Goal: Feedback & Contribution: Contribute content

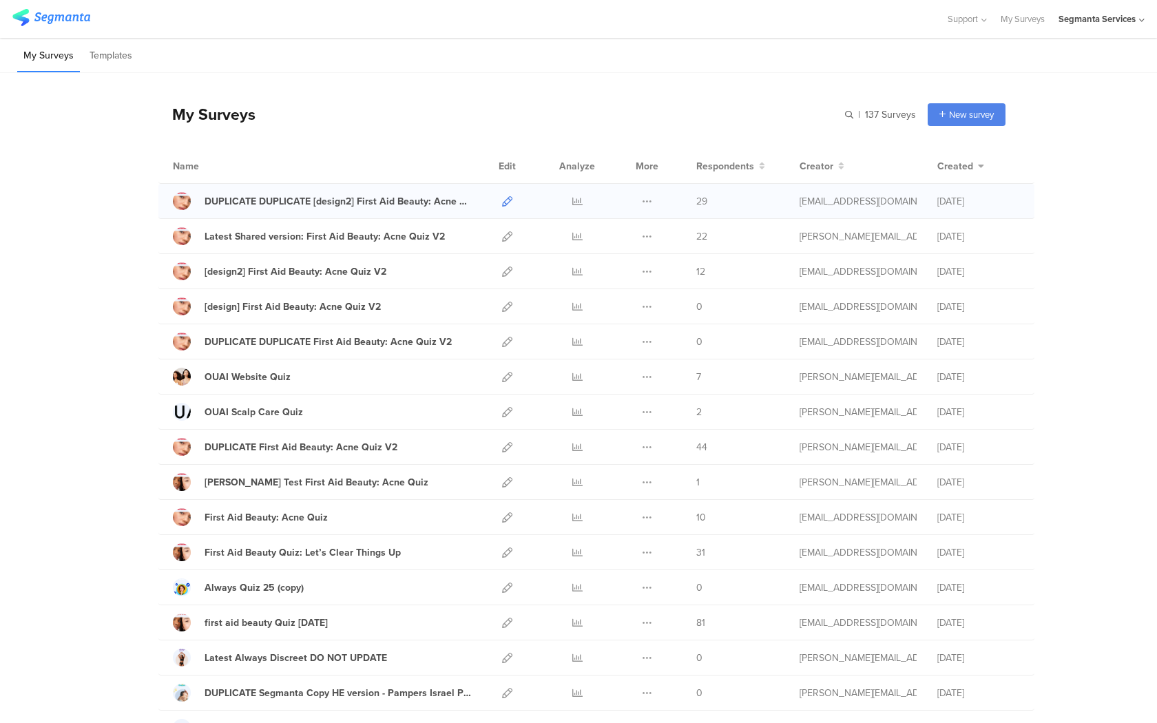
click at [508, 200] on icon at bounding box center [507, 201] width 10 height 10
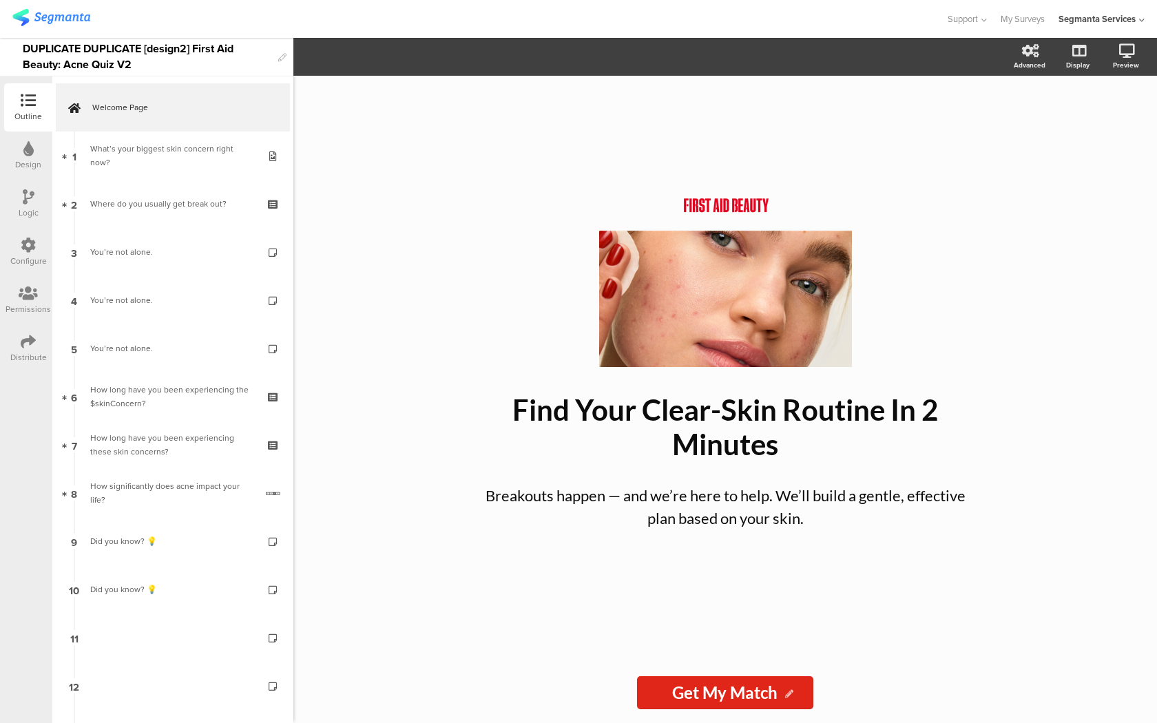
click at [567, 39] on section "Advanced Display Preview" at bounding box center [724, 57] width 863 height 38
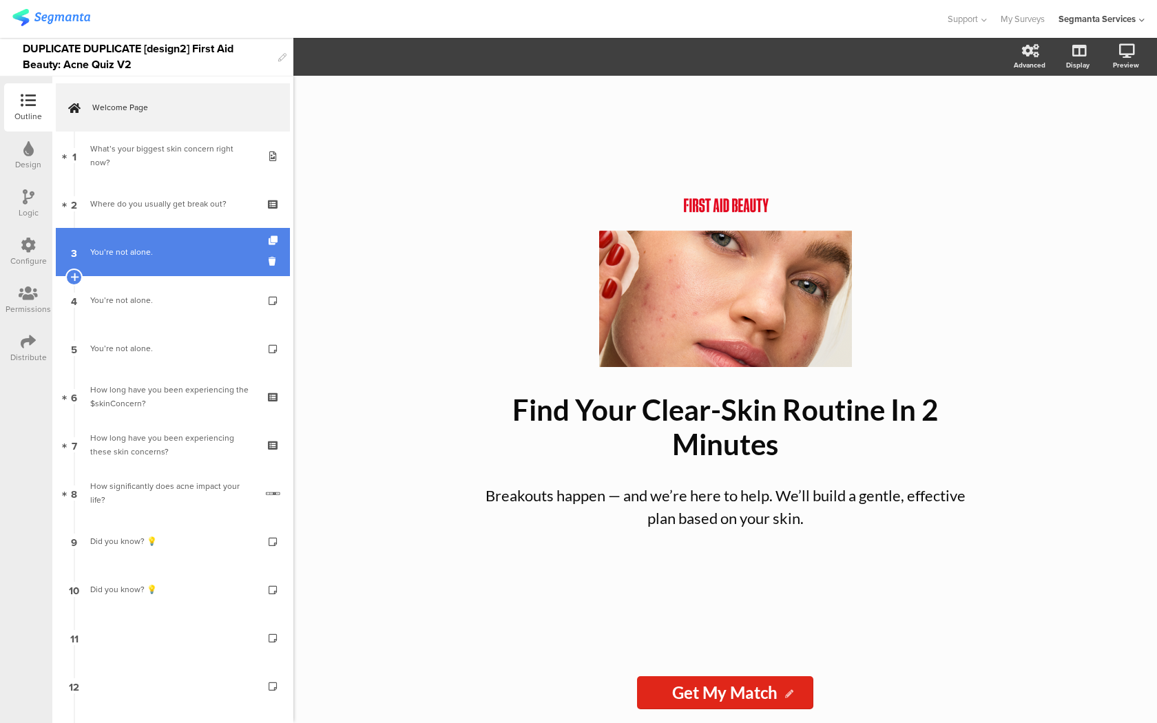
click at [165, 242] on link "3 You’re not alone." at bounding box center [173, 252] width 234 height 48
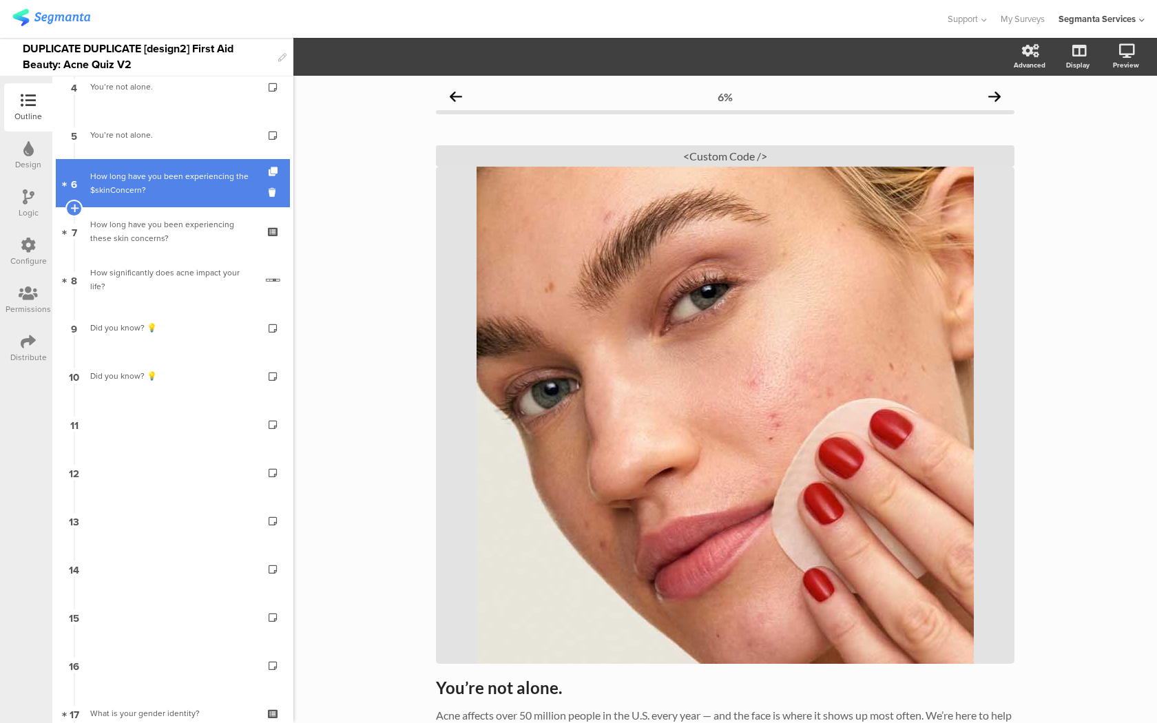
scroll to position [276, 0]
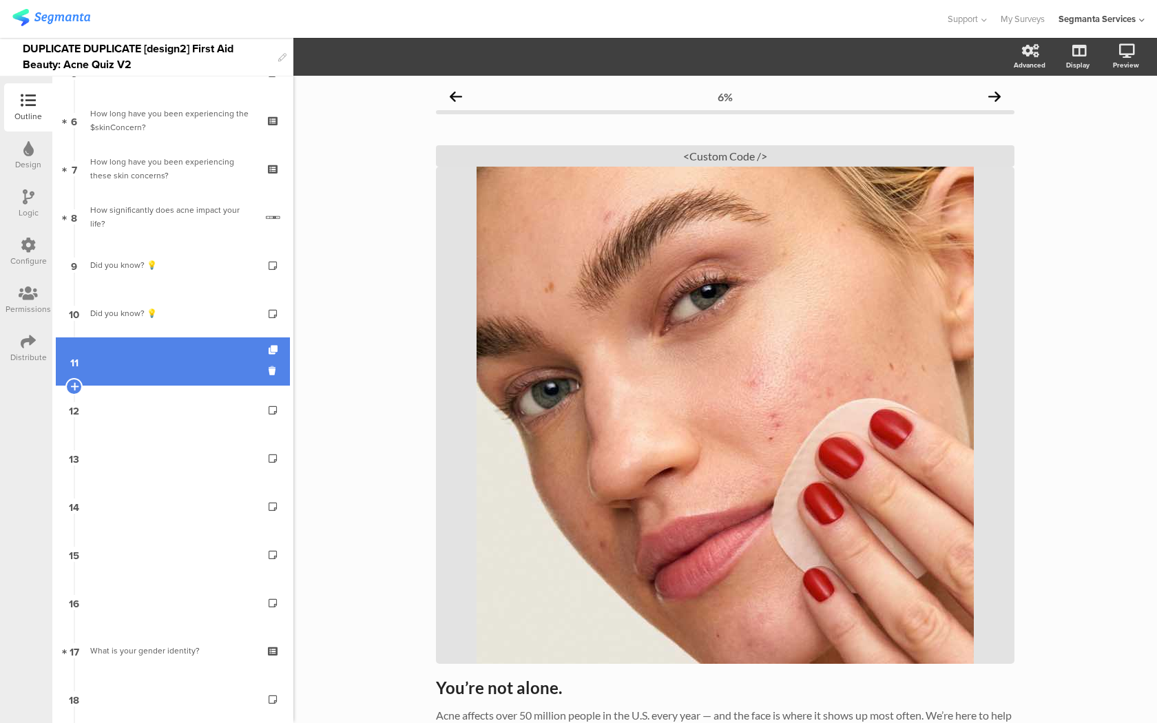
click at [164, 346] on link "11" at bounding box center [173, 361] width 234 height 48
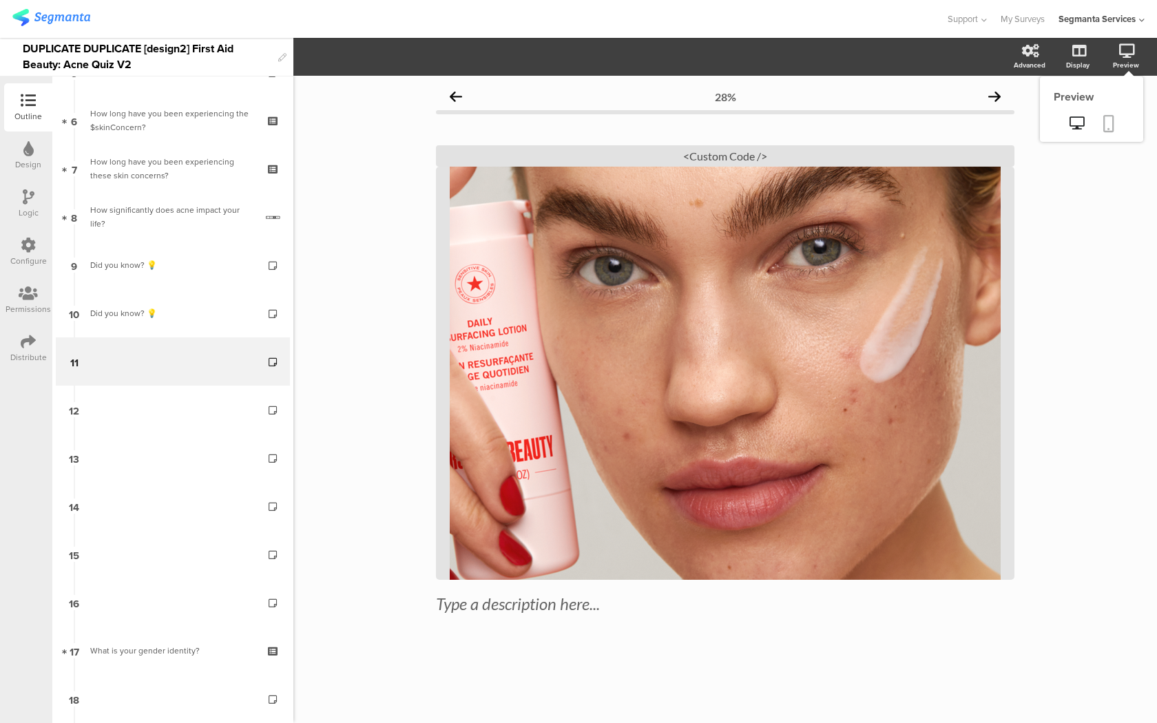
click at [1103, 123] on icon at bounding box center [1108, 123] width 11 height 17
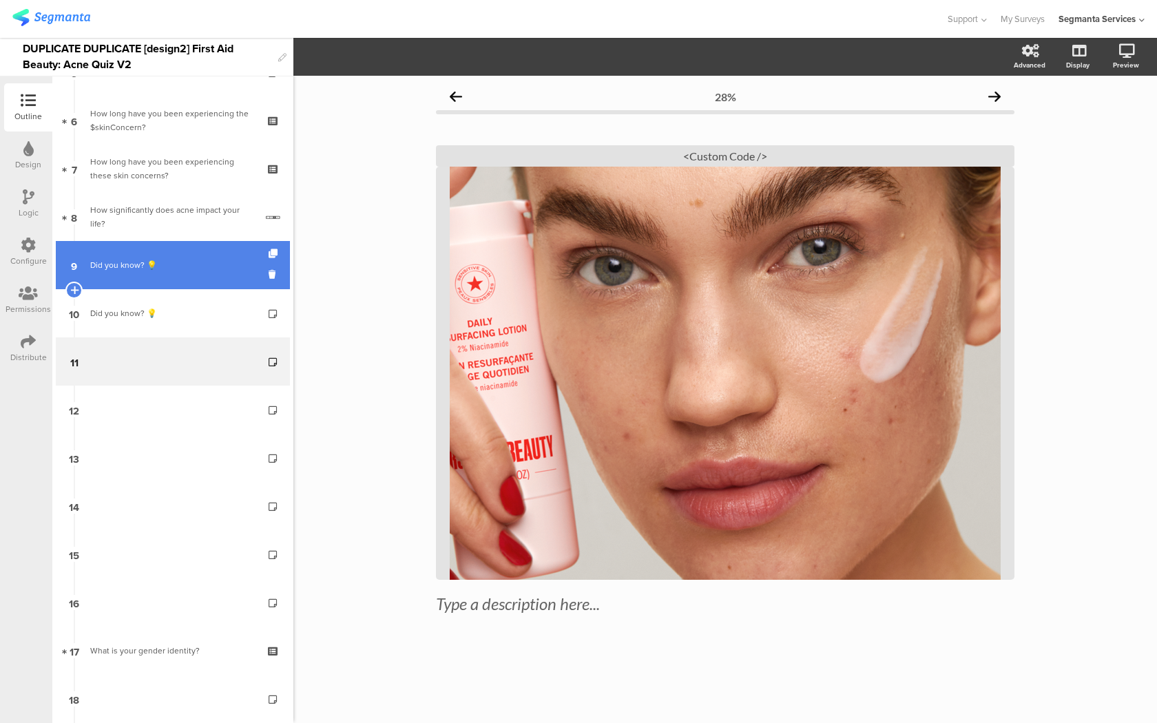
click at [212, 284] on link "9 Did you know? 💡" at bounding box center [173, 265] width 234 height 48
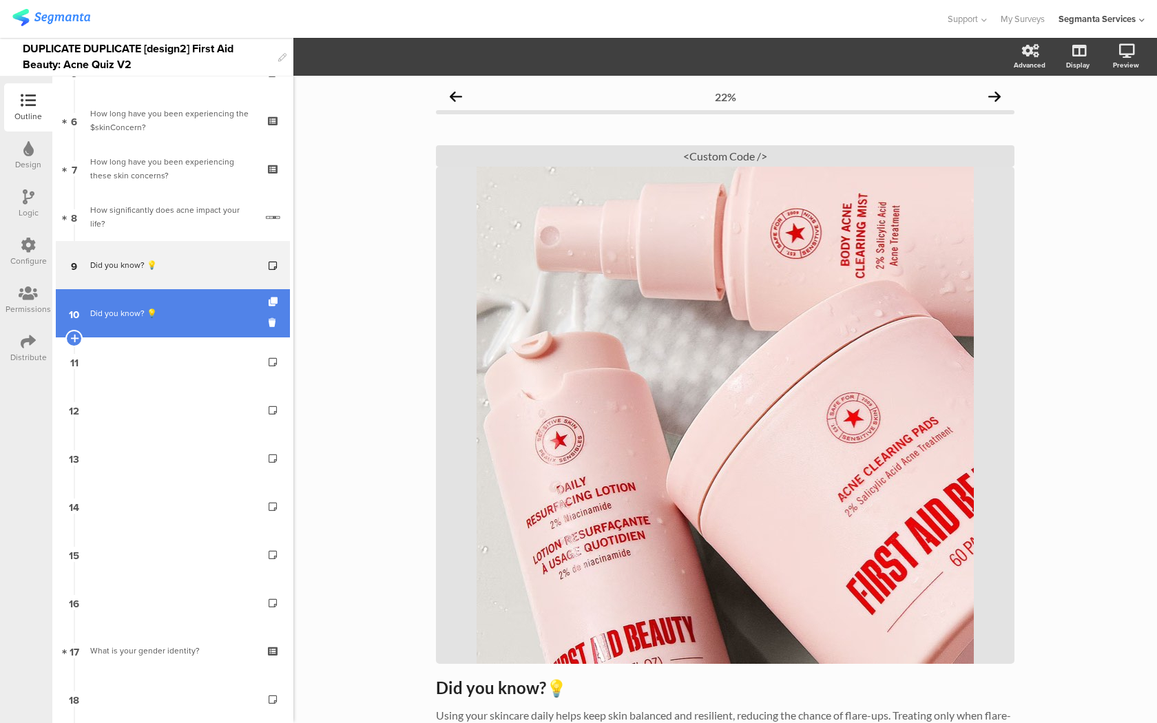
click at [209, 316] on div "Did you know? 💡" at bounding box center [172, 313] width 165 height 14
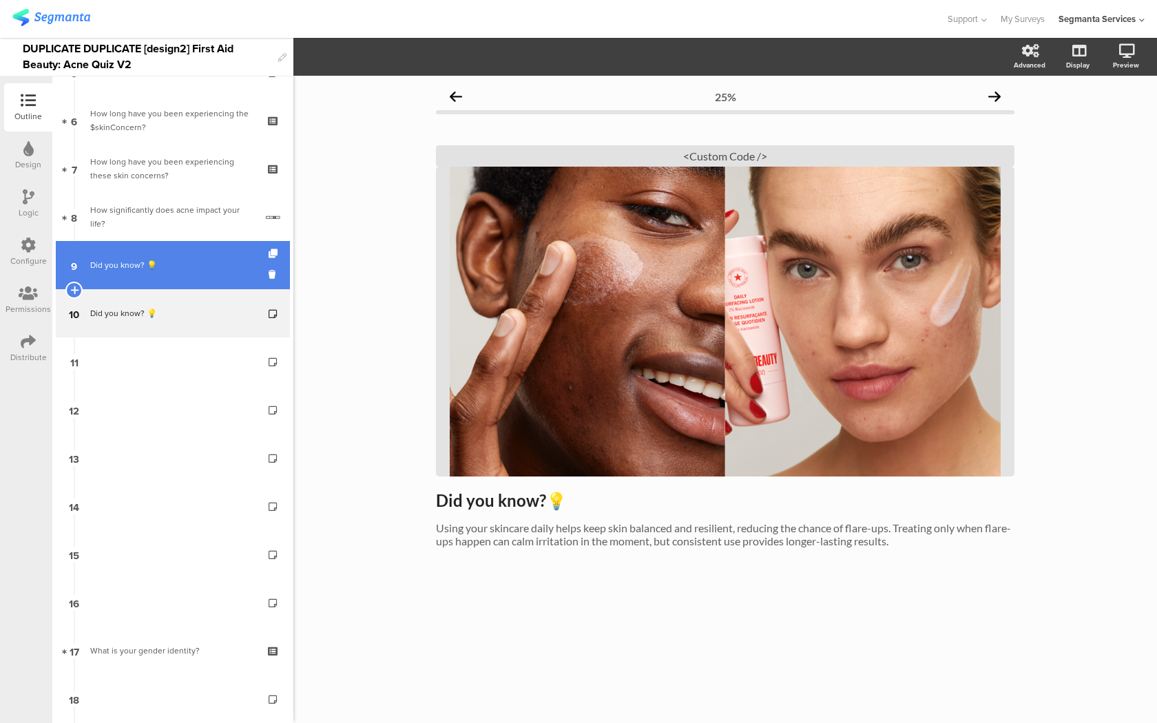
click at [215, 252] on link "9 Did you know? 💡" at bounding box center [173, 265] width 234 height 48
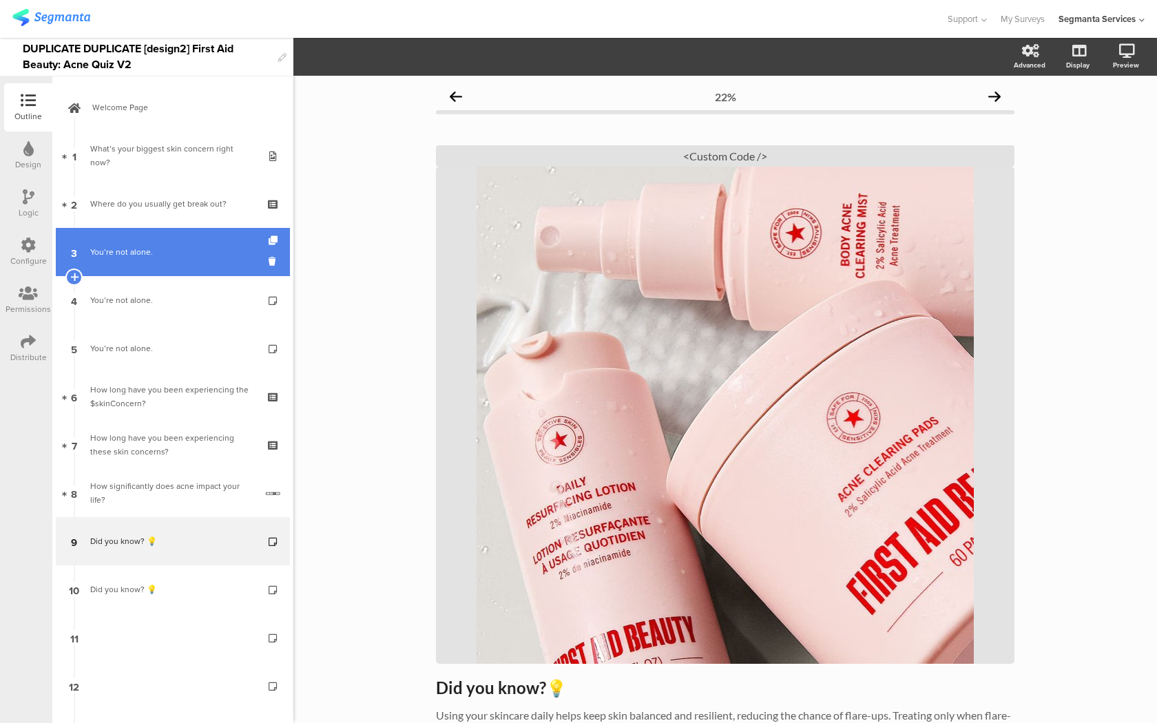
click at [185, 264] on link "3 You’re not alone." at bounding box center [173, 252] width 234 height 48
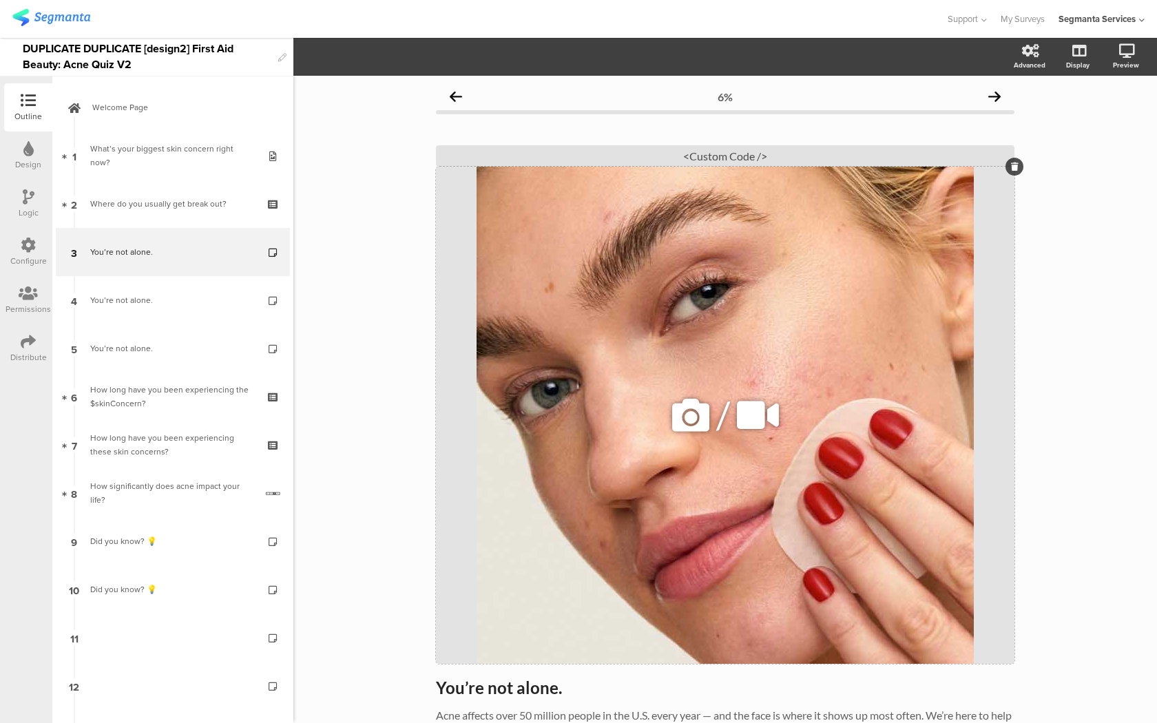
scroll to position [95, 0]
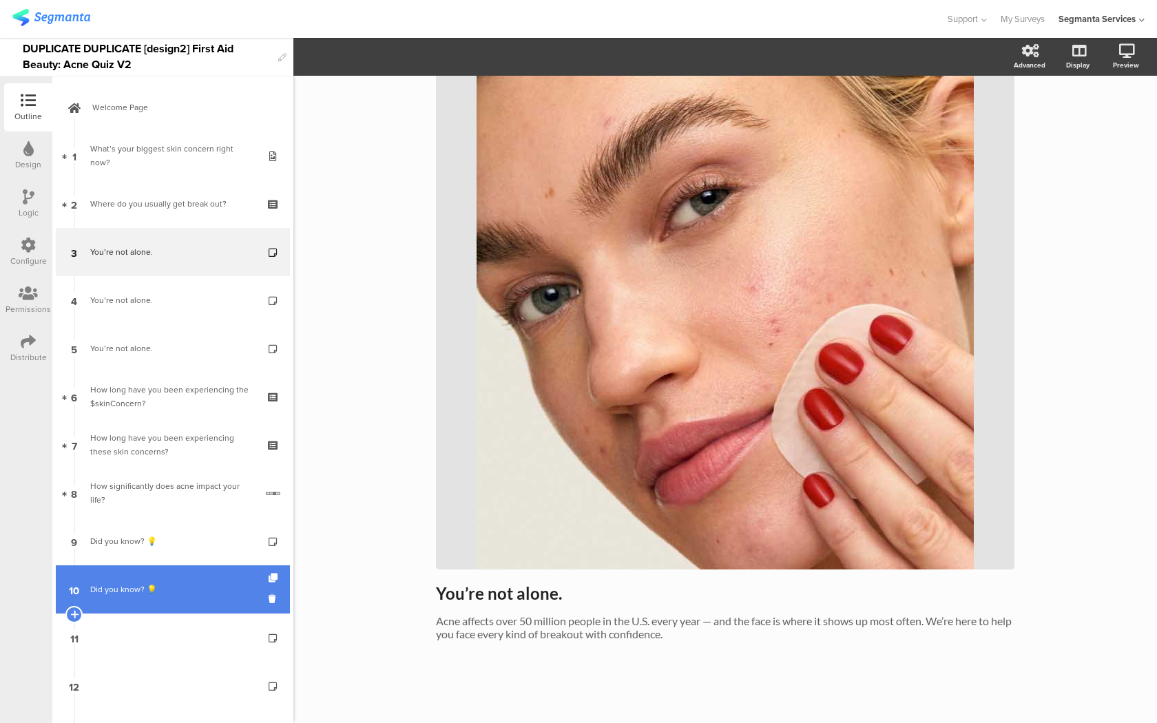
click at [240, 603] on link "10 Did you know? 💡" at bounding box center [173, 589] width 234 height 48
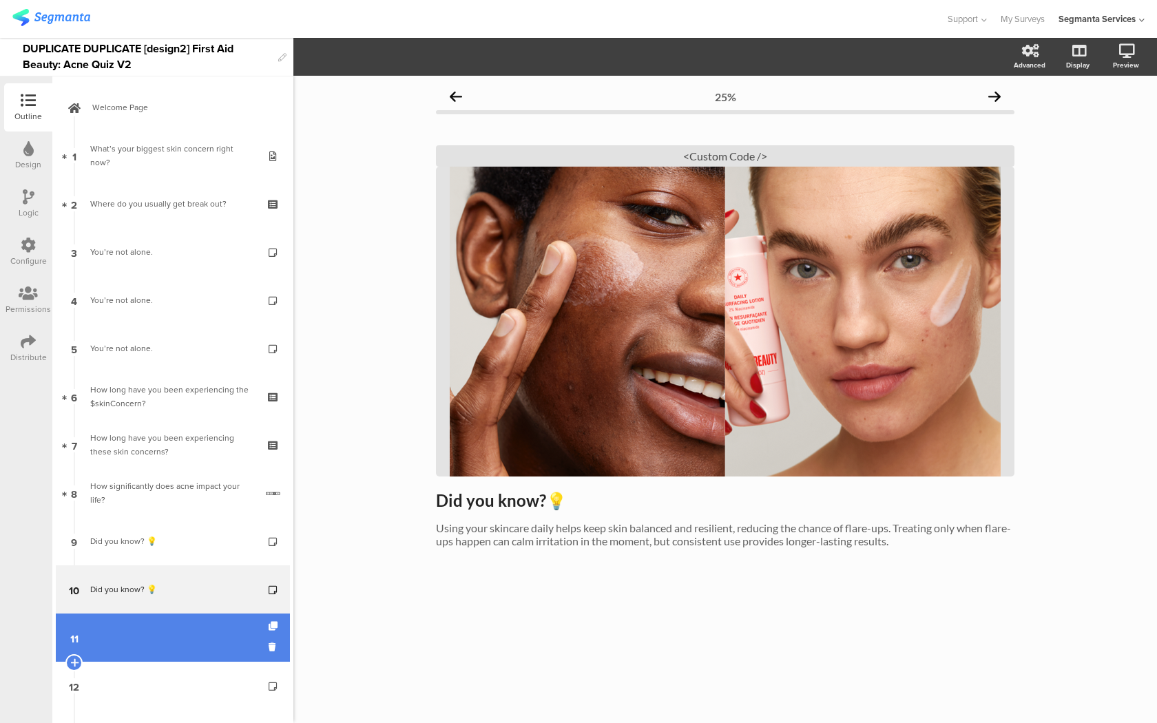
click at [233, 634] on link "11" at bounding box center [173, 637] width 234 height 48
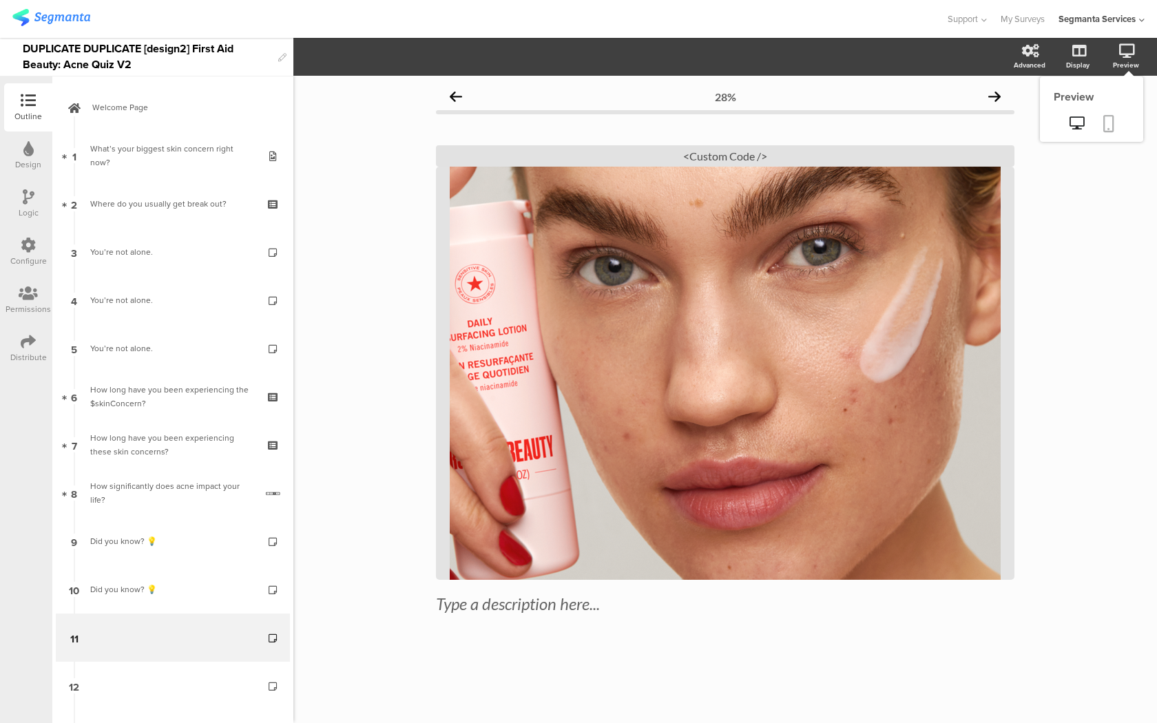
click at [1106, 120] on icon at bounding box center [1108, 123] width 11 height 17
click at [704, 151] on div "<Custom Code />" at bounding box center [725, 155] width 578 height 21
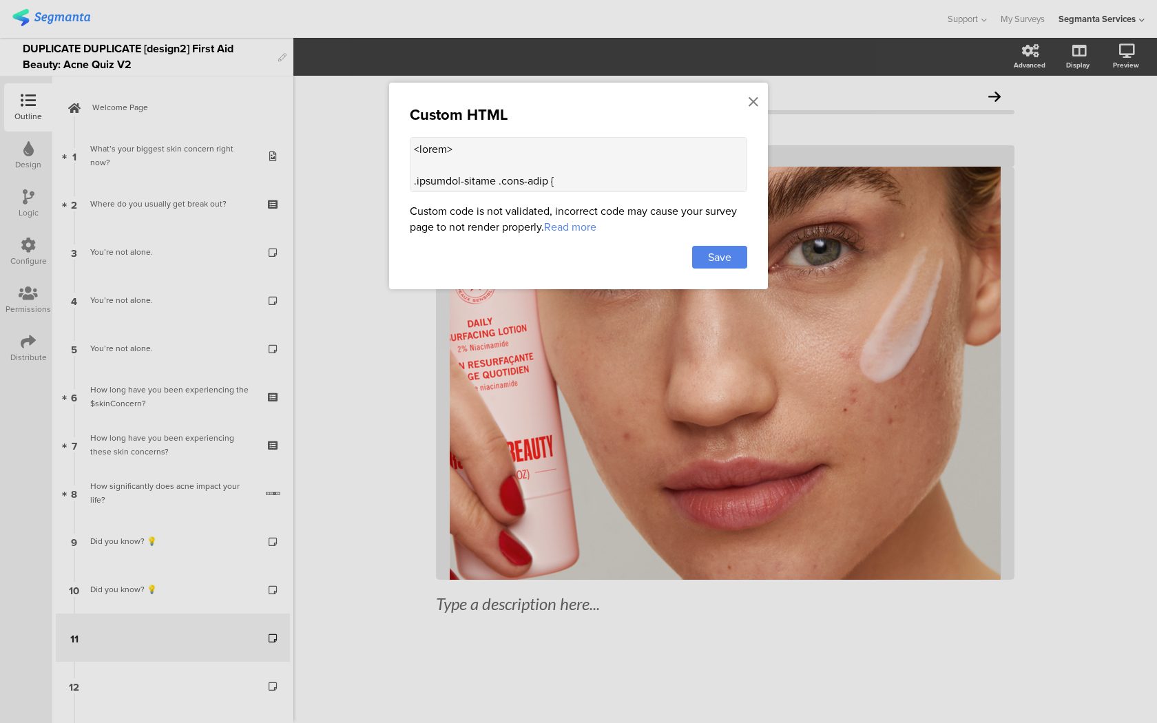
click at [546, 175] on textarea at bounding box center [578, 164] width 337 height 55
click at [761, 99] on div "Custom HTML Custom code is not validated, incorrect code may cause your survey …" at bounding box center [578, 186] width 379 height 207
click at [755, 99] on icon at bounding box center [753, 101] width 10 height 15
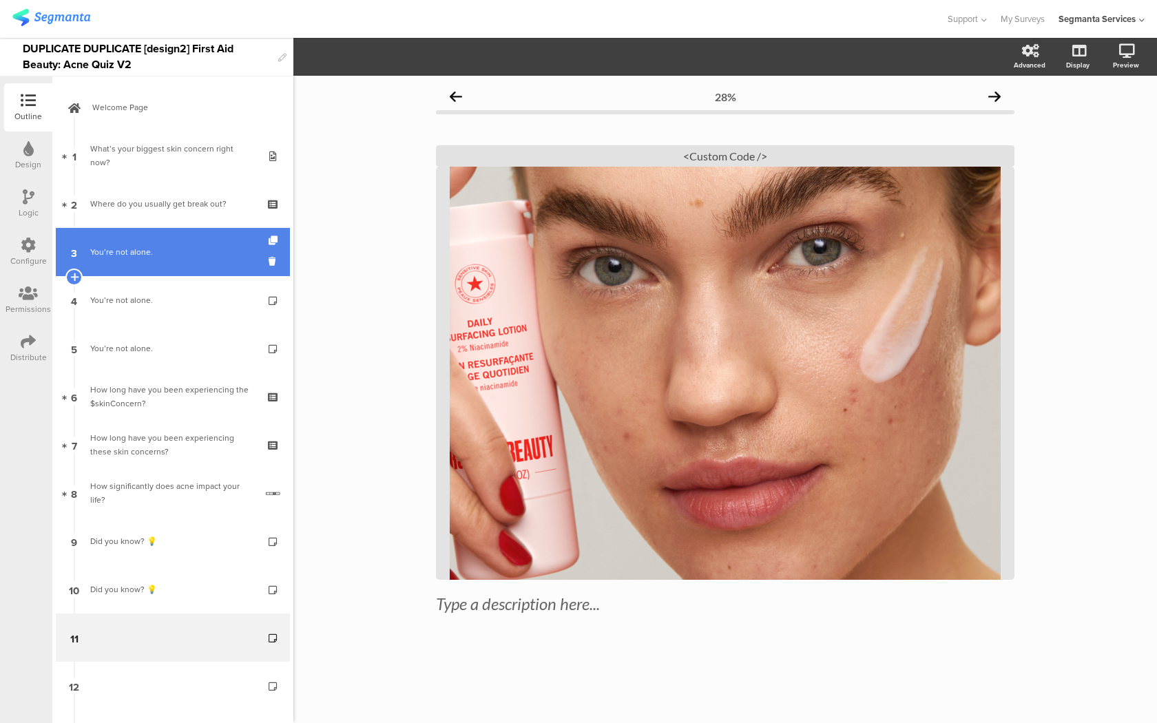
click at [205, 257] on div "You’re not alone." at bounding box center [172, 252] width 165 height 14
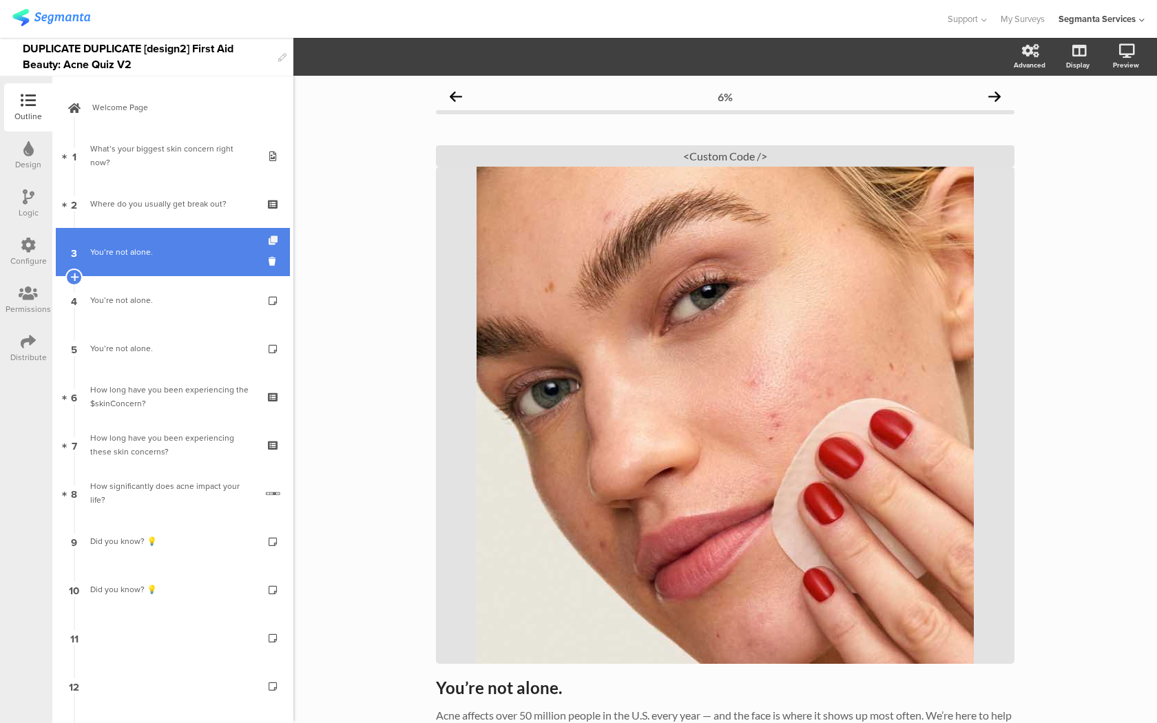
click at [275, 241] on icon at bounding box center [274, 240] width 12 height 9
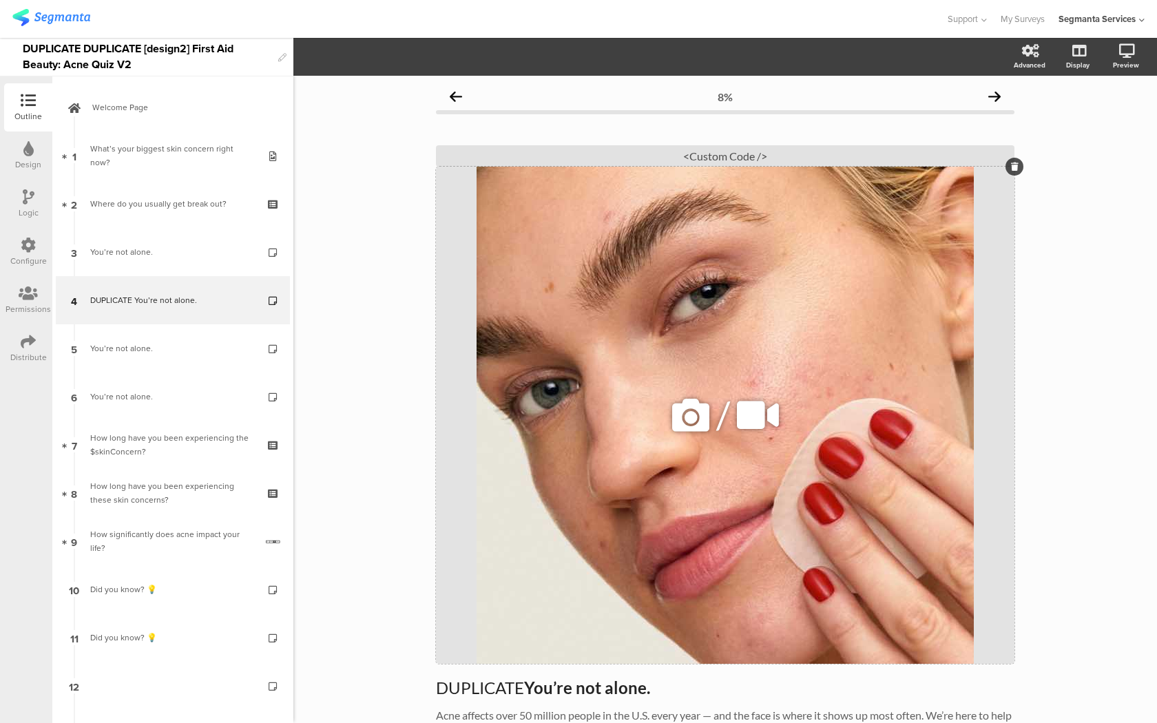
scroll to position [95, 0]
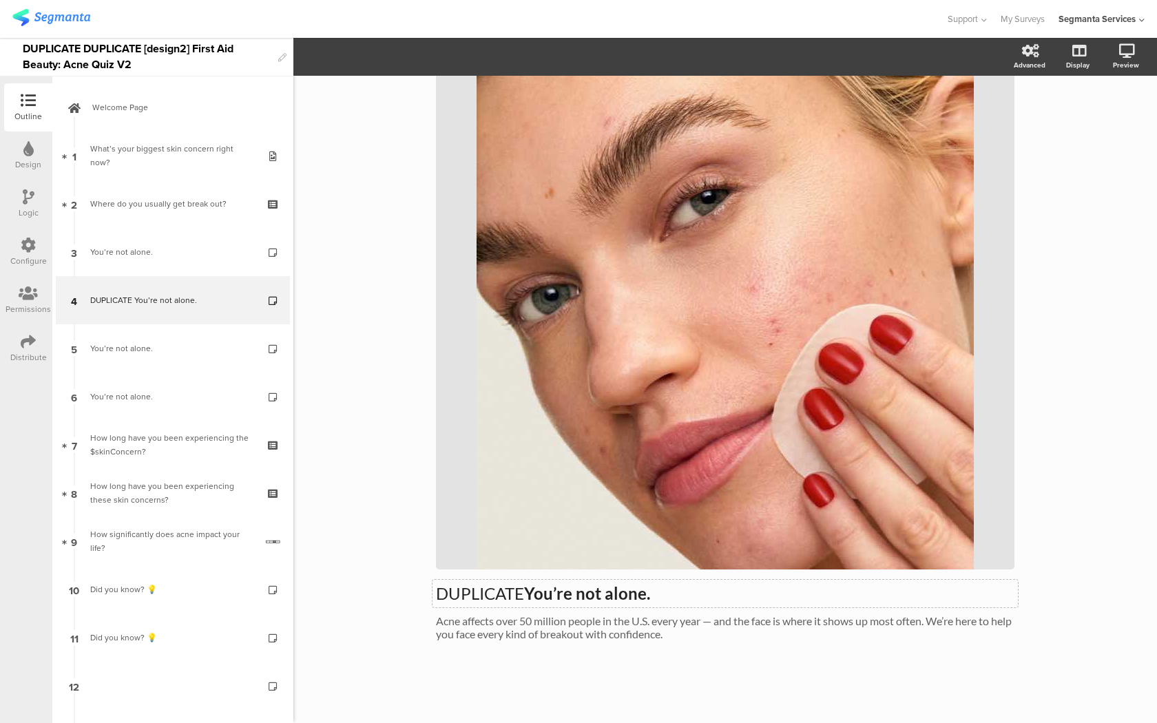
click at [500, 593] on div "DUPLICATE You’re not alone. DUPLICATE You’re not alone. Acne affects over 50 mi…" at bounding box center [725, 340] width 578 height 627
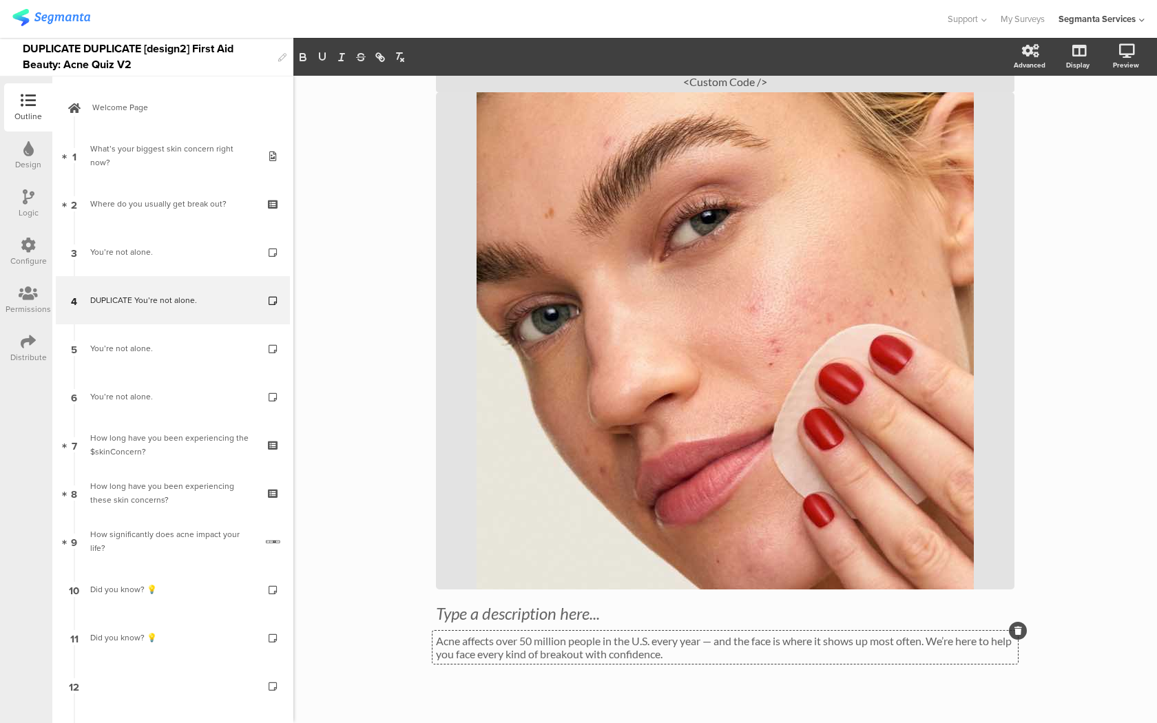
click at [516, 657] on div "Acne affects over 50 million people in the U.S. every year — and the face is wh…" at bounding box center [724, 647] width 585 height 33
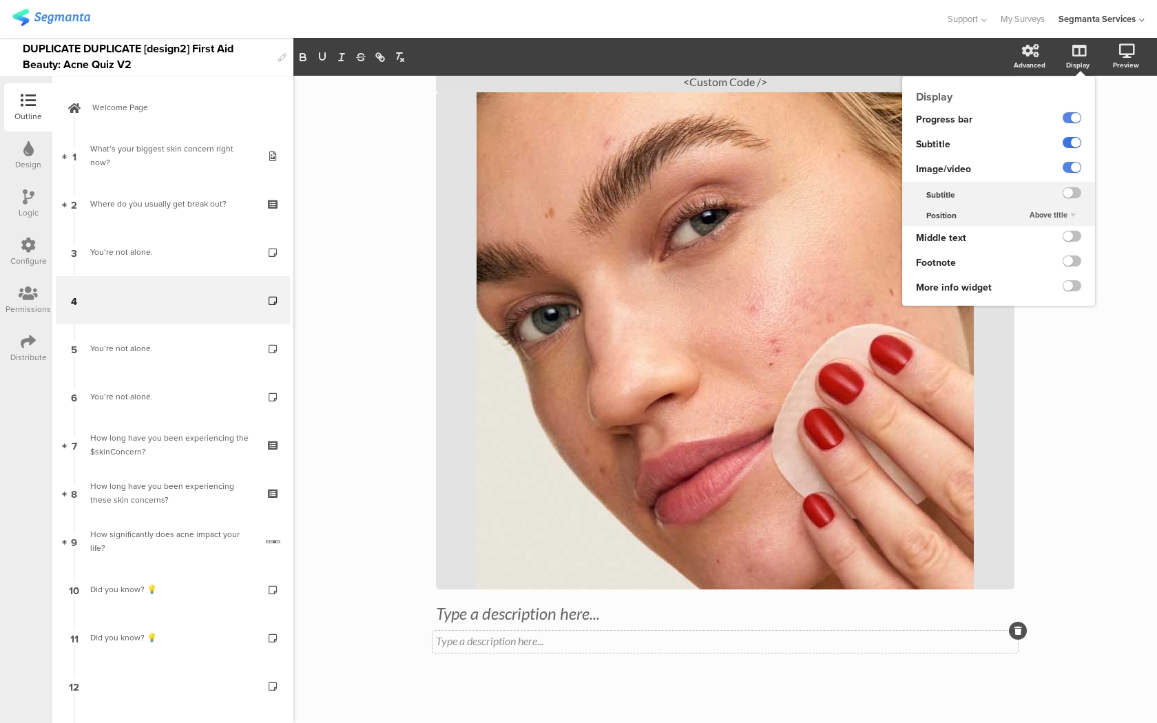
click at [1067, 144] on label at bounding box center [1071, 142] width 19 height 11
click at [0, 0] on input "checkbox" at bounding box center [0, 0] width 0 height 0
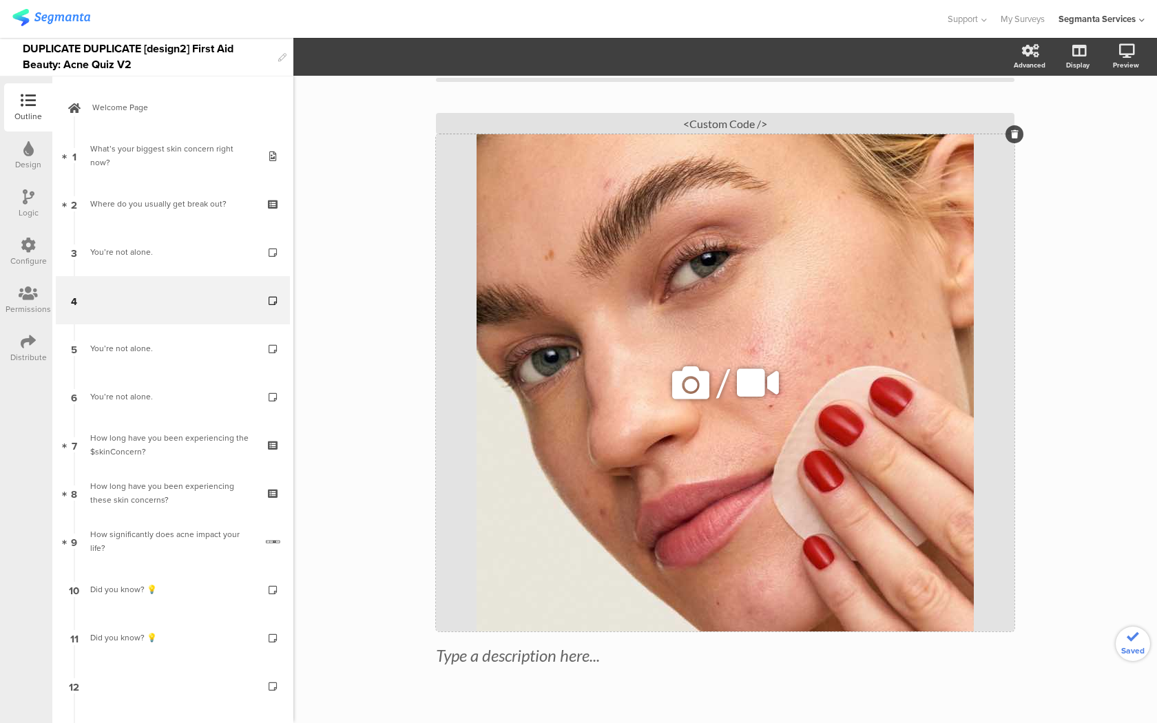
scroll to position [0, 0]
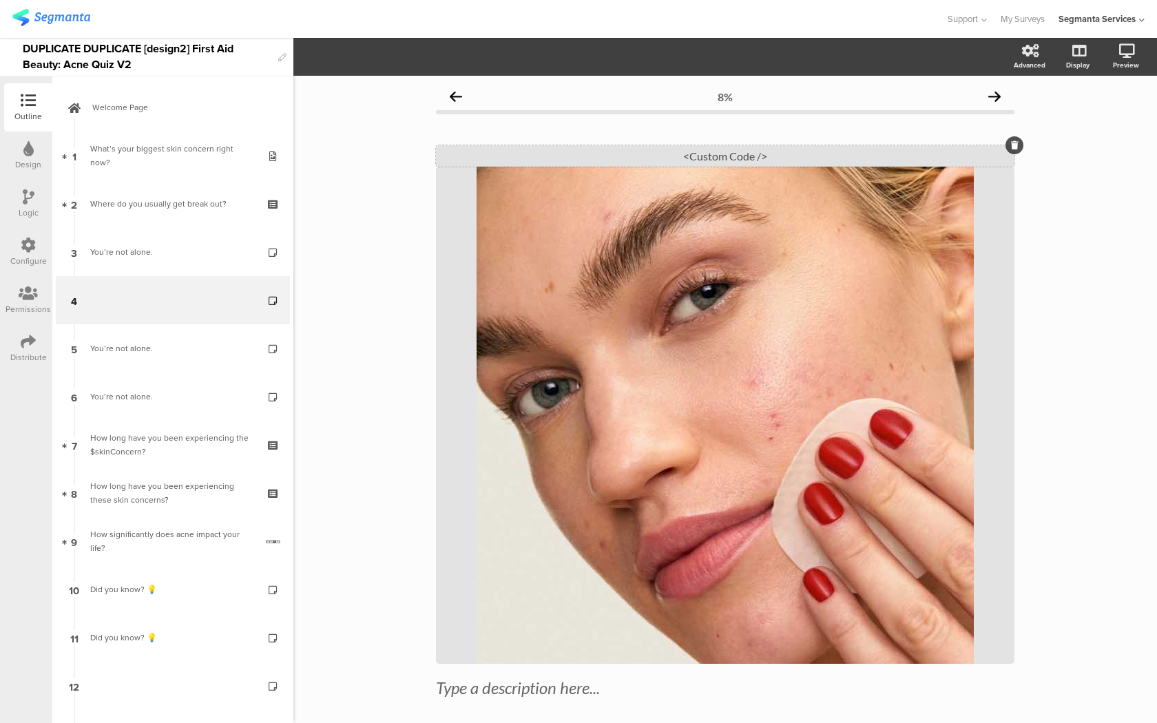
click at [738, 152] on div "<Custom Code />" at bounding box center [725, 155] width 578 height 21
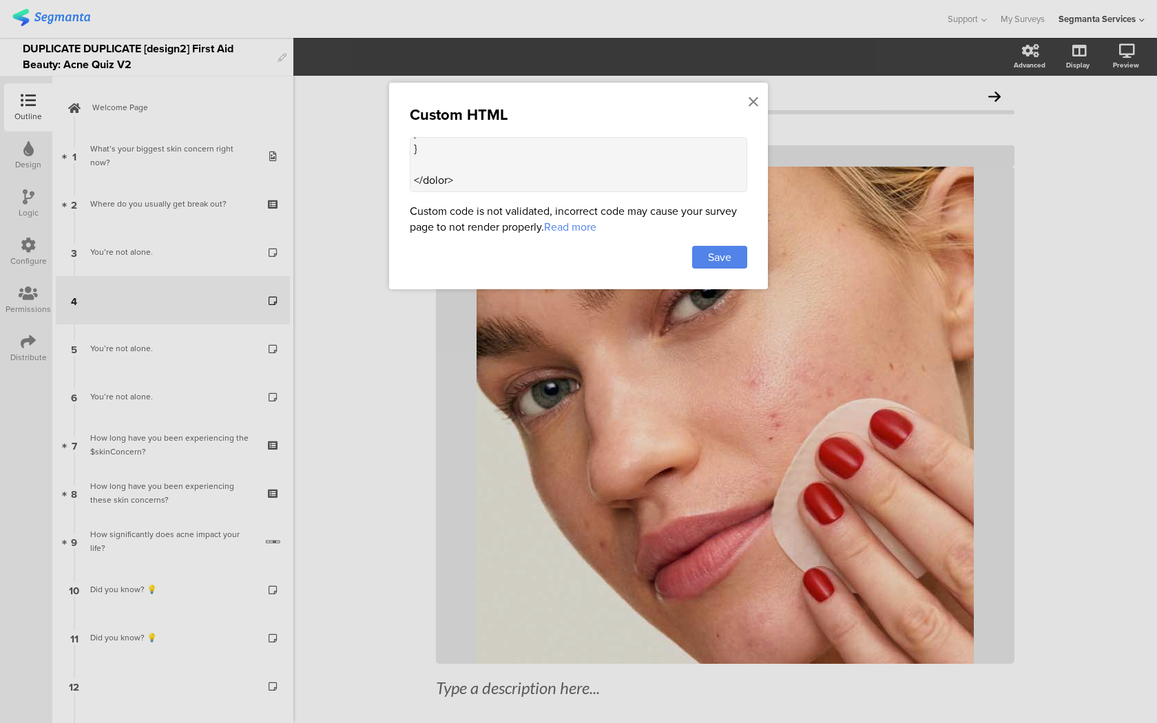
scroll to position [1308, 0]
click at [512, 184] on textarea at bounding box center [578, 164] width 337 height 55
paste textarea "<style> .question-header .main-text { display: none !important; } .progress-bar…"
paste textarea
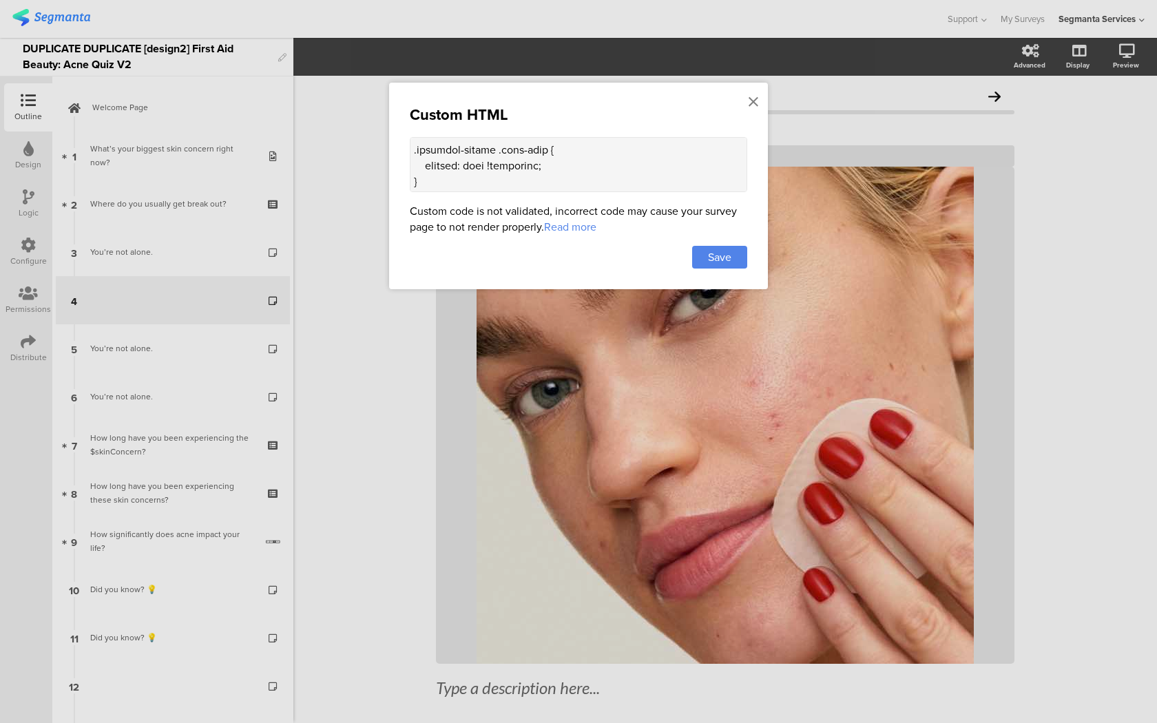
scroll to position [30, 0]
type textarea "<style> .question-header .main-text { display: none !important; } .progress-bar…"
click at [697, 255] on div "Save" at bounding box center [719, 257] width 55 height 23
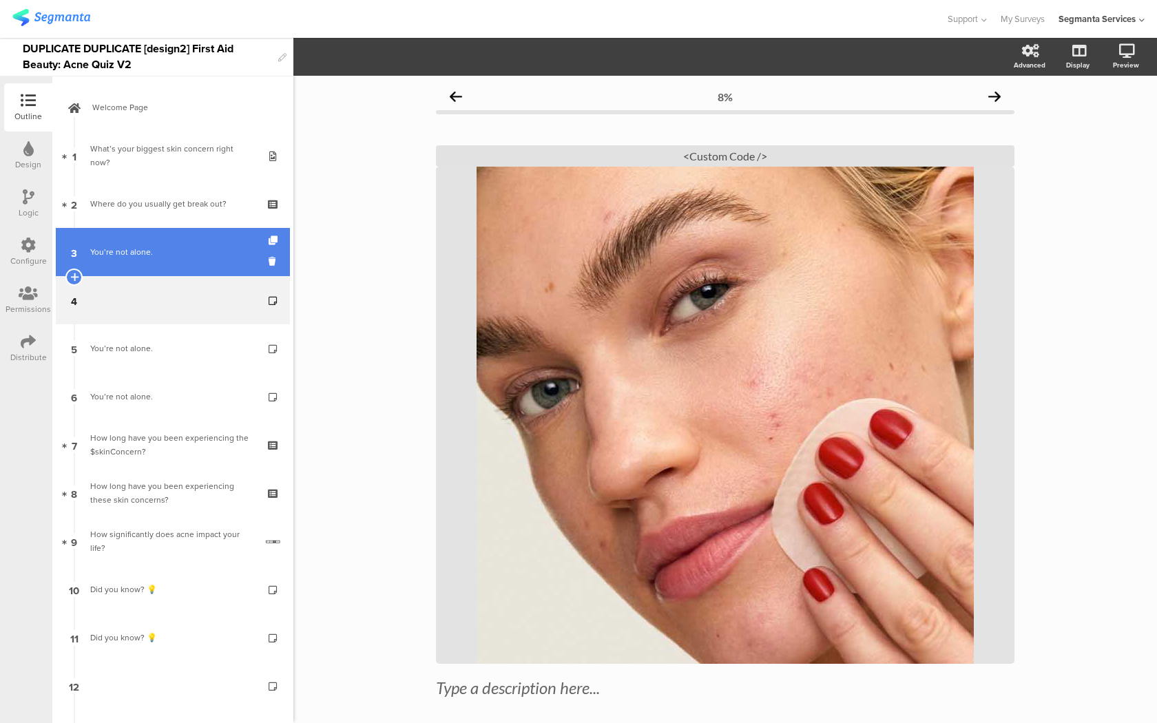
click at [217, 253] on div "You’re not alone." at bounding box center [172, 252] width 165 height 14
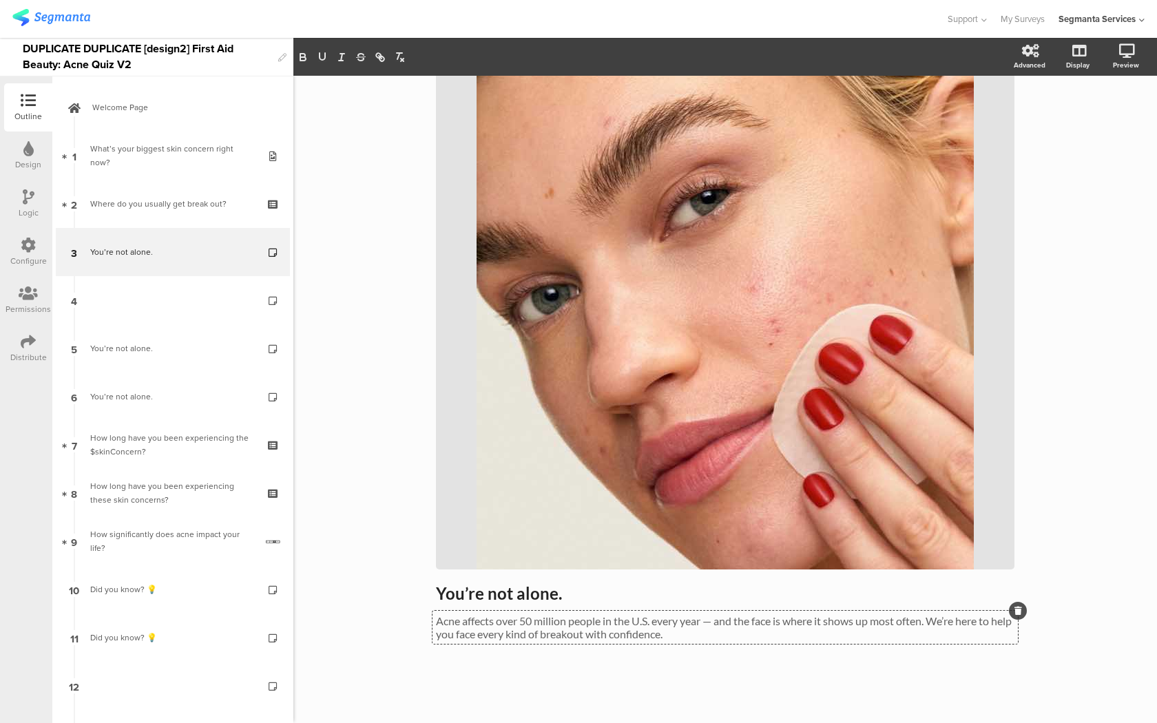
scroll to position [68, 0]
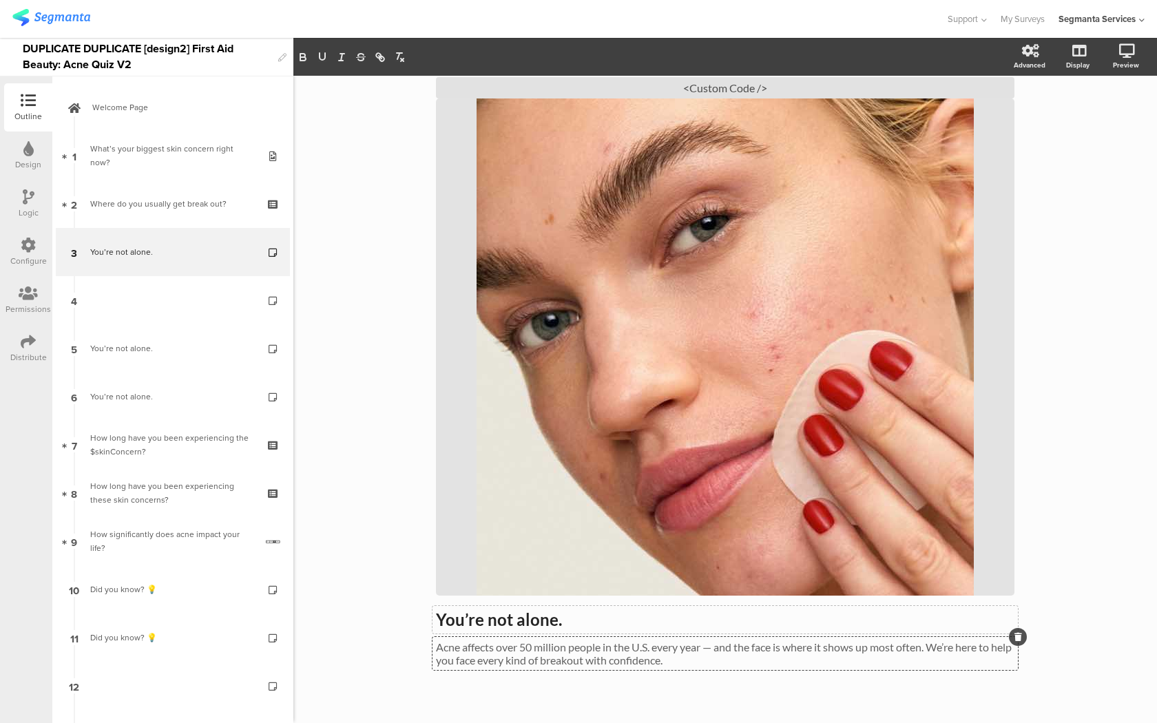
drag, startPoint x: 695, startPoint y: 638, endPoint x: 448, endPoint y: 622, distance: 247.6
click at [448, 622] on span "You’re not alone. You’re not alone. Acne affects over 50 million people in the …" at bounding box center [725, 637] width 578 height 57
click at [448, 622] on strong "You’re not alone." at bounding box center [499, 619] width 126 height 20
copy strong "You’re not alone."
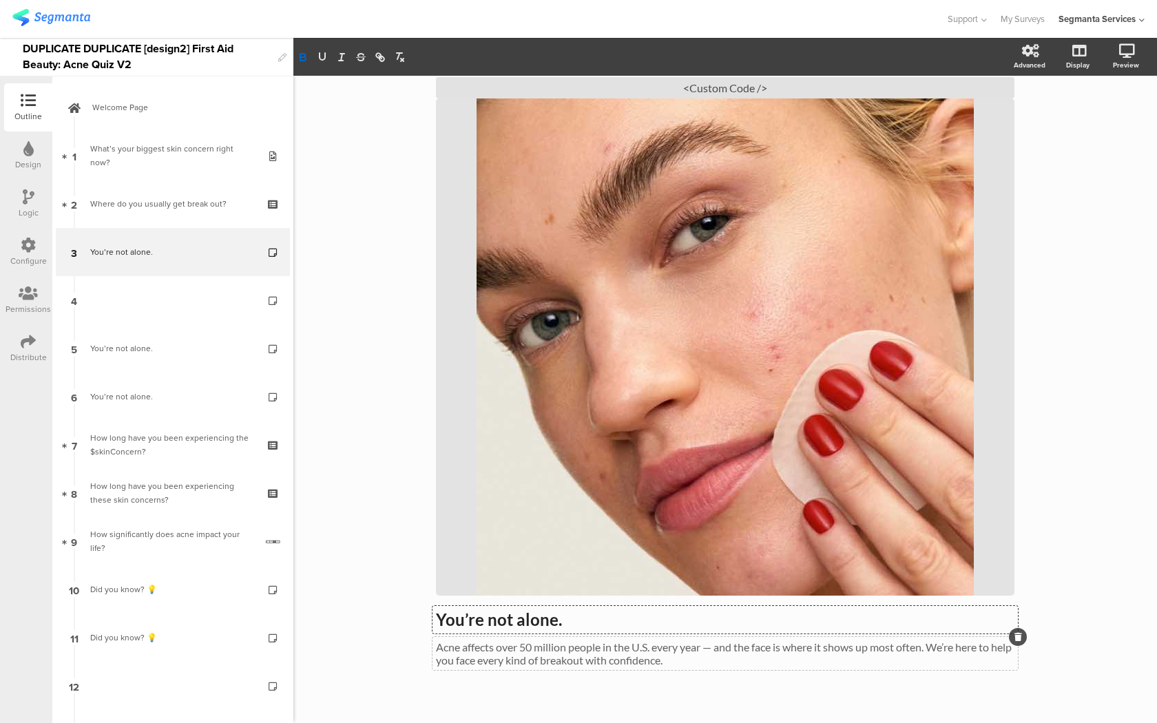
click at [675, 660] on div "Acne affects over 50 million people in the U.S. every year — and the face is wh…" at bounding box center [724, 653] width 585 height 33
click at [675, 660] on p "Acne affects over 50 million people in the U.S. every year — and the face is wh…" at bounding box center [725, 653] width 578 height 26
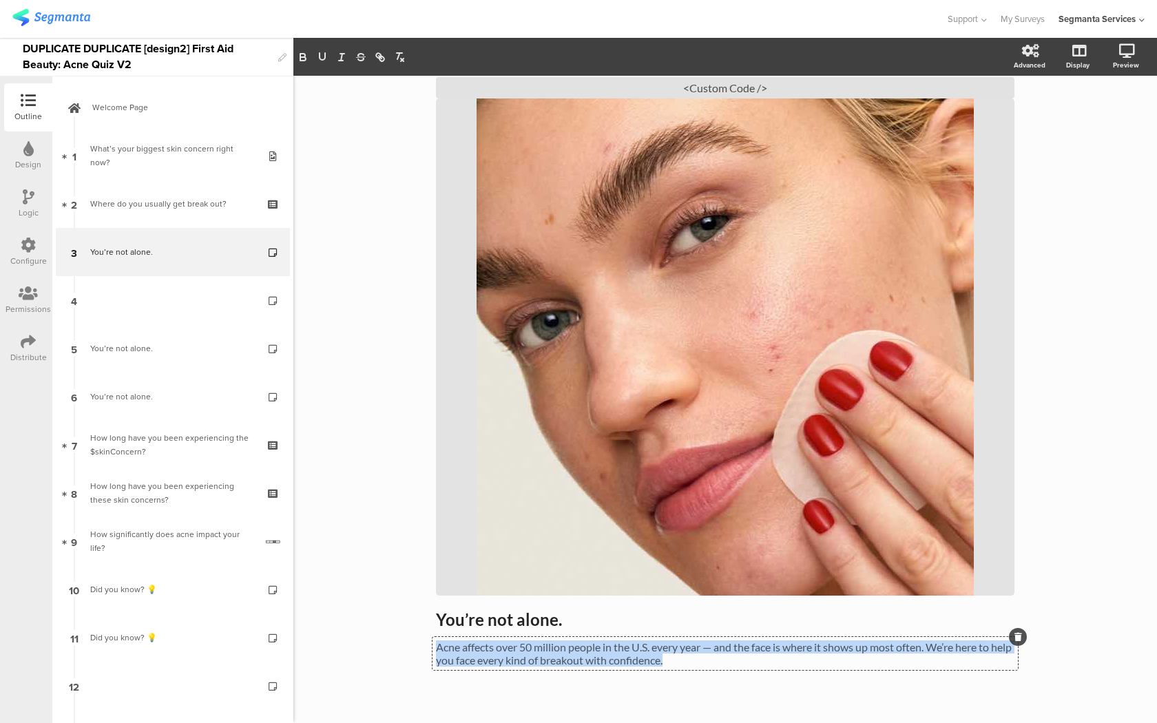
drag, startPoint x: 719, startPoint y: 661, endPoint x: 436, endPoint y: 641, distance: 283.0
click at [436, 641] on p "Acne affects over 50 million people in the U.S. every year — and the face is wh…" at bounding box center [725, 653] width 578 height 26
copy p "Acne affects over 50 million people in the U.S. every year — and the face is wh…"
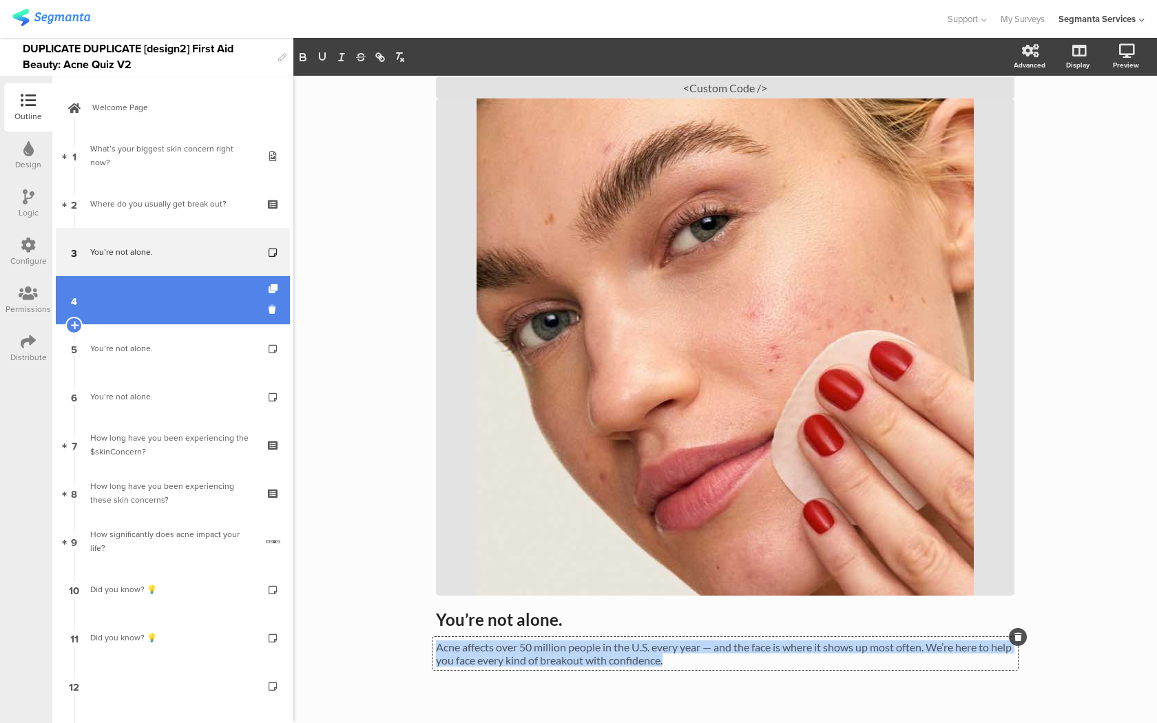
click at [198, 294] on link "4" at bounding box center [173, 300] width 234 height 48
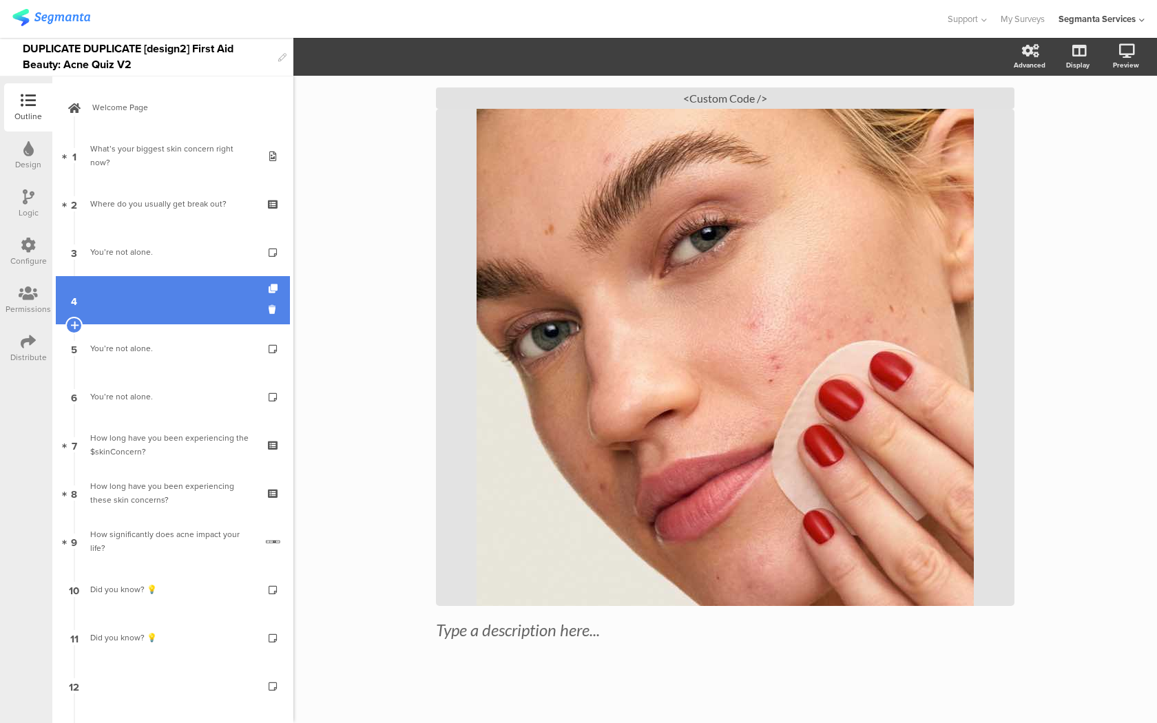
scroll to position [58, 0]
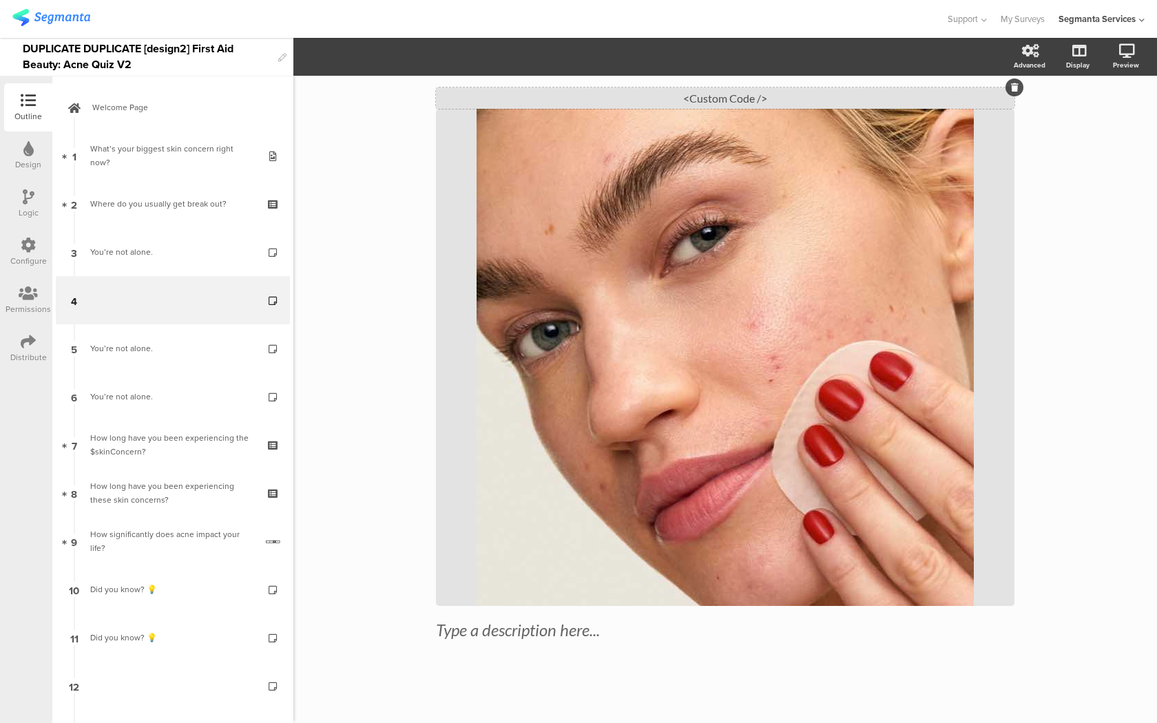
click at [681, 88] on div "<Custom Code />" at bounding box center [725, 97] width 578 height 21
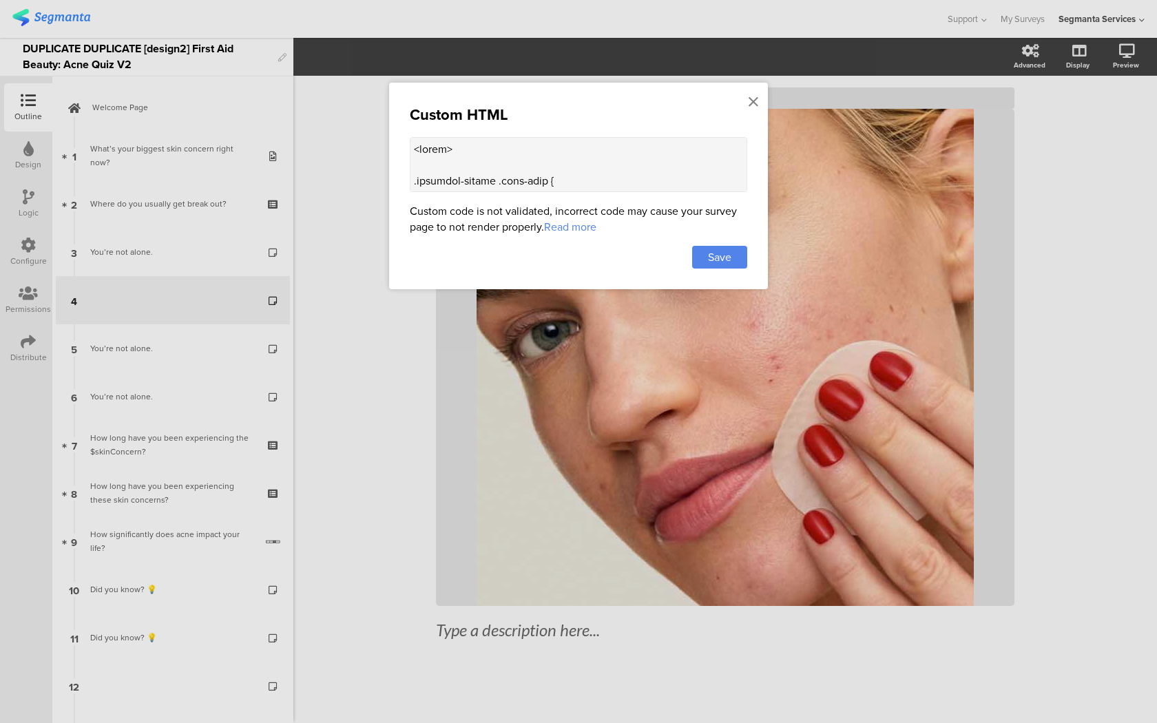
click at [568, 159] on textarea at bounding box center [578, 164] width 337 height 55
paste textarea ".progress-text-container { display: none; } .forward-button-container { display…"
type textarea "<style> .question-header .main-text { display: none !important; } .progress-bar…"
click at [723, 262] on span "Save" at bounding box center [719, 257] width 23 height 16
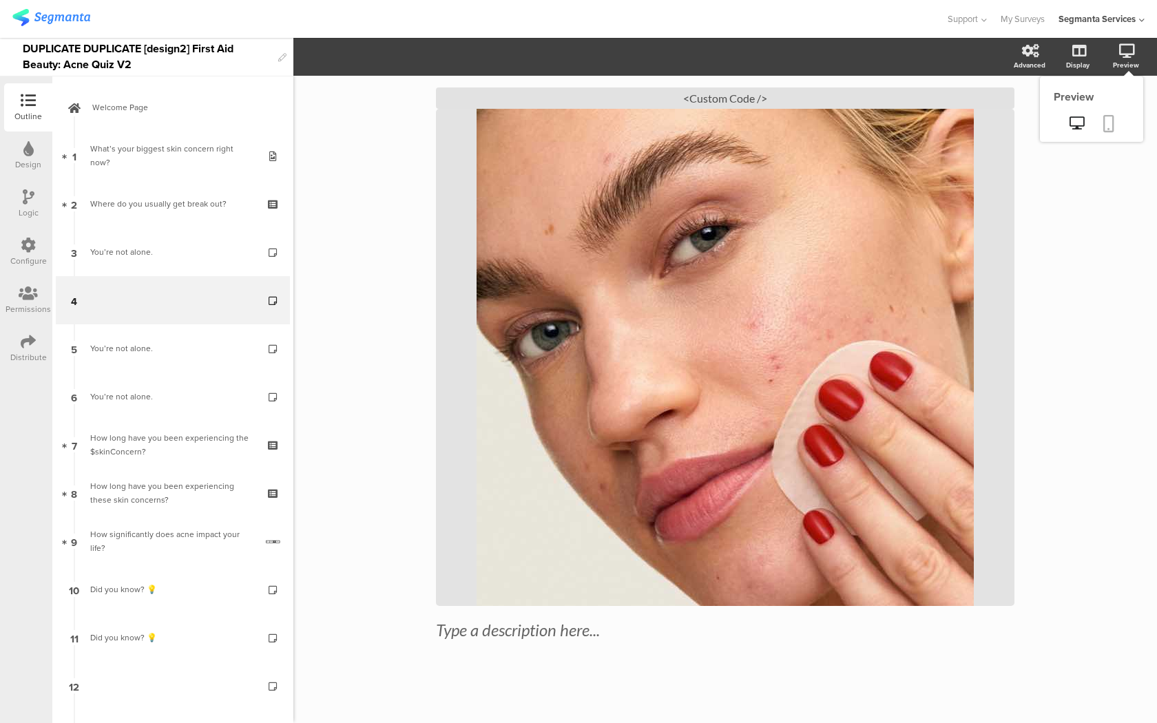
click at [1109, 116] on icon at bounding box center [1108, 123] width 11 height 17
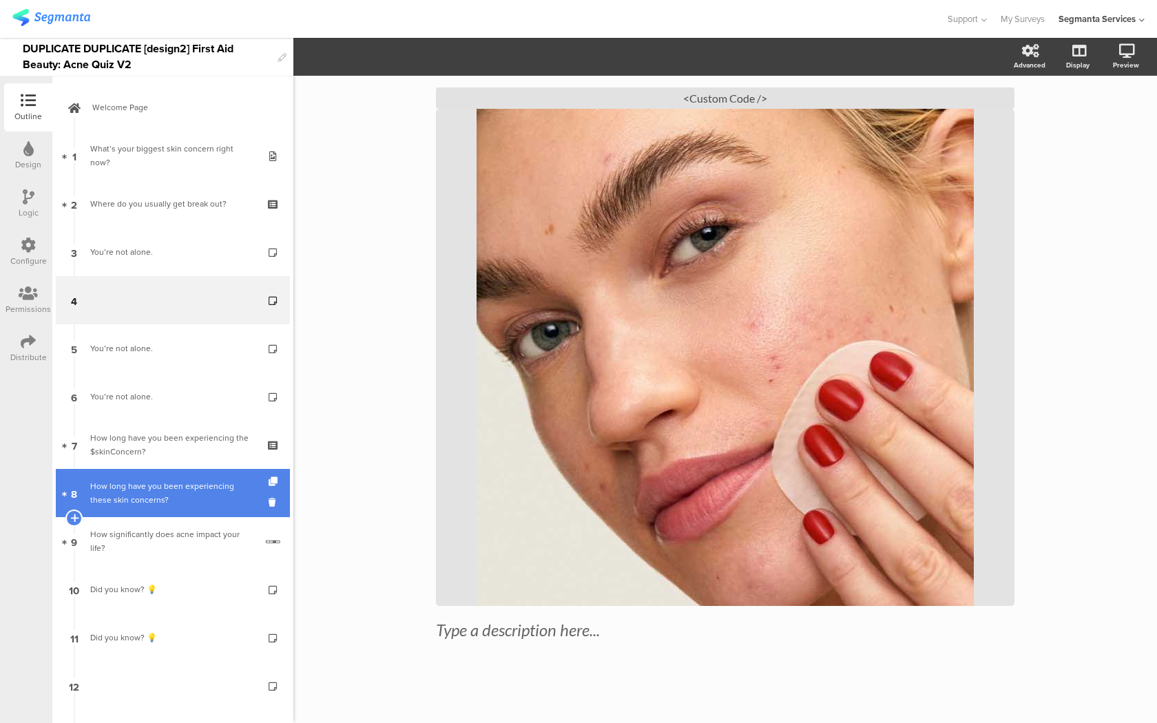
scroll to position [224, 0]
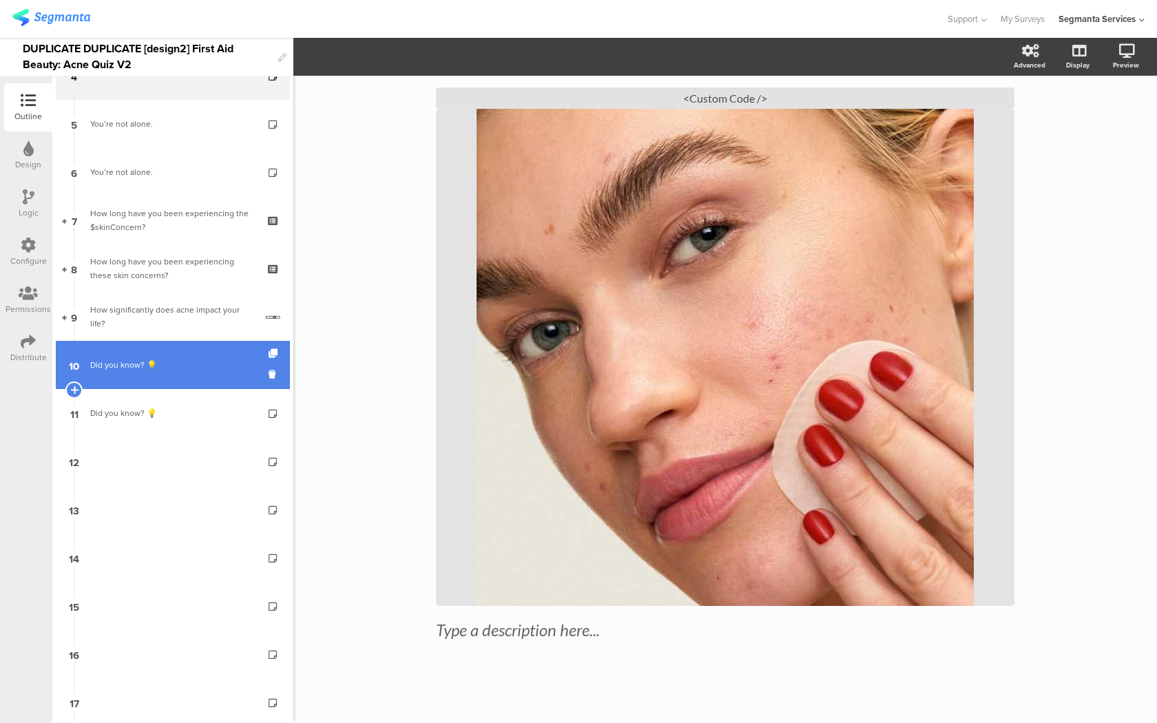
click at [196, 364] on div "Did you know? 💡" at bounding box center [172, 365] width 165 height 14
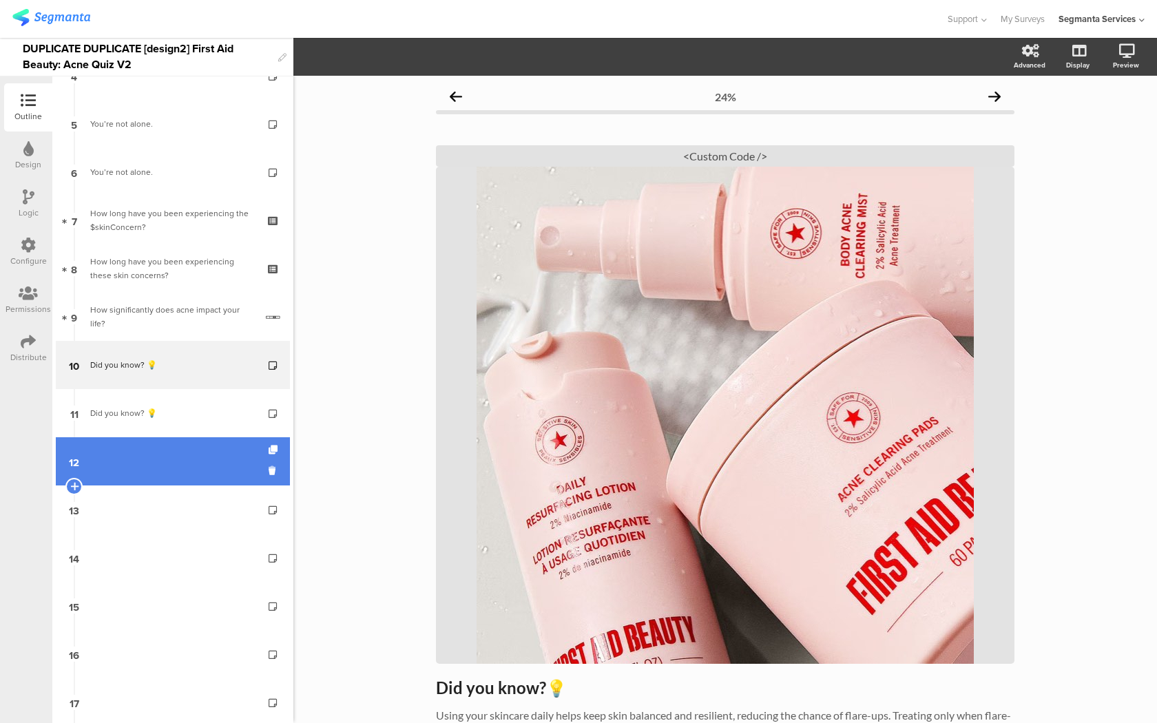
click at [171, 455] on link "12" at bounding box center [173, 461] width 234 height 48
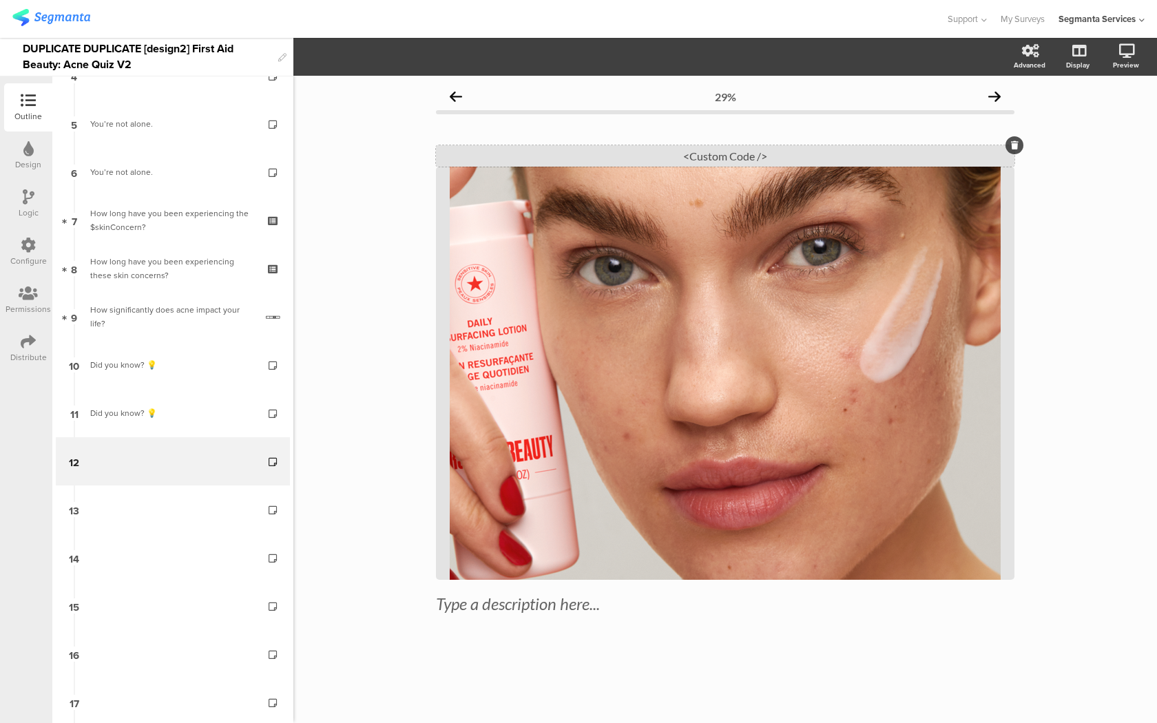
click at [748, 151] on div "<Custom Code />" at bounding box center [725, 155] width 578 height 21
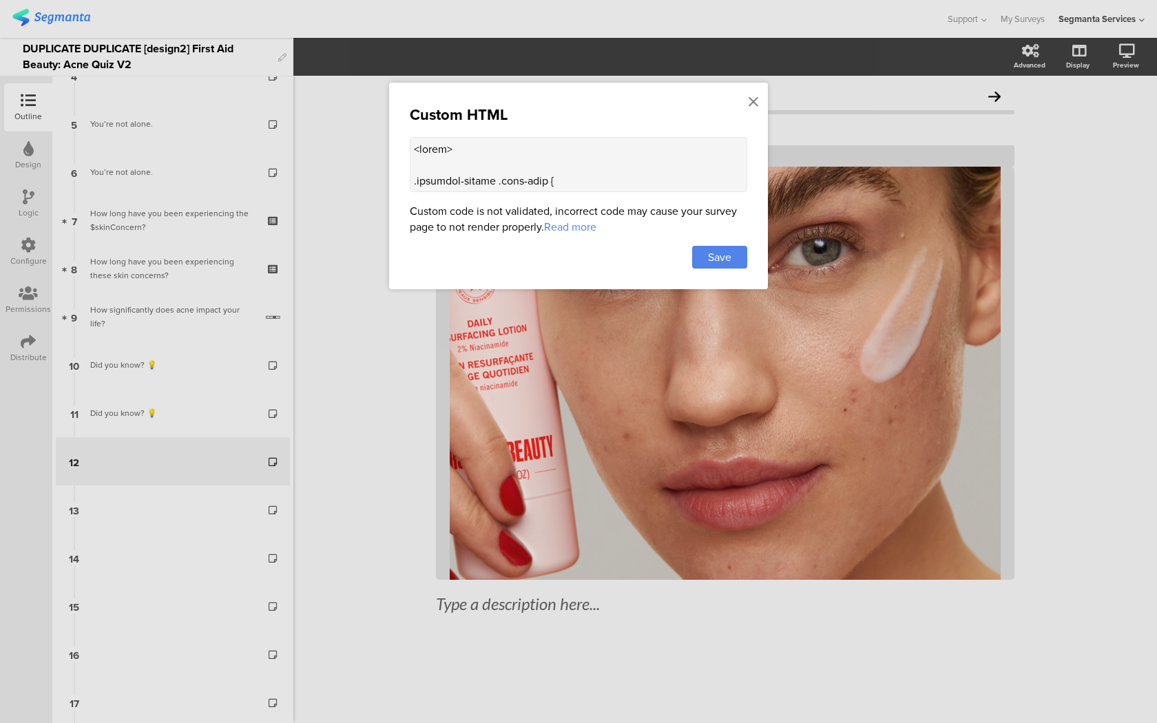
click at [549, 178] on textarea at bounding box center [578, 164] width 337 height 55
click at [748, 94] on icon at bounding box center [753, 101] width 10 height 15
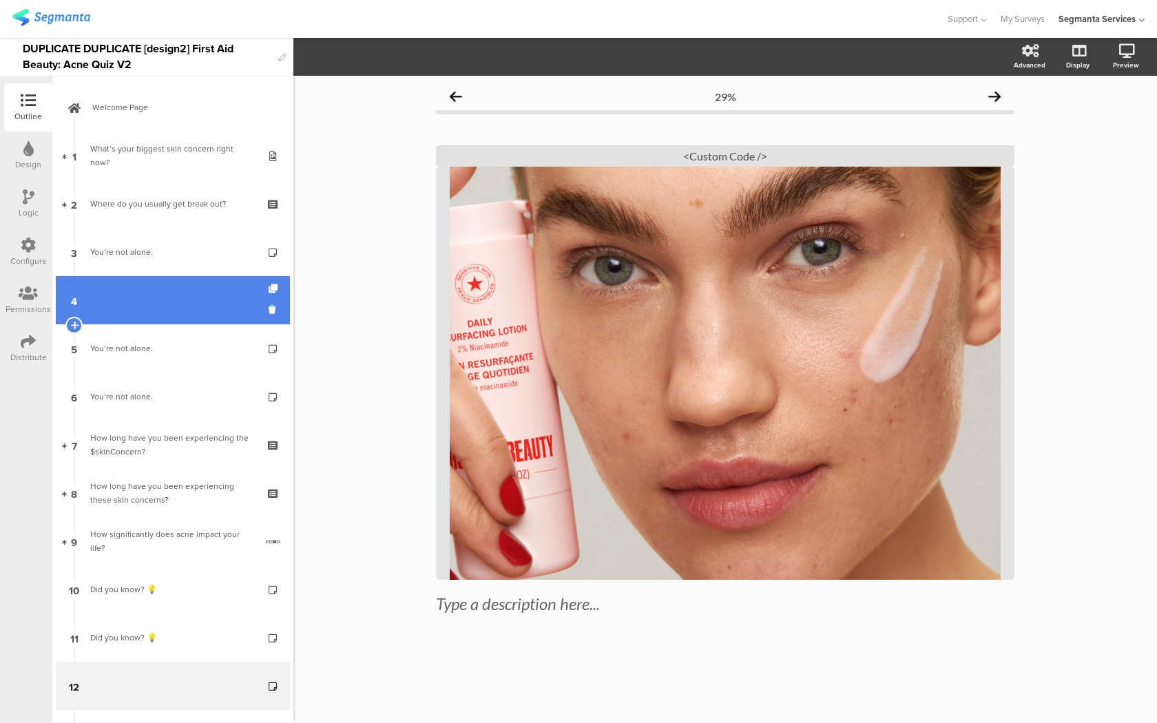
click at [209, 302] on link "4" at bounding box center [173, 300] width 234 height 48
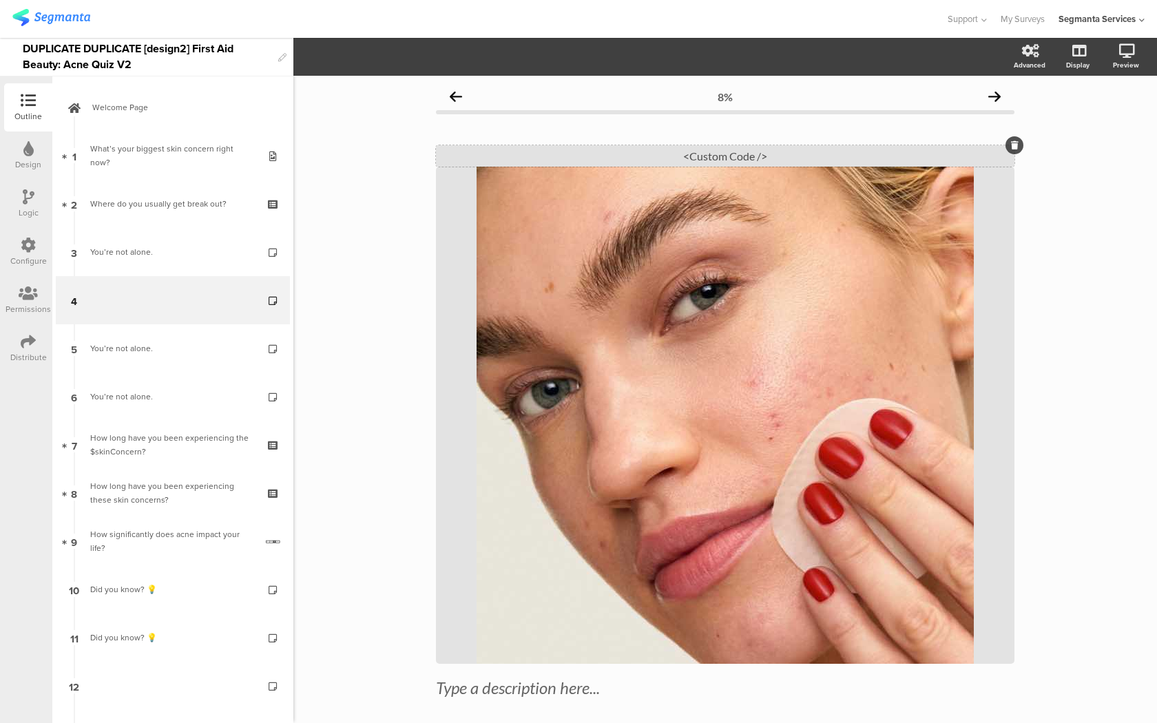
click at [579, 156] on div "<Custom Code />" at bounding box center [725, 155] width 578 height 21
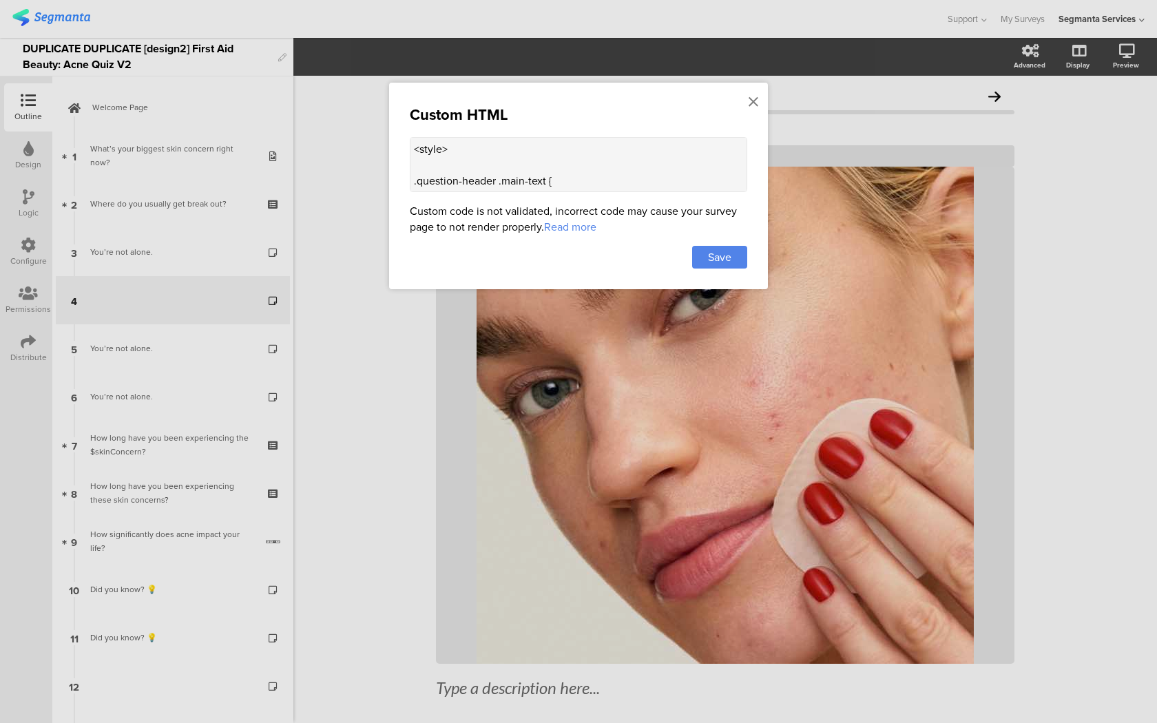
click at [513, 162] on textarea "<style> .question-header .main-text { display: none !important; } .progress-bar…" at bounding box center [578, 164] width 337 height 55
paste textarea ".progress-text-container { display: none; } .forward-button-container { display…"
type textarea "<style> .question-header .main-text { display: none !important; } .progress-bar…"
click at [712, 268] on div "Save" at bounding box center [719, 257] width 55 height 23
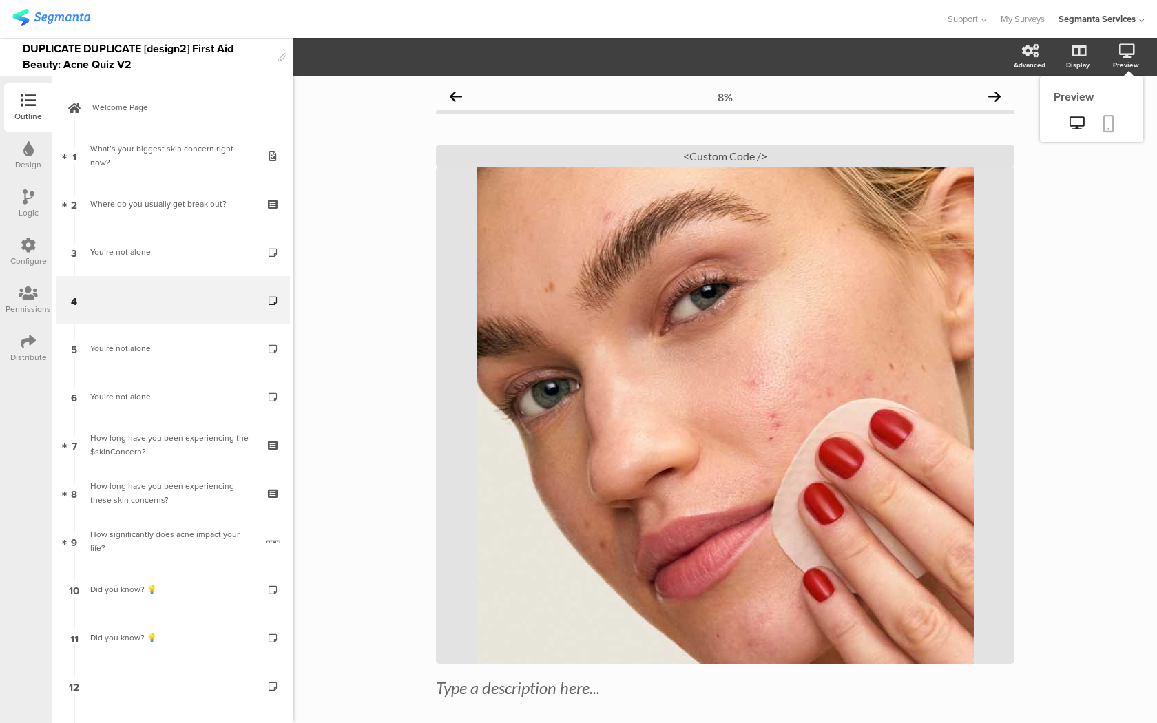
click at [1106, 127] on icon at bounding box center [1108, 123] width 11 height 17
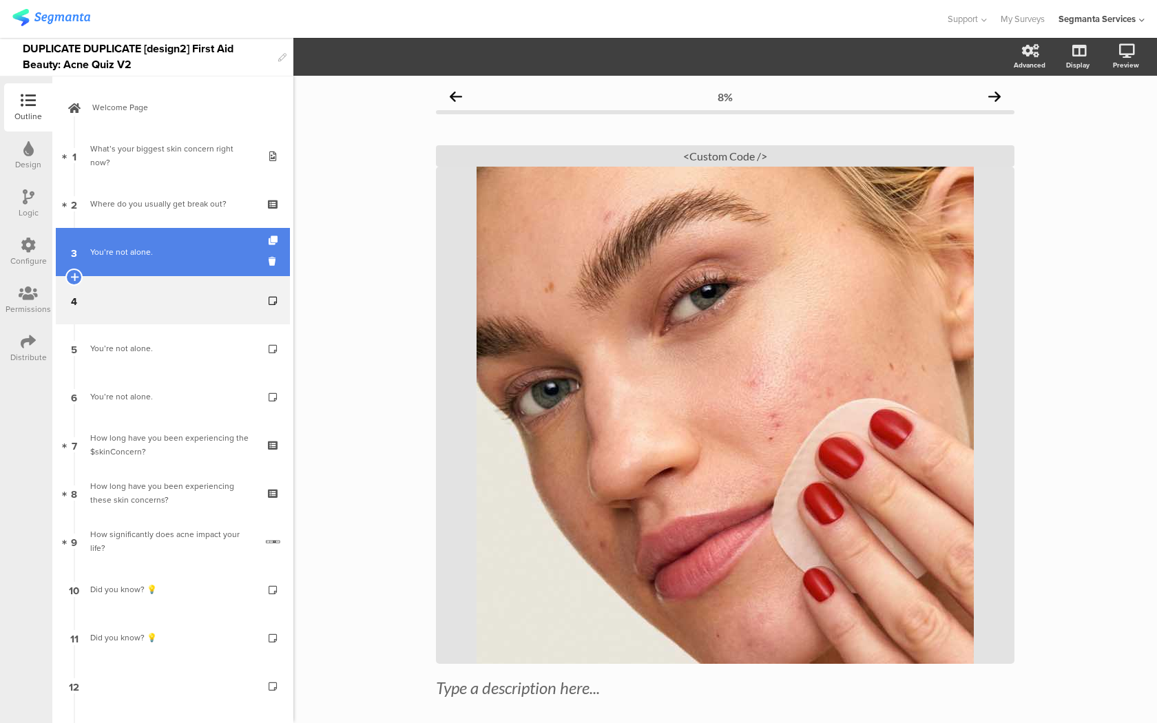
click at [199, 264] on link "3 You’re not alone." at bounding box center [173, 252] width 234 height 48
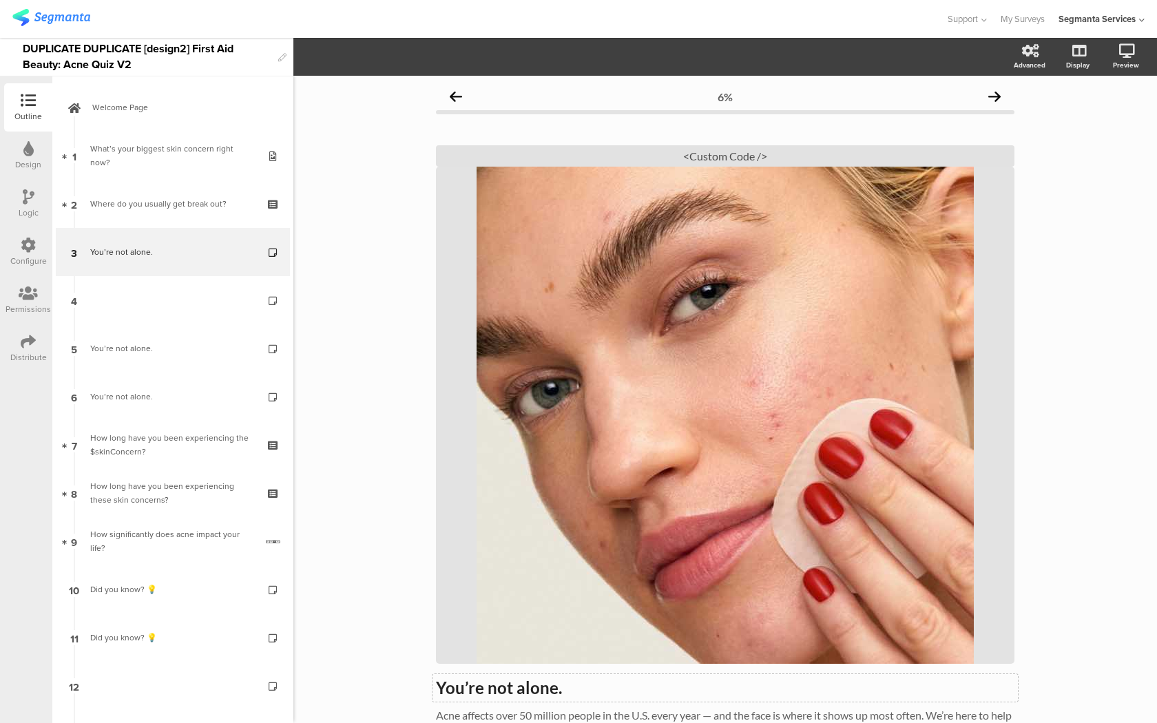
click at [484, 689] on div "You’re not alone. You’re not alone." at bounding box center [724, 688] width 585 height 28
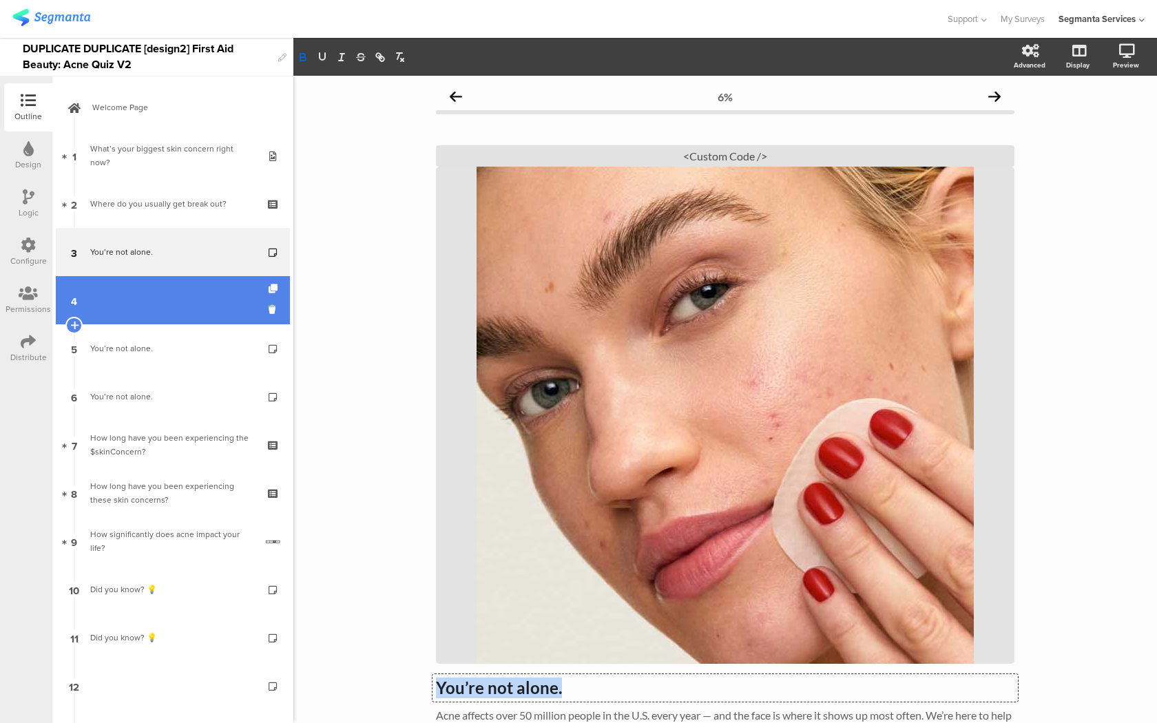
click at [145, 308] on link "4" at bounding box center [173, 300] width 234 height 48
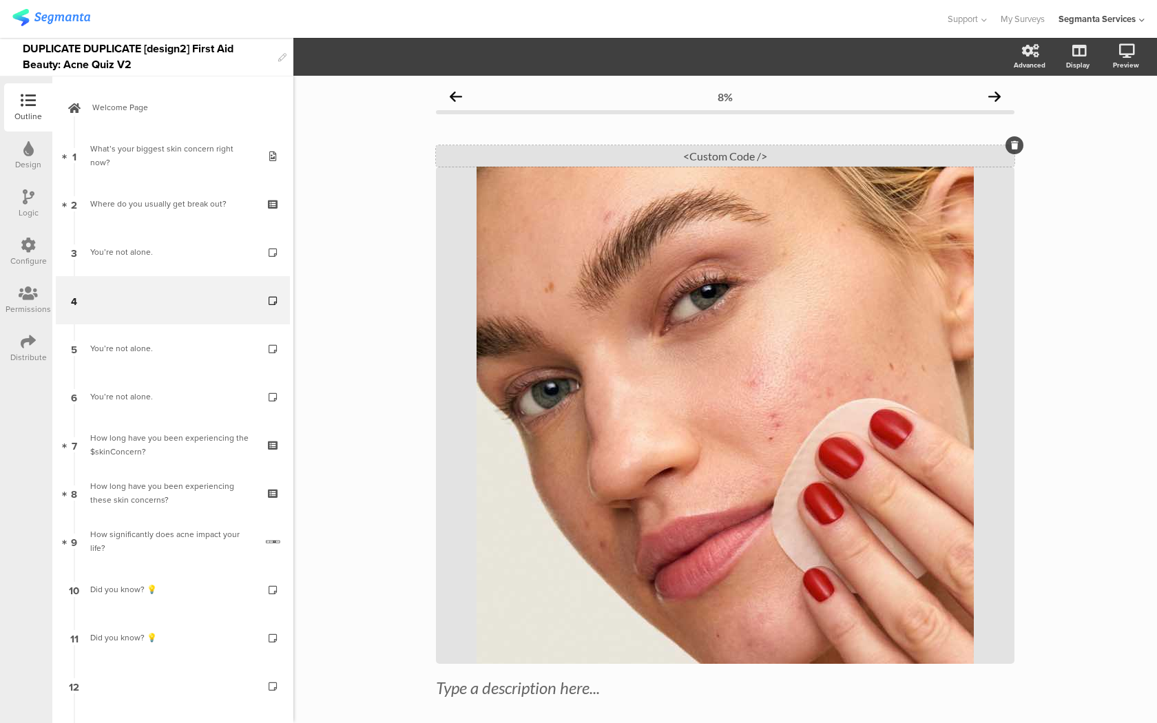
click at [700, 160] on div "<Custom Code />" at bounding box center [725, 155] width 578 height 21
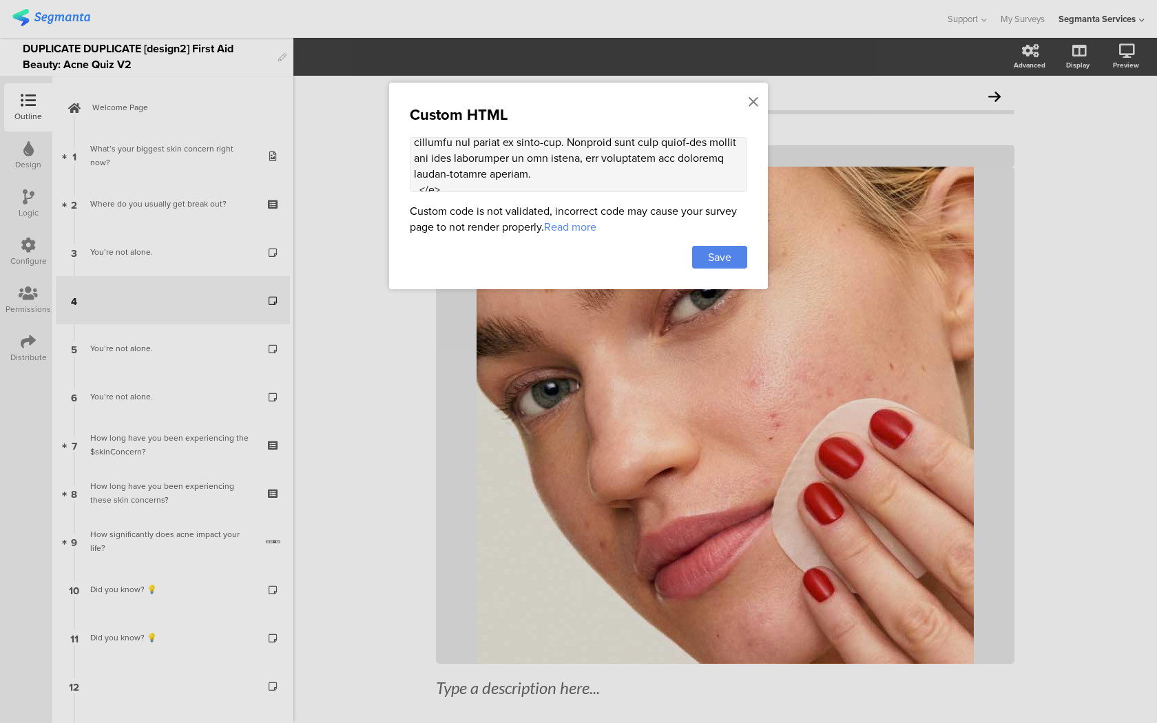
scroll to position [1436, 0]
drag, startPoint x: 527, startPoint y: 164, endPoint x: 443, endPoint y: 165, distance: 84.0
click at [443, 165] on textarea at bounding box center [578, 164] width 337 height 55
drag, startPoint x: 443, startPoint y: 165, endPoint x: 551, endPoint y: 164, distance: 107.4
click at [531, 164] on textarea at bounding box center [578, 164] width 337 height 55
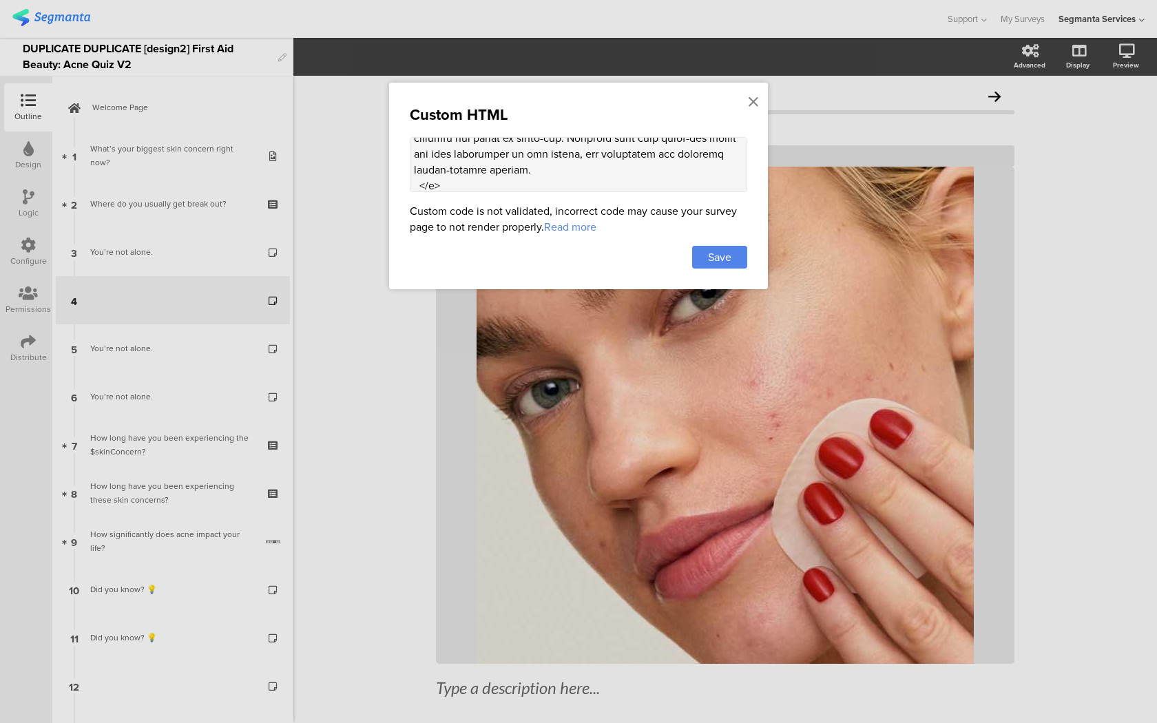
paste textarea "You’re not alone."
click at [483, 169] on textarea at bounding box center [578, 164] width 337 height 55
click at [503, 165] on textarea at bounding box center [578, 164] width 337 height 55
type textarea "<style> .question-header .main-text { display: none !important; } .progress-bar…"
click at [728, 248] on div "Save" at bounding box center [719, 257] width 55 height 23
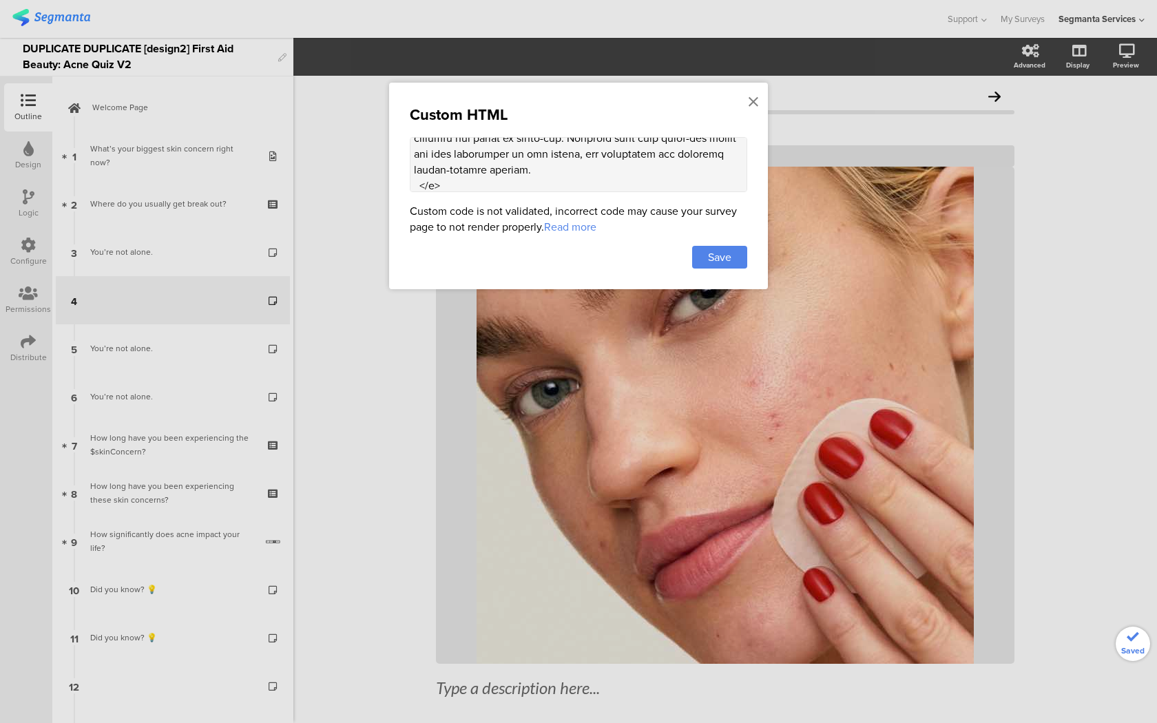
click at [196, 343] on div "You’re not alone." at bounding box center [172, 348] width 165 height 14
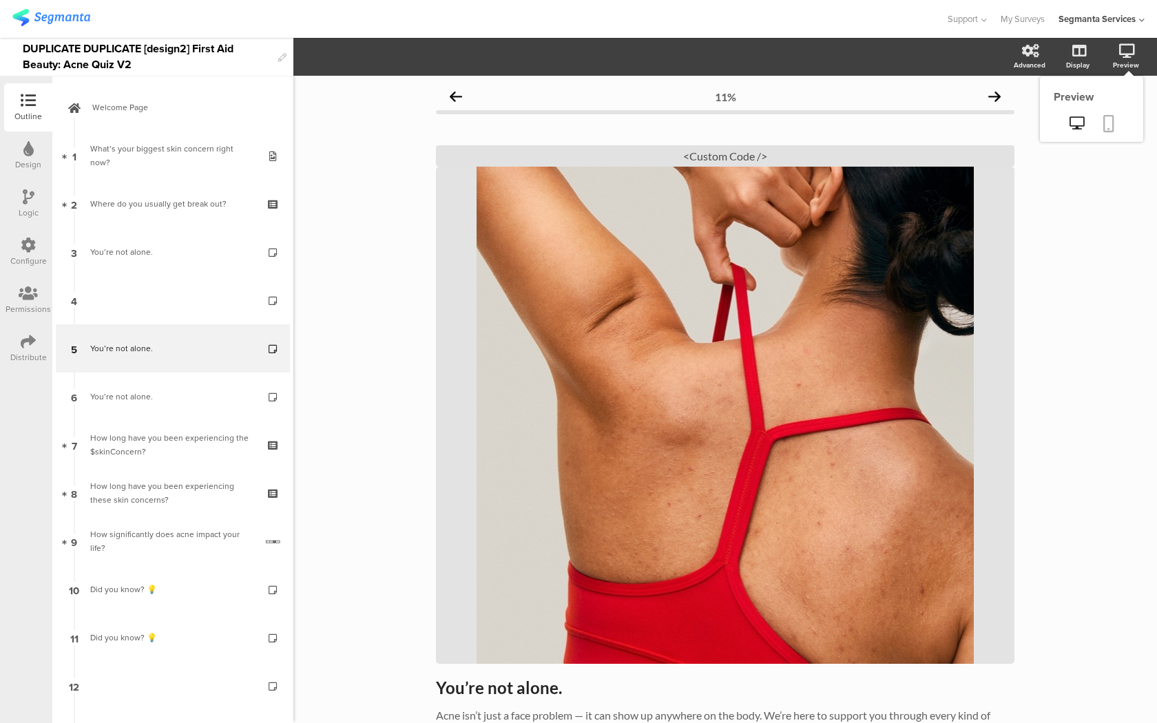
click at [1106, 118] on icon at bounding box center [1108, 123] width 11 height 17
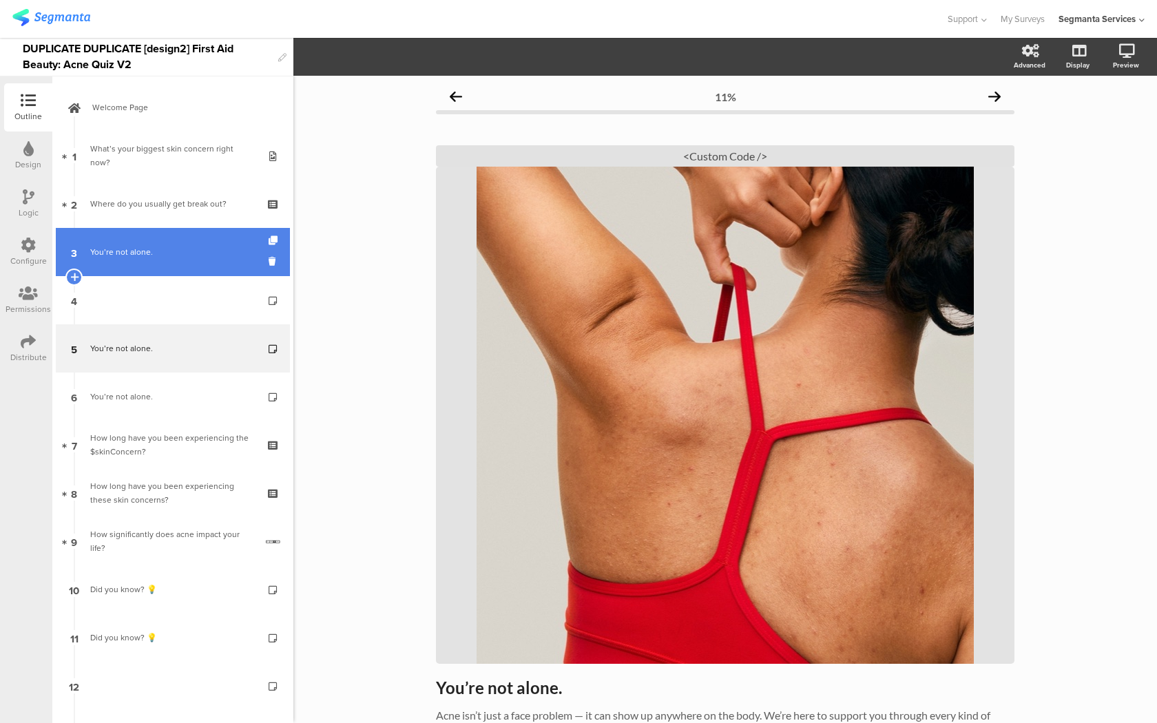
click at [209, 257] on div "You’re not alone." at bounding box center [172, 252] width 165 height 14
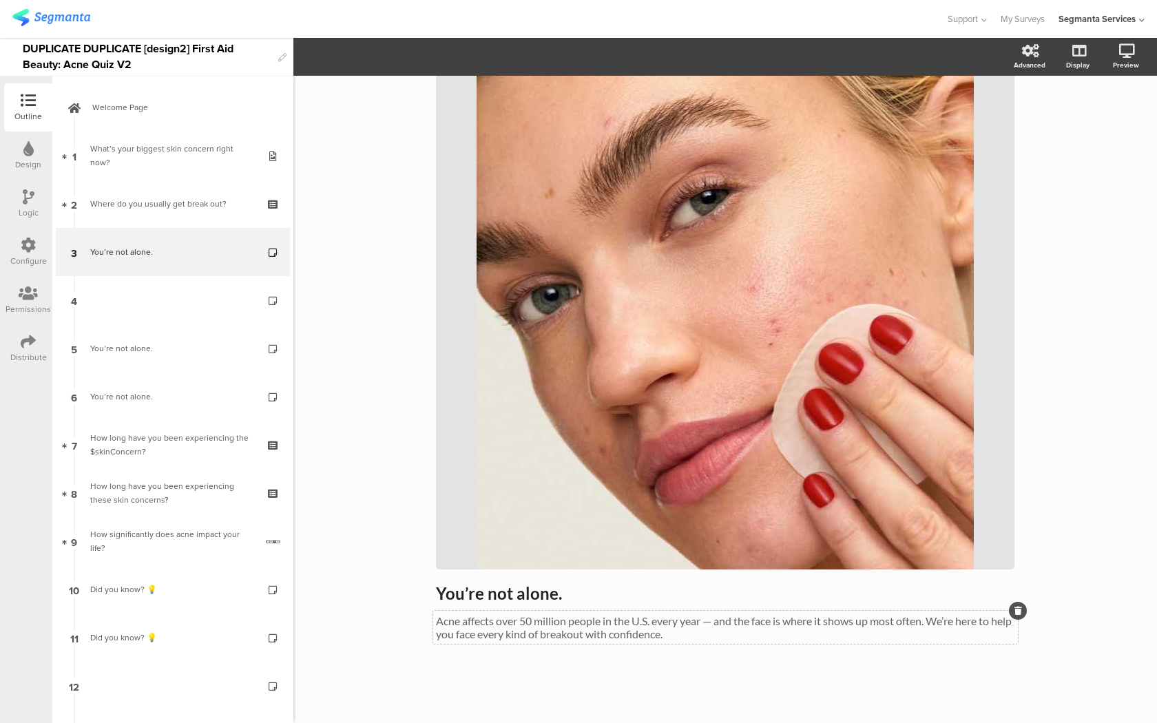
click at [452, 621] on p "Acne affects over 50 million people in the U.S. every year — and the face is wh…" at bounding box center [725, 627] width 578 height 26
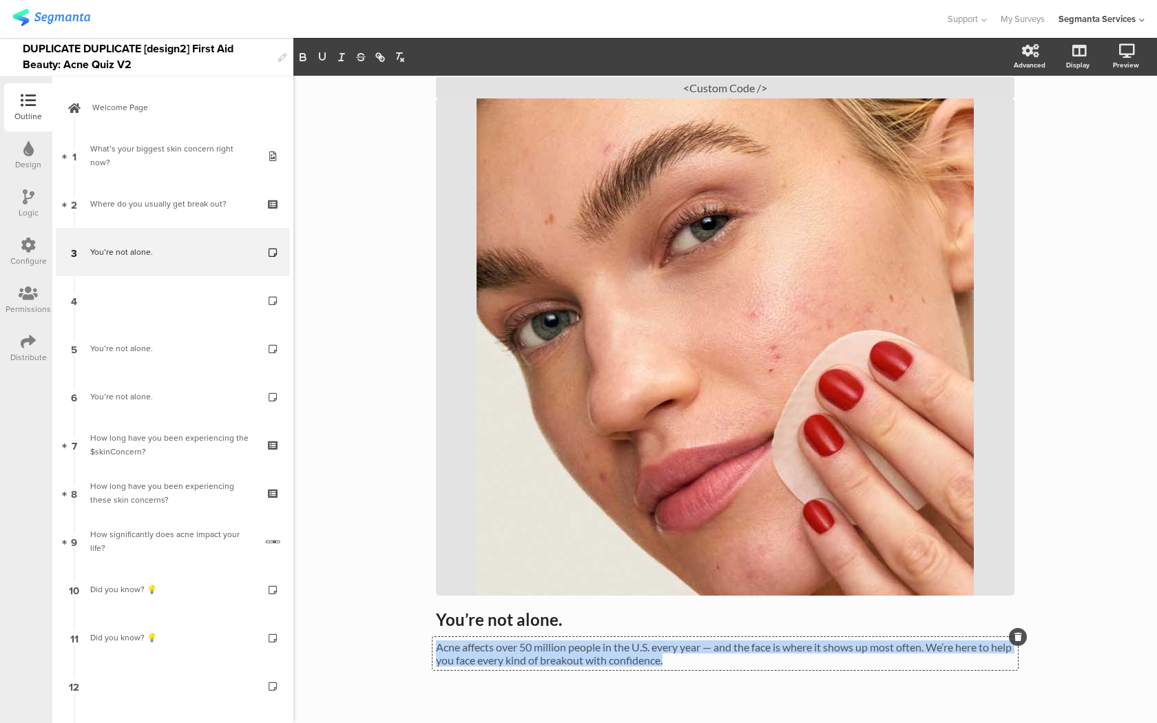
copy p "Acne affects over 50 million people in the U.S. every year — and the face is wh…"
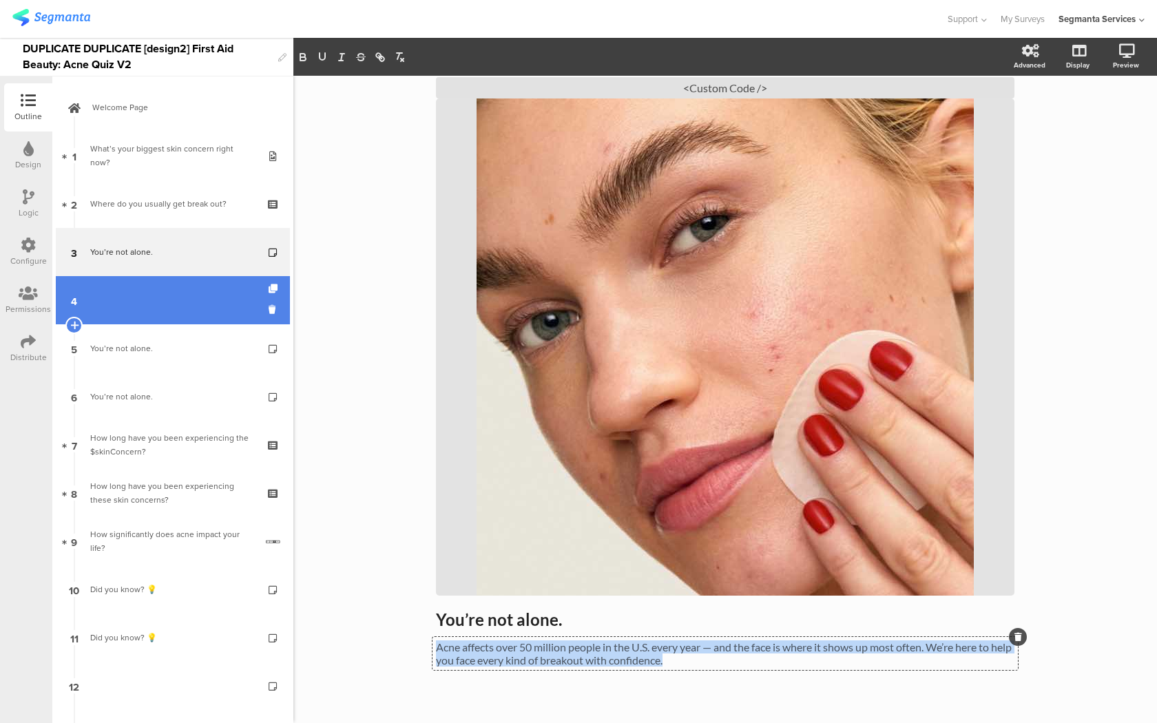
click at [238, 315] on link "4" at bounding box center [173, 300] width 234 height 48
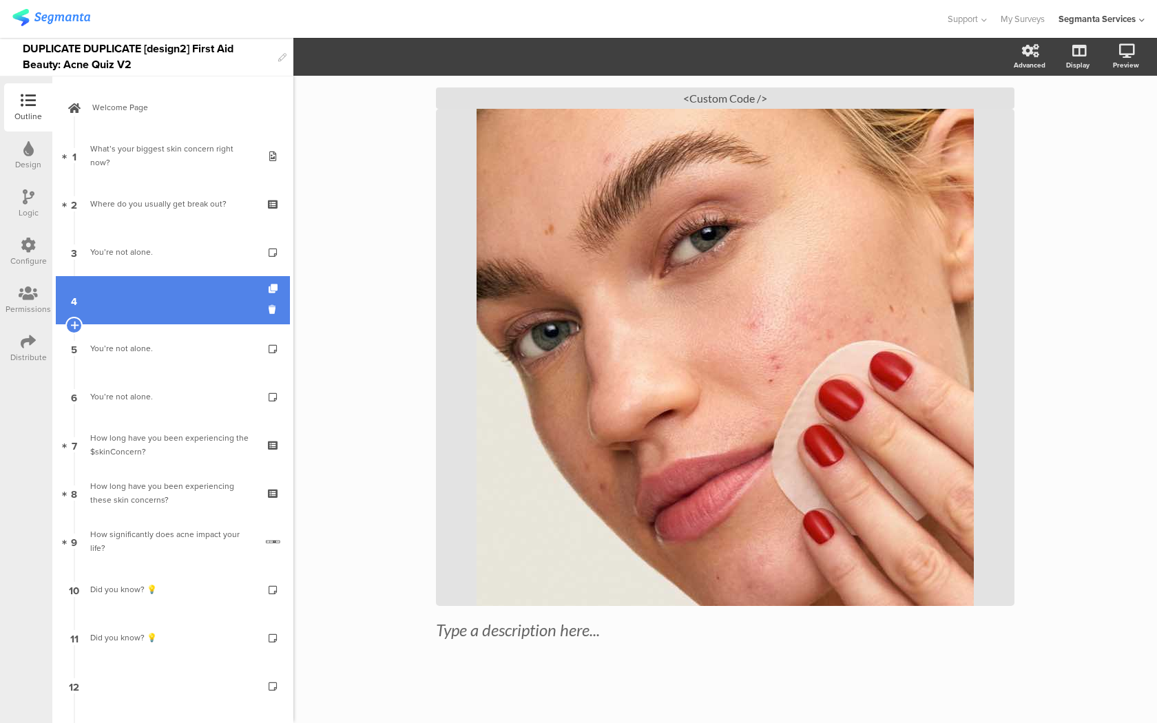
scroll to position [58, 0]
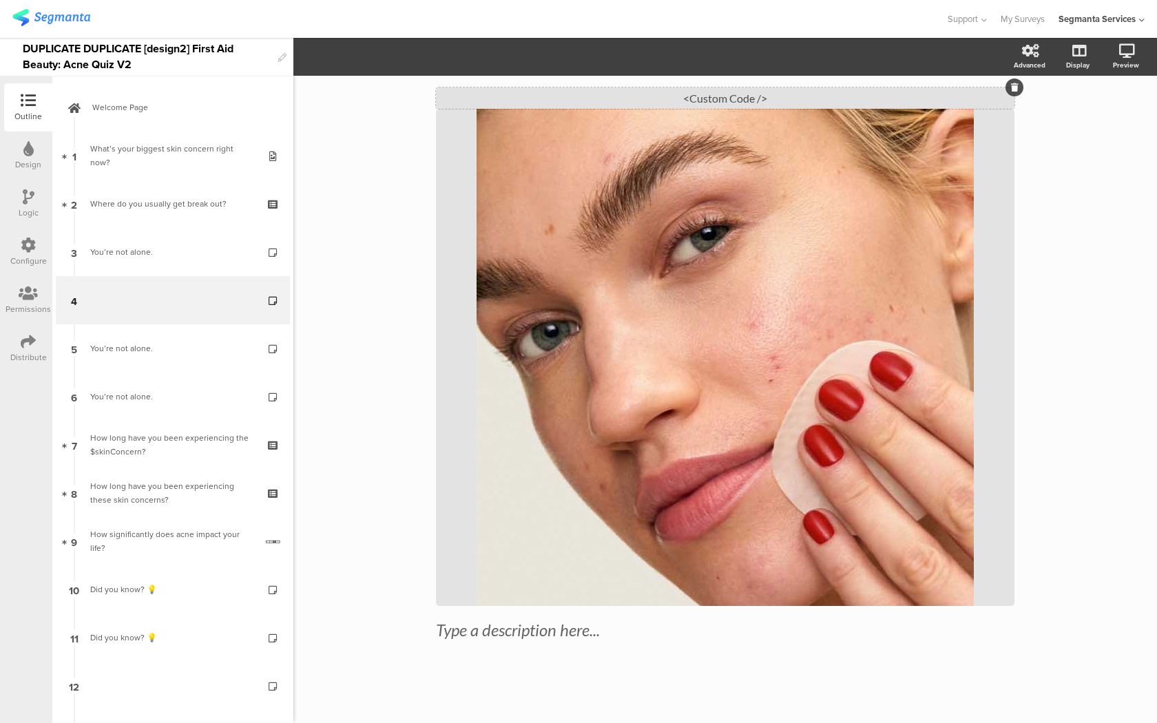
click at [709, 100] on div "<Custom Code />" at bounding box center [725, 97] width 578 height 21
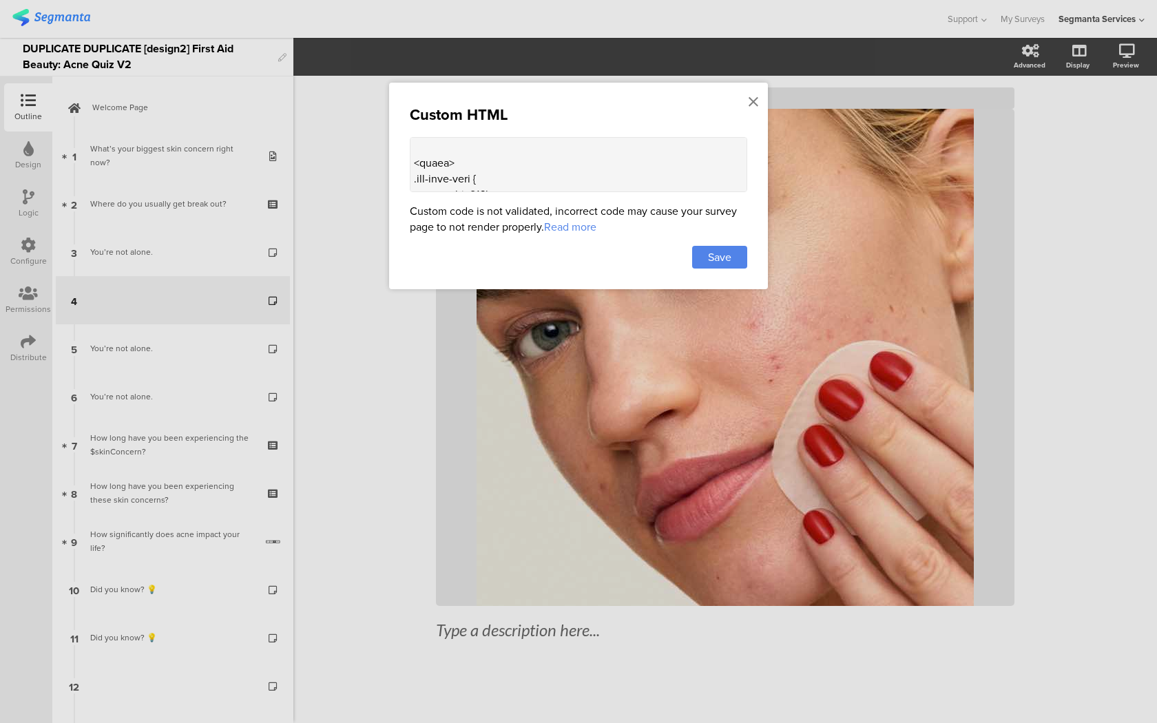
scroll to position [1517, 0]
drag, startPoint x: 426, startPoint y: 155, endPoint x: 567, endPoint y: 173, distance: 141.7
click at [567, 173] on textarea at bounding box center [578, 164] width 337 height 55
paste textarea "Acne affects over 50 million people in the U.S. every year — and the face is wh…"
type textarea "<style> .question-header .main-text { display: none !important; } .progress-bar…"
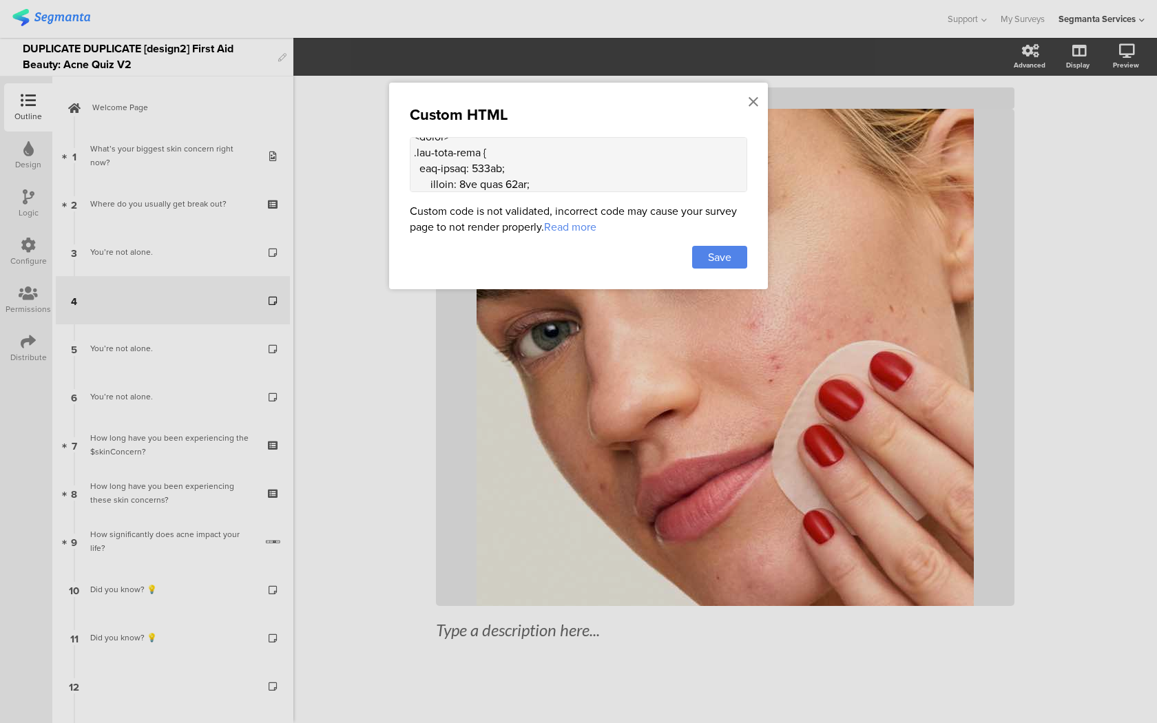
click at [733, 272] on div "Custom HTML Custom code is not validated, incorrect code may cause your survey …" at bounding box center [578, 186] width 379 height 207
click at [733, 268] on div "Save" at bounding box center [719, 257] width 55 height 23
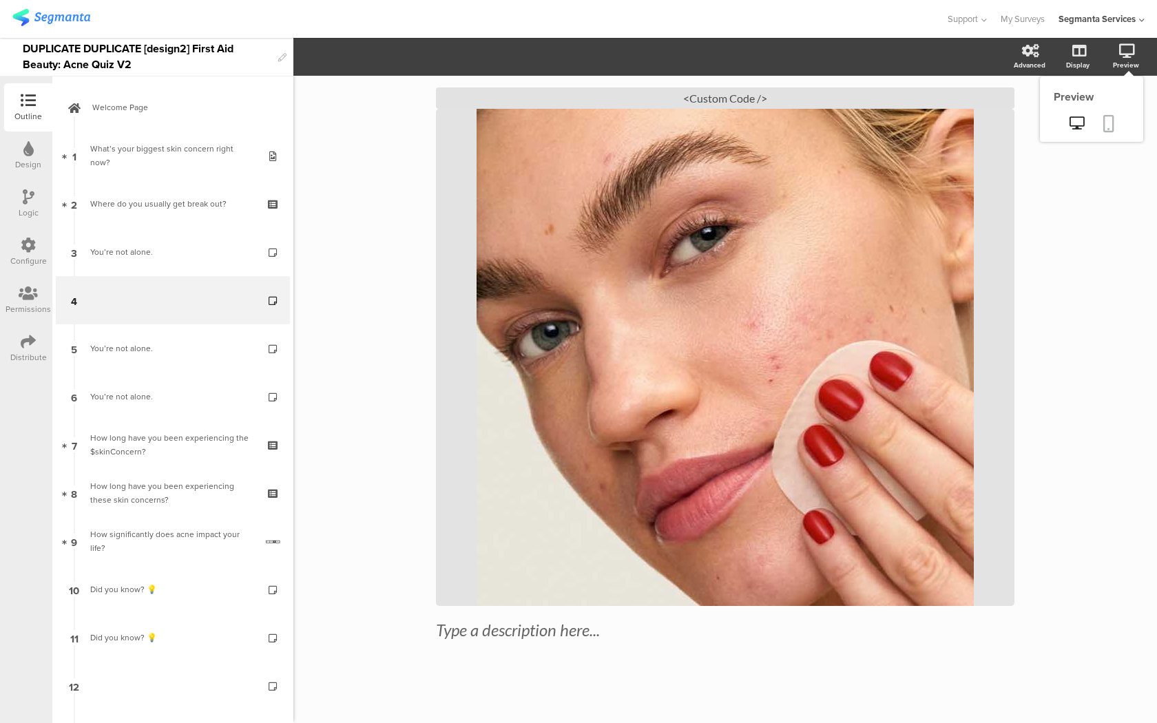
click at [1106, 118] on icon at bounding box center [1108, 123] width 11 height 17
click at [662, 281] on div "/" at bounding box center [725, 357] width 578 height 497
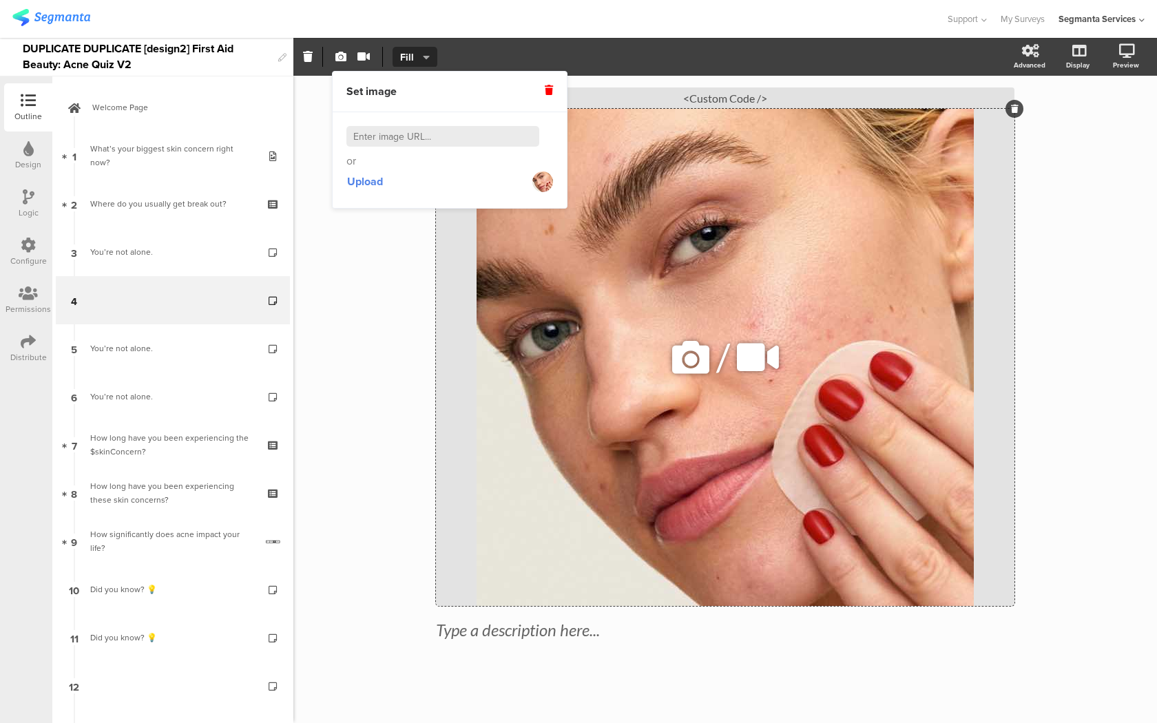
click at [682, 348] on icon at bounding box center [690, 357] width 47 height 47
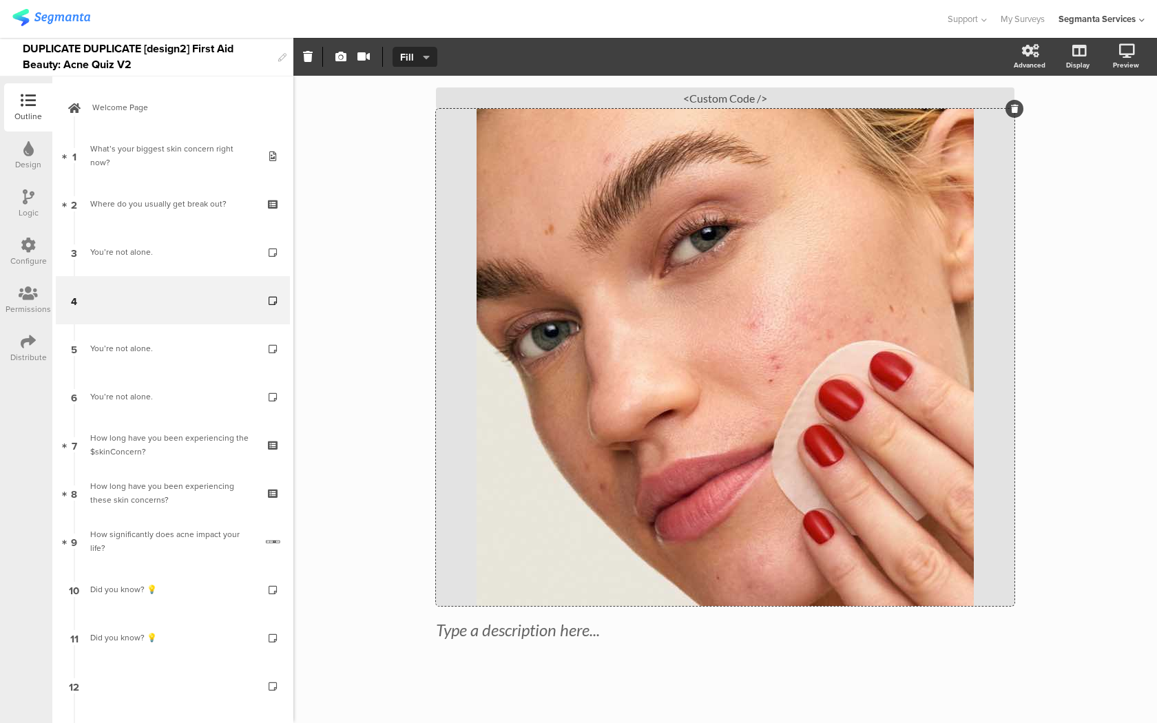
click at [360, 181] on div "8% Type a description here... / <Custom Code />" at bounding box center [724, 370] width 863 height 705
click at [565, 246] on div "/" at bounding box center [725, 357] width 578 height 497
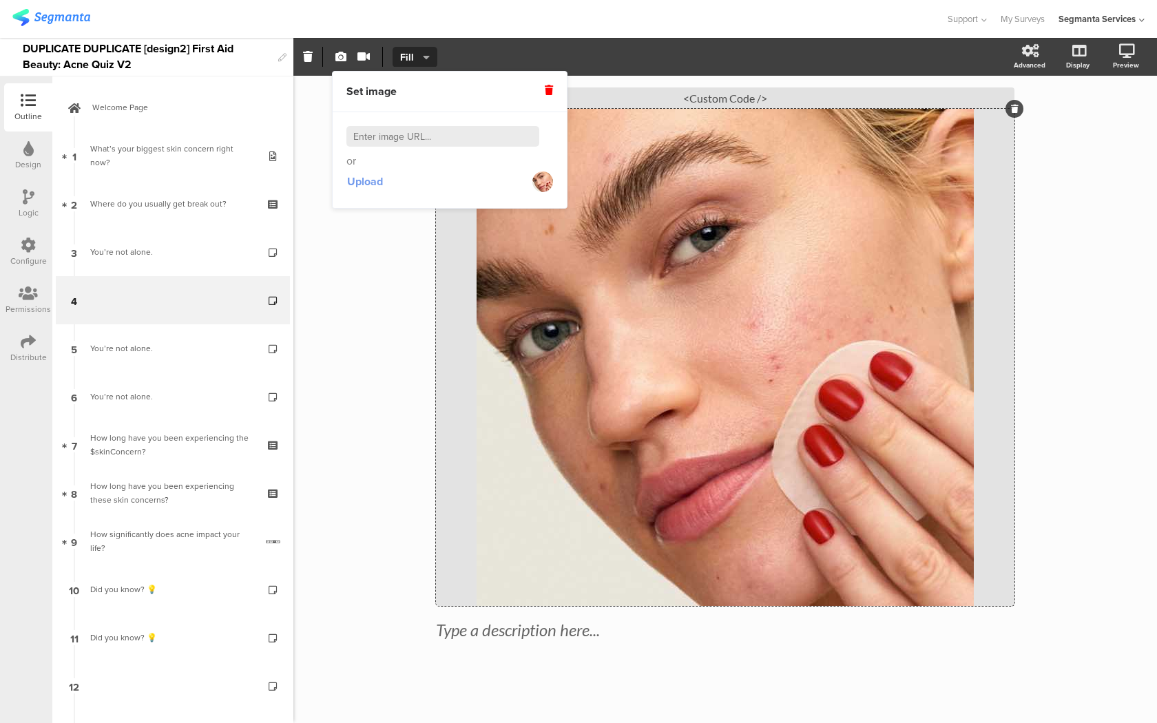
click at [377, 187] on span "Upload" at bounding box center [365, 181] width 36 height 16
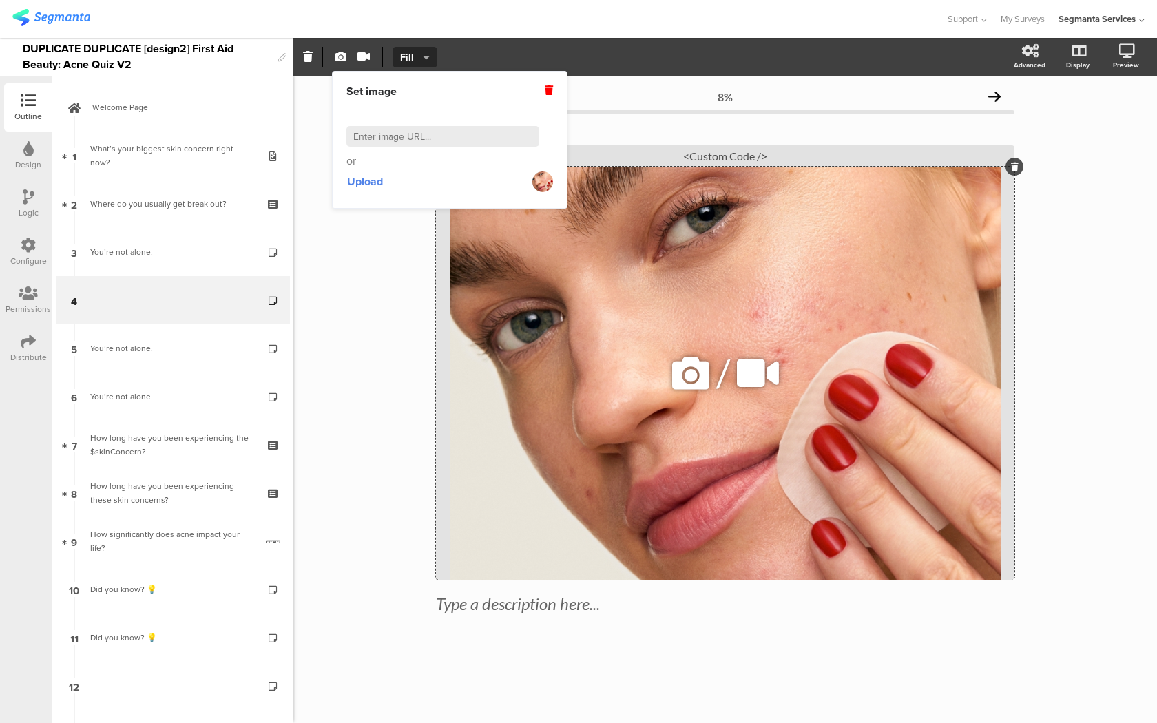
scroll to position [0, 0]
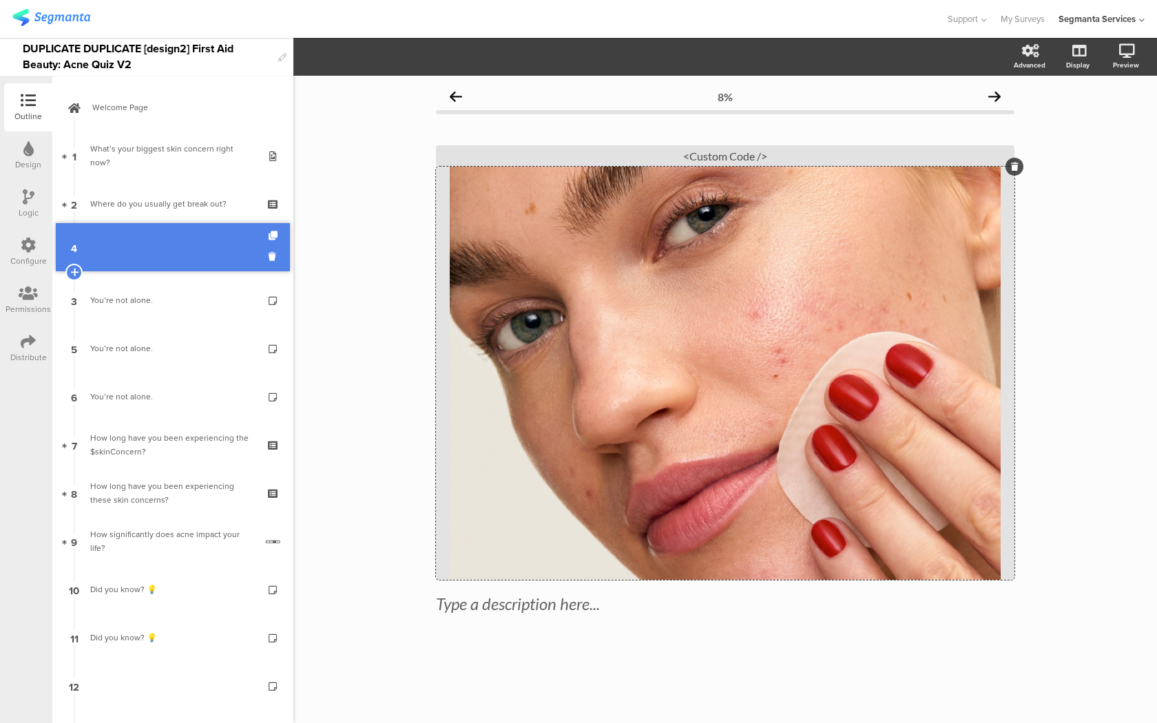
drag, startPoint x: 208, startPoint y: 284, endPoint x: 208, endPoint y: 230, distance: 53.7
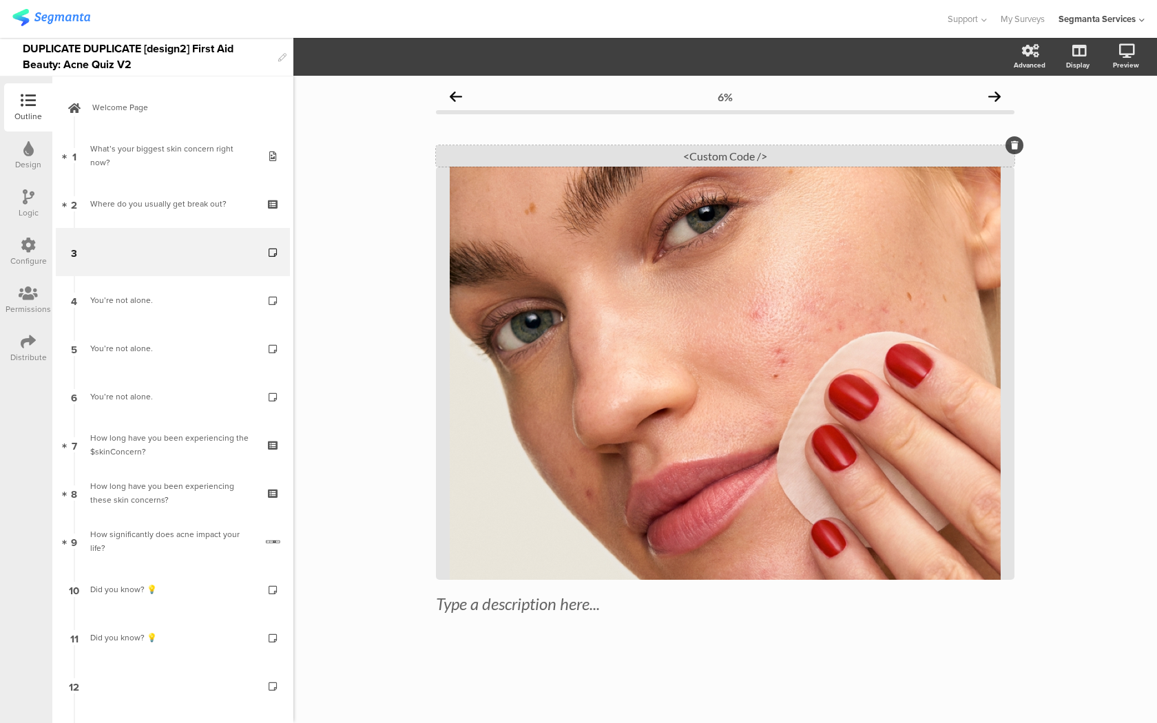
click at [850, 151] on div "<Custom Code />" at bounding box center [725, 155] width 578 height 21
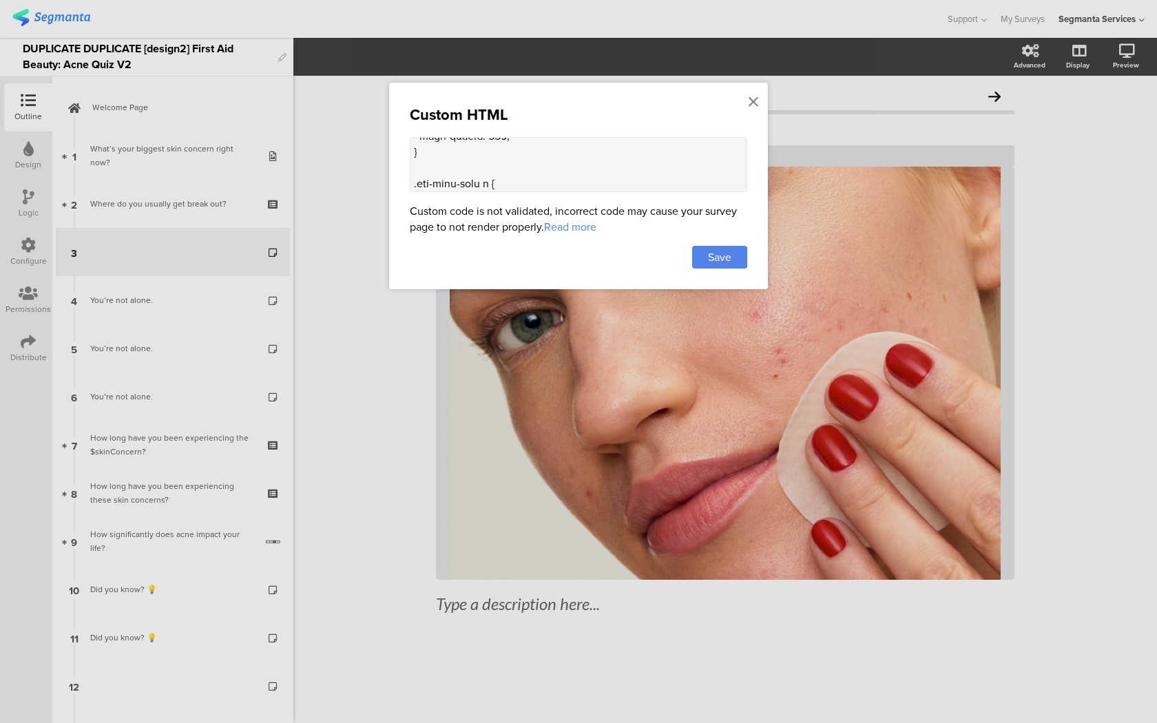
scroll to position [1710, 0]
click at [476, 174] on textarea at bounding box center [578, 164] width 337 height 55
type textarea "<style> .question-header .main-text { display: none !important; } .progress-bar…"
click at [730, 257] on span "Save" at bounding box center [719, 257] width 23 height 16
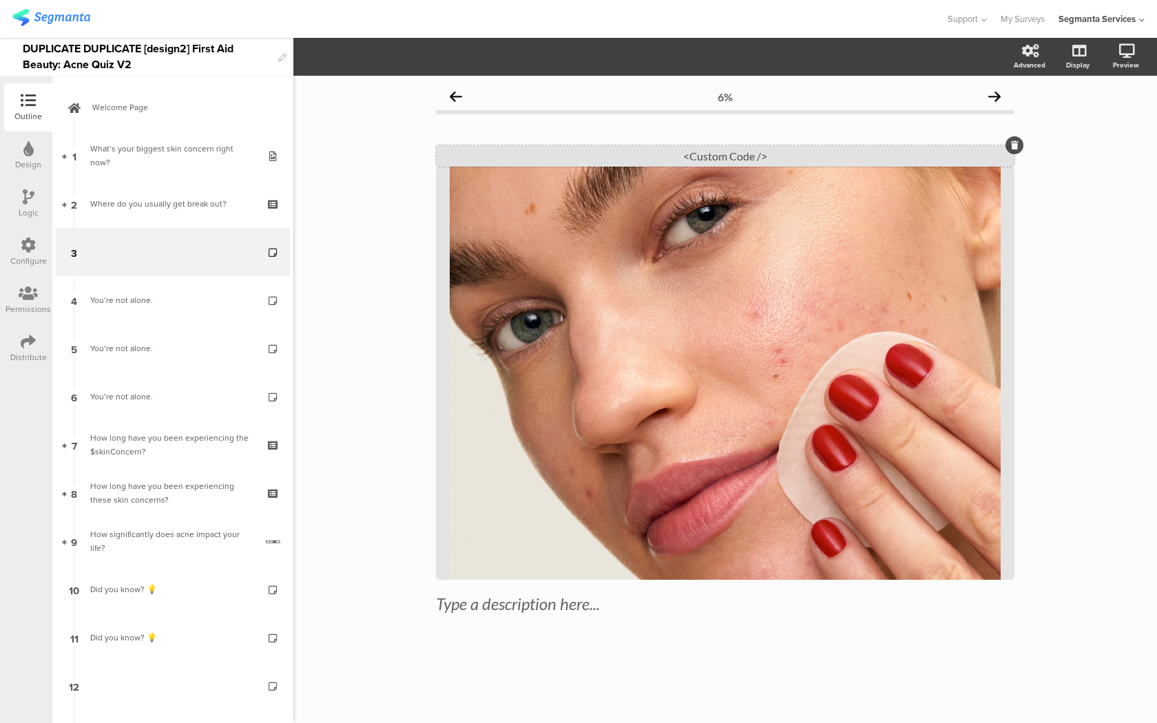
click at [691, 147] on div "<Custom Code />" at bounding box center [725, 155] width 578 height 21
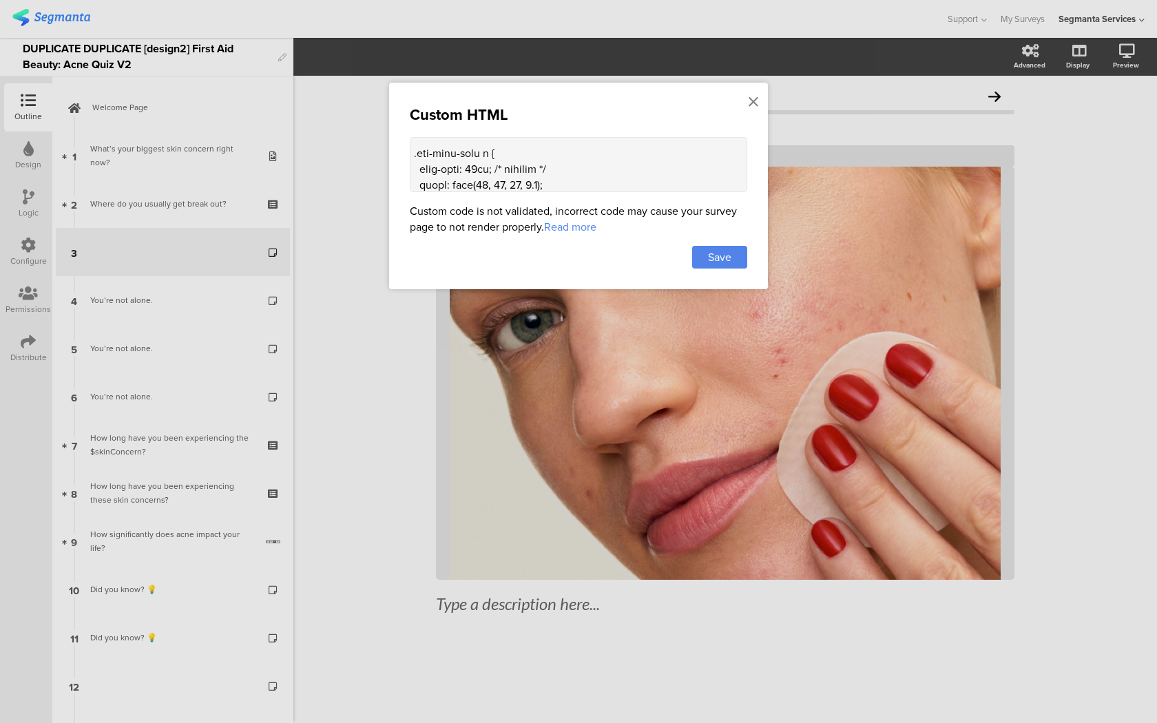
scroll to position [1725, 0]
click at [474, 156] on textarea at bounding box center [578, 164] width 337 height 55
type textarea "<style> .question-header .main-text { display: none !important; } .progress-bar…"
click at [735, 252] on div "Save" at bounding box center [719, 257] width 55 height 23
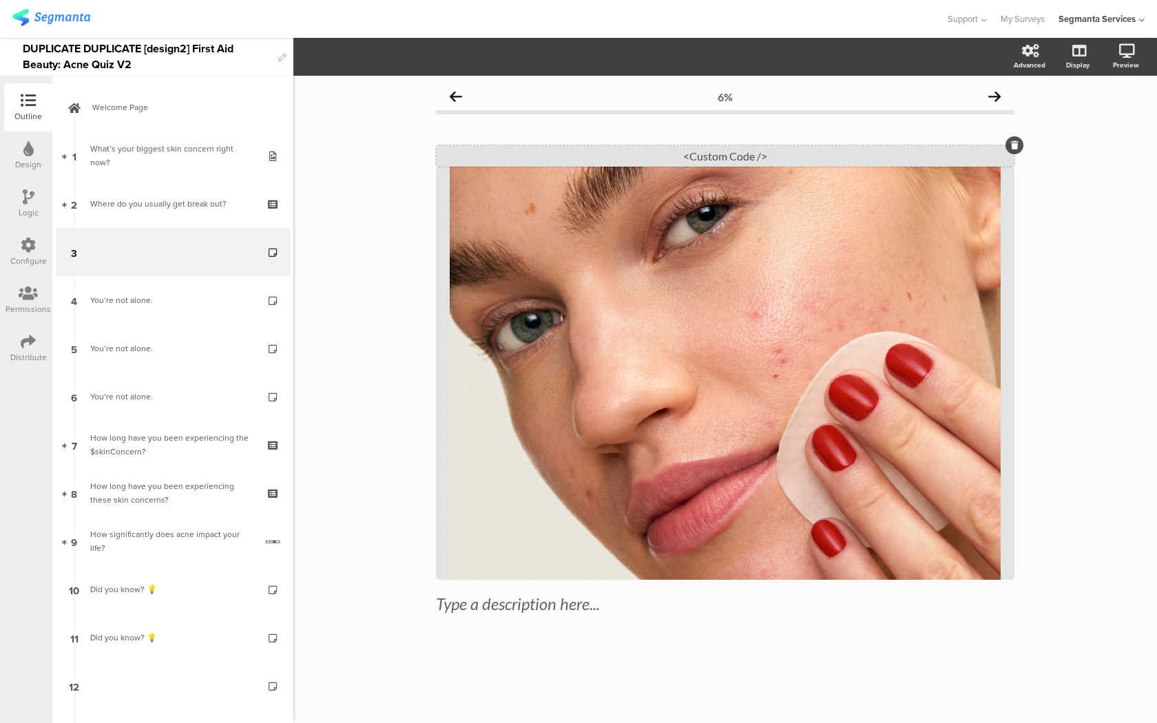
click at [642, 160] on div "<Custom Code />" at bounding box center [725, 155] width 578 height 21
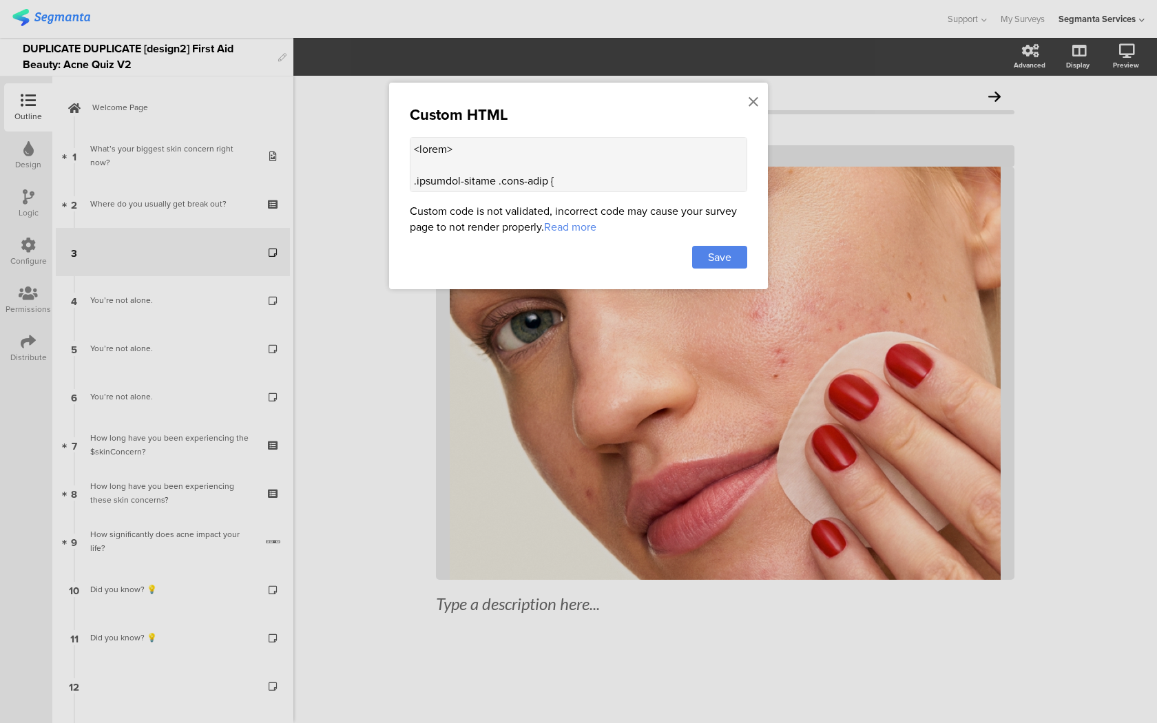
click at [529, 180] on textarea at bounding box center [578, 164] width 337 height 55
click at [755, 99] on icon at bounding box center [753, 101] width 10 height 15
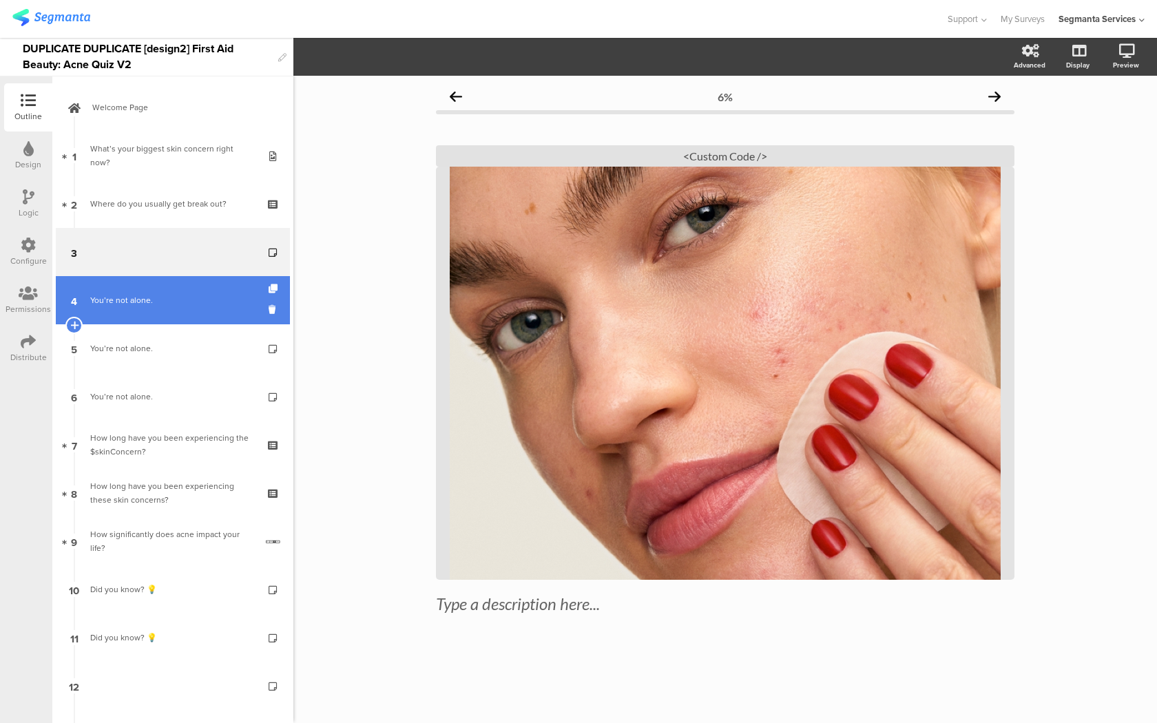
click at [221, 305] on div "You’re not alone." at bounding box center [172, 300] width 165 height 14
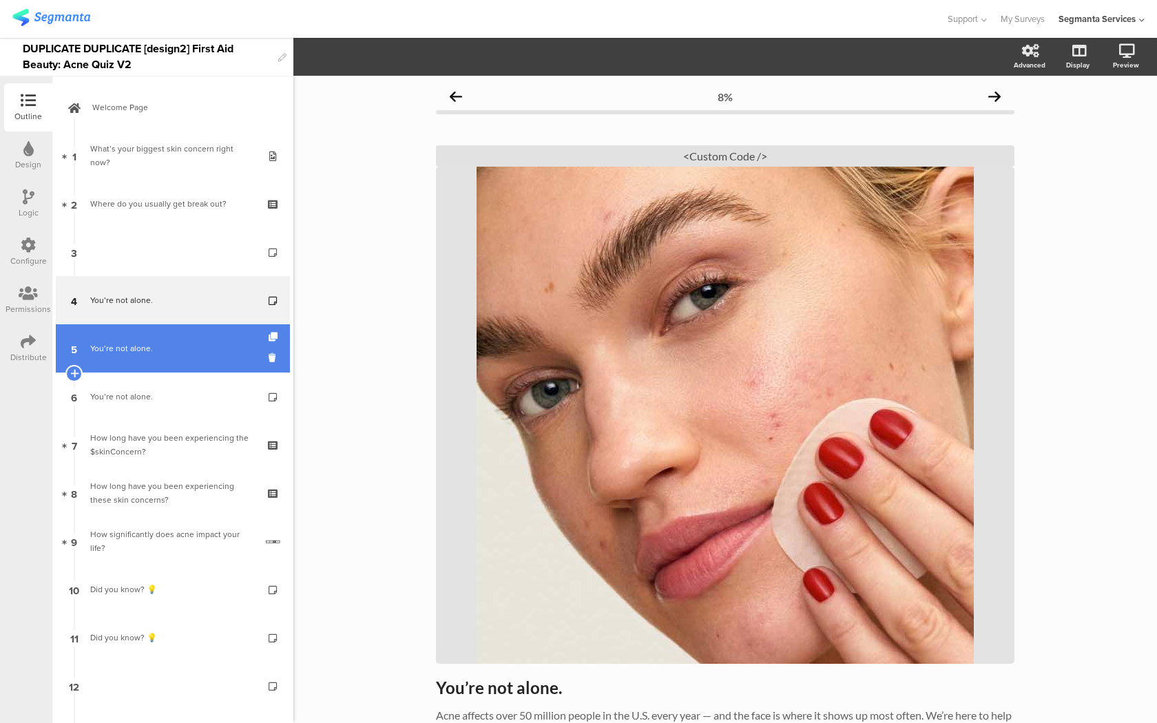
click at [209, 347] on div "You’re not alone." at bounding box center [172, 348] width 165 height 14
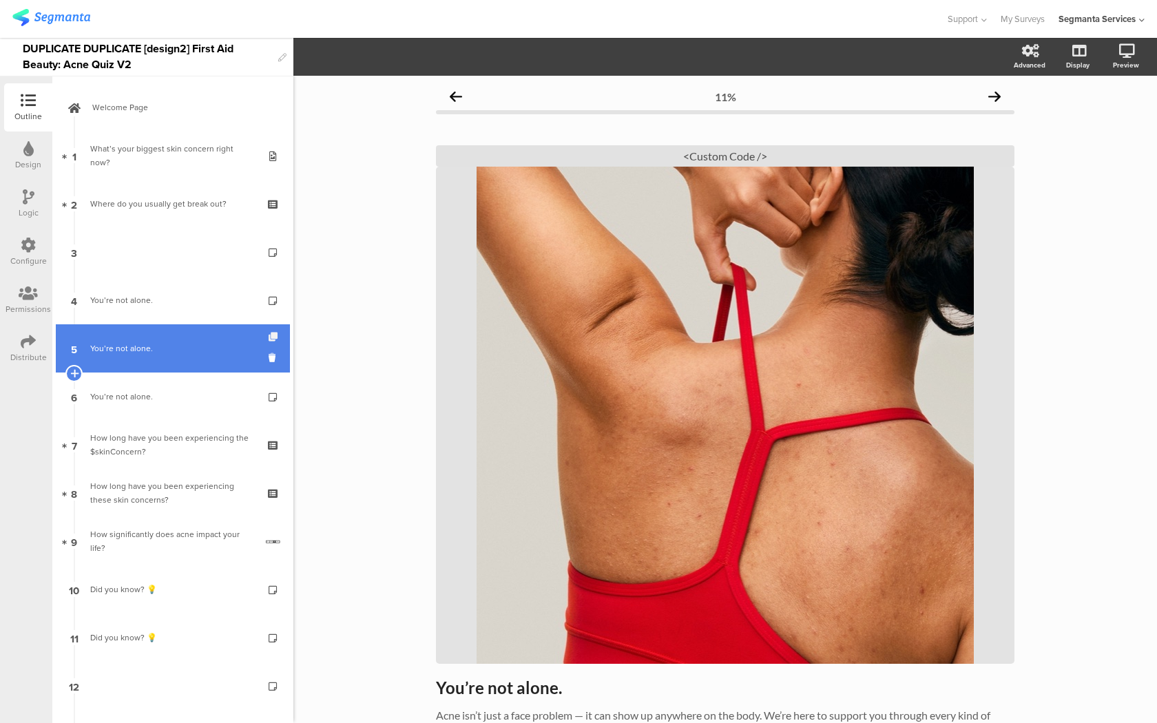
click at [271, 338] on icon at bounding box center [274, 337] width 12 height 9
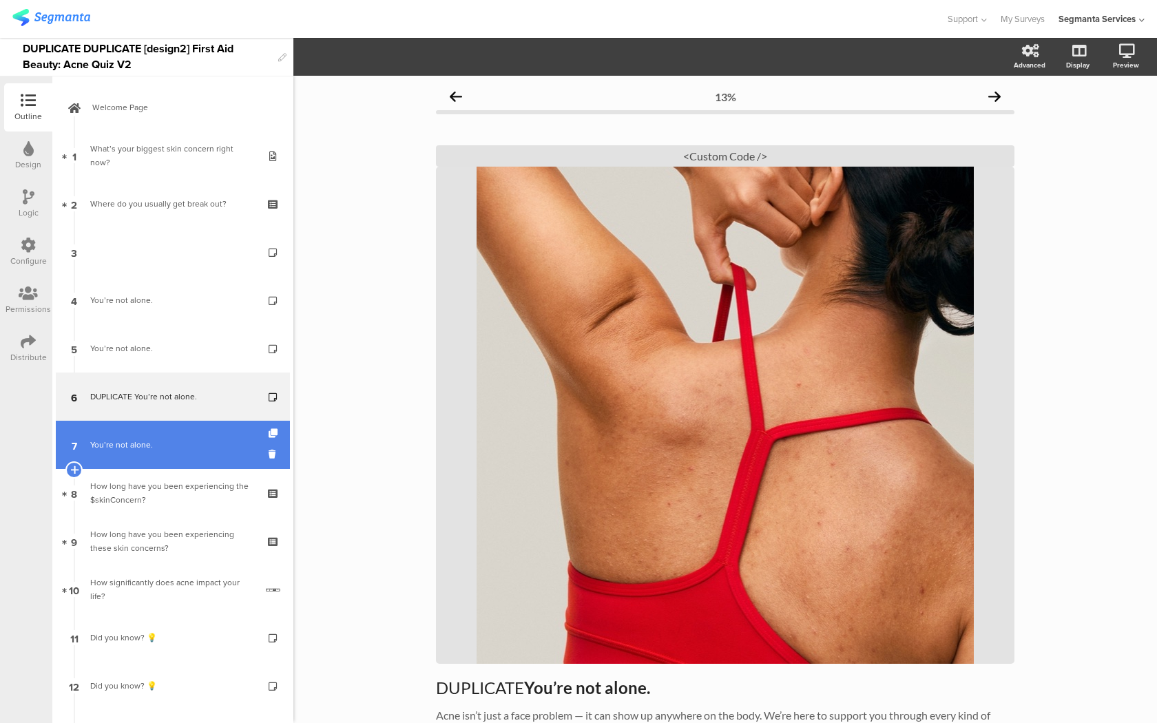
click at [241, 435] on link "7 You’re not alone." at bounding box center [173, 445] width 234 height 48
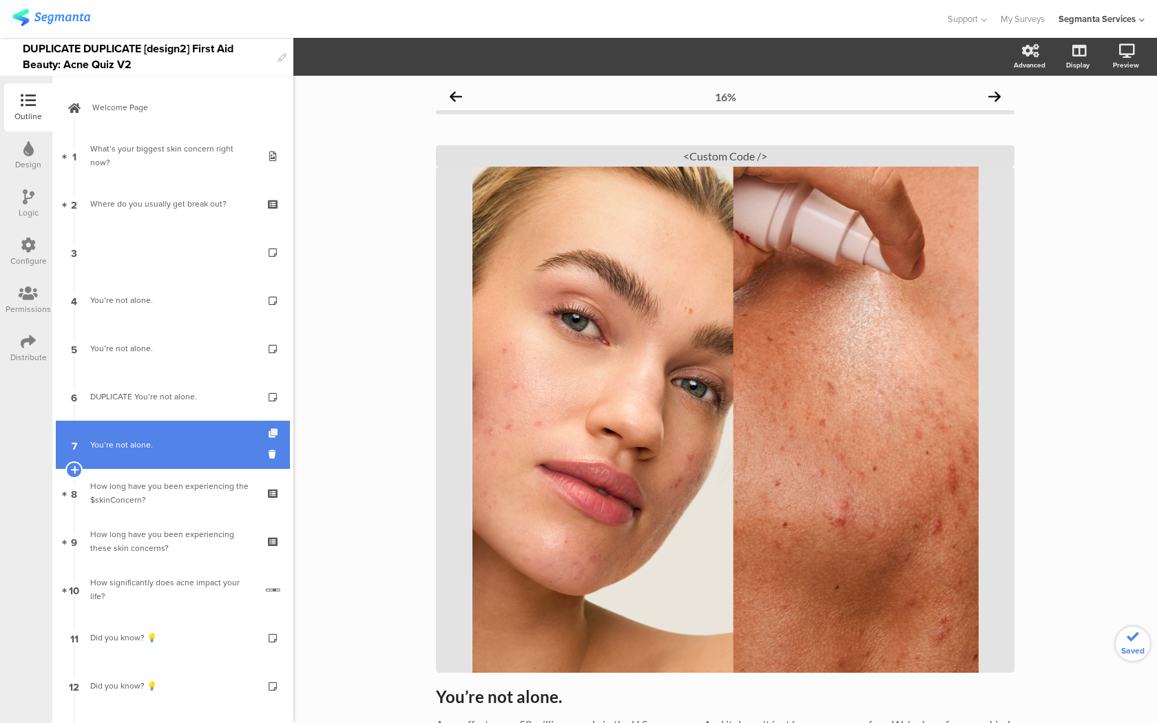
click at [274, 431] on icon at bounding box center [274, 433] width 12 height 9
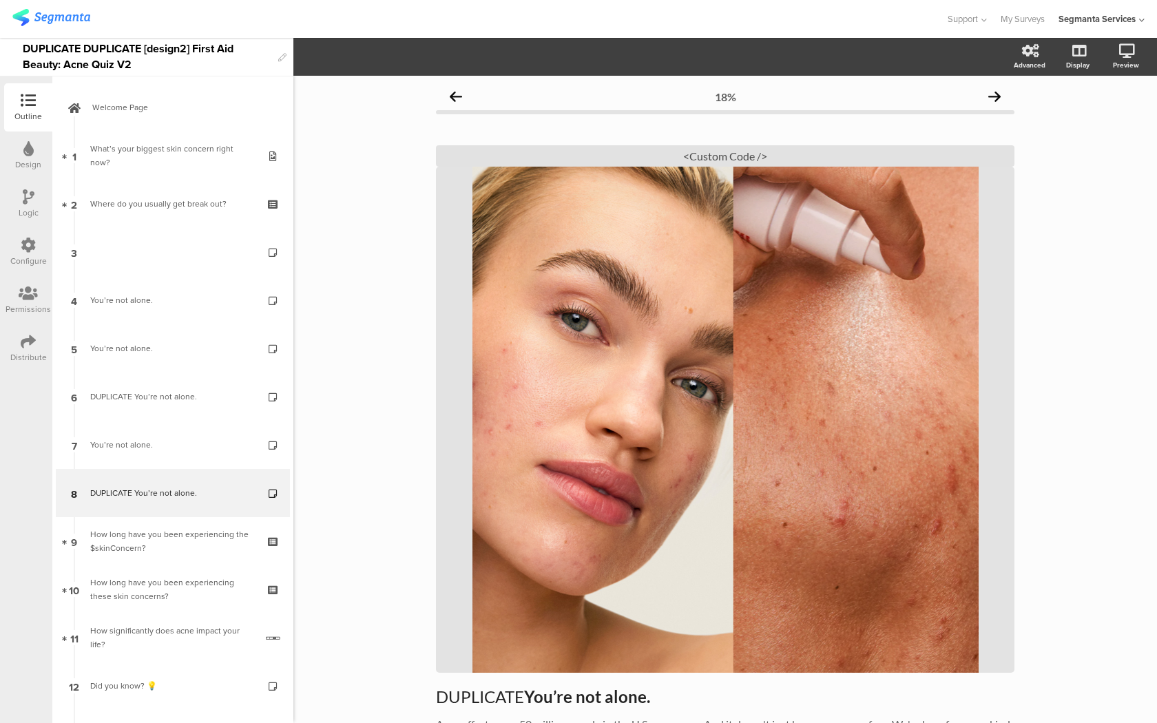
scroll to position [104, 0]
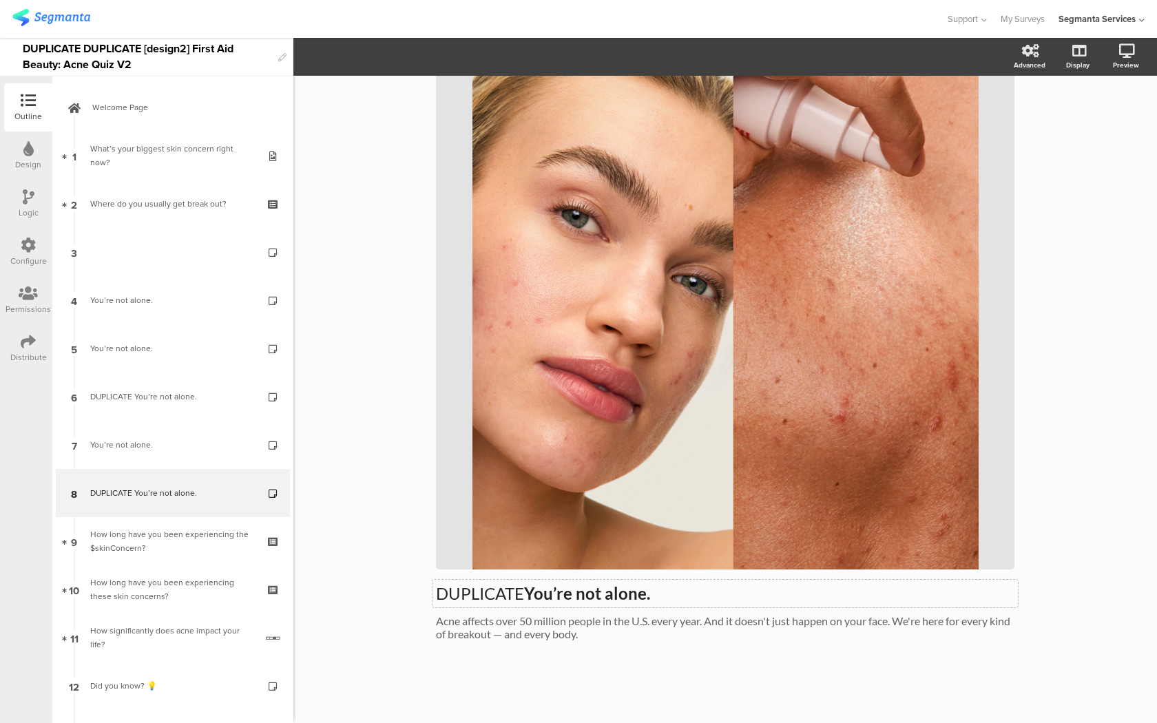
click at [493, 587] on p "DUPLICATE You’re not alone." at bounding box center [725, 593] width 578 height 21
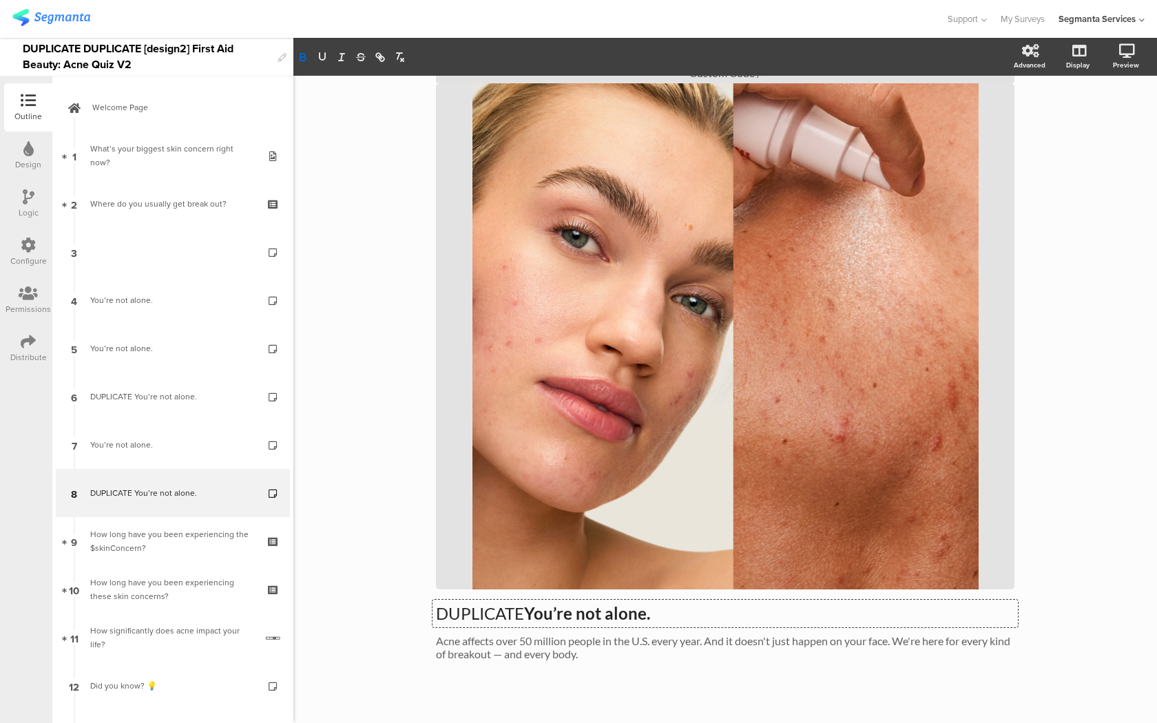
drag, startPoint x: 529, startPoint y: 611, endPoint x: 476, endPoint y: 606, distance: 53.2
click at [476, 606] on p "DUPLICATE You’re not alone." at bounding box center [725, 613] width 578 height 21
click at [486, 640] on div "Acne affects over 50 million people in the U.S. every year. And it doesn't just…" at bounding box center [724, 647] width 585 height 33
click at [487, 641] on p "Acne affets over 50 million people in the U.S. every year. And it doesn't just …" at bounding box center [725, 647] width 578 height 26
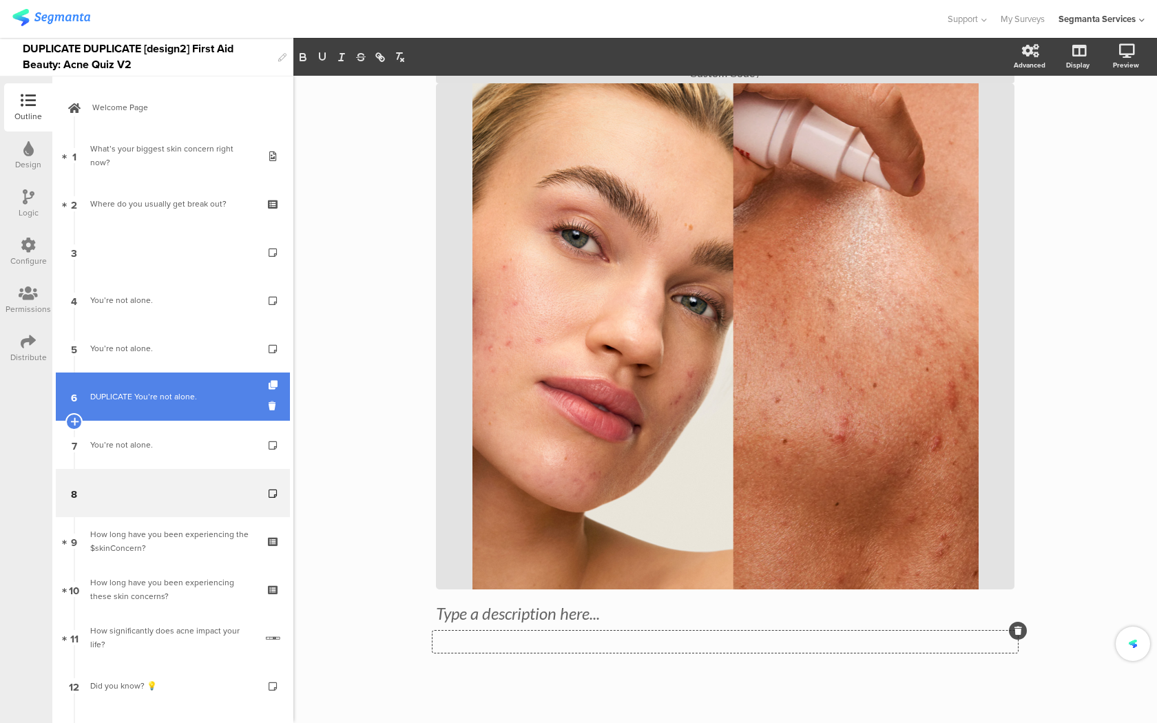
click at [240, 374] on link "6 DUPLICATE You’re not alone." at bounding box center [173, 396] width 234 height 48
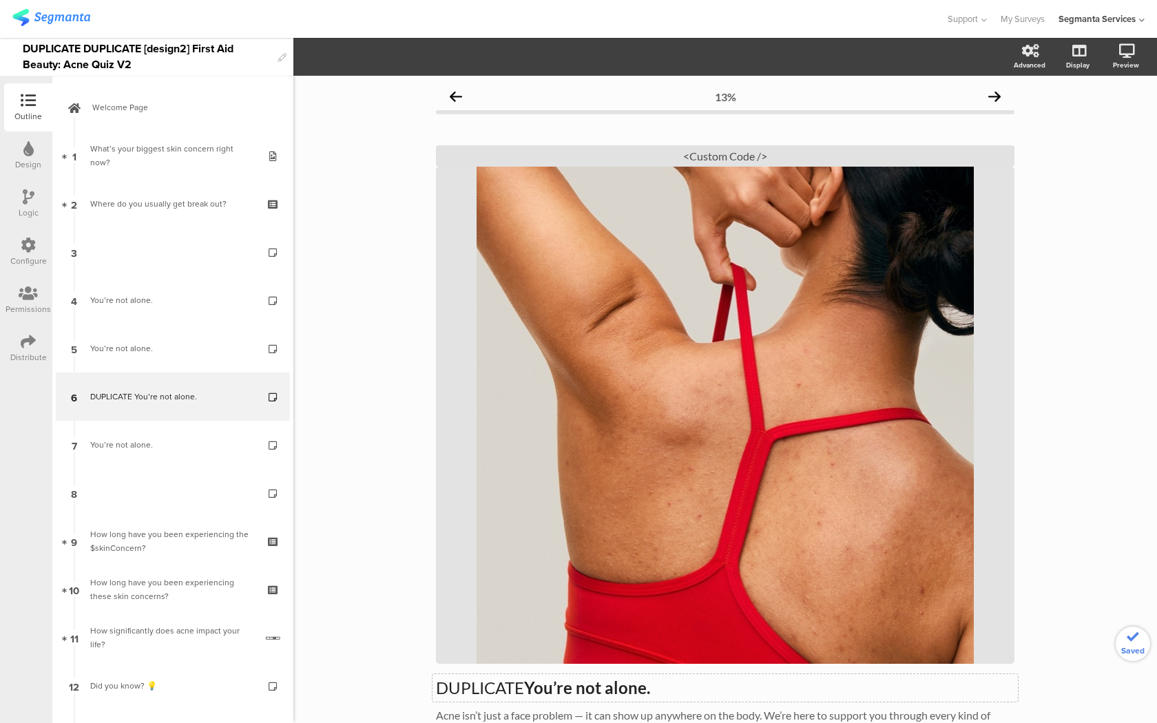
click at [488, 692] on div "DUPLICATE You’re not alone. DUPLICATE You’re not alone." at bounding box center [724, 688] width 585 height 28
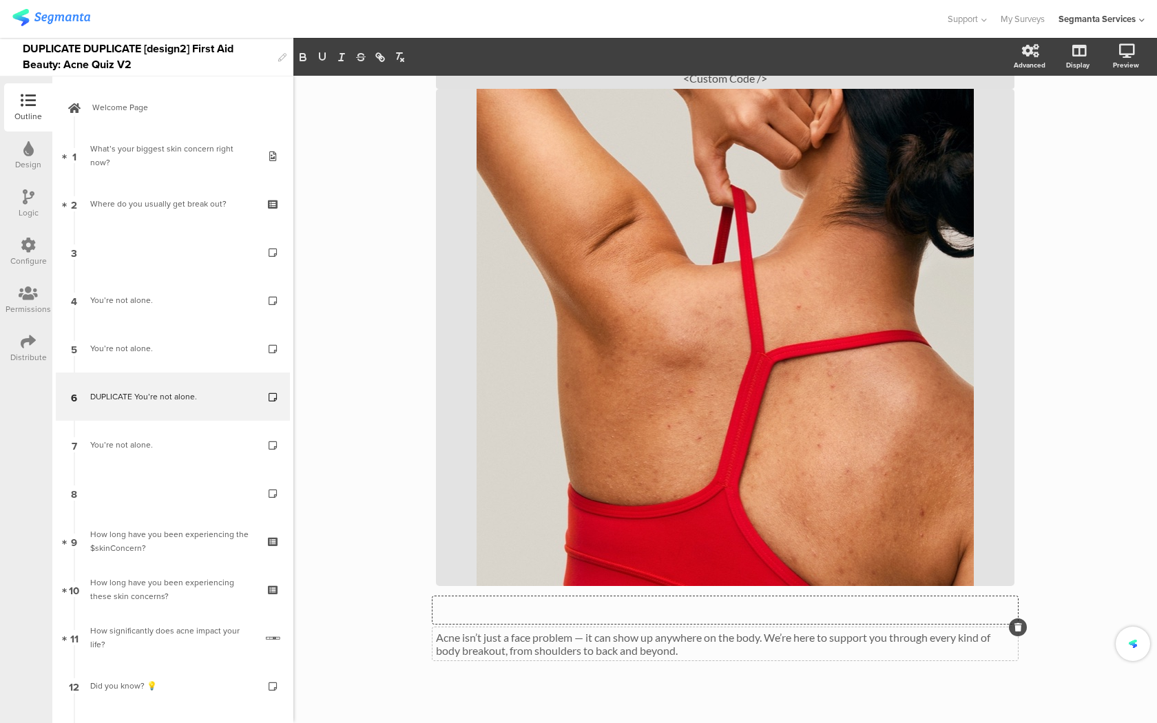
click at [505, 650] on div "Acne isn’t just a face problem — it can show up anywhere on the body. We’re her…" at bounding box center [724, 643] width 585 height 33
click at [505, 650] on p "Acne isn’t just a face problem — it can show up anywhere on the body. We’re her…" at bounding box center [725, 644] width 578 height 26
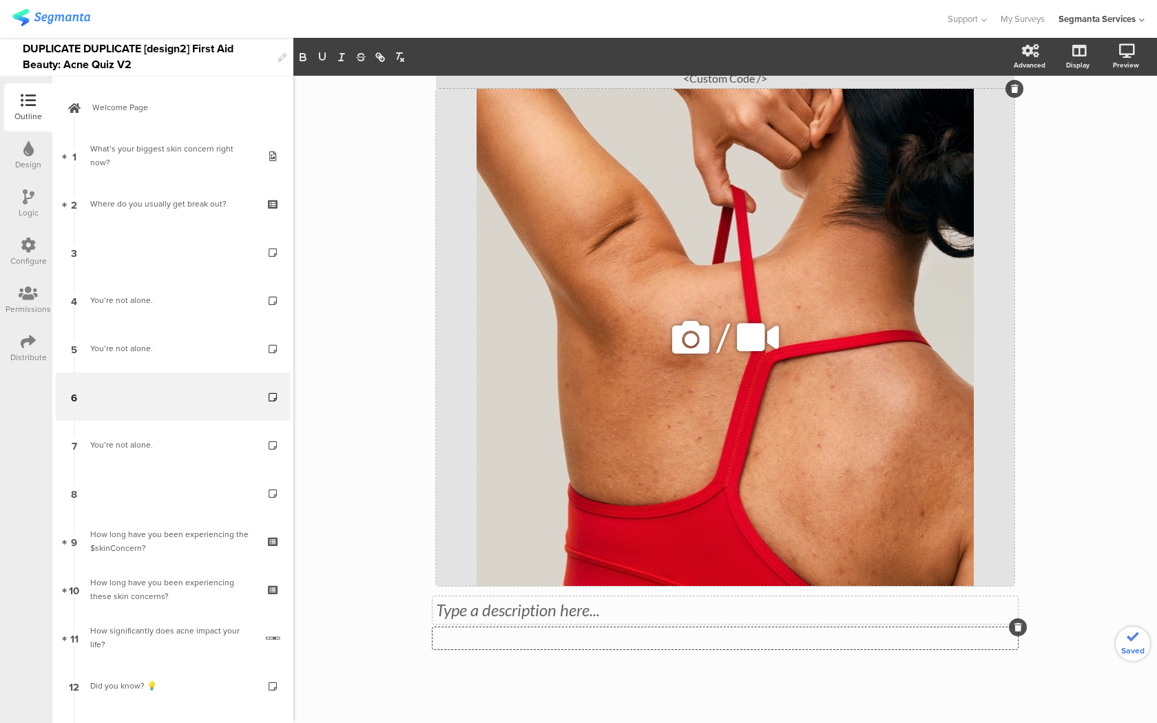
scroll to position [0, 0]
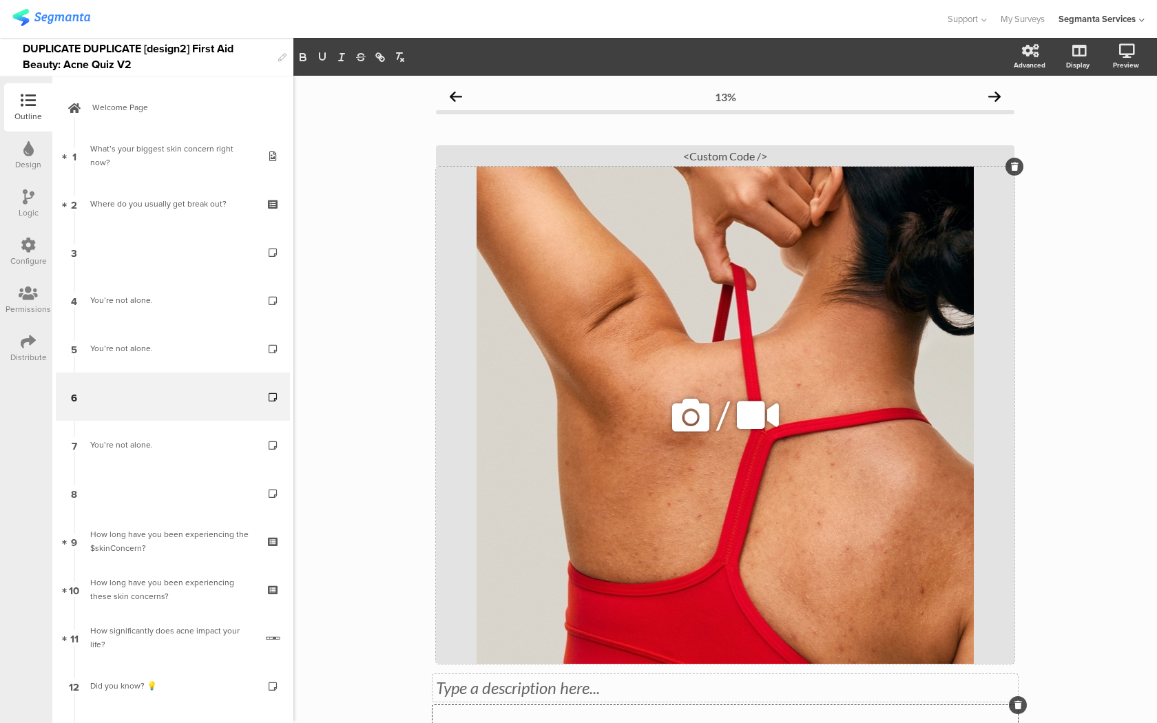
click at [684, 412] on icon at bounding box center [690, 415] width 47 height 47
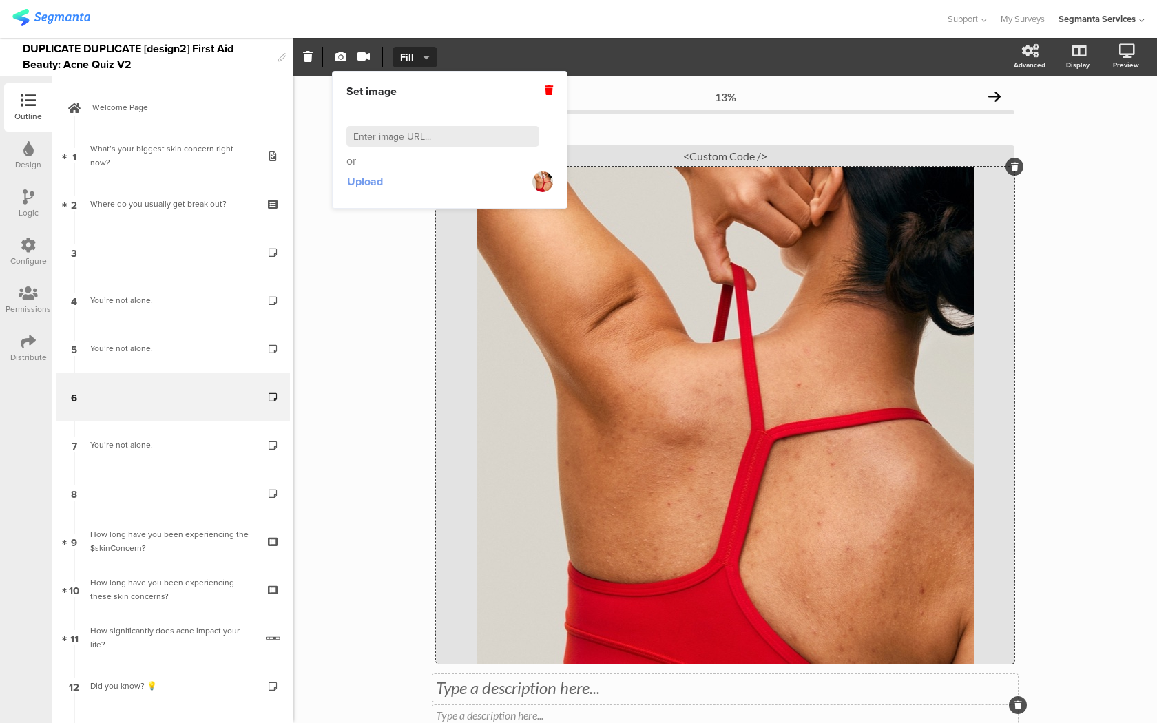
click at [368, 185] on span "Upload" at bounding box center [365, 181] width 36 height 16
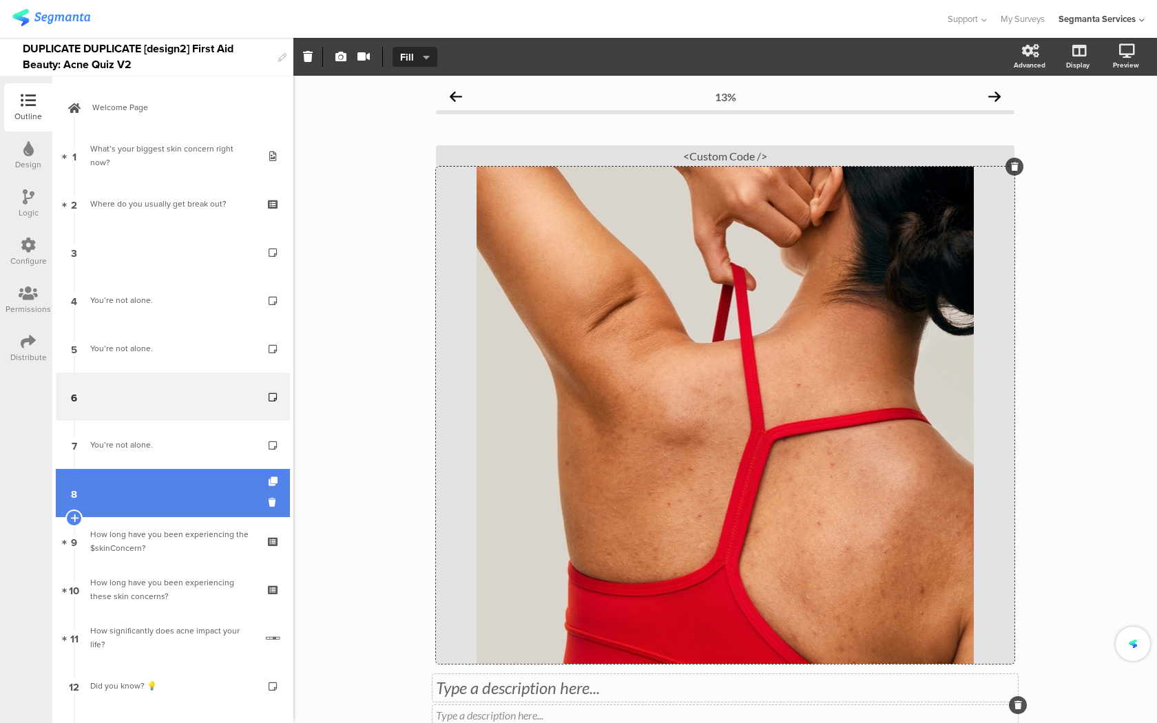
click at [215, 488] on link "8" at bounding box center [173, 493] width 234 height 48
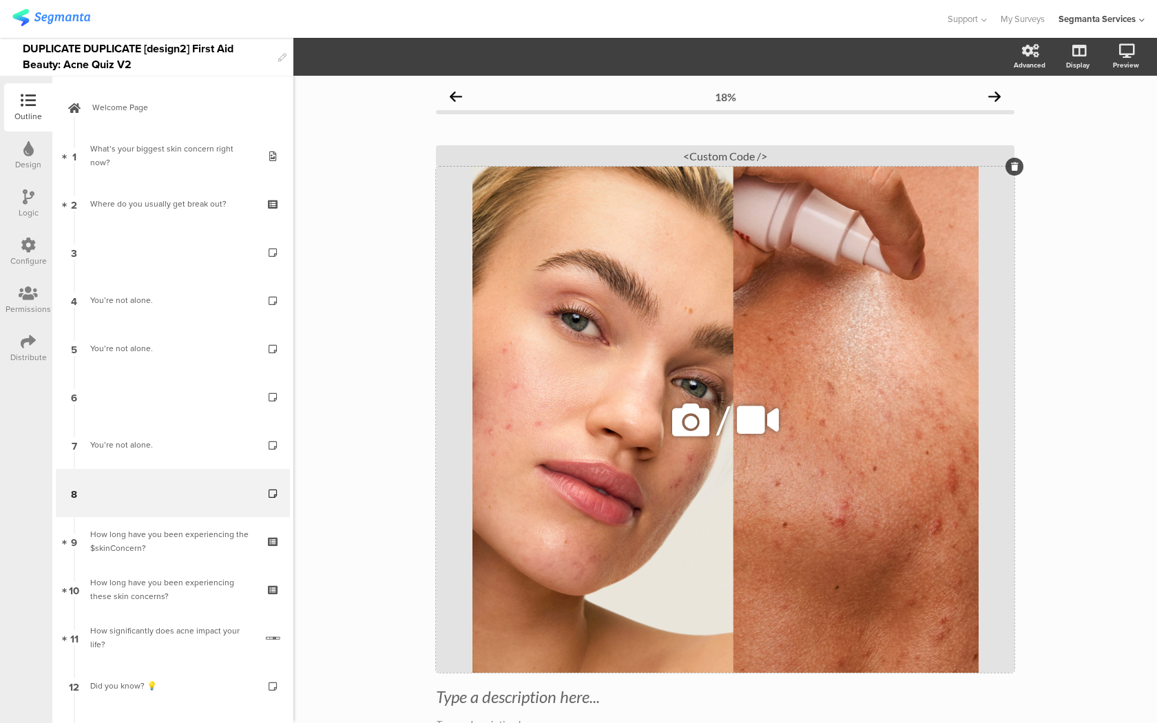
click at [568, 546] on div "/" at bounding box center [725, 420] width 578 height 506
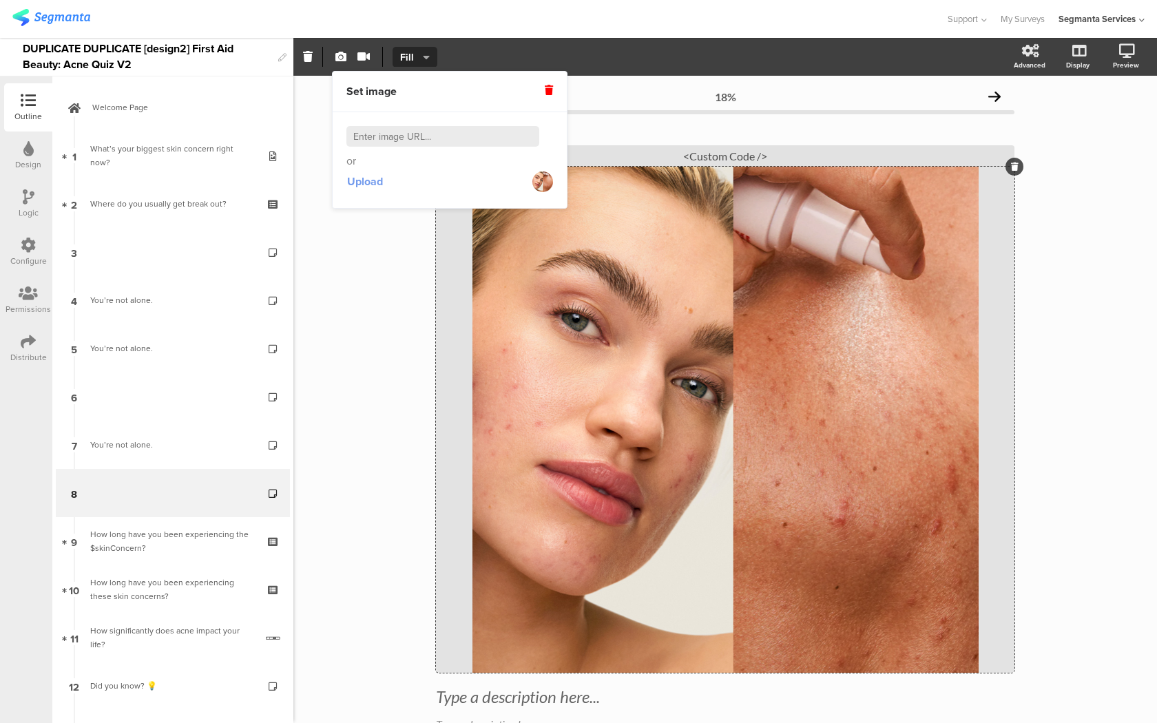
click at [371, 176] on span "Upload" at bounding box center [365, 181] width 36 height 16
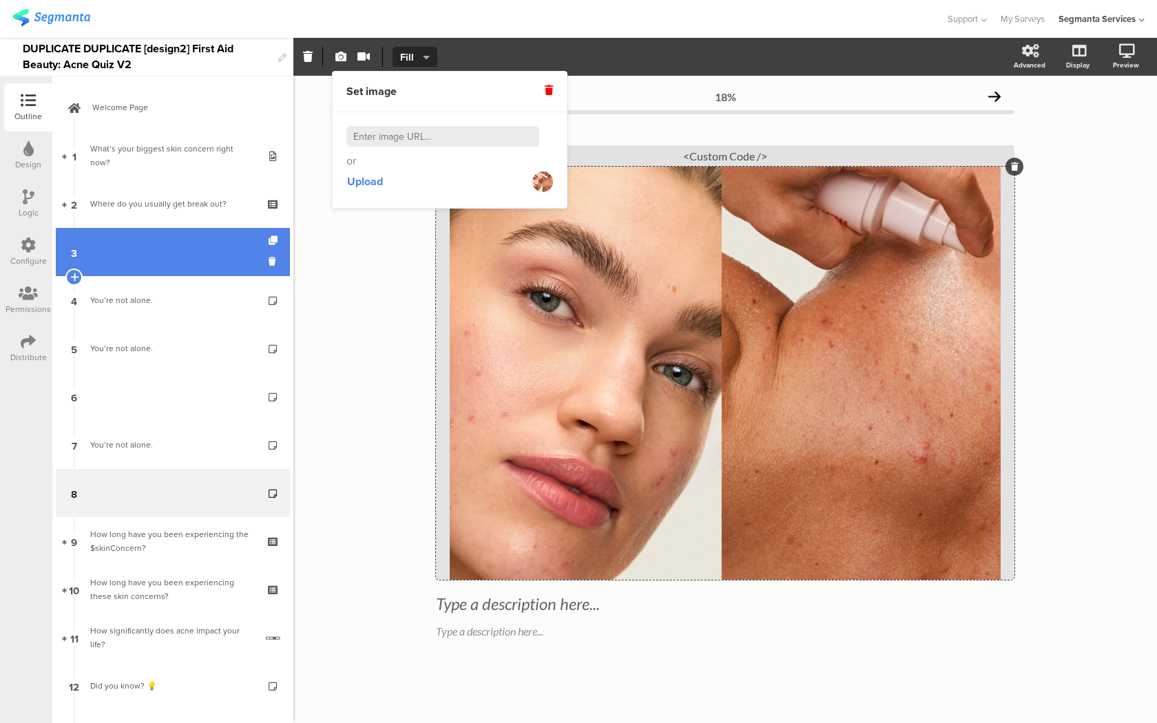
click at [221, 246] on link "3" at bounding box center [173, 252] width 234 height 48
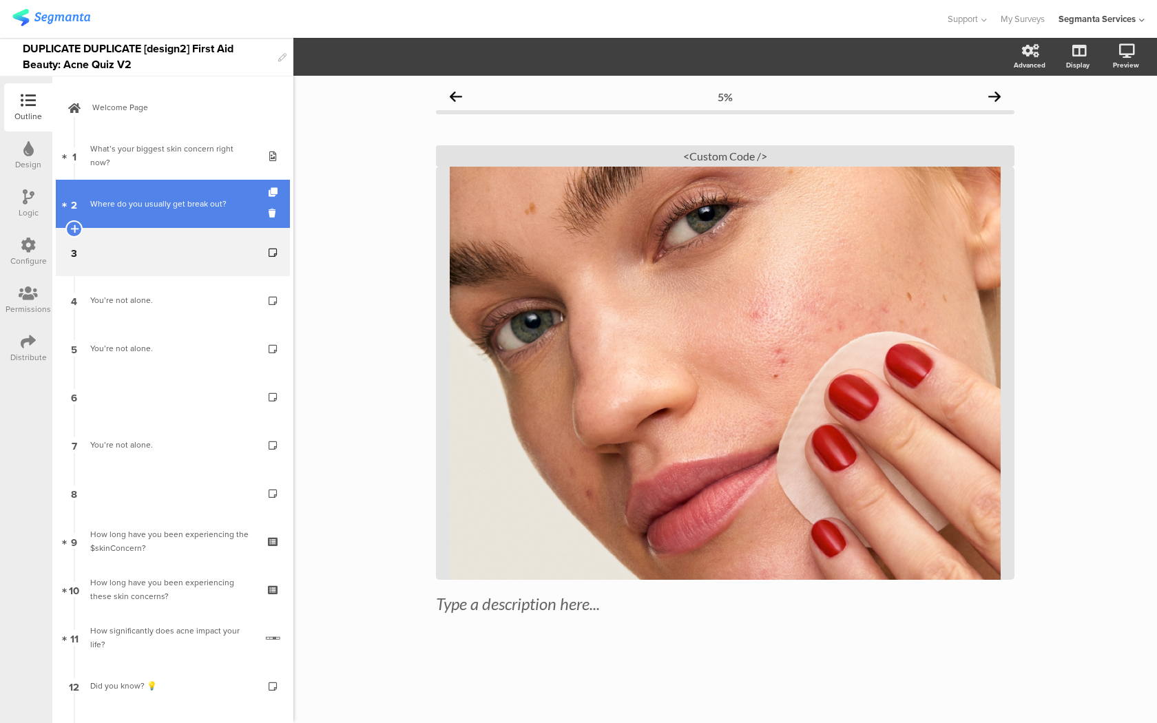
click at [217, 212] on link "2 Where do you usually get break out?" at bounding box center [173, 204] width 234 height 48
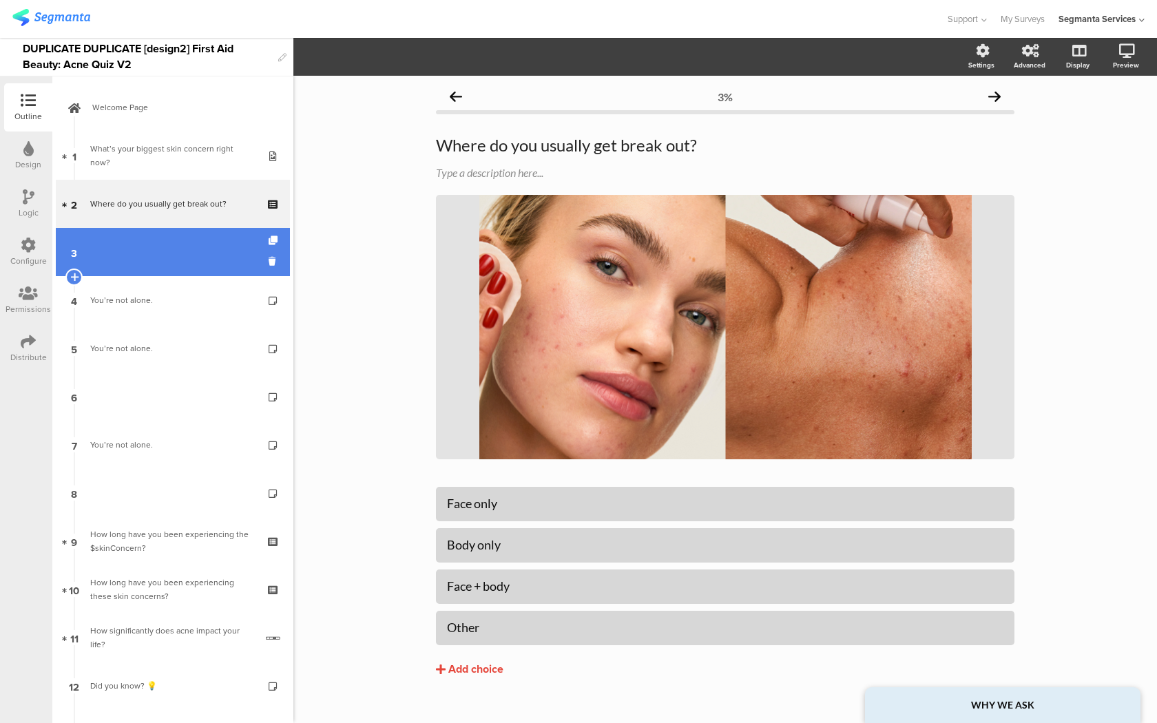
click at [214, 262] on link "3" at bounding box center [173, 252] width 234 height 48
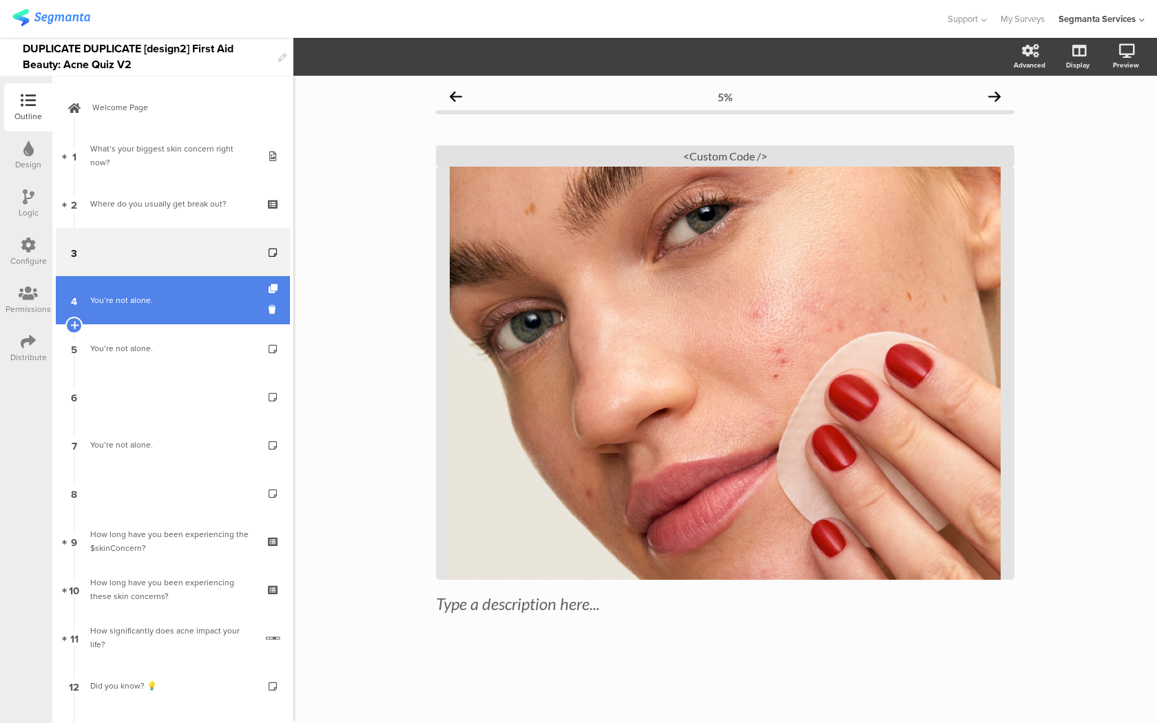
click at [204, 310] on link "4 You’re not alone." at bounding box center [173, 300] width 234 height 48
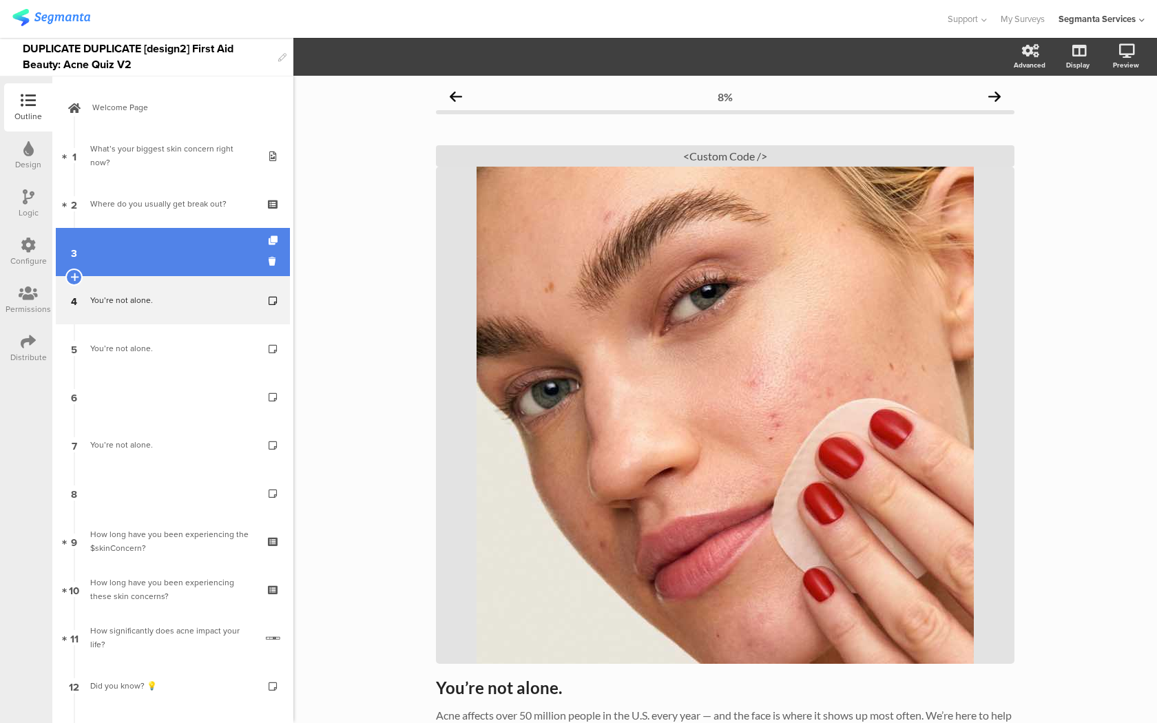
click at [211, 241] on link "3" at bounding box center [173, 252] width 234 height 48
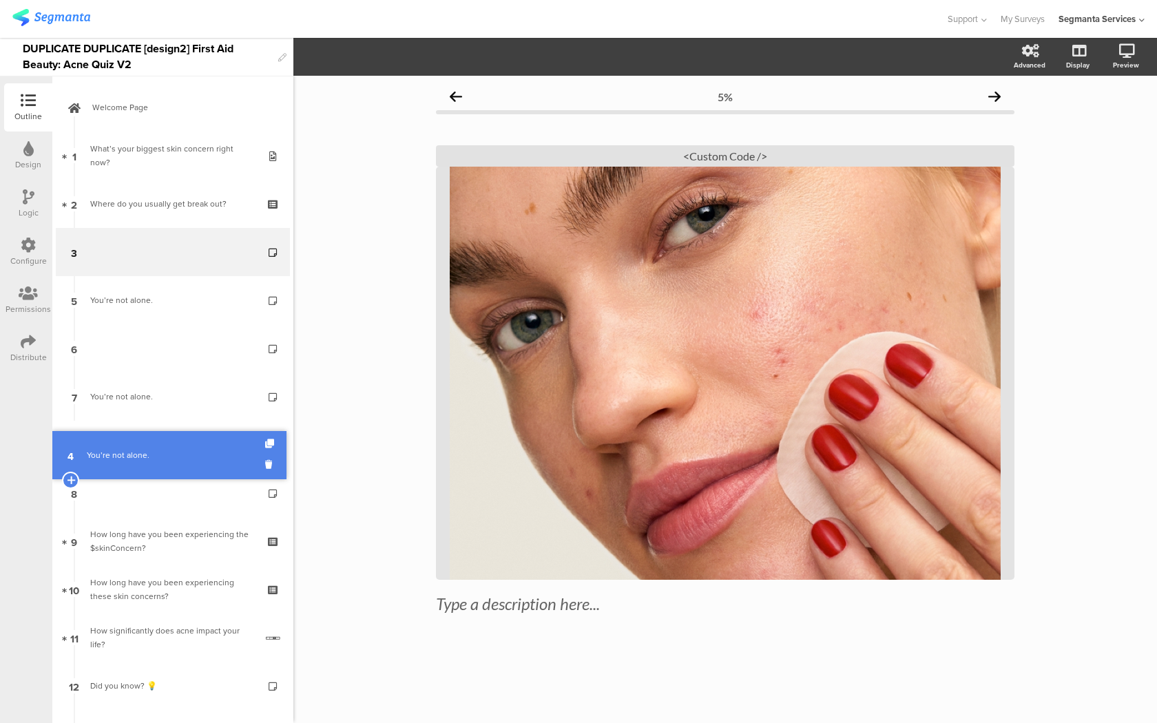
drag, startPoint x: 197, startPoint y: 305, endPoint x: 202, endPoint y: 454, distance: 149.5
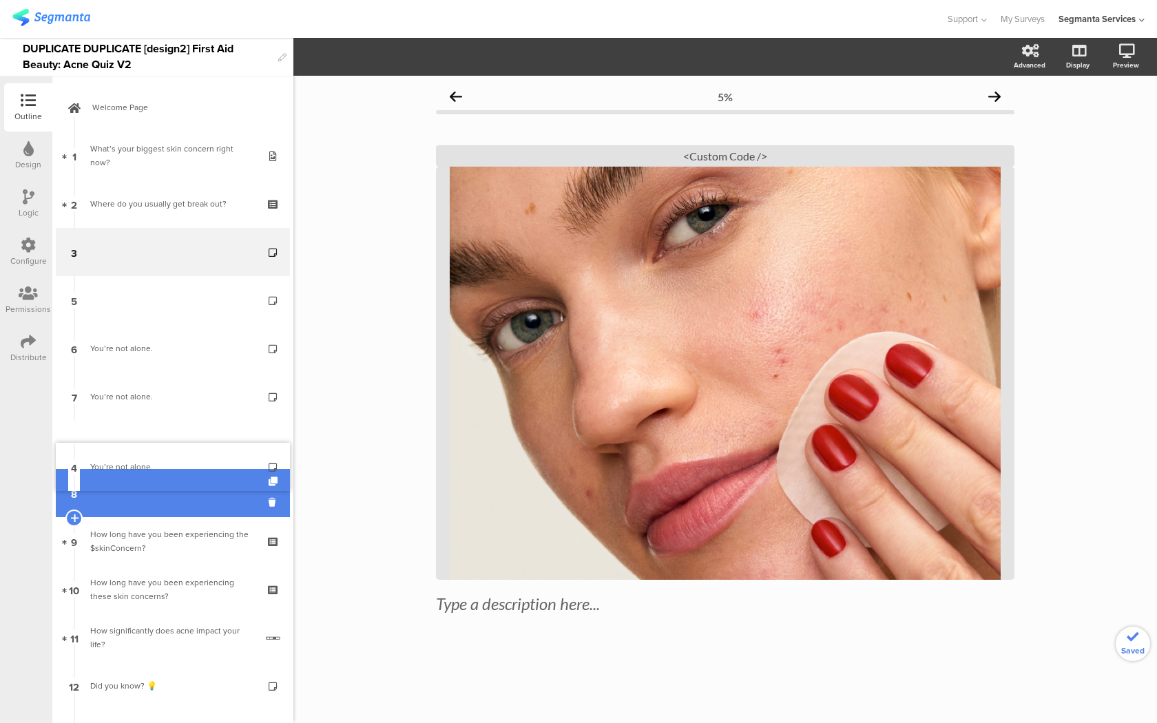
drag, startPoint x: 188, startPoint y: 304, endPoint x: 175, endPoint y: 470, distance: 166.4
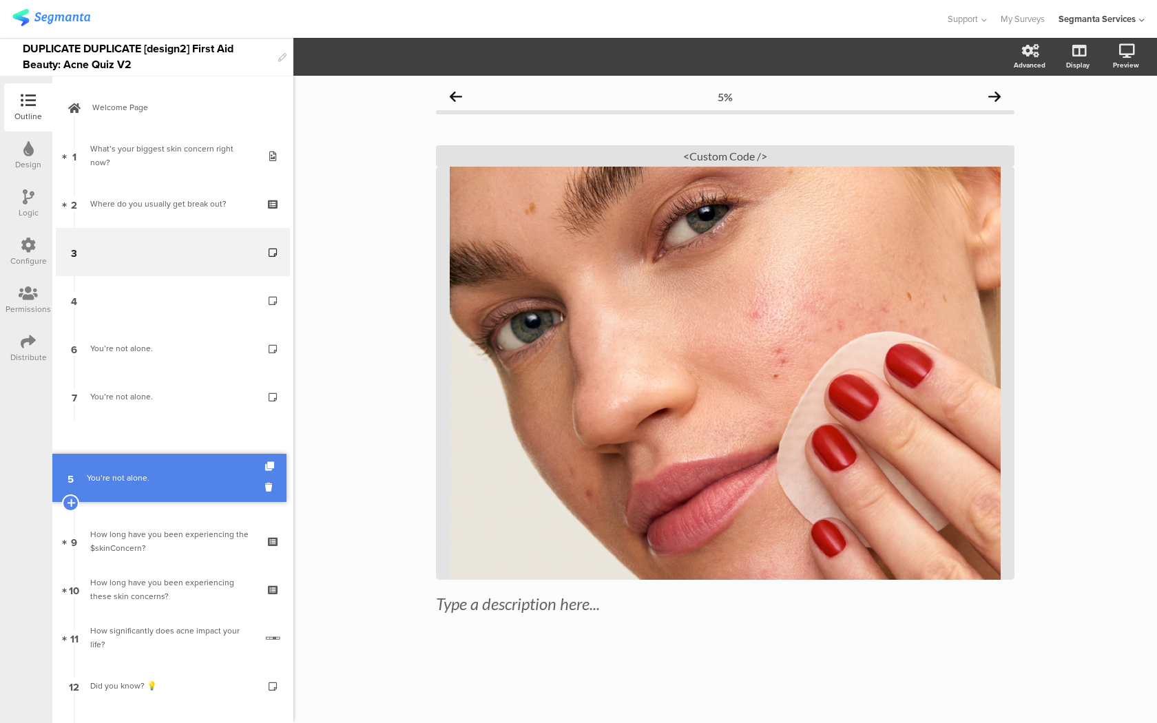
drag, startPoint x: 168, startPoint y: 360, endPoint x: 166, endPoint y: 487, distance: 126.7
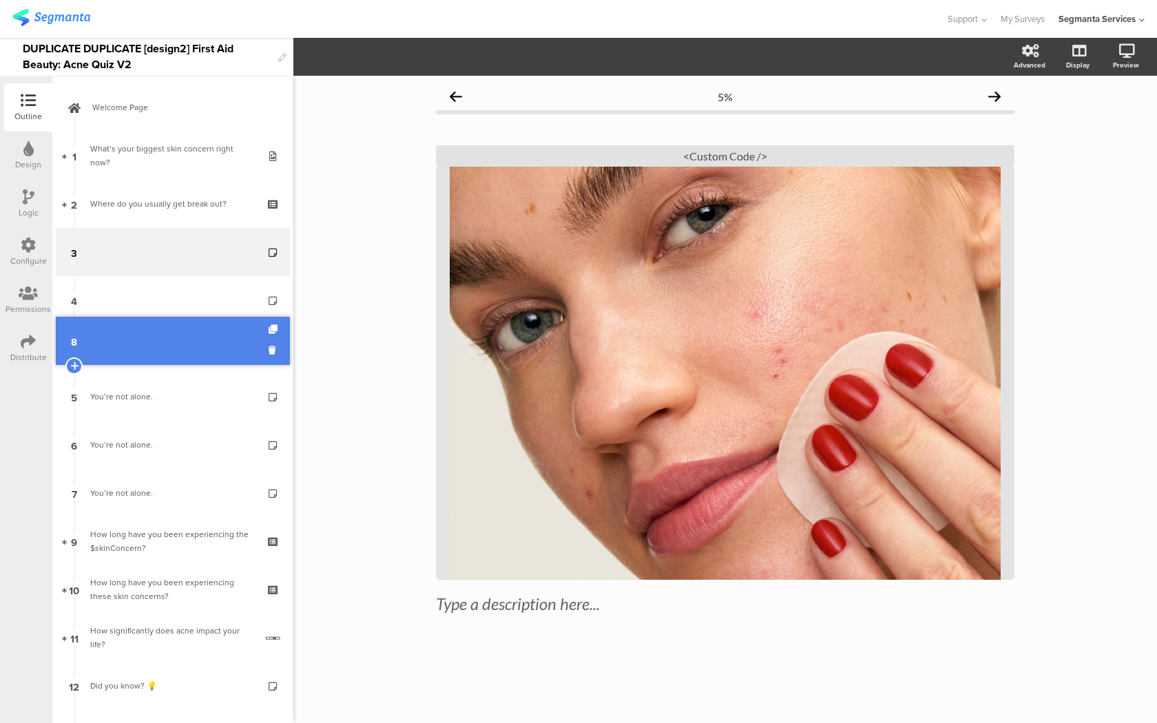
drag, startPoint x: 162, startPoint y: 489, endPoint x: 167, endPoint y: 337, distance: 152.2
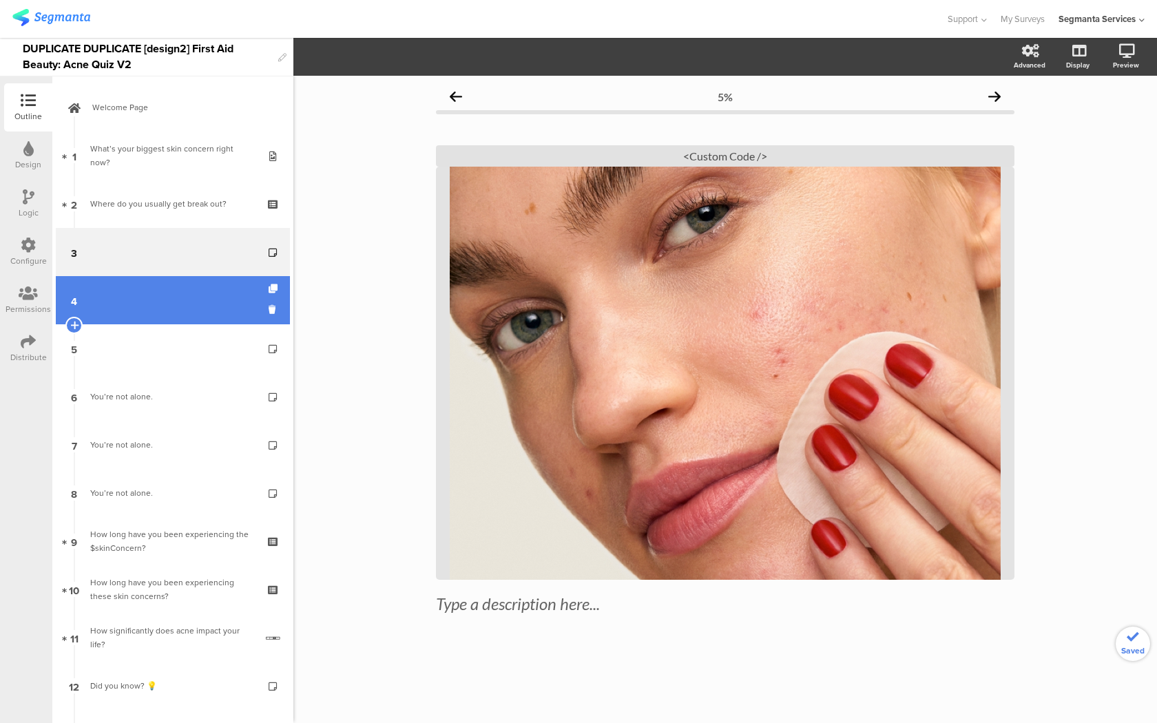
click at [180, 289] on link "4" at bounding box center [173, 300] width 234 height 48
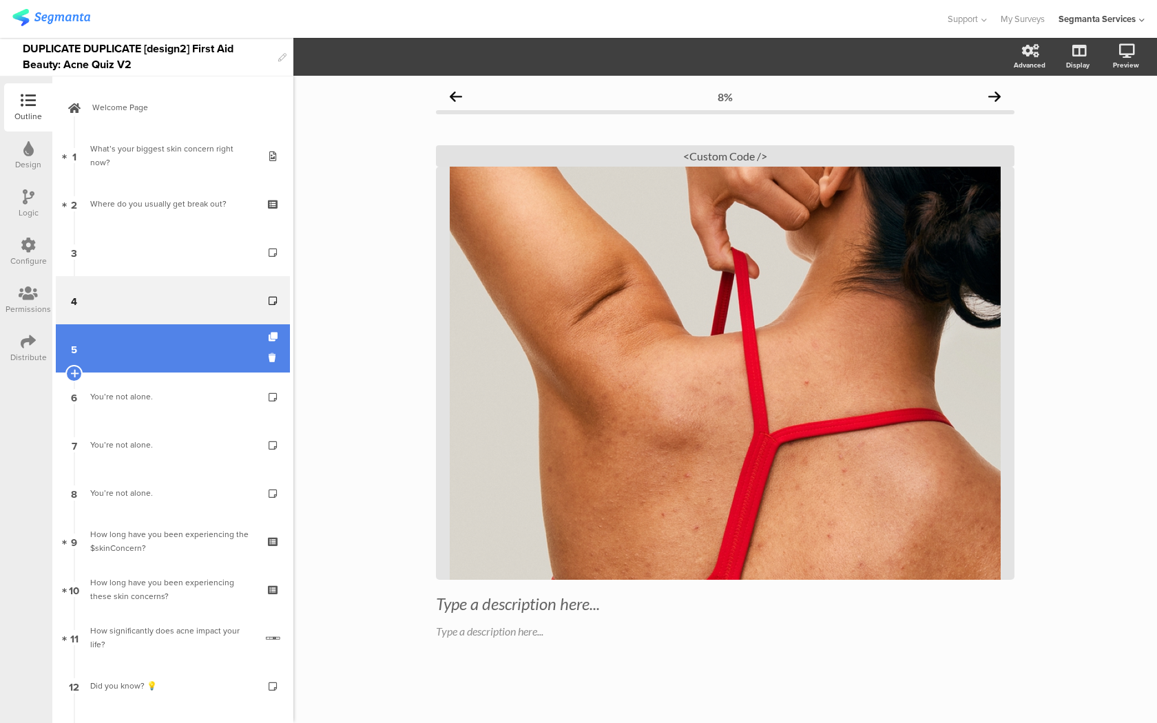
click at [175, 338] on link "5" at bounding box center [173, 348] width 234 height 48
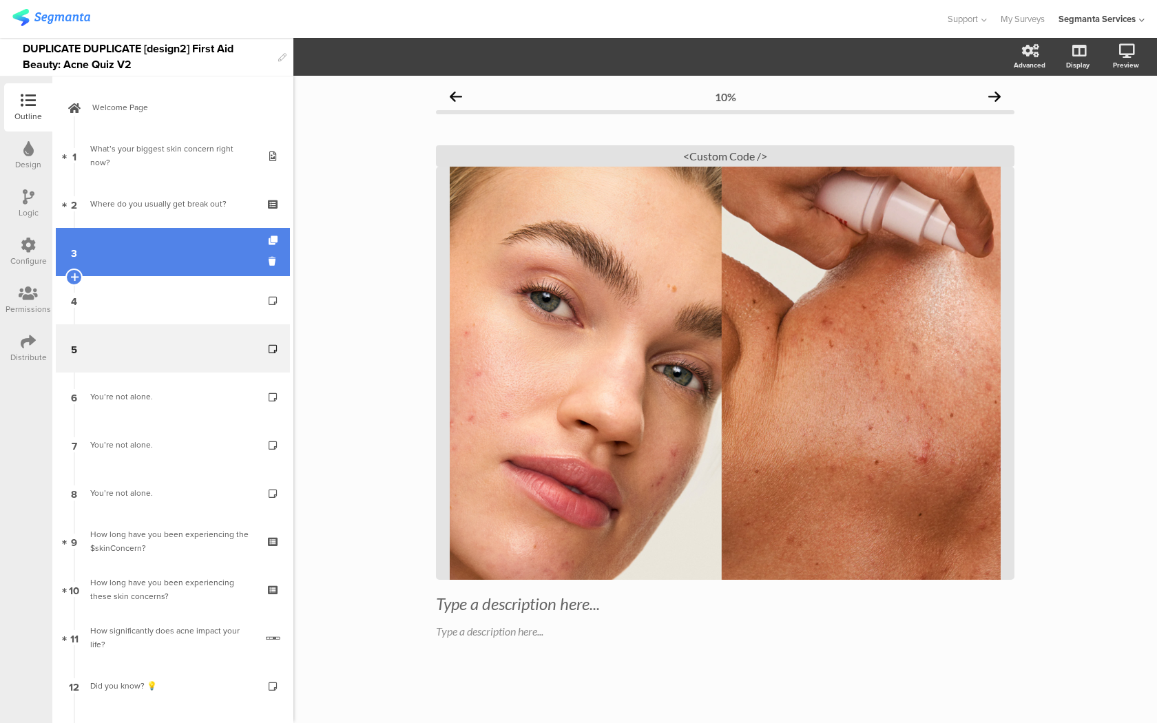
click at [189, 268] on link "3" at bounding box center [173, 252] width 234 height 48
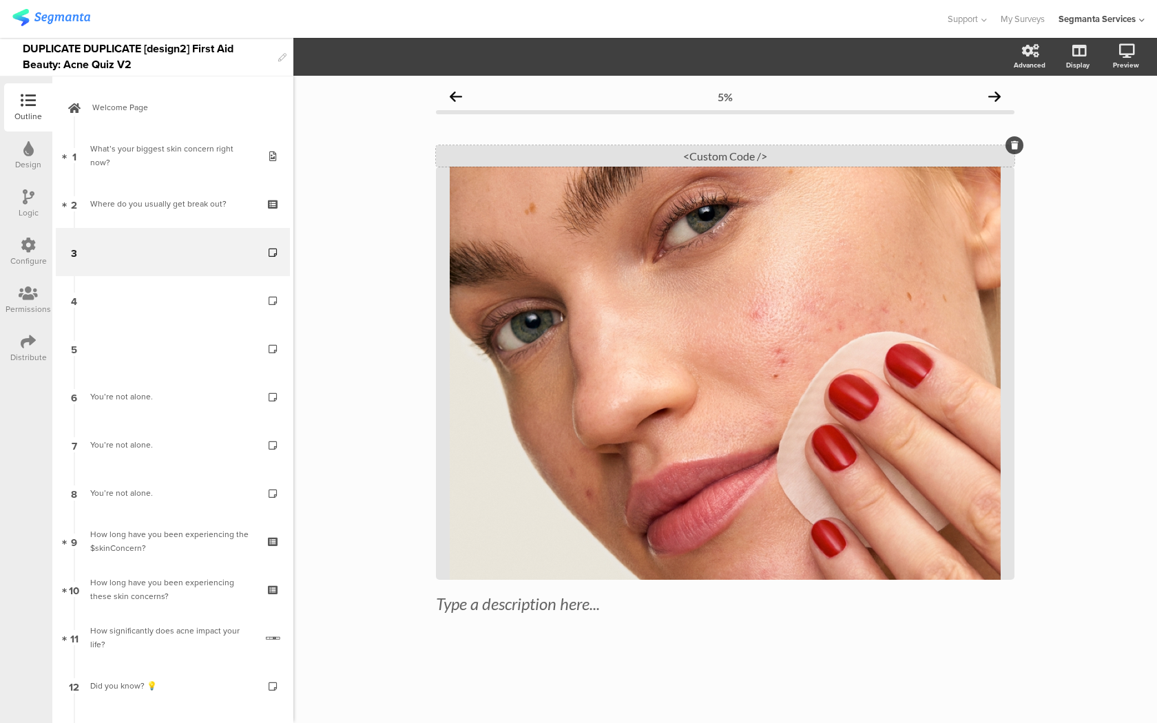
click at [652, 152] on div "<Custom Code />" at bounding box center [725, 155] width 578 height 21
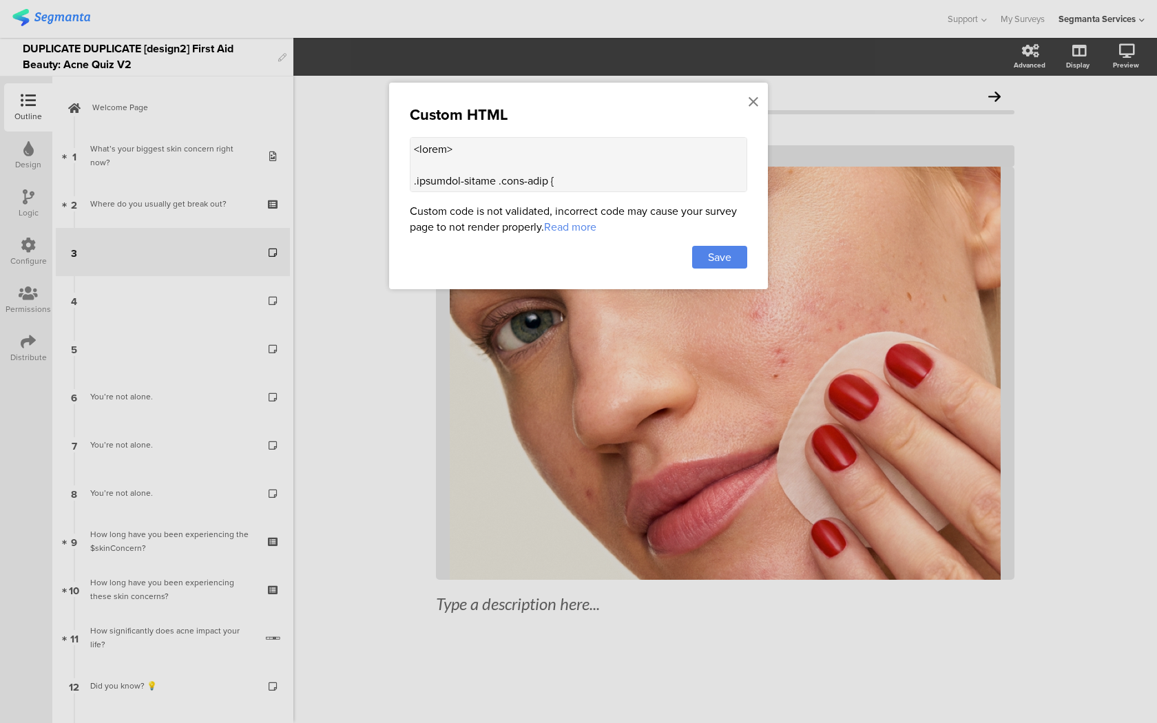
click at [562, 226] on link "Read more" at bounding box center [570, 227] width 52 height 16
click at [559, 157] on textarea at bounding box center [578, 164] width 337 height 55
click at [748, 100] on icon at bounding box center [753, 101] width 10 height 15
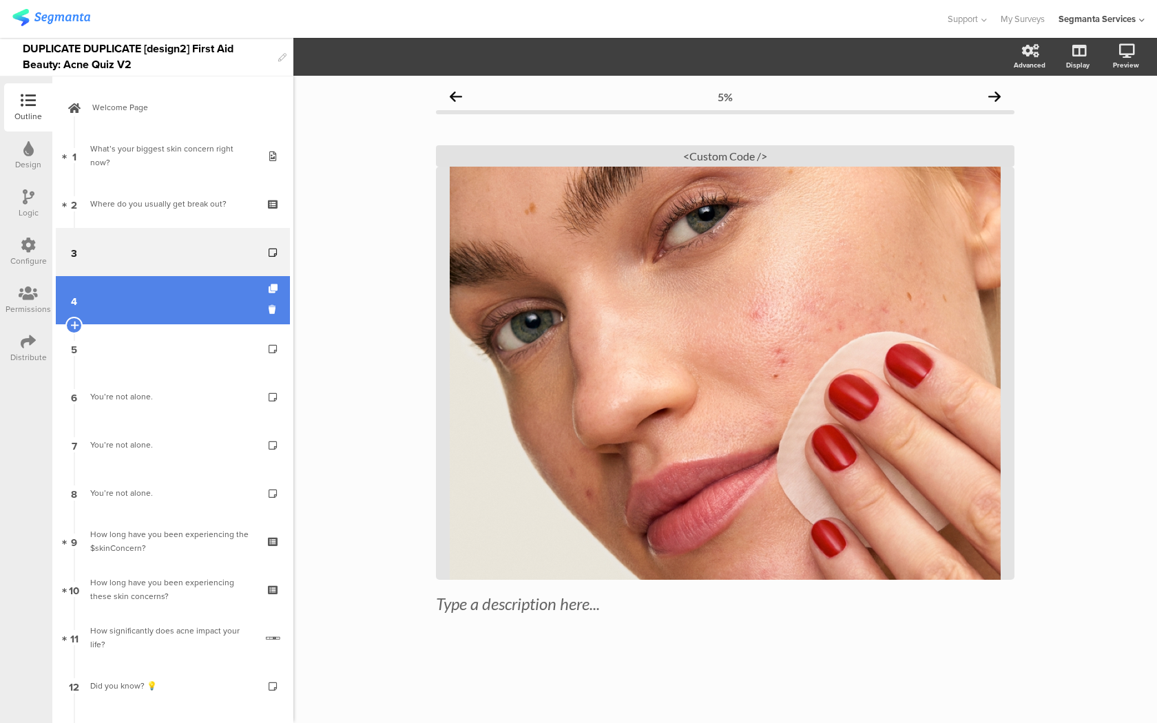
click at [194, 310] on link "4" at bounding box center [173, 300] width 234 height 48
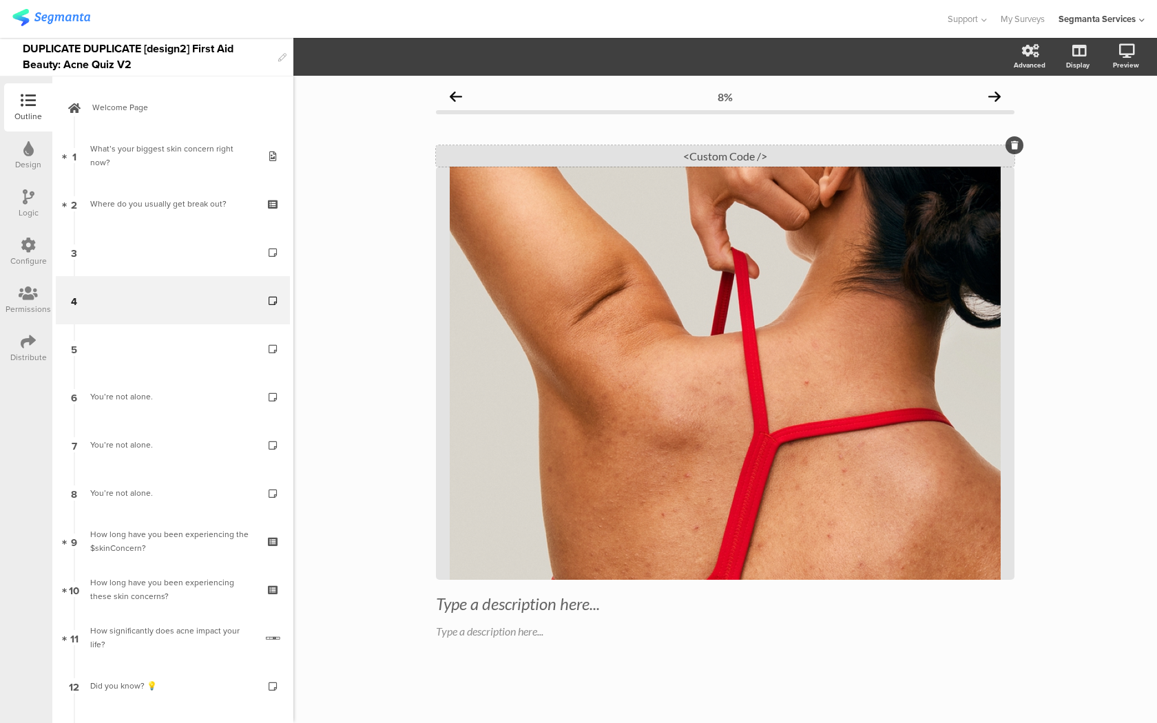
click at [697, 155] on div "<Custom Code />" at bounding box center [725, 155] width 578 height 21
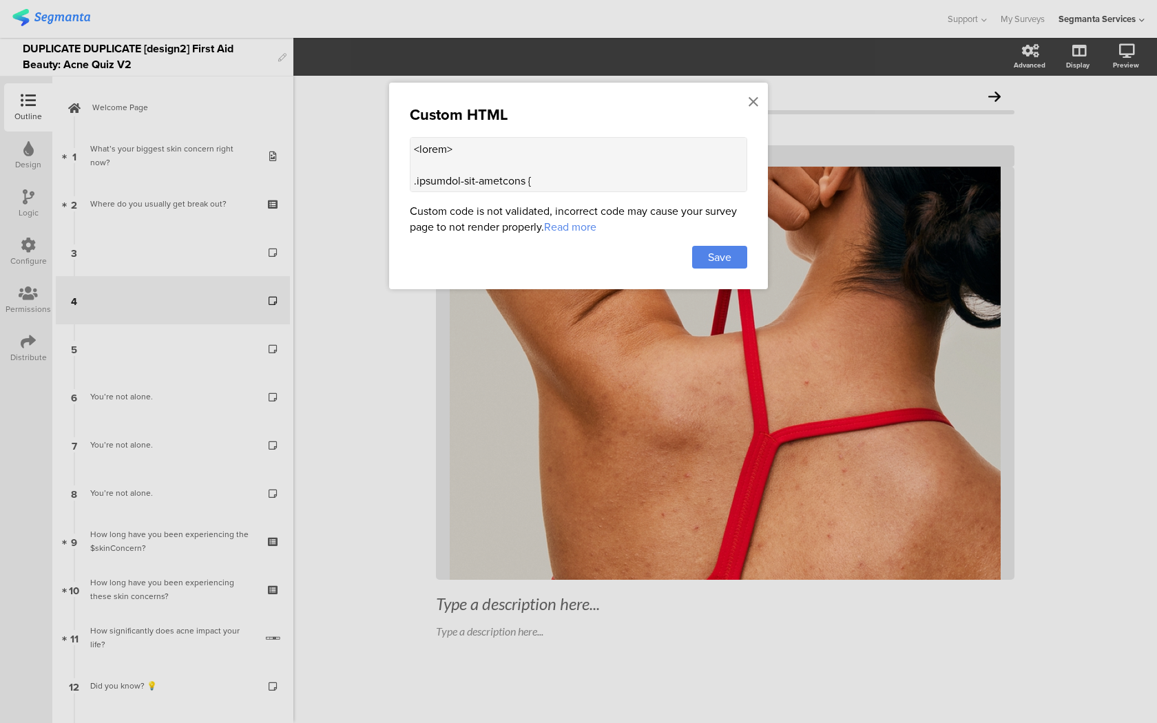
click at [540, 169] on textarea at bounding box center [578, 164] width 337 height 55
paste textarea "question-header .main-text { display: none !important; } .progress-bar-segments…"
type textarea "<style> .question-header .main-text { display: none !important; } .progress-bar…"
click at [739, 257] on div "Save" at bounding box center [719, 257] width 55 height 23
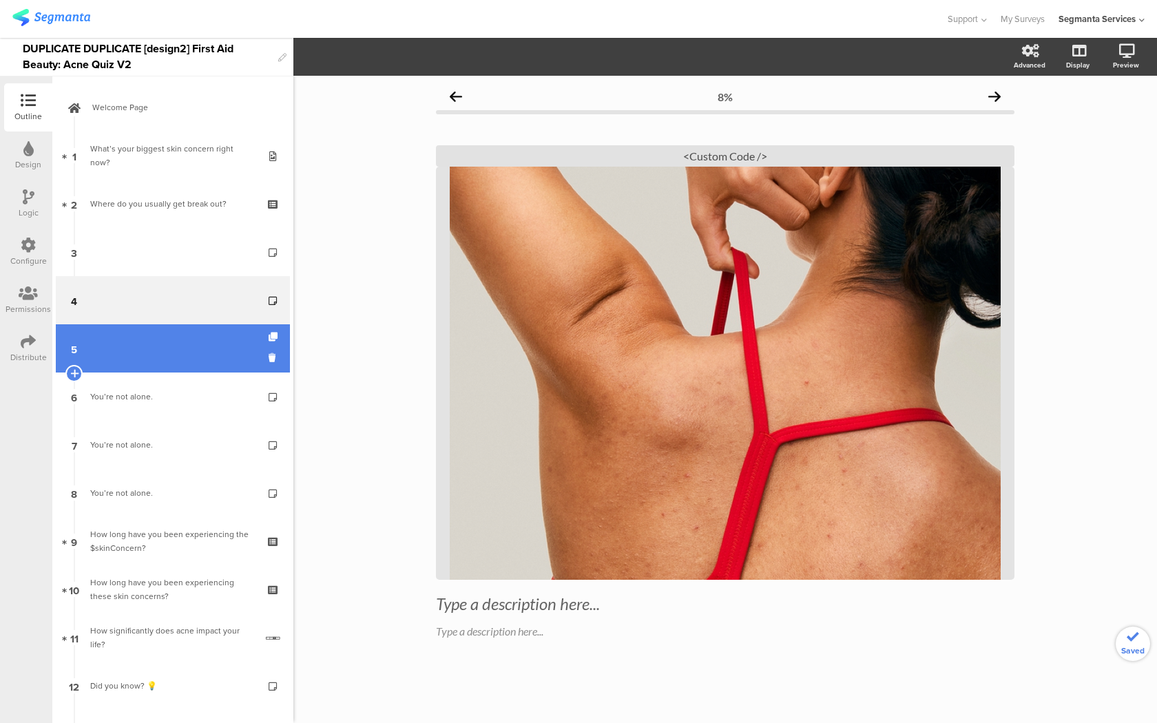
click at [198, 346] on link "5" at bounding box center [173, 348] width 234 height 48
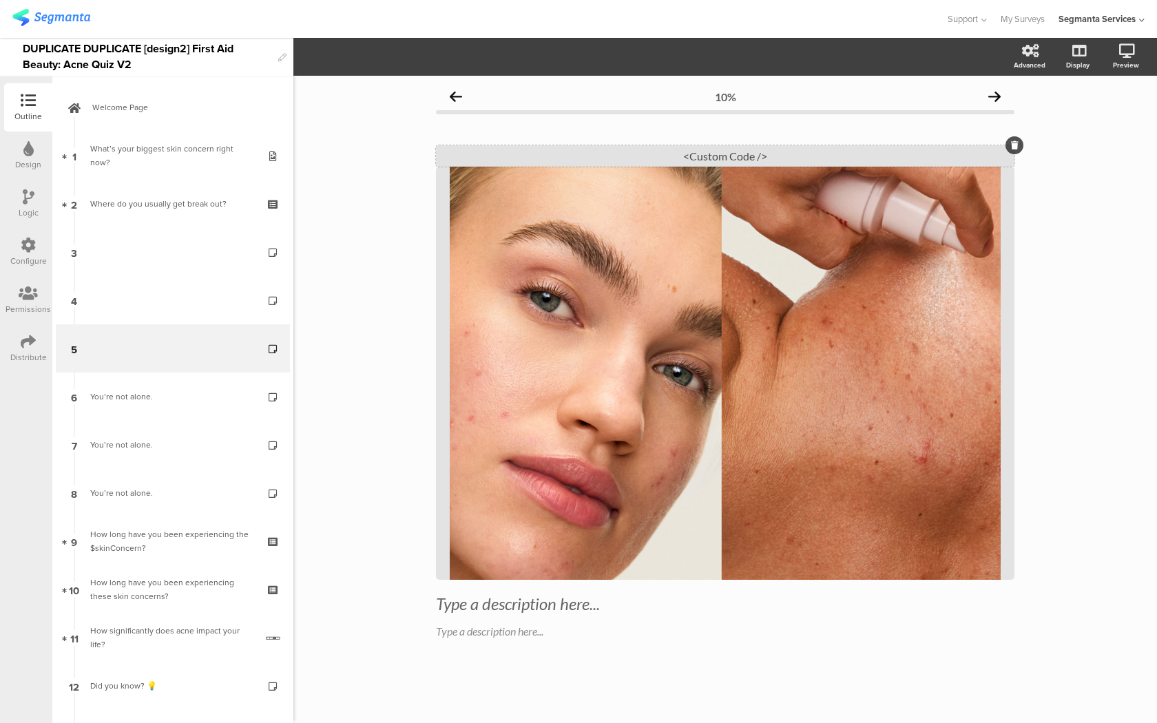
click at [620, 155] on div "<Custom Code />" at bounding box center [725, 155] width 578 height 21
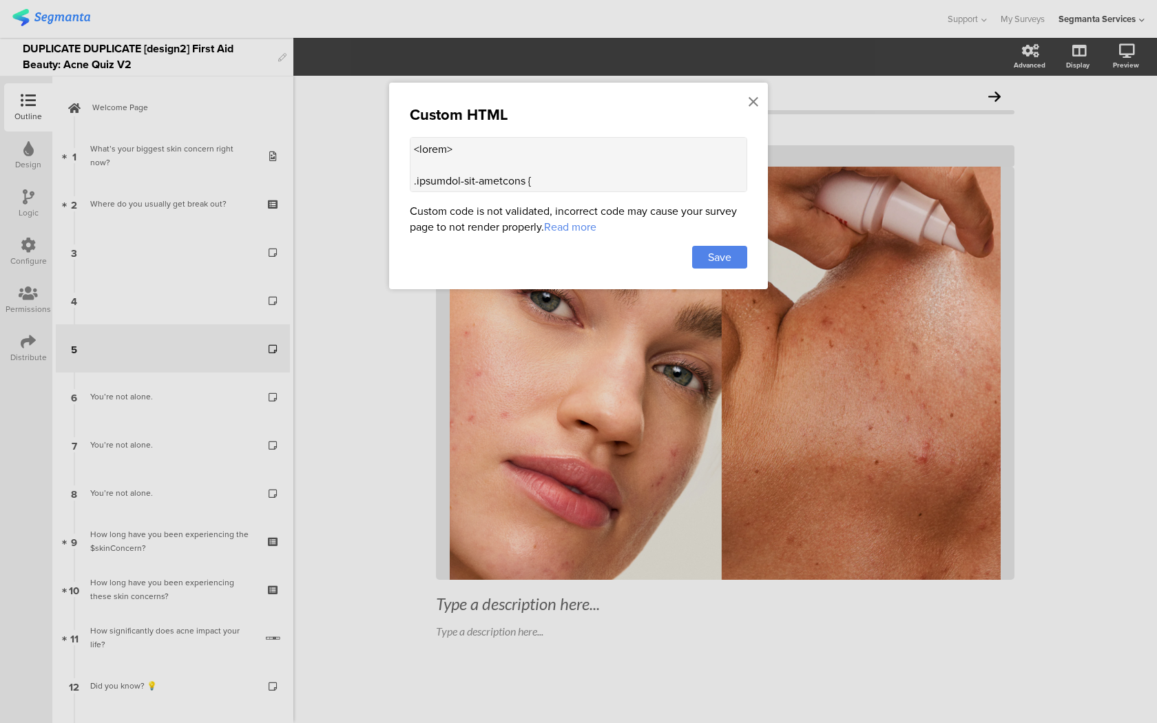
click at [457, 172] on textarea at bounding box center [578, 164] width 337 height 55
paste textarea "question-header .main-text { display: none !important; } .progress-bar-segments…"
type textarea "<style> .question-header .main-text { display: none !important; } .progress-bar…"
click at [735, 255] on div "Save" at bounding box center [719, 257] width 55 height 23
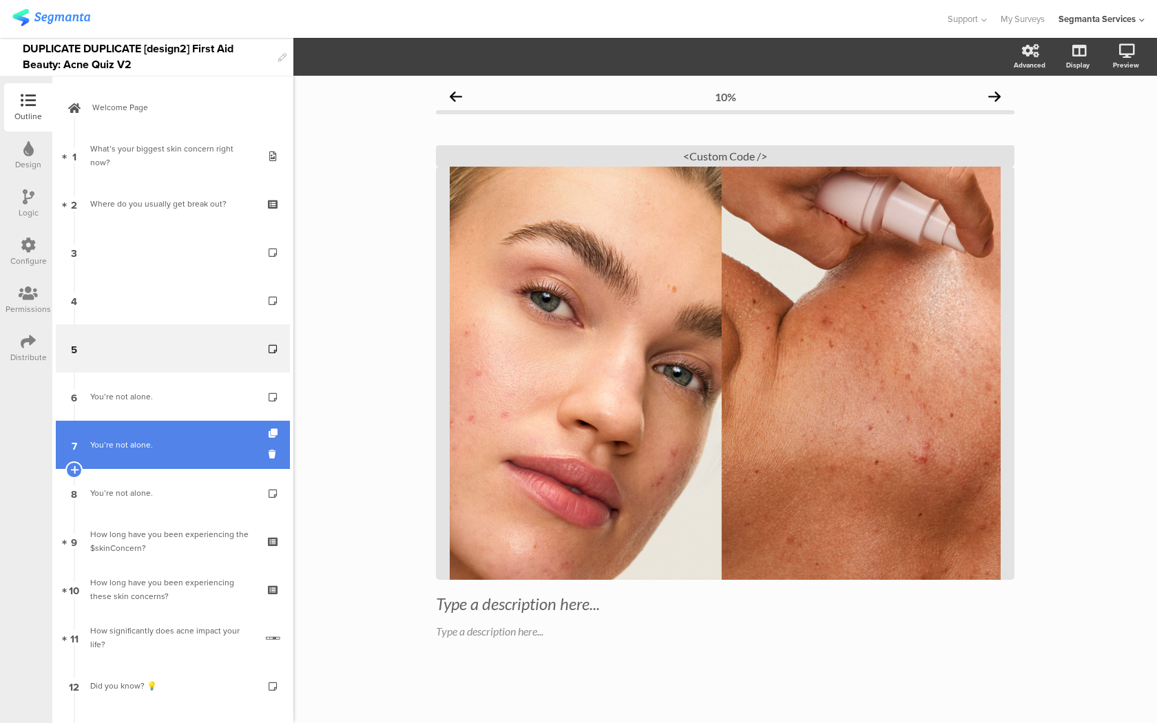
click at [167, 433] on link "7 You’re not alone." at bounding box center [173, 445] width 234 height 48
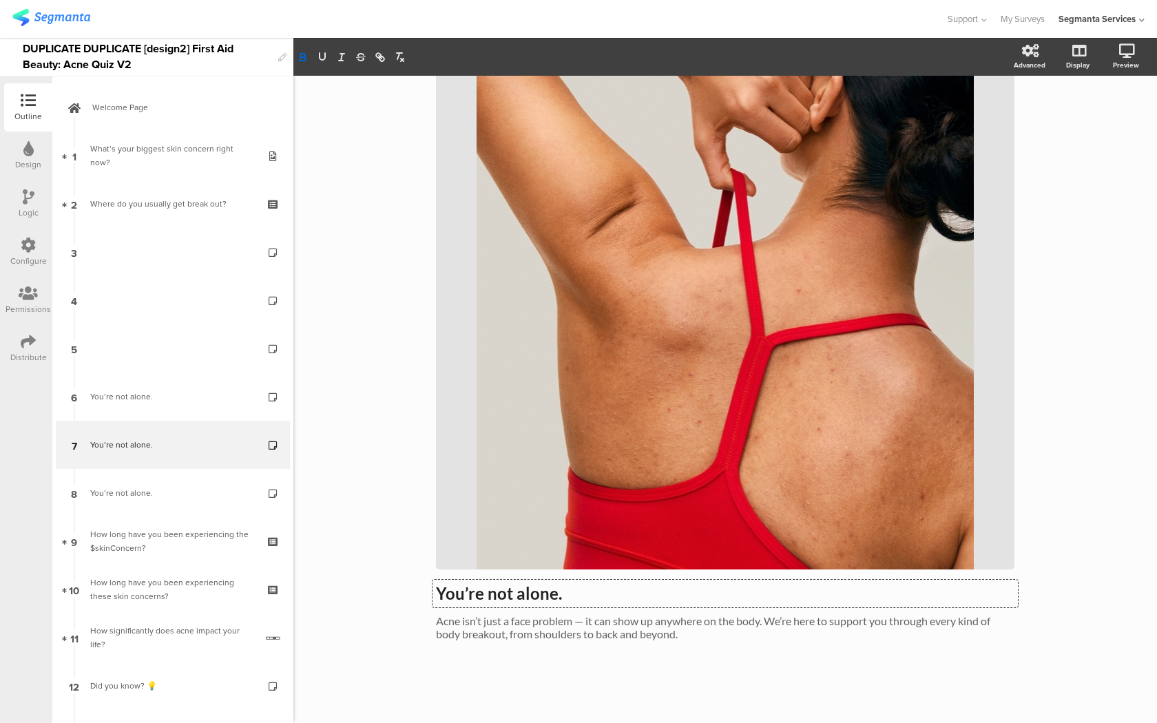
click at [518, 587] on div "You’re not alone. You’re not alone. You’re not alone. Acne isn’t just a face pr…" at bounding box center [725, 340] width 578 height 627
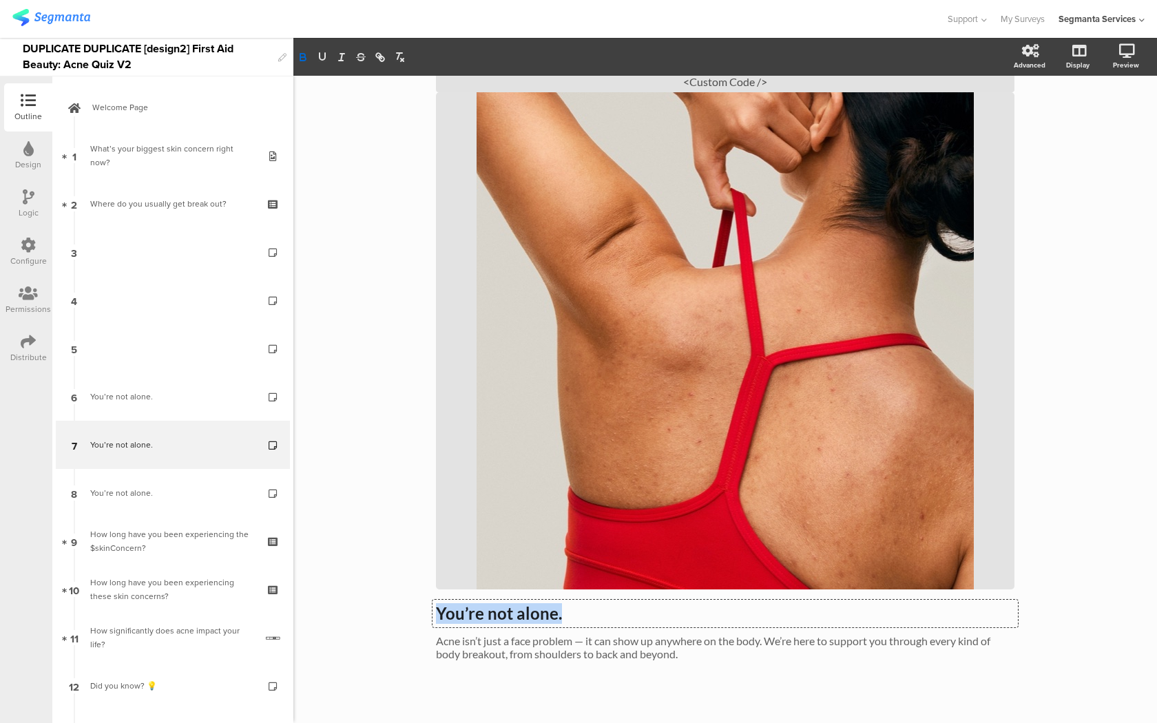
copy strong "You’re not alone."
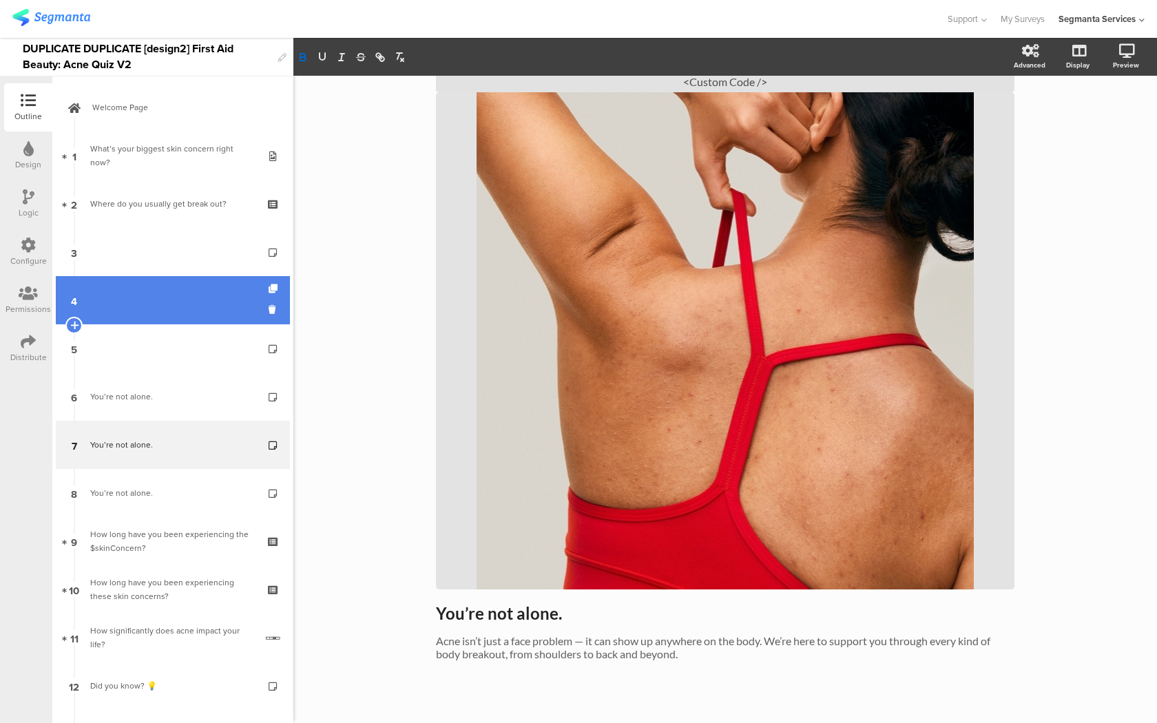
click at [176, 306] on link "4" at bounding box center [173, 300] width 234 height 48
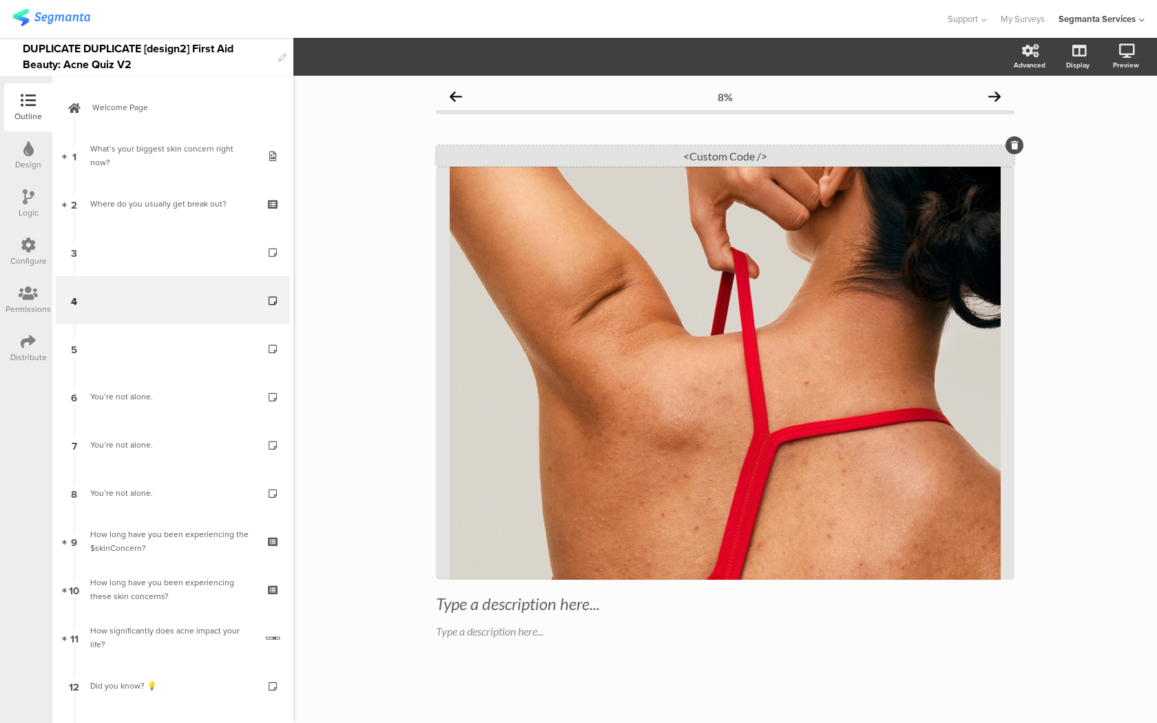
click at [564, 151] on div "<Custom Code />" at bounding box center [725, 155] width 578 height 21
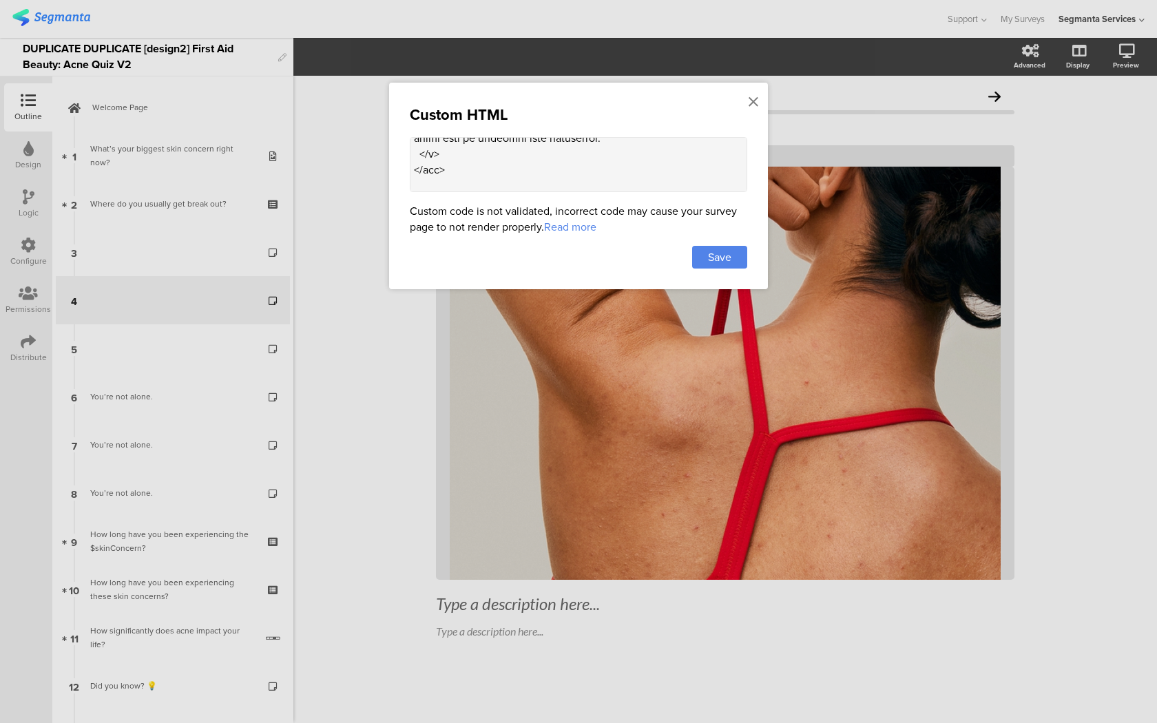
scroll to position [1432, 0]
drag, startPoint x: 525, startPoint y: 168, endPoint x: 454, endPoint y: 165, distance: 71.7
click at [454, 165] on textarea at bounding box center [578, 164] width 337 height 55
click at [750, 100] on icon at bounding box center [753, 101] width 10 height 15
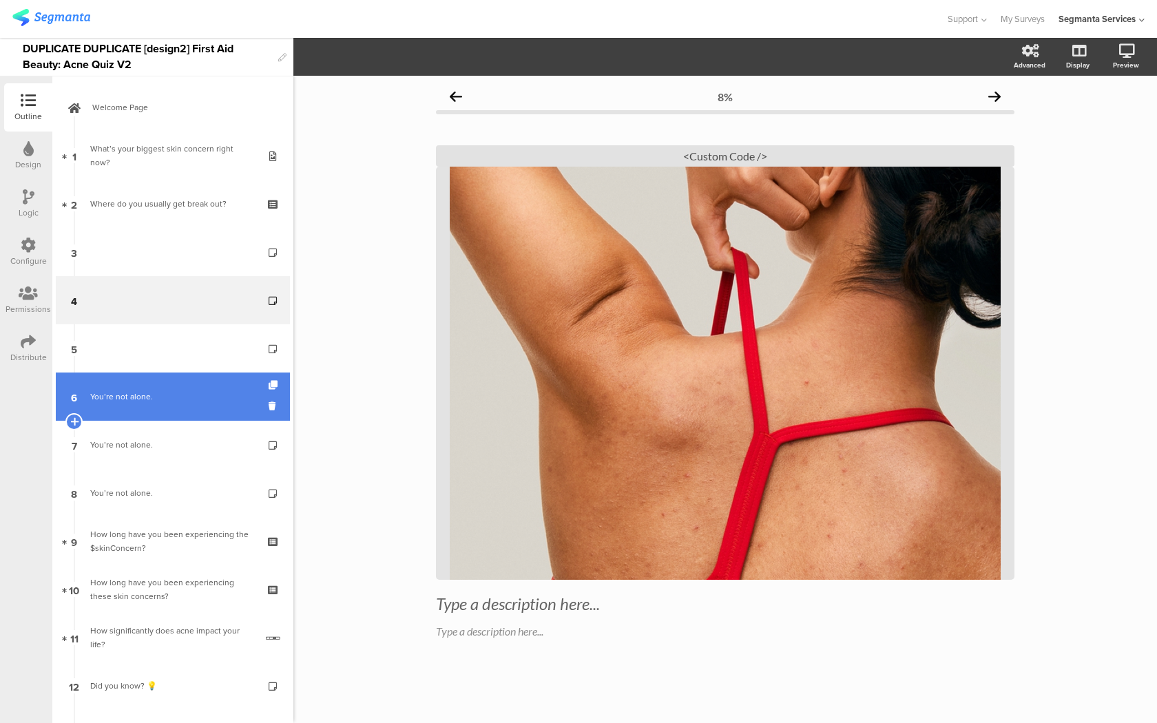
click at [176, 415] on link "6 You’re not alone." at bounding box center [173, 396] width 234 height 48
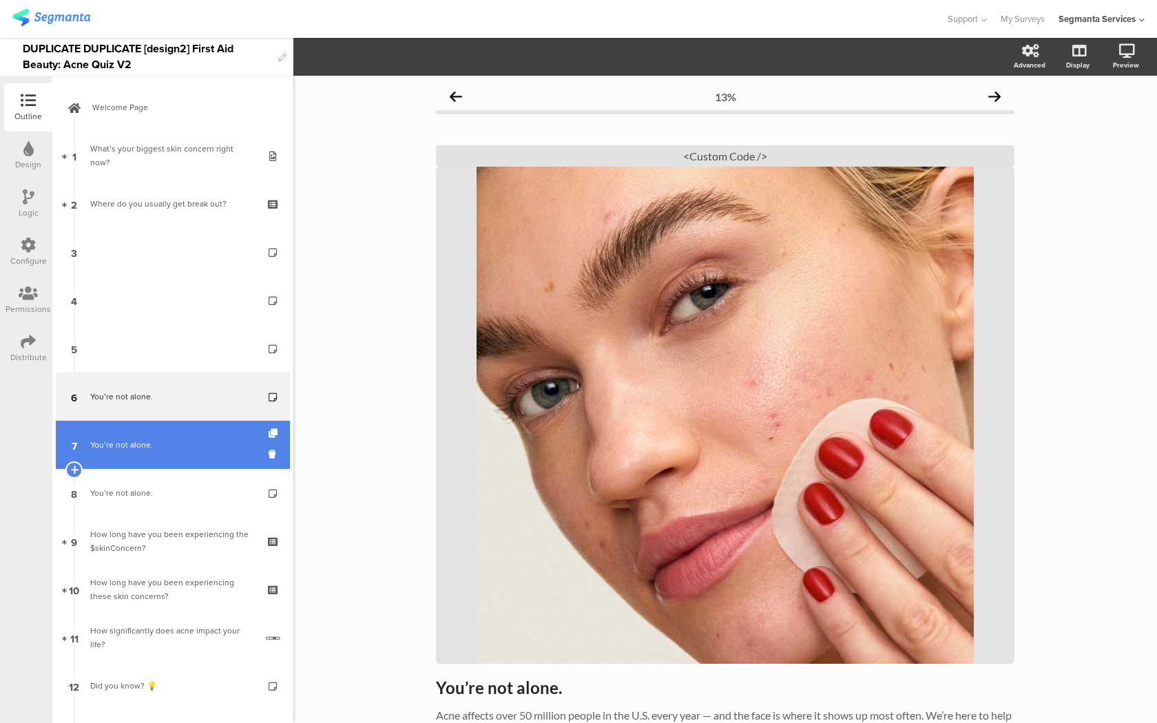
click at [174, 439] on div "You’re not alone." at bounding box center [172, 445] width 165 height 14
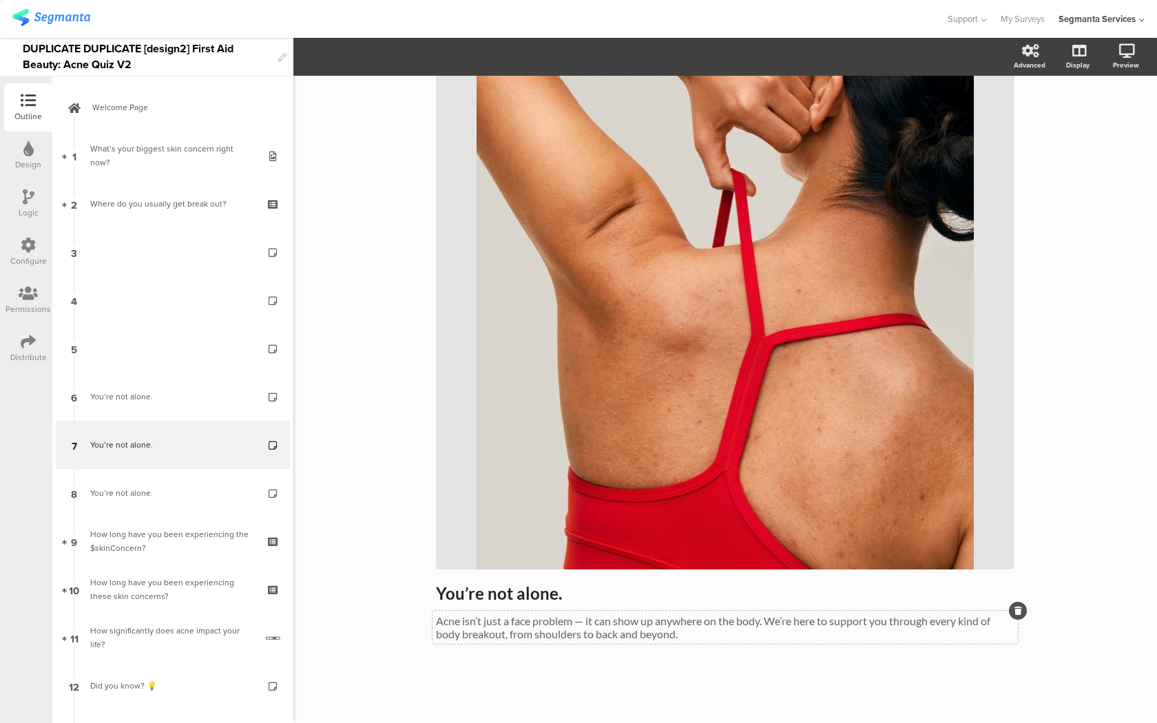
click at [516, 617] on span "You’re not alone. You’re not alone. Acne isn’t just a face problem — it can sho…" at bounding box center [725, 611] width 578 height 57
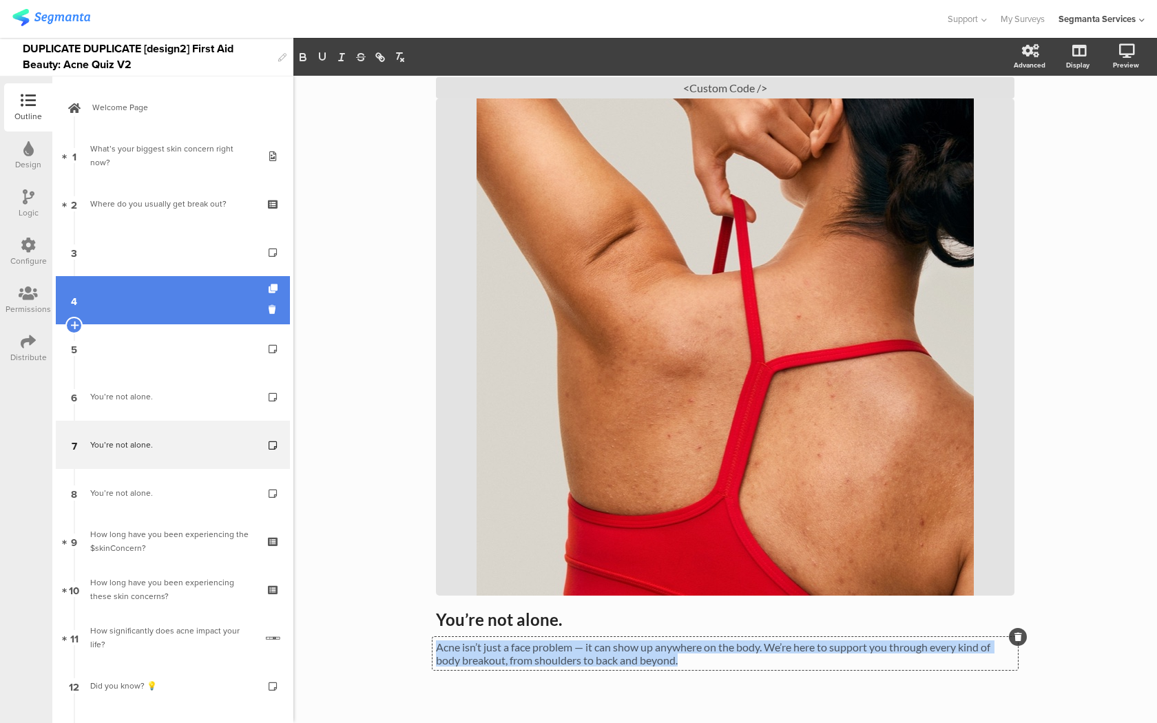
click at [233, 296] on link "4" at bounding box center [173, 300] width 234 height 48
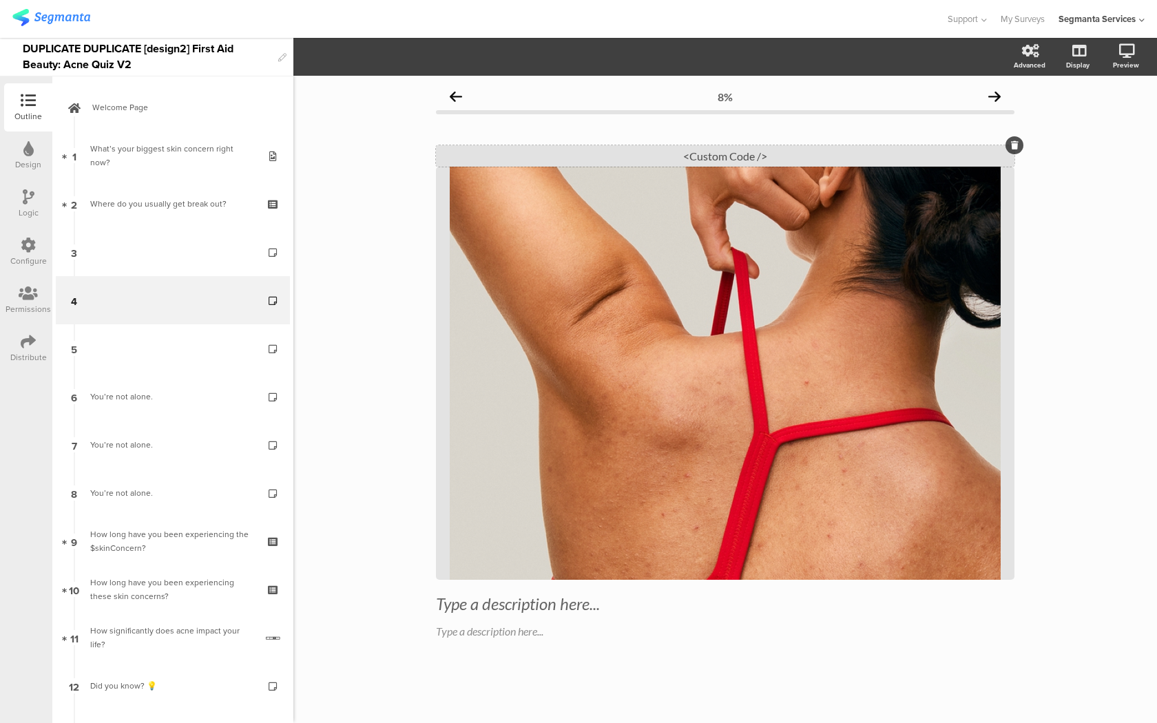
click at [611, 154] on div "<Custom Code />" at bounding box center [725, 155] width 578 height 21
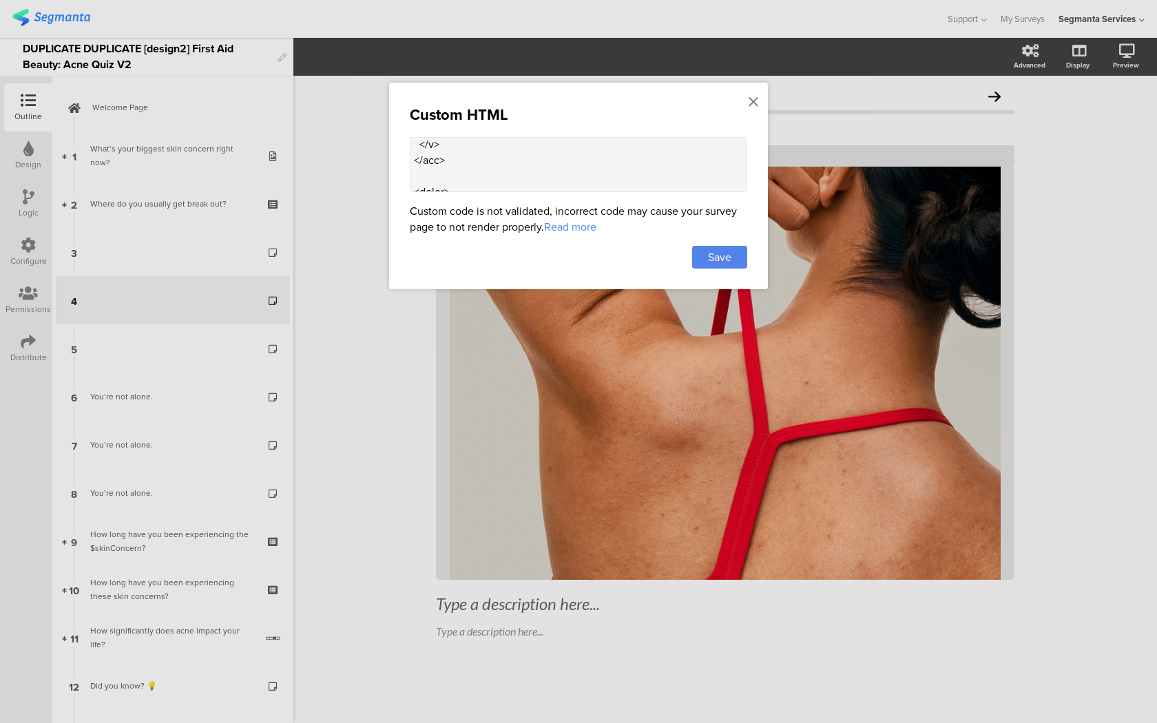
scroll to position [1460, 0]
drag, startPoint x: 629, startPoint y: 173, endPoint x: 428, endPoint y: 171, distance: 201.0
click at [428, 171] on textarea at bounding box center [578, 164] width 337 height 55
paste textarea "isn’t just a face problem — it can show up anywhere on the body. We’re here to …"
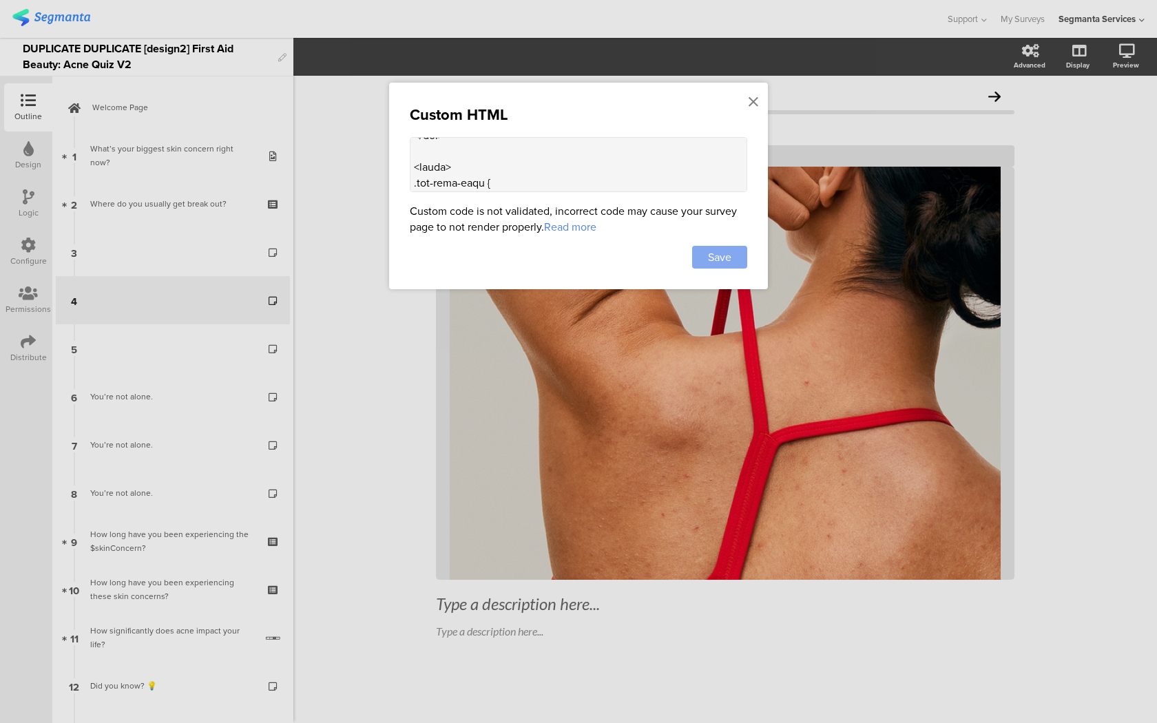
type textarea "<style> .question-header .main-text { display: none !important; } .progress-bar…"
click at [733, 260] on div "Save" at bounding box center [719, 257] width 55 height 23
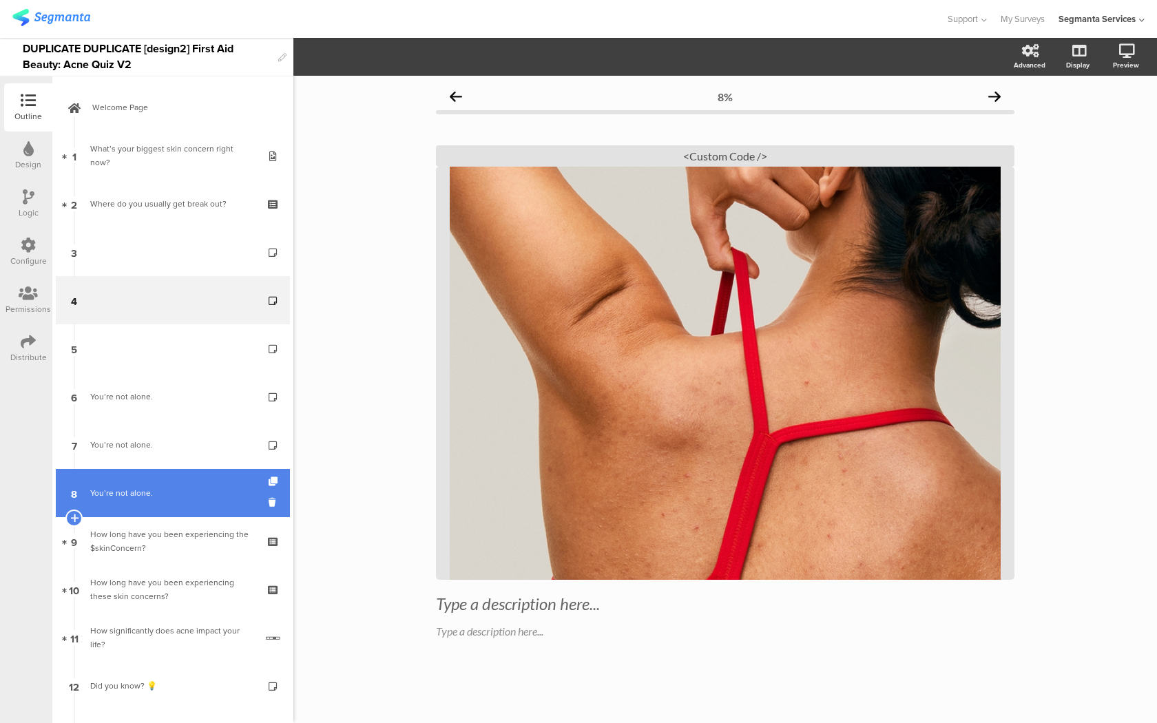
click at [175, 478] on link "8 You’re not alone." at bounding box center [173, 493] width 234 height 48
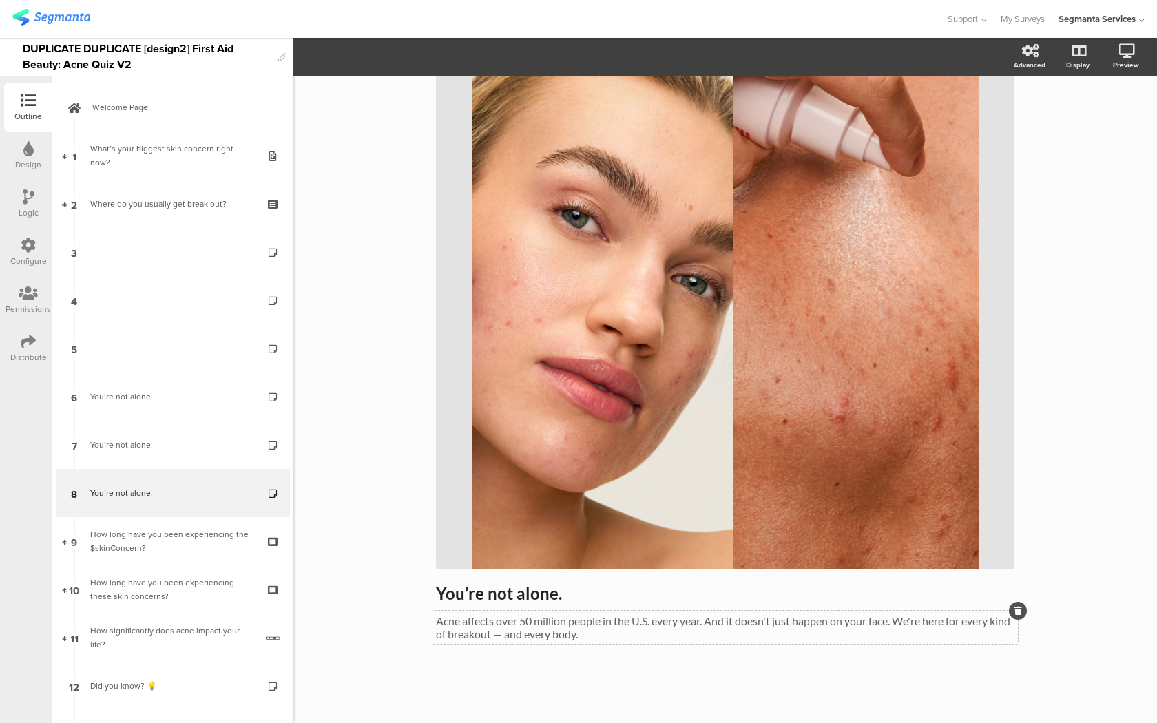
click at [489, 626] on span "You’re not alone. You’re not alone. Acne affects over 50 million people in the …" at bounding box center [725, 611] width 578 height 57
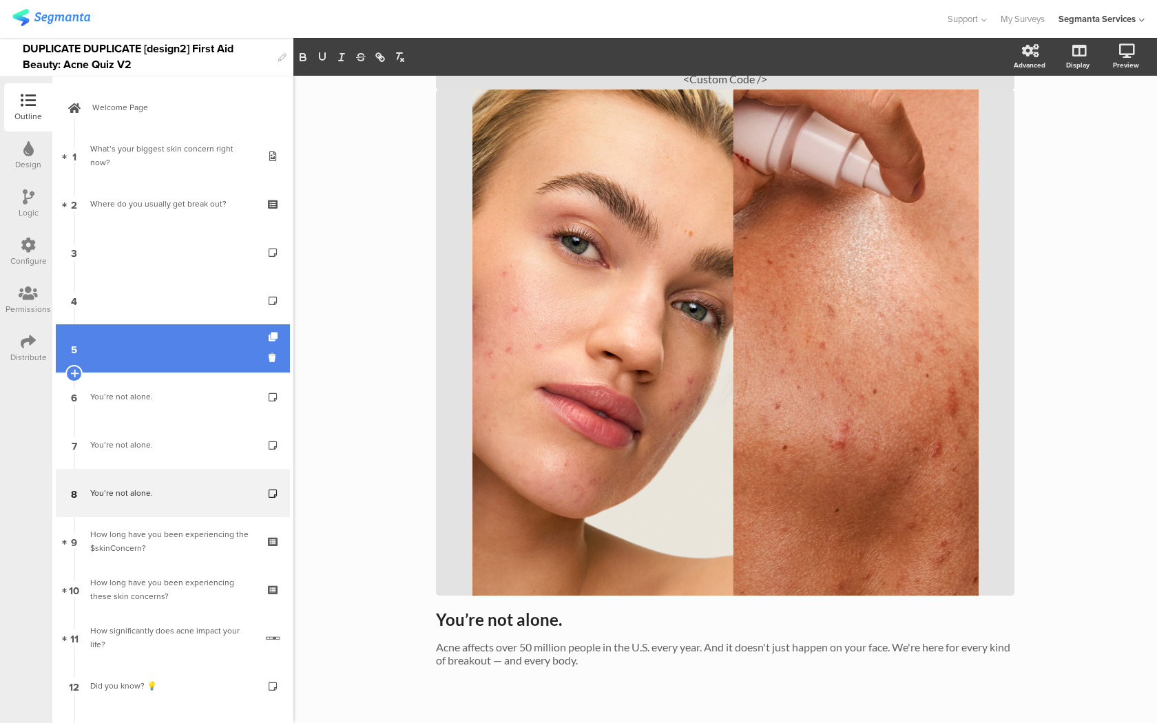
click at [222, 370] on link "5" at bounding box center [173, 348] width 234 height 48
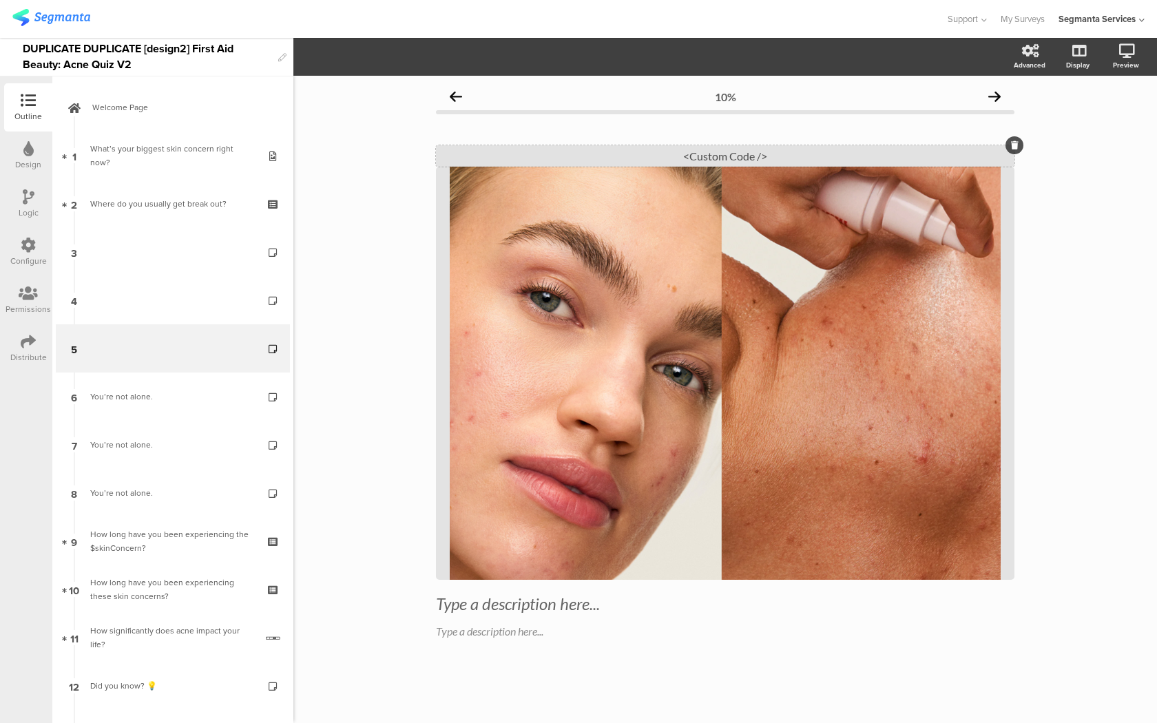
click at [653, 158] on div "<Custom Code />" at bounding box center [725, 155] width 578 height 21
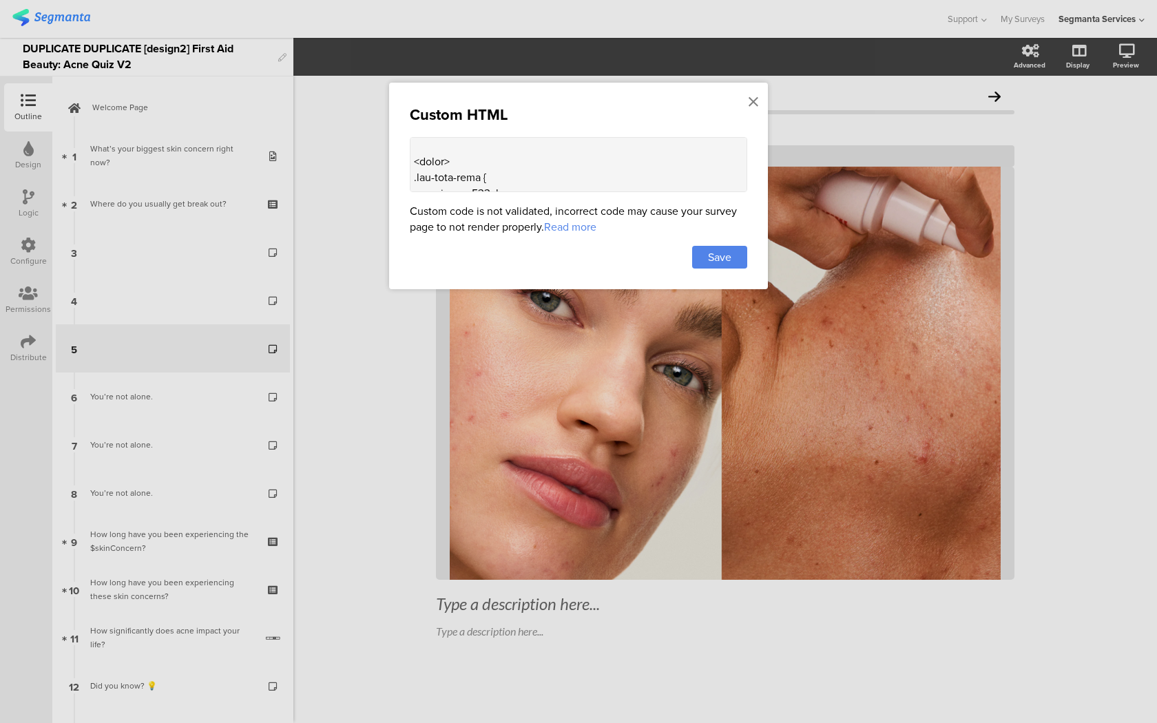
scroll to position [1493, 0]
drag, startPoint x: 636, startPoint y: 178, endPoint x: 428, endPoint y: 145, distance: 211.1
click at [428, 145] on textarea at bounding box center [578, 164] width 337 height 55
paste textarea ". And it doesn't just happen on your face. We're here for every kind of breakou…"
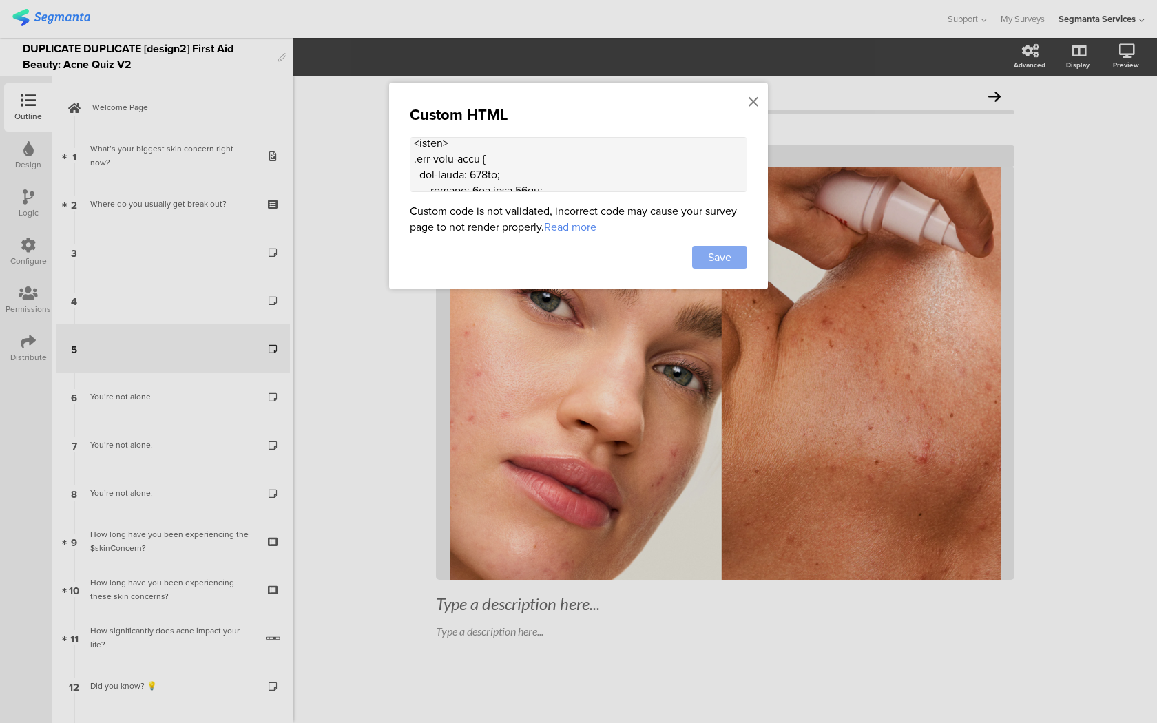
type textarea "<style> .question-header .main-text { display: none !important; } .progress-bar…"
click at [735, 257] on div "Save" at bounding box center [719, 257] width 55 height 23
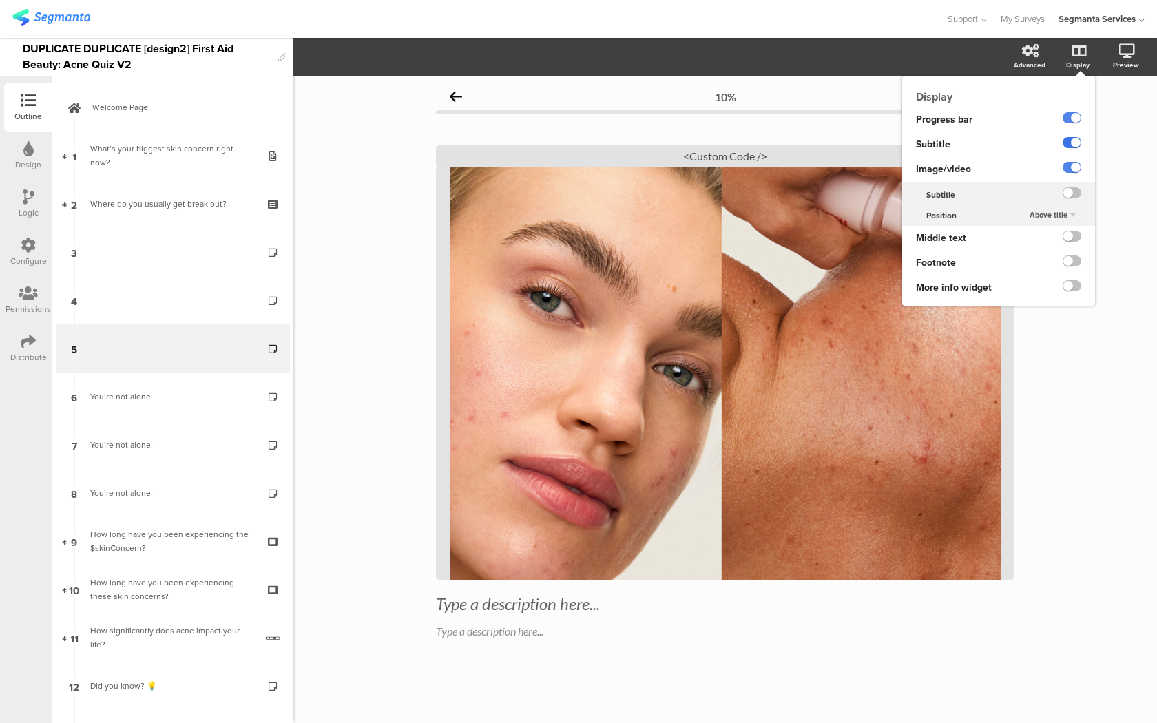
click at [1074, 143] on label at bounding box center [1071, 142] width 19 height 11
click at [0, 0] on input "checkbox" at bounding box center [0, 0] width 0 height 0
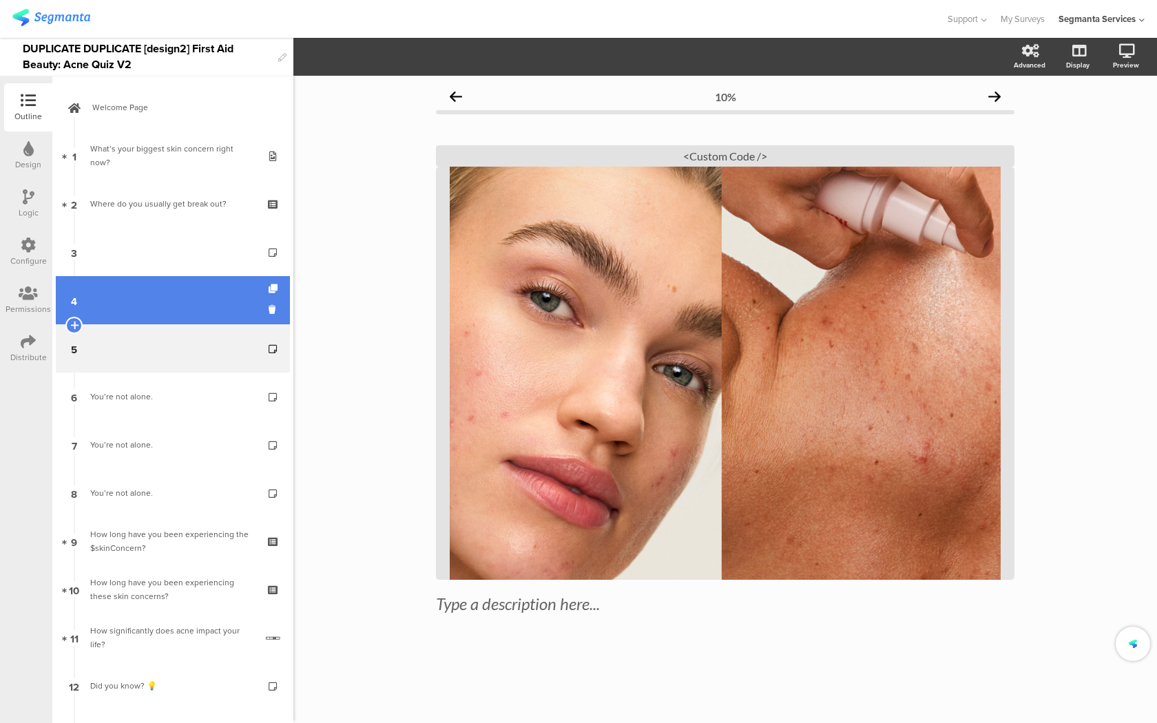
click at [246, 299] on link "4" at bounding box center [173, 300] width 234 height 48
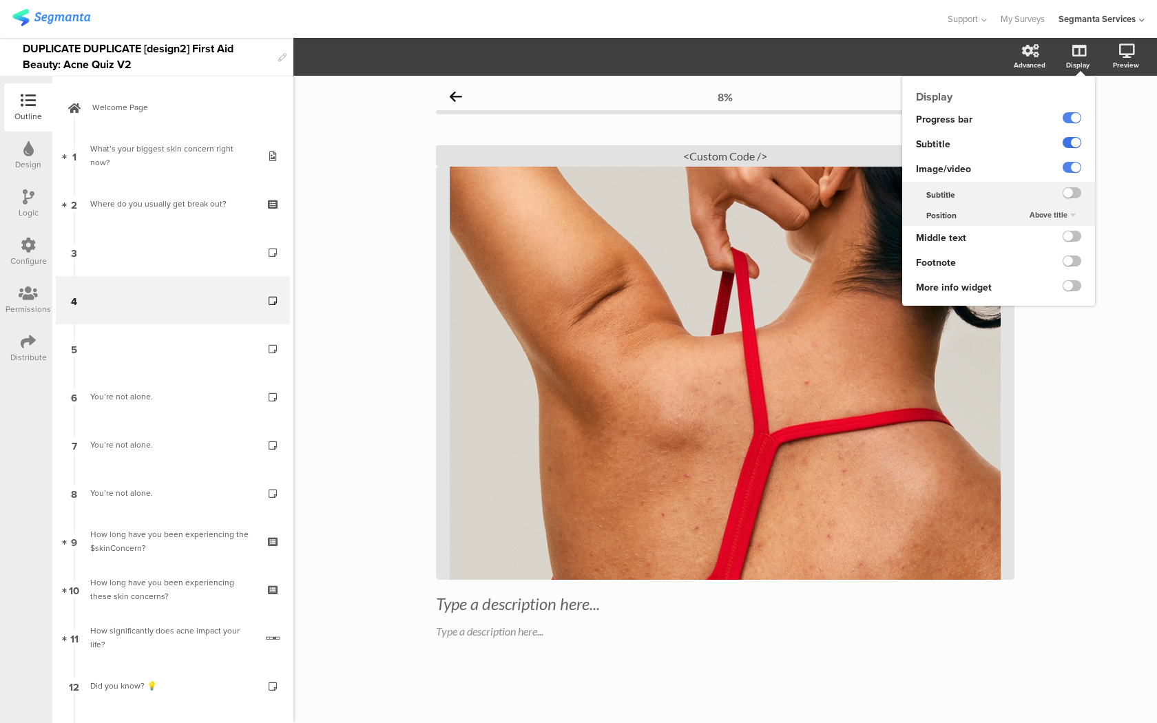
click at [1076, 142] on label at bounding box center [1071, 142] width 19 height 11
click at [0, 0] on input "checkbox" at bounding box center [0, 0] width 0 height 0
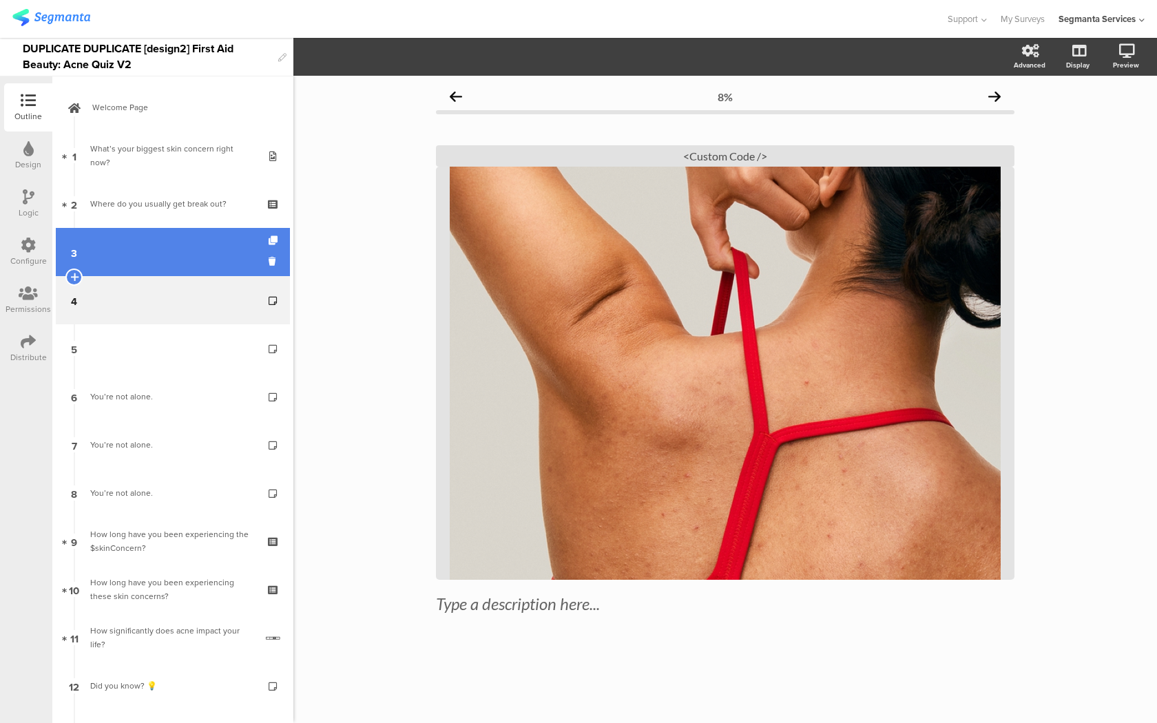
click at [222, 260] on link "3" at bounding box center [173, 252] width 234 height 48
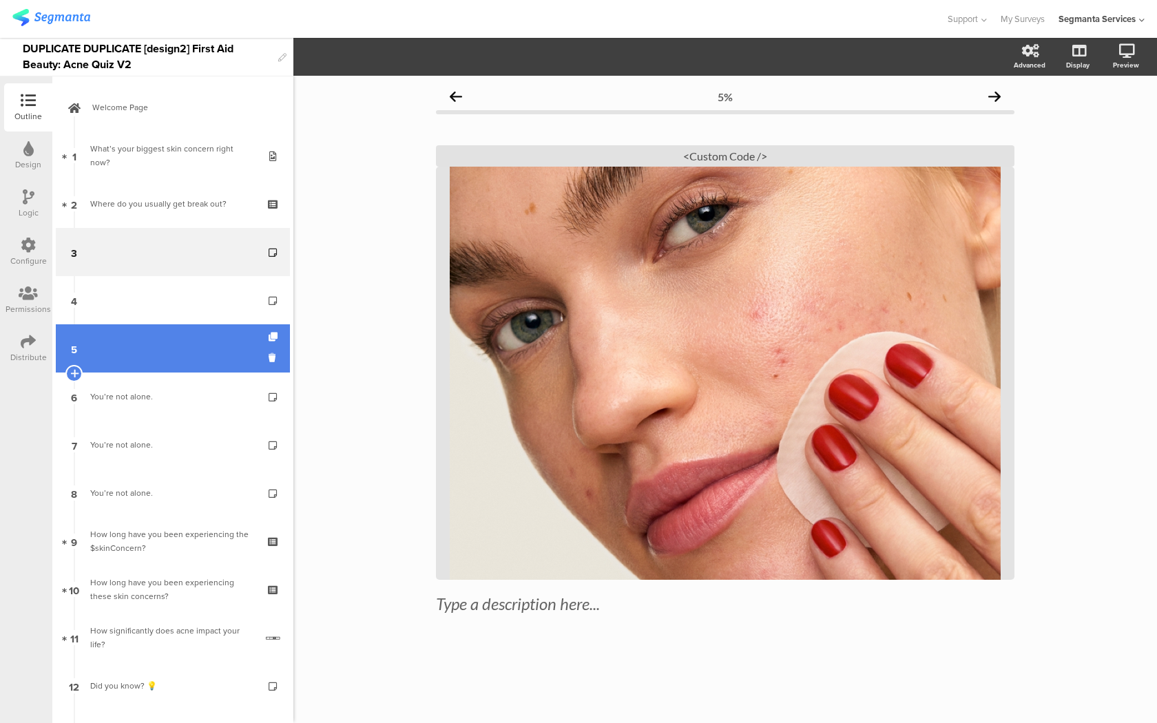
click at [189, 361] on link "5" at bounding box center [173, 348] width 234 height 48
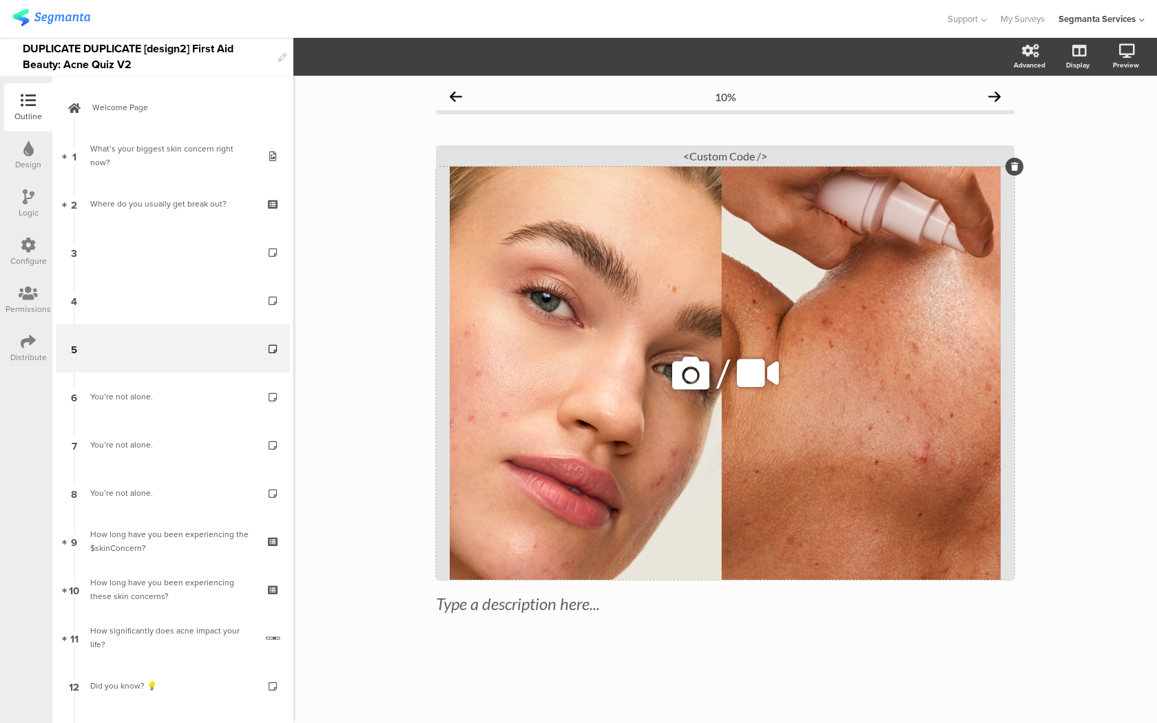
click at [677, 363] on icon at bounding box center [690, 373] width 47 height 47
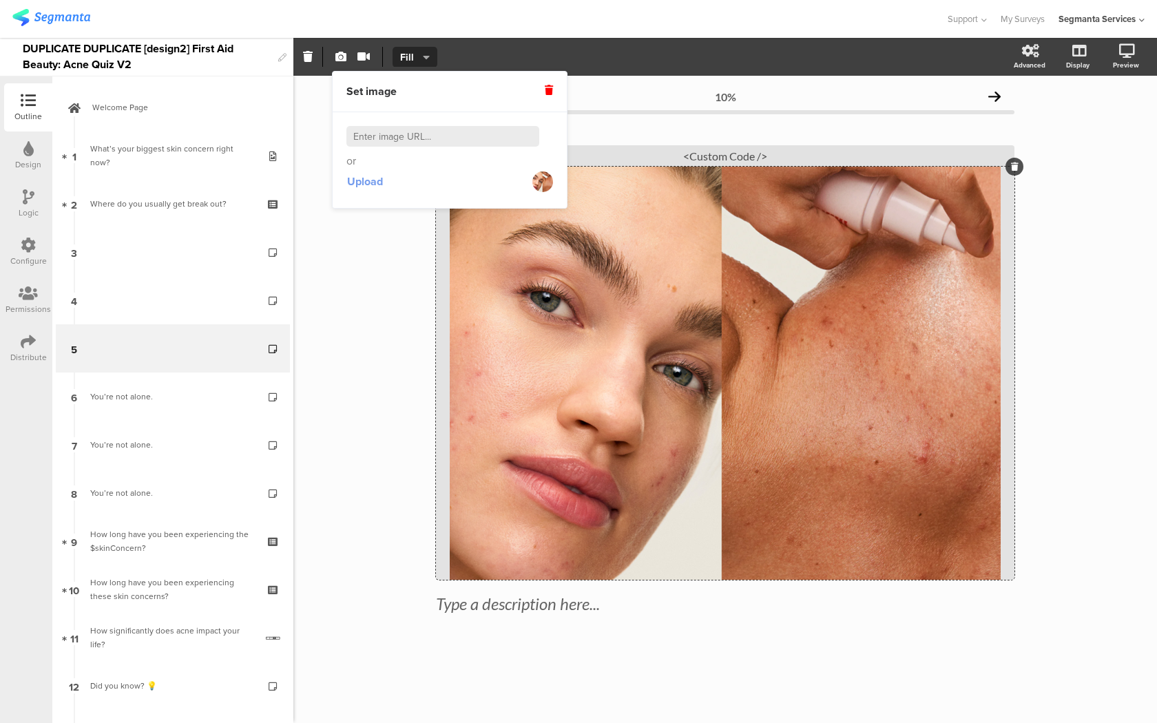
click at [367, 181] on span "Upload" at bounding box center [365, 181] width 36 height 16
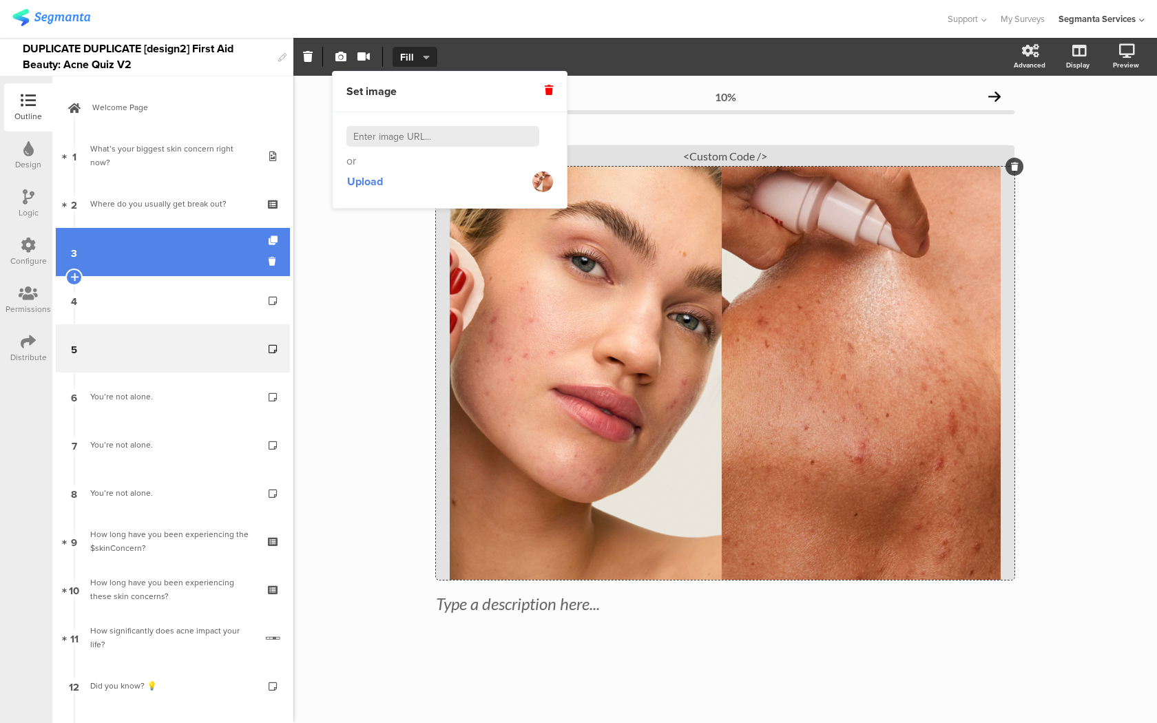
click at [200, 268] on link "3" at bounding box center [173, 252] width 234 height 48
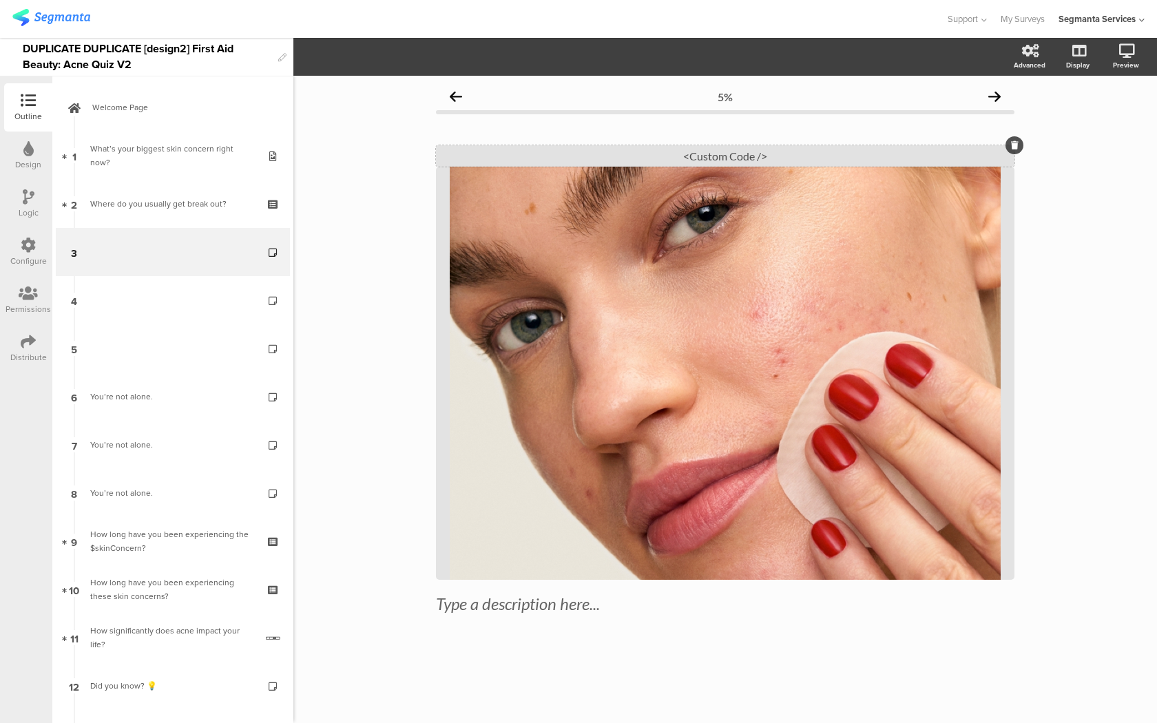
click at [776, 159] on div "<Custom Code />" at bounding box center [725, 155] width 578 height 21
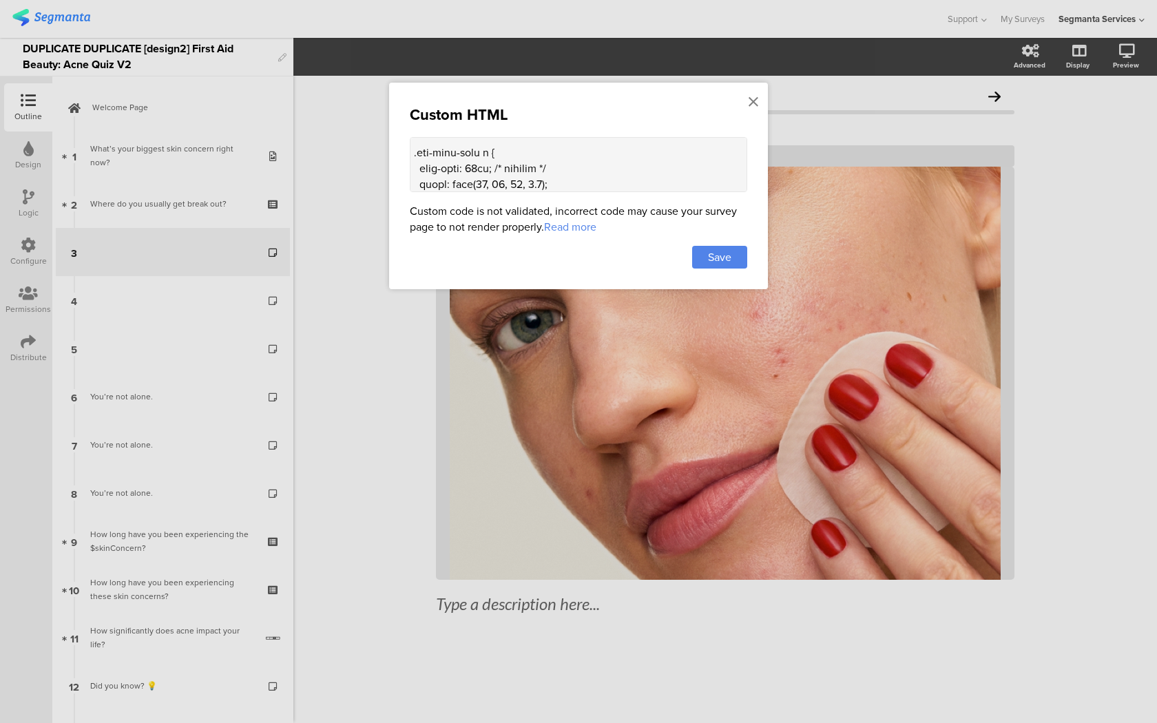
scroll to position [1736, 0]
click at [473, 146] on textarea at bounding box center [578, 164] width 337 height 55
type textarea "<style> .question-header .main-text { display: none !important; } .progress-bar…"
click at [713, 259] on span "Save" at bounding box center [719, 257] width 23 height 16
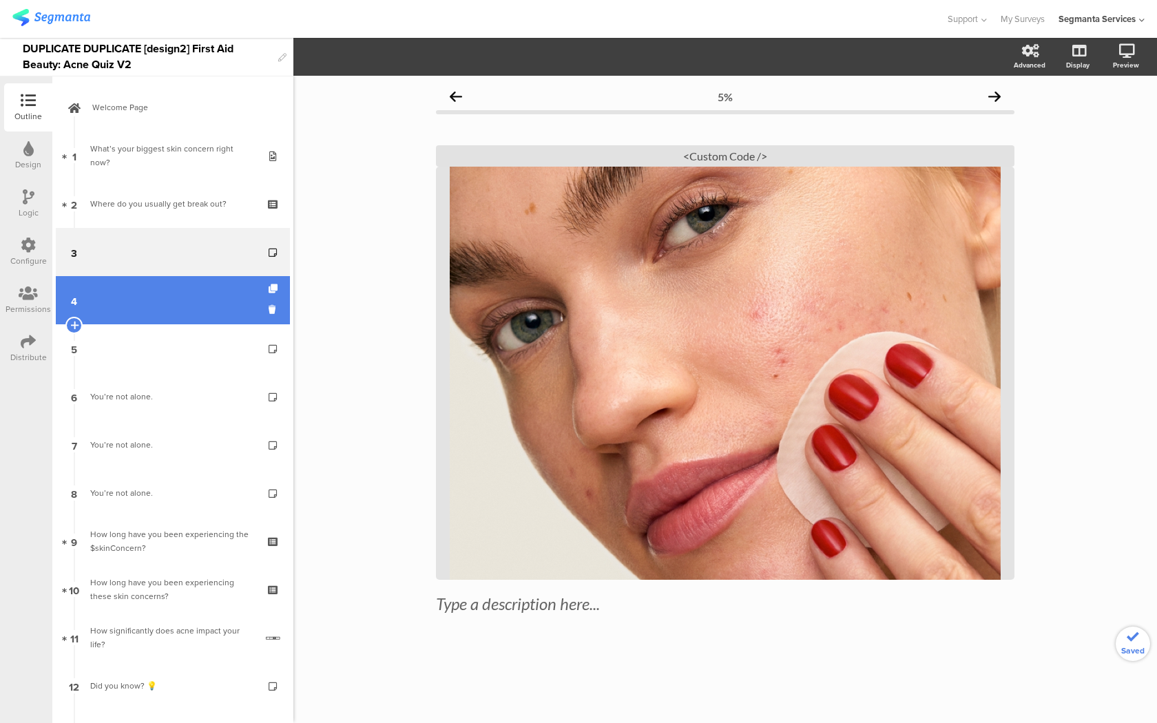
click at [213, 292] on link "4" at bounding box center [173, 300] width 234 height 48
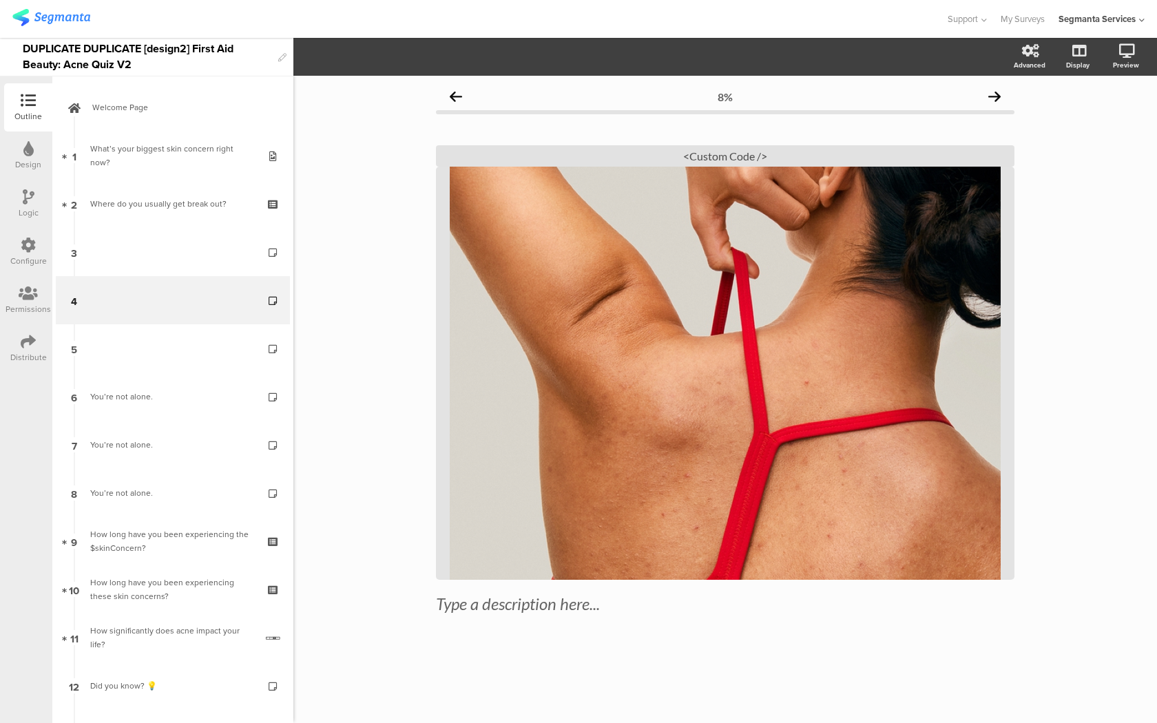
click at [710, 144] on sg-custom-html-editor "<Custom Code />" at bounding box center [725, 151] width 578 height 32
click at [699, 153] on div "<Custom Code />" at bounding box center [725, 155] width 578 height 21
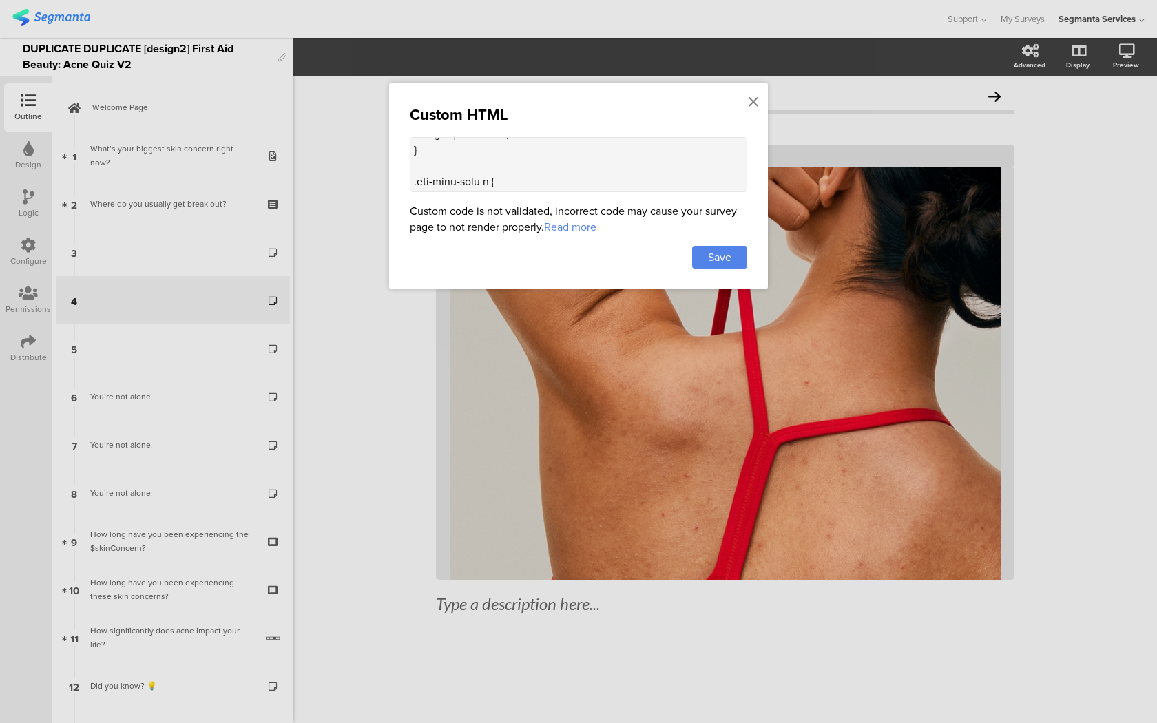
scroll to position [1712, 0]
click at [477, 172] on textarea at bounding box center [578, 164] width 337 height 55
type textarea "<style> .question-header .main-text { display: none !important; } .progress-bar…"
click at [722, 265] on span "Save" at bounding box center [719, 257] width 23 height 16
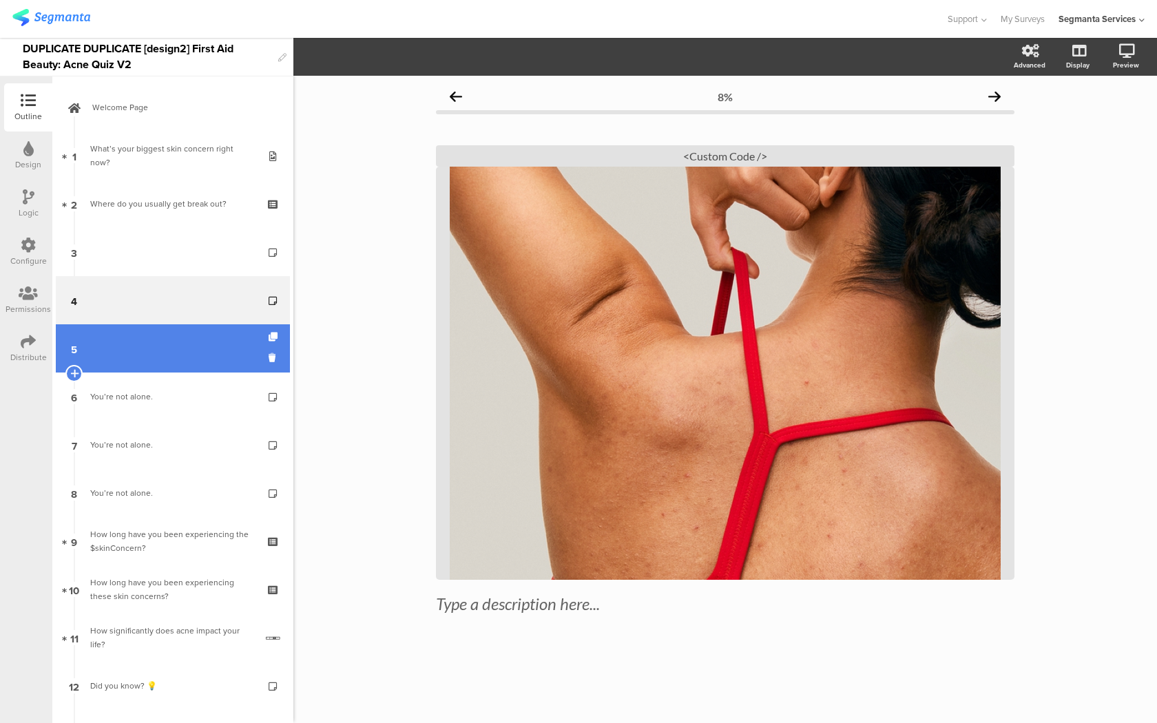
click at [197, 337] on link "5" at bounding box center [173, 348] width 234 height 48
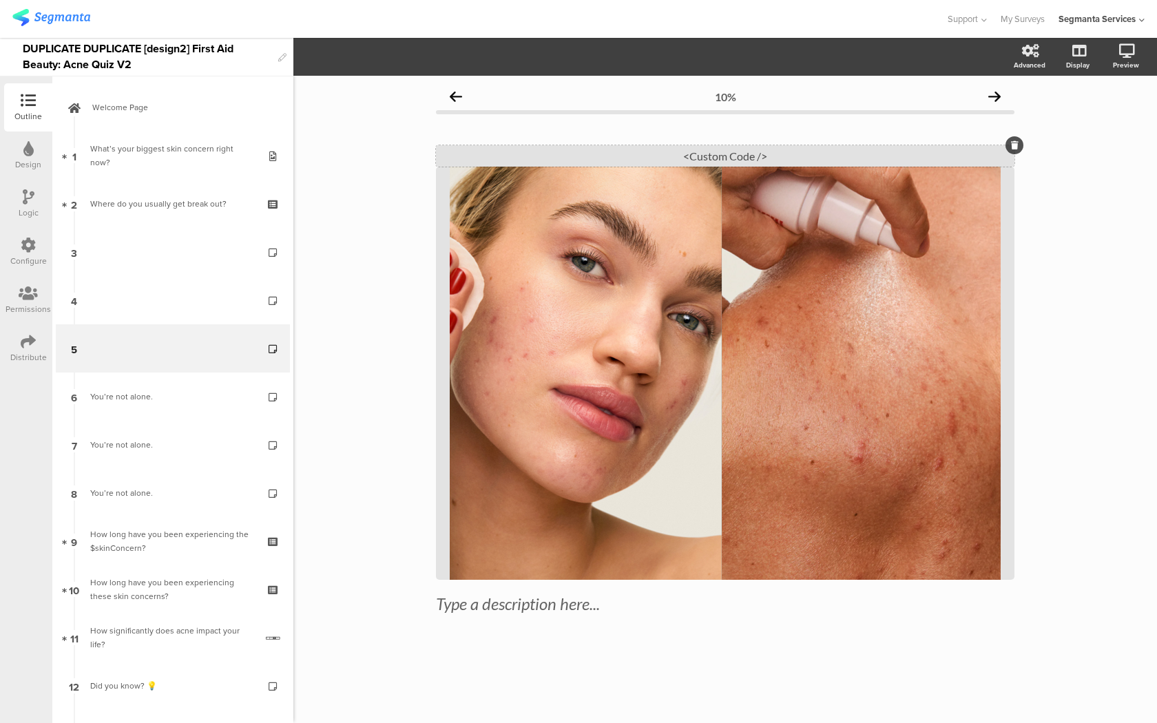
click at [672, 159] on div "<Custom Code />" at bounding box center [725, 155] width 578 height 21
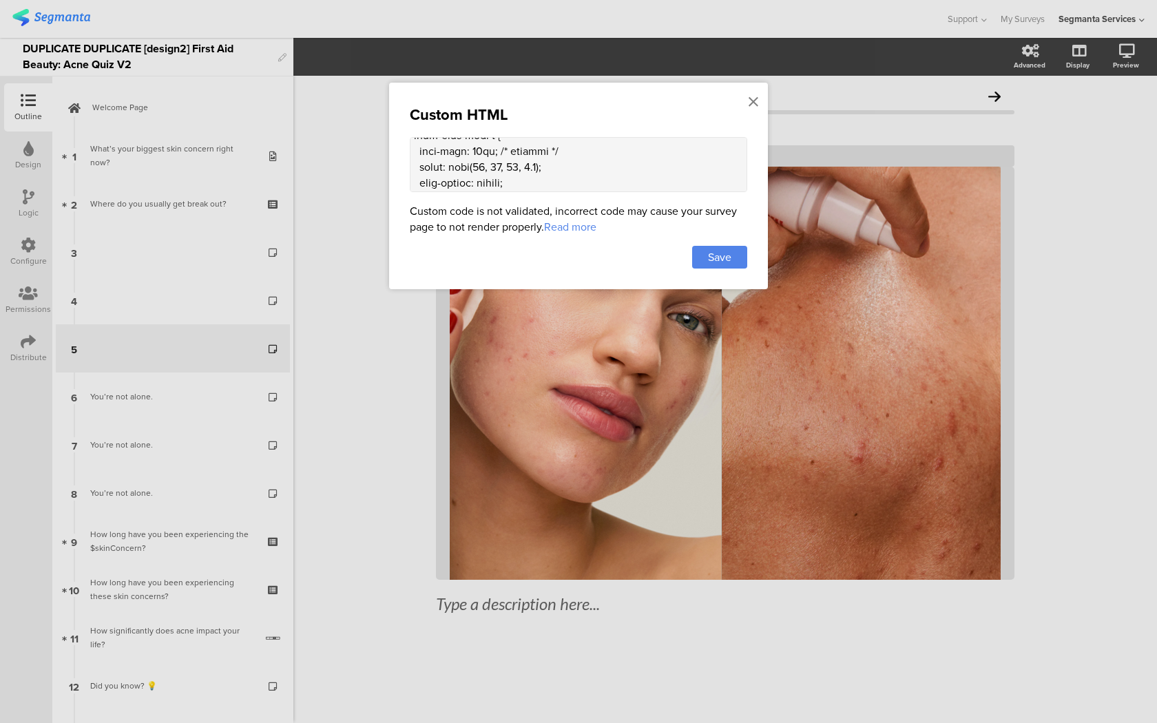
scroll to position [1729, 0]
click at [475, 149] on textarea at bounding box center [578, 164] width 337 height 55
type textarea "<style> .question-header .main-text { display: none !important; } .progress-bar…"
click at [731, 267] on div "Save" at bounding box center [719, 257] width 55 height 23
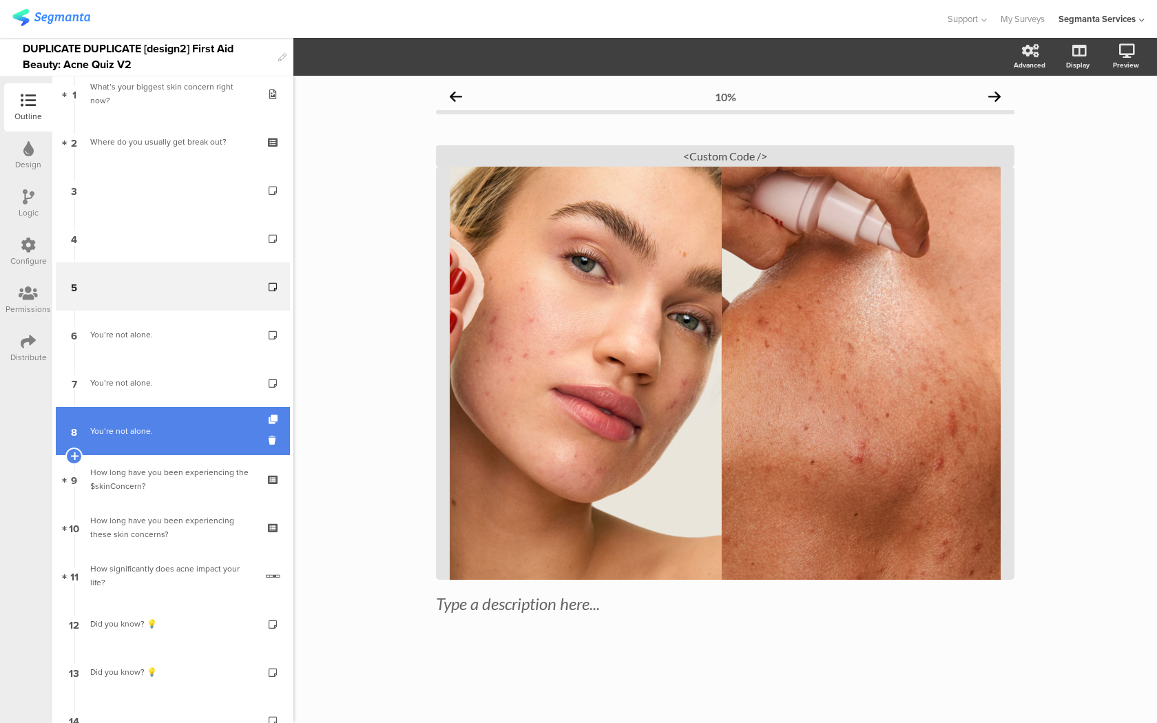
scroll to position [156, 0]
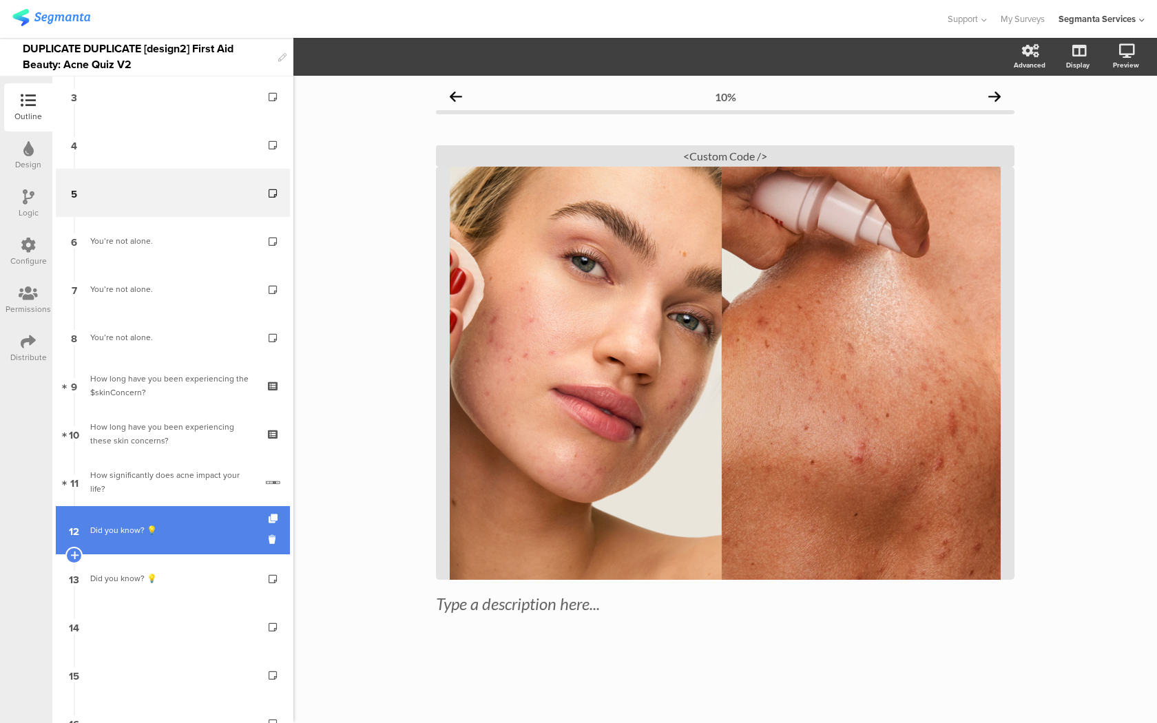
click at [184, 540] on link "12 Did you know? 💡" at bounding box center [173, 530] width 234 height 48
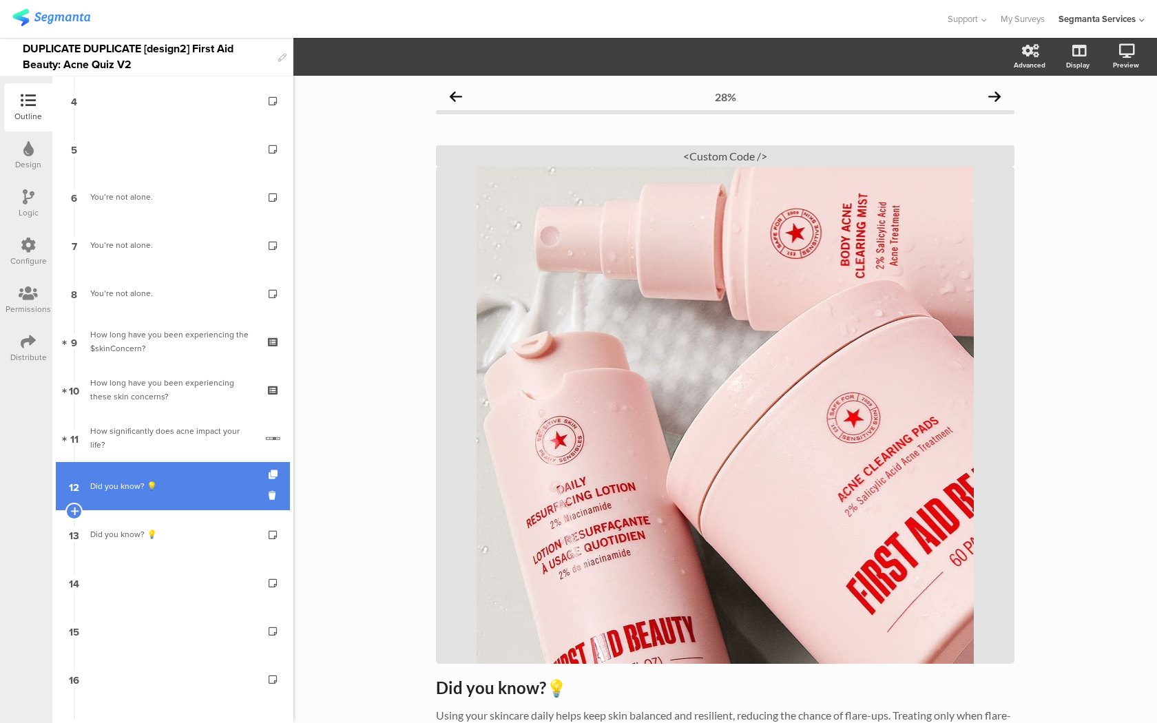
scroll to position [235, 0]
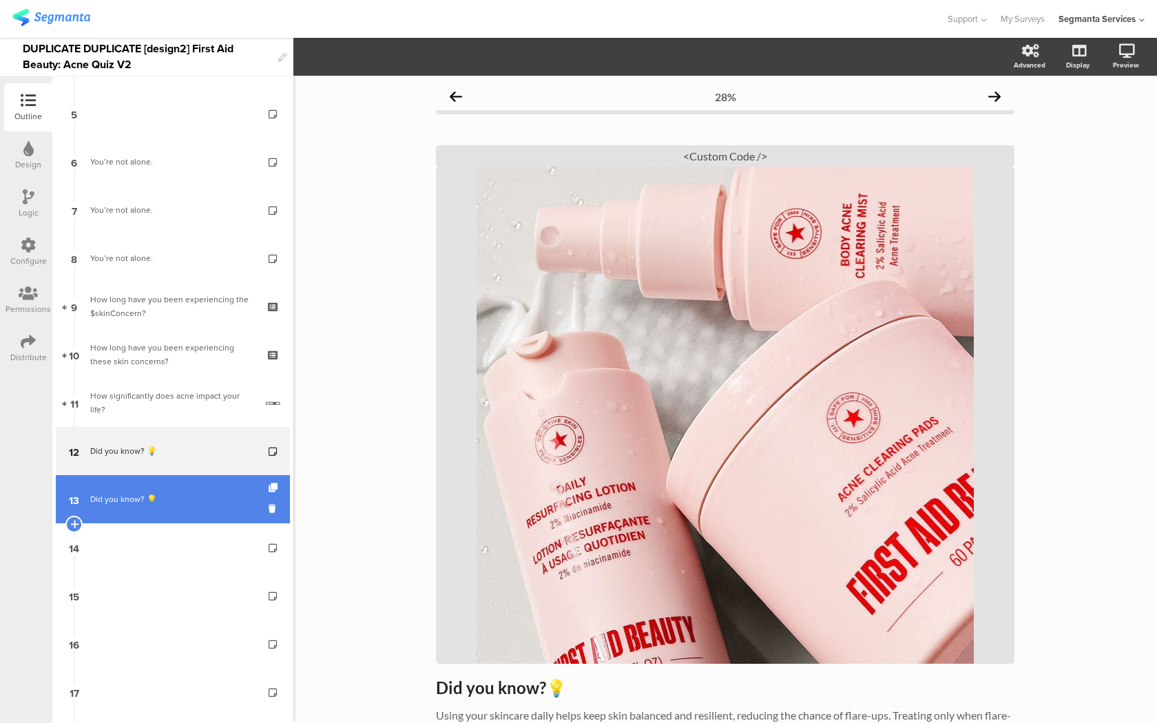
click at [201, 501] on div "Did you know? 💡" at bounding box center [172, 499] width 165 height 14
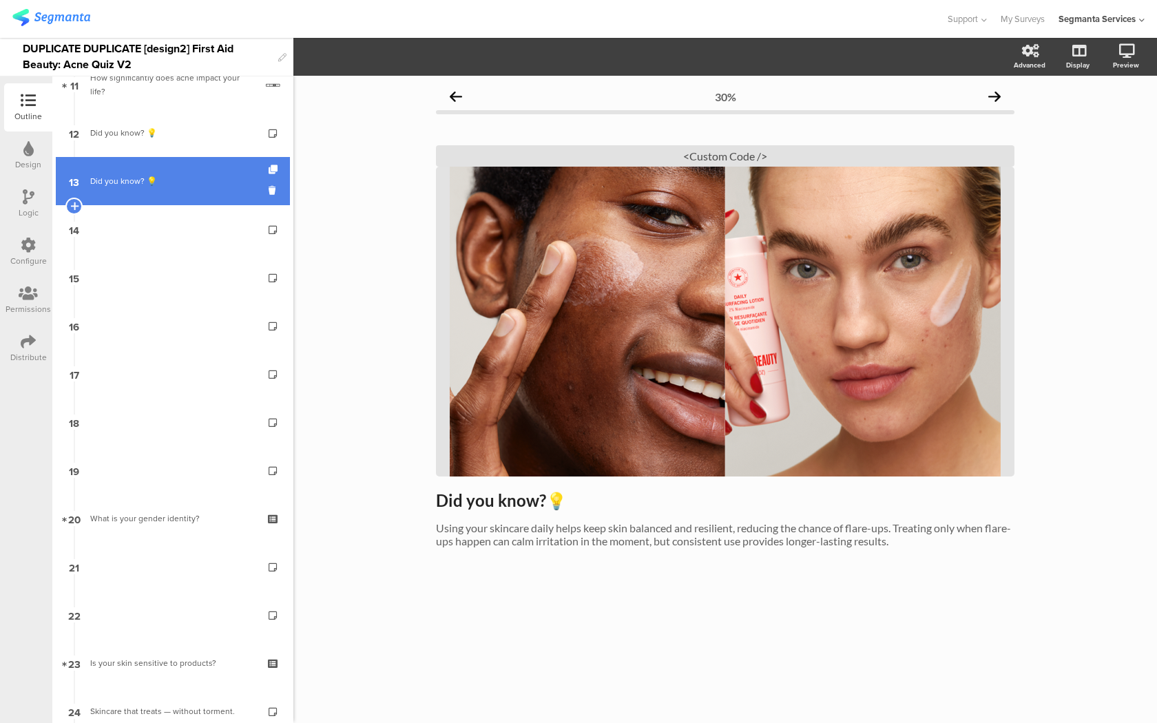
scroll to position [599, 0]
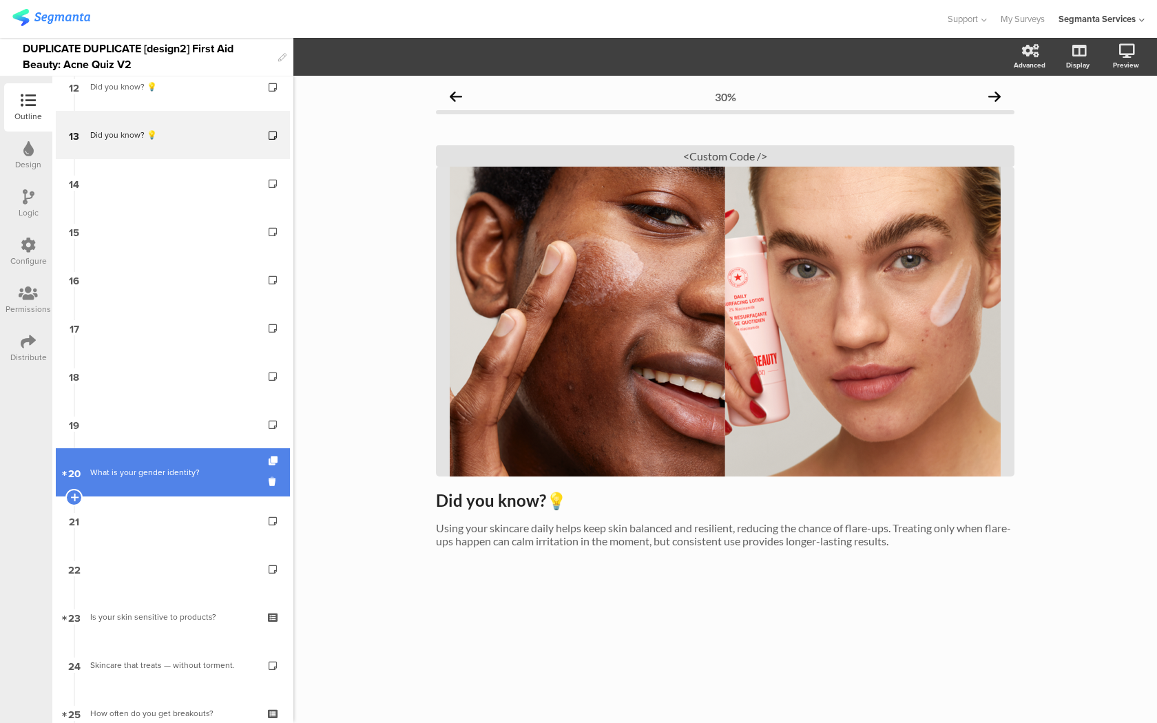
click at [204, 479] on link "20 What is your gender identity?" at bounding box center [173, 472] width 234 height 48
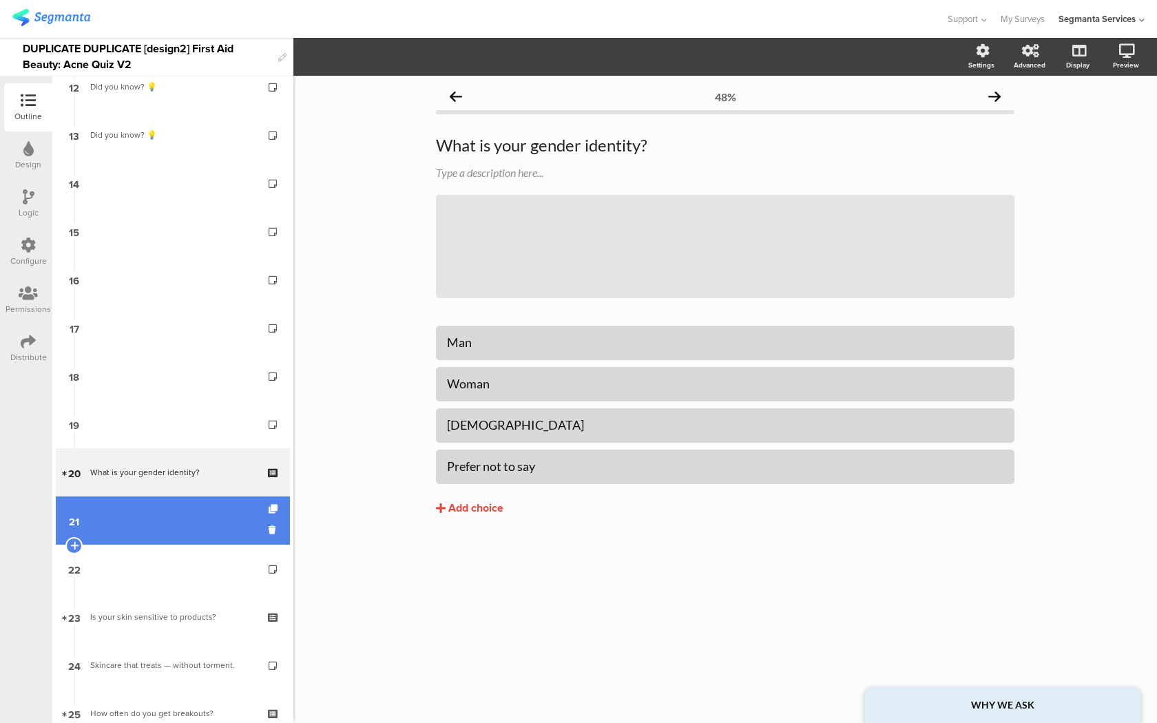
click at [196, 520] on link "21" at bounding box center [173, 520] width 234 height 48
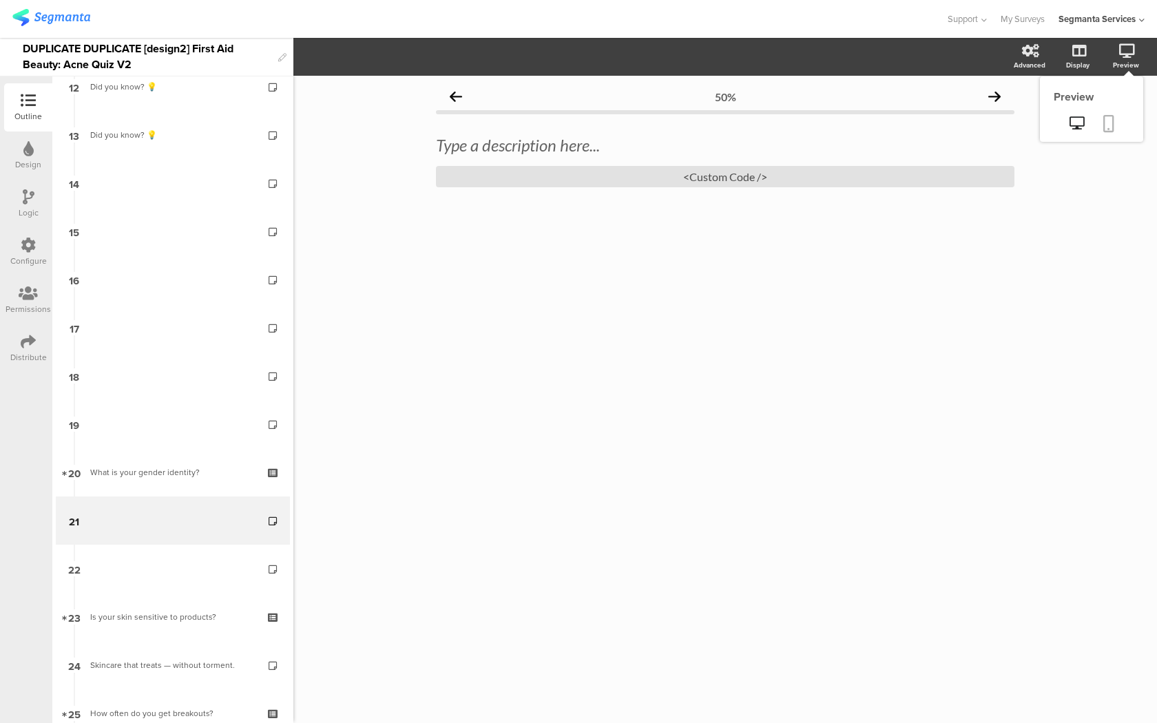
click at [1102, 120] on link at bounding box center [1108, 125] width 30 height 26
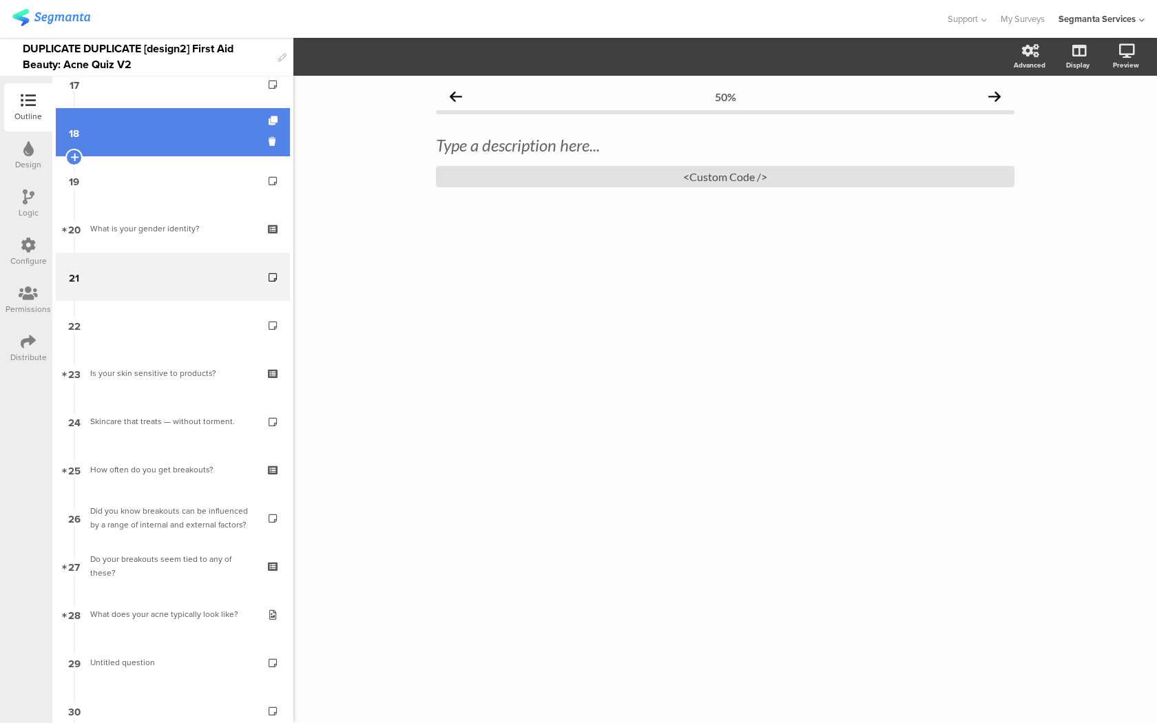
scroll to position [863, 0]
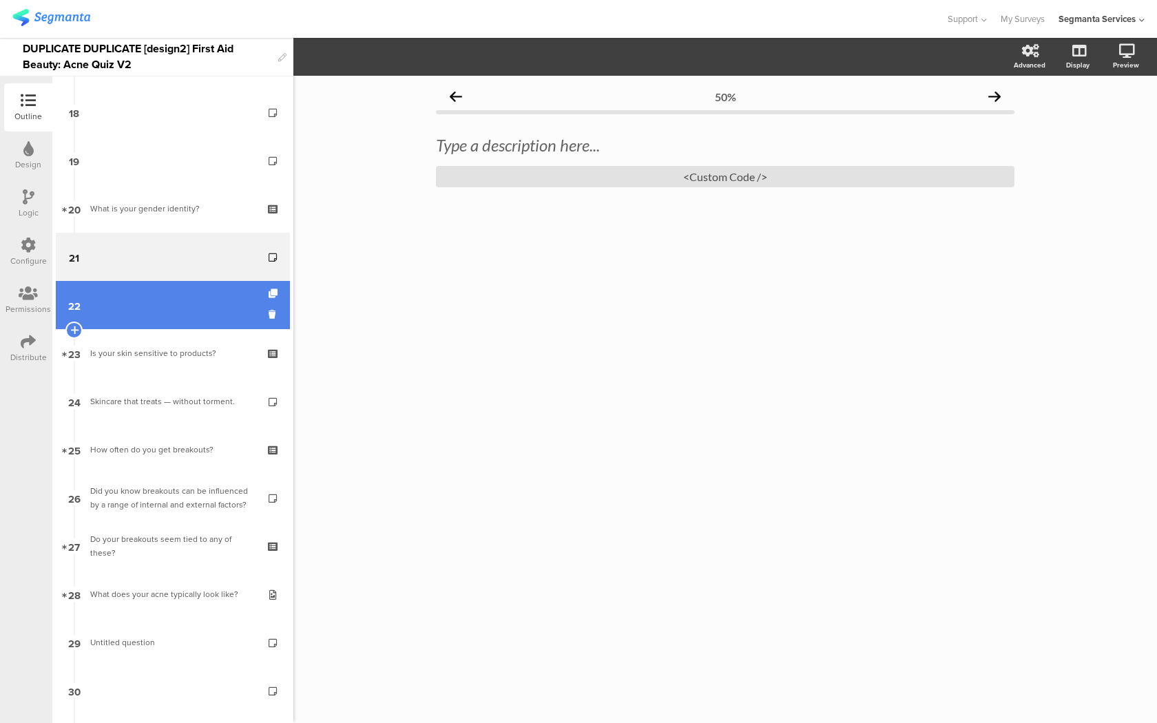
click at [237, 327] on link "22" at bounding box center [173, 305] width 234 height 48
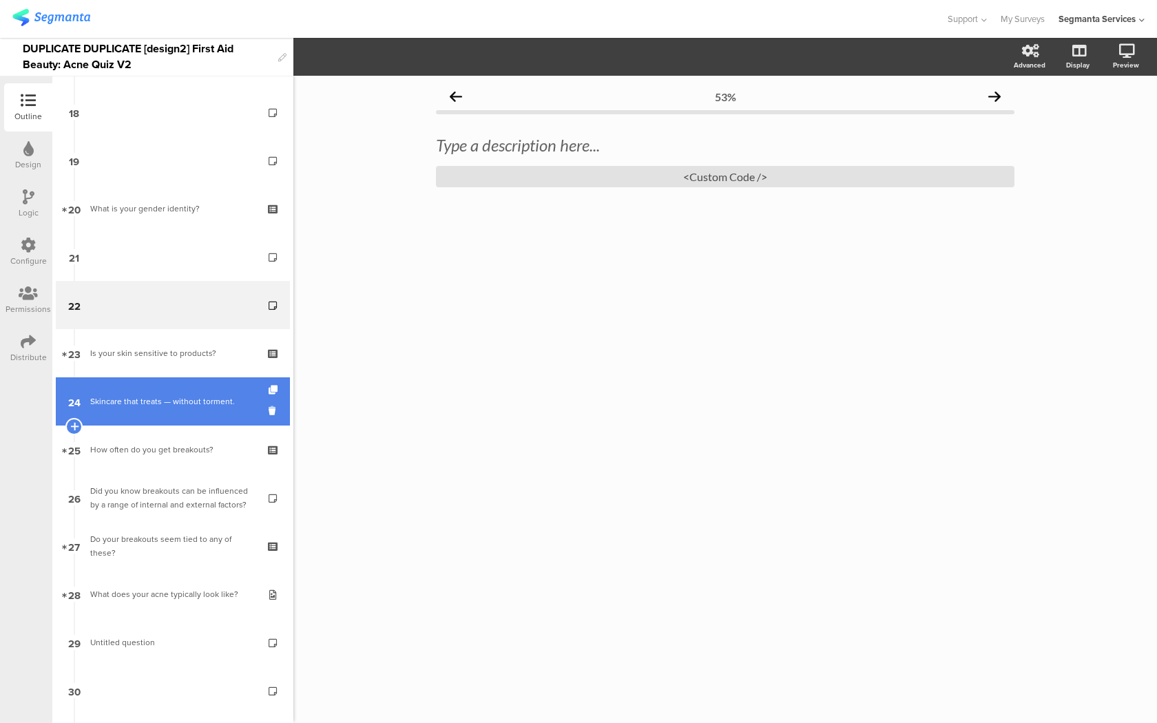
click at [218, 400] on div "Skincare that treats — without torment." at bounding box center [172, 401] width 165 height 14
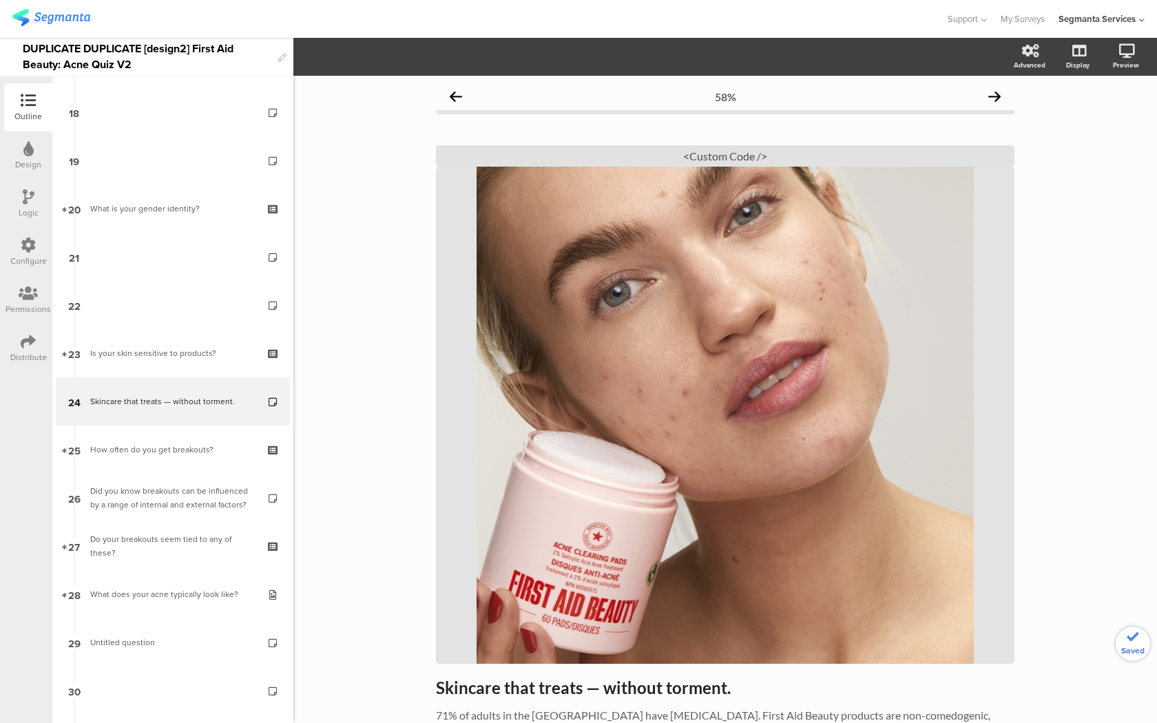
click at [273, 387] on icon at bounding box center [274, 390] width 12 height 9
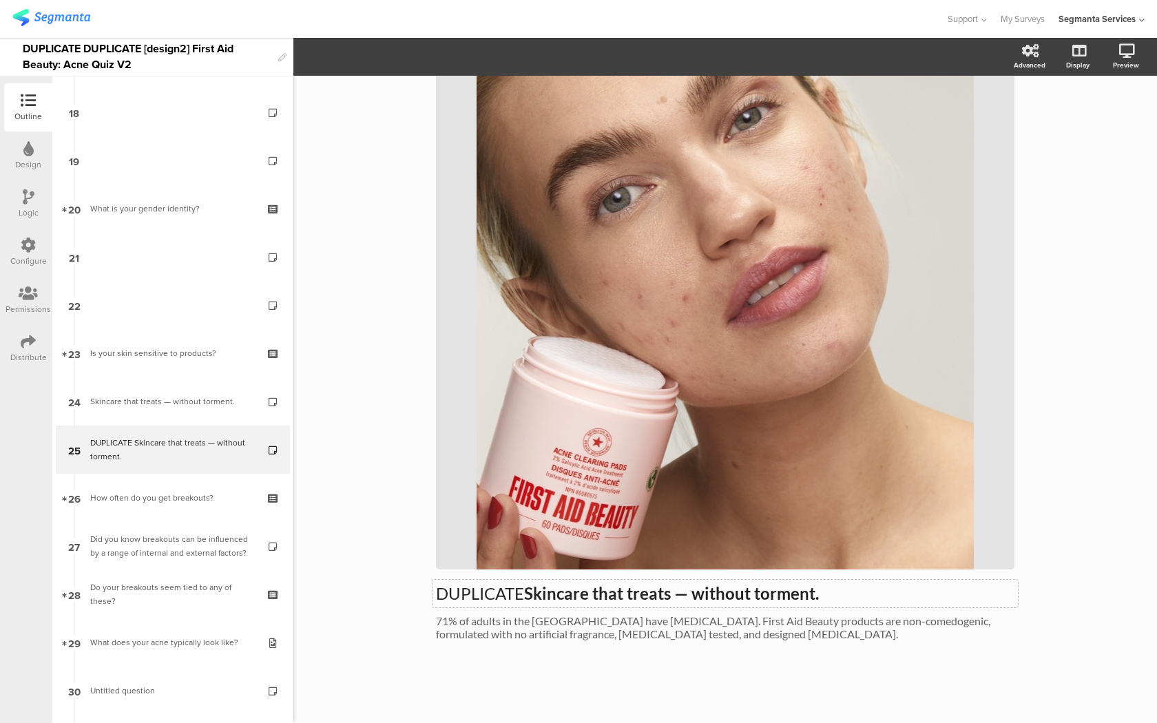
click at [556, 587] on div "DUPLICATE Skincare that treats — without torment. DUPLICATE Skincare that treat…" at bounding box center [725, 340] width 578 height 627
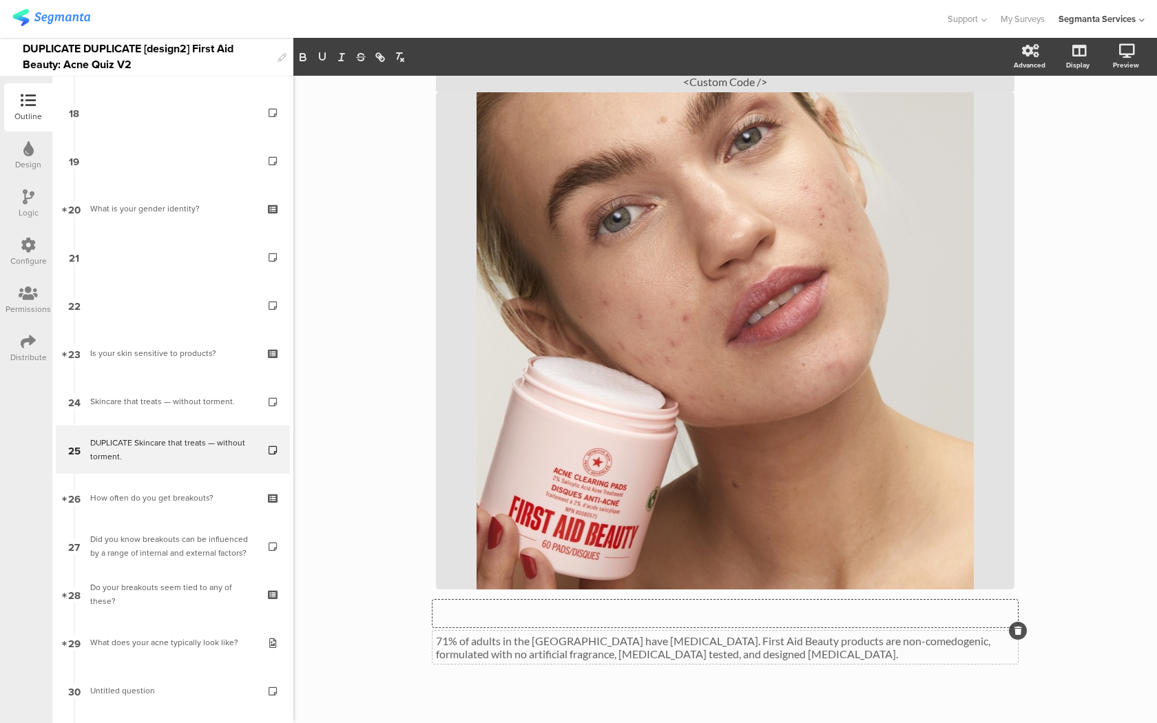
click at [543, 642] on div "71% of adults in the US have sensitive skin. First Aid Beauty products are non-…" at bounding box center [724, 647] width 585 height 33
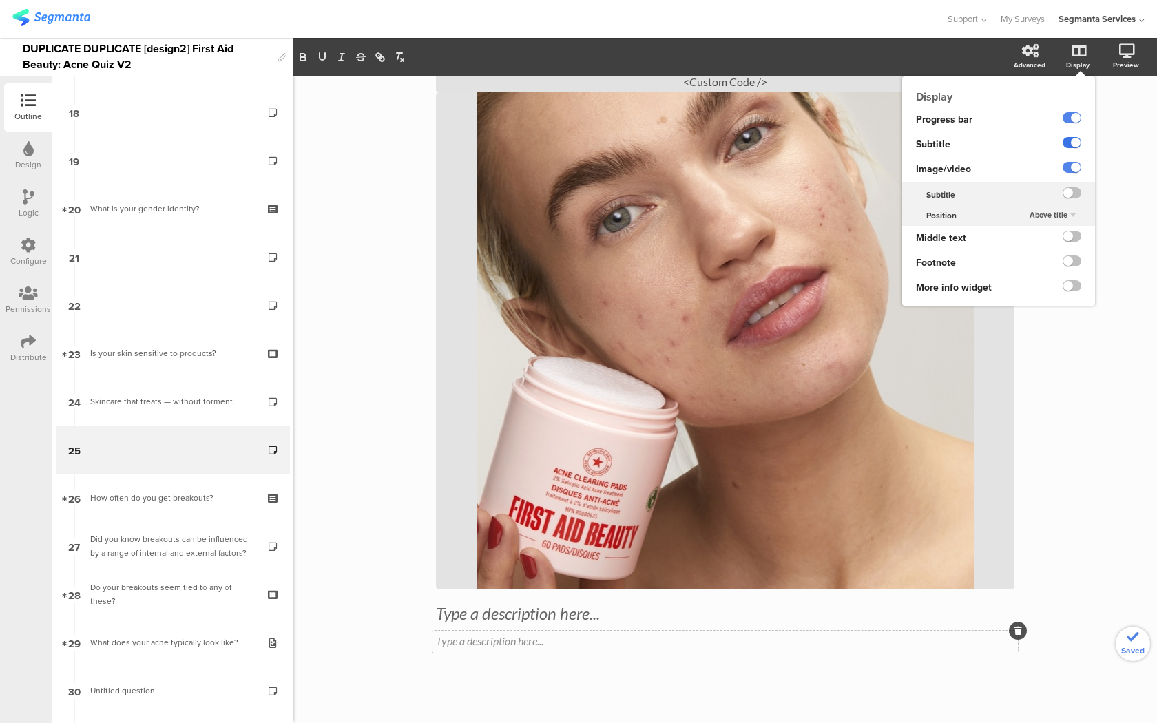
click at [1072, 140] on label at bounding box center [1071, 142] width 19 height 11
click at [0, 0] on input "checkbox" at bounding box center [0, 0] width 0 height 0
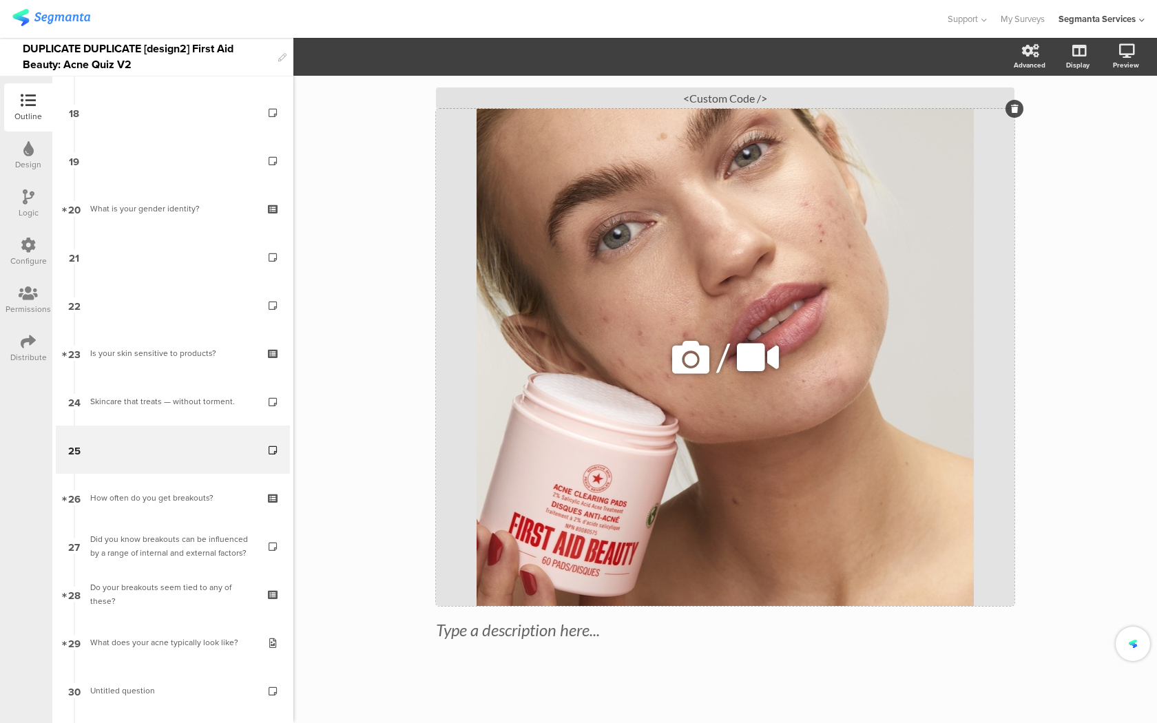
click at [693, 363] on icon at bounding box center [690, 357] width 47 height 47
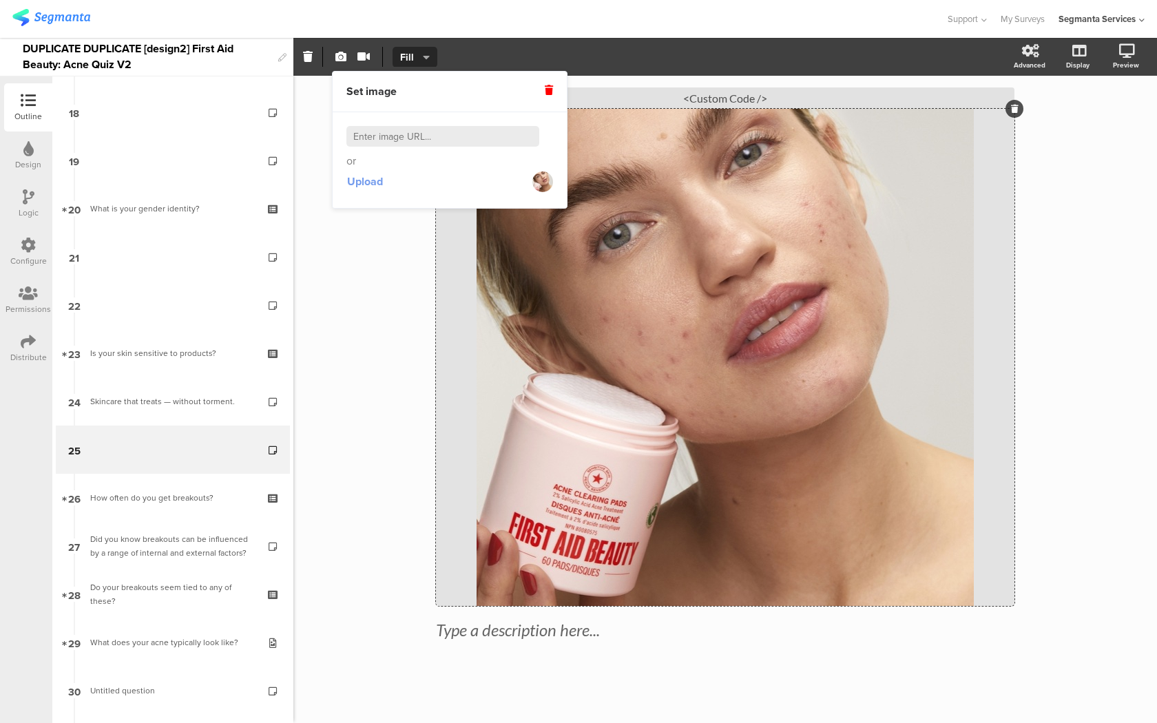
click at [375, 189] on span "Upload" at bounding box center [365, 181] width 36 height 16
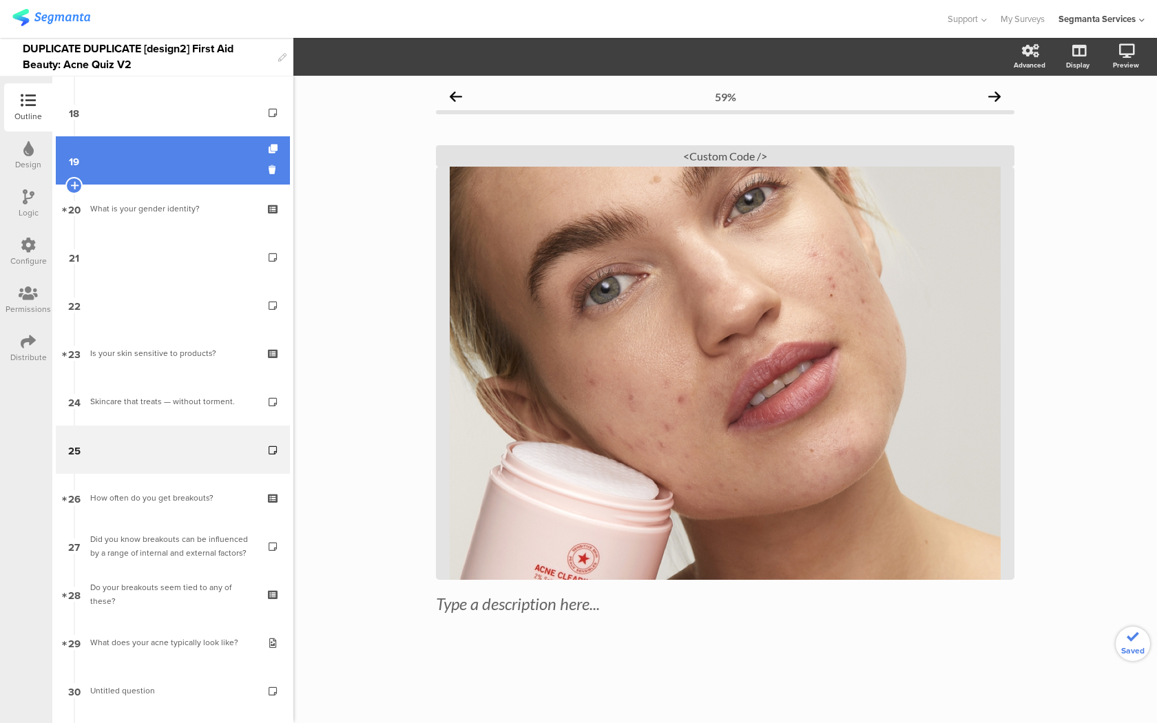
scroll to position [0, 0]
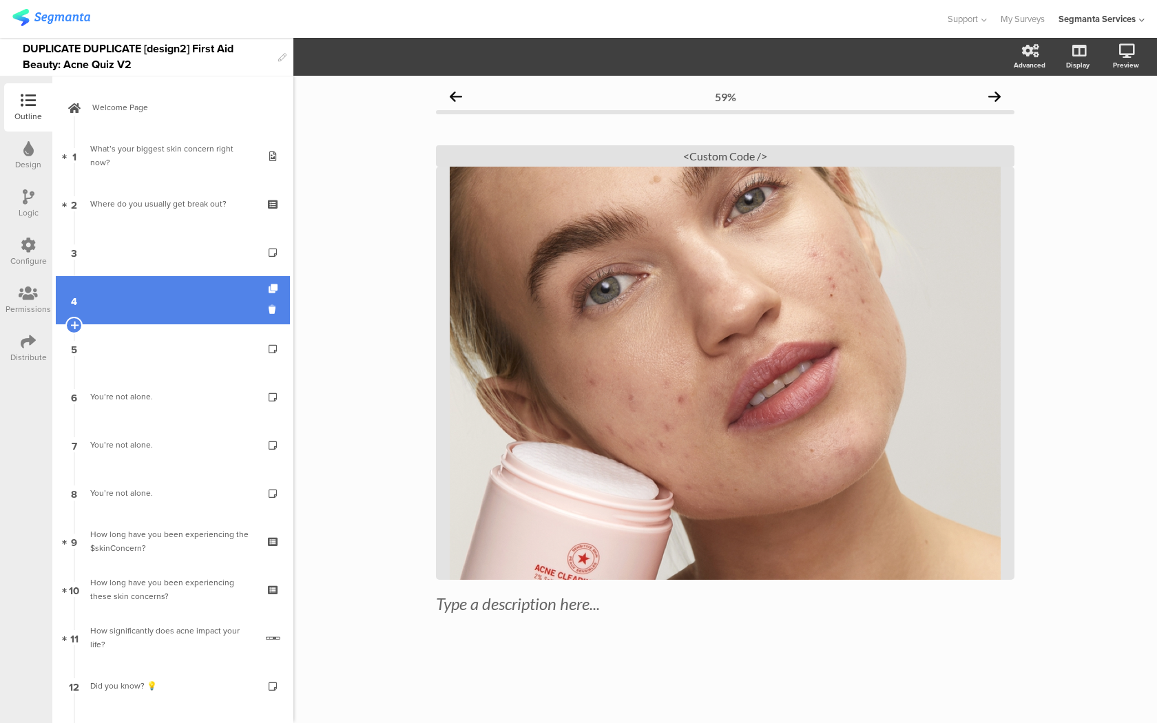
click at [213, 322] on link "4" at bounding box center [173, 300] width 234 height 48
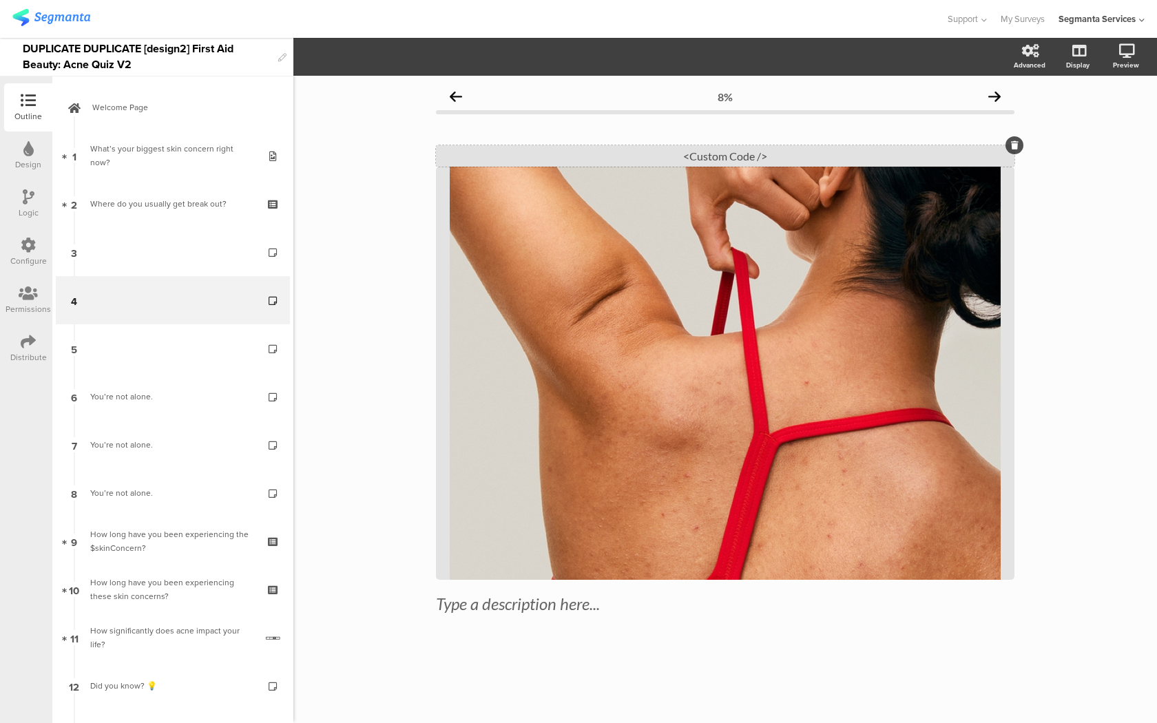
click at [638, 156] on div "<Custom Code />" at bounding box center [725, 155] width 578 height 21
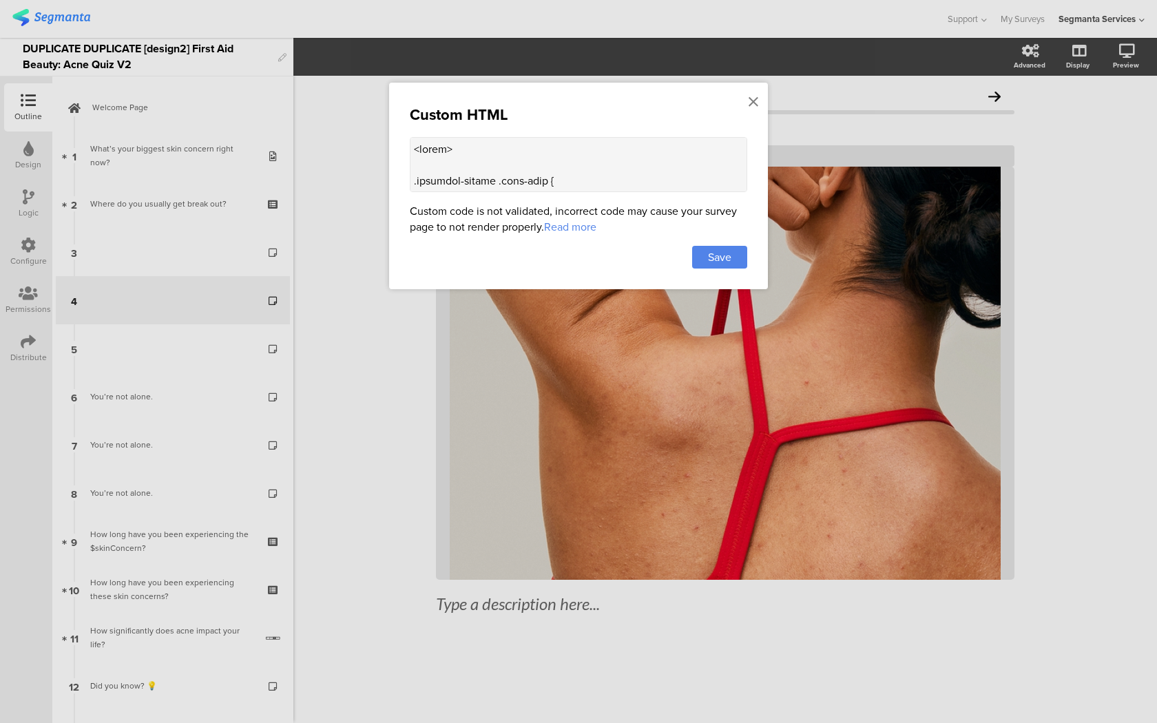
click at [542, 209] on div "Custom code is not validated, incorrect code may cause your survey page to not …" at bounding box center [578, 219] width 337 height 32
click at [542, 178] on textarea at bounding box center [578, 164] width 337 height 55
click at [752, 100] on icon at bounding box center [753, 101] width 10 height 15
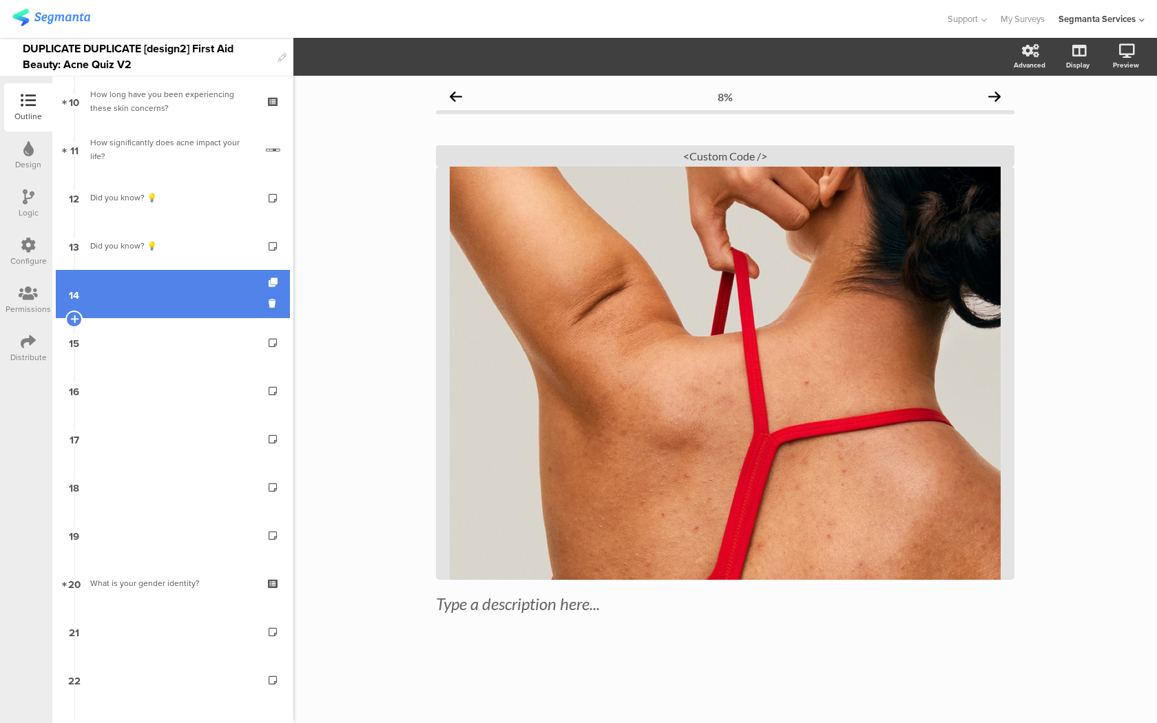
scroll to position [693, 0]
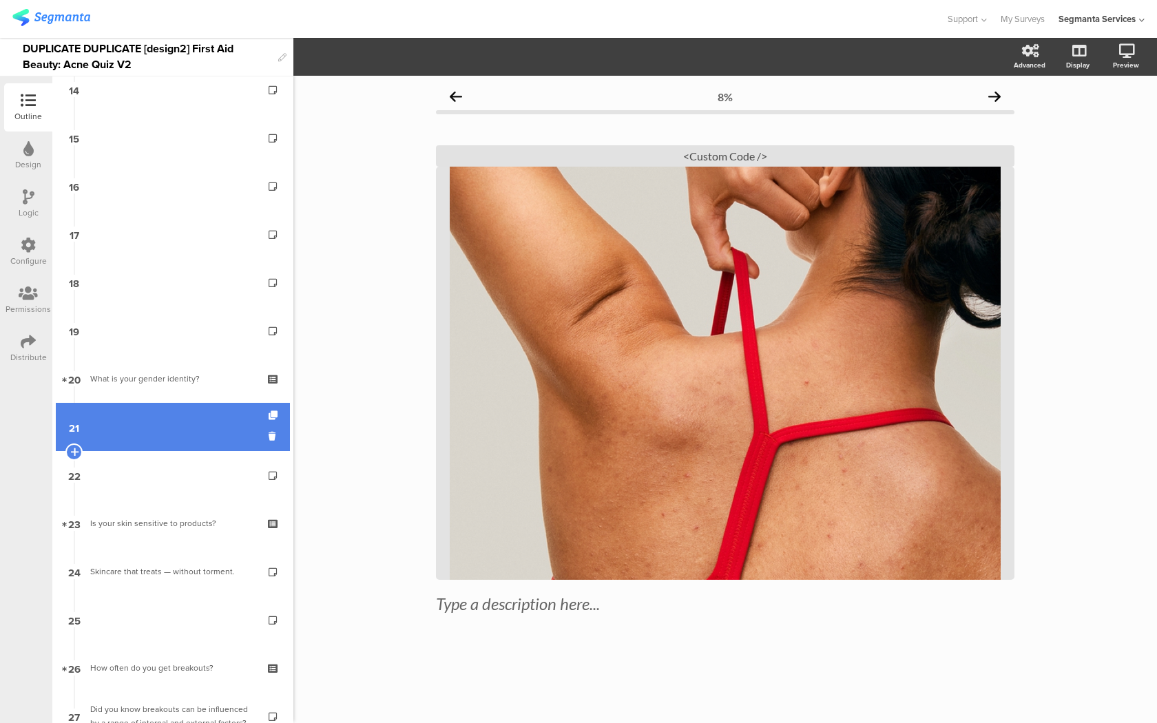
click at [172, 422] on link "21" at bounding box center [173, 427] width 234 height 48
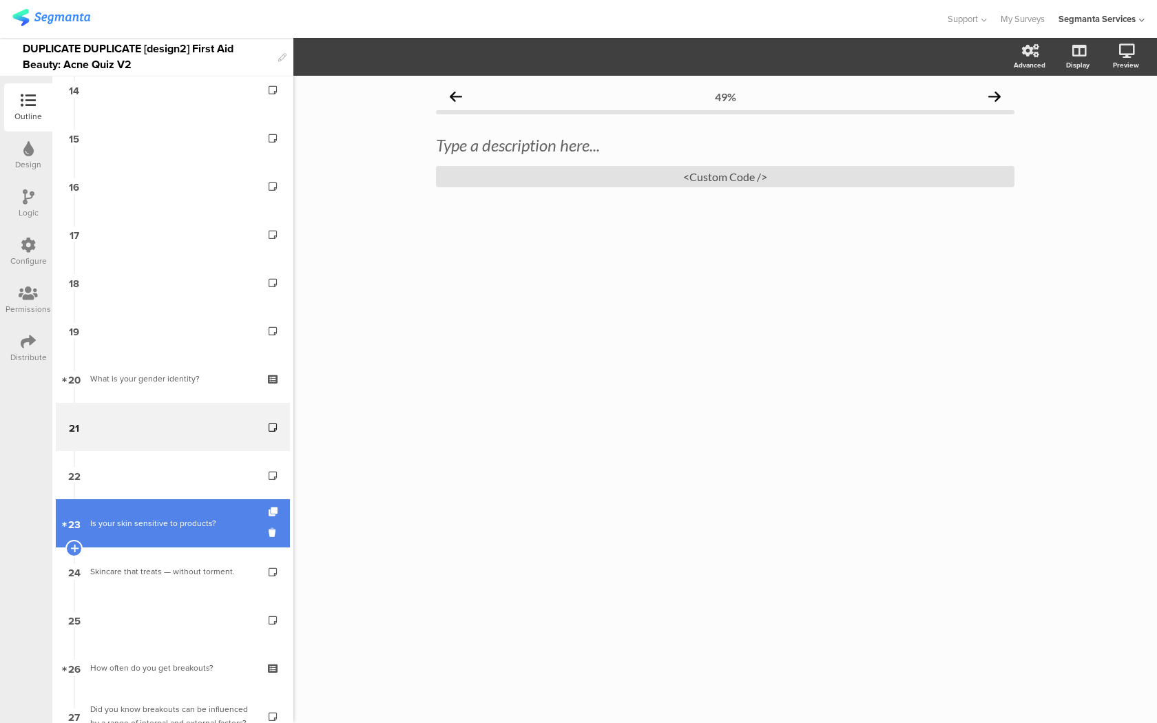
scroll to position [768, 0]
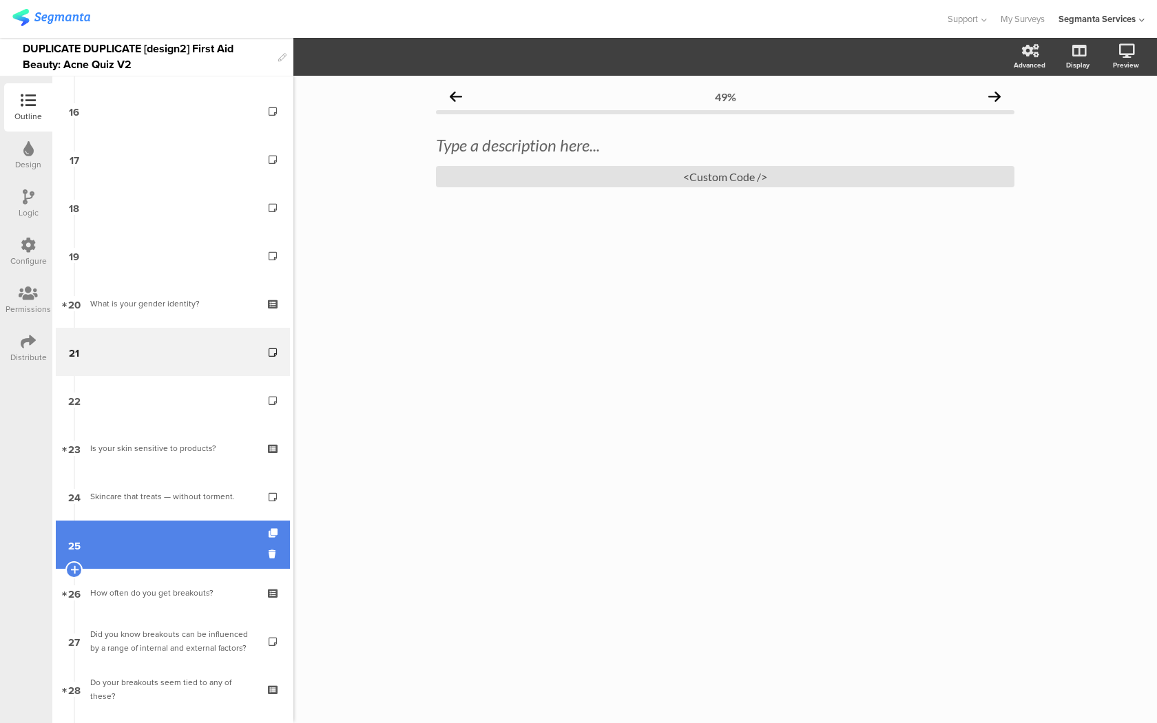
click at [136, 549] on link "25" at bounding box center [173, 544] width 234 height 48
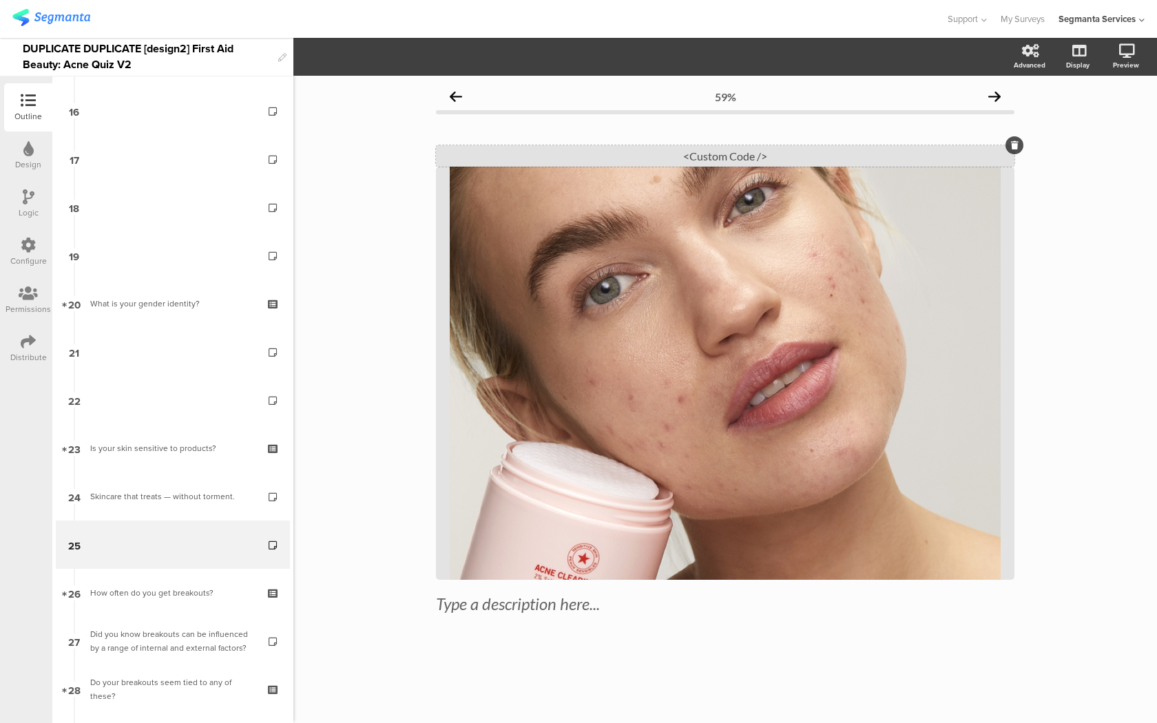
click at [766, 157] on div "<Custom Code />" at bounding box center [725, 155] width 578 height 21
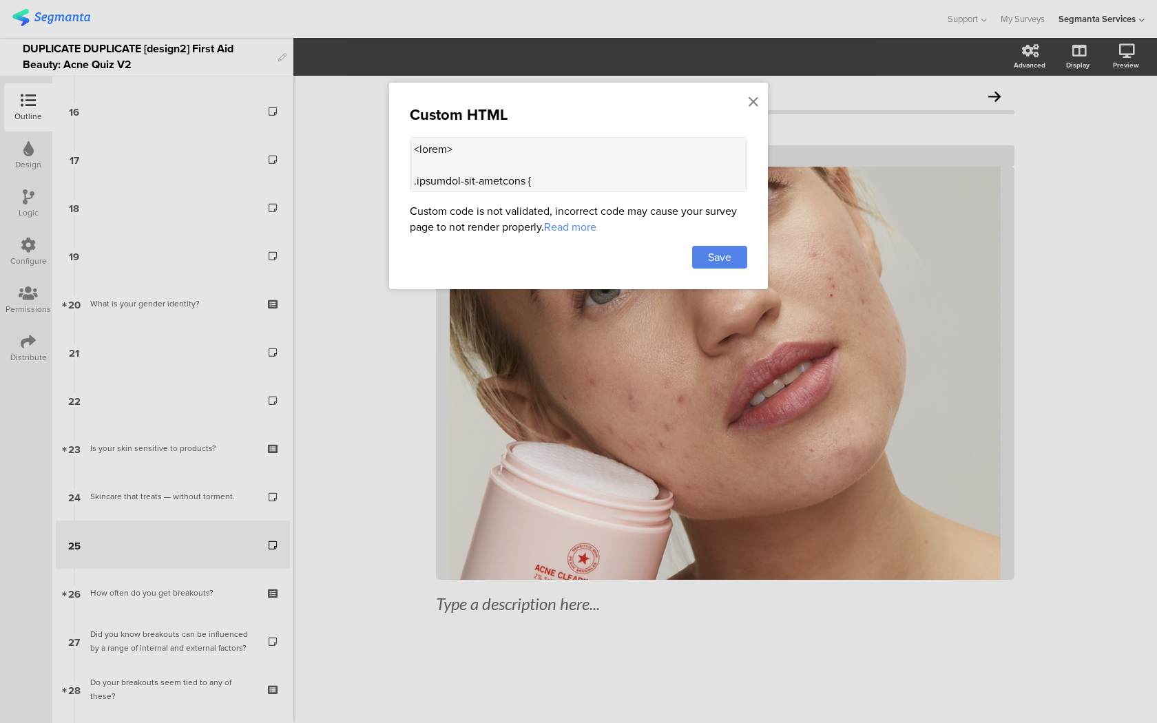
click at [641, 178] on textarea at bounding box center [578, 164] width 337 height 55
paste textarea "question-header .main-text { display: none !important; } .progress-bar-segments…"
type textarea "<style> .question-header .main-text { display: none !important; } .progress-bar…"
click at [726, 264] on span "Save" at bounding box center [719, 257] width 23 height 16
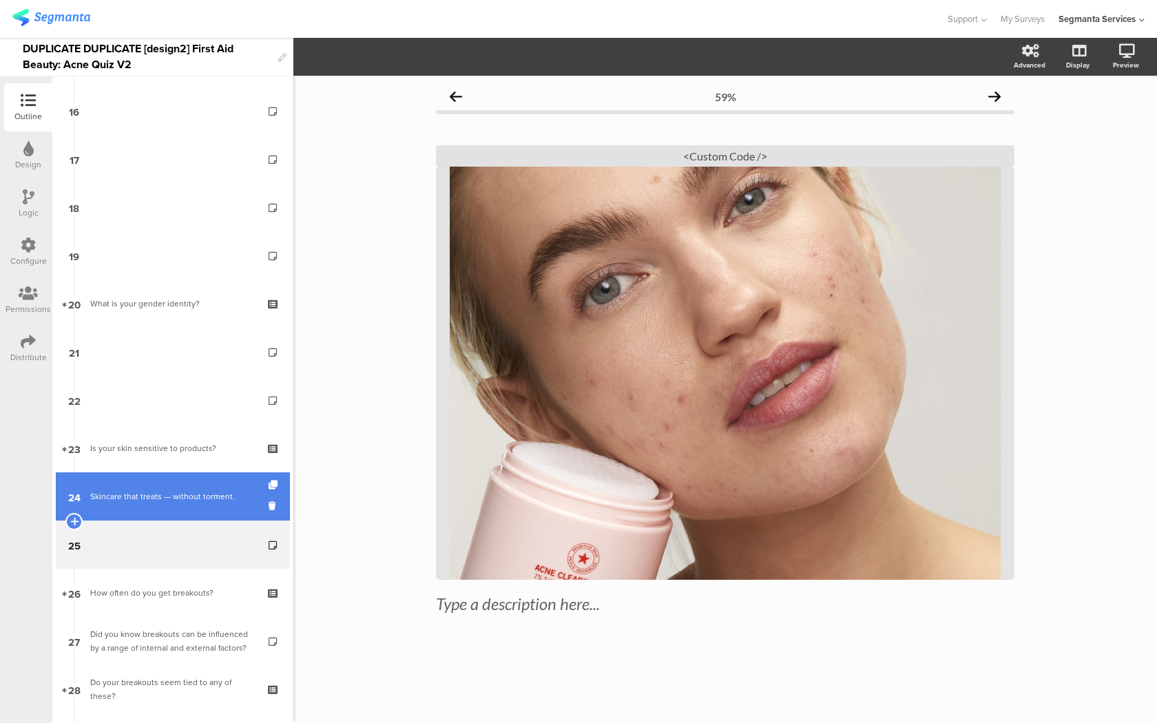
click at [225, 514] on link "24 Skincare that treats — without torment." at bounding box center [173, 496] width 234 height 48
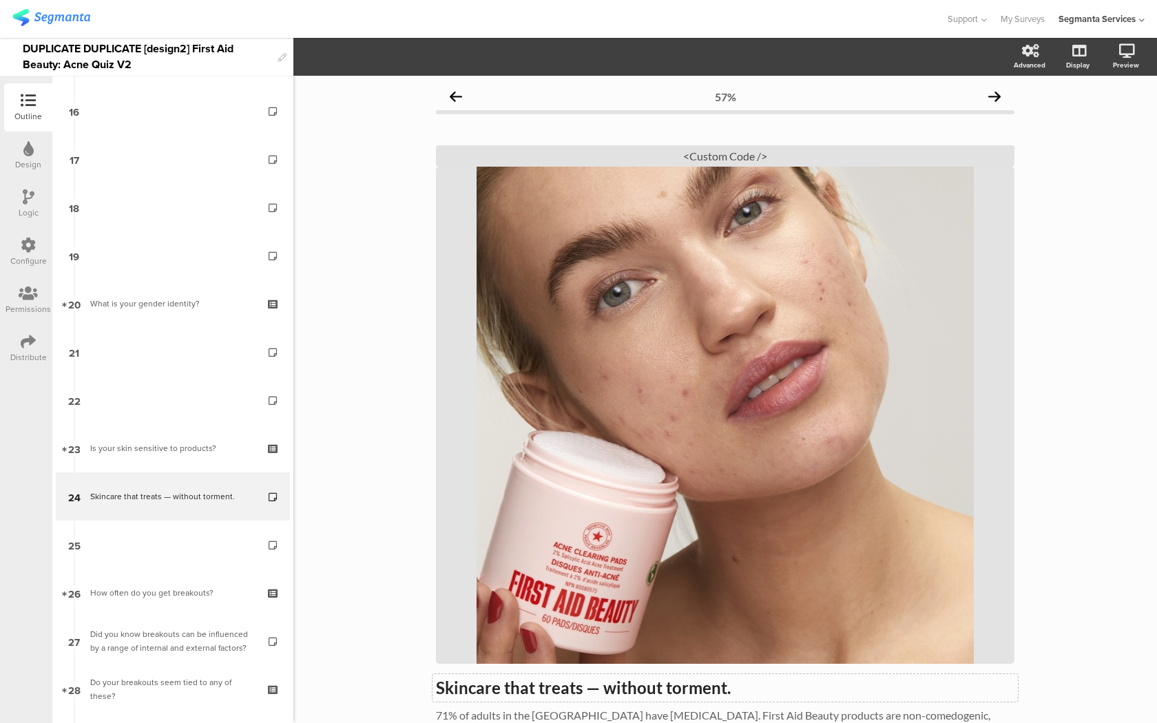
click at [511, 683] on div "Skincare that treats — without torment. Skincare that treats — without torment." at bounding box center [724, 688] width 585 height 28
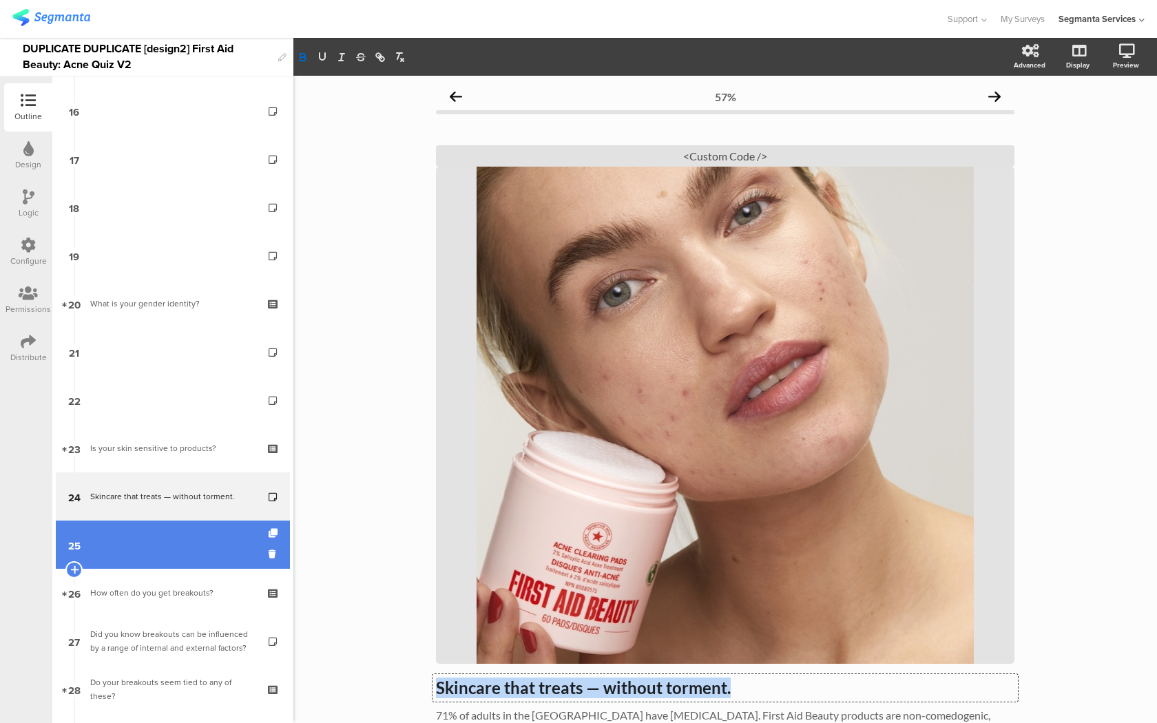
click at [229, 555] on link "25" at bounding box center [173, 544] width 234 height 48
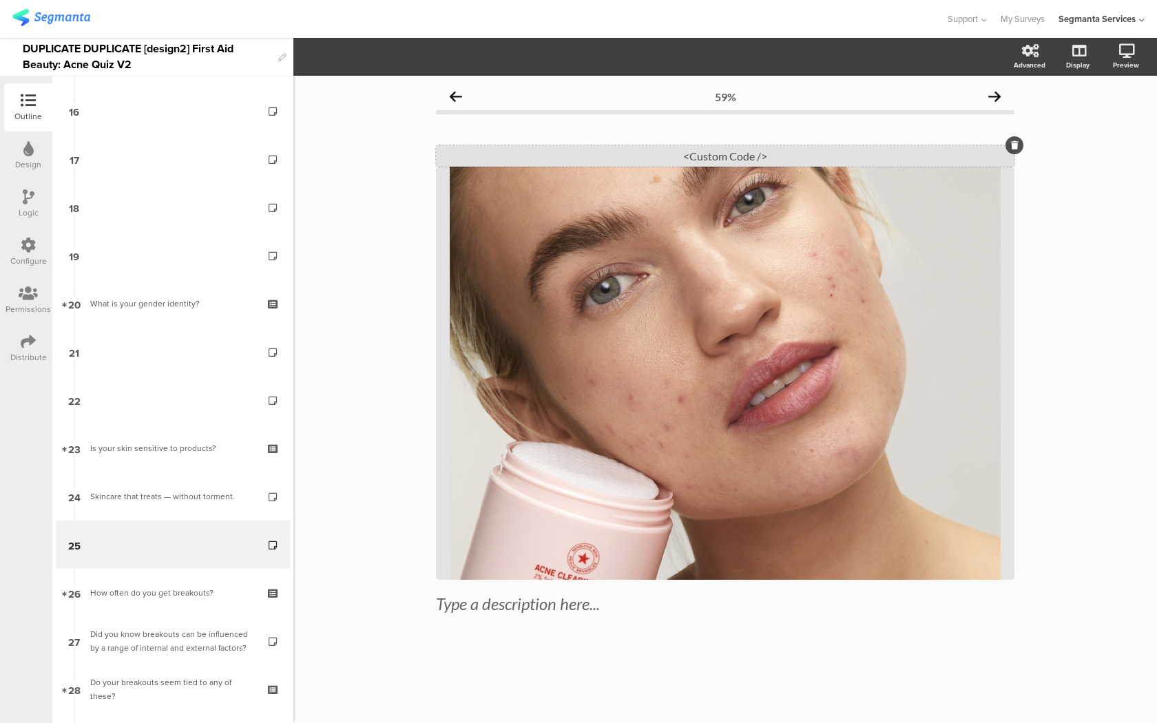
click at [846, 154] on div "<Custom Code />" at bounding box center [725, 155] width 578 height 21
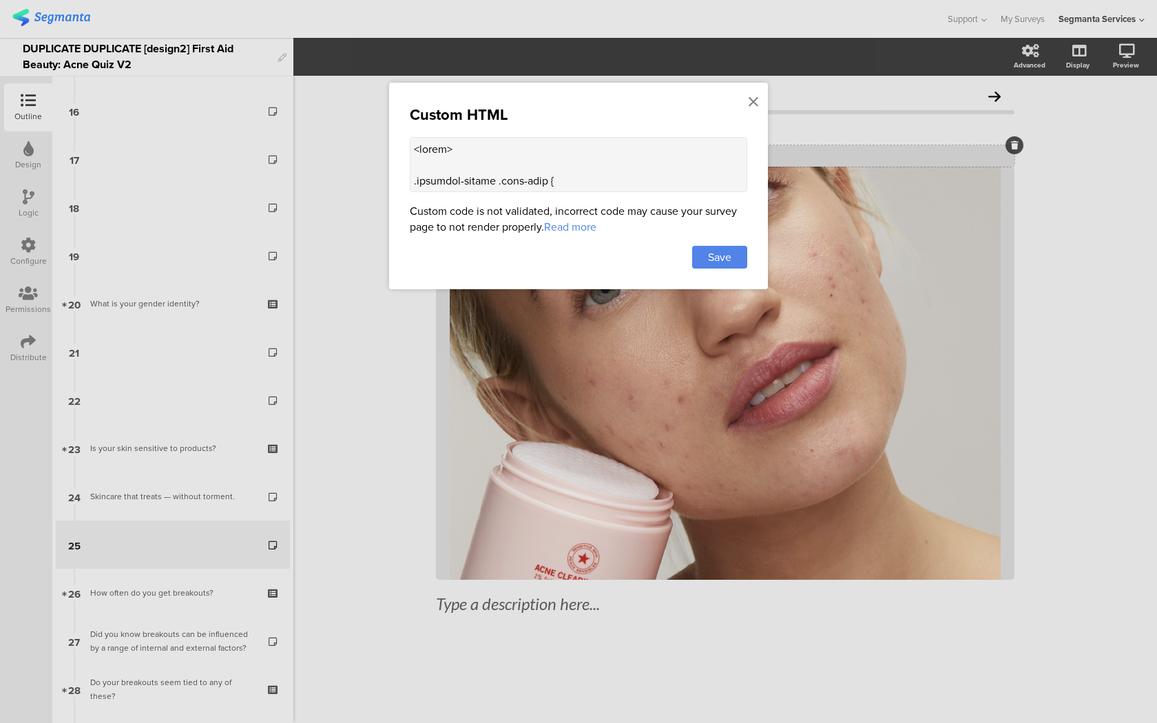
click at [846, 154] on div at bounding box center [578, 361] width 1157 height 723
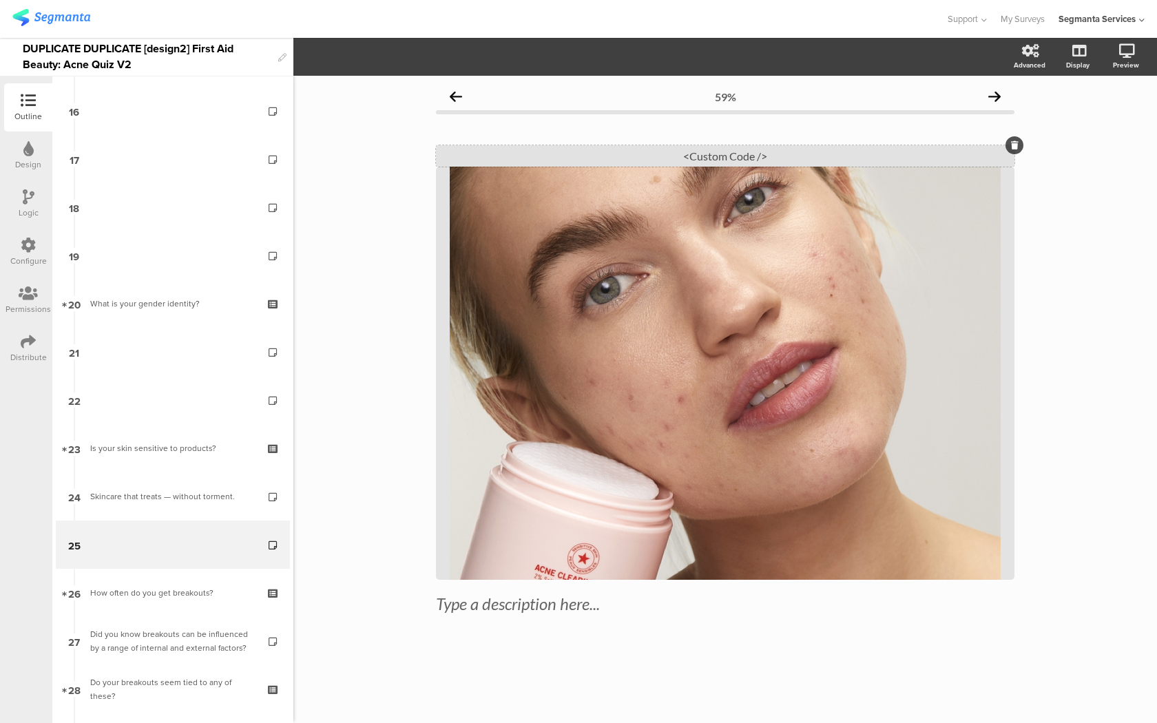
click at [563, 155] on div "<Custom Code />" at bounding box center [725, 155] width 578 height 21
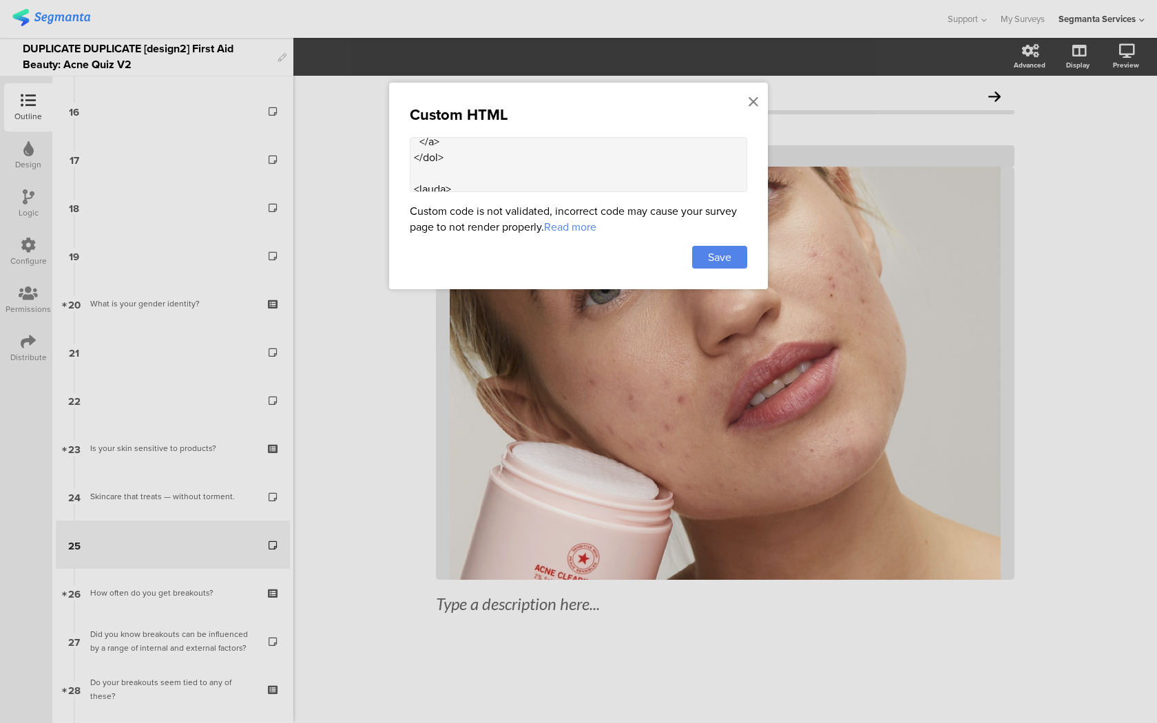
scroll to position [1440, 0]
drag, startPoint x: 527, startPoint y: 160, endPoint x: 445, endPoint y: 158, distance: 81.3
click at [445, 158] on textarea at bounding box center [578, 164] width 337 height 55
paste textarea "Skincare that treats — without torment"
type textarea "<style> .question-header .main-text { display: none !important; } .progress-bar…"
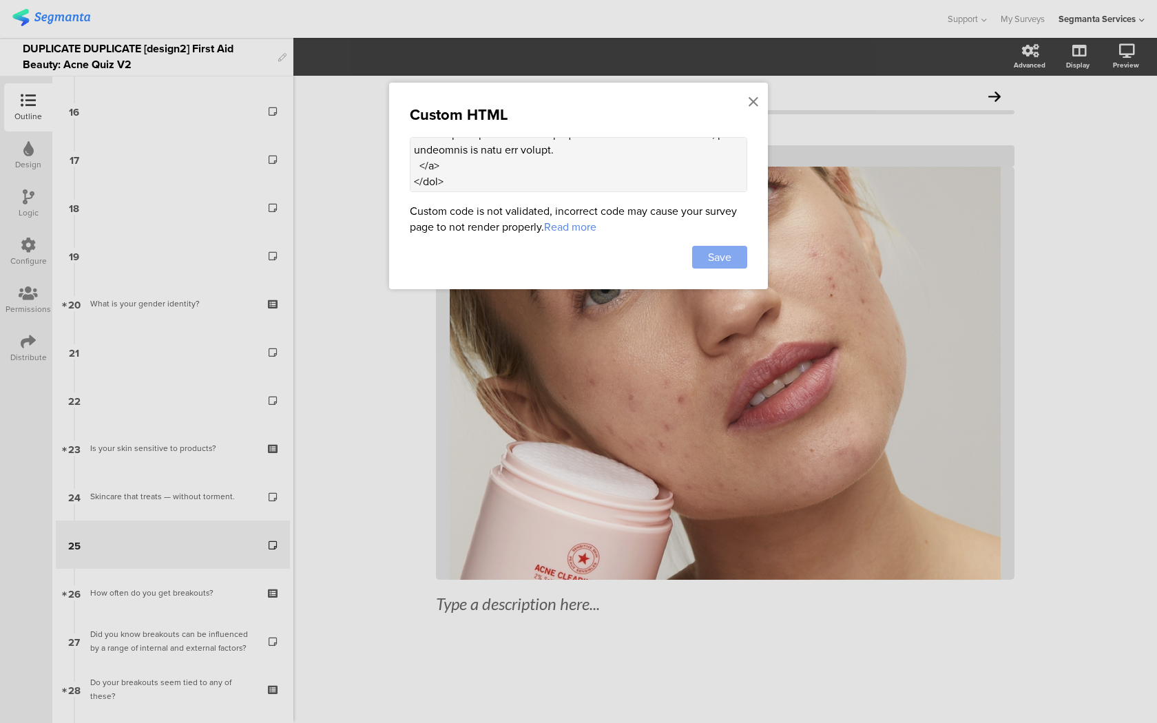
click at [720, 264] on span "Save" at bounding box center [719, 257] width 23 height 16
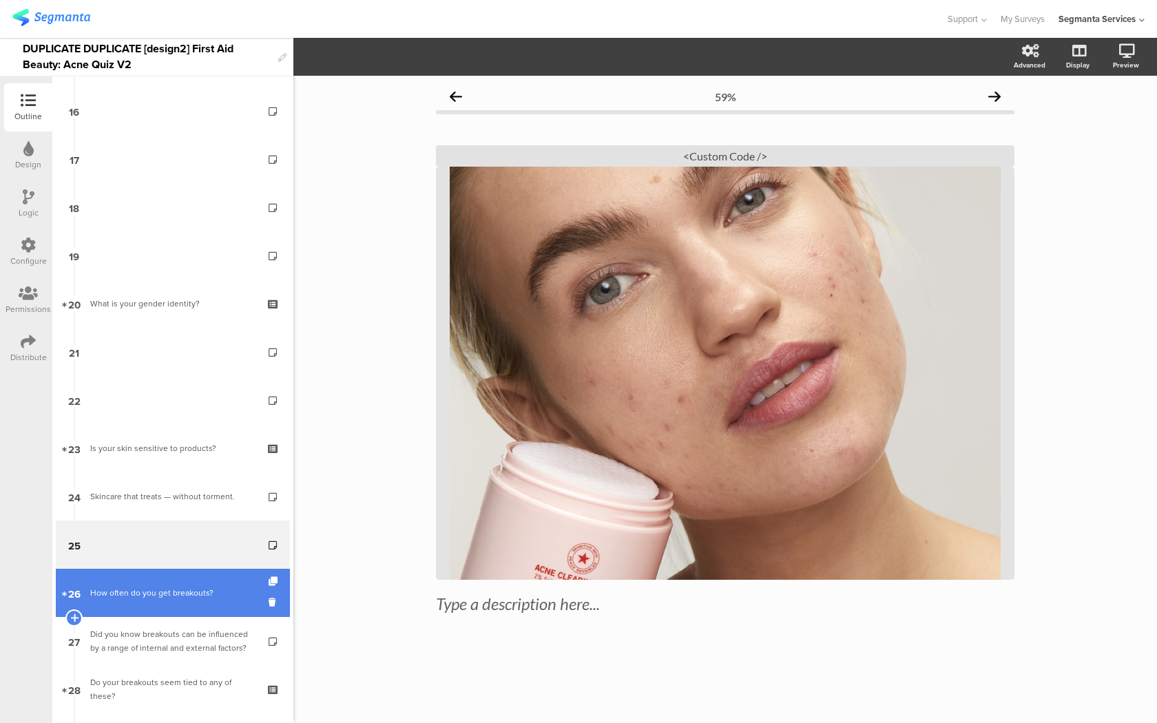
click at [204, 593] on div "How often do you get breakouts?" at bounding box center [172, 593] width 165 height 14
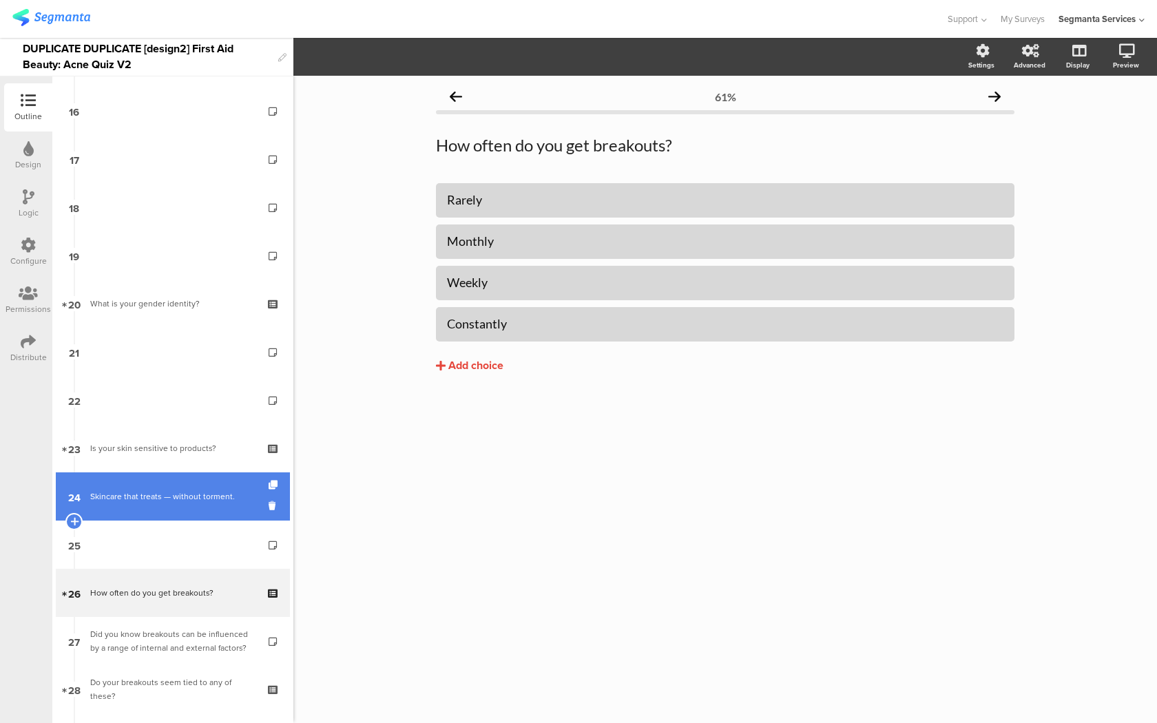
click at [210, 498] on div "Skincare that treats — without torment." at bounding box center [172, 496] width 165 height 14
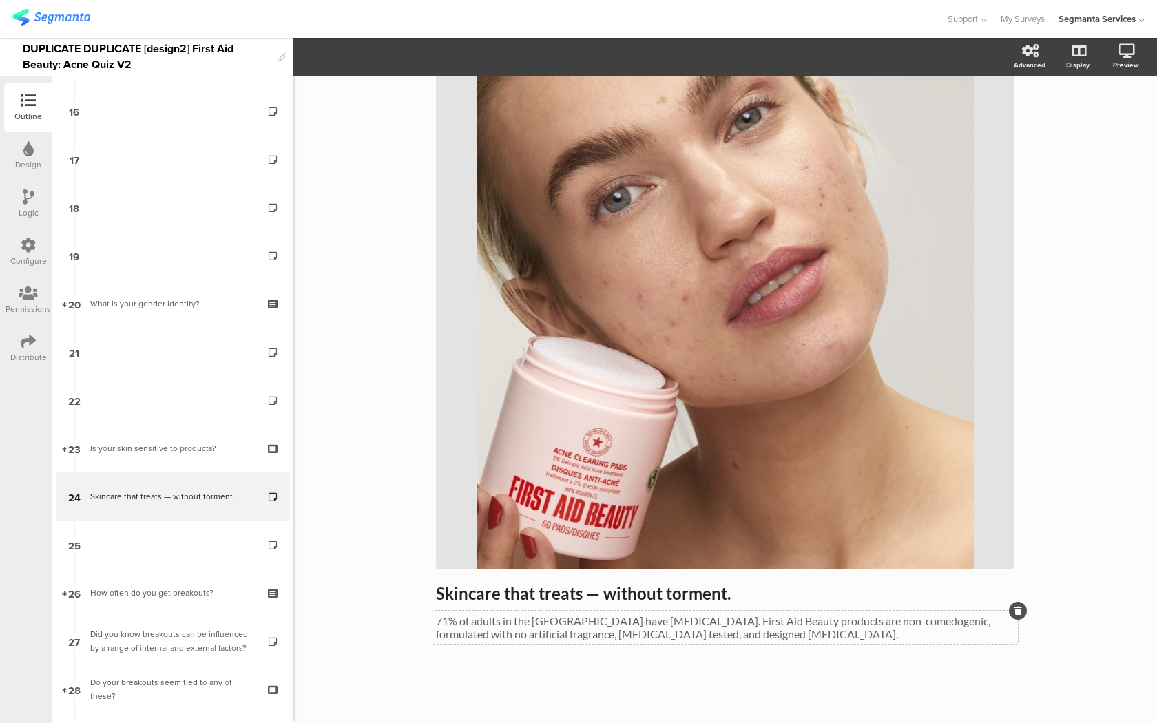
click at [492, 626] on p "71% of adults in the [GEOGRAPHIC_DATA] have [MEDICAL_DATA]. First Aid Beauty pr…" at bounding box center [725, 627] width 578 height 26
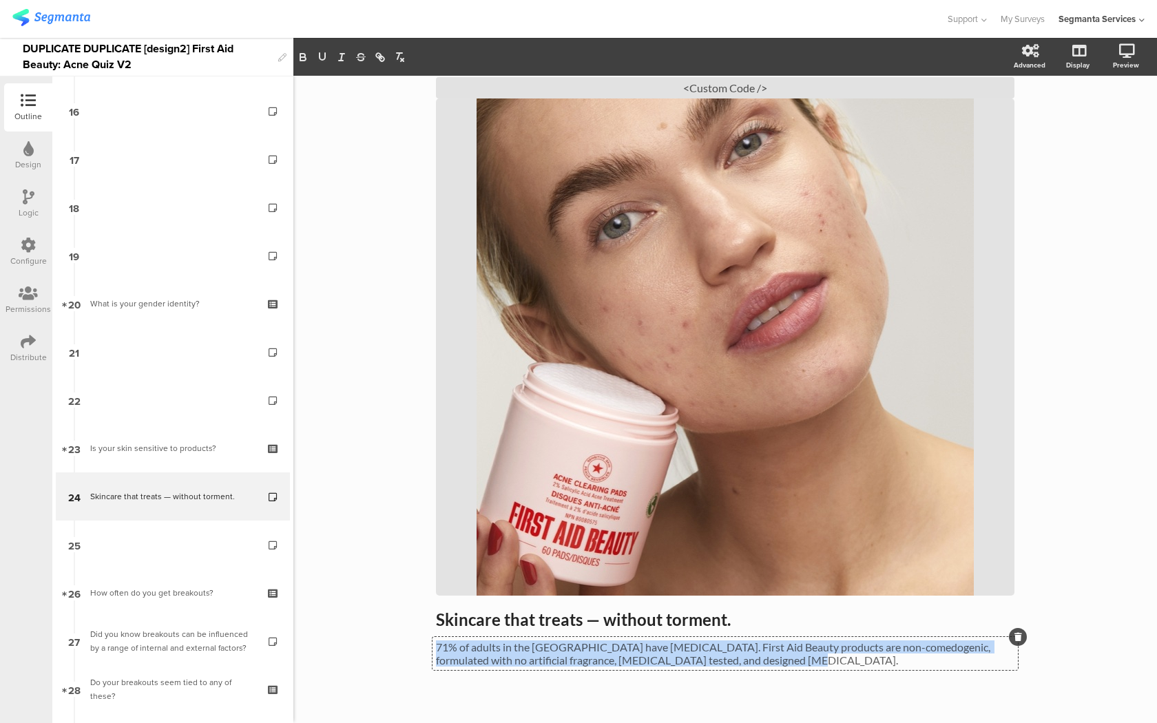
copy p "71% of adults in the [GEOGRAPHIC_DATA] have [MEDICAL_DATA]. First Aid Beauty pr…"
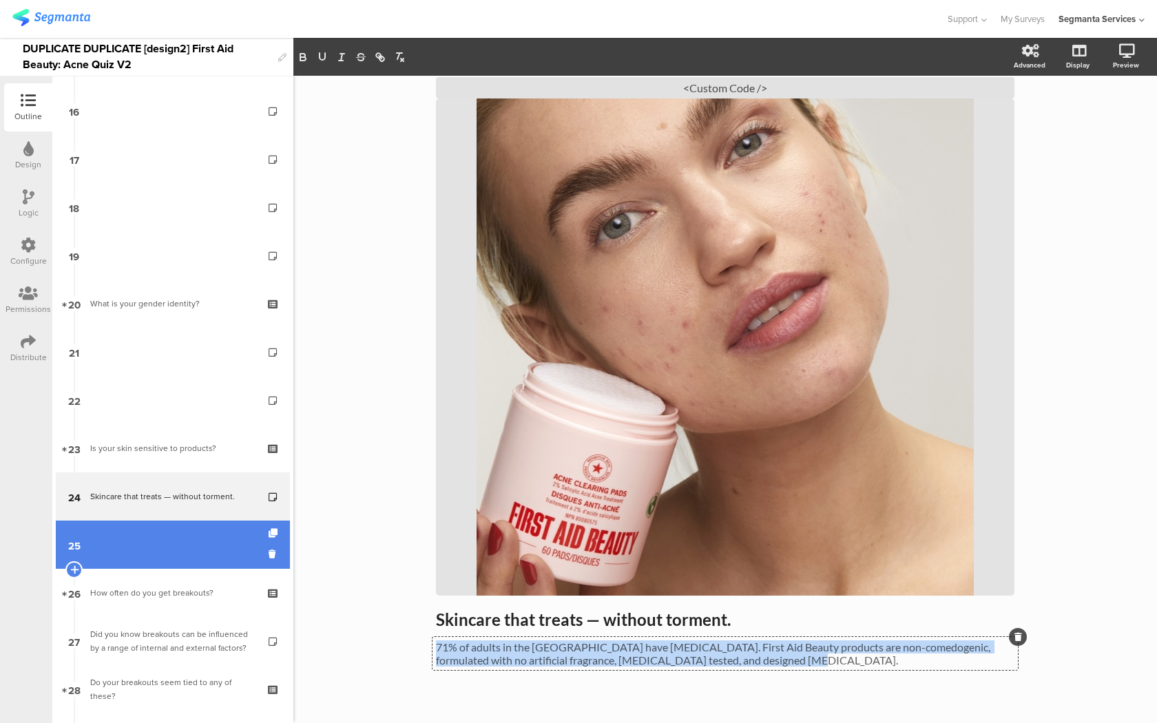
click at [225, 554] on link "25" at bounding box center [173, 544] width 234 height 48
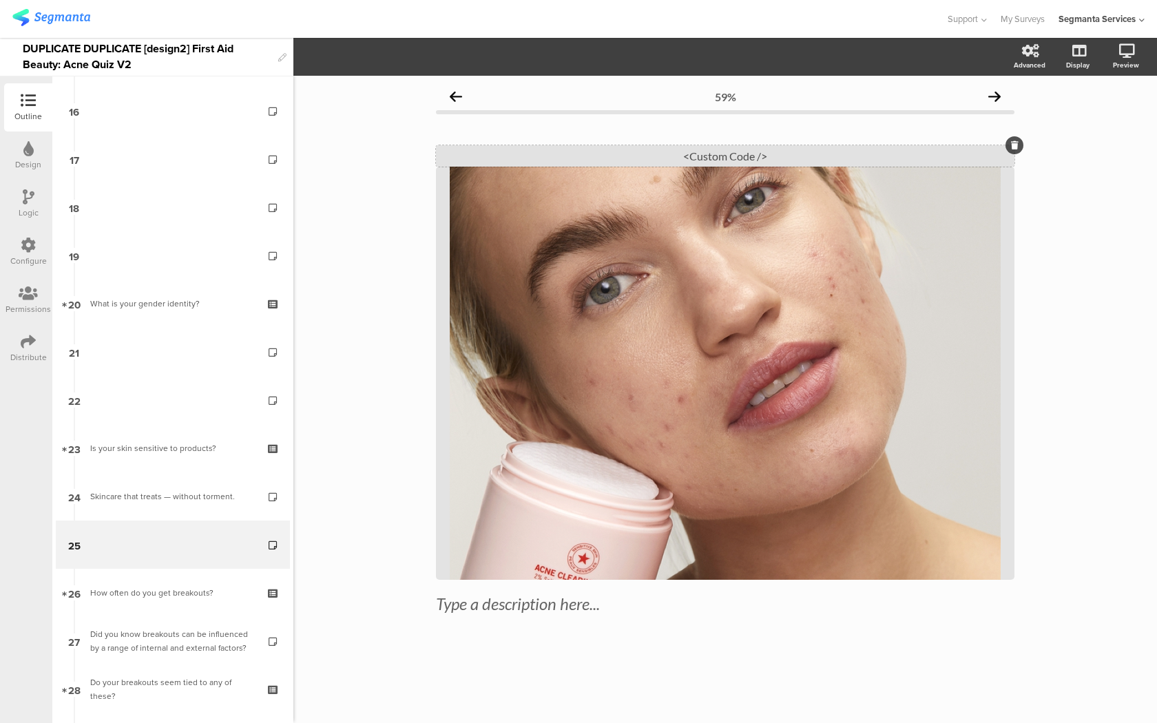
click at [596, 154] on div "<Custom Code />" at bounding box center [725, 155] width 578 height 21
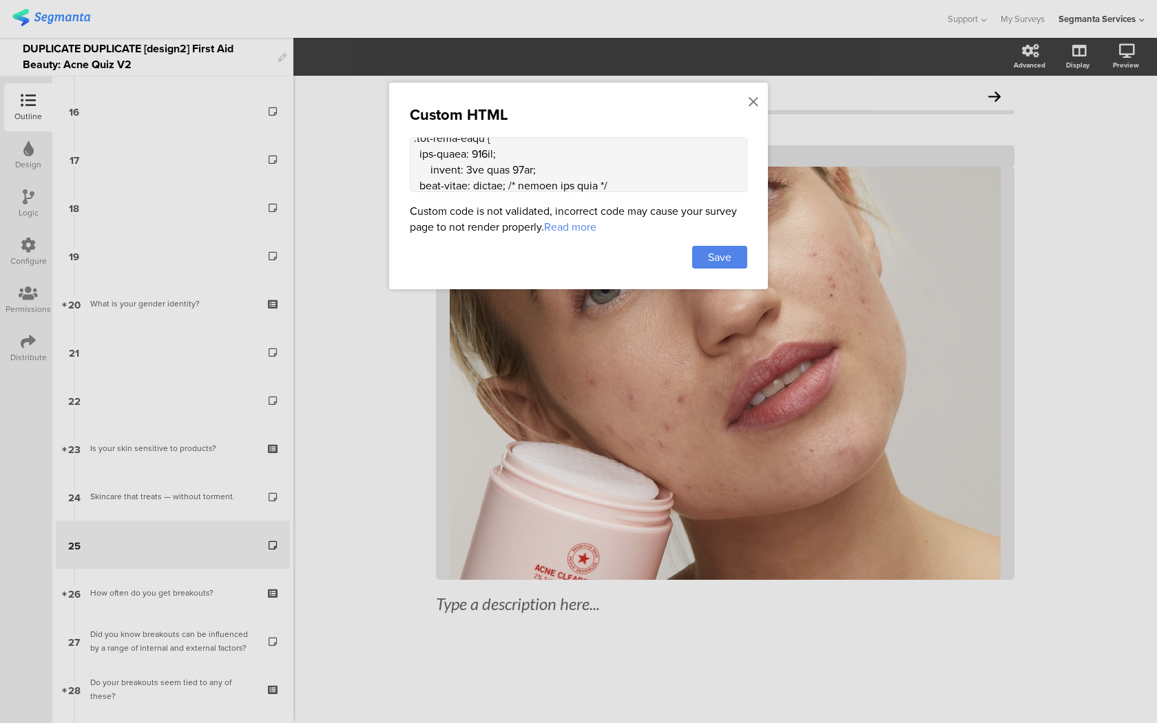
scroll to position [1533, 0]
drag, startPoint x: 426, startPoint y: 160, endPoint x: 642, endPoint y: 143, distance: 216.8
click at [642, 143] on textarea at bounding box center [578, 164] width 337 height 55
paste textarea "71% of adults in the US have sensitive skin. First Aid Beauty products are non-…"
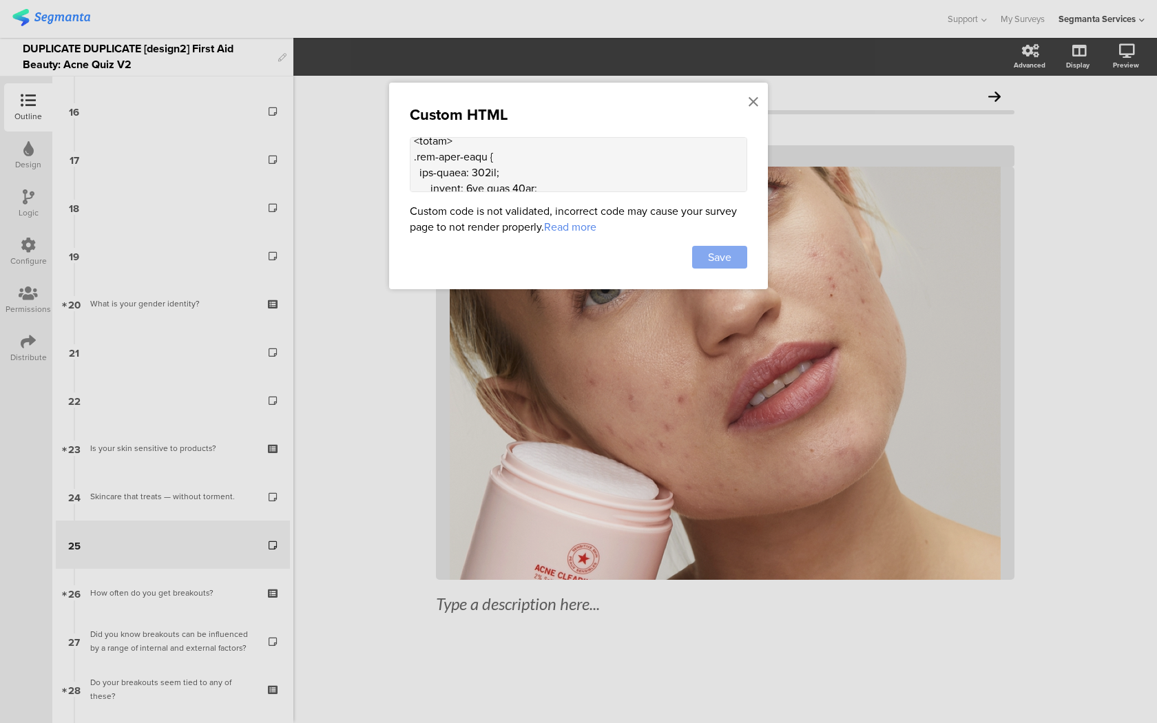
type textarea "<style> .question-header .main-text { display: none !important; } .progress-bar…"
click at [726, 255] on span "Save" at bounding box center [719, 257] width 23 height 16
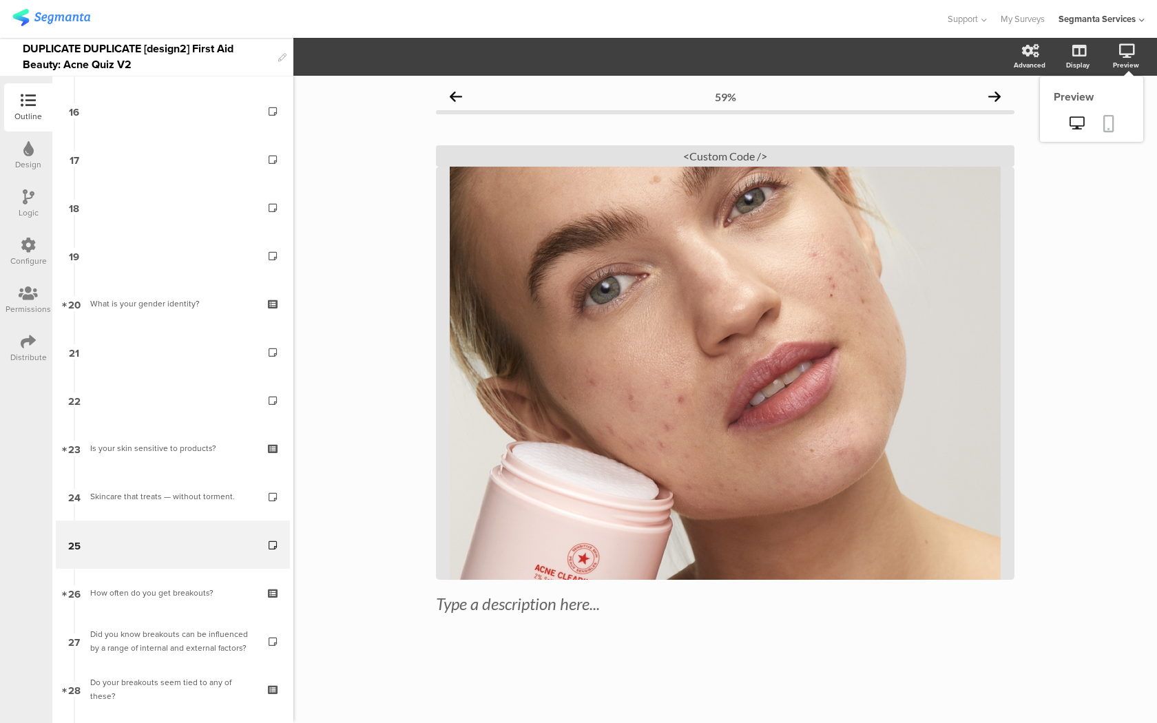
click at [1106, 123] on icon at bounding box center [1108, 123] width 11 height 17
click at [608, 160] on div "<Custom Code />" at bounding box center [725, 155] width 578 height 21
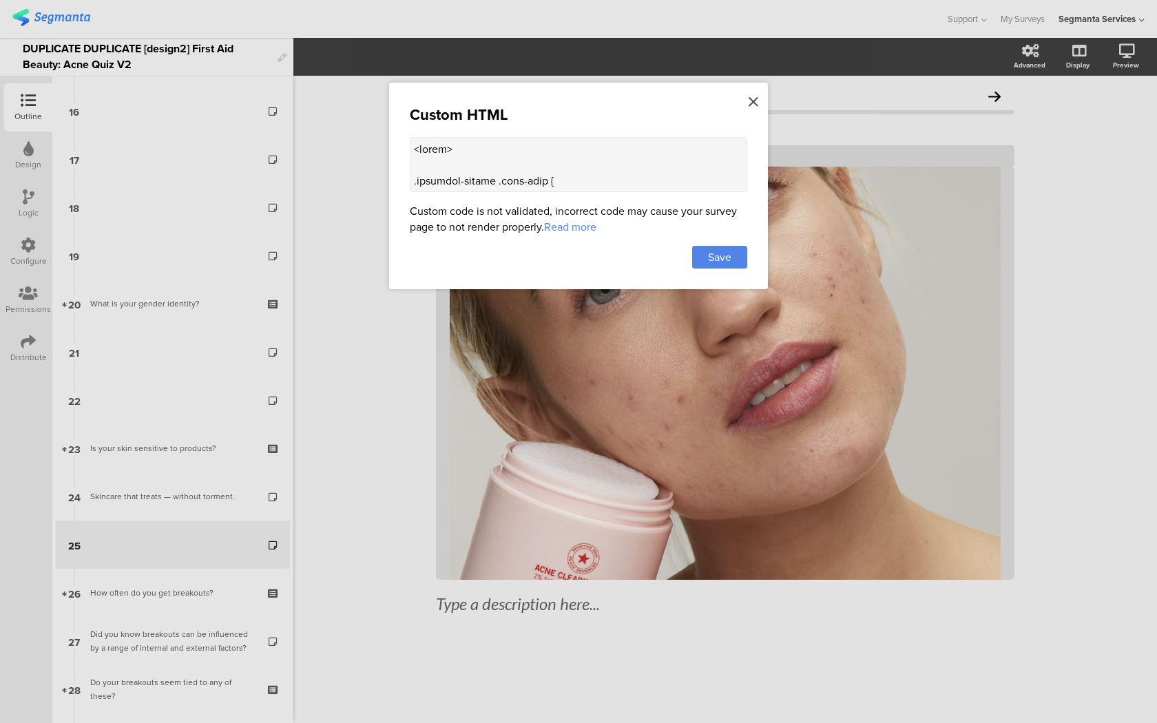
click at [749, 103] on icon at bounding box center [753, 101] width 10 height 15
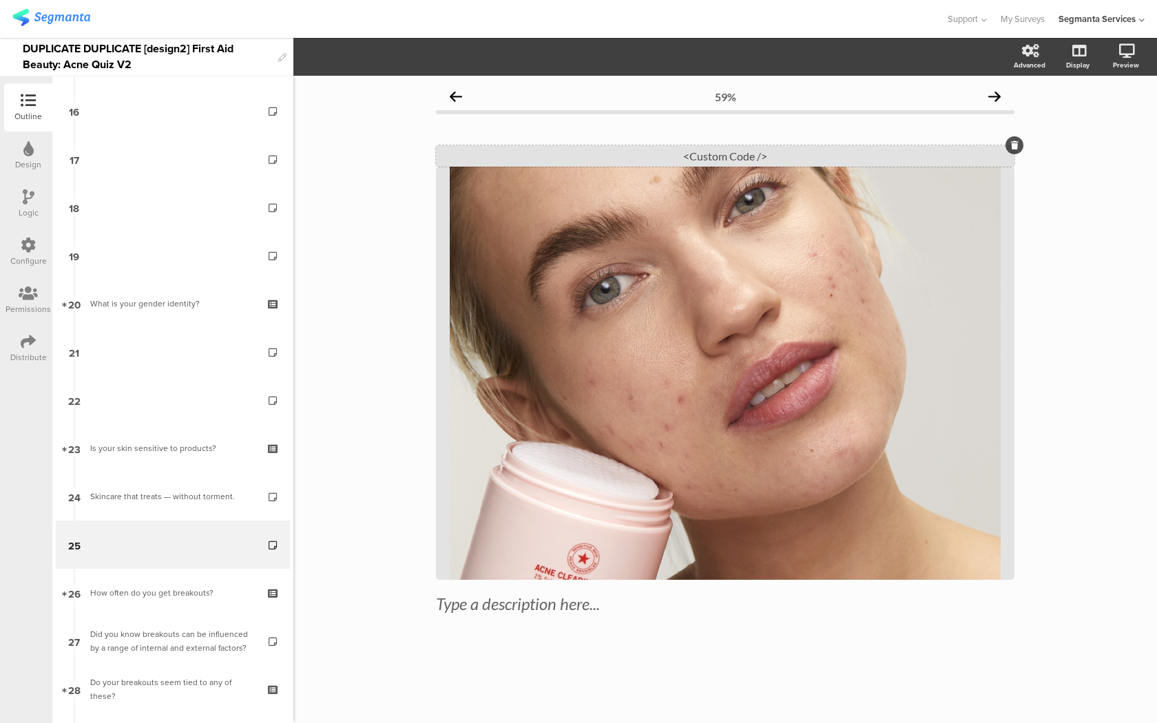
click at [742, 154] on div "<Custom Code />" at bounding box center [725, 155] width 578 height 21
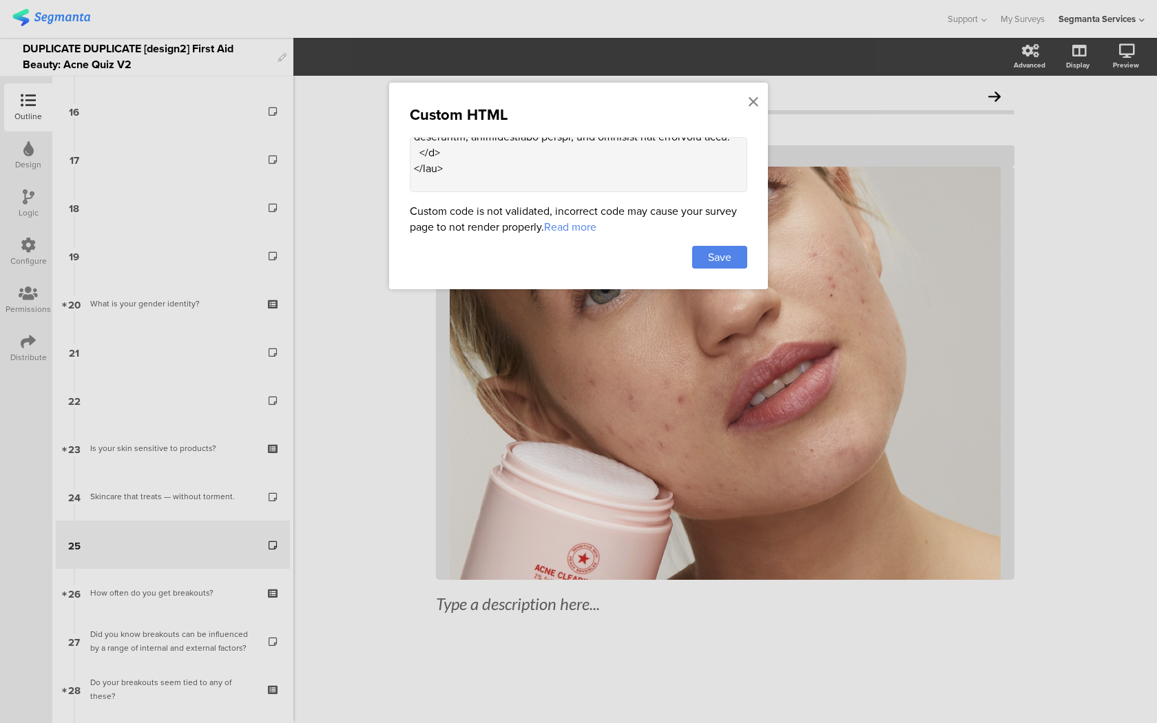
scroll to position [1451, 0]
click at [492, 149] on textarea at bounding box center [578, 164] width 337 height 55
click at [514, 150] on textarea at bounding box center [578, 164] width 337 height 55
click at [563, 151] on textarea at bounding box center [578, 164] width 337 height 55
click at [600, 150] on textarea at bounding box center [578, 164] width 337 height 55
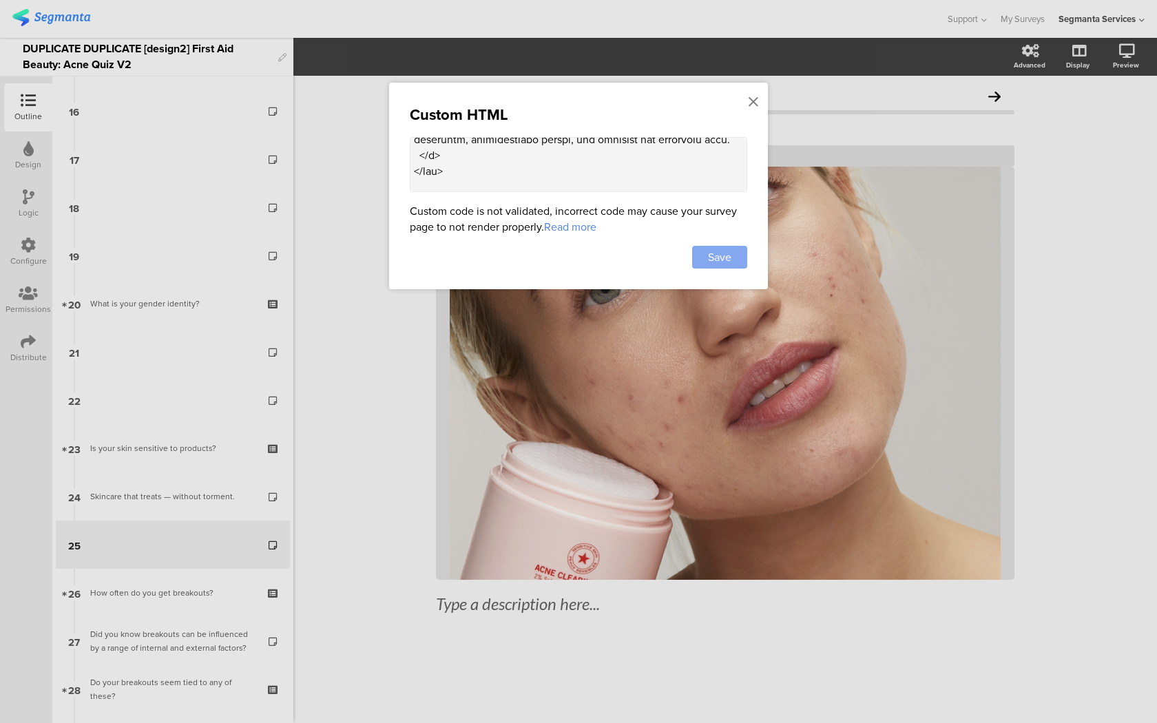
type textarea "<style> .question-header .main-text { display: none !important; } .progress-bar…"
click at [715, 250] on span "Save" at bounding box center [719, 257] width 23 height 16
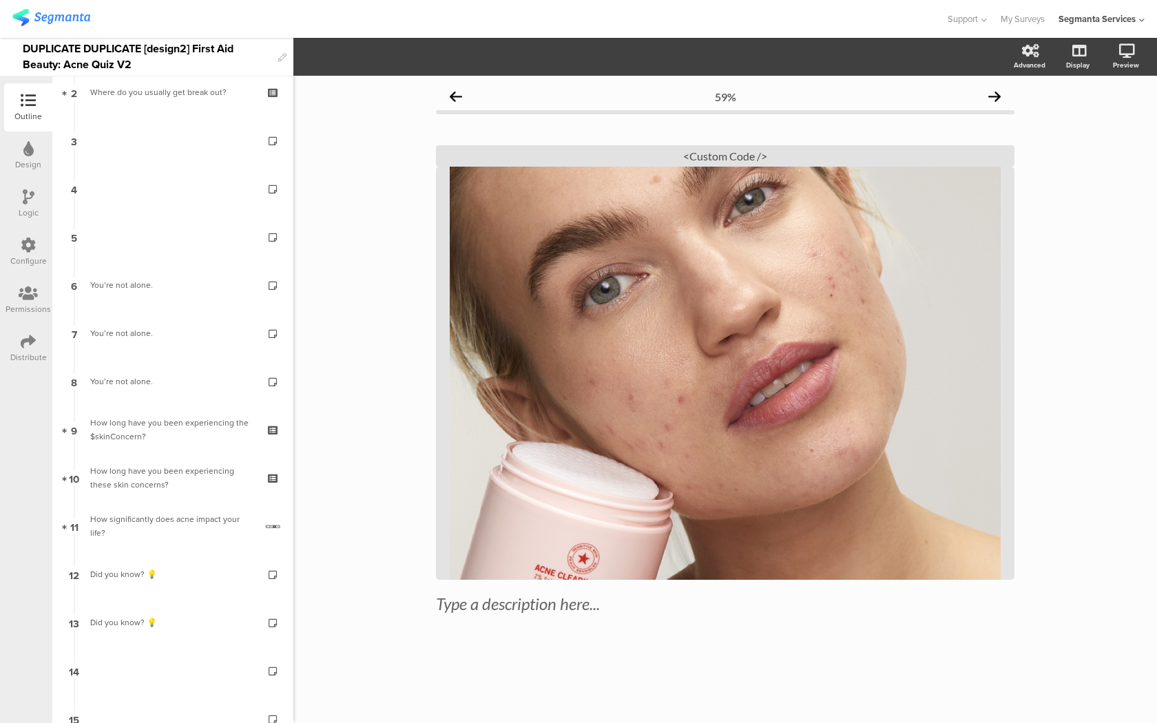
scroll to position [0, 0]
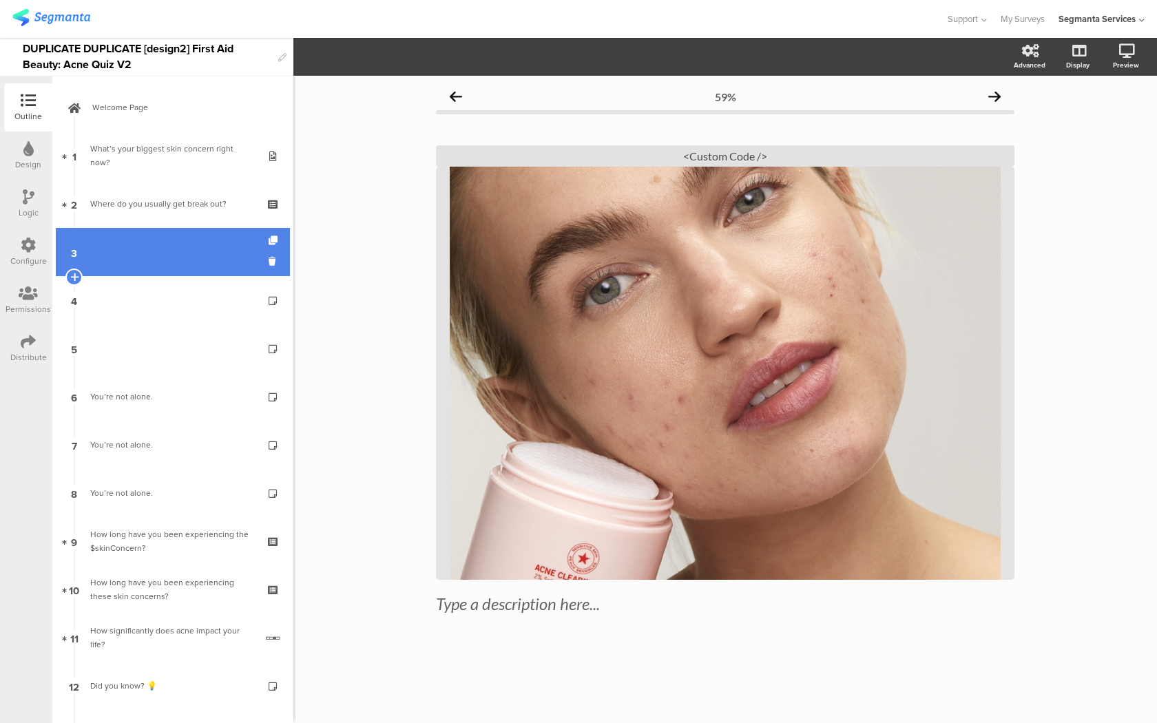
click at [202, 242] on link "3" at bounding box center [173, 252] width 234 height 48
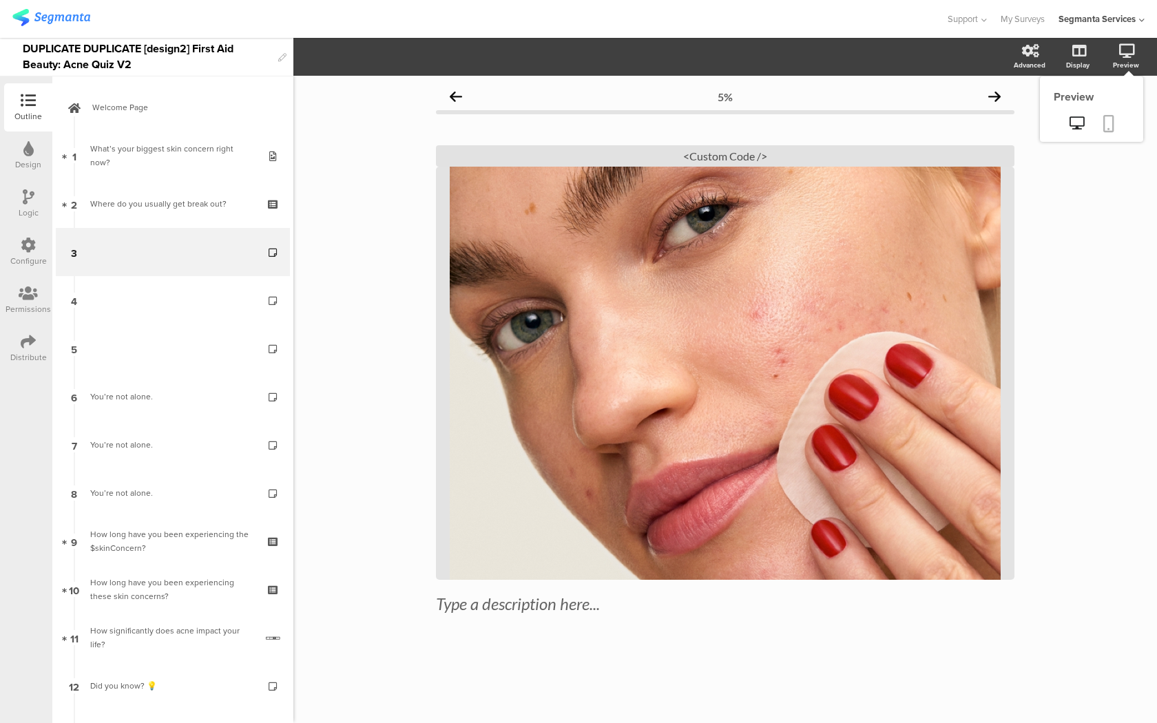
click at [1105, 126] on icon at bounding box center [1108, 123] width 11 height 17
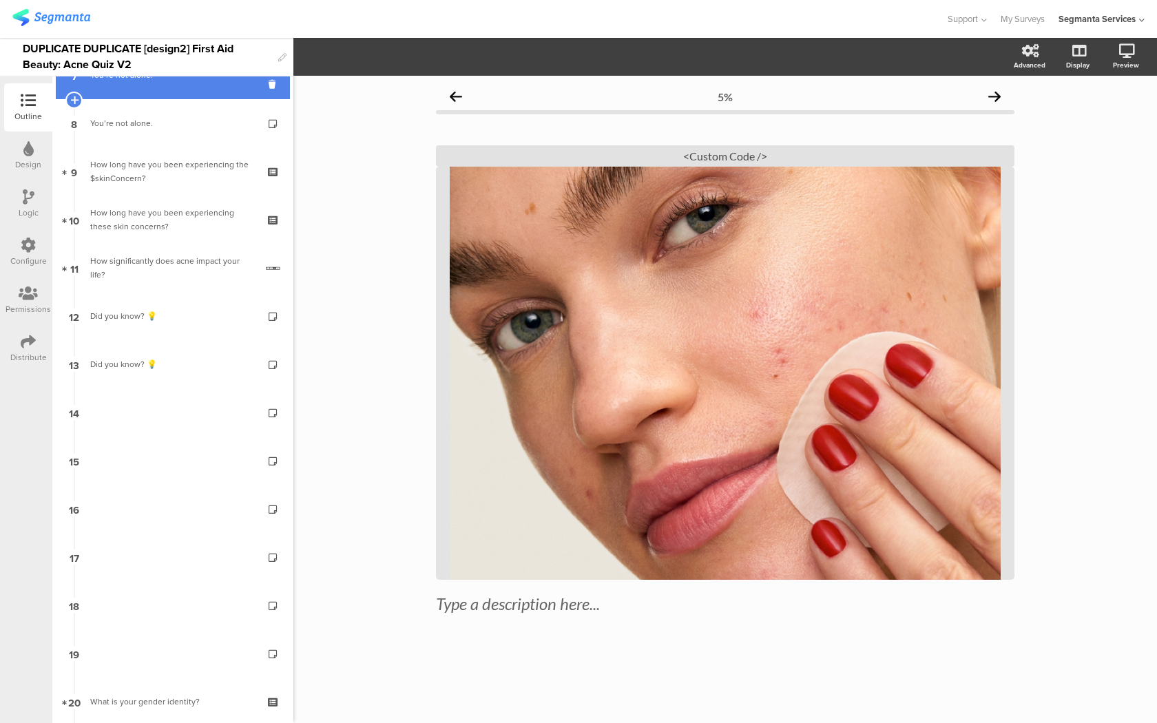
scroll to position [452, 0]
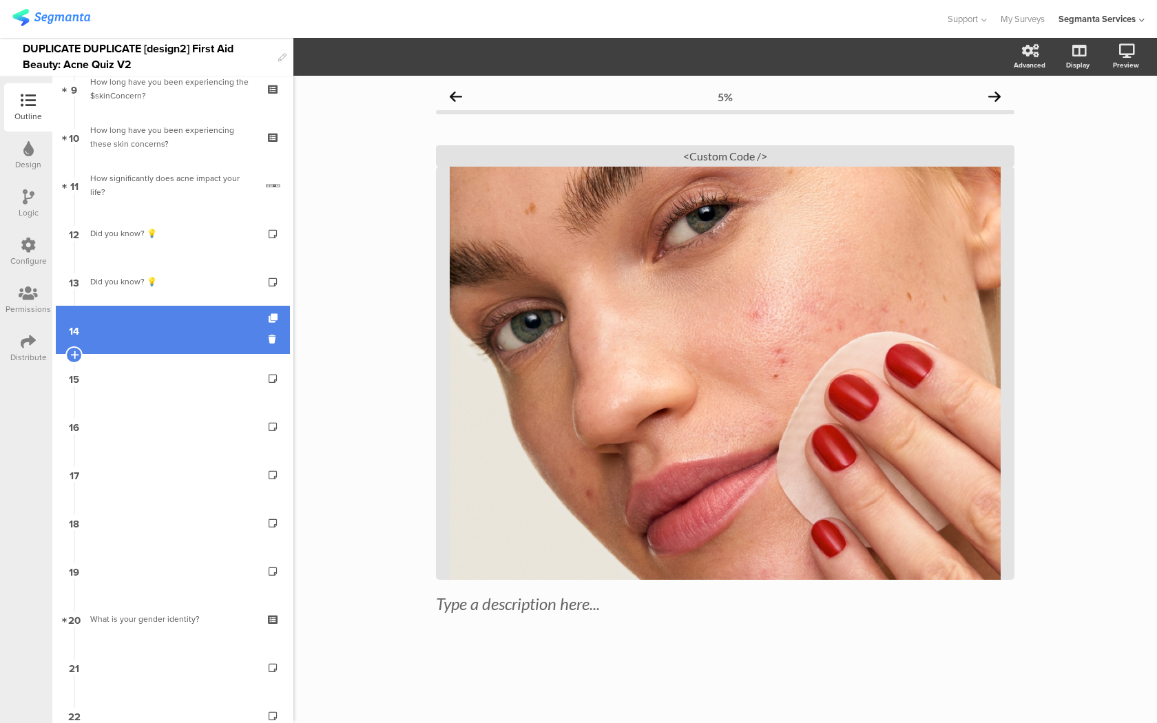
click at [215, 344] on link "14" at bounding box center [173, 330] width 234 height 48
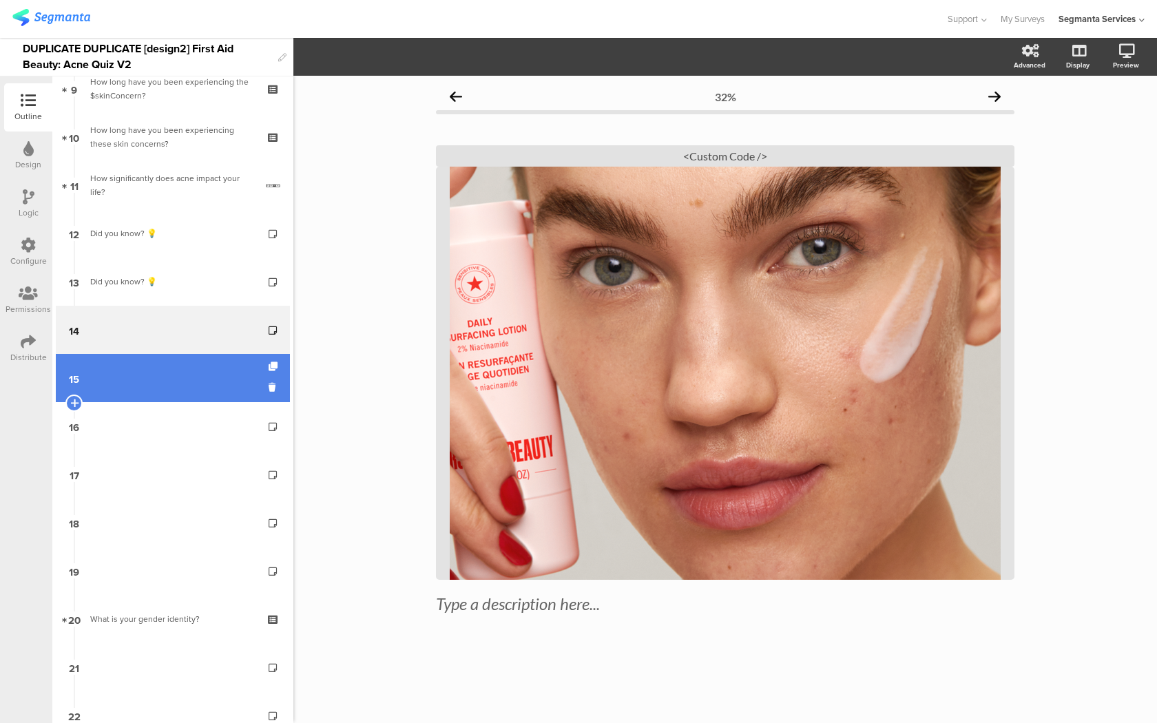
click at [208, 390] on link "15" at bounding box center [173, 378] width 234 height 48
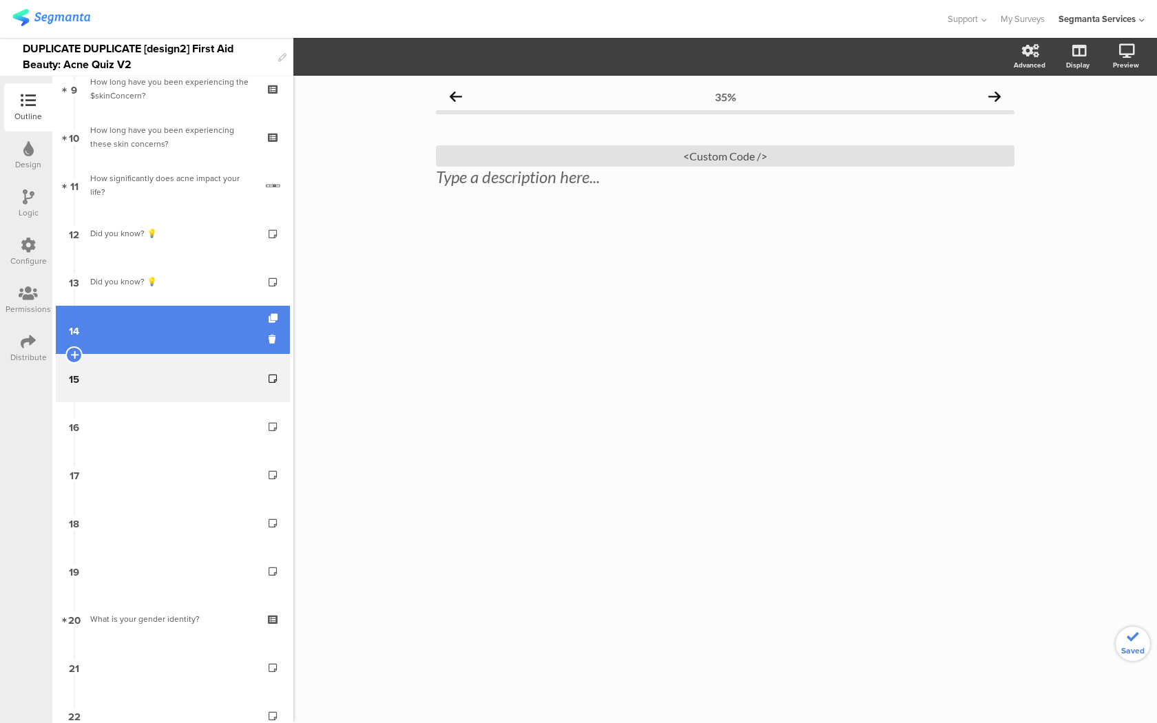
click at [202, 315] on link "14" at bounding box center [173, 330] width 234 height 48
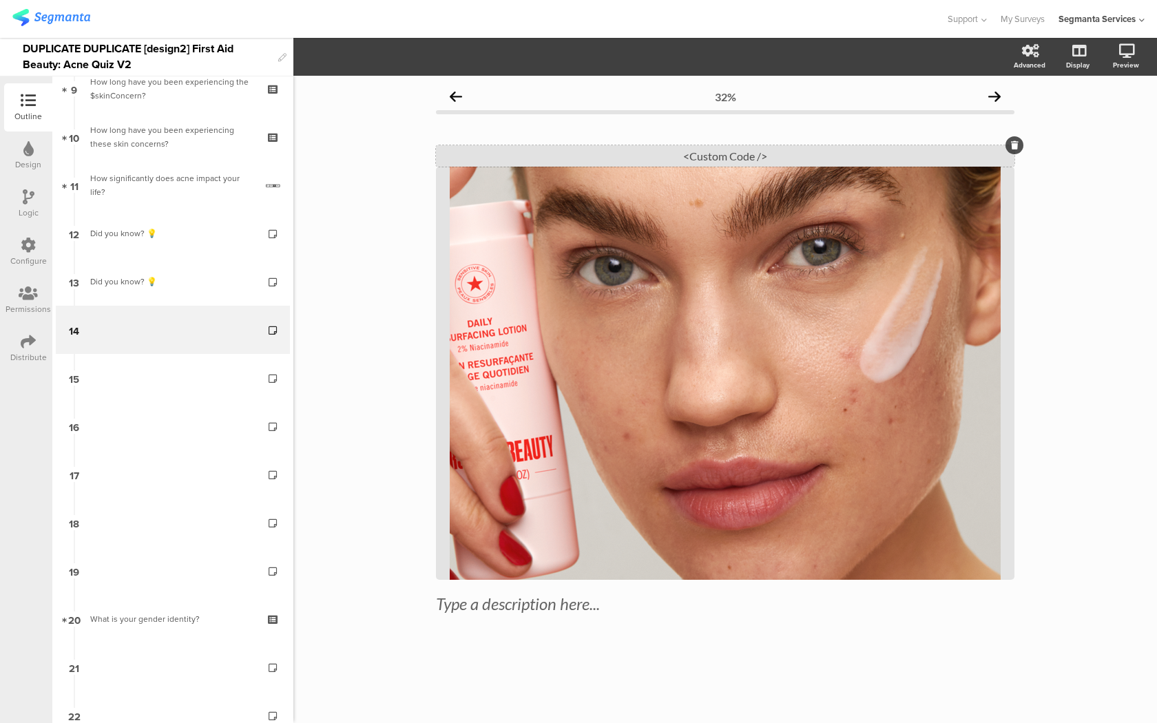
click at [617, 153] on div "<Custom Code />" at bounding box center [725, 155] width 578 height 21
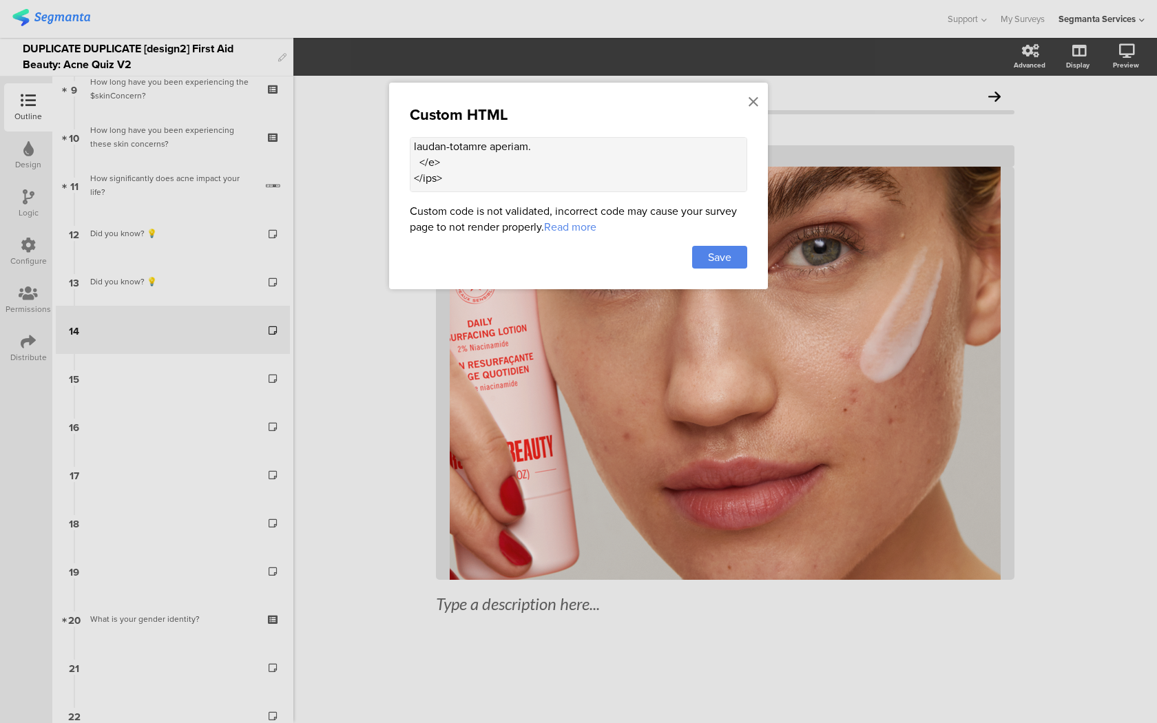
scroll to position [1453, 0]
click at [754, 100] on icon at bounding box center [753, 101] width 10 height 15
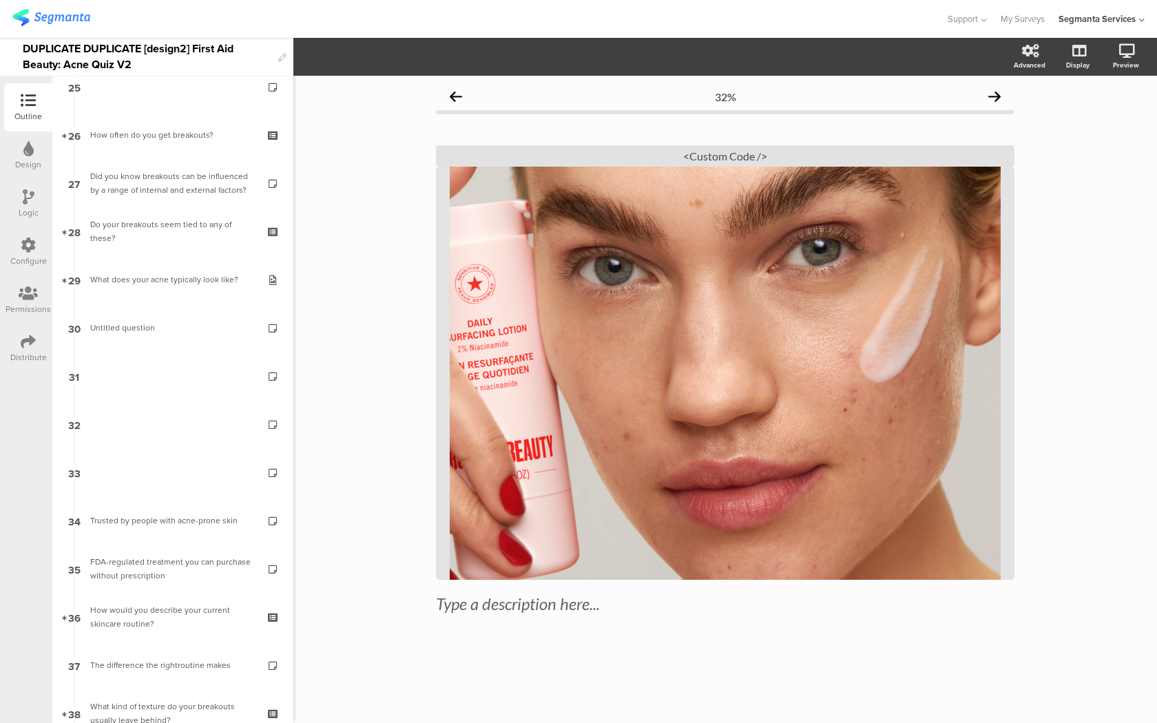
scroll to position [1267, 0]
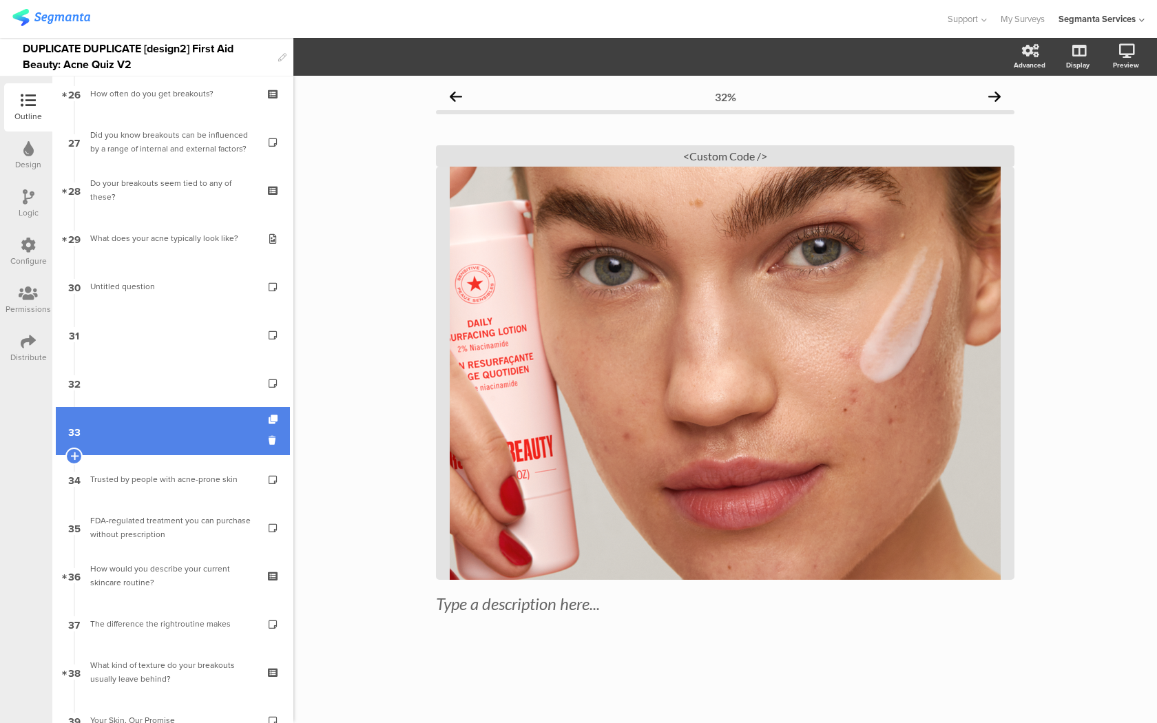
click at [171, 450] on link "33" at bounding box center [173, 431] width 234 height 48
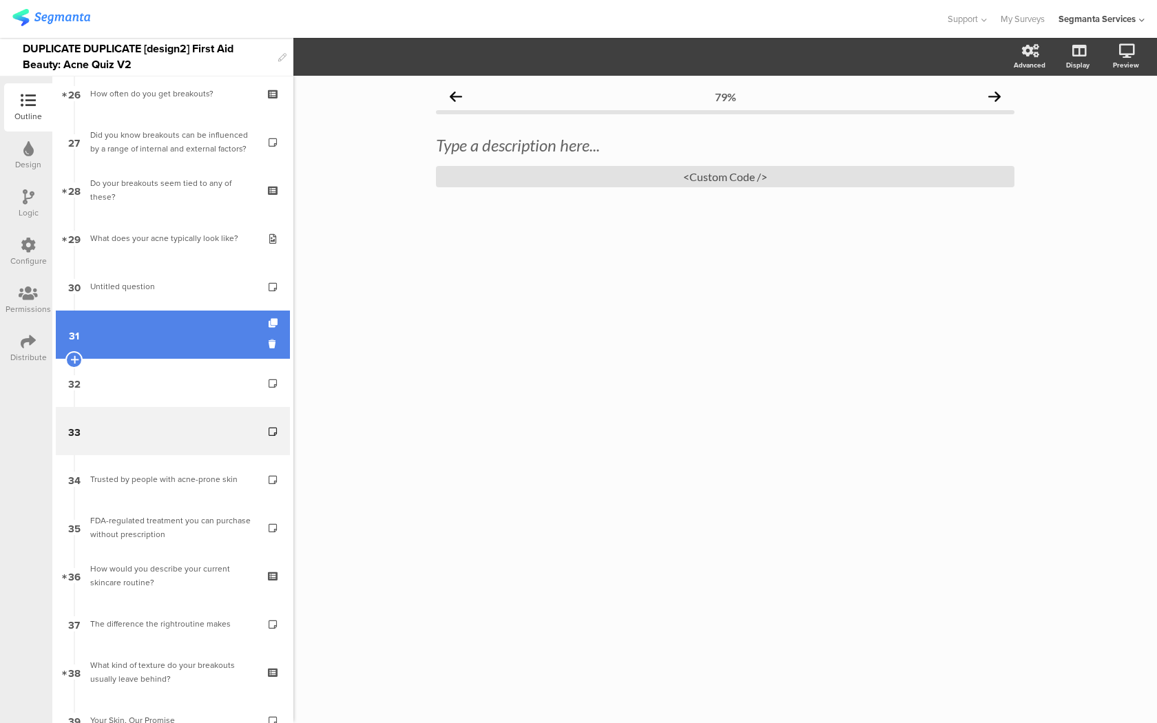
click at [189, 339] on link "31" at bounding box center [173, 334] width 234 height 48
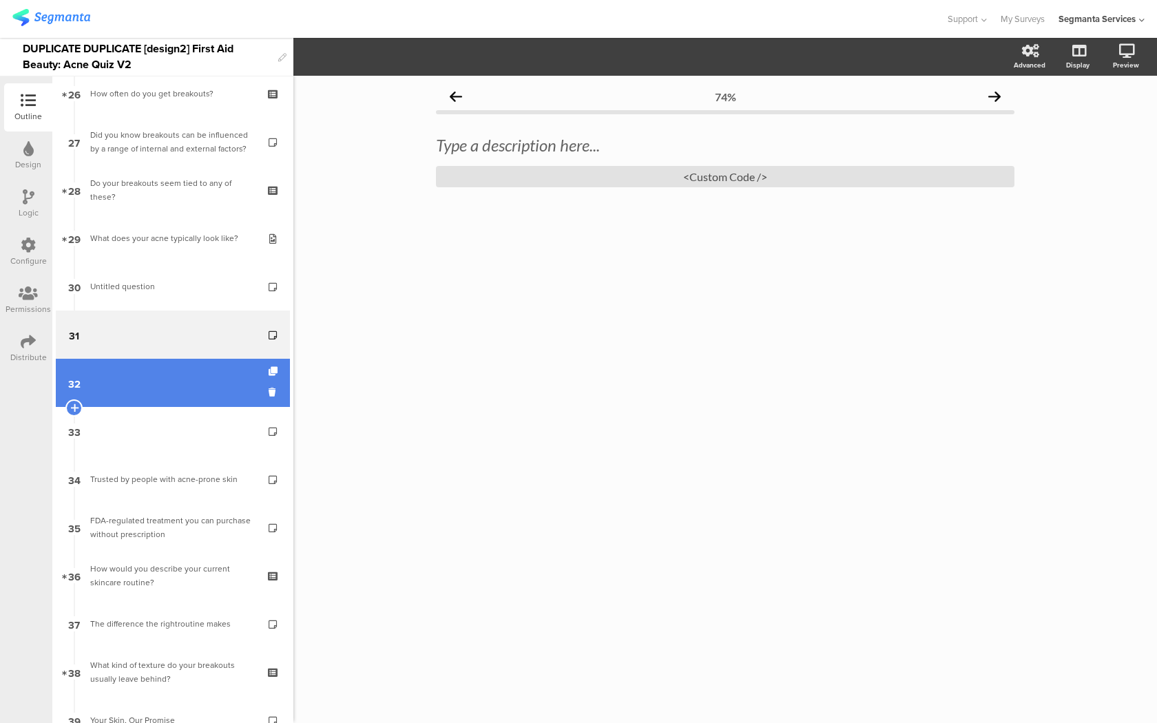
click at [176, 399] on link "32" at bounding box center [173, 383] width 234 height 48
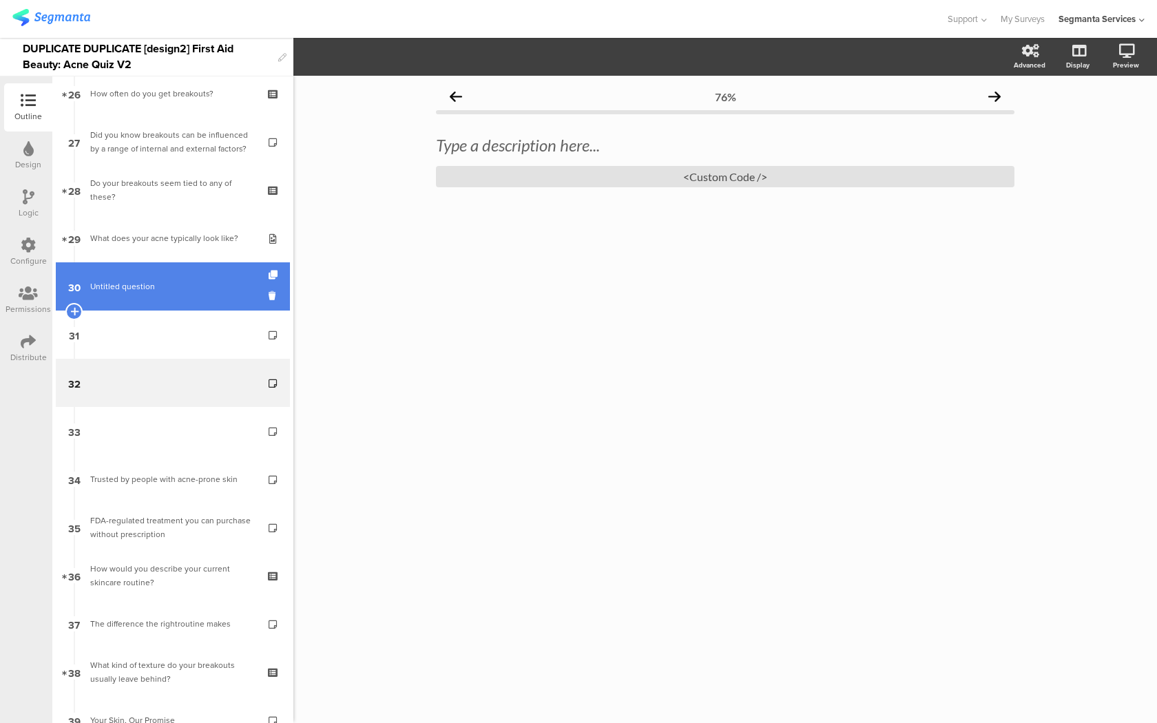
click at [183, 294] on link "30 Untitled question" at bounding box center [173, 286] width 234 height 48
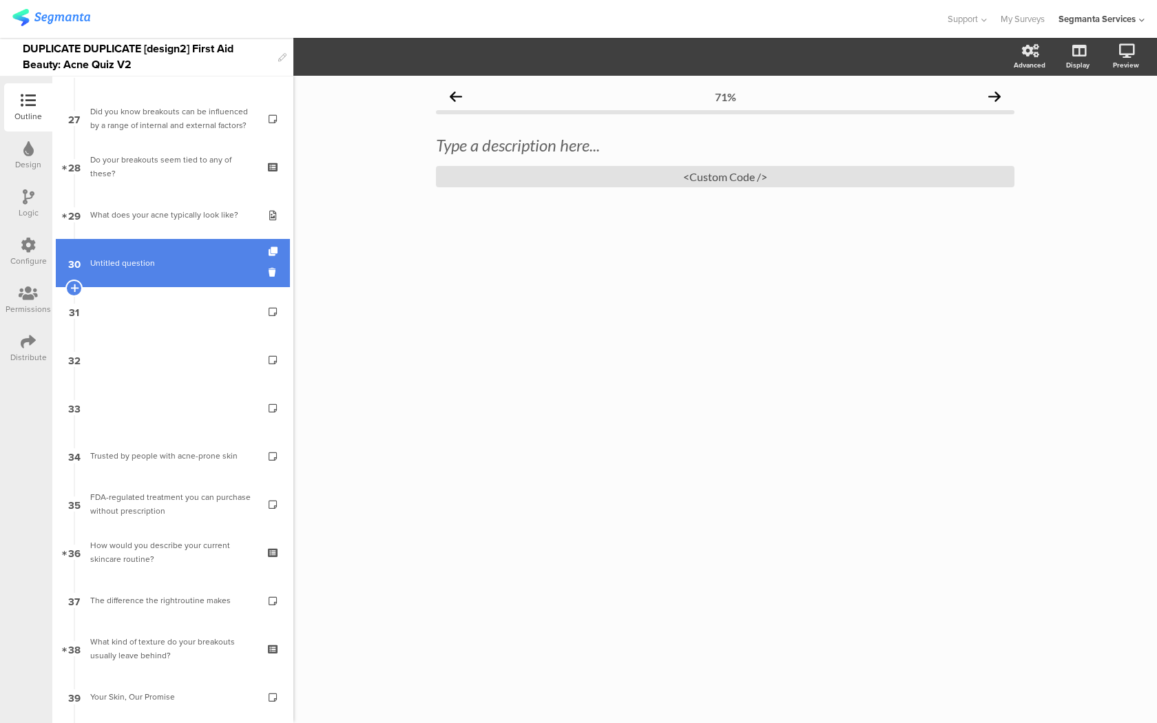
scroll to position [1246, 0]
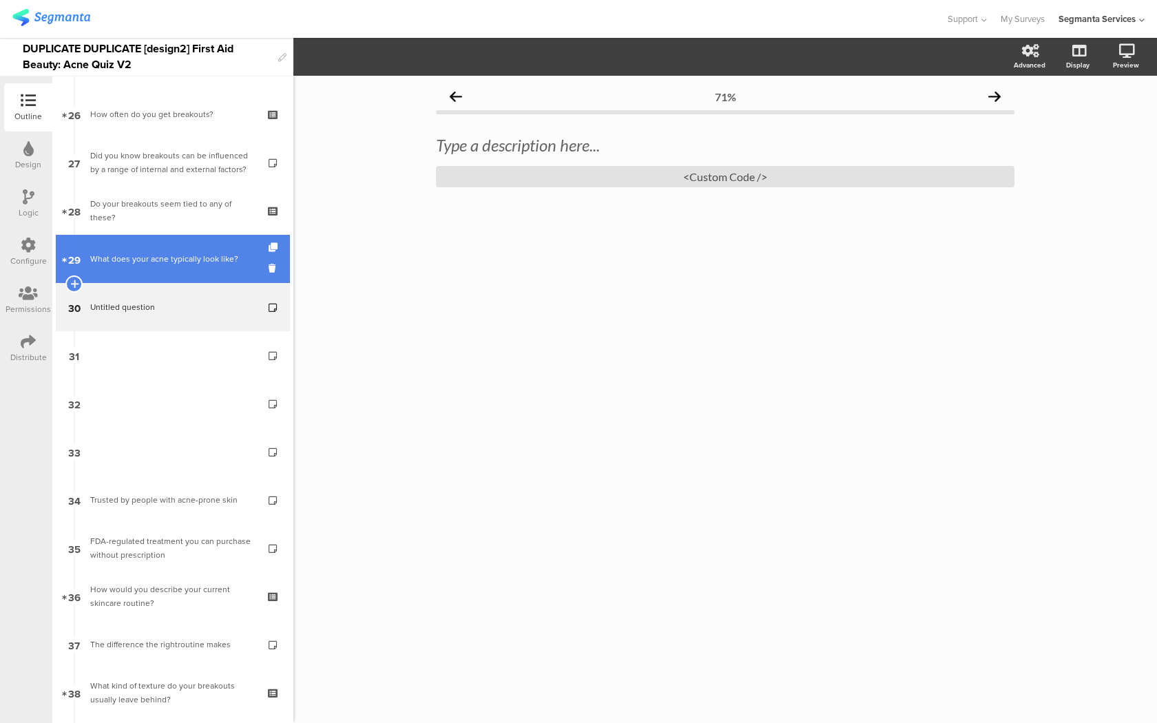
click at [194, 273] on link "29 What does your acne typically look like?" at bounding box center [173, 259] width 234 height 48
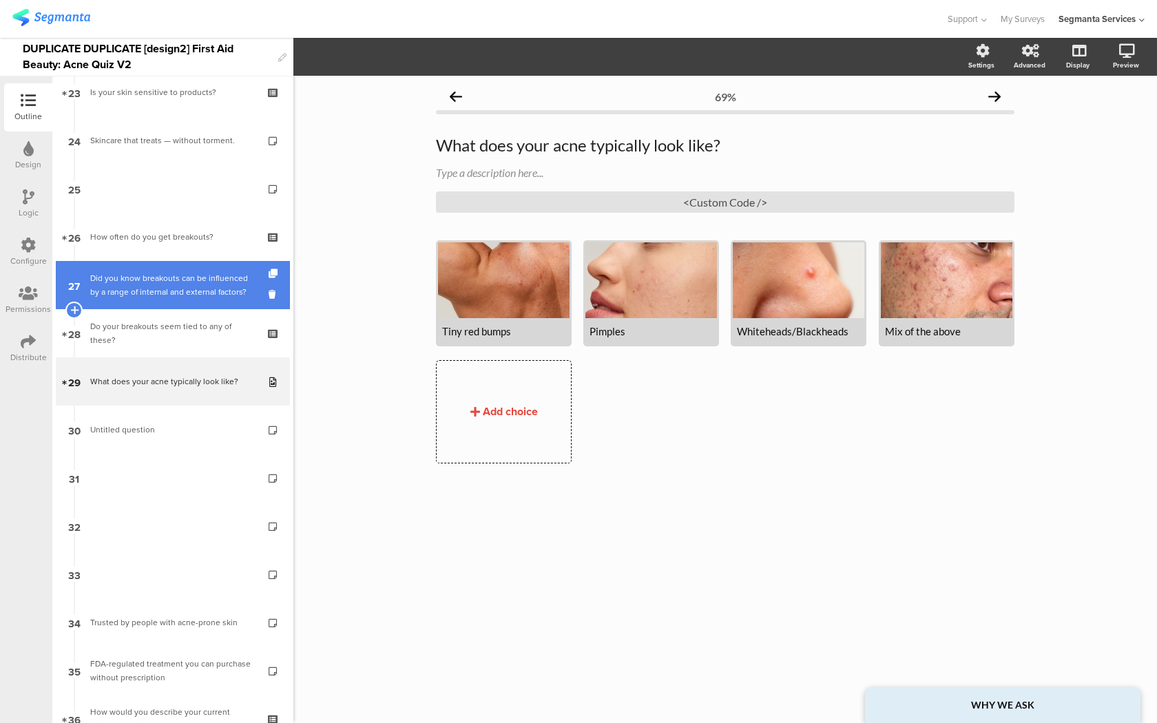
scroll to position [1123, 0]
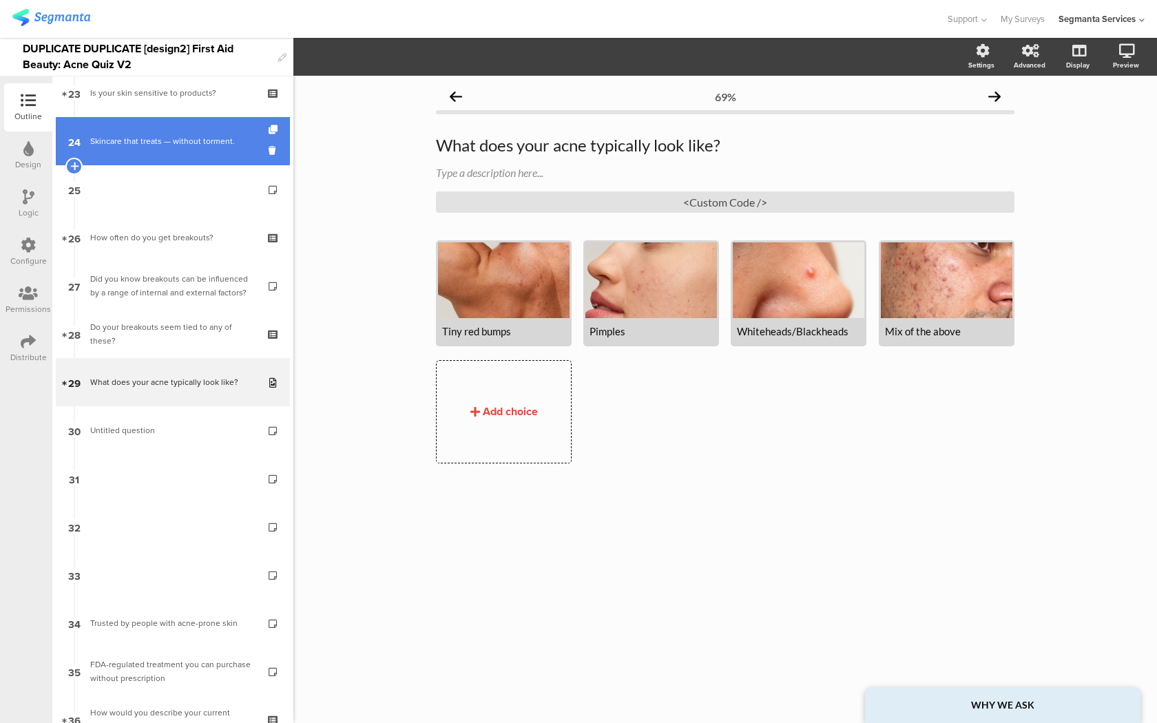
click at [209, 139] on div "Skincare that treats — without torment." at bounding box center [172, 141] width 165 height 14
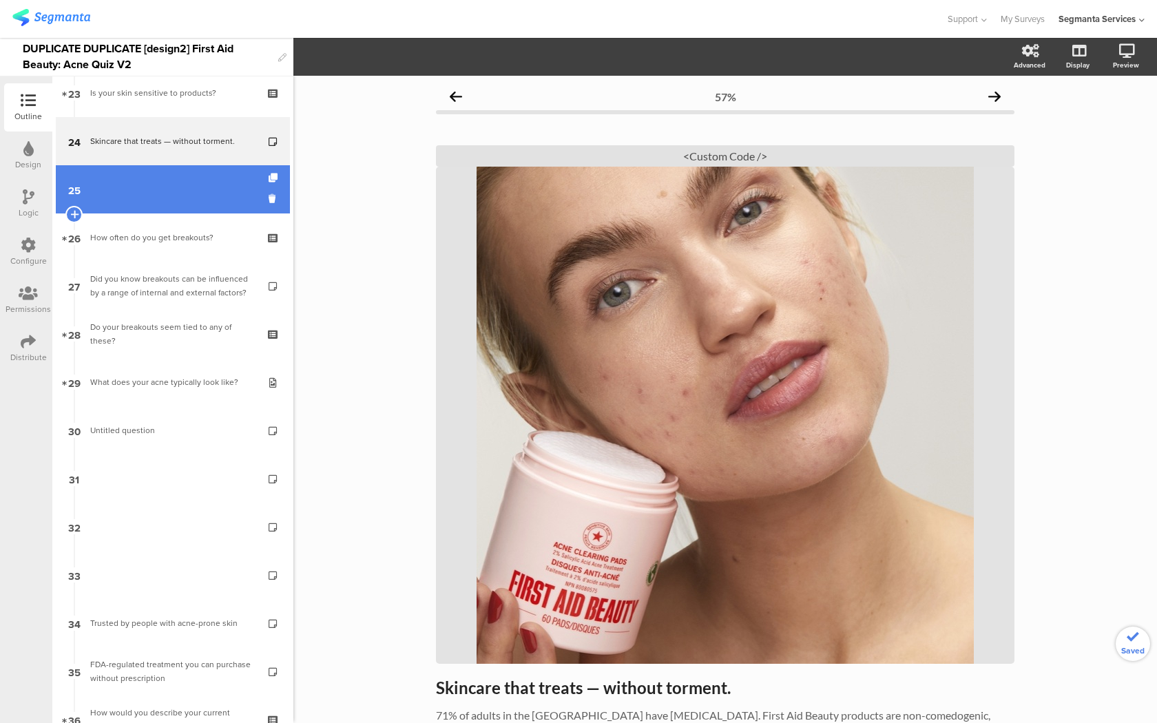
click at [220, 189] on link "25" at bounding box center [173, 189] width 234 height 48
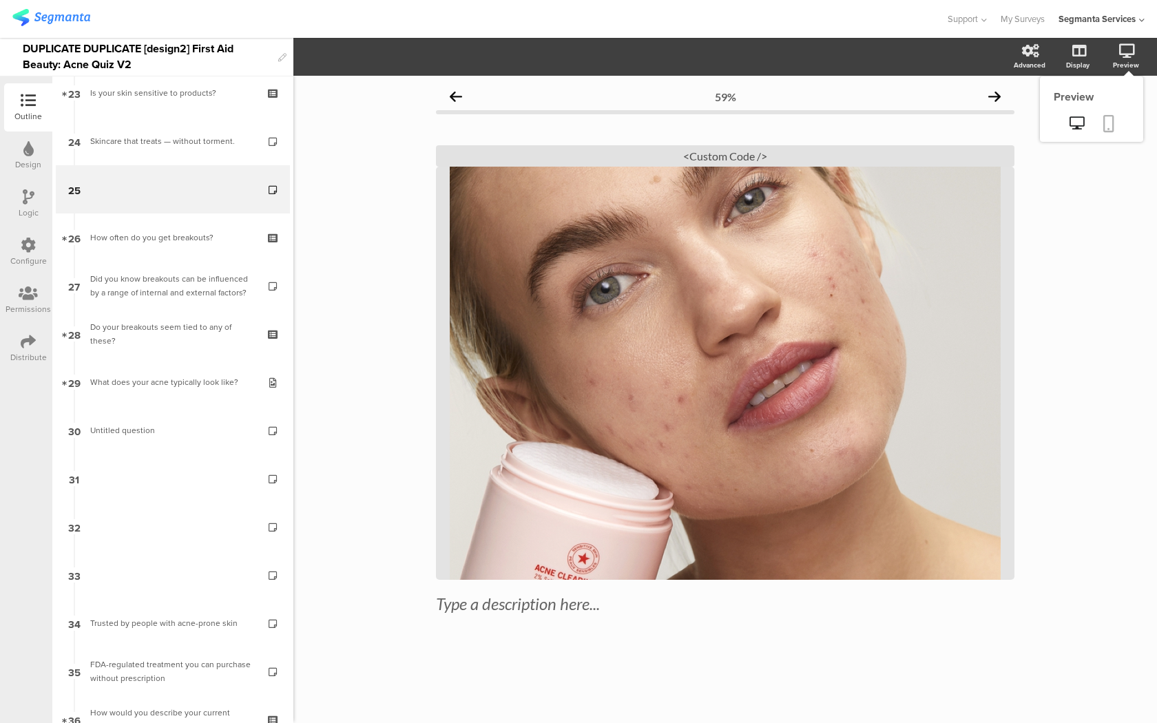
click at [1104, 123] on icon at bounding box center [1108, 123] width 11 height 17
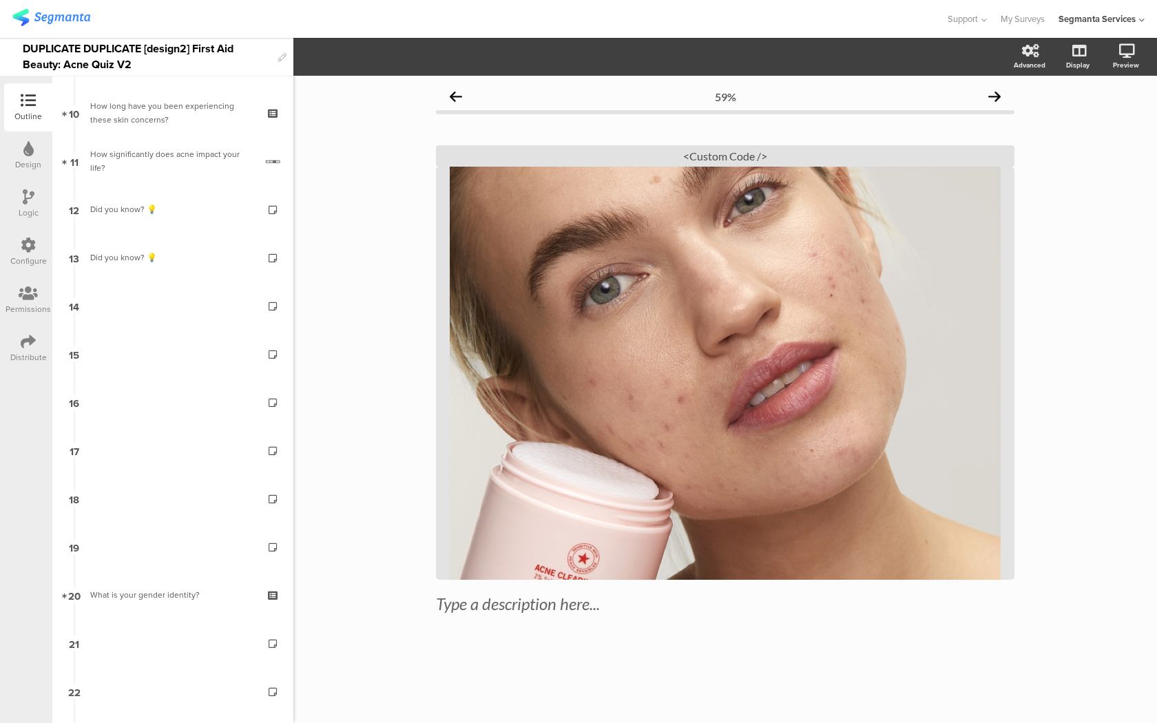
scroll to position [439, 0]
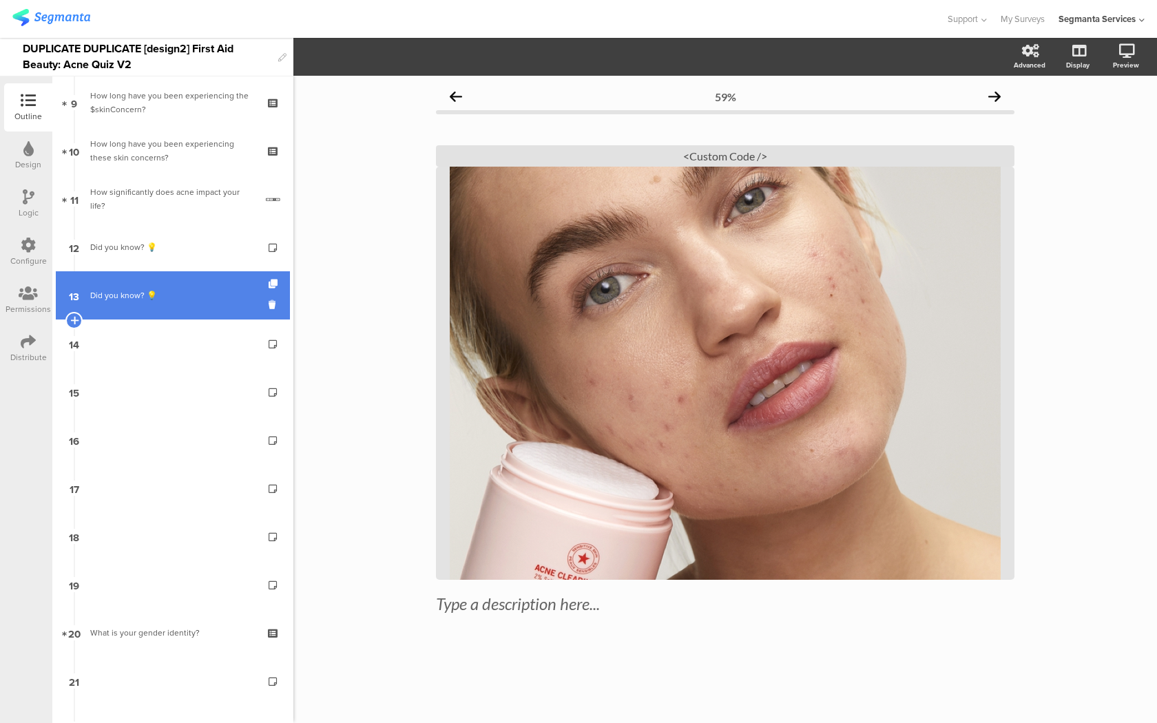
click at [187, 292] on div "Did you know? 💡" at bounding box center [172, 295] width 165 height 14
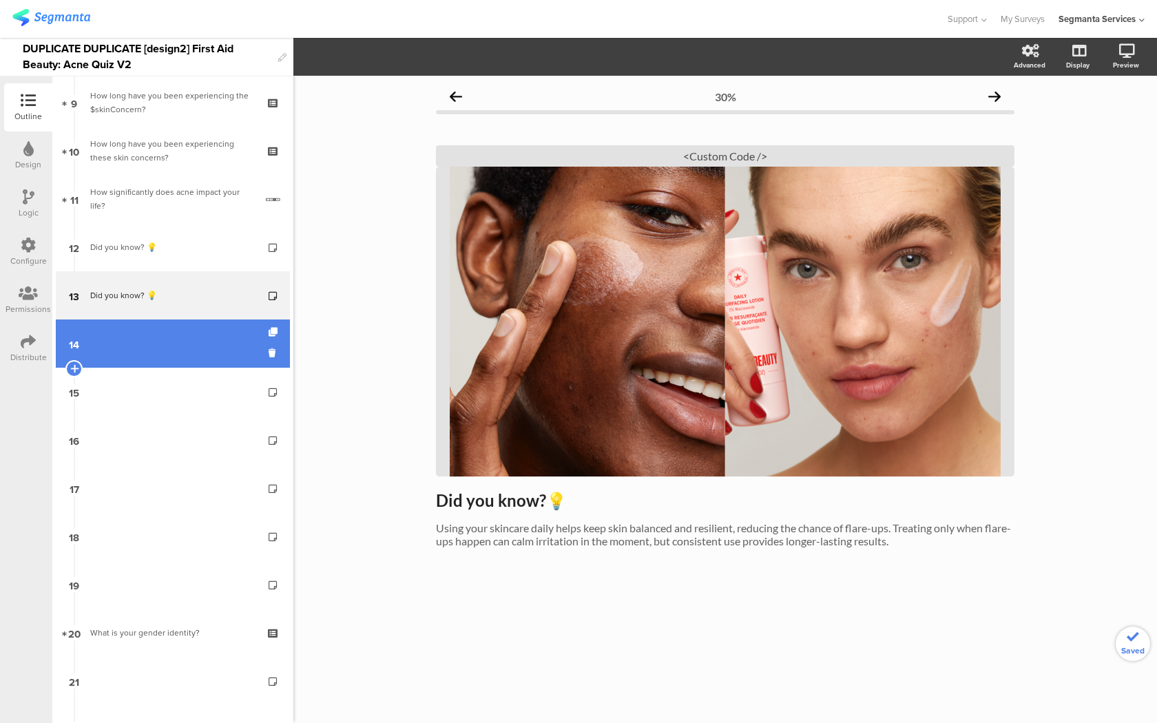
click at [172, 344] on link "14" at bounding box center [173, 343] width 234 height 48
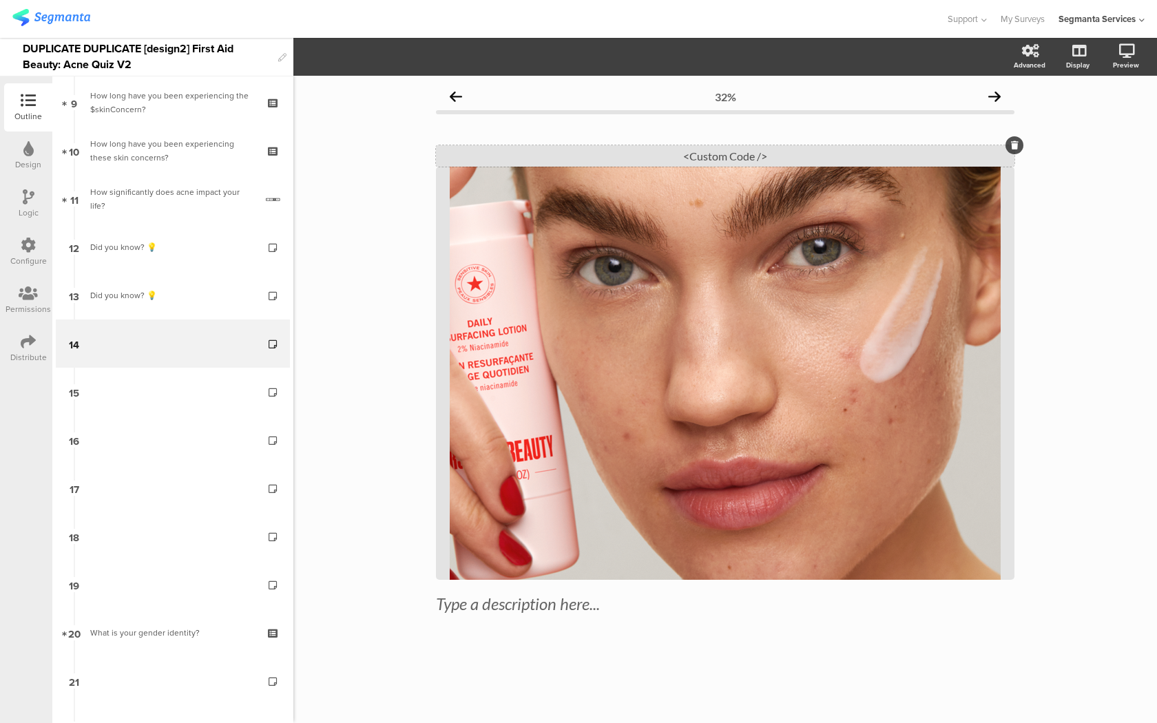
click at [679, 155] on div "<Custom Code />" at bounding box center [725, 155] width 578 height 21
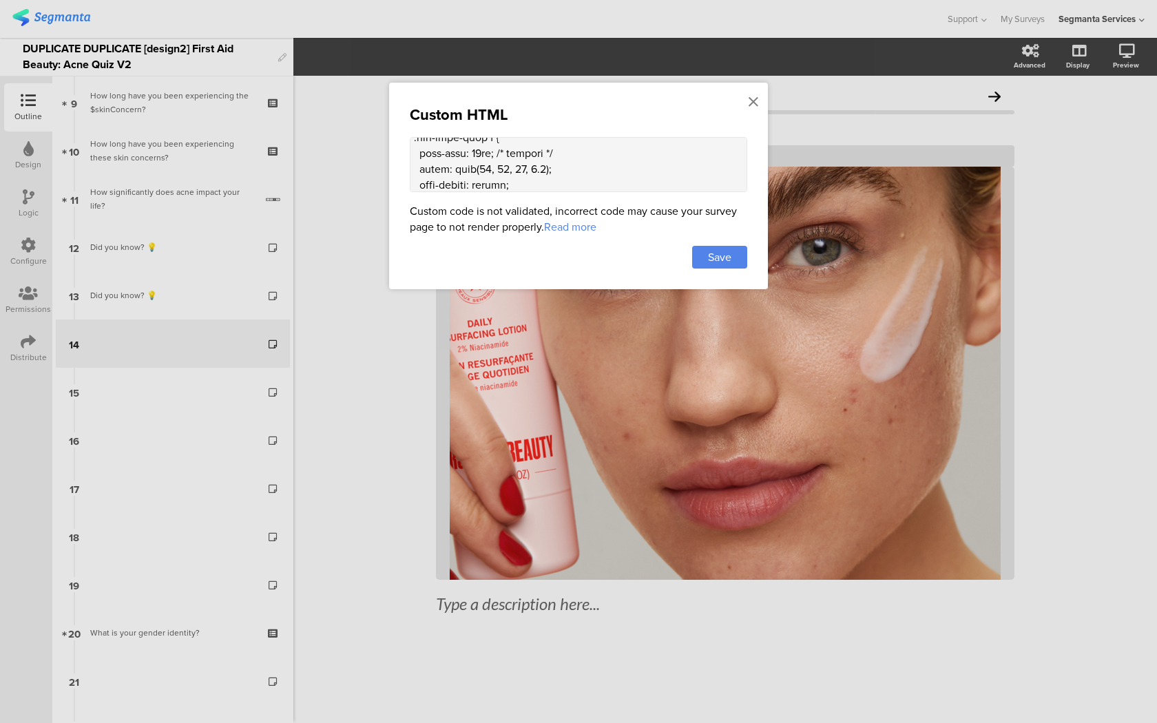
scroll to position [1755, 0]
click at [477, 146] on textarea at bounding box center [578, 164] width 337 height 55
type textarea "<style> .question-header .main-text { display: none !important; } .progress-bar…"
click at [743, 266] on div "Save" at bounding box center [719, 257] width 55 height 23
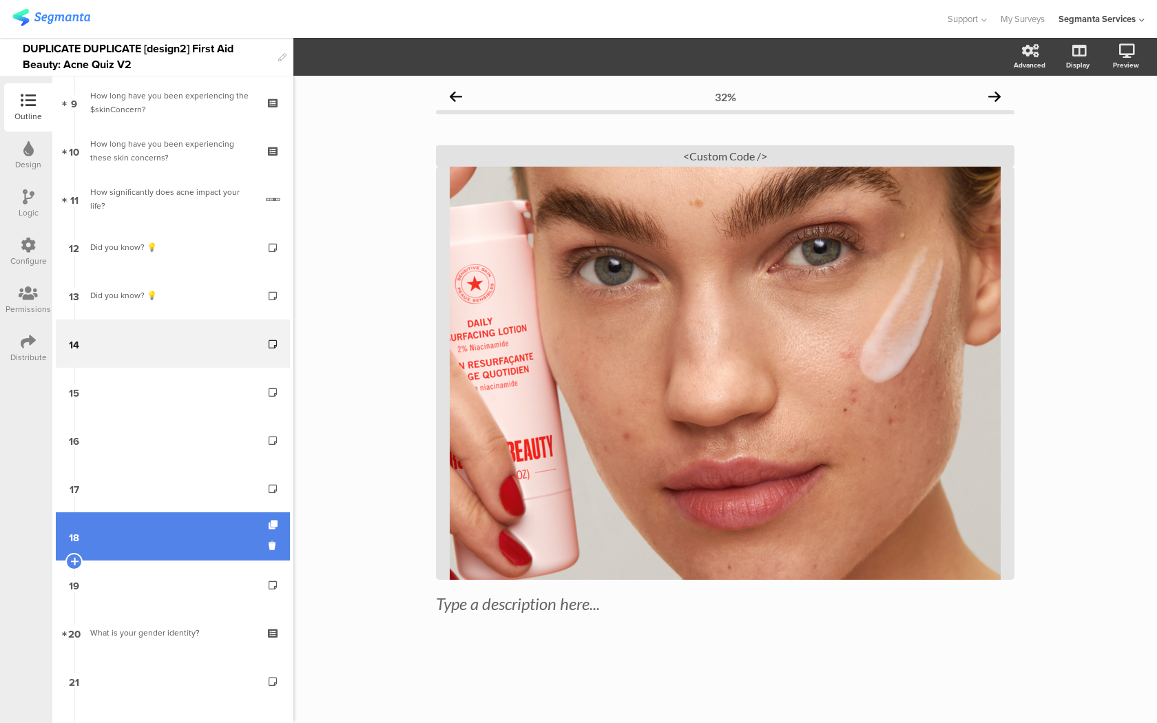
scroll to position [591, 0]
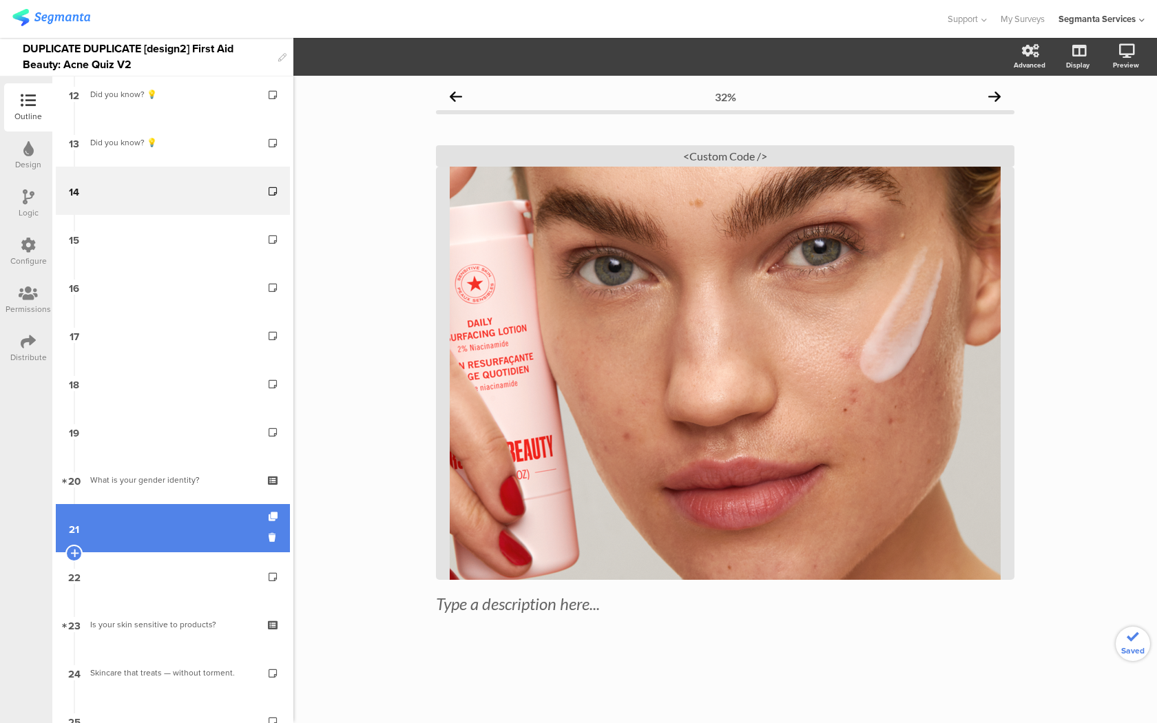
click at [145, 536] on link "21" at bounding box center [173, 528] width 234 height 48
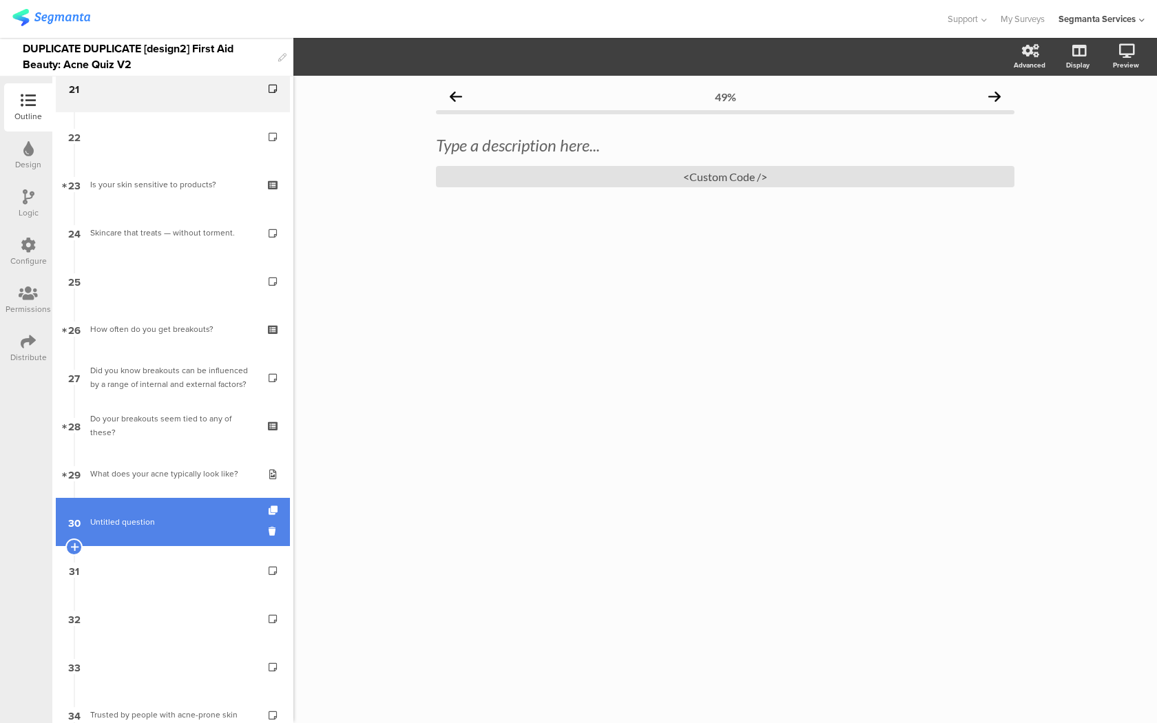
scroll to position [1033, 0]
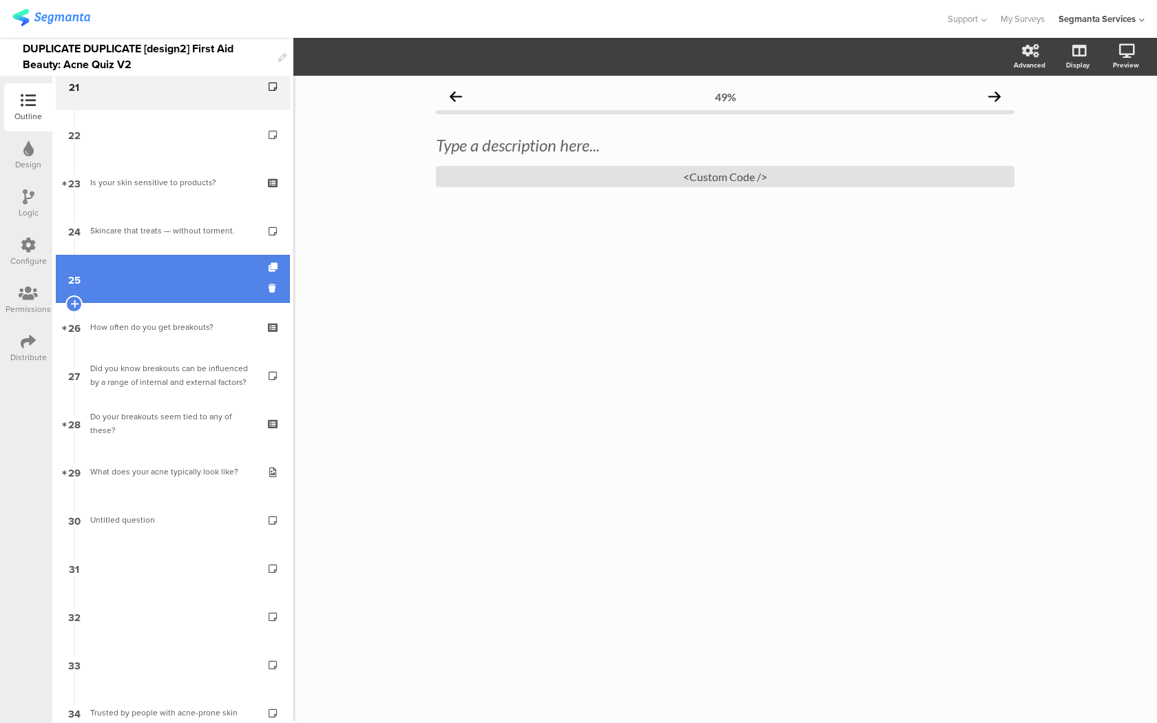
click at [156, 281] on link "25" at bounding box center [173, 279] width 234 height 48
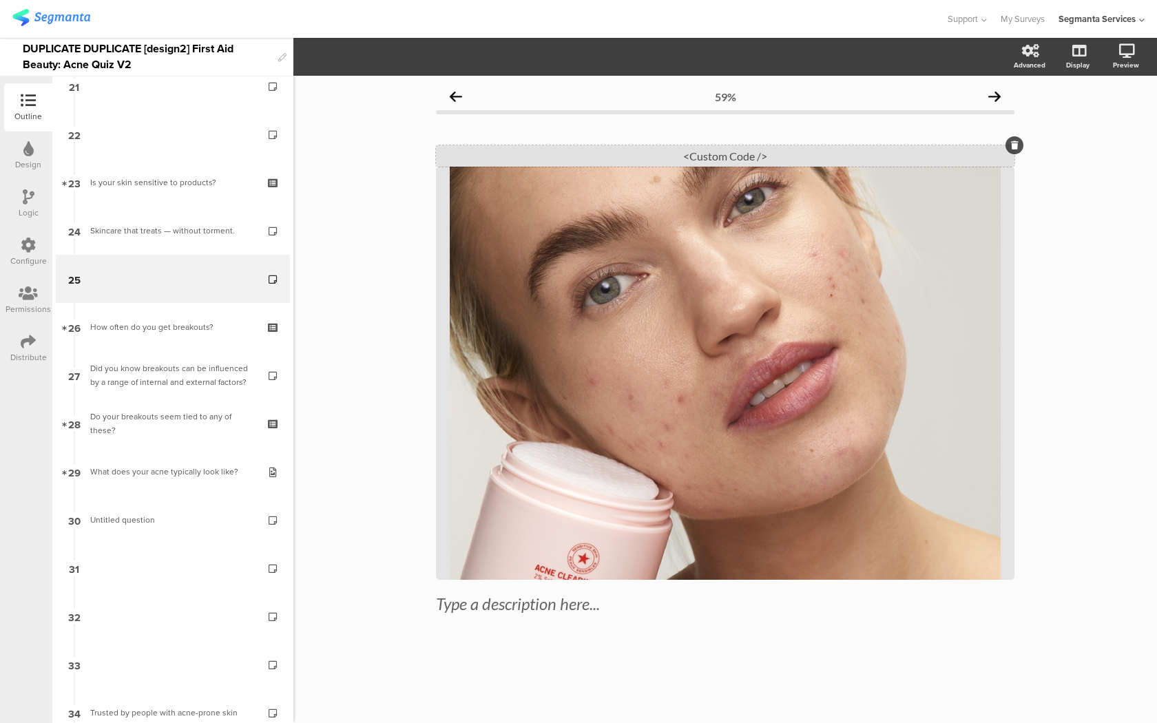
click at [540, 158] on div "<Custom Code />" at bounding box center [725, 155] width 578 height 21
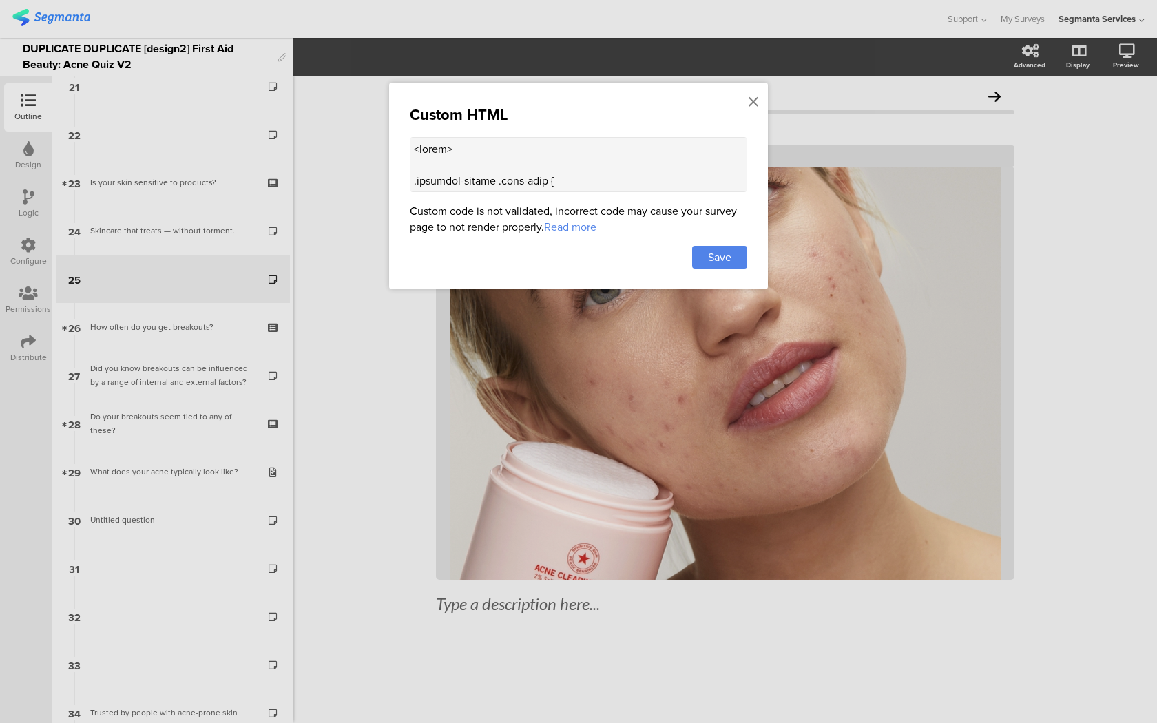
click at [523, 169] on textarea at bounding box center [578, 164] width 337 height 55
click at [753, 99] on icon at bounding box center [753, 101] width 10 height 15
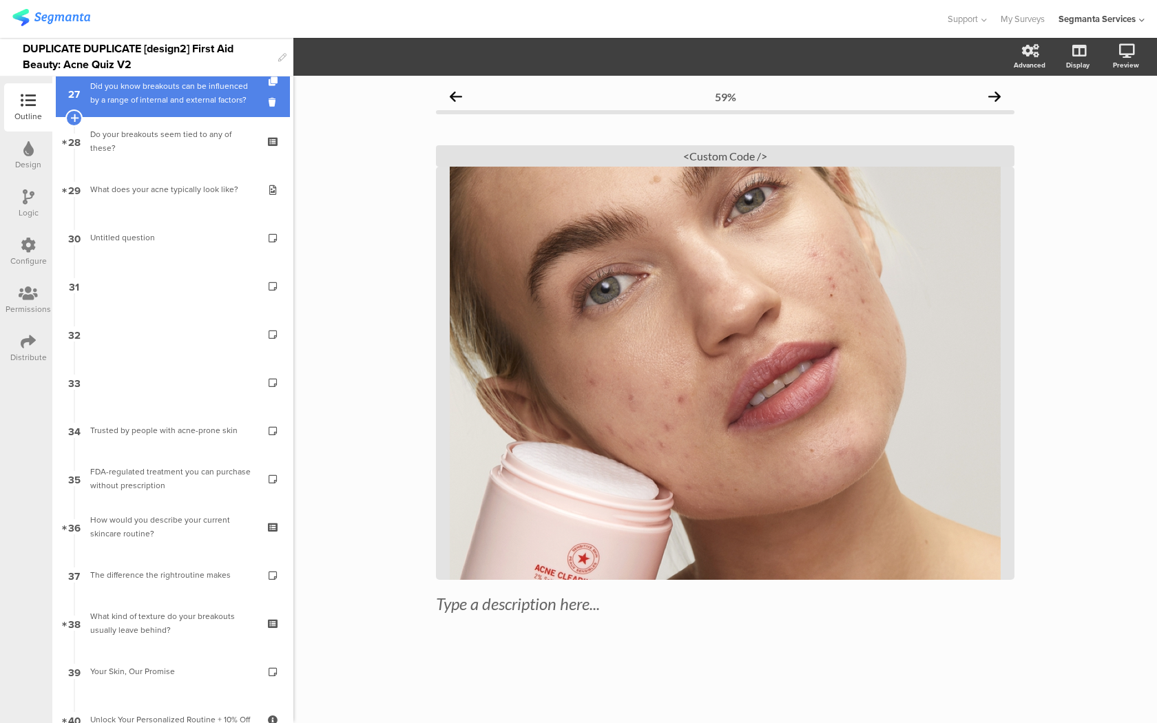
scroll to position [1323, 0]
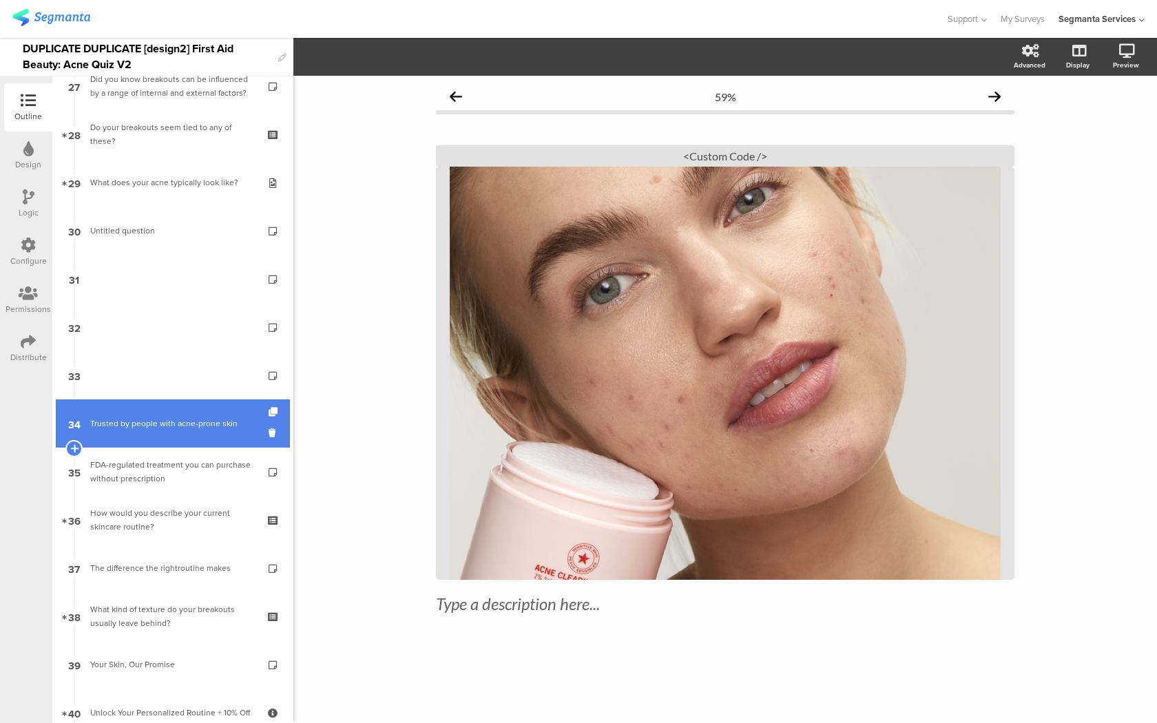
click at [204, 416] on link "34 Trusted by people with acne-prone skin" at bounding box center [173, 423] width 234 height 48
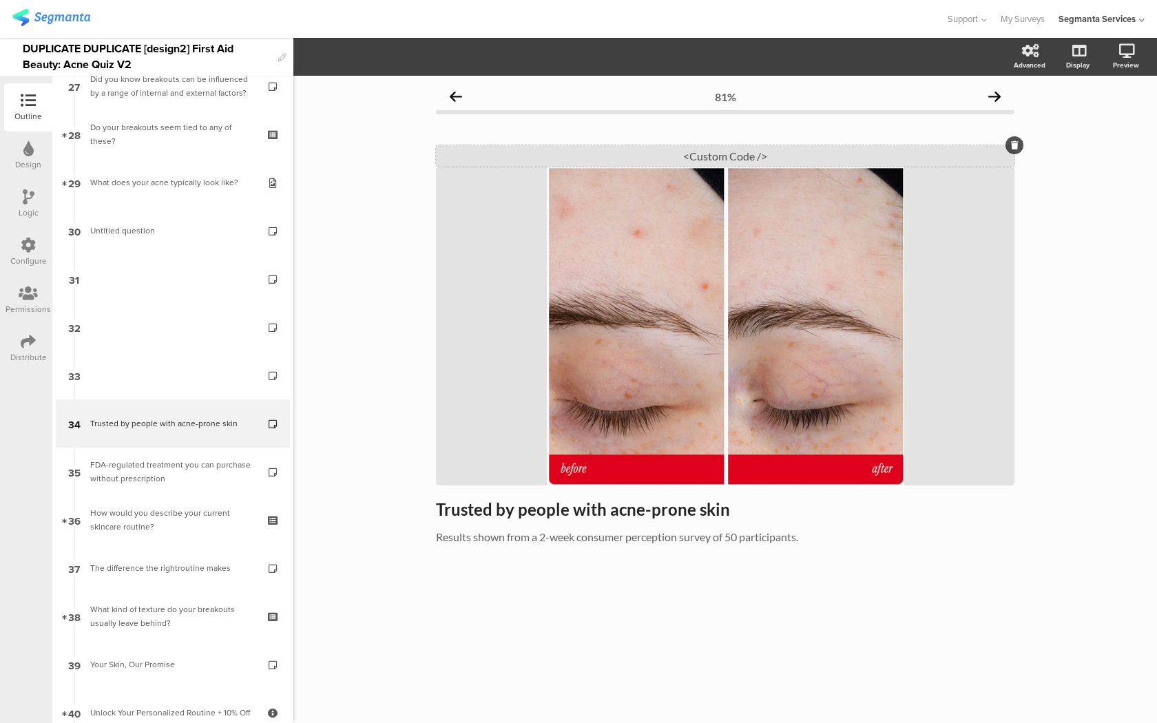
click at [656, 163] on div "<Custom Code />" at bounding box center [725, 155] width 578 height 21
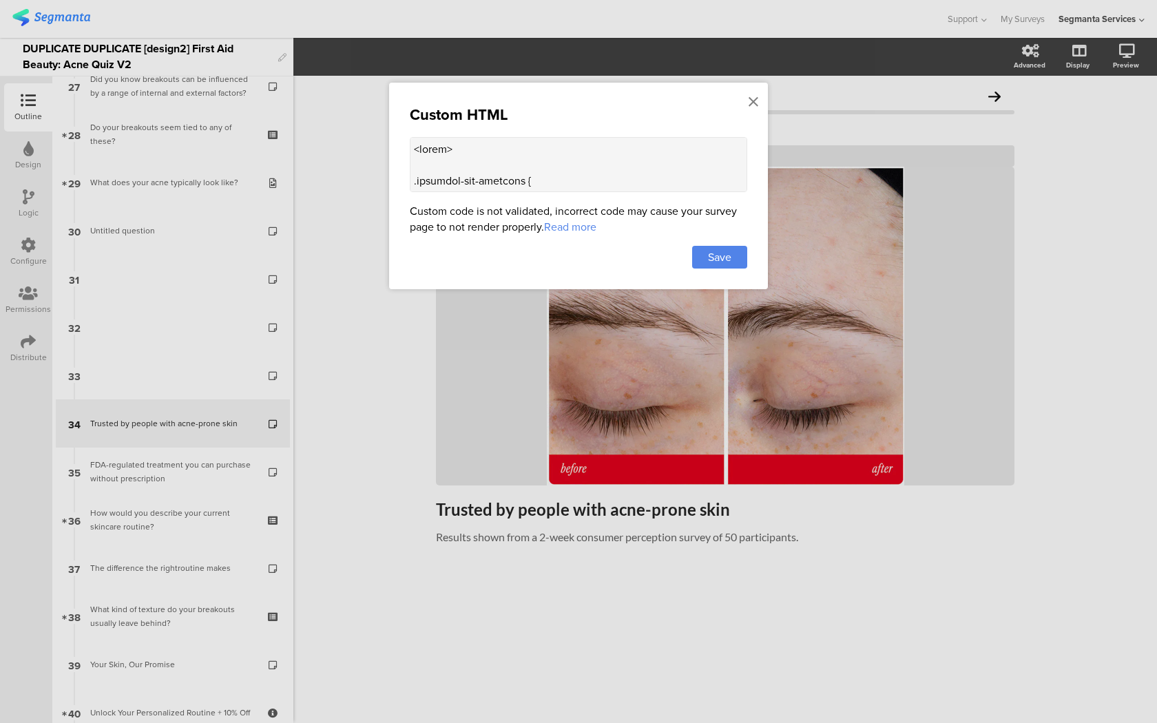
click at [613, 169] on textarea at bounding box center [578, 164] width 337 height 55
paste textarea "question-header .main-text { display: none !important; } .progress-bar-segments…"
type textarea "<style> .question-header .main-text { display: none !important; } .progress-bar…"
click at [723, 252] on span "Save" at bounding box center [719, 257] width 23 height 16
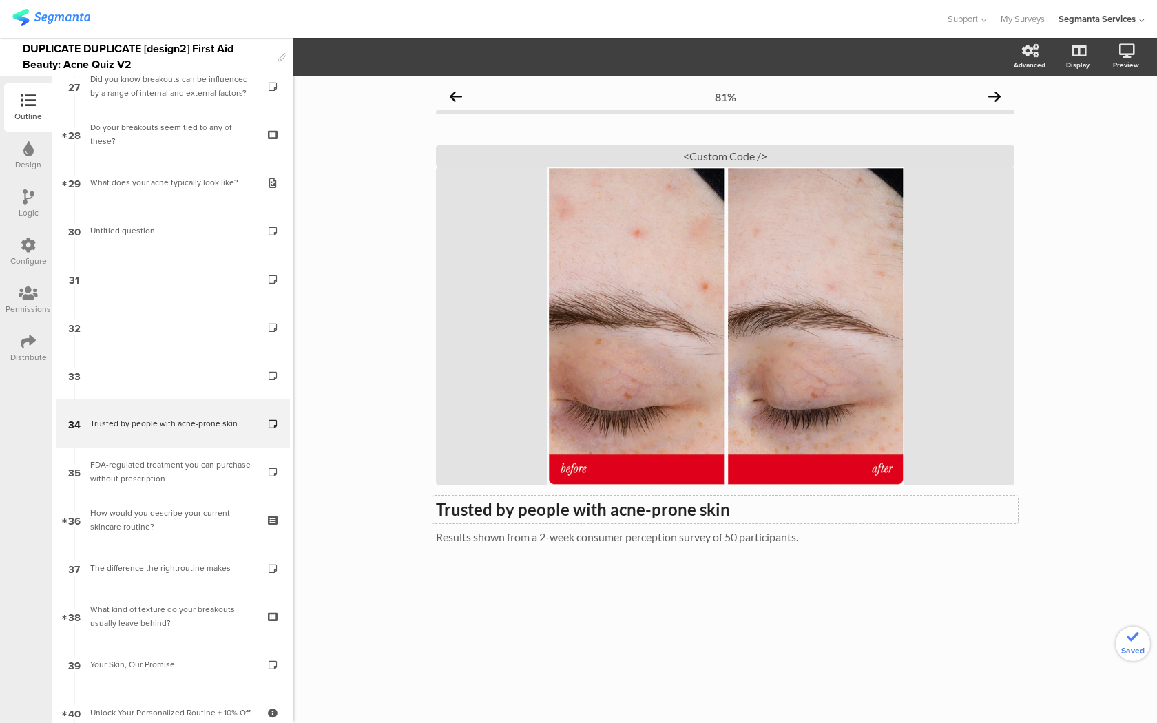
click at [704, 503] on div "Trusted by people with acne-prone skin Trusted by people with acne-prone skin" at bounding box center [724, 510] width 585 height 28
click at [735, 162] on div "<Custom Code />" at bounding box center [725, 155] width 578 height 21
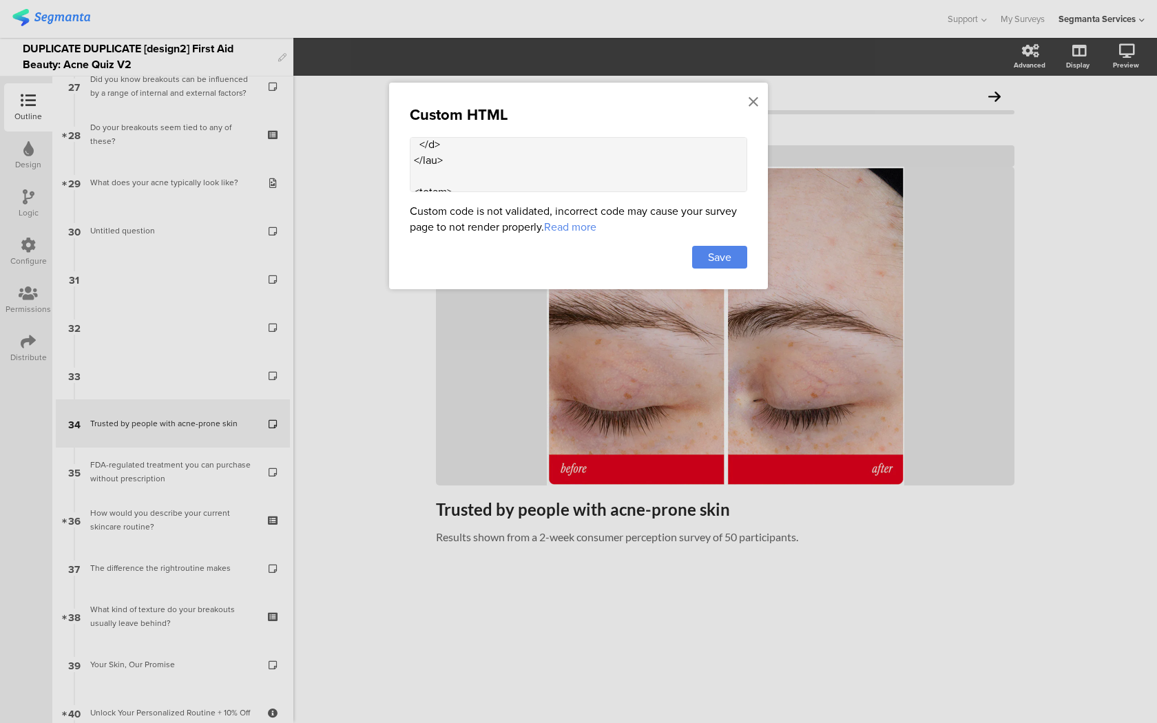
scroll to position [1456, 0]
drag, startPoint x: 637, startPoint y: 146, endPoint x: 445, endPoint y: 144, distance: 191.4
click at [445, 144] on textarea at bounding box center [578, 164] width 337 height 55
paste textarea "Trusted by people with acne-prone skin"
click at [487, 145] on textarea at bounding box center [578, 164] width 337 height 55
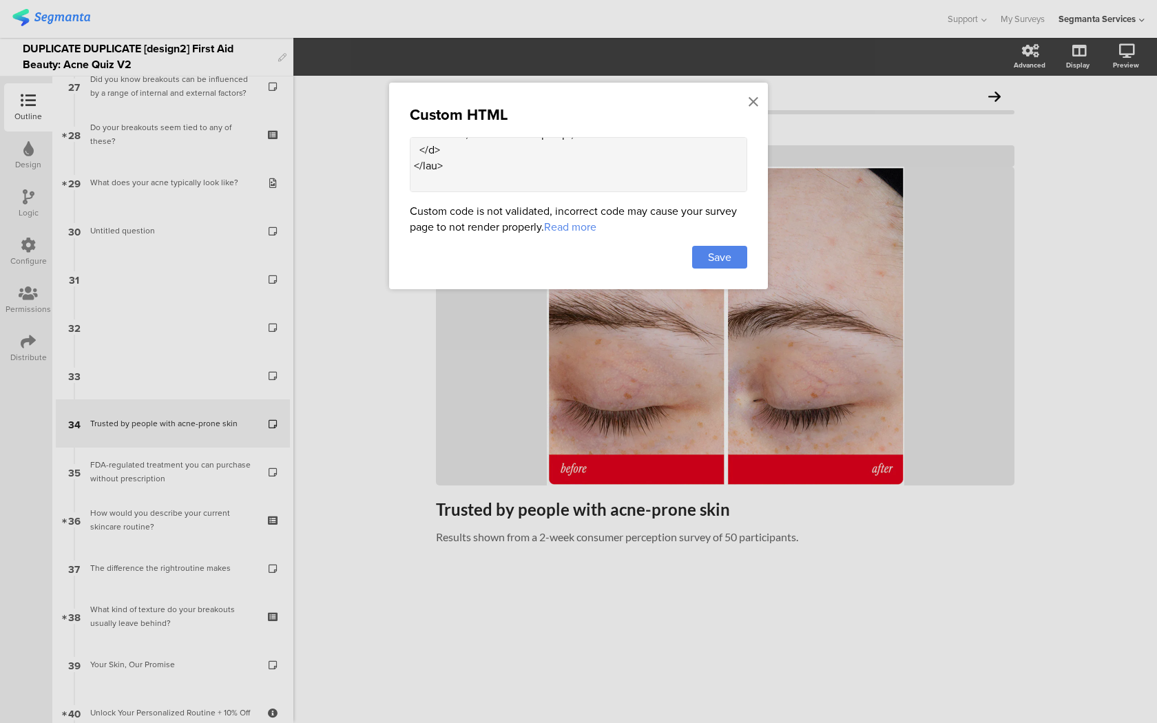
click at [501, 147] on textarea at bounding box center [578, 164] width 337 height 55
click at [539, 146] on textarea at bounding box center [578, 164] width 337 height 55
click at [564, 147] on textarea at bounding box center [578, 164] width 337 height 55
click at [591, 146] on textarea at bounding box center [578, 164] width 337 height 55
click at [623, 146] on textarea at bounding box center [578, 164] width 337 height 55
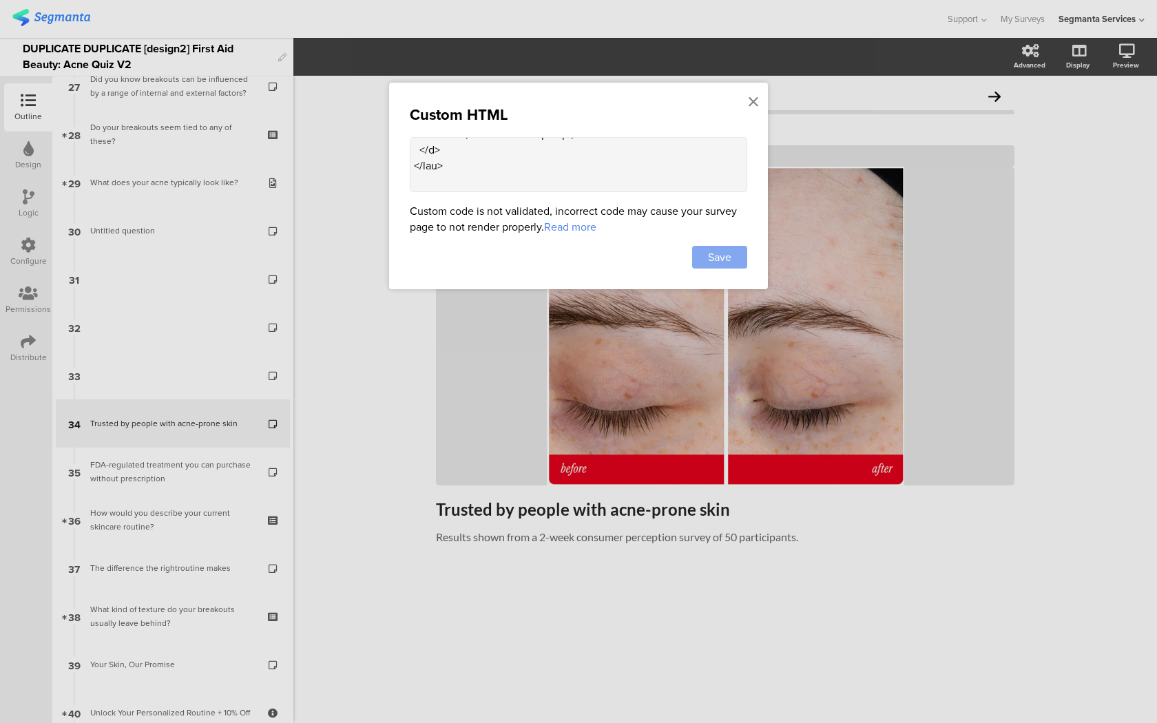
type textarea "<style> .question-header .main-text { display: none !important; } .progress-bar…"
click at [732, 264] on div "Save" at bounding box center [719, 257] width 55 height 23
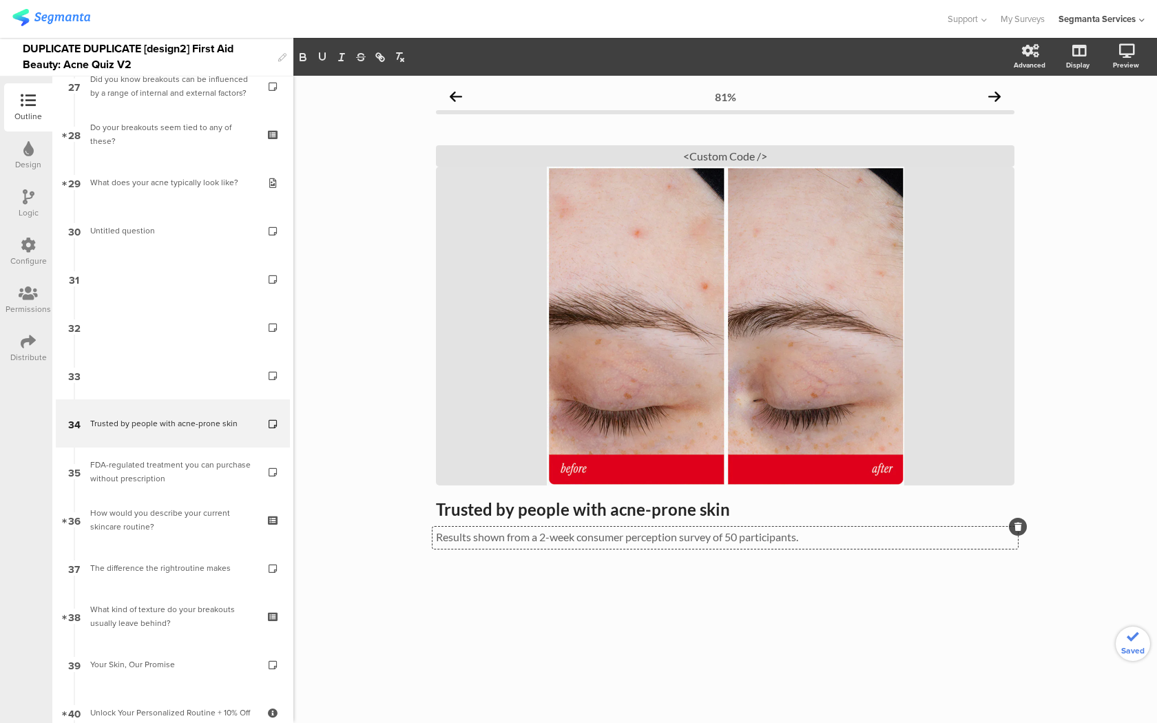
click at [640, 535] on div "Results shown from a 2-week consumer perception survey of 50 participants. Resu…" at bounding box center [724, 538] width 585 height 22
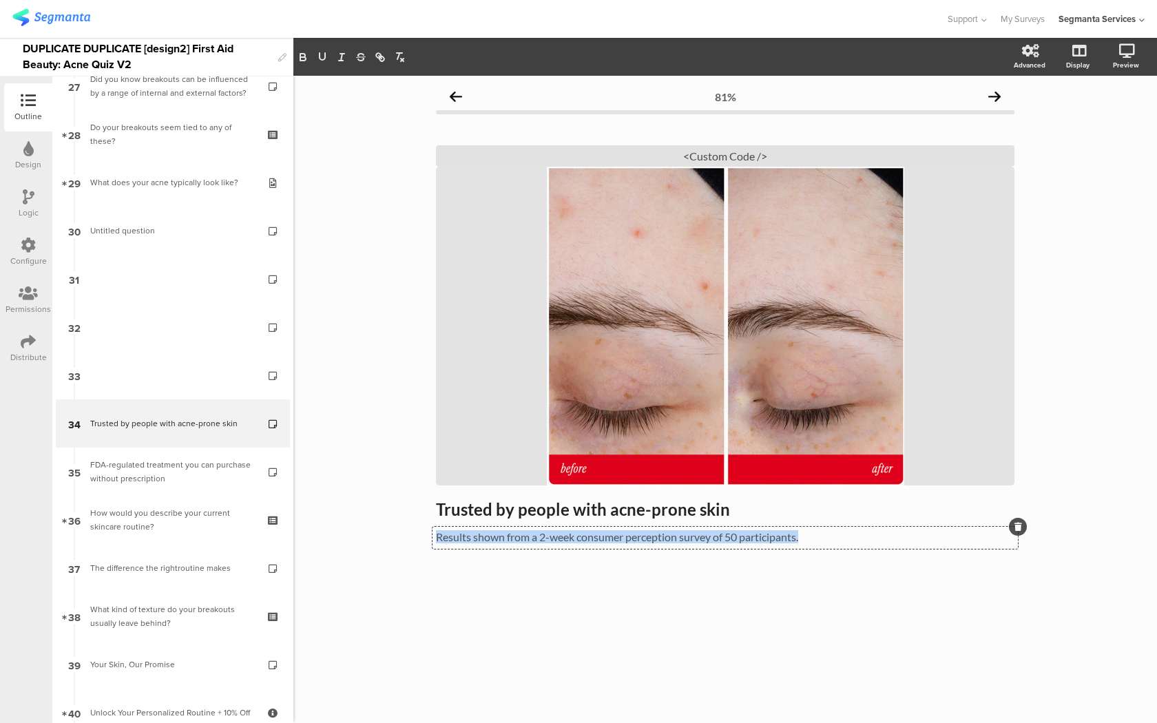
copy p "Results shown from a 2-week consumer perception survey of 50 participants."
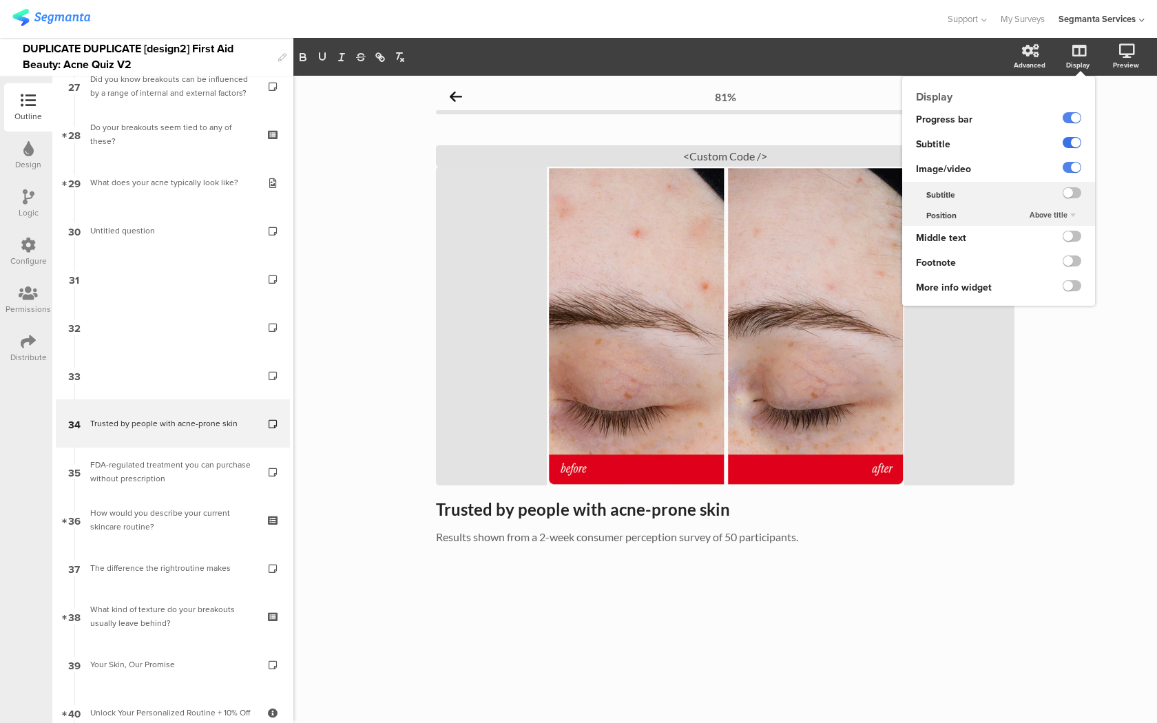
click at [1075, 140] on label at bounding box center [1071, 142] width 19 height 11
click at [0, 0] on input "checkbox" at bounding box center [0, 0] width 0 height 0
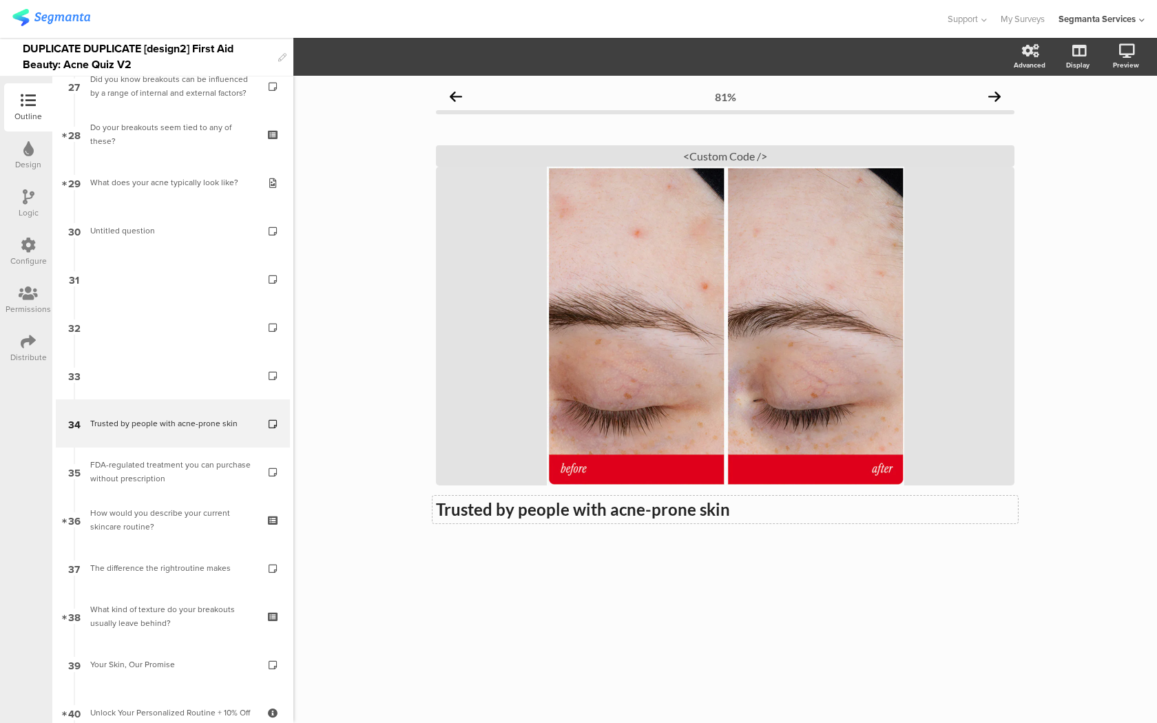
click at [718, 511] on div "Trusted by people with acne-prone skin Trusted by people with acne-prone skin" at bounding box center [724, 510] width 585 height 28
click at [819, 149] on div "<Custom Code />" at bounding box center [725, 155] width 578 height 21
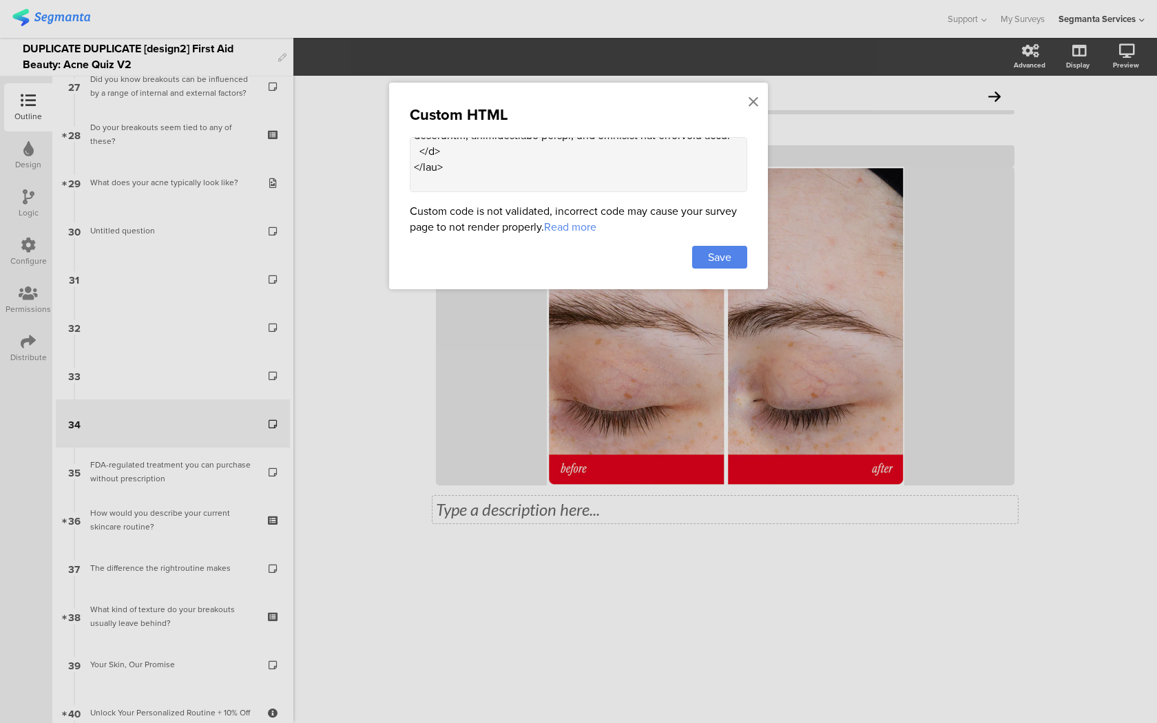
scroll to position [1464, 0]
drag, startPoint x: 722, startPoint y: 165, endPoint x: 427, endPoint y: 176, distance: 294.9
click at [427, 176] on textarea at bounding box center [578, 164] width 337 height 55
paste textarea "Results shown from a 2-week consumer perception survey of 50 participants"
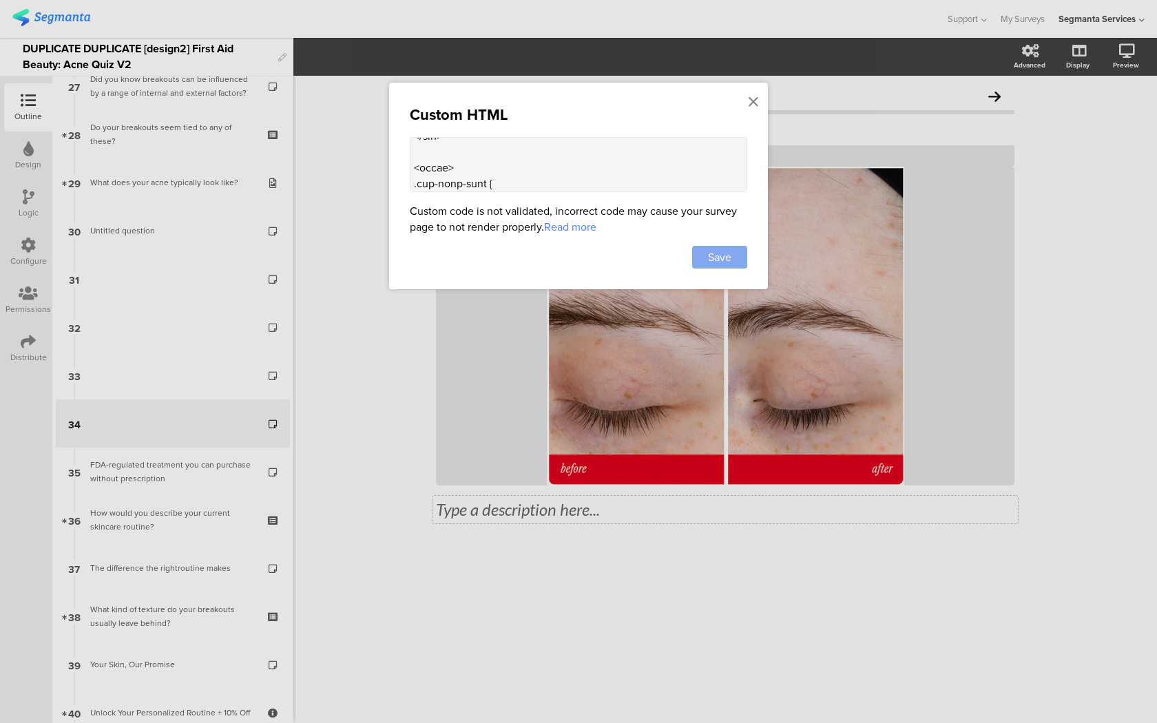
type textarea "<style> .question-header .main-text { display: none !important; } .progress-bar…"
click at [735, 259] on div "Save" at bounding box center [719, 257] width 55 height 23
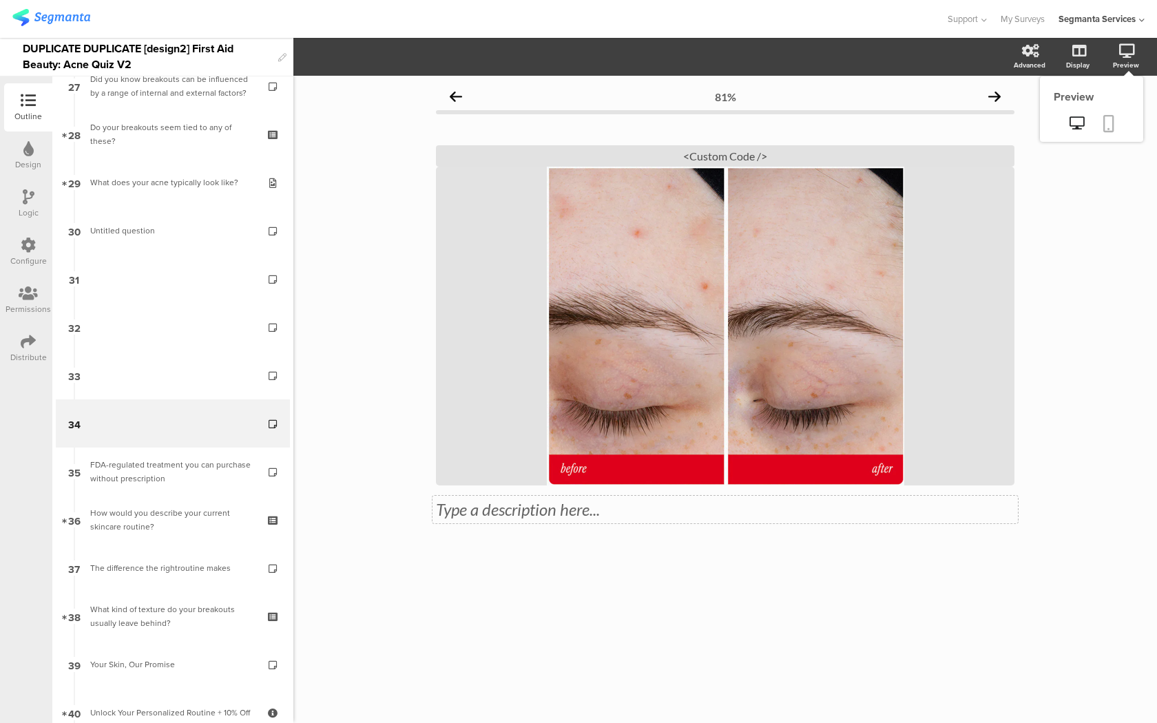
click at [1110, 122] on icon at bounding box center [1108, 123] width 11 height 17
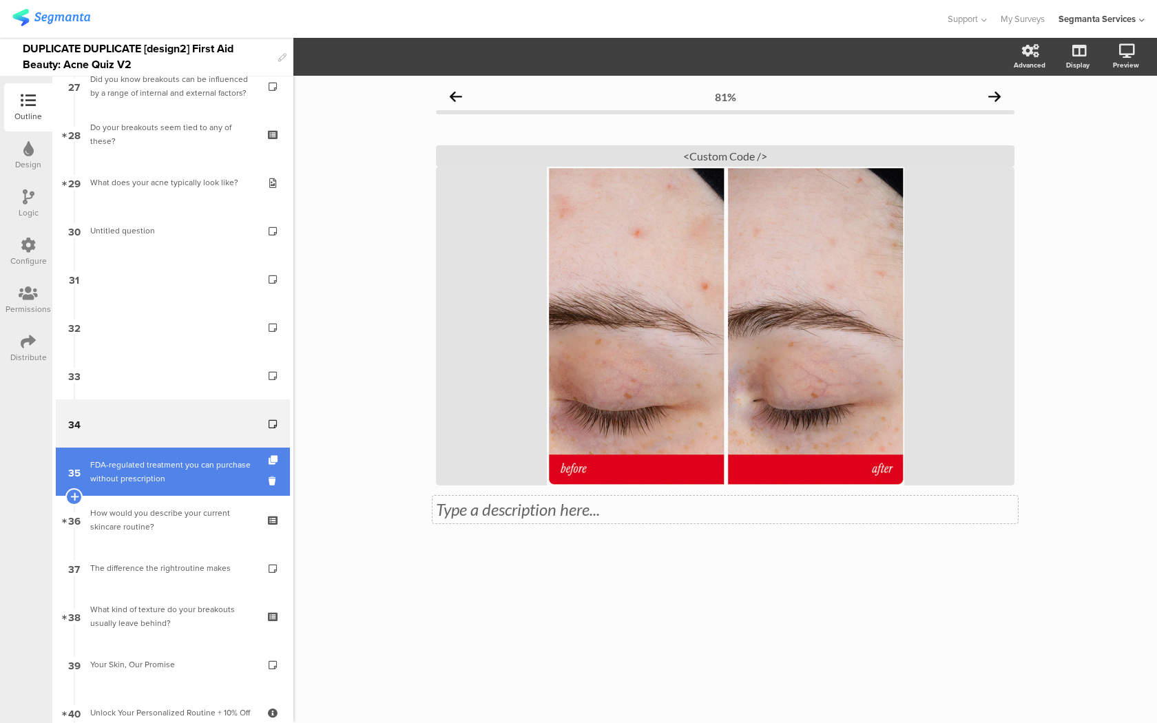
click at [185, 467] on div "FDA-regulated treatment you can purchase without prescription" at bounding box center [172, 472] width 165 height 28
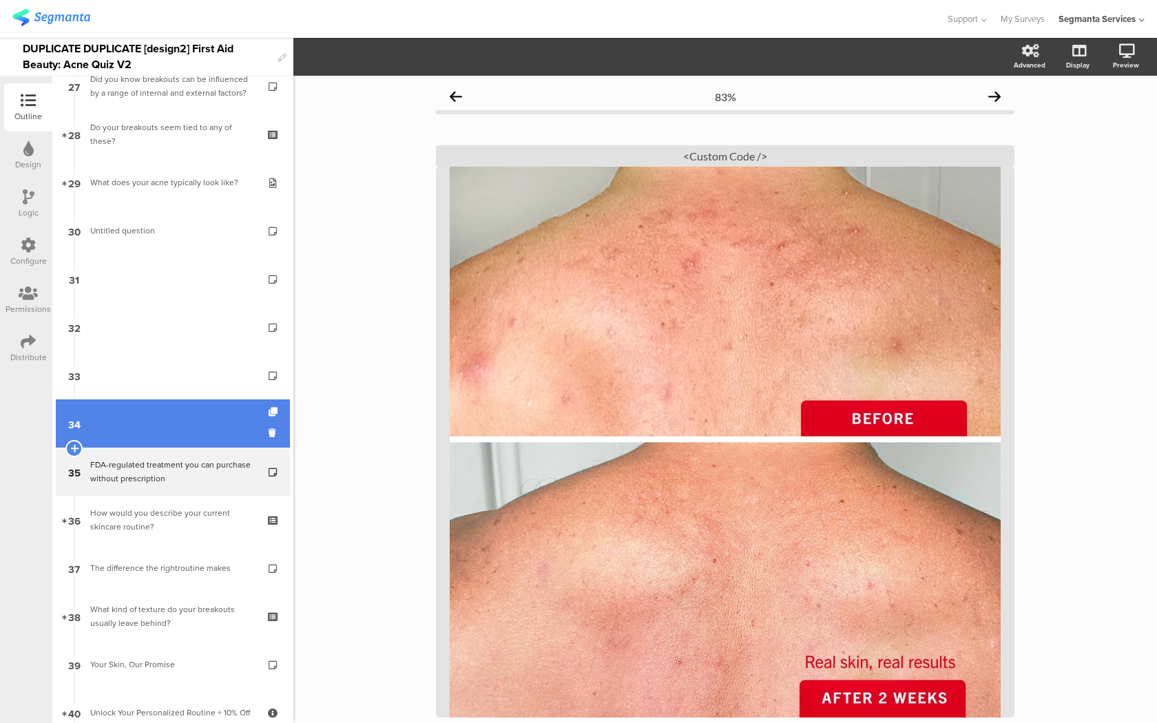
click at [180, 423] on link "34" at bounding box center [173, 423] width 234 height 48
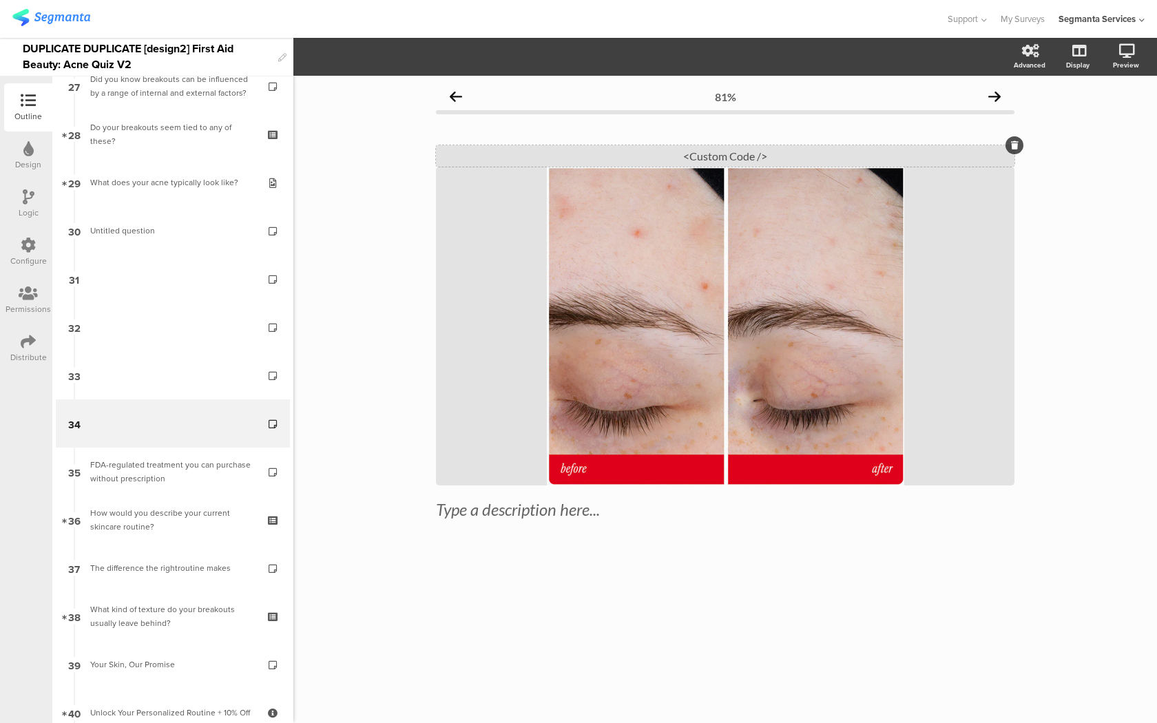
click at [588, 159] on div "<Custom Code />" at bounding box center [725, 155] width 578 height 21
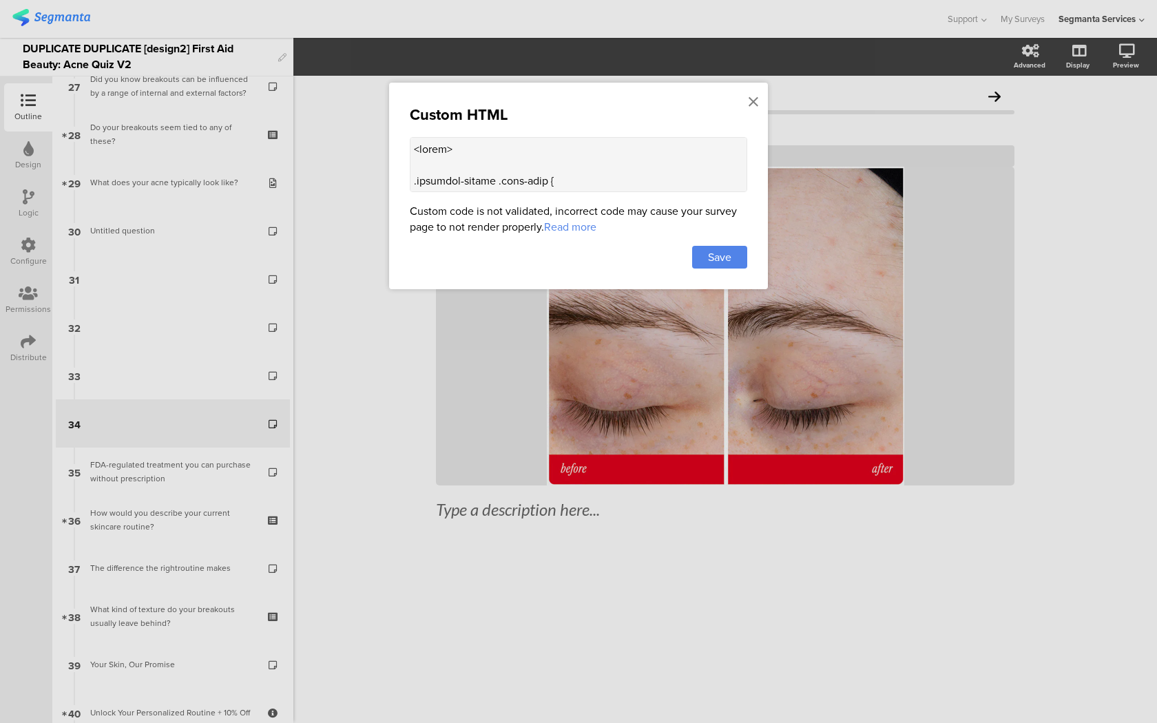
click at [564, 169] on textarea at bounding box center [578, 164] width 337 height 55
click at [748, 107] on div at bounding box center [753, 101] width 12 height 25
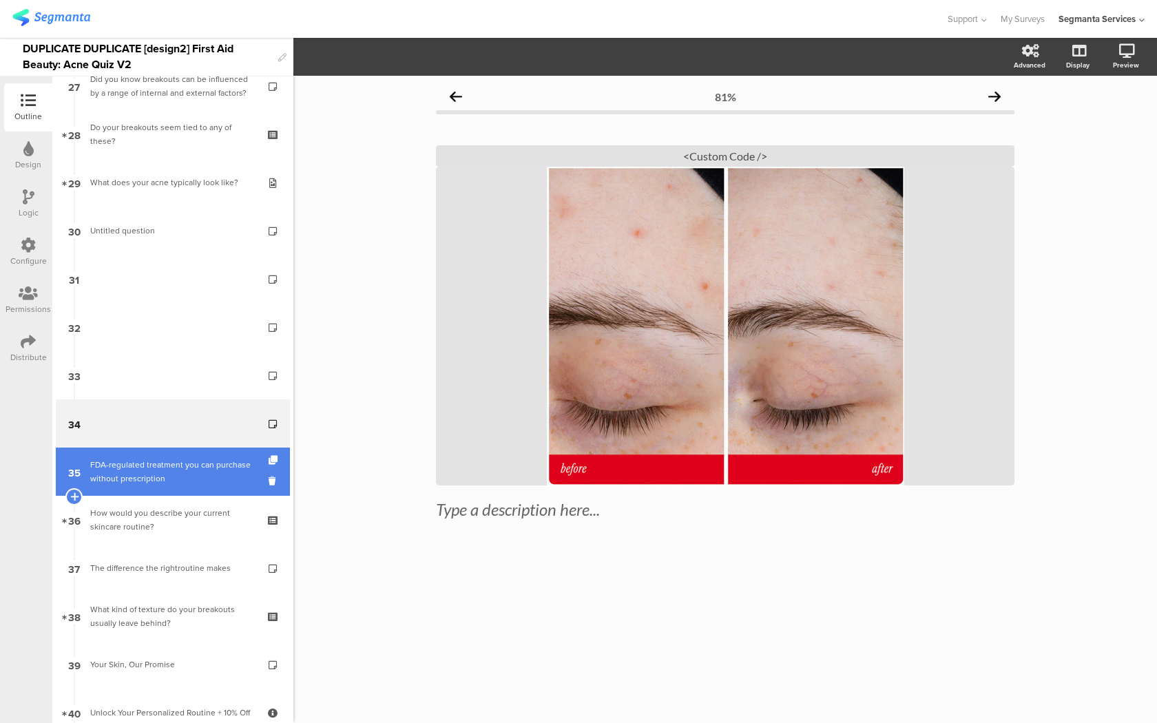
click at [182, 460] on div "FDA-regulated treatment you can purchase without prescription" at bounding box center [172, 472] width 165 height 28
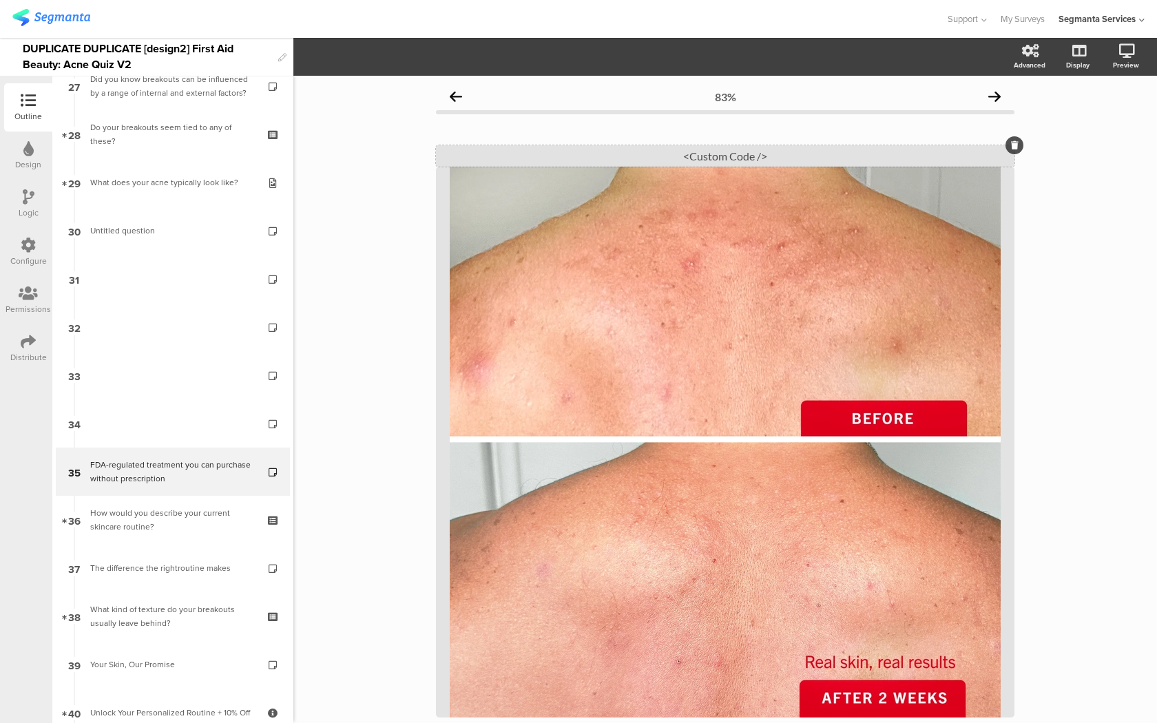
click at [651, 159] on div "<Custom Code />" at bounding box center [725, 155] width 578 height 21
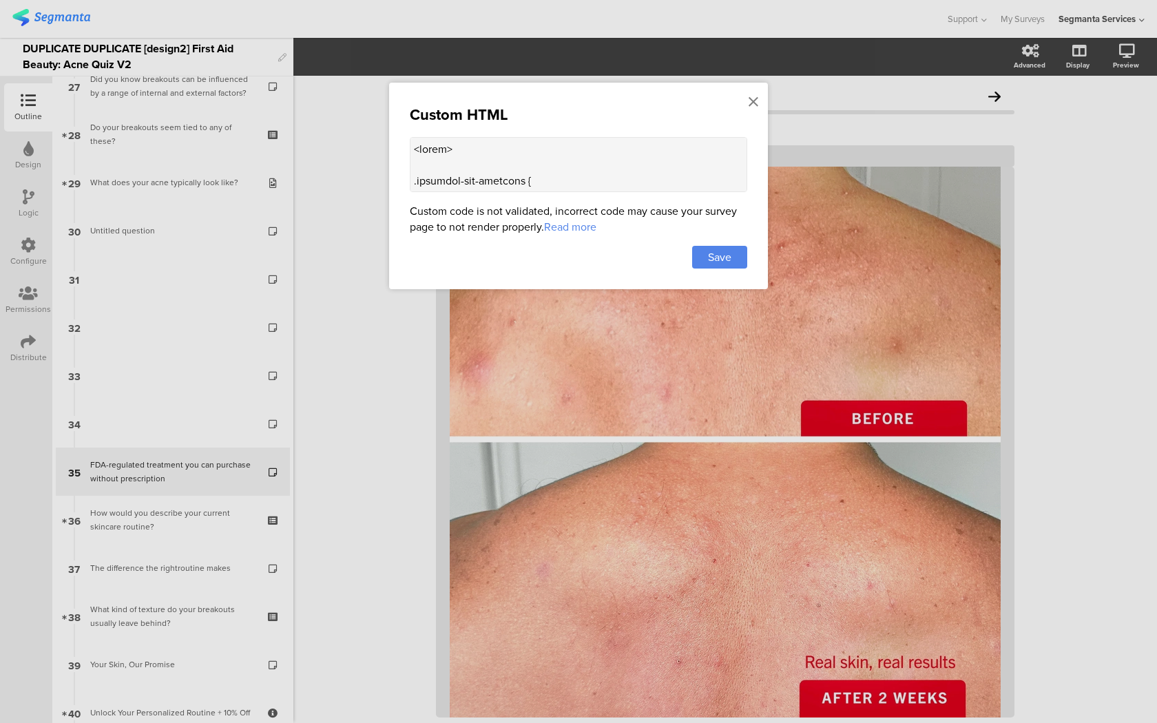
click at [602, 166] on textarea at bounding box center [578, 164] width 337 height 55
paste textarea "question-header .main-text { display: none !important; } .progress-bar-segments…"
type textarea "<style> .question-header .main-text { display: none !important; } .progress-bar…"
click at [725, 258] on span "Save" at bounding box center [719, 257] width 23 height 16
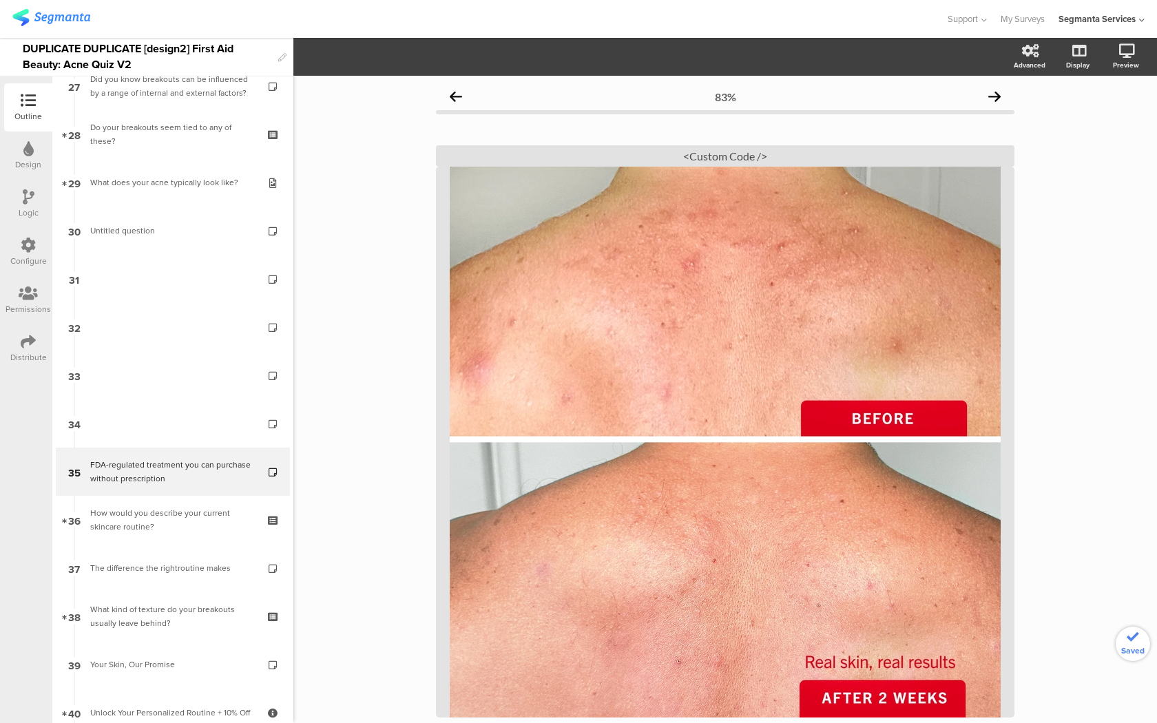
scroll to position [137, 0]
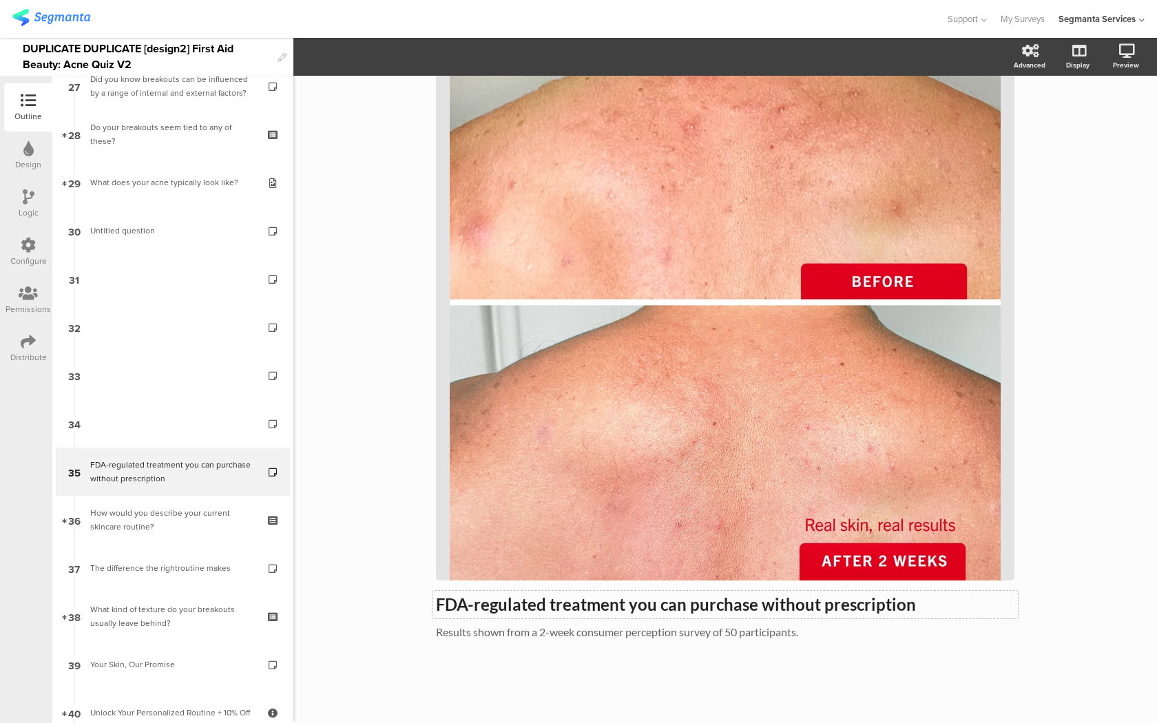
click at [554, 609] on div "FDA-regulated treatment you can purchase without prescription FDA-regulated tre…" at bounding box center [725, 319] width 578 height 670
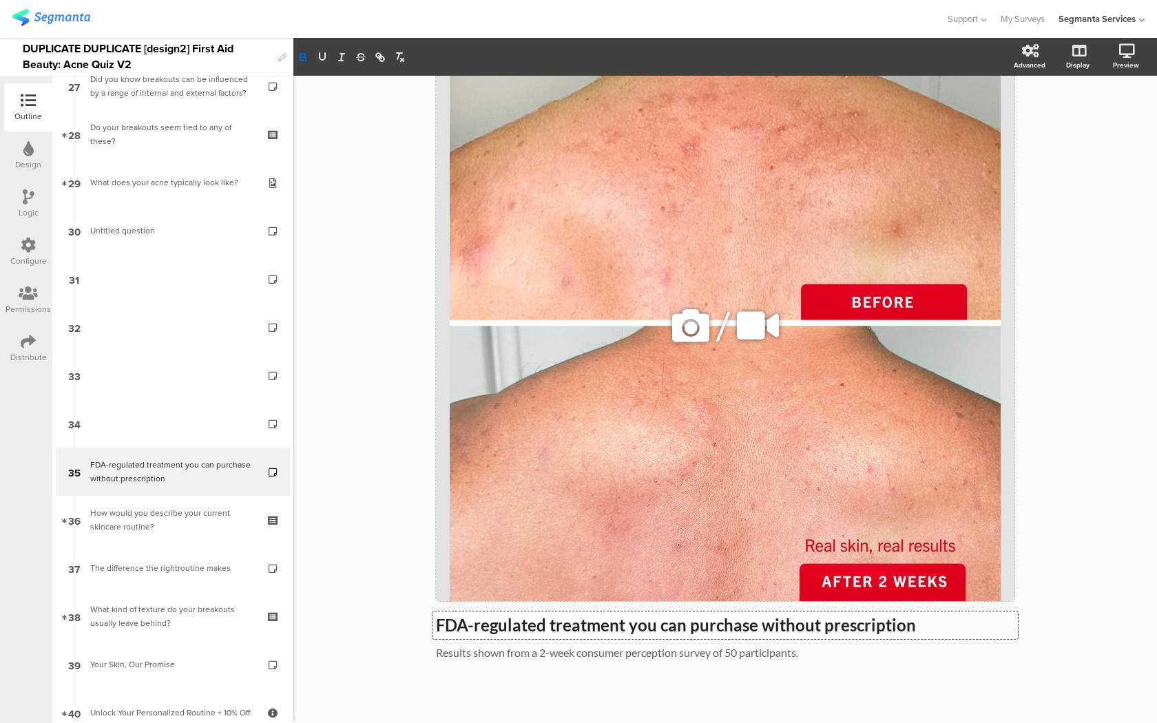
scroll to position [0, 0]
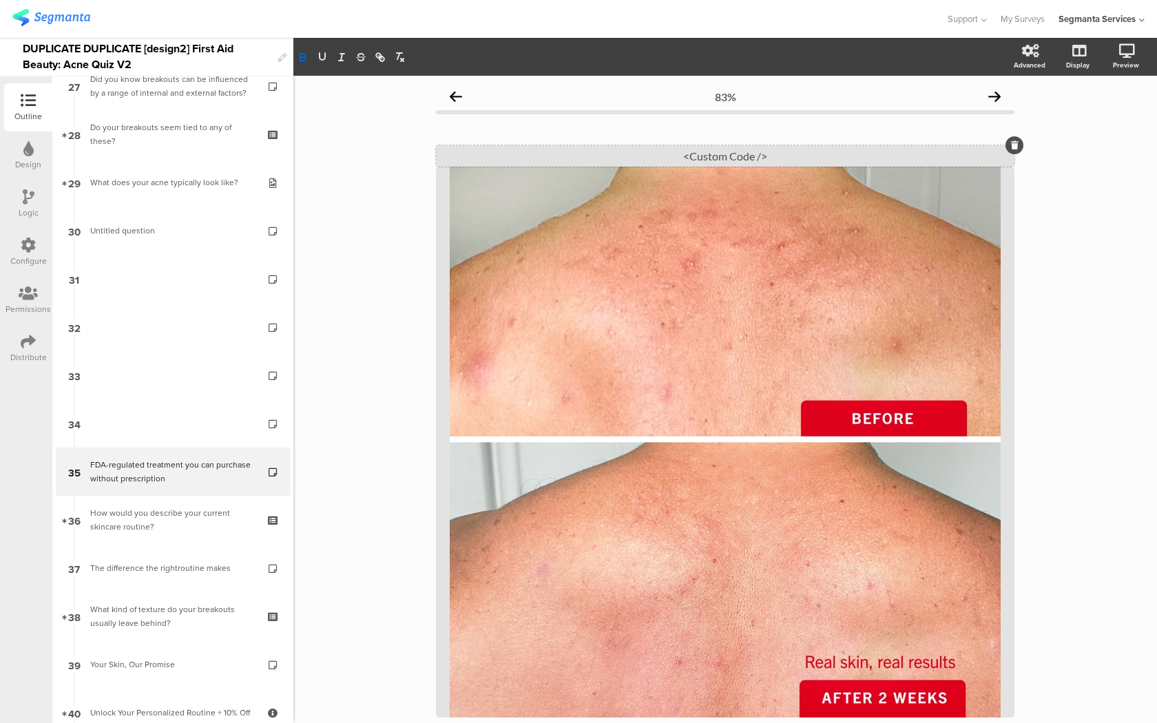
click at [691, 156] on div "<Custom Code />" at bounding box center [725, 155] width 578 height 21
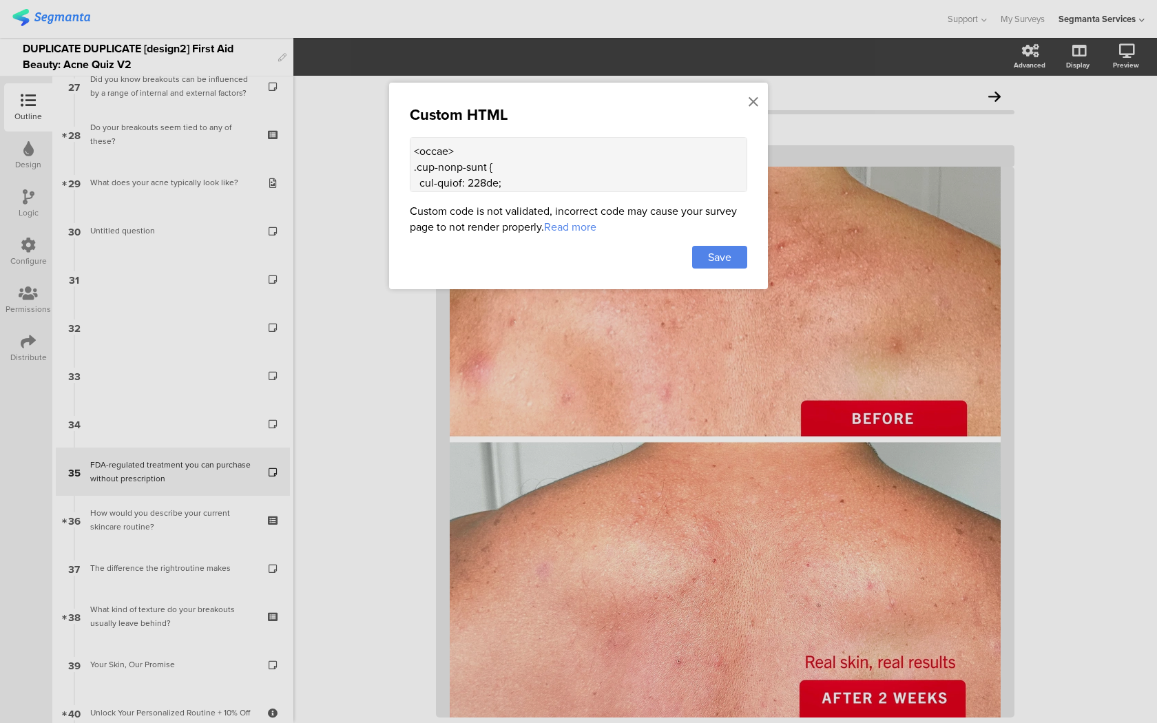
scroll to position [1487, 0]
drag, startPoint x: 476, startPoint y: 164, endPoint x: 428, endPoint y: 152, distance: 50.3
click at [428, 152] on textarea at bounding box center [578, 164] width 337 height 55
drag, startPoint x: 444, startPoint y: 140, endPoint x: 611, endPoint y: 187, distance: 173.1
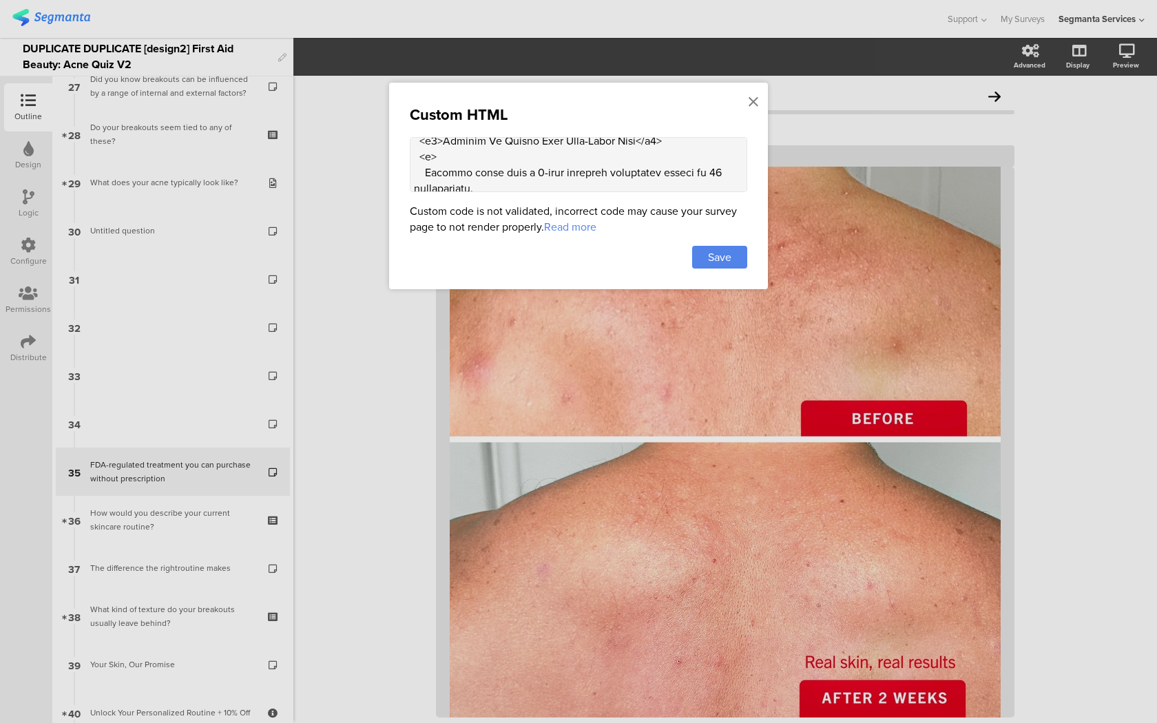
click at [611, 187] on textarea at bounding box center [578, 164] width 337 height 55
click at [635, 181] on textarea at bounding box center [578, 164] width 337 height 55
drag, startPoint x: 635, startPoint y: 181, endPoint x: 444, endPoint y: 180, distance: 191.4
click at [444, 180] on textarea at bounding box center [578, 164] width 337 height 55
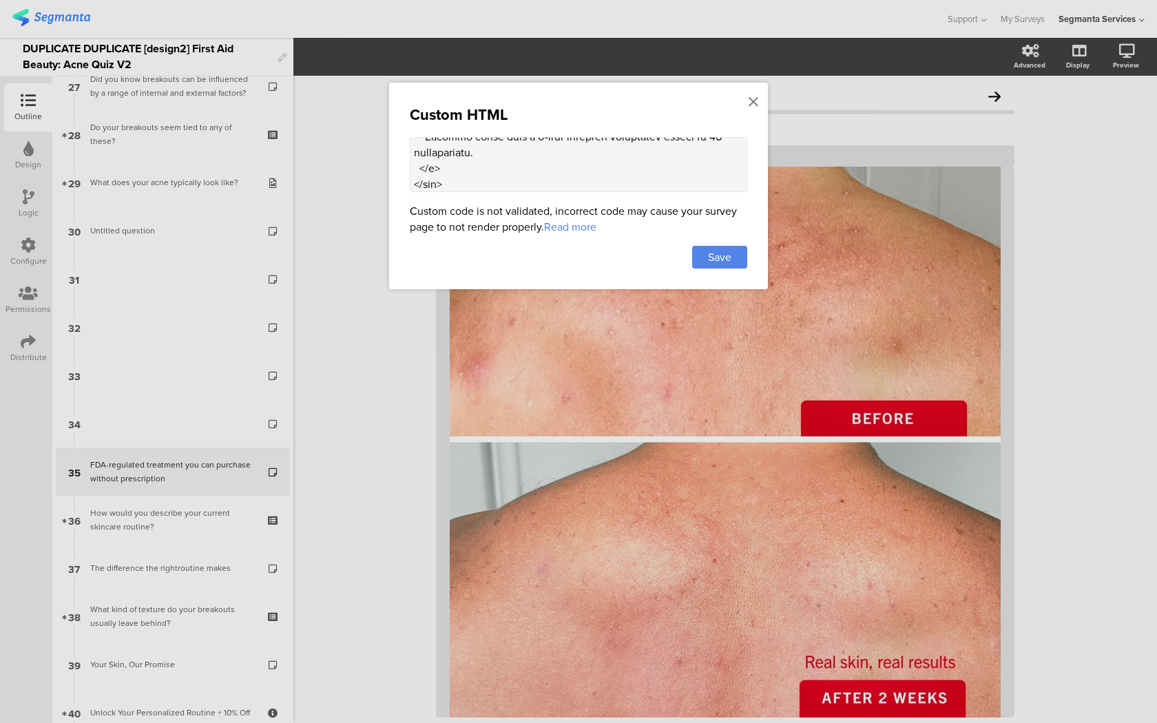
paste textarea "FDA-regulated treatment you can purchase without prescriptio"
click at [472, 161] on textarea at bounding box center [578, 164] width 337 height 55
click at [520, 162] on textarea at bounding box center [578, 164] width 337 height 55
click at [572, 165] on textarea at bounding box center [578, 164] width 337 height 55
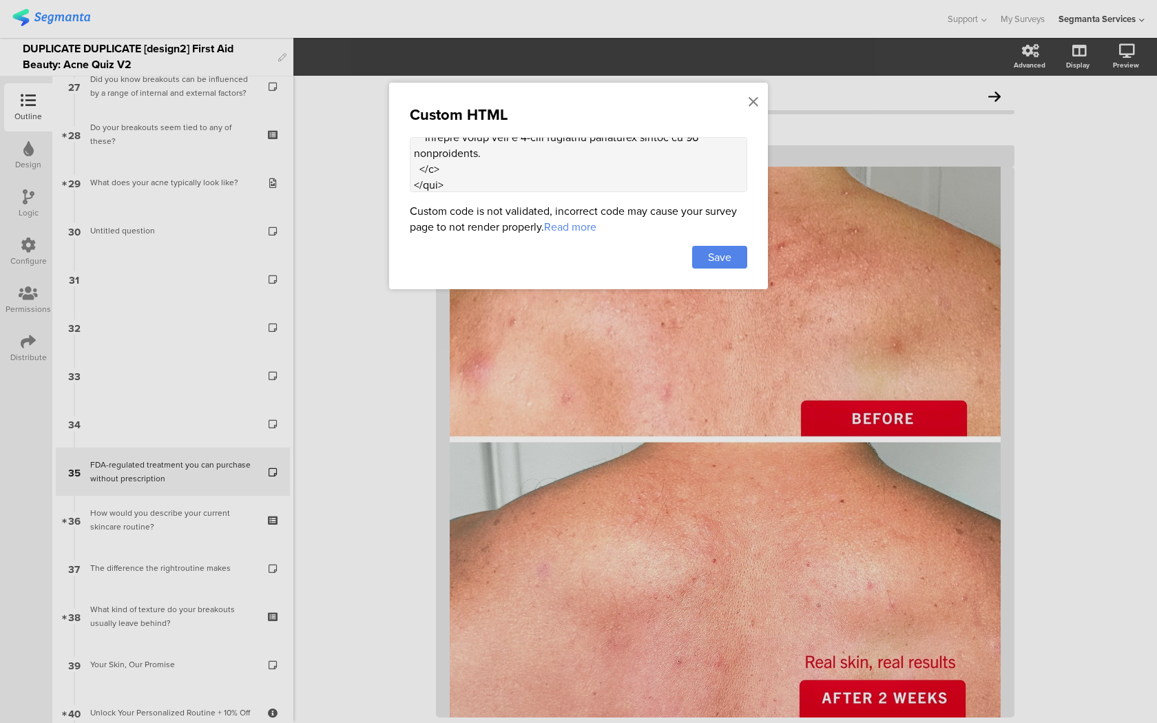
click at [597, 166] on textarea at bounding box center [578, 164] width 337 height 55
click at [618, 167] on textarea at bounding box center [578, 164] width 337 height 55
click at [668, 165] on textarea at bounding box center [578, 164] width 337 height 55
click at [418, 187] on textarea at bounding box center [578, 164] width 337 height 55
type textarea "<style> .question-header .main-text { display: none !important; } .progress-bar…"
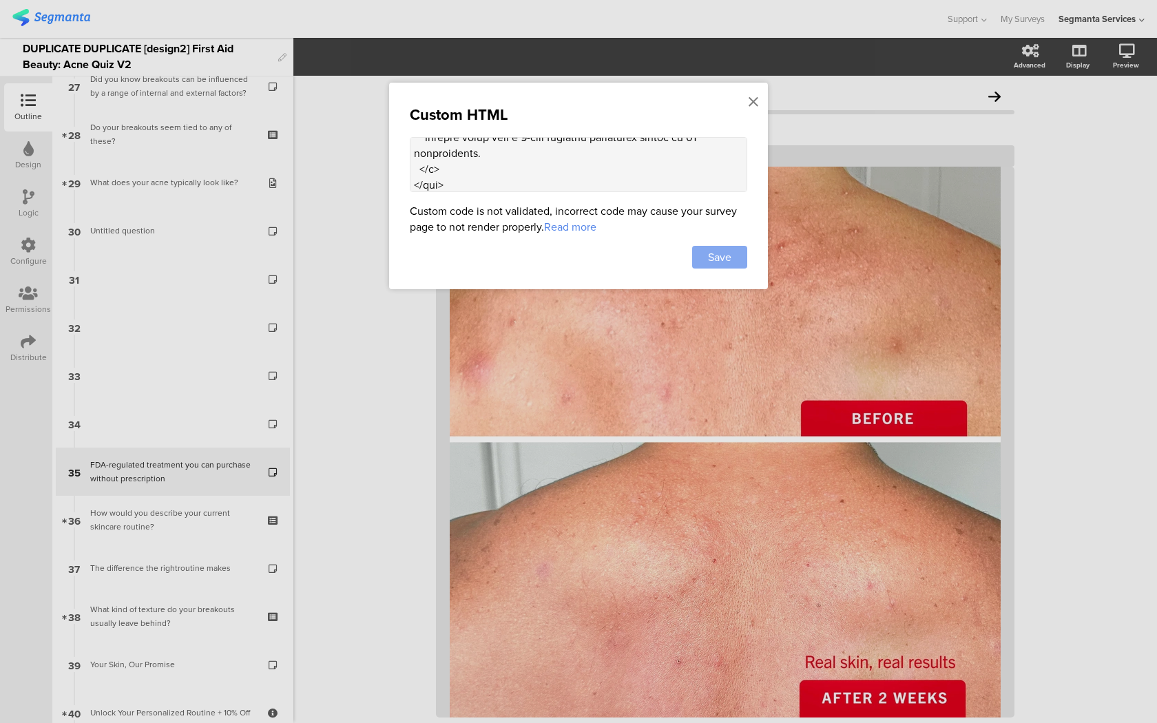
click at [708, 257] on span "Save" at bounding box center [719, 257] width 23 height 16
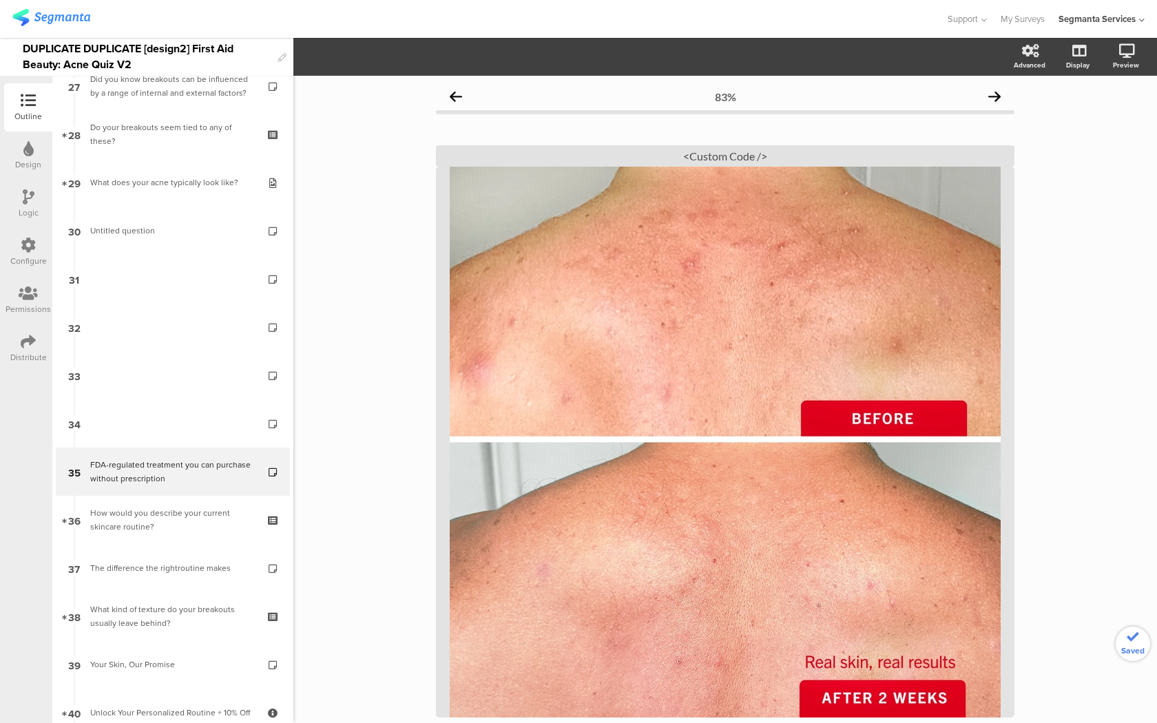
scroll to position [137, 0]
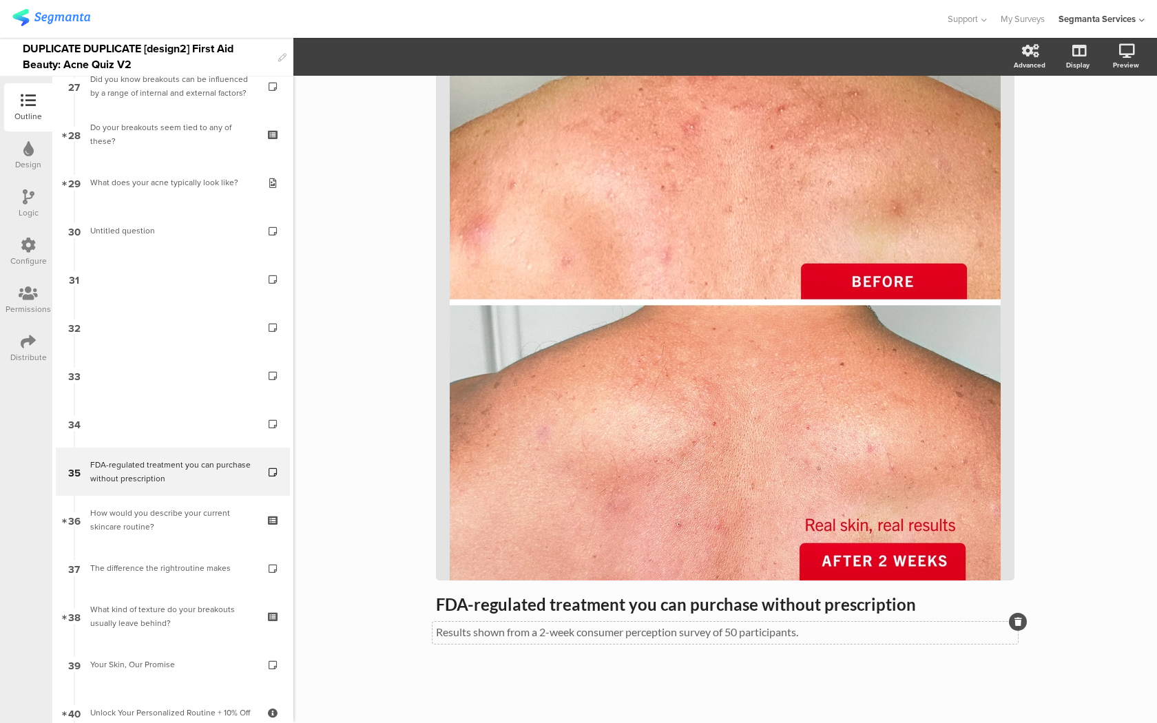
click at [529, 639] on div "Results shown from a 2-week consumer perception survey of 50 participants. Resu…" at bounding box center [724, 633] width 585 height 22
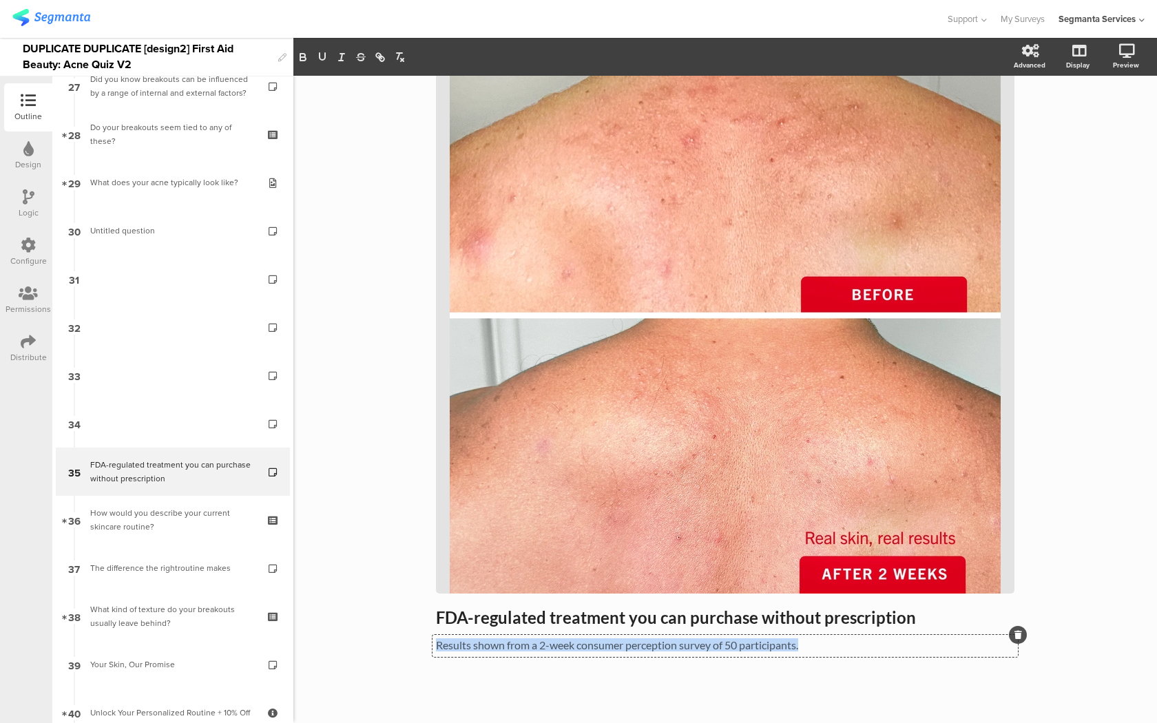
copy p "Results shown from a 2-week consumer perception survey of 50 participants."
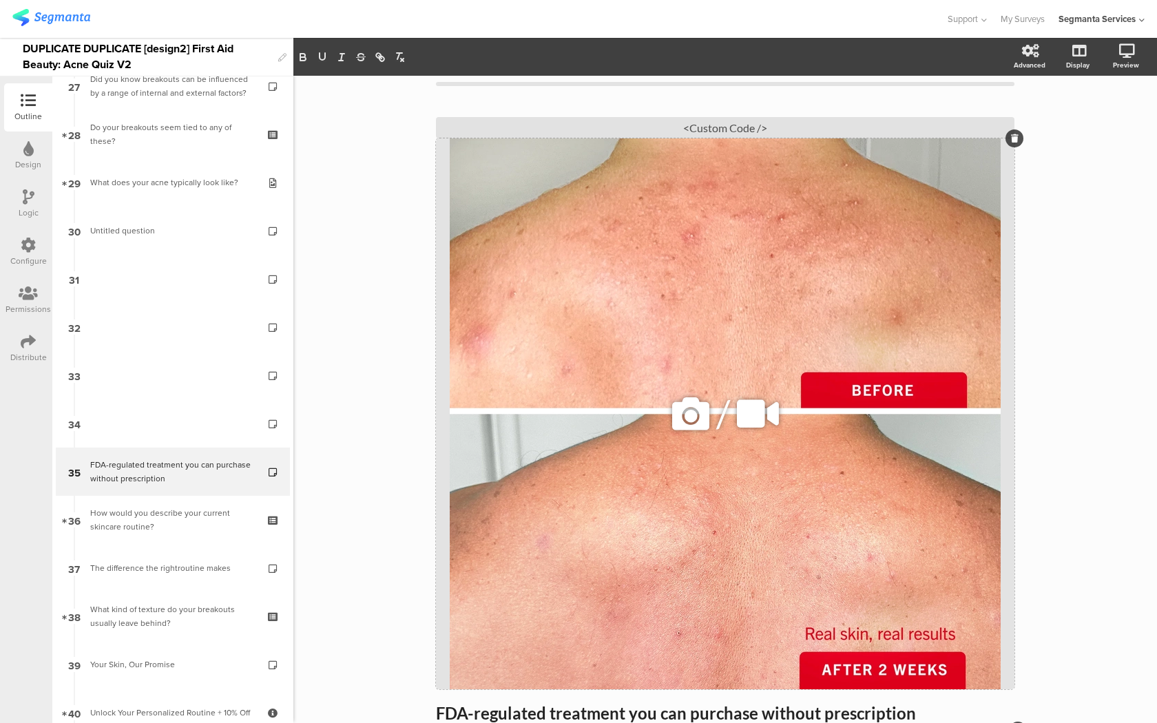
scroll to position [0, 0]
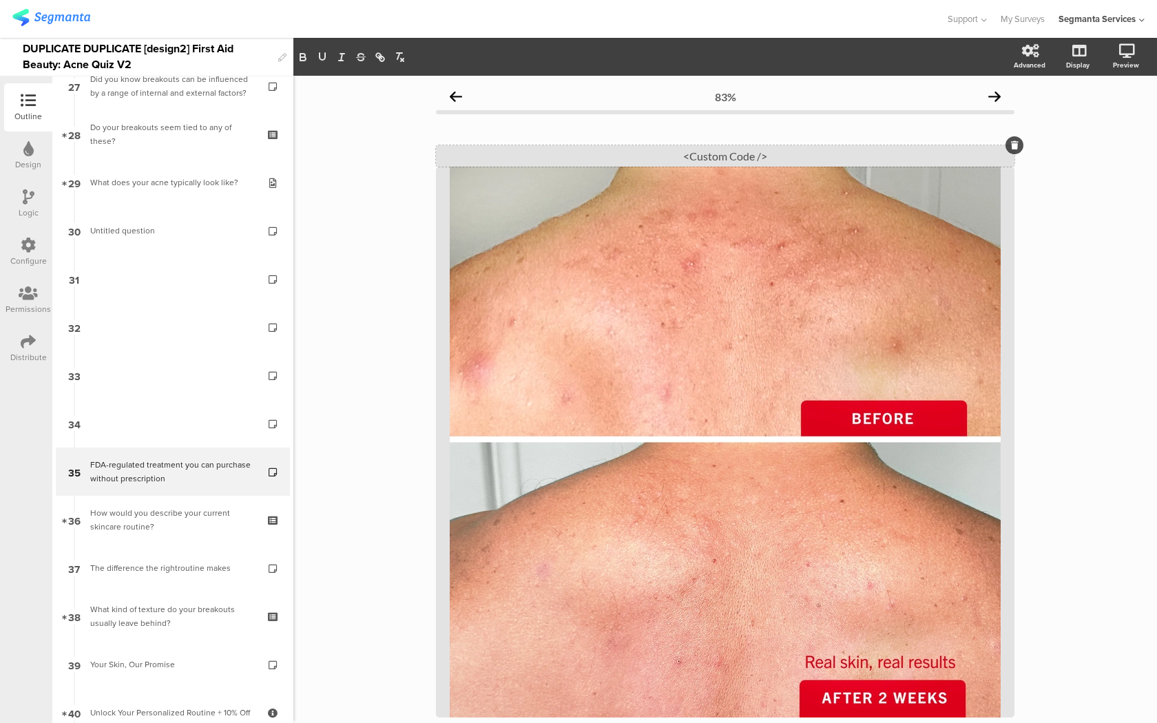
click at [678, 156] on div "<Custom Code />" at bounding box center [725, 155] width 578 height 21
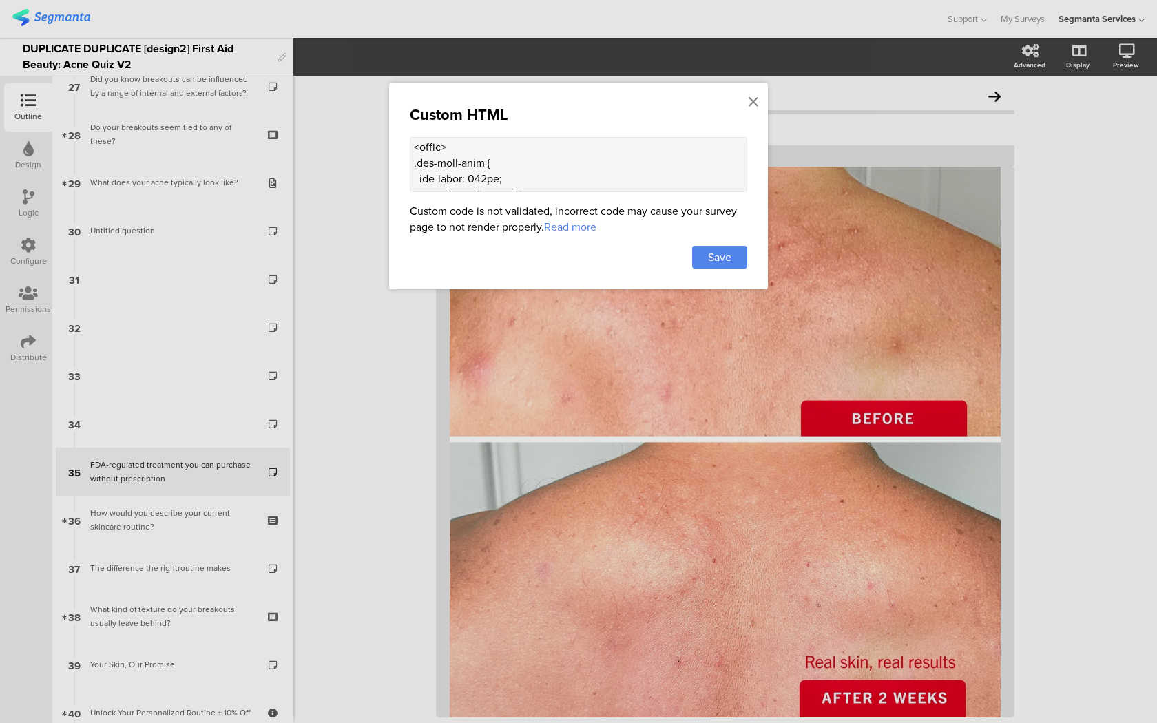
scroll to position [1507, 0]
drag, startPoint x: 475, startPoint y: 166, endPoint x: 428, endPoint y: 149, distance: 49.9
click at [428, 149] on textarea at bounding box center [578, 164] width 337 height 55
click at [732, 253] on div "Save" at bounding box center [719, 257] width 55 height 23
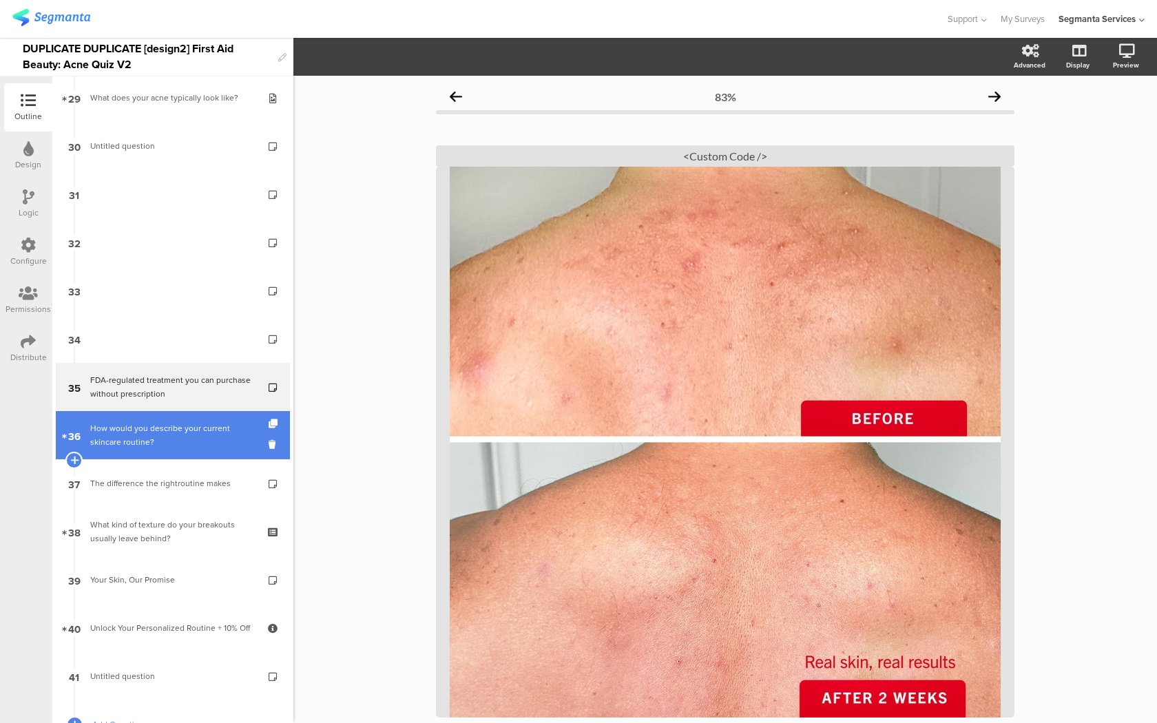
scroll to position [1426, 0]
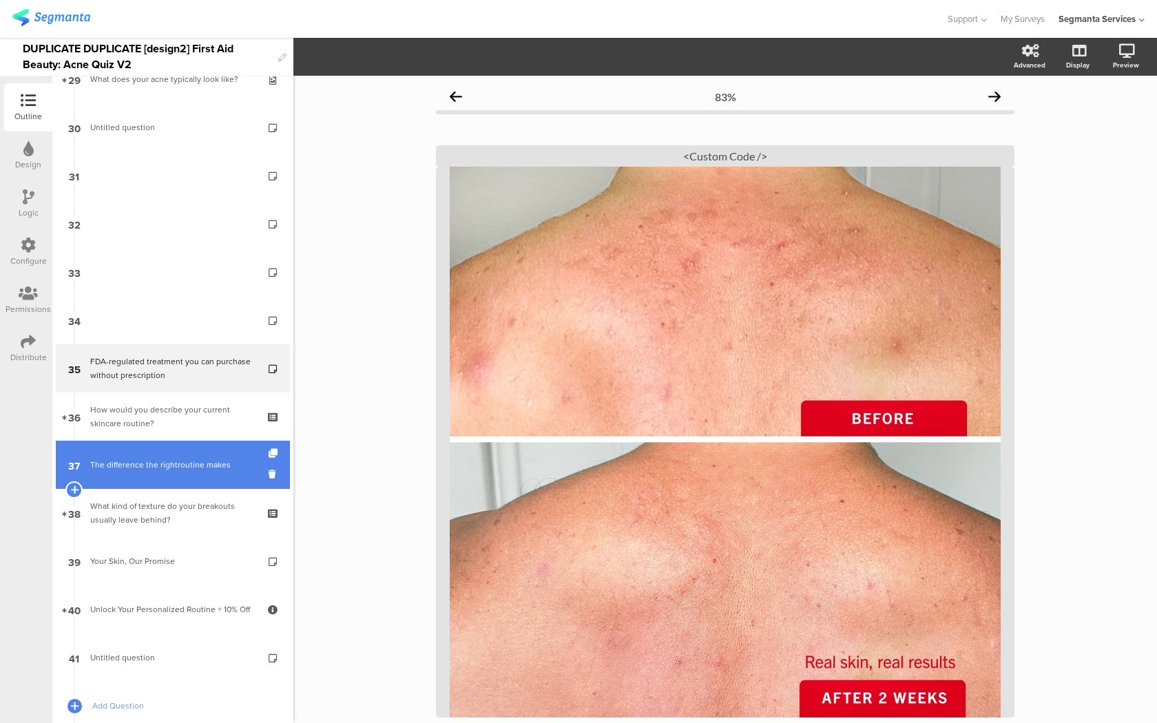
click at [220, 458] on div "The difference the rightroutine makes" at bounding box center [172, 465] width 165 height 14
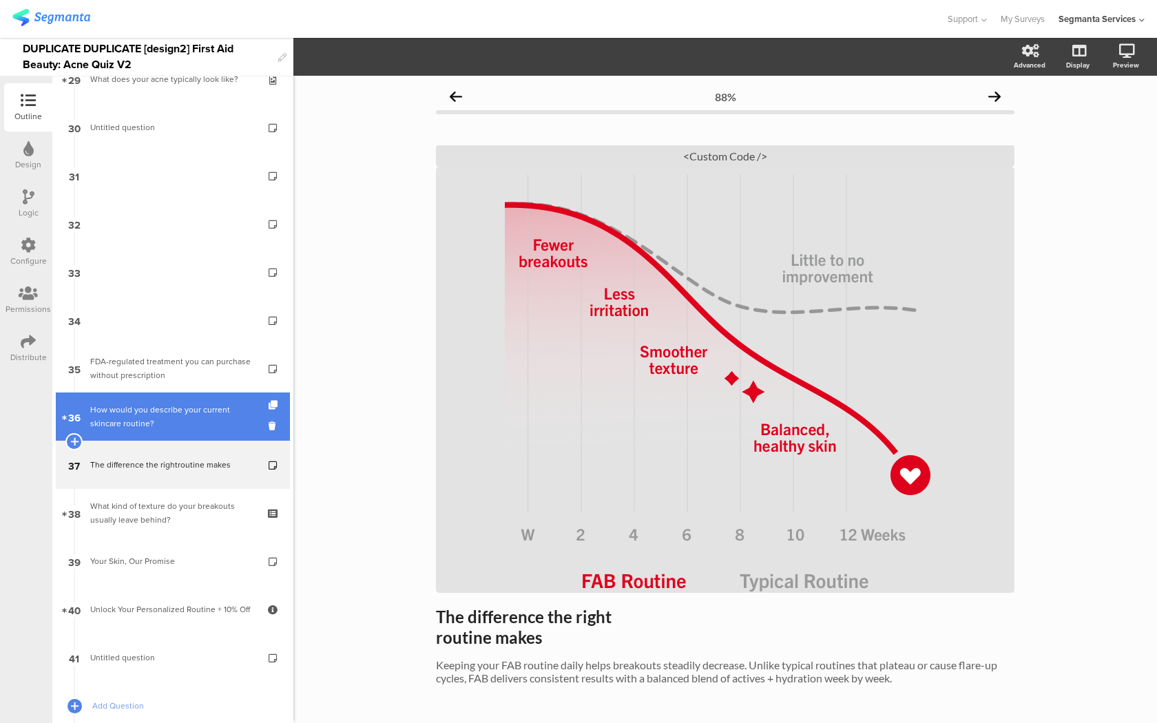
click at [215, 421] on div "How would you describe your current skincare routine?" at bounding box center [172, 417] width 165 height 28
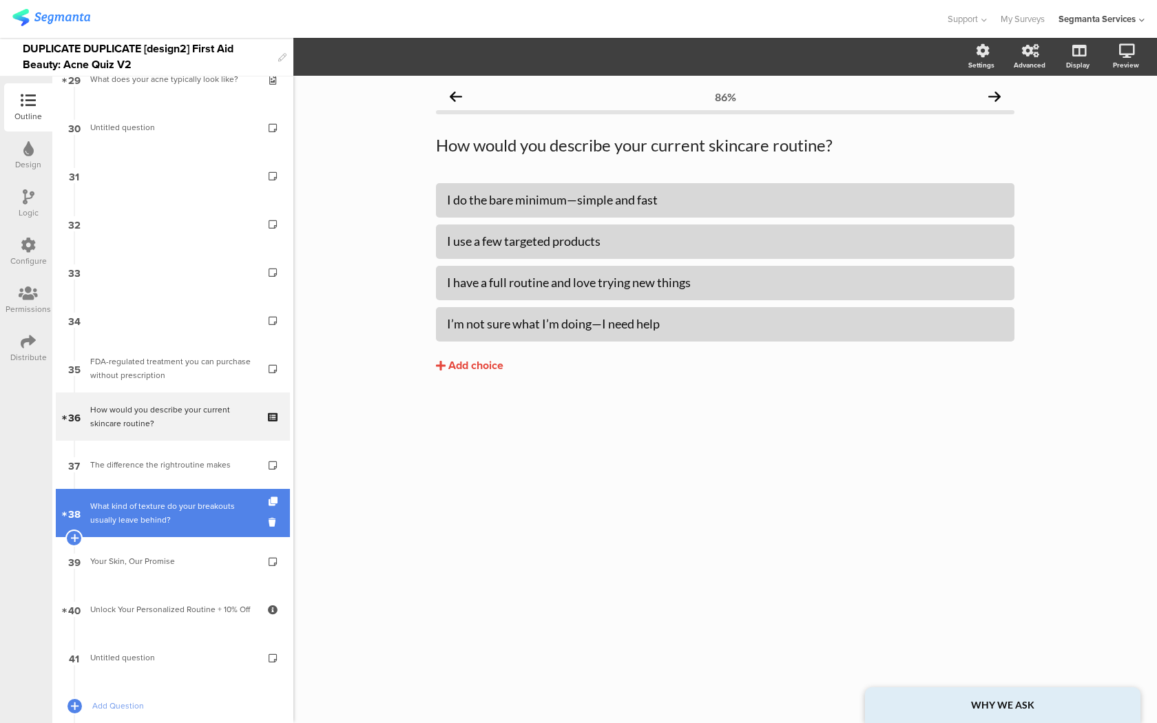
click at [189, 523] on div "What kind of texture do your breakouts usually leave behind?" at bounding box center [172, 513] width 165 height 28
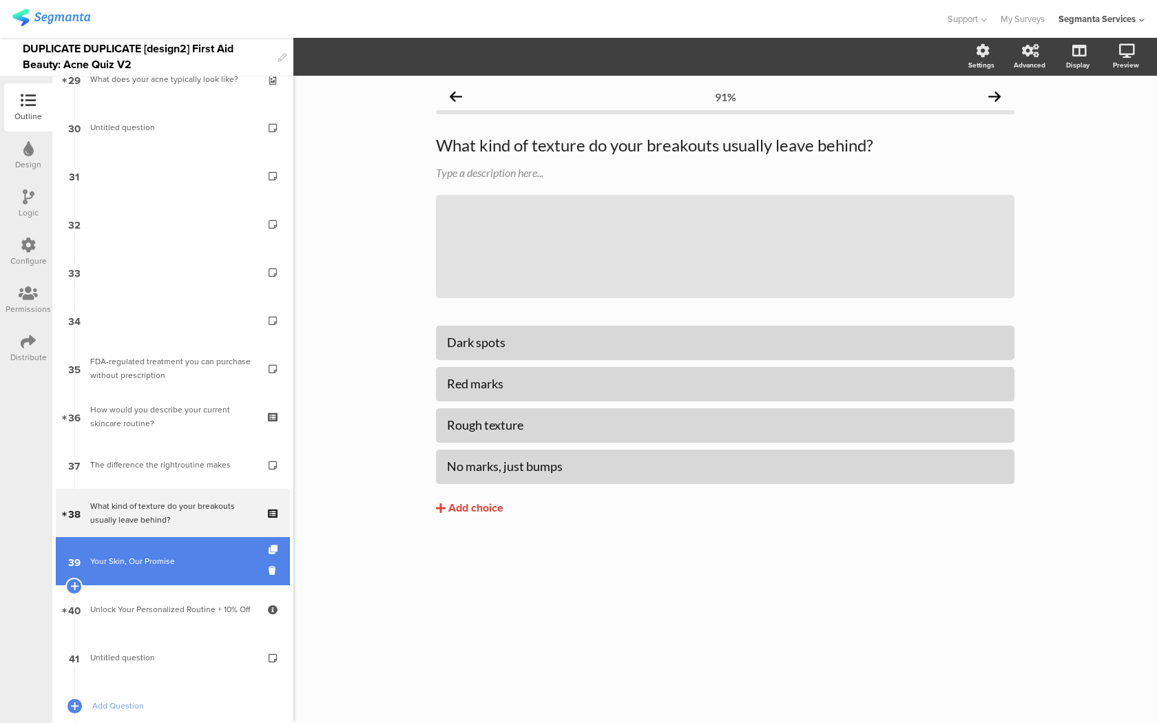
click at [185, 562] on div "Your Skin, Our Promise" at bounding box center [172, 561] width 165 height 14
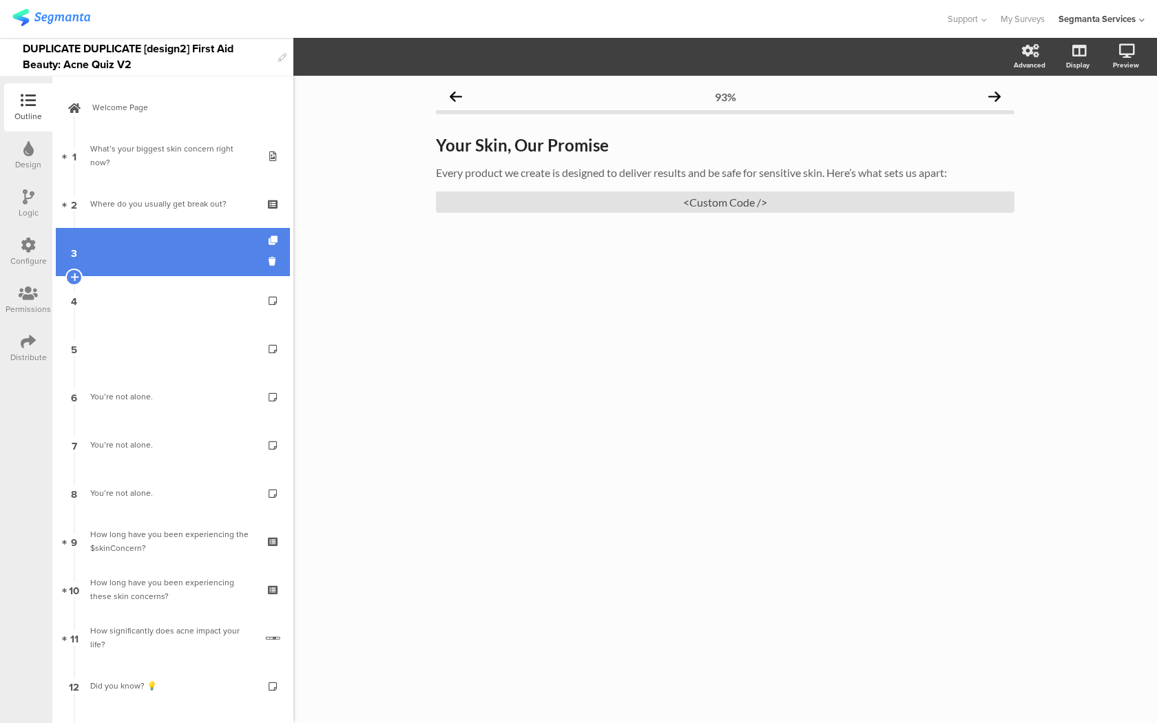
click at [184, 260] on link "3" at bounding box center [173, 252] width 234 height 48
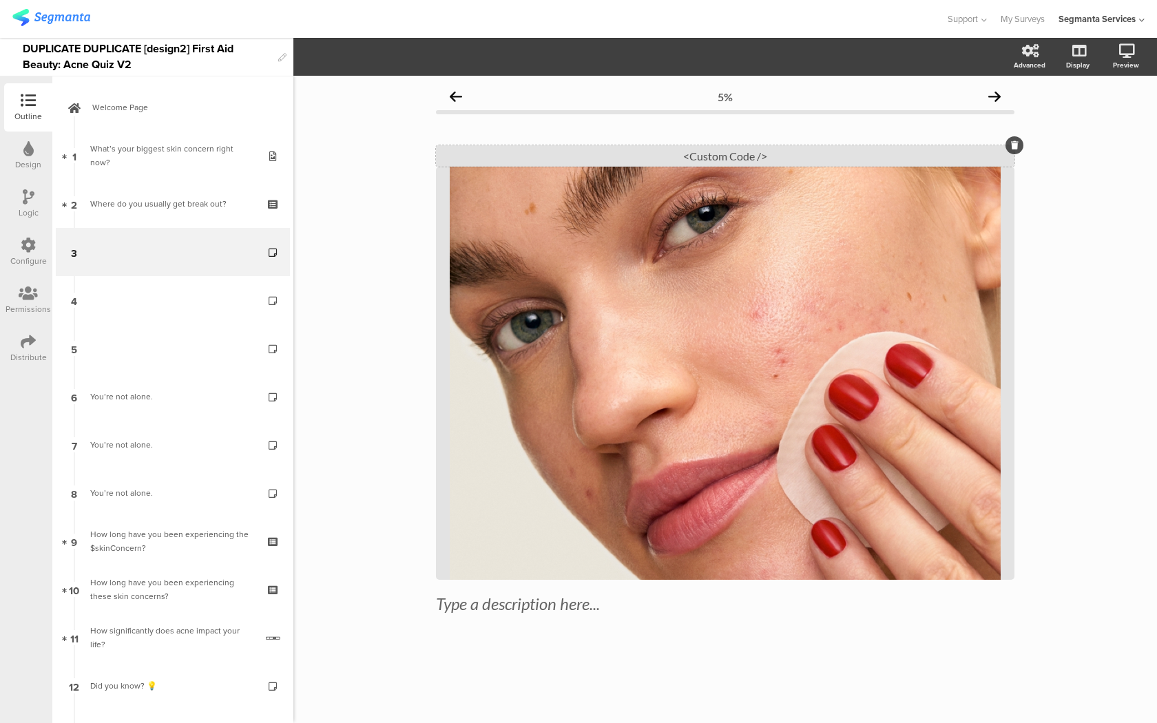
click at [599, 151] on div "<Custom Code />" at bounding box center [725, 155] width 578 height 21
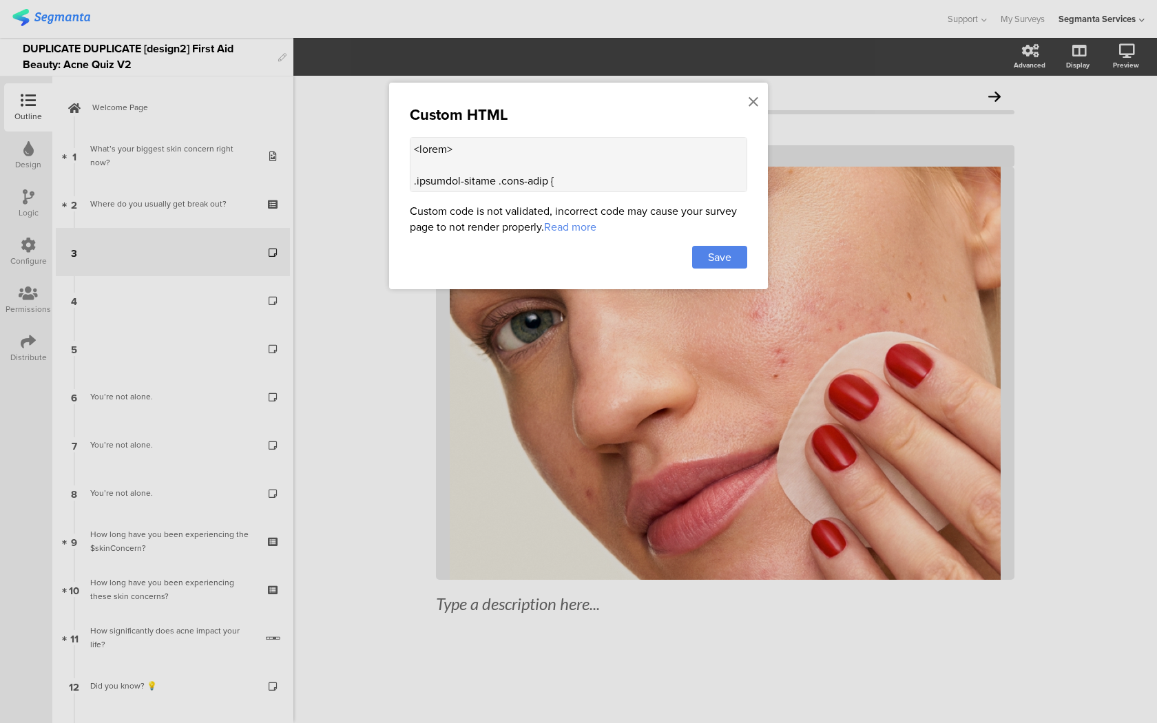
click at [535, 158] on textarea at bounding box center [578, 164] width 337 height 55
click at [758, 92] on div at bounding box center [753, 101] width 12 height 25
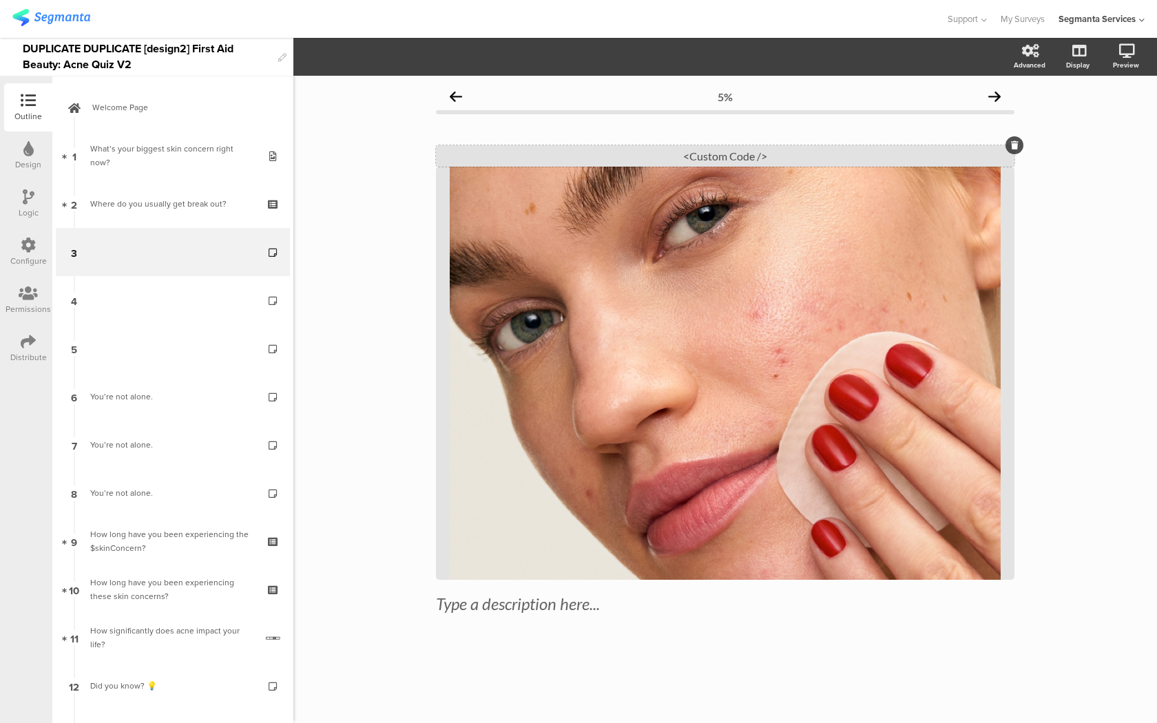
click at [564, 149] on div "<Custom Code />" at bounding box center [725, 155] width 578 height 21
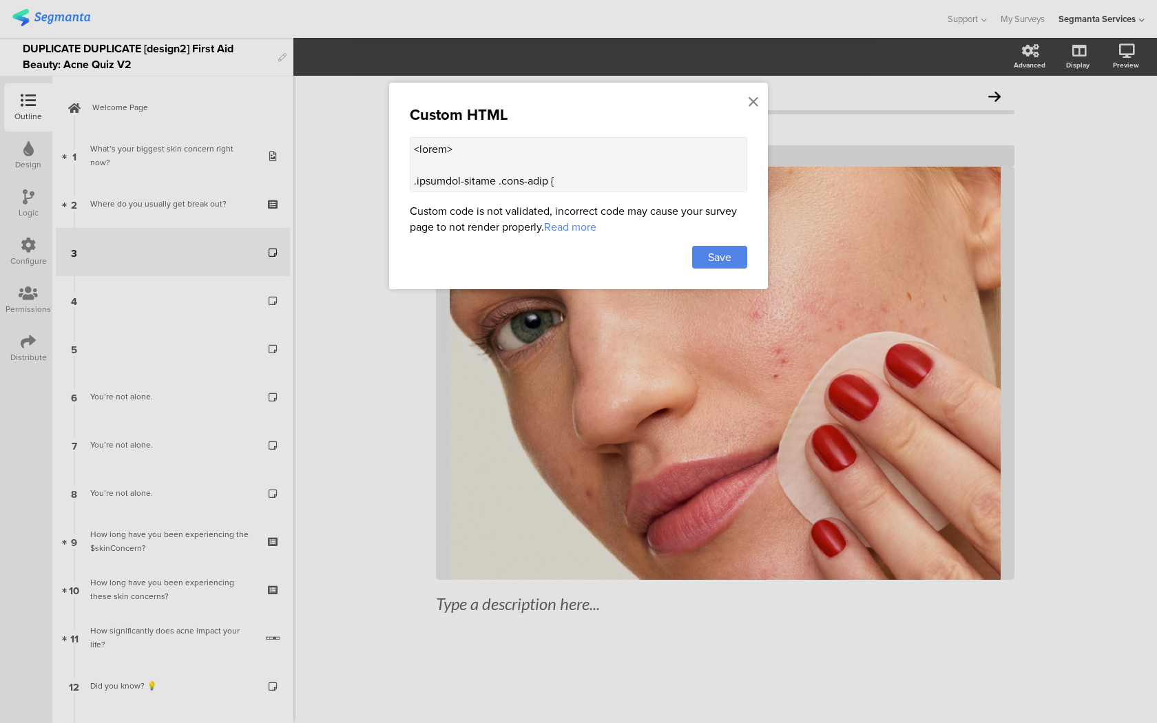
click at [530, 160] on textarea at bounding box center [578, 164] width 337 height 55
click at [753, 100] on icon at bounding box center [753, 101] width 10 height 15
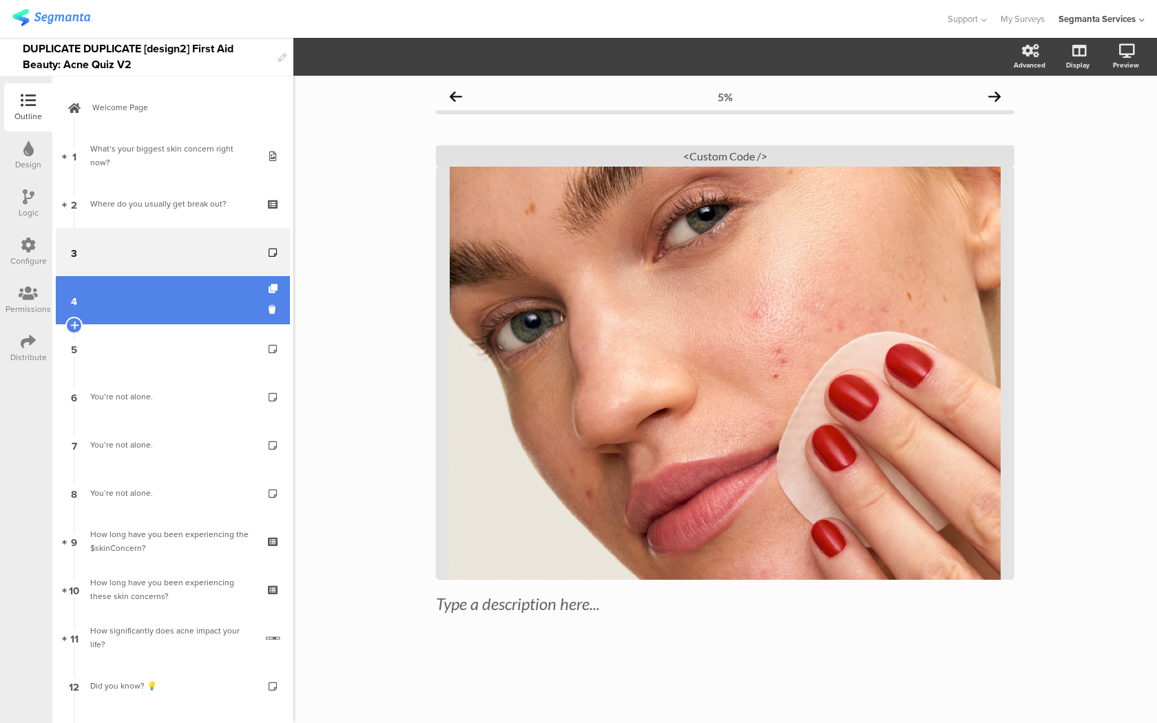
click at [110, 300] on link "4" at bounding box center [173, 300] width 234 height 48
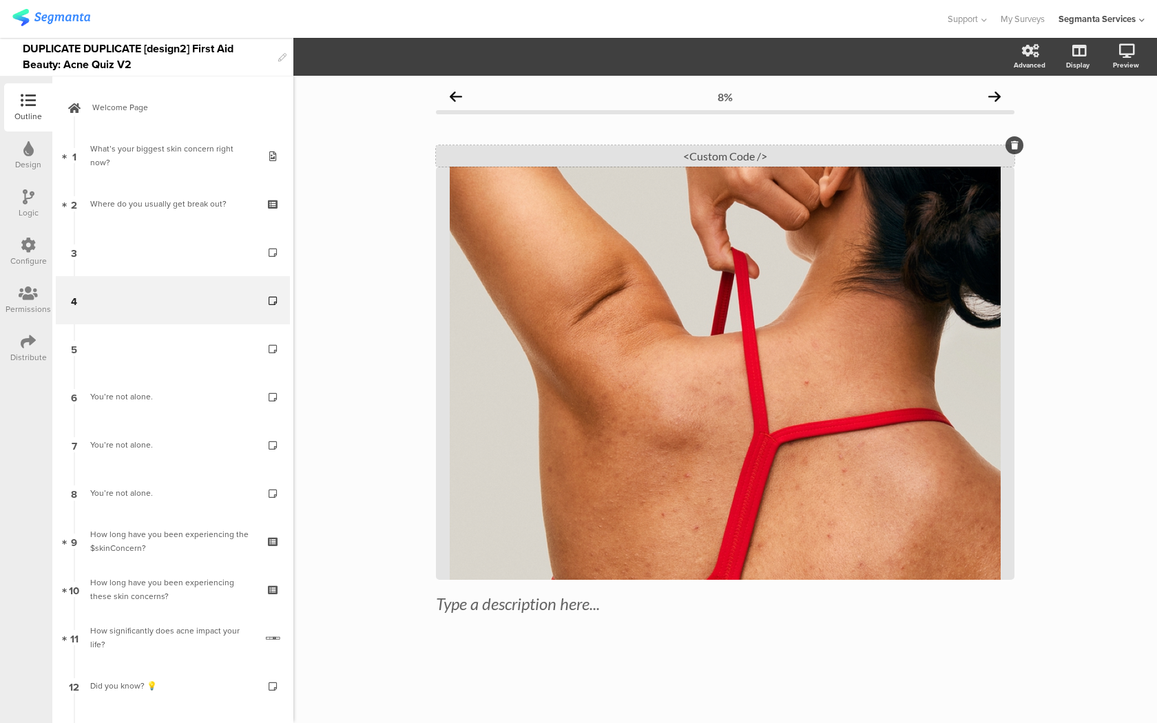
click at [624, 155] on div "<Custom Code />" at bounding box center [725, 155] width 578 height 21
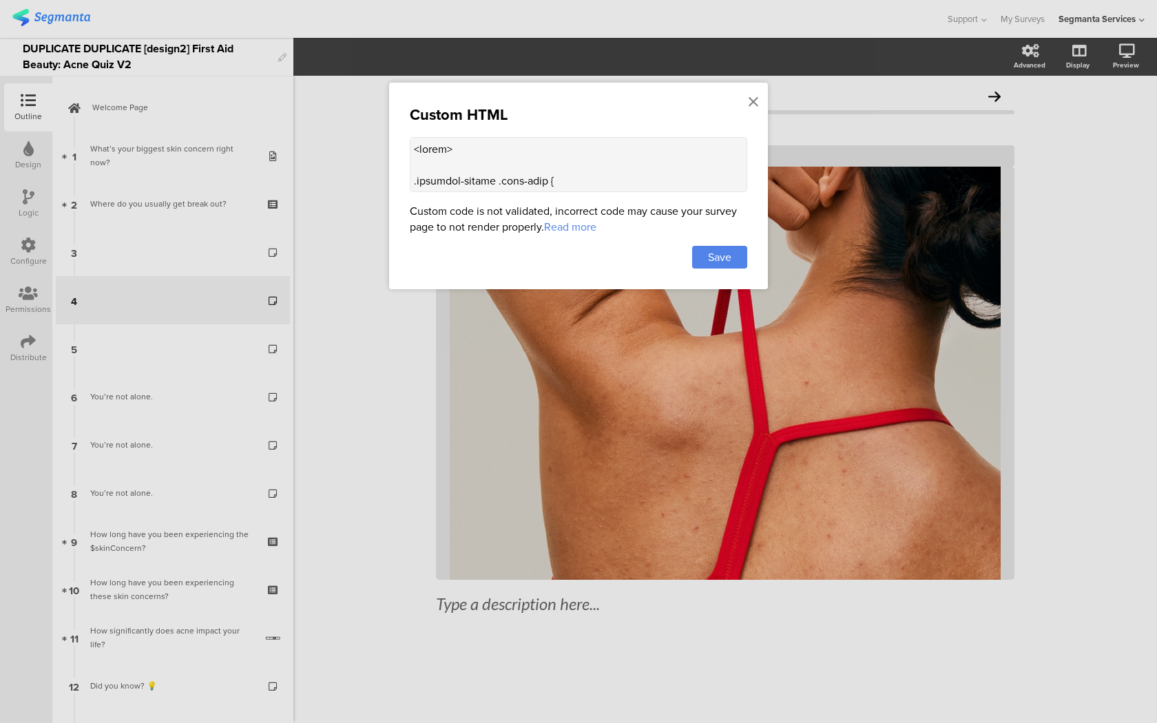
click at [523, 185] on textarea at bounding box center [578, 164] width 337 height 55
click at [752, 100] on icon at bounding box center [753, 101] width 10 height 15
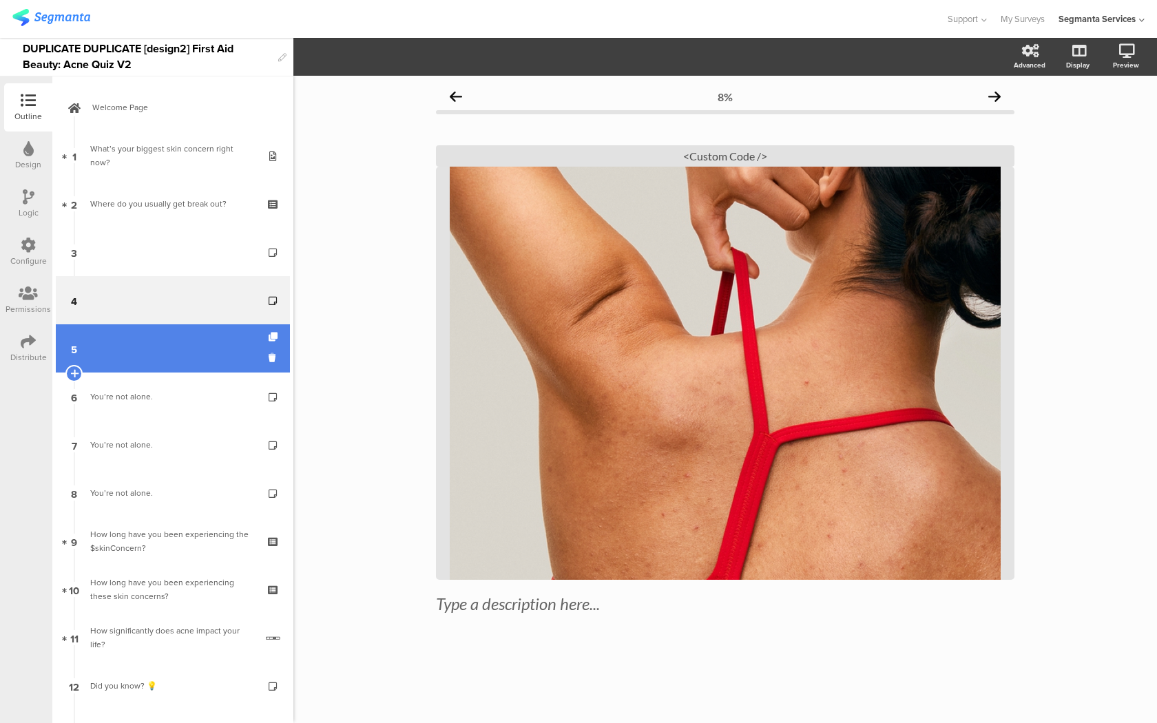
click at [162, 338] on link "5" at bounding box center [173, 348] width 234 height 48
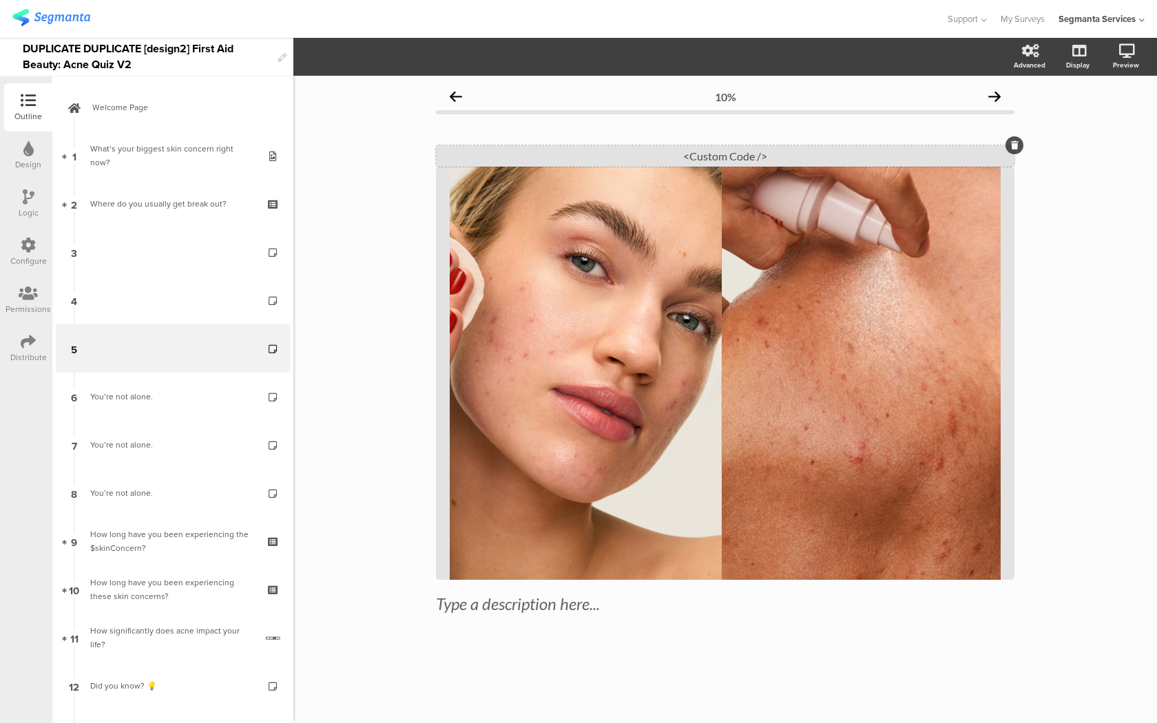
click at [620, 160] on div "<Custom Code />" at bounding box center [725, 155] width 578 height 21
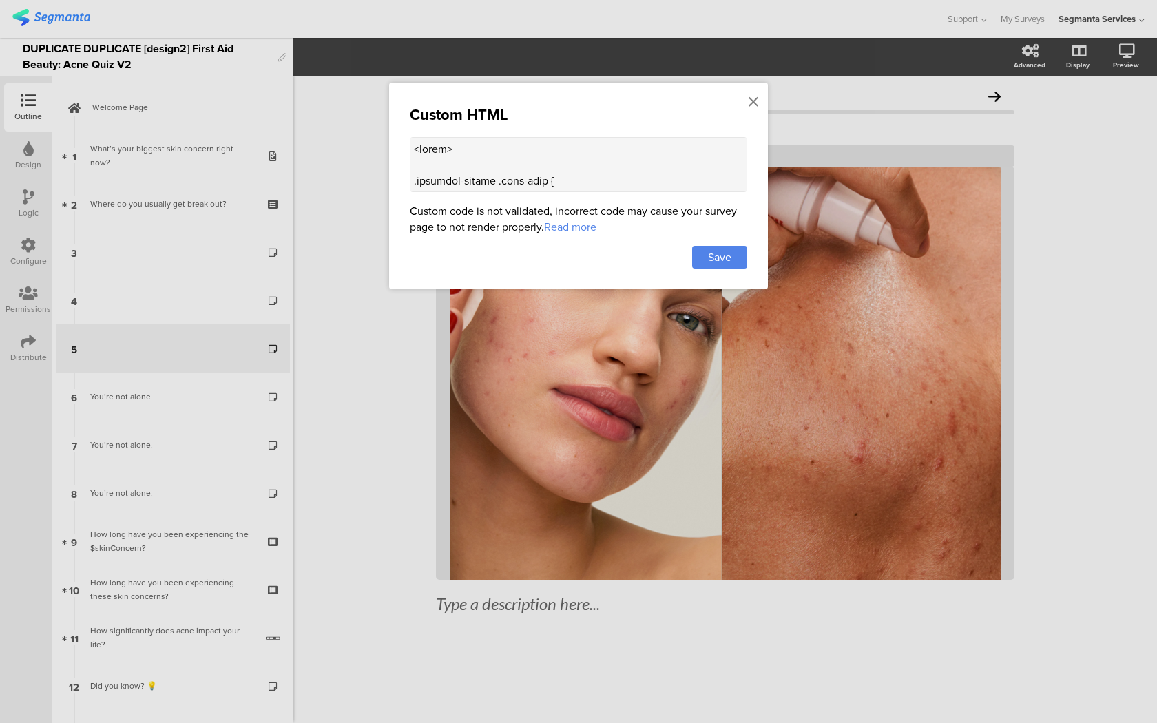
click at [577, 173] on textarea at bounding box center [578, 164] width 337 height 55
click at [752, 101] on icon at bounding box center [753, 101] width 10 height 15
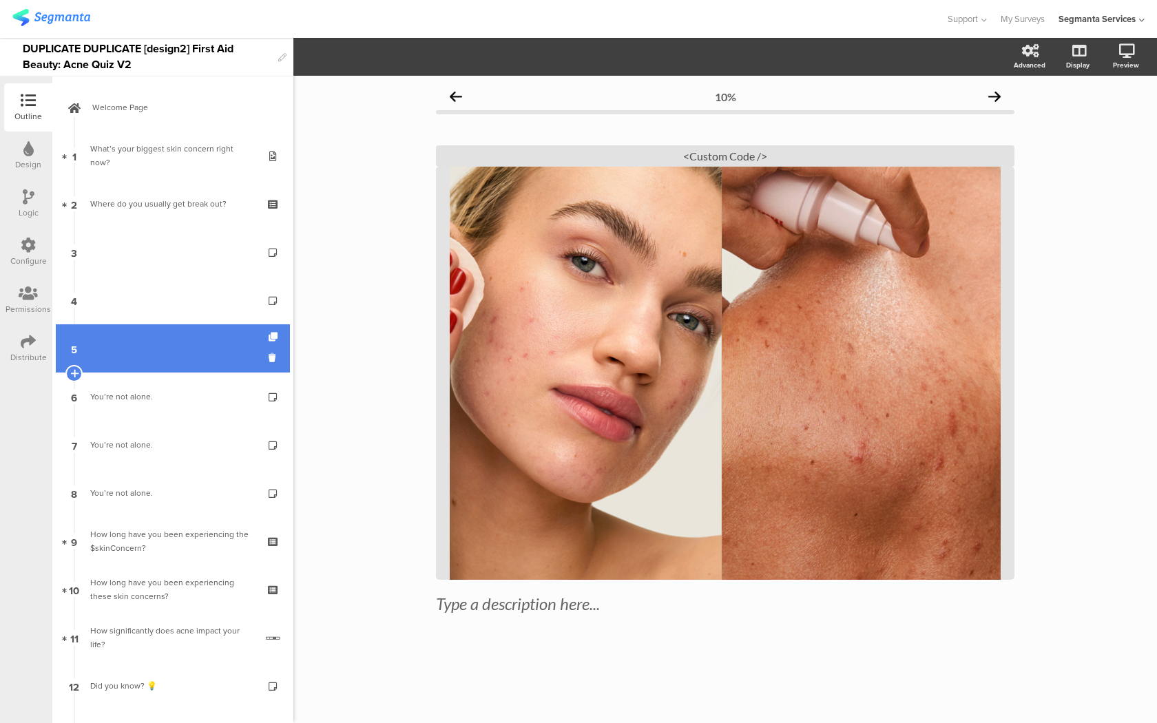
scroll to position [200, 0]
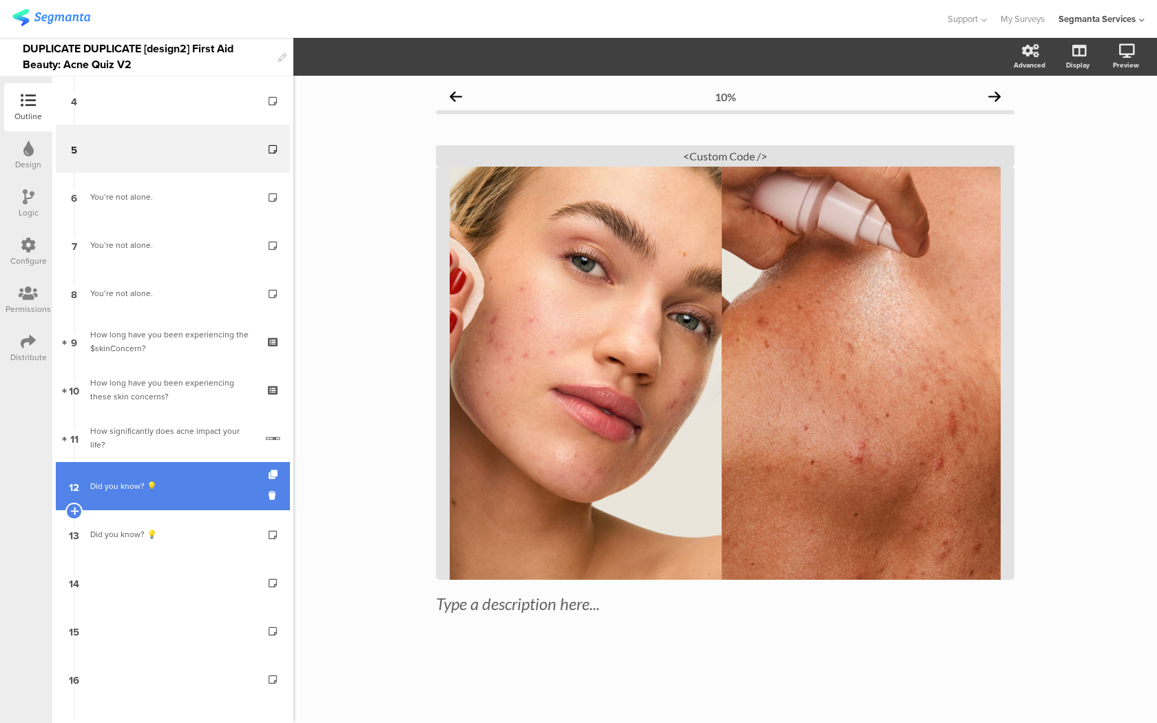
click at [187, 478] on link "12 Did you know? 💡" at bounding box center [173, 486] width 234 height 48
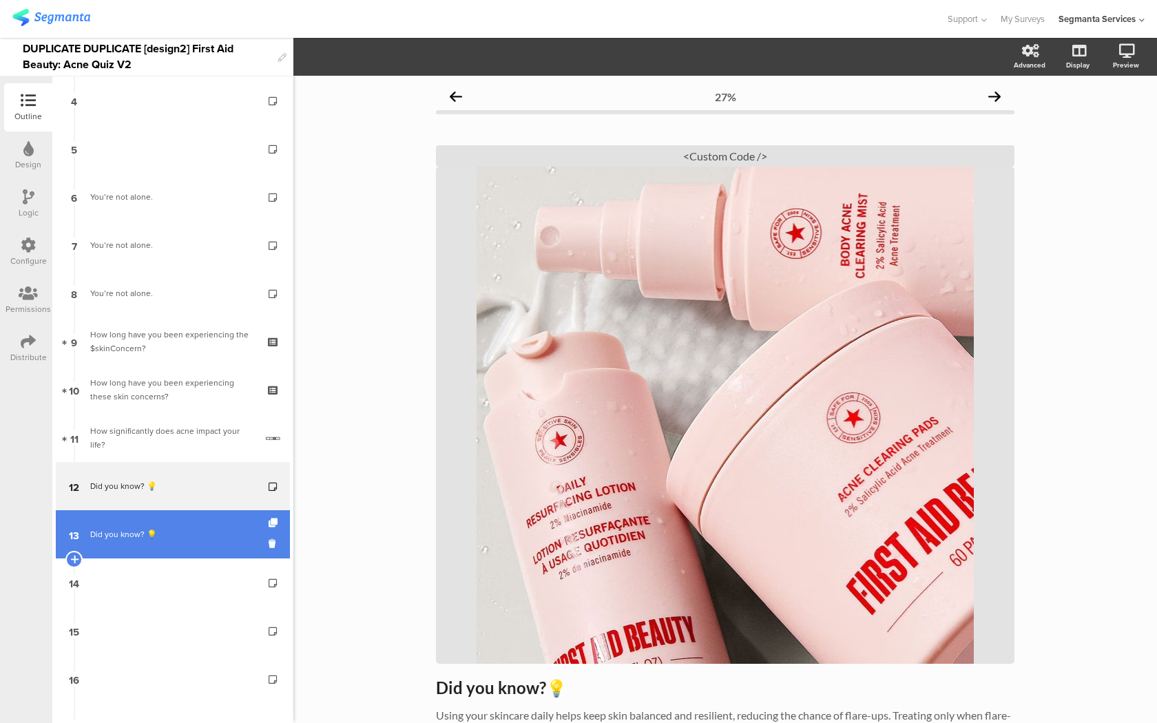
click at [182, 532] on div "Did you know? 💡" at bounding box center [172, 534] width 165 height 14
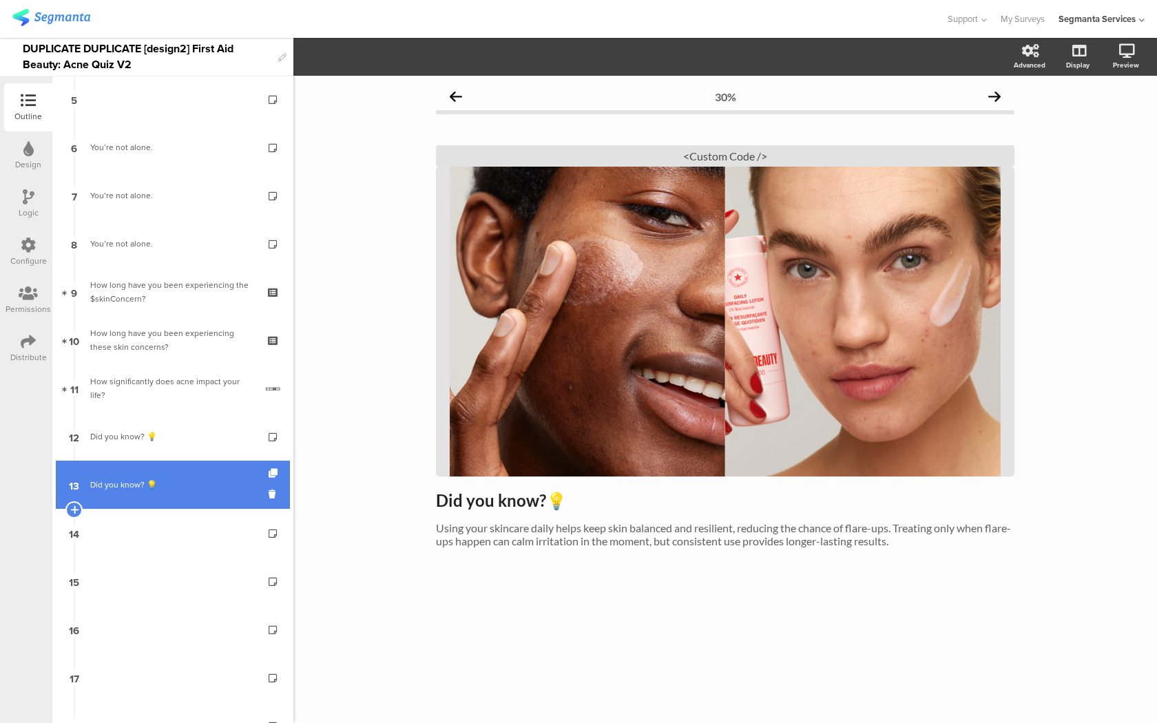
scroll to position [334, 0]
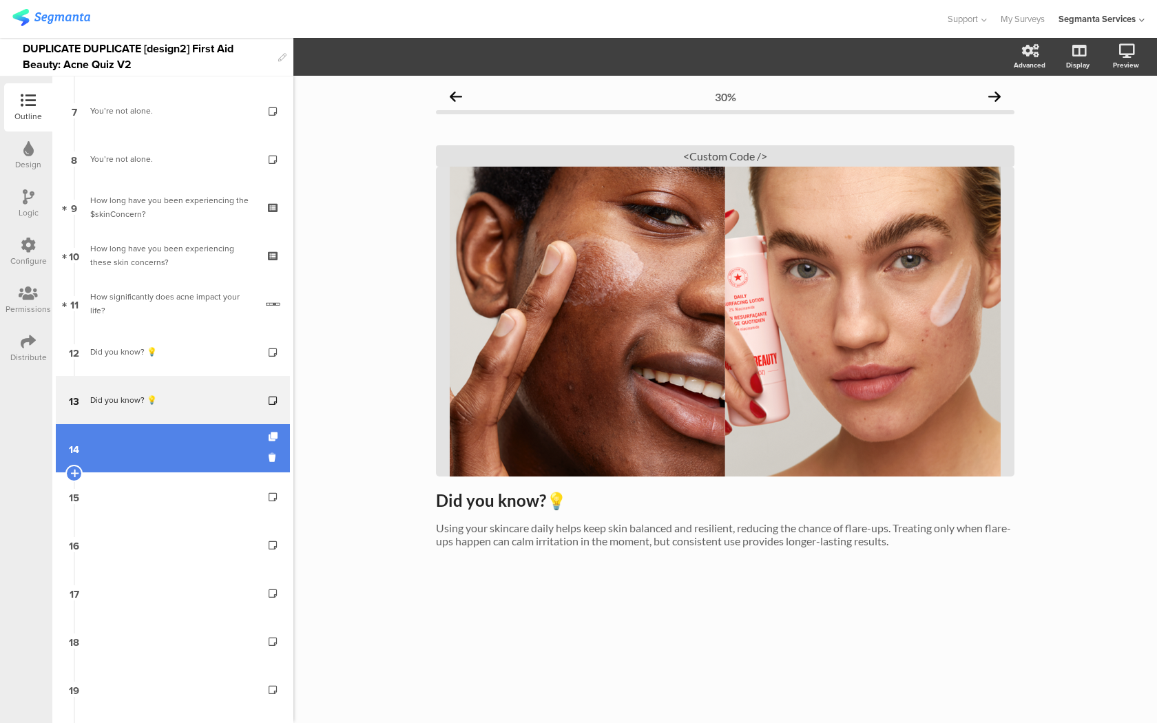
click at [185, 469] on link "14" at bounding box center [173, 448] width 234 height 48
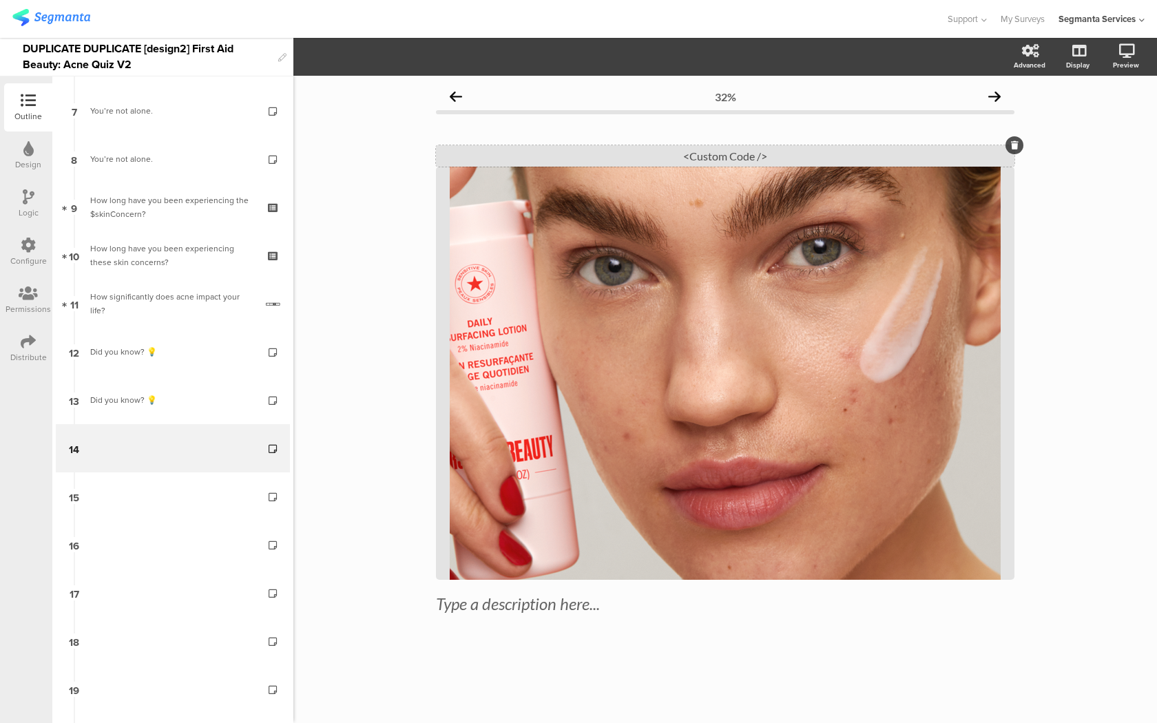
click at [694, 154] on div "<Custom Code />" at bounding box center [725, 155] width 578 height 21
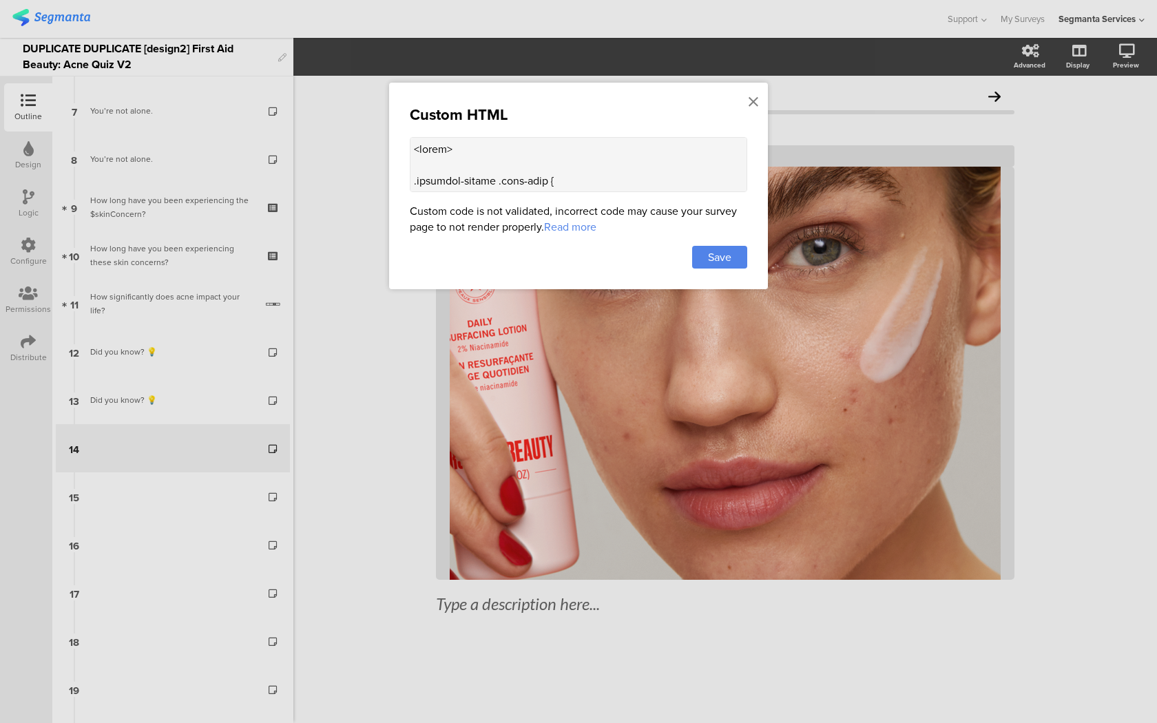
click at [610, 185] on textarea at bounding box center [578, 164] width 337 height 55
click at [744, 100] on div "Custom HTML Custom code is not validated, incorrect code may cause your survey …" at bounding box center [578, 186] width 379 height 207
click at [750, 101] on icon at bounding box center [753, 101] width 10 height 15
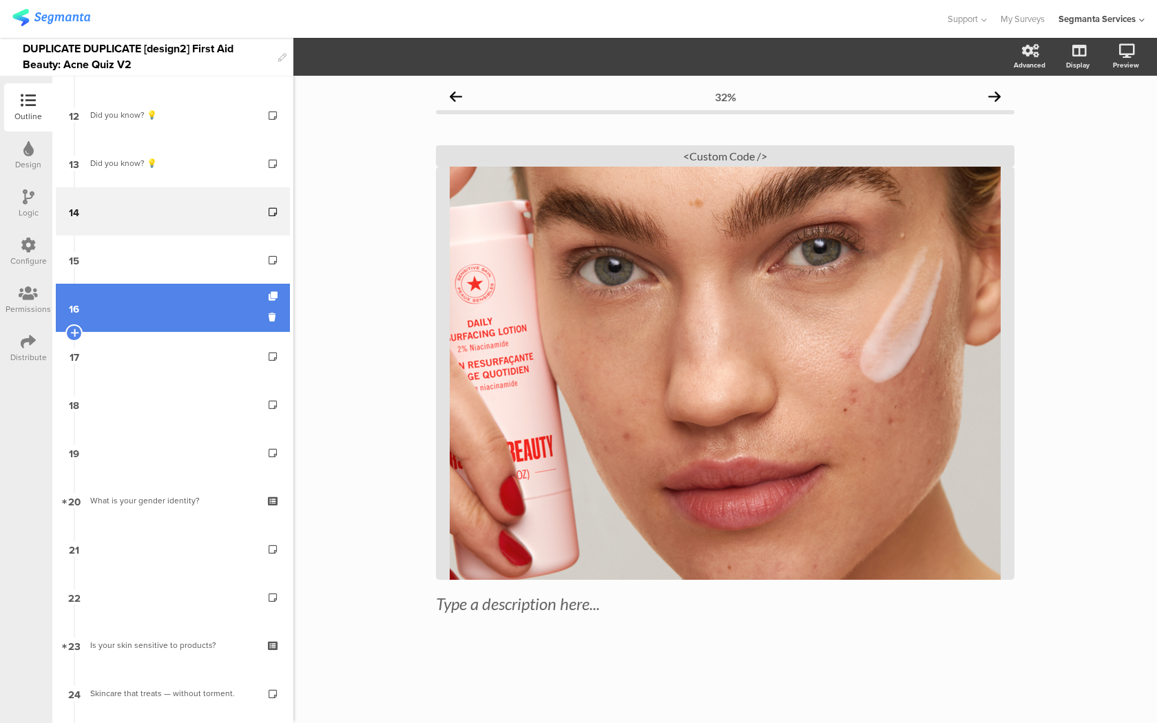
scroll to position [819, 0]
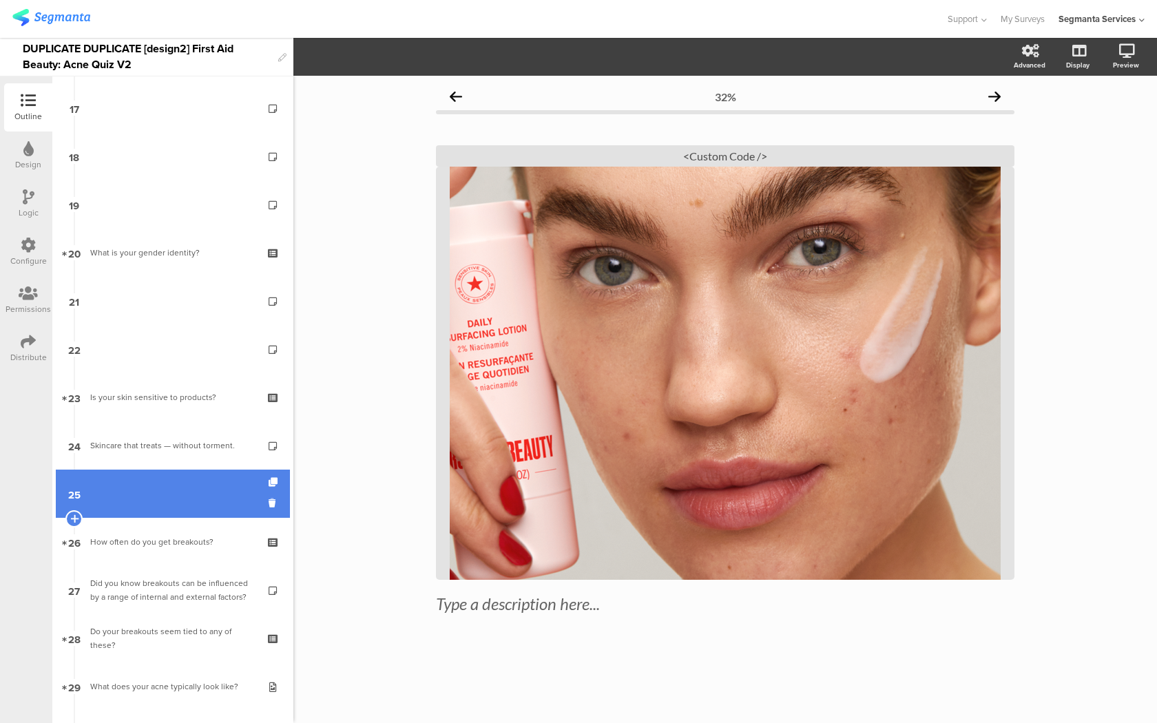
click at [188, 492] on link "25" at bounding box center [173, 494] width 234 height 48
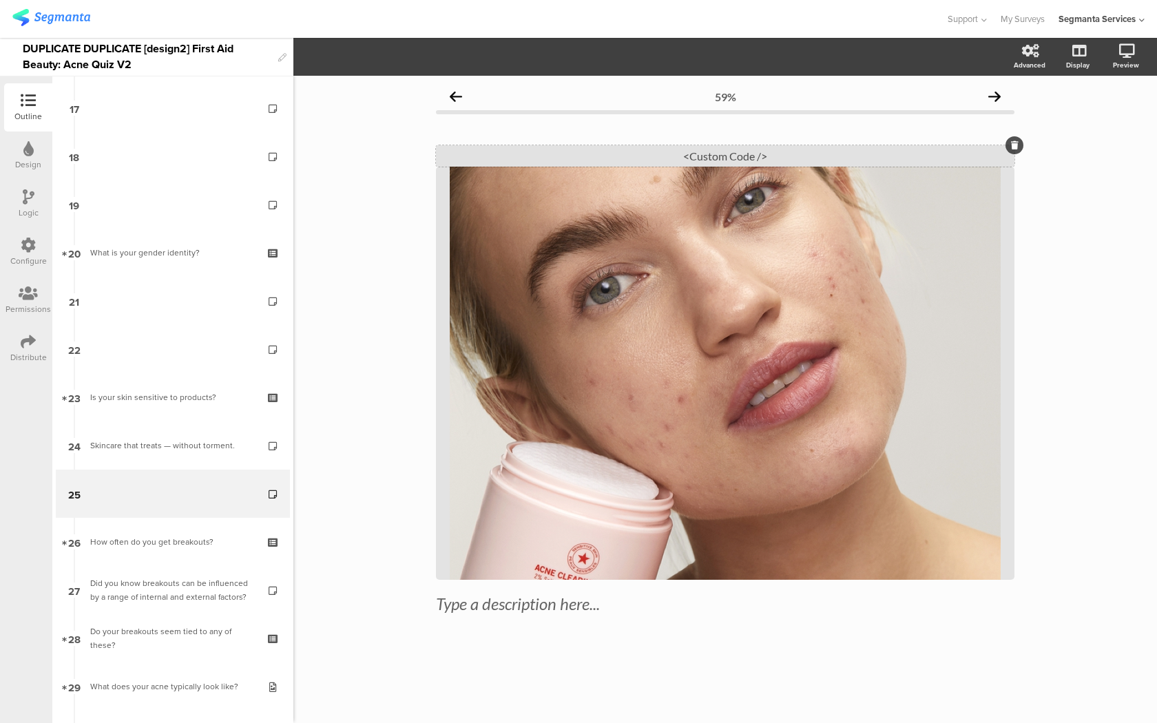
click at [694, 162] on div "<Custom Code />" at bounding box center [725, 155] width 578 height 21
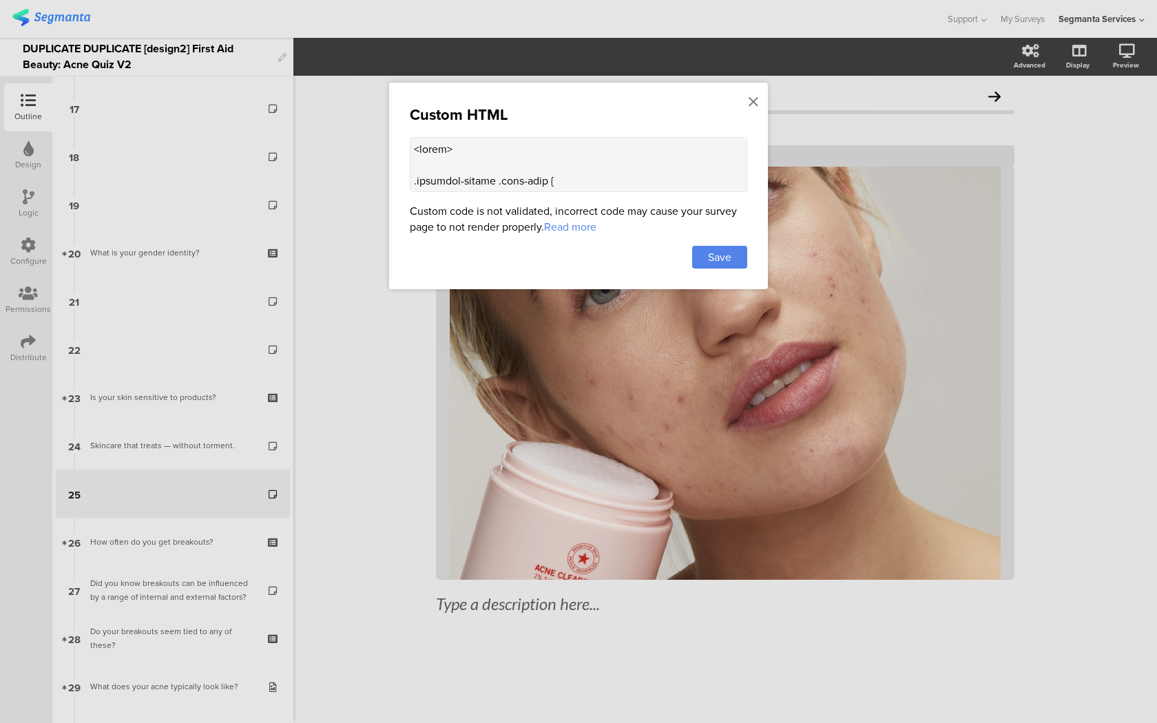
click at [620, 189] on textarea at bounding box center [578, 164] width 337 height 55
click at [755, 103] on icon at bounding box center [753, 101] width 10 height 15
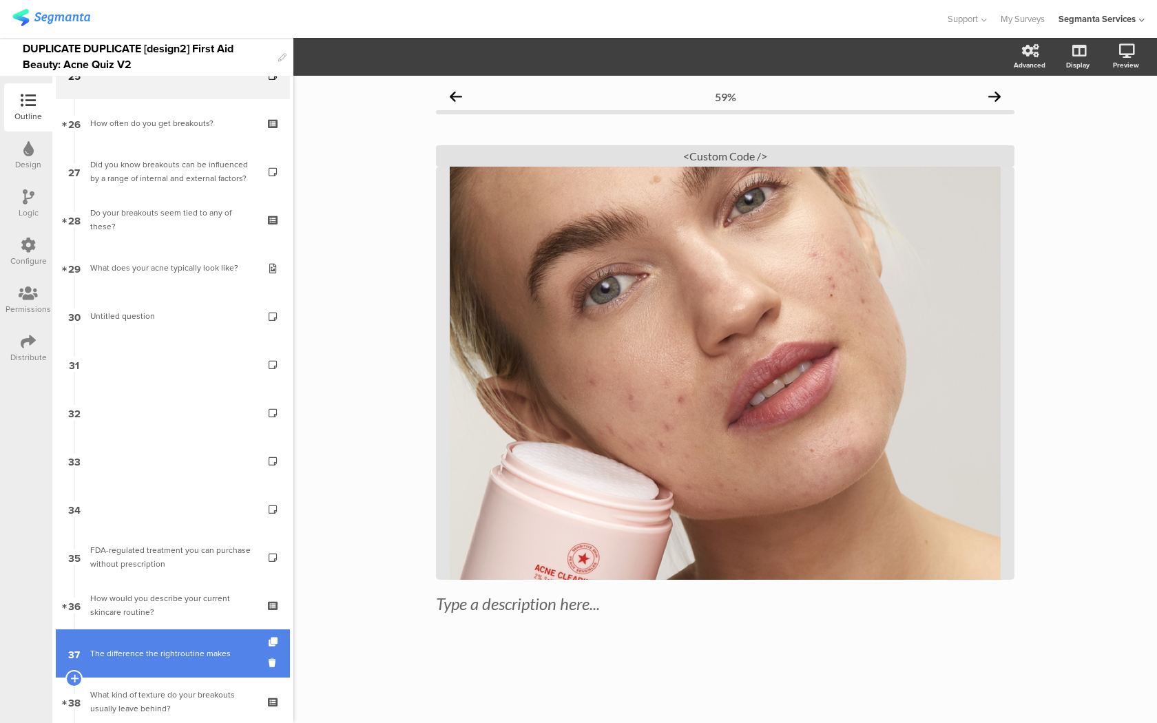
scroll to position [1178, 0]
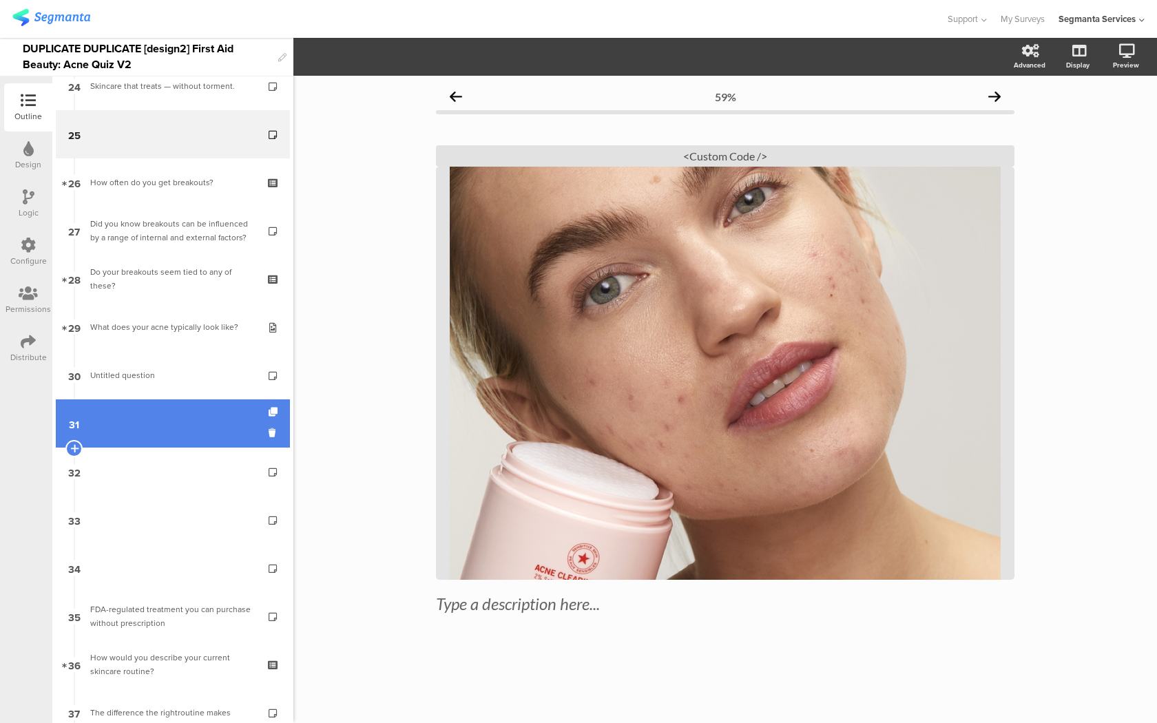
click at [183, 412] on link "31" at bounding box center [173, 423] width 234 height 48
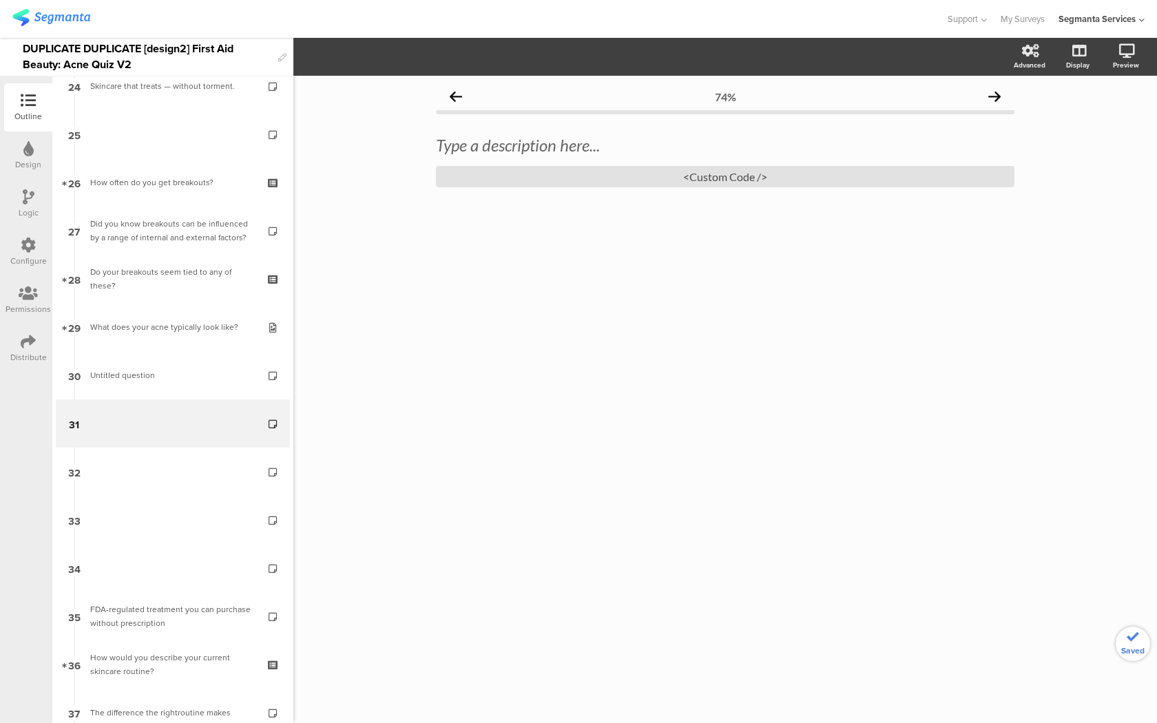
click at [131, 560] on link "34" at bounding box center [173, 568] width 234 height 48
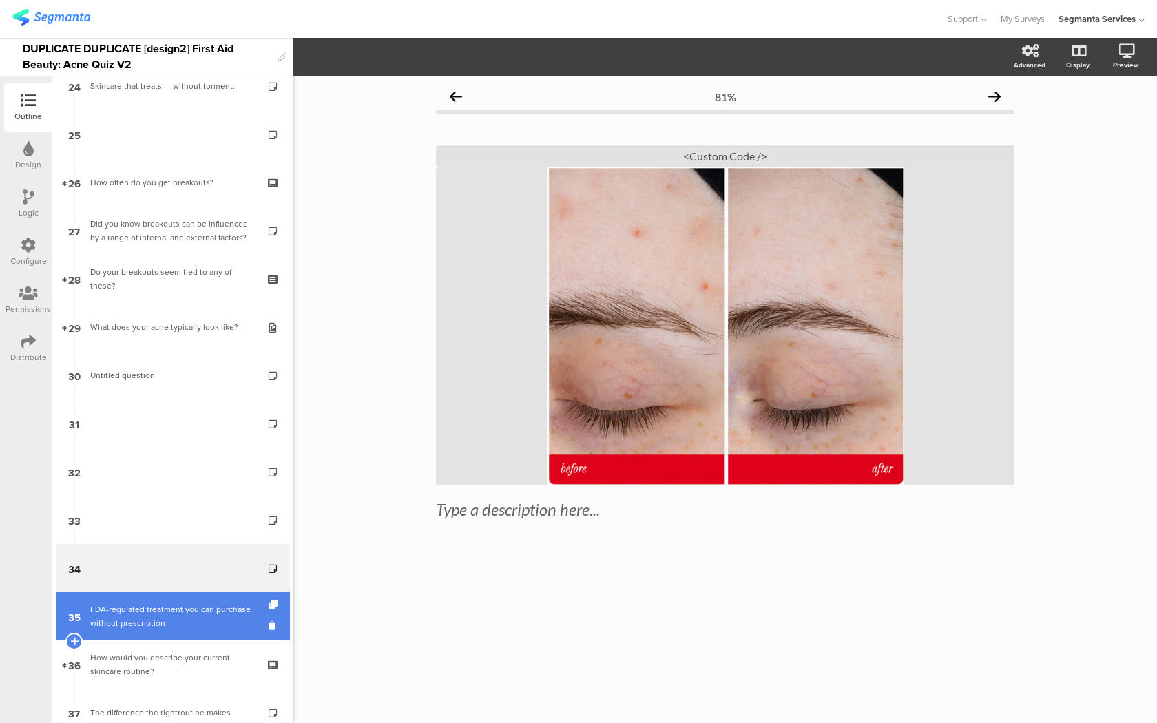
click at [127, 617] on div "FDA-regulated treatment you can purchase without prescription" at bounding box center [172, 616] width 165 height 28
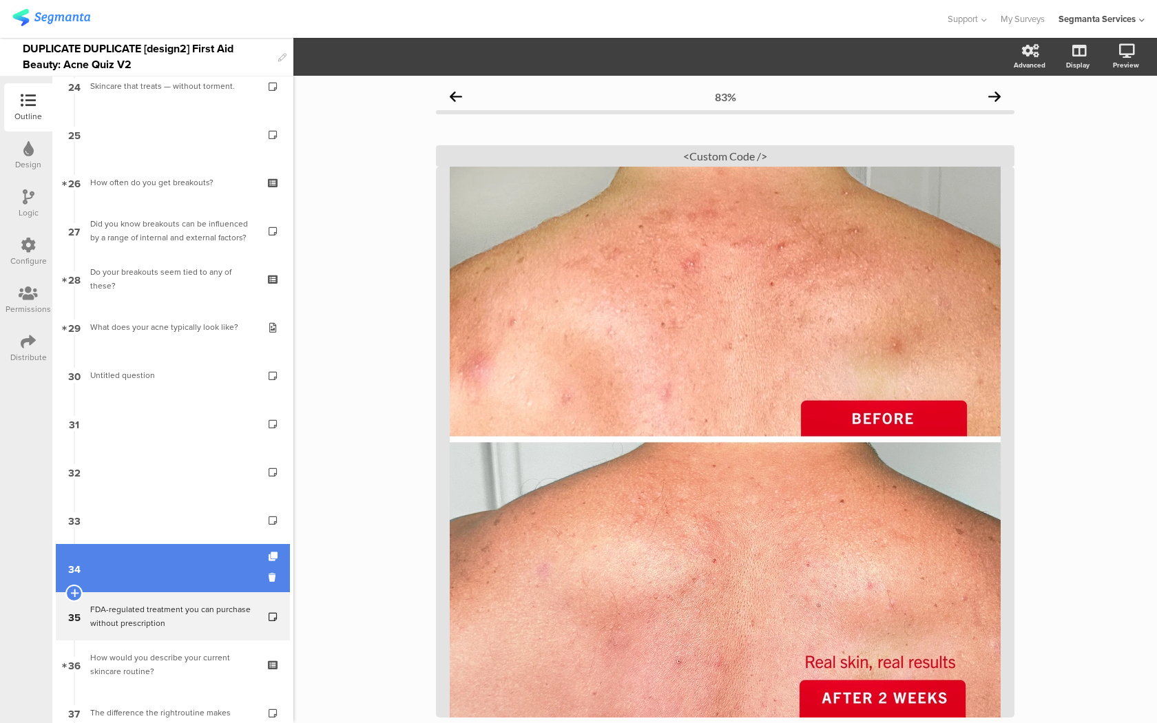
click at [144, 561] on link "34" at bounding box center [173, 568] width 234 height 48
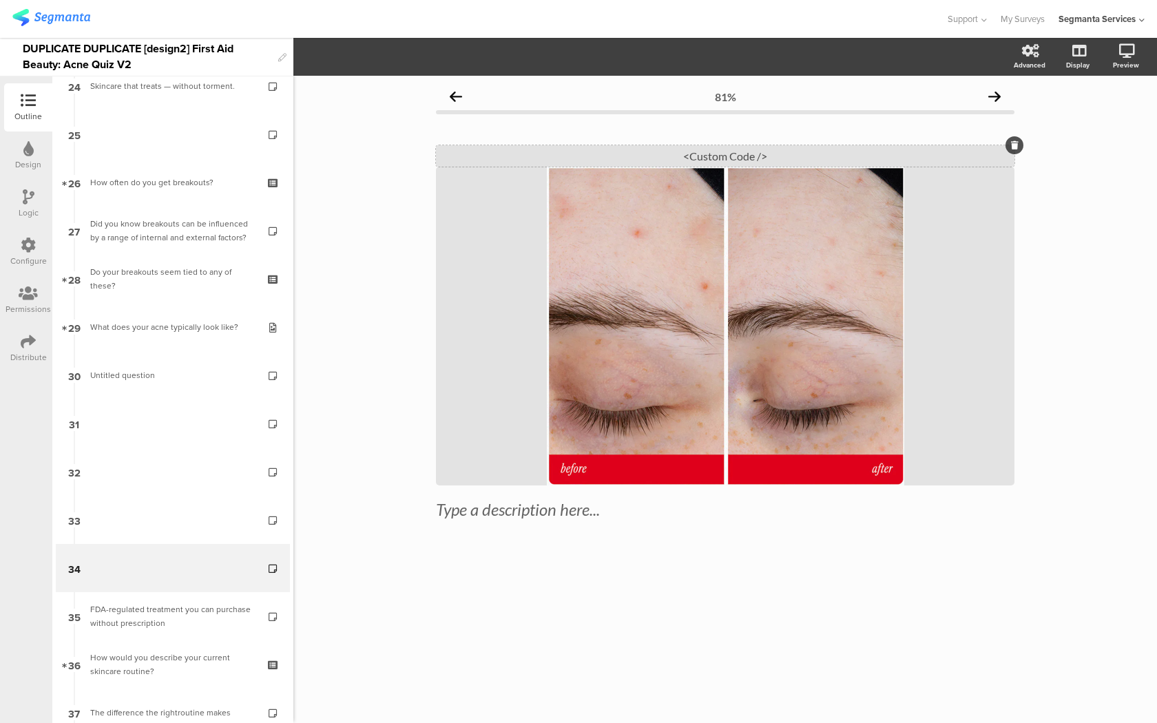
click at [607, 156] on div "<Custom Code />" at bounding box center [725, 155] width 578 height 21
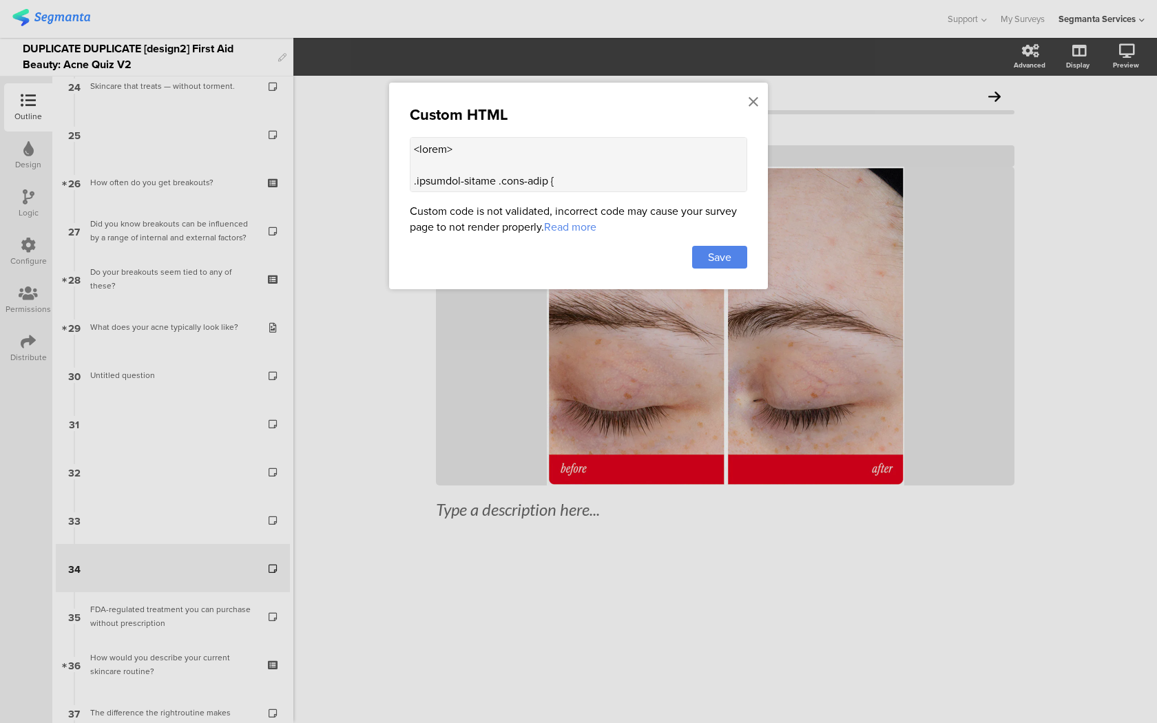
click at [531, 172] on textarea at bounding box center [578, 164] width 337 height 55
click at [752, 98] on icon at bounding box center [753, 101] width 10 height 15
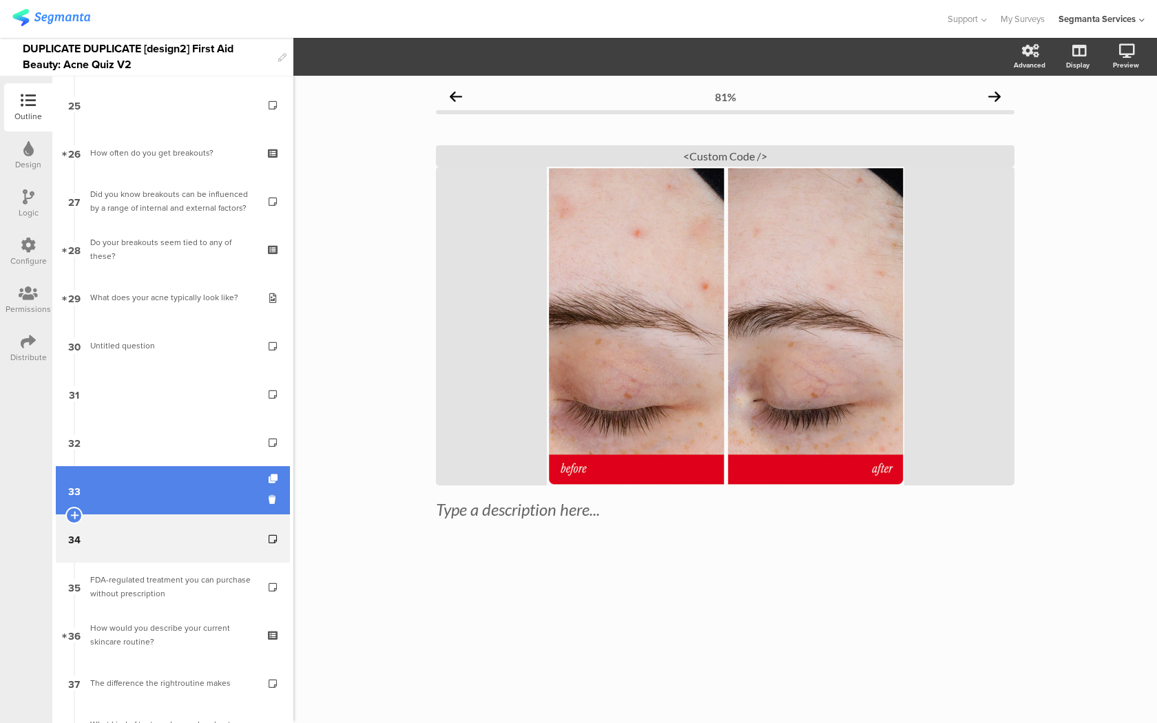
scroll to position [1210, 0]
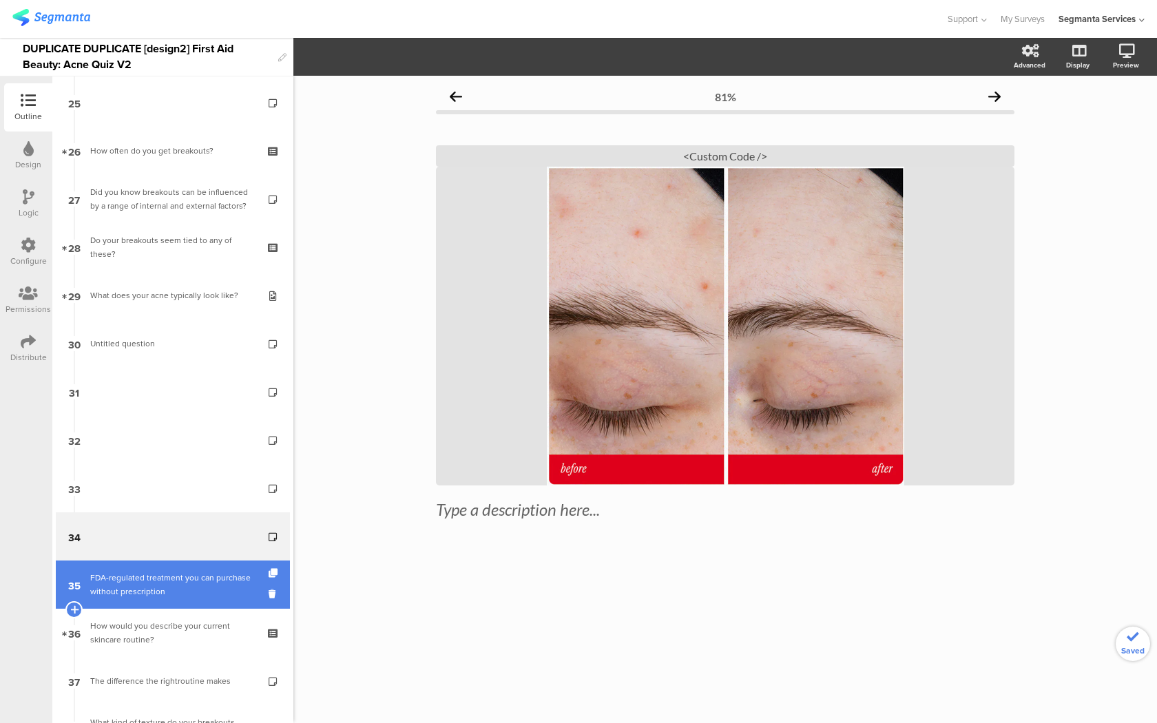
click at [154, 585] on div "FDA-regulated treatment you can purchase without prescription" at bounding box center [172, 585] width 165 height 28
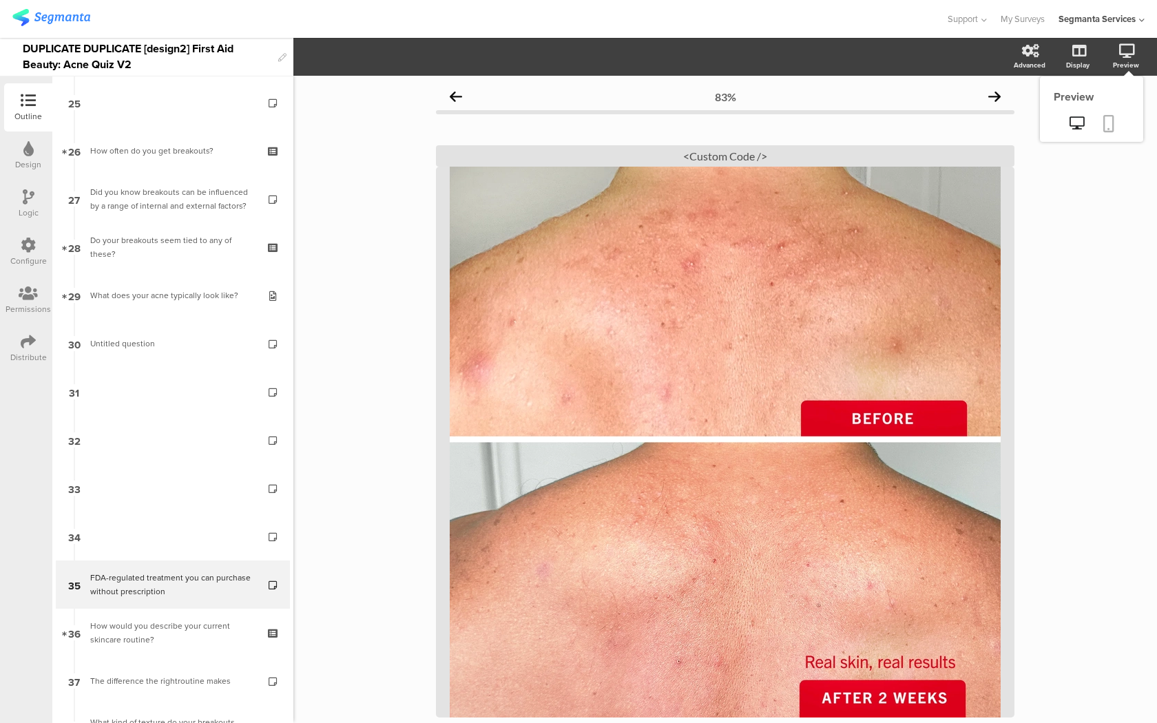
click at [1113, 116] on link at bounding box center [1108, 125] width 30 height 26
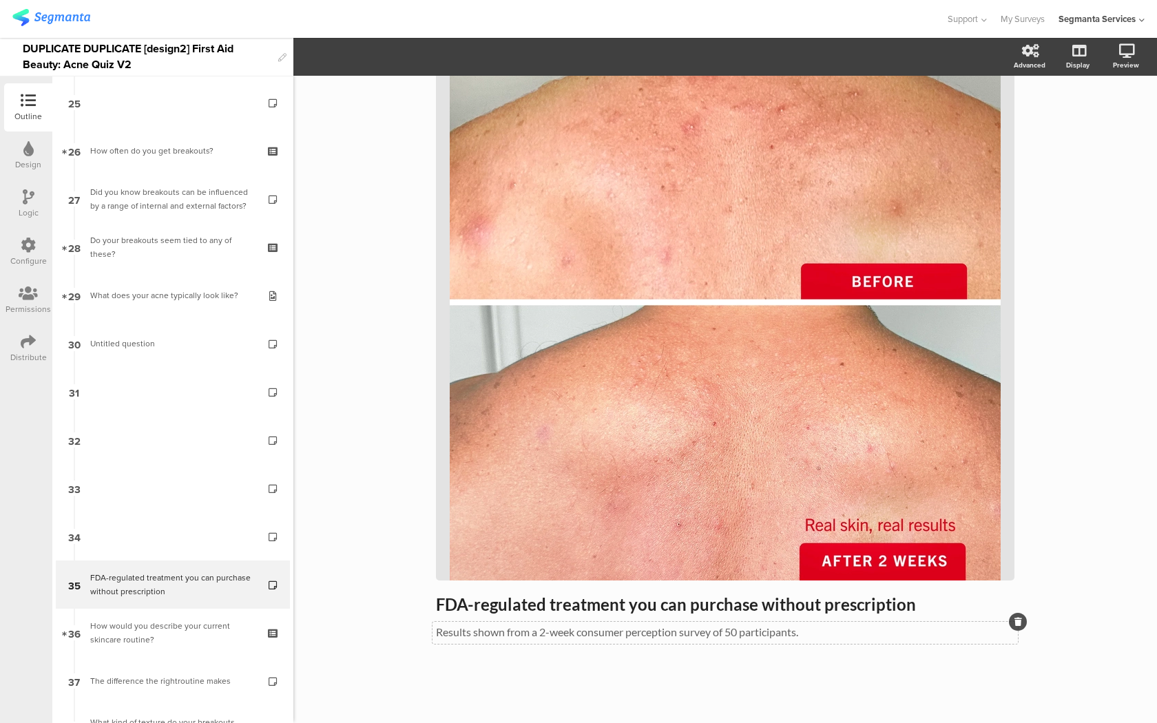
click at [538, 633] on p "Results shown from a 2-week consumer perception survey of 50 participants." at bounding box center [725, 631] width 578 height 13
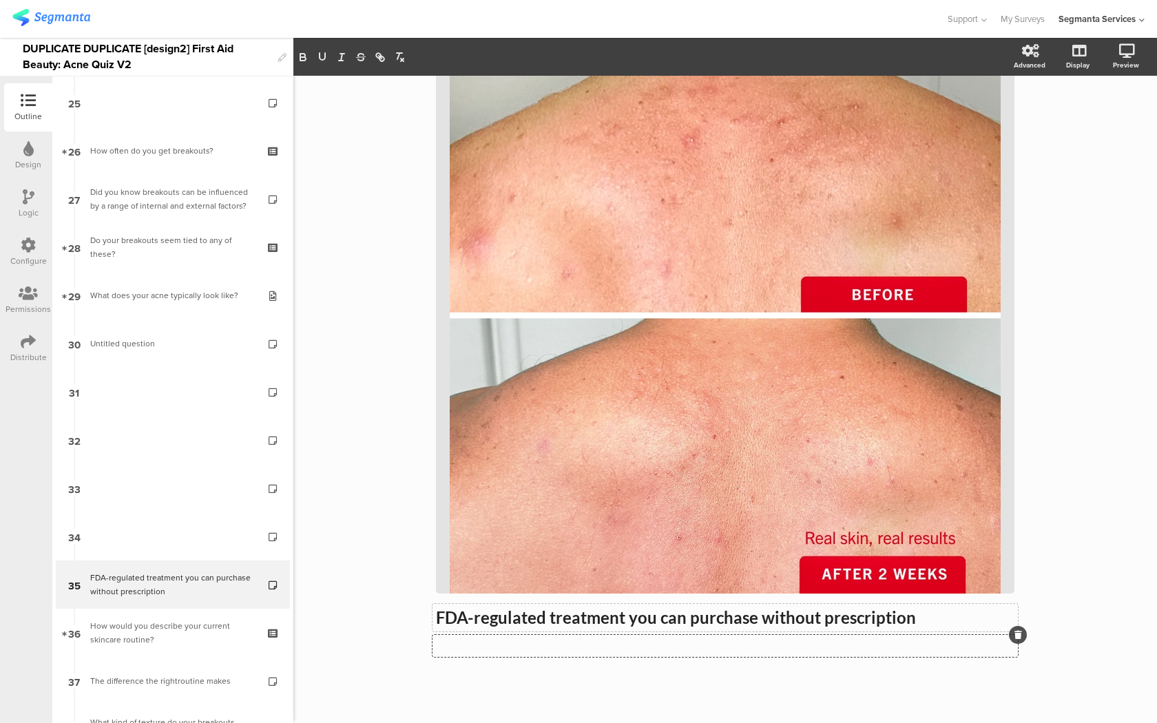
click at [534, 620] on div "FDA-regulated treatment you can purchase without prescription FDA-regulated tre…" at bounding box center [724, 618] width 585 height 28
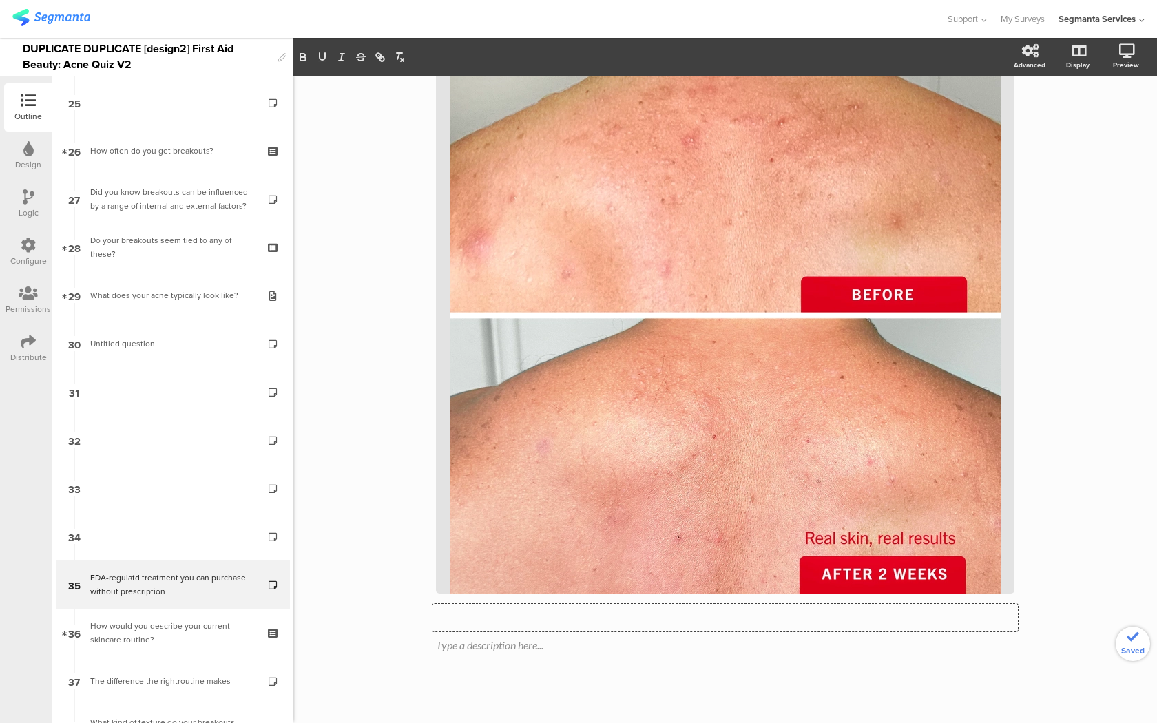
scroll to position [0, 0]
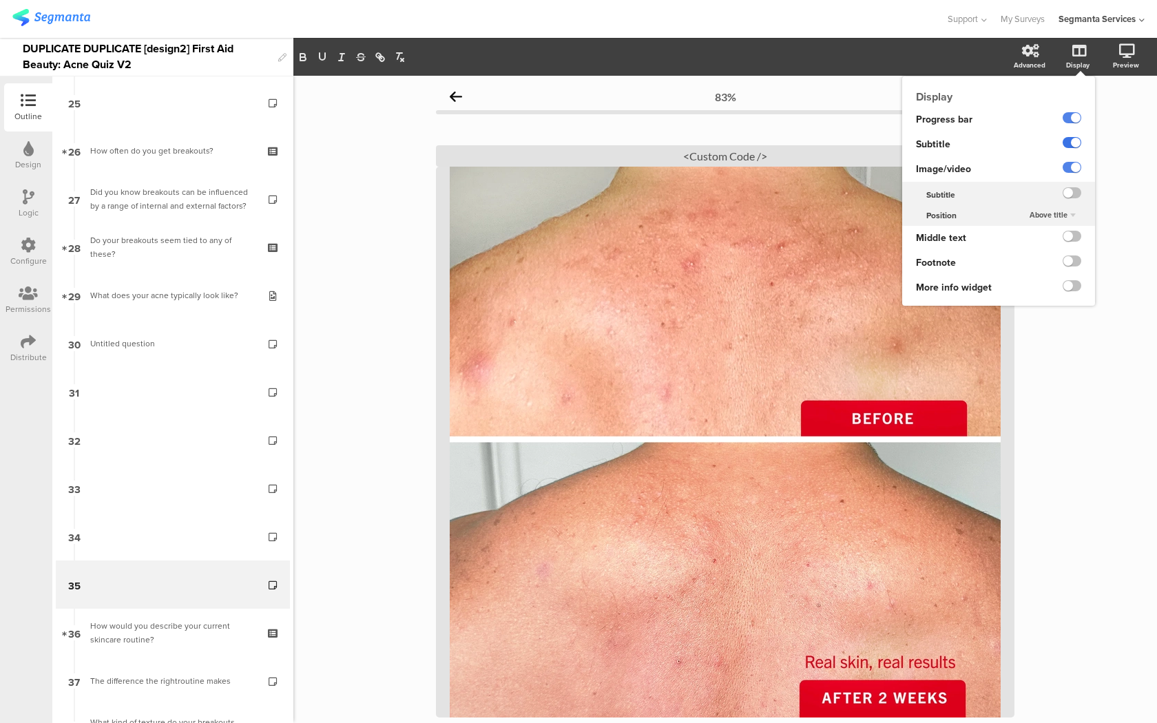
click at [1073, 140] on label at bounding box center [1071, 142] width 19 height 11
click at [0, 0] on input "checkbox" at bounding box center [0, 0] width 0 height 0
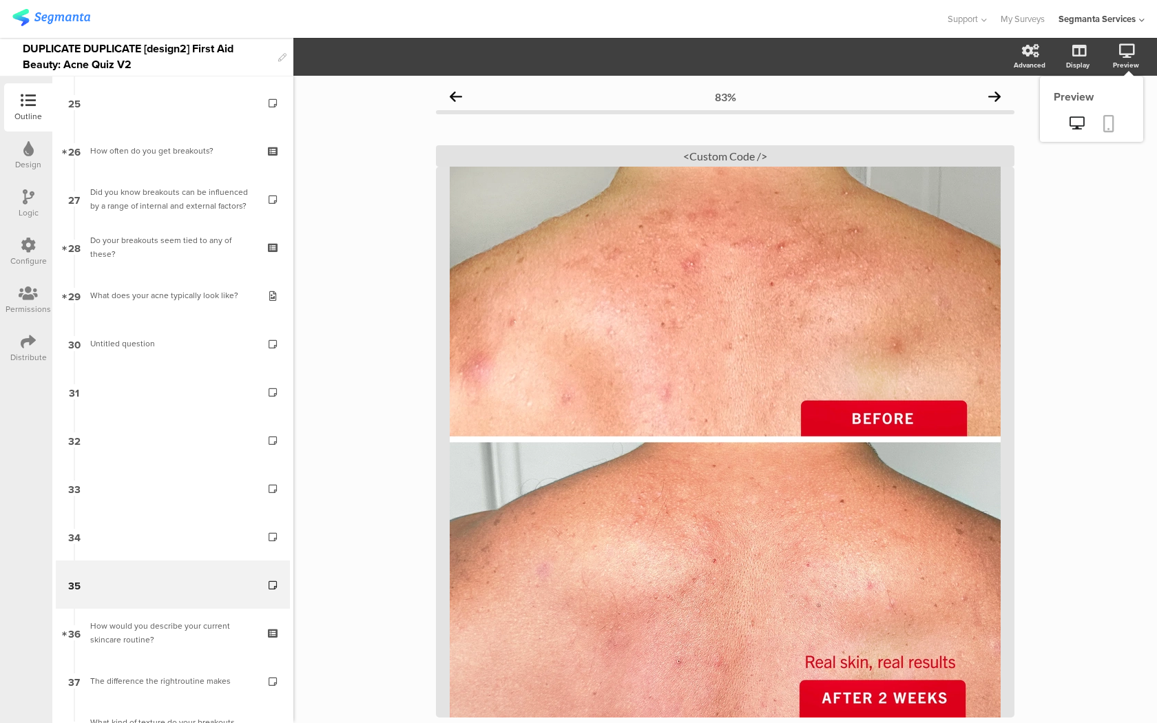
click at [1106, 133] on link at bounding box center [1108, 125] width 30 height 26
click at [801, 162] on div "<Custom Code />" at bounding box center [725, 155] width 578 height 21
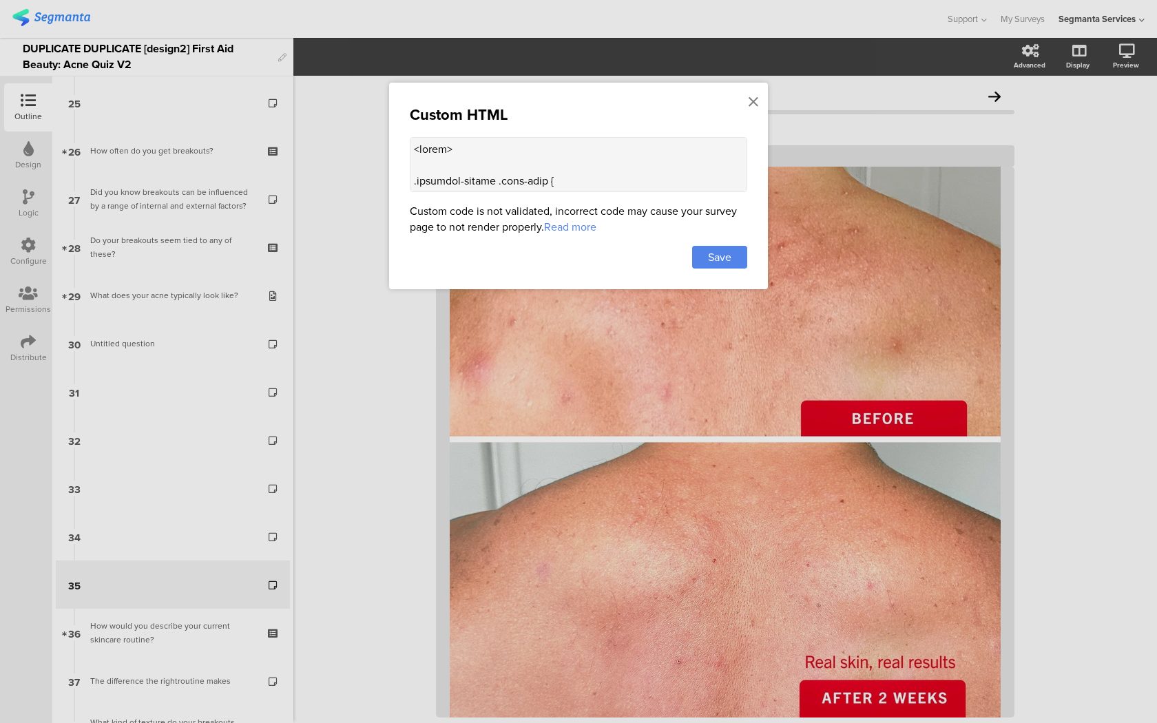
click at [665, 167] on textarea at bounding box center [578, 164] width 337 height 55
click at [750, 96] on icon at bounding box center [753, 101] width 10 height 15
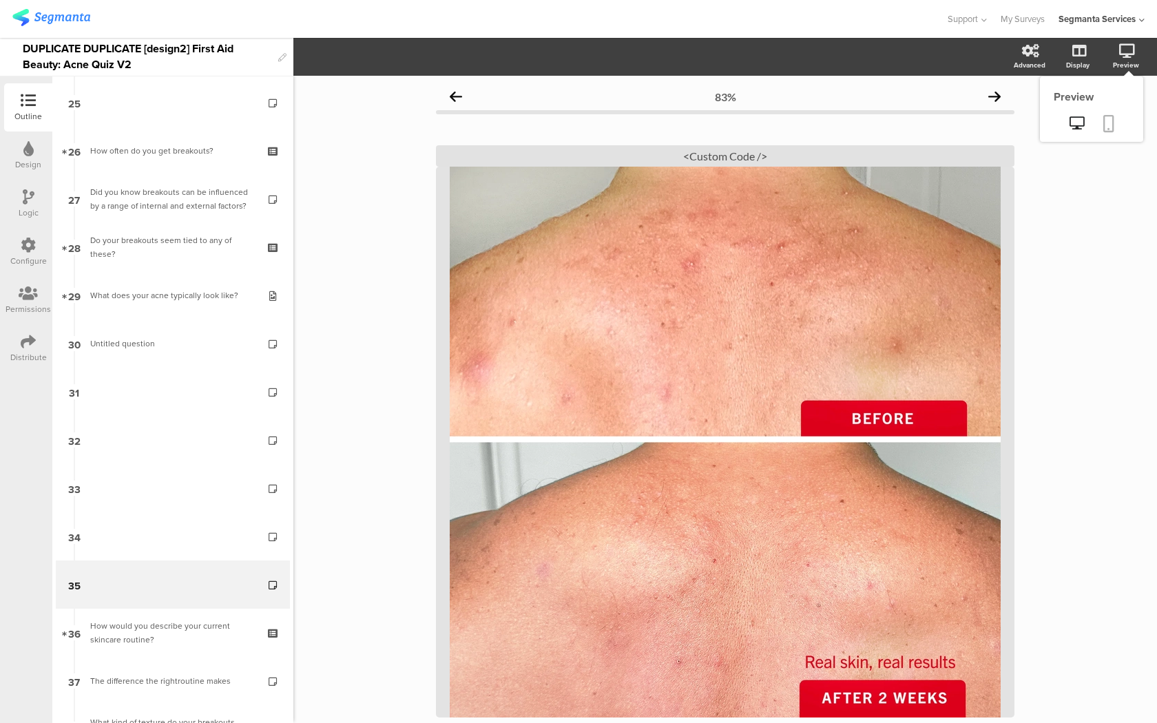
click at [1113, 129] on icon at bounding box center [1108, 123] width 11 height 17
click at [588, 154] on div "<Custom Code />" at bounding box center [725, 155] width 578 height 21
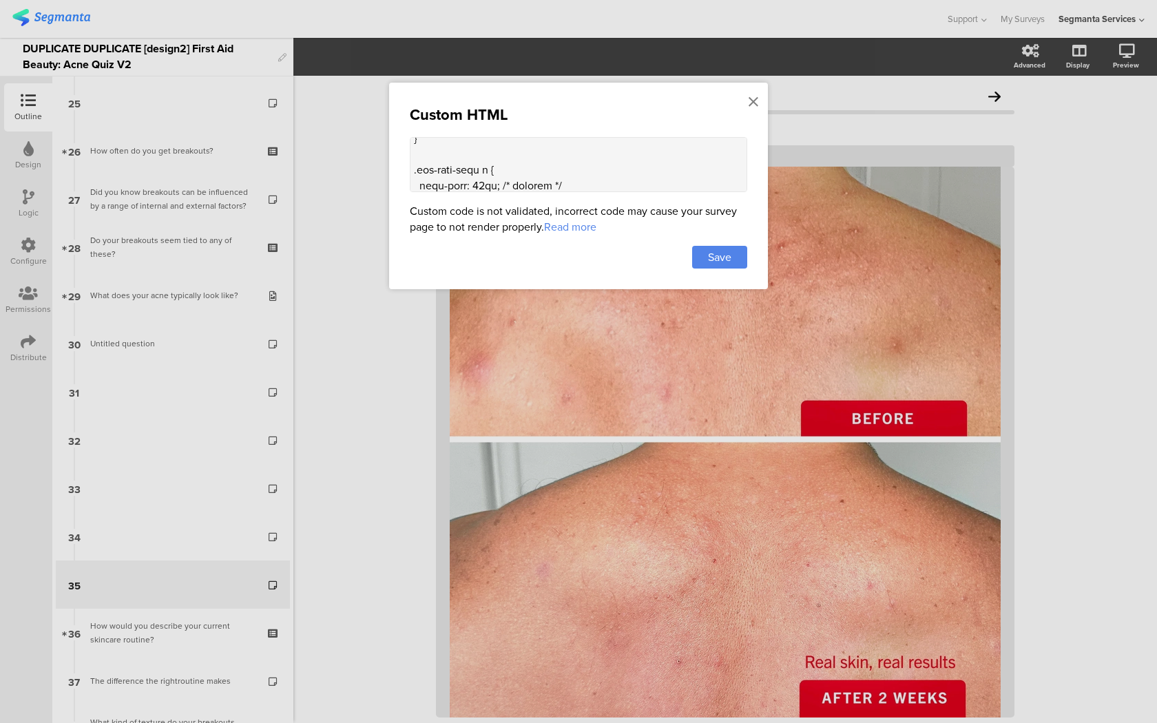
scroll to position [1723, 0]
click at [753, 101] on icon at bounding box center [753, 101] width 10 height 15
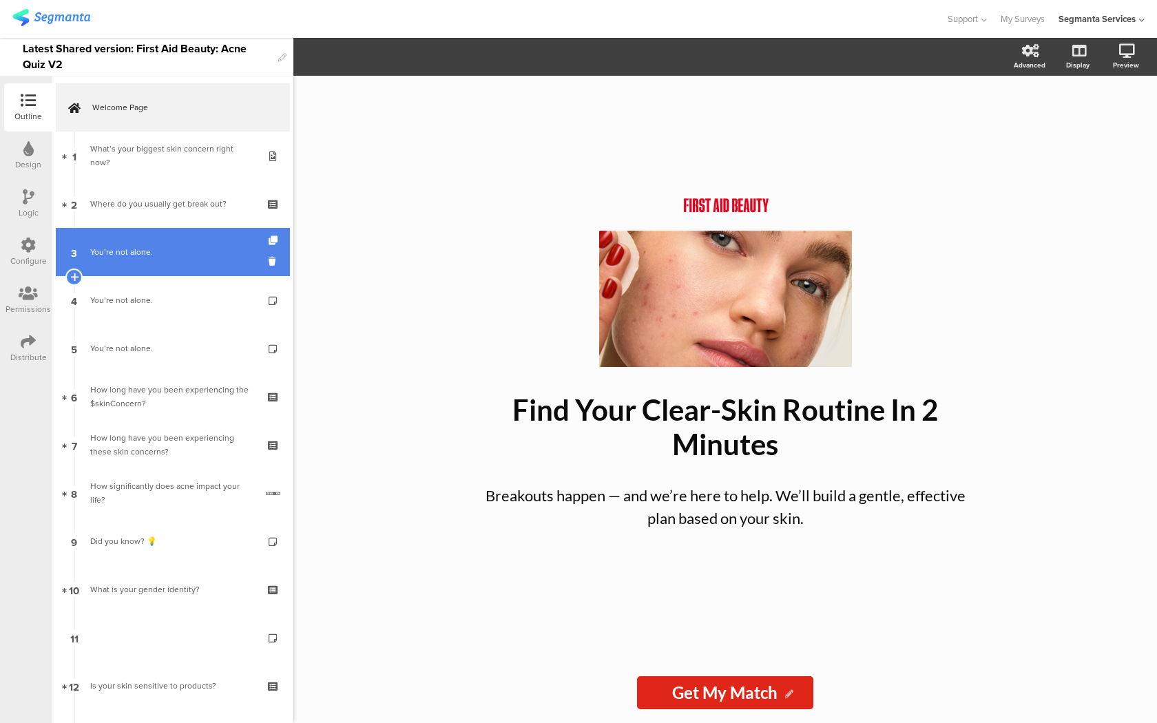
click at [226, 273] on link "3 You’re not alone." at bounding box center [173, 252] width 234 height 48
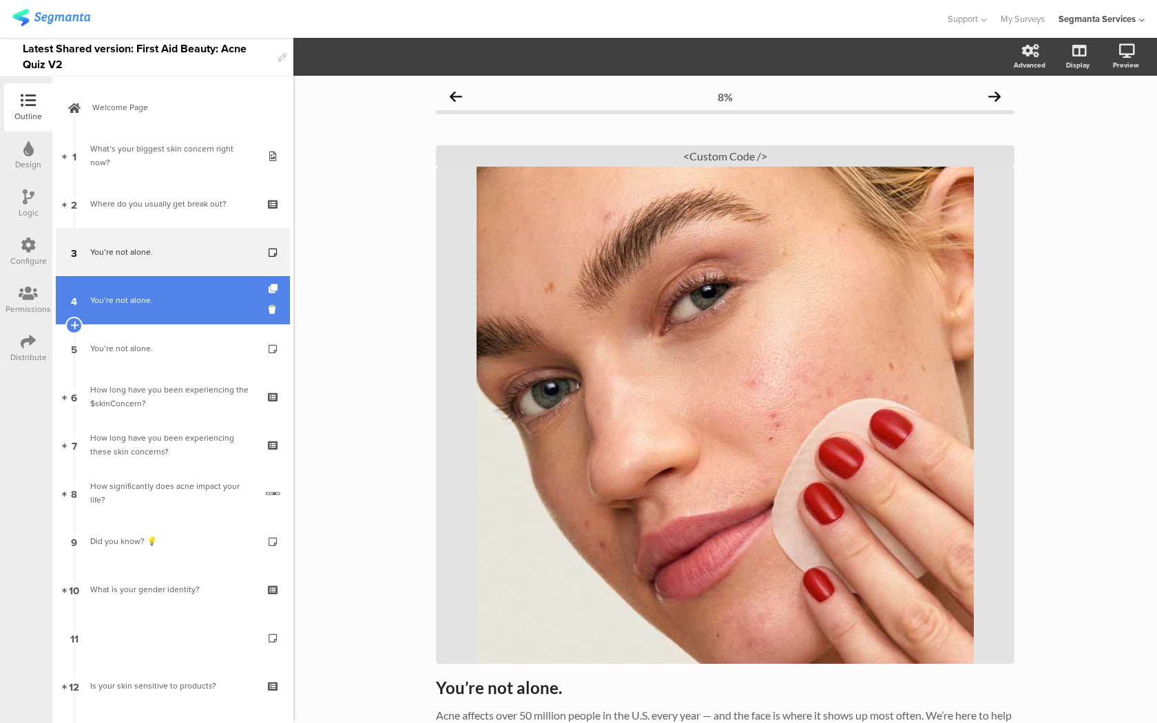
scroll to position [232, 0]
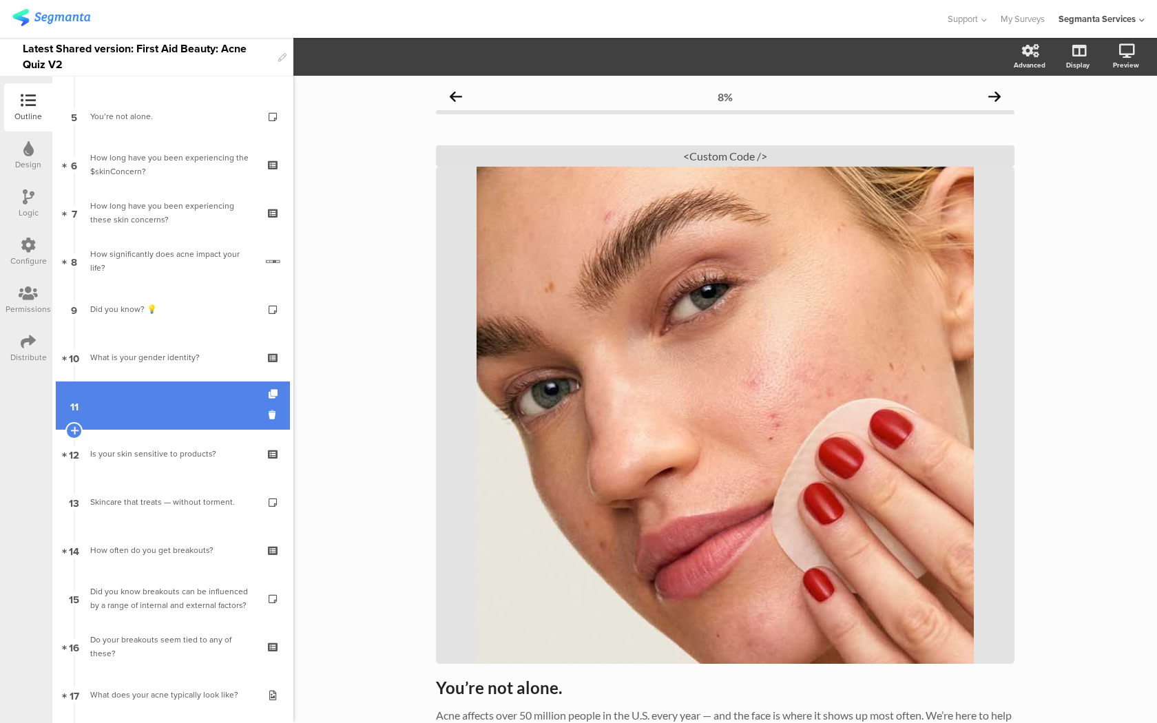
click at [193, 388] on link "11" at bounding box center [173, 405] width 234 height 48
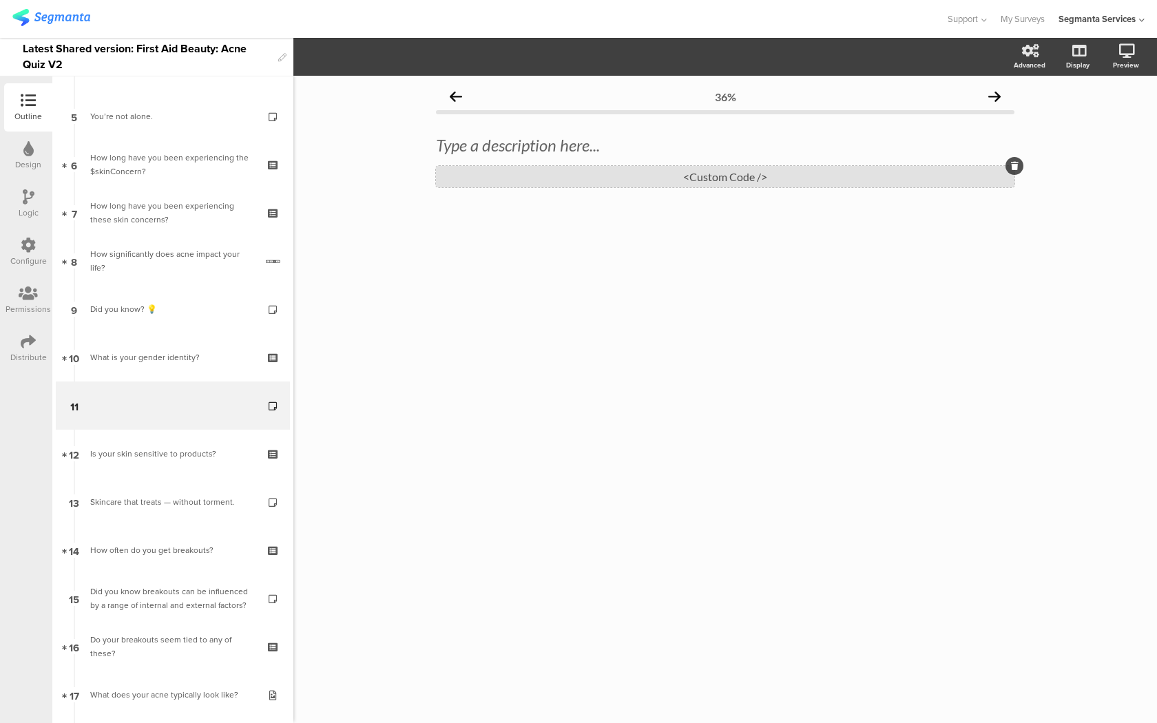
click at [627, 183] on div "<Custom Code />" at bounding box center [725, 176] width 578 height 21
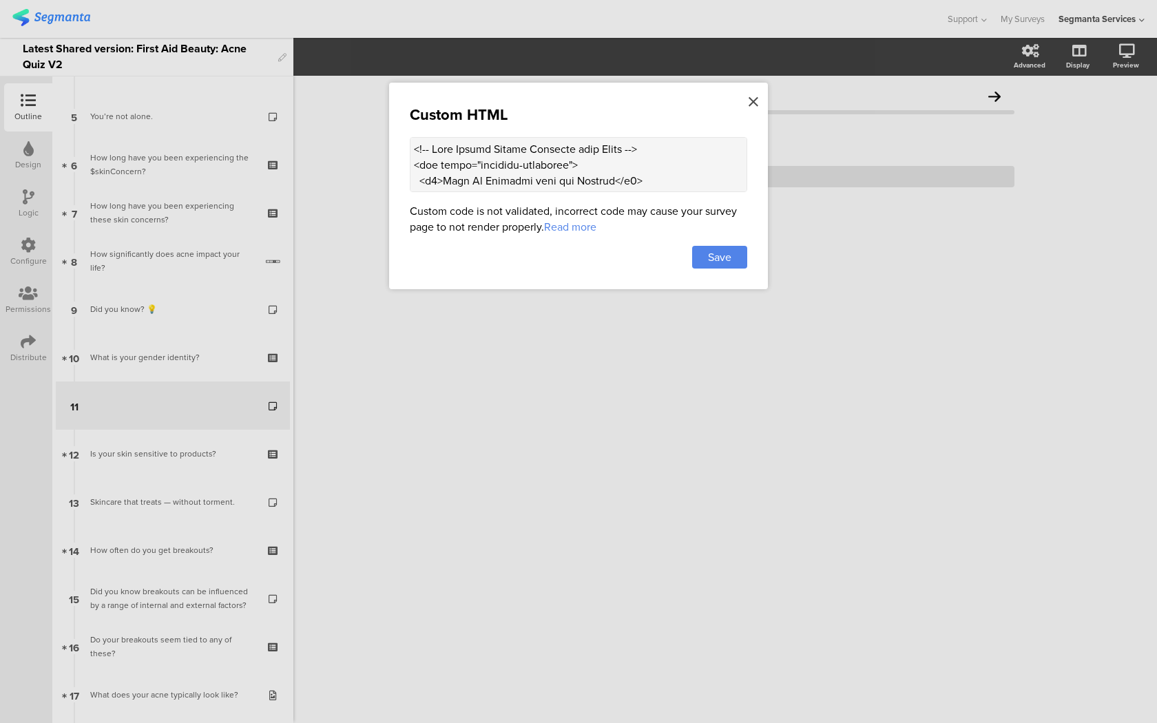
click at [755, 106] on icon at bounding box center [753, 101] width 10 height 15
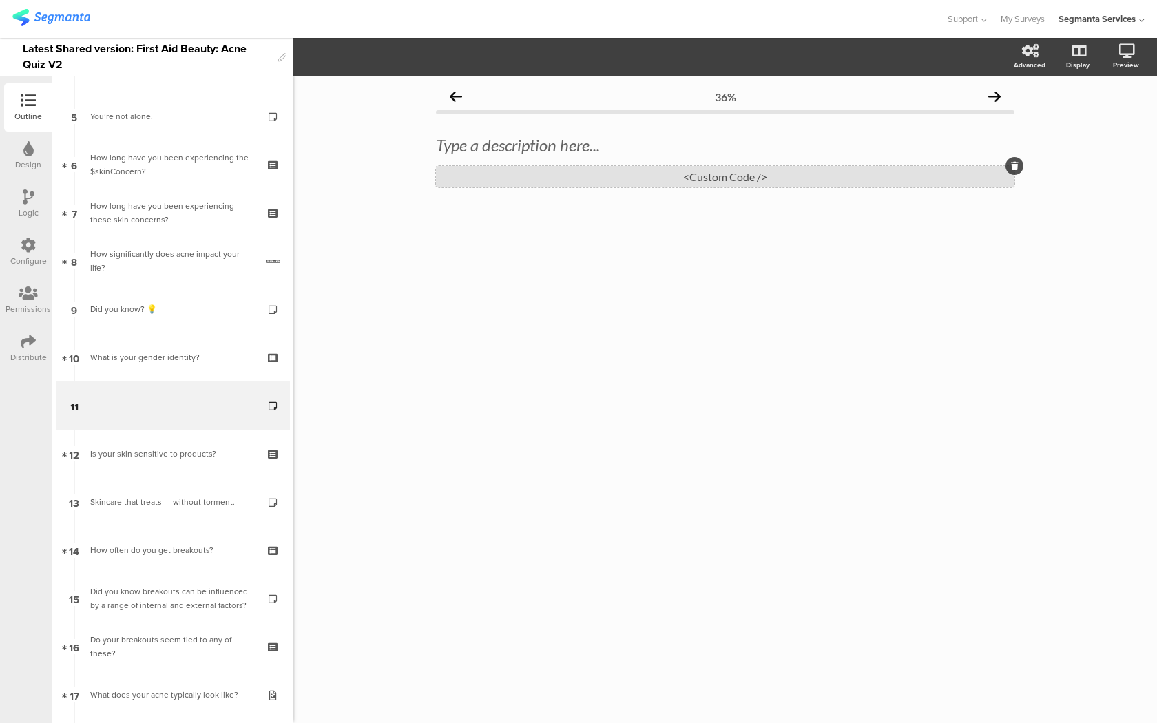
click at [695, 175] on div "<Custom Code />" at bounding box center [725, 176] width 578 height 21
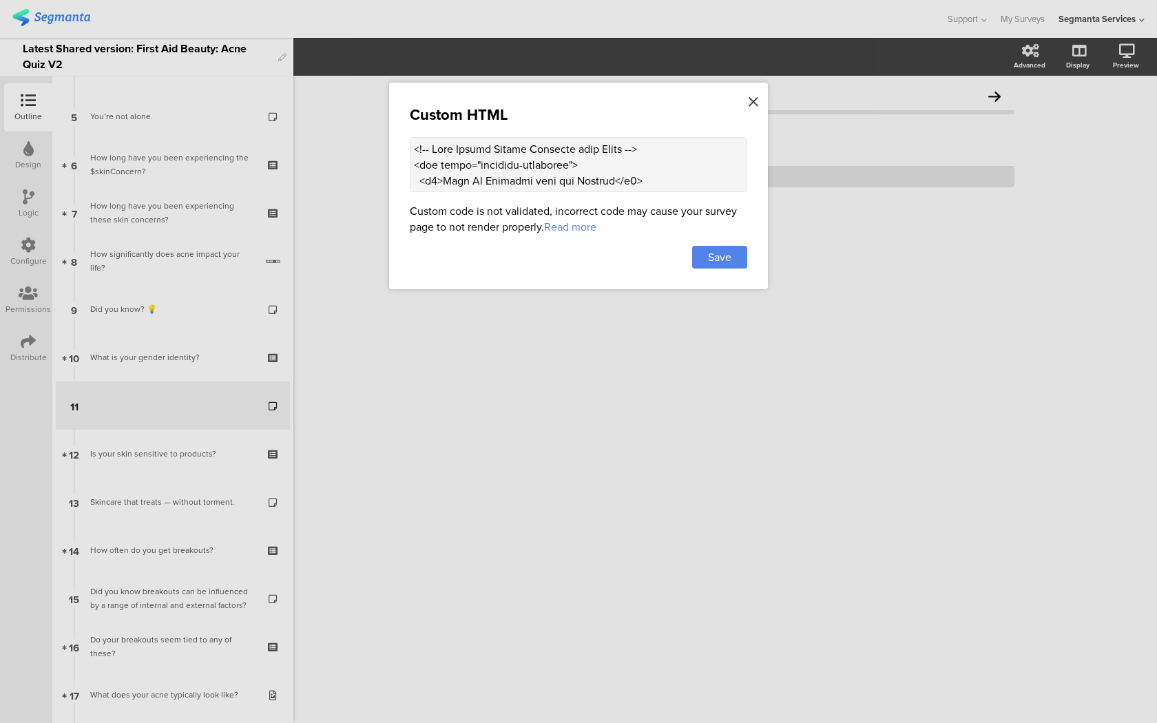
click at [750, 101] on icon at bounding box center [753, 101] width 10 height 15
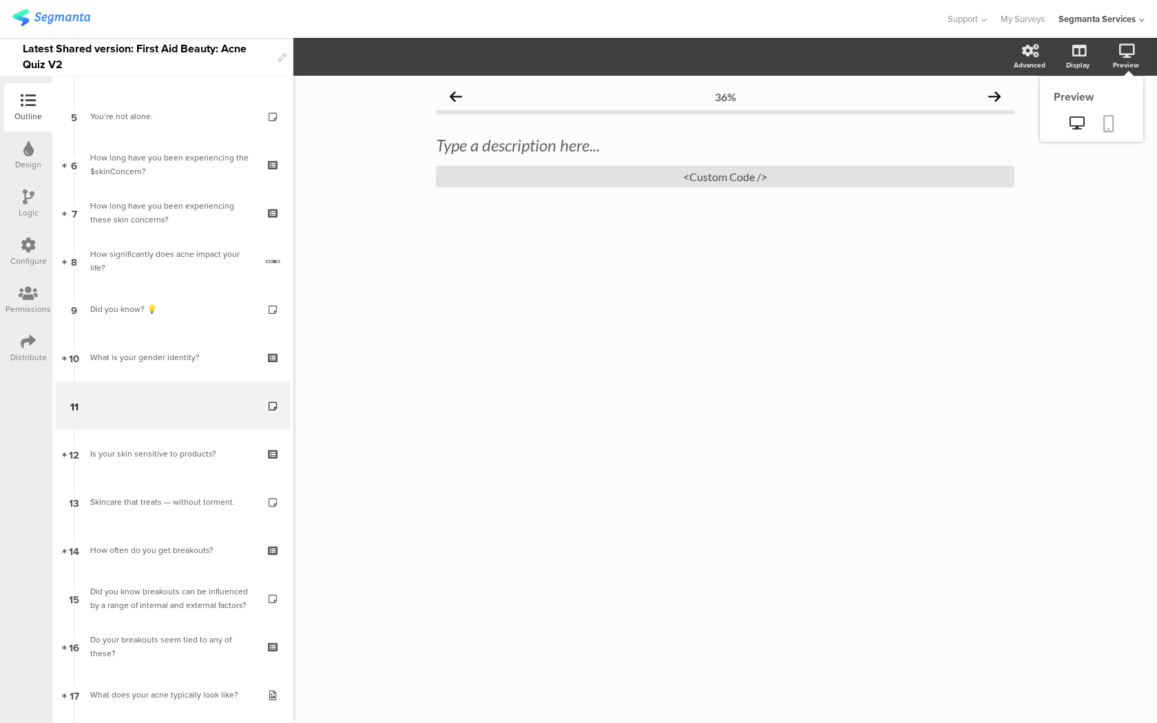
click at [1104, 117] on icon at bounding box center [1108, 123] width 11 height 17
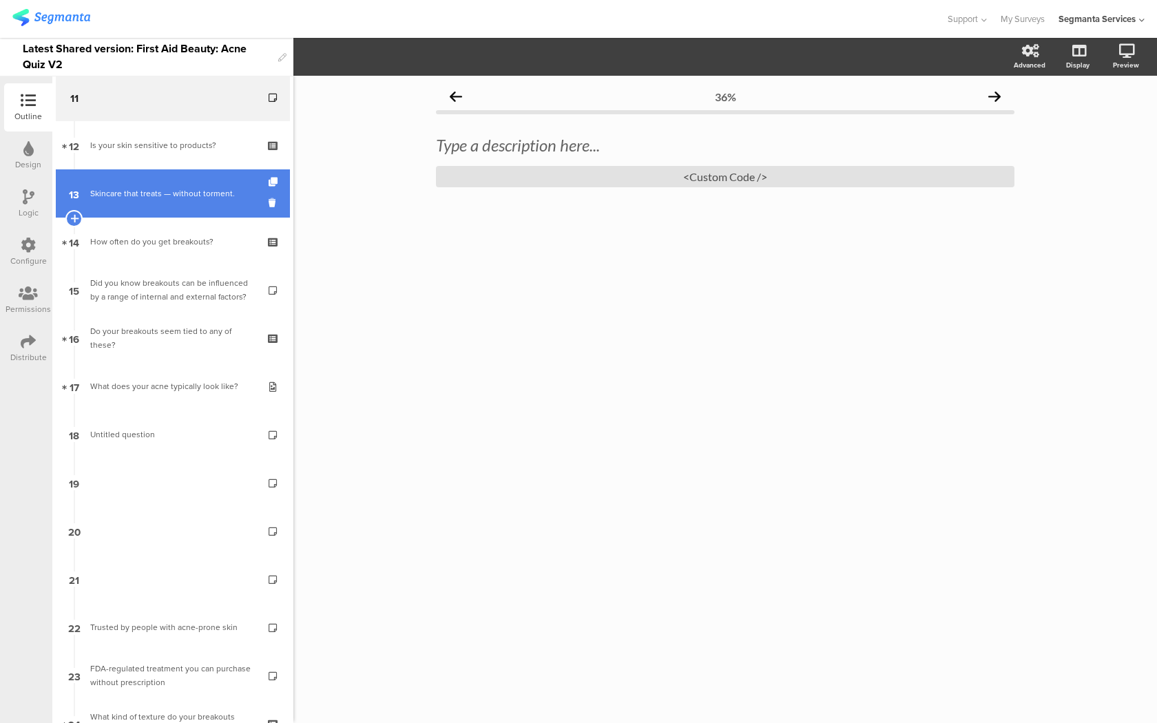
scroll to position [629, 0]
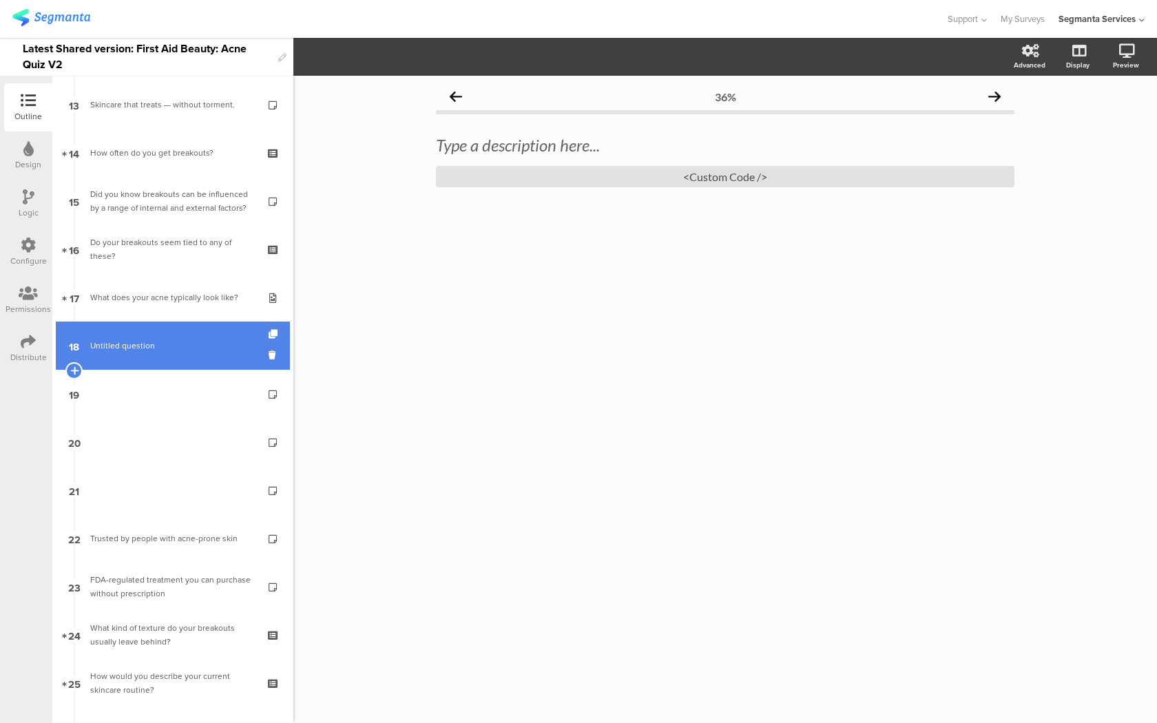
click at [204, 348] on span "Untitled question" at bounding box center [172, 346] width 165 height 14
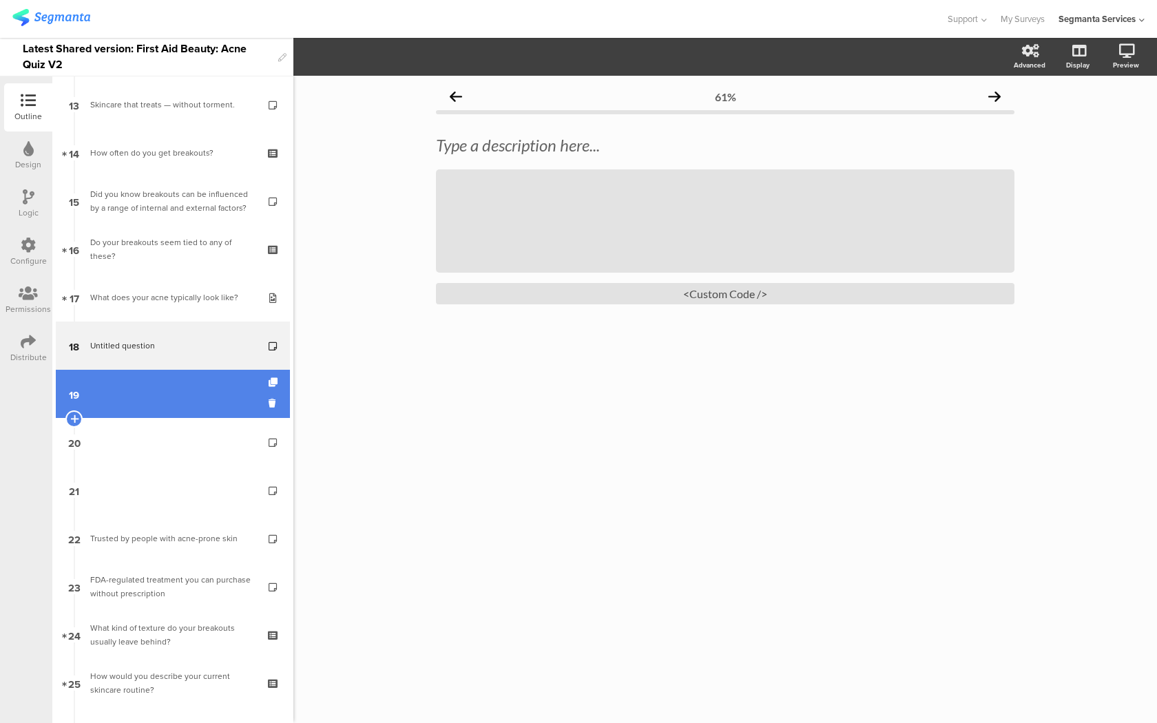
click at [196, 383] on link "19" at bounding box center [173, 394] width 234 height 48
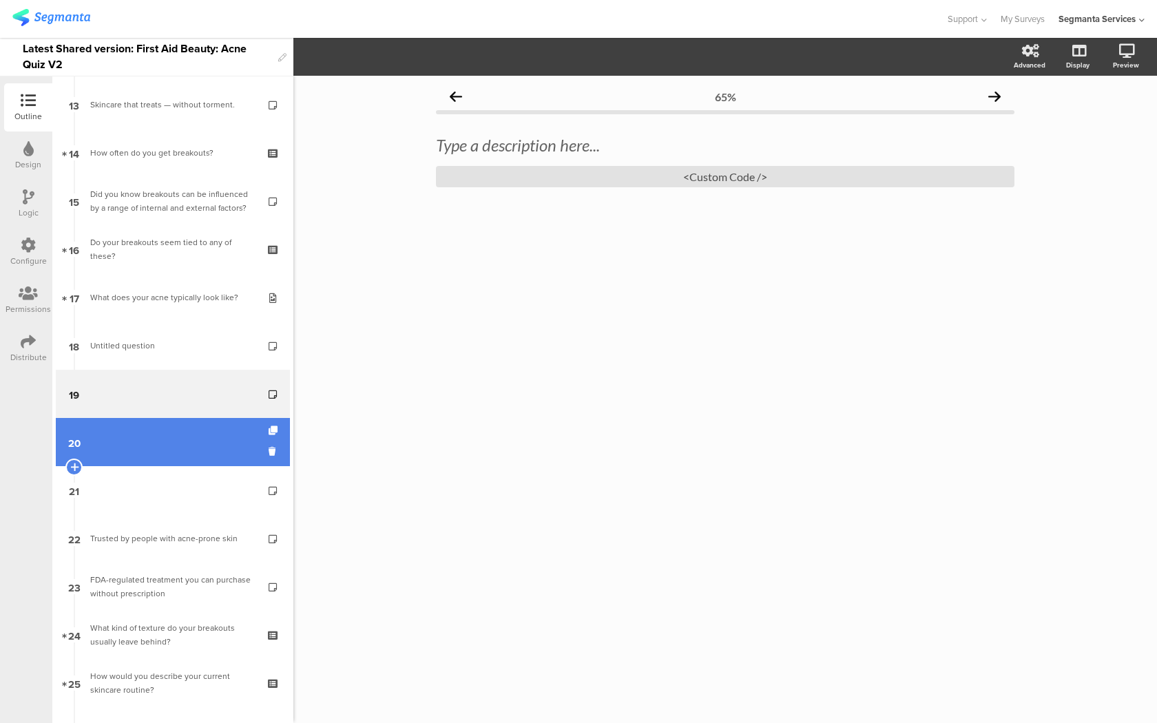
click at [192, 432] on link "20" at bounding box center [173, 442] width 234 height 48
click at [185, 463] on link "20" at bounding box center [173, 442] width 234 height 48
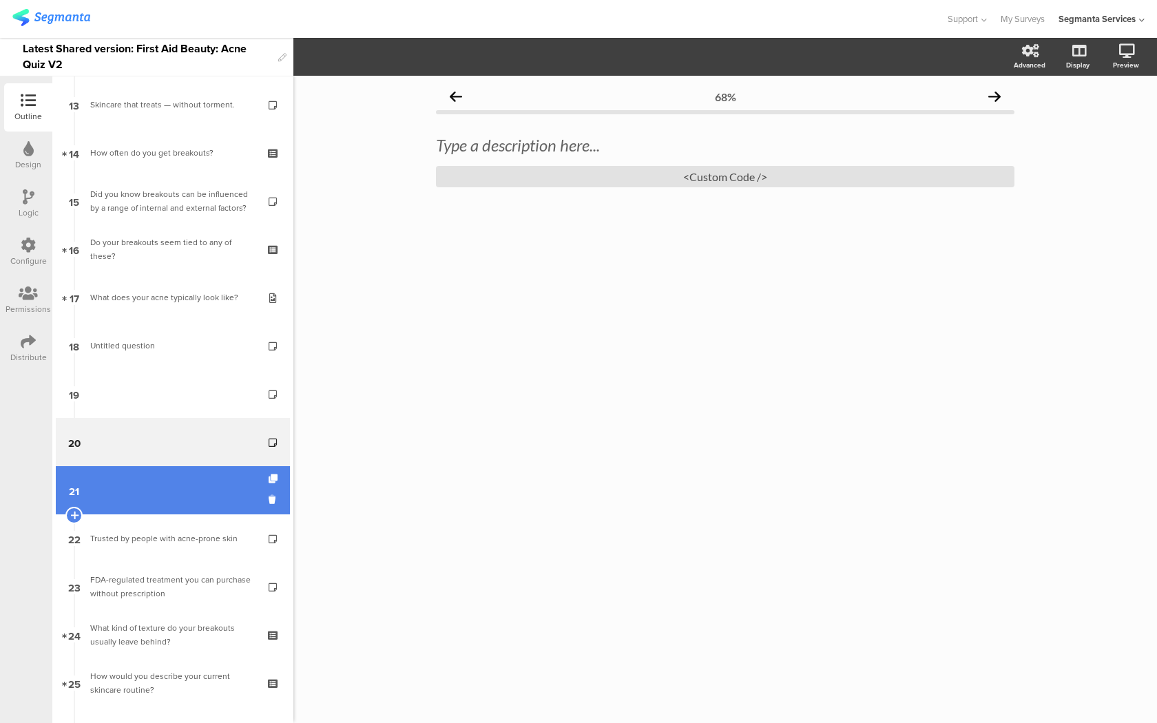
click at [186, 474] on link "21" at bounding box center [173, 490] width 234 height 48
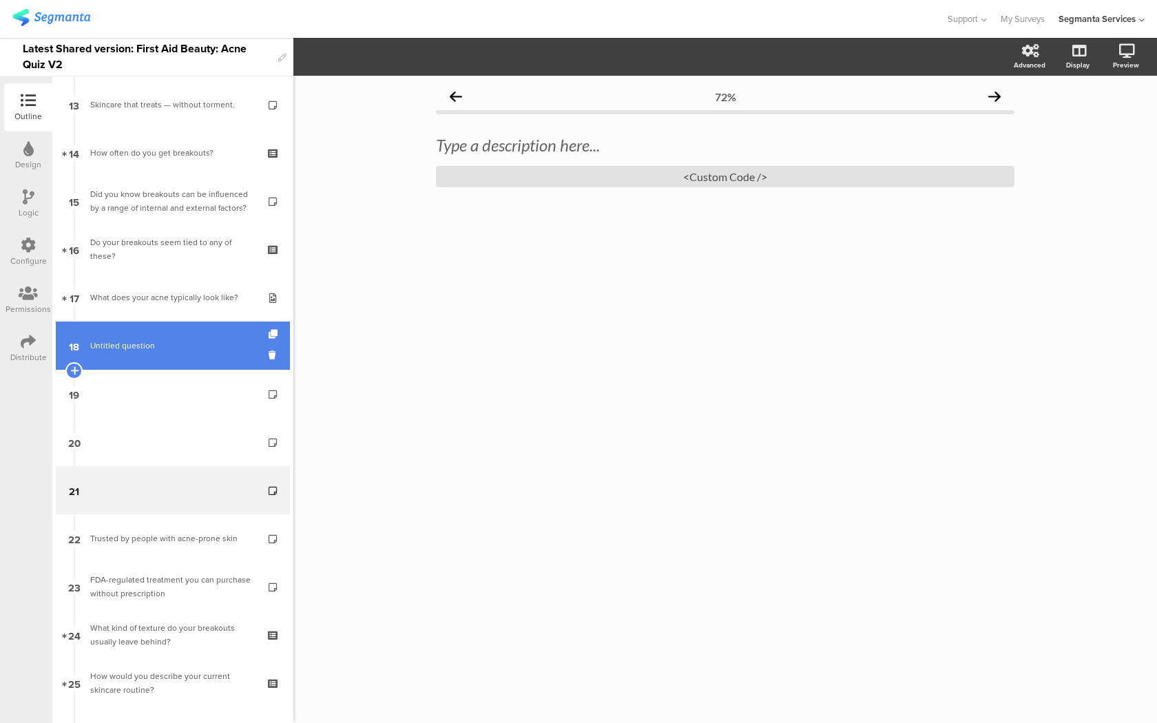
click at [210, 348] on span "Untitled question" at bounding box center [172, 346] width 165 height 14
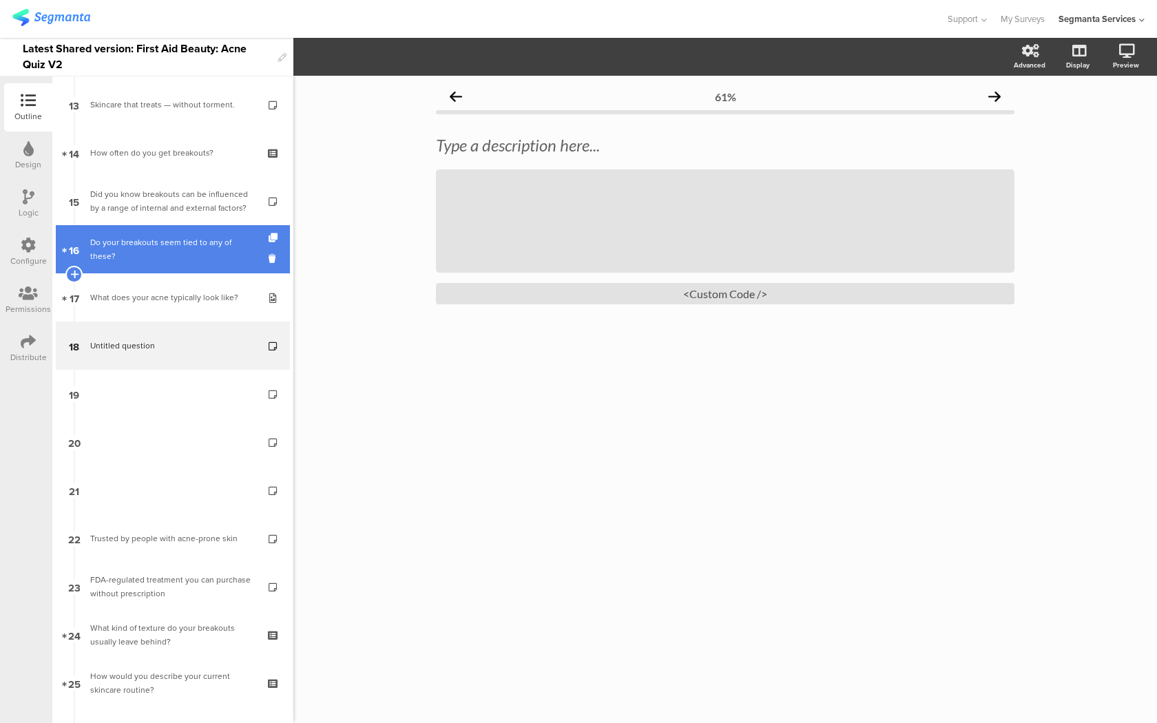
click at [219, 272] on link "16 Do your breakouts seem tied to any of these?" at bounding box center [173, 249] width 234 height 48
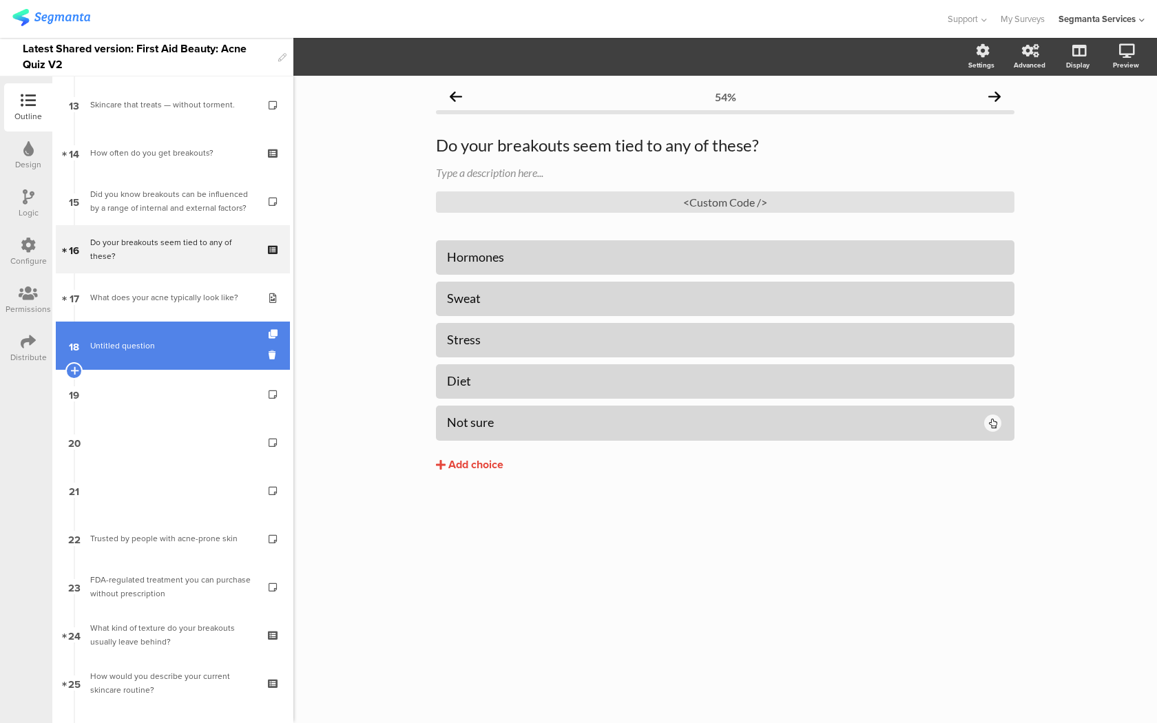
click at [202, 322] on link "18 Untitled question" at bounding box center [173, 346] width 234 height 48
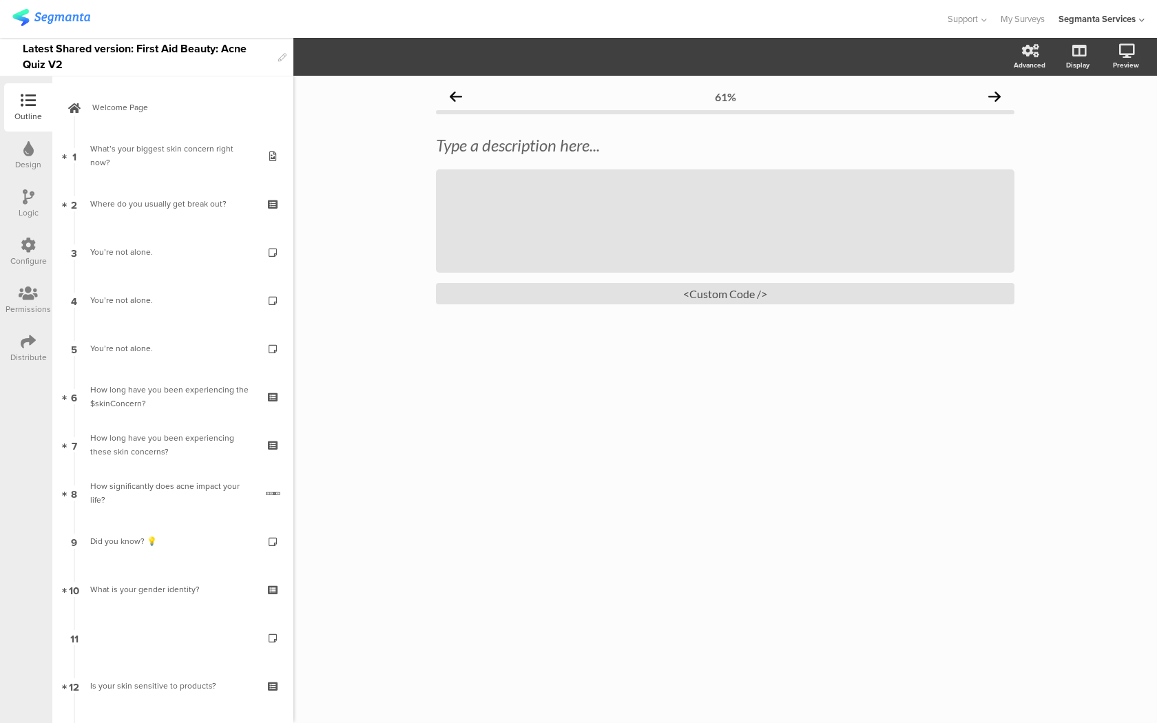
click at [74, 19] on img at bounding box center [51, 17] width 78 height 17
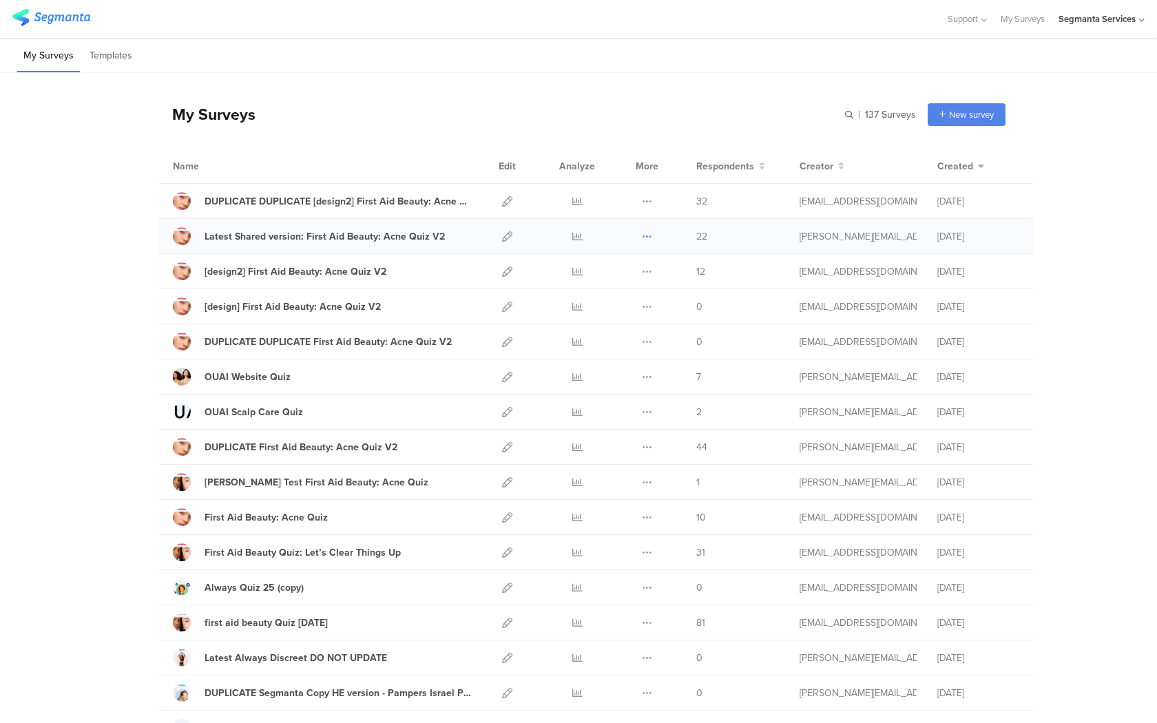
click at [649, 236] on icon at bounding box center [647, 236] width 10 height 10
click at [637, 266] on button "Duplicate" at bounding box center [620, 271] width 76 height 25
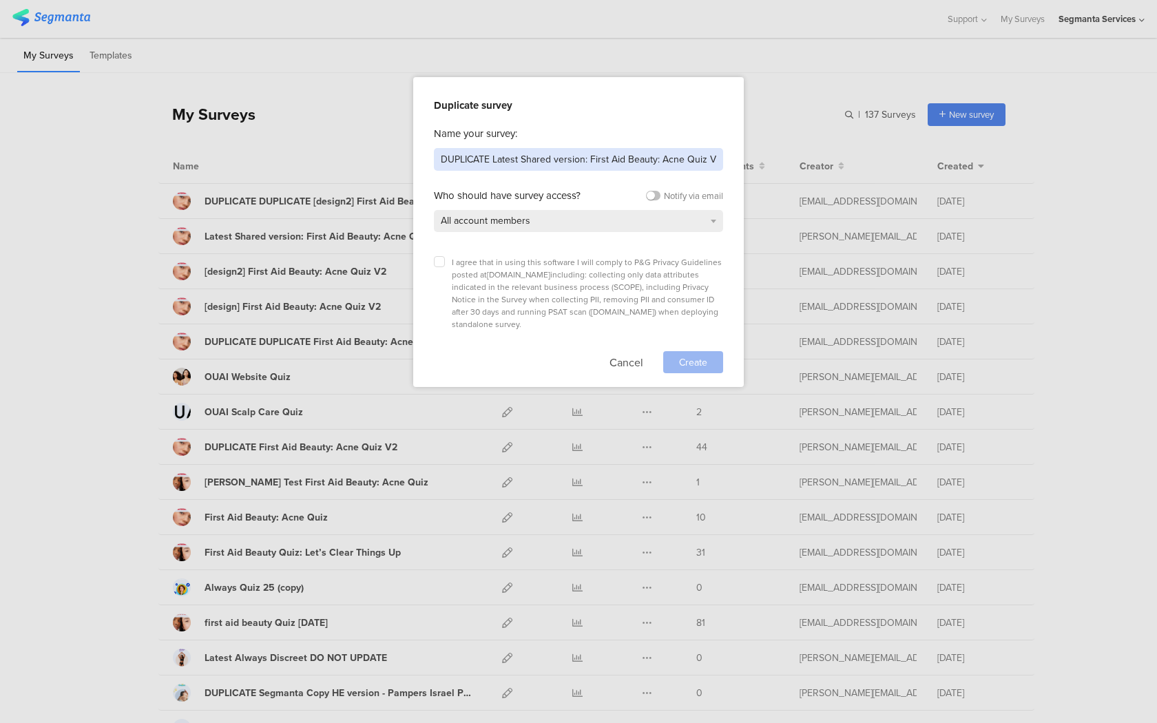
drag, startPoint x: 584, startPoint y: 158, endPoint x: 471, endPoint y: 158, distance: 112.9
click at [471, 158] on input "DUPLICATE Latest Shared version: First Aid Beauty: Acne Quiz V2" at bounding box center [578, 159] width 289 height 23
drag, startPoint x: 489, startPoint y: 158, endPoint x: 403, endPoint y: 158, distance: 86.1
click at [403, 158] on div "Duplicate survey Name your survey: DUPLICATE Latest Shared version: First Aid B…" at bounding box center [578, 361] width 1157 height 723
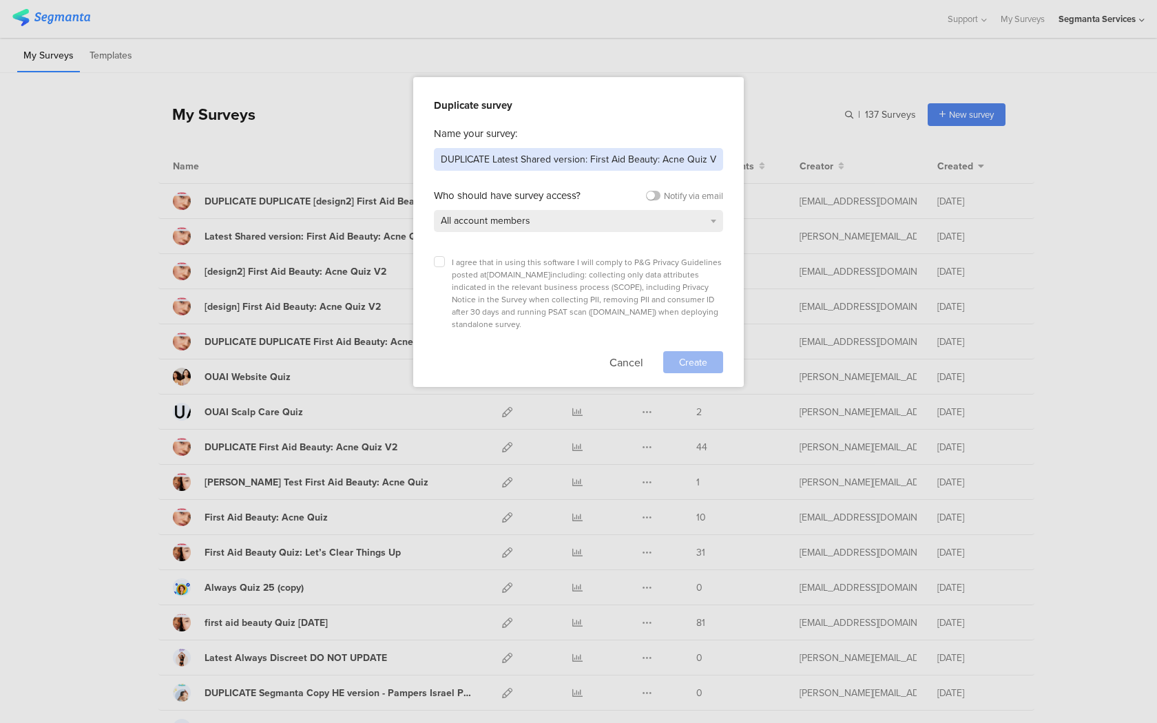
drag, startPoint x: 587, startPoint y: 158, endPoint x: 418, endPoint y: 154, distance: 168.7
click at [418, 154] on div "Duplicate survey Name your survey: DUPLICATE Latest Shared version: First Aid B…" at bounding box center [578, 232] width 330 height 310
drag, startPoint x: 543, startPoint y: 159, endPoint x: 710, endPoint y: 158, distance: 166.6
click at [710, 158] on input "[backup] First Aid Beauty: Acne Quiz V2" at bounding box center [578, 159] width 289 height 23
type input "[backup] First Aid Beauty"
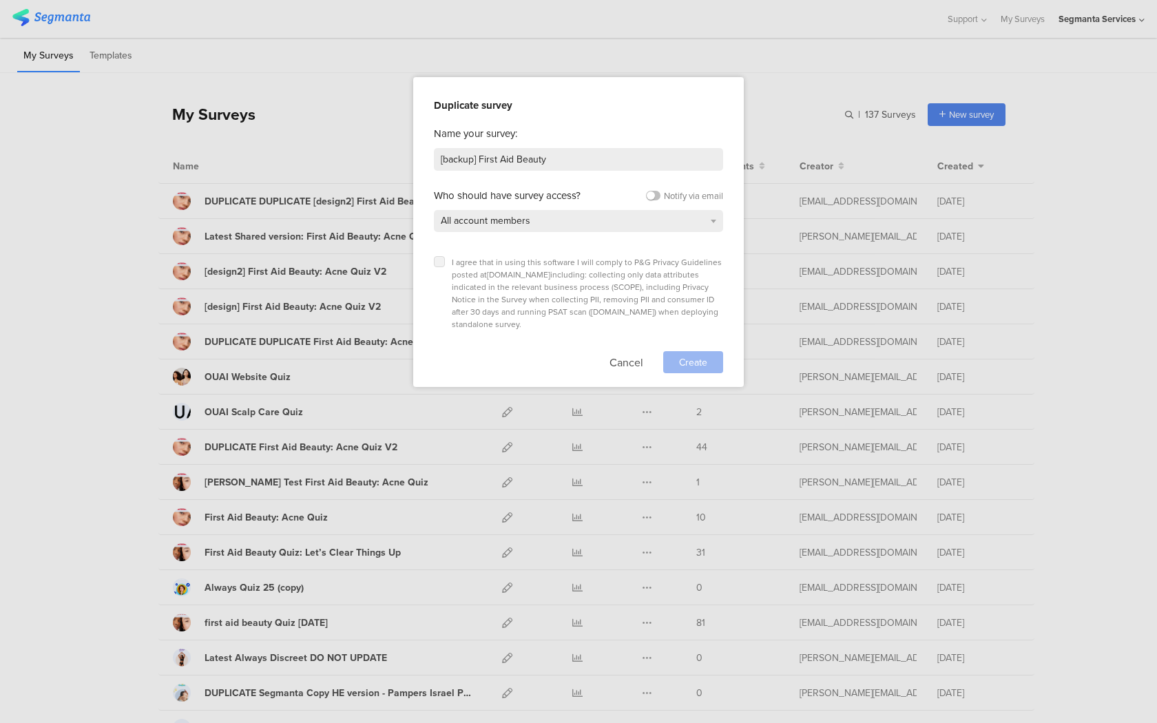
click at [444, 262] on label at bounding box center [439, 261] width 11 height 11
click at [0, 0] on input "checkbox" at bounding box center [0, 0] width 0 height 0
click at [697, 351] on div "Create" at bounding box center [693, 362] width 60 height 22
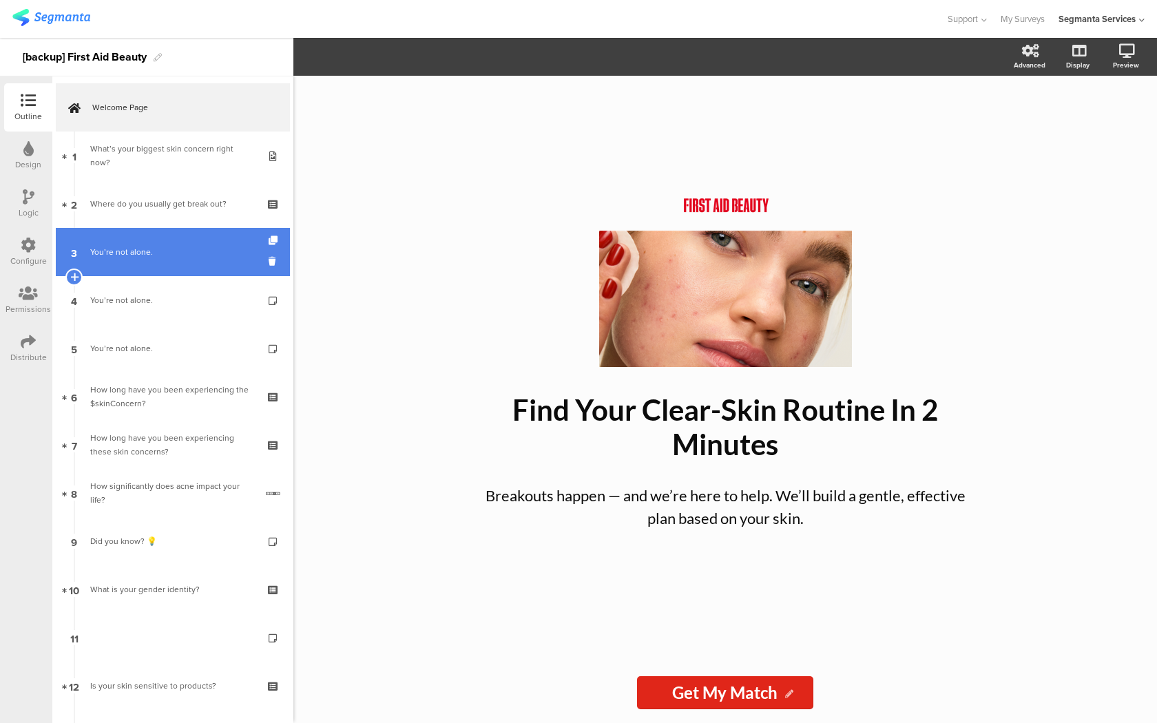
click at [169, 261] on link "3 You’re not alone." at bounding box center [173, 252] width 234 height 48
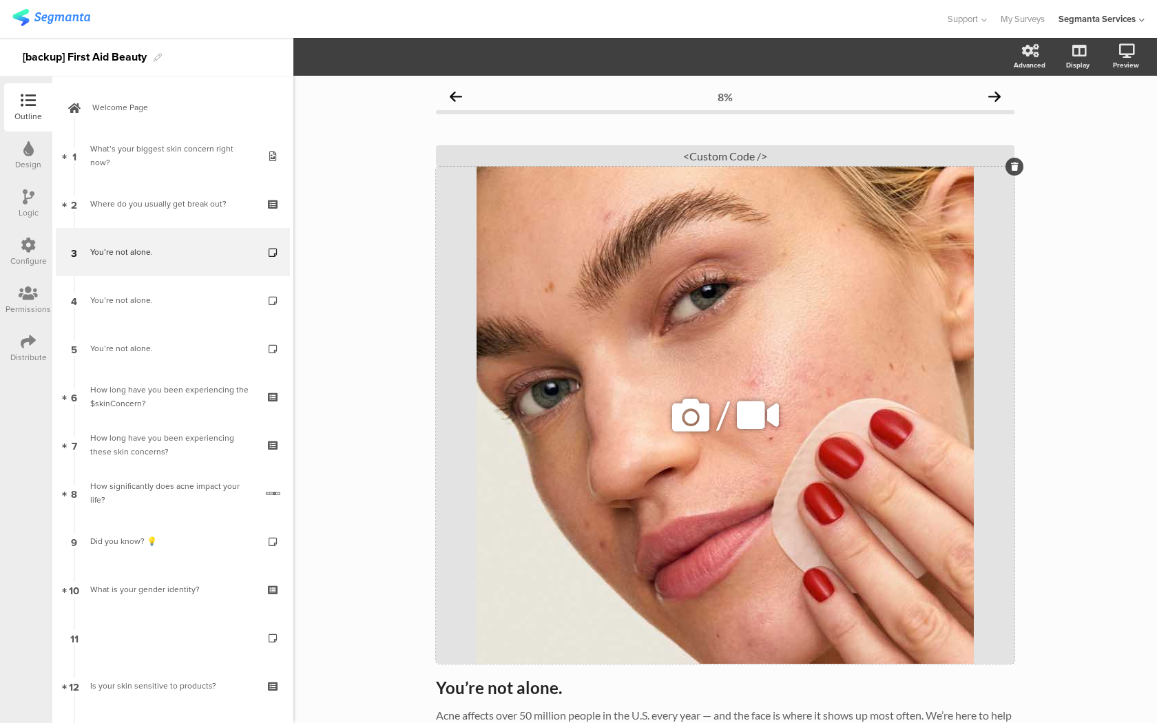
click at [682, 414] on icon at bounding box center [690, 415] width 47 height 47
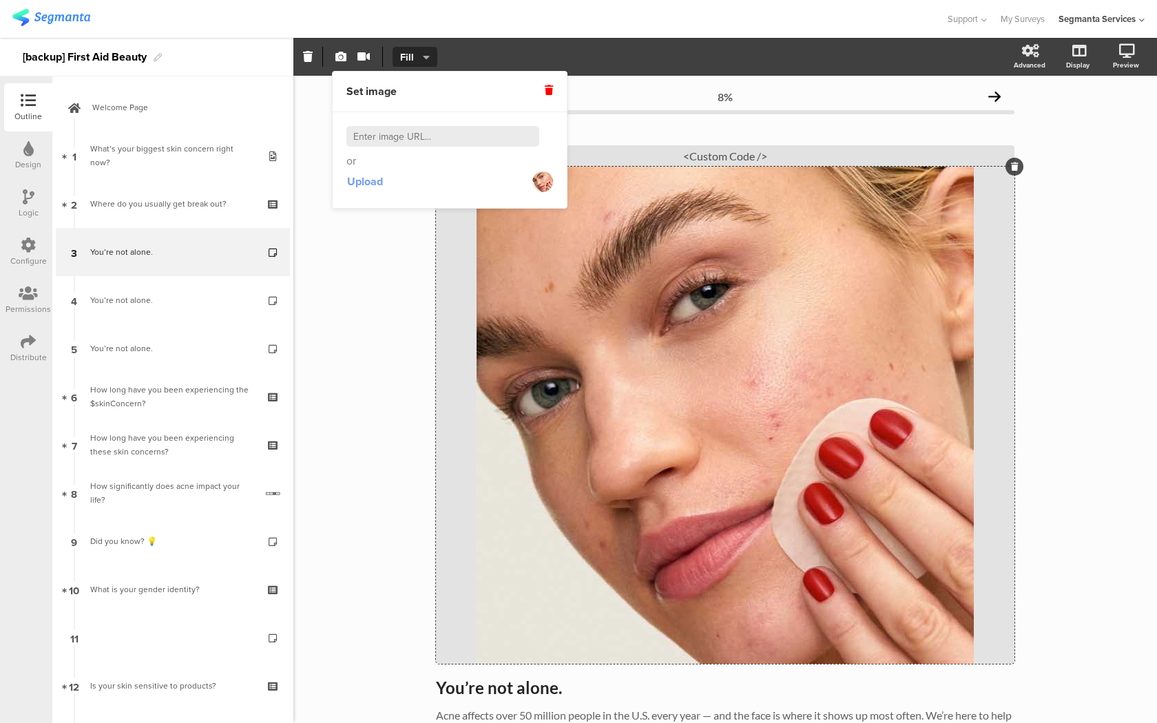
click at [380, 180] on span "Upload" at bounding box center [365, 181] width 36 height 16
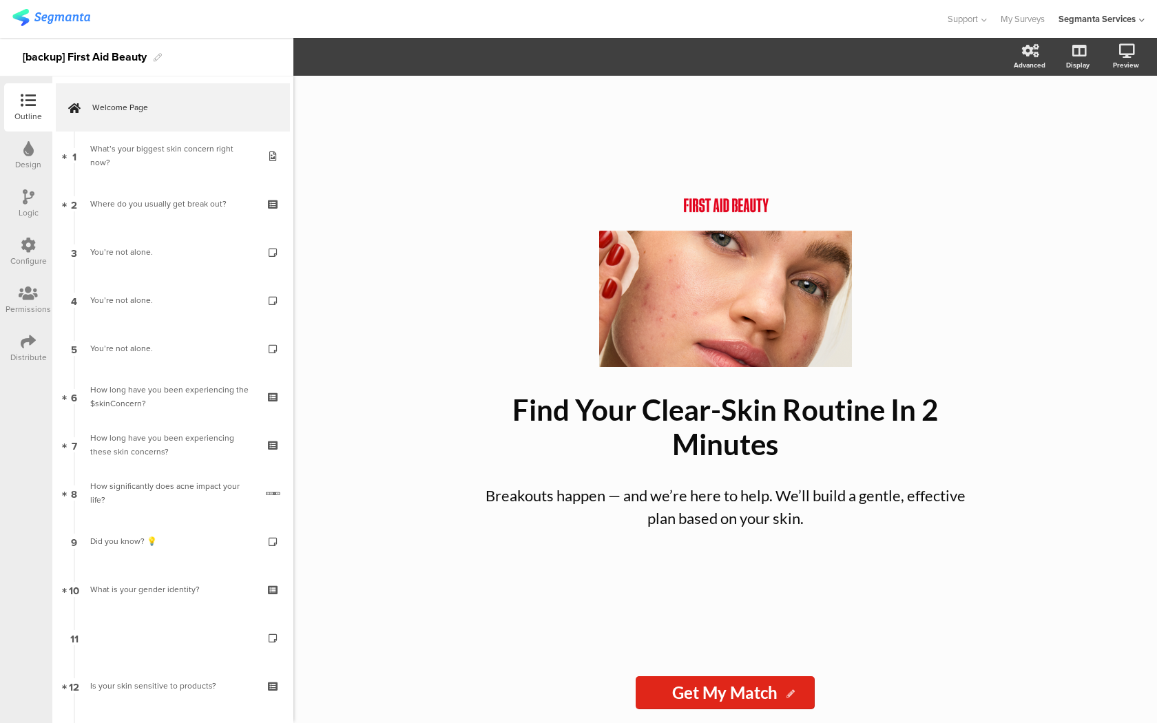
click at [63, 23] on img at bounding box center [51, 17] width 78 height 17
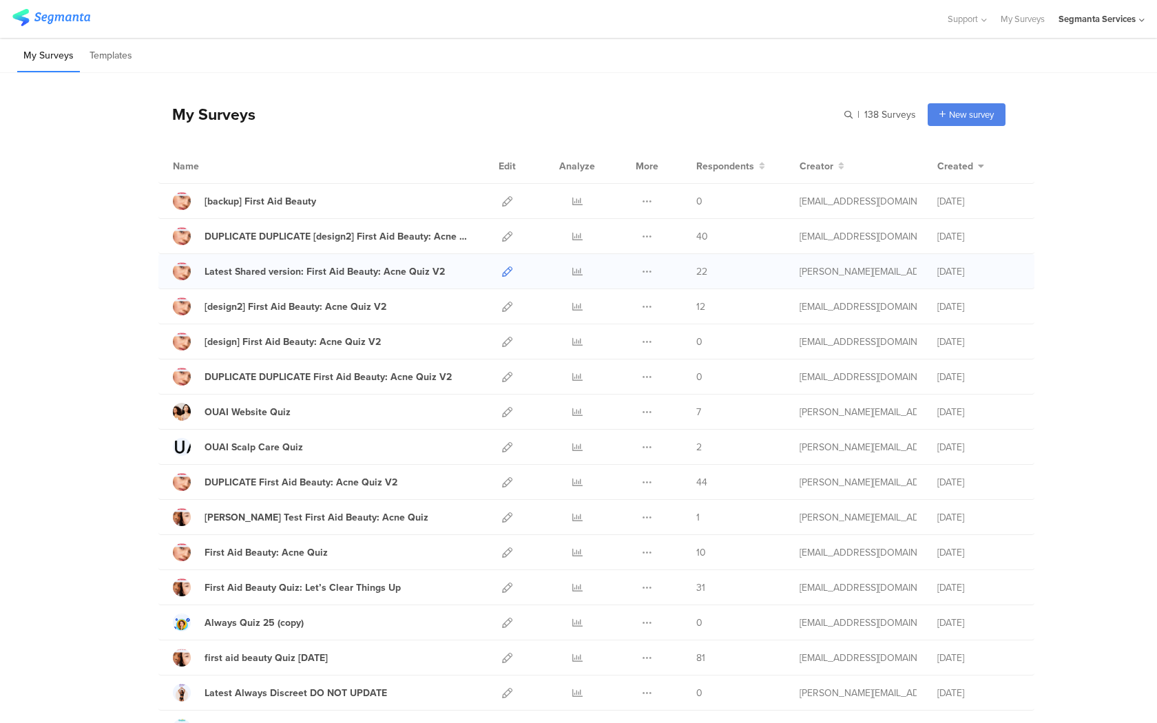
click at [506, 264] on link at bounding box center [507, 271] width 10 height 34
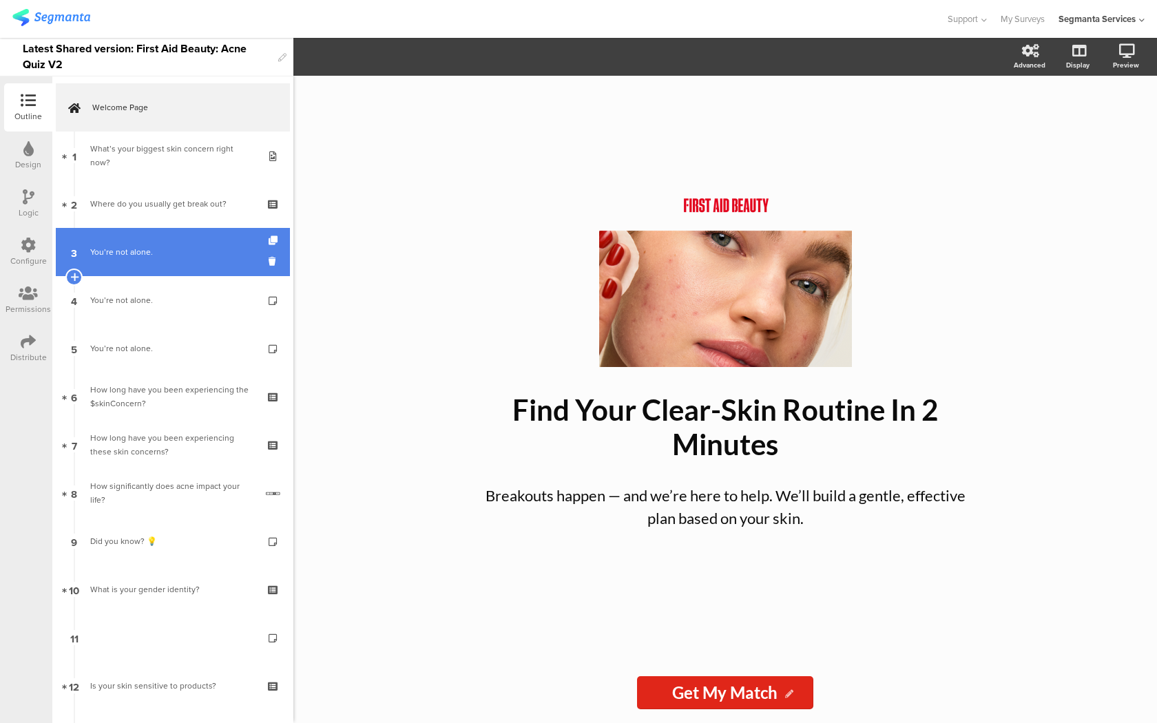
click at [232, 271] on link "3 You’re not alone." at bounding box center [173, 252] width 234 height 48
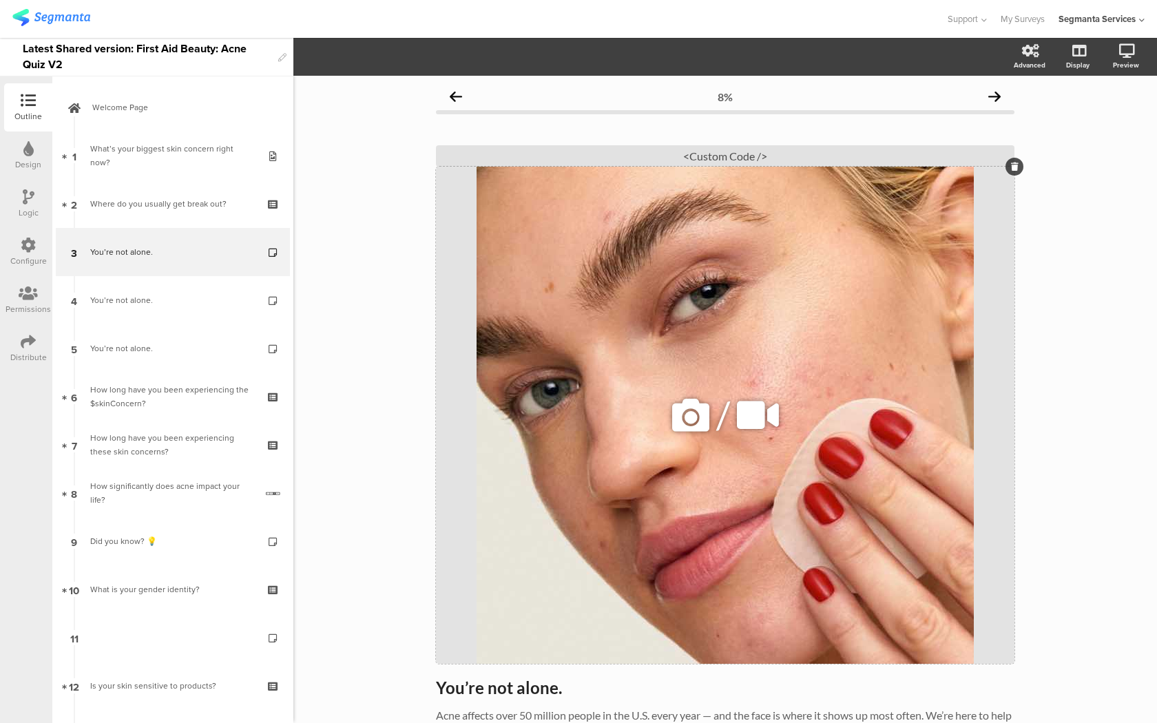
click at [671, 414] on icon at bounding box center [690, 415] width 47 height 47
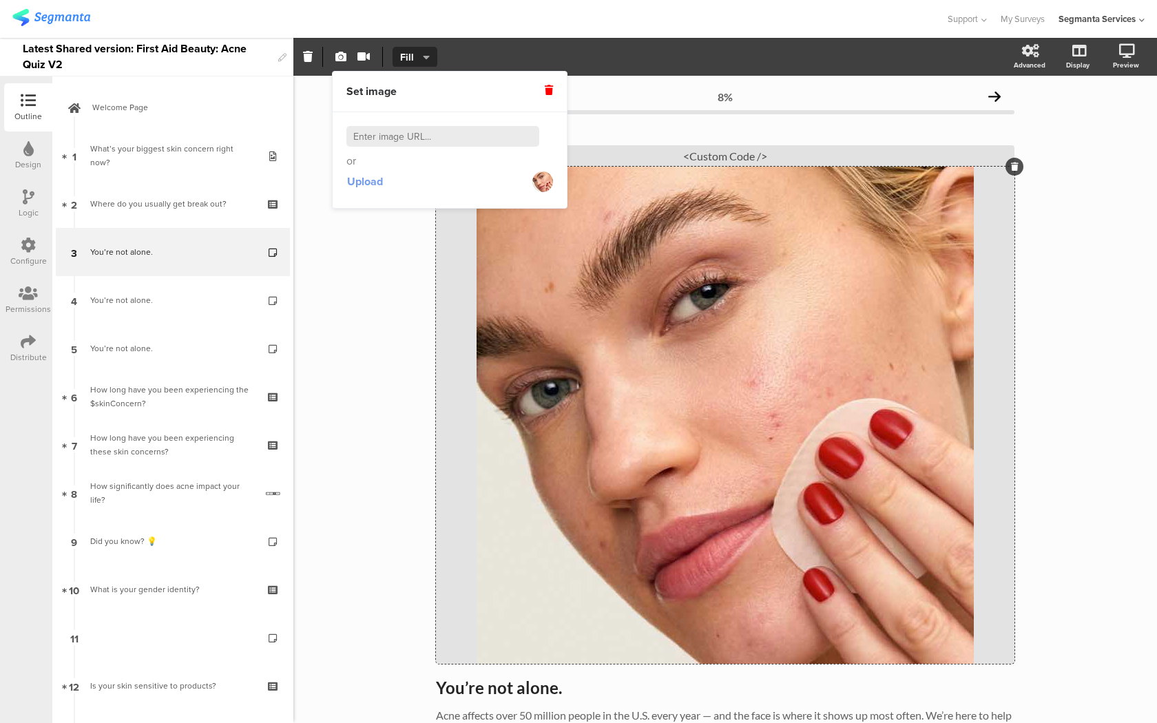
click at [374, 183] on span "Upload" at bounding box center [365, 181] width 36 height 16
click at [789, 153] on div "<Custom Code />" at bounding box center [725, 155] width 578 height 21
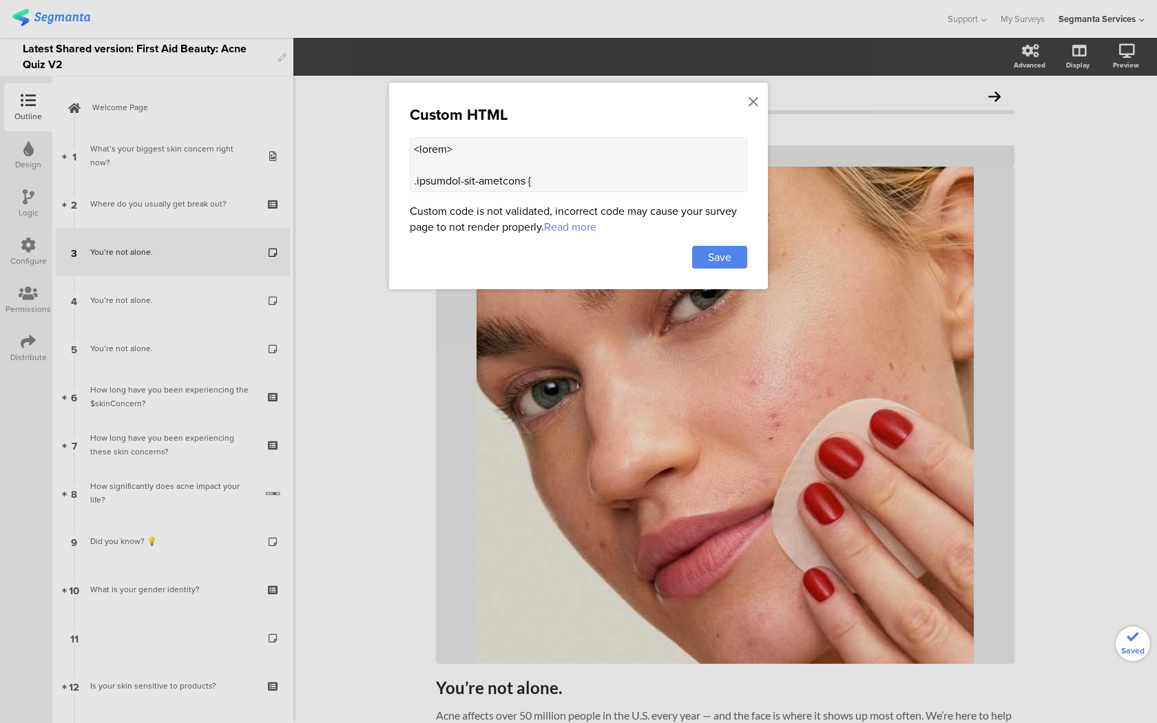
click at [666, 178] on textarea at bounding box center [578, 164] width 337 height 55
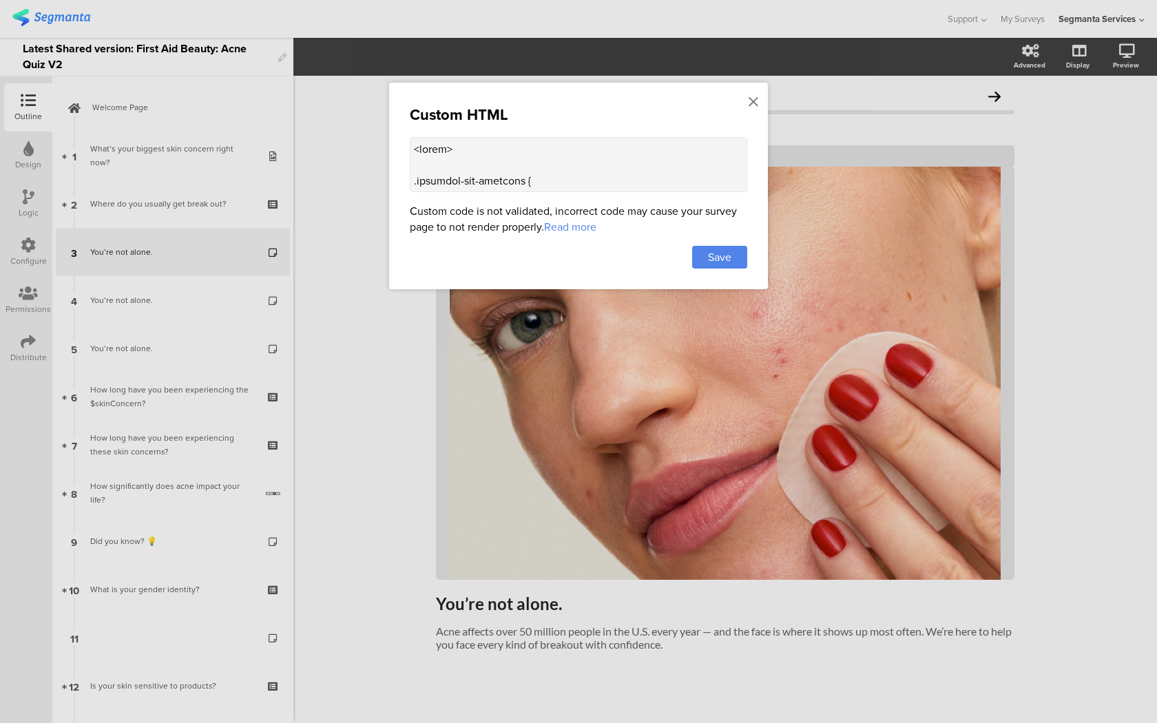
paste textarea "question-header .main-text { display: none !important; } .progress-bar-segments…"
type textarea "<style> .question-header .main-text { display: none !important; } .progress-bar…"
click at [731, 259] on div "Save" at bounding box center [719, 257] width 55 height 23
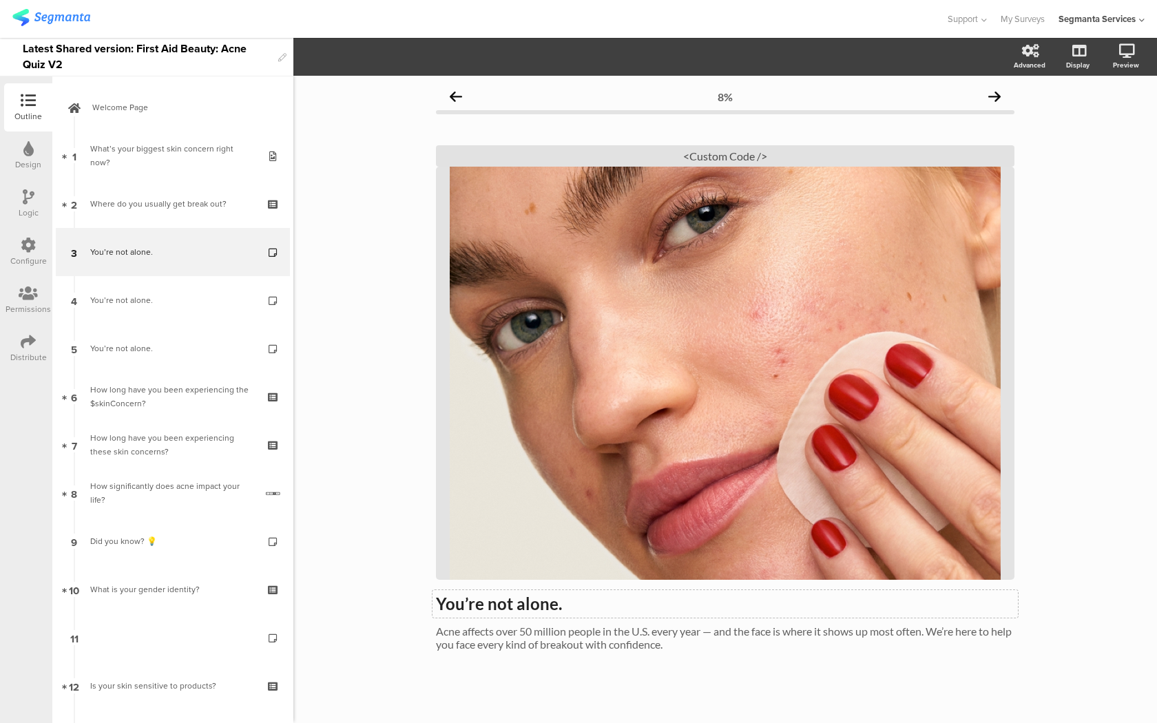
click at [514, 615] on div "You’re not alone. You’re not alone." at bounding box center [724, 604] width 585 height 28
click at [511, 607] on strong "You’re not alone." at bounding box center [499, 603] width 126 height 20
click at [512, 633] on p "Acne affects over 50 million people in the U.S. every year — and the face is wh…" at bounding box center [725, 637] width 578 height 26
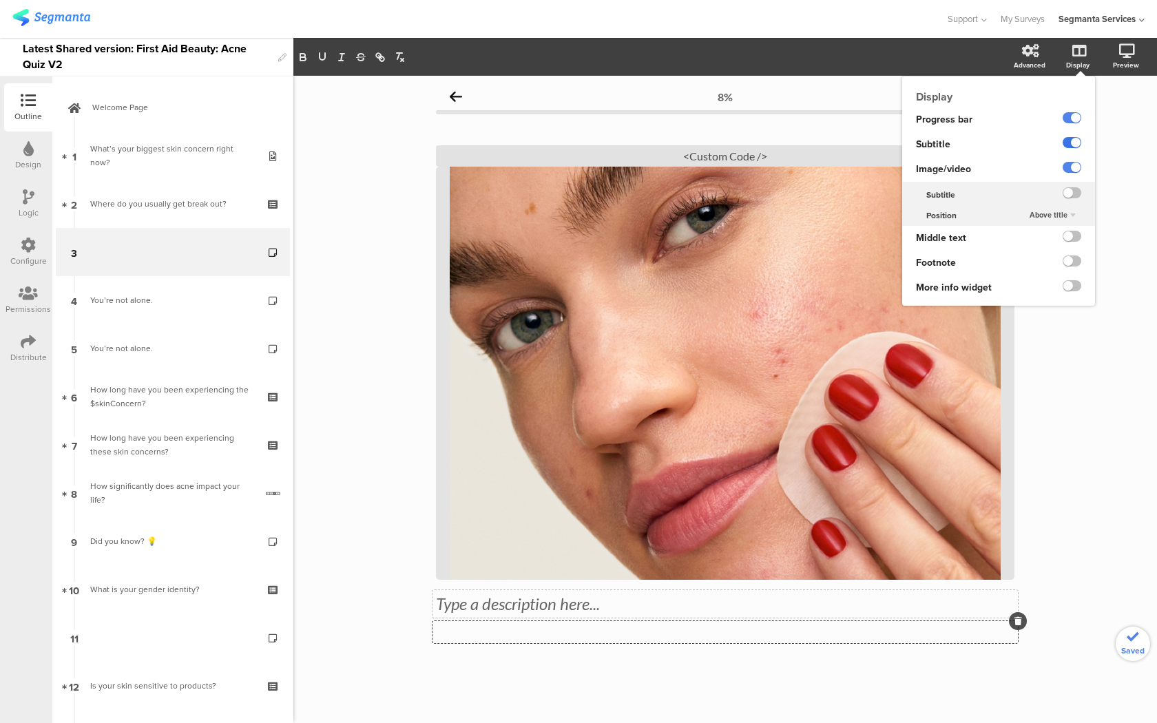
click at [1080, 140] on label at bounding box center [1071, 142] width 19 height 11
click at [0, 0] on input "checkbox" at bounding box center [0, 0] width 0 height 0
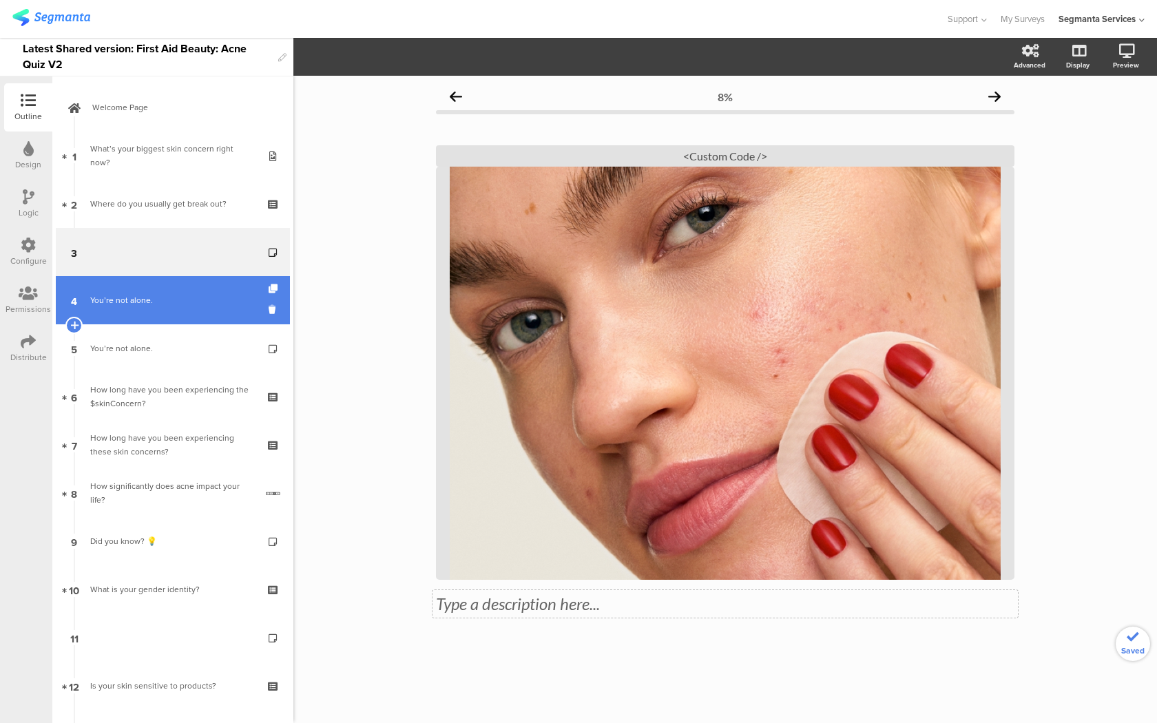
click at [223, 291] on link "4 You’re not alone." at bounding box center [173, 300] width 234 height 48
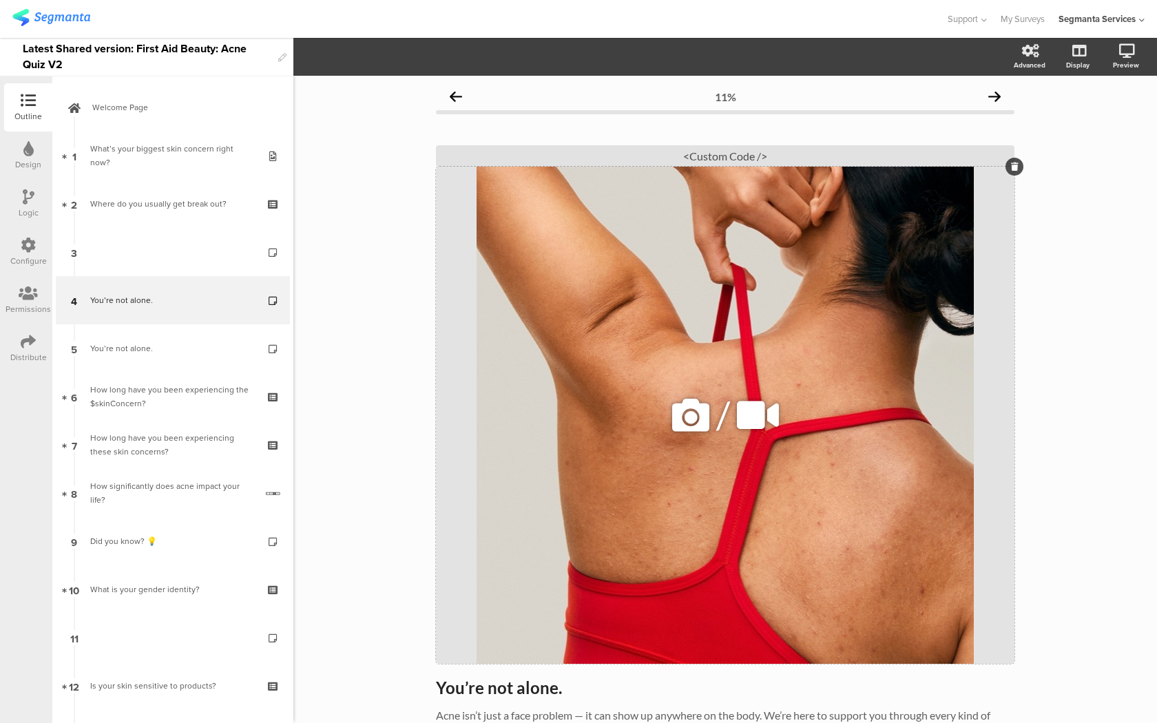
click at [684, 419] on icon at bounding box center [690, 415] width 47 height 47
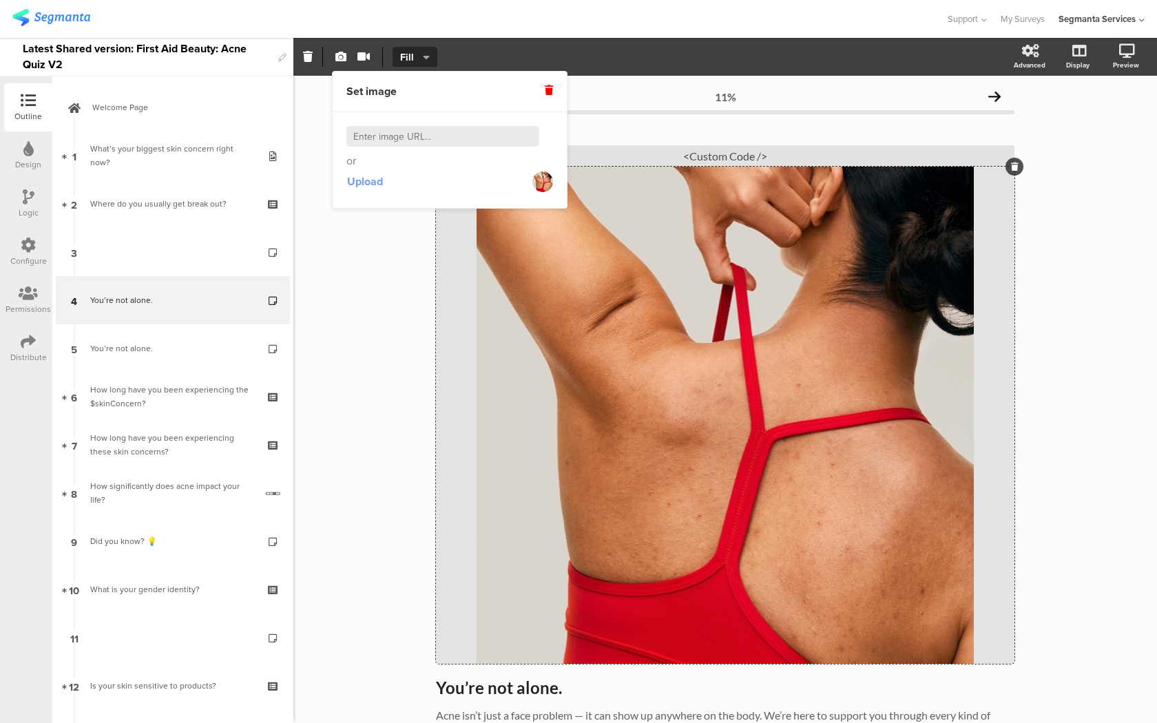
click at [372, 181] on span "Upload" at bounding box center [365, 181] width 36 height 16
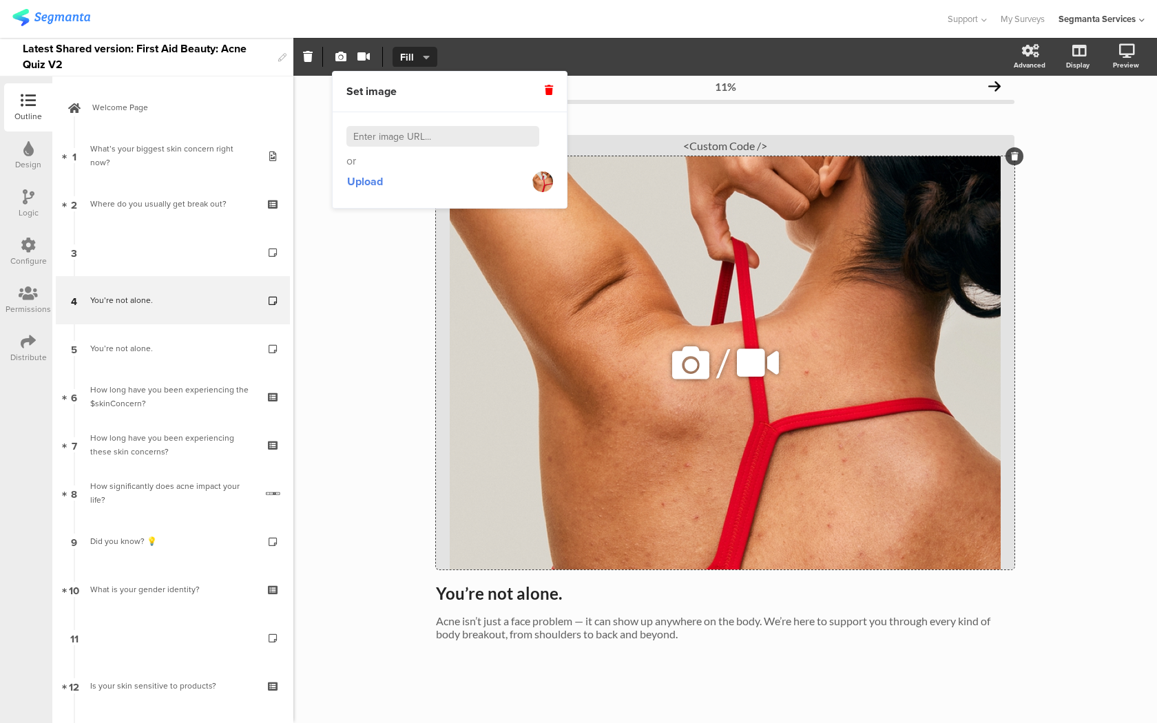
scroll to position [11, 0]
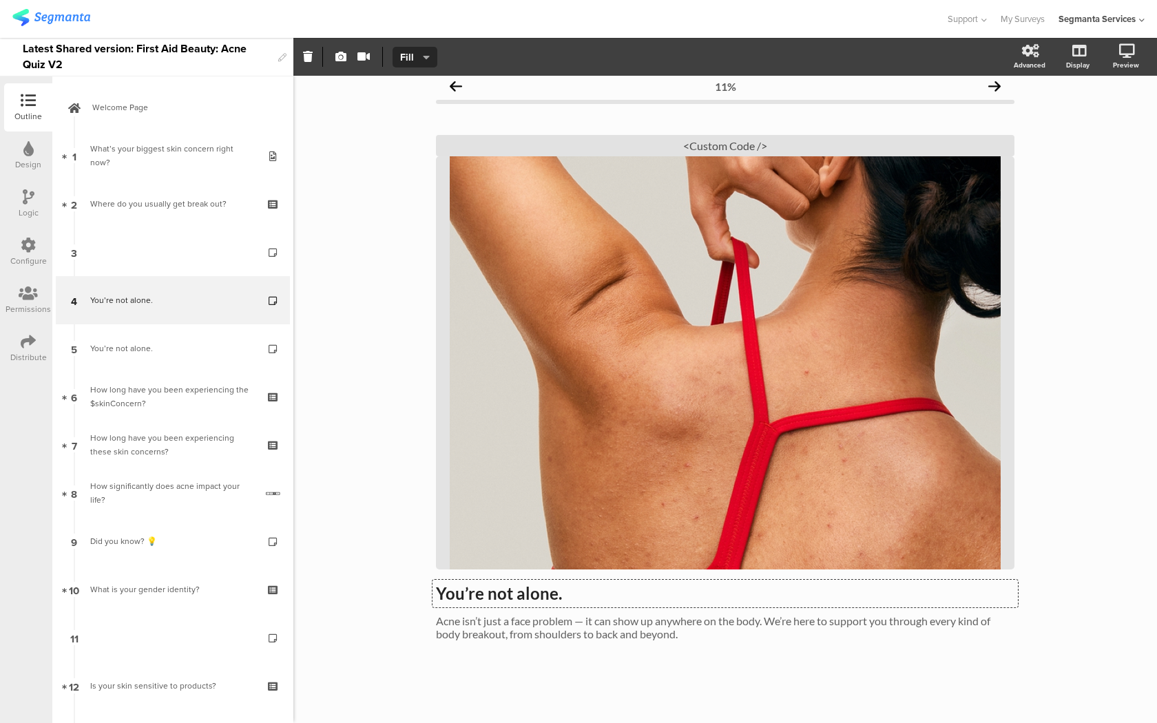
click at [535, 596] on div "You’re not alone. You’re not alone. You’re not alone." at bounding box center [724, 594] width 585 height 28
click at [535, 596] on strong "You’re not alne." at bounding box center [494, 593] width 116 height 20
click at [538, 640] on div "Acne isn’t just a face problem — it can show up anywhere on the body. We’re her…" at bounding box center [724, 627] width 585 height 33
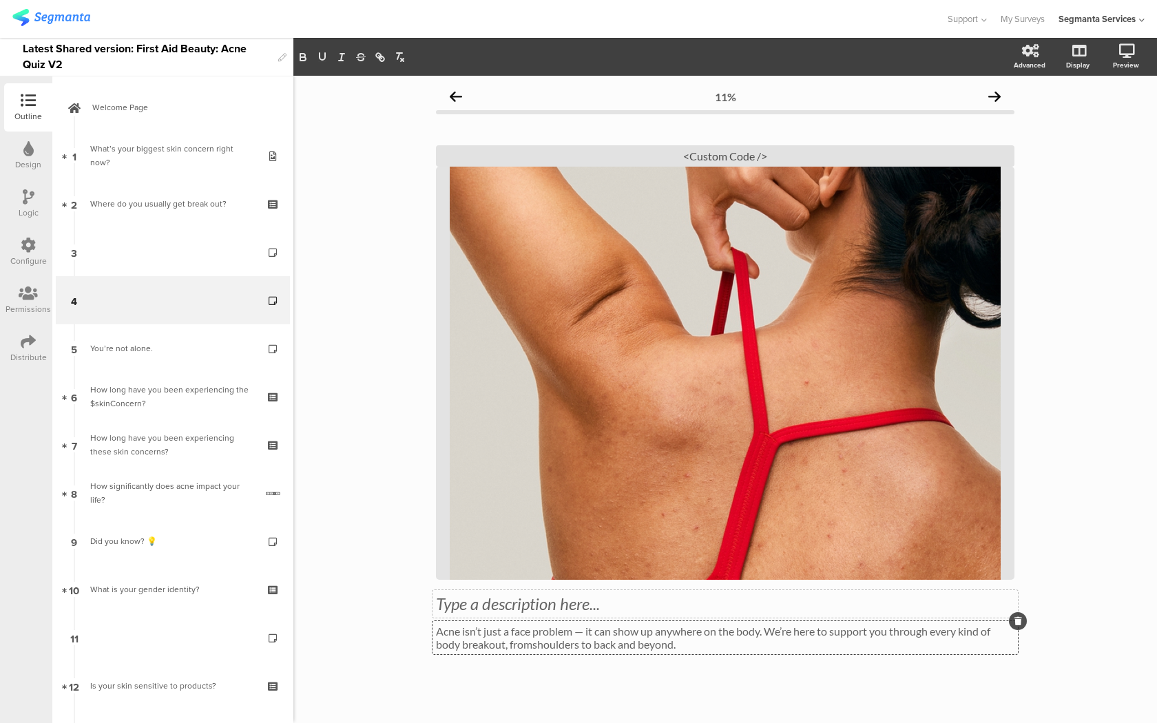
click at [538, 640] on p "Acne isn’t just a face problem — it can show up anywhere on the body. We’re her…" at bounding box center [725, 637] width 578 height 26
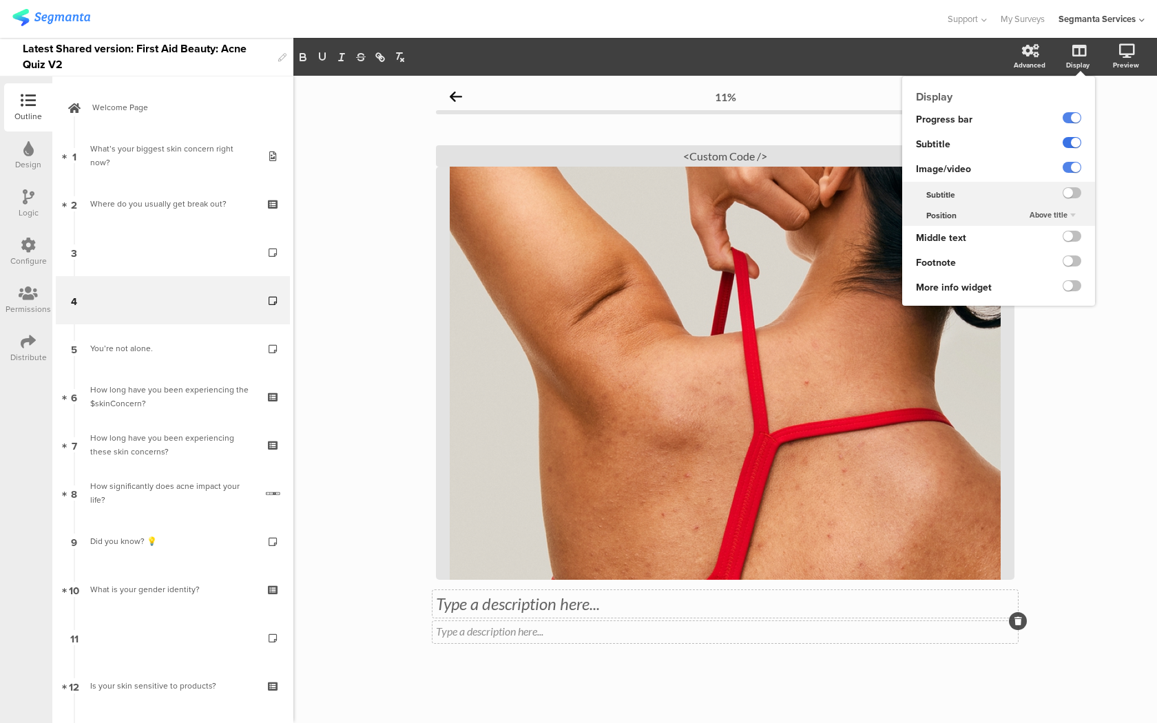
click at [1076, 138] on label at bounding box center [1071, 142] width 19 height 11
click at [0, 0] on input "checkbox" at bounding box center [0, 0] width 0 height 0
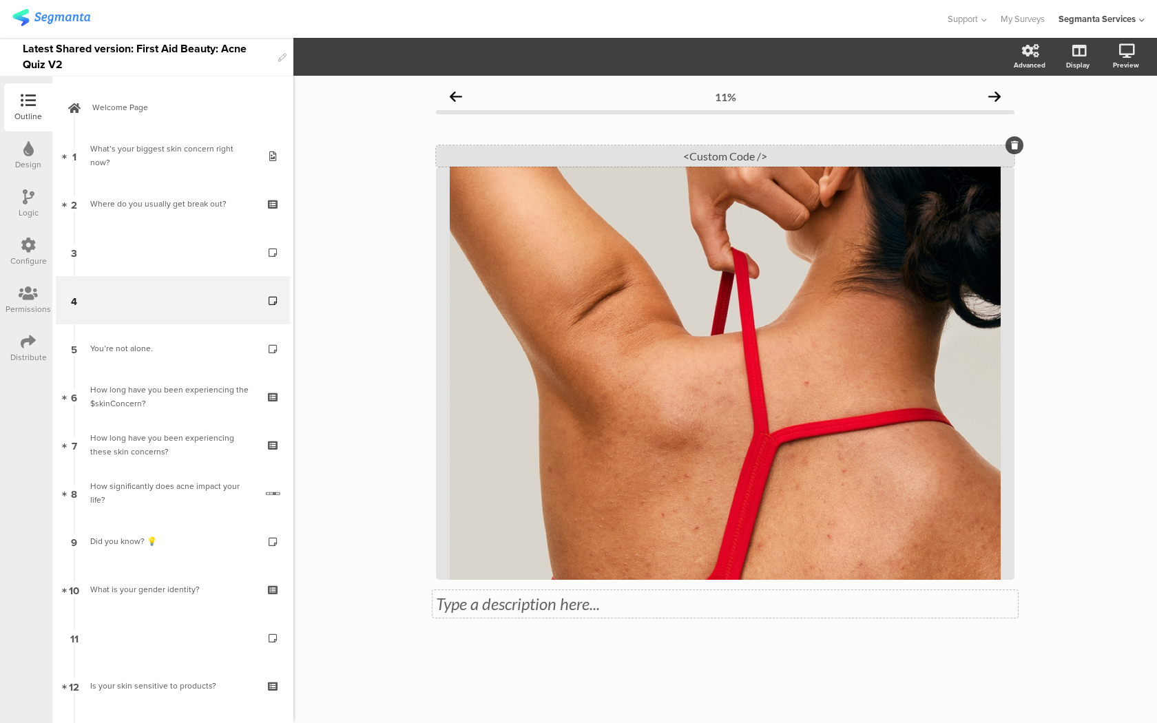
click at [775, 162] on div "<Custom Code />" at bounding box center [725, 155] width 578 height 21
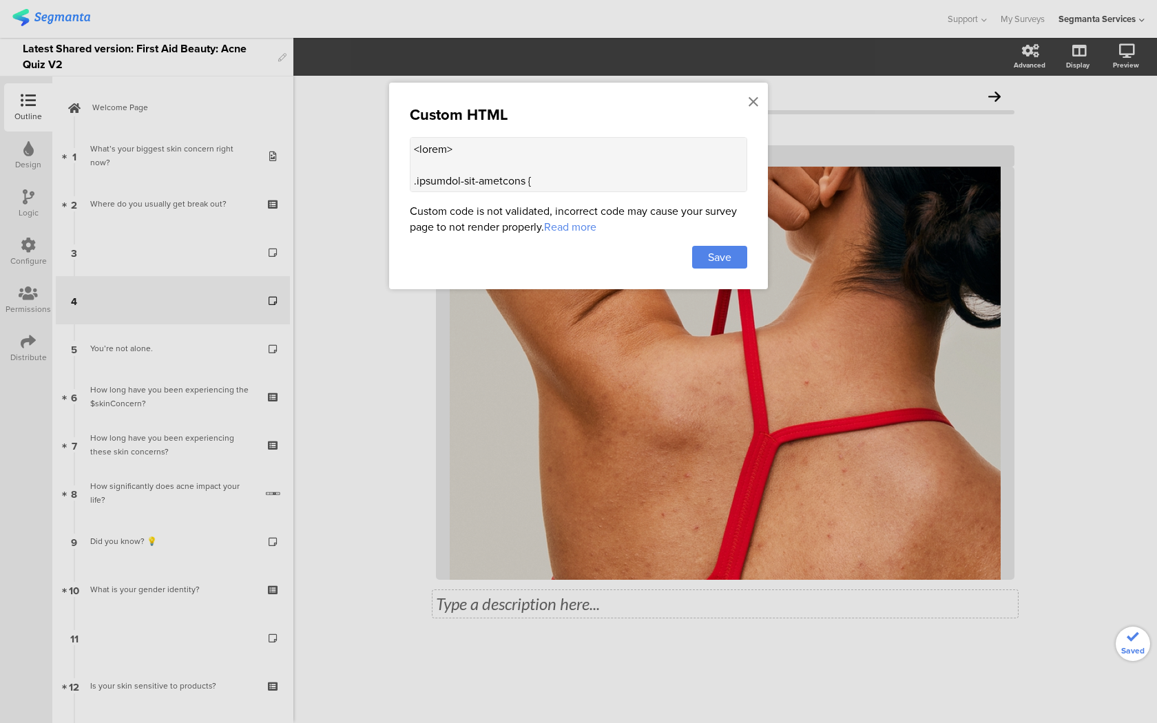
click at [622, 181] on textarea at bounding box center [578, 164] width 337 height 55
paste textarea "<style> .question-header .main-text { display: none !important; } .progress-bar…"
type textarea "<style> .question-header .main-text { display: none !important; } .progress-bar…"
click at [723, 246] on div "Save" at bounding box center [719, 257] width 55 height 23
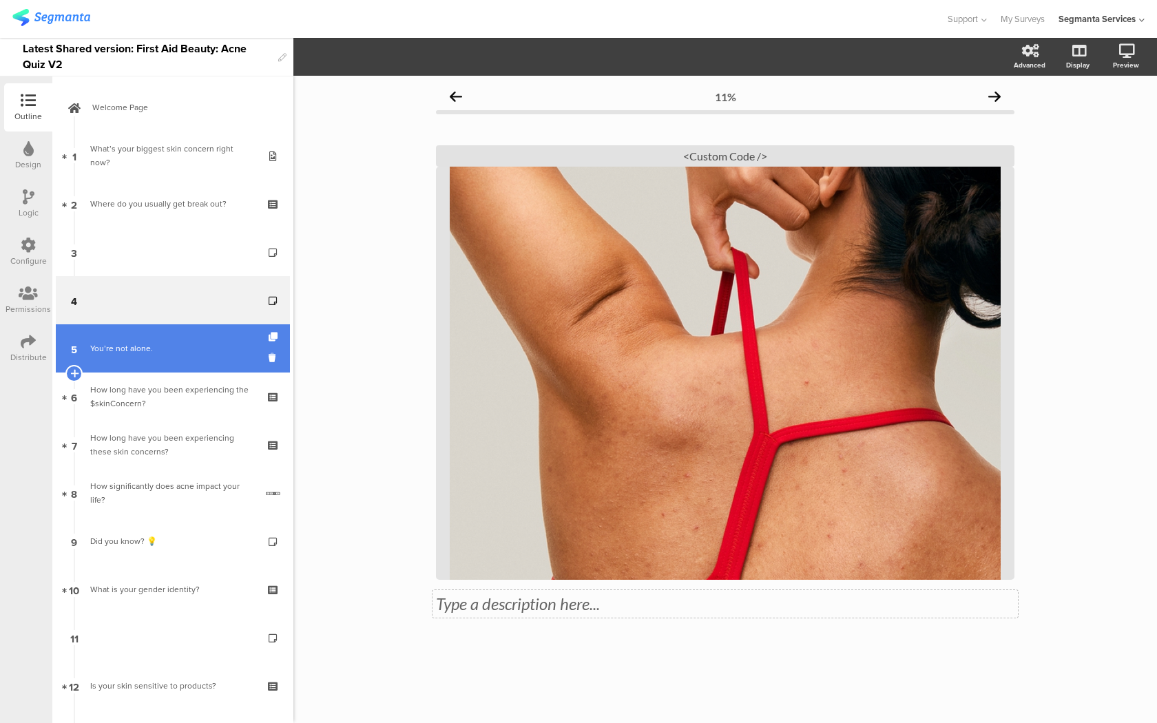
click at [224, 335] on link "5 You’re not alone." at bounding box center [173, 348] width 234 height 48
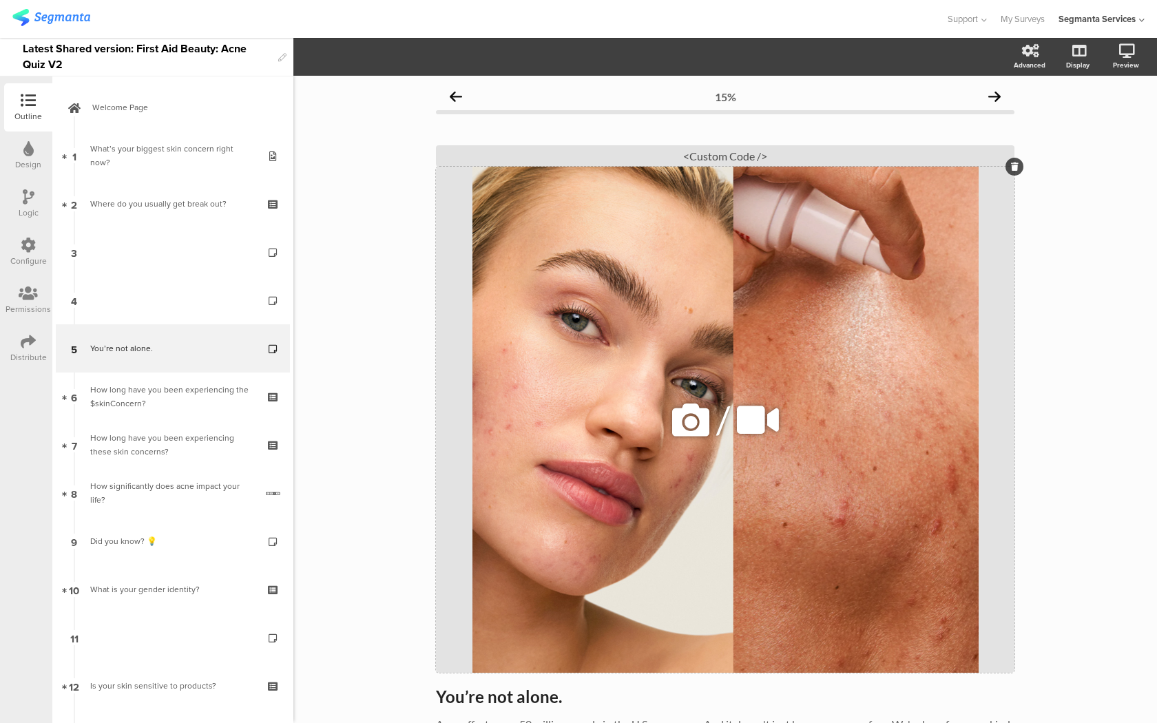
click at [604, 315] on div "/" at bounding box center [725, 420] width 578 height 506
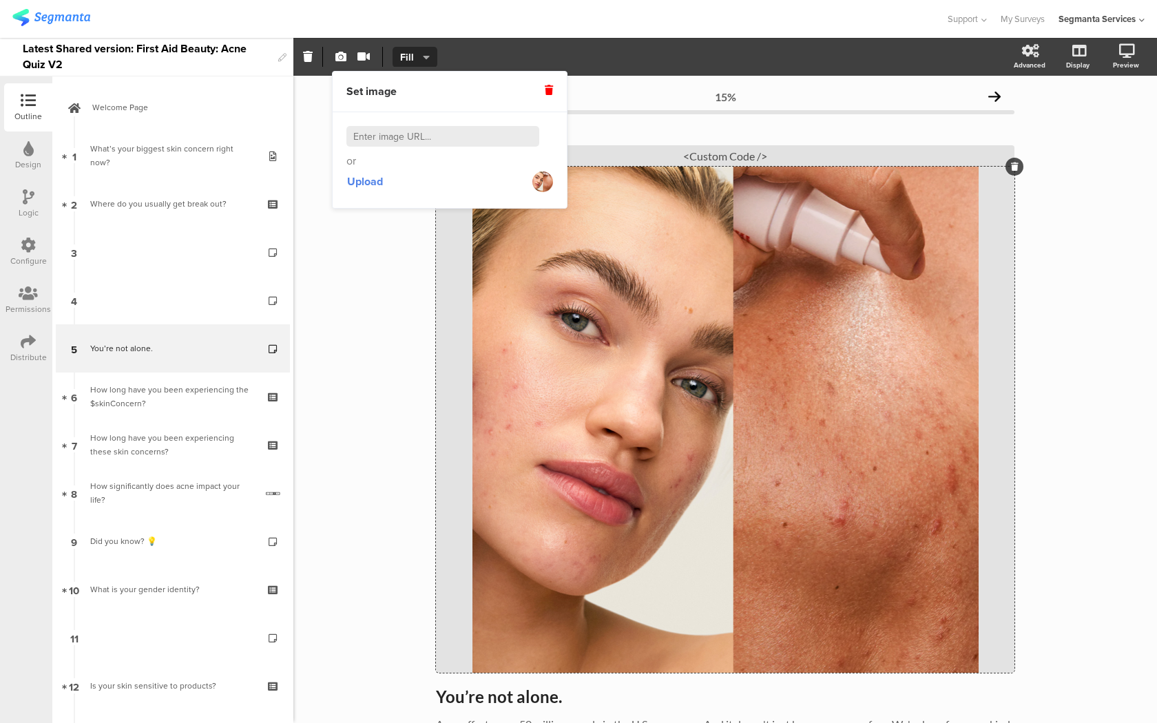
click at [386, 191] on div "Upload" at bounding box center [449, 181] width 207 height 25
click at [375, 183] on span "Upload" at bounding box center [365, 181] width 36 height 16
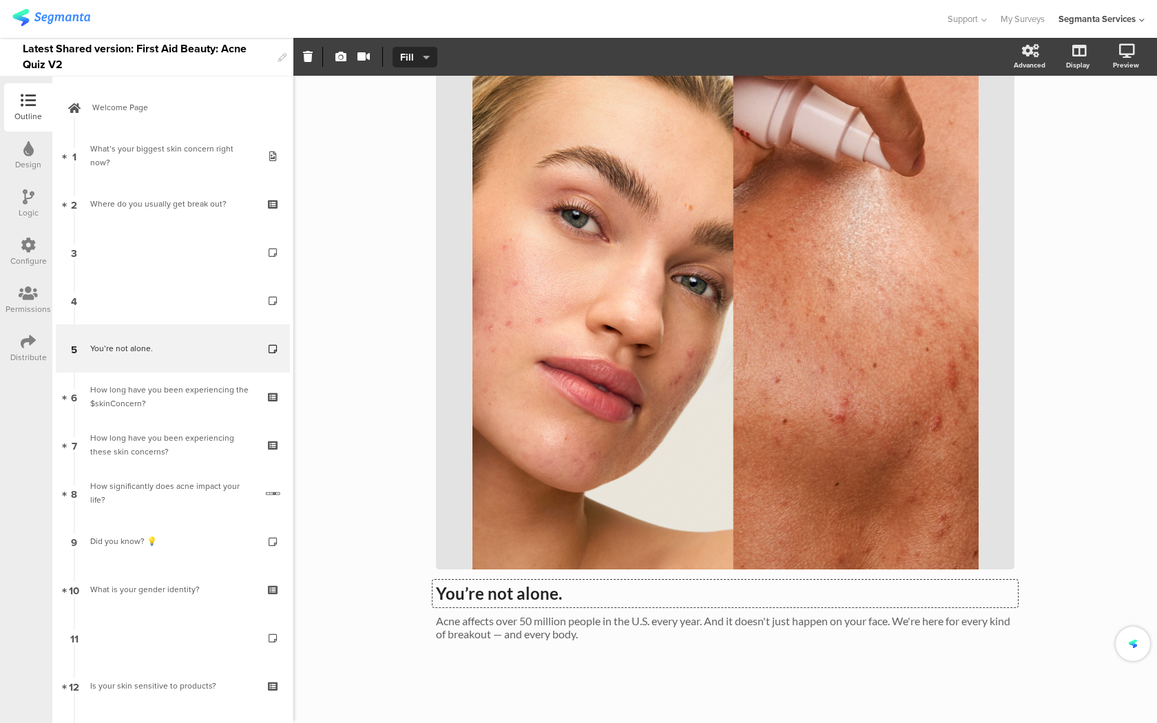
click at [531, 600] on div "You’re not alone. You’re not alone. You’re not alone." at bounding box center [724, 594] width 585 height 28
click at [521, 647] on div "Type a description here... Acne affects over 50 million people in the U.S. ever…" at bounding box center [725, 336] width 578 height 636
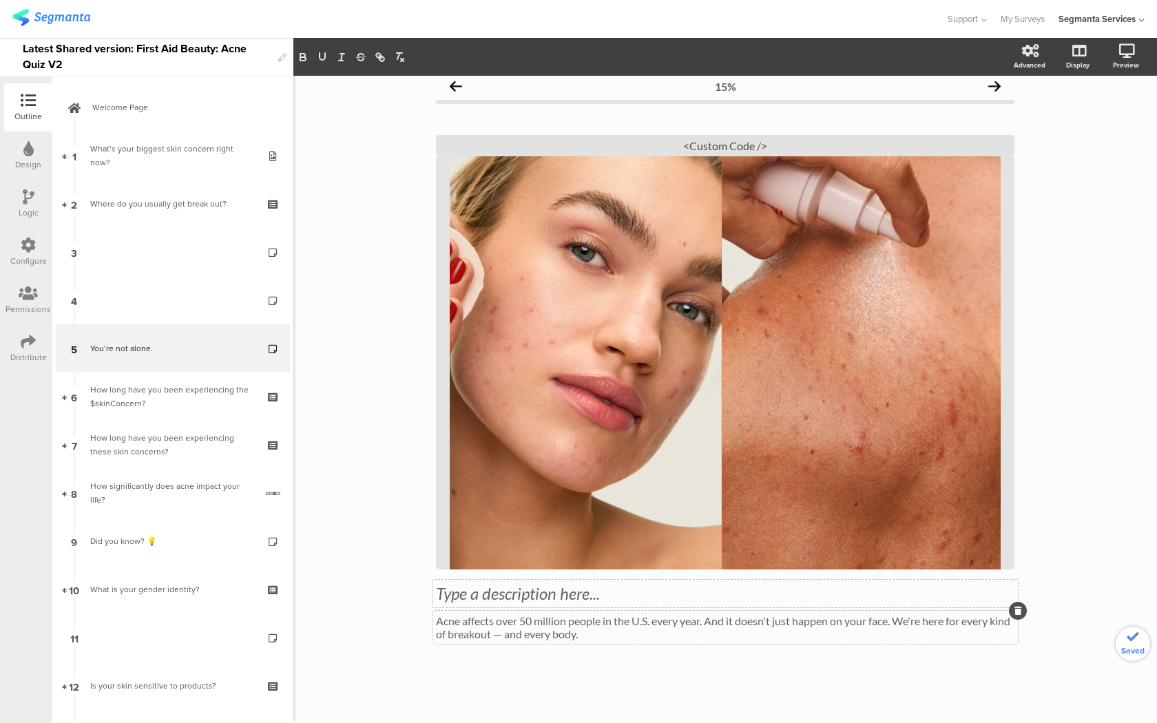
click at [521, 631] on p "Acne affects over 50 million people in the U.S. every year. And it doesn't just…" at bounding box center [725, 627] width 578 height 26
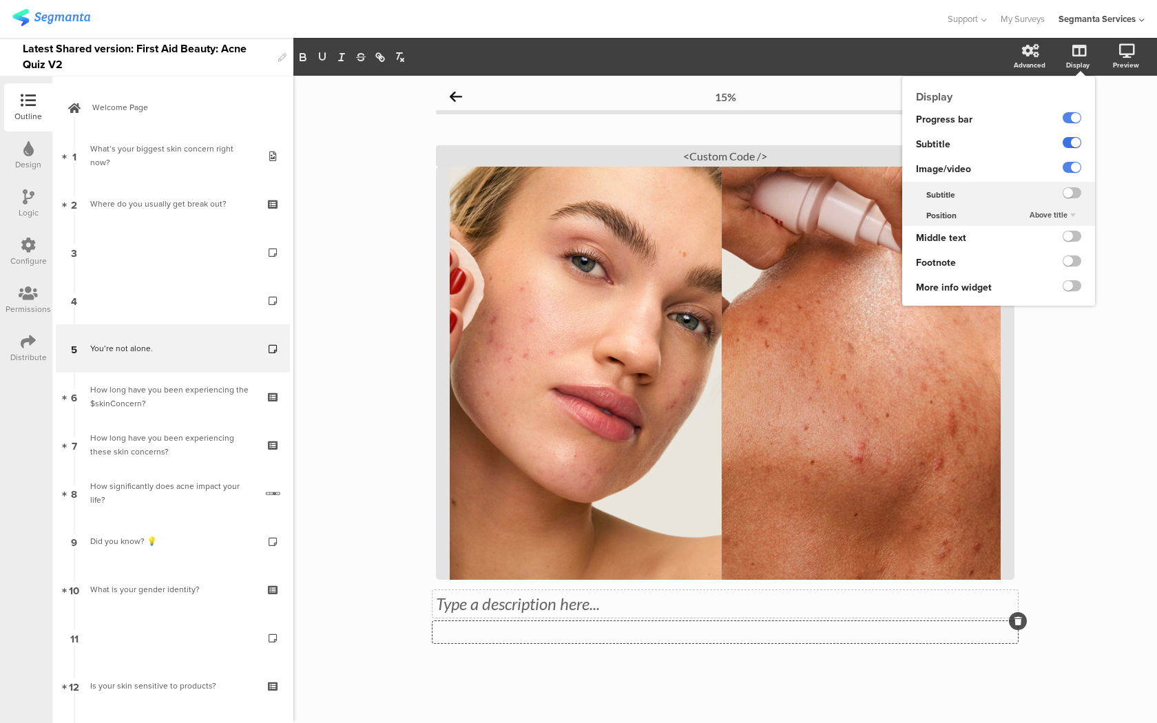
click at [1073, 140] on label at bounding box center [1071, 142] width 19 height 11
click at [0, 0] on input "checkbox" at bounding box center [0, 0] width 0 height 0
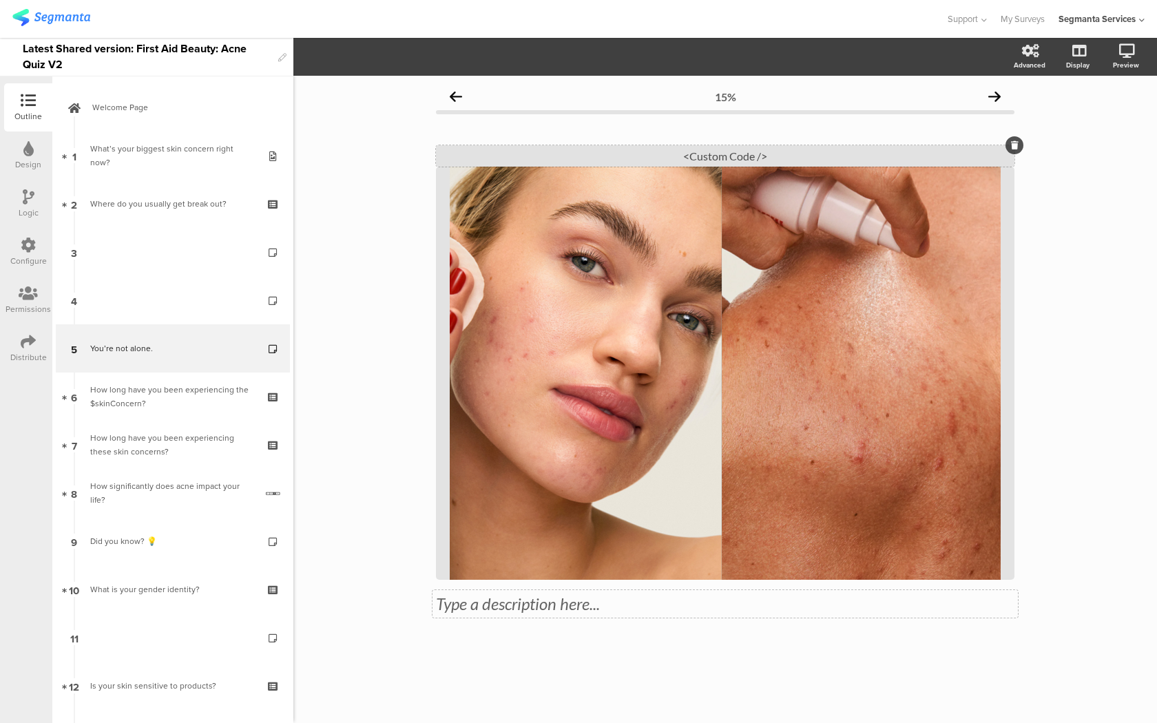
click at [871, 158] on div "<Custom Code />" at bounding box center [725, 155] width 578 height 21
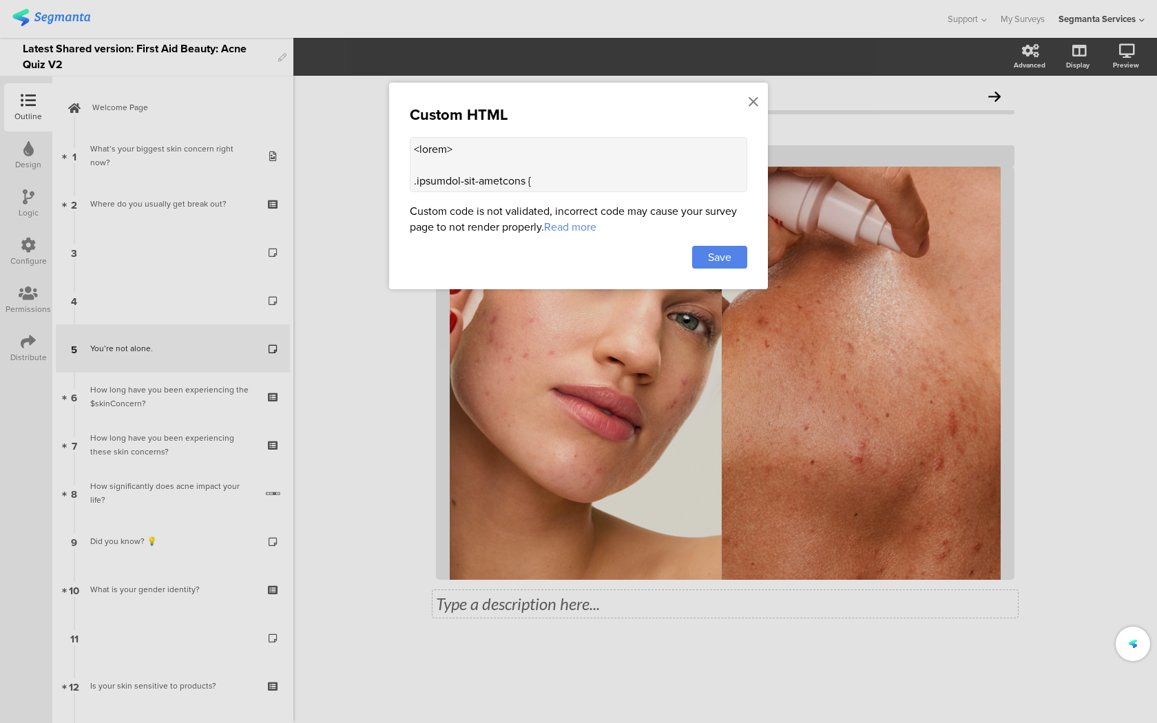
click at [682, 182] on textarea at bounding box center [578, 164] width 337 height 55
paste textarea "question-header .main-text { display: none !important; } .progress-bar-segments…"
type textarea "<style> .question-header .main-text { display: none !important; } .progress-bar…"
click at [708, 261] on span "Save" at bounding box center [719, 257] width 23 height 16
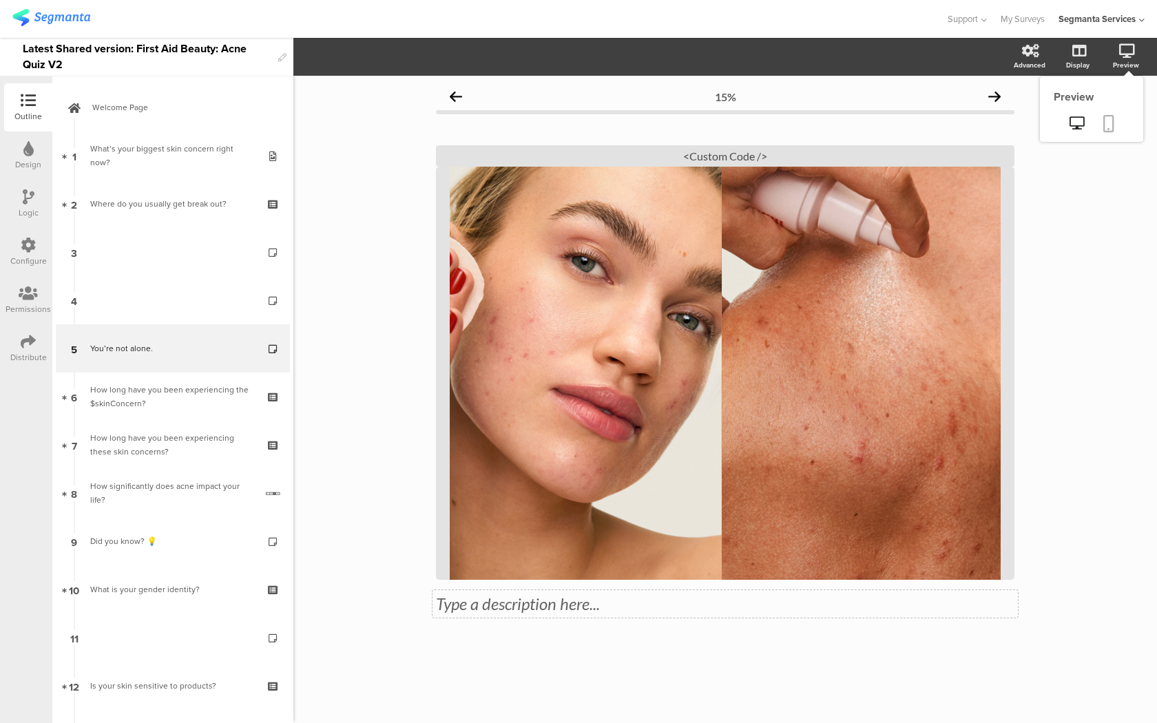
click at [1111, 118] on icon at bounding box center [1108, 123] width 11 height 17
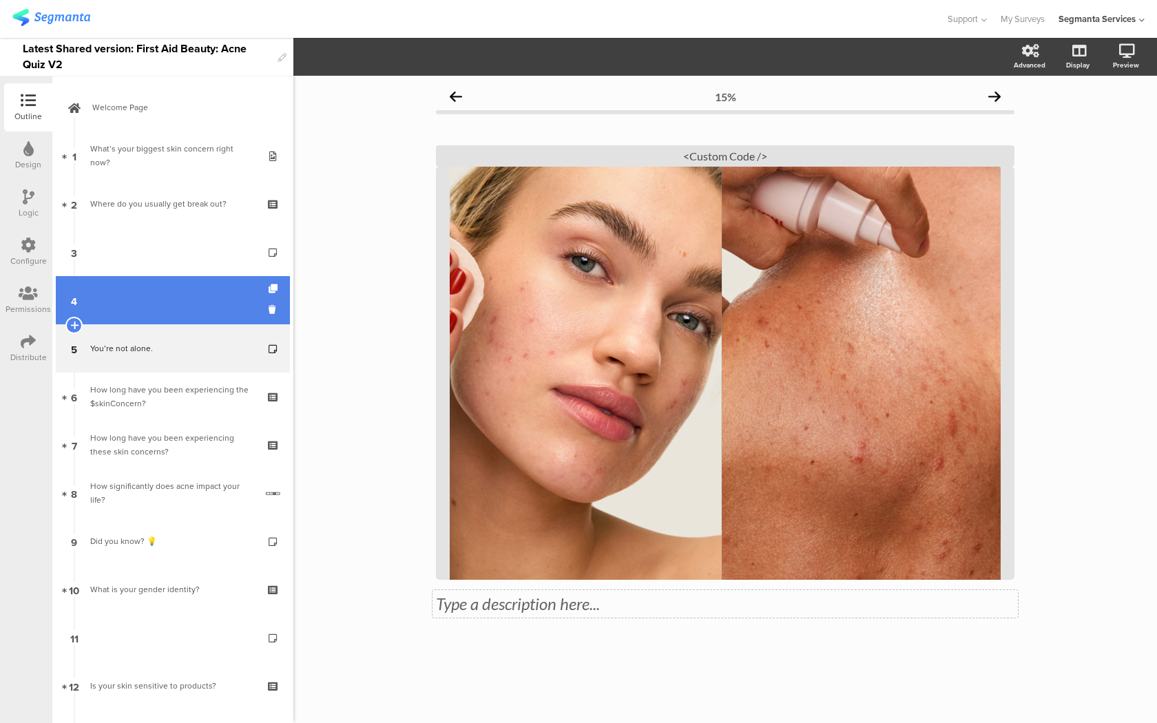
click at [217, 306] on link "4" at bounding box center [173, 300] width 234 height 48
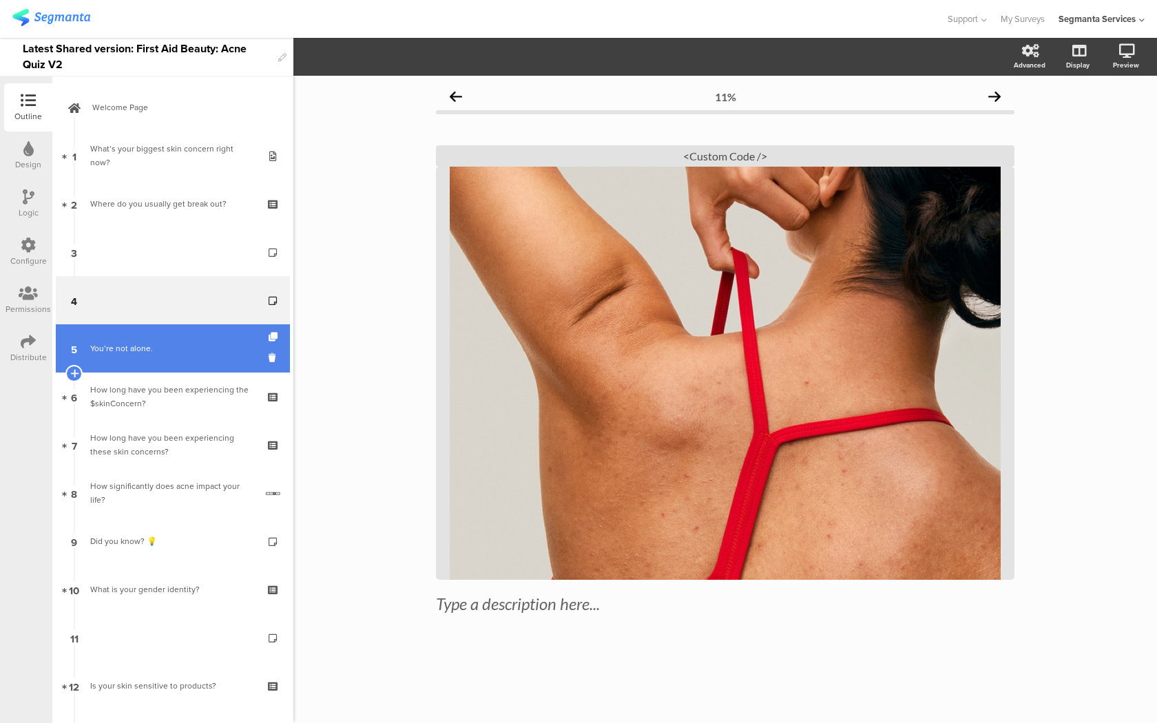
click at [205, 346] on div "You’re not alone." at bounding box center [172, 348] width 165 height 14
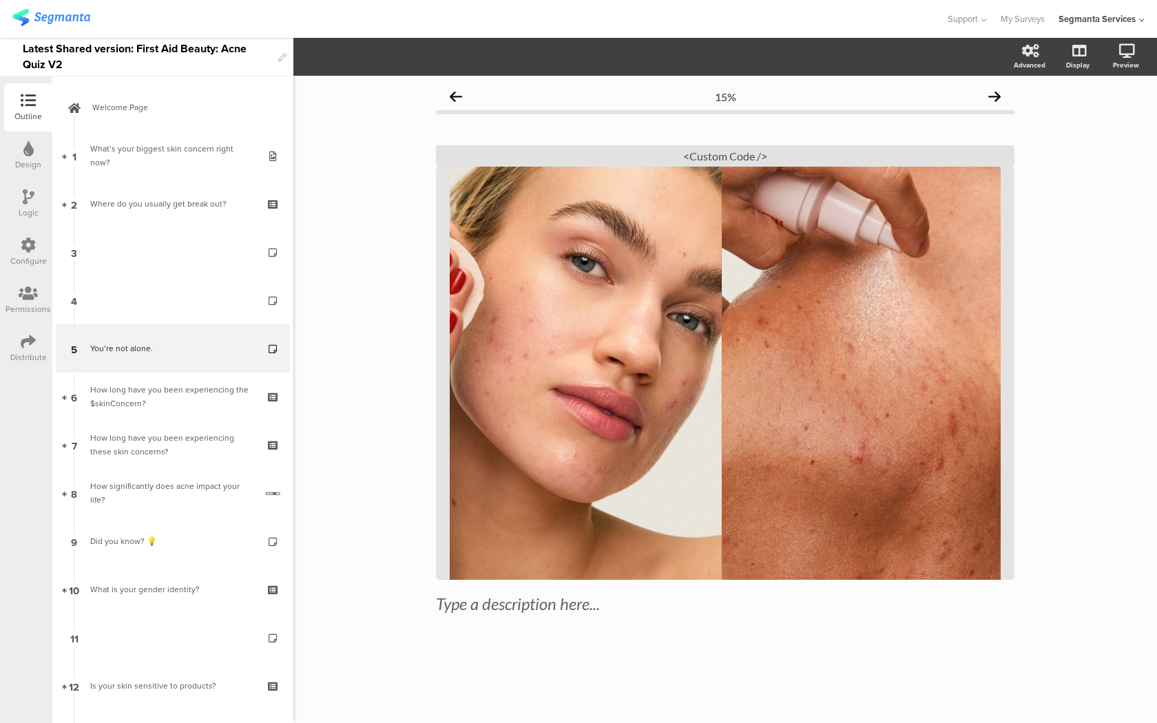
click at [1115, 118] on div "15% Type a description here... / <Custom Code />" at bounding box center [724, 399] width 863 height 647
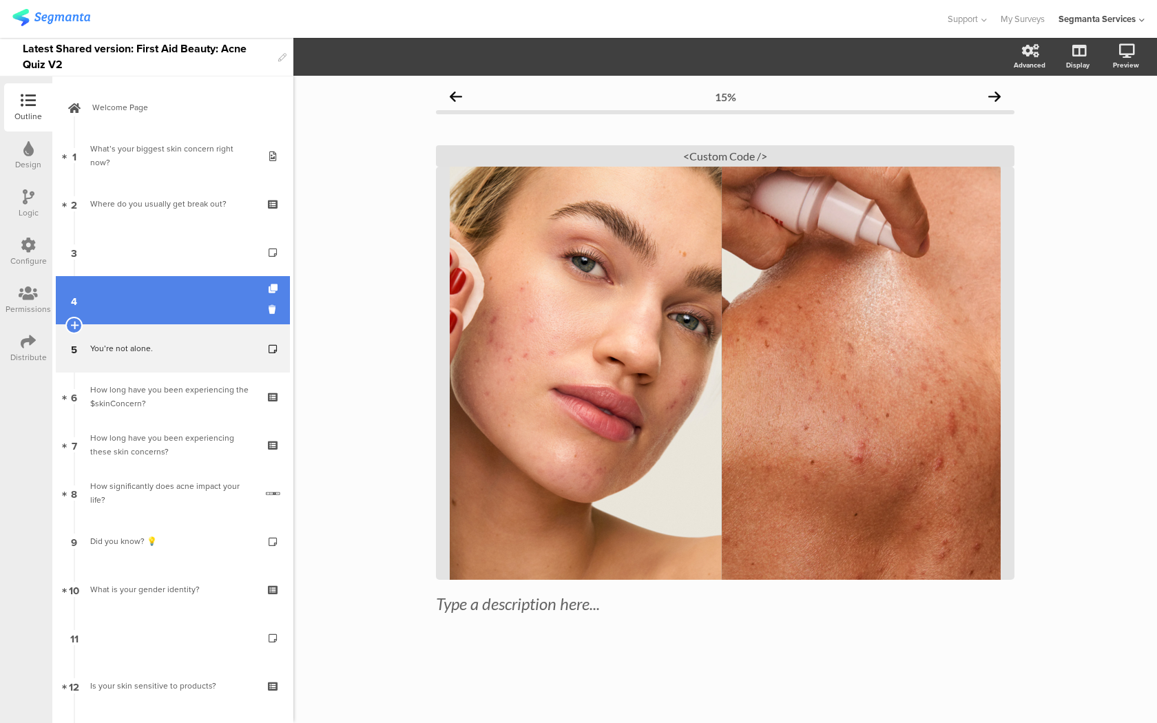
click at [196, 319] on link "4" at bounding box center [173, 300] width 234 height 48
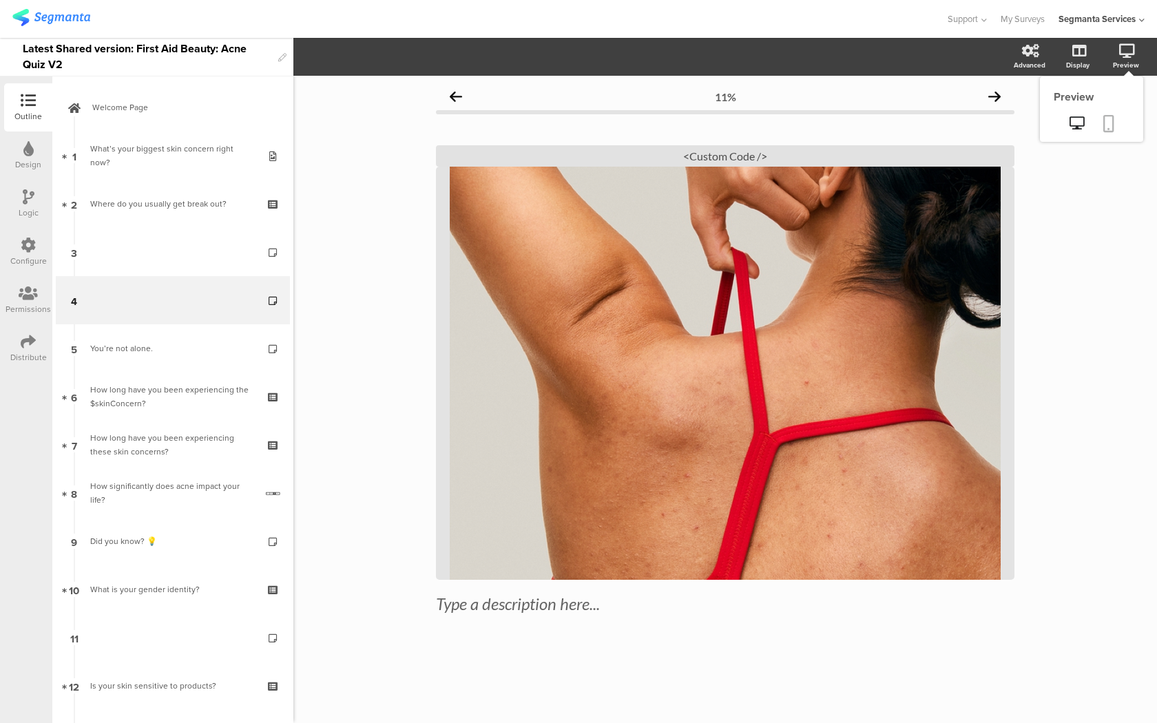
click at [1107, 136] on link at bounding box center [1108, 125] width 30 height 26
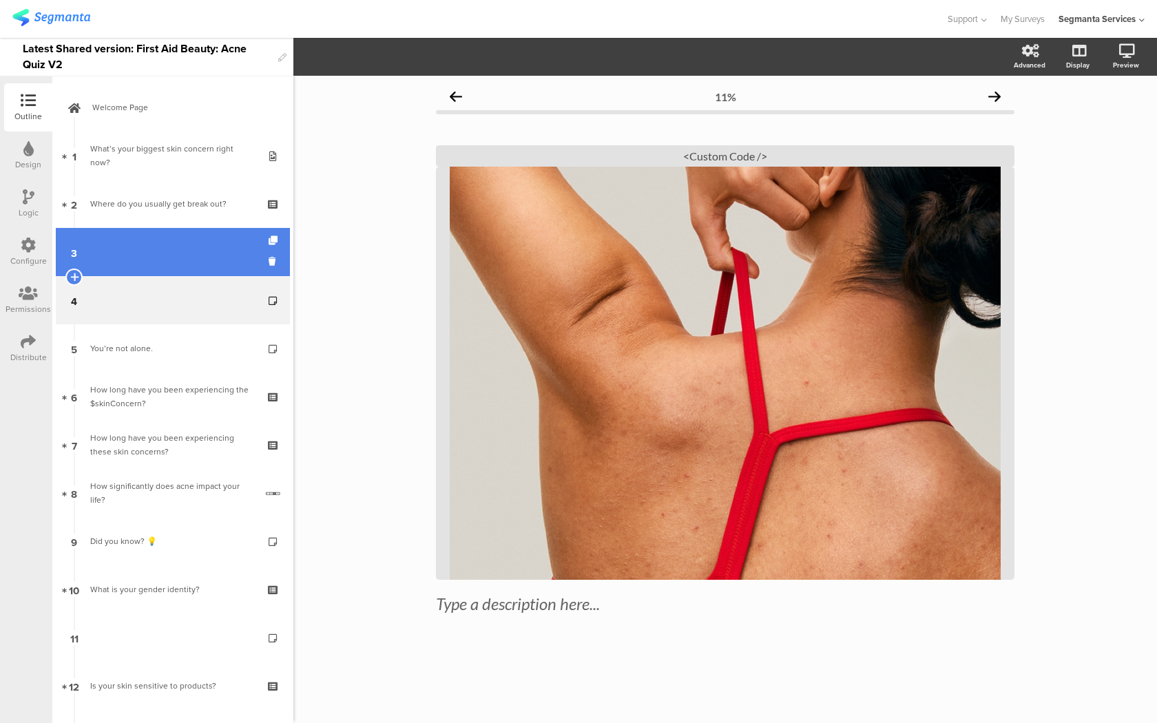
click at [218, 260] on link "3" at bounding box center [173, 252] width 234 height 48
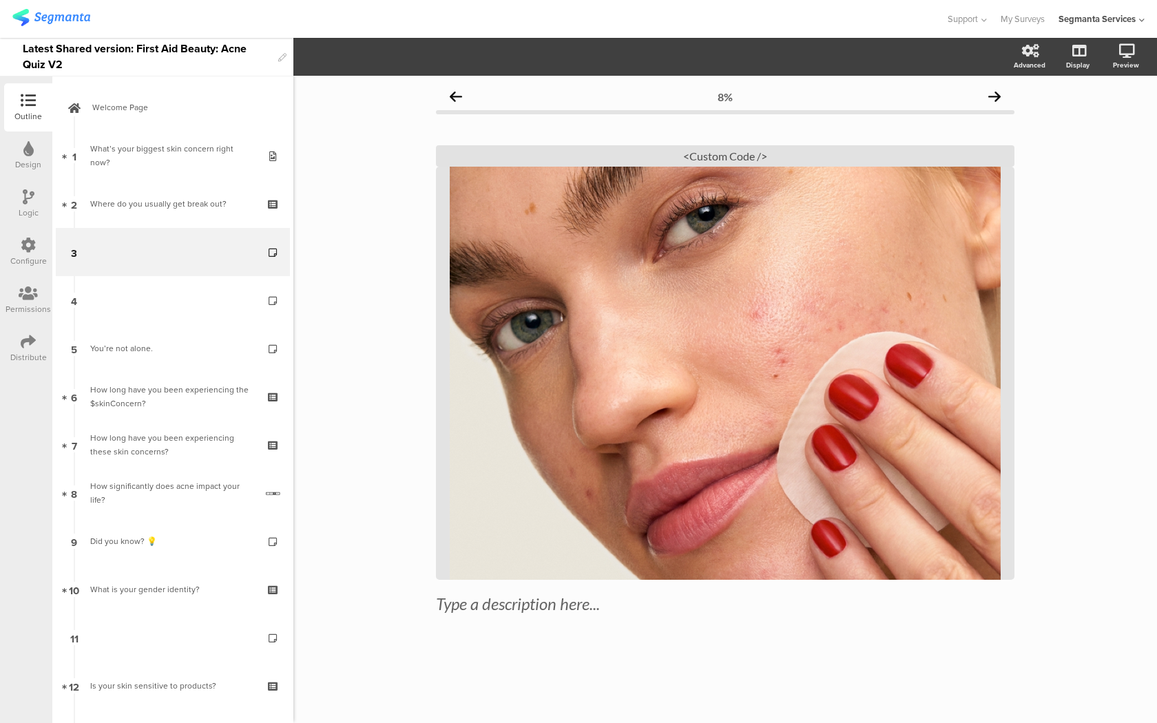
click at [1104, 126] on div "8% Type a description here... / <Custom Code />" at bounding box center [724, 399] width 863 height 647
click at [1114, 131] on link at bounding box center [1108, 125] width 30 height 26
click at [615, 154] on div "<Custom Code />" at bounding box center [725, 155] width 578 height 21
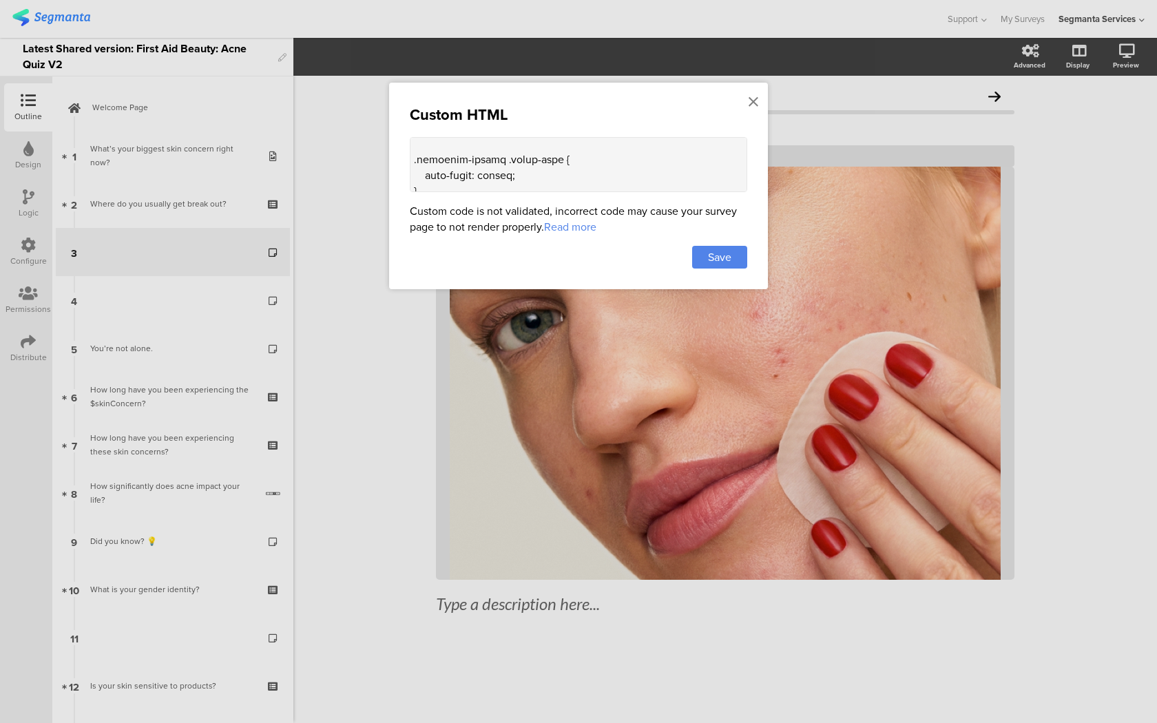
scroll to position [1159, 0]
click at [494, 163] on textarea at bounding box center [578, 164] width 337 height 55
click at [747, 105] on div at bounding box center [753, 101] width 12 height 25
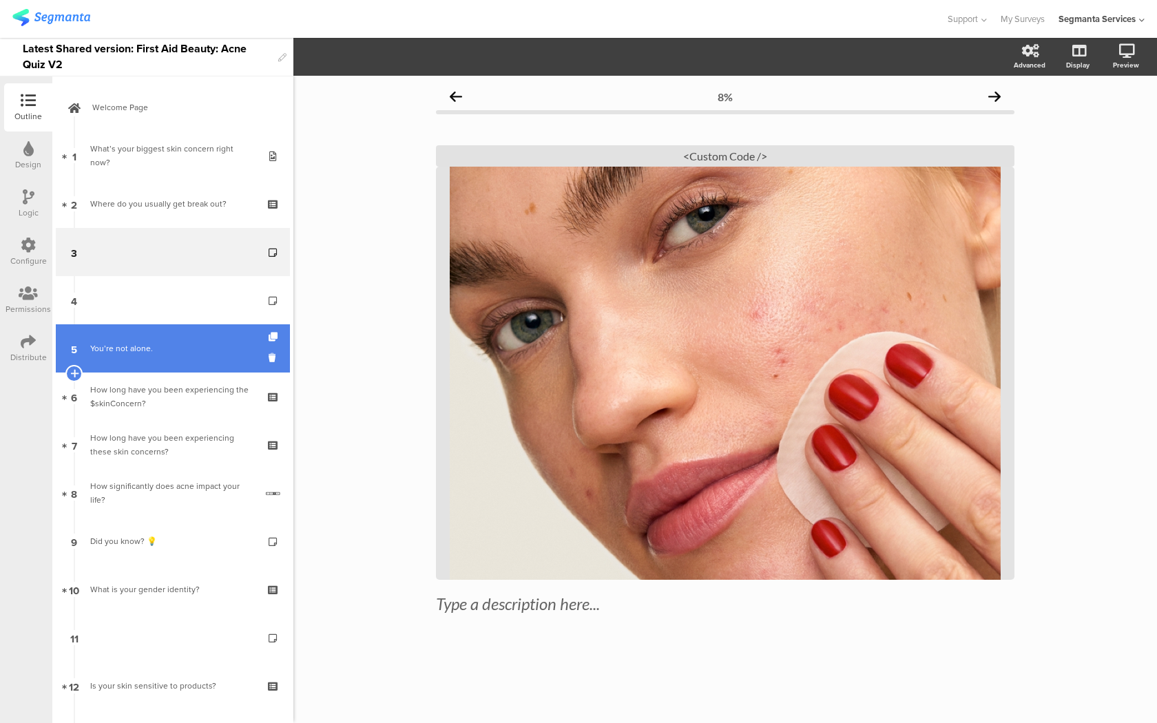
click at [220, 350] on div "You’re not alone." at bounding box center [172, 348] width 165 height 14
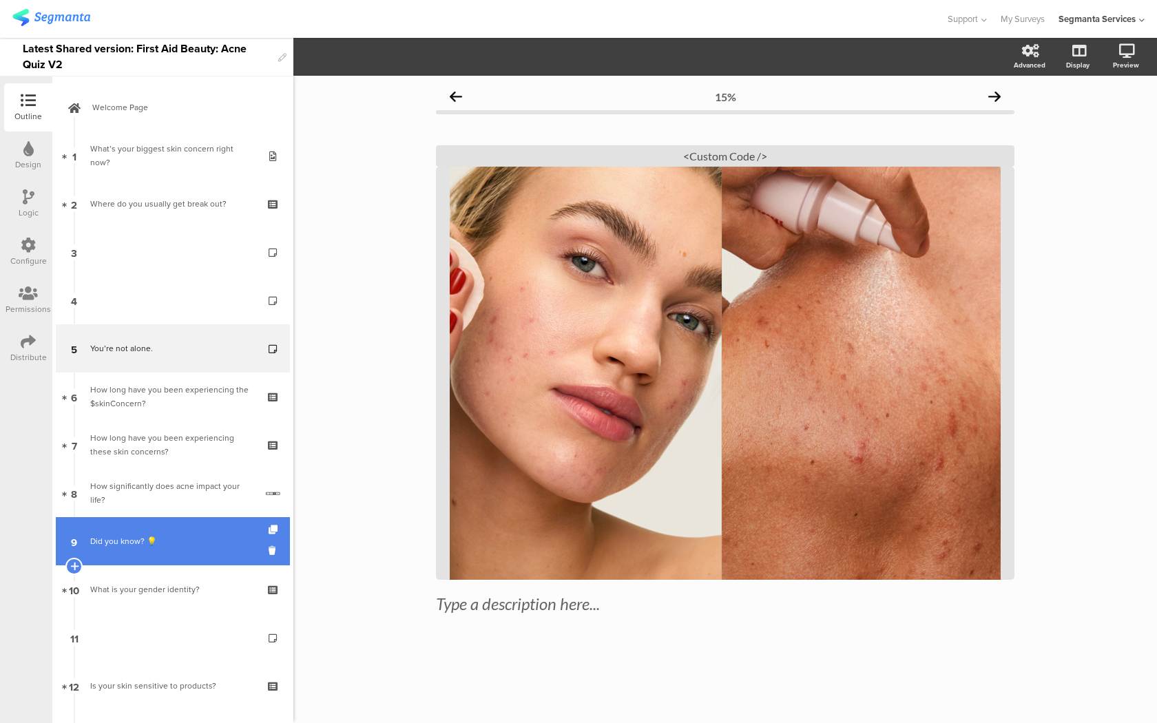
click at [202, 543] on div "Did you know? 💡" at bounding box center [172, 541] width 165 height 14
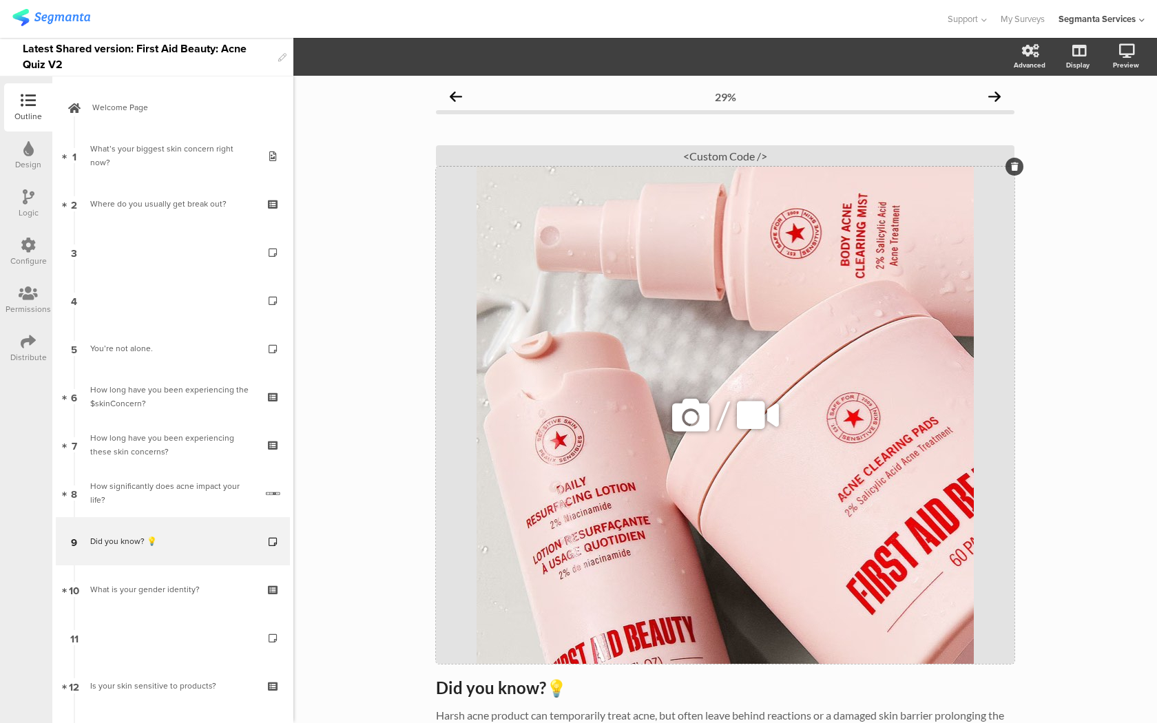
scroll to position [109, 0]
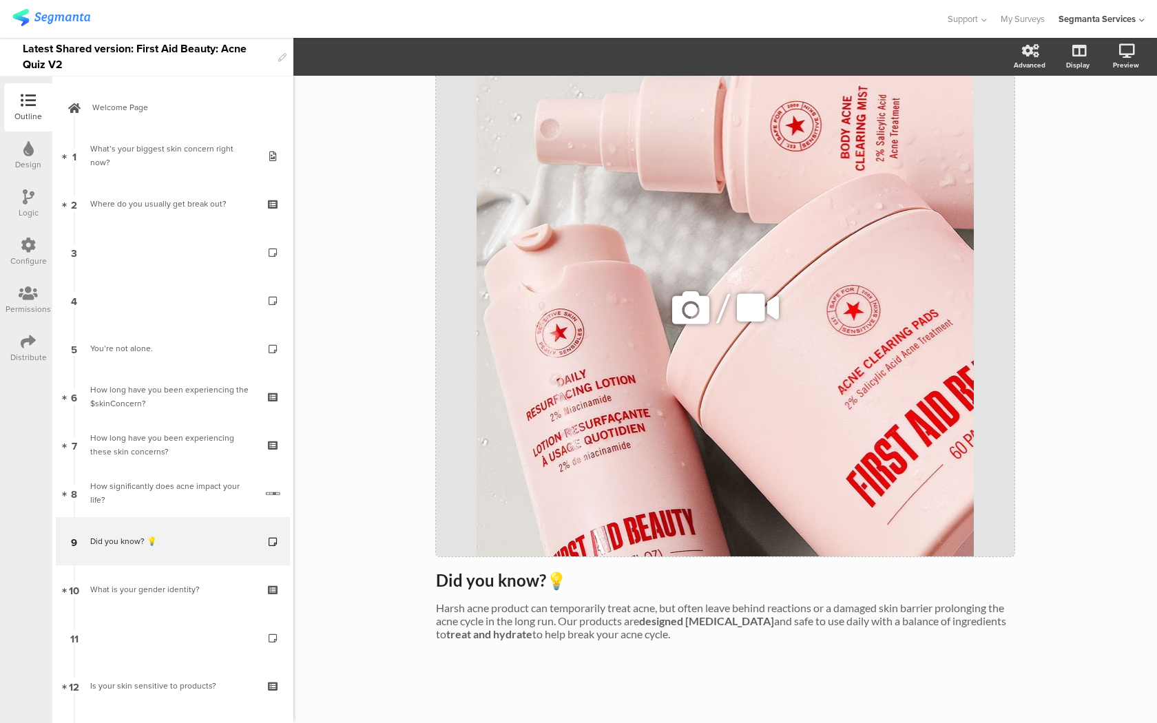
click at [675, 302] on icon at bounding box center [690, 307] width 47 height 47
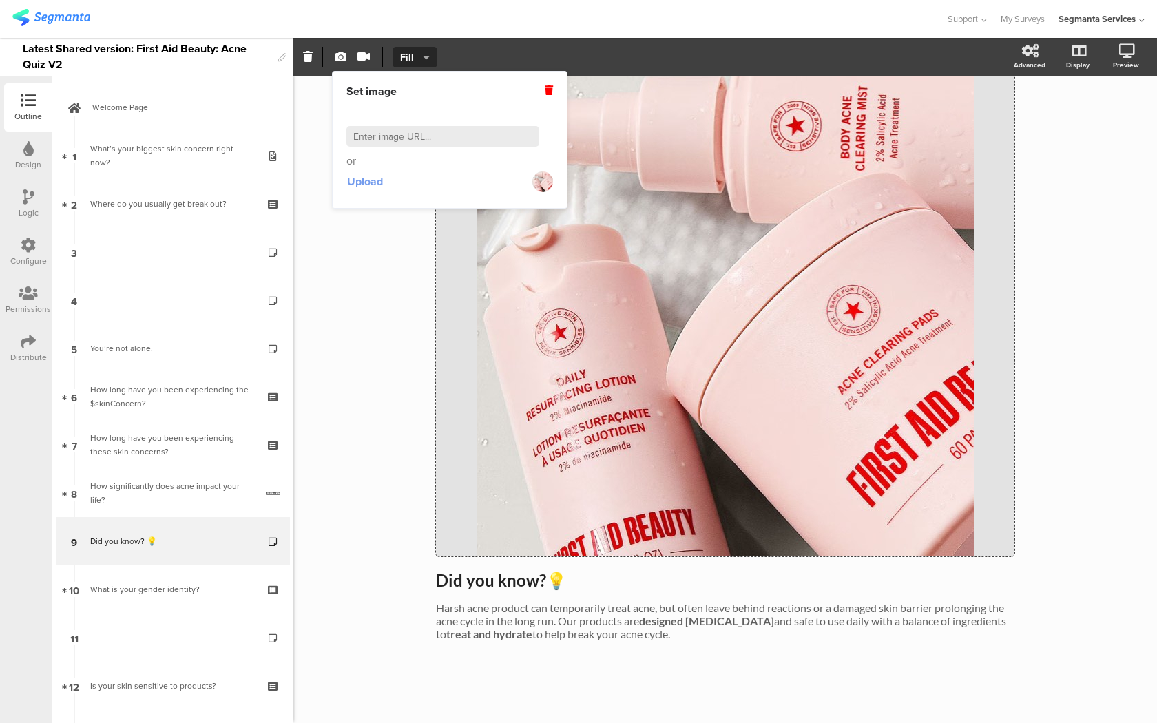
click at [376, 190] on button "Upload" at bounding box center [364, 181] width 37 height 25
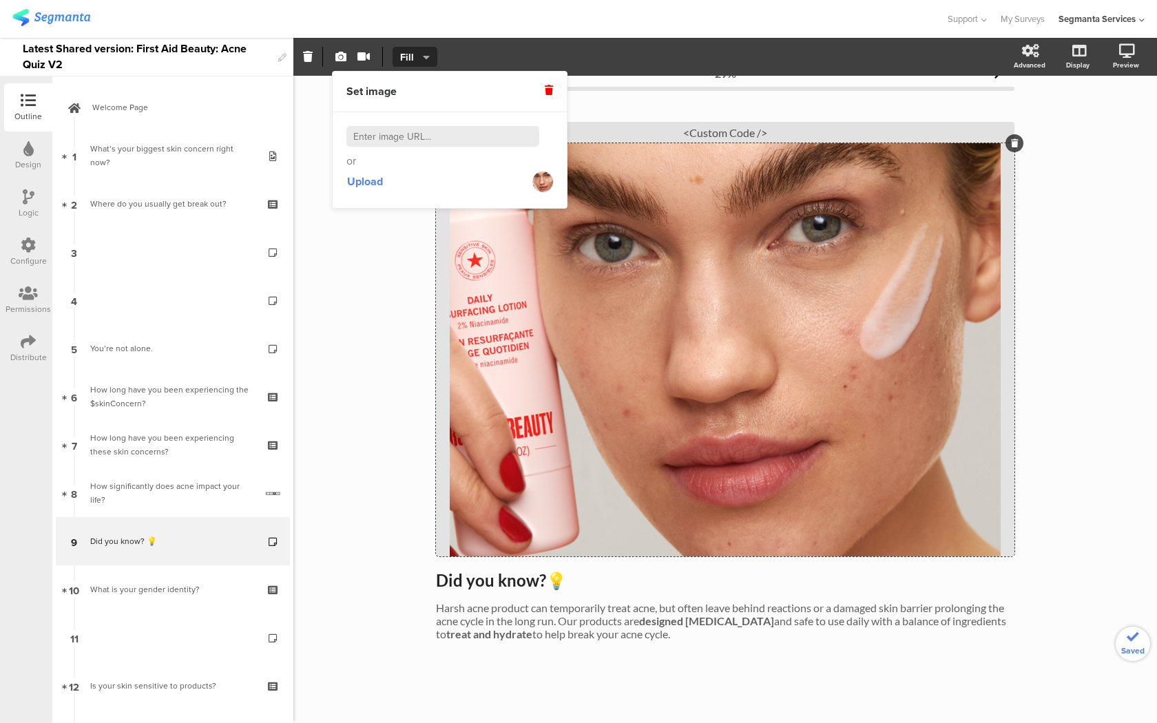
scroll to position [25, 0]
click at [477, 586] on div "Did you know? 💡 Did you know? 💡" at bounding box center [724, 581] width 585 height 28
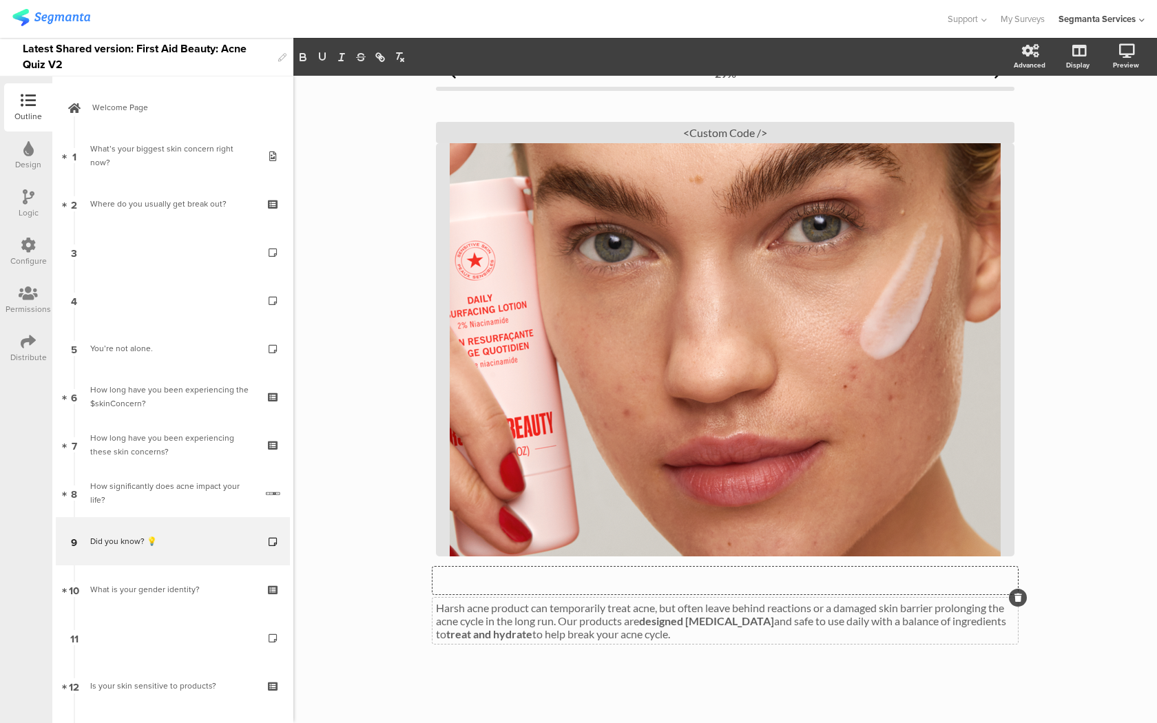
click at [488, 623] on p "Harsh acne product can temporarily treat acne, but often leave behind reactions…" at bounding box center [725, 620] width 578 height 39
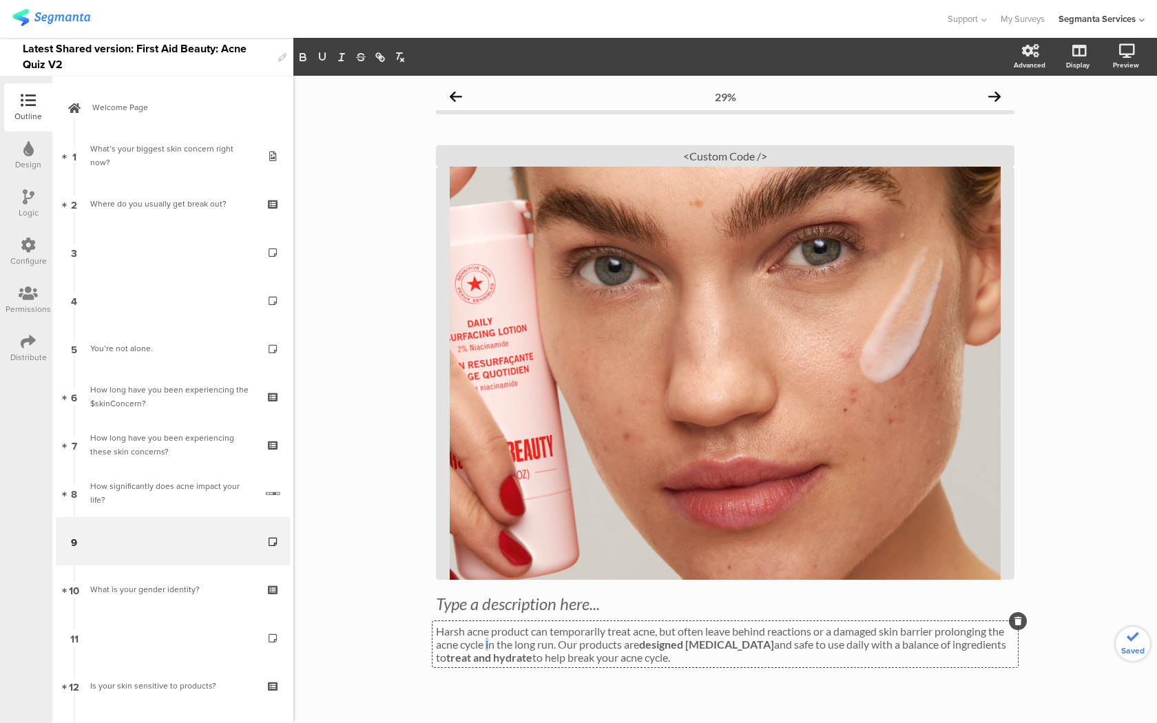
click at [488, 639] on p "Harsh acne product can temporarily treat acne, but often leave behind reactions…" at bounding box center [725, 643] width 578 height 39
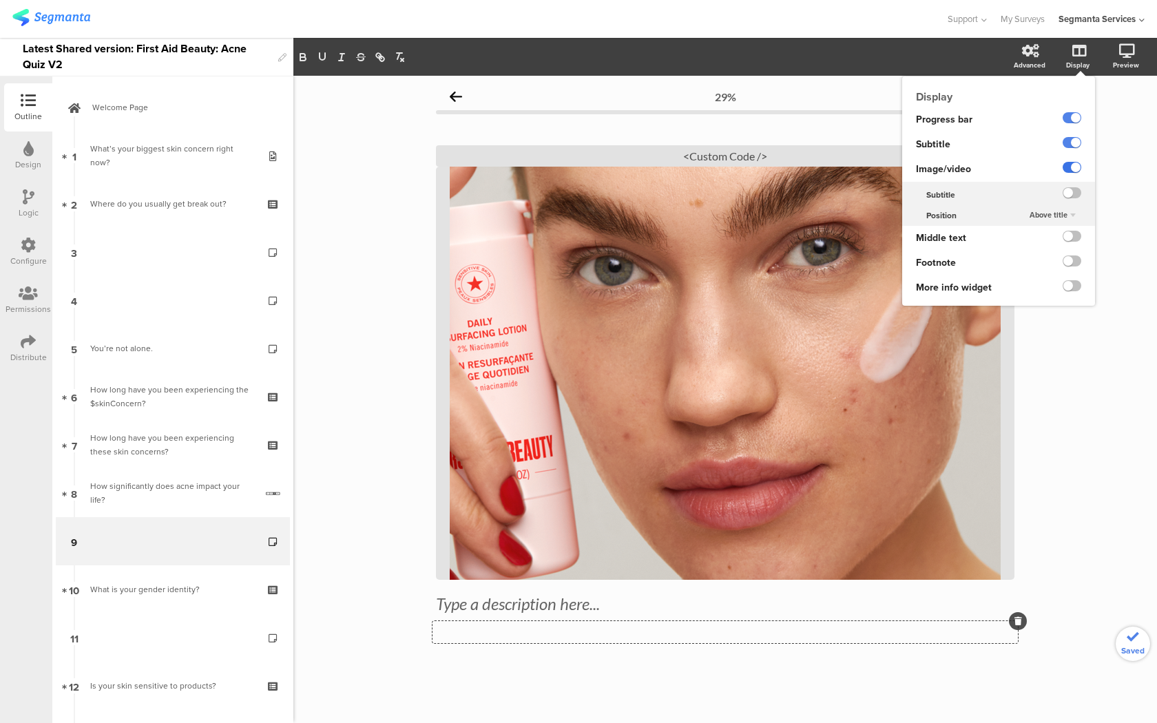
click at [1074, 171] on label at bounding box center [1071, 167] width 19 height 11
click at [0, 0] on input "checkbox" at bounding box center [0, 0] width 0 height 0
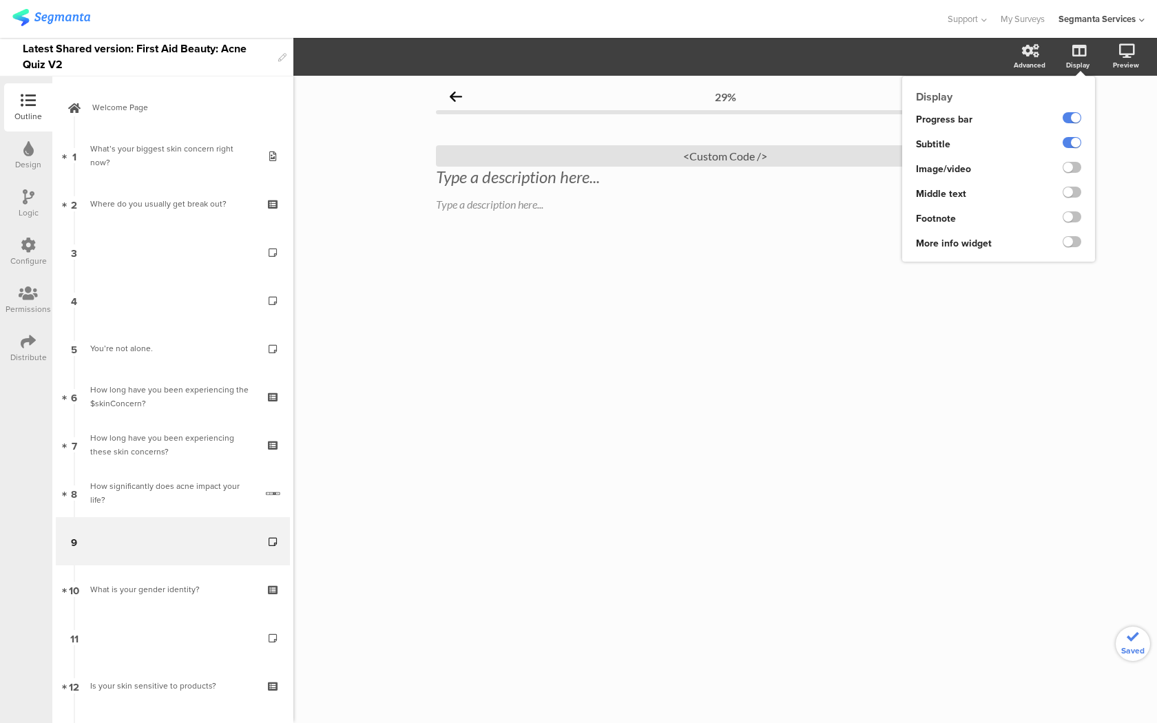
click at [1073, 152] on ng-transclude at bounding box center [1071, 144] width 19 height 16
click at [1073, 142] on label at bounding box center [1071, 142] width 19 height 11
click at [0, 0] on input "checkbox" at bounding box center [0, 0] width 0 height 0
click at [1075, 164] on label at bounding box center [1071, 167] width 19 height 11
click at [0, 0] on input "checkbox" at bounding box center [0, 0] width 0 height 0
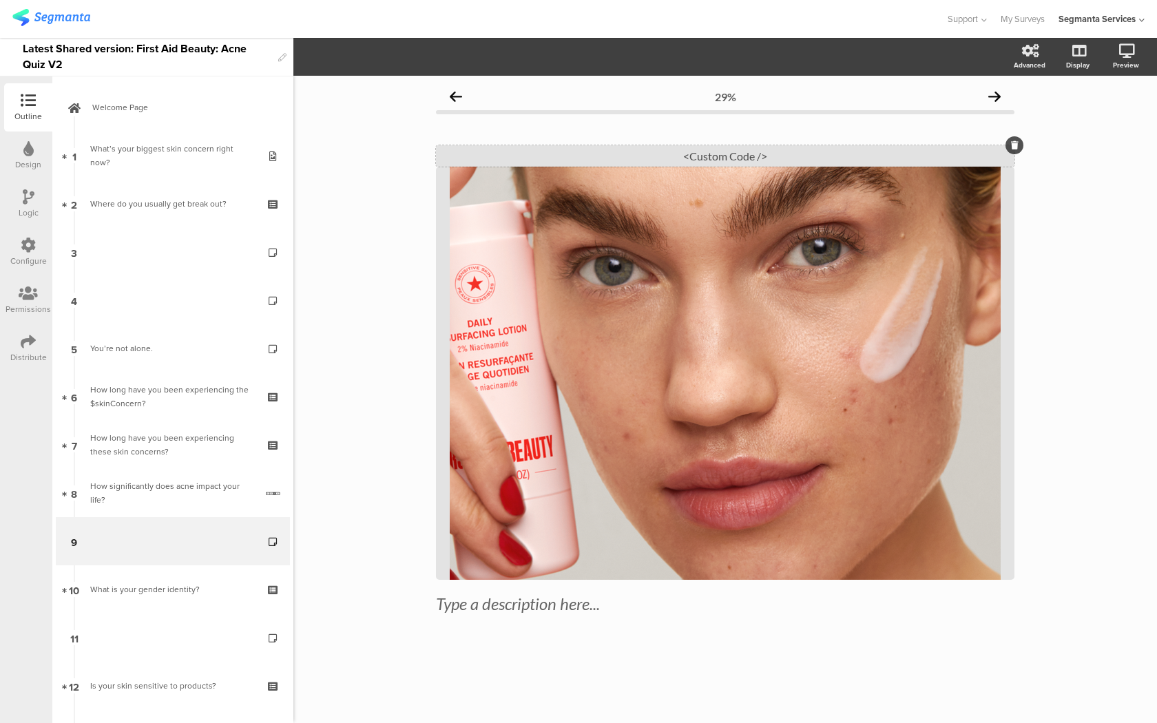
click at [675, 153] on div "<Custom Code />" at bounding box center [725, 155] width 578 height 21
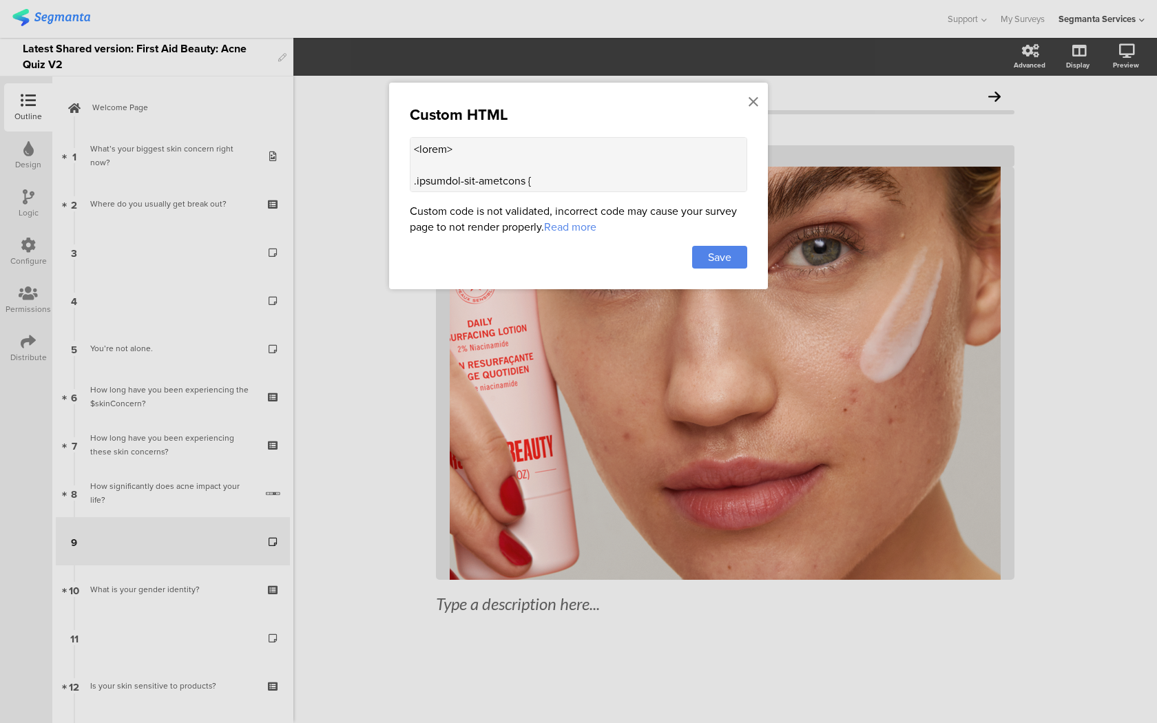
click at [582, 173] on textarea at bounding box center [578, 164] width 337 height 55
paste textarea "question-header .main-text { display: none !important; } .progress-bar-segments…"
type textarea "<style> .question-header .main-text { display: none !important; } .progress-bar…"
click at [718, 261] on span "Save" at bounding box center [719, 257] width 23 height 16
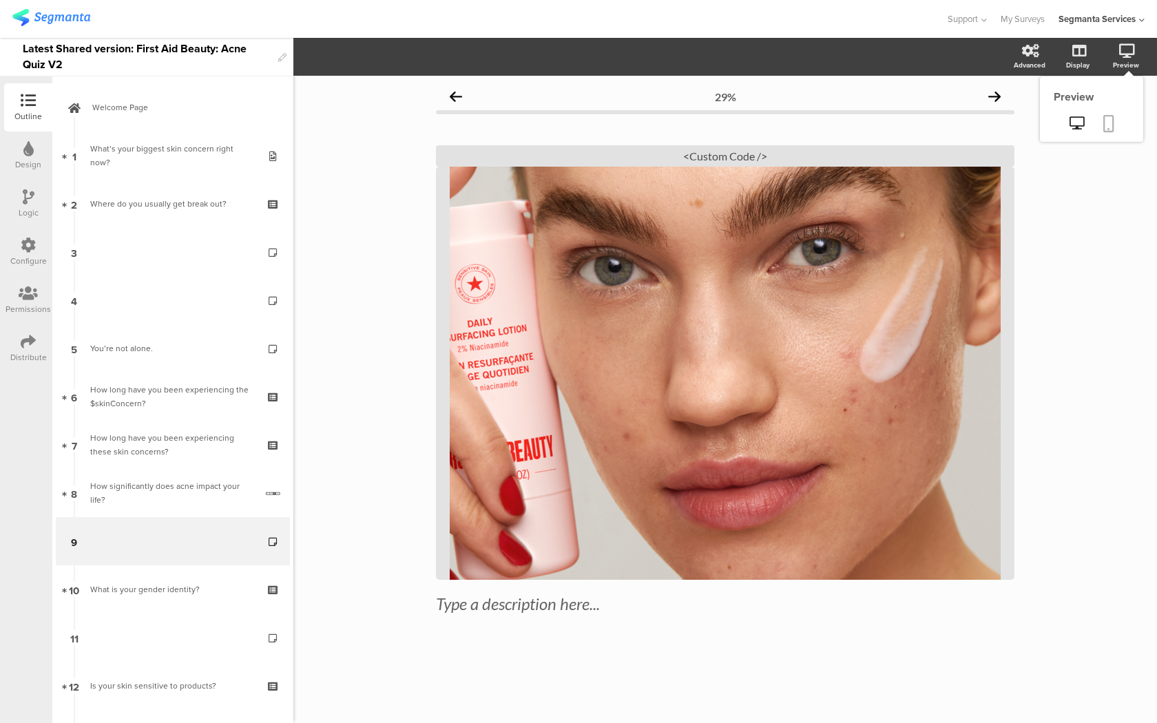
click at [1117, 118] on link at bounding box center [1108, 125] width 30 height 26
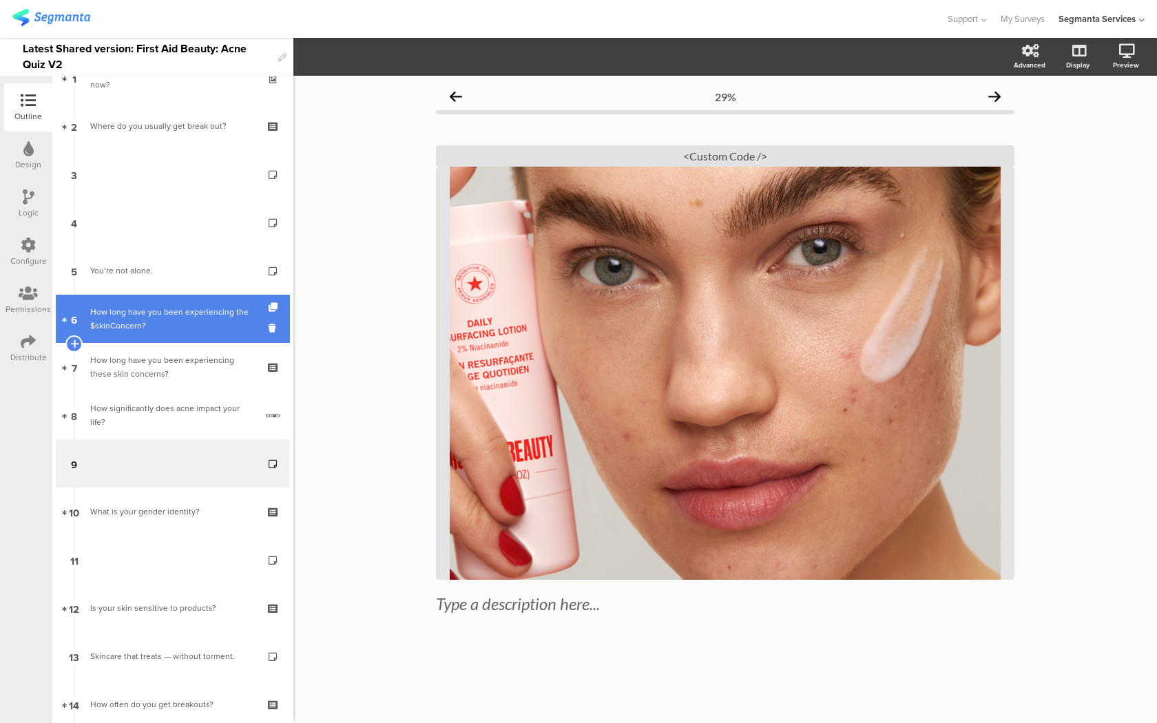
scroll to position [209, 0]
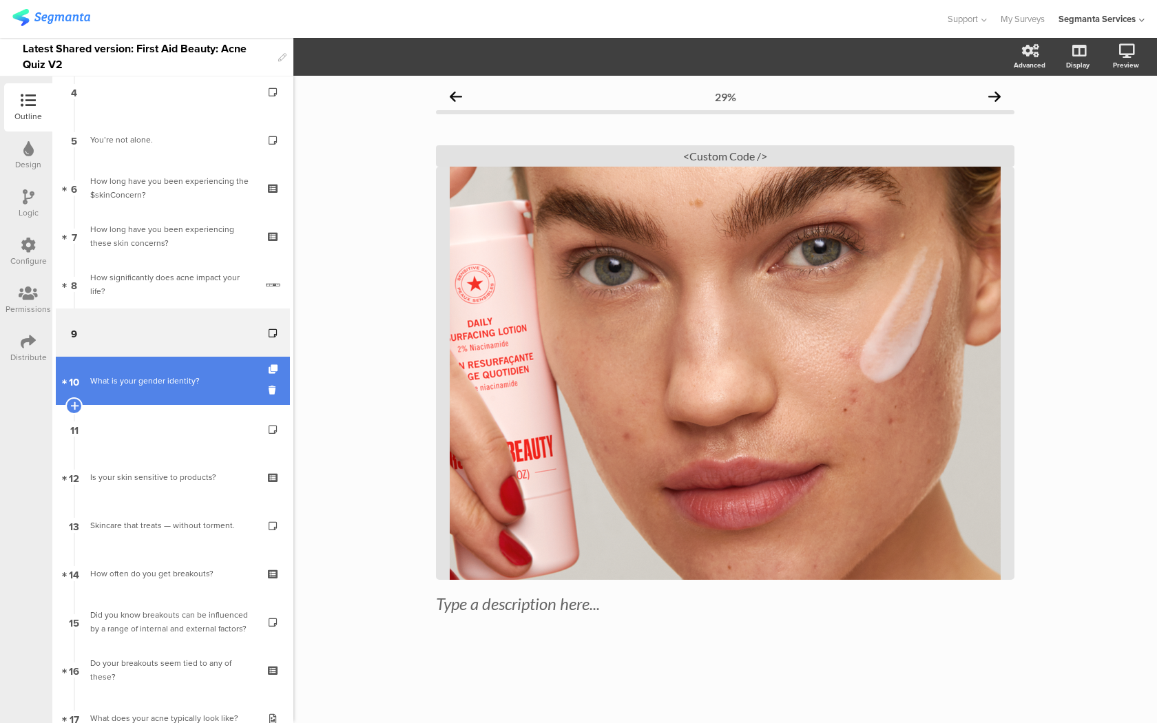
click at [218, 397] on link "10 What is your gender identity?" at bounding box center [173, 381] width 234 height 48
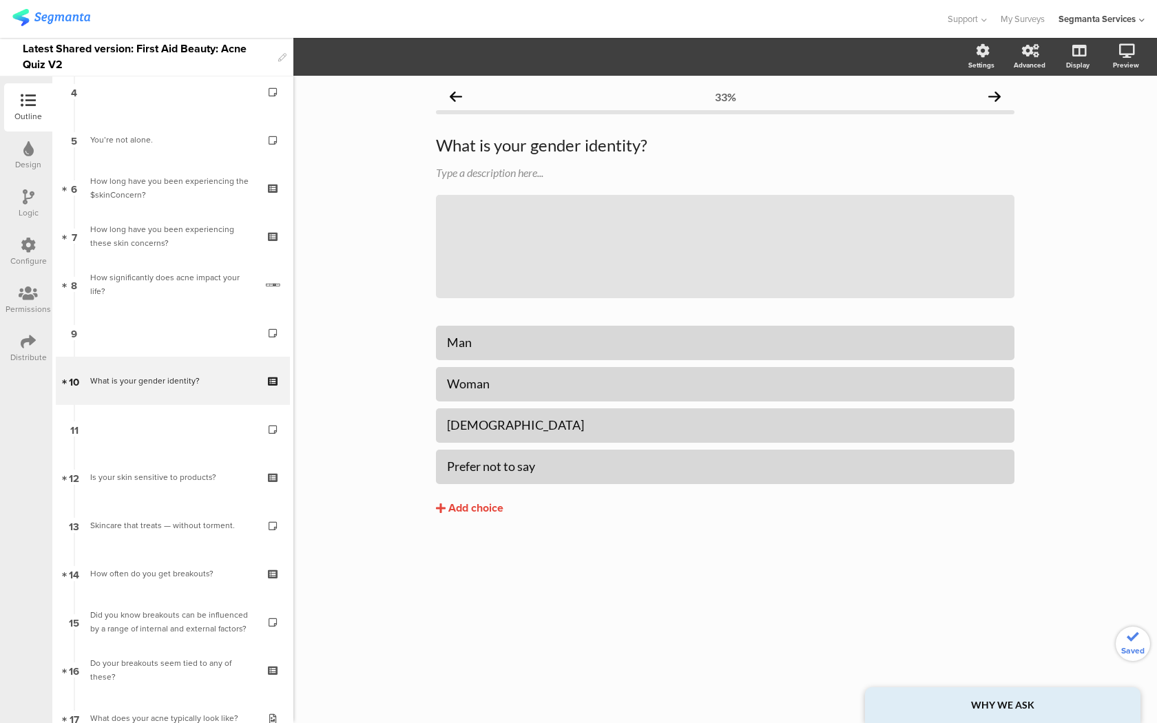
click at [211, 429] on link "11" at bounding box center [173, 429] width 234 height 48
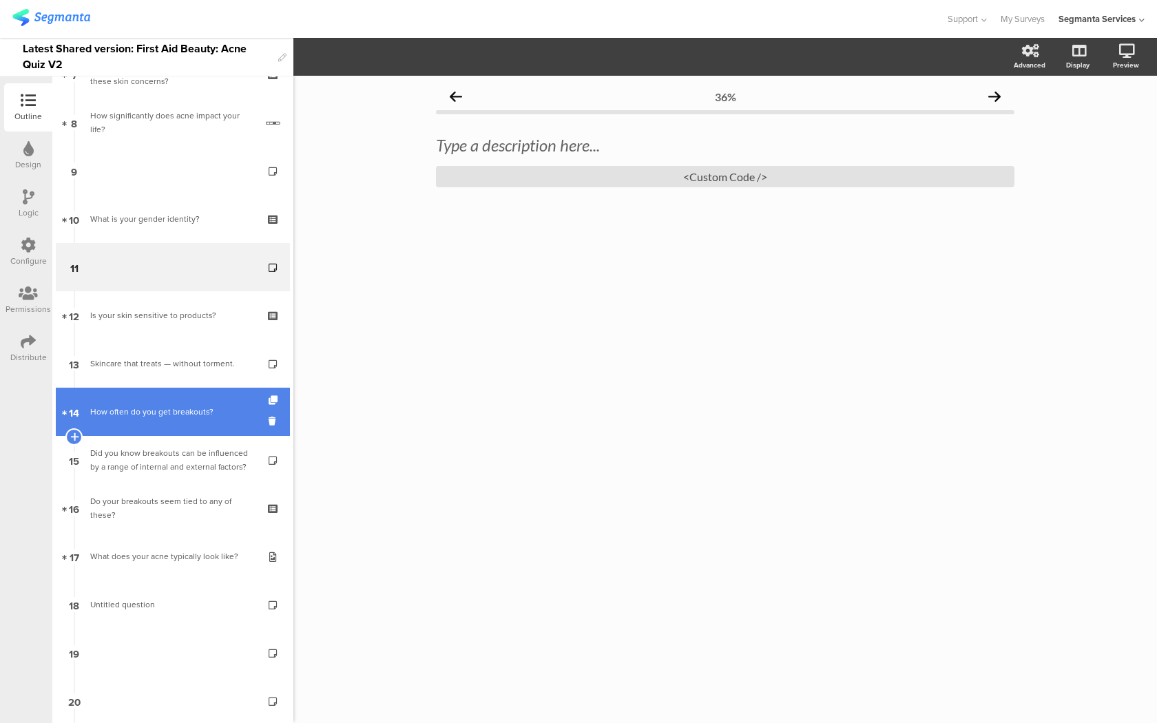
scroll to position [379, 0]
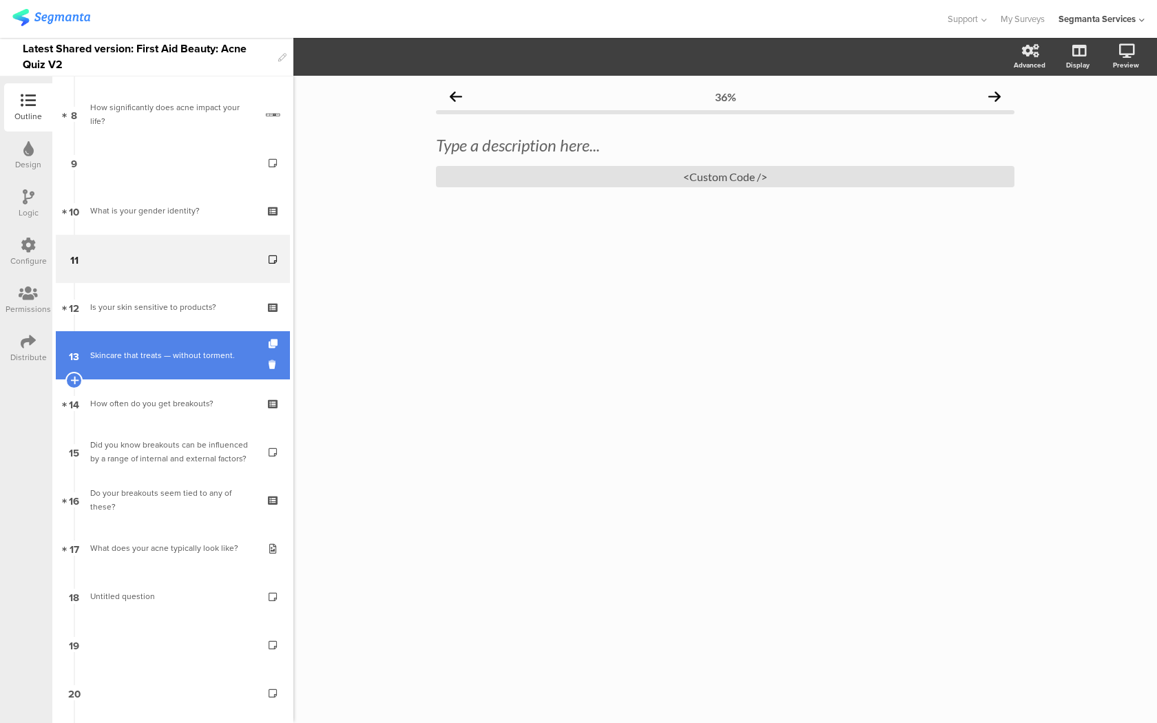
click at [218, 357] on div "Skincare that treats — without torment." at bounding box center [172, 355] width 165 height 14
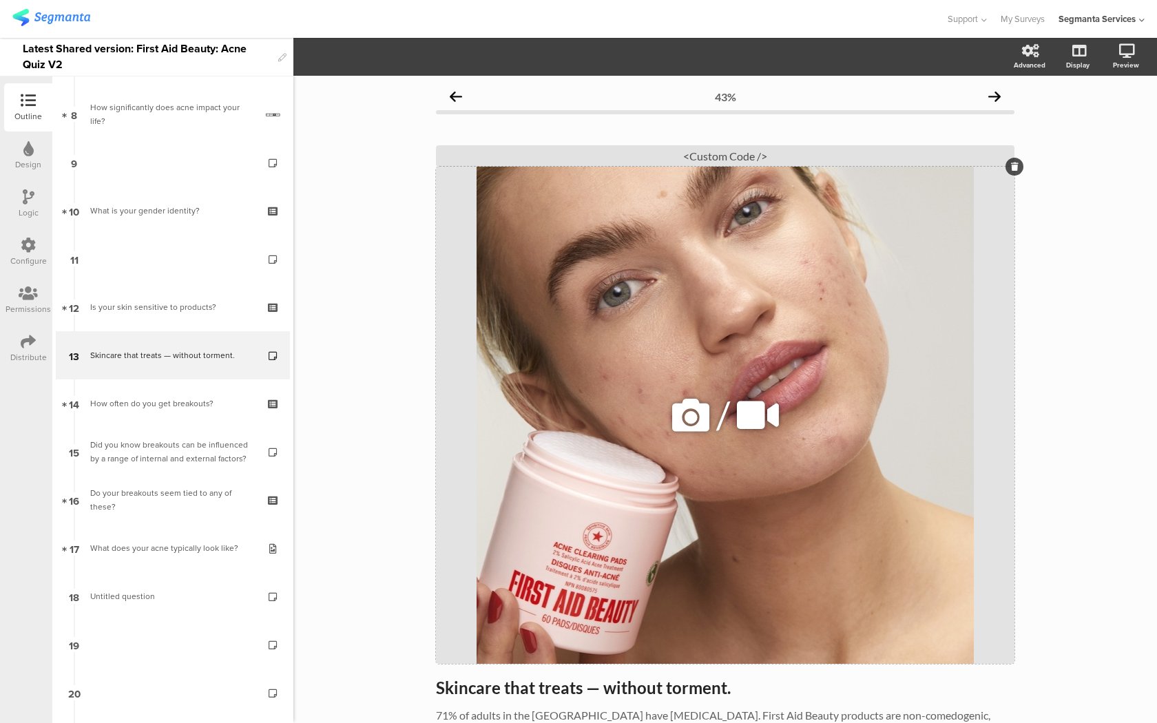
scroll to position [95, 0]
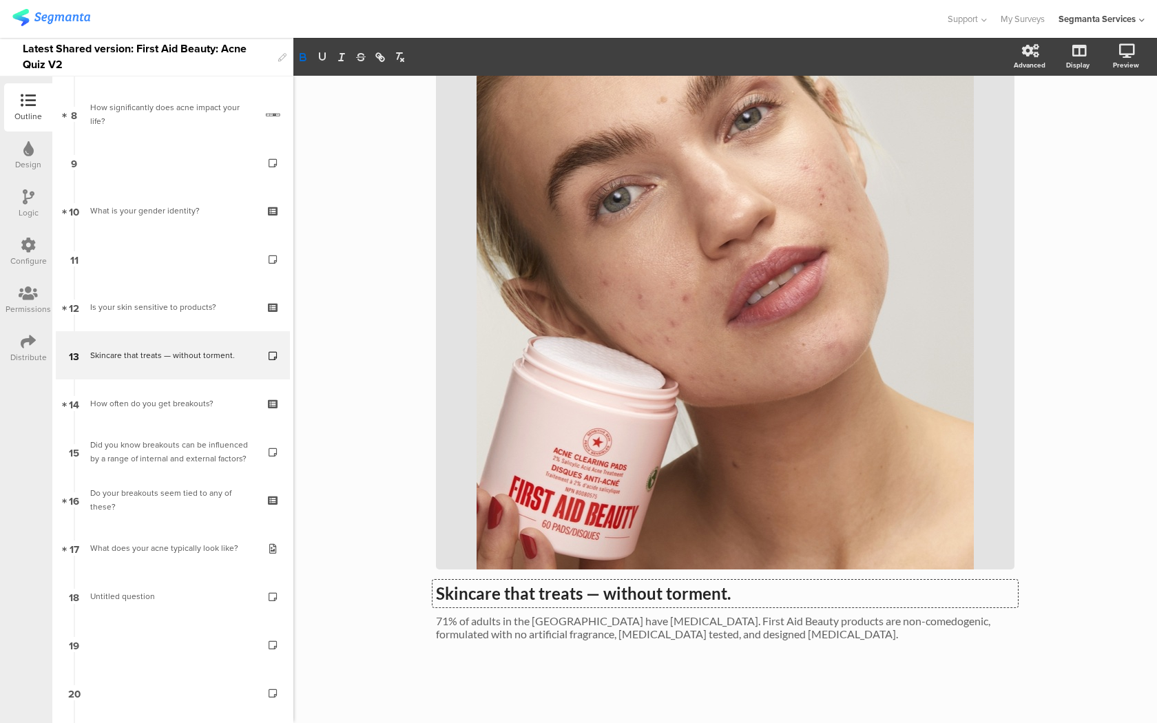
click at [536, 581] on div "Skincare that treats — without torment. Skincare that treats — without torment.…" at bounding box center [725, 340] width 578 height 627
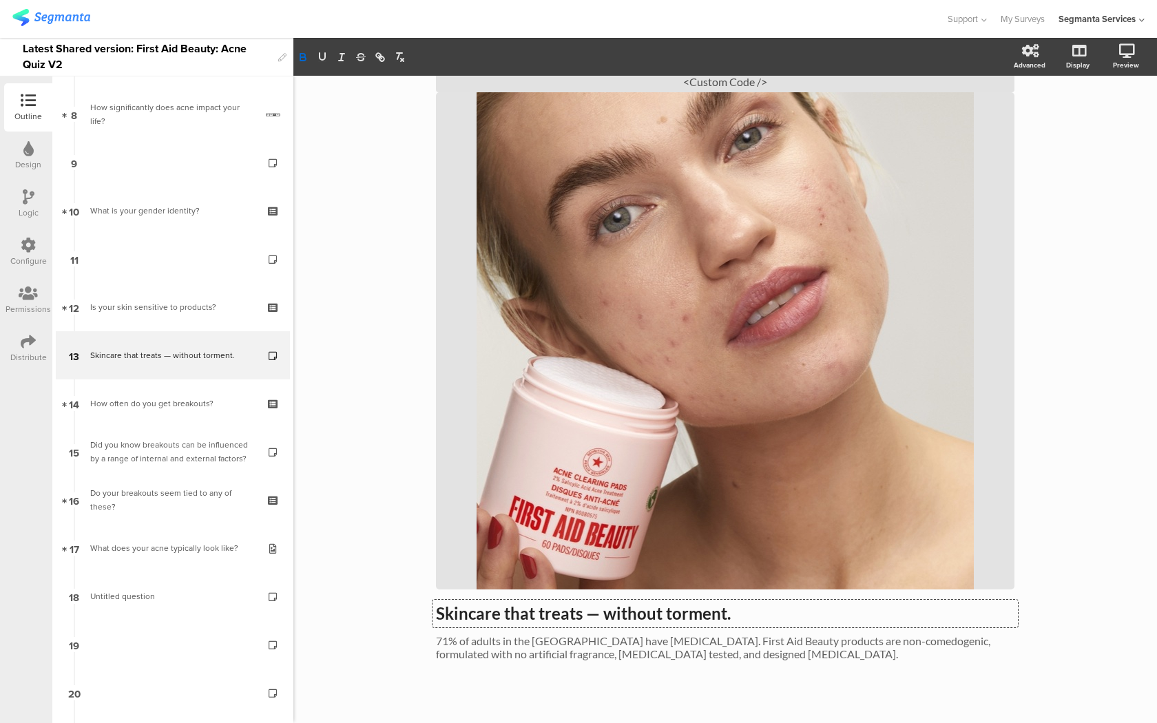
click at [528, 611] on strong "Skincare that treats — without torment." at bounding box center [583, 613] width 295 height 20
click at [525, 645] on div "71% of adults in the US have sensitive skin. First Aid Beauty products are non-…" at bounding box center [724, 647] width 585 height 33
click at [525, 645] on p "71% of adults in the US have sensitive skin. First Aid Beauty products are non-…" at bounding box center [725, 647] width 578 height 26
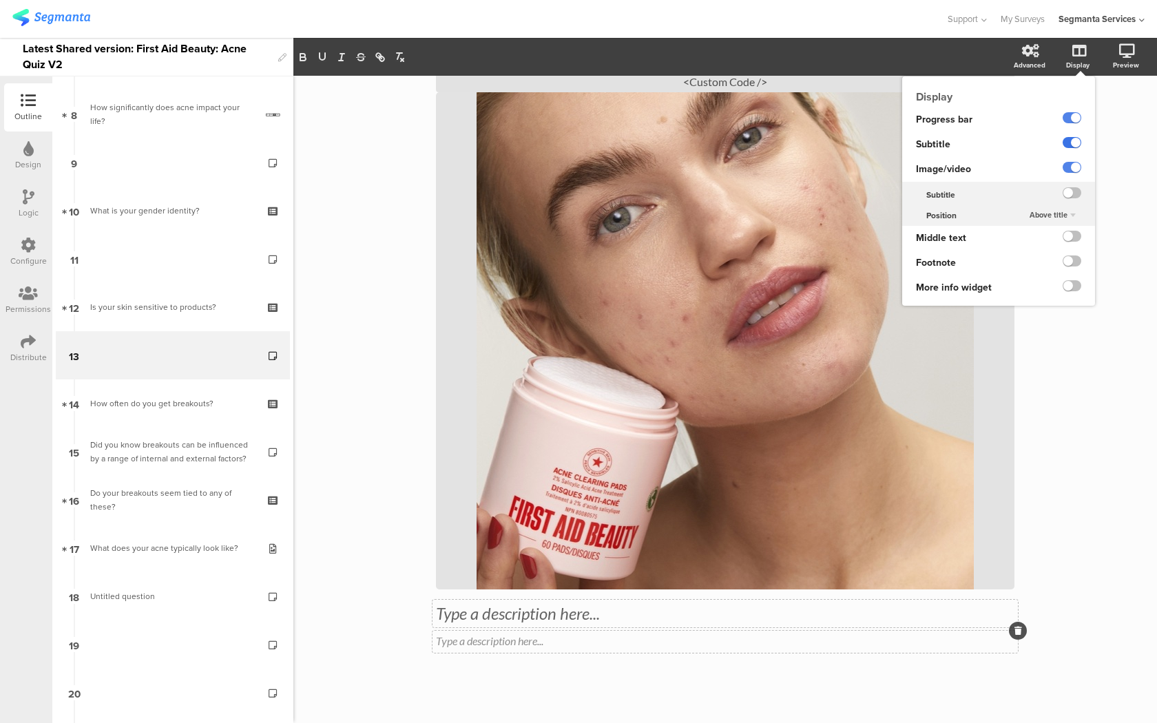
click at [1068, 145] on label at bounding box center [1071, 142] width 19 height 11
click at [0, 0] on input "checkbox" at bounding box center [0, 0] width 0 height 0
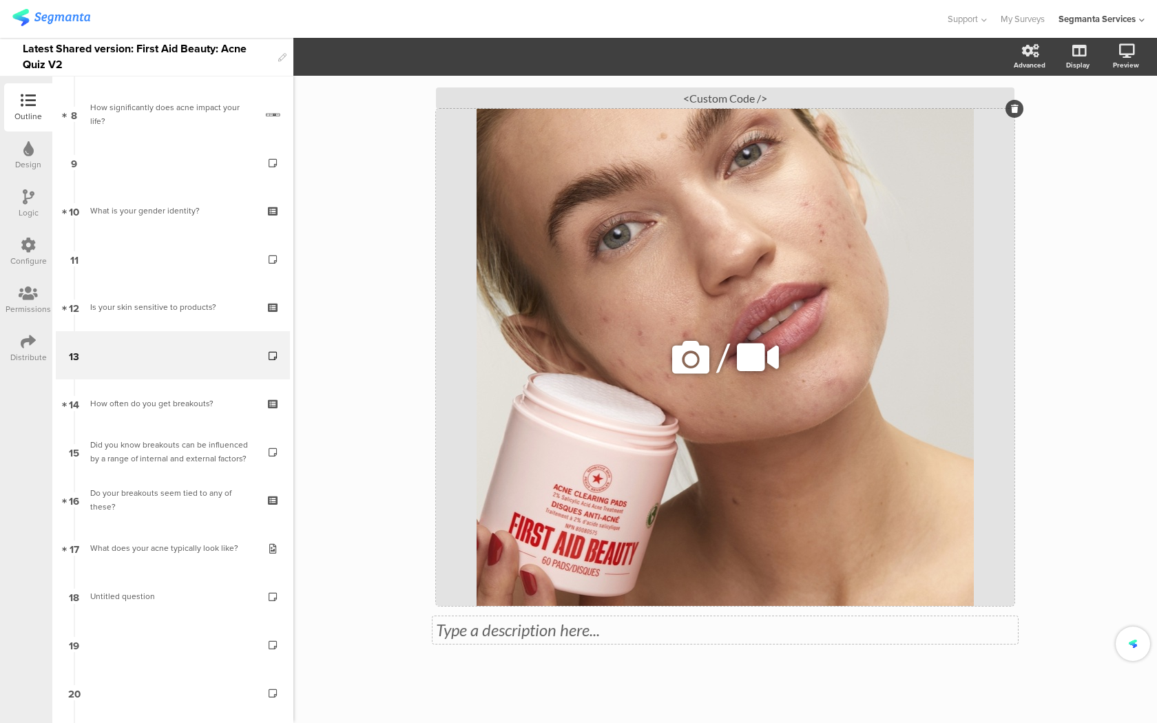
click at [686, 355] on icon at bounding box center [690, 357] width 47 height 47
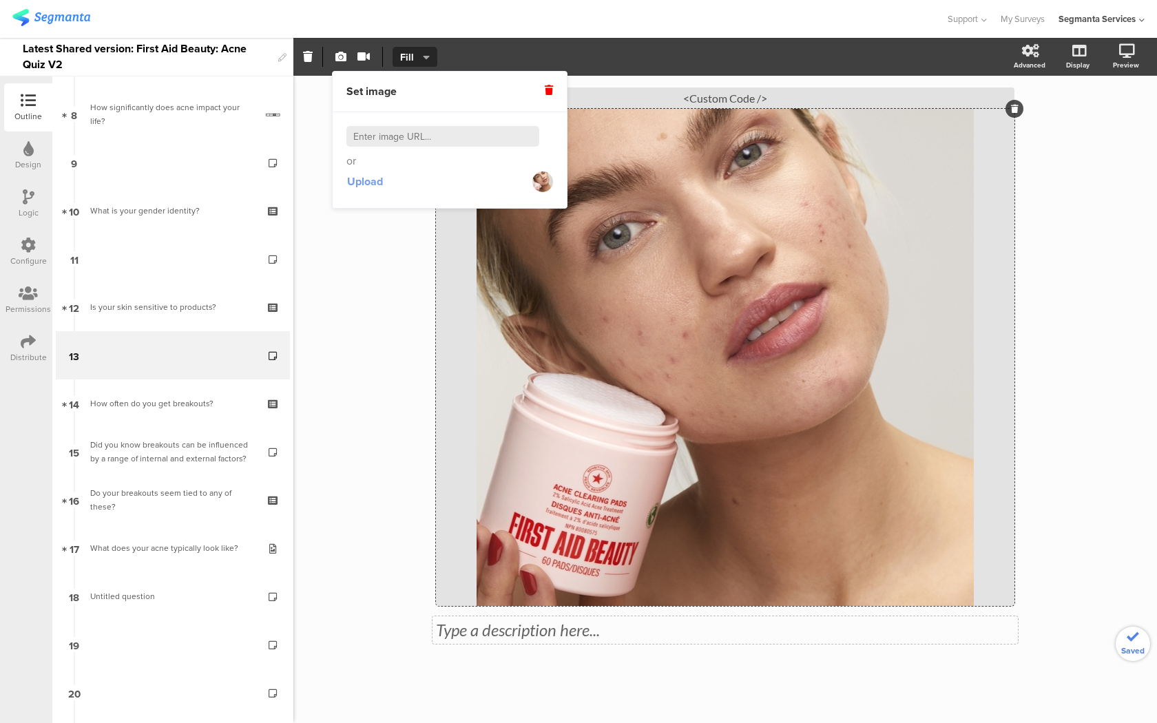
click at [375, 185] on span "Upload" at bounding box center [365, 181] width 36 height 16
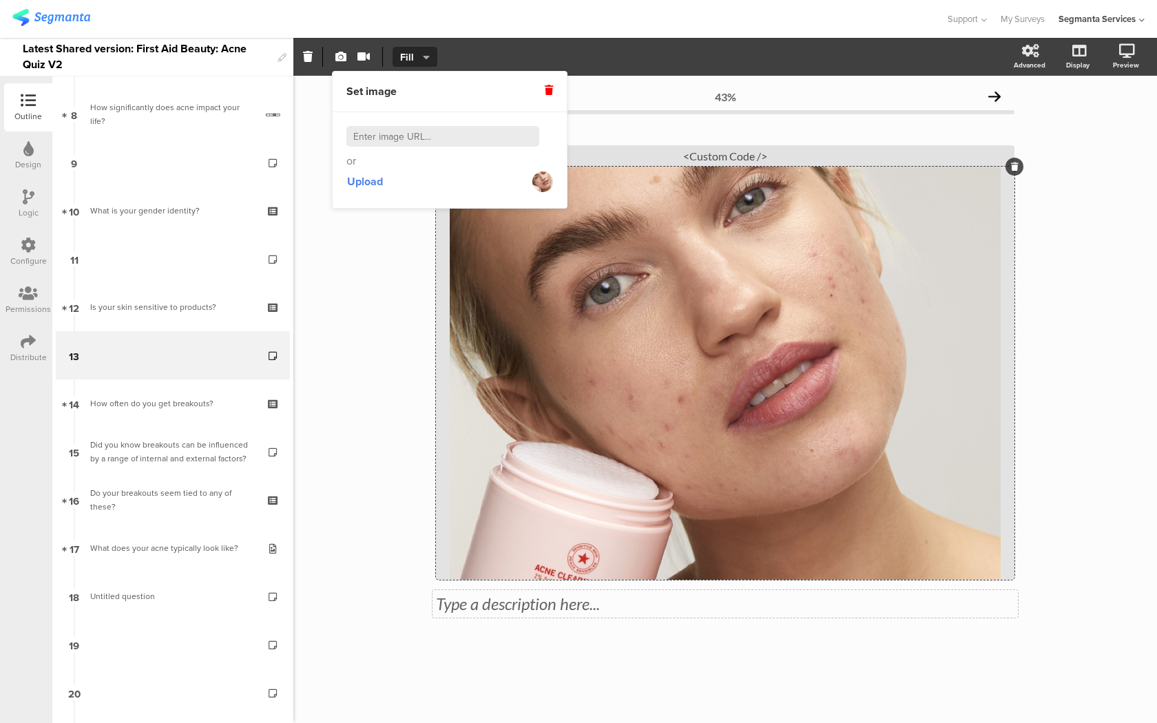
scroll to position [0, 0]
click at [739, 156] on div "<Custom Code />" at bounding box center [725, 155] width 578 height 21
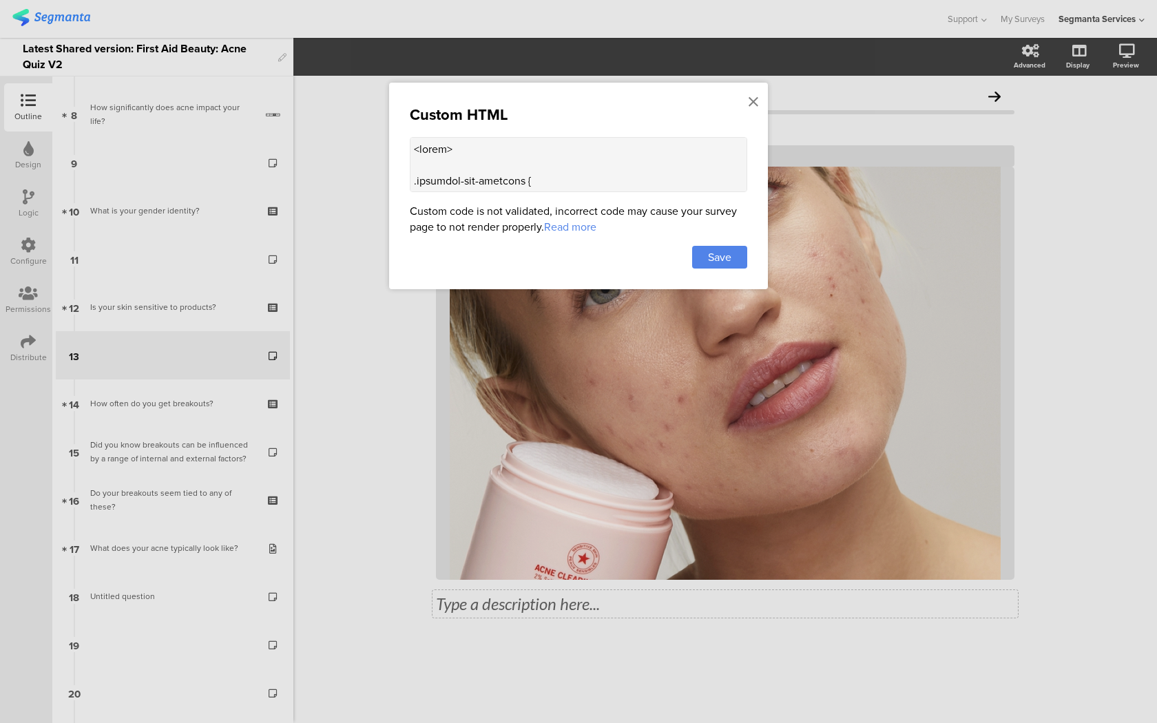
click at [617, 174] on textarea at bounding box center [578, 164] width 337 height 55
paste textarea "question-header .main-text { display: none !important; } .progress-bar-segments…"
type textarea "<style> .question-header .main-text { display: none !important; } .progress-bar…"
click at [733, 263] on div "Save" at bounding box center [719, 257] width 55 height 23
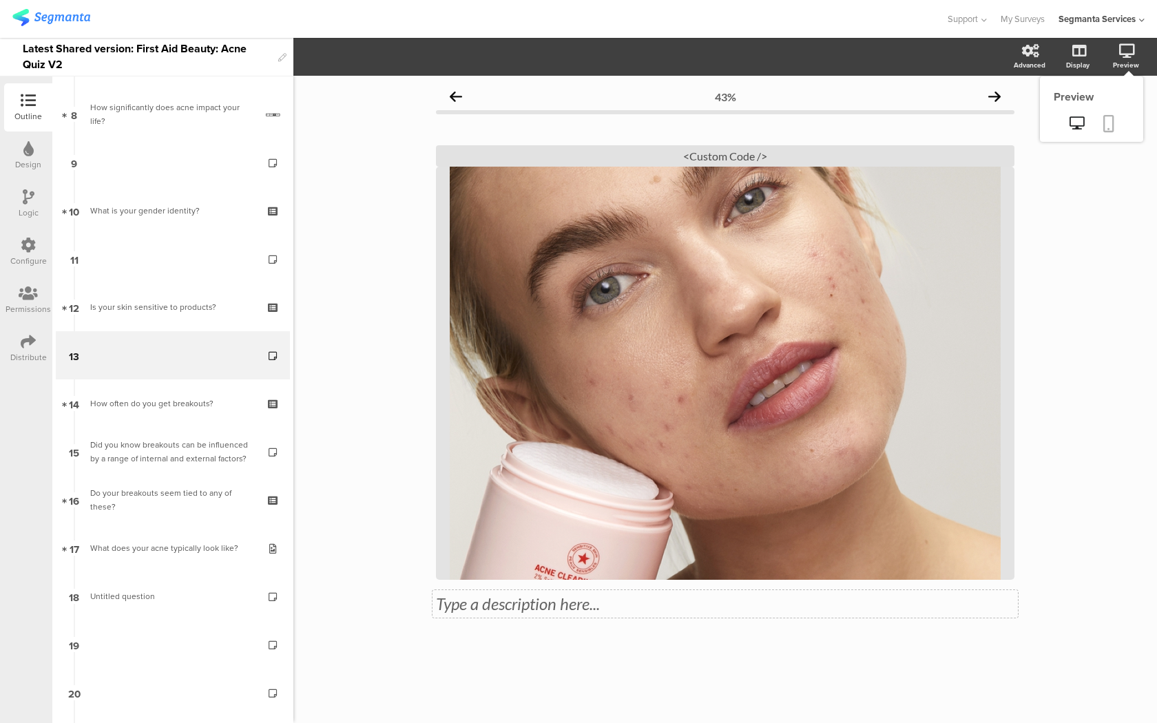
click at [1117, 119] on link at bounding box center [1108, 125] width 30 height 26
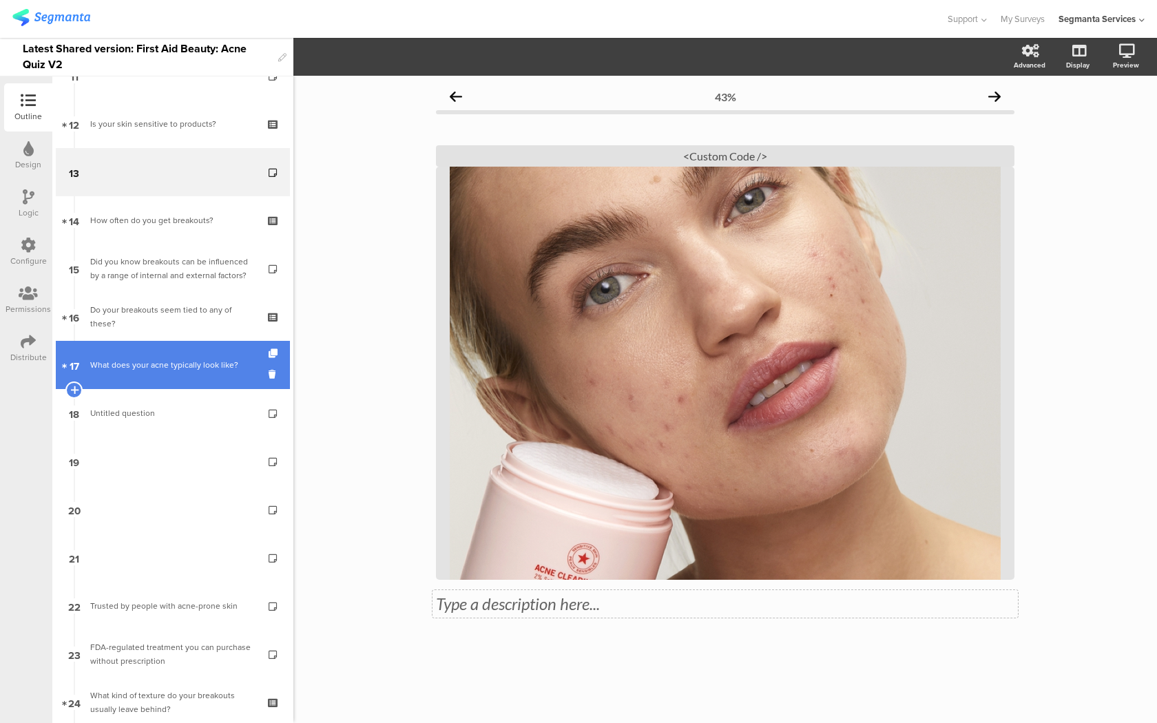
scroll to position [661, 0]
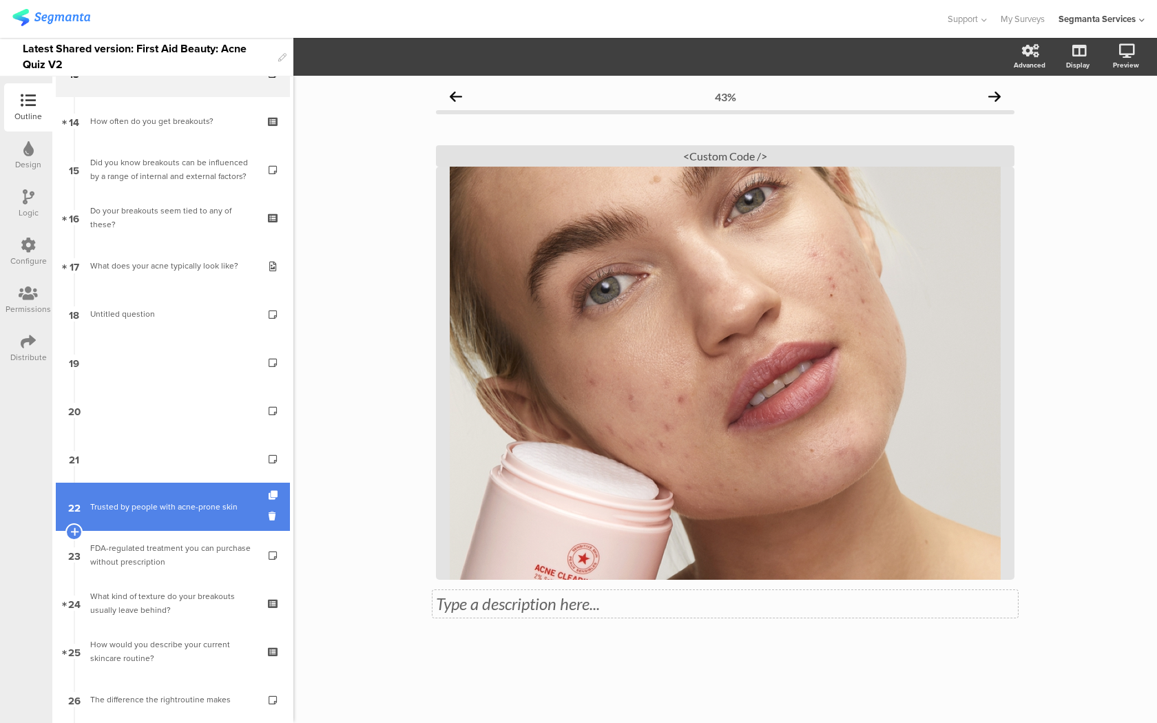
click at [216, 503] on div "Trusted by people with acne-prone skin" at bounding box center [172, 507] width 165 height 14
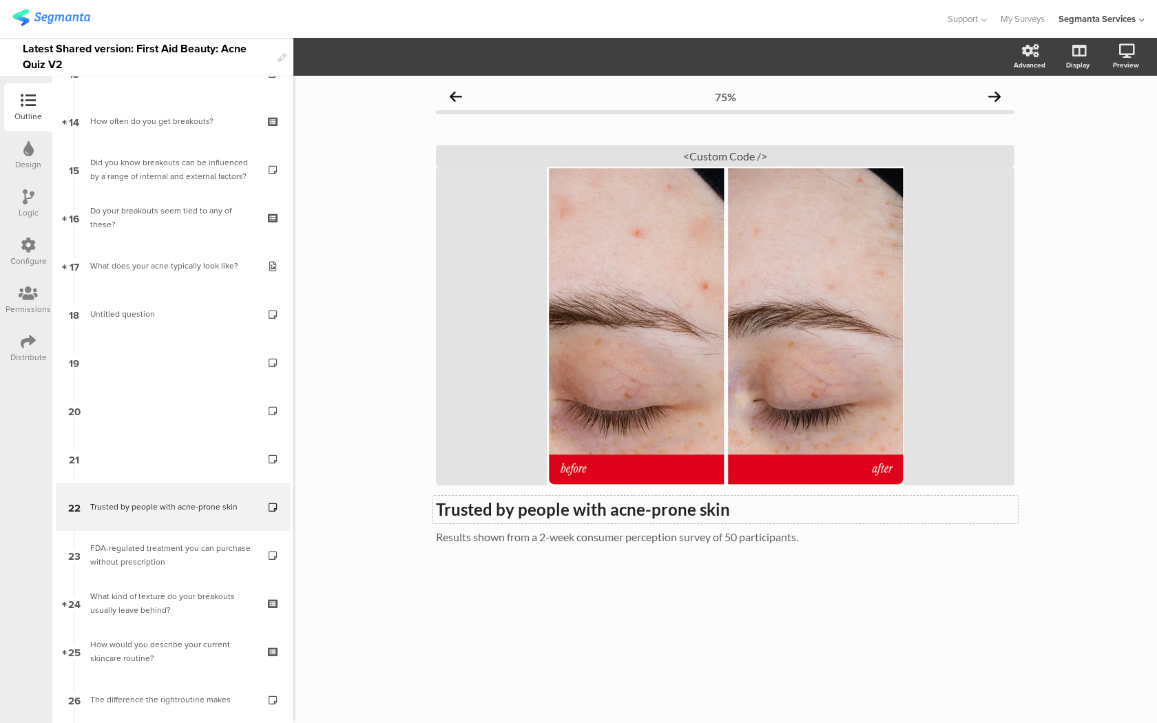
click at [503, 513] on strong "Trusted by people with acne-prone skin" at bounding box center [583, 509] width 294 height 20
click at [507, 548] on div "Results shown from a 2-week consumer perception survey of 50 participants. Resu…" at bounding box center [724, 538] width 585 height 22
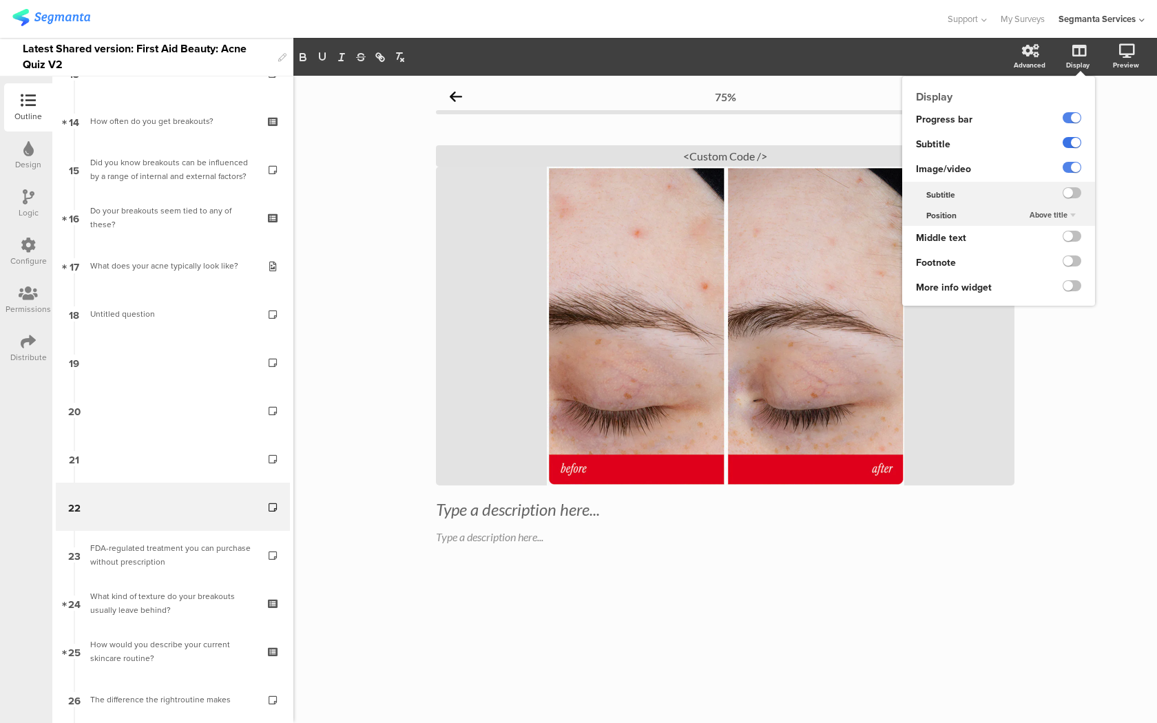
click at [1066, 145] on label at bounding box center [1071, 142] width 19 height 11
click at [0, 0] on input "checkbox" at bounding box center [0, 0] width 0 height 0
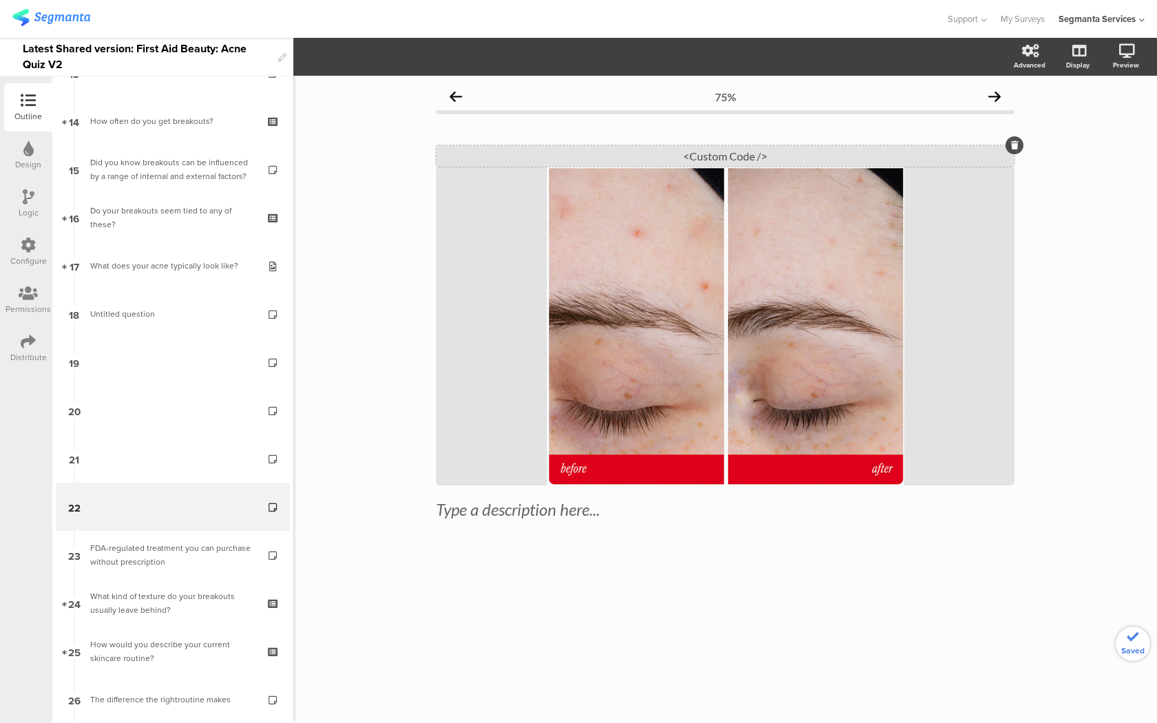
click at [849, 148] on div "<Custom Code />" at bounding box center [725, 155] width 578 height 21
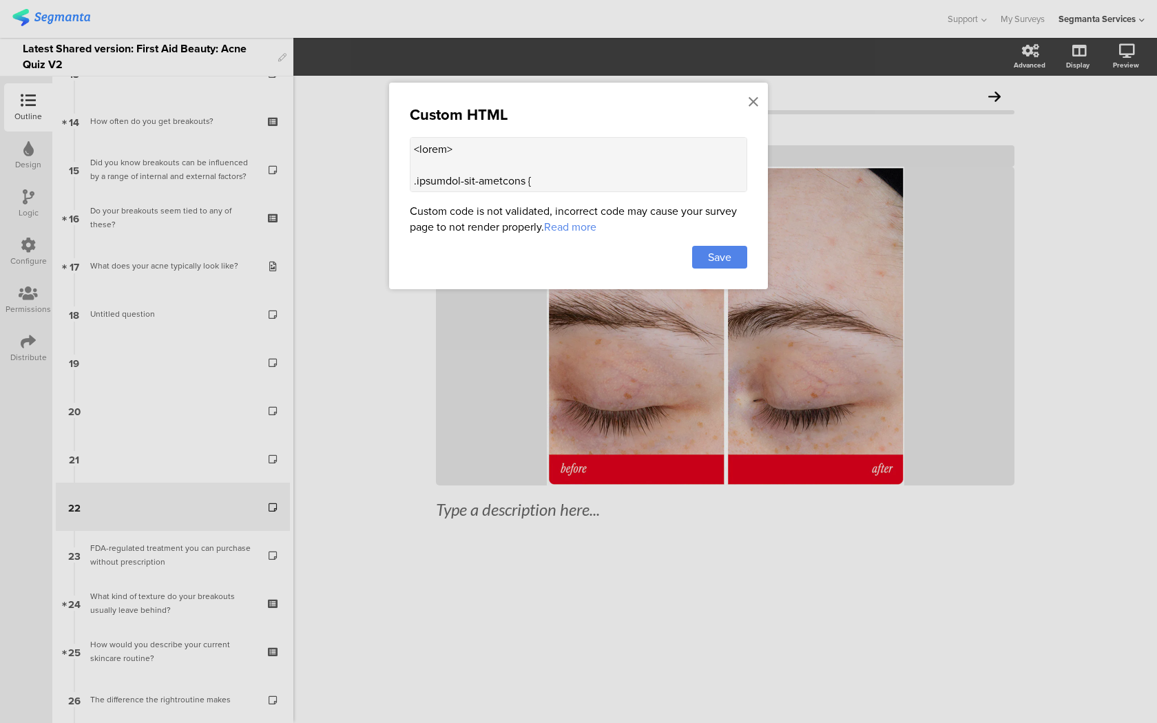
click at [695, 154] on textarea at bounding box center [578, 164] width 337 height 55
paste textarea "question-header .main-text { display: none !important; } .progress-bar-segments…"
type textarea "<style> .question-header .main-text { display: none !important; } .progress-bar…"
click at [709, 262] on span "Save" at bounding box center [719, 257] width 23 height 16
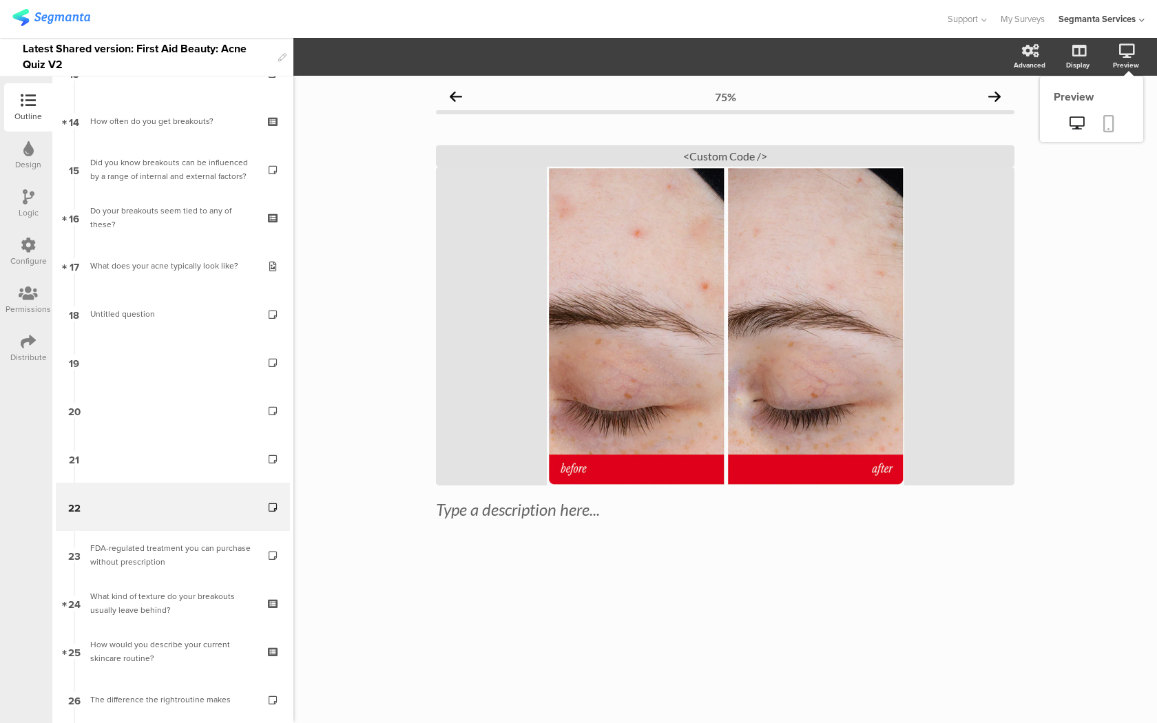
click at [1104, 122] on icon at bounding box center [1108, 123] width 11 height 17
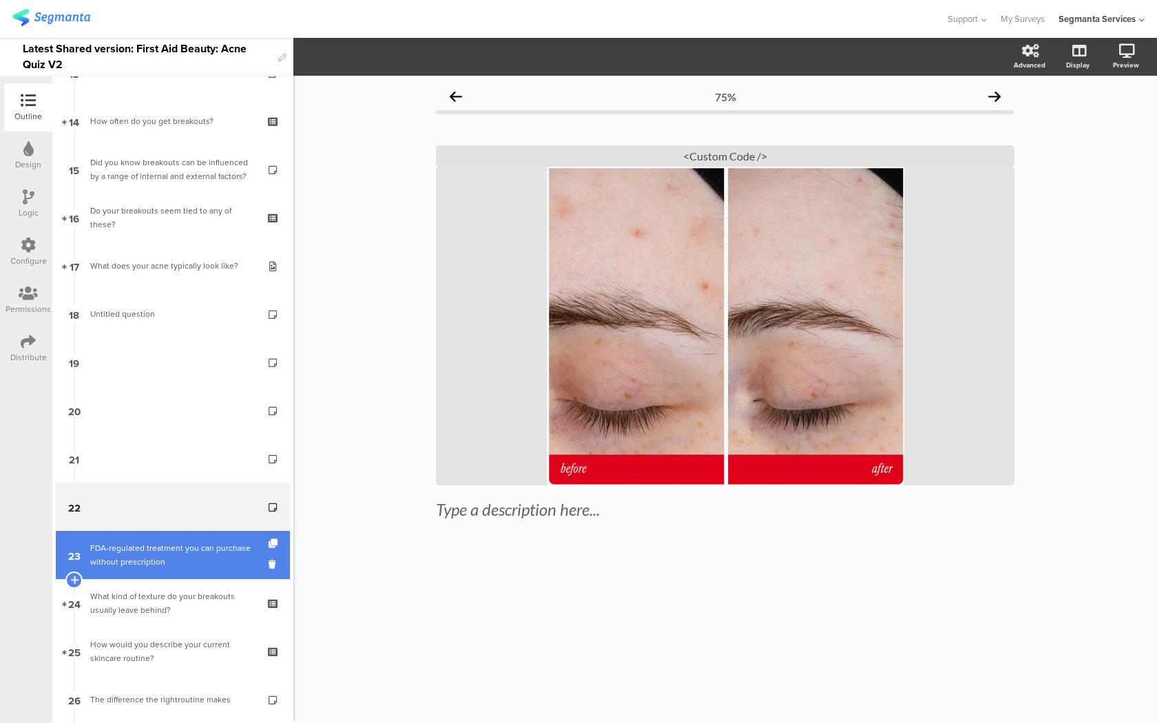
click at [176, 545] on div "FDA-regulated treatment you can purchase without prescription" at bounding box center [172, 555] width 165 height 28
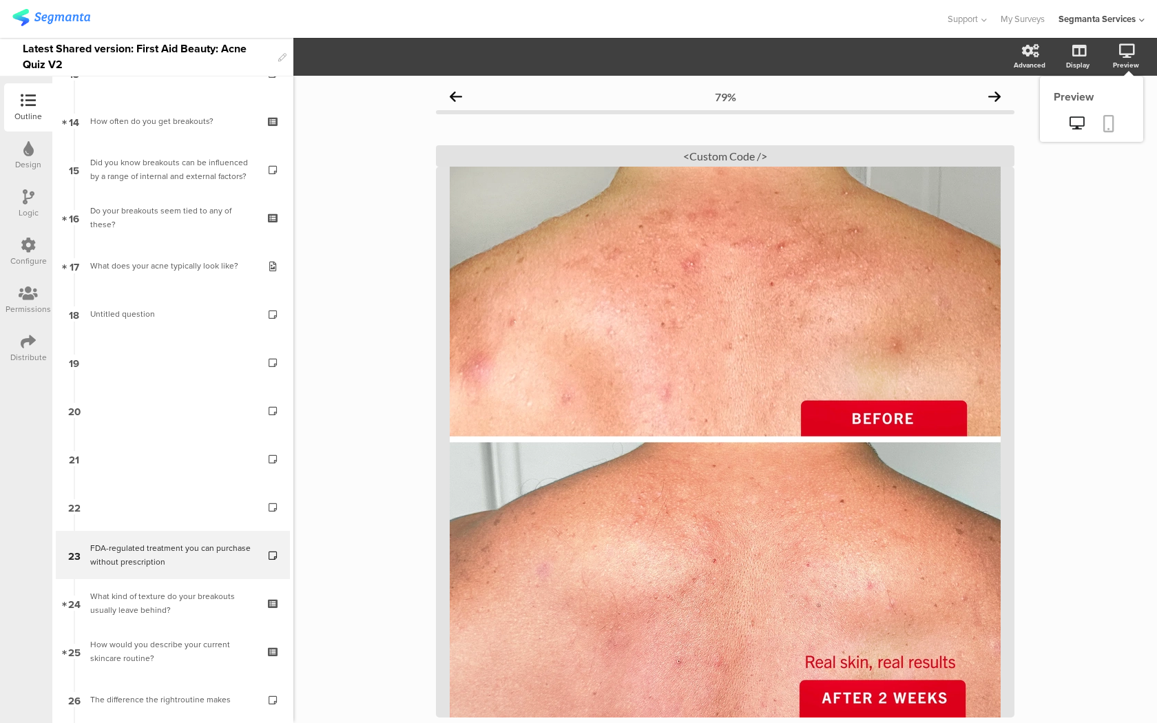
click at [1113, 117] on icon at bounding box center [1108, 123] width 11 height 17
click at [704, 150] on div "<Custom Code />" at bounding box center [725, 155] width 578 height 21
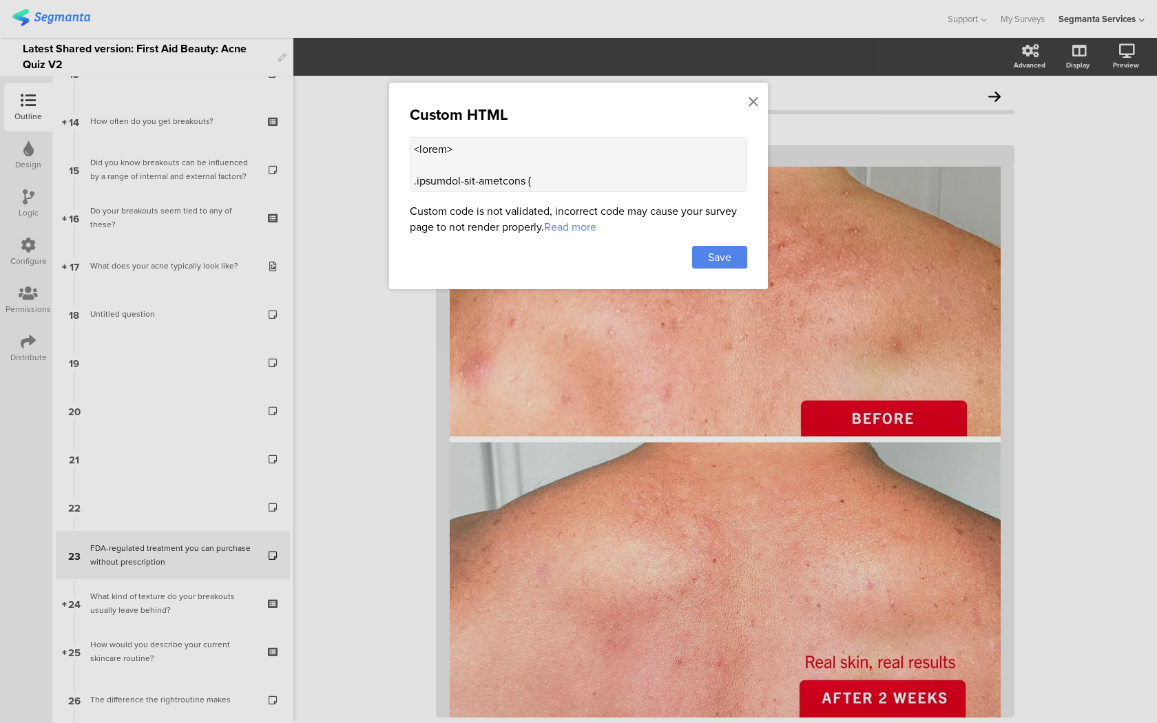
click at [618, 169] on textarea at bounding box center [578, 164] width 337 height 55
paste textarea "question-header .main-text { display: none !important; } .progress-bar-segments…"
type textarea "<style> .question-header .main-text { display: none !important; } .progress-bar…"
click at [724, 257] on span "Save" at bounding box center [719, 257] width 23 height 16
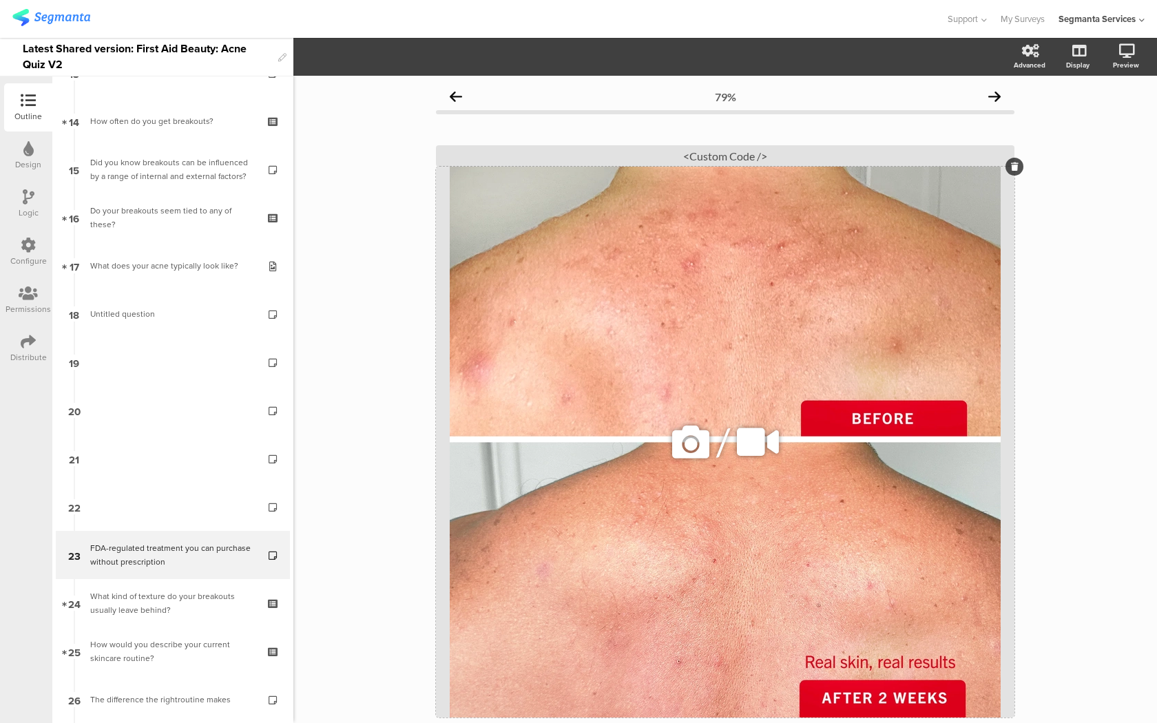
scroll to position [137, 0]
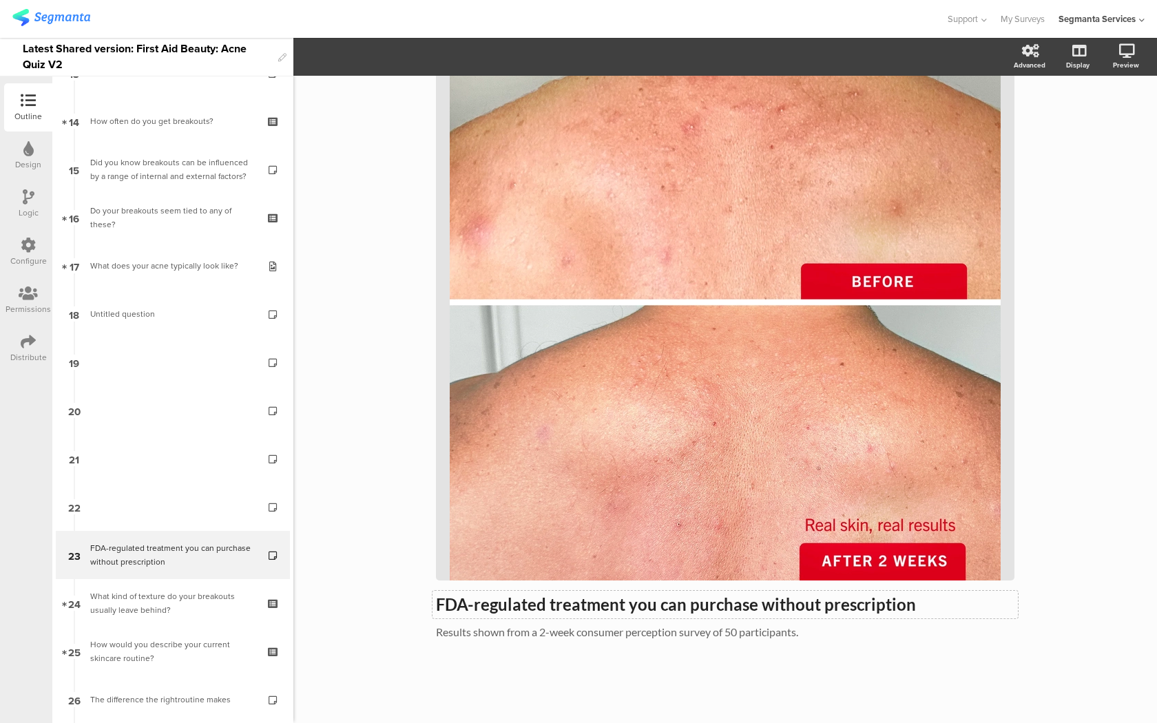
click at [515, 611] on strong "FDA-regulated treatment you can purchase without prescription" at bounding box center [676, 604] width 480 height 20
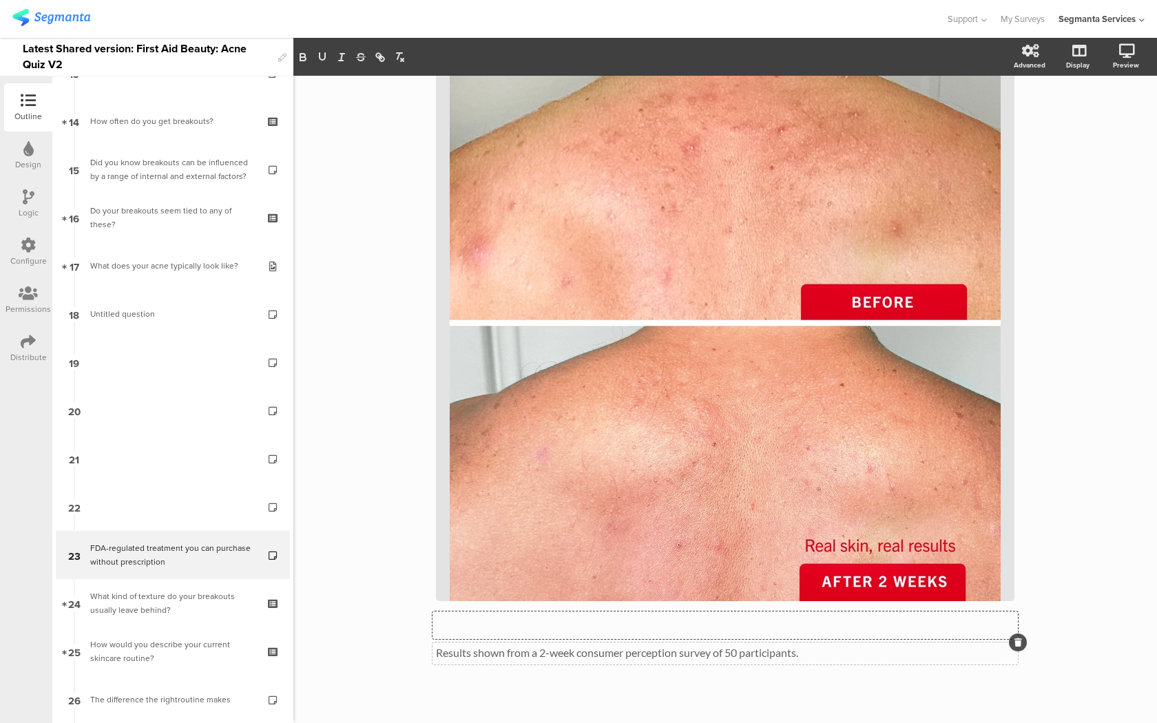
click at [514, 651] on div "Results shown from a 2-week consumer perception survey of 50 participants. Resu…" at bounding box center [724, 653] width 585 height 22
click at [514, 651] on p "Results shown from a 2-week consumer perception survey of 50 participants." at bounding box center [725, 652] width 578 height 13
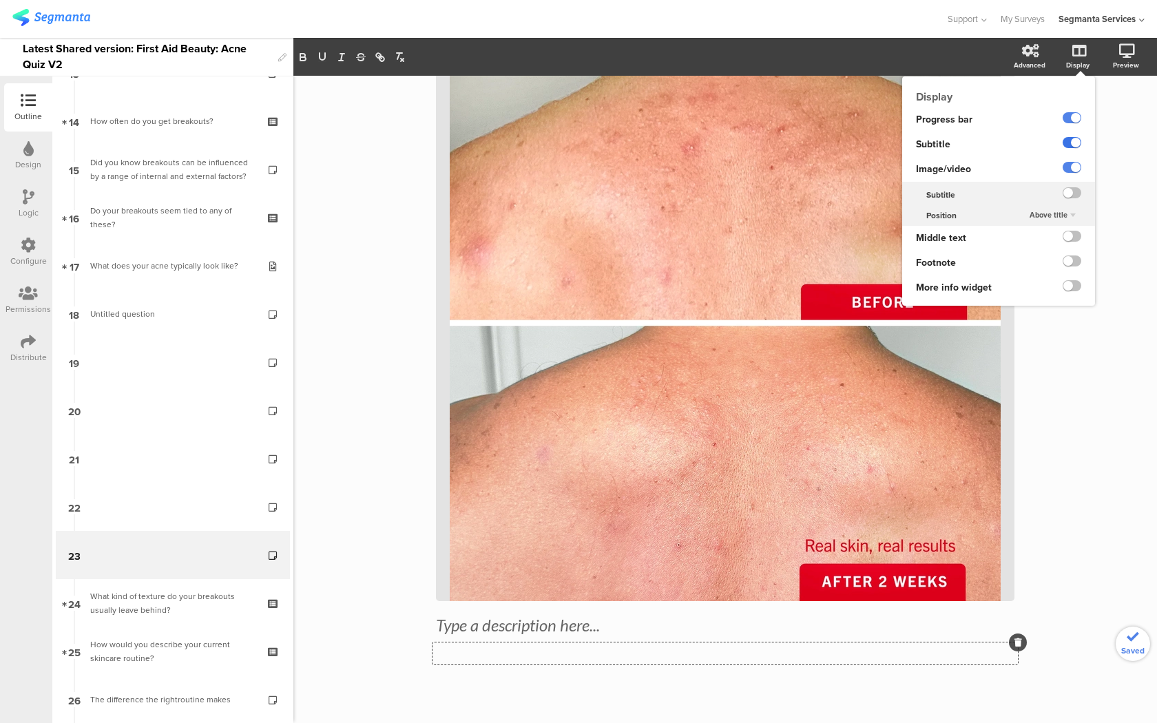
click at [1074, 143] on label at bounding box center [1071, 142] width 19 height 11
click at [0, 0] on input "checkbox" at bounding box center [0, 0] width 0 height 0
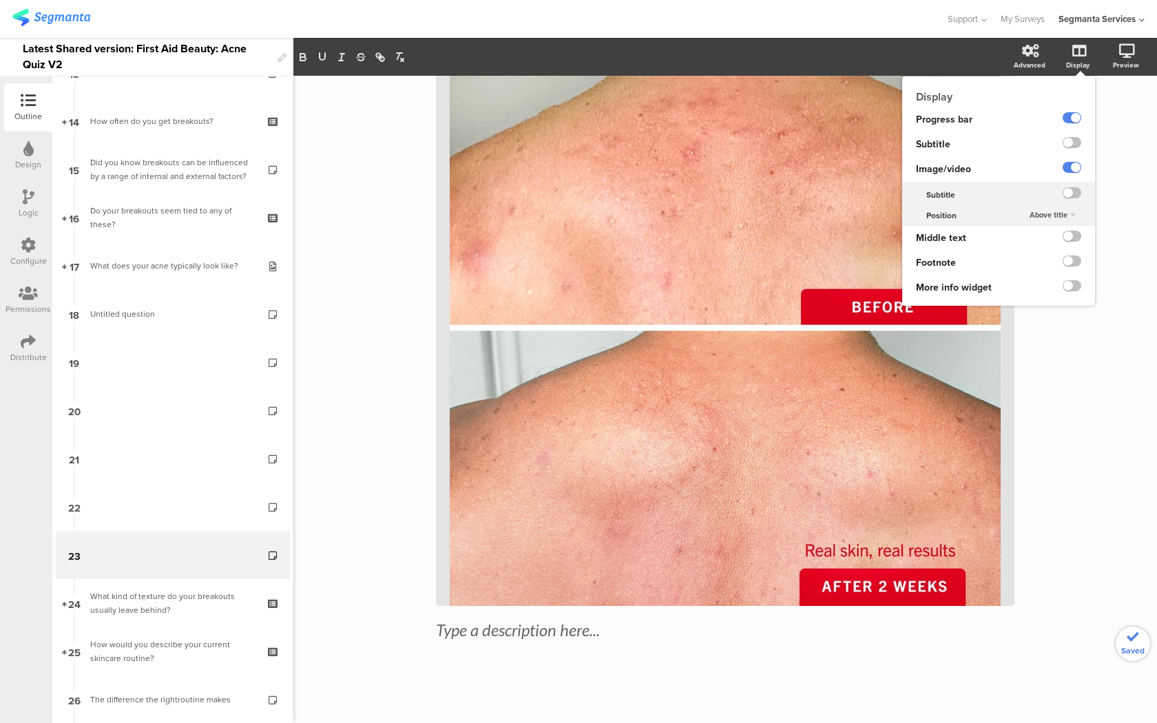
scroll to position [112, 0]
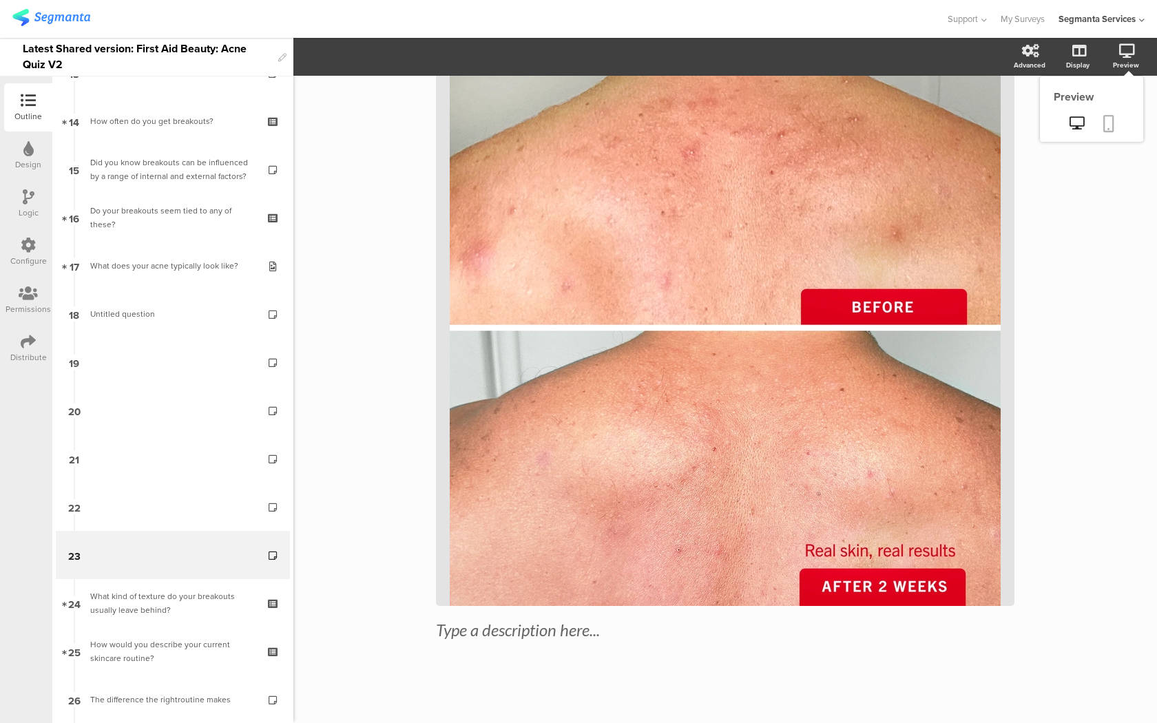
click at [1097, 130] on link at bounding box center [1108, 125] width 30 height 26
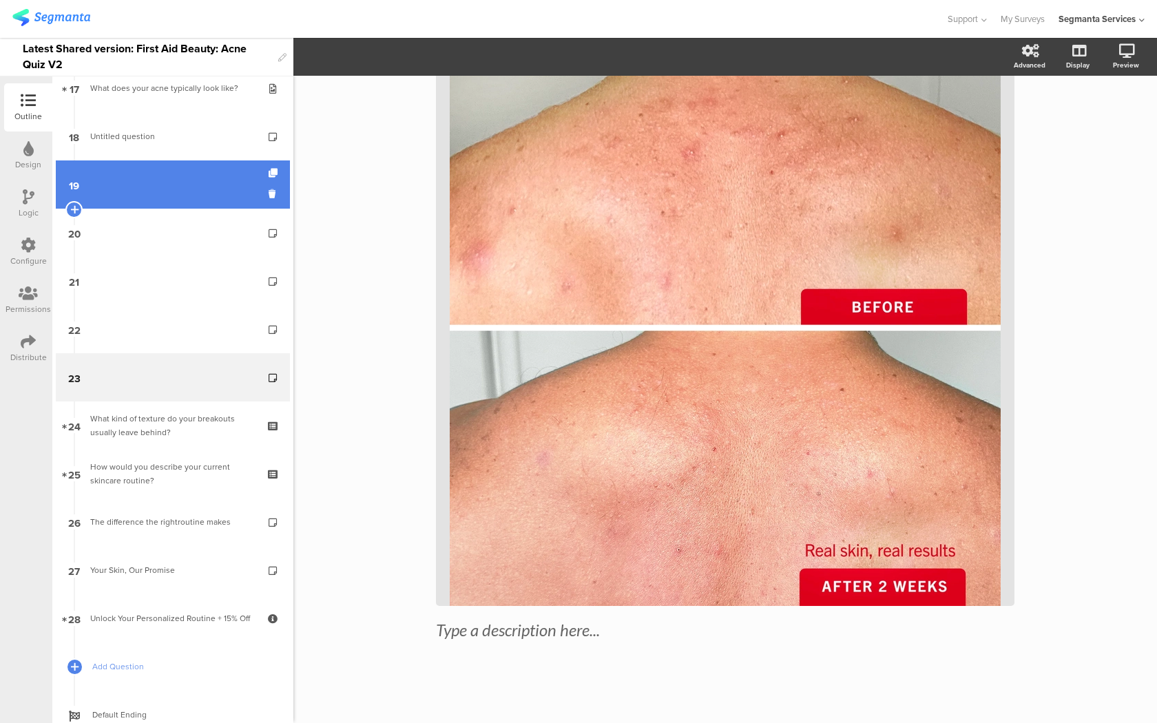
scroll to position [938, 0]
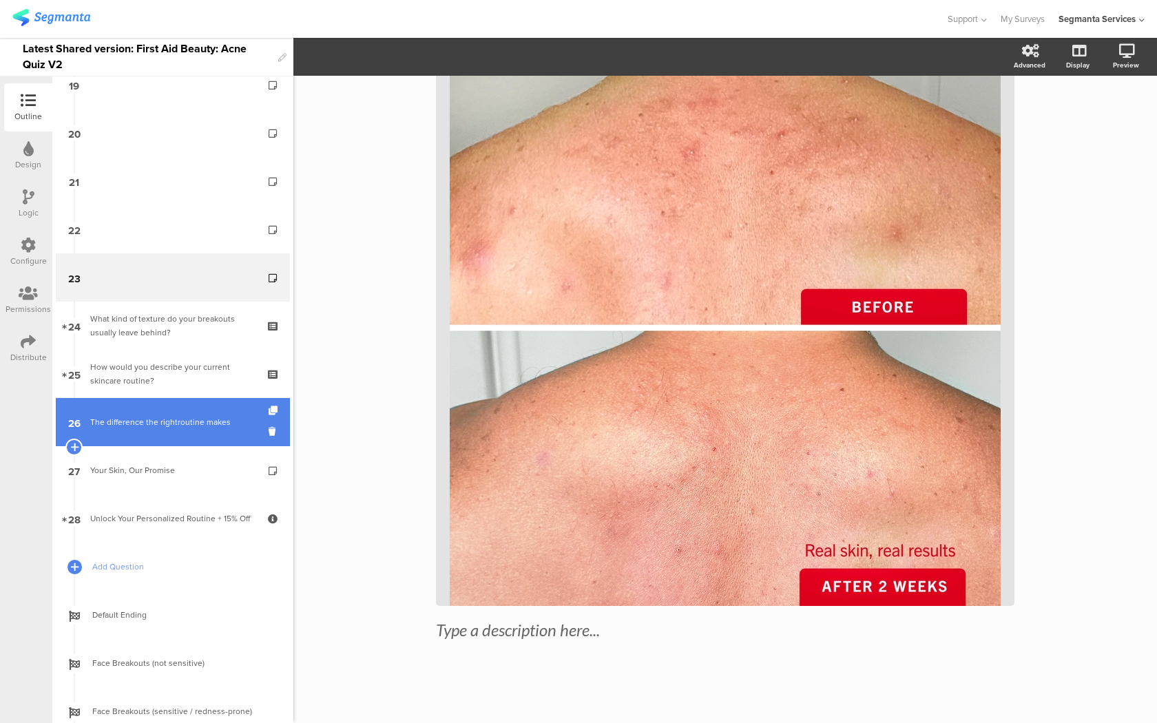
click at [209, 430] on link "26 The difference the rightroutine makes" at bounding box center [173, 422] width 234 height 48
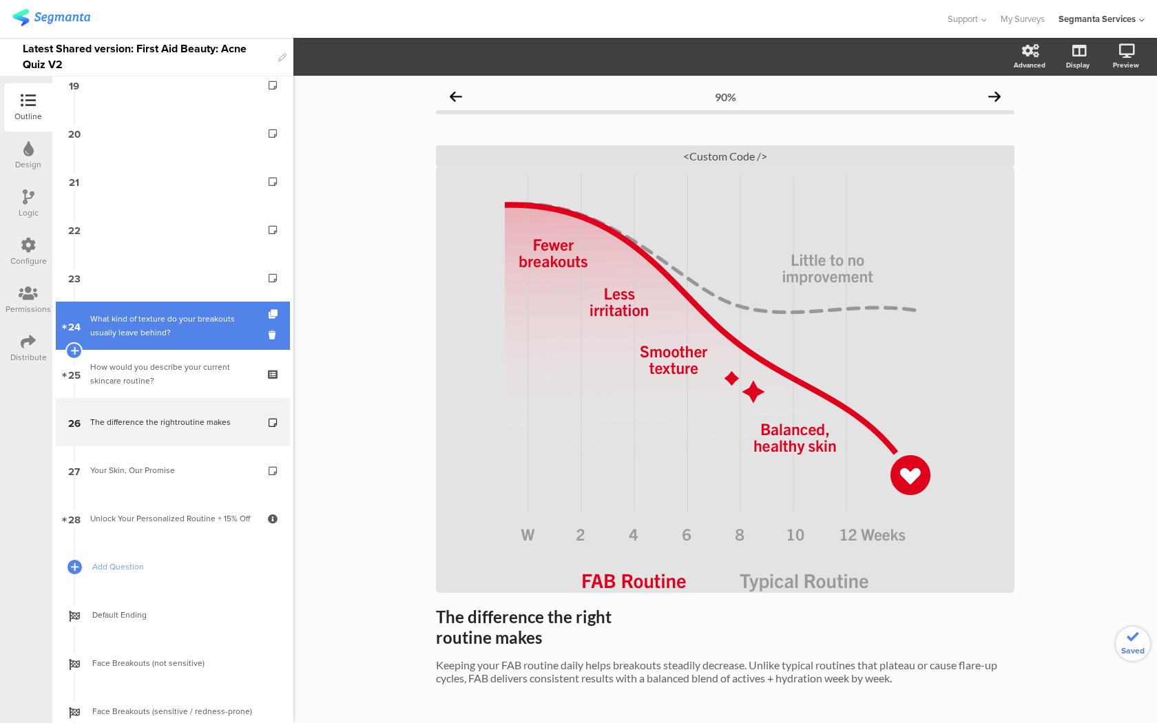
click at [203, 341] on link "24 What kind of texture do your breakouts usually leave behind?" at bounding box center [173, 326] width 234 height 48
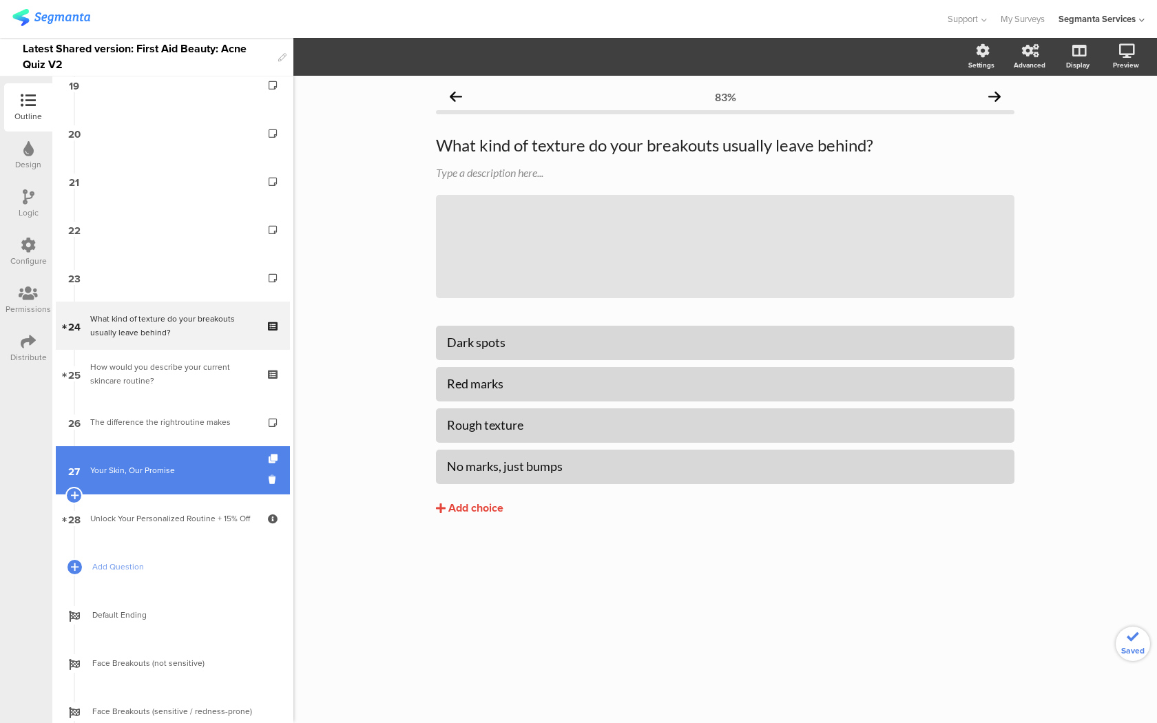
click at [191, 476] on div "Your Skin, Our Promise" at bounding box center [172, 470] width 165 height 14
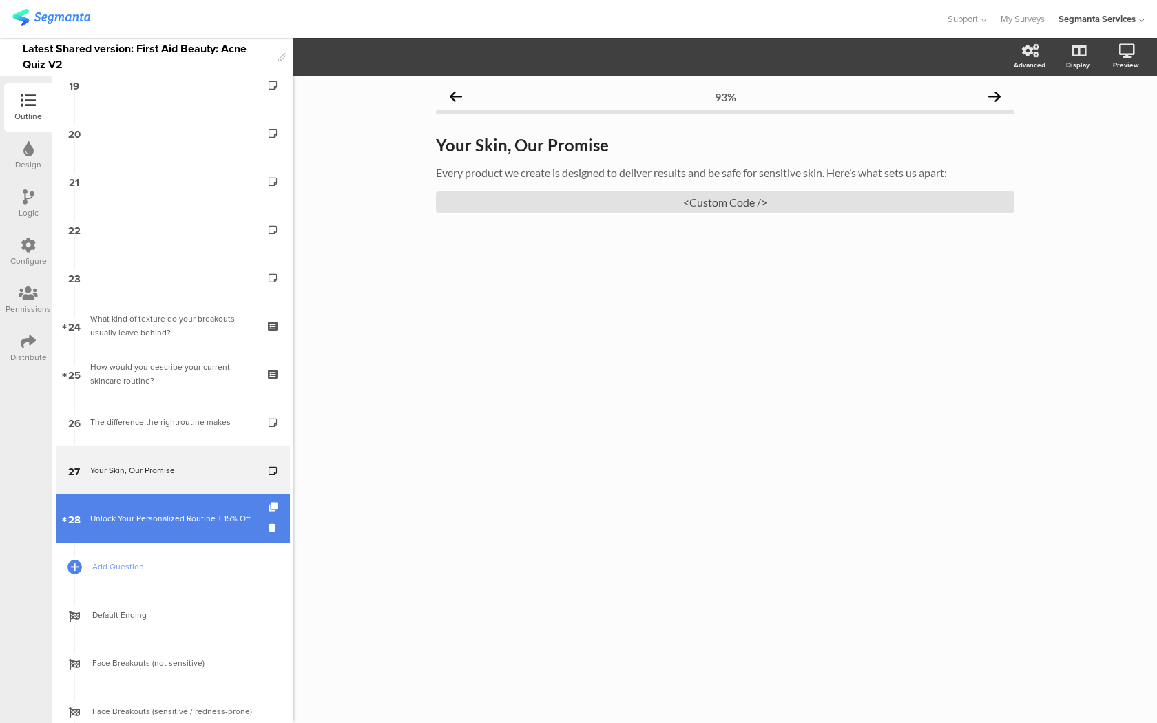
click at [189, 513] on div "Unlock Your Personalized Routine + 15% Off" at bounding box center [172, 519] width 165 height 14
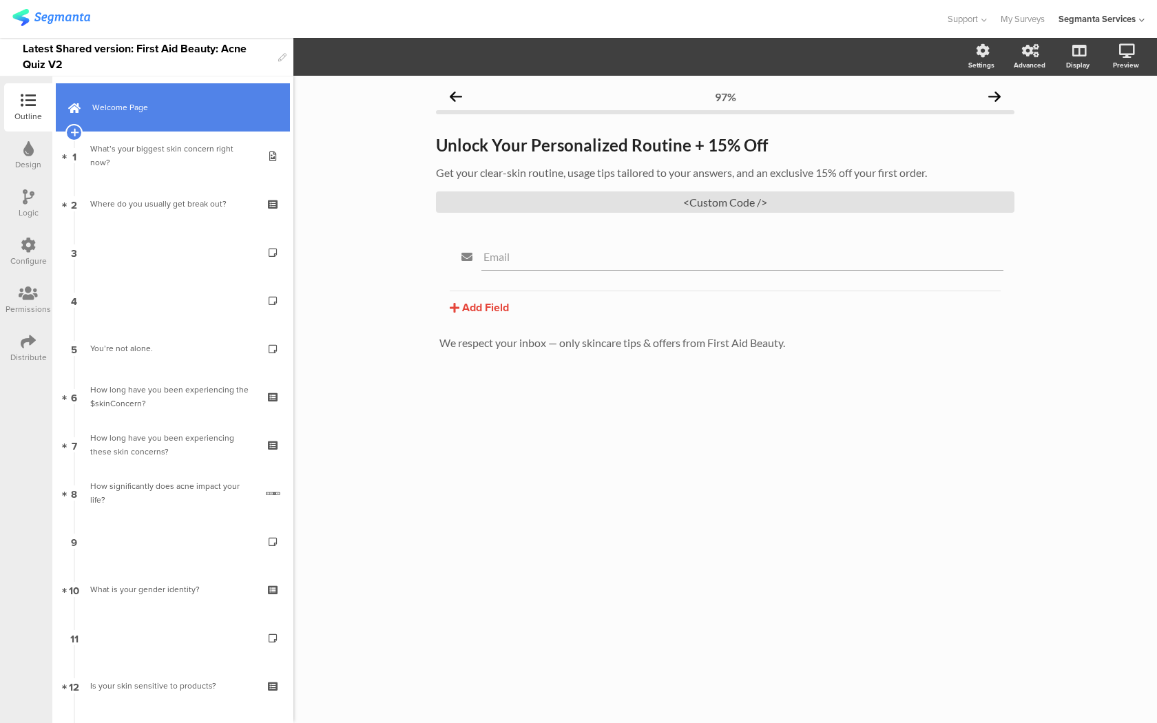
click at [211, 119] on link "Welcome Page" at bounding box center [173, 107] width 234 height 48
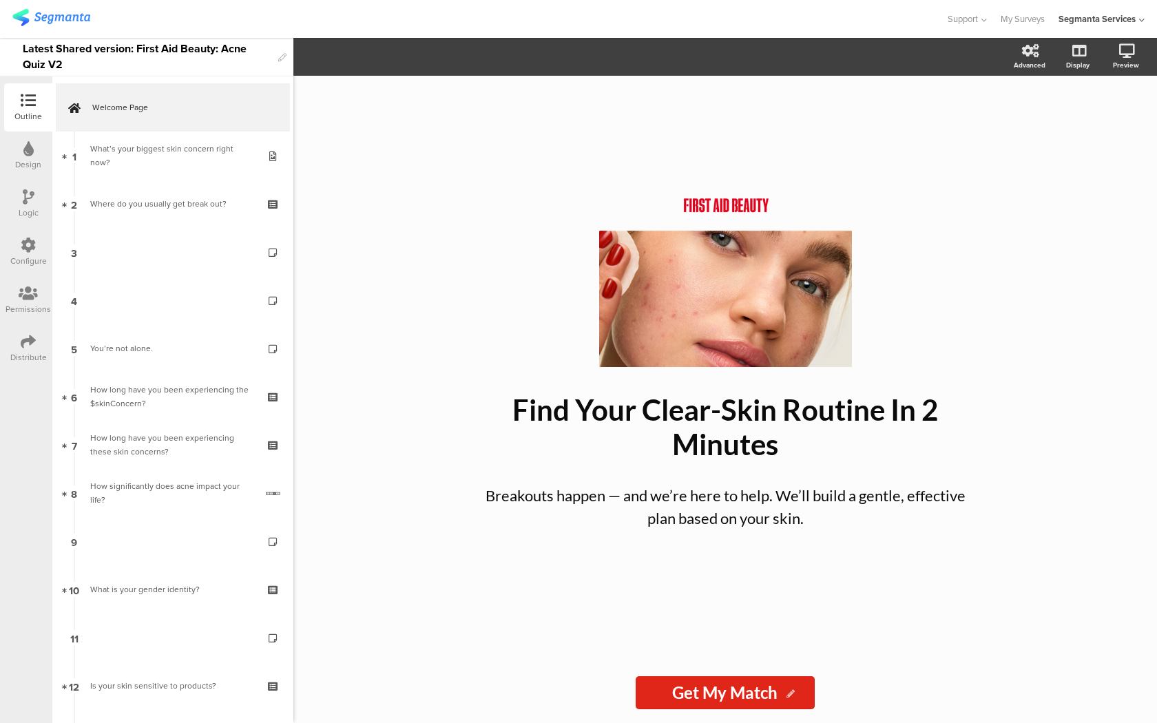
click at [45, 343] on div "Distribute" at bounding box center [28, 348] width 48 height 48
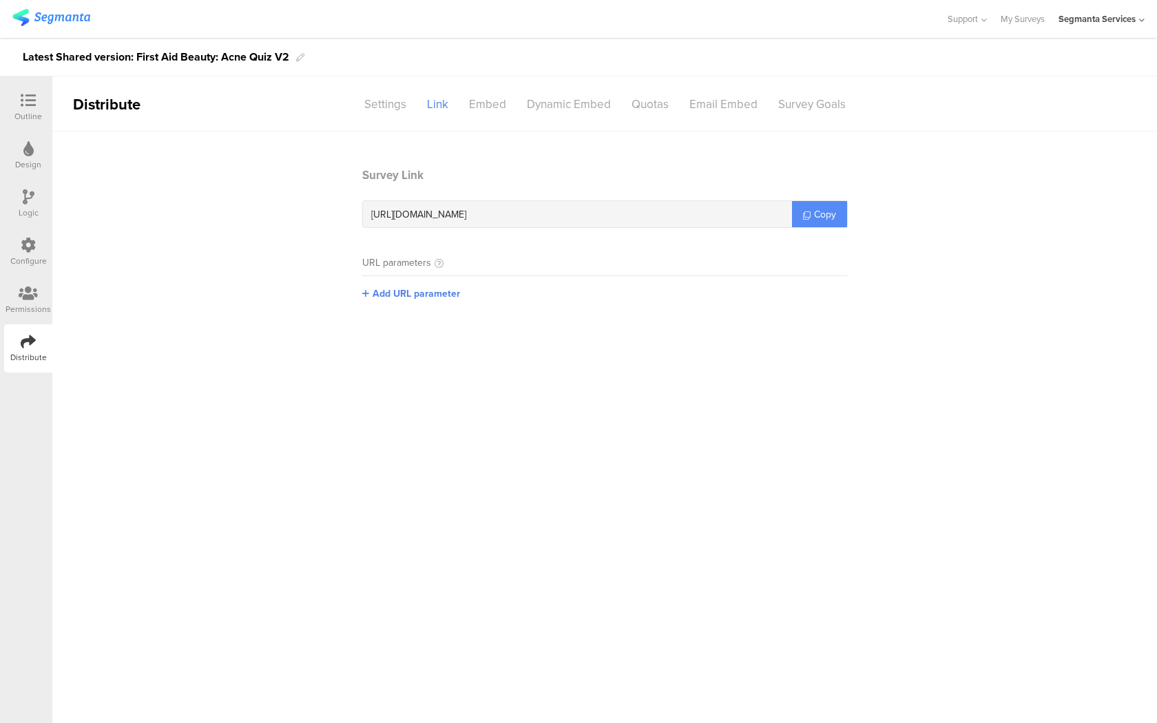
click at [807, 211] on icon at bounding box center [807, 215] width 8 height 8
click at [38, 116] on div "Outline" at bounding box center [28, 116] width 28 height 12
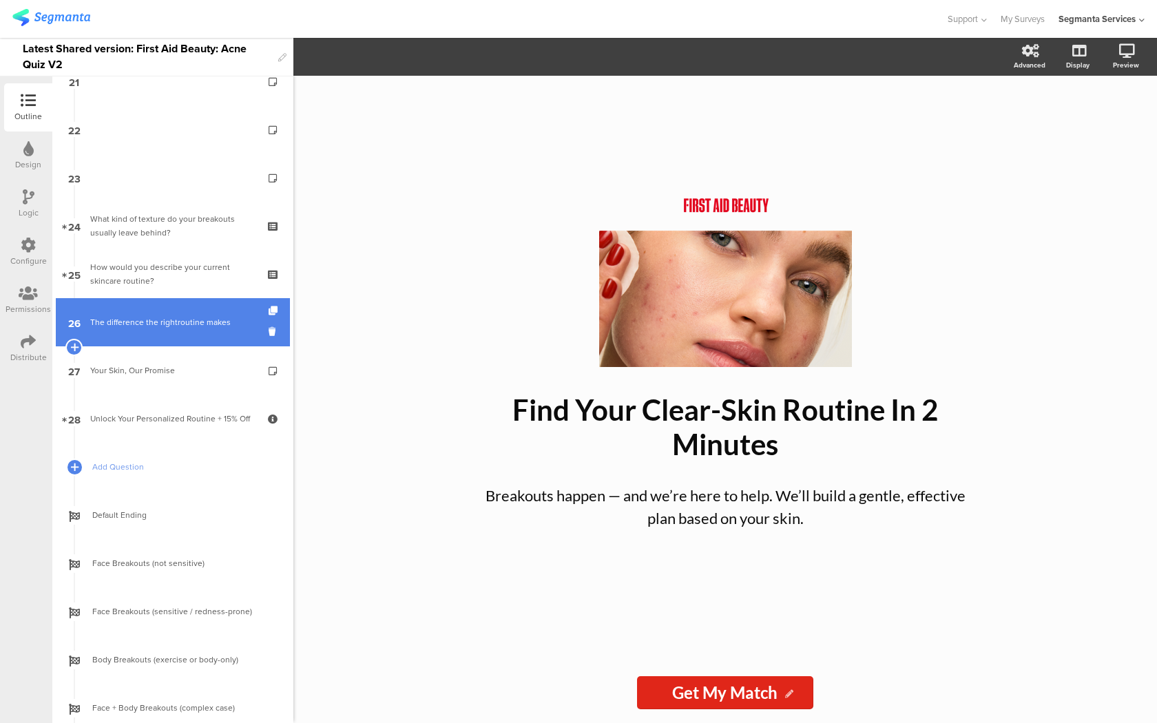
scroll to position [1000, 0]
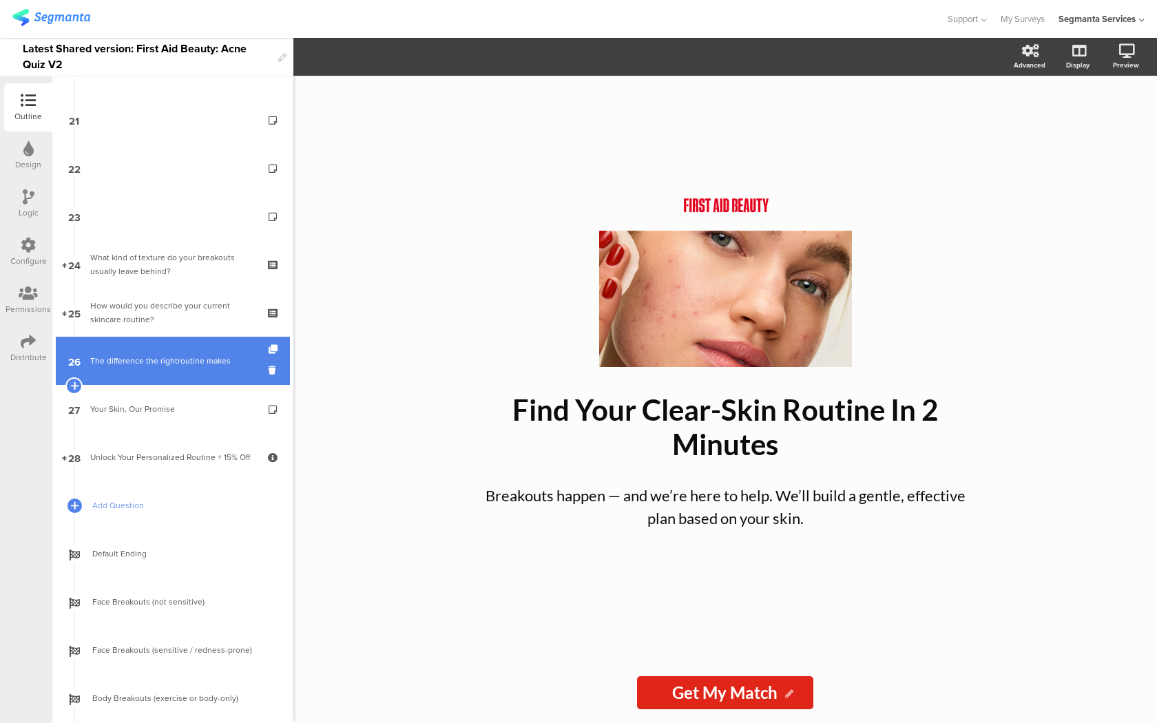
click at [213, 198] on link "23" at bounding box center [173, 216] width 234 height 48
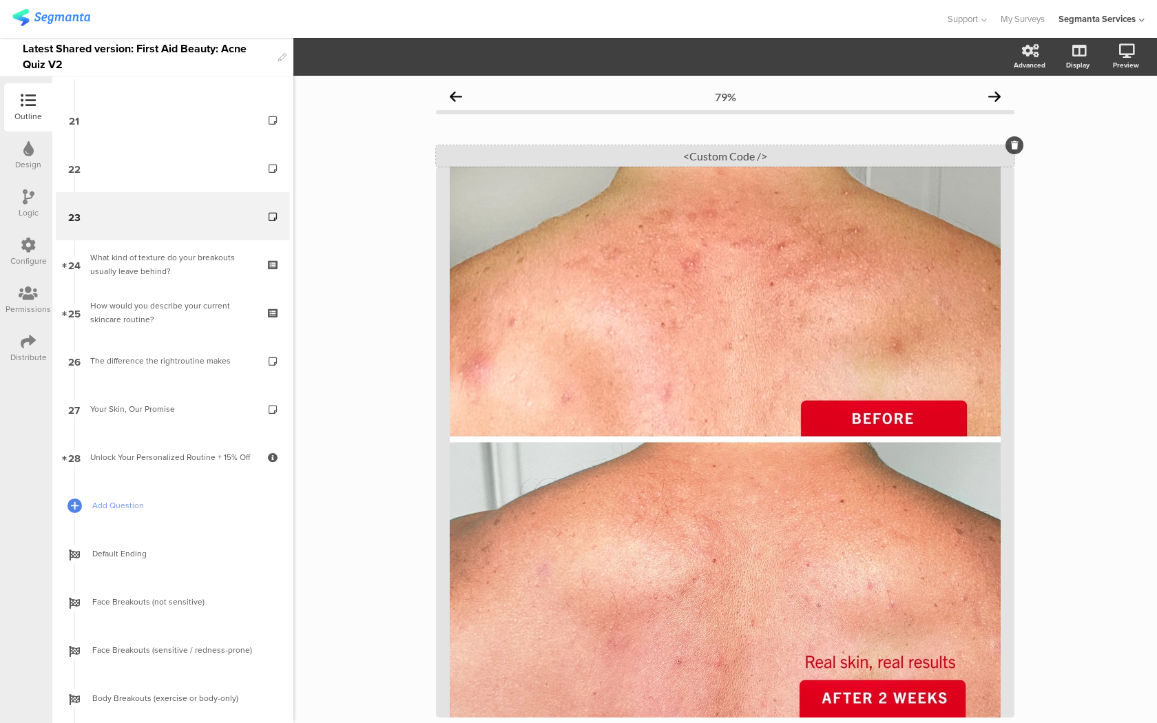
click at [614, 155] on div "<Custom Code />" at bounding box center [725, 155] width 578 height 21
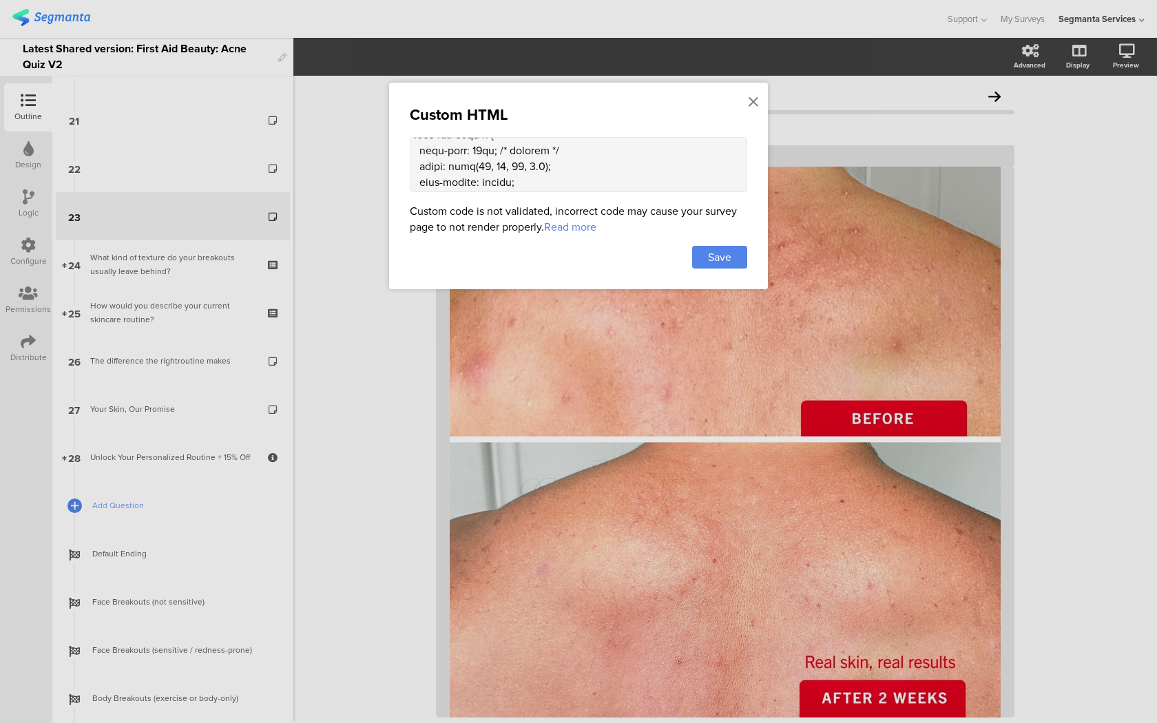
click at [565, 170] on textarea at bounding box center [578, 164] width 337 height 55
paste textarea "line-height: 1.2;"
type textarea "<style> .question-header .main-text { display: none !important; } .progress-bar…"
click at [708, 263] on span "Save" at bounding box center [719, 257] width 23 height 16
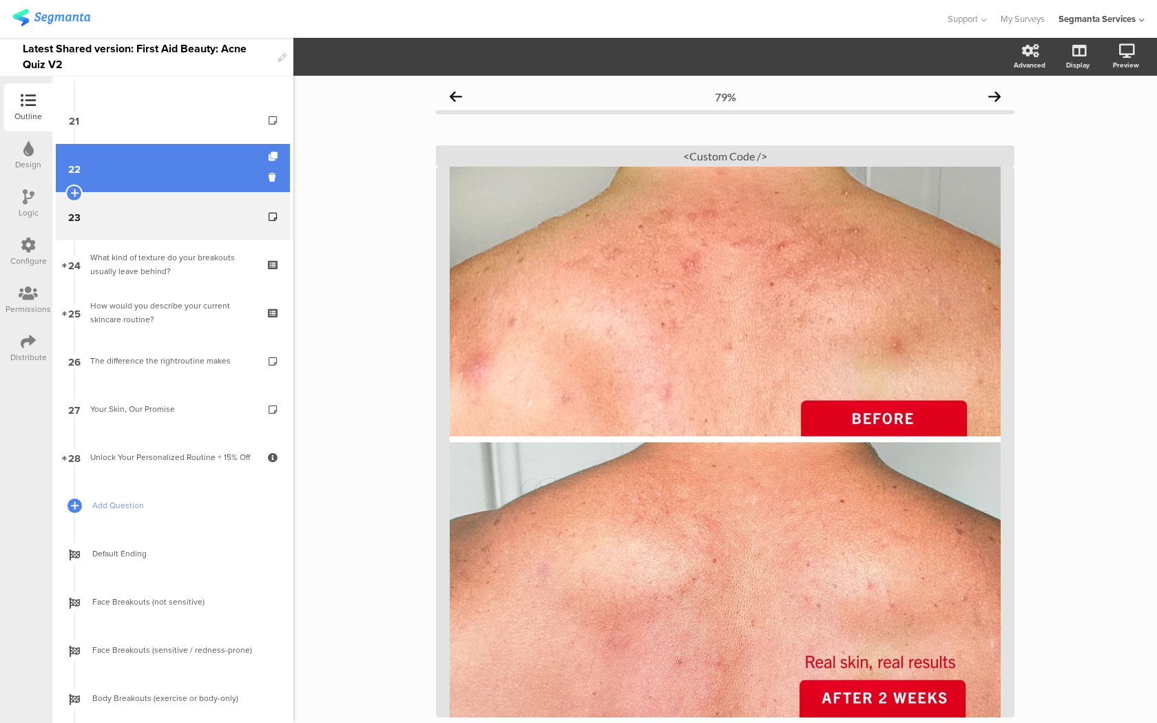
click at [168, 160] on link "22" at bounding box center [173, 168] width 234 height 48
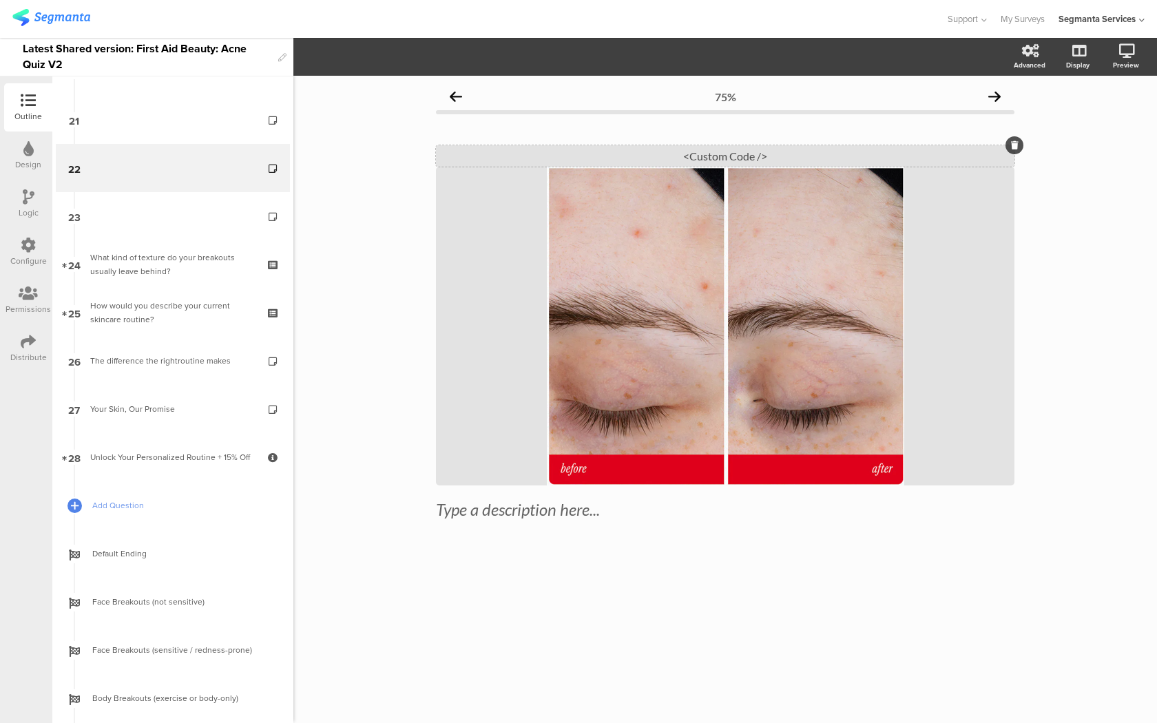
click at [705, 151] on div "<Custom Code />" at bounding box center [725, 155] width 578 height 21
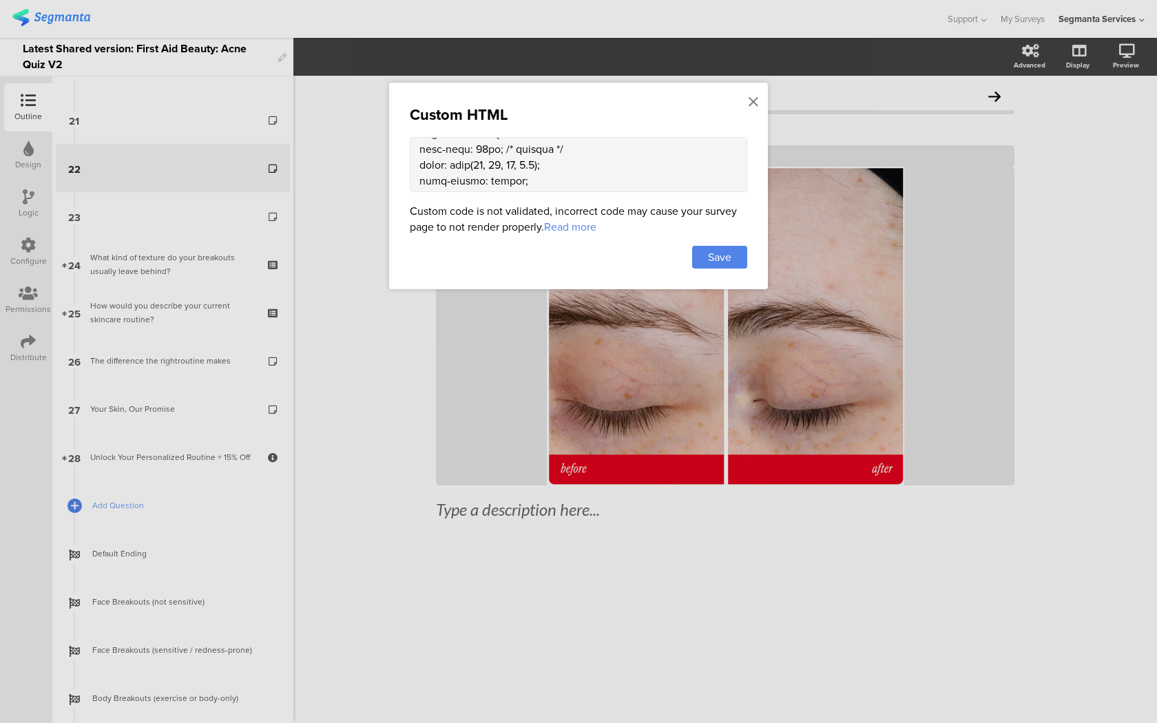
scroll to position [1752, 0]
click at [540, 164] on textarea at bounding box center [578, 164] width 337 height 55
paste textarea "line-height: 1.2;"
type textarea "<style> .question-header .main-text { display: none !important; } .progress-bar…"
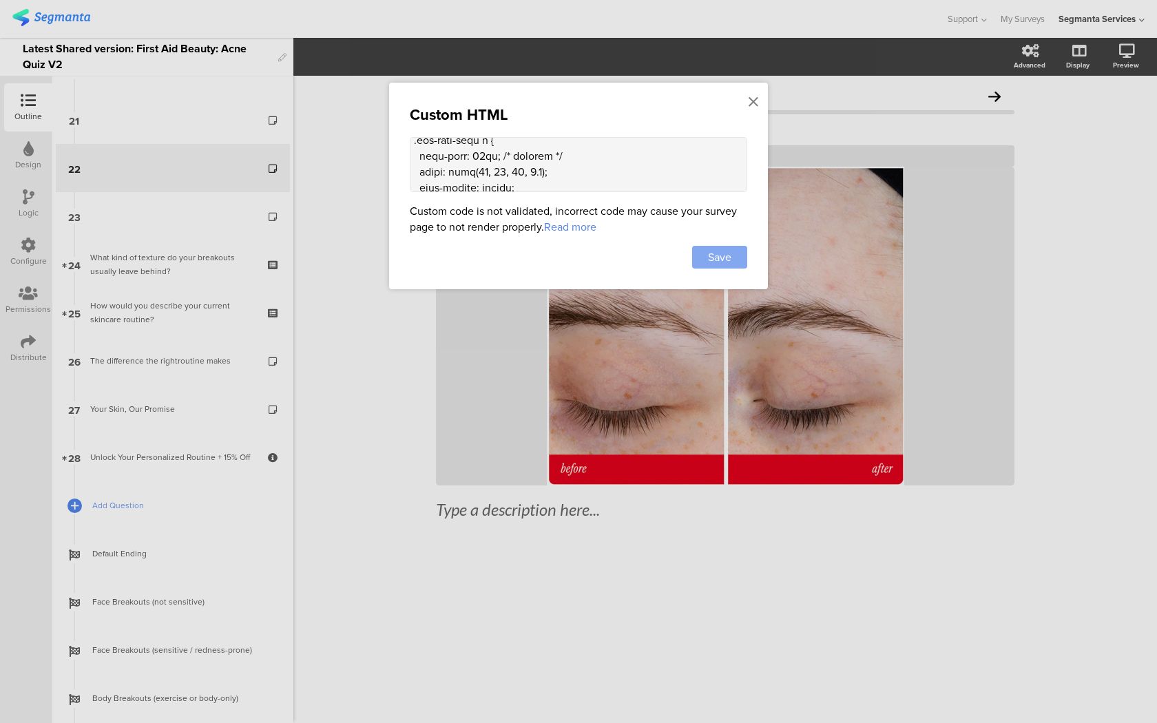
click at [717, 256] on span "Save" at bounding box center [719, 257] width 23 height 16
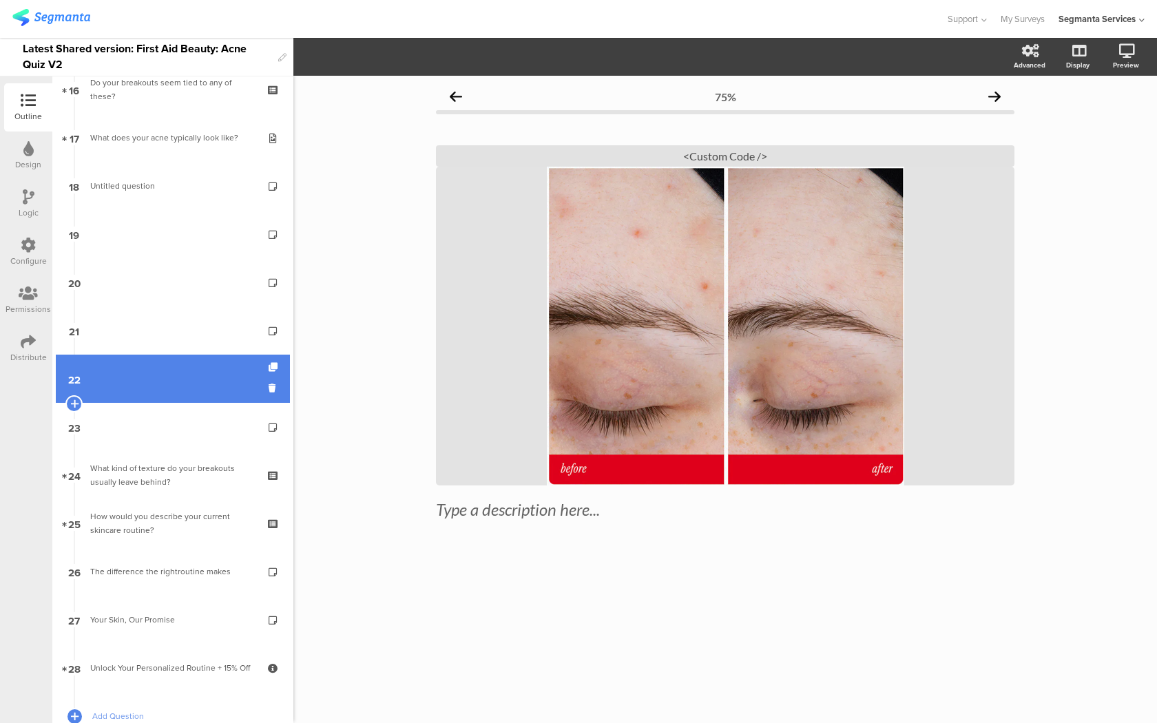
scroll to position [788, 0]
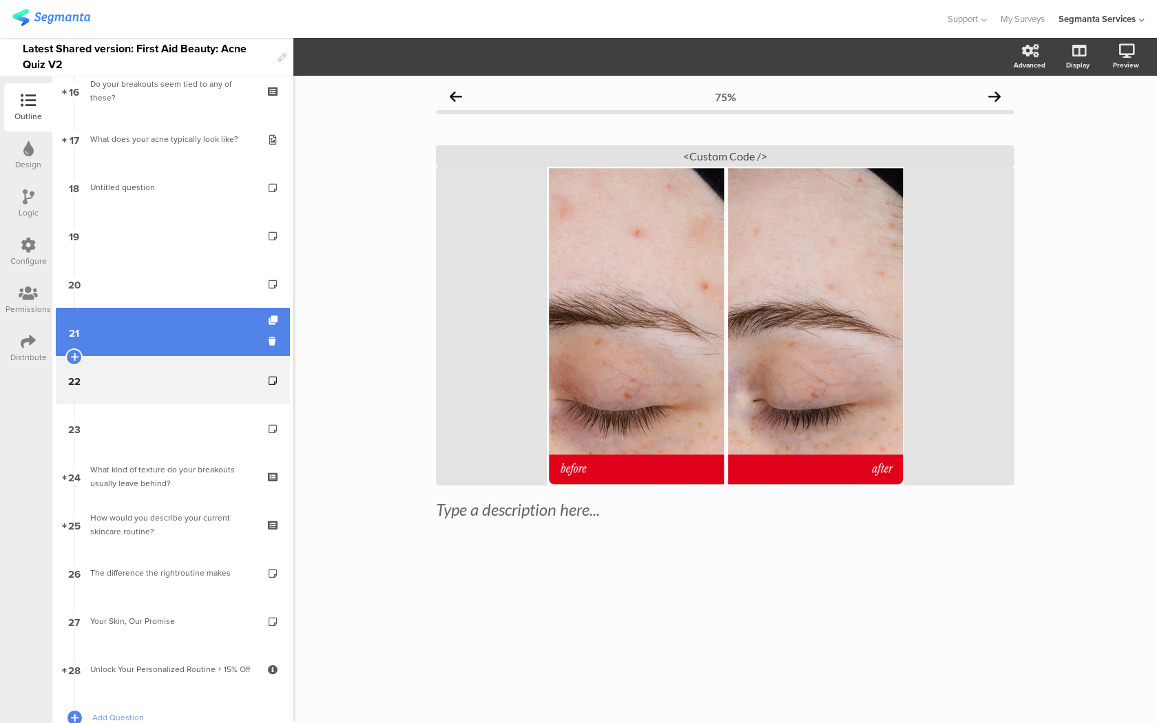
click at [204, 335] on link "21" at bounding box center [173, 332] width 234 height 48
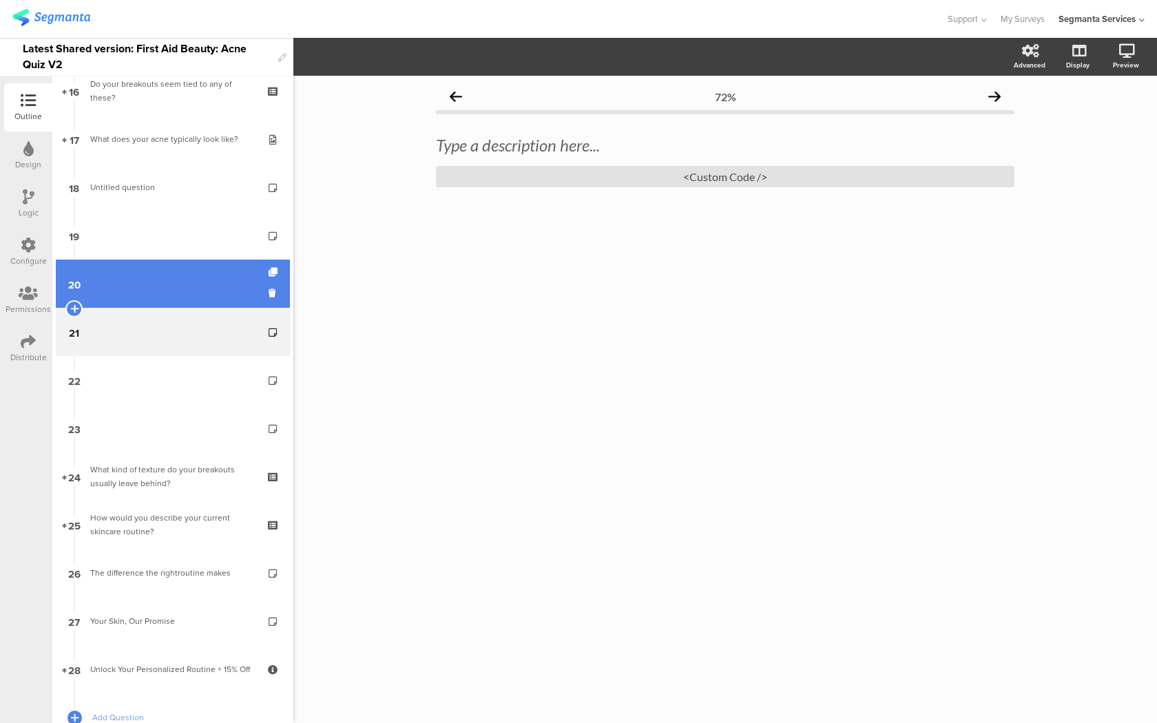
click at [207, 299] on link "20" at bounding box center [173, 284] width 234 height 48
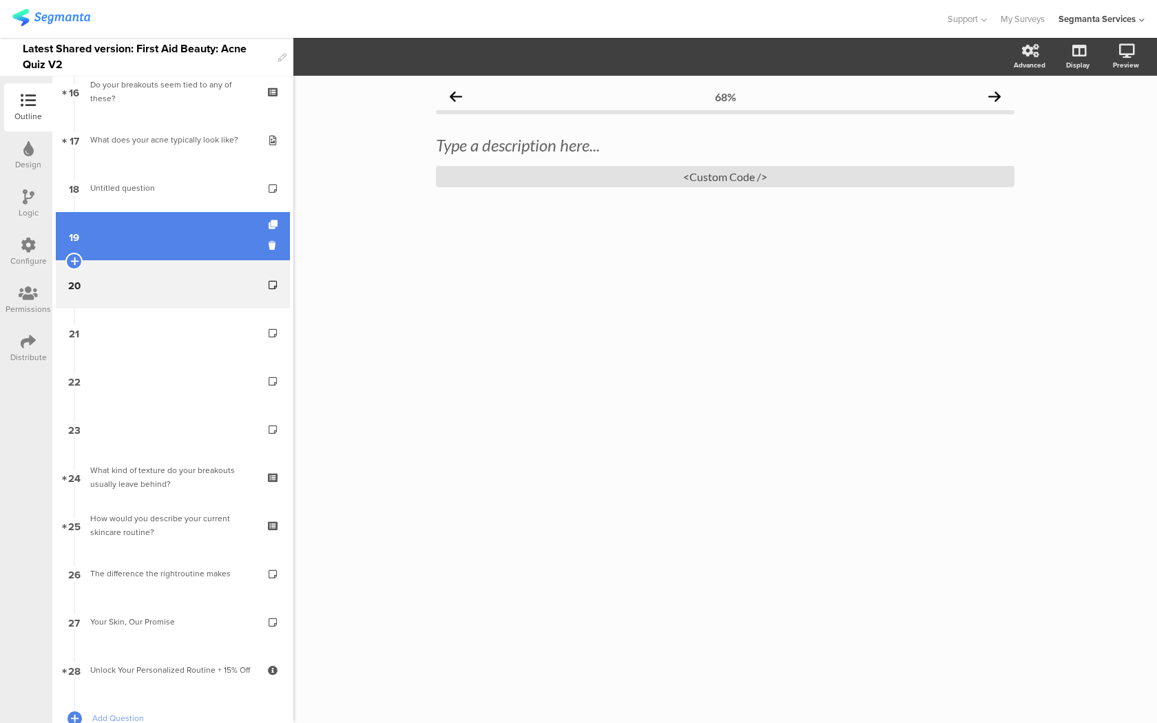
click at [213, 241] on link "19" at bounding box center [173, 236] width 234 height 48
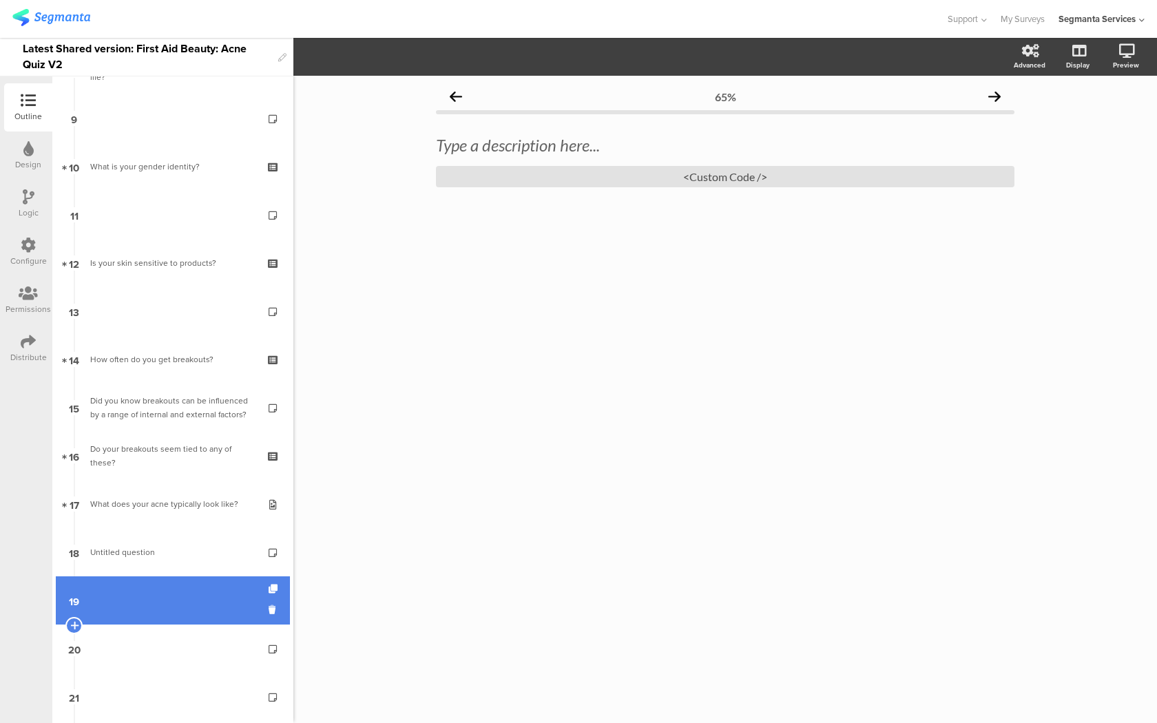
scroll to position [412, 0]
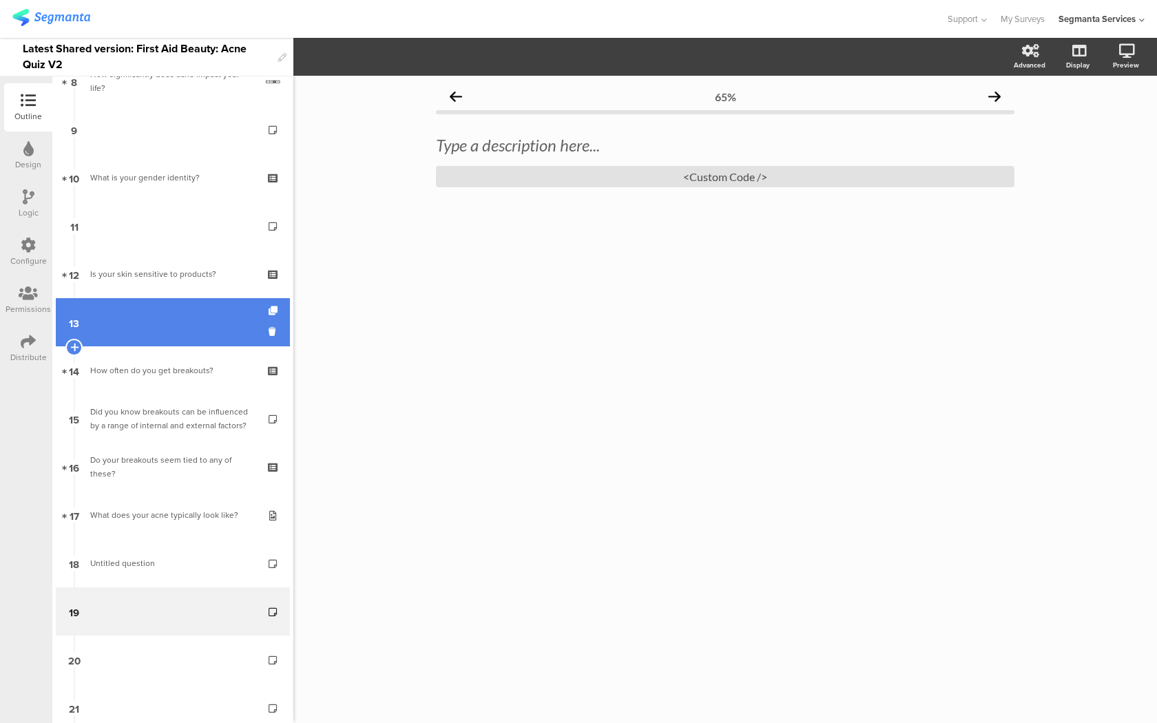
click at [193, 331] on link "13" at bounding box center [173, 322] width 234 height 48
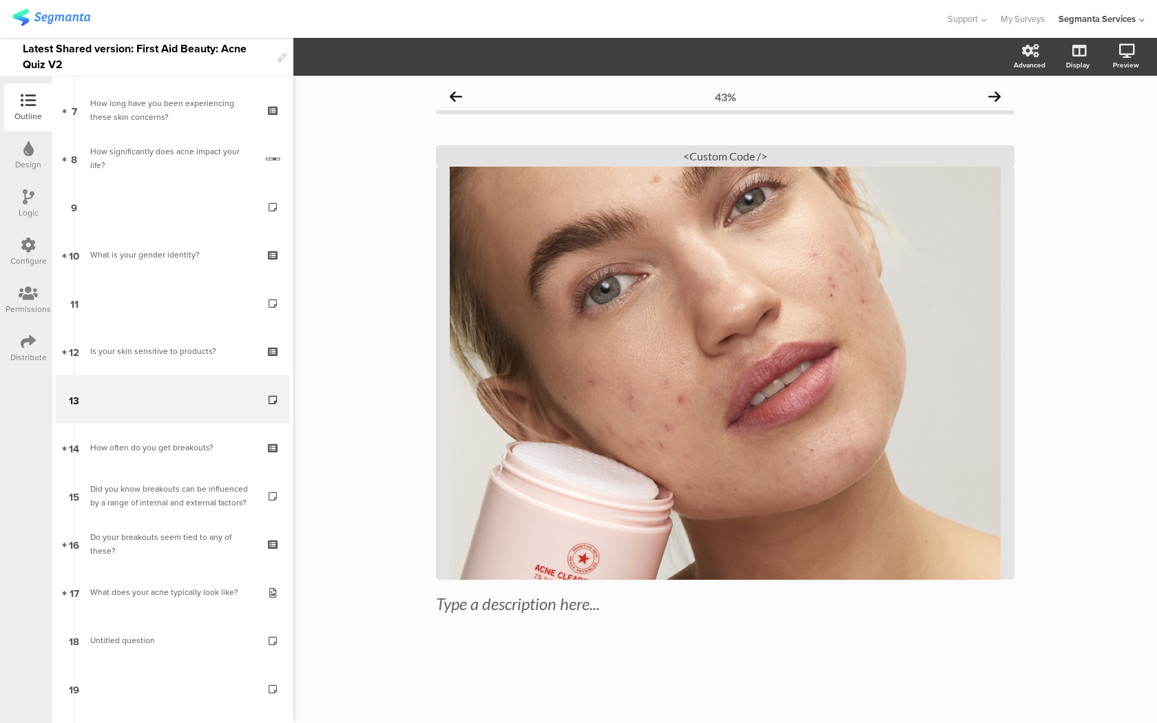
scroll to position [322, 0]
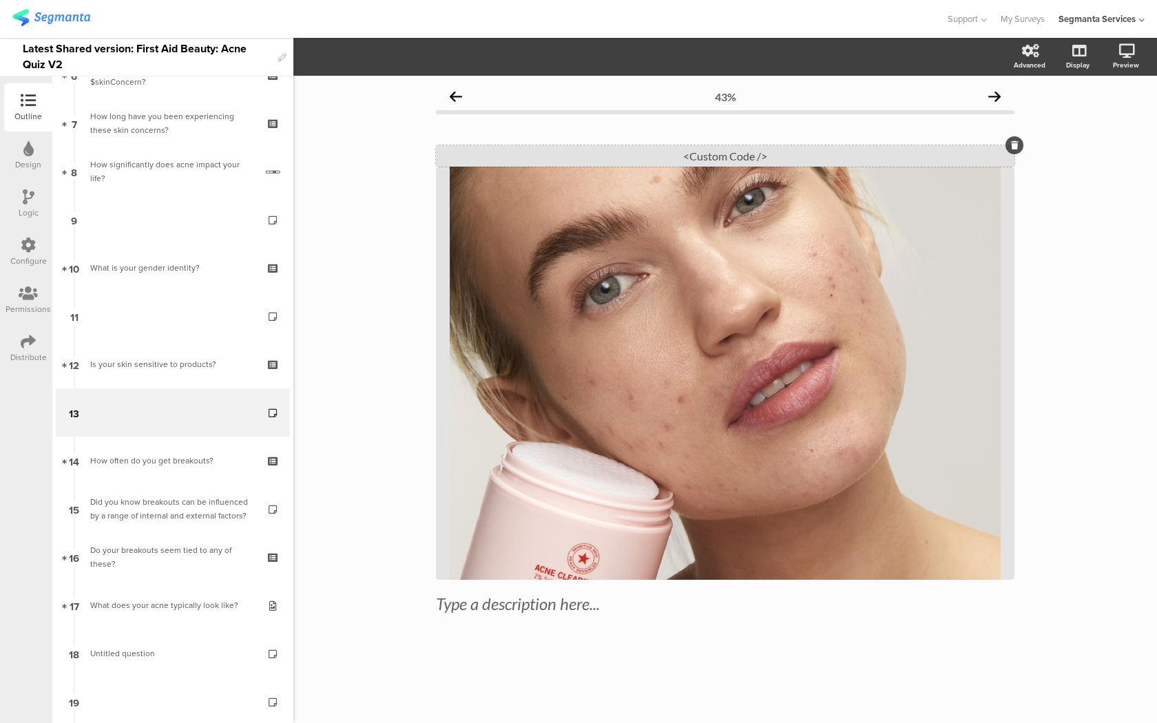
click at [677, 151] on div "<Custom Code />" at bounding box center [725, 155] width 578 height 21
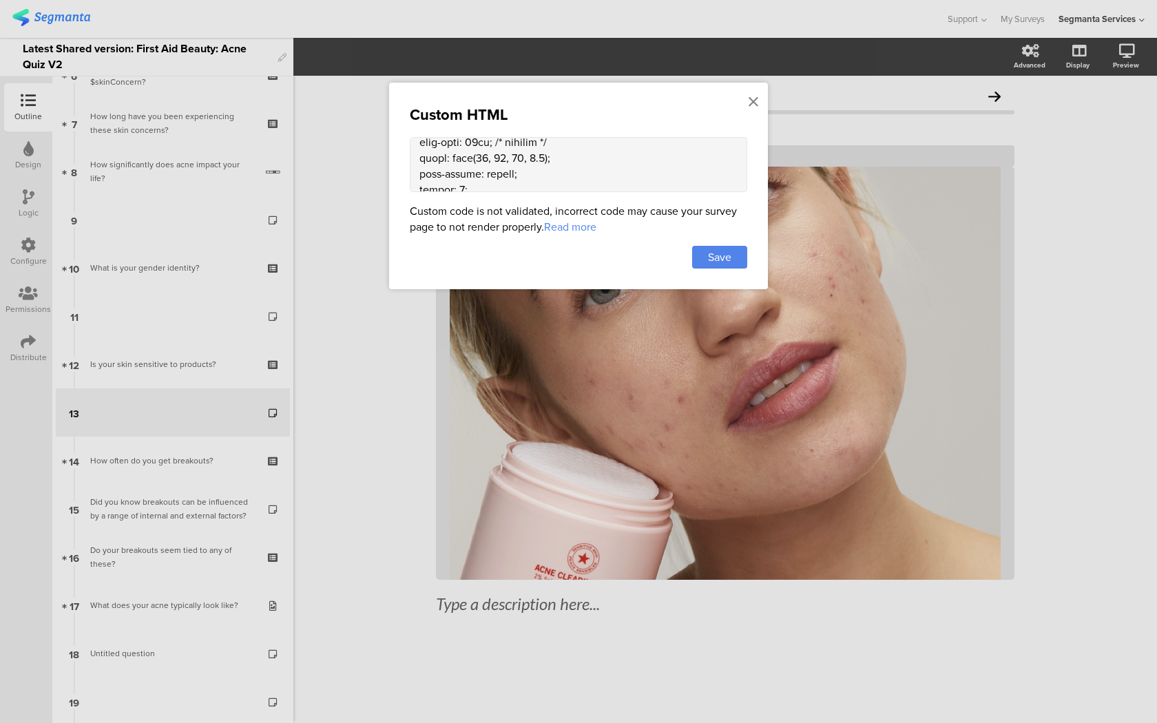
scroll to position [1773, 0]
click at [518, 163] on textarea at bounding box center [578, 164] width 337 height 55
paste textarea "line-height: 1.2;"
type textarea "<style> .question-header .main-text { display: none !important; } .progress-bar…"
click at [713, 247] on div "Save" at bounding box center [719, 257] width 55 height 23
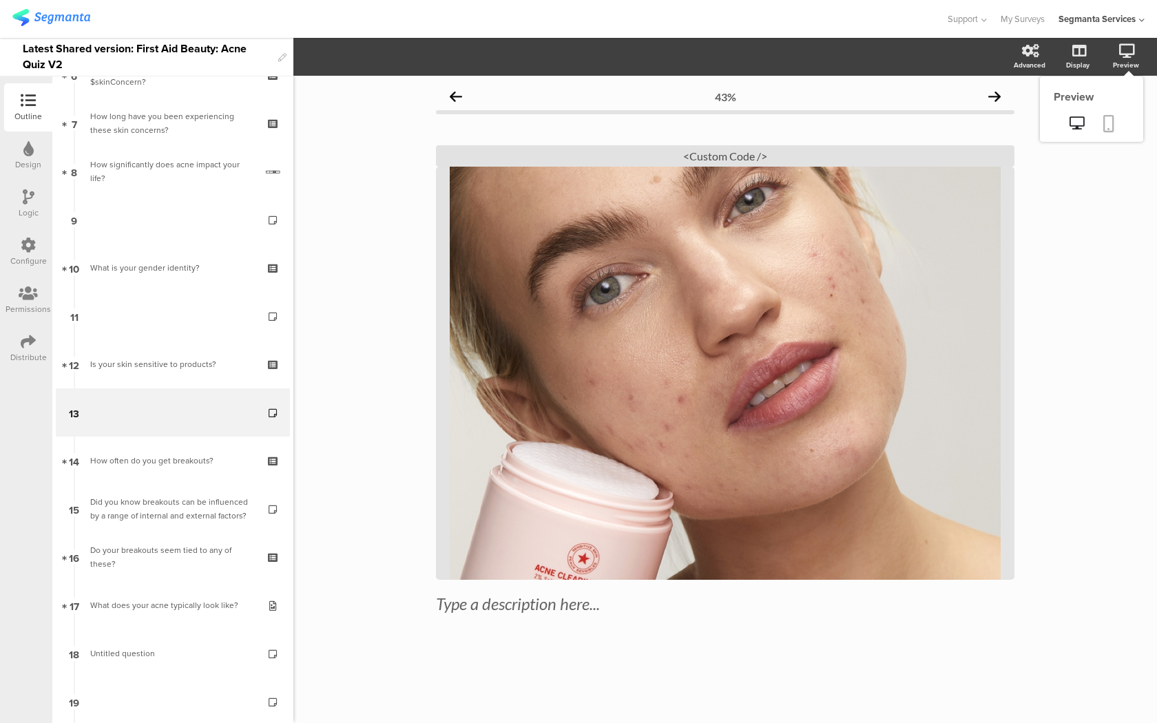
click at [1107, 123] on icon at bounding box center [1108, 123] width 11 height 17
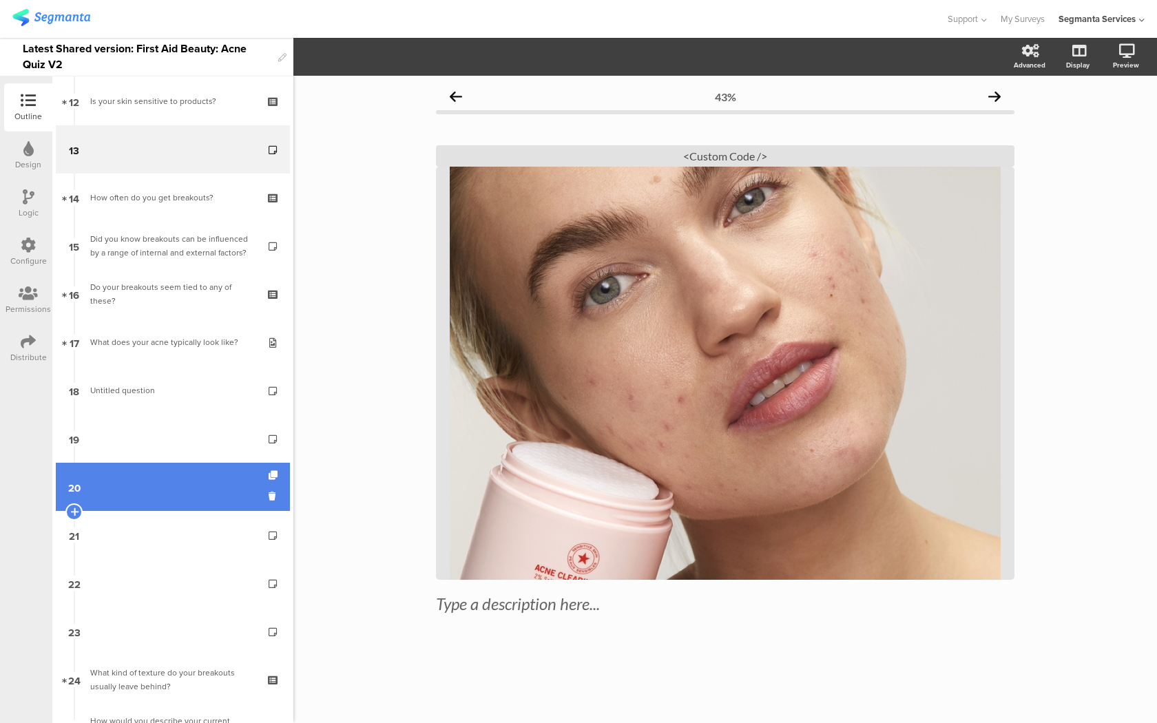
scroll to position [649, 0]
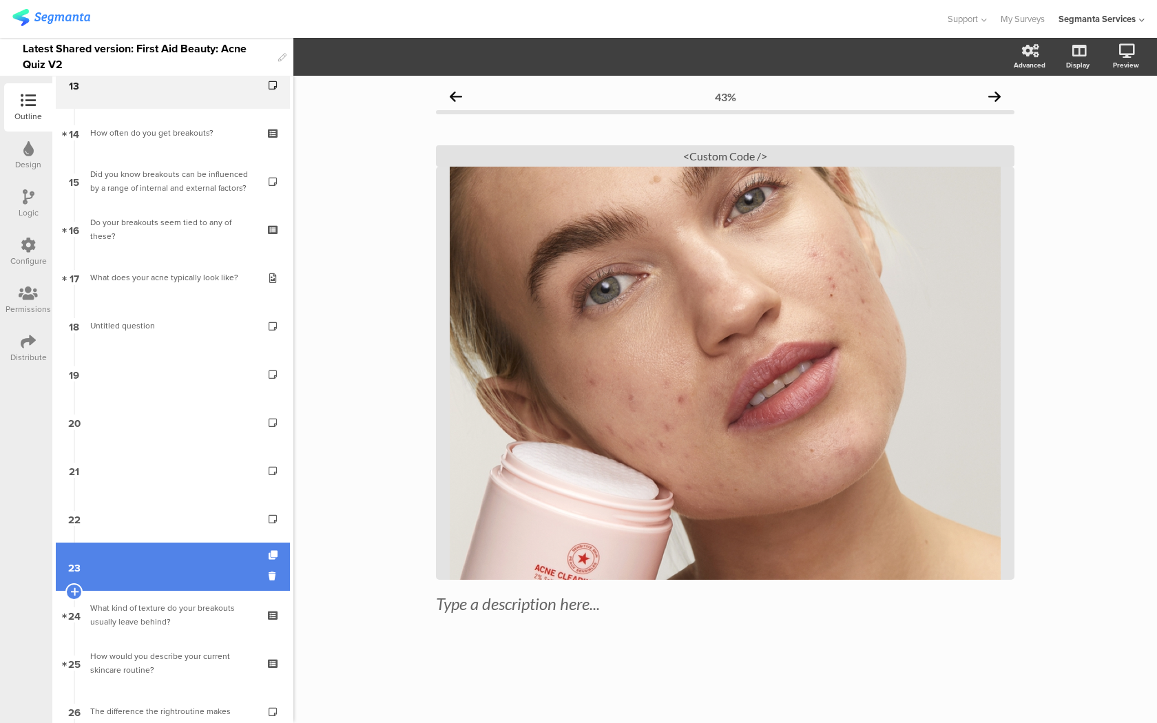
click at [215, 554] on link "23" at bounding box center [173, 567] width 234 height 48
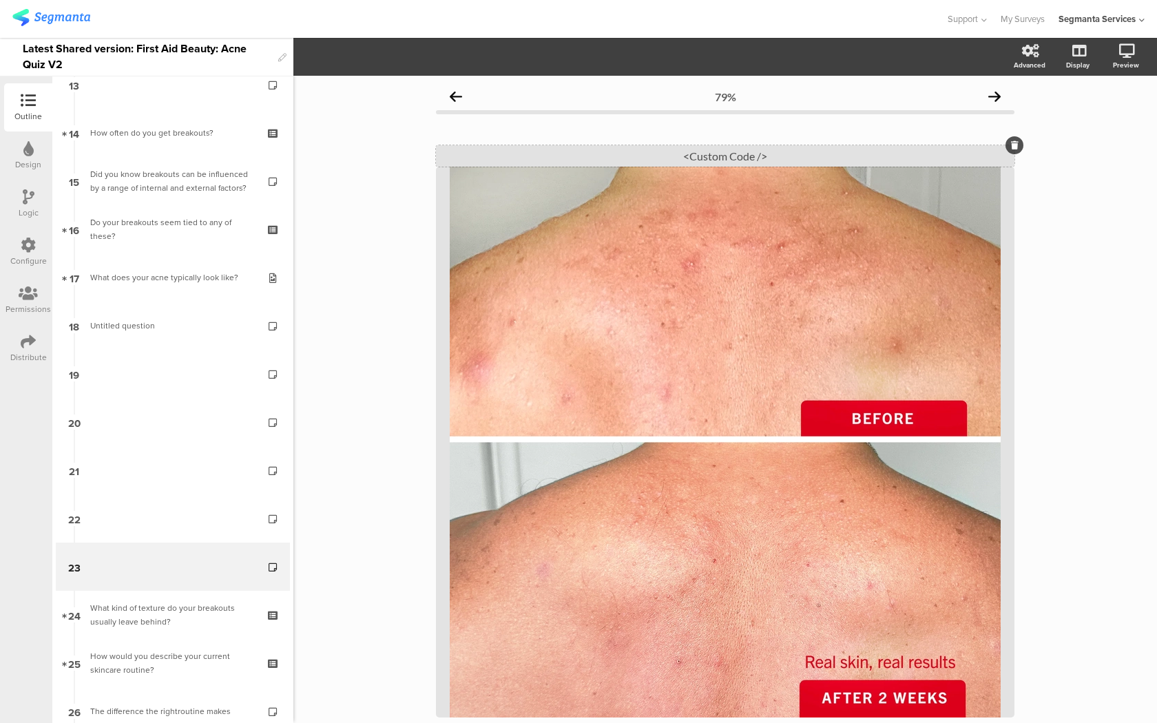
click at [708, 154] on div "<Custom Code />" at bounding box center [725, 155] width 578 height 21
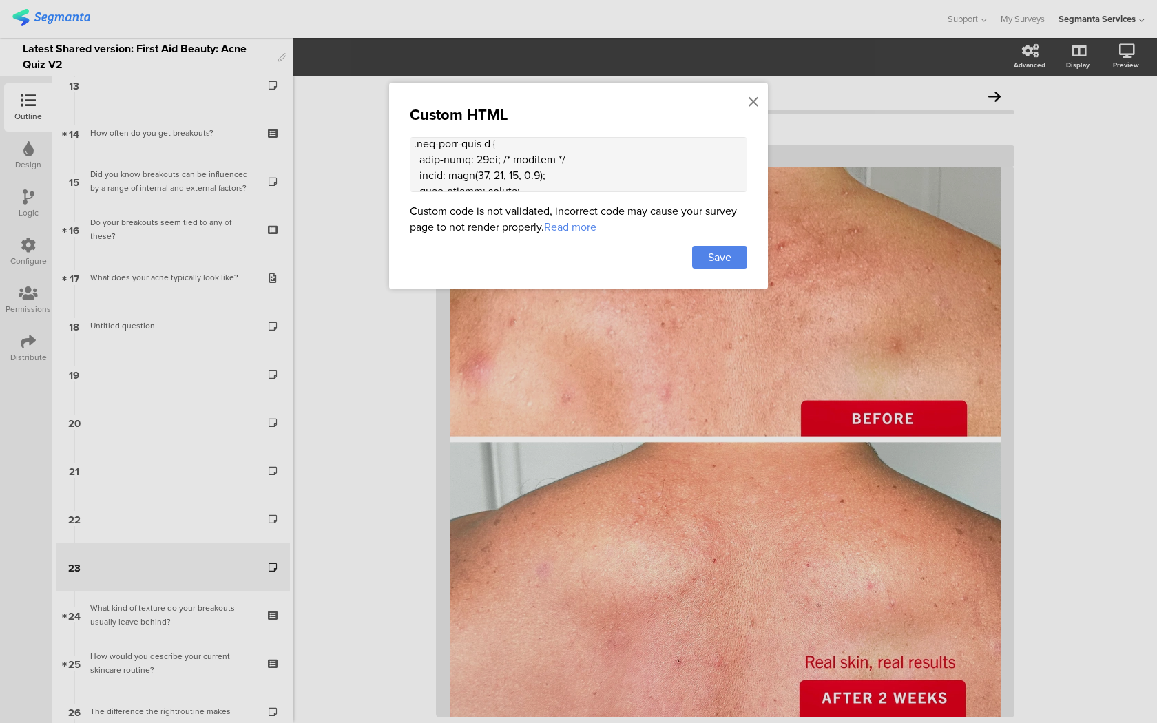
scroll to position [1749, 0]
click at [498, 162] on textarea at bounding box center [578, 164] width 337 height 55
type textarea "<style> .question-header .main-text { display: none !important; } .progress-bar…"
click at [717, 266] on div "Save" at bounding box center [719, 257] width 55 height 23
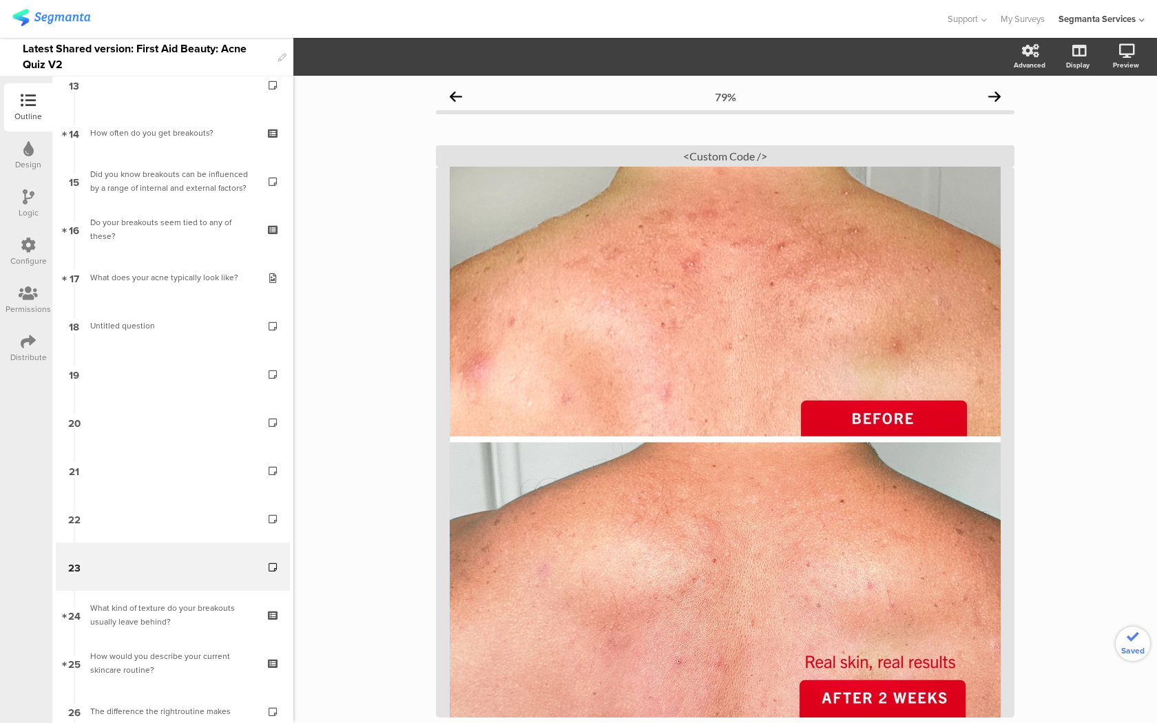
click at [200, 526] on link "22" at bounding box center [173, 518] width 234 height 48
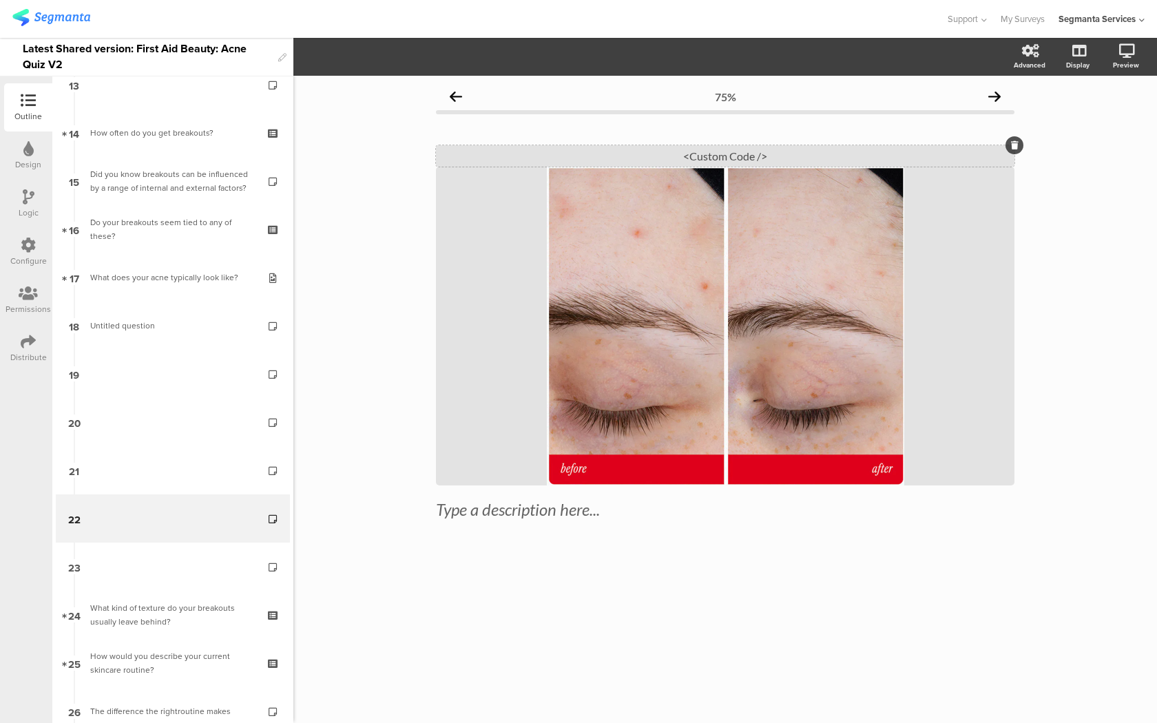
click at [682, 156] on div "<Custom Code />" at bounding box center [725, 155] width 578 height 21
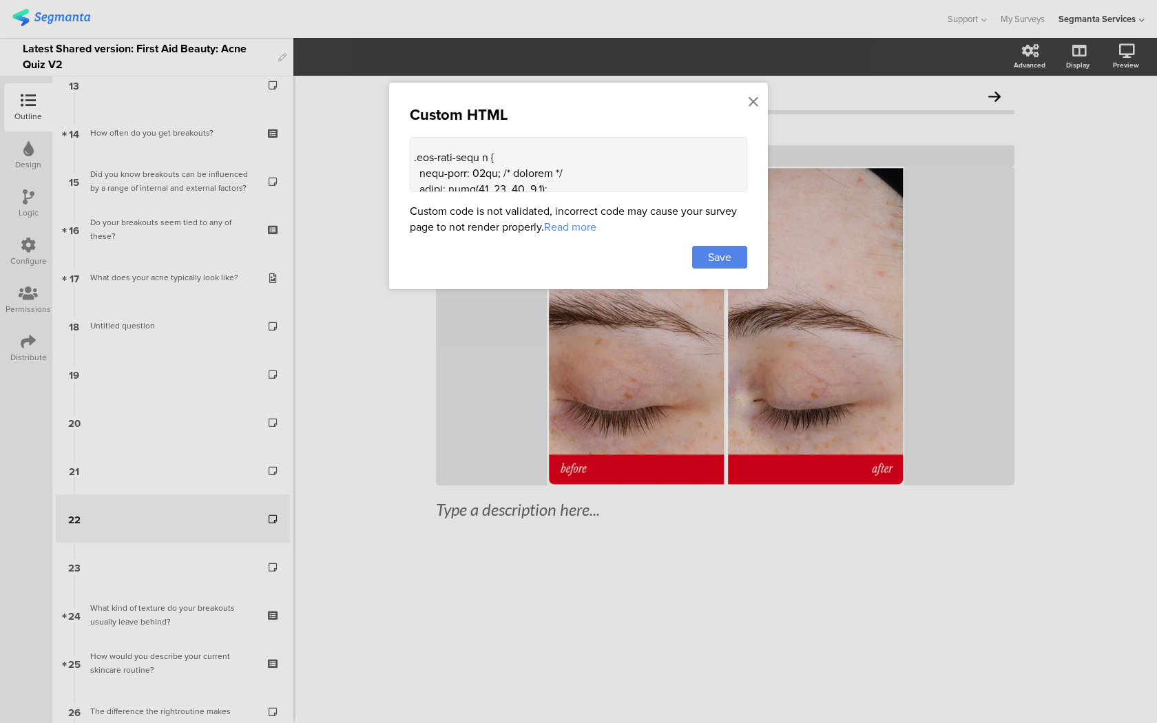
scroll to position [1733, 0]
click at [498, 165] on textarea at bounding box center [578, 164] width 337 height 55
type textarea "<style> .question-header .main-text { display: none !important; } .progress-bar…"
click at [722, 252] on span "Save" at bounding box center [719, 257] width 23 height 16
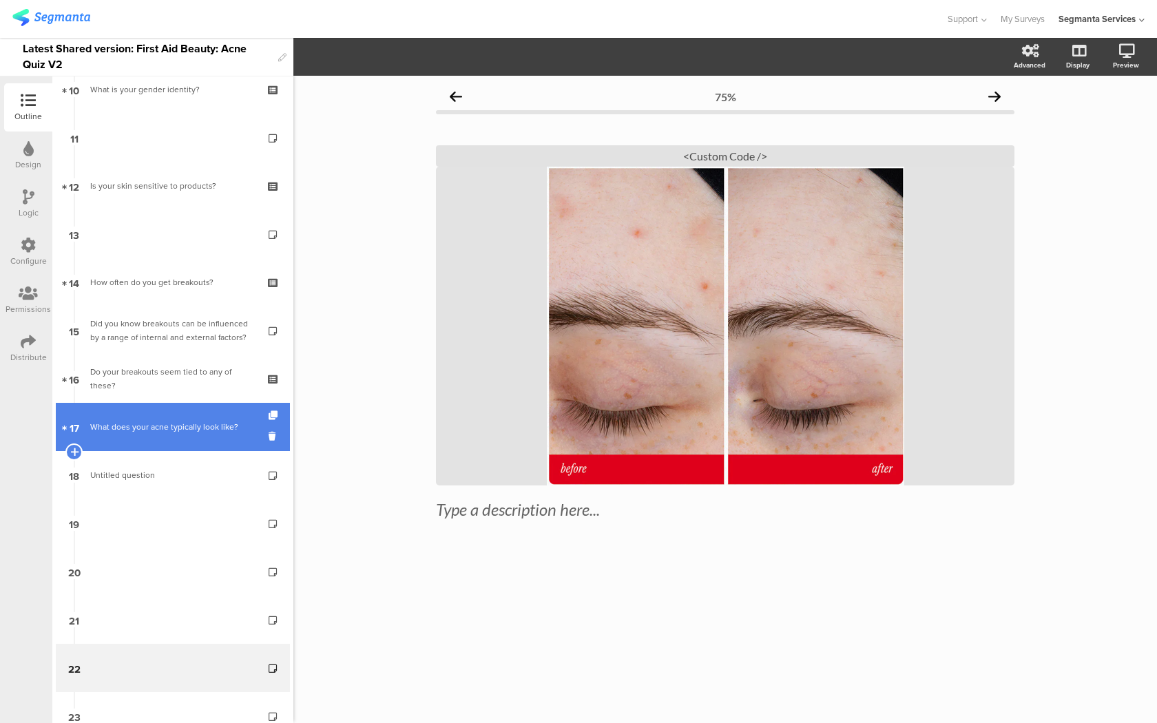
scroll to position [498, 0]
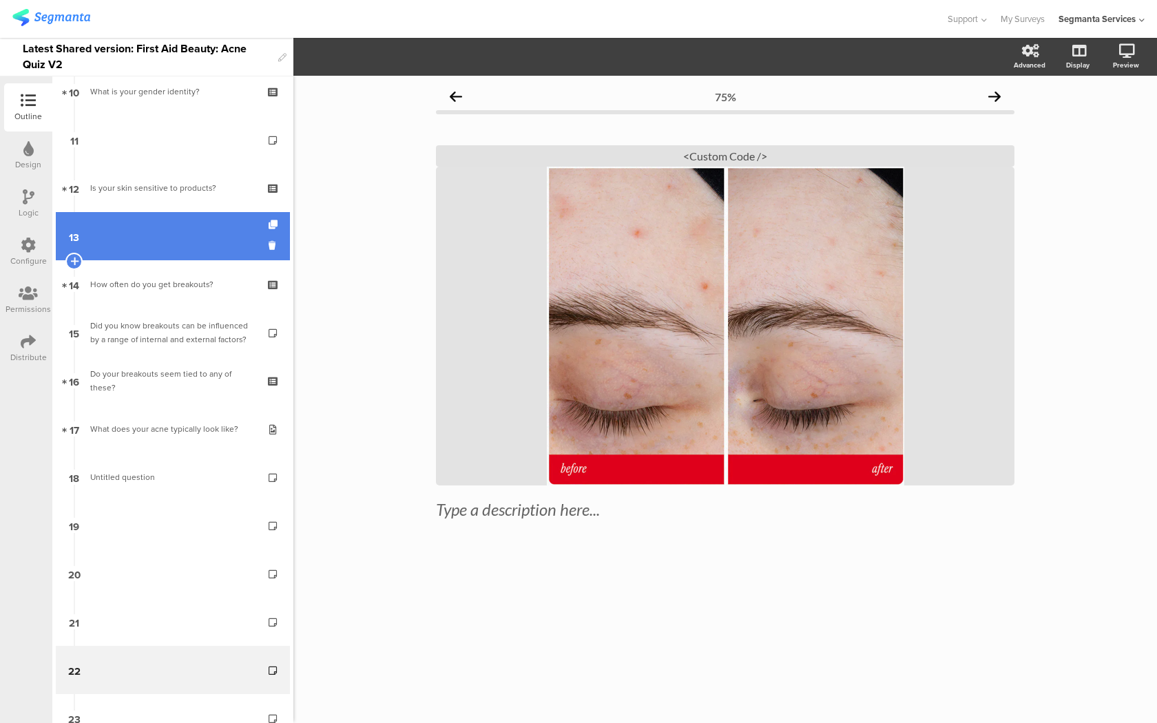
click at [224, 219] on link "13" at bounding box center [173, 236] width 234 height 48
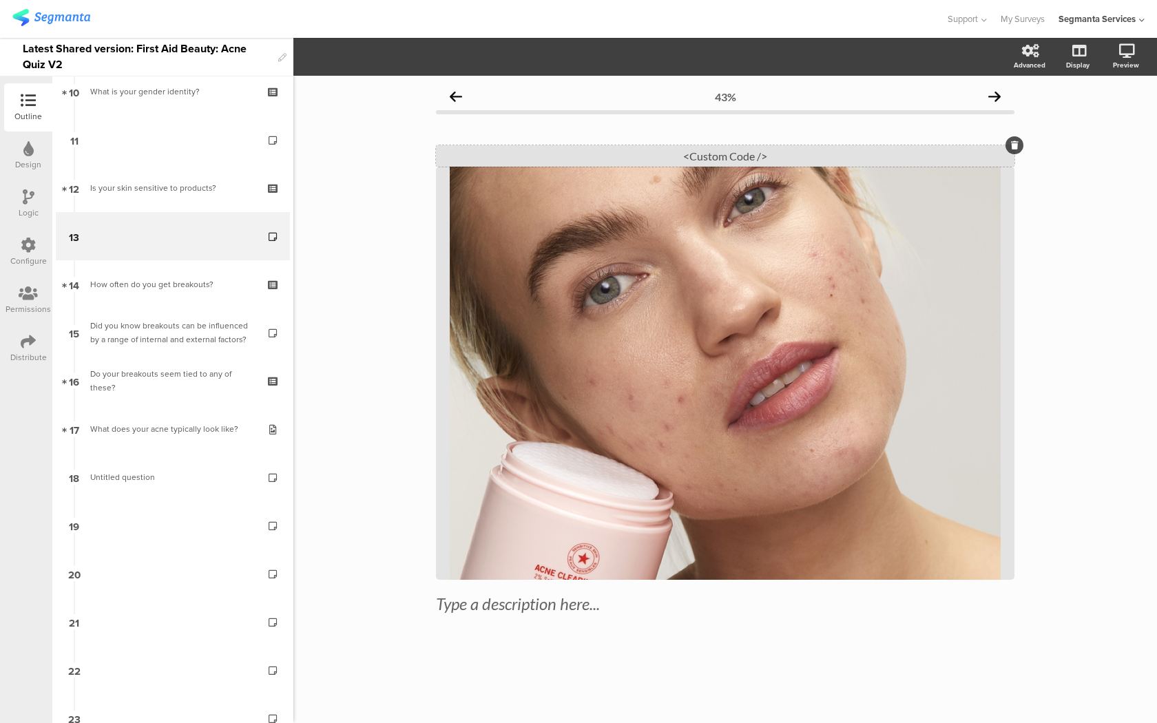
click at [580, 152] on div "<Custom Code />" at bounding box center [725, 155] width 578 height 21
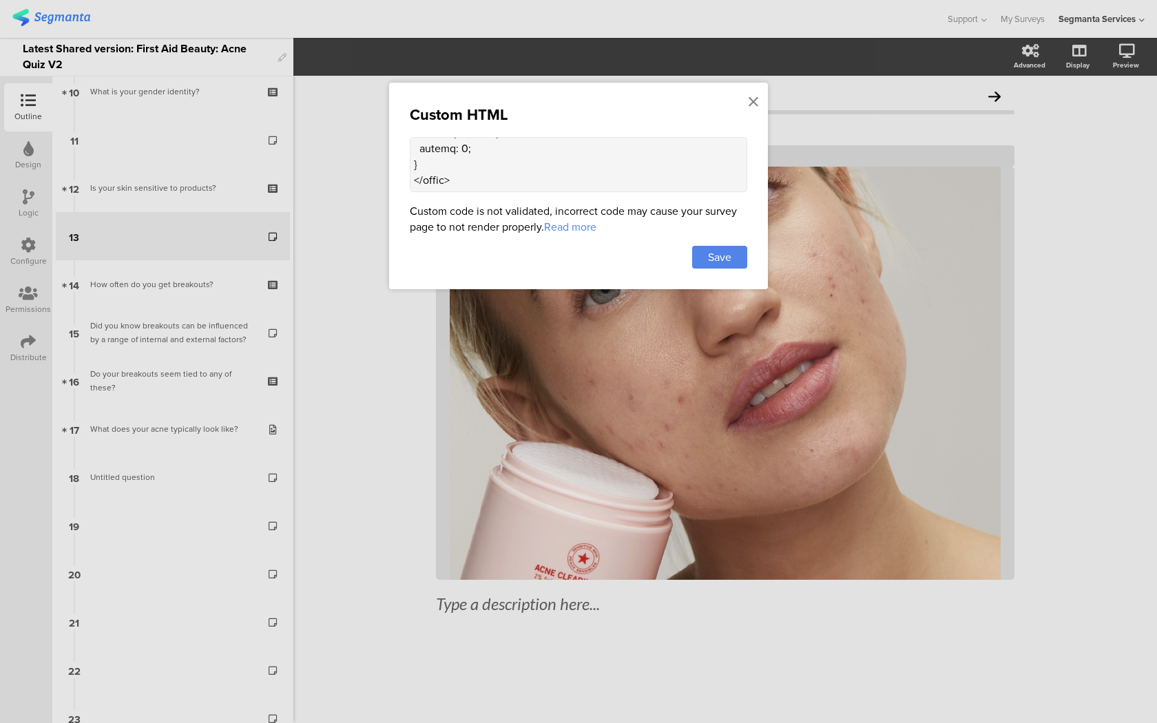
scroll to position [1906, 0]
click at [505, 160] on textarea at bounding box center [578, 164] width 337 height 55
click at [496, 157] on textarea at bounding box center [578, 164] width 337 height 55
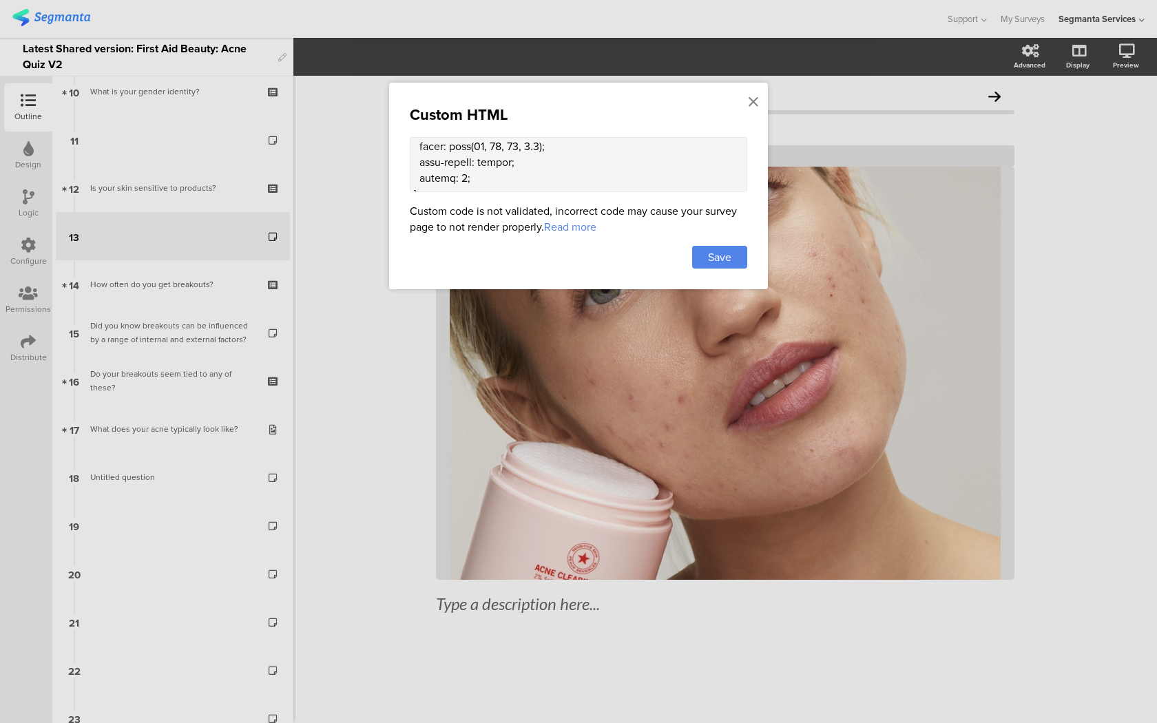
drag, startPoint x: 495, startPoint y: 161, endPoint x: 399, endPoint y: 161, distance: 96.4
click at [399, 161] on div "Custom HTML Custom code is not validated, incorrect code may cause your survey …" at bounding box center [578, 186] width 379 height 207
type textarea "<style> .question-header .main-text { display: none !important; } .progress-bar…"
click at [701, 247] on div "Save" at bounding box center [719, 257] width 55 height 23
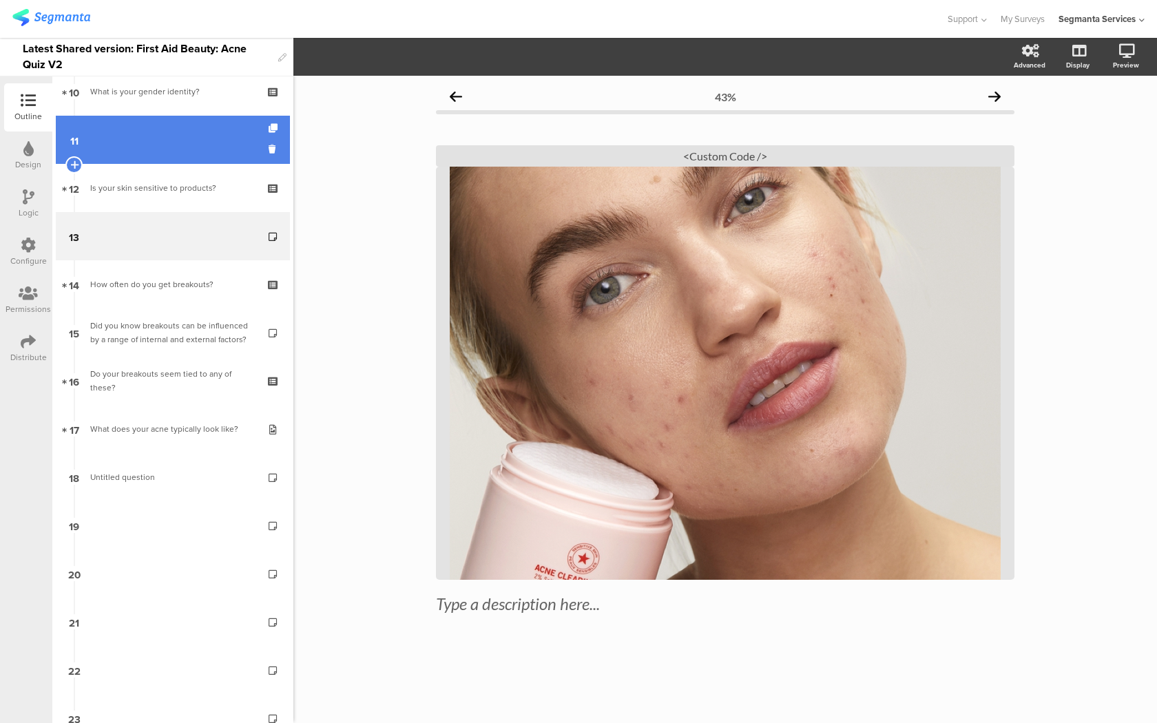
click at [178, 139] on link "11" at bounding box center [173, 140] width 234 height 48
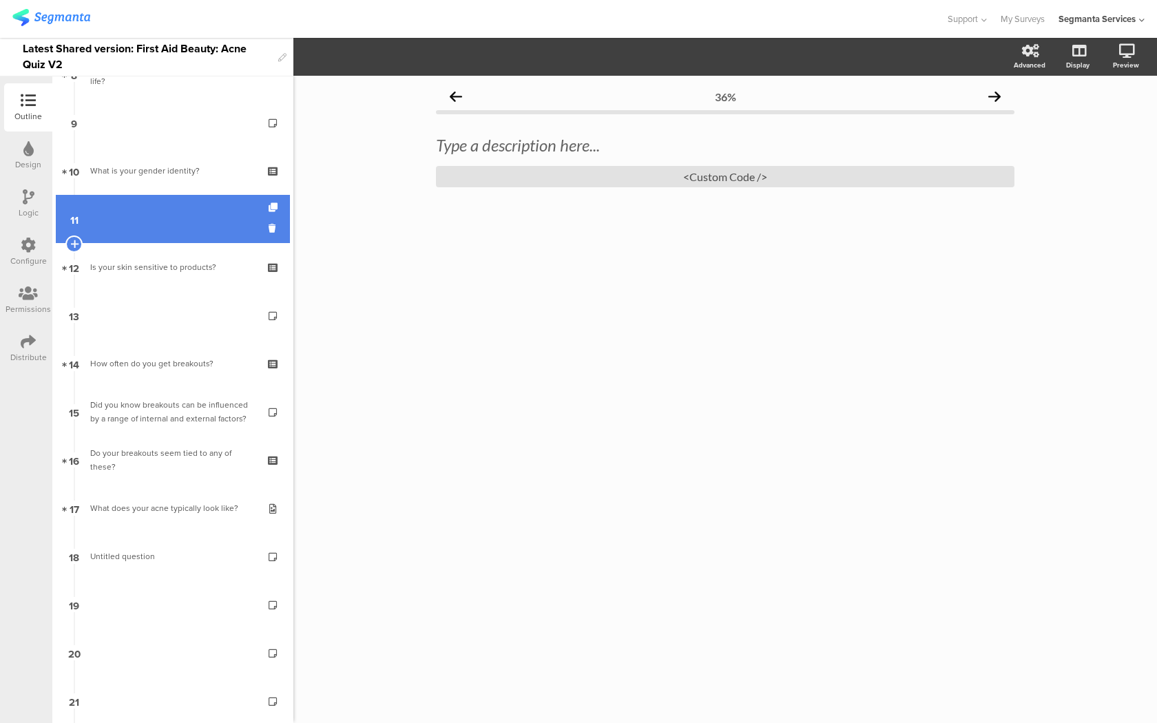
scroll to position [355, 0]
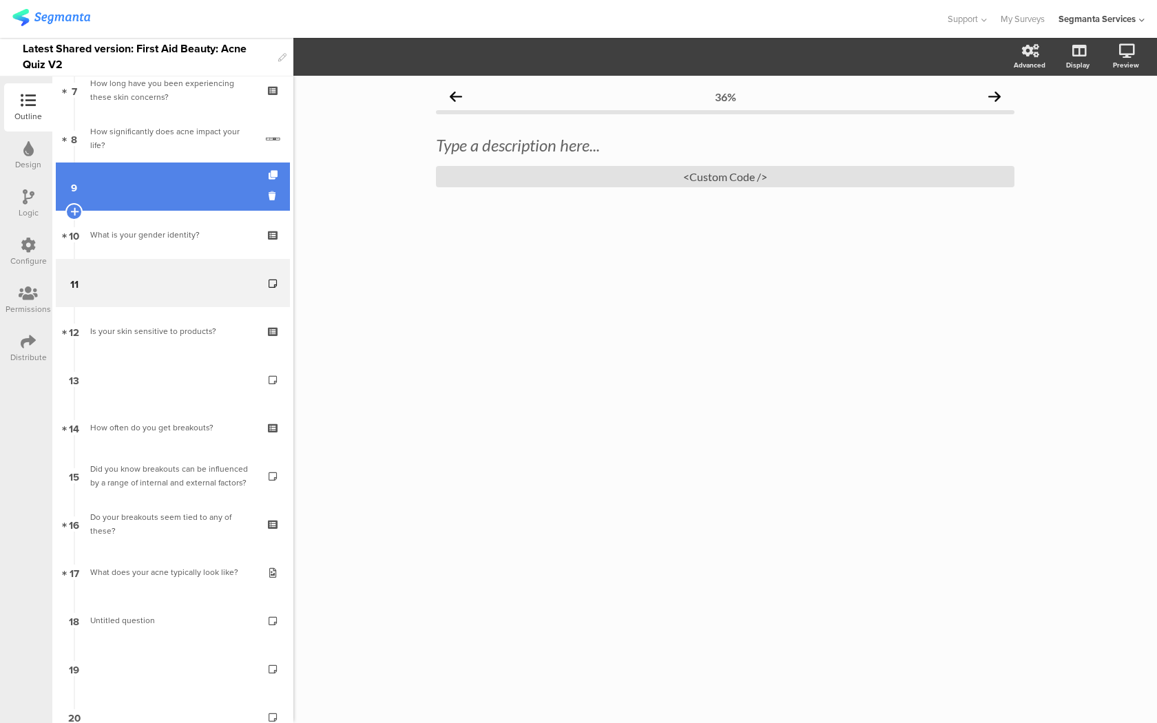
click at [168, 179] on link "9" at bounding box center [173, 186] width 234 height 48
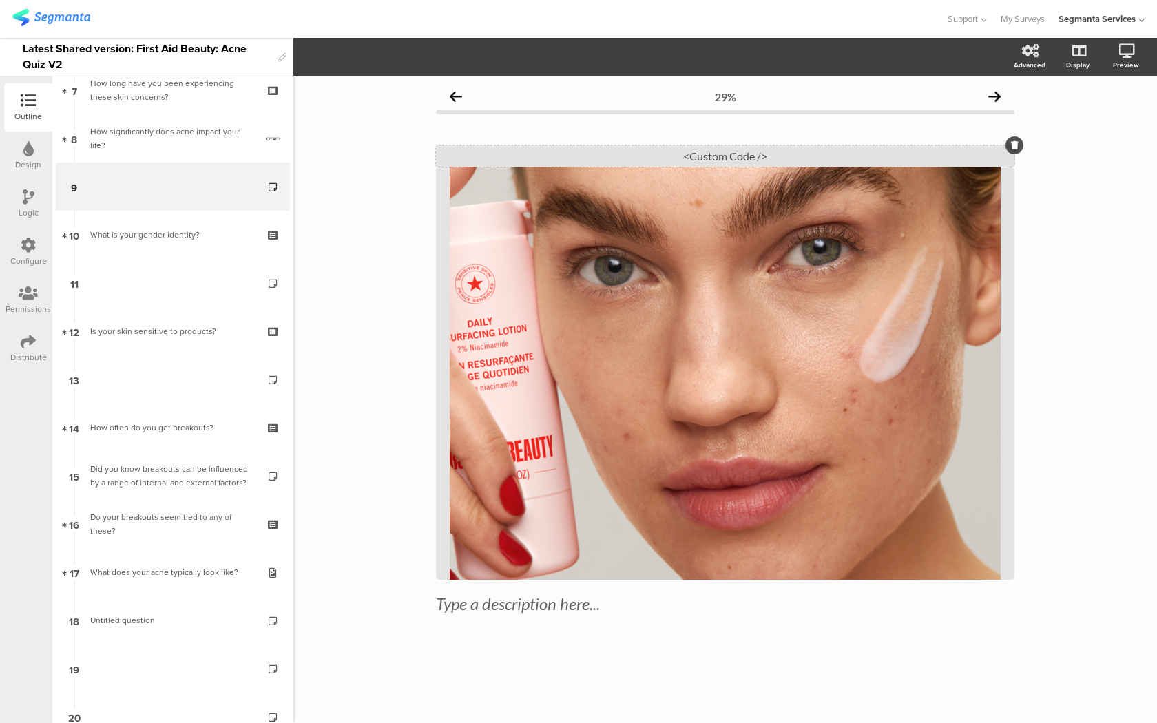
click at [604, 156] on div "<Custom Code />" at bounding box center [725, 155] width 578 height 21
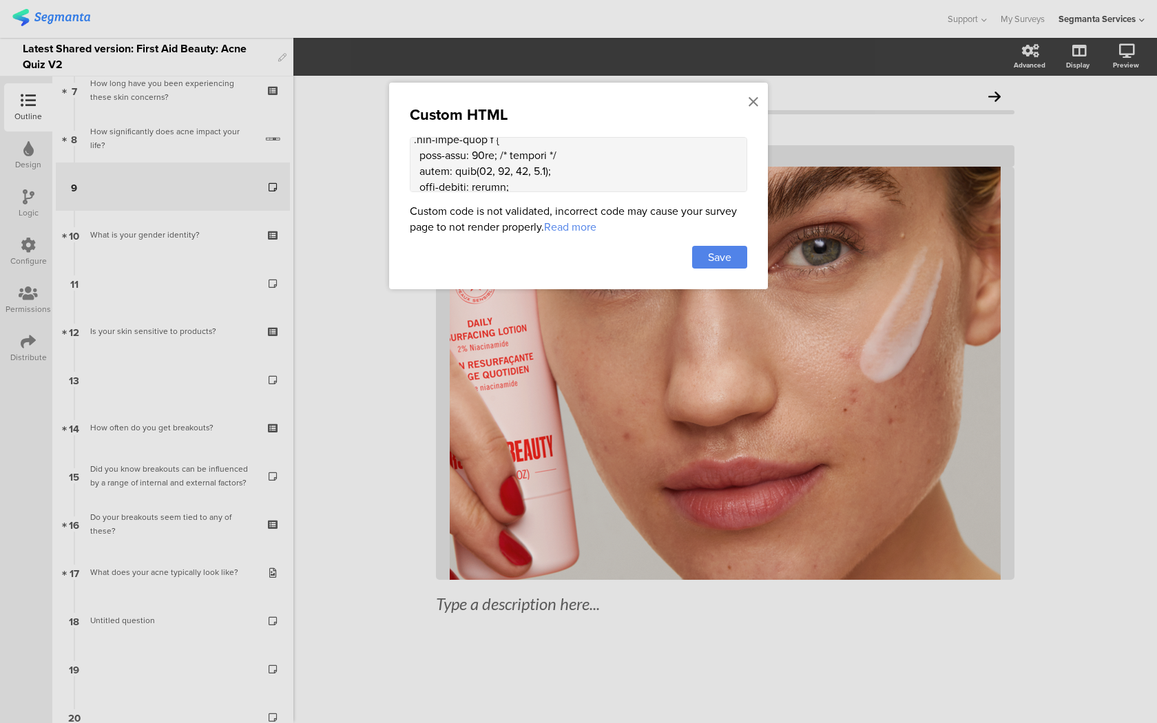
click at [525, 181] on textarea at bounding box center [578, 164] width 337 height 55
paste textarea "line-height: 1.2;"
click at [498, 159] on textarea at bounding box center [578, 164] width 337 height 55
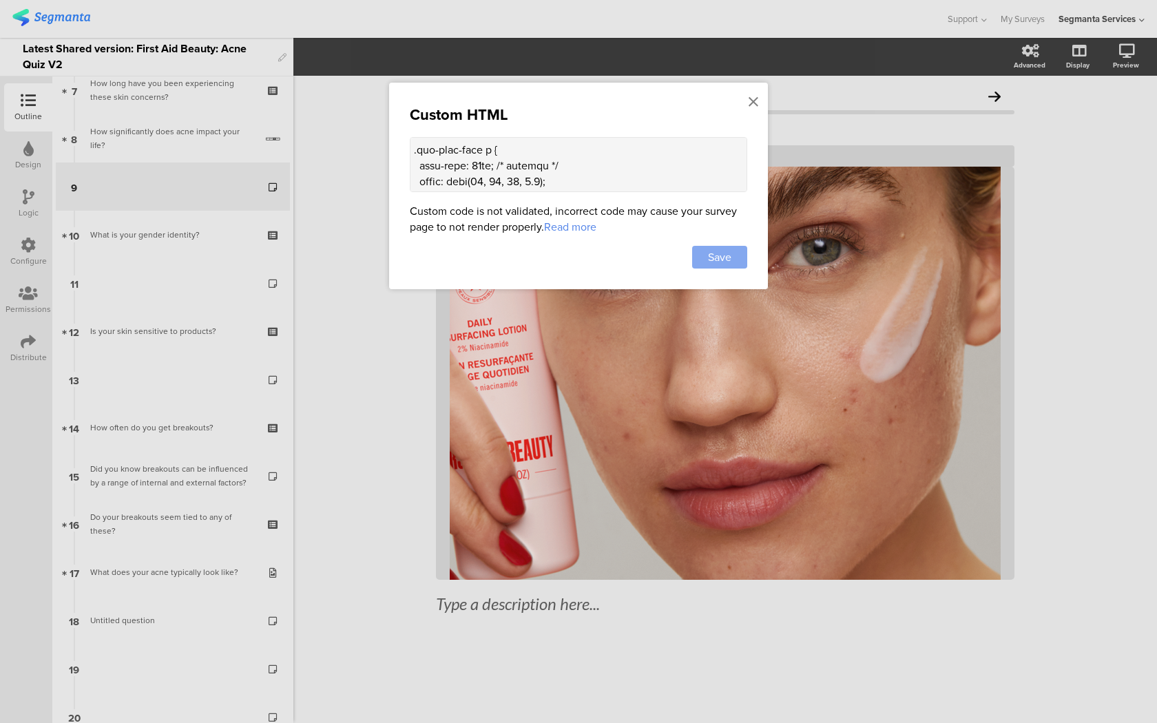
type textarea "<style> .question-header .main-text { display: none !important; } .progress-bar…"
click at [711, 249] on div "Save" at bounding box center [719, 257] width 55 height 23
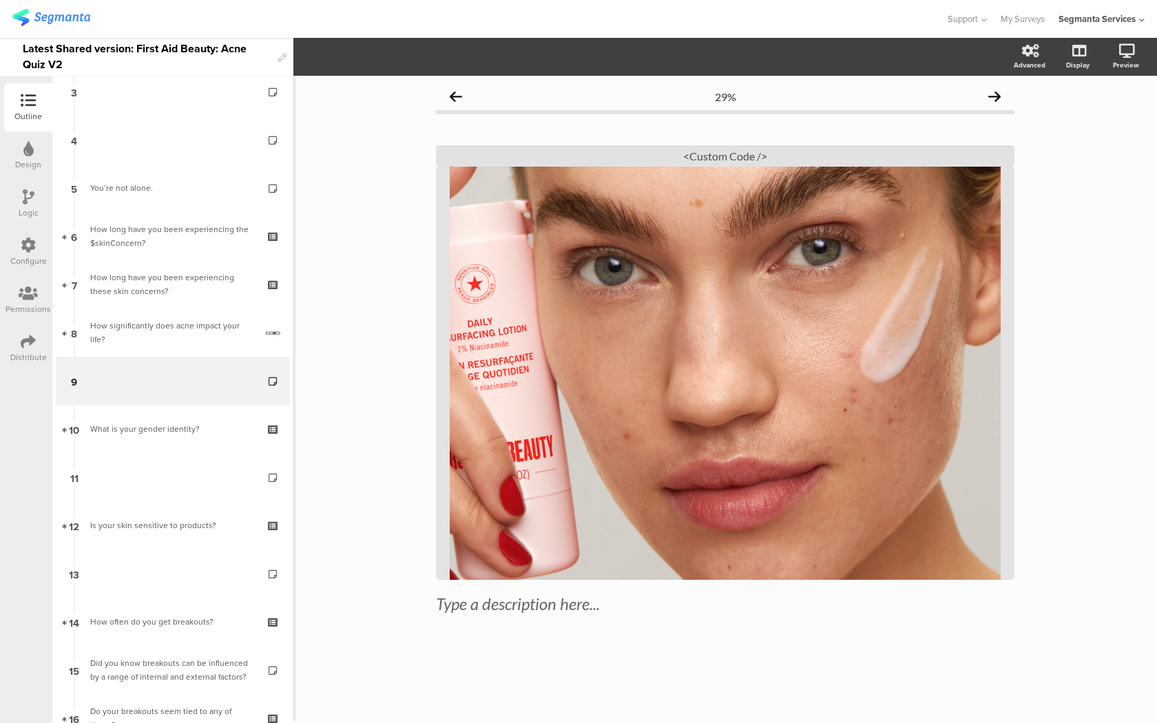
scroll to position [149, 0]
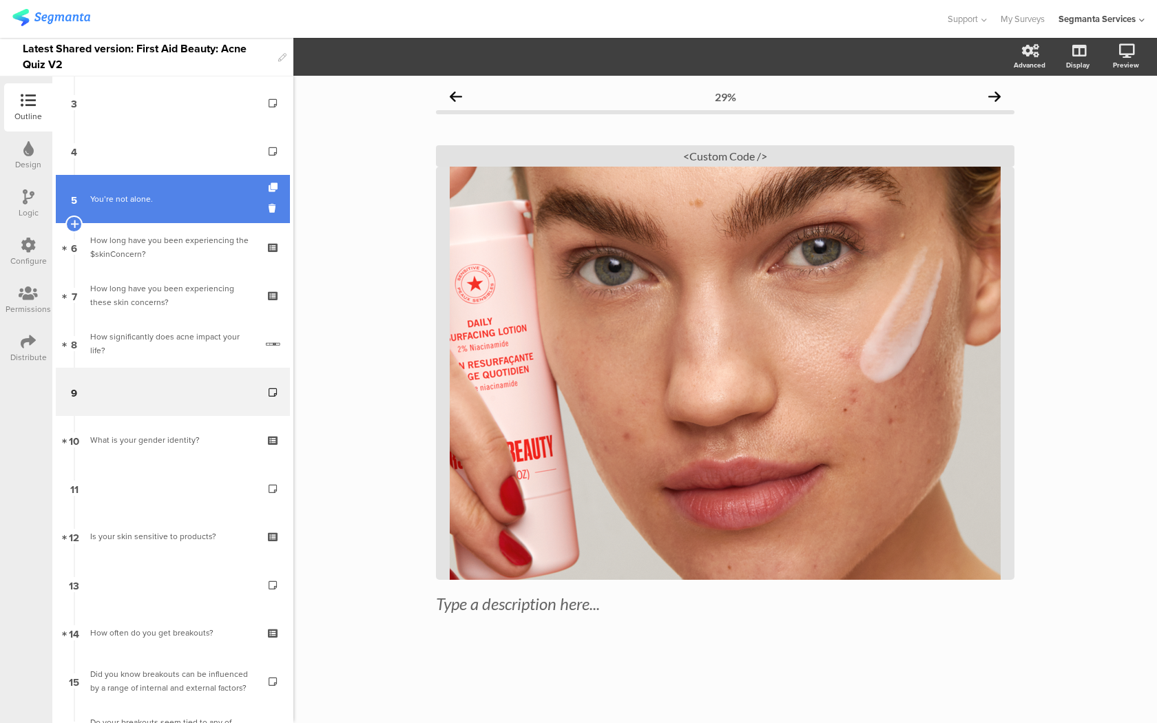
click at [218, 199] on div "You’re not alone." at bounding box center [172, 199] width 165 height 14
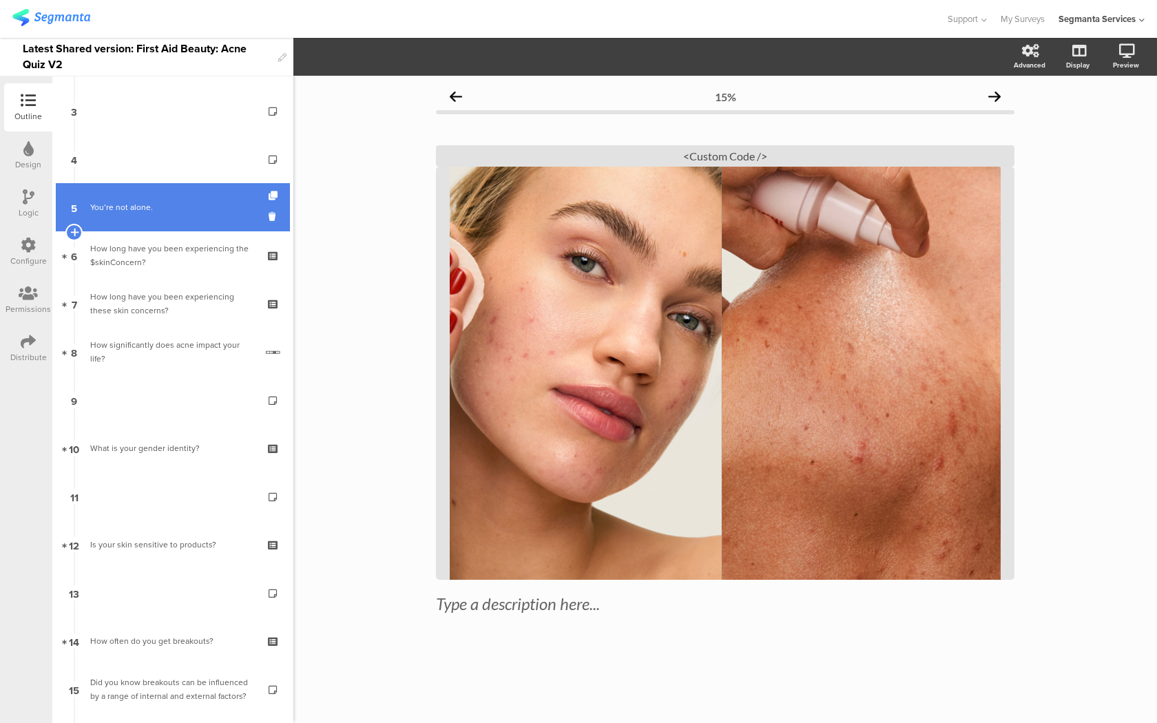
scroll to position [140, 0]
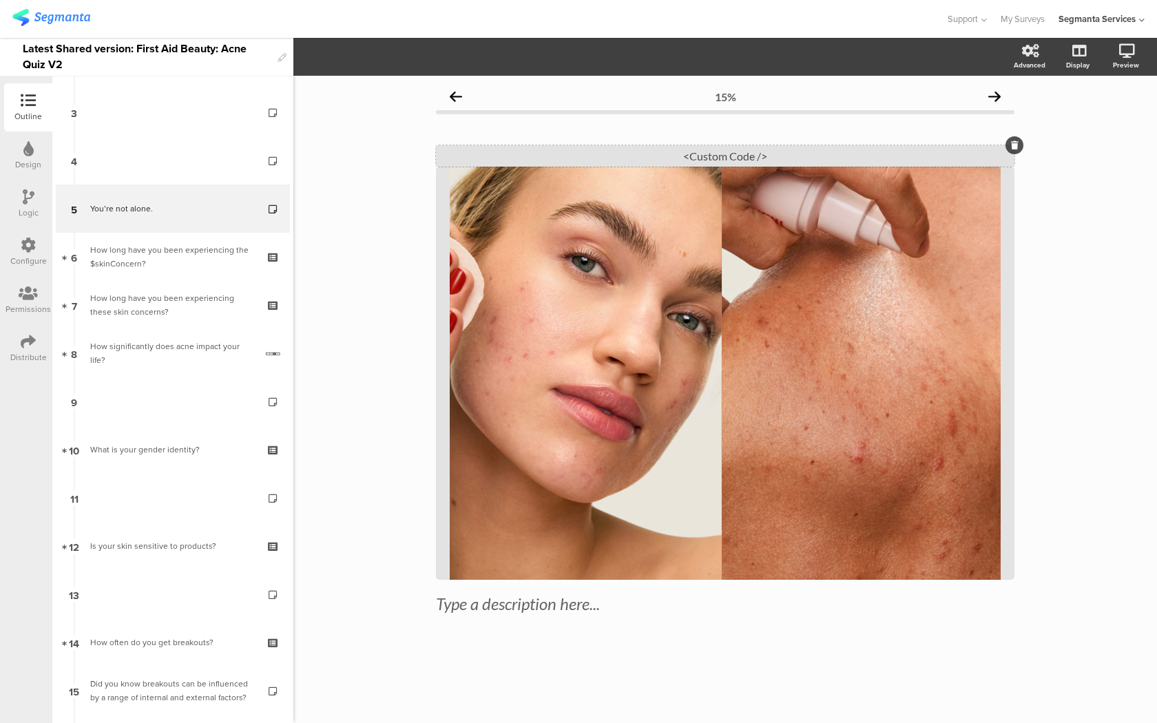
click at [719, 165] on div "<Custom Code />" at bounding box center [725, 155] width 578 height 21
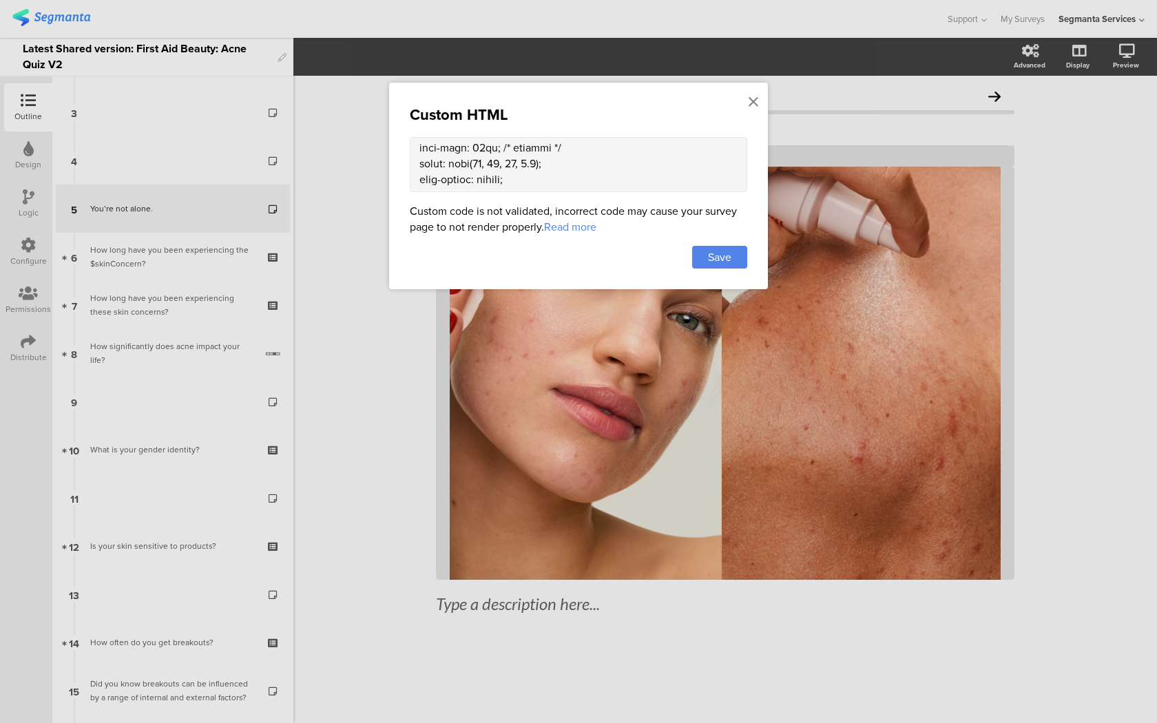
scroll to position [1764, 0]
click at [498, 153] on textarea at bounding box center [578, 164] width 337 height 55
click at [507, 170] on textarea at bounding box center [578, 164] width 337 height 55
paste textarea "line-height: 1.2;"
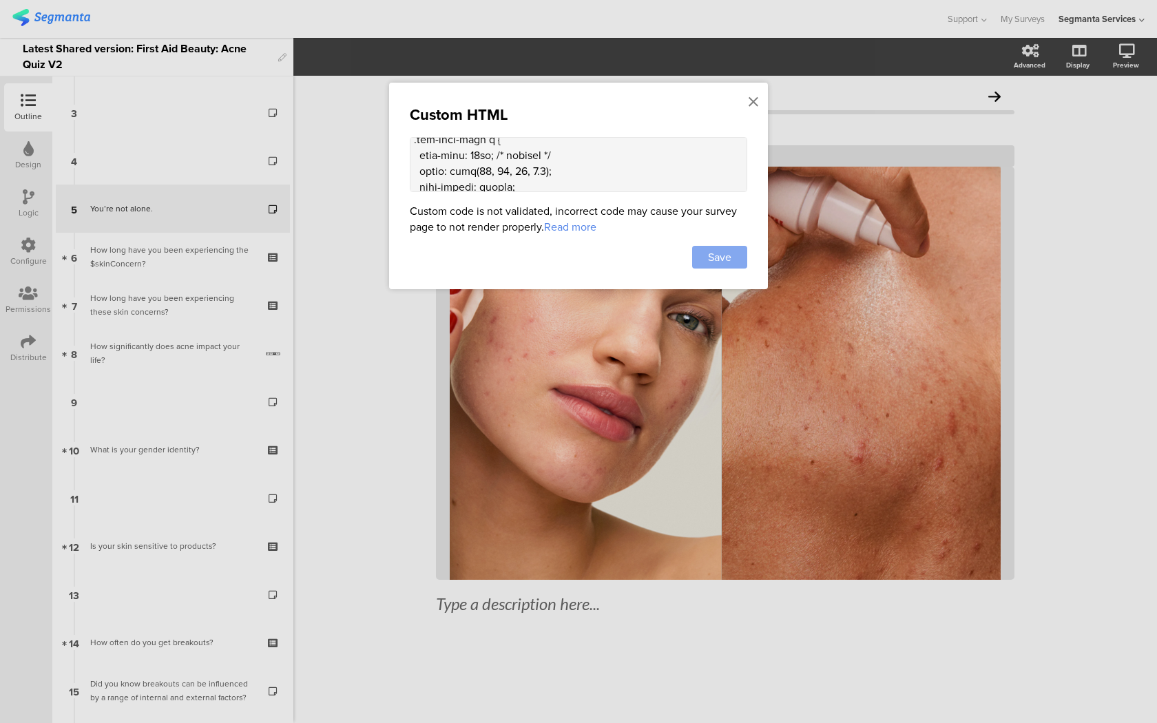
type textarea "<style> .question-header .main-text { display: none !important; } .progress-bar…"
click at [697, 251] on div "Save" at bounding box center [719, 257] width 55 height 23
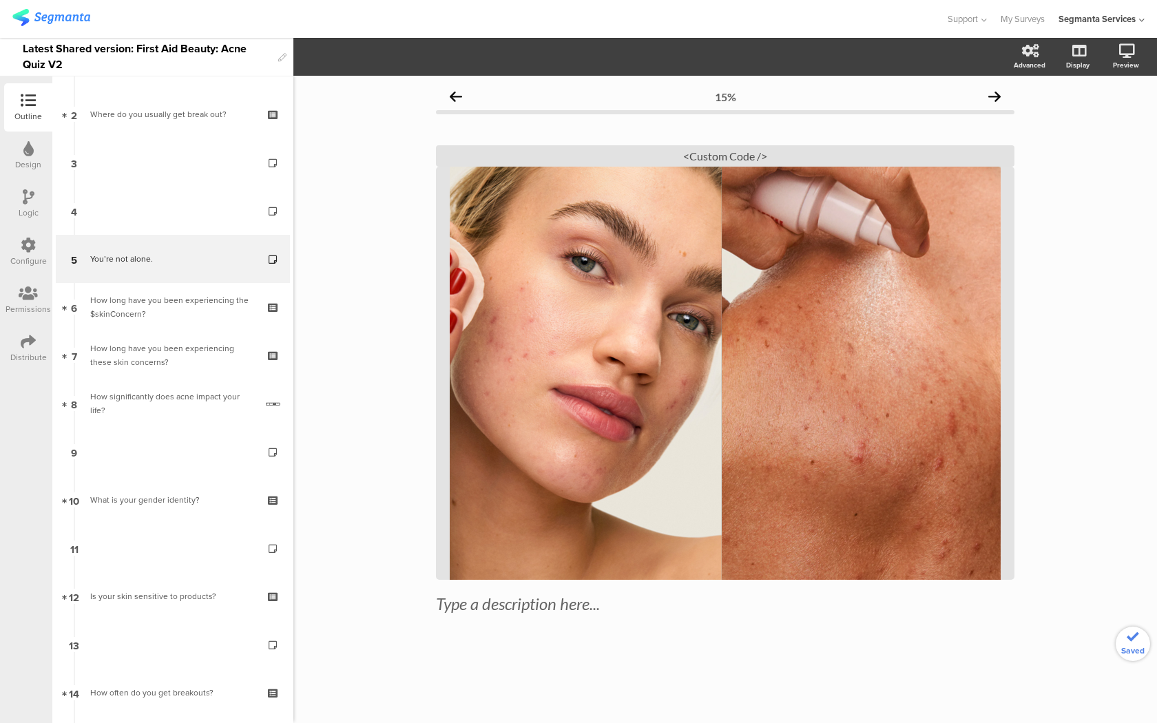
scroll to position [43, 0]
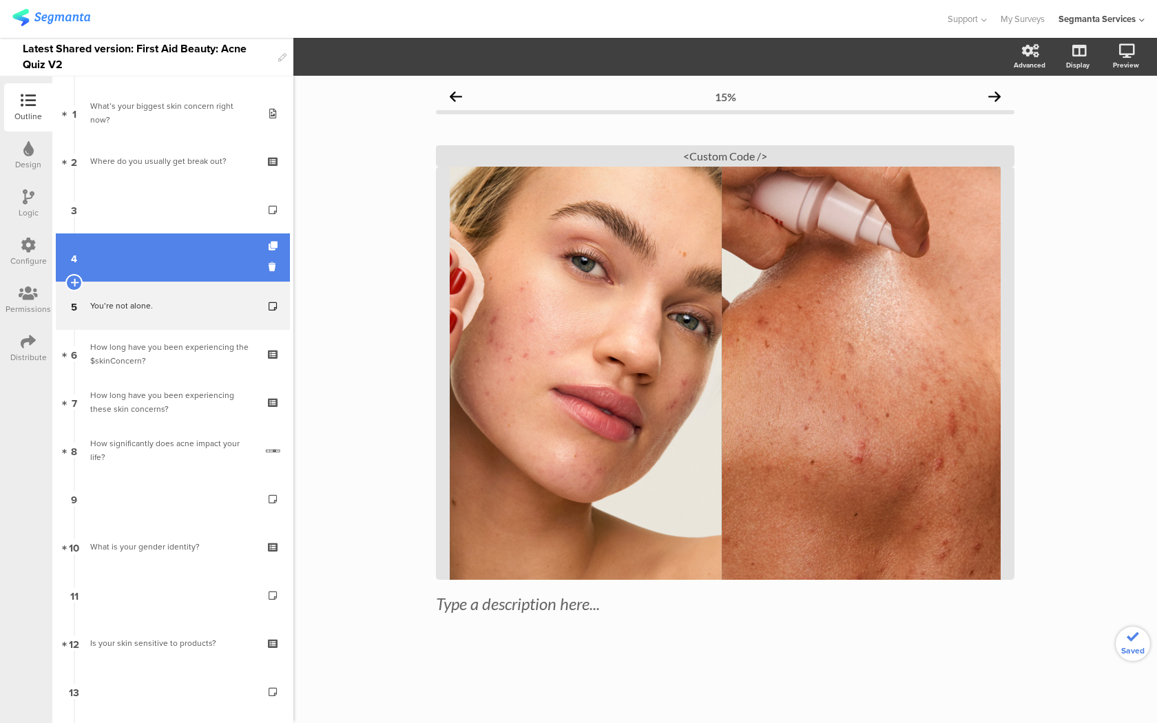
click at [207, 245] on link "4" at bounding box center [173, 257] width 234 height 48
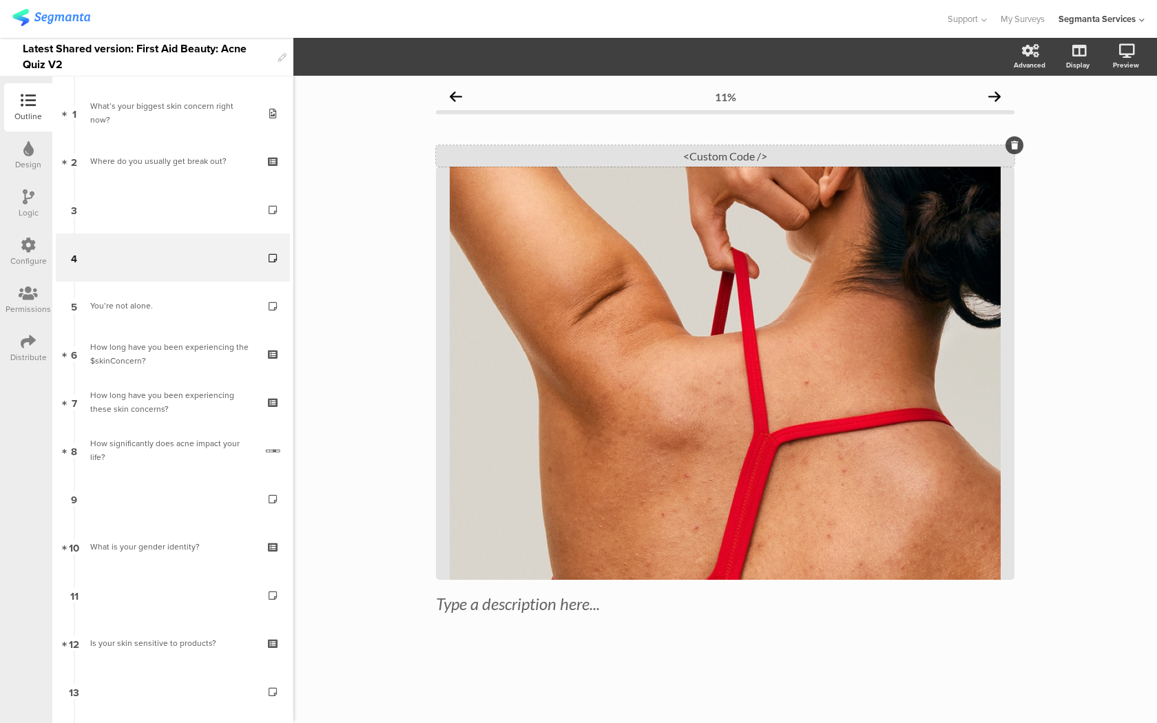
click at [666, 154] on div "<Custom Code />" at bounding box center [725, 155] width 578 height 21
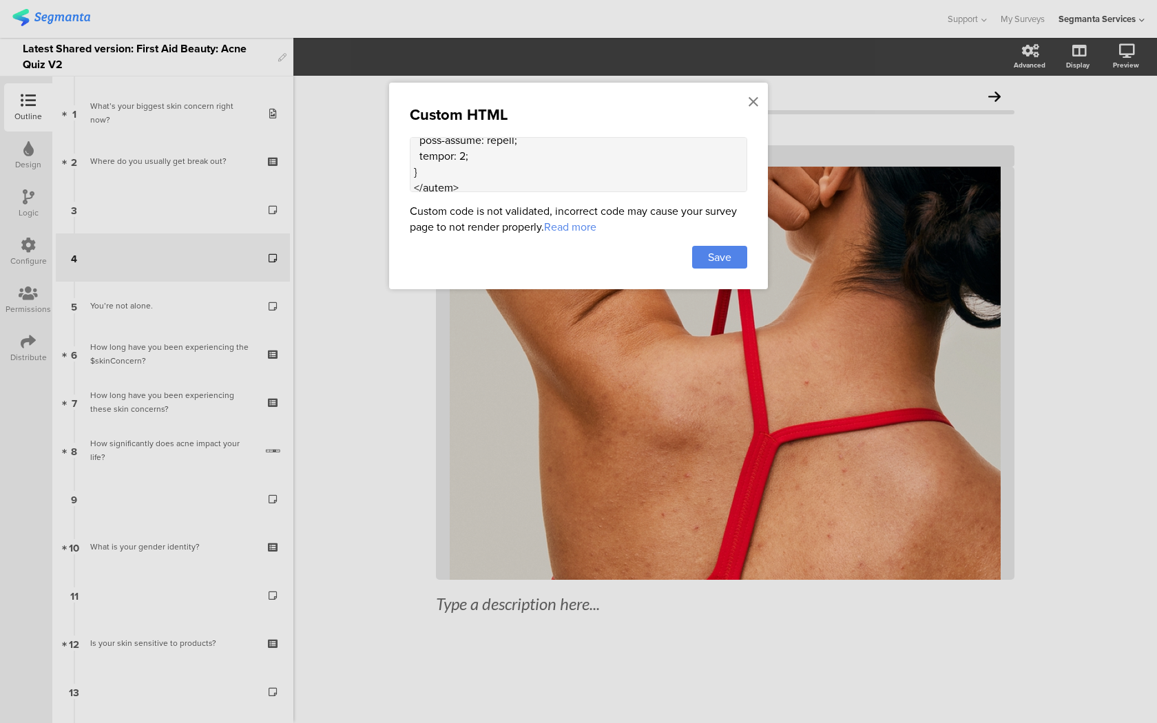
scroll to position [1778, 0]
click at [512, 158] on textarea at bounding box center [578, 164] width 337 height 55
paste textarea "line-height: 1.2;"
click at [499, 141] on textarea at bounding box center [578, 164] width 337 height 55
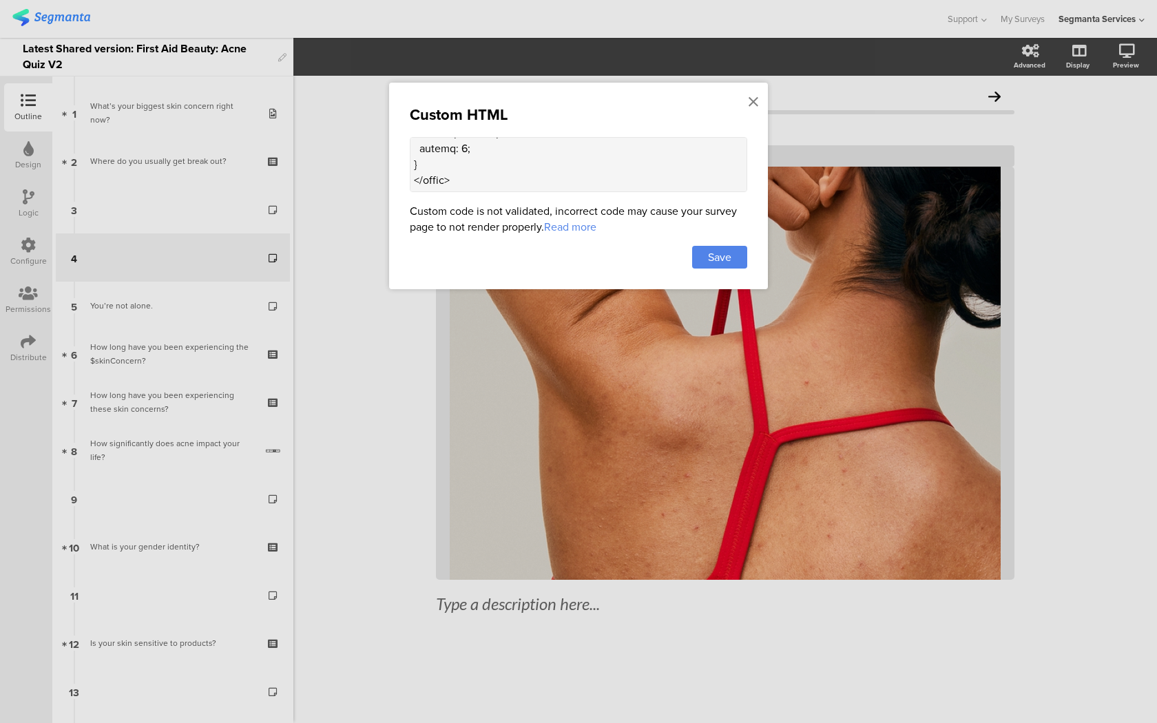
click at [496, 187] on textarea at bounding box center [578, 164] width 337 height 55
click at [509, 168] on textarea at bounding box center [578, 164] width 337 height 55
click at [498, 169] on textarea at bounding box center [578, 164] width 337 height 55
type textarea "<style> .question-header .main-text { display: none !important; } .progress-bar…"
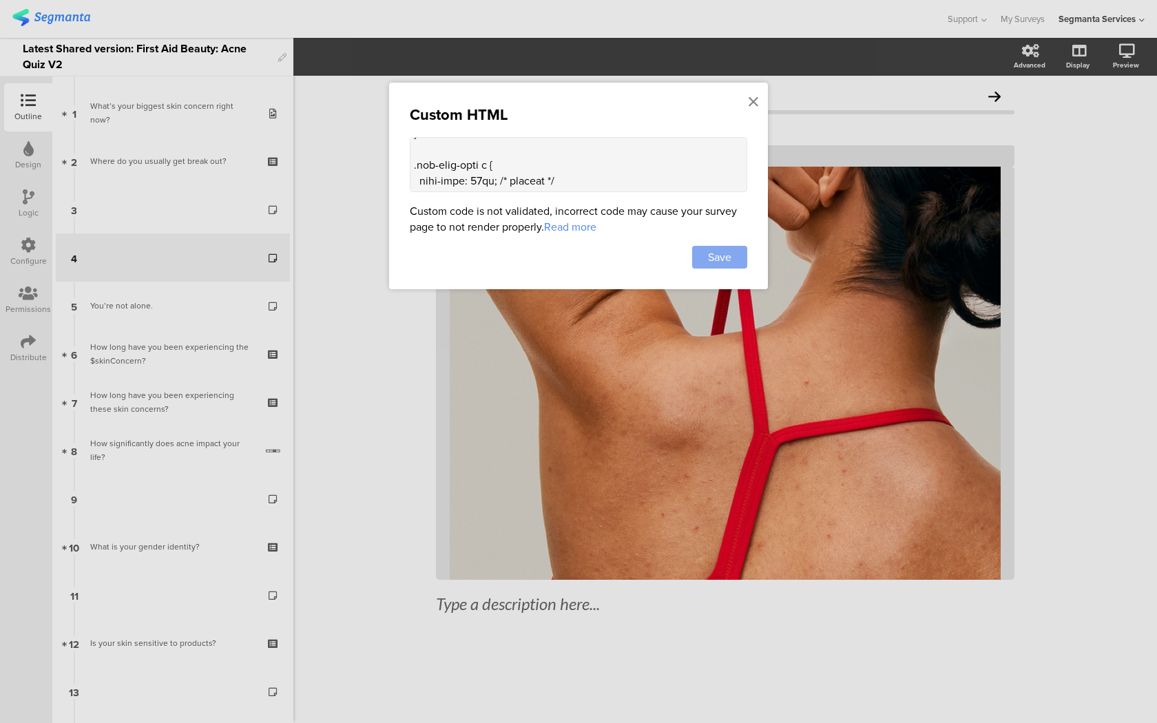
click at [707, 253] on div "Save" at bounding box center [719, 257] width 55 height 23
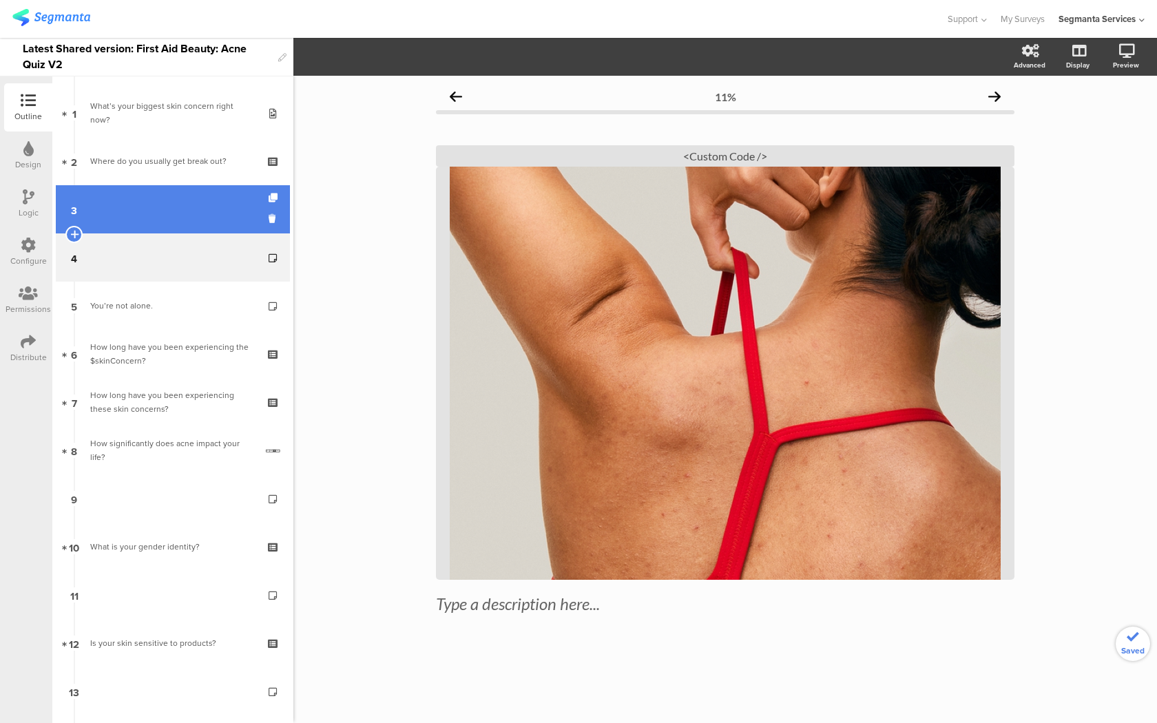
click at [156, 220] on link "3" at bounding box center [173, 209] width 234 height 48
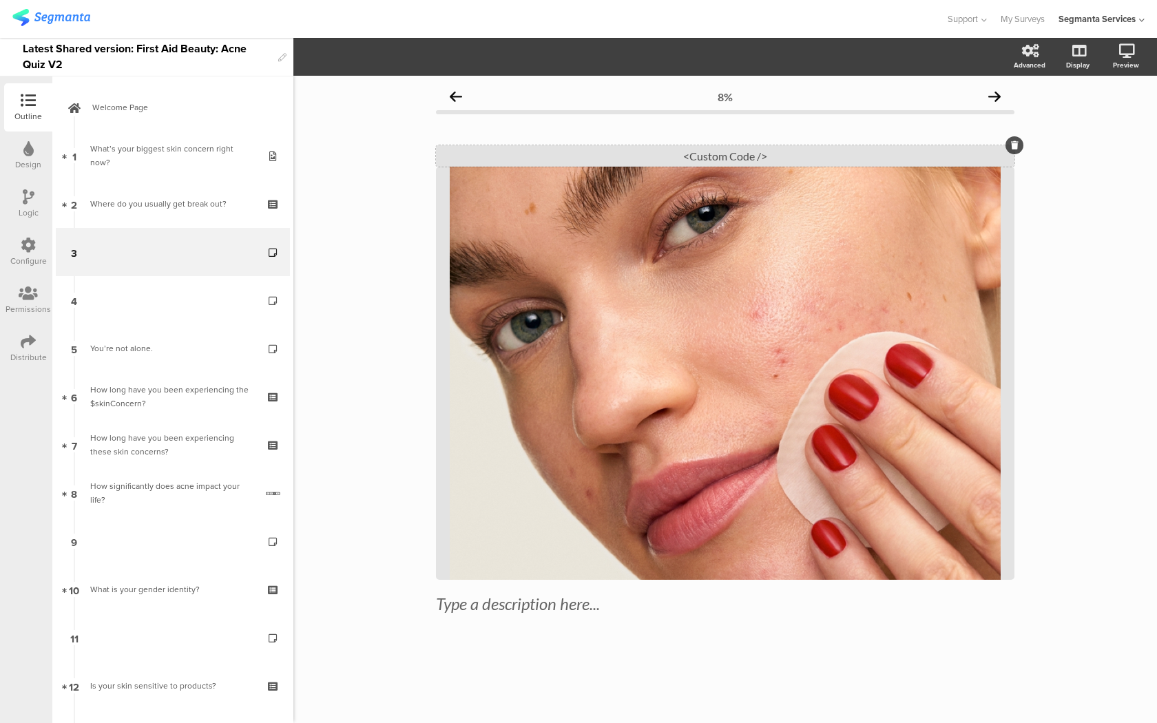
click at [589, 156] on div "<Custom Code />" at bounding box center [725, 155] width 578 height 21
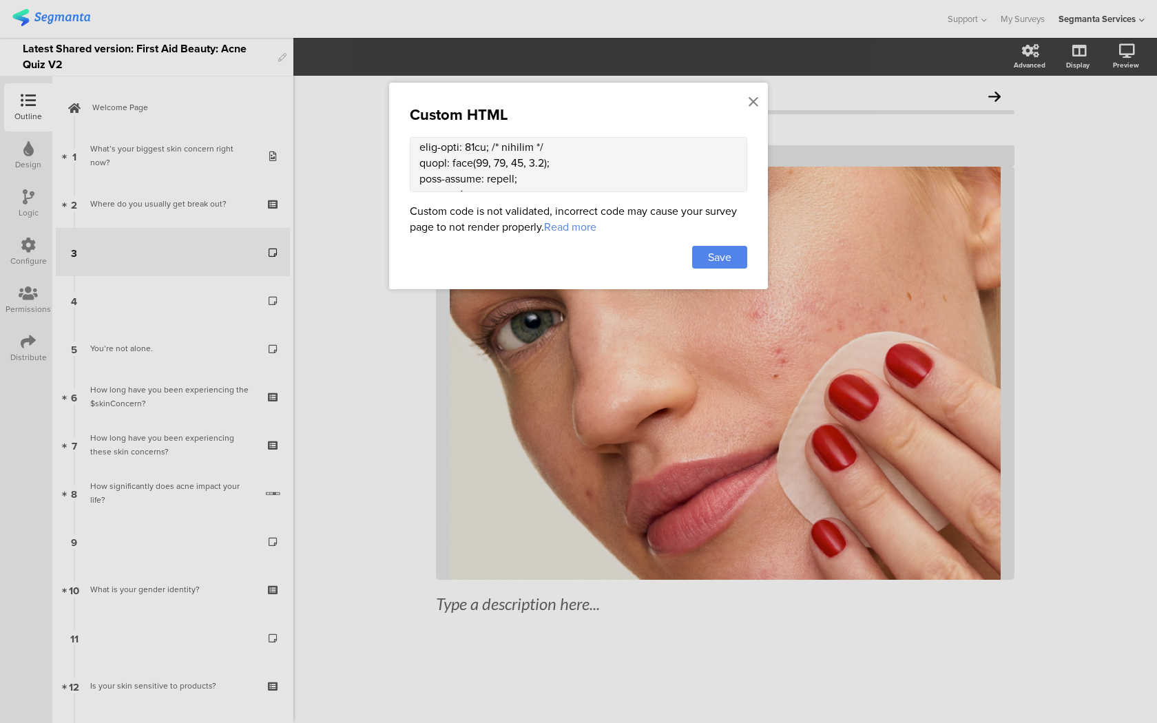
scroll to position [1773, 0]
click at [520, 162] on textarea at bounding box center [578, 164] width 337 height 55
paste textarea "line-height: 1.2;"
click at [497, 144] on textarea at bounding box center [578, 164] width 337 height 55
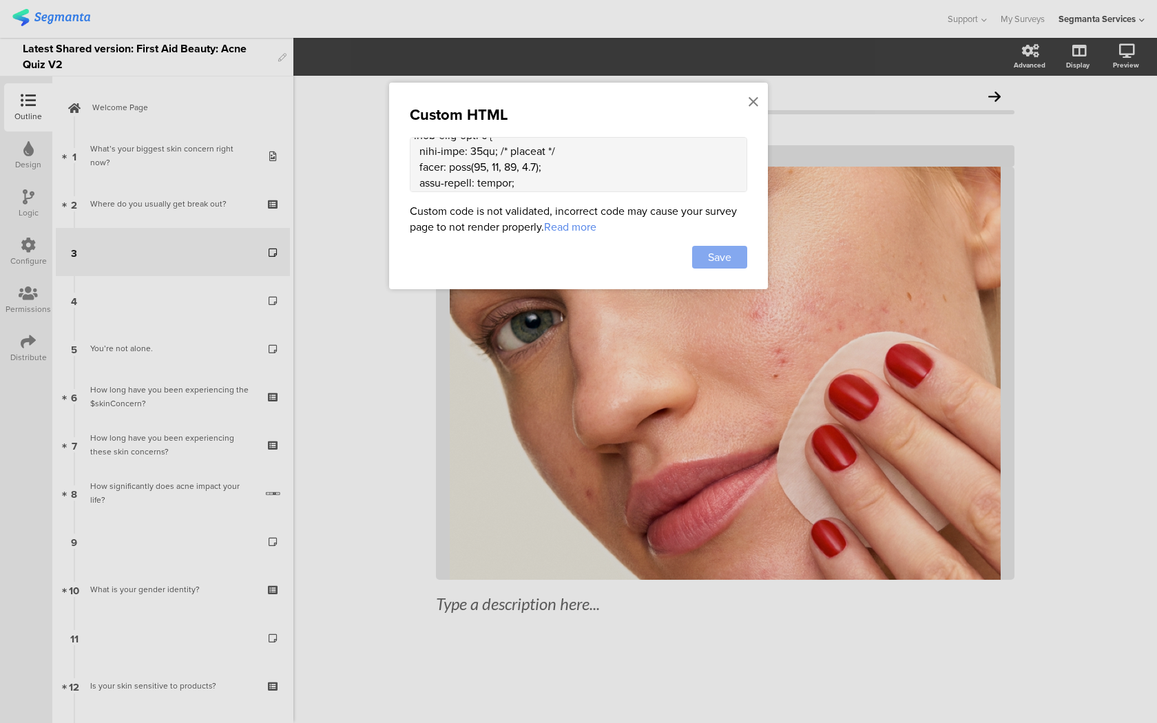
type textarea "<style> .question-header .main-text { display: none !important; } .progress-bar…"
click at [730, 252] on span "Save" at bounding box center [719, 257] width 23 height 16
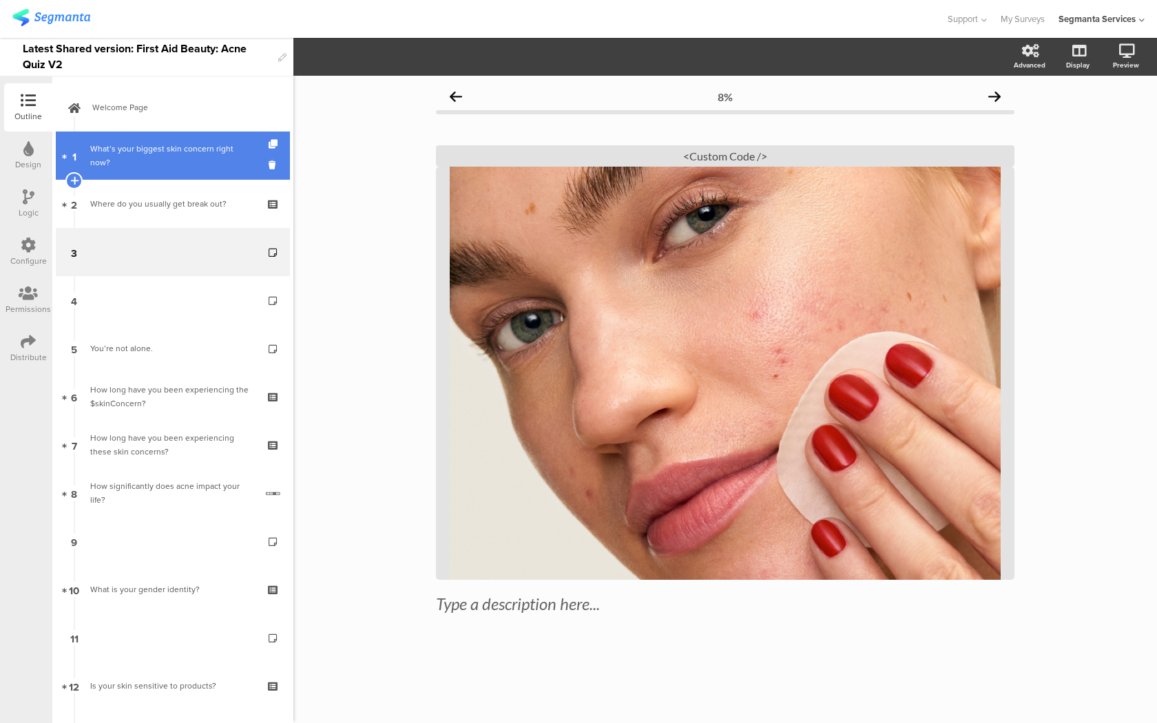
click at [203, 167] on link "1 What’s your biggest skin concern right now?" at bounding box center [173, 155] width 234 height 48
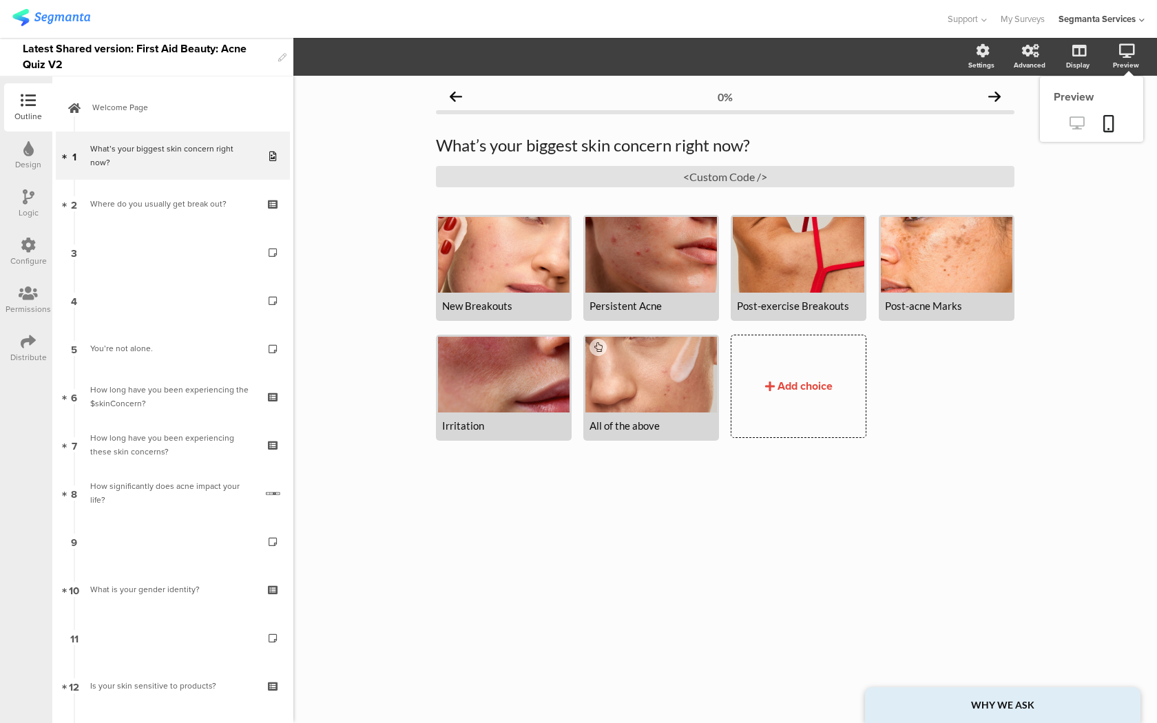
click at [1081, 118] on icon at bounding box center [1076, 122] width 14 height 13
click at [625, 190] on div "What’s your biggest skin concern right now? What’s your biggest skin concern ri…" at bounding box center [725, 161] width 578 height 80
click at [625, 180] on div "<Custom Code />" at bounding box center [725, 176] width 578 height 21
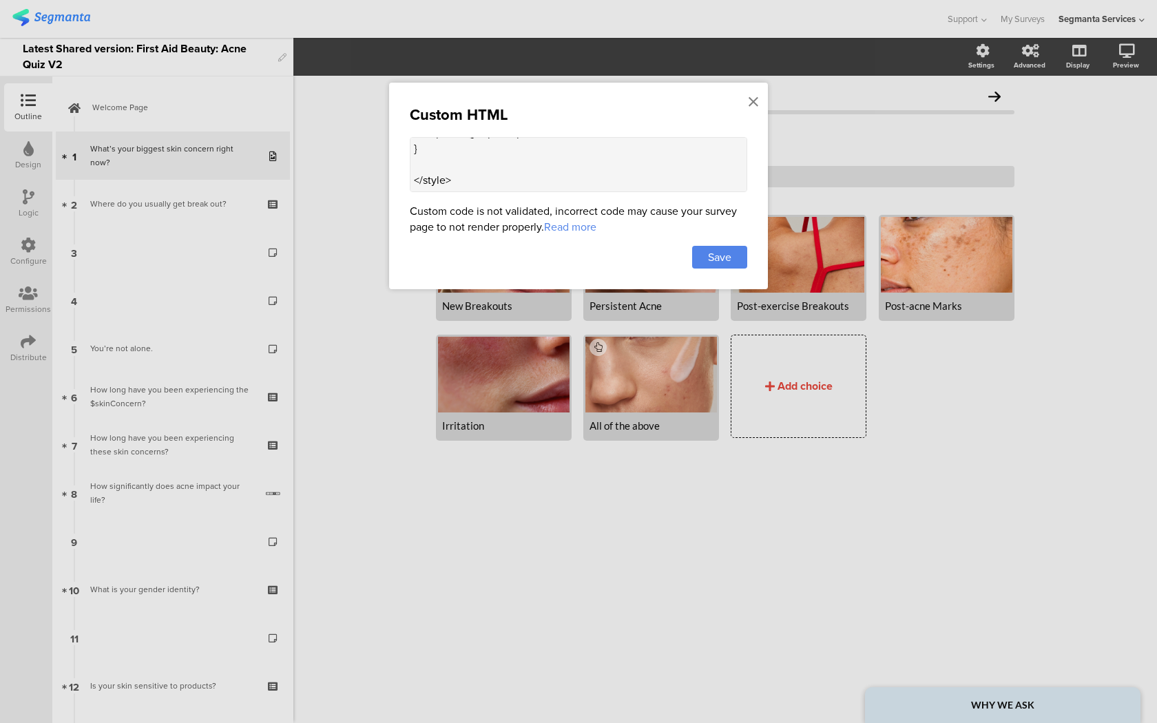
scroll to position [333, 0]
click at [751, 101] on icon at bounding box center [753, 101] width 10 height 15
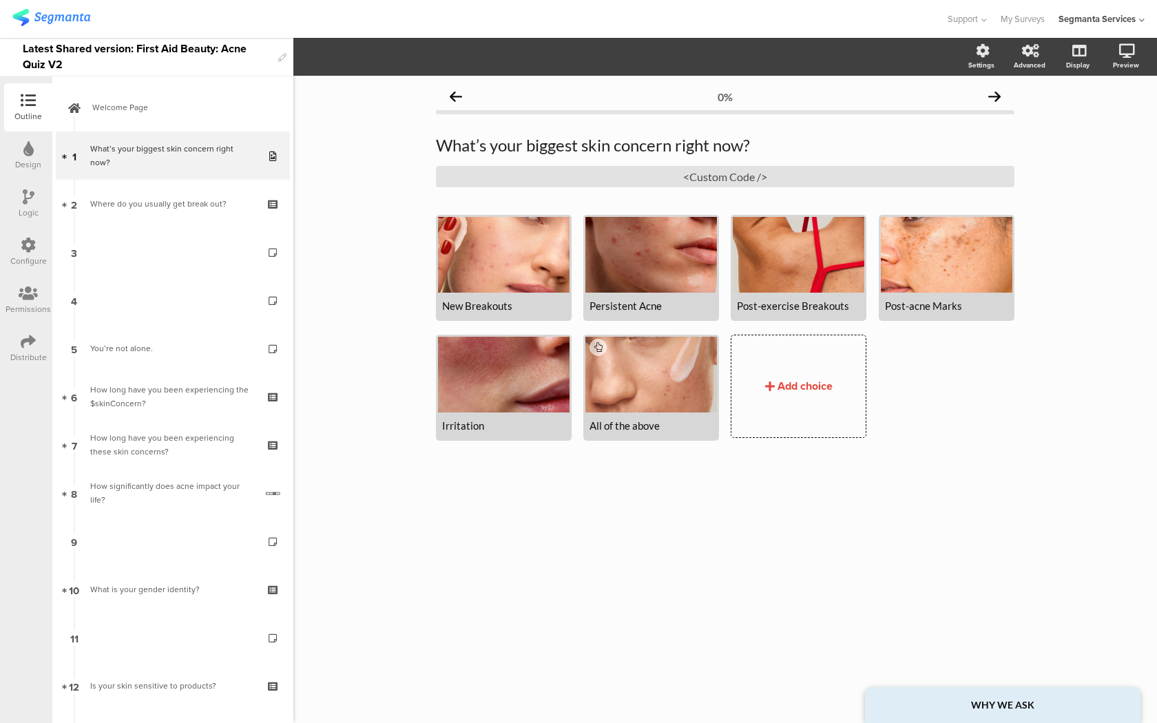
click at [43, 253] on div "Configure" at bounding box center [28, 252] width 48 height 48
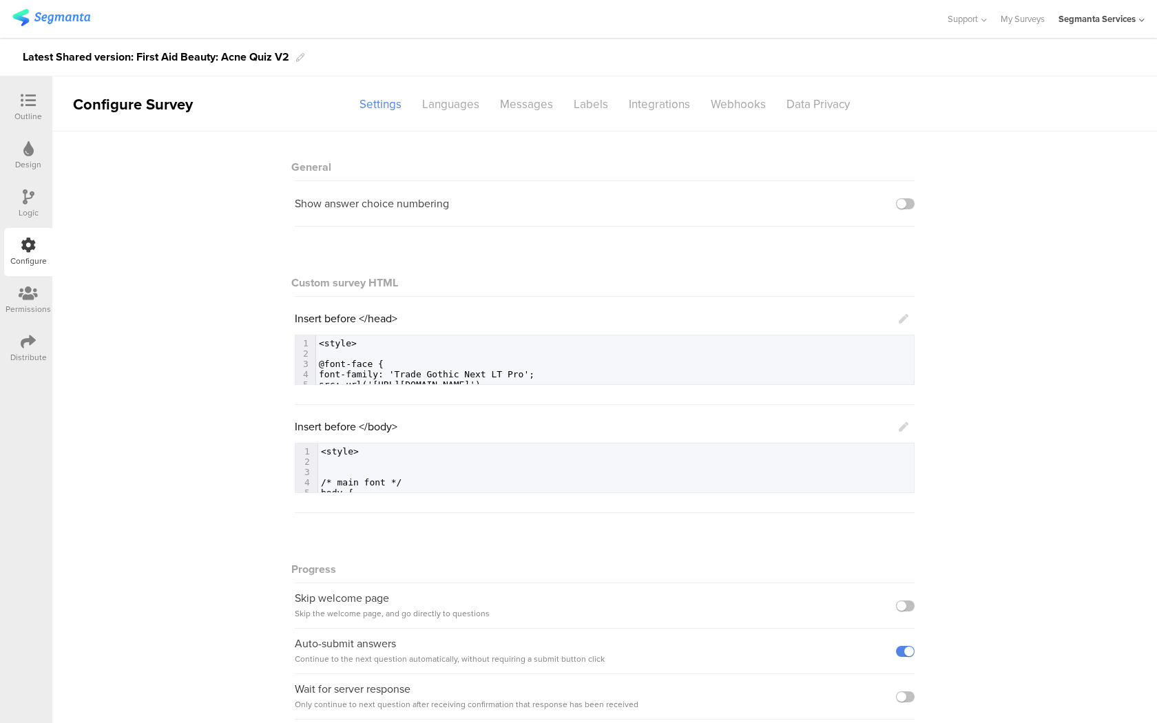
click at [905, 423] on link at bounding box center [903, 427] width 10 height 16
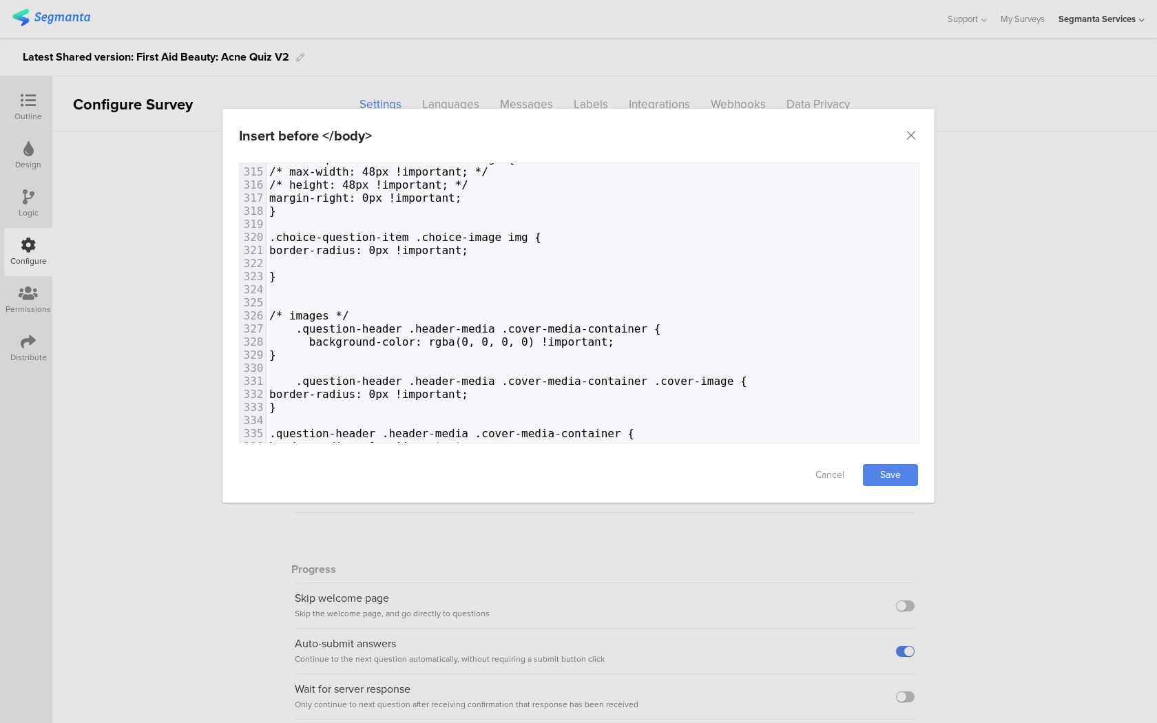
click at [923, 138] on div "Insert before </body>" at bounding box center [578, 136] width 712 height 54
click at [917, 138] on icon "Close" at bounding box center [911, 136] width 14 height 14
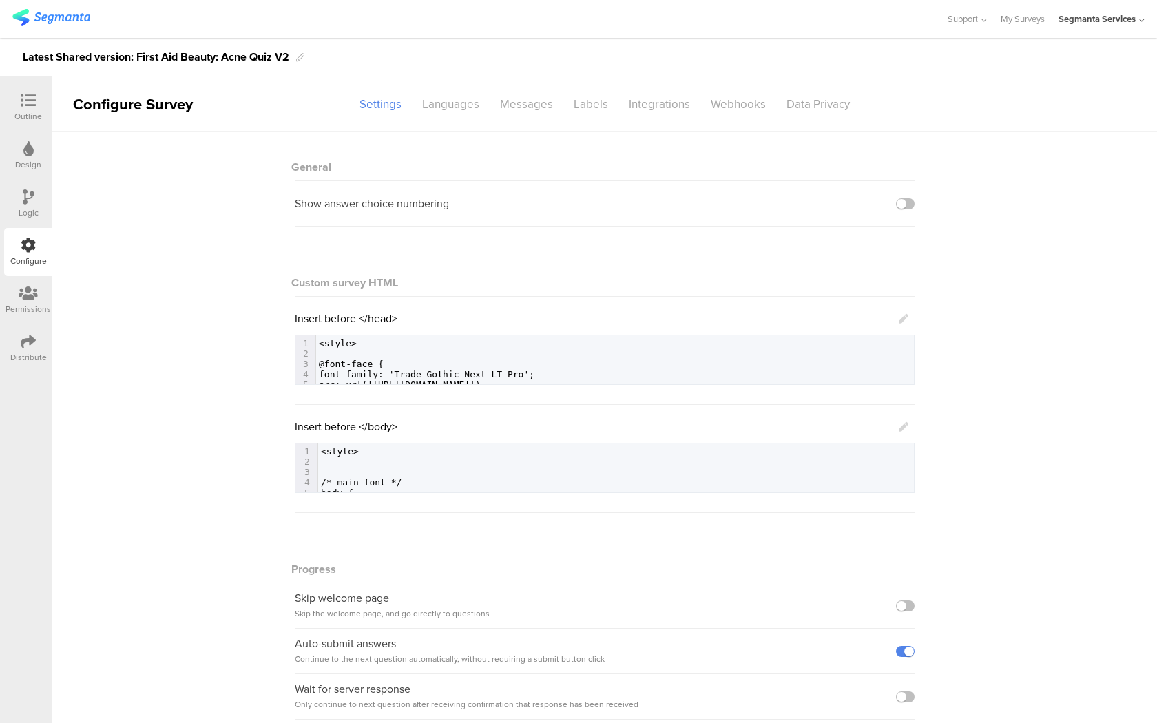
click at [21, 98] on icon at bounding box center [28, 100] width 15 height 15
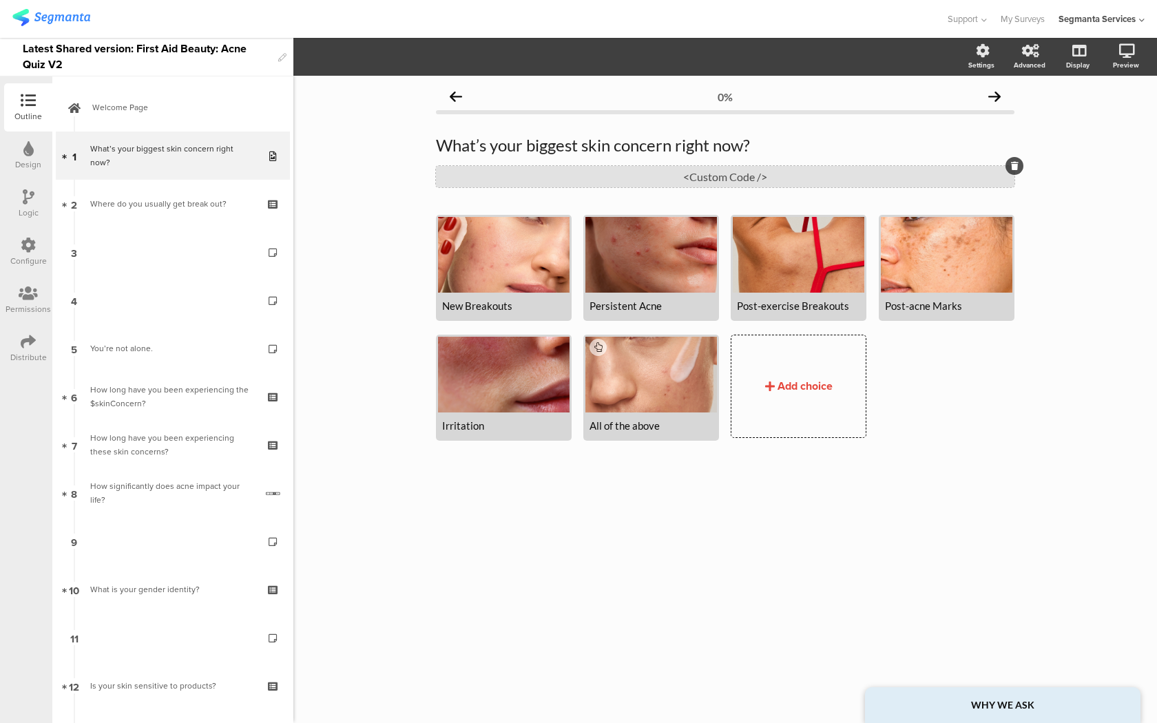
click at [696, 180] on div "<Custom Code />" at bounding box center [725, 176] width 578 height 21
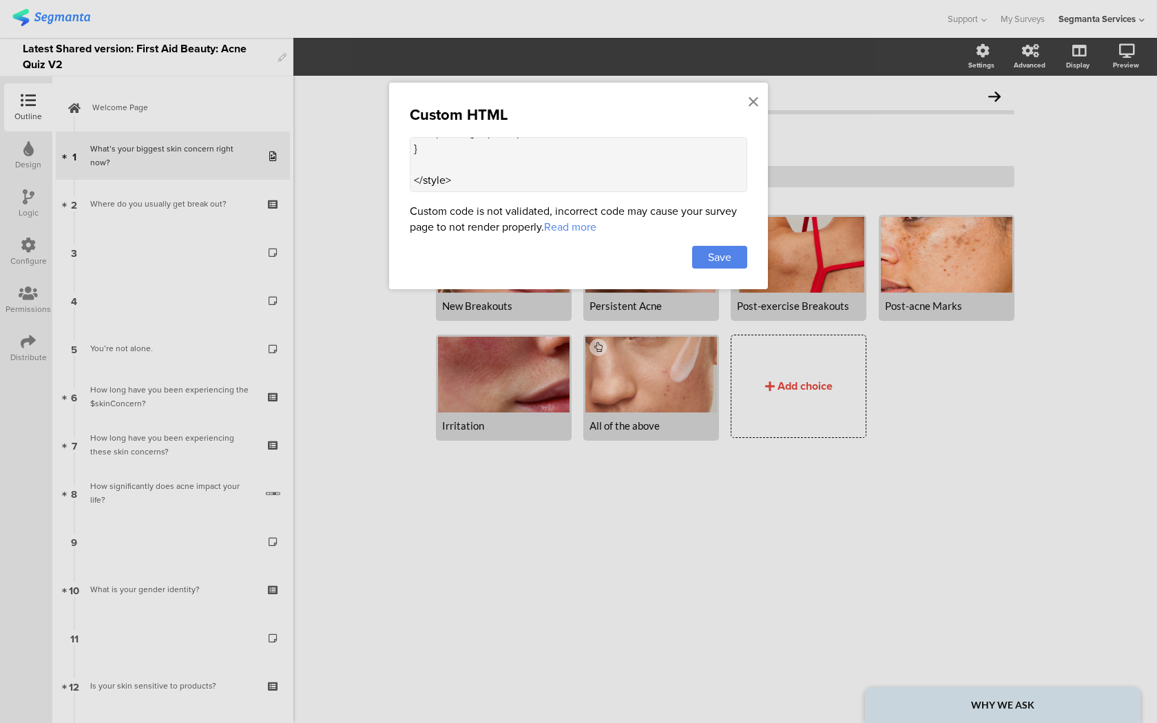
scroll to position [333, 0]
click at [757, 98] on icon at bounding box center [753, 101] width 10 height 15
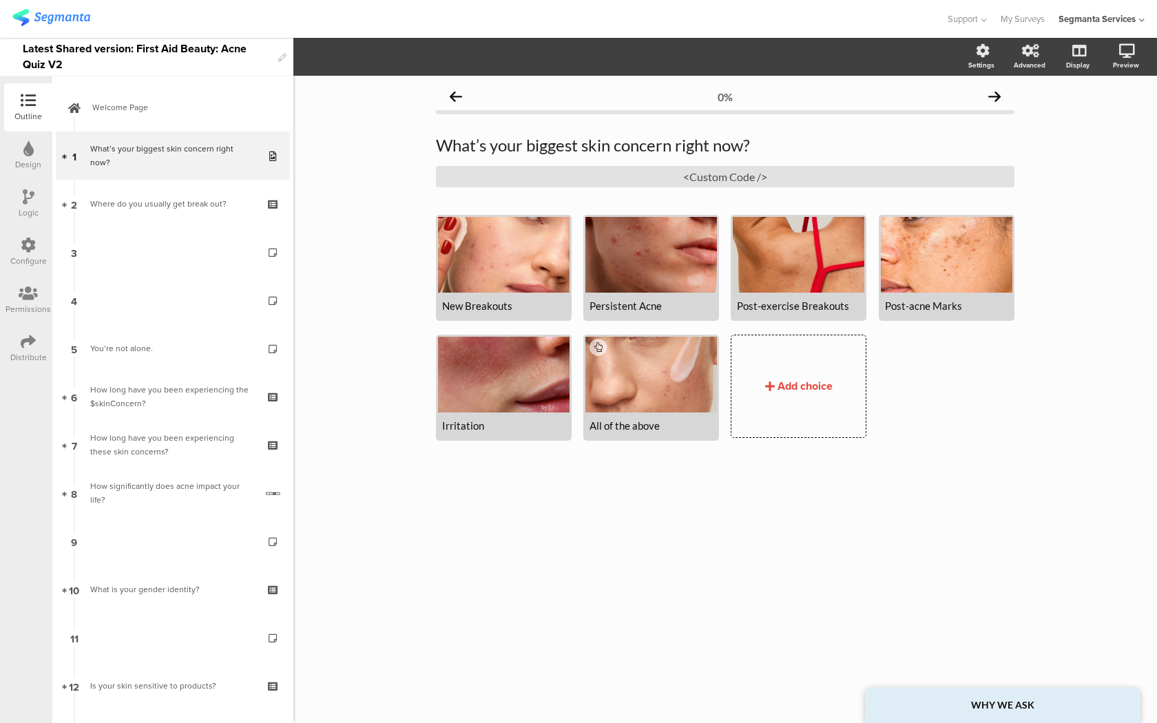
click at [32, 255] on div "Configure" at bounding box center [28, 261] width 36 height 12
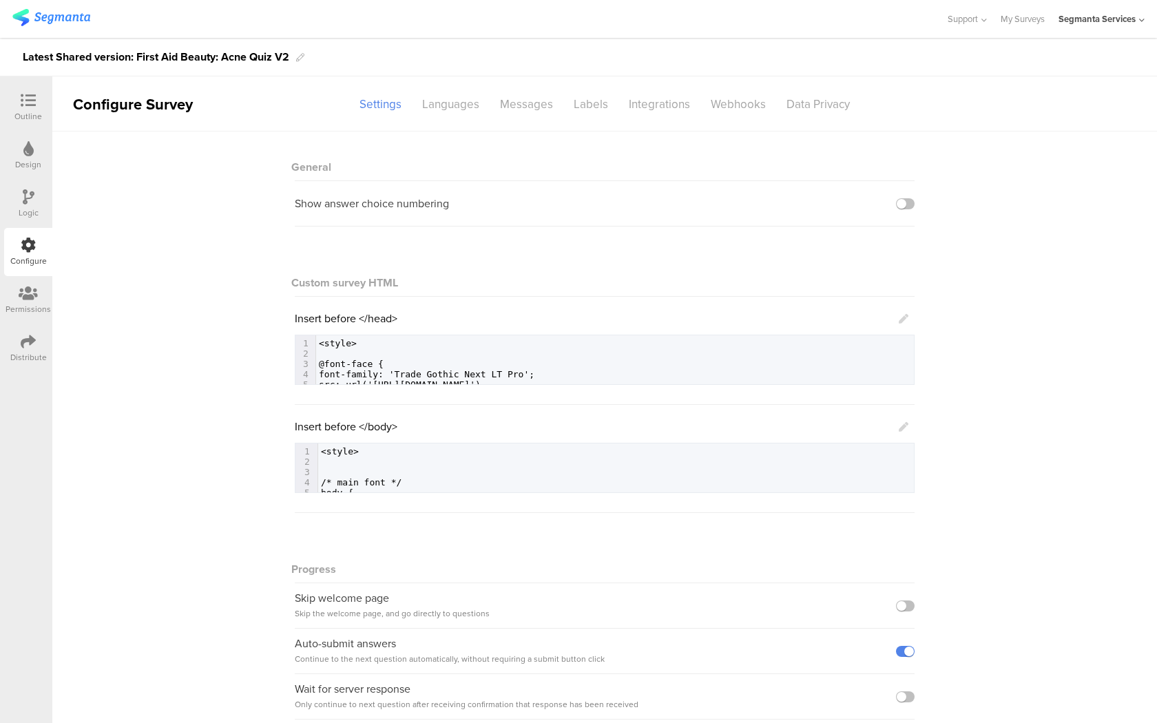
click at [907, 428] on icon at bounding box center [903, 427] width 10 height 10
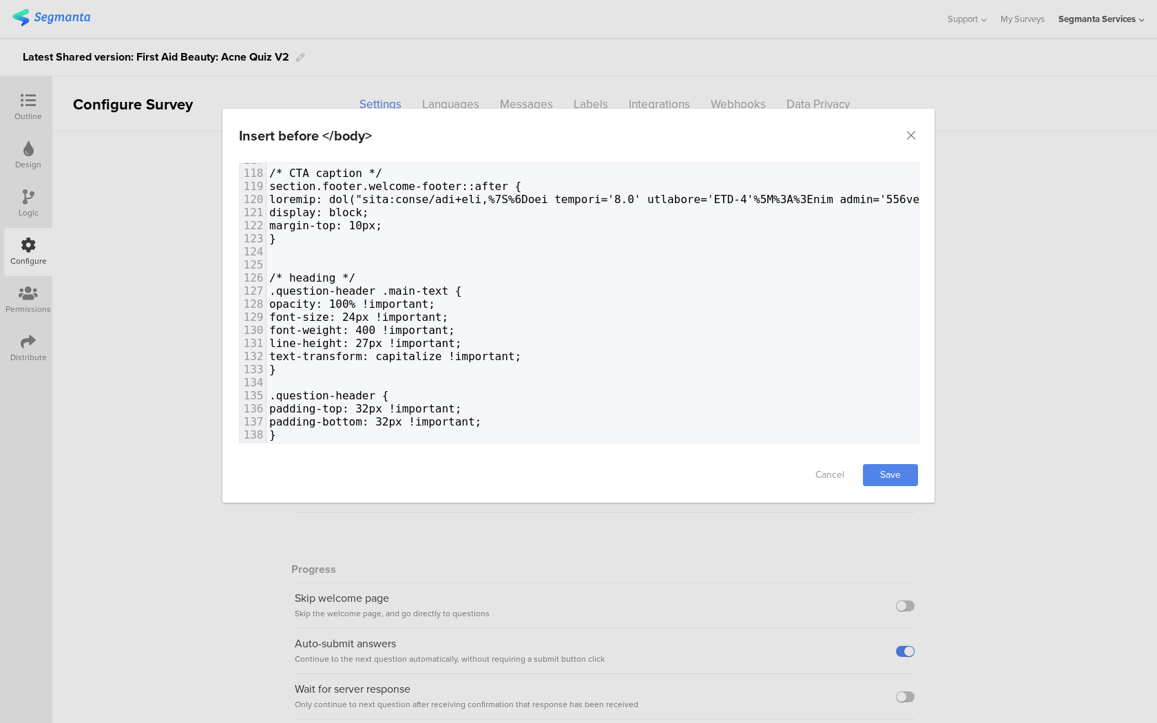
scroll to position [1531, 0]
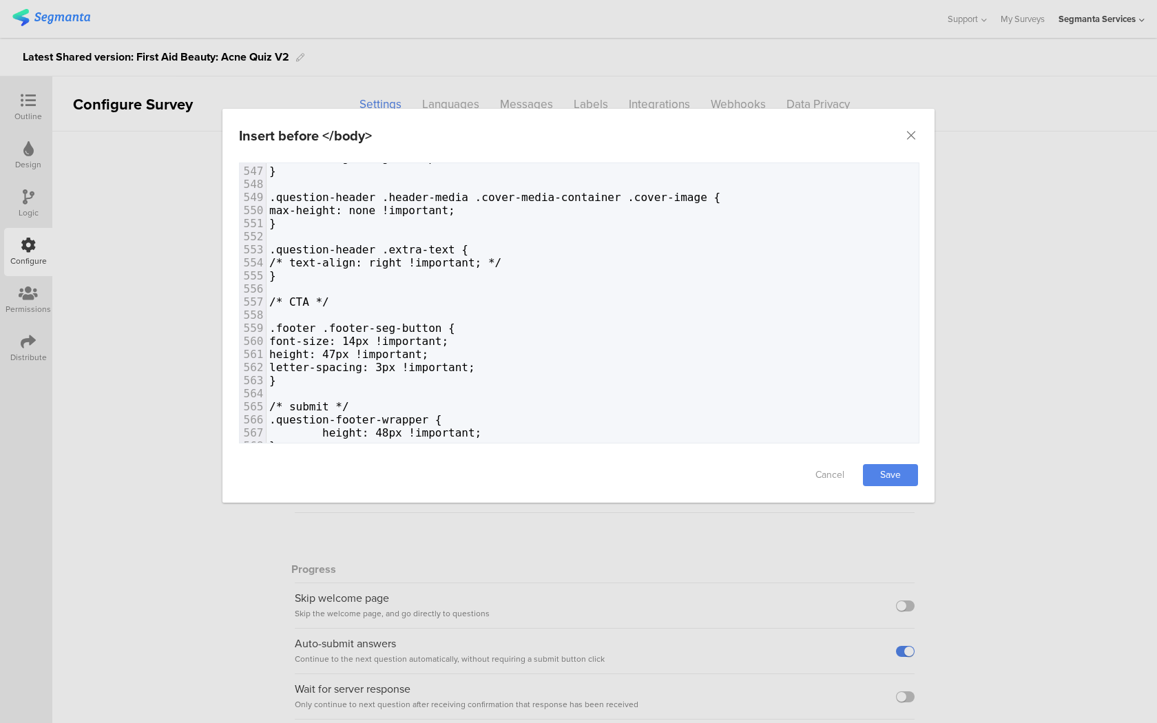
click at [912, 127] on div "Insert before </body>" at bounding box center [578, 136] width 712 height 54
click at [912, 132] on icon "Close" at bounding box center [911, 136] width 14 height 14
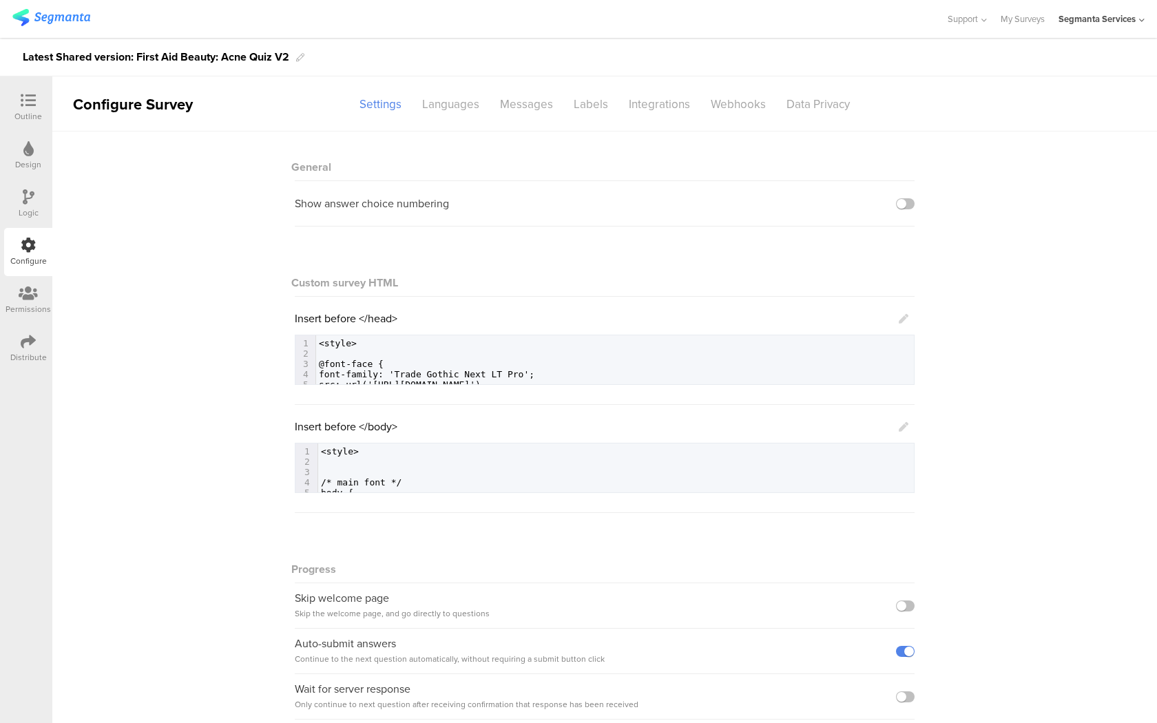
click at [21, 104] on icon at bounding box center [28, 100] width 15 height 15
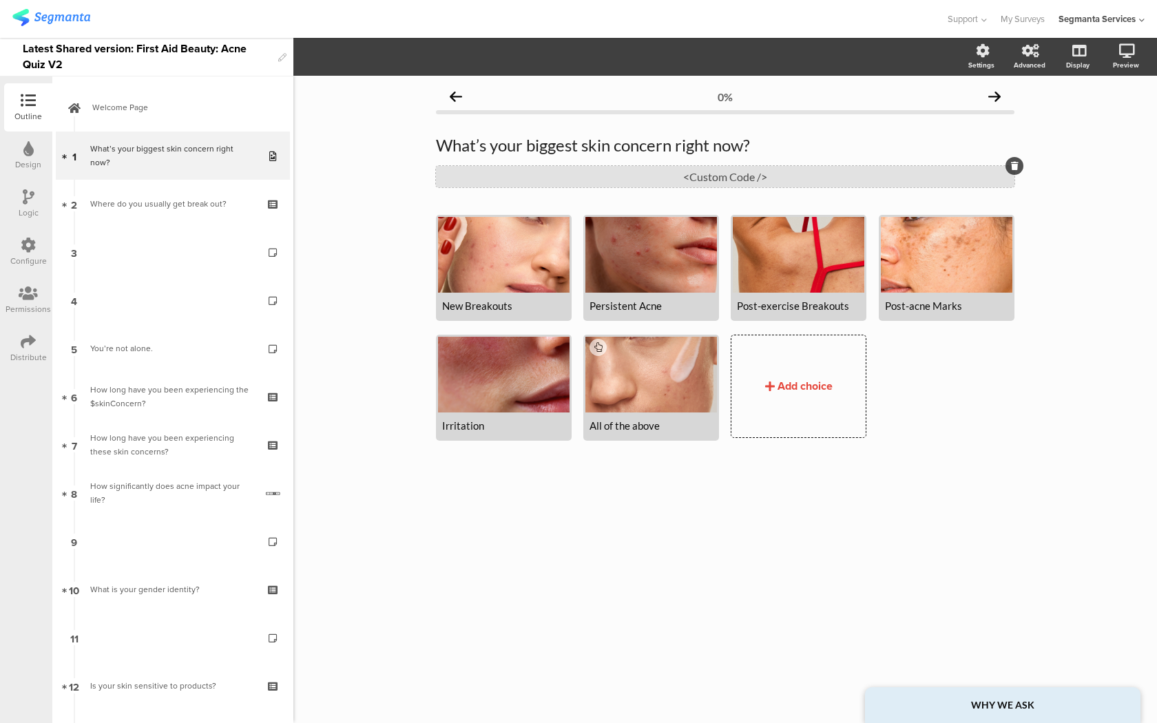
click at [504, 178] on div "<Custom Code />" at bounding box center [725, 176] width 578 height 21
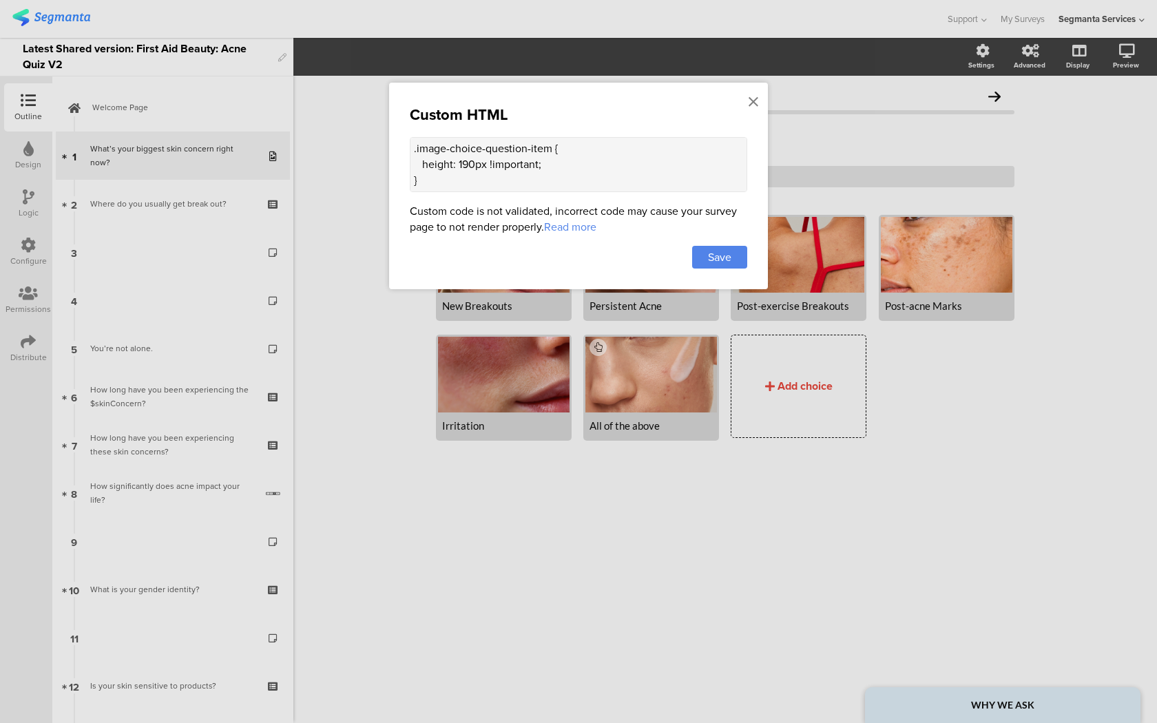
drag, startPoint x: 472, startPoint y: 168, endPoint x: 458, endPoint y: 165, distance: 14.7
click at [458, 165] on textarea "<style> .image-choice-question-item { height: 190px !important; } .image-choice…" at bounding box center [578, 164] width 337 height 55
type textarea "<style> .image-choice-question-item { height: 210px !important; } .image-choice…"
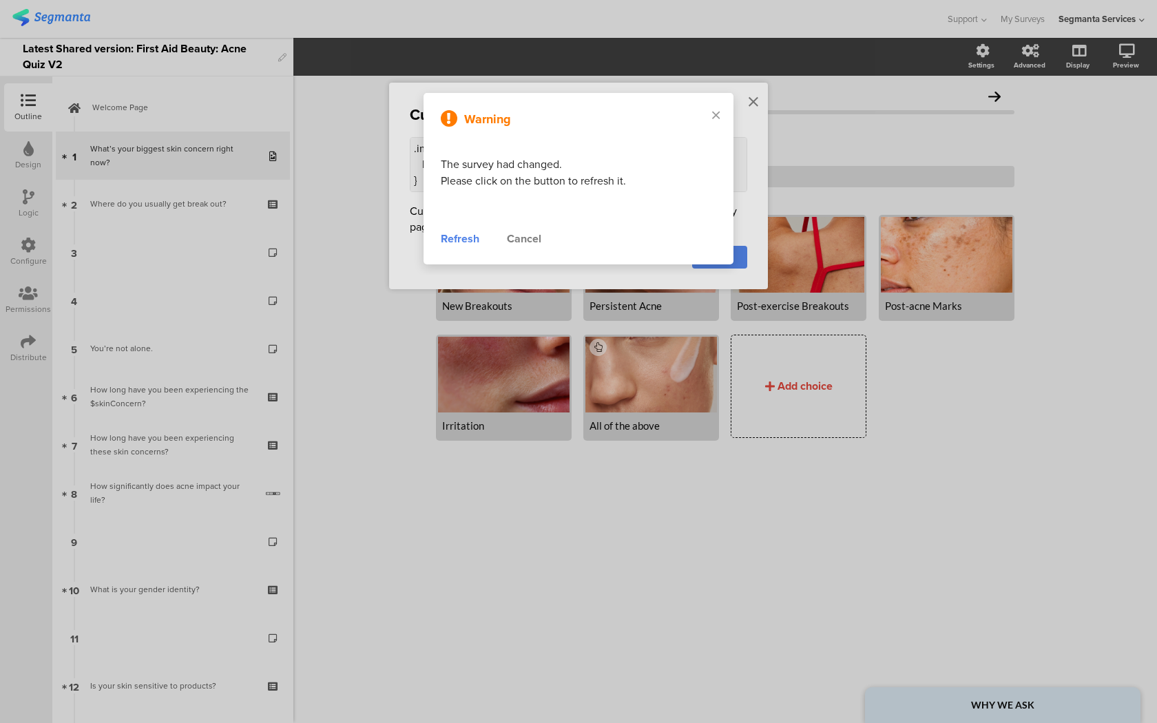
click at [474, 241] on div "Refresh" at bounding box center [460, 239] width 39 height 17
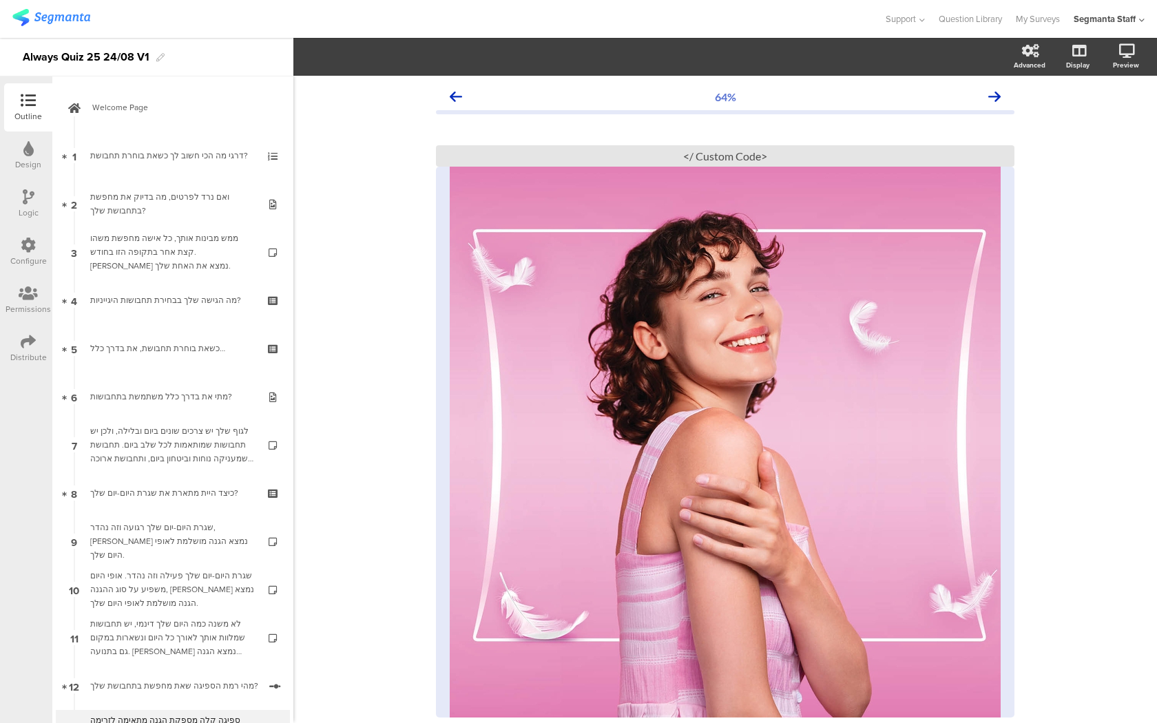
scroll to position [334, 0]
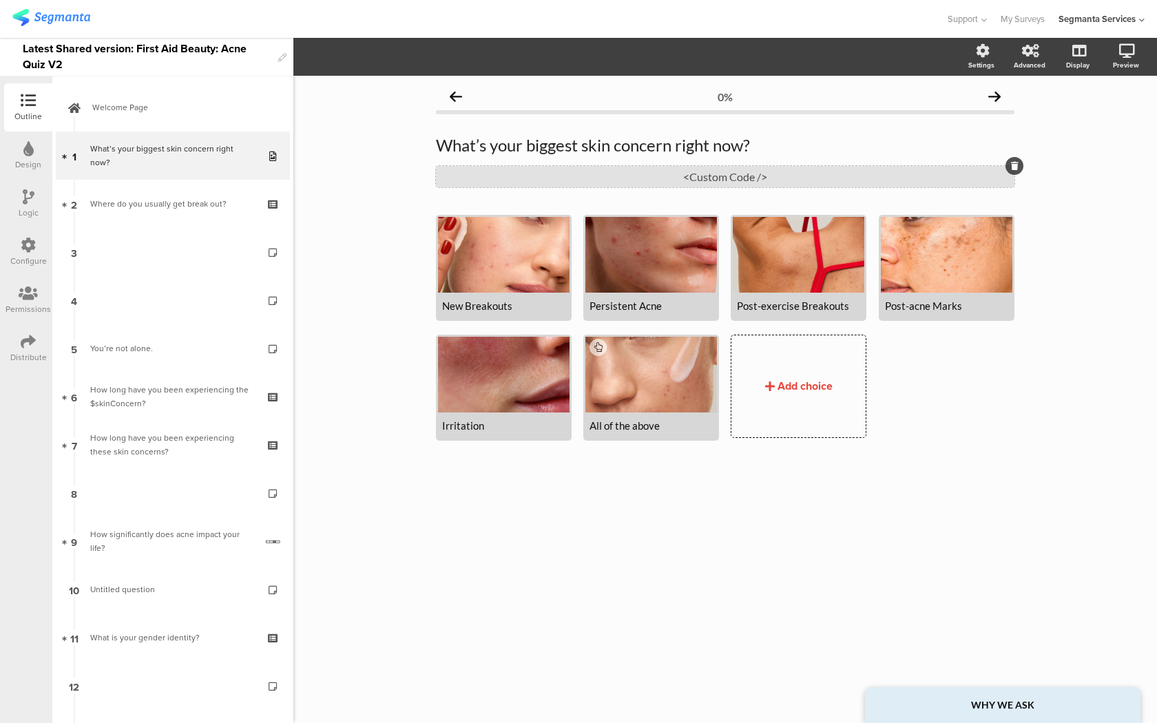
click at [545, 179] on div "<Custom Code />" at bounding box center [725, 176] width 578 height 21
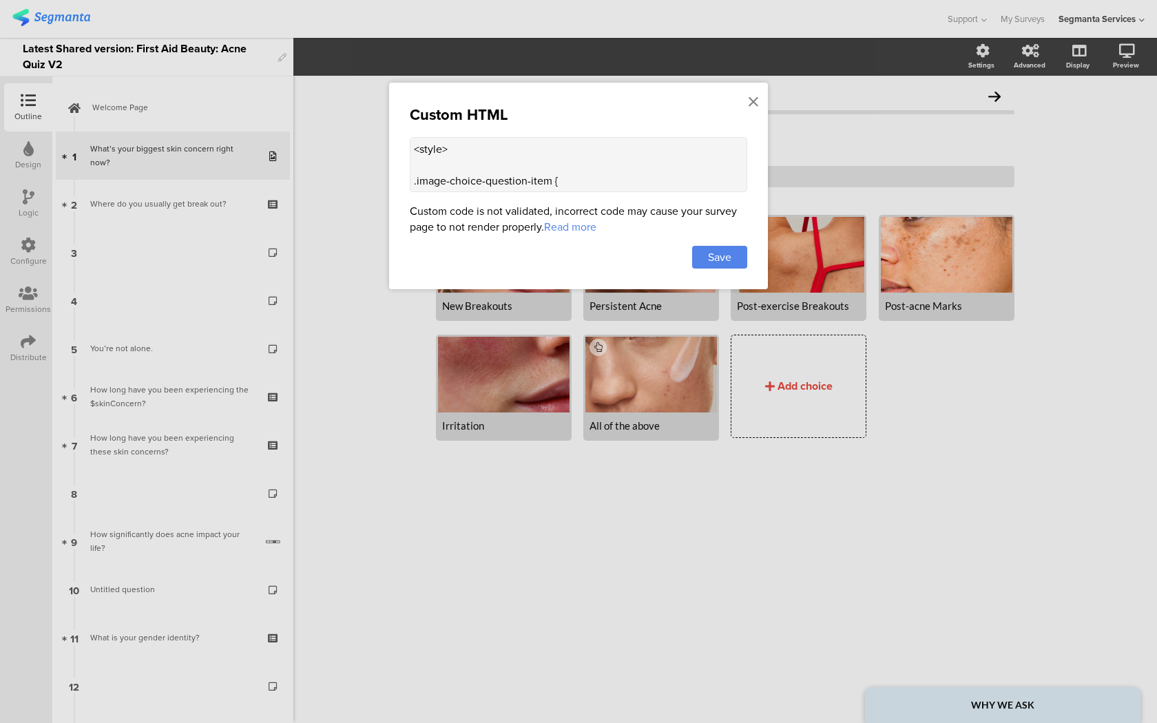
scroll to position [50, 0]
drag, startPoint x: 474, startPoint y: 150, endPoint x: 458, endPoint y: 150, distance: 16.5
click at [458, 150] on textarea "<style> .image-choice-question-item { height: 190px !important; } .image-choice…" at bounding box center [578, 164] width 337 height 55
click at [467, 152] on textarea "<style> .image-choice-question-item { height: 210px !important; } .image-choice…" at bounding box center [578, 164] width 337 height 55
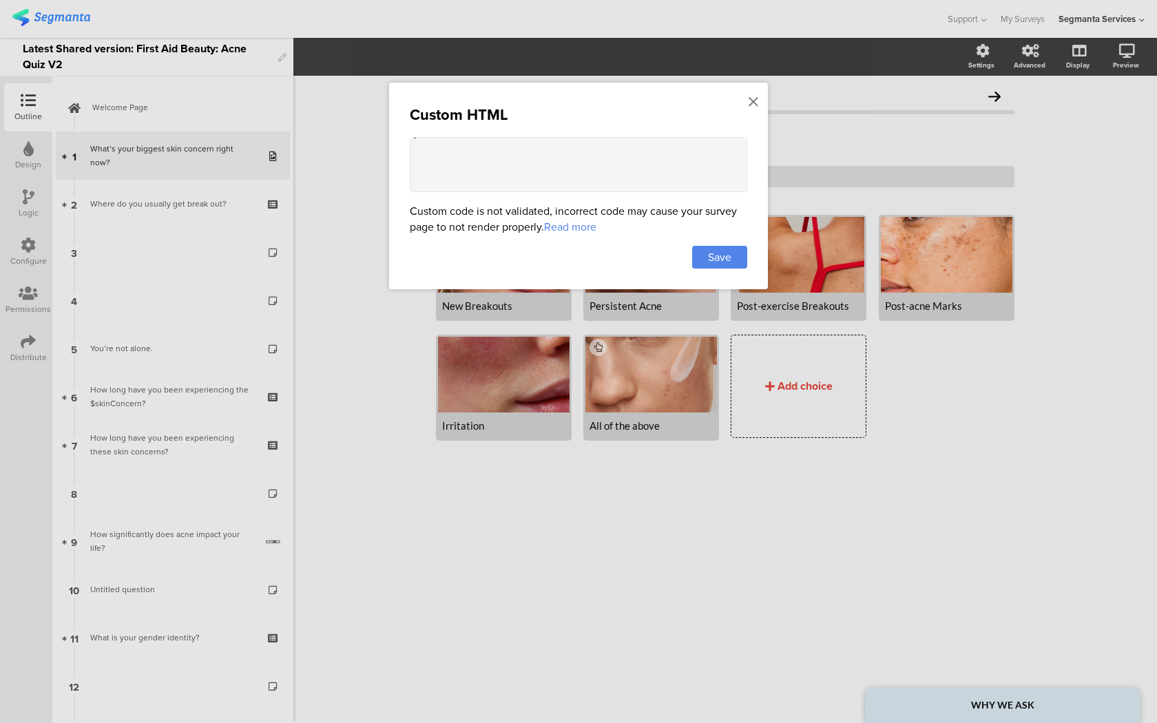
paste textarea ".image-choice-question-item .image-text"
click at [470, 162] on textarea "<style> .image-choice-question-item { height: 210px !important; } .image-choice…" at bounding box center [578, 164] width 337 height 55
paste textarea "min-height: 54px !important;"
drag, startPoint x: 432, startPoint y: 180, endPoint x: 407, endPoint y: 152, distance: 37.6
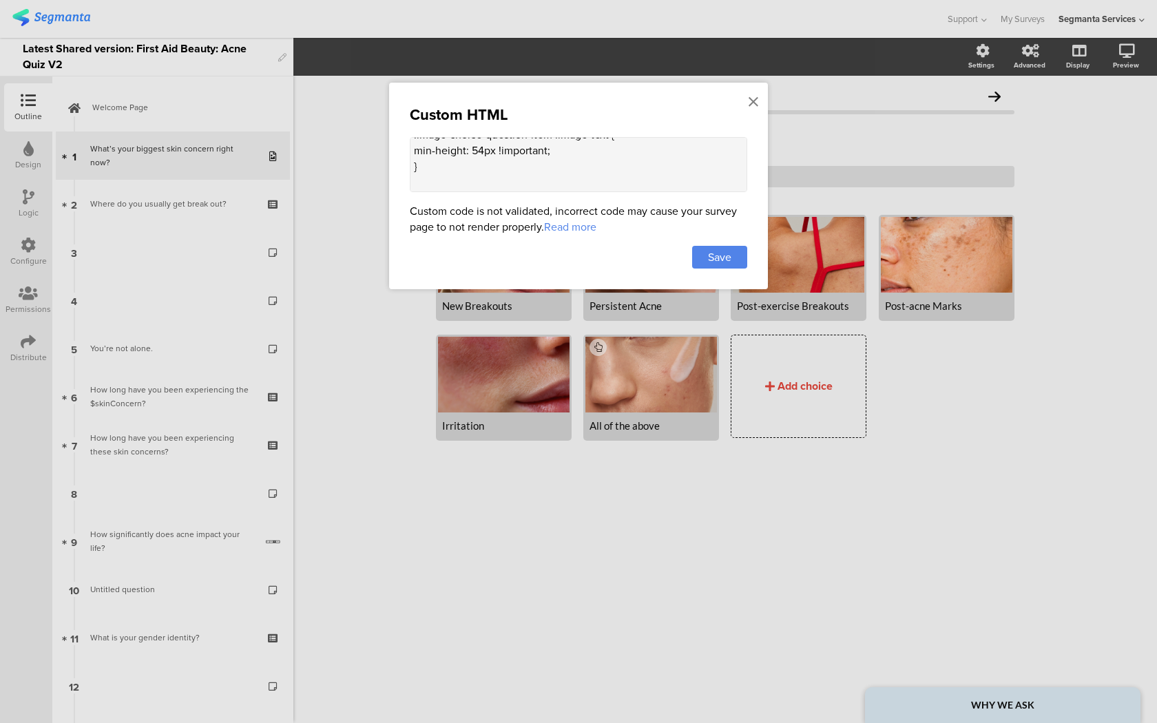
click at [407, 152] on div "Custom HTML <style> .image-choice-question-item { height: 210px !important; } .…" at bounding box center [578, 186] width 379 height 207
type textarea "<style> .image-choice-question-item { height: 210px !important; } .image-choice…"
click at [713, 256] on span "Save" at bounding box center [719, 257] width 23 height 16
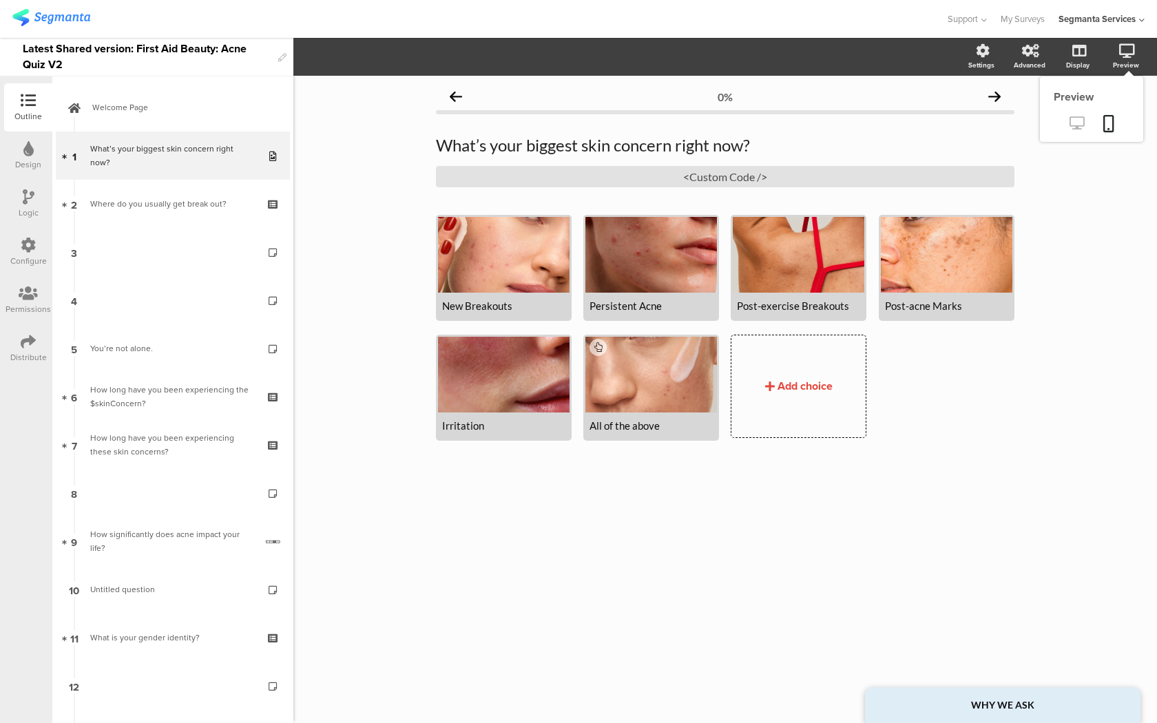
click at [1082, 122] on icon at bounding box center [1076, 122] width 14 height 13
click at [474, 171] on div "<Custom Code />" at bounding box center [725, 176] width 578 height 21
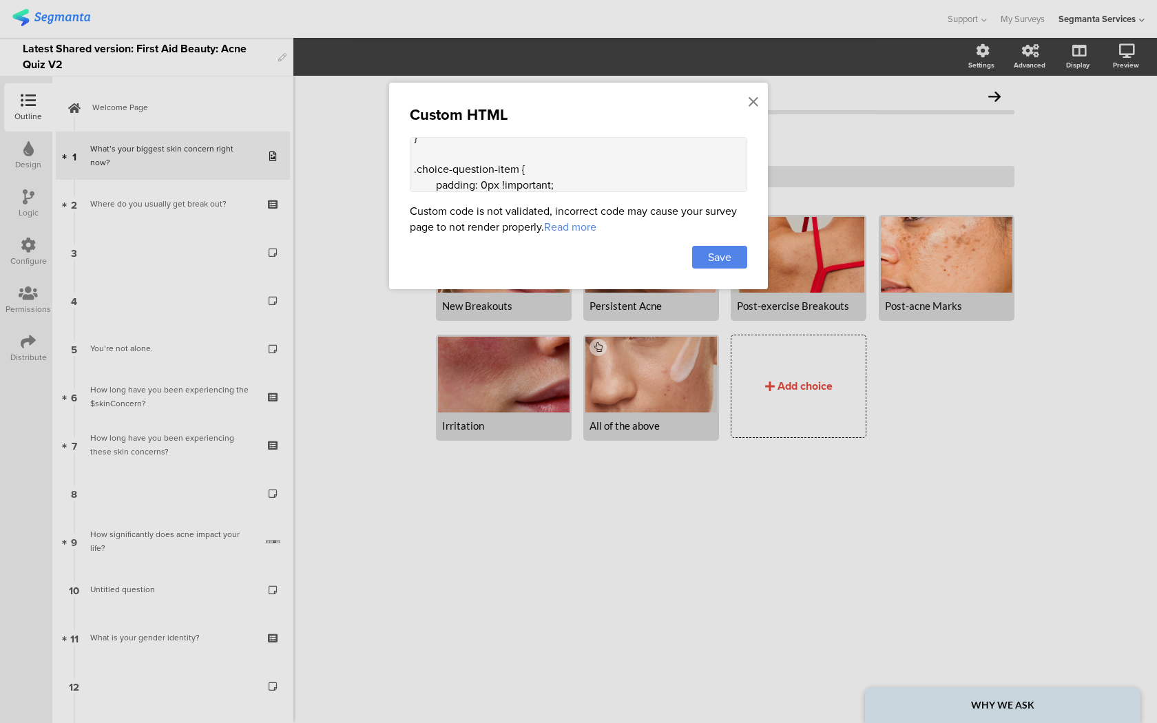
scroll to position [260, 0]
click at [461, 158] on textarea "<style> .image-choice-question-item { height: 210px !important; } .image-choice…" at bounding box center [578, 164] width 337 height 55
paste textarea ".mobile.captions .box_small .choice-question-item-text { padding: 0px 12px 4px …"
drag, startPoint x: 430, startPoint y: 187, endPoint x: 409, endPoint y: 159, distance: 34.8
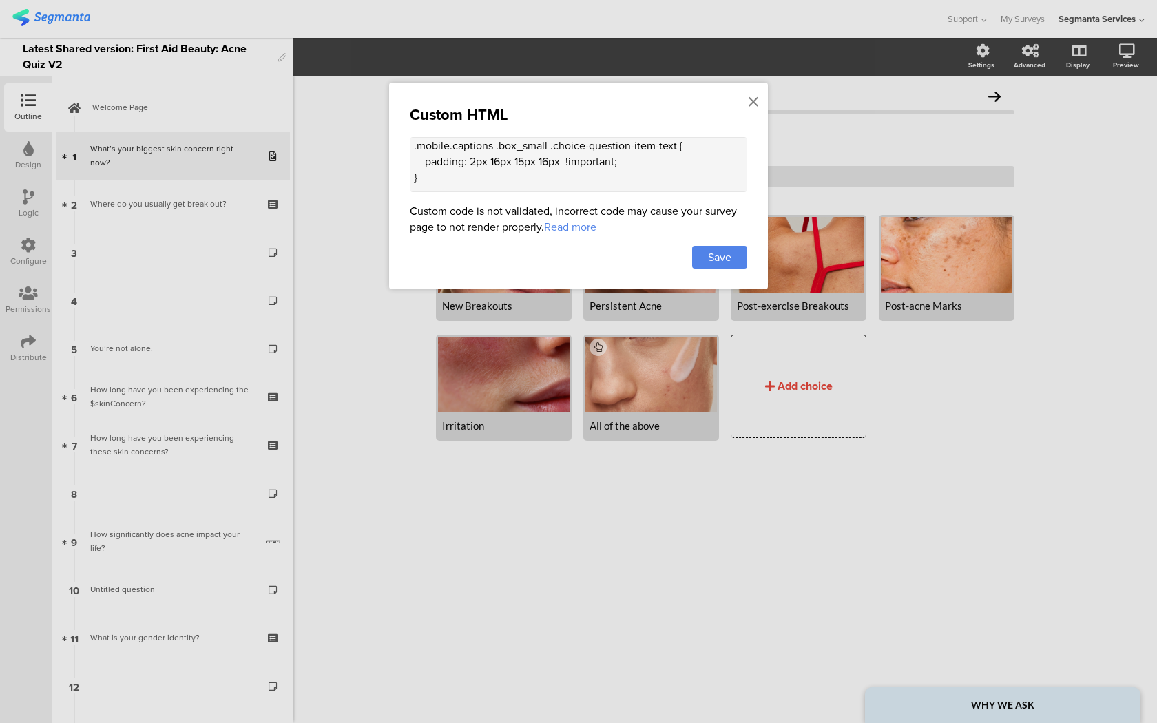
click at [410, 159] on textarea "<style> .image-choice-question-item { height: 210px !important; } .image-choice…" at bounding box center [578, 164] width 337 height 55
type textarea "<style> .image-choice-question-item { height: 210px !important; } .image-choice…"
click at [735, 260] on div "Save" at bounding box center [719, 257] width 55 height 23
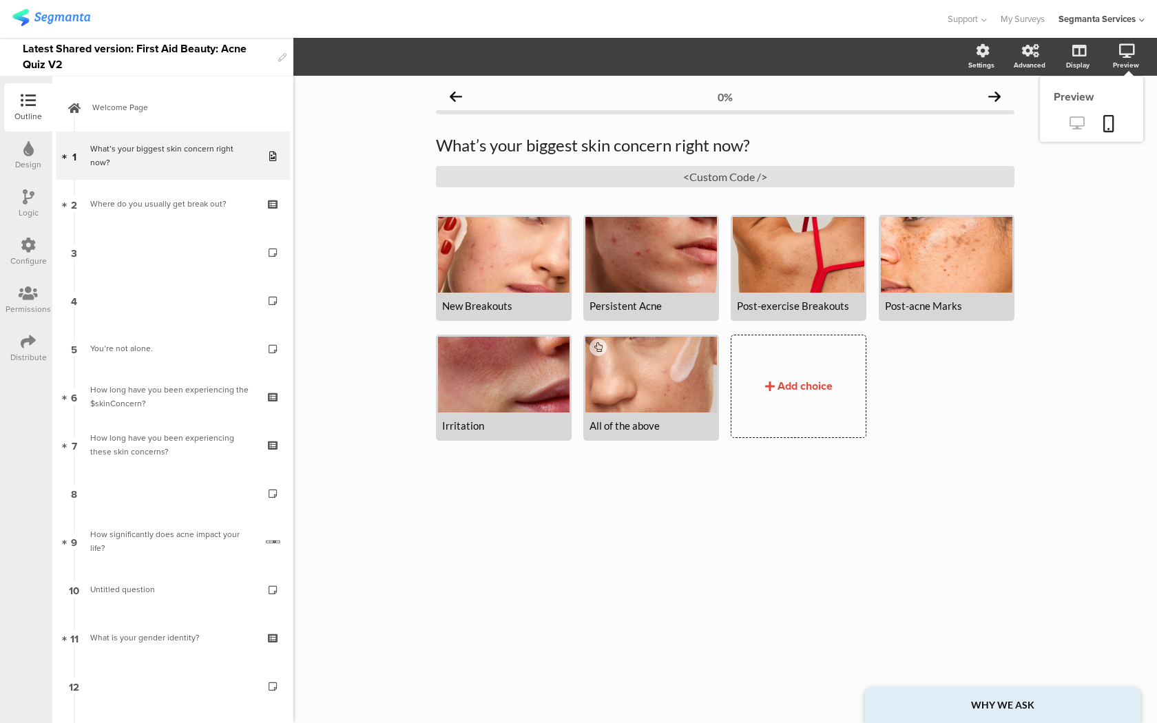
click at [1078, 121] on icon at bounding box center [1076, 122] width 14 height 13
click at [905, 175] on div "<Custom Code />" at bounding box center [725, 176] width 578 height 21
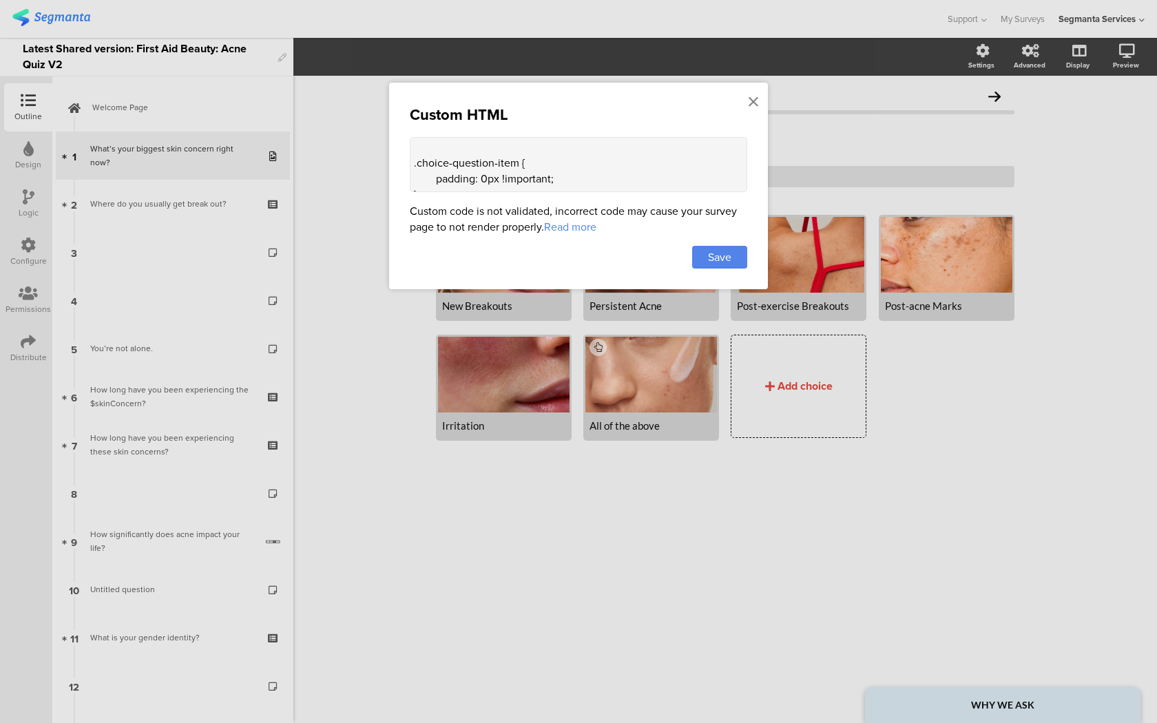
scroll to position [296, 0]
click at [462, 158] on textarea "<style> .image-choice-question-item { height: 210px !important; } .image-choice…" at bounding box center [578, 164] width 337 height 55
paste textarea ".mobile.captions .box_small[data-v-7ee7239a] .choice-image"
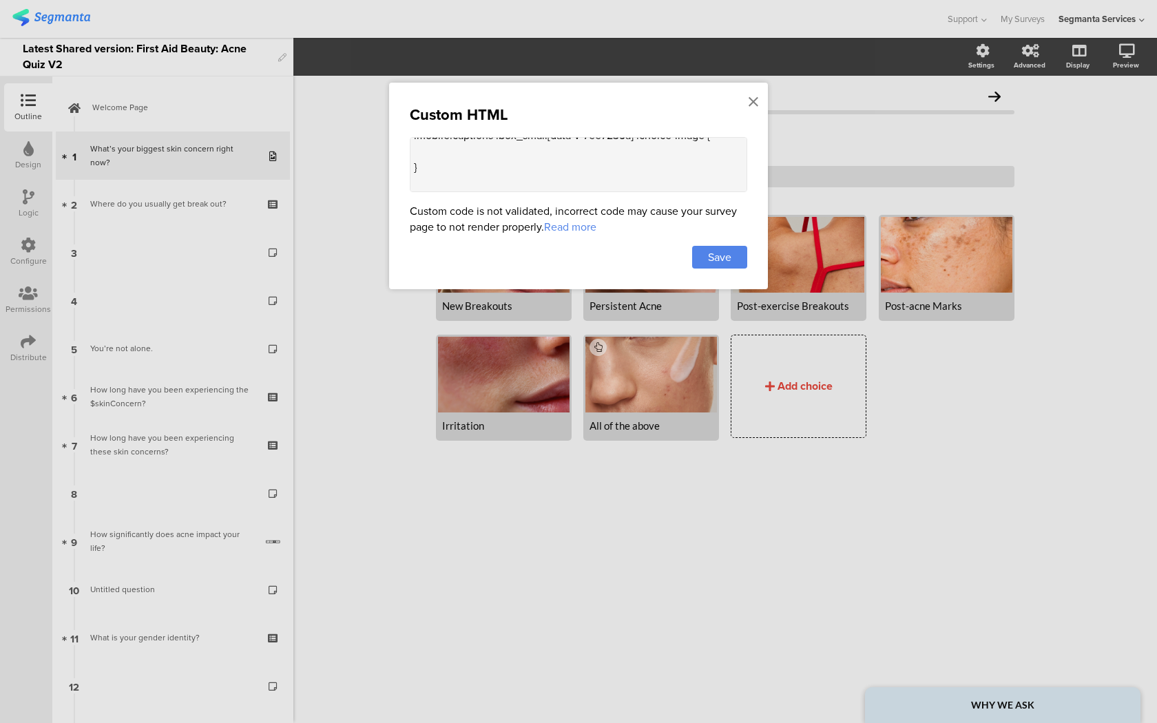
drag, startPoint x: 634, startPoint y: 147, endPoint x: 546, endPoint y: 144, distance: 88.2
click at [546, 145] on textarea "<style> .image-choice-question-item { height: 210px !important; } .image-choice…" at bounding box center [578, 164] width 337 height 55
click at [523, 177] on textarea "<style> .image-choice-question-item { height: 210px !important; } .image-choice…" at bounding box center [578, 164] width 337 height 55
click at [513, 169] on textarea "<style> .image-choice-question-item { height: 210px !important; } .image-choice…" at bounding box center [578, 164] width 337 height 55
paste textarea "margin: 0 0 0px !important;"
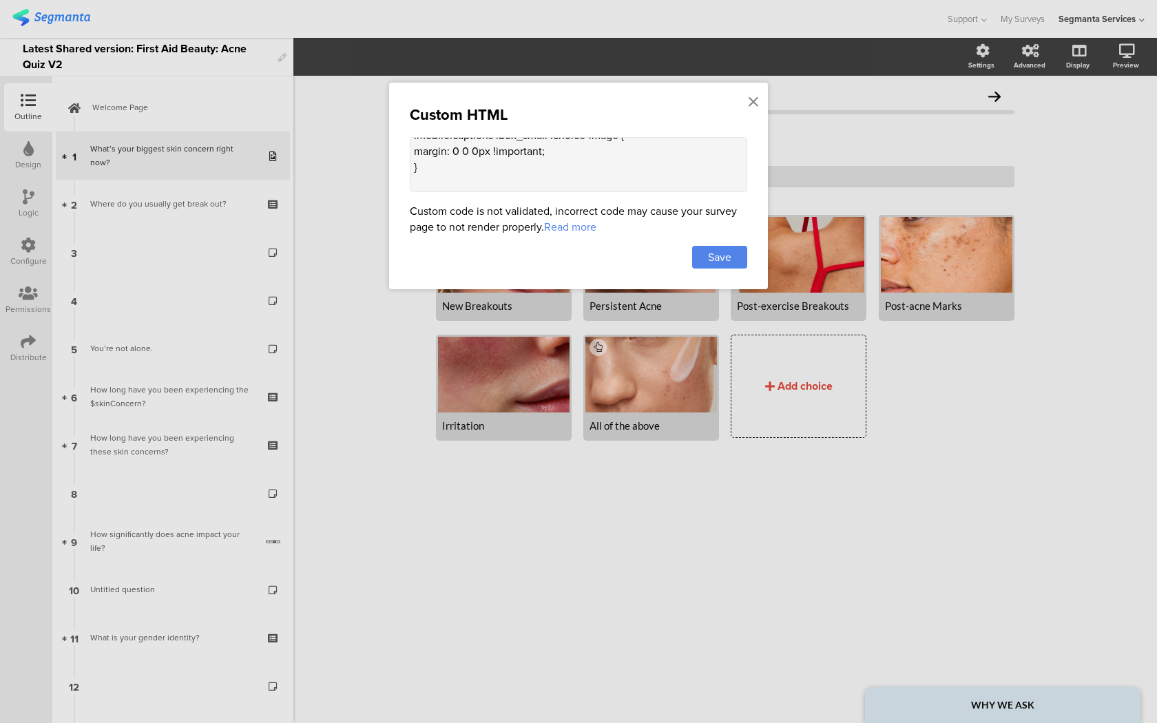
type textarea "<style> .image-choice-question-item { height: 210px !important; } .image-choice…"
click at [728, 257] on span "Save" at bounding box center [719, 257] width 23 height 16
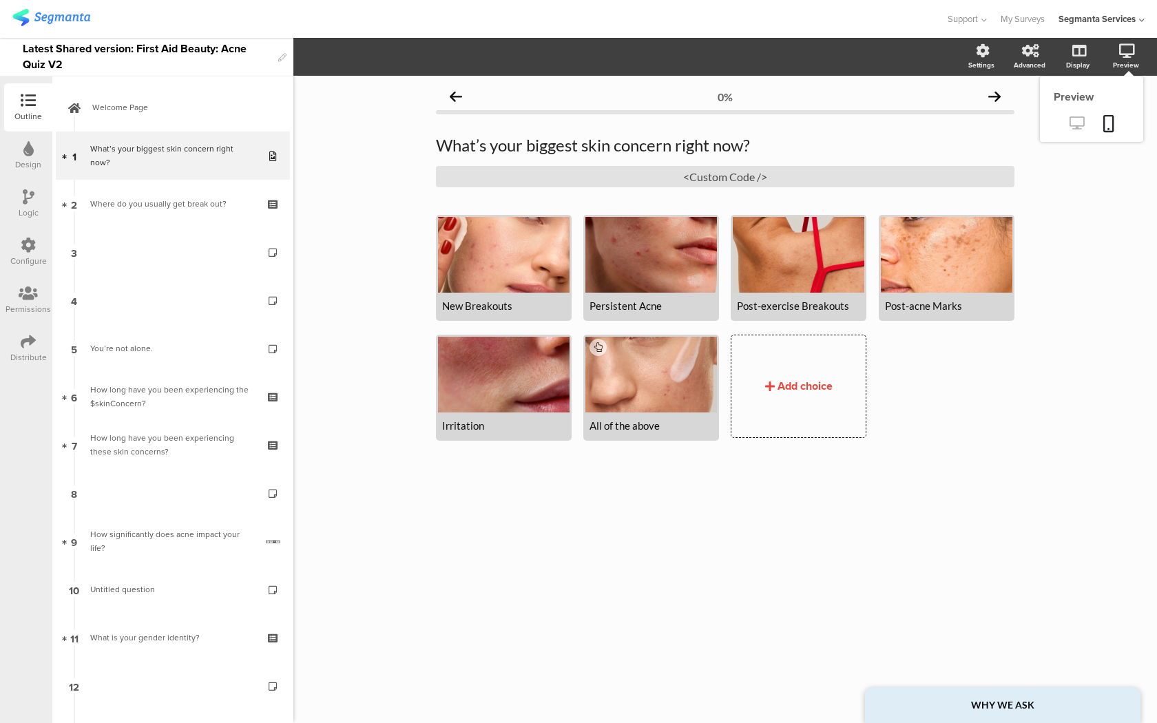
click at [1073, 121] on icon at bounding box center [1076, 122] width 14 height 13
click at [664, 169] on div "<Custom Code />" at bounding box center [725, 176] width 578 height 21
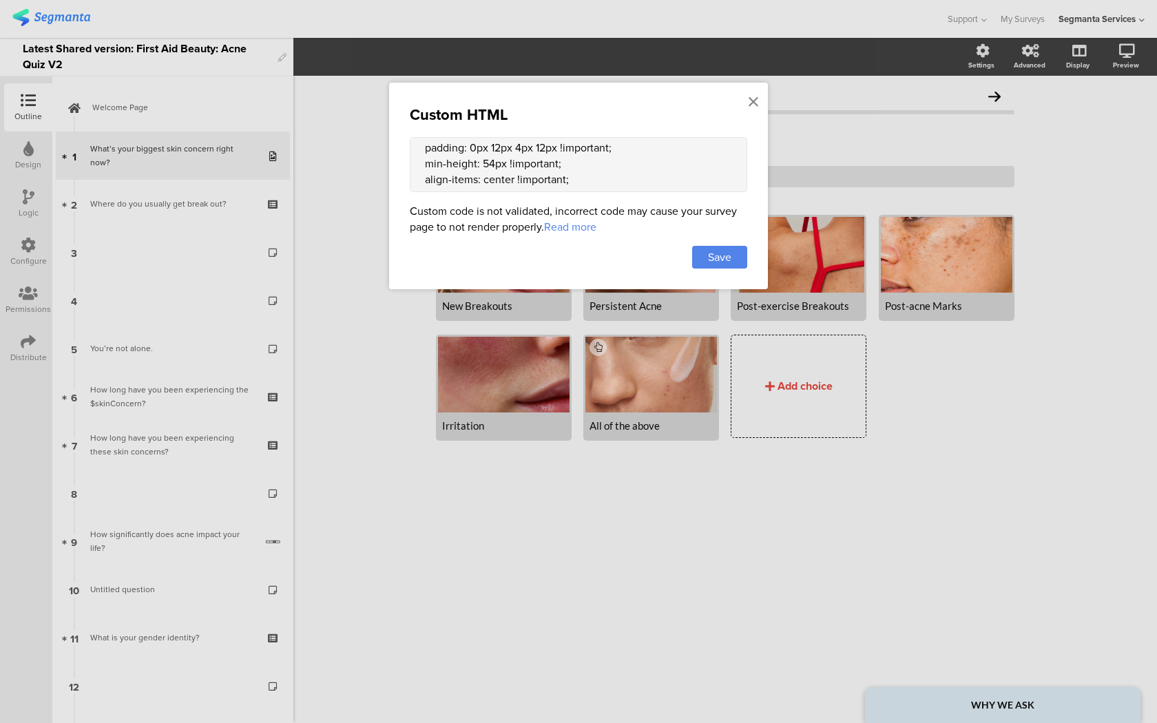
scroll to position [254, 0]
click at [493, 156] on textarea "<style> .image-choice-question-item { height: 210px !important; } .image-choice…" at bounding box center [578, 164] width 337 height 55
drag, startPoint x: 540, startPoint y: 156, endPoint x: 533, endPoint y: 156, distance: 7.6
click at [533, 156] on textarea "<style> .image-choice-question-item { height: 210px !important; } .image-choice…" at bounding box center [578, 164] width 337 height 55
type textarea "<style> .image-choice-question-item { height: 210px !important; } .image-choice…"
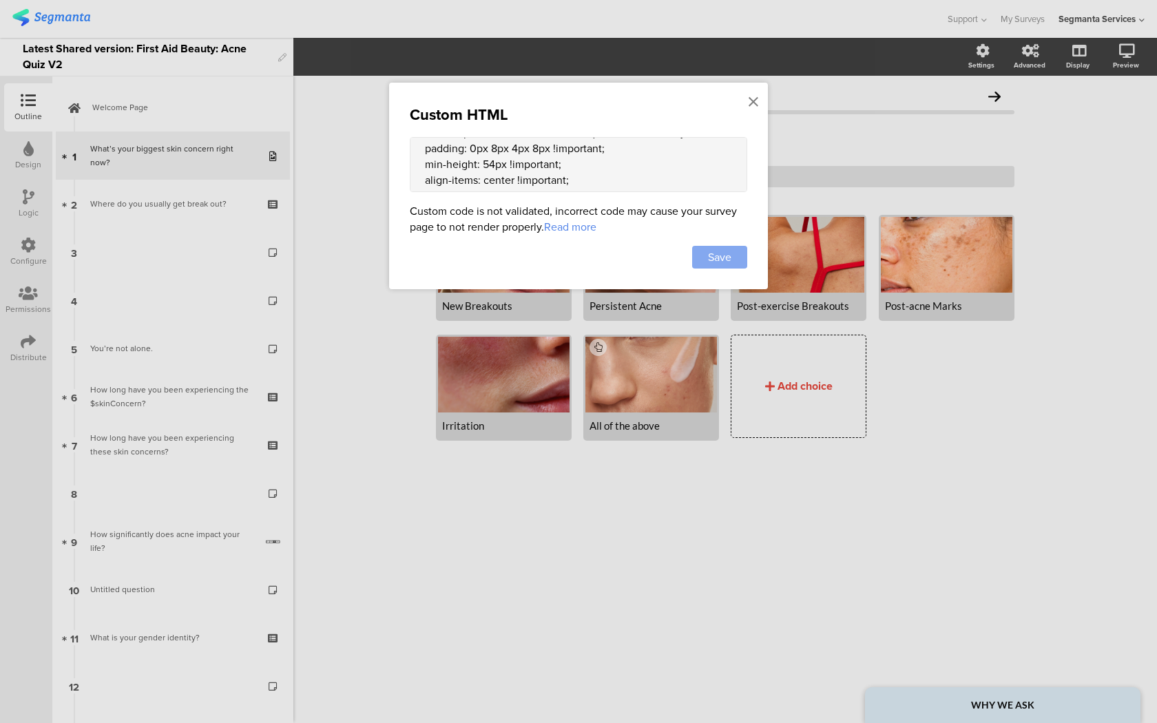
click at [705, 249] on div "Save" at bounding box center [719, 257] width 55 height 23
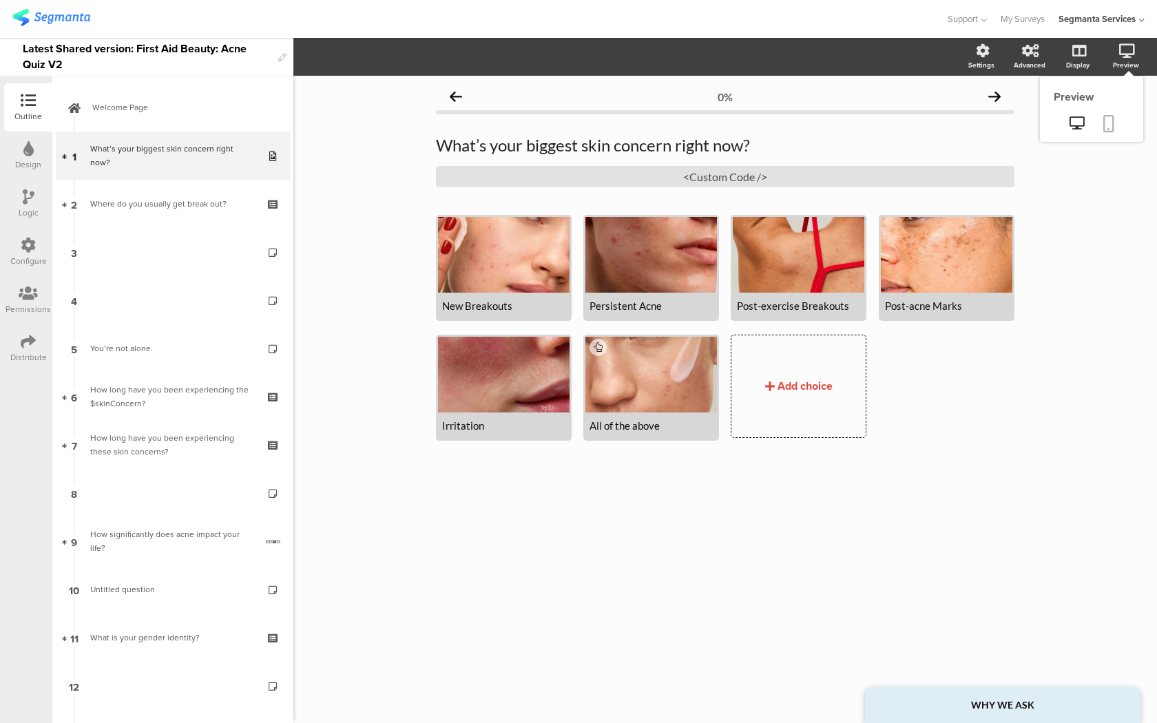
click at [1110, 125] on icon at bounding box center [1108, 123] width 11 height 17
click at [485, 172] on div "<Custom Code />" at bounding box center [725, 176] width 578 height 21
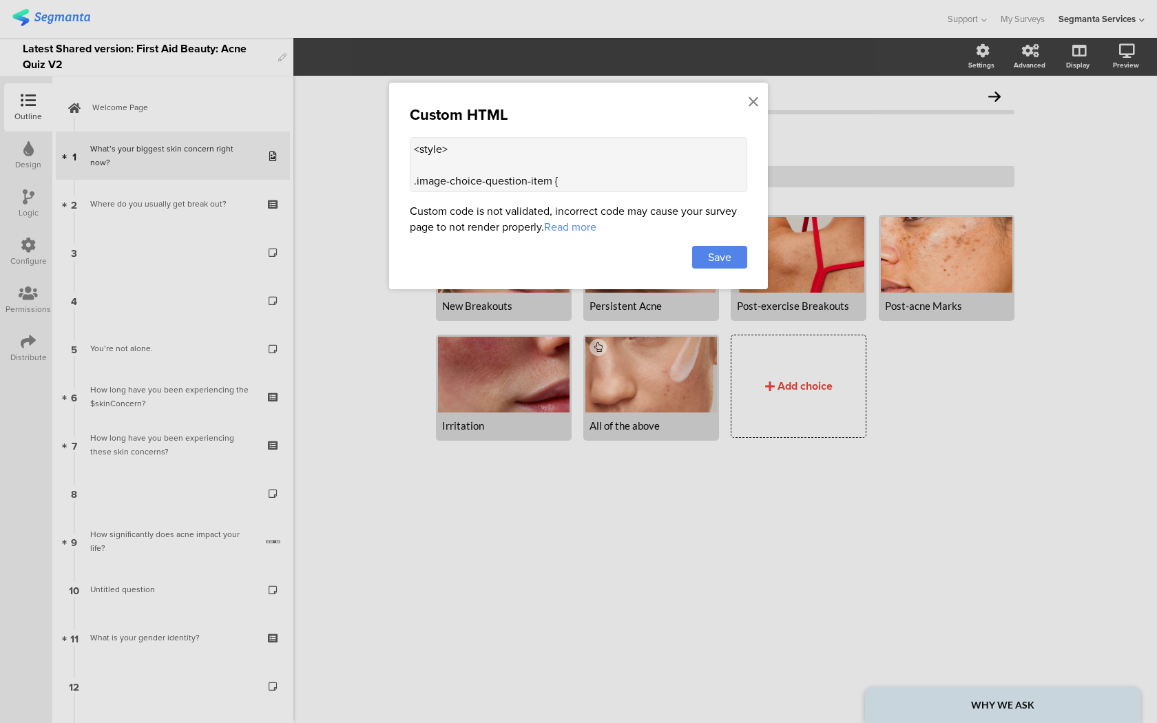
click at [515, 179] on textarea "<style> .image-choice-question-item { height: 210px !important; } .image-choice…" at bounding box center [578, 164] width 337 height 55
click at [752, 101] on icon at bounding box center [753, 101] width 10 height 15
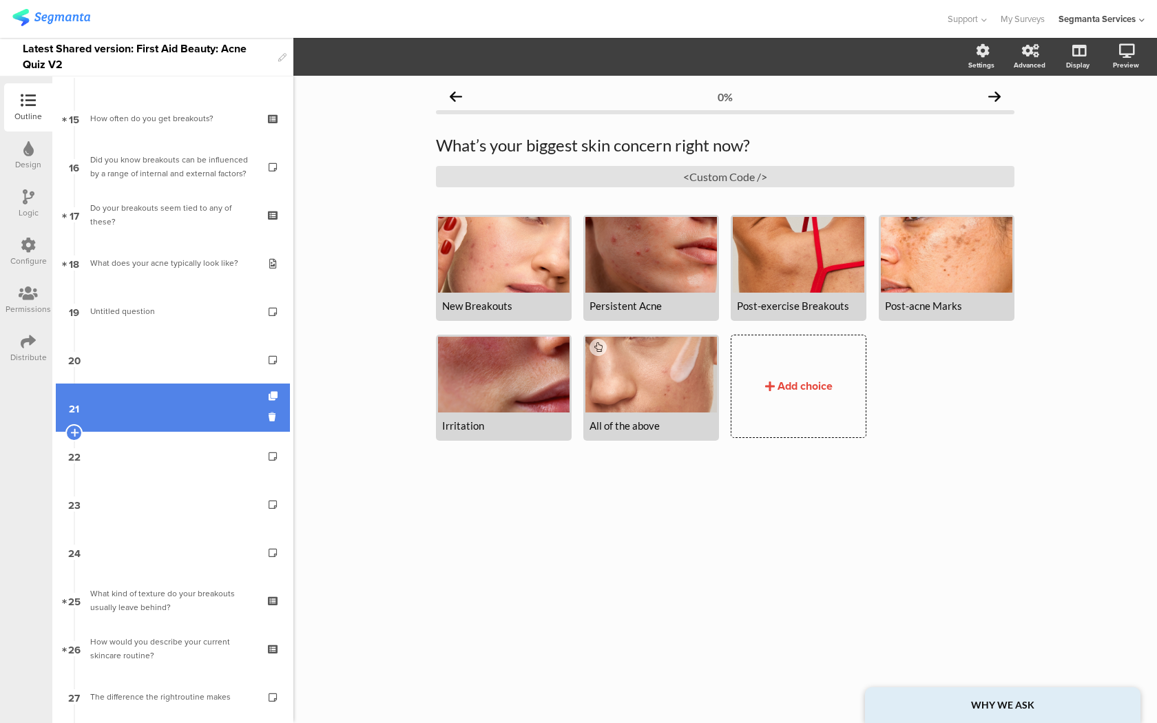
scroll to position [673, 0]
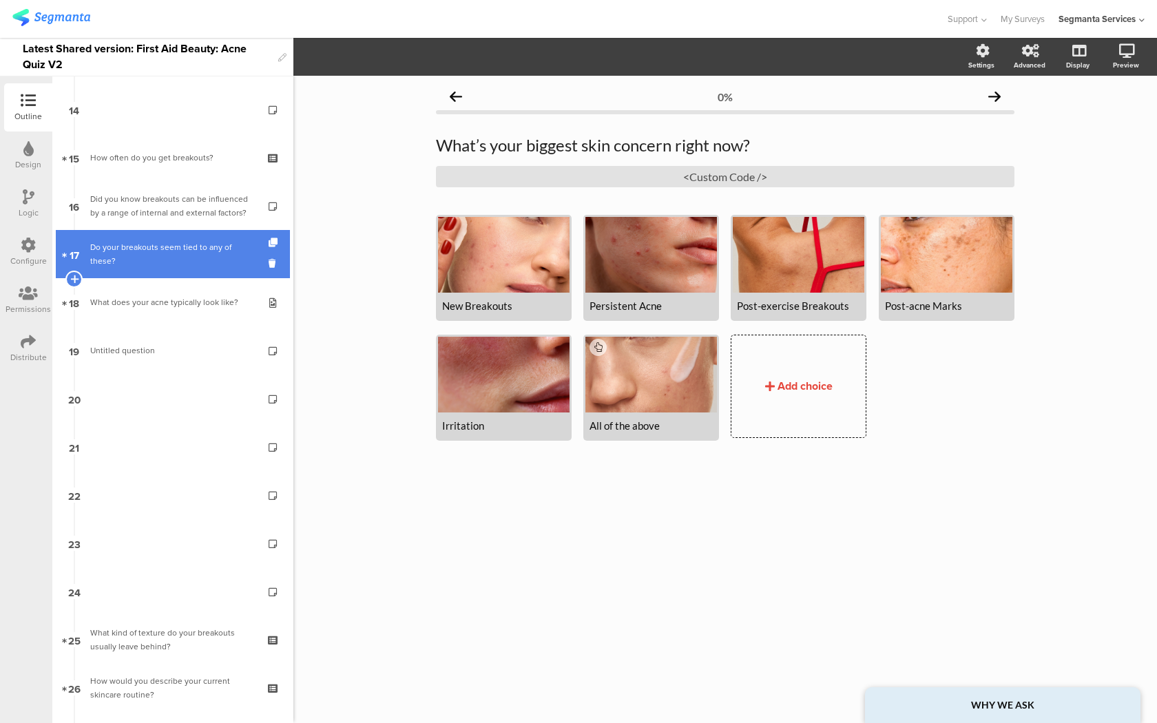
click at [162, 240] on link "17 Do your breakouts seem tied to any of these?" at bounding box center [173, 254] width 234 height 48
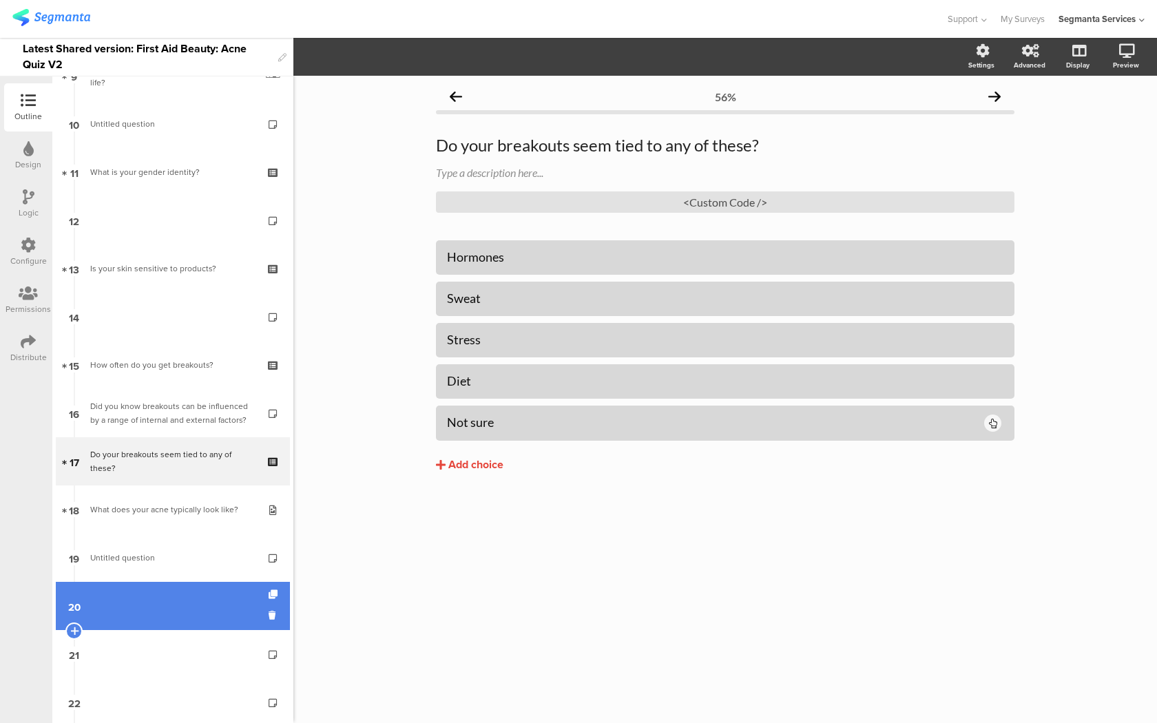
scroll to position [520, 0]
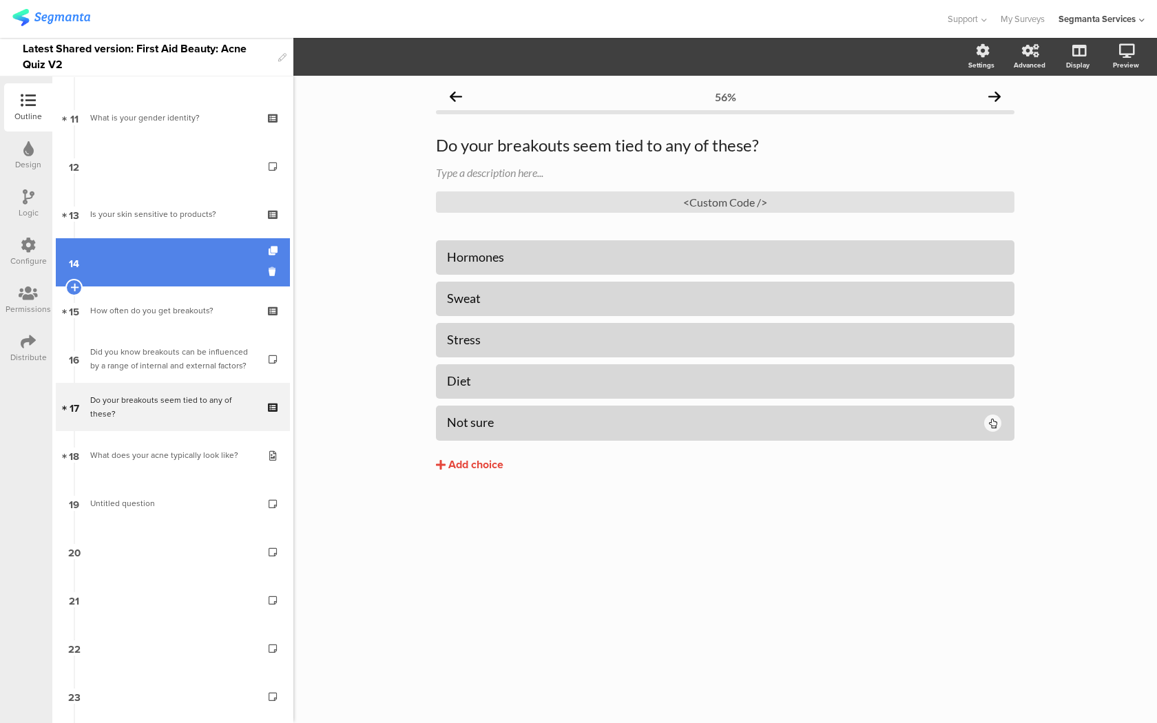
click at [163, 275] on link "14" at bounding box center [173, 262] width 234 height 48
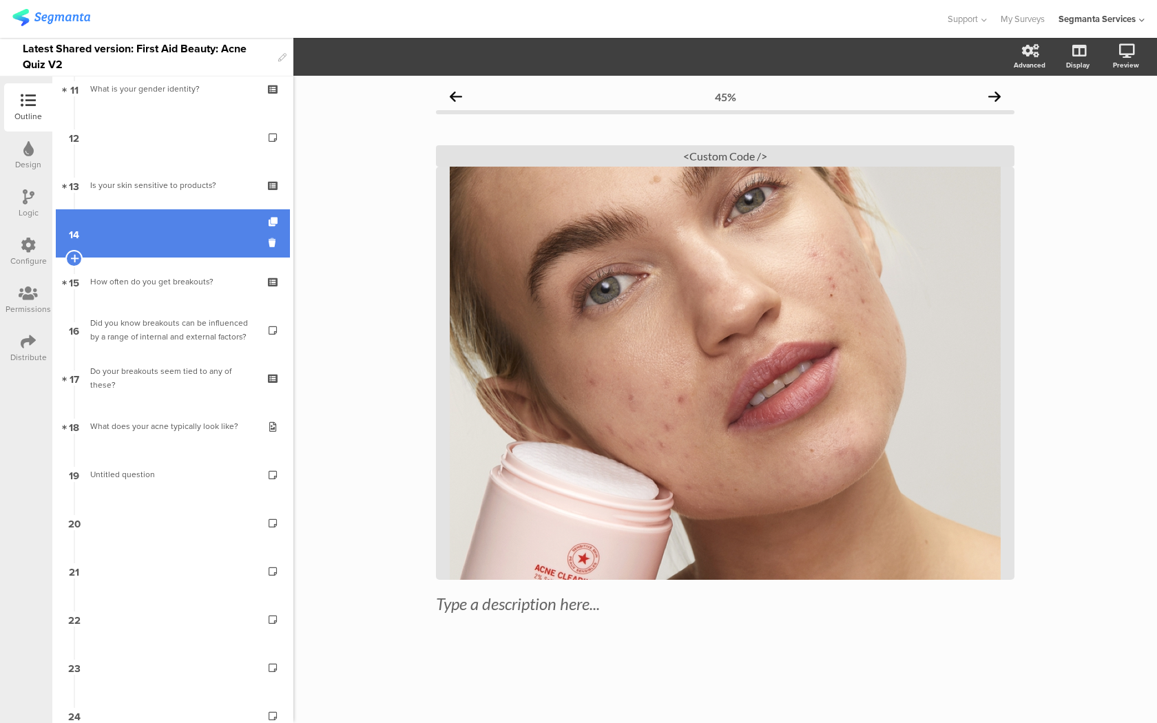
scroll to position [557, 0]
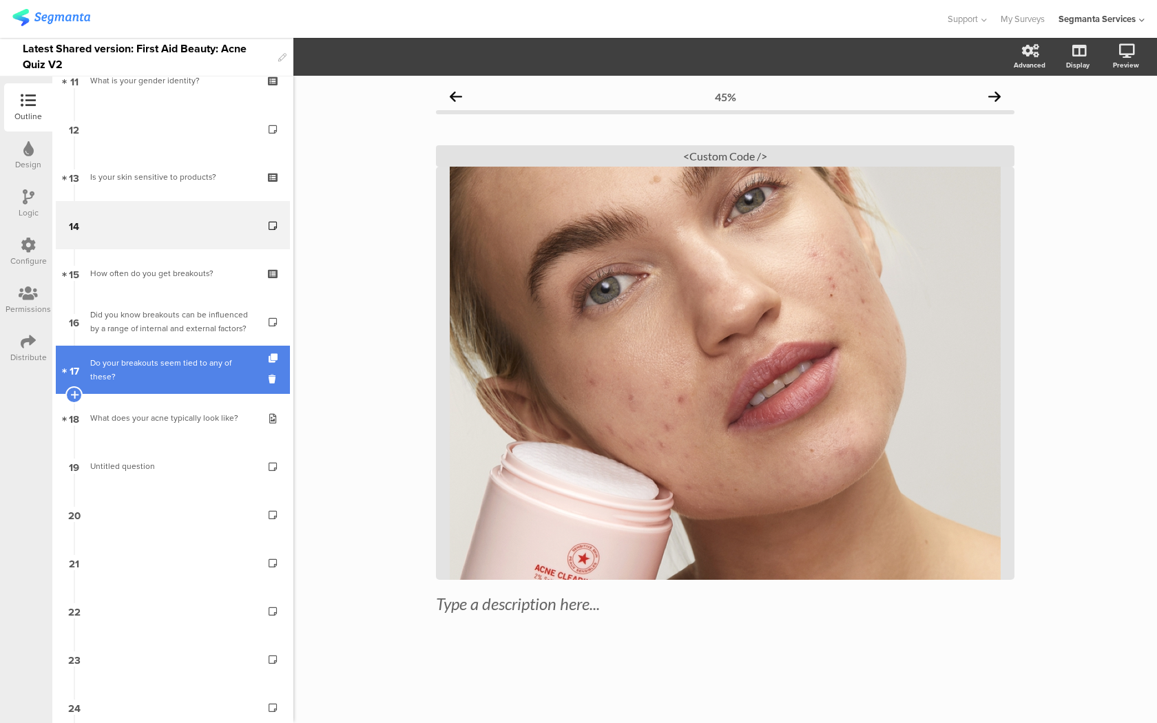
click at [157, 370] on div "Do your breakouts seem tied to any of these?" at bounding box center [172, 370] width 165 height 28
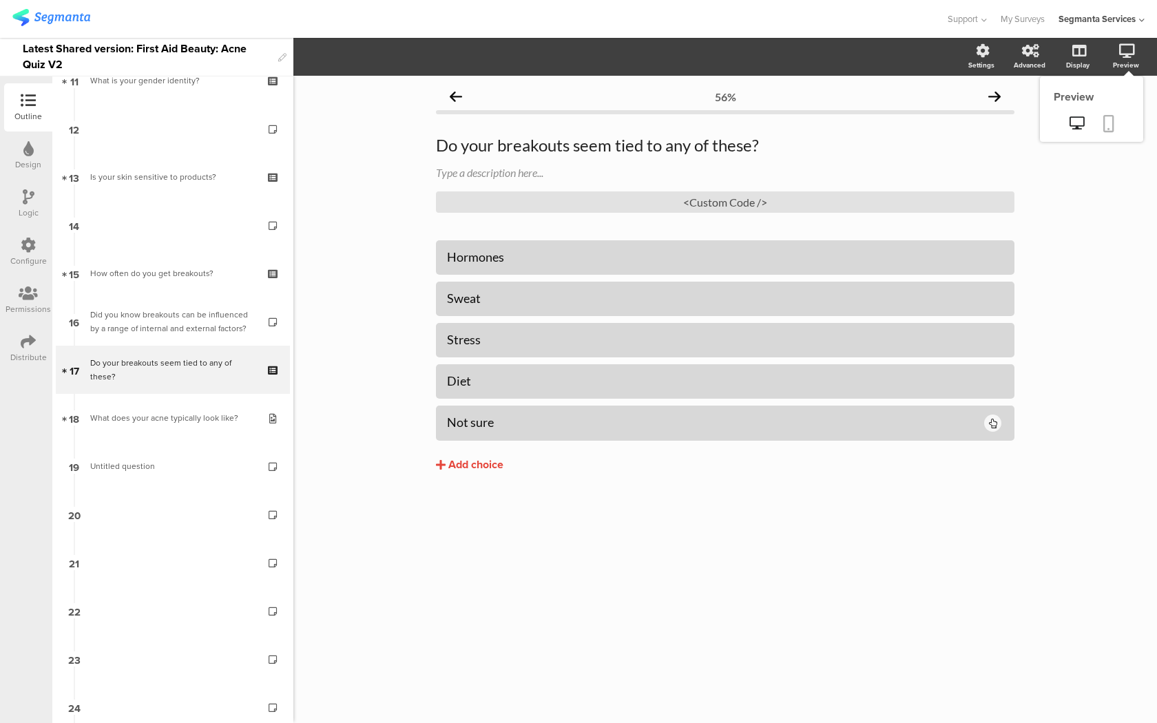
click at [1108, 126] on icon at bounding box center [1108, 123] width 11 height 17
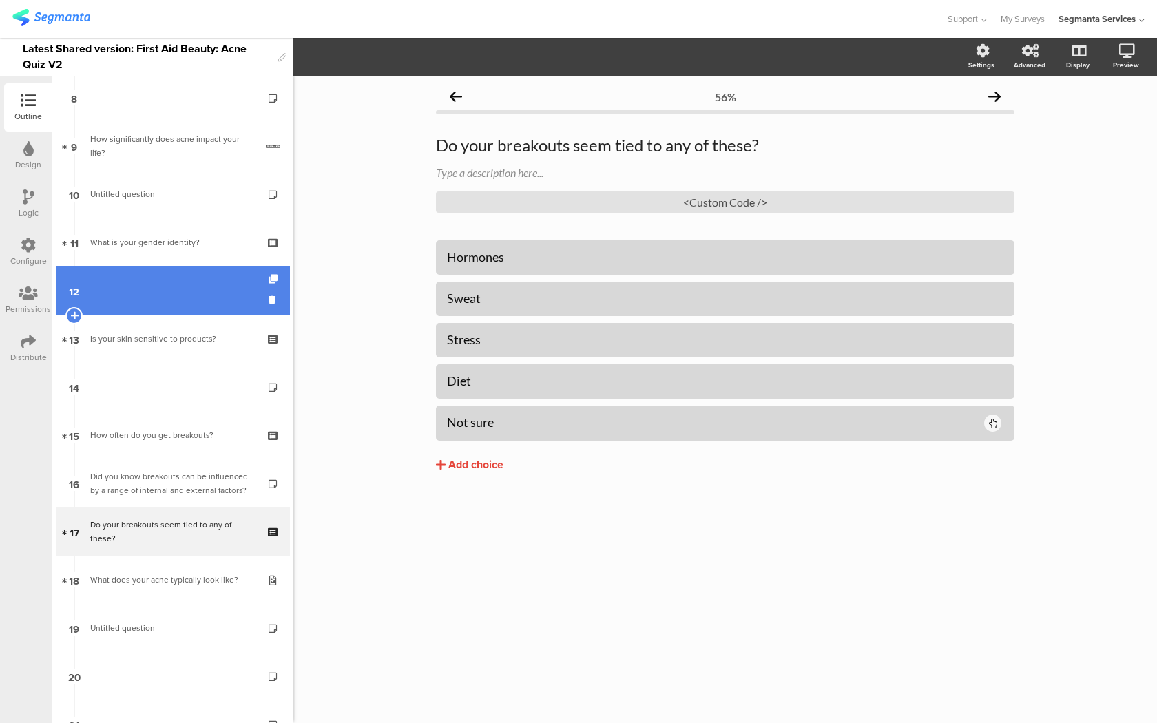
scroll to position [386, 0]
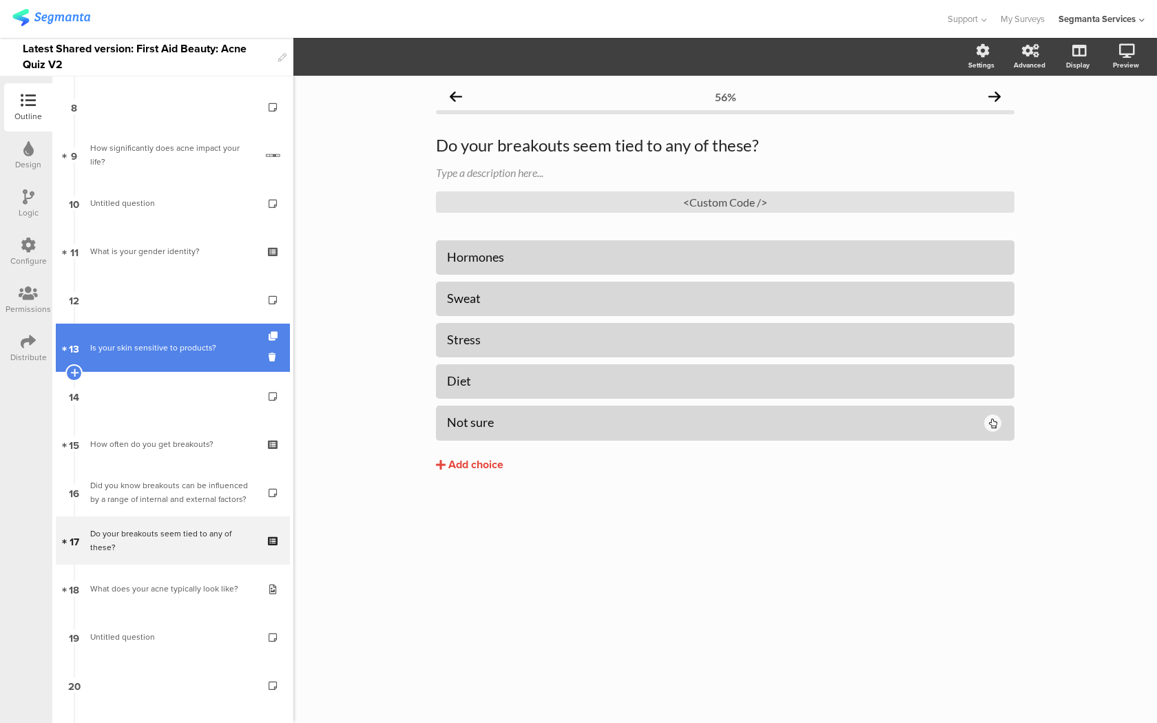
click at [213, 345] on div "Is your skin sensitive to products?" at bounding box center [172, 348] width 165 height 14
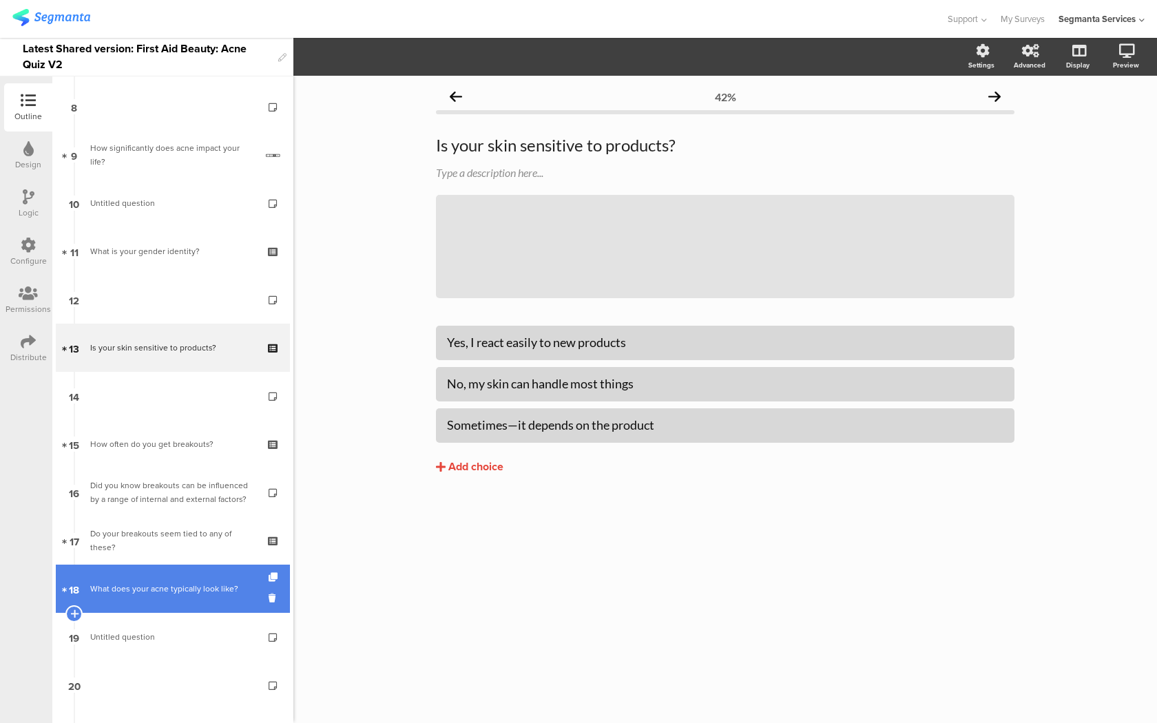
click at [126, 571] on link "18 What does your acne typically look like?" at bounding box center [173, 589] width 234 height 48
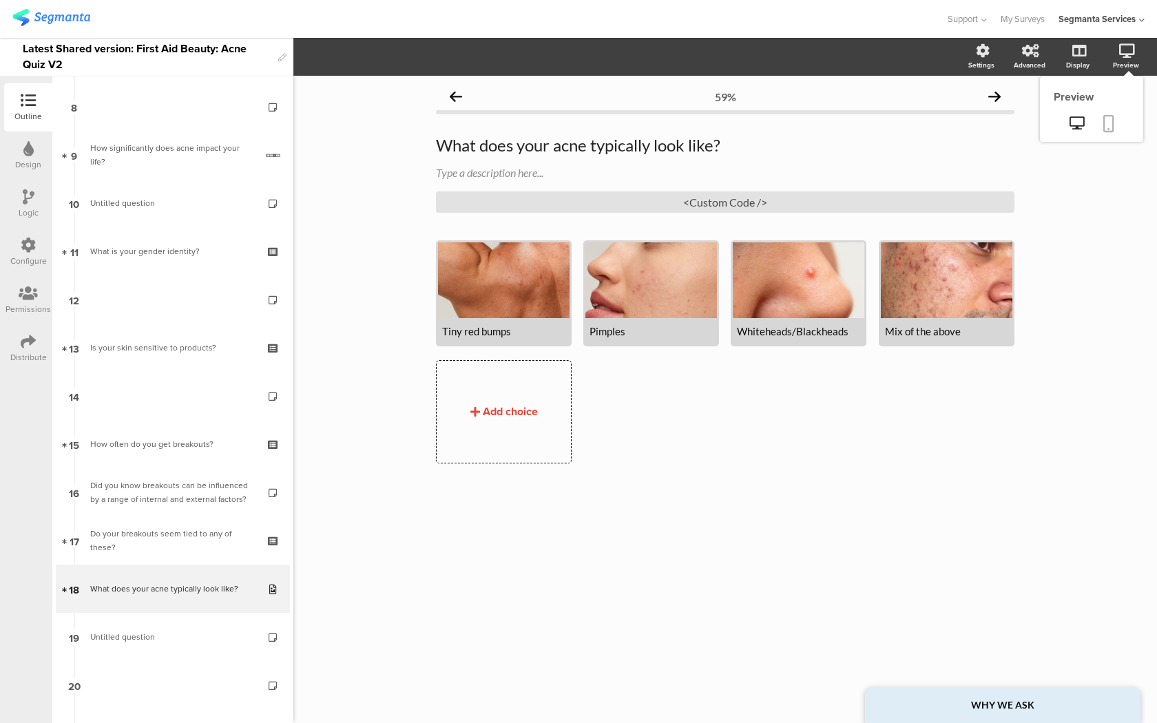
click at [1108, 116] on icon at bounding box center [1108, 123] width 11 height 17
click at [879, 215] on div "What does your acne typically look like? What does your acne typically look lik…" at bounding box center [725, 173] width 578 height 105
click at [875, 208] on div "<Custom Code />" at bounding box center [725, 201] width 578 height 21
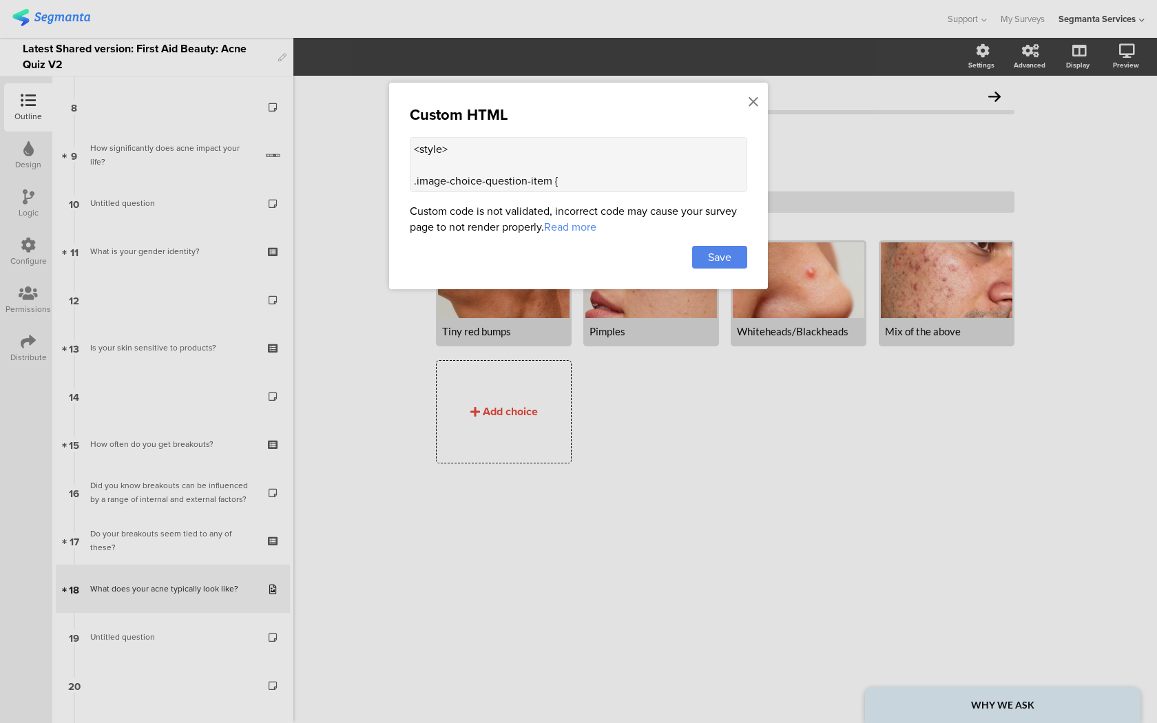
click at [666, 177] on textarea "<style> .image-choice-question-item { height: 190px !important; } .image-choice…" at bounding box center [578, 164] width 337 height 55
paste textarea "<style> .image-choice-question-item { height: 210px !important; } .image-choice…"
type textarea "<style> .image-choice-question-item { height: 210px !important; } .image-choice…"
click at [706, 261] on div "Save" at bounding box center [719, 257] width 55 height 23
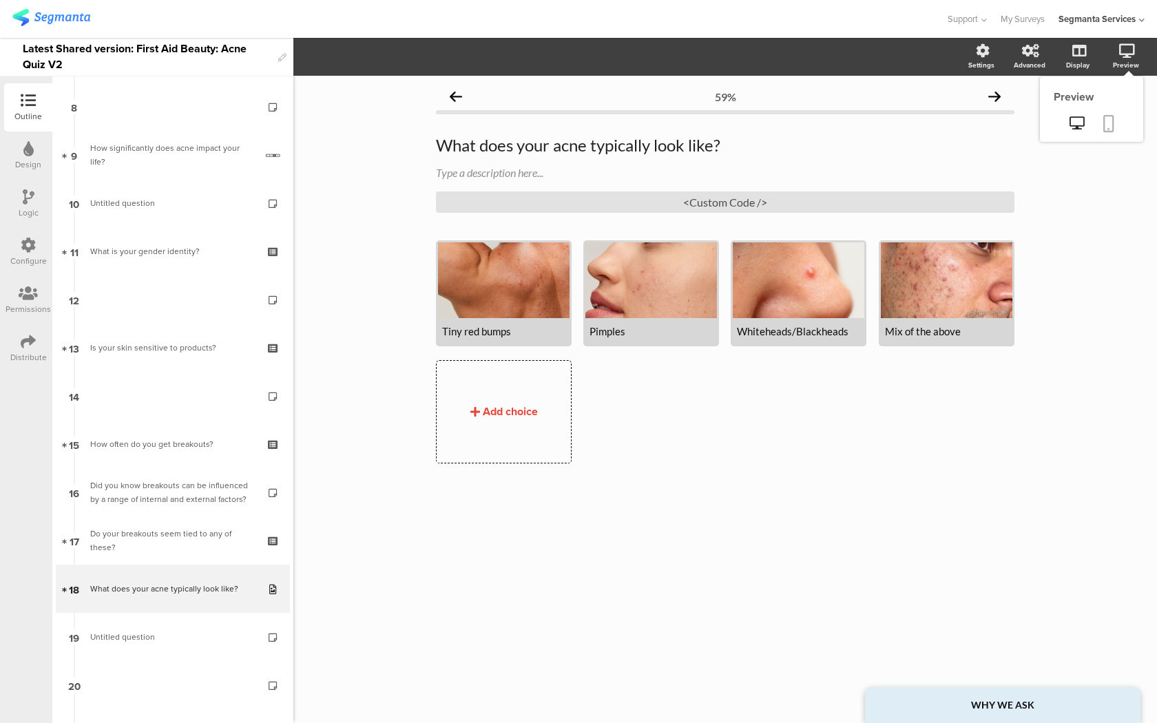
click at [1104, 122] on icon at bounding box center [1108, 123] width 11 height 17
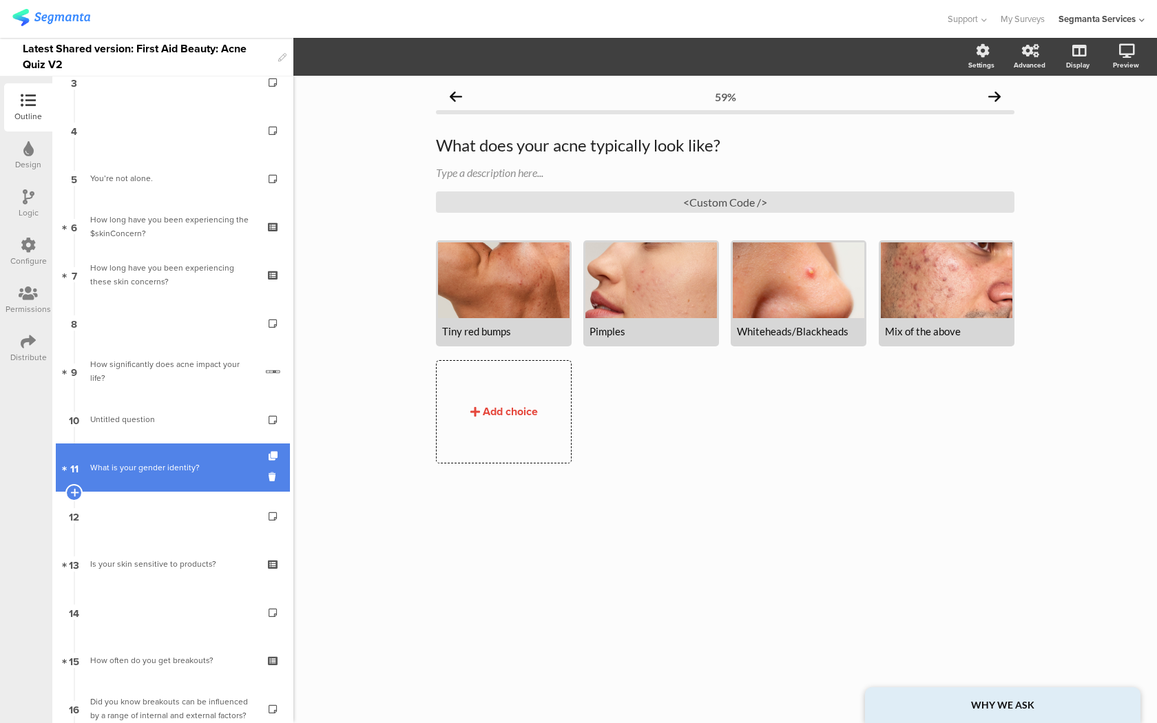
scroll to position [0, 0]
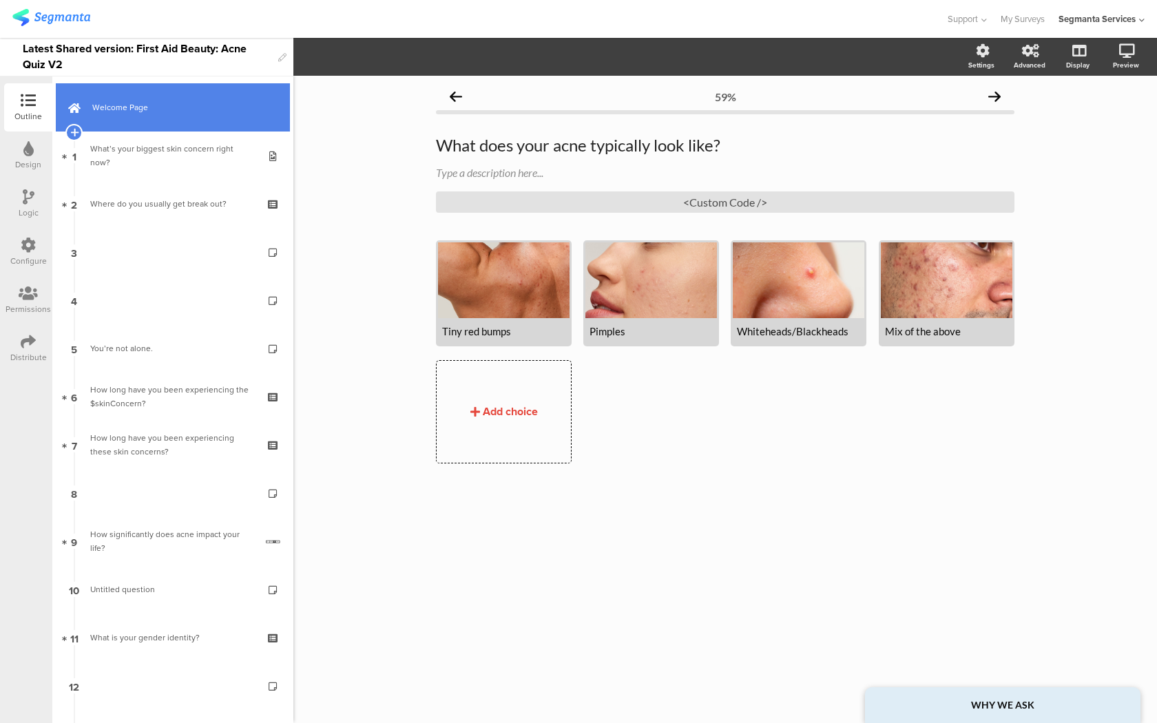
click at [187, 123] on link "Welcome Page" at bounding box center [173, 107] width 234 height 48
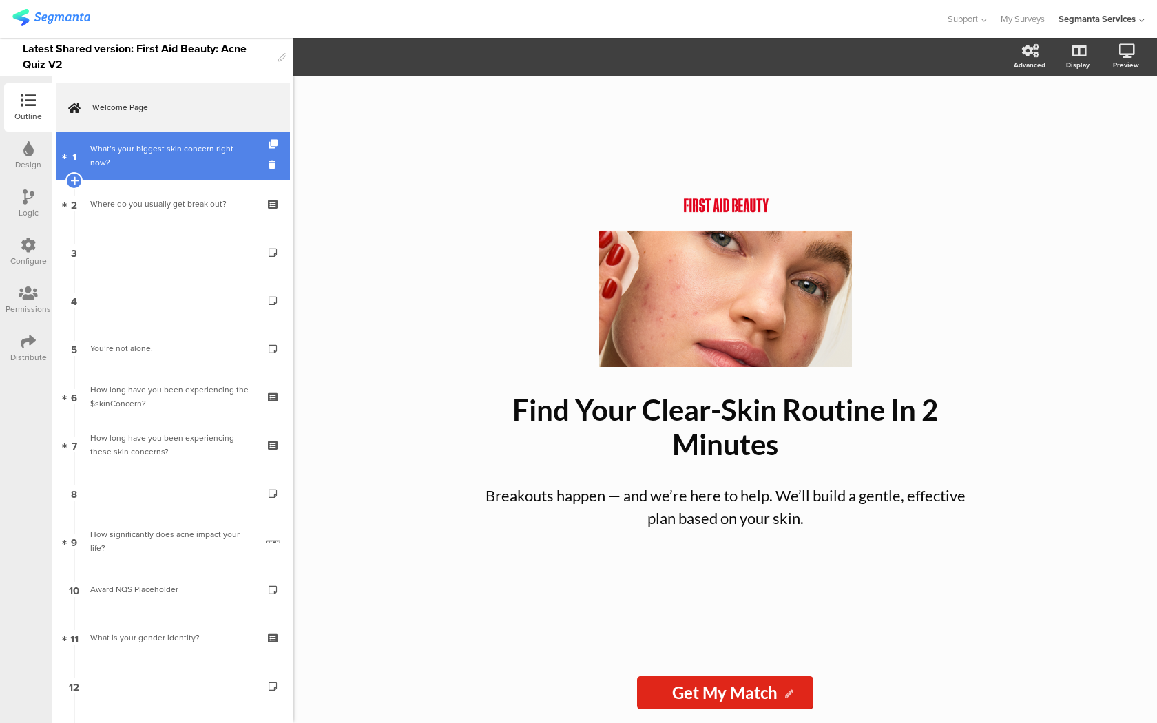
click at [215, 167] on link "1 What’s your biggest skin concern right now?" at bounding box center [173, 155] width 234 height 48
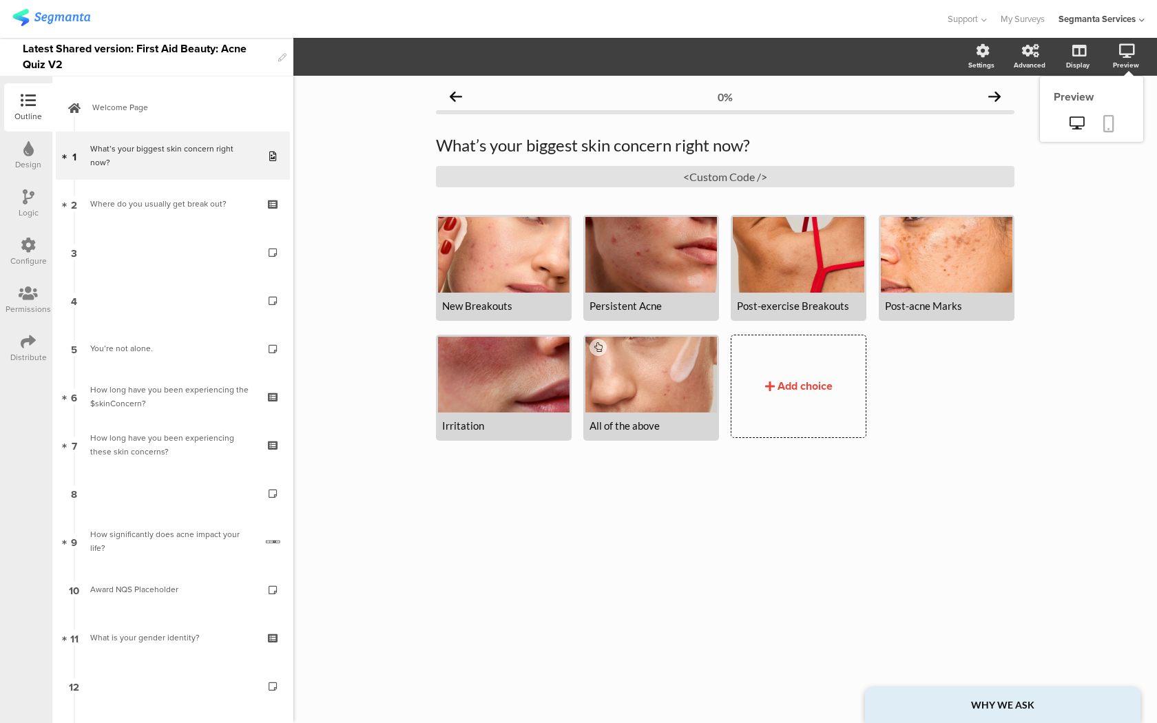
click at [1104, 132] on icon at bounding box center [1108, 123] width 11 height 17
click at [641, 178] on div "<Custom Code />" at bounding box center [725, 176] width 578 height 21
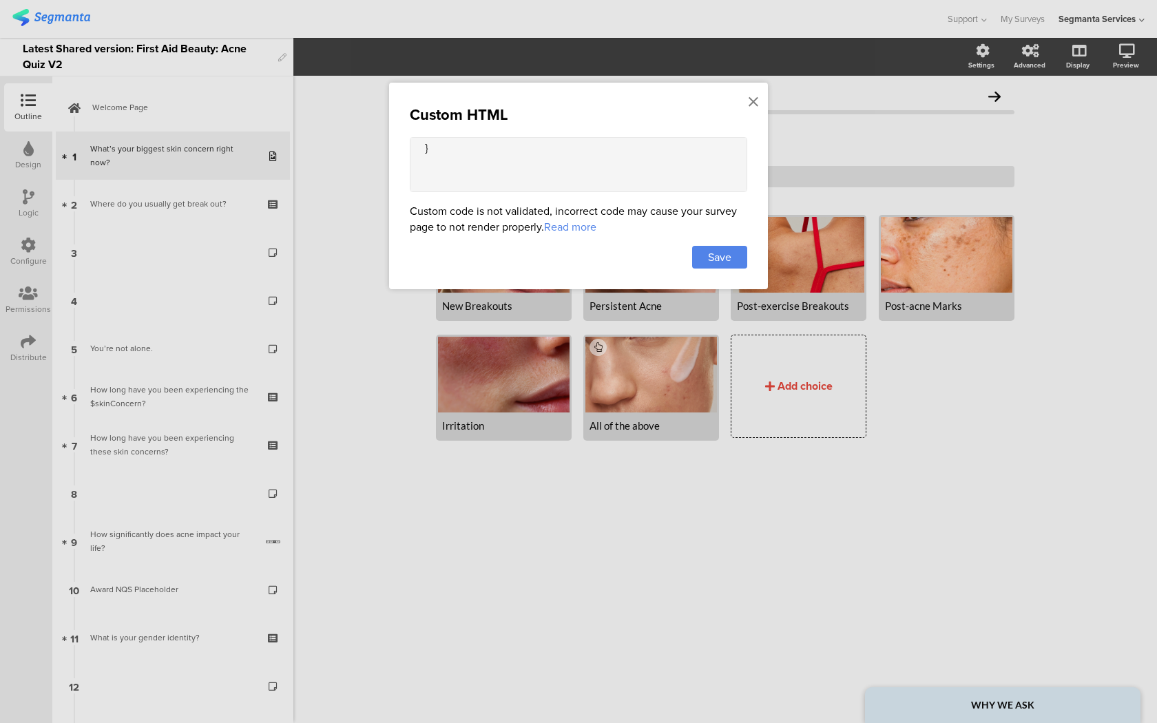
scroll to position [171, 0]
click at [477, 156] on textarea "<style> .image-choice-question-item { height: 210px !important; } .image-choice…" at bounding box center [578, 164] width 337 height 55
type textarea "<style> .image-choice-question-item { height: 210px !important; } .image-choice…"
click at [717, 255] on span "Save" at bounding box center [719, 257] width 23 height 16
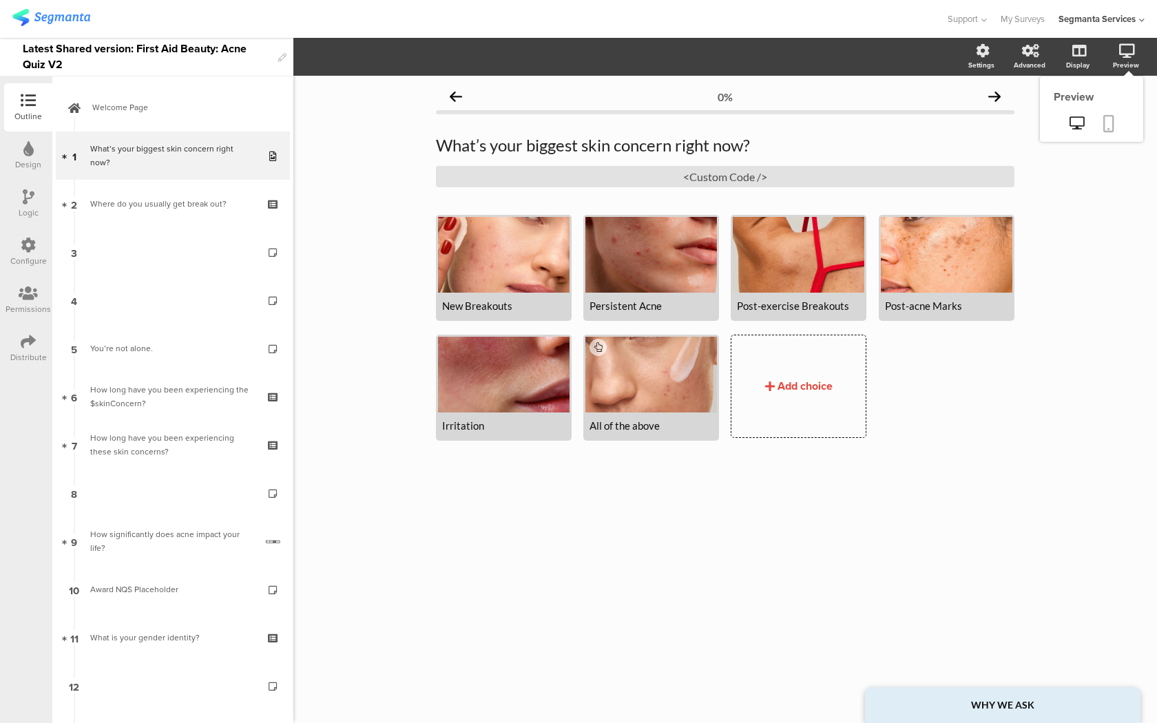
click at [1114, 127] on link at bounding box center [1108, 125] width 30 height 26
click at [726, 183] on div "<Custom Code />" at bounding box center [725, 176] width 578 height 21
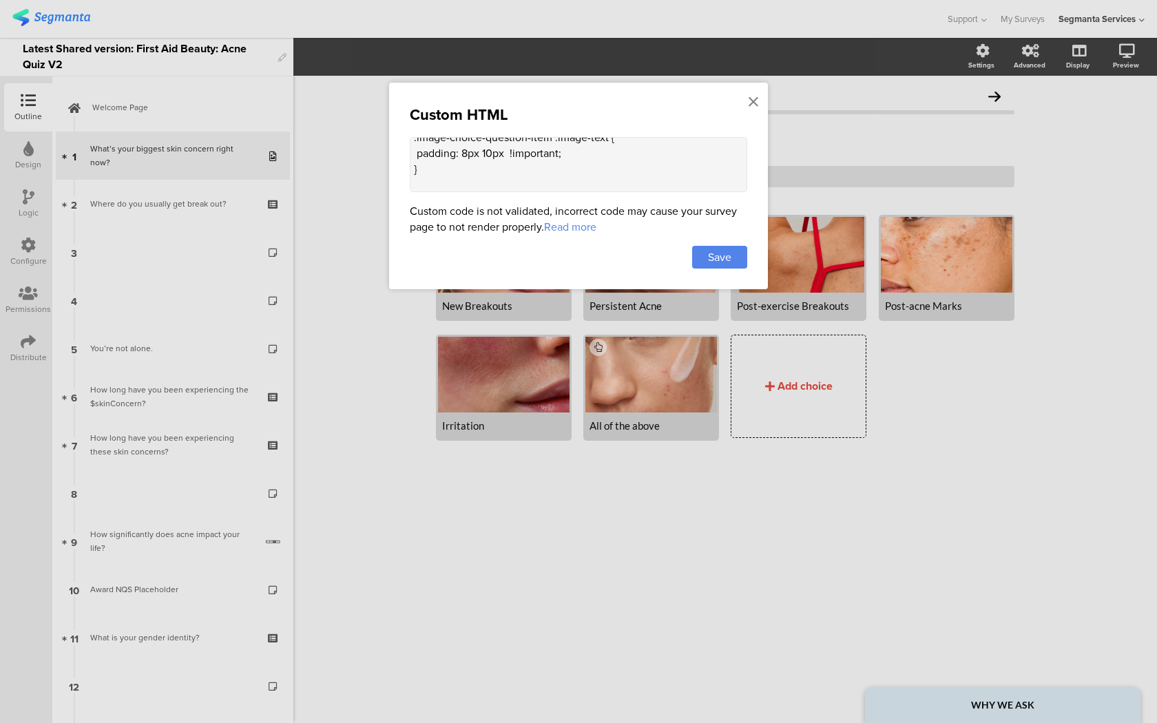
scroll to position [158, 0]
click at [476, 169] on textarea "<style> .image-choice-question-item { height: 210px !important; } .image-choice…" at bounding box center [578, 164] width 337 height 55
type textarea "<style> .image-choice-question-item { height: 210px !important; } .image-choice…"
click at [717, 243] on div "Custom HTML <style> .image-choice-question-item { height: 210px !important; } .…" at bounding box center [578, 186] width 379 height 207
click at [714, 254] on span "Save" at bounding box center [719, 257] width 23 height 16
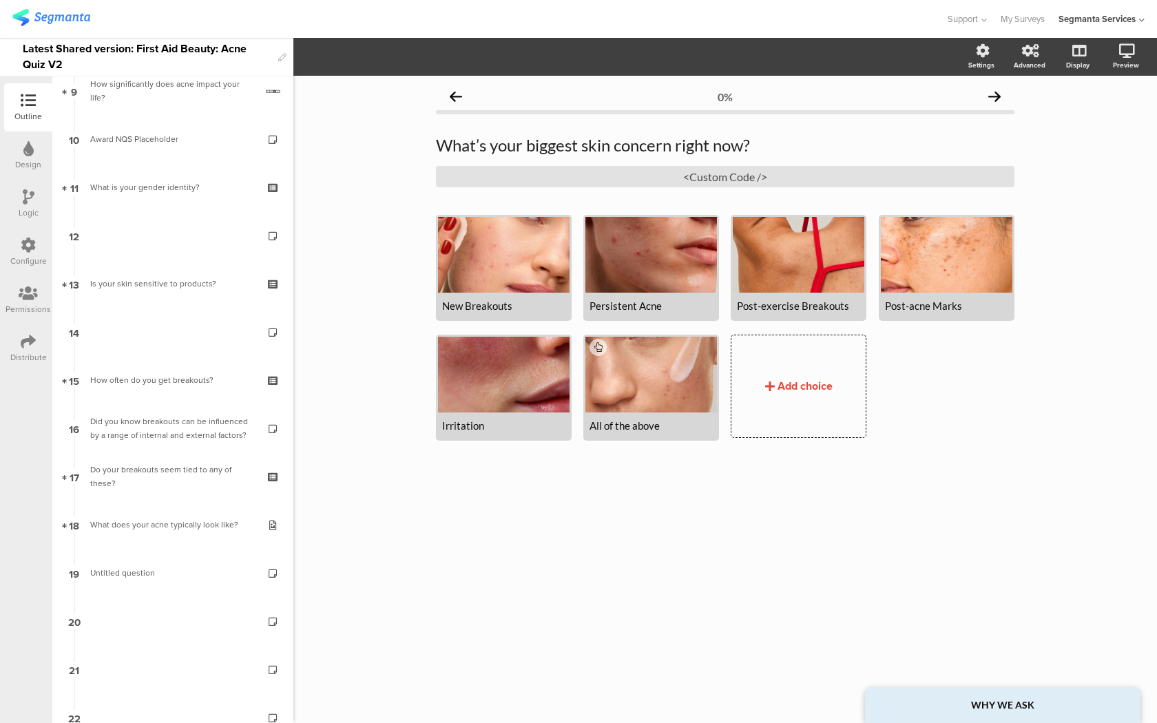
scroll to position [693, 0]
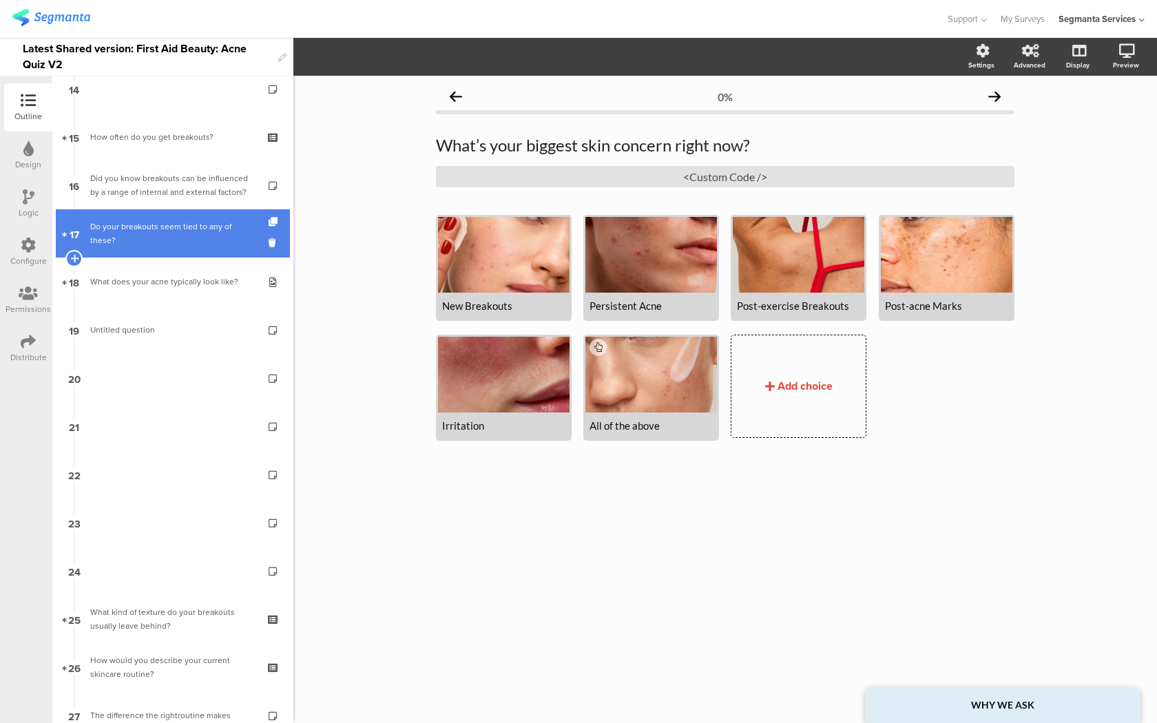
click at [187, 245] on link "17 Do your breakouts seem tied to any of these?" at bounding box center [173, 233] width 234 height 48
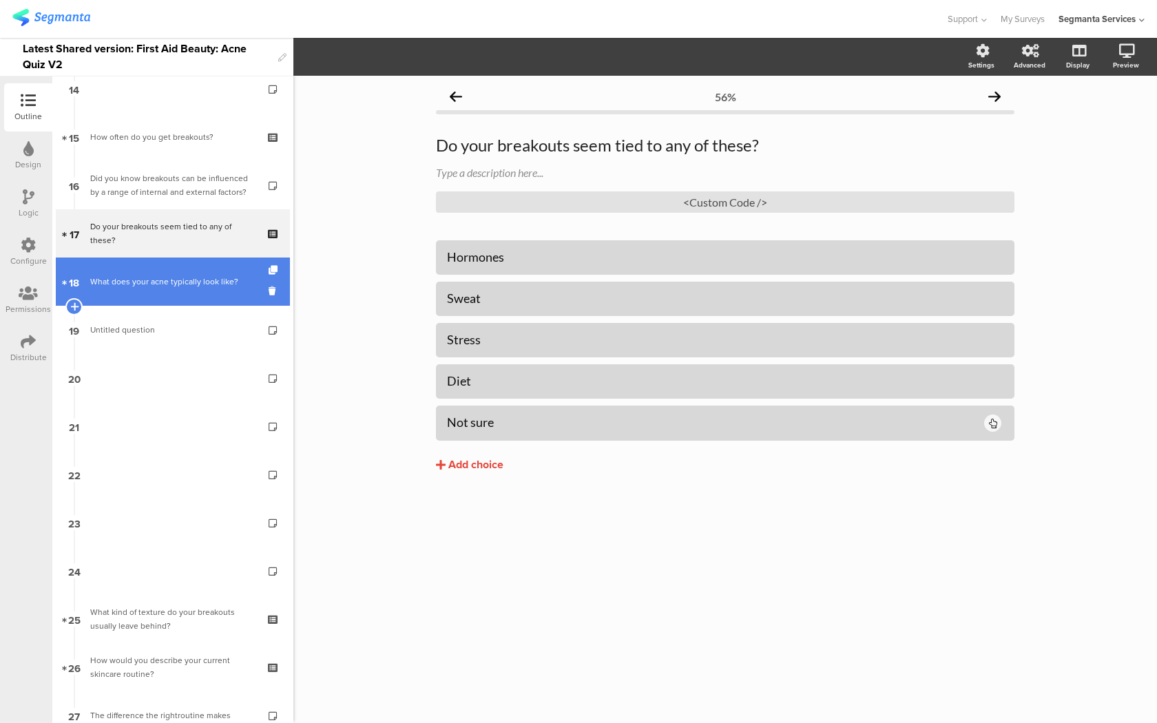
click at [173, 289] on link "18 What does your acne typically look like?" at bounding box center [173, 281] width 234 height 48
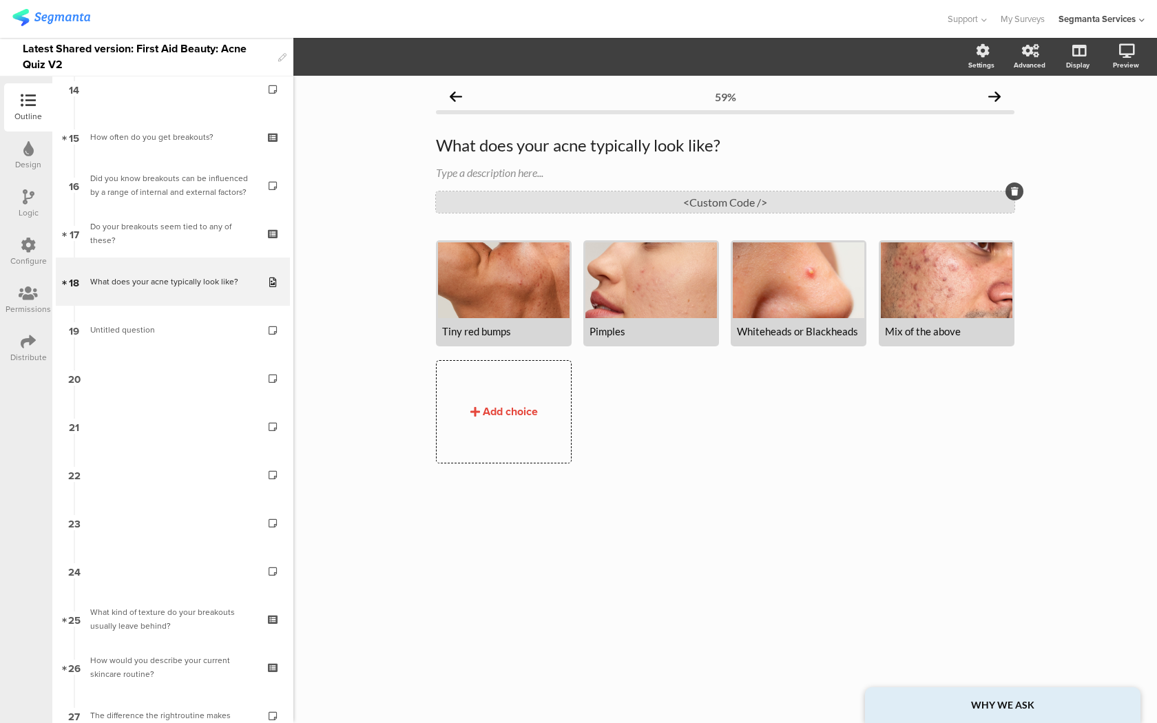
click at [771, 198] on div "<Custom Code />" at bounding box center [725, 201] width 578 height 21
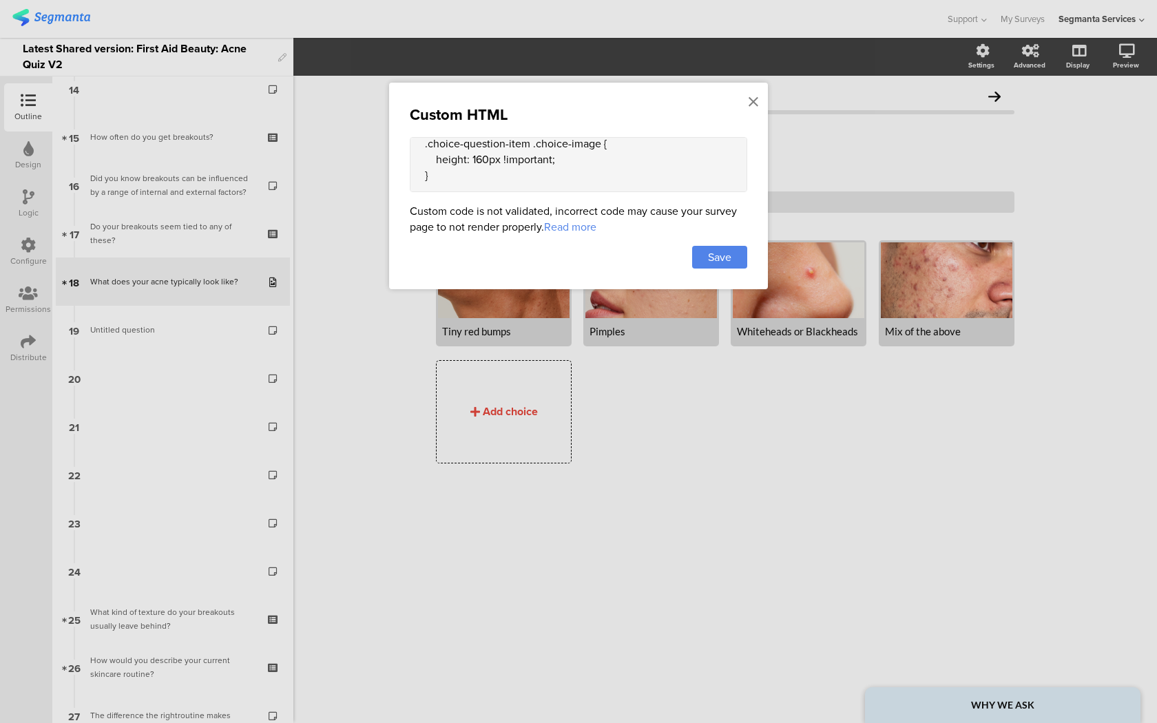
scroll to position [177, 0]
click at [481, 152] on textarea "<style> .image-choice-question-item { height: 210px !important; } .image-choice…" at bounding box center [578, 164] width 337 height 55
type textarea "<style> .image-choice-question-item { height: 210px !important; } .image-choice…"
click at [723, 257] on span "Save" at bounding box center [719, 257] width 23 height 16
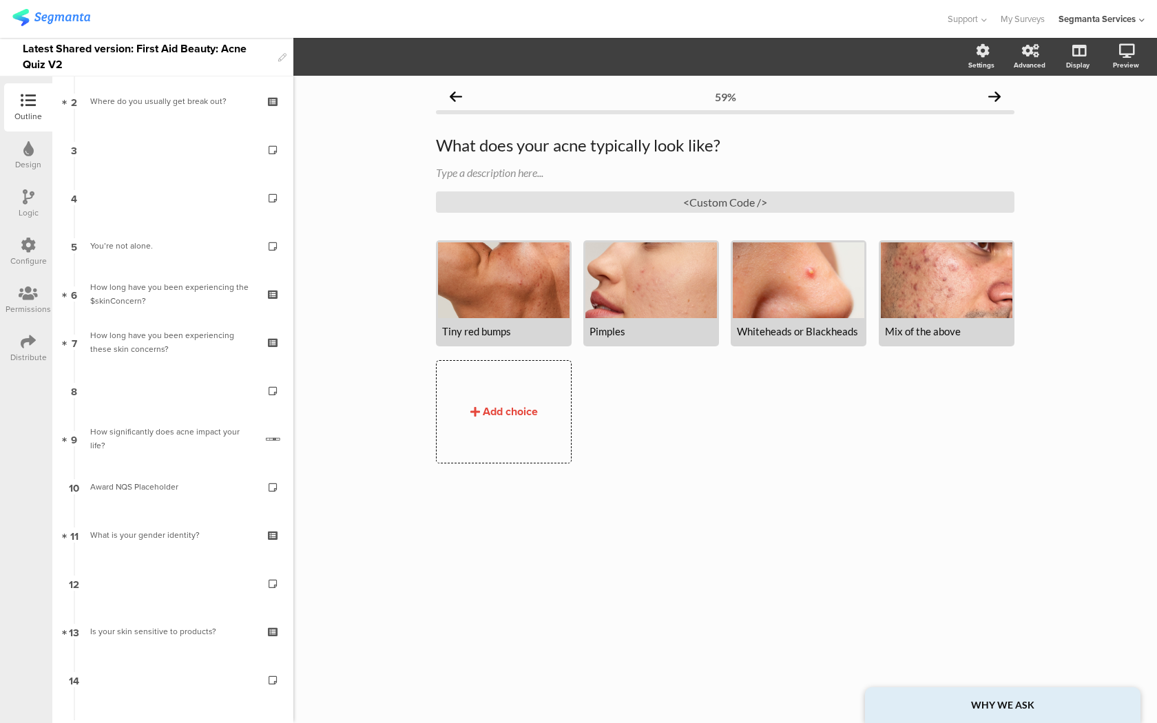
scroll to position [0, 0]
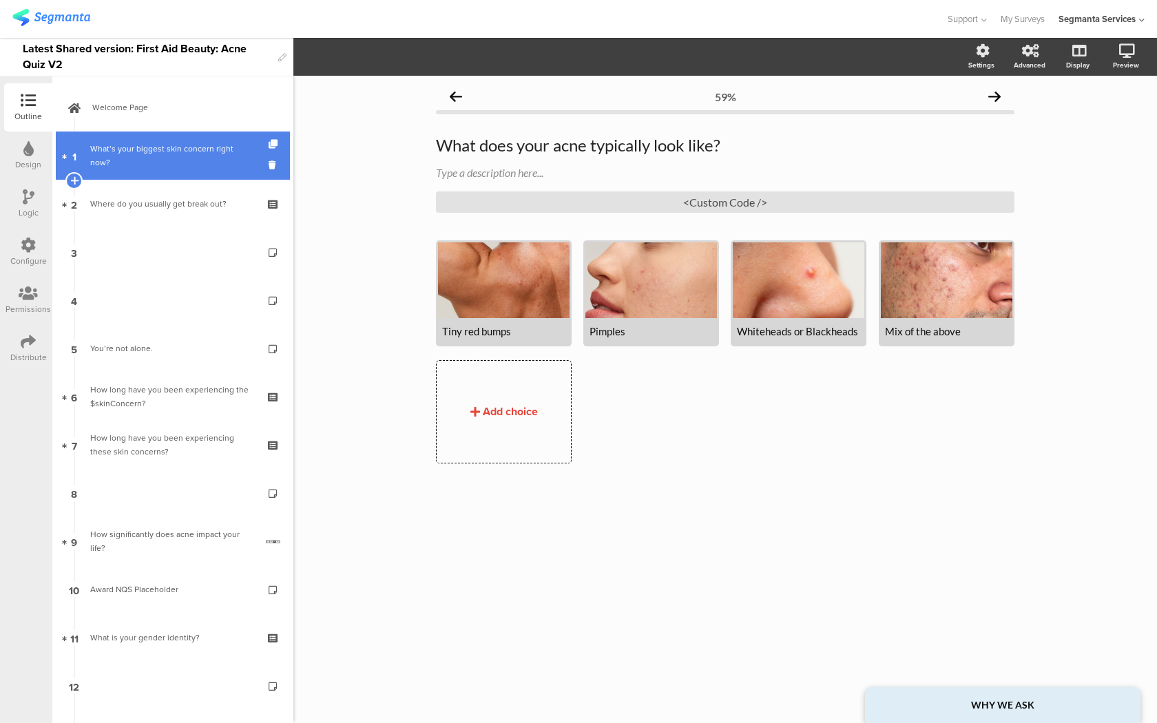
click at [188, 166] on link "1 What’s your biggest skin concern right now?" at bounding box center [173, 155] width 234 height 48
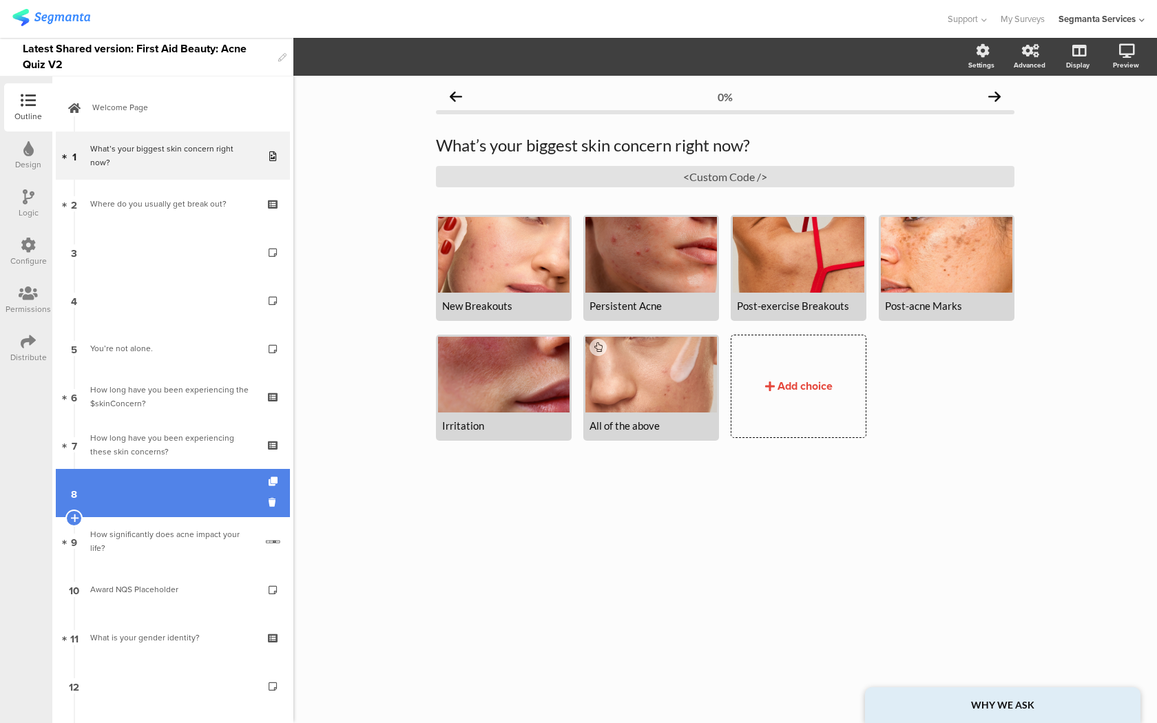
click at [171, 479] on link "8" at bounding box center [173, 493] width 234 height 48
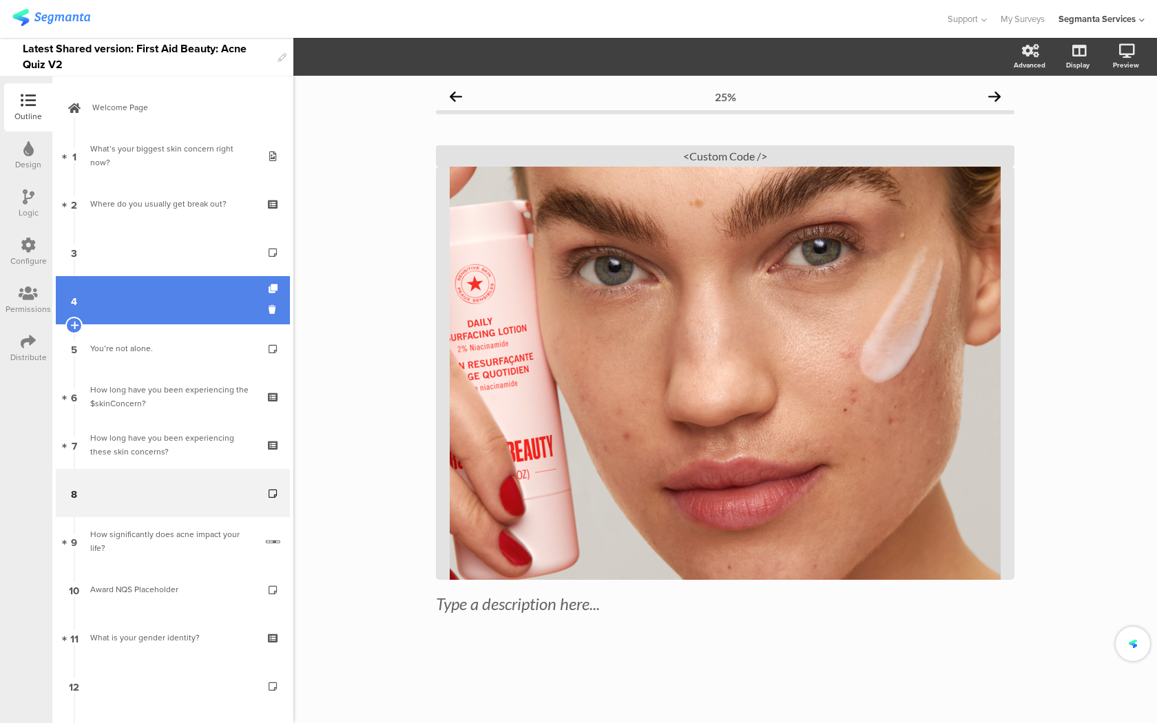
click at [214, 324] on link "4" at bounding box center [173, 300] width 234 height 48
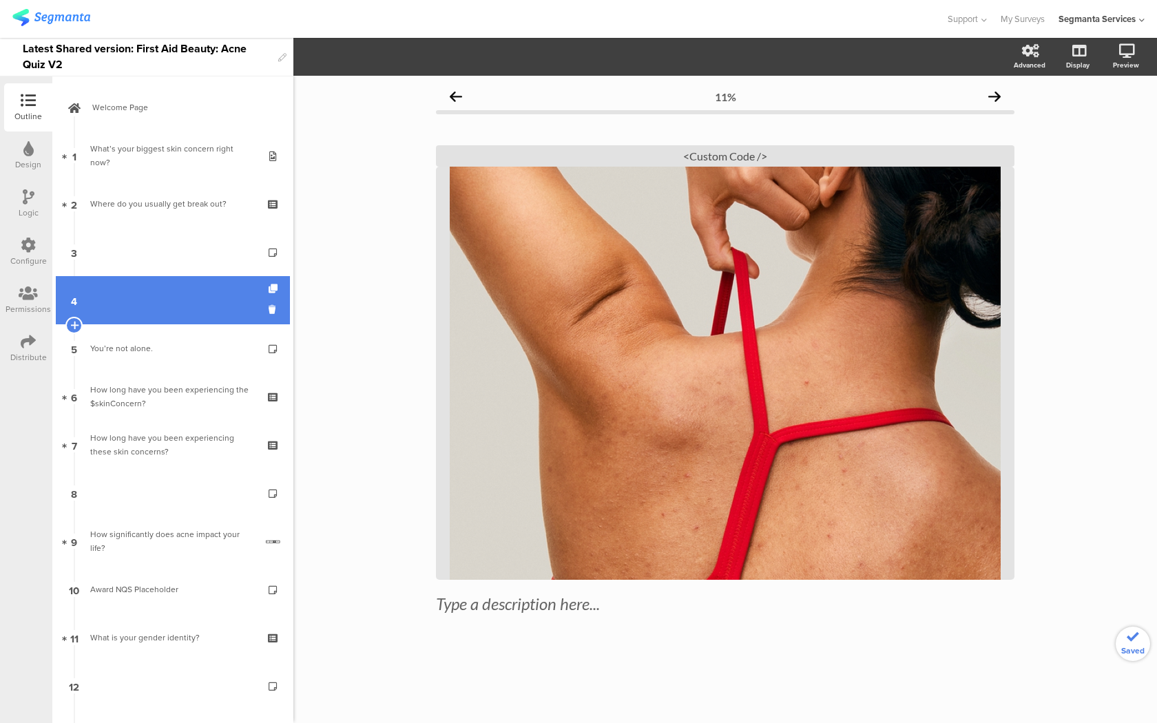
scroll to position [296, 0]
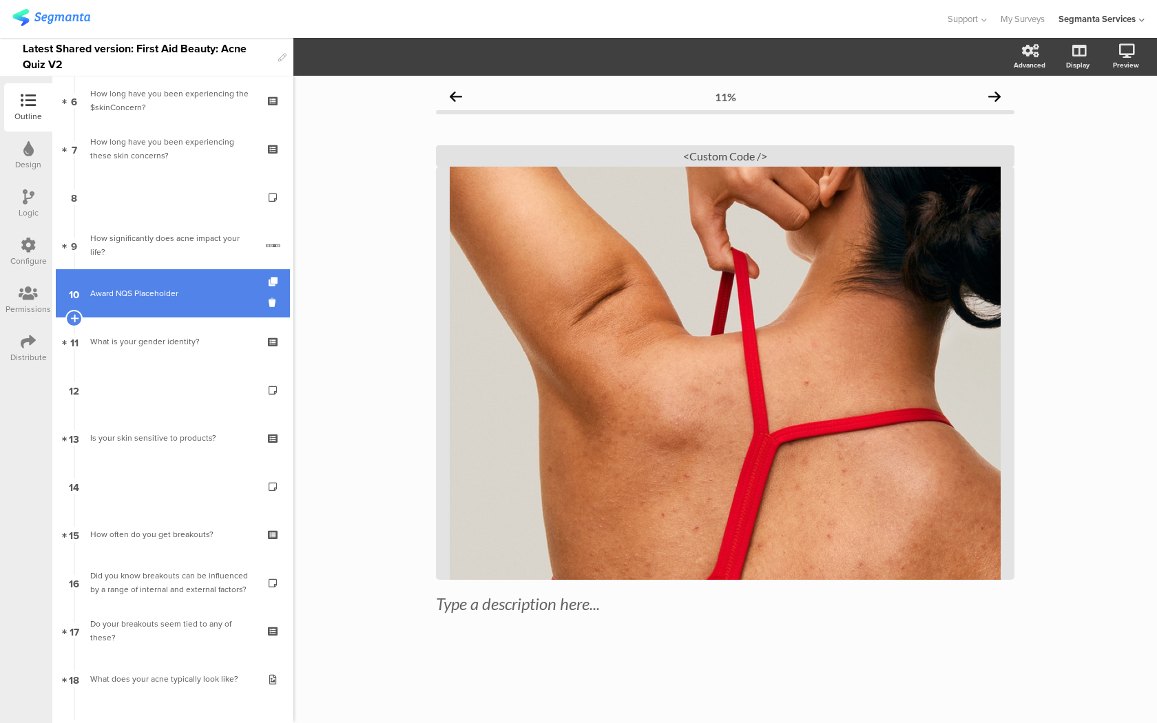
click at [217, 302] on link "10 Award NQS Placeholder" at bounding box center [173, 293] width 234 height 48
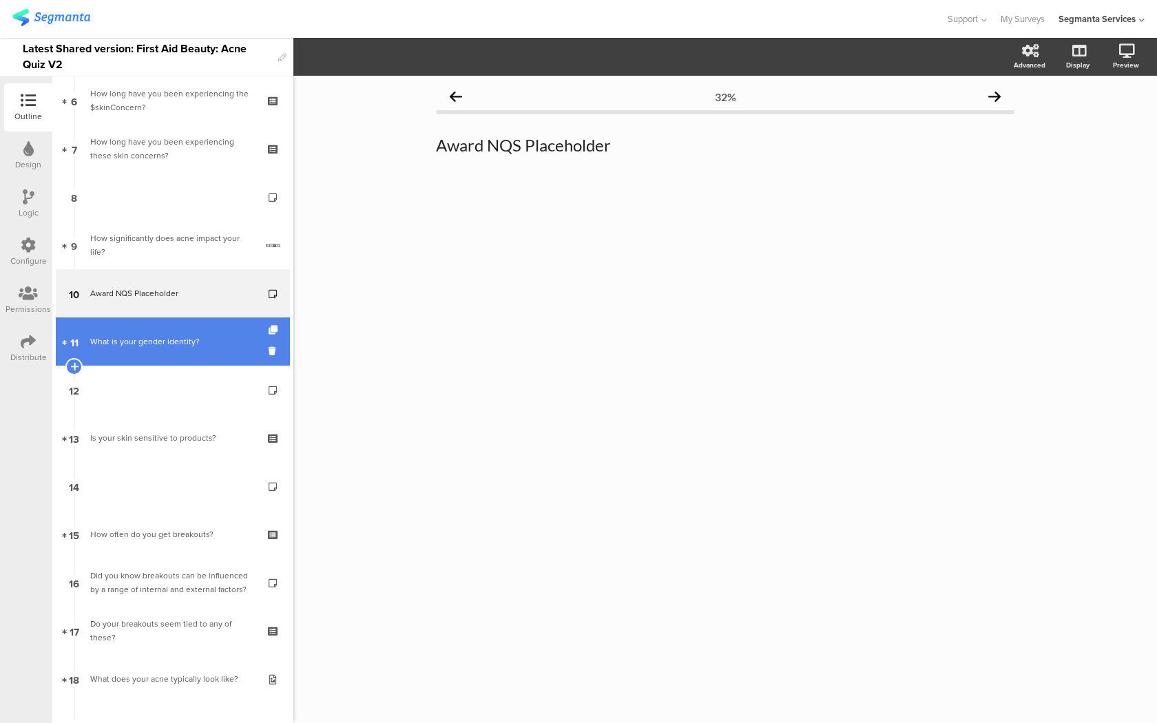
click at [211, 348] on div "What is your gender identity?" at bounding box center [172, 342] width 165 height 14
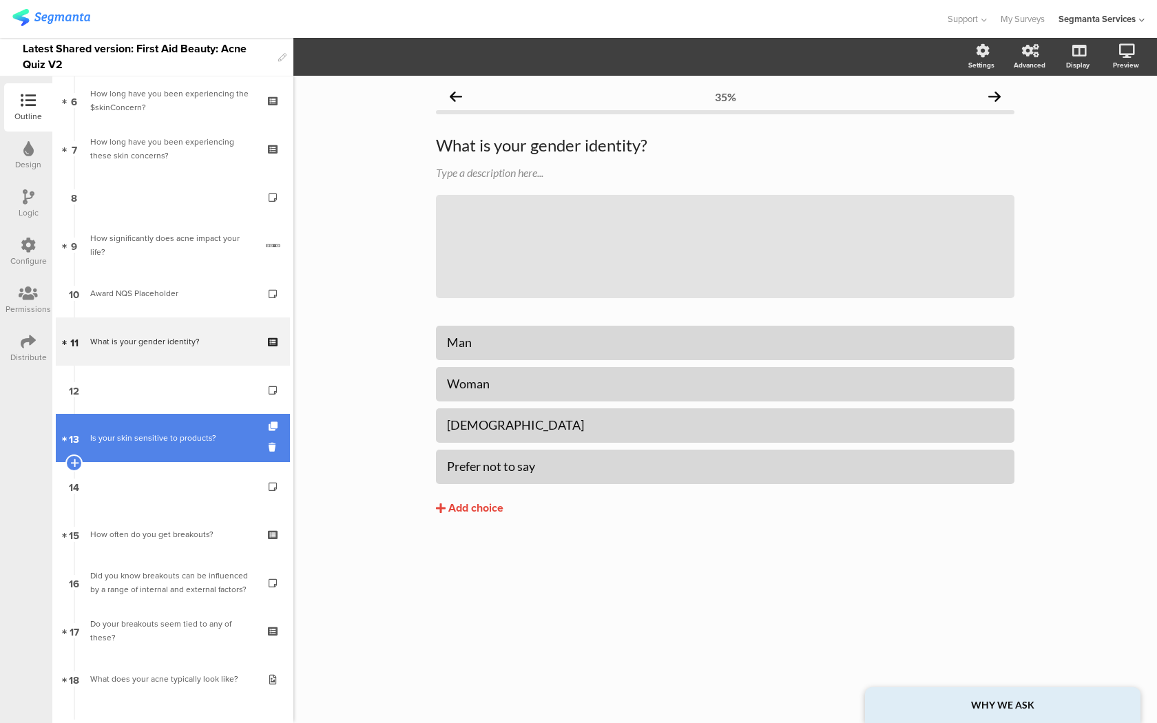
click at [186, 438] on div "Is your skin sensitive to products?" at bounding box center [172, 438] width 165 height 14
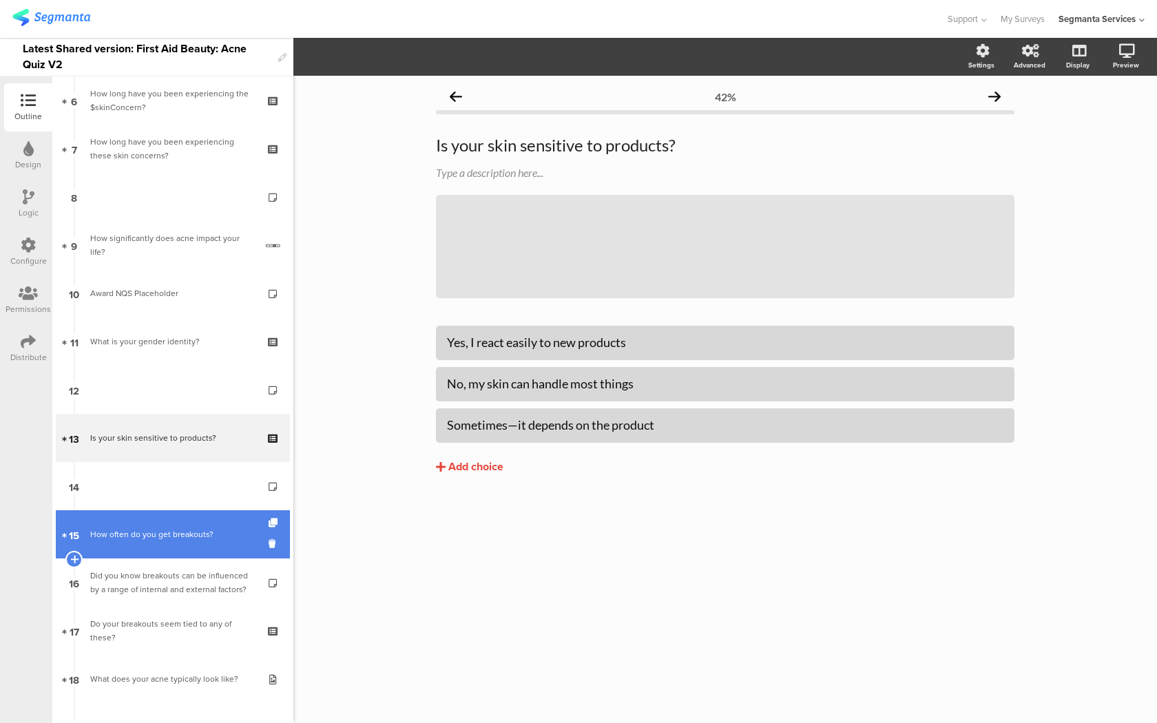
scroll to position [273, 0]
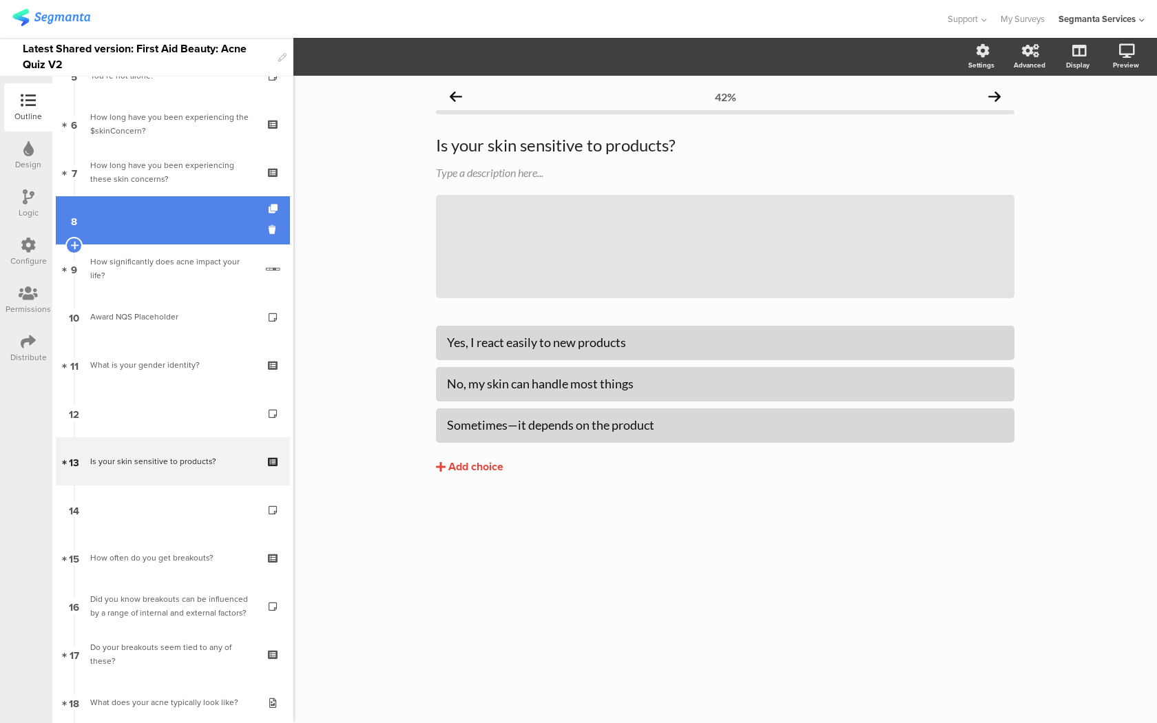
click at [160, 234] on link "8" at bounding box center [173, 220] width 234 height 48
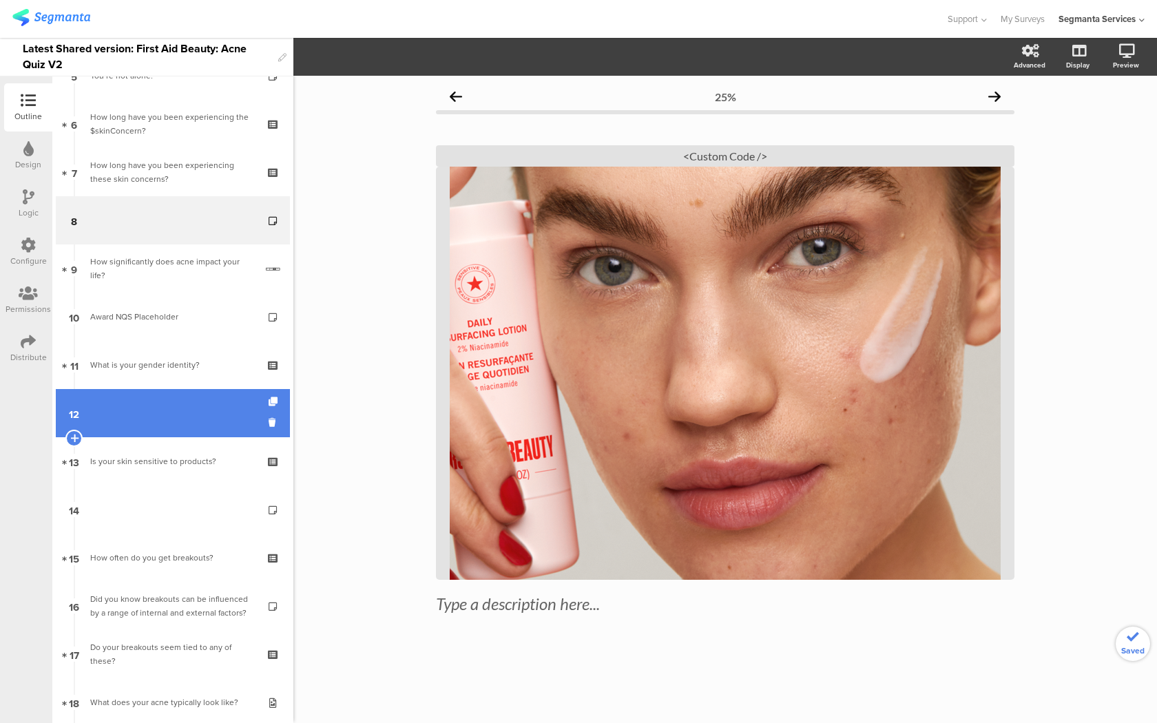
click at [162, 400] on link "12" at bounding box center [173, 413] width 234 height 48
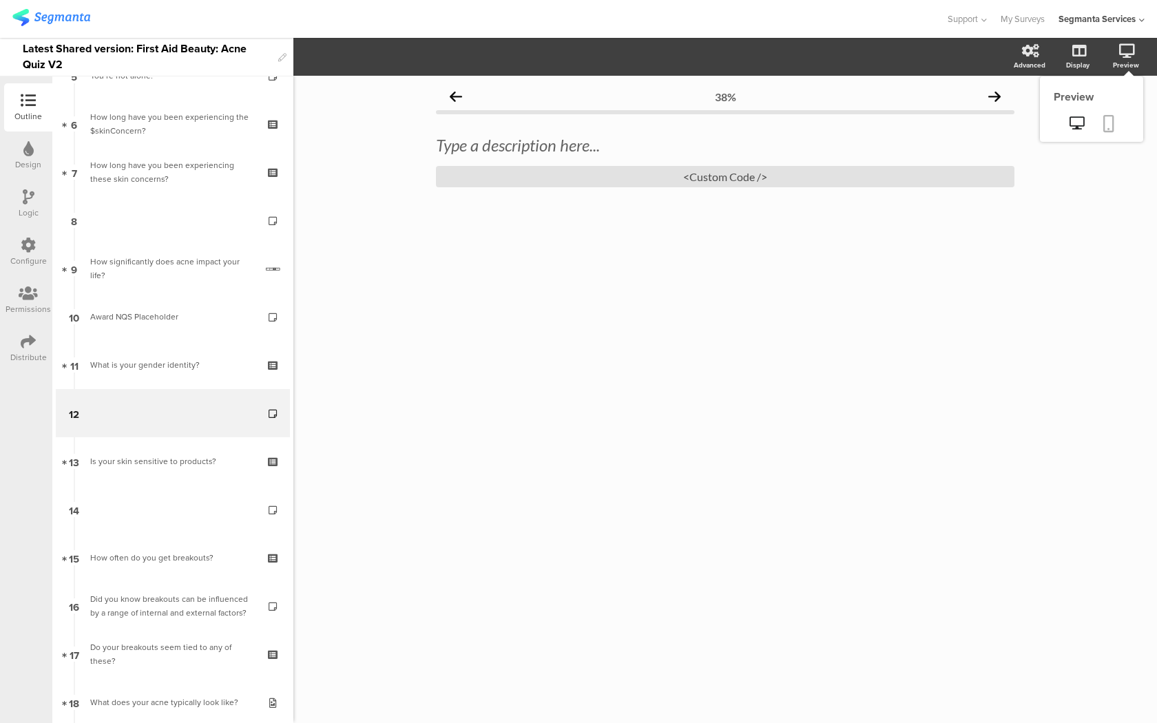
click at [1110, 127] on icon at bounding box center [1108, 123] width 11 height 17
click at [482, 183] on div "<Custom Code />" at bounding box center [725, 176] width 578 height 21
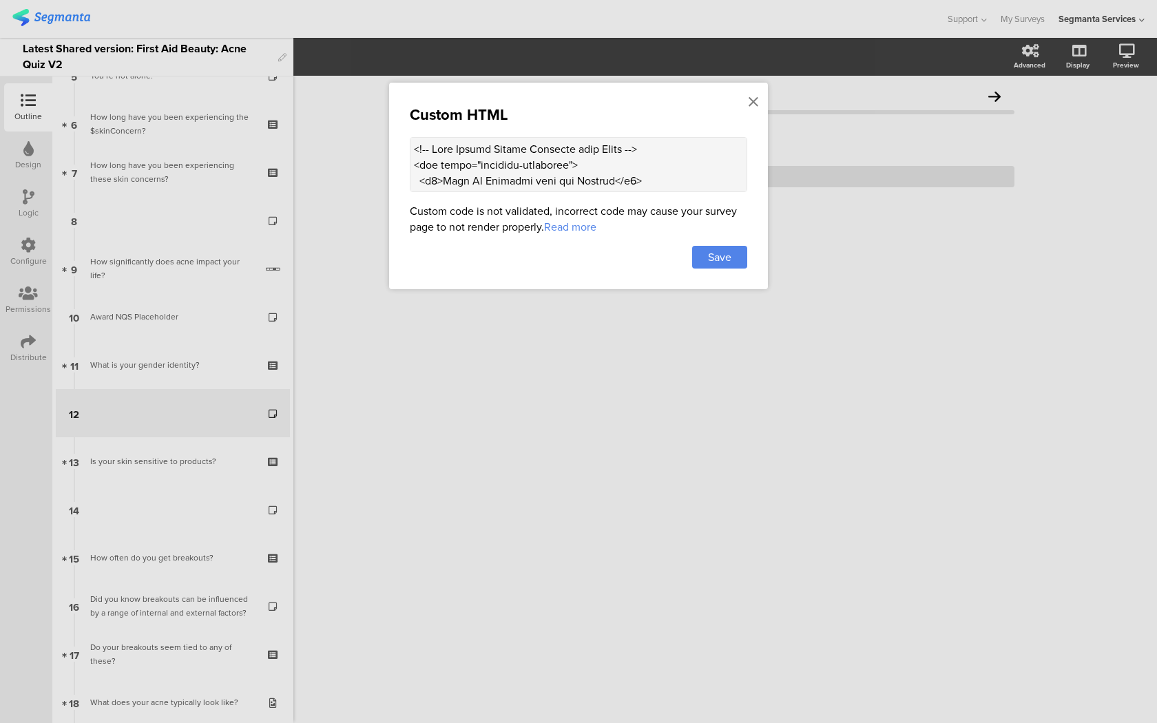
click at [472, 174] on textarea at bounding box center [578, 164] width 337 height 55
click at [756, 96] on icon at bounding box center [753, 101] width 10 height 15
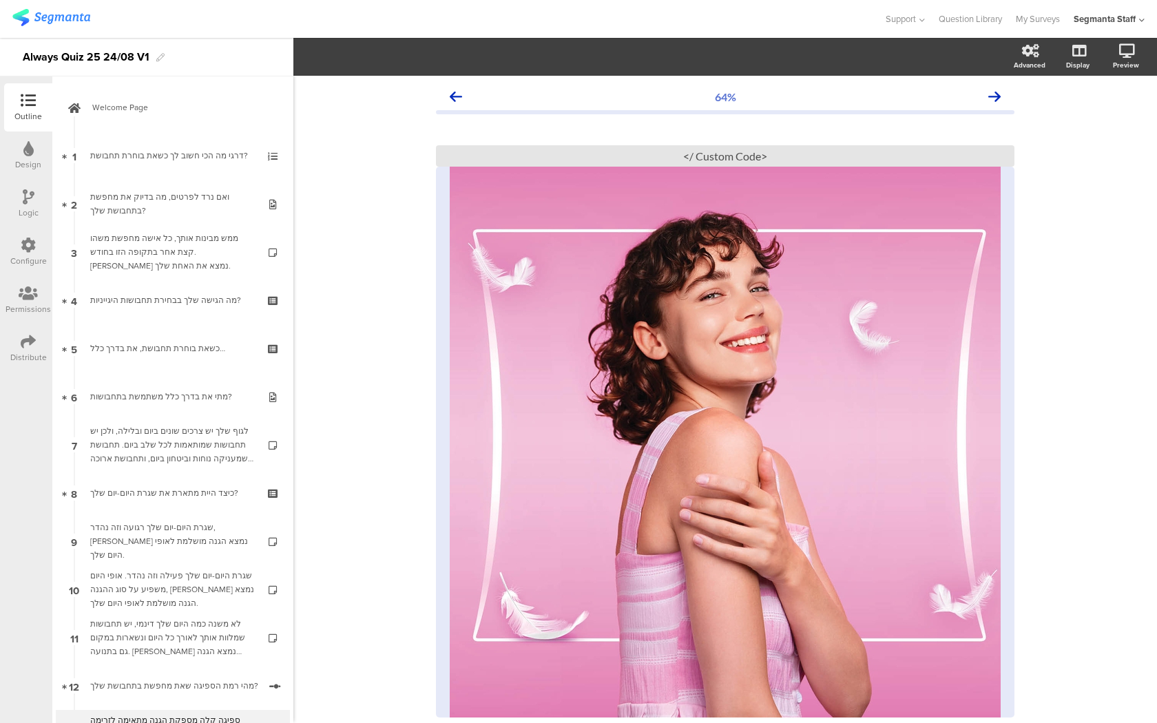
scroll to position [334, 0]
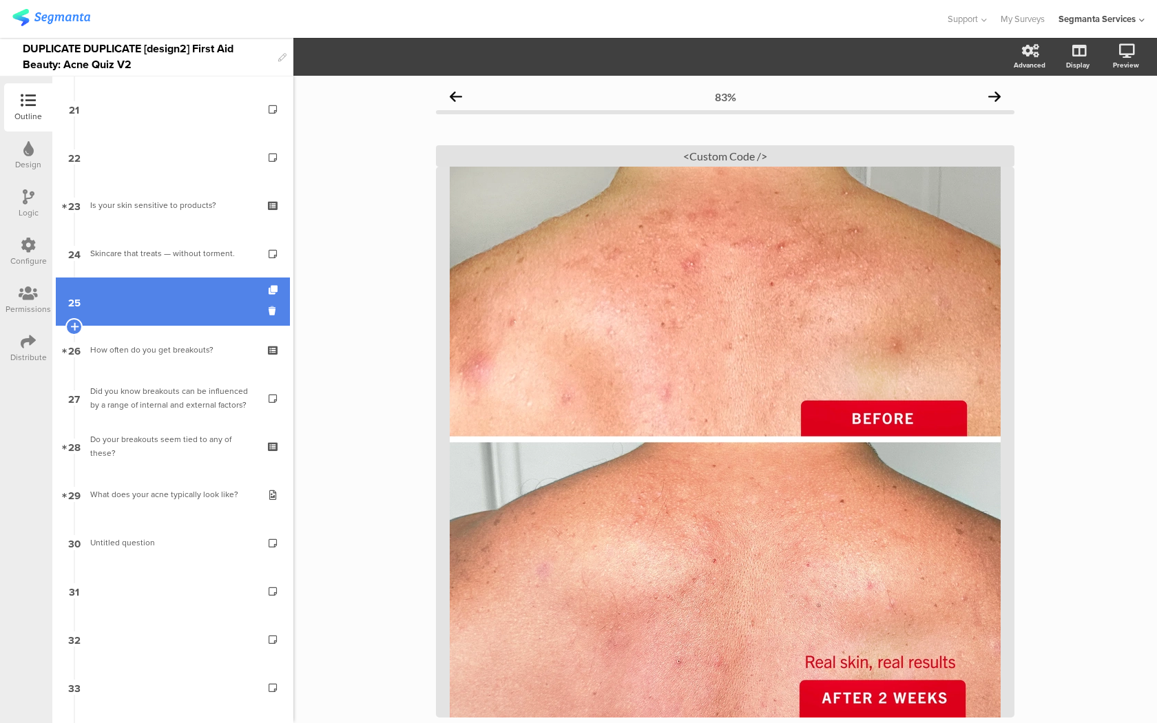
scroll to position [984, 0]
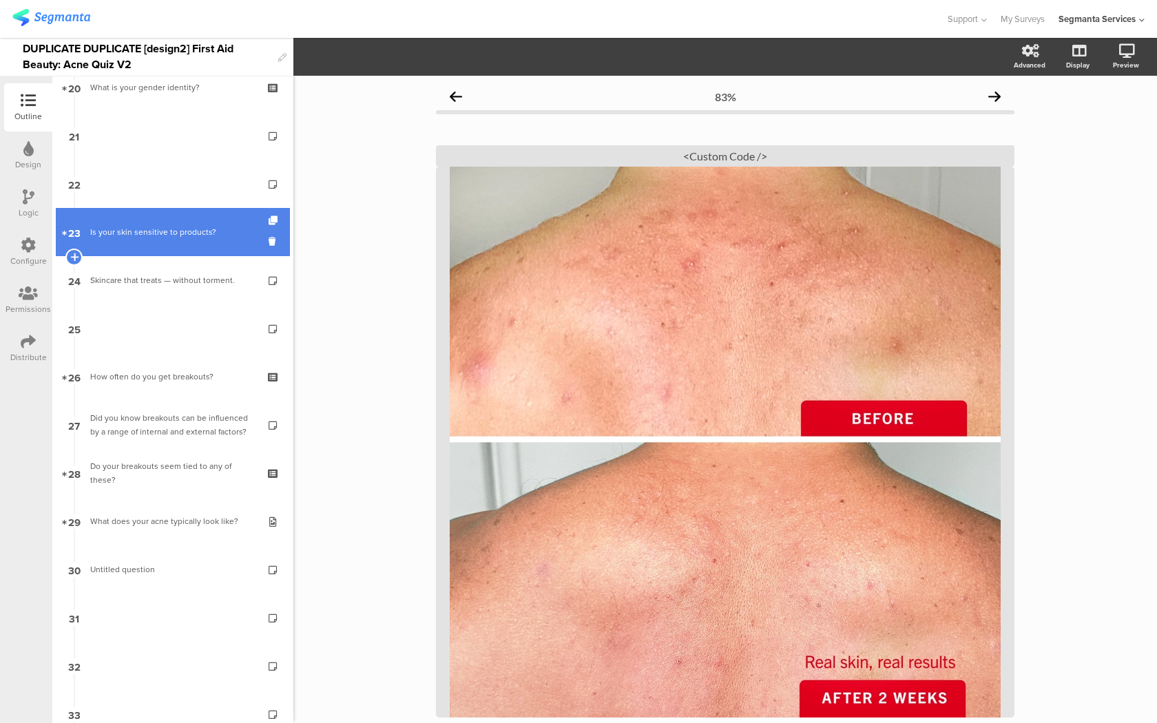
click at [211, 209] on link "23 Is your skin sensitive to products?" at bounding box center [173, 232] width 234 height 48
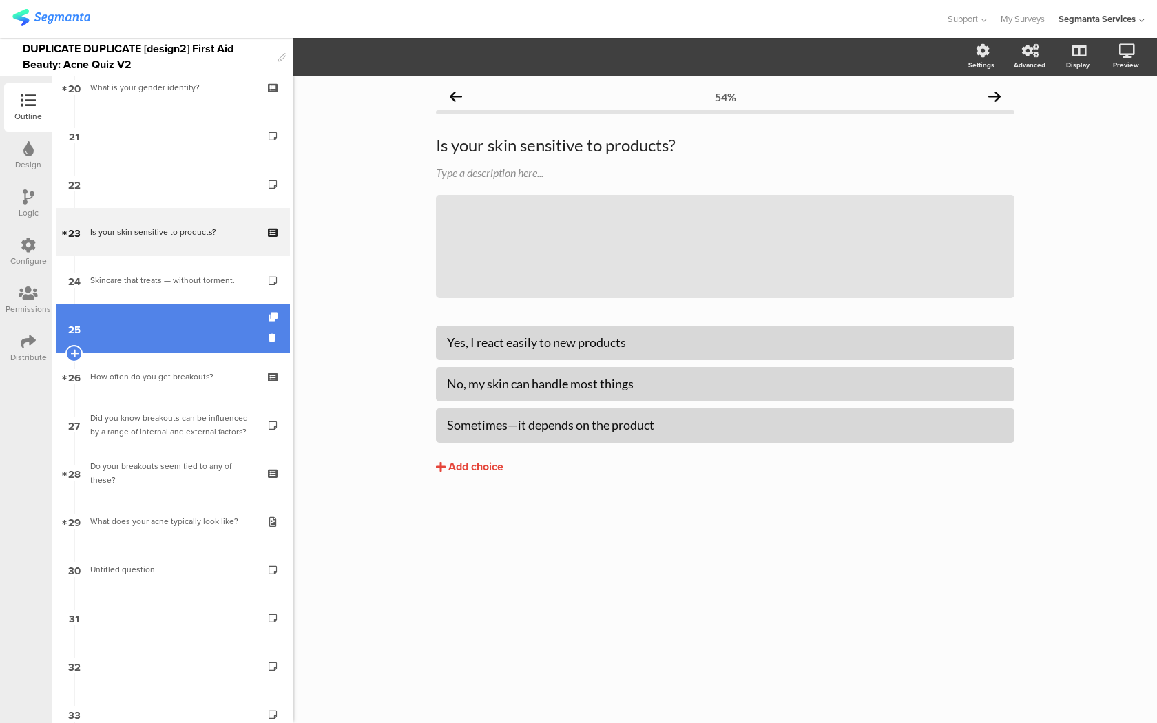
click at [181, 316] on link "25" at bounding box center [173, 328] width 234 height 48
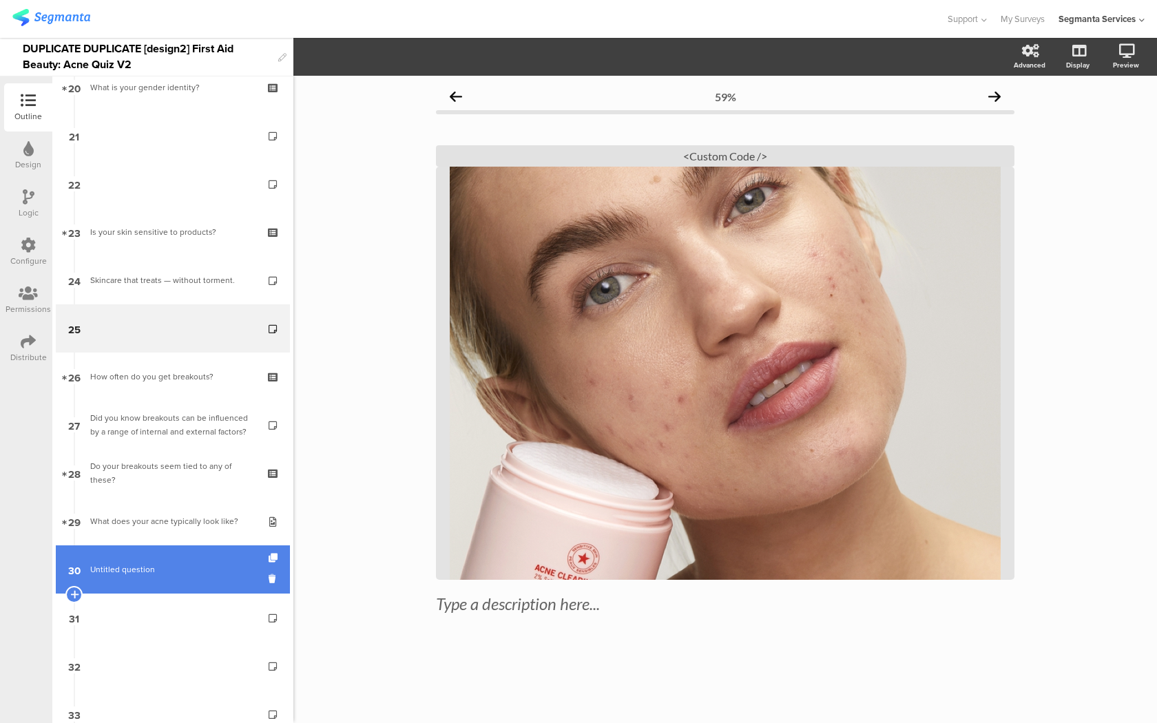
click at [131, 575] on span "Untitled question" at bounding box center [122, 569] width 65 height 12
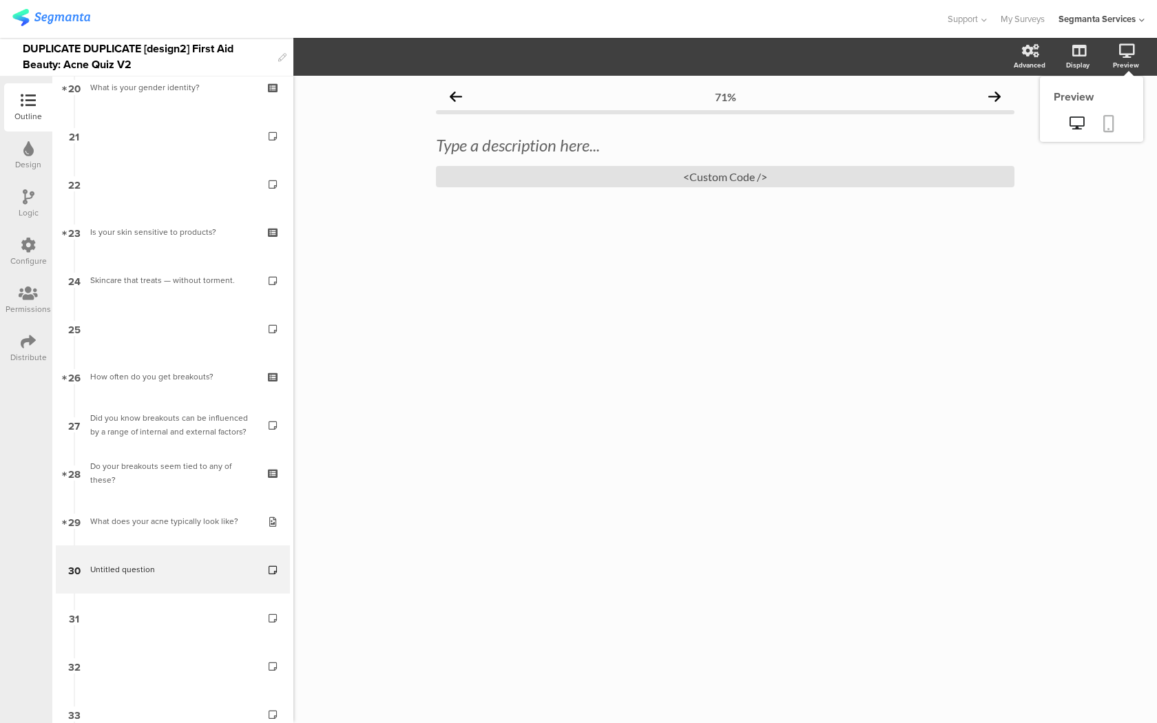
click at [1105, 125] on icon at bounding box center [1108, 123] width 11 height 17
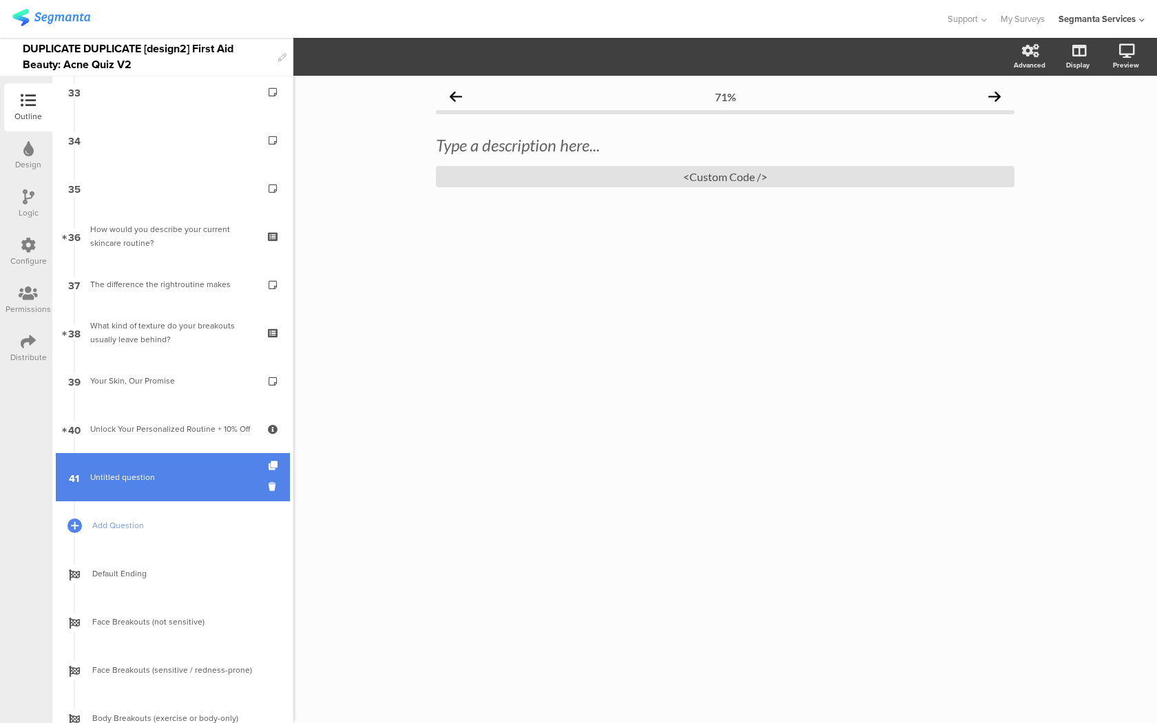
scroll to position [1460, 0]
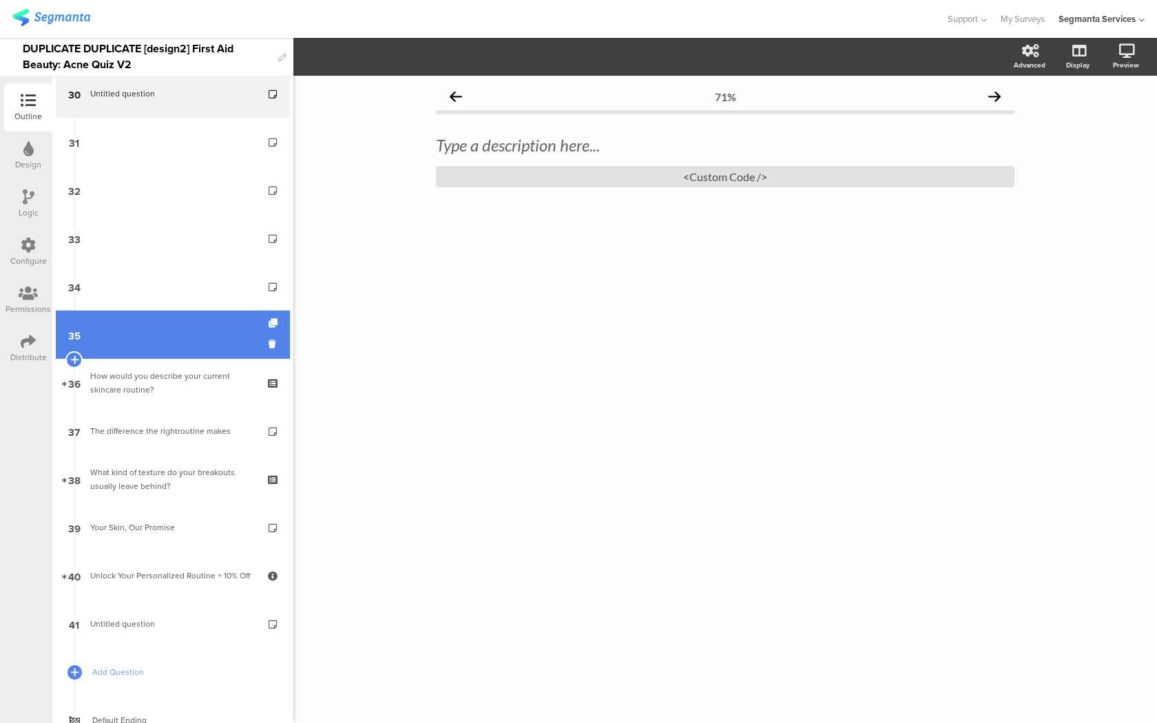
click at [218, 344] on link "35" at bounding box center [173, 334] width 234 height 48
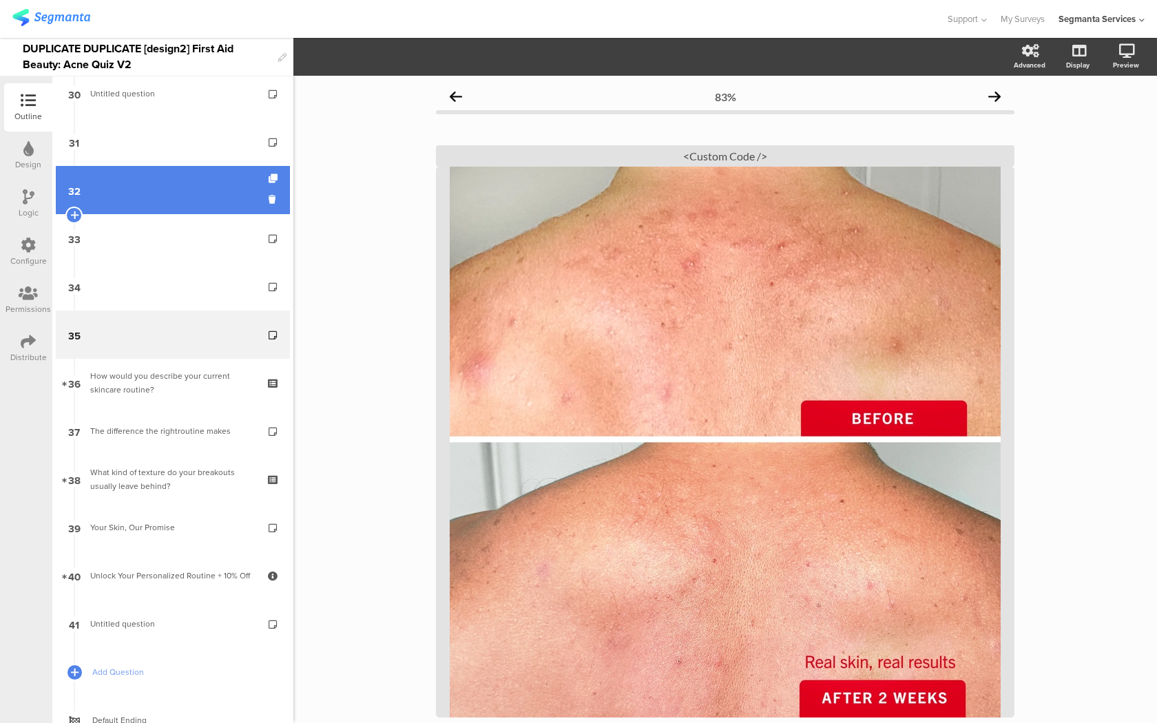
click at [156, 196] on link "32" at bounding box center [173, 190] width 234 height 48
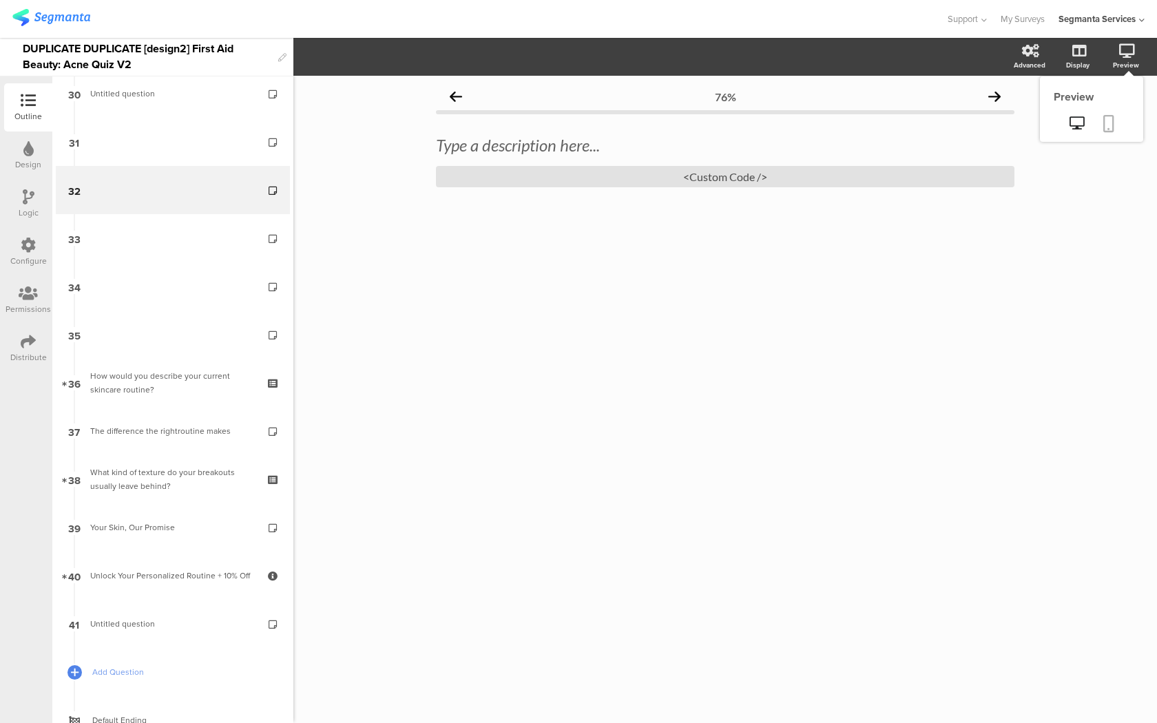
click at [1115, 116] on link at bounding box center [1108, 125] width 30 height 26
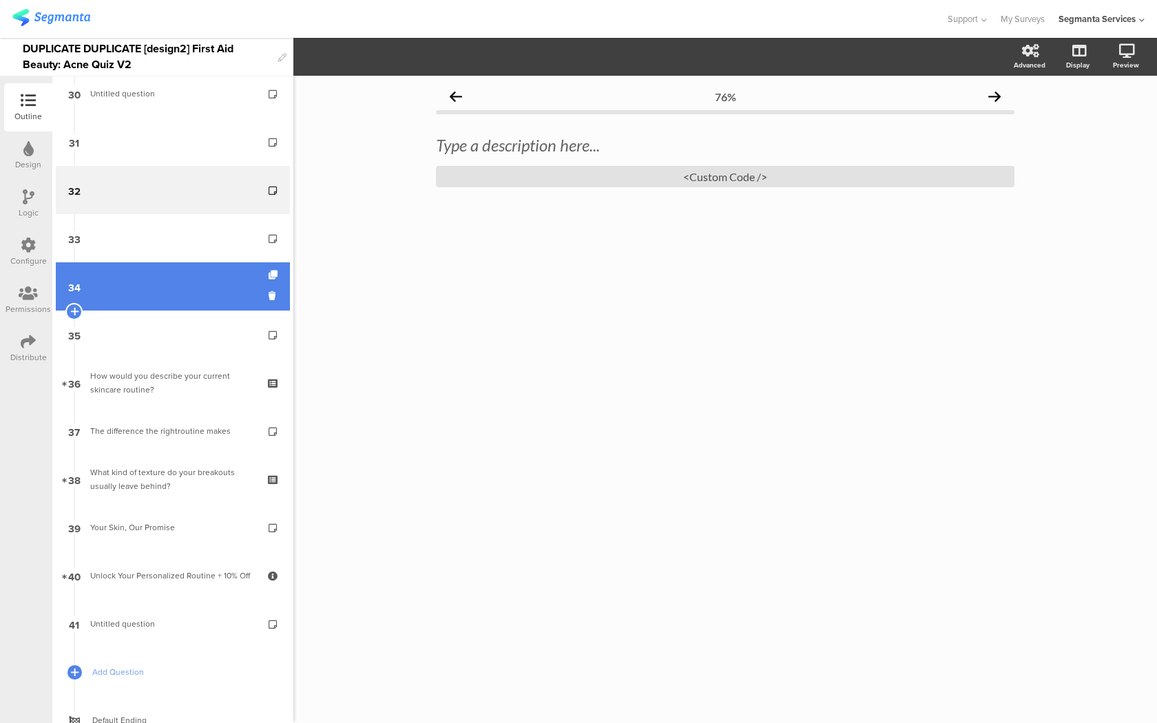
click at [201, 266] on link "34" at bounding box center [173, 286] width 234 height 48
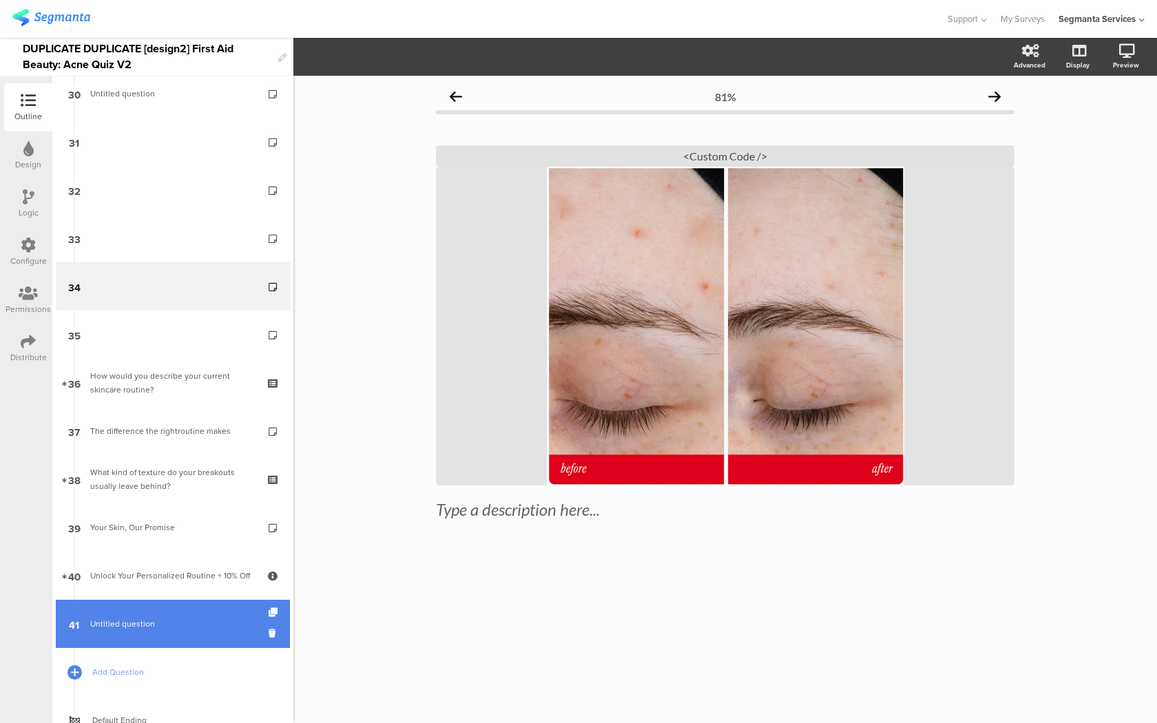
click at [135, 623] on span "Untitled question" at bounding box center [122, 624] width 65 height 12
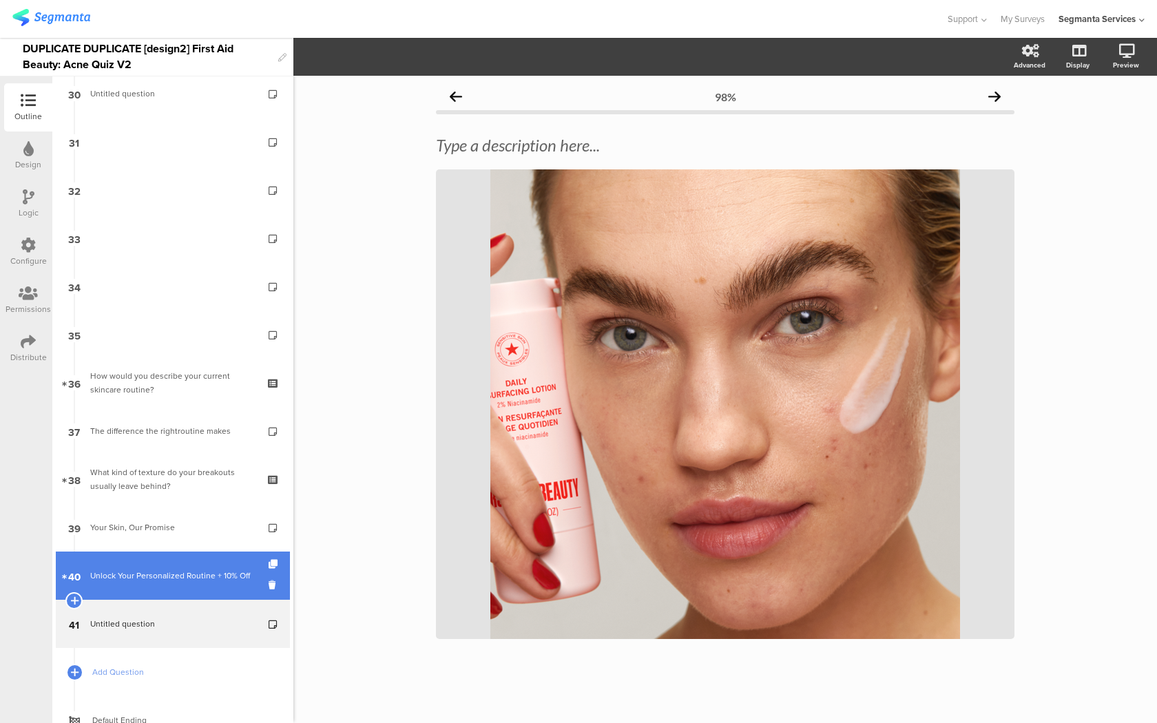
click at [134, 587] on link "40 Unlock Your Personalized Routine + 10% Off" at bounding box center [173, 575] width 234 height 48
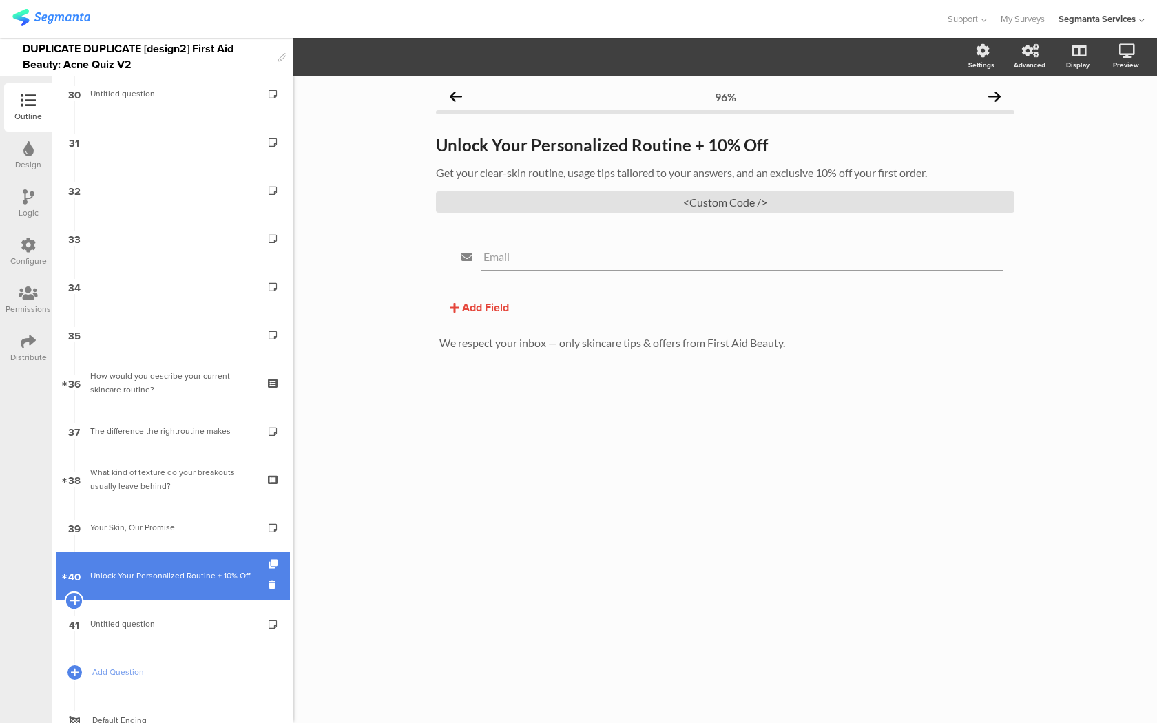
click at [74, 597] on icon at bounding box center [74, 600] width 9 height 12
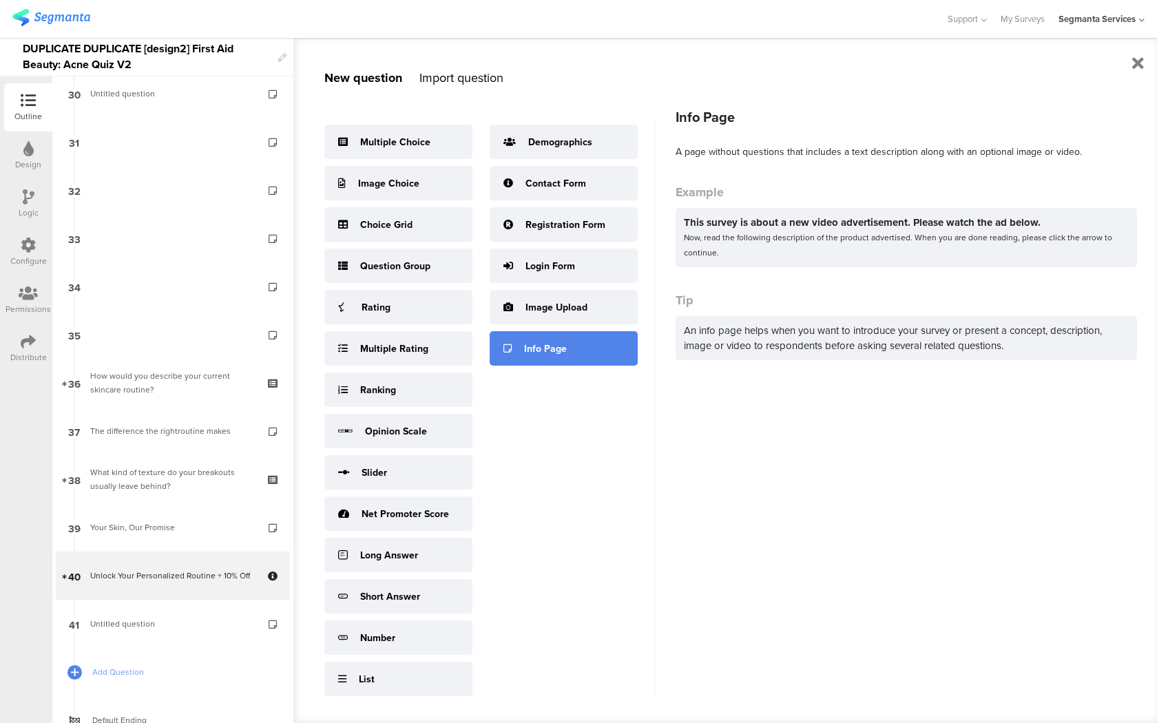
click at [565, 337] on div "Info Page" at bounding box center [563, 348] width 148 height 34
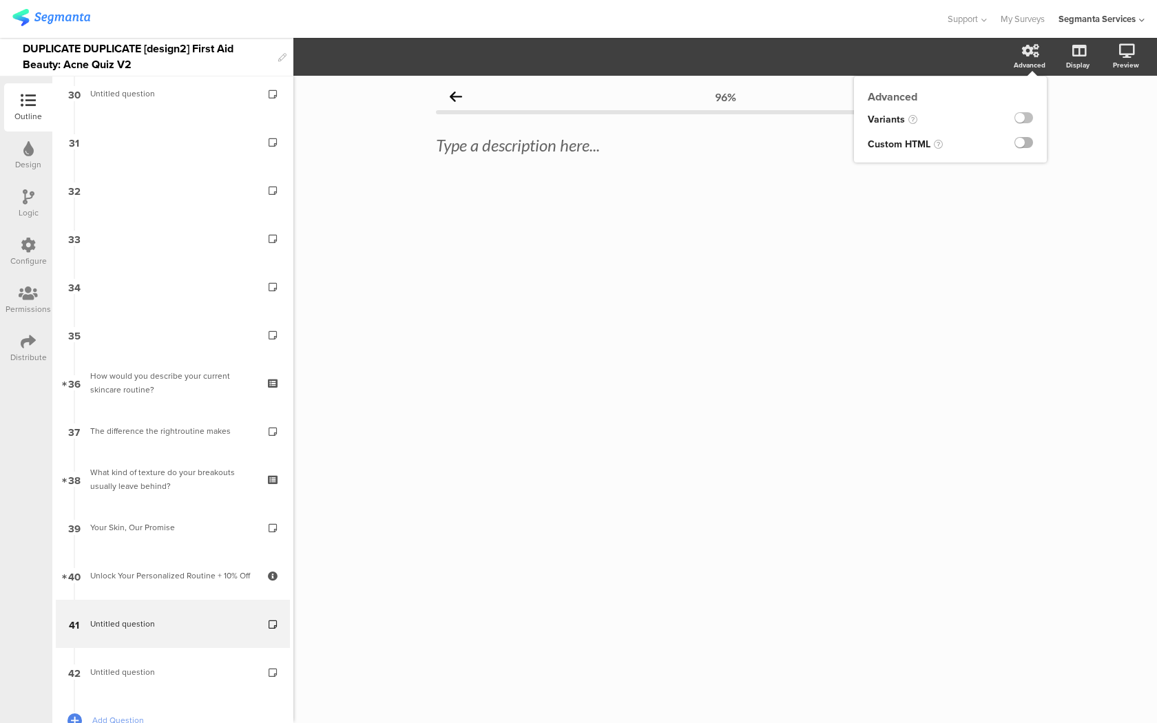
click at [1026, 143] on label at bounding box center [1023, 142] width 19 height 11
click at [0, 0] on input "checkbox" at bounding box center [0, 0] width 0 height 0
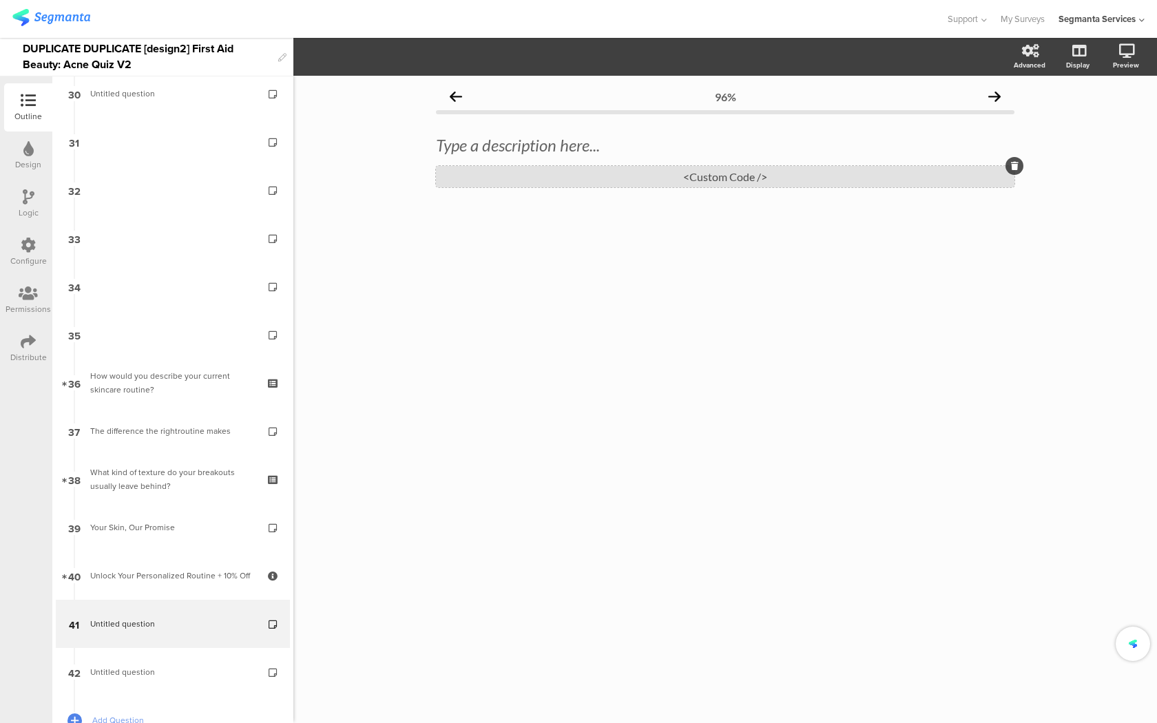
click at [839, 170] on div "<Custom Code />" at bounding box center [725, 176] width 578 height 21
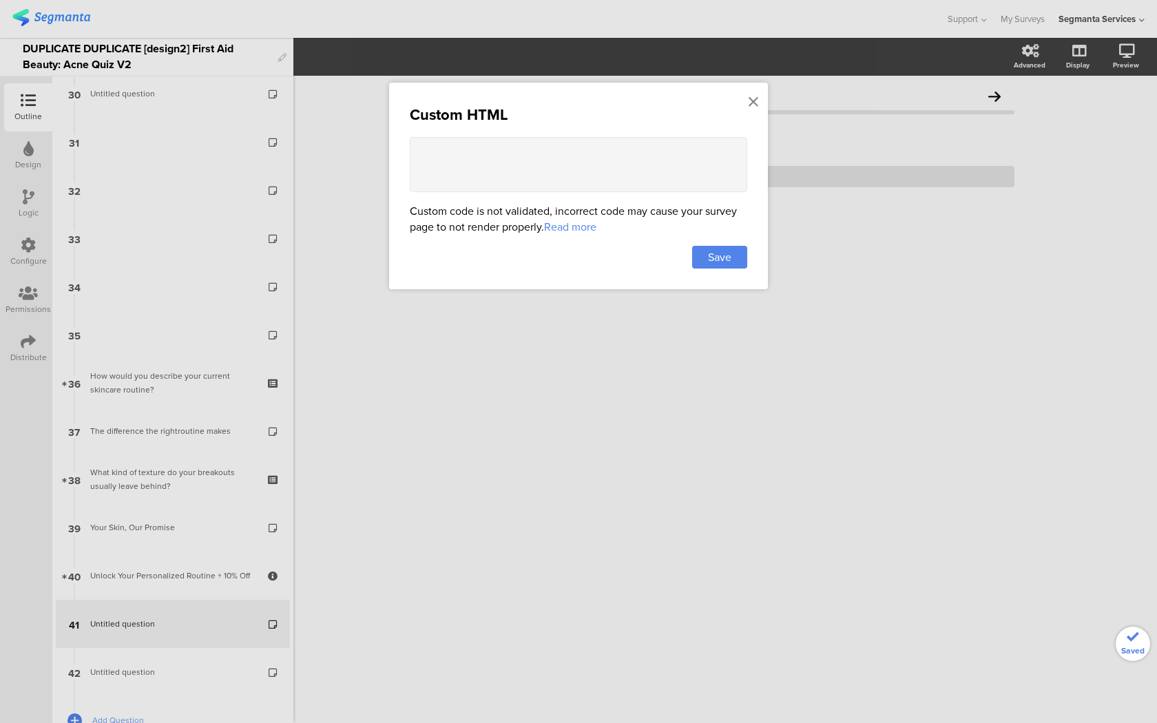
click at [634, 175] on textarea at bounding box center [578, 164] width 337 height 55
paste textarea "<div class="carousel-image"> <img src="[URL][DOMAIN_NAME][DOMAIN_NAME]" alt="Ac…"
type textarea "<div class="carousel-image"> <img src="[URL][DOMAIN_NAME][DOMAIN_NAME]" alt="Ac…"
click at [728, 262] on span "Save" at bounding box center [719, 257] width 23 height 16
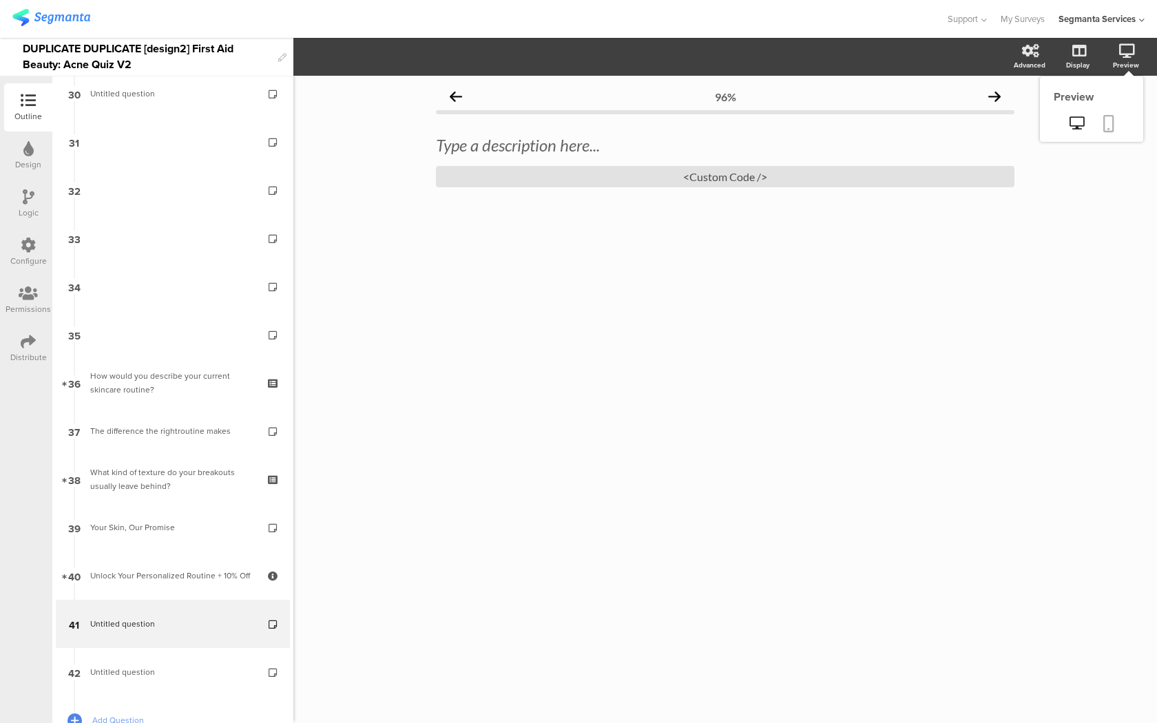
click at [1115, 127] on link at bounding box center [1108, 125] width 30 height 26
click at [892, 182] on div "<Custom Code />" at bounding box center [725, 176] width 578 height 21
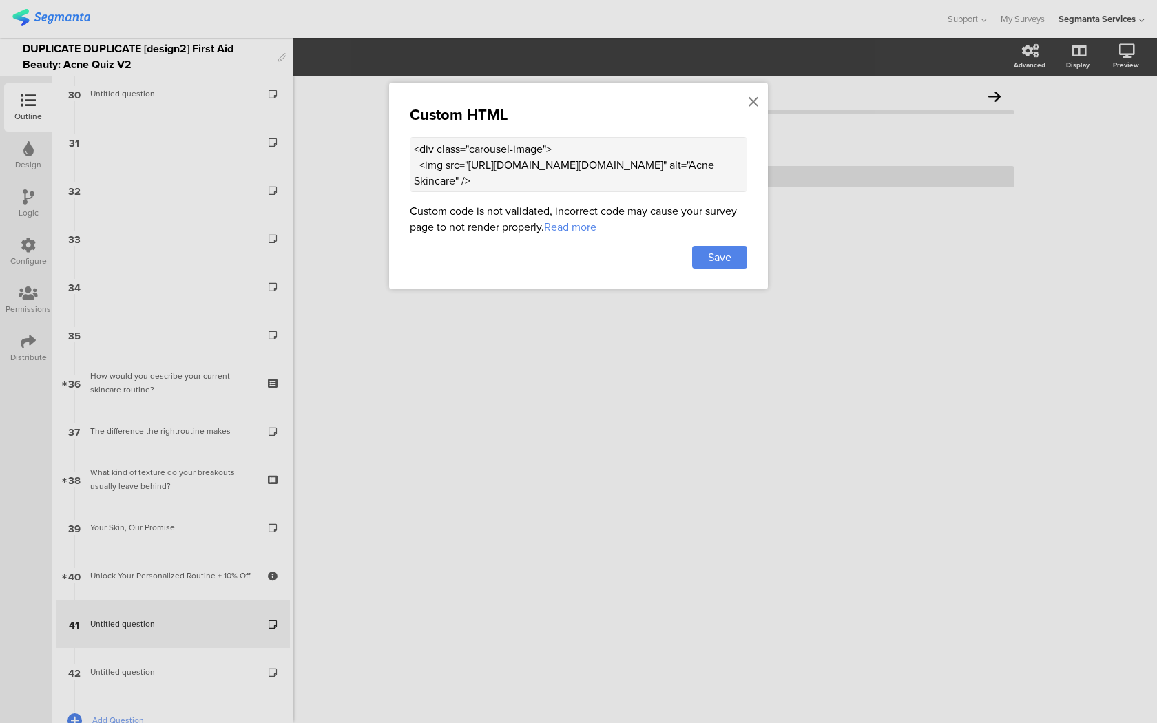
click at [705, 186] on textarea "<div class="carousel-image"> <img src="[URL][DOMAIN_NAME][DOMAIN_NAME]" alt="Ac…" at bounding box center [578, 164] width 337 height 55
paste textarea "<!-- Lore Ipsumd Sitame Consecte adip Elits --> <doe tempo="incididu-utlaboree"…"
type textarea "<!-- Lore Ipsumd Sitame Consecte adip Elits --> <doe tempo="incididu-utlaboree"…"
click at [727, 263] on span "Save" at bounding box center [719, 257] width 23 height 16
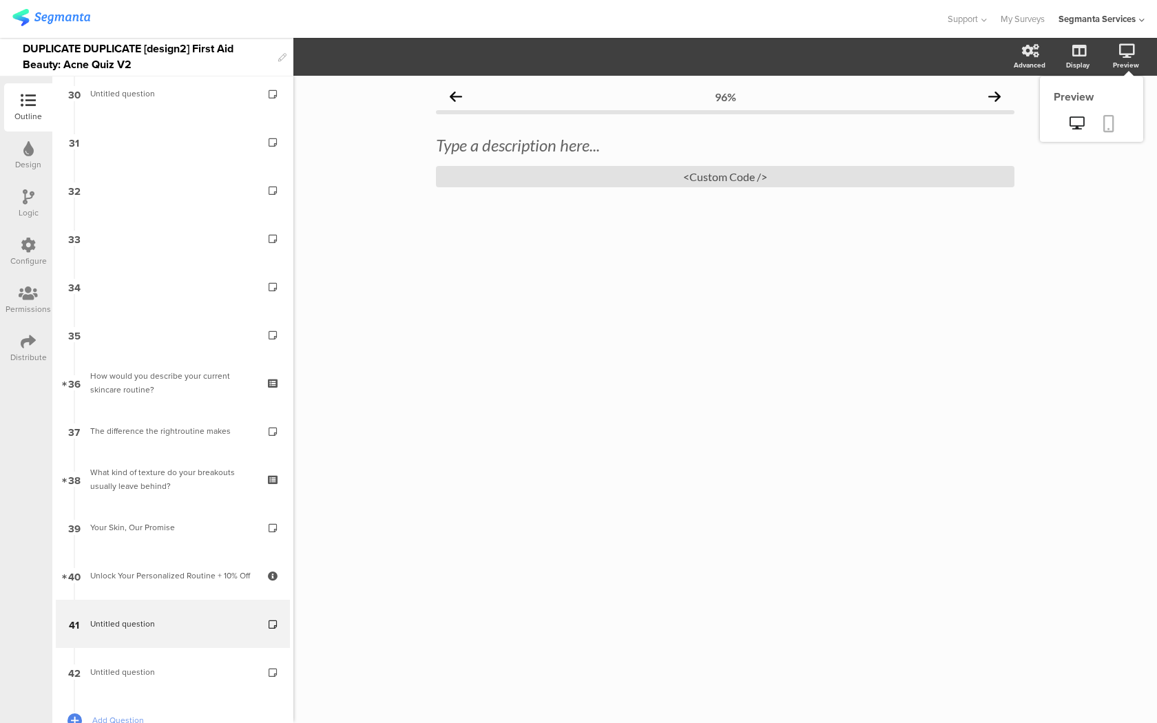
click at [1103, 131] on icon at bounding box center [1108, 123] width 11 height 17
click at [472, 171] on div "<Custom Code />" at bounding box center [725, 176] width 578 height 21
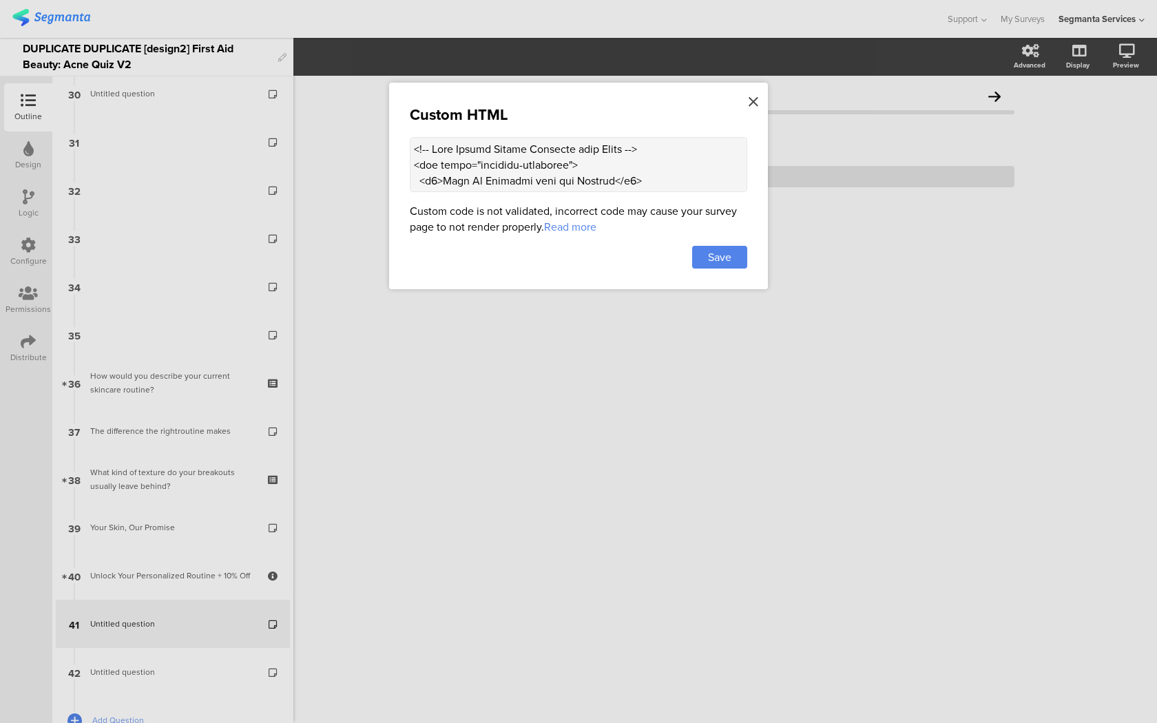
click at [755, 94] on icon at bounding box center [753, 101] width 10 height 15
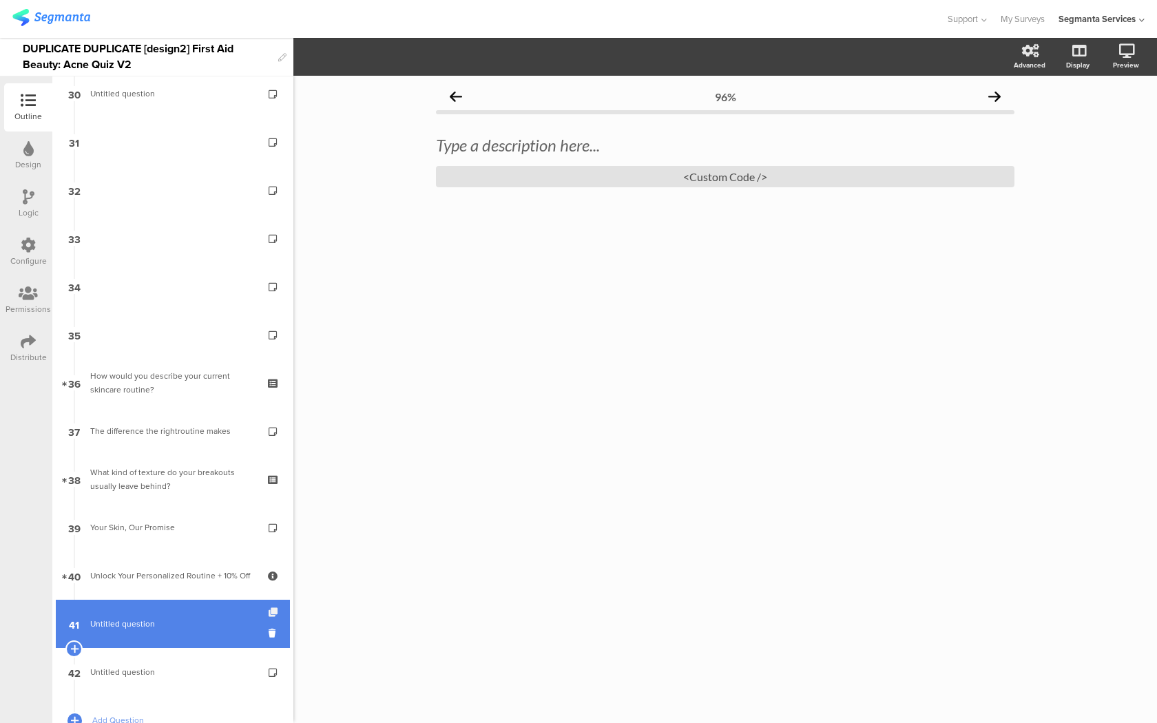
click at [272, 613] on icon at bounding box center [274, 612] width 12 height 9
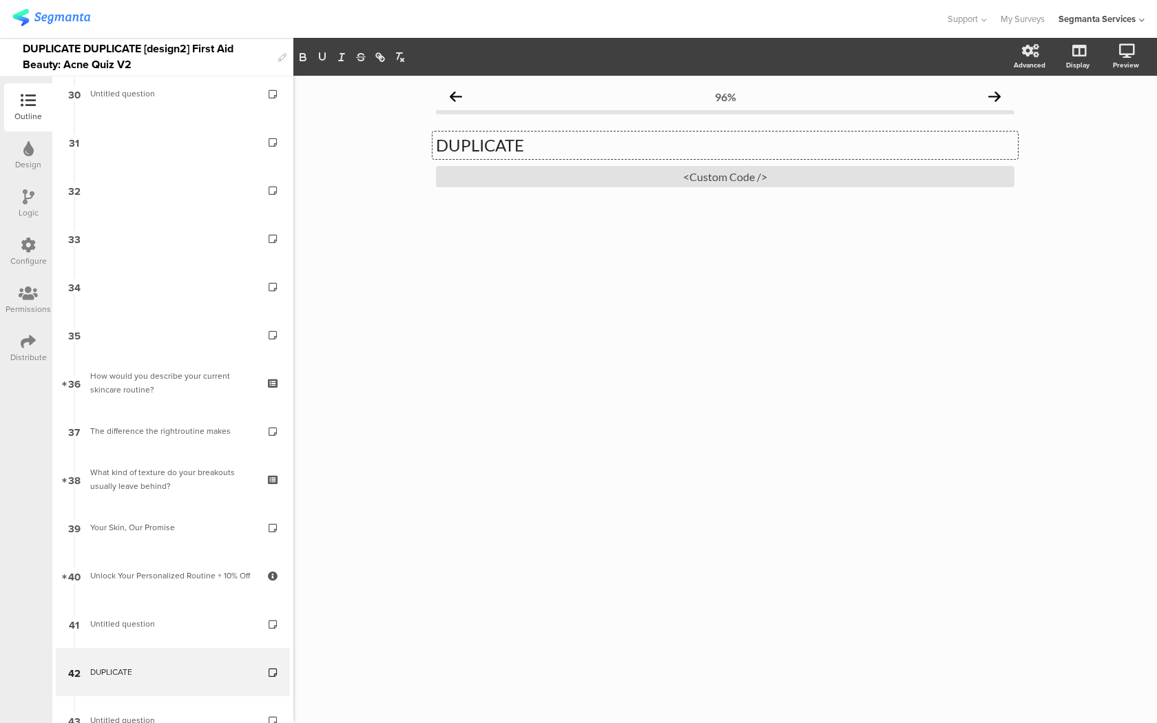
click at [527, 155] on div "DUPLICATE DUPLICATE DUPLICATE" at bounding box center [724, 145] width 585 height 28
click at [535, 174] on div "<Custom Code />" at bounding box center [725, 176] width 578 height 21
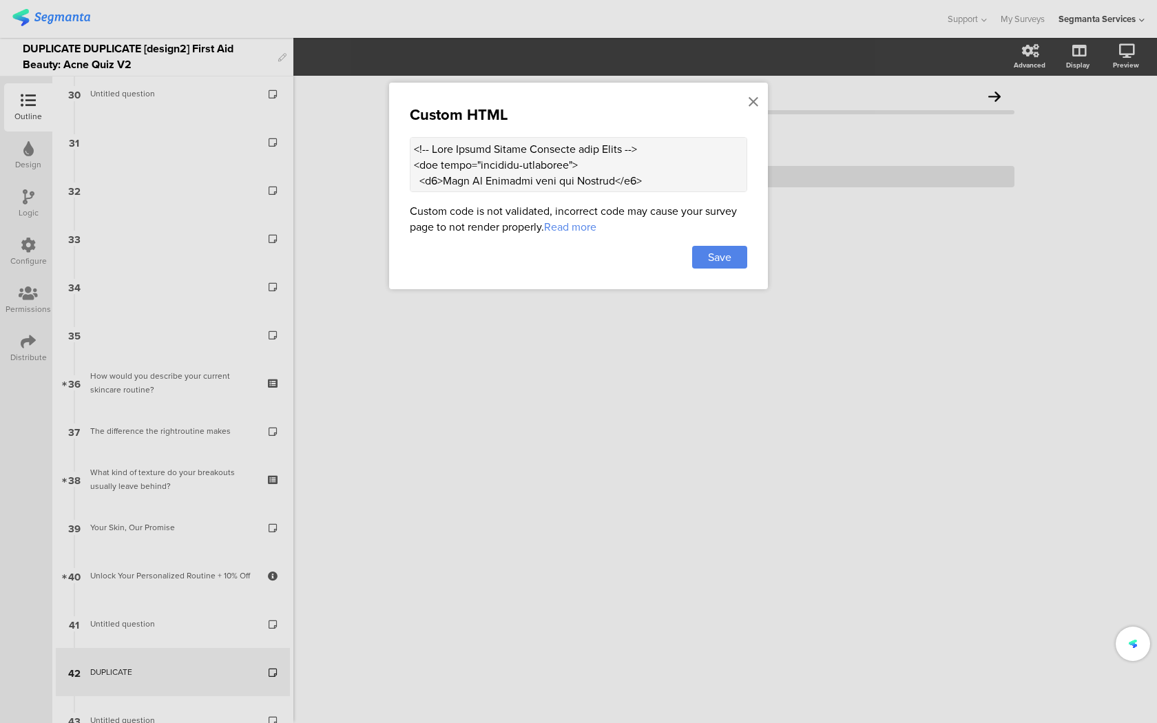
click at [558, 131] on div "Custom HTML Custom code is not validated, incorrect code may cause your survey …" at bounding box center [578, 186] width 379 height 207
click at [551, 162] on textarea at bounding box center [578, 164] width 337 height 55
paste textarea "<!-- Acne Expert Quotes Carousel with Image --> <div class="carousel-container"…"
type textarea "<!-- Acne Expert Quotes Carousel with Image --> <div class="carousel-container"…"
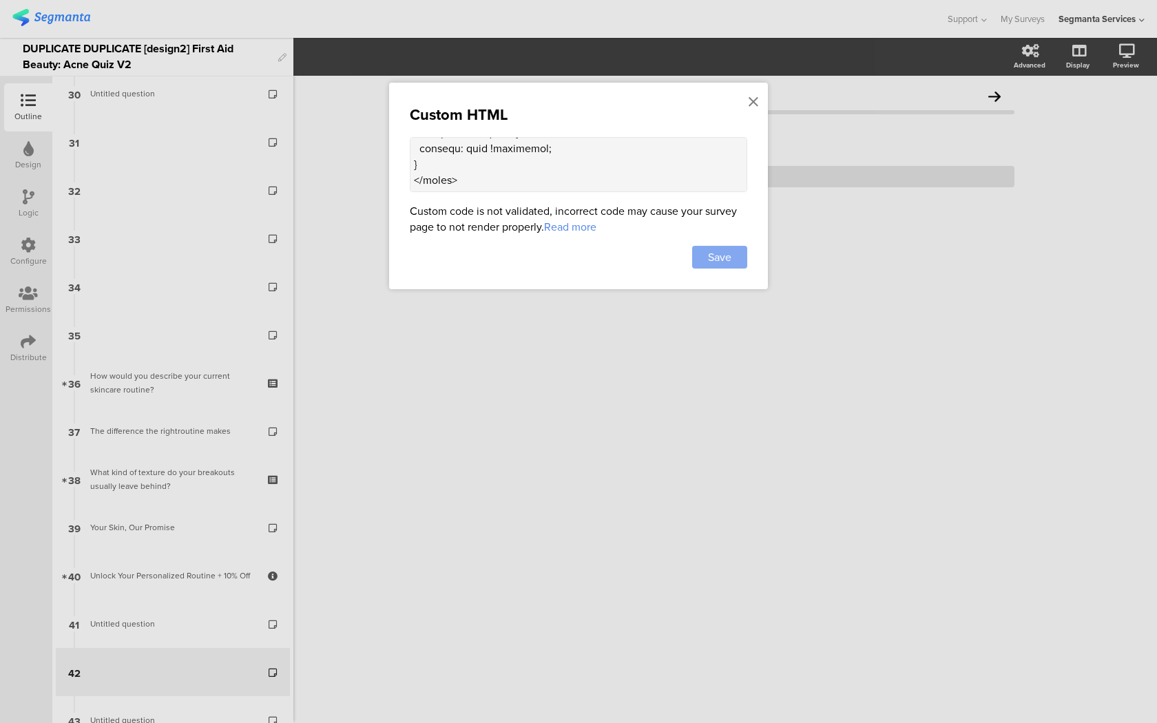
click at [735, 265] on div "Save" at bounding box center [719, 257] width 55 height 23
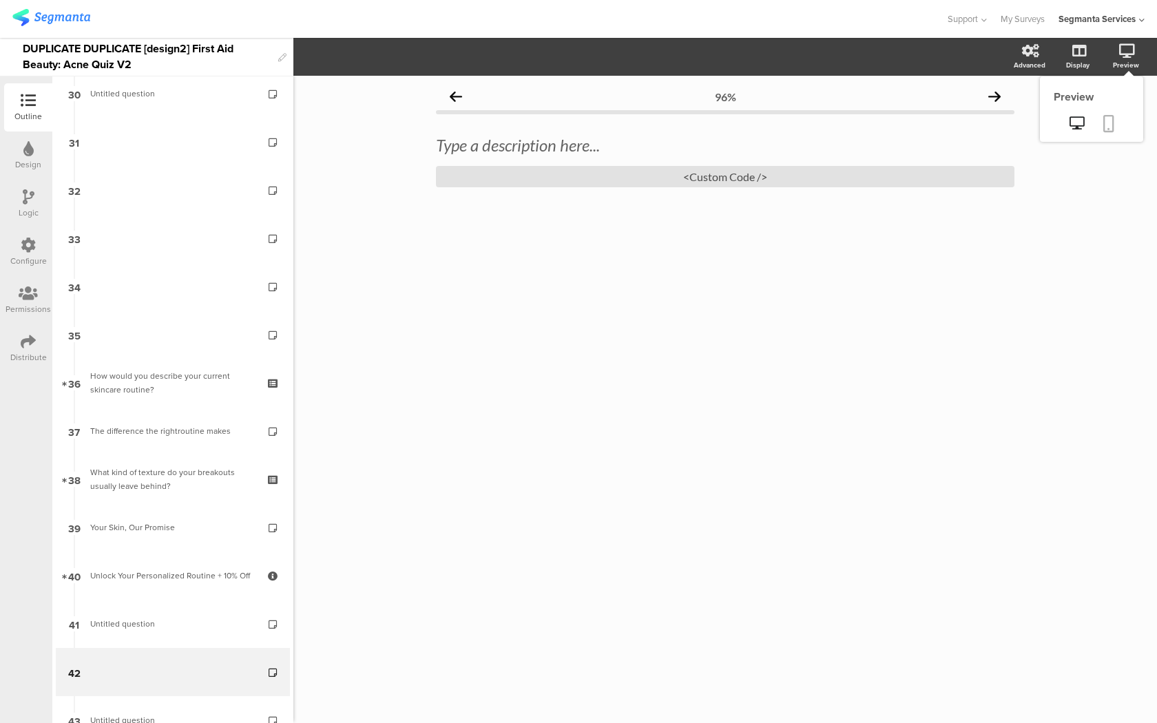
click at [1105, 129] on icon at bounding box center [1108, 123] width 11 height 17
click at [775, 182] on div "<Custom Code />" at bounding box center [725, 176] width 578 height 21
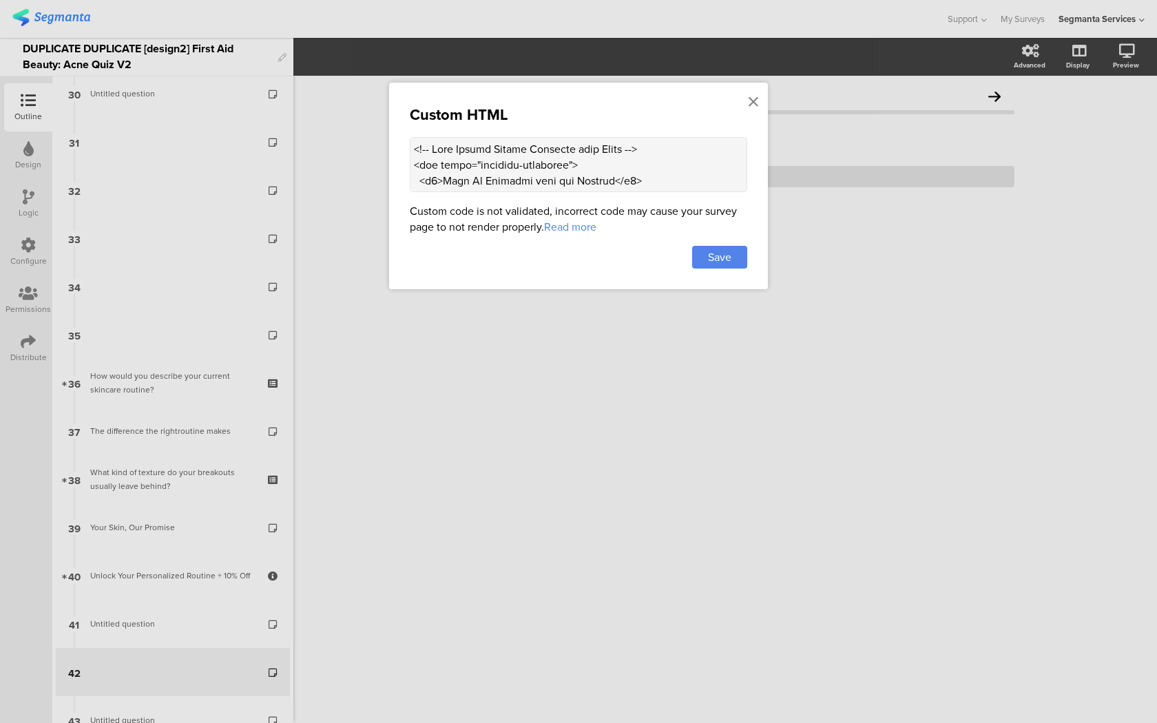
click at [575, 191] on textarea at bounding box center [578, 164] width 337 height 55
click at [576, 171] on textarea at bounding box center [578, 164] width 337 height 55
paste textarea "600/filters:no_upscale()/d3qka8e8qzmug1.cloudfront.net/question/10a02a25da73786…"
type textarea "<!-- Acne Expert Quotes Carousel with Image --> <div class="carousel-container"…"
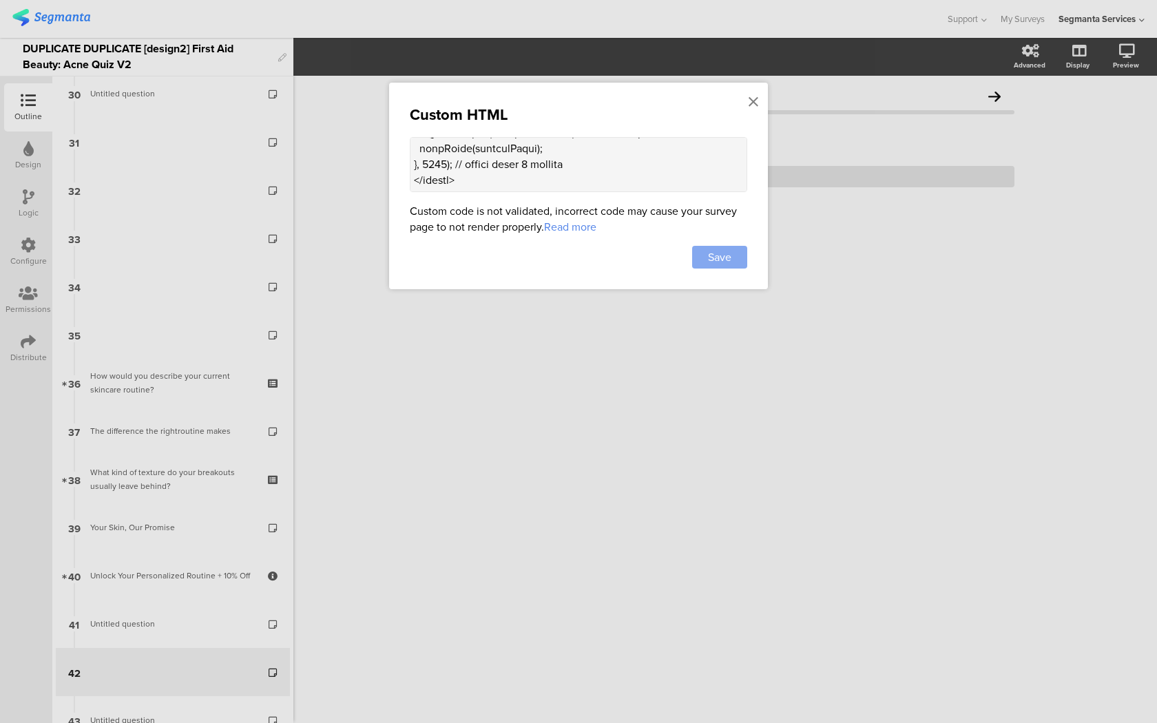
click at [734, 260] on div "Save" at bounding box center [719, 257] width 55 height 23
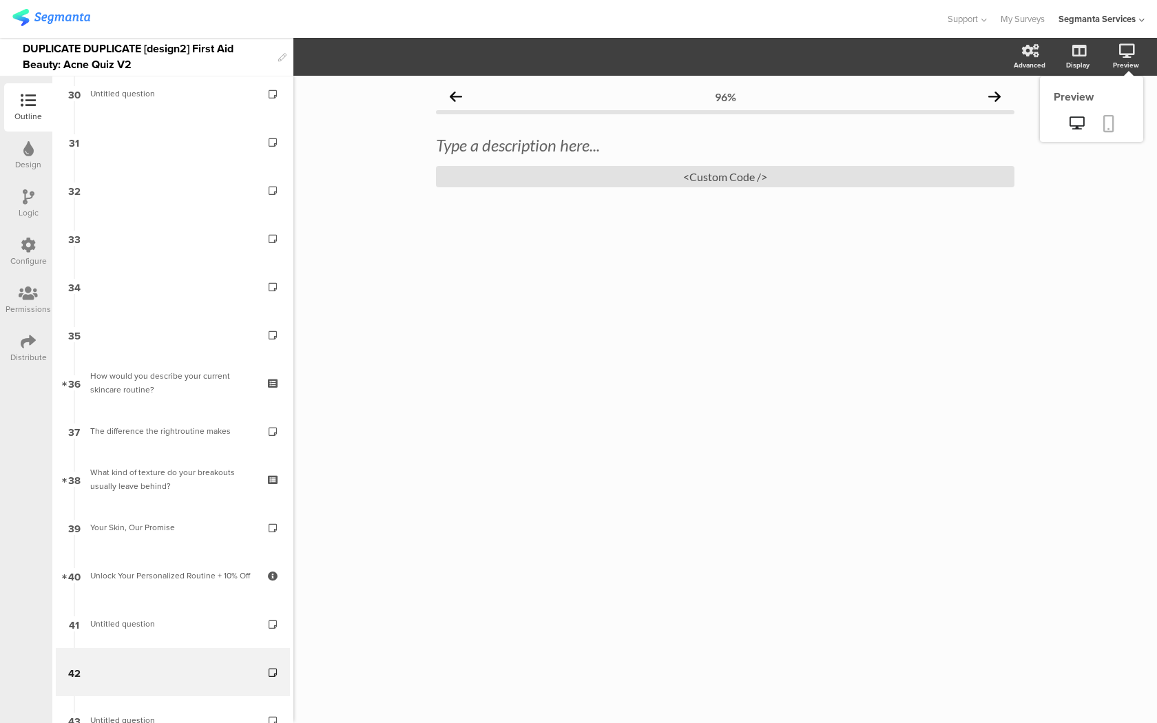
click at [1106, 122] on icon at bounding box center [1108, 123] width 11 height 17
click at [704, 173] on div "<Custom Code />" at bounding box center [725, 176] width 578 height 21
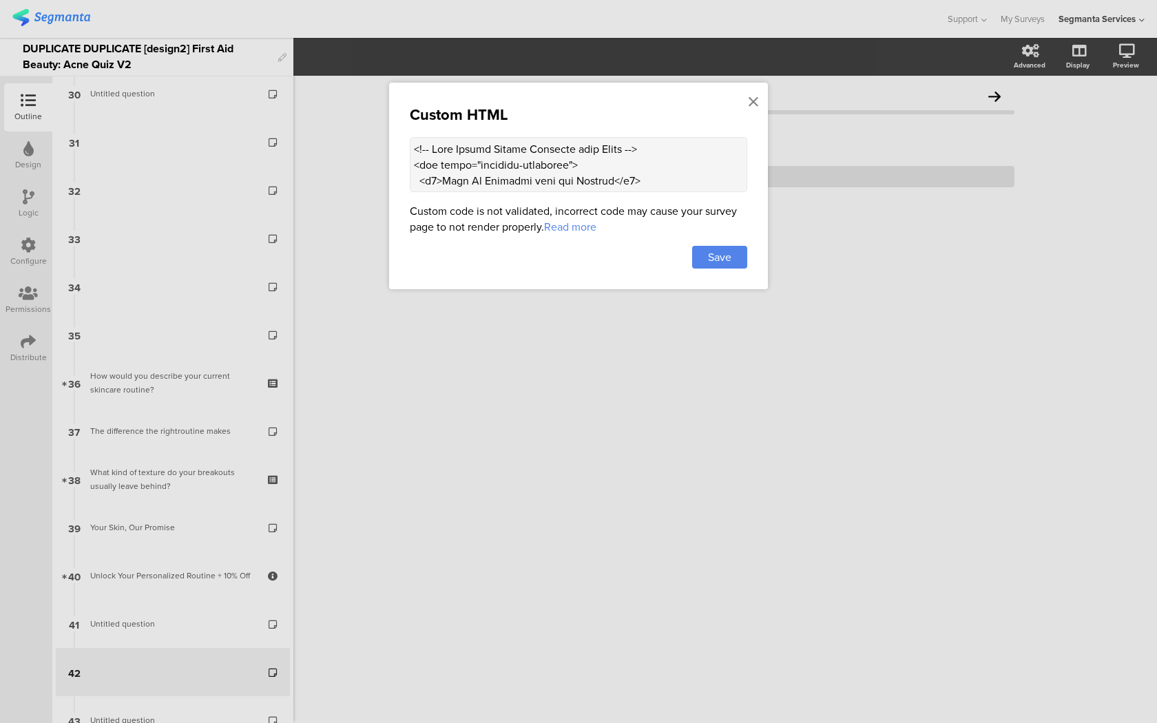
click at [568, 150] on textarea at bounding box center [578, 164] width 337 height 55
paste textarea "320/filters:no_upscale()/d3qka8e8qzmug1.cloudfront.net/question/10a02a25da73786…"
type textarea "<!-- Acne Expert Quotes Carousel with Image --> <div class="carousel-container"…"
click at [724, 255] on span "Save" at bounding box center [719, 257] width 23 height 16
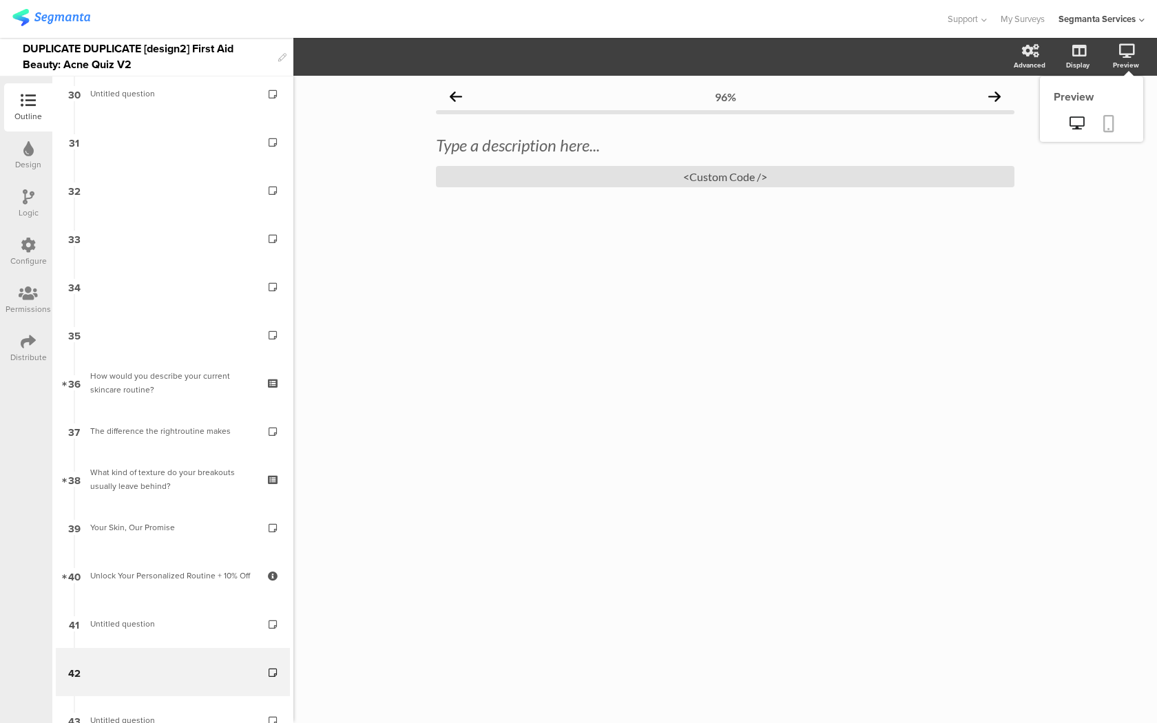
click at [1101, 127] on link at bounding box center [1108, 125] width 30 height 26
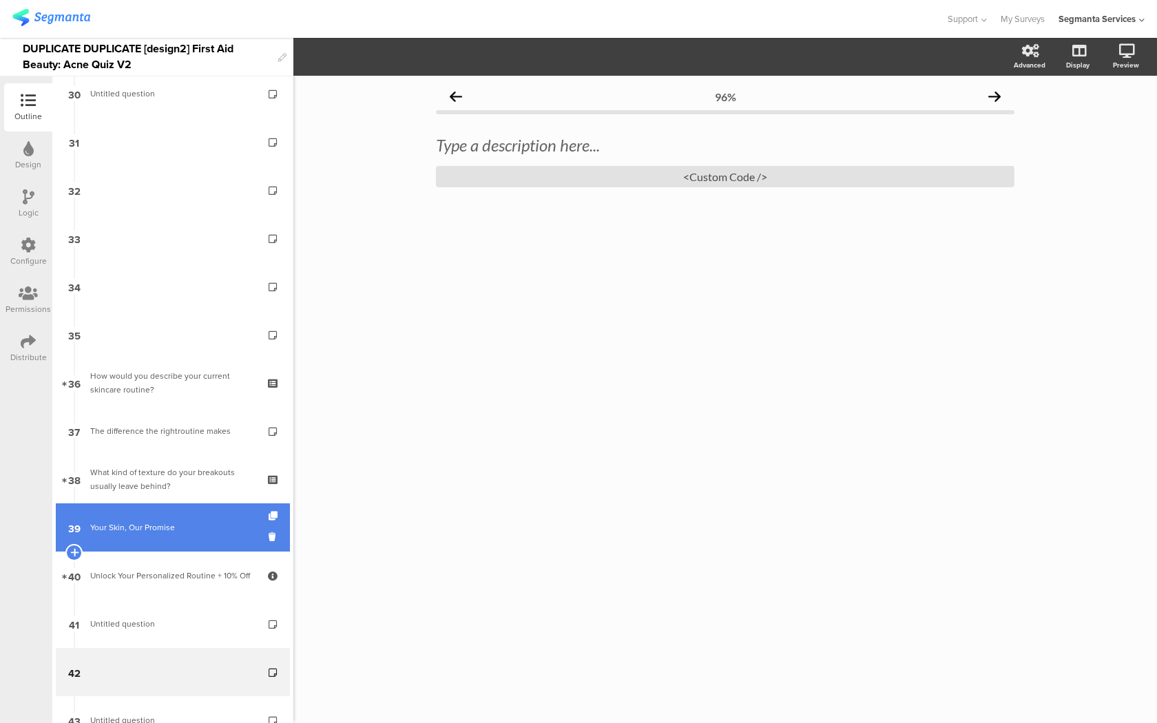
scroll to position [1696, 0]
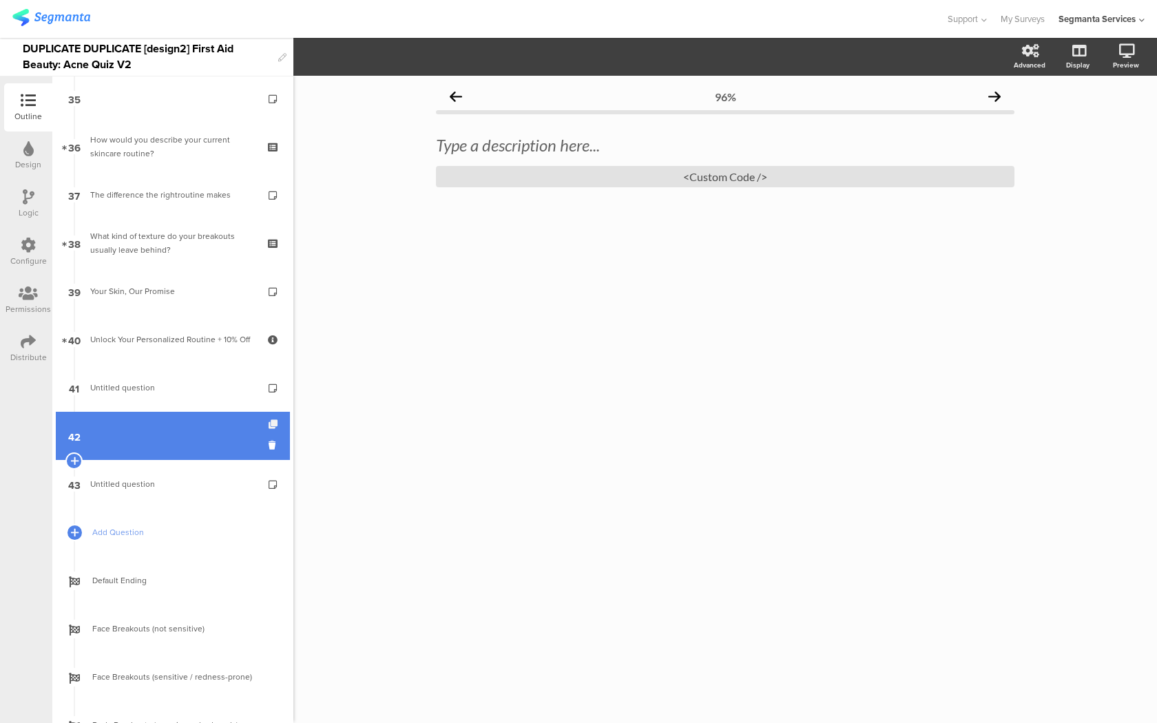
click at [270, 423] on icon at bounding box center [274, 424] width 12 height 9
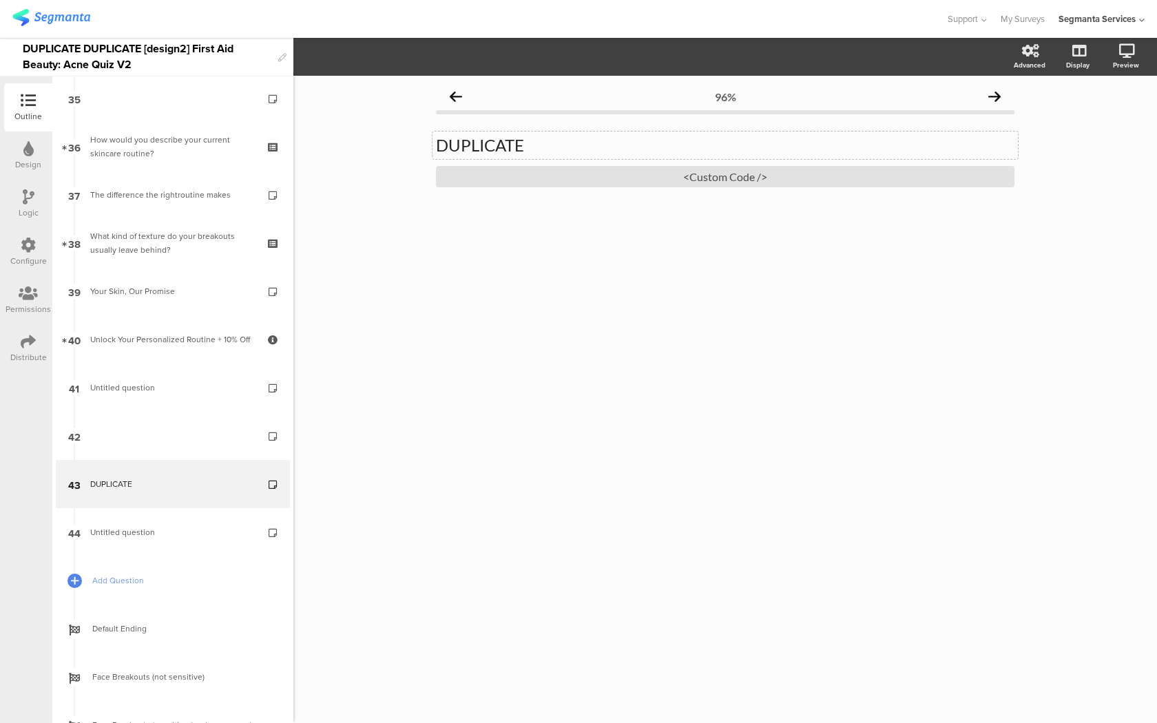
click at [512, 149] on div "DUPLICATE DUPLICATE" at bounding box center [724, 145] width 585 height 28
click at [540, 188] on div "DUPLICATE DUPLICATE <Custom Code />" at bounding box center [725, 161] width 578 height 80
click at [540, 180] on div "<Custom Code />" at bounding box center [725, 176] width 578 height 21
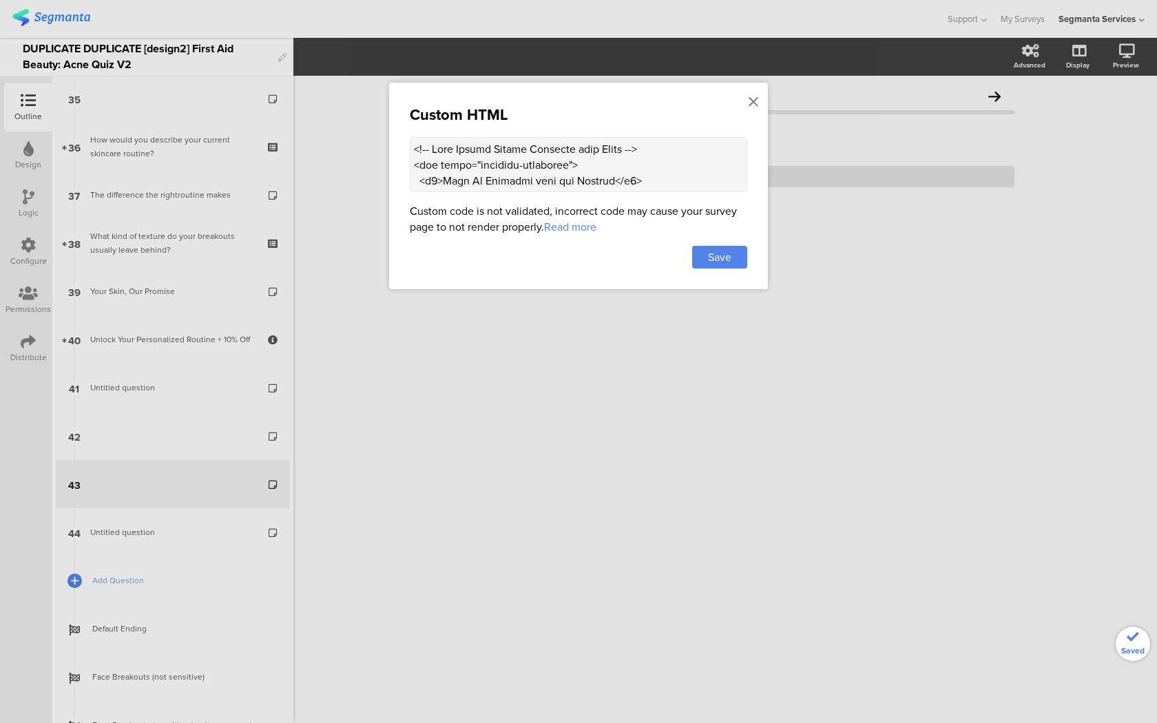
click at [525, 190] on textarea at bounding box center [578, 164] width 337 height 55
click at [525, 182] on textarea at bounding box center [578, 164] width 337 height 55
paste textarea "<div class="carousel-container"> <h2>Hear It Straight from the Experts</h2> <di…"
type textarea "<div class="carousel-container"> <h2>Hear It Straight from the Experts</h2> <di…"
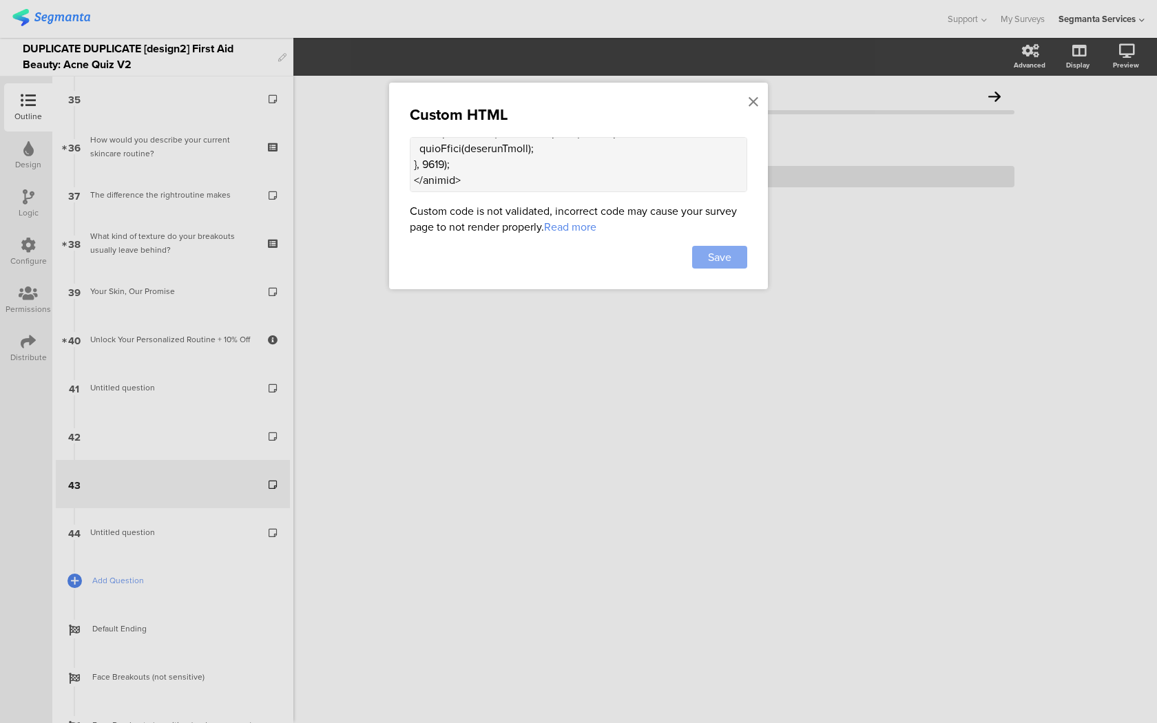
click at [729, 263] on span "Save" at bounding box center [719, 257] width 23 height 16
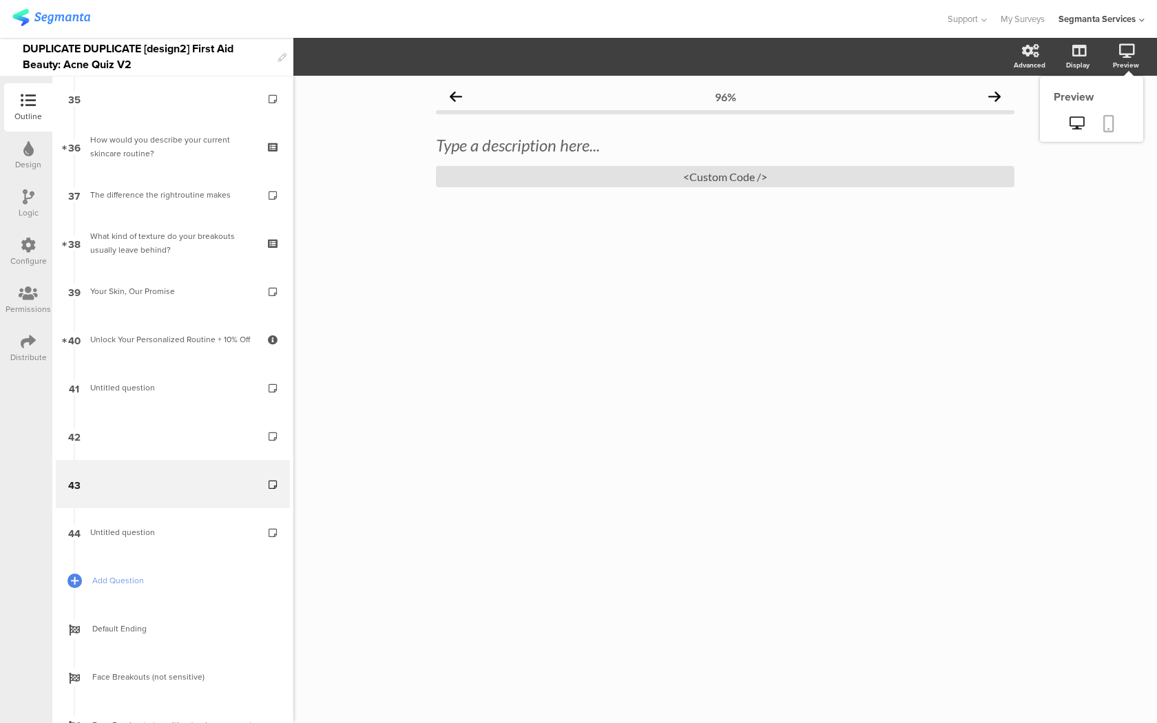
click at [1112, 122] on icon at bounding box center [1108, 123] width 11 height 17
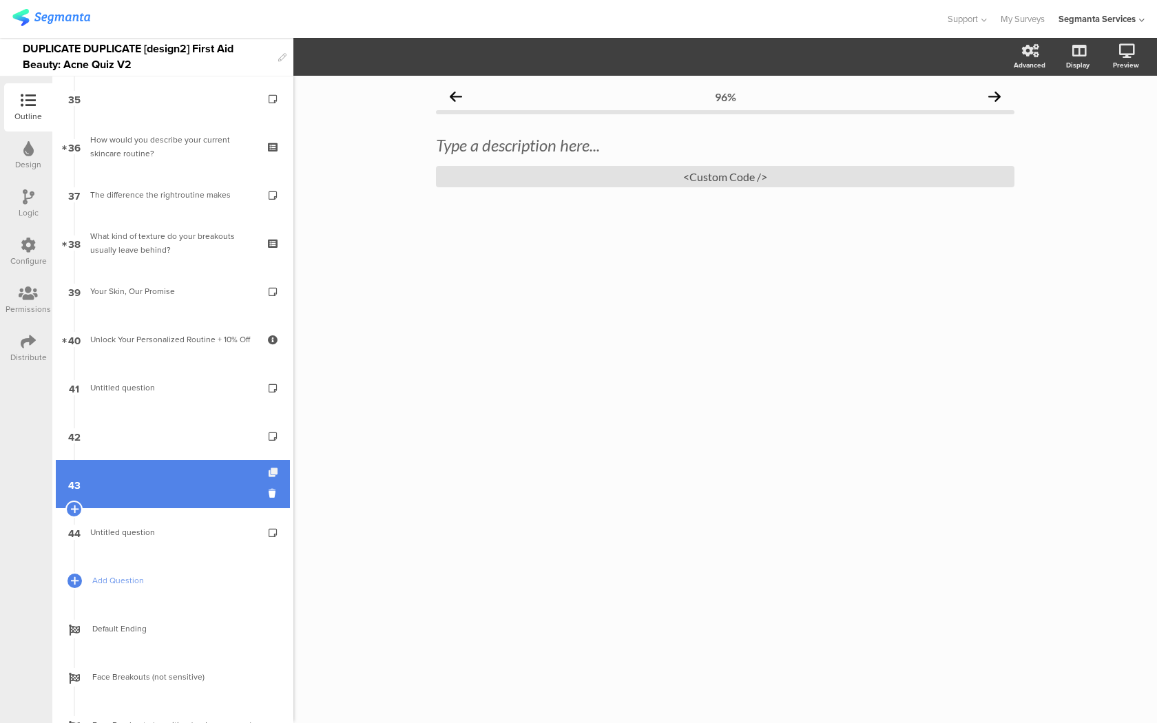
click at [269, 472] on icon at bounding box center [274, 472] width 12 height 9
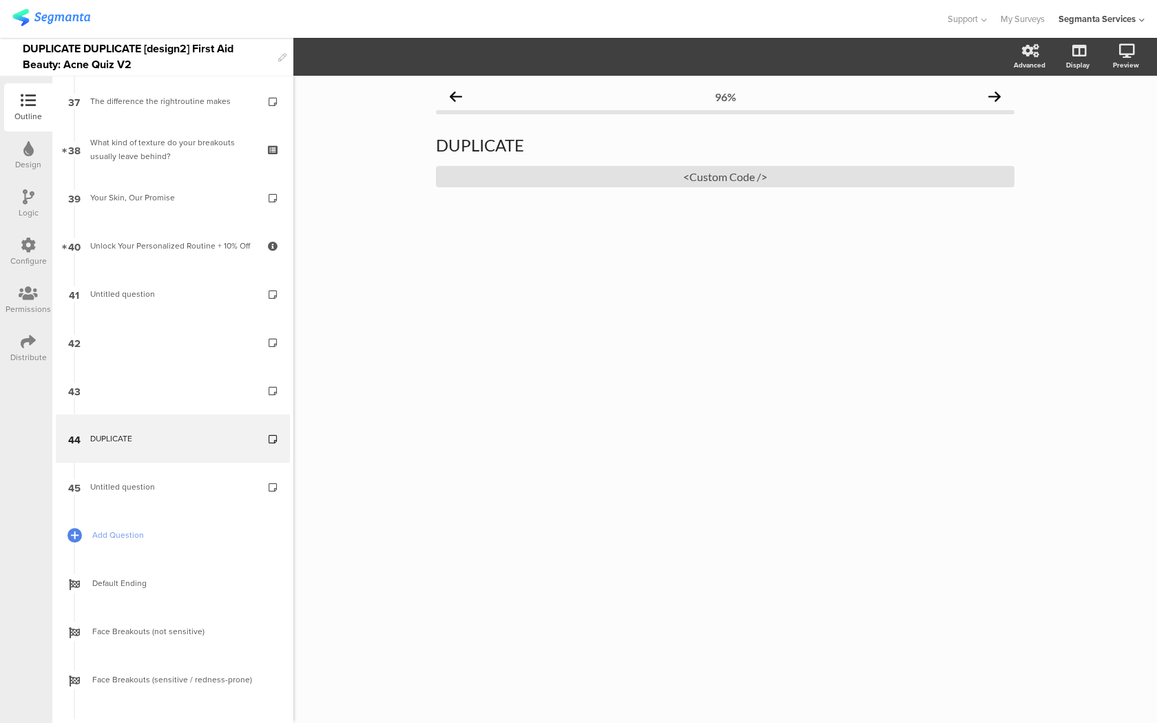
scroll to position [1798, 0]
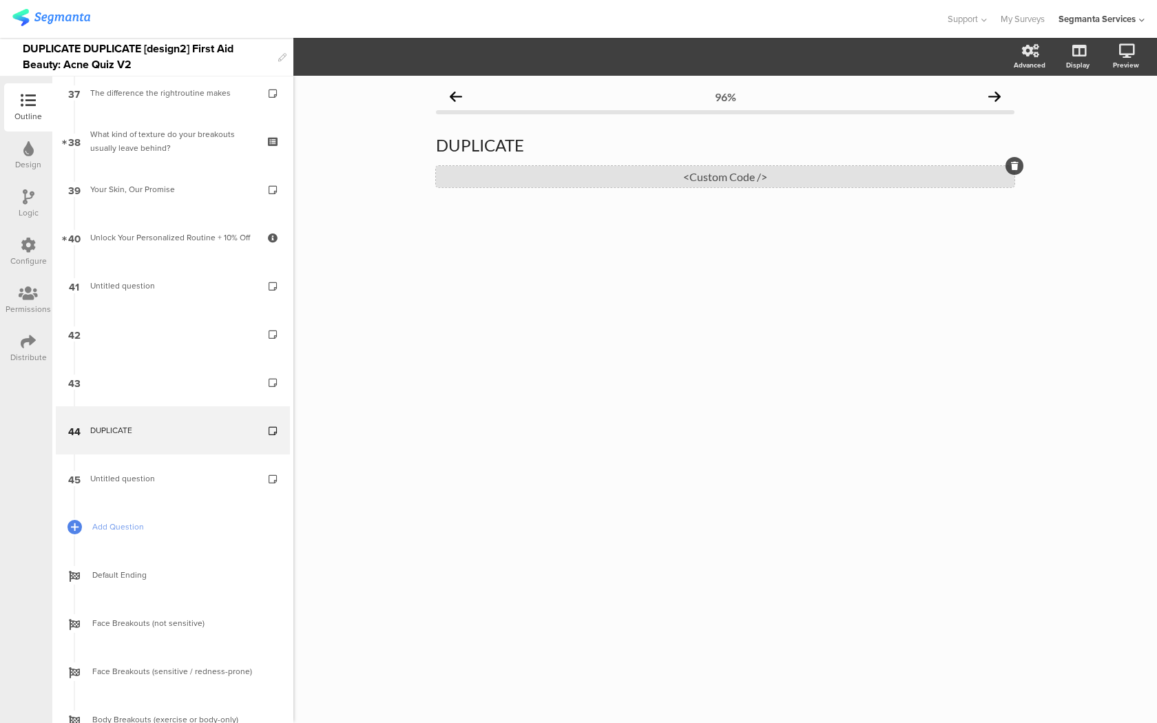
click at [548, 174] on div "<Custom Code />" at bounding box center [725, 176] width 578 height 21
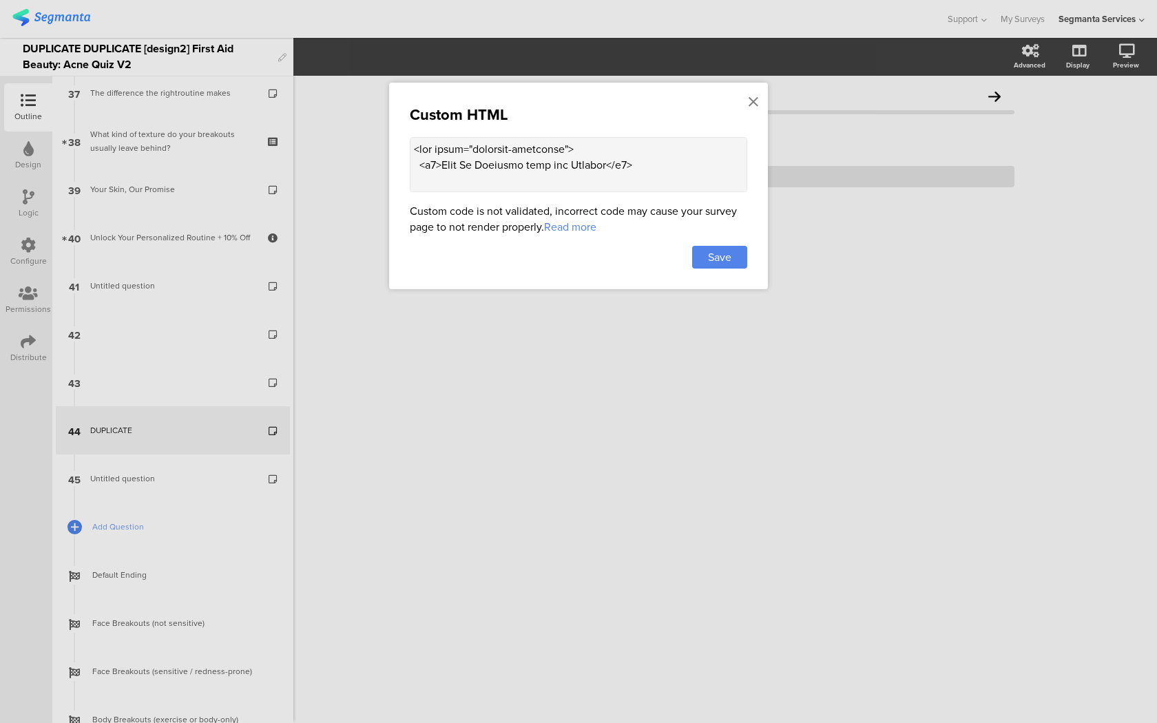
click at [516, 173] on textarea at bounding box center [578, 164] width 337 height 55
paste textarea "<div class="carousel-container"> <h2>Hear It Straight from the Experts</h2> <di…"
type textarea "<div class="carousel-container"> <h2>Hear It Straight from the Experts</h2> <di…"
click at [741, 259] on div "Save" at bounding box center [719, 257] width 55 height 23
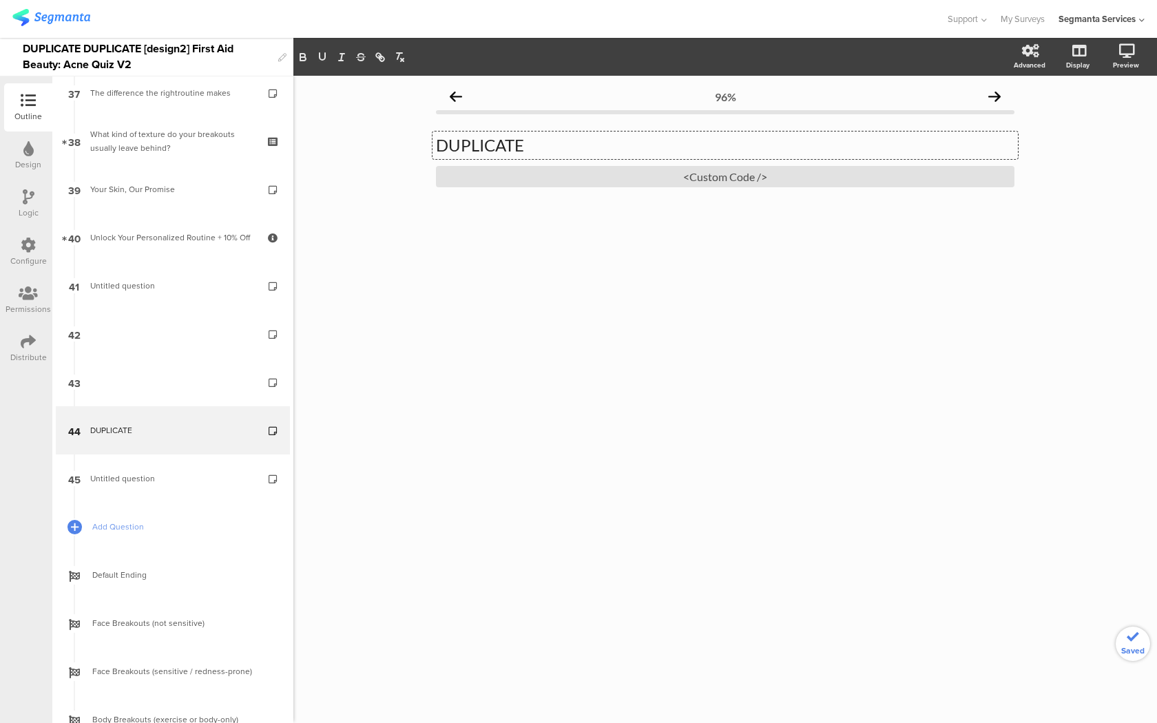
click at [490, 152] on div "DUPLICATE DUPLICATE DUPLICATE" at bounding box center [724, 145] width 585 height 28
click at [1080, 125] on icon at bounding box center [1076, 122] width 14 height 13
click at [273, 419] on icon at bounding box center [274, 418] width 12 height 9
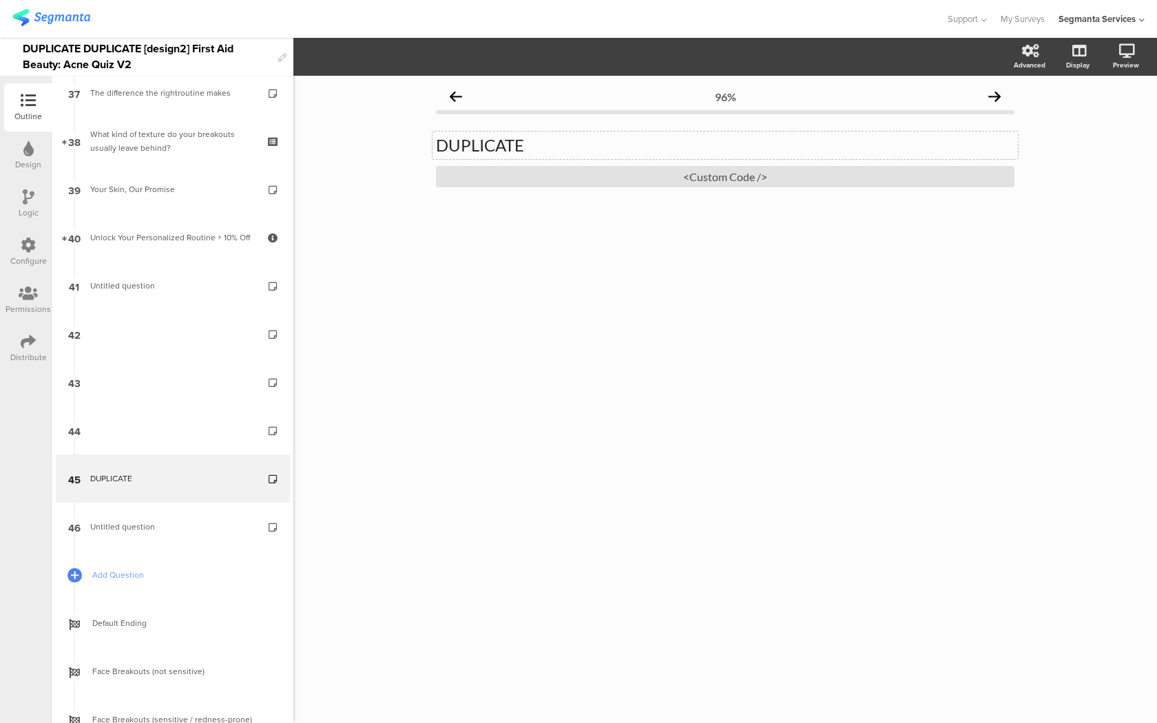
click at [502, 139] on div "DUPLICATE DUPLICATE" at bounding box center [724, 145] width 585 height 28
click at [514, 180] on div "<Custom Code />" at bounding box center [725, 176] width 578 height 21
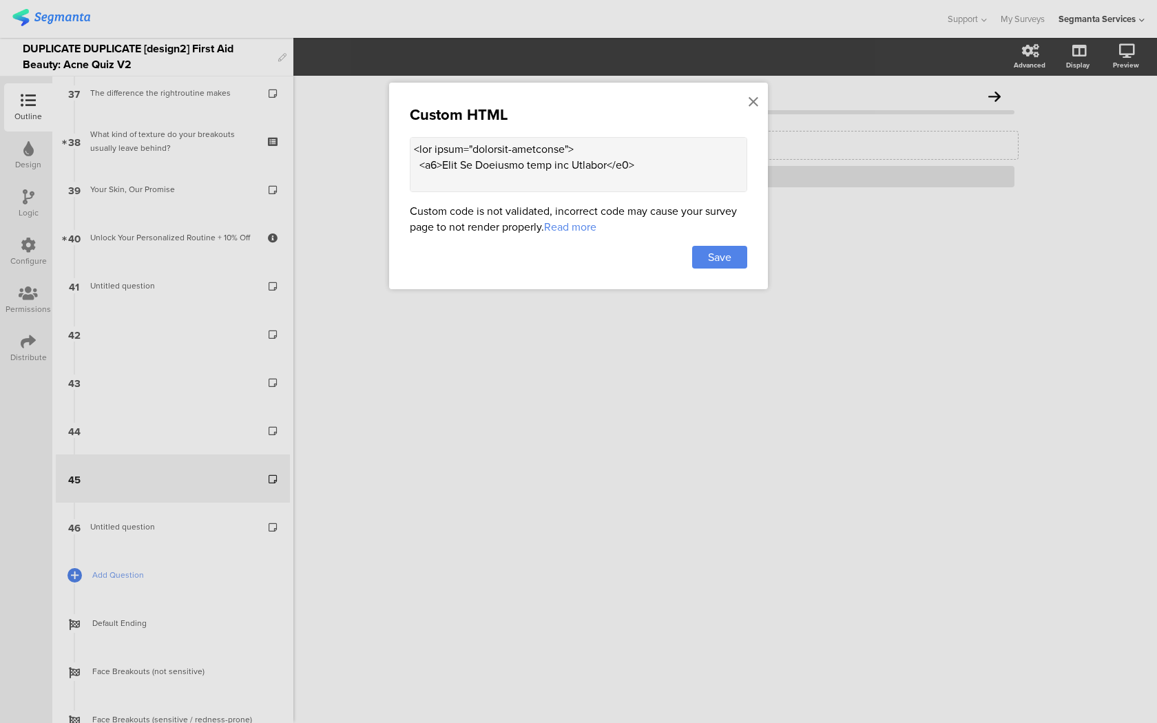
click at [624, 176] on textarea at bounding box center [578, 164] width 337 height 55
paste textarea "pagination"></div> </div> <style> .carousel-container { max-width: 600px; margi…"
type textarea "<div class="carousel-container"> <h2>Hear It Straight from the Experts</h2> <di…"
click at [713, 256] on span "Save" at bounding box center [719, 257] width 23 height 16
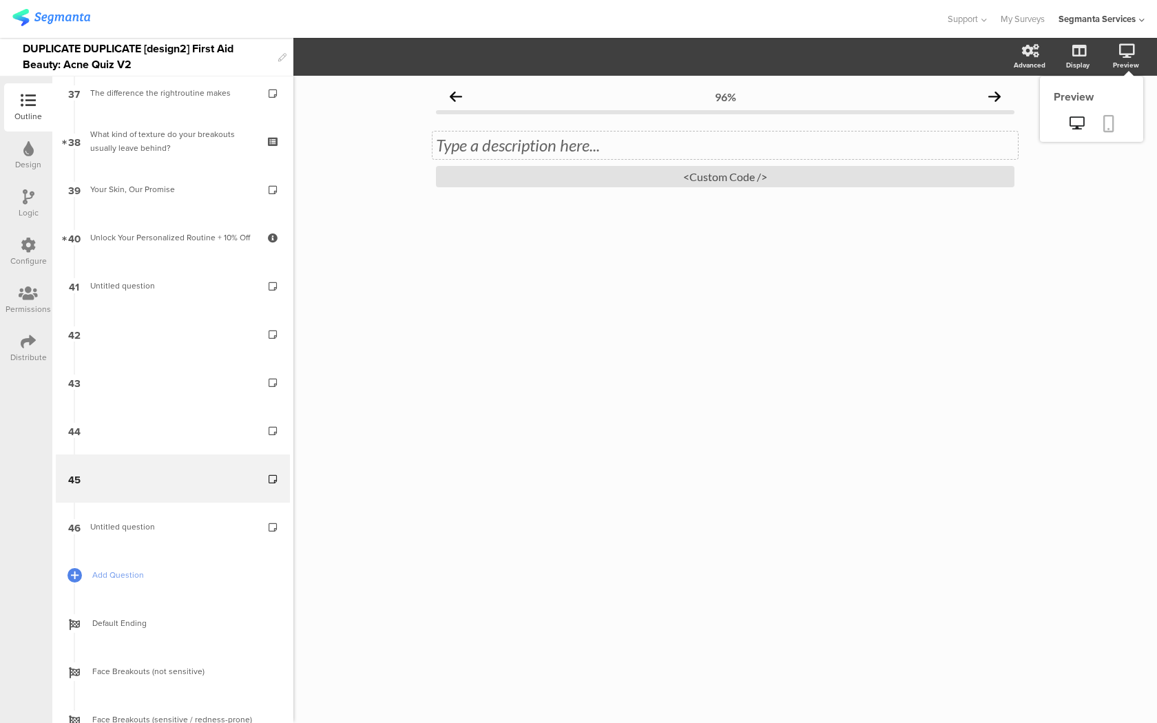
click at [1112, 122] on icon at bounding box center [1108, 123] width 11 height 17
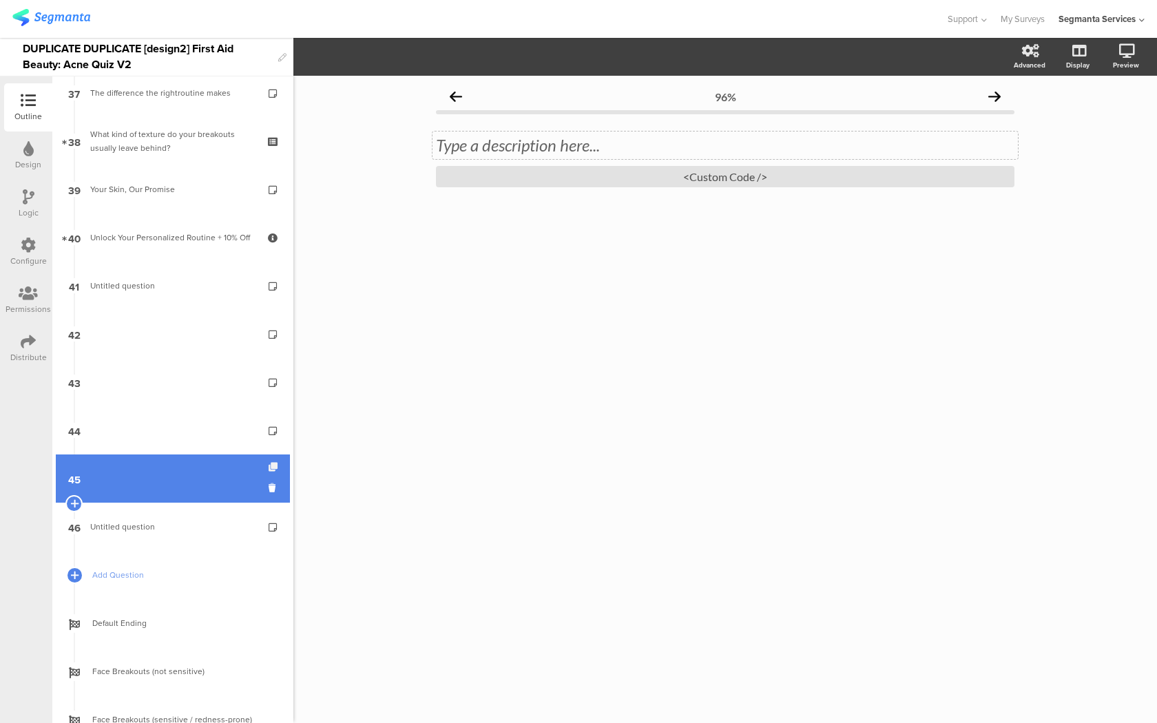
click at [274, 465] on icon at bounding box center [274, 467] width 12 height 9
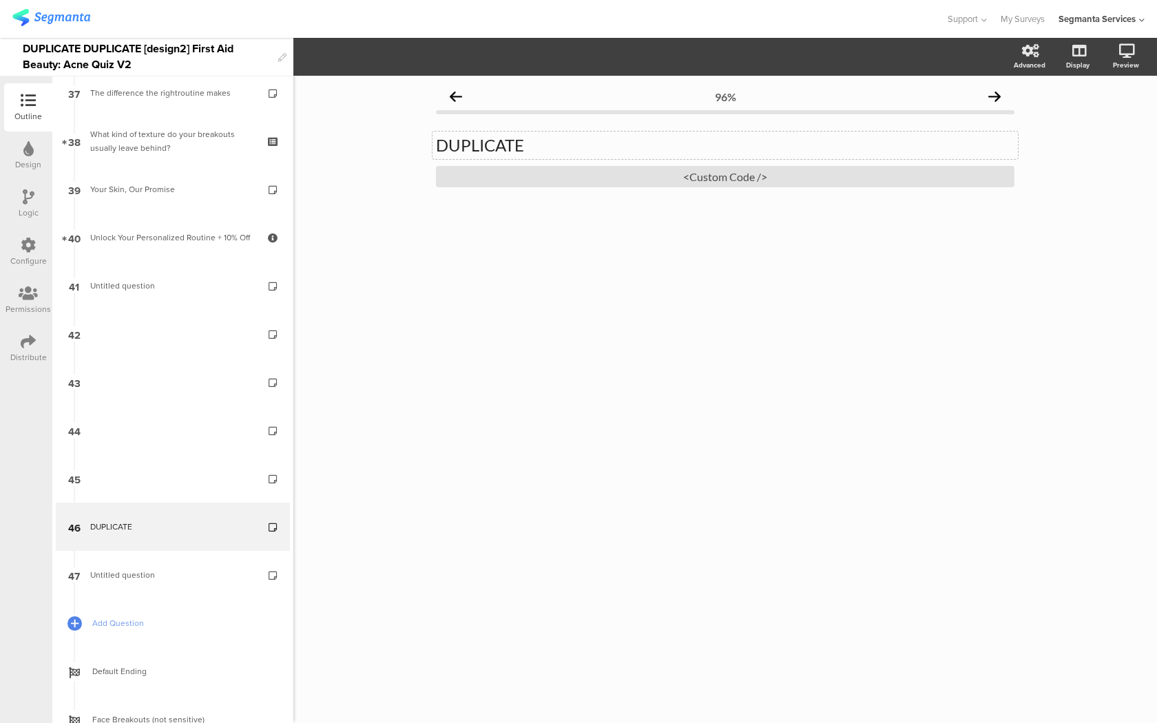
click at [496, 151] on div "DUPLICATE DUPLICATE" at bounding box center [724, 145] width 585 height 28
copy p "Hear It Straight from the Experts"
click at [687, 189] on div "Hear It Straight from the Experts Hear It Straight from the Experts Hear It Str…" at bounding box center [725, 161] width 578 height 80
click at [682, 183] on div "<Custom Code />" at bounding box center [725, 176] width 578 height 21
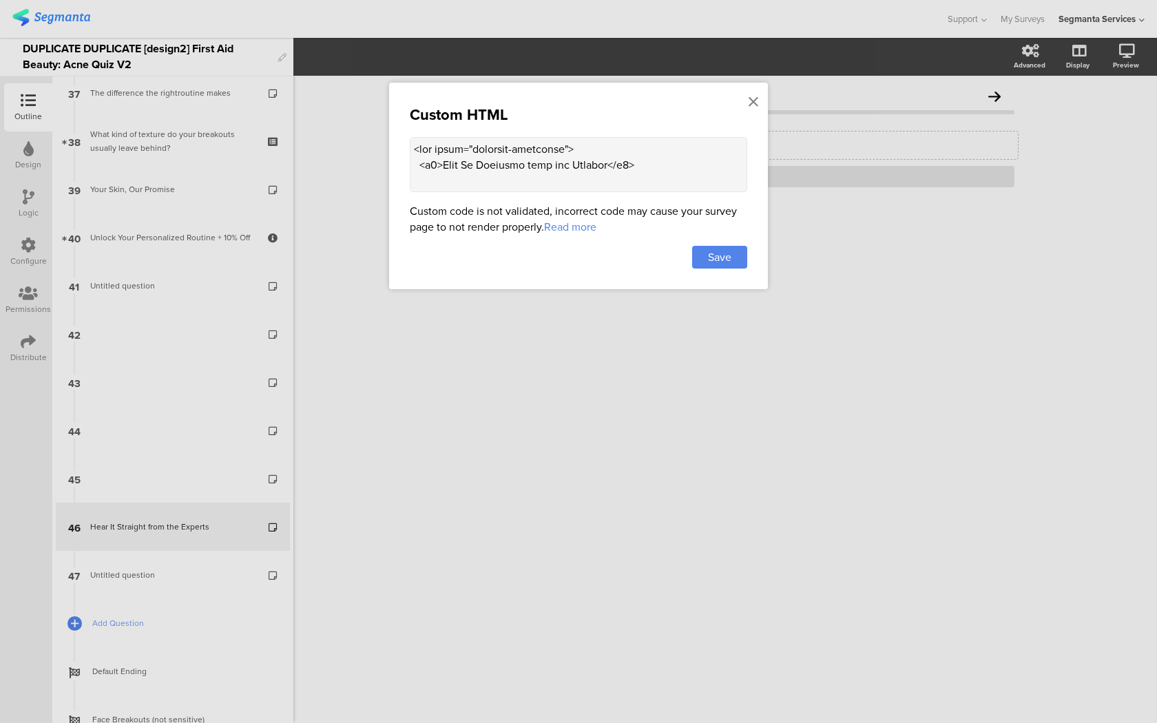
click at [567, 181] on textarea at bounding box center [578, 164] width 337 height 55
paste textarea "<div class="carousel-container"> <h2>Hear It Straight from the Experts</h2> <di…"
type textarea "<div class="carousel-container"> <h2>Hear It Straight from the Experts</h2> <di…"
click at [728, 264] on span "Save" at bounding box center [719, 257] width 23 height 16
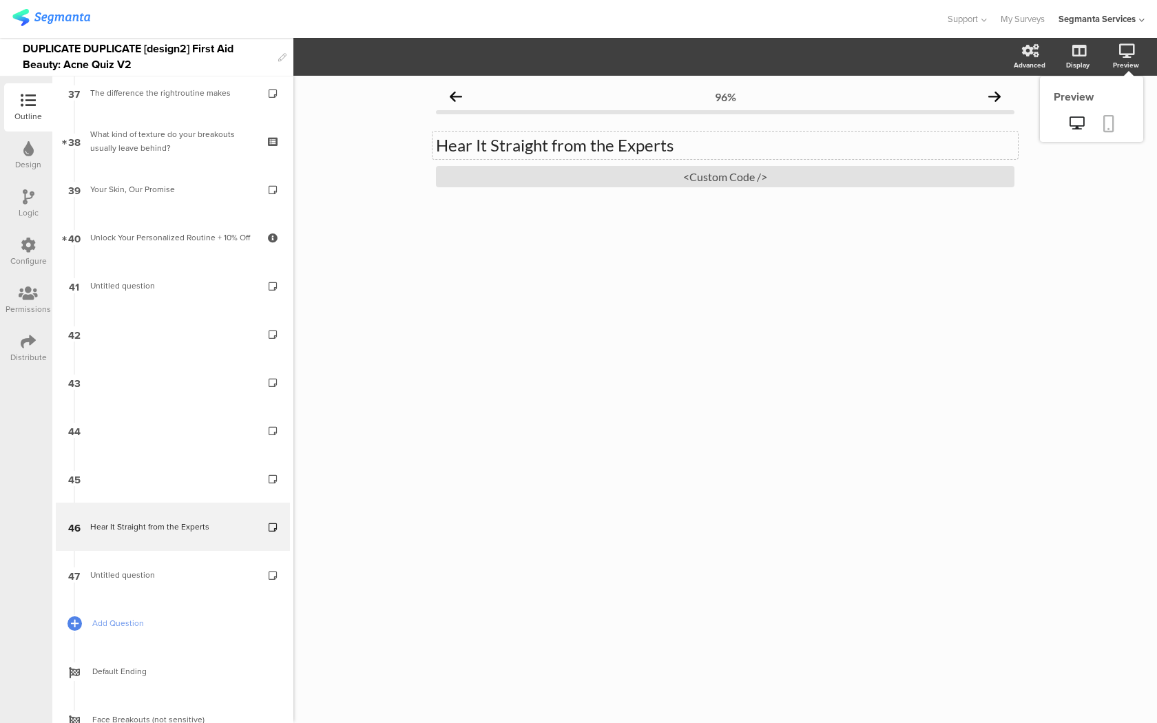
click at [1108, 120] on icon at bounding box center [1108, 123] width 11 height 17
click at [645, 176] on div "<Custom Code />" at bounding box center [725, 176] width 578 height 21
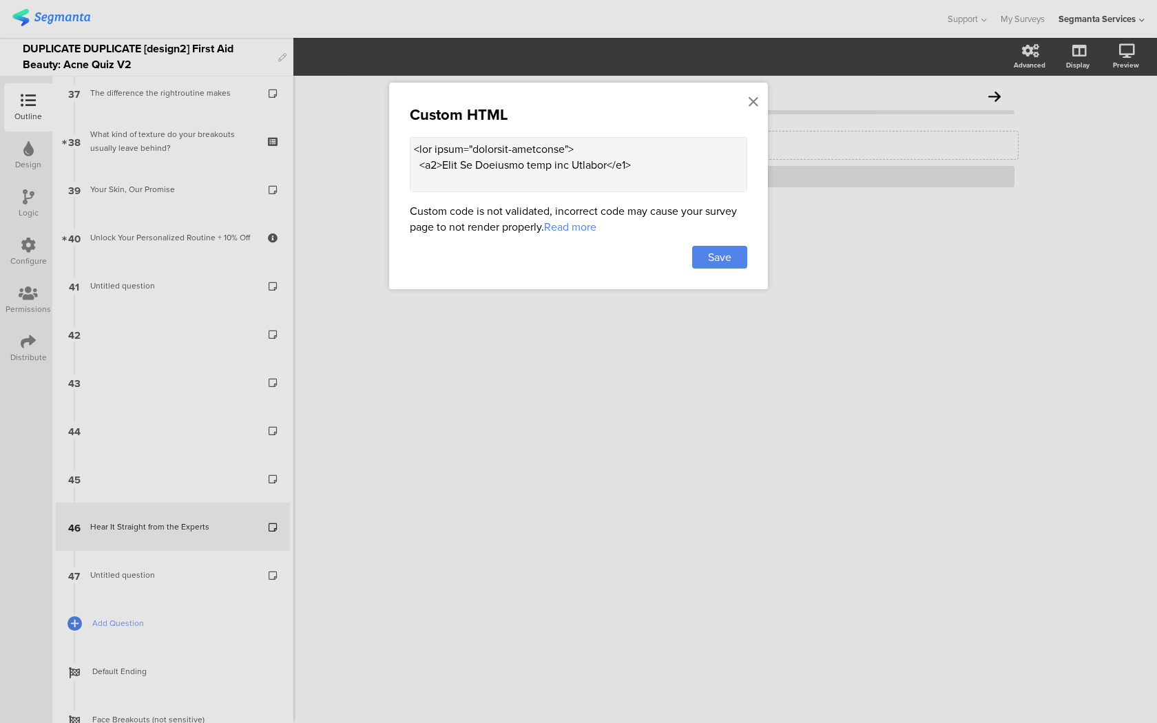
click at [522, 164] on textarea at bounding box center [578, 164] width 337 height 55
click at [750, 101] on icon at bounding box center [753, 101] width 10 height 15
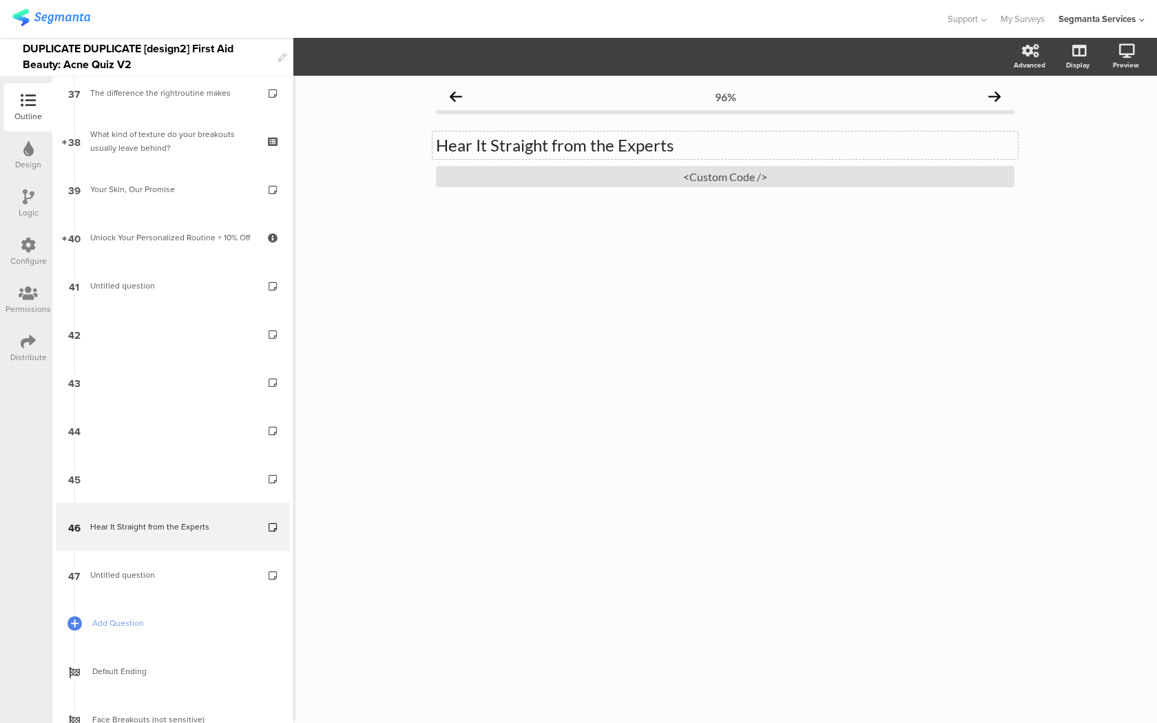
click at [538, 145] on p "Hear It Straight from the Experts" at bounding box center [725, 145] width 578 height 21
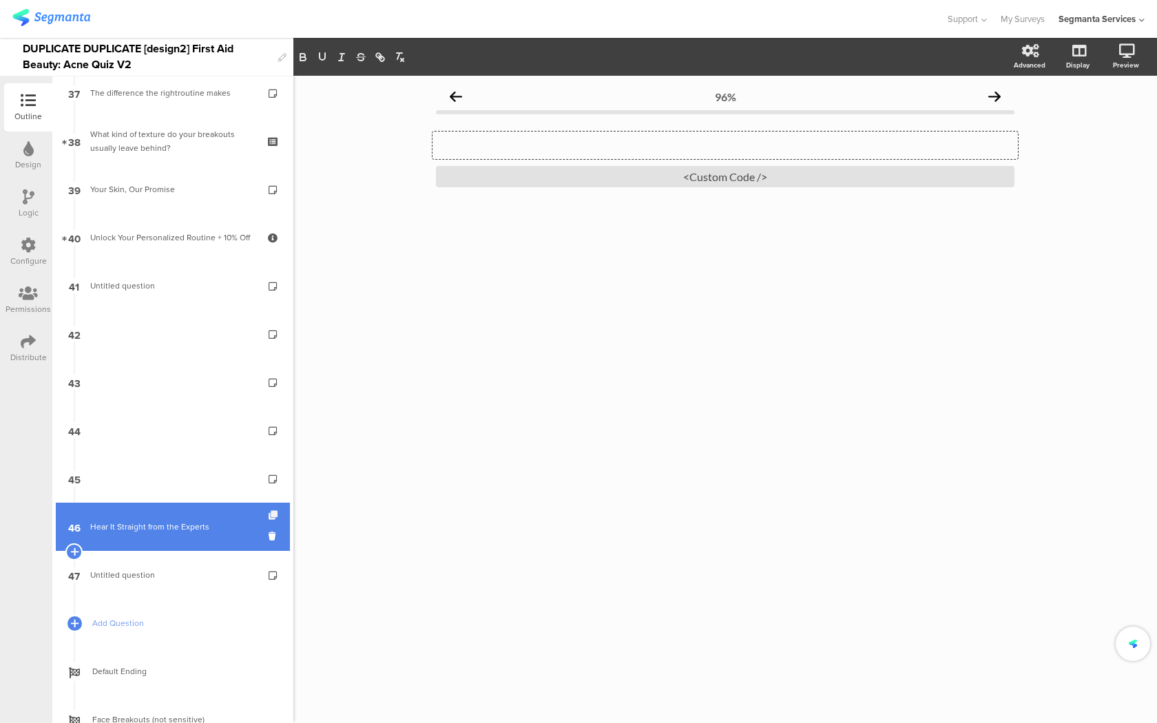
click at [273, 516] on icon at bounding box center [274, 515] width 12 height 9
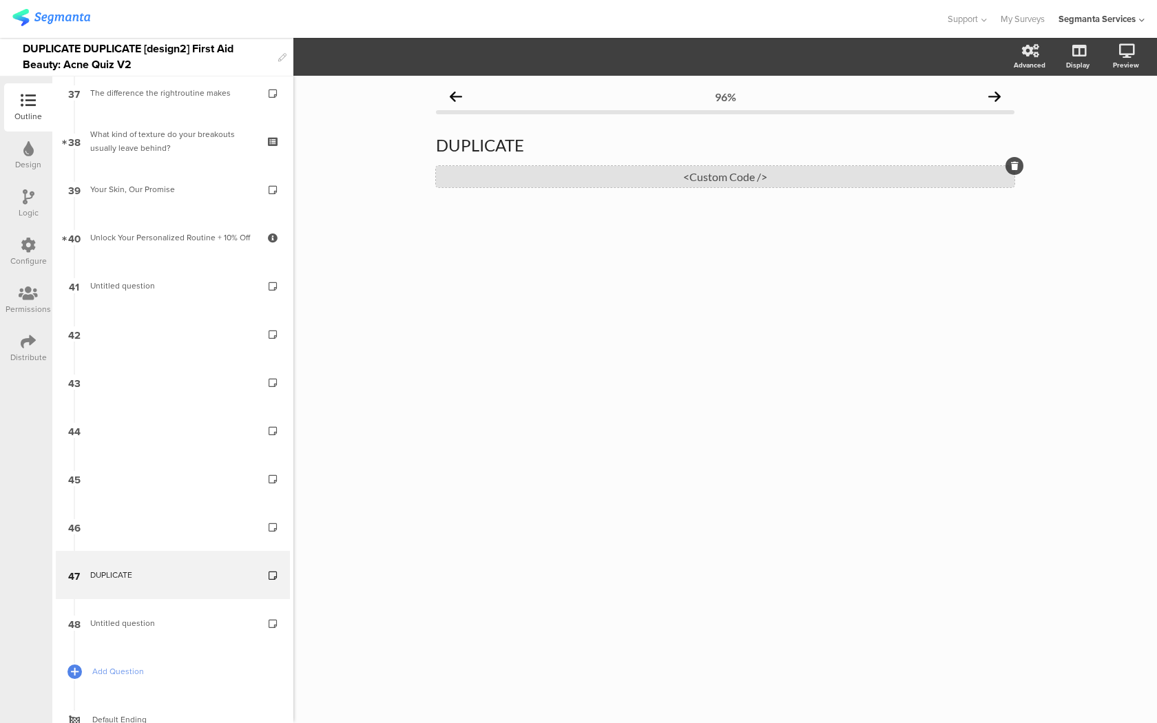
click at [518, 180] on div "<Custom Code />" at bounding box center [725, 176] width 578 height 21
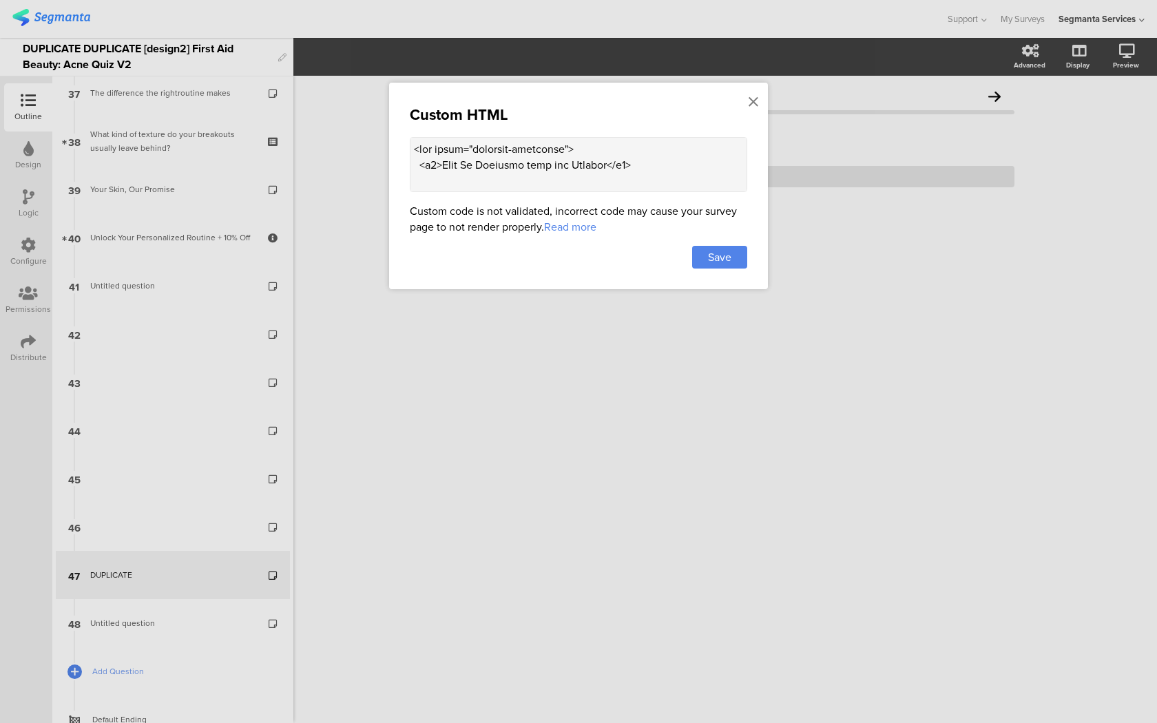
click at [576, 168] on textarea at bounding box center [578, 164] width 337 height 55
paste textarea "div class="carousel"> <div class="carousel-slide active"> <div class="carousel-…"
type textarea "<div class="carousel-container"> <div class="carousel"> <div class="carousel-sl…"
click at [704, 255] on div "Save" at bounding box center [719, 257] width 55 height 23
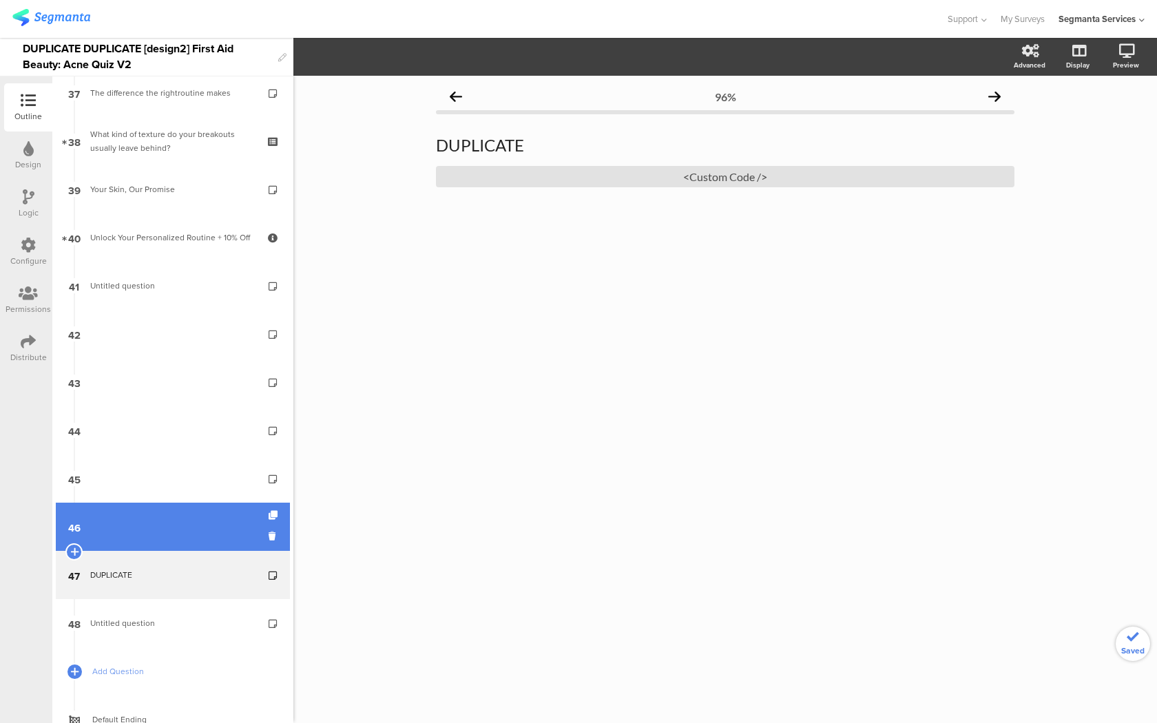
click at [220, 522] on link "46" at bounding box center [173, 527] width 234 height 48
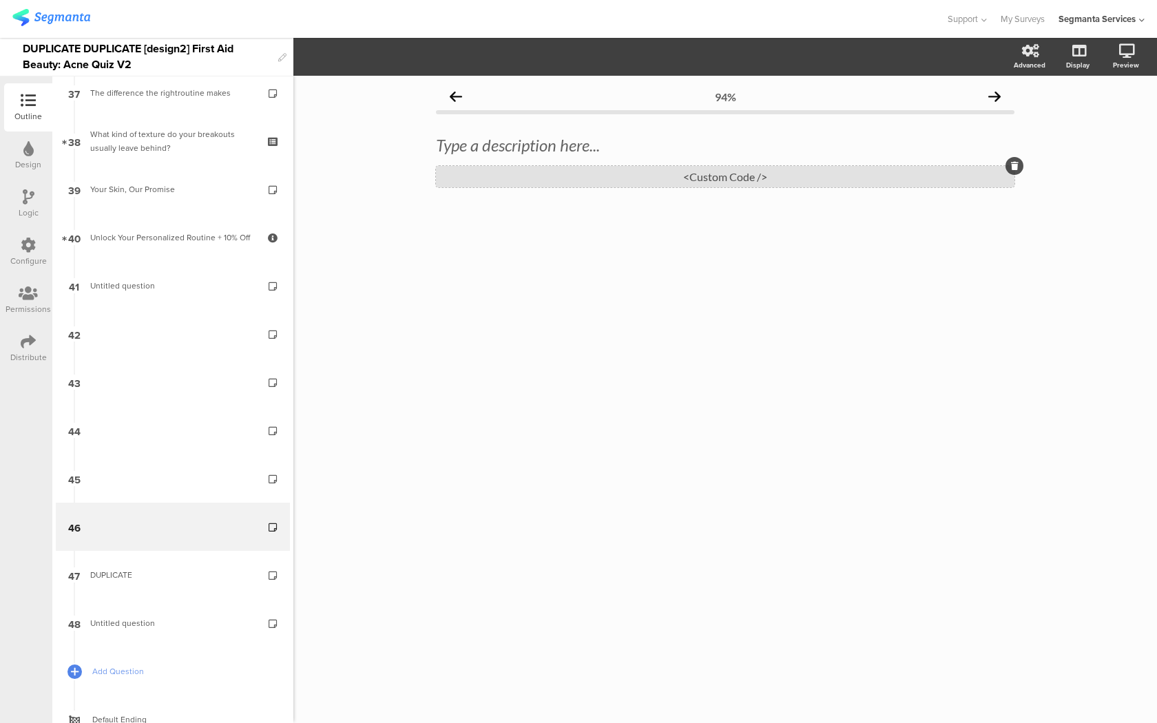
click at [598, 169] on div "<Custom Code />" at bounding box center [725, 176] width 578 height 21
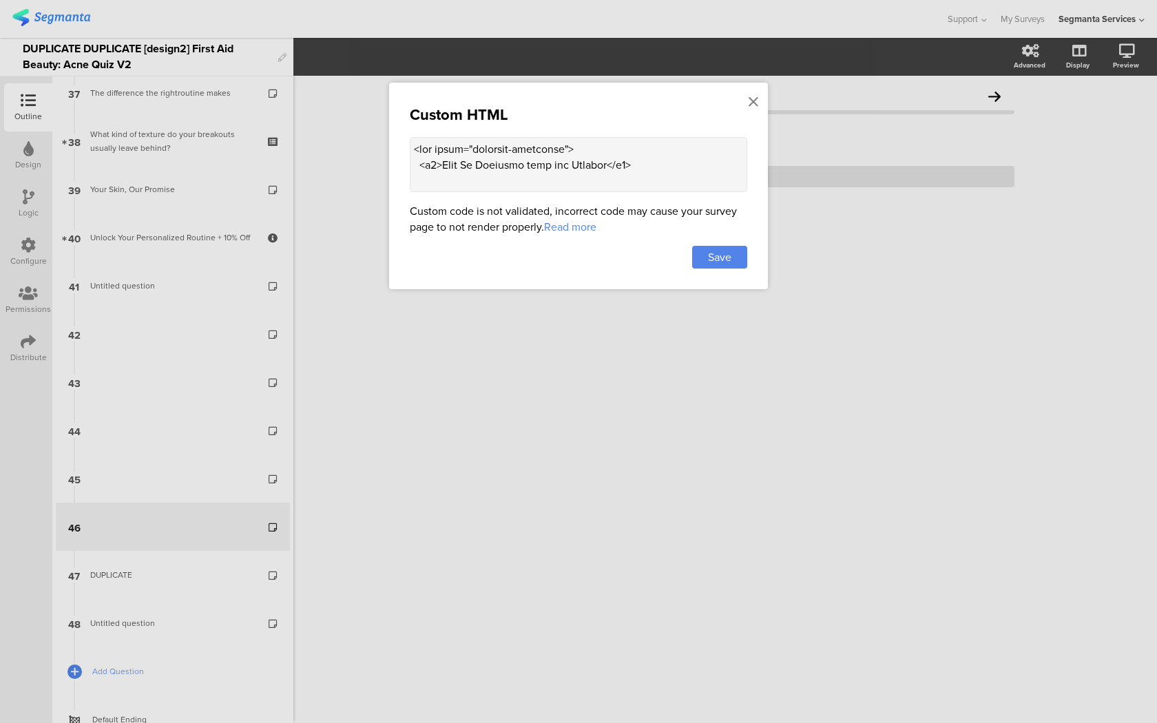
drag, startPoint x: 596, startPoint y: 163, endPoint x: 444, endPoint y: 160, distance: 151.5
click at [444, 160] on textarea at bounding box center [578, 164] width 337 height 55
click at [750, 105] on icon at bounding box center [753, 101] width 10 height 15
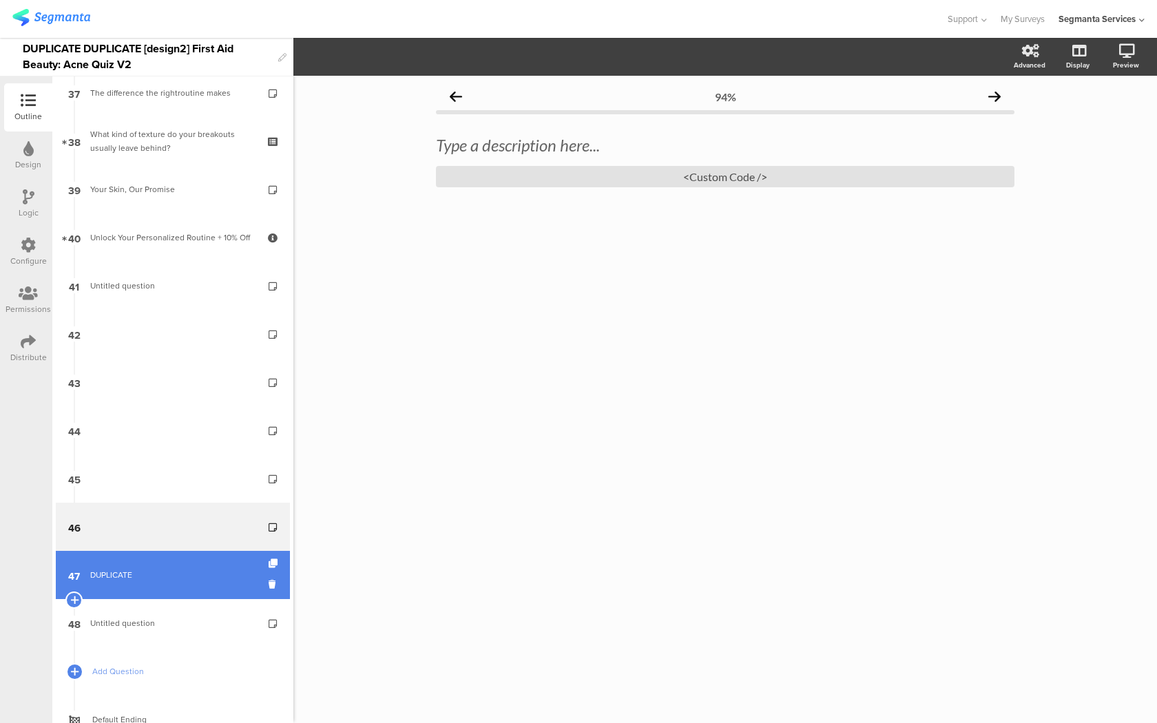
click at [210, 560] on link "47 DUPLICATE" at bounding box center [173, 575] width 234 height 48
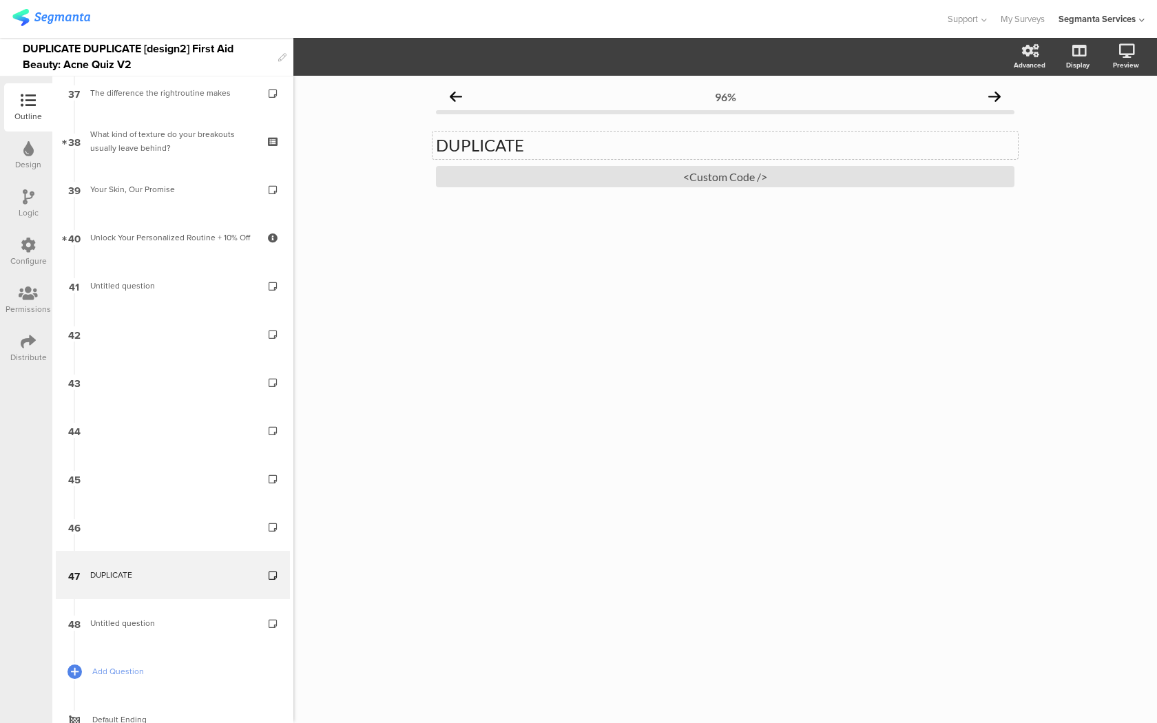
click at [540, 145] on p "DUPLICATE" at bounding box center [725, 145] width 578 height 21
click at [1106, 116] on icon at bounding box center [1108, 123] width 11 height 17
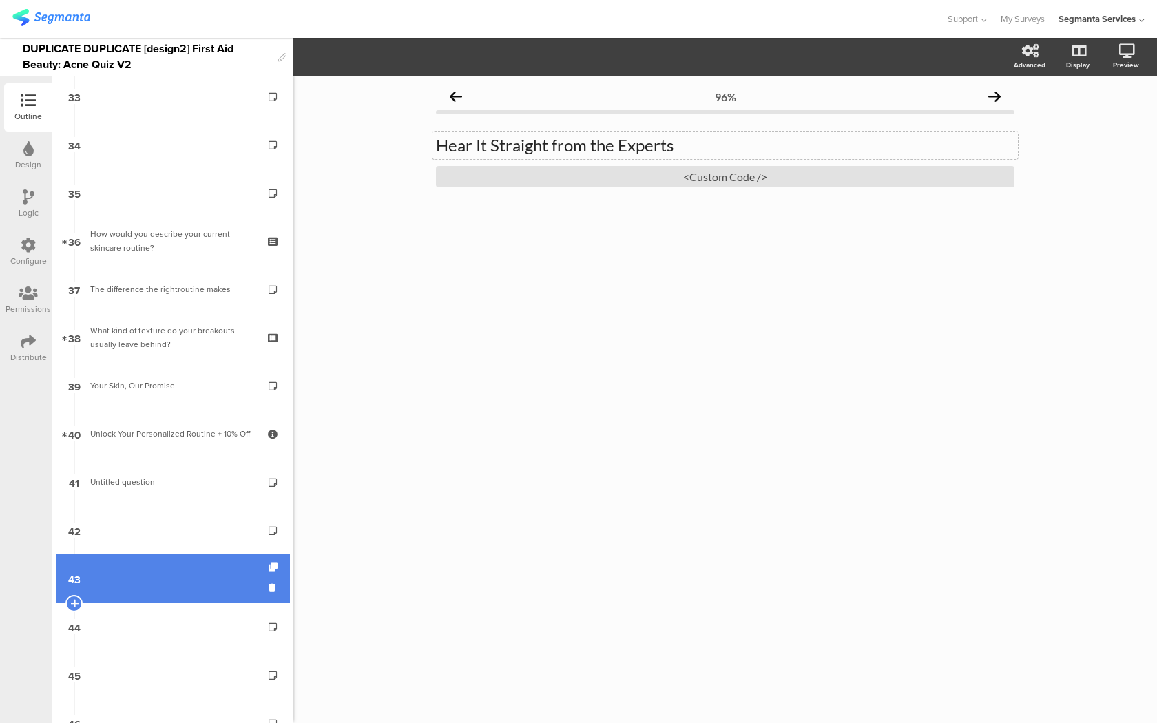
scroll to position [1382, 0]
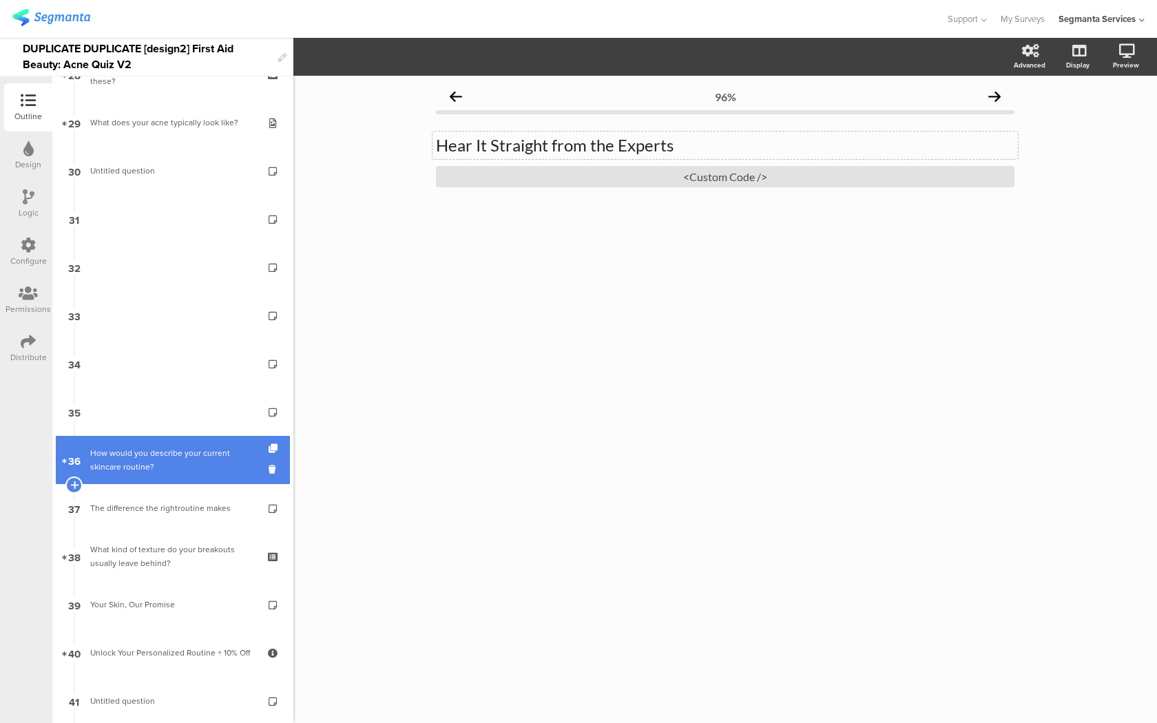
click at [185, 451] on div "How would you describe your current skincare routine?" at bounding box center [172, 460] width 165 height 28
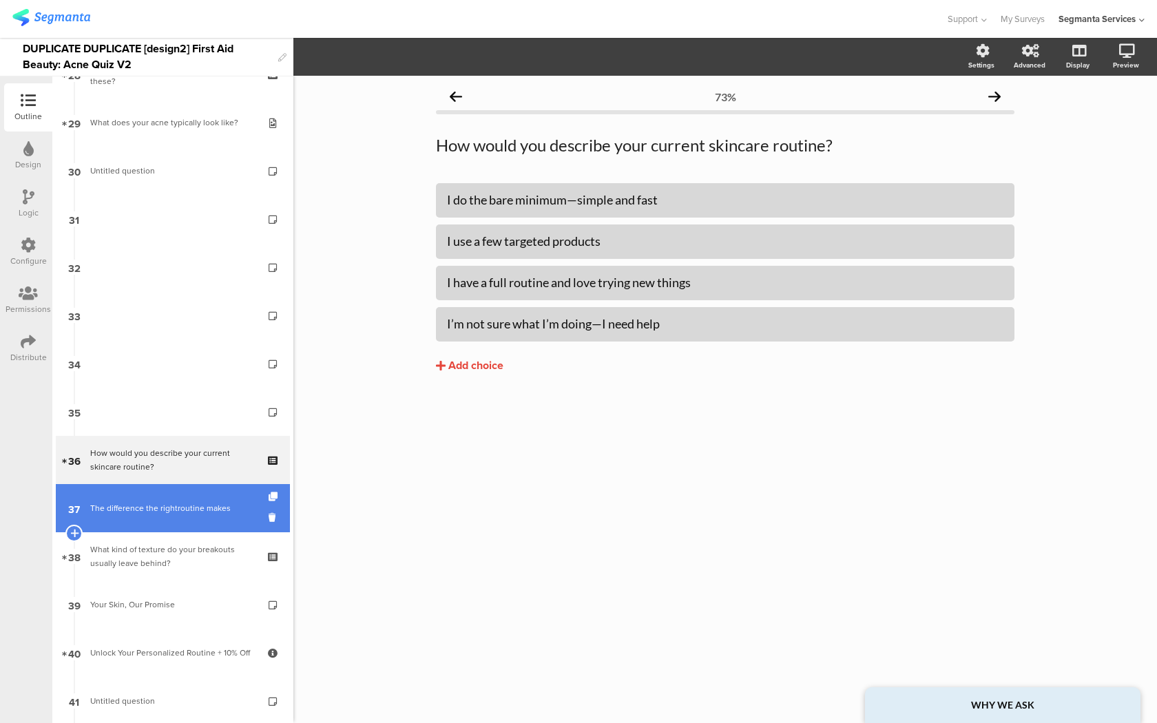
click at [161, 514] on div "The difference the rightroutine makes" at bounding box center [172, 508] width 165 height 14
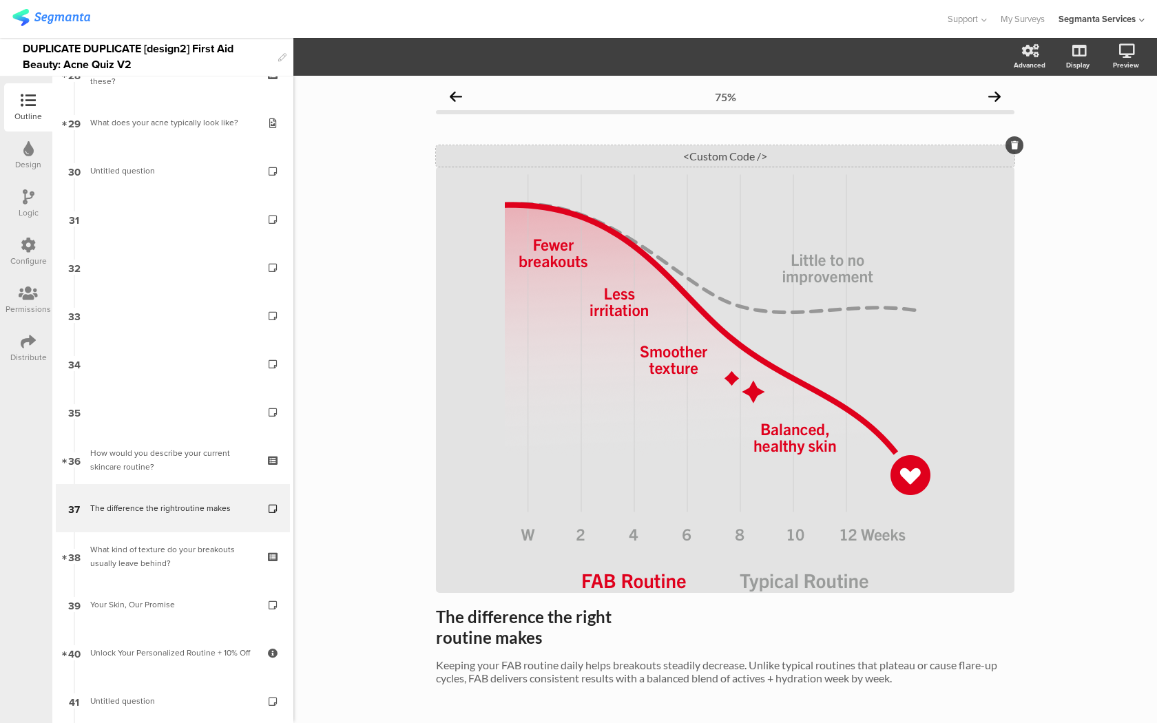
click at [656, 148] on div "<Custom Code />" at bounding box center [725, 155] width 578 height 21
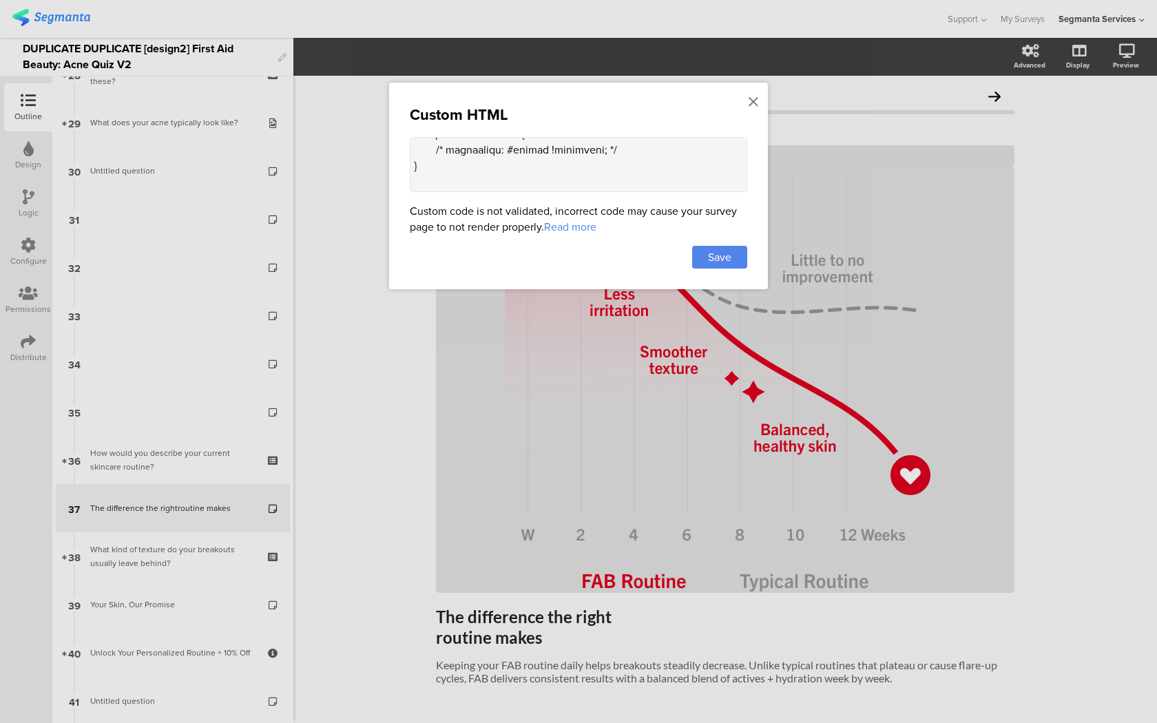
scroll to position [135, 0]
click at [755, 96] on icon at bounding box center [753, 101] width 10 height 15
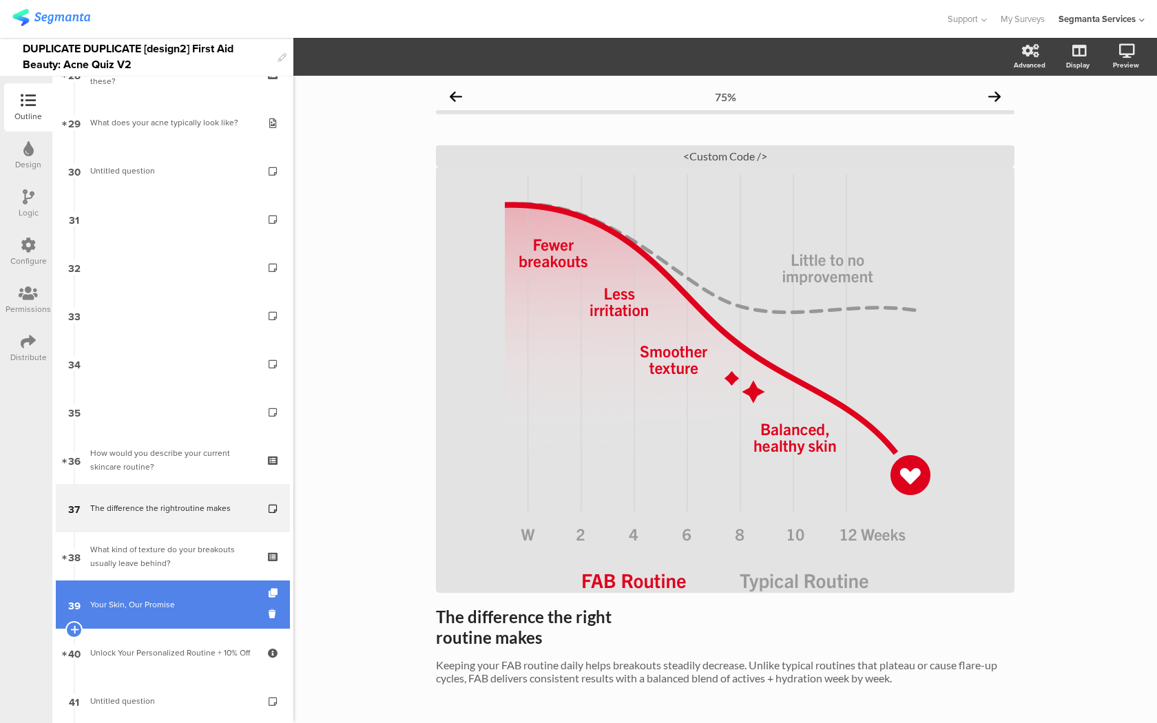
click at [202, 593] on link "39 Your Skin, Our Promise" at bounding box center [173, 604] width 234 height 48
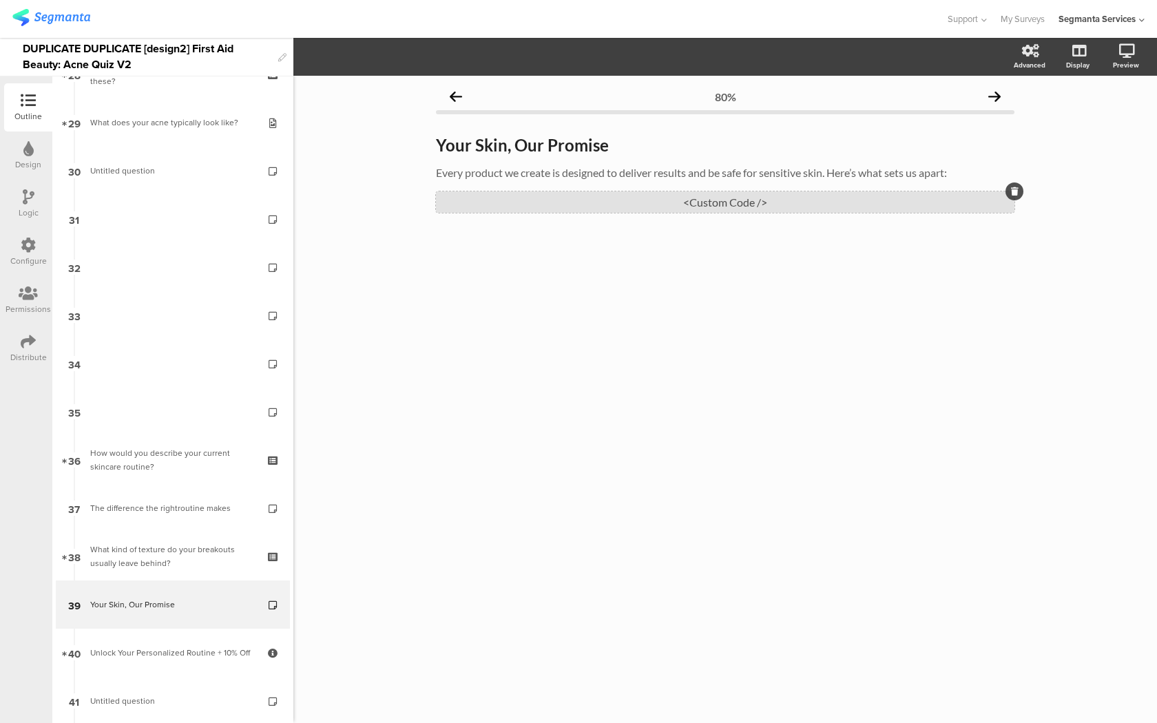
click at [699, 205] on div "<Custom Code />" at bounding box center [725, 201] width 578 height 21
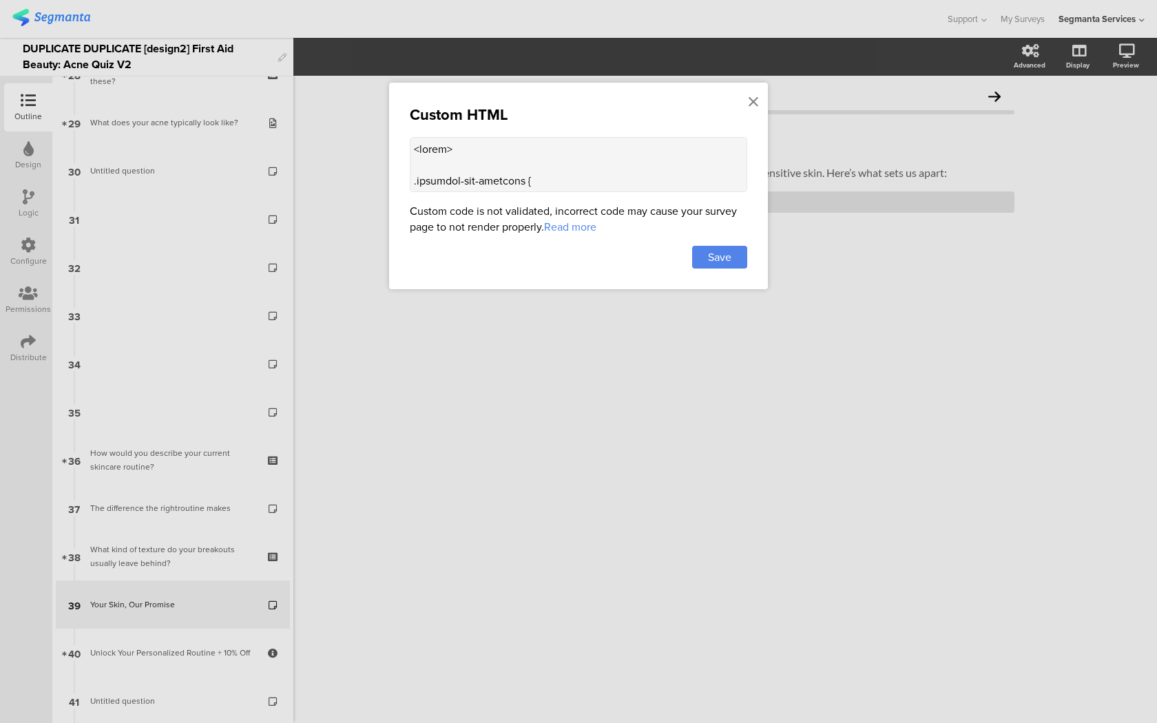
drag, startPoint x: 459, startPoint y: 177, endPoint x: 351, endPoint y: 74, distance: 149.0
click at [351, 74] on div "Custom HTML Custom code is not validated, incorrect code may cause your survey …" at bounding box center [578, 361] width 1157 height 723
click at [754, 100] on icon at bounding box center [753, 101] width 10 height 15
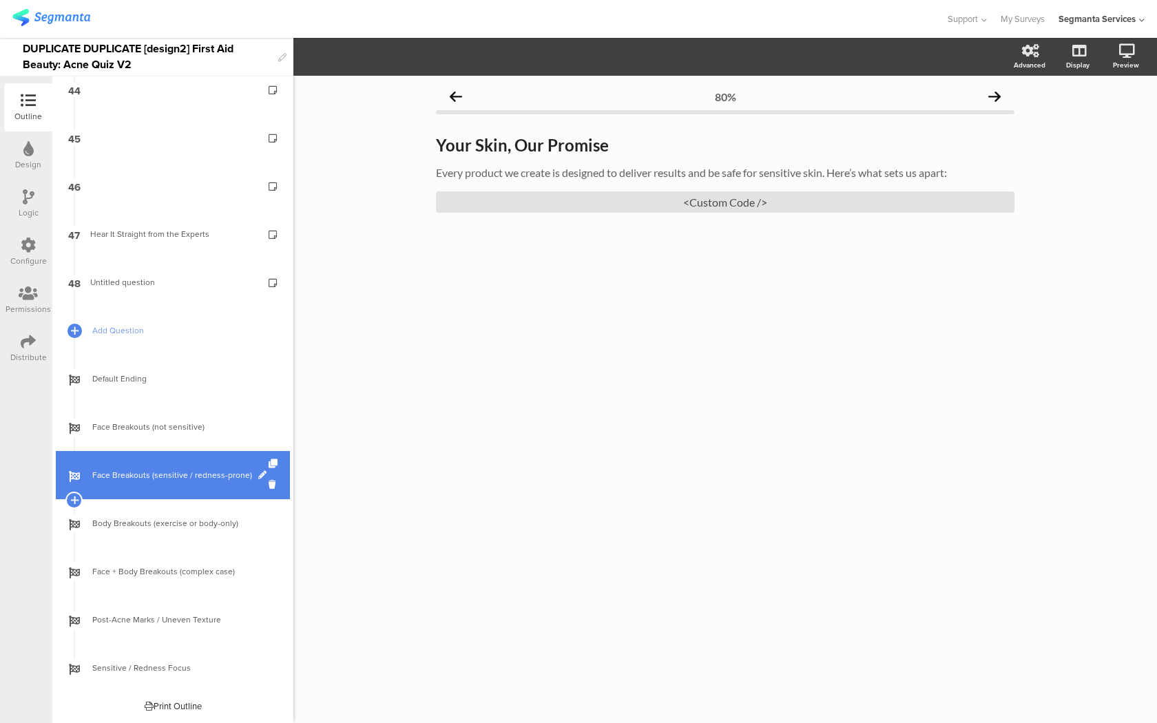
scroll to position [1972, 0]
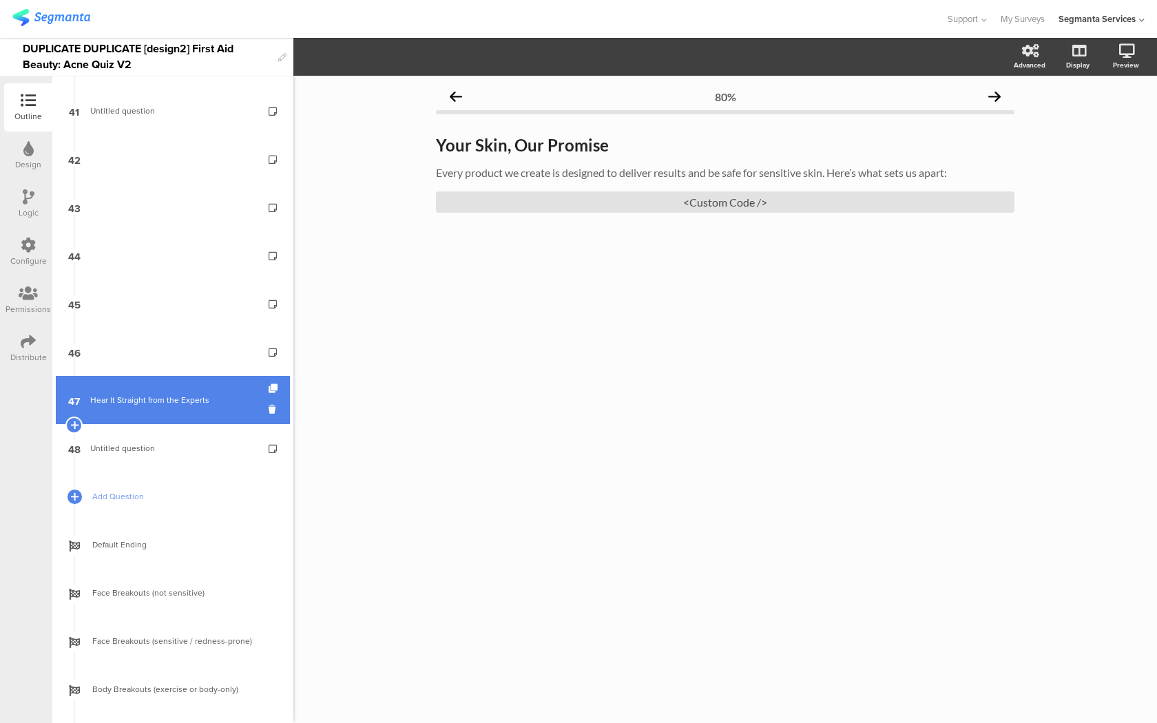
click at [187, 393] on div "Hear It Straight from the Experts" at bounding box center [172, 400] width 165 height 14
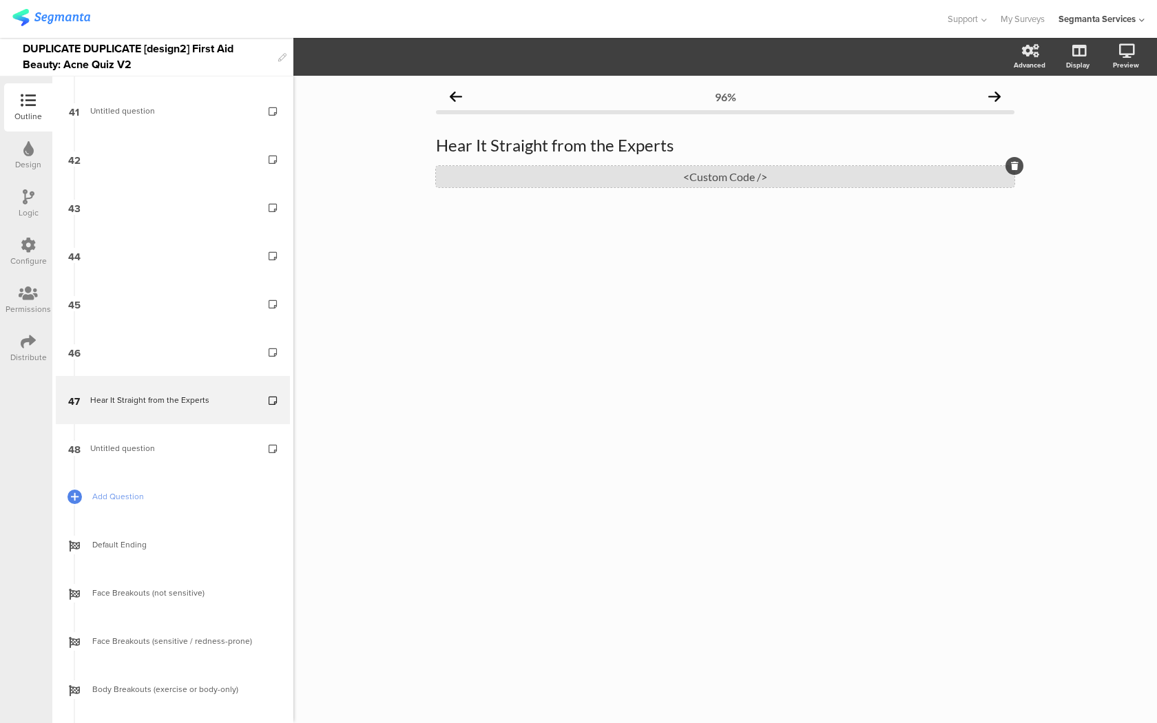
click at [569, 183] on div "<Custom Code />" at bounding box center [725, 176] width 578 height 21
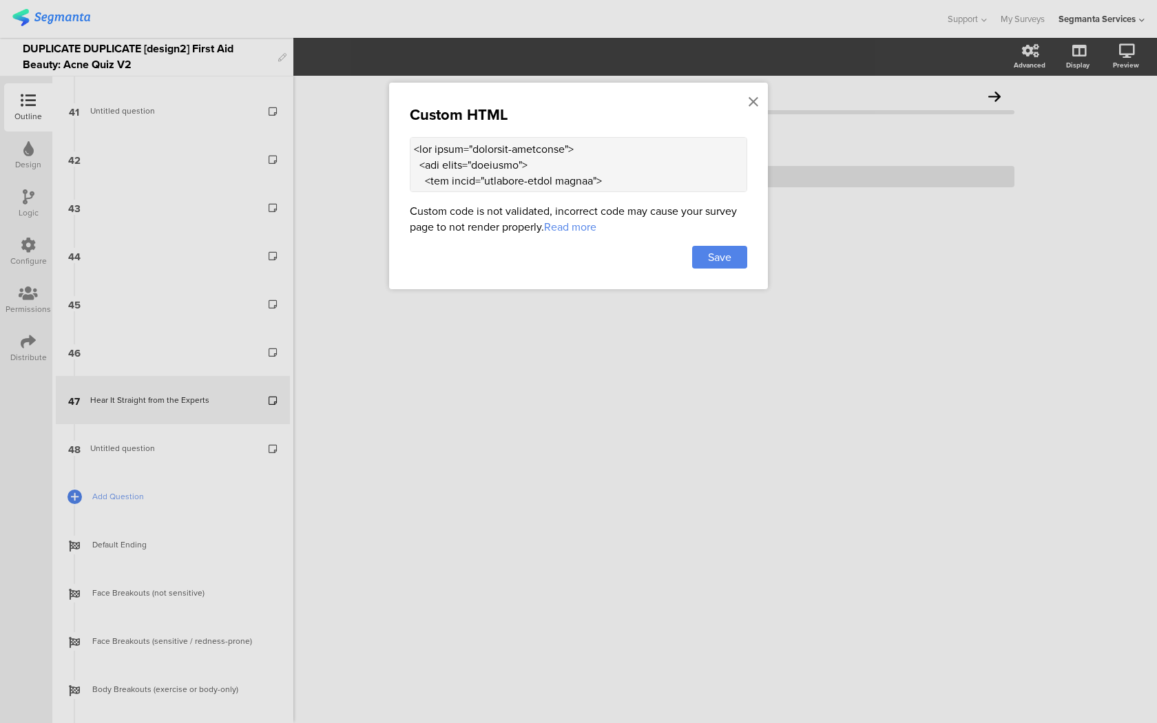
click at [415, 149] on textarea at bounding box center [578, 164] width 337 height 55
paste textarea "<style> .progress-bar-segments { display: none !important; } .animated-router-v…"
type textarea "<style> .progress-bar-segments { display: none !important; } .animated-router-v…"
click at [712, 265] on span "Save" at bounding box center [719, 257] width 23 height 16
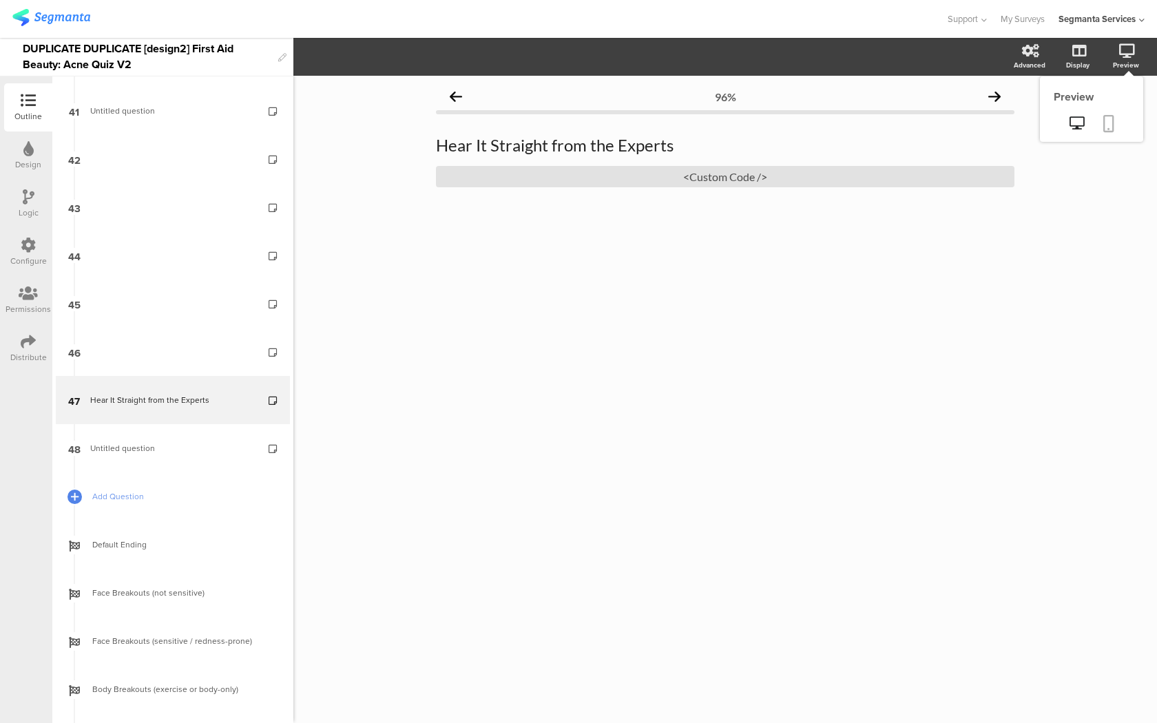
click at [1100, 119] on link at bounding box center [1108, 125] width 30 height 26
click at [568, 149] on div "Hear It Straight from the Experts Hear It Straight from the Experts" at bounding box center [724, 145] width 585 height 28
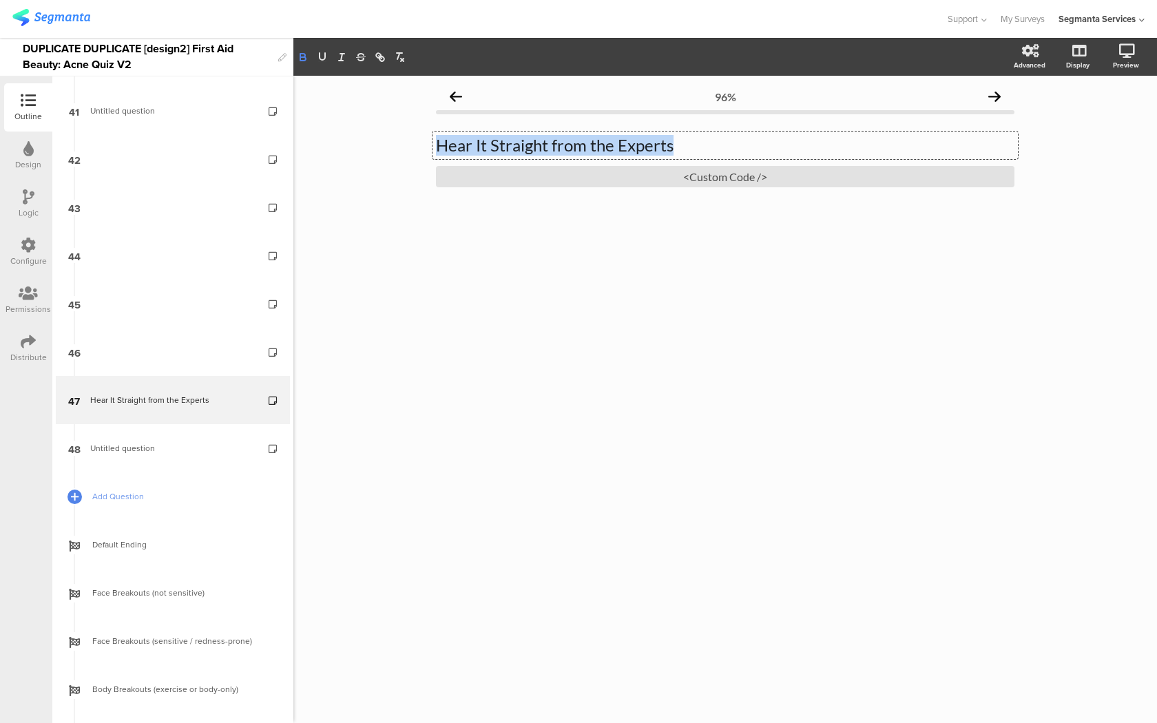
click at [306, 63] on icon "button" at bounding box center [303, 57] width 12 height 12
click at [684, 176] on div "<Custom Code />" at bounding box center [725, 176] width 578 height 21
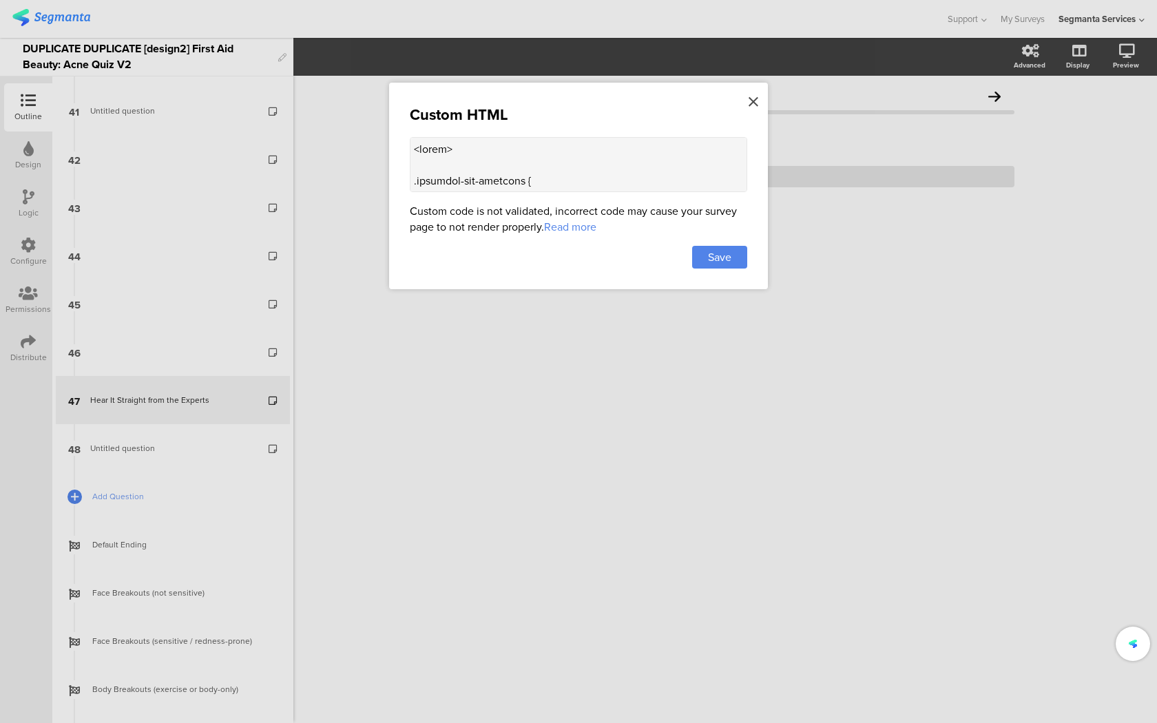
click at [751, 102] on icon at bounding box center [753, 101] width 10 height 15
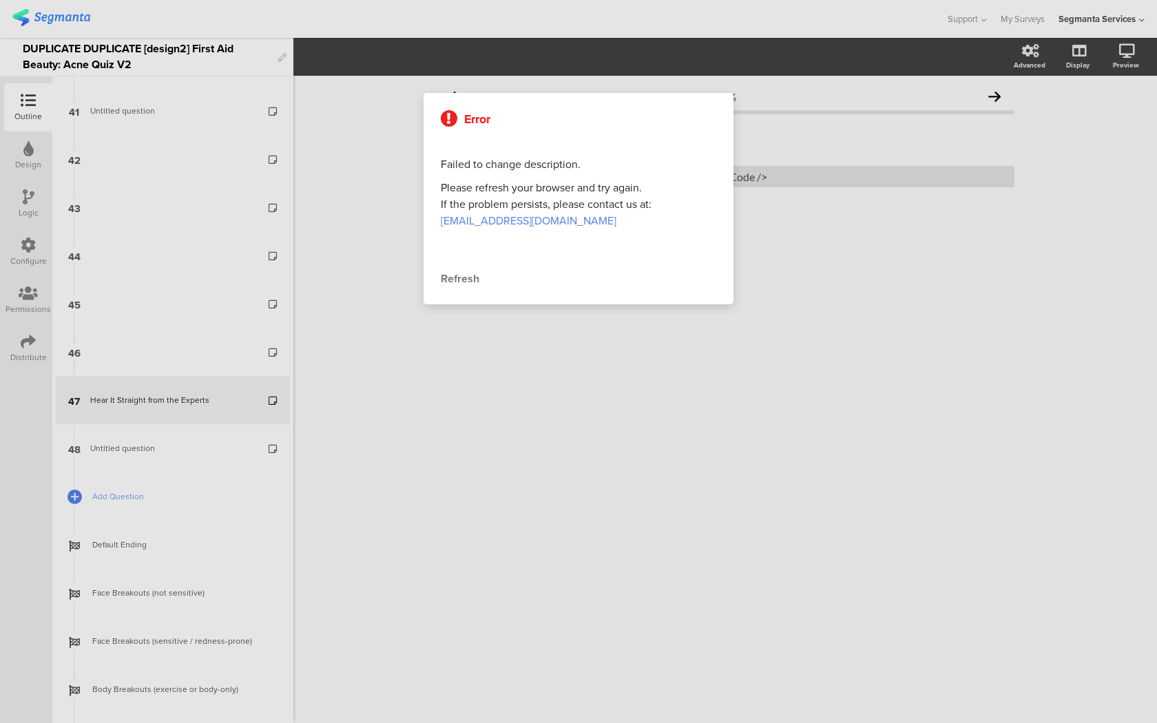
click at [1108, 118] on div at bounding box center [578, 361] width 1157 height 723
click at [464, 276] on div "Refresh" at bounding box center [578, 279] width 275 height 17
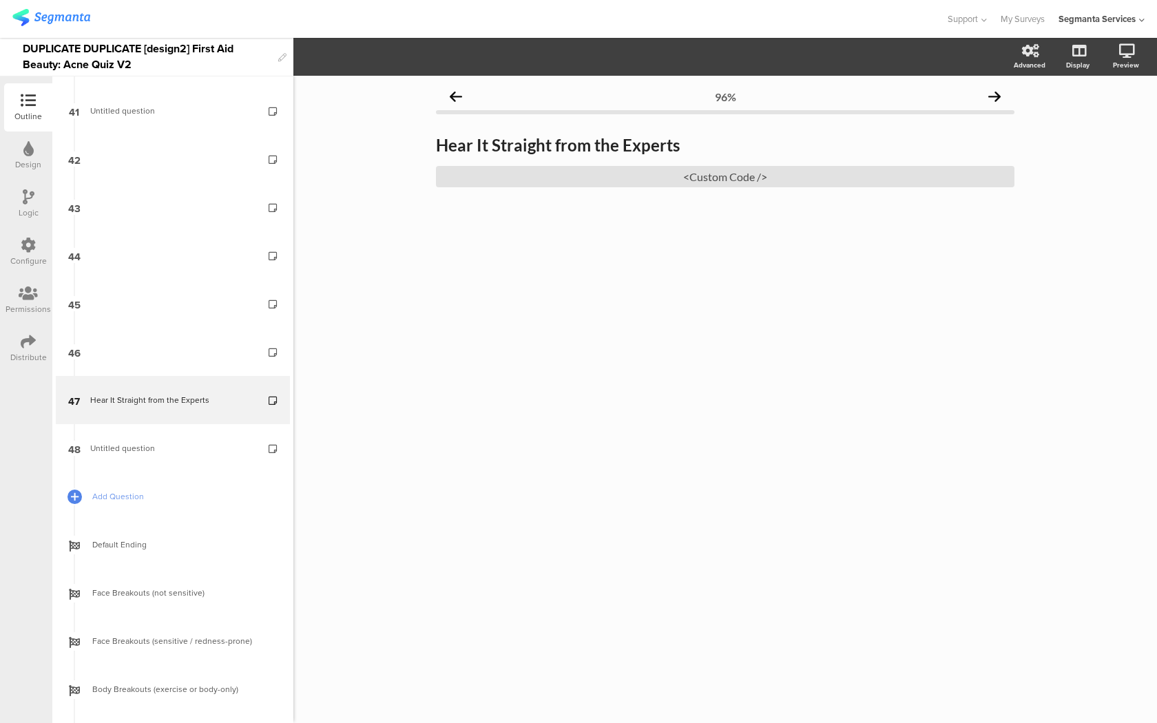
click at [463, 282] on div "96% Hear It Straight from the Experts Hear It Straight from the Experts <Custom…" at bounding box center [724, 399] width 863 height 647
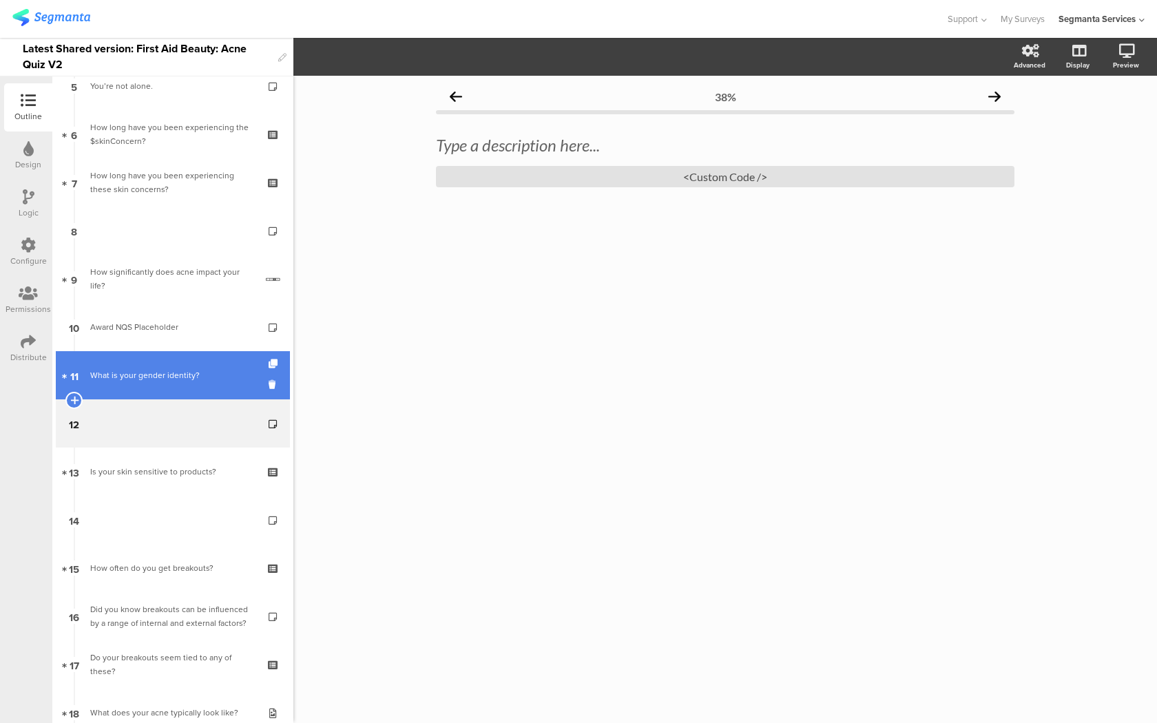
scroll to position [286, 0]
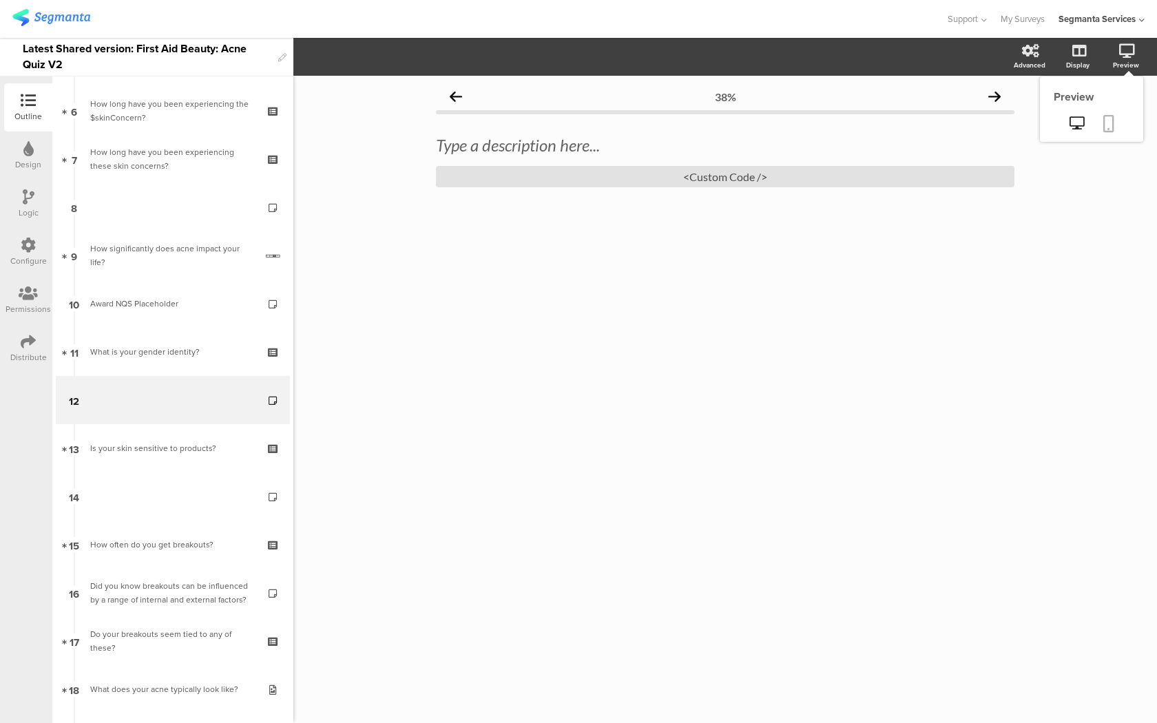
click at [1114, 117] on link at bounding box center [1108, 125] width 30 height 26
click at [525, 176] on div "<Custom Code />" at bounding box center [725, 176] width 578 height 21
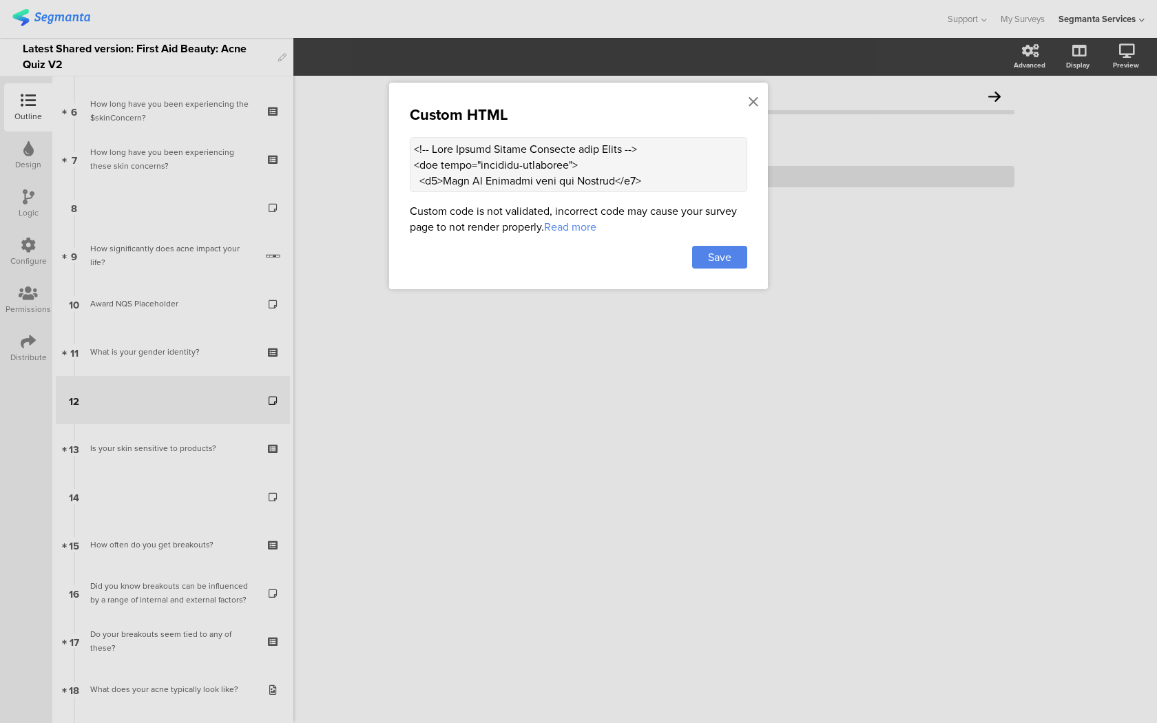
click at [512, 154] on textarea at bounding box center [578, 164] width 337 height 55
click at [756, 104] on icon at bounding box center [753, 101] width 10 height 15
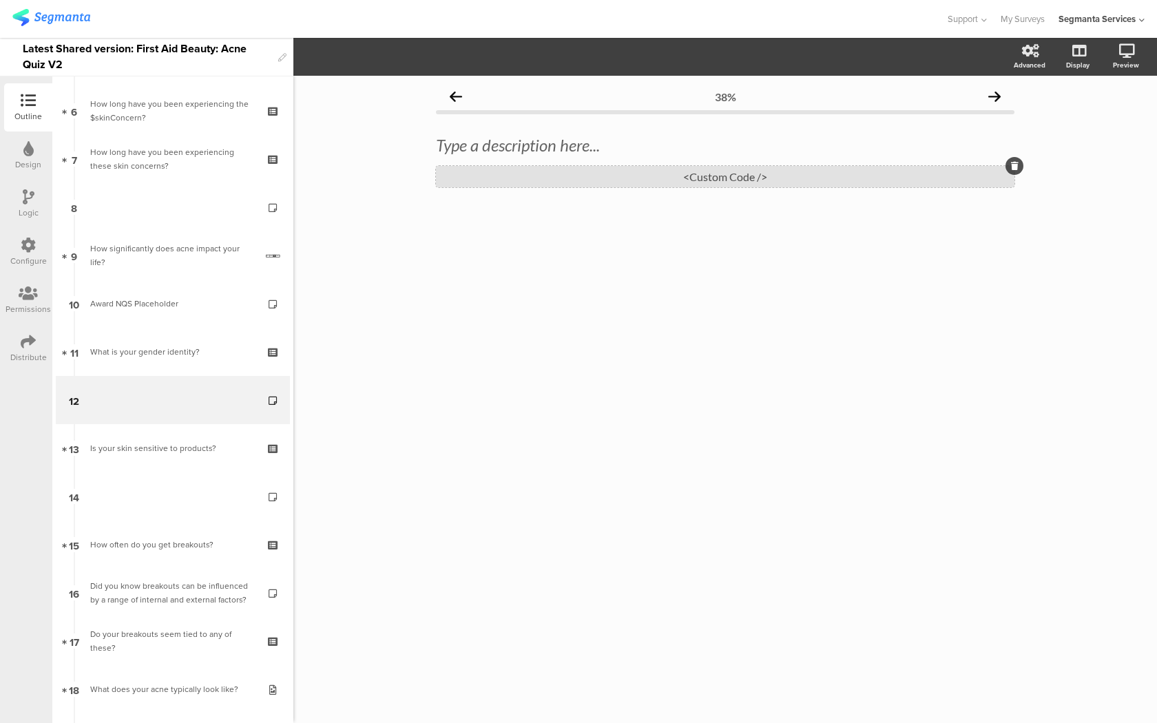
click at [459, 182] on div "<Custom Code />" at bounding box center [725, 176] width 578 height 21
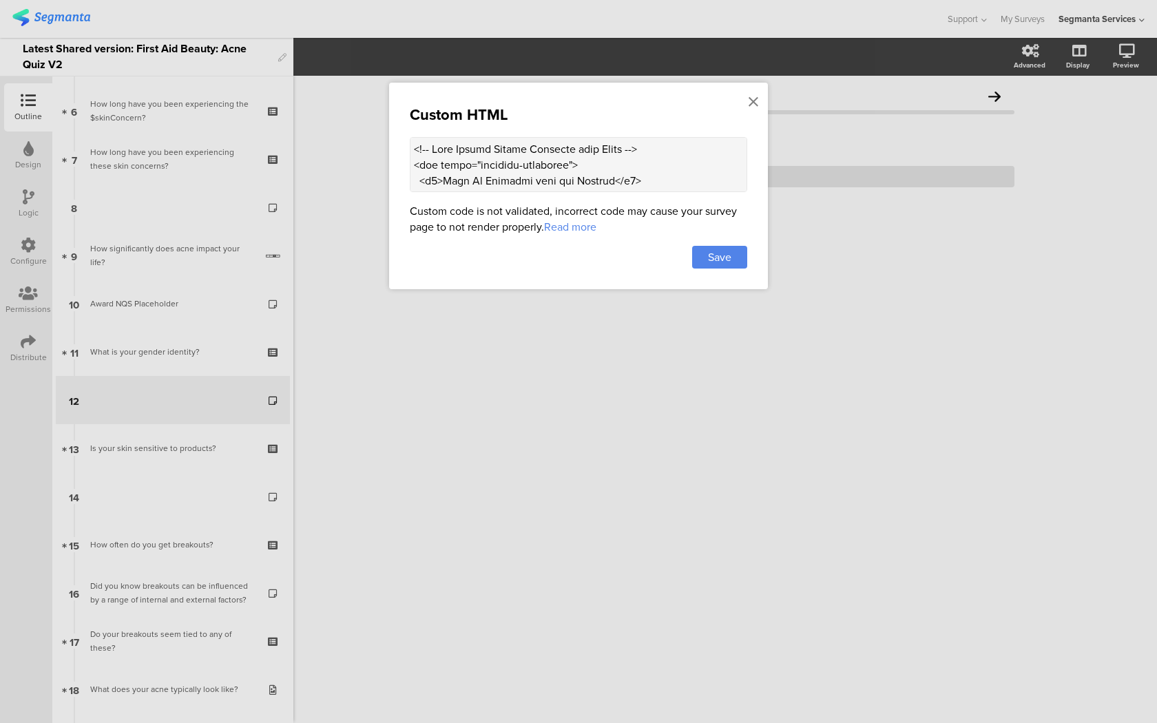
click at [497, 158] on textarea at bounding box center [578, 164] width 337 height 55
click at [752, 100] on icon at bounding box center [753, 101] width 10 height 15
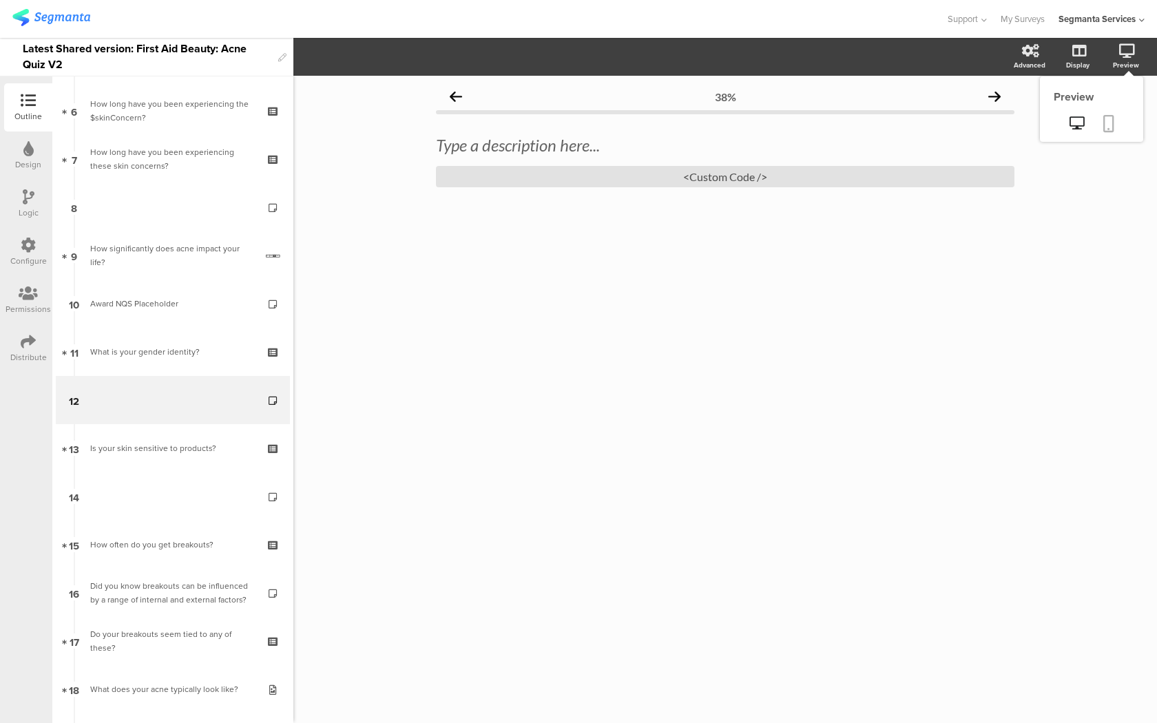
click at [1109, 128] on icon at bounding box center [1108, 123] width 11 height 17
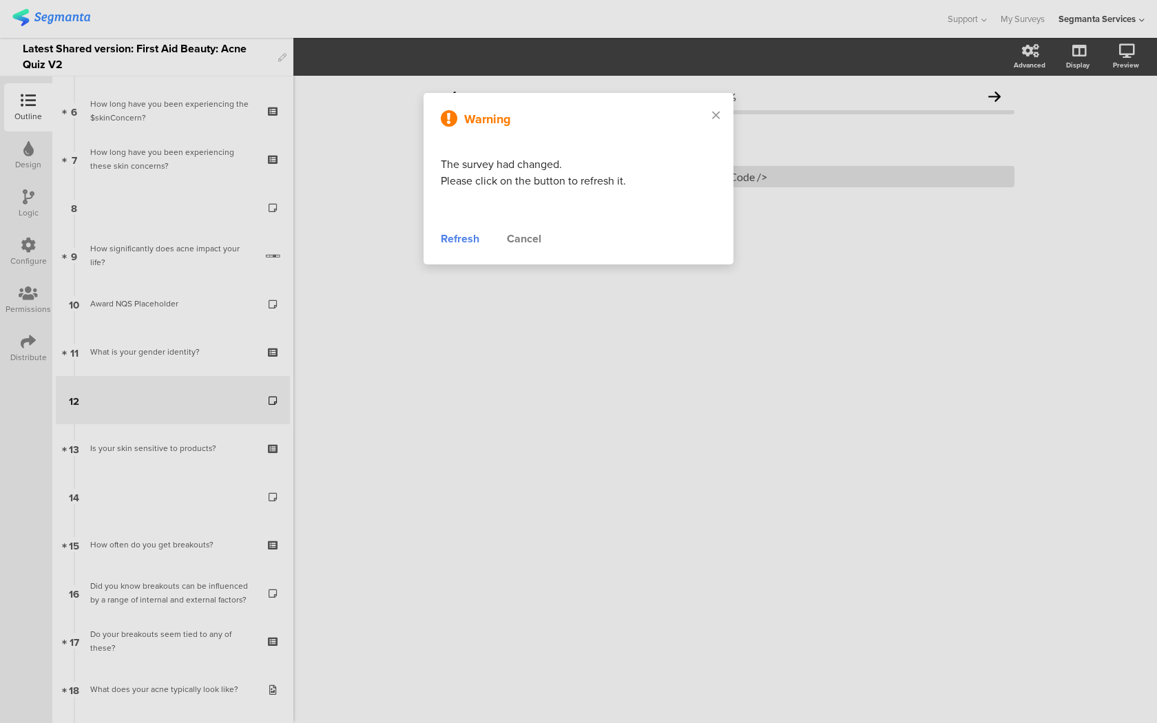
click at [455, 233] on div "Refresh" at bounding box center [460, 239] width 39 height 17
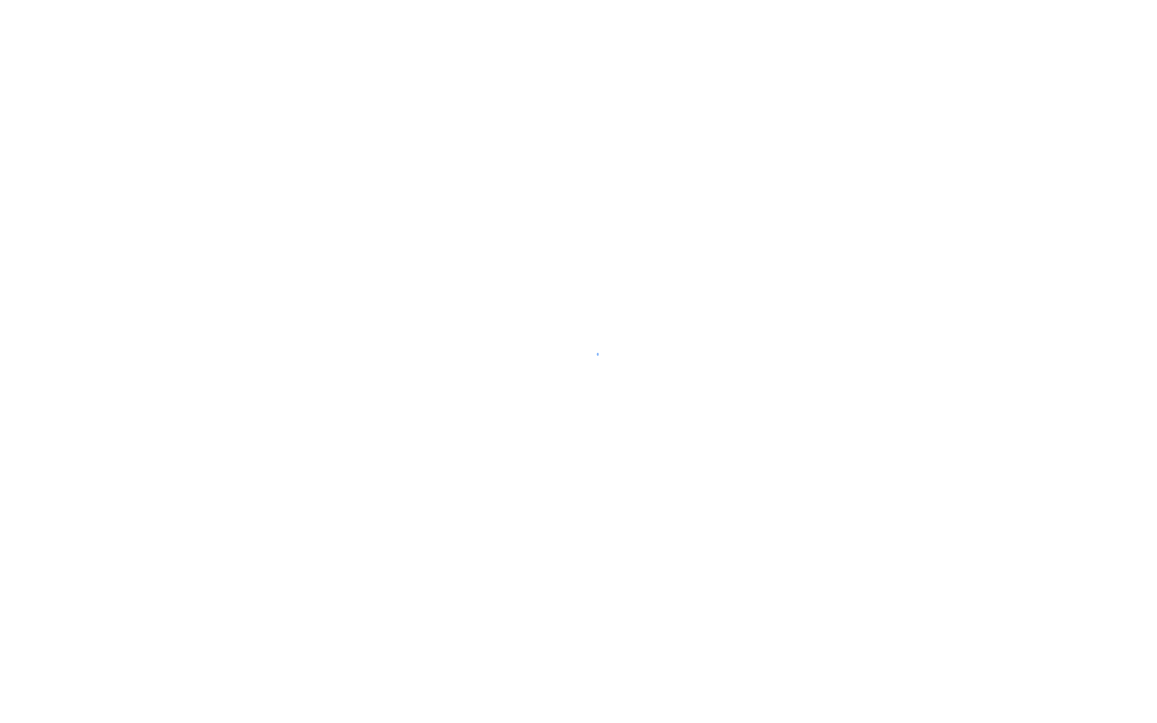
drag, startPoint x: 532, startPoint y: 89, endPoint x: 487, endPoint y: 200, distance: 119.8
click at [487, 200] on div at bounding box center [578, 361] width 1157 height 723
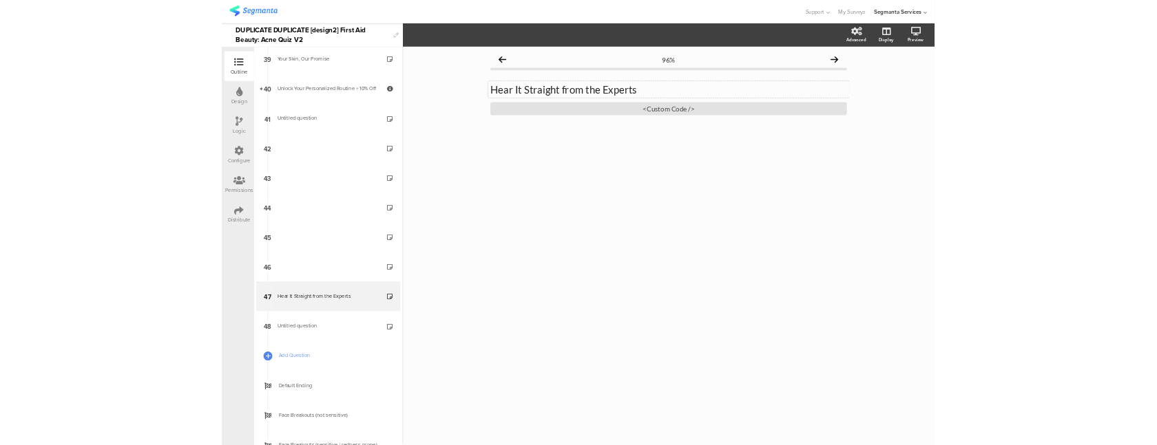
scroll to position [1972, 0]
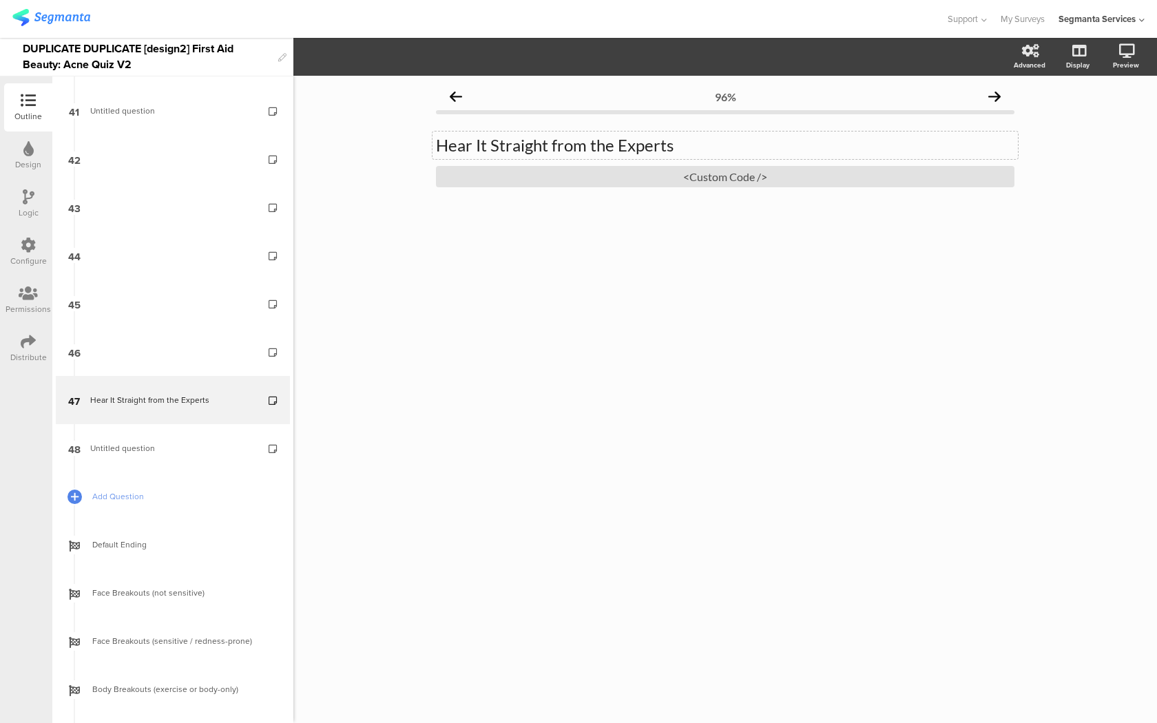
click at [646, 149] on div "Hear It Straight from the Experts Hear It Straight from the Experts" at bounding box center [724, 145] width 585 height 28
click at [304, 61] on icon "button" at bounding box center [303, 57] width 12 height 12
click at [631, 303] on div "96% Hear It Straight from the Experts Hear It Straight from the Experts Hear It…" at bounding box center [724, 399] width 863 height 647
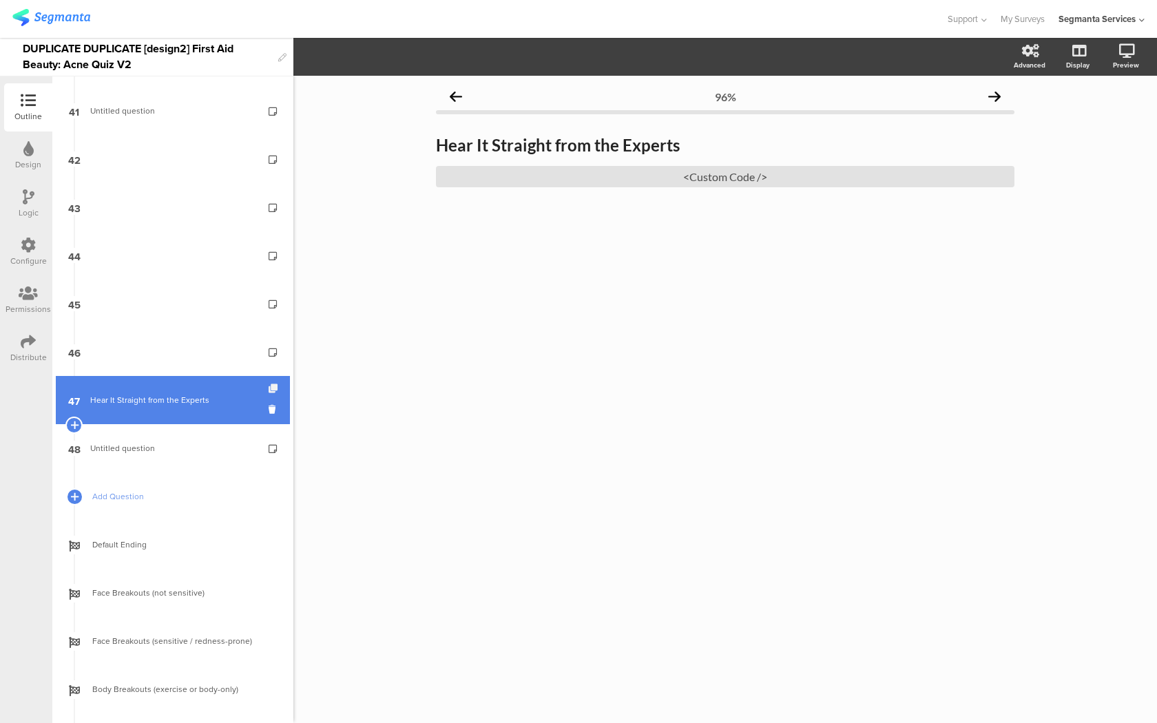
click at [272, 391] on icon at bounding box center [274, 388] width 12 height 9
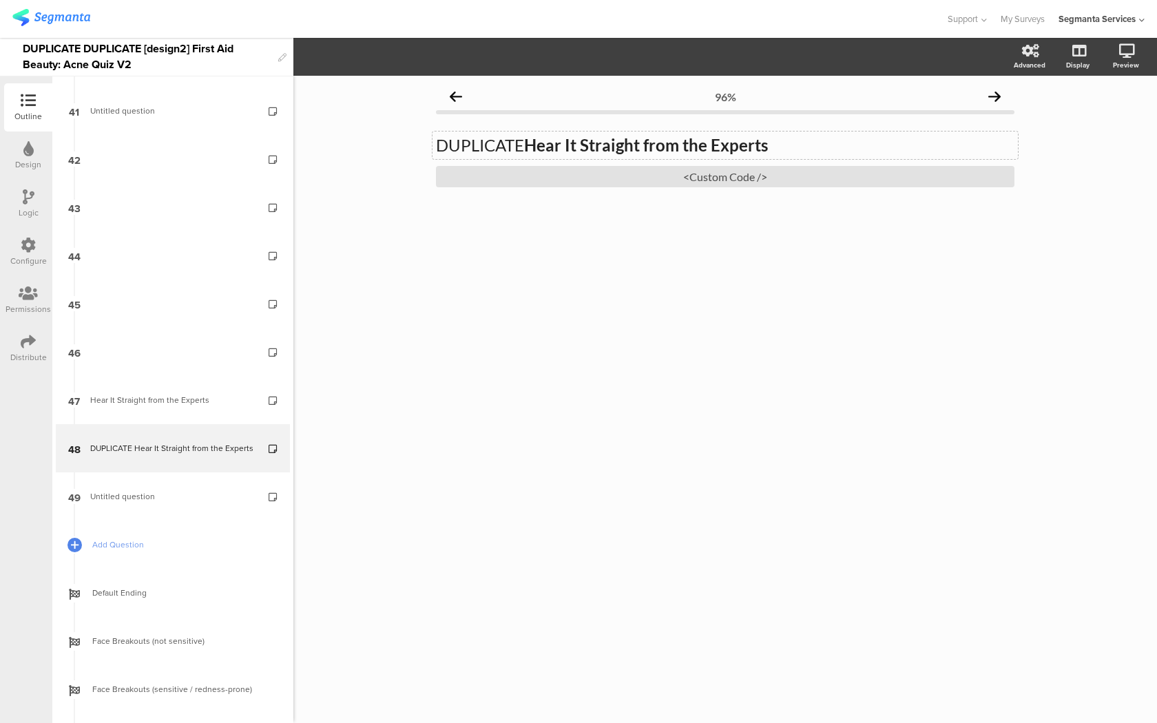
click at [483, 150] on div "DUPLICATE Hear It Straight from the Experts DUPLICATE Hear It Straight from the…" at bounding box center [724, 145] width 585 height 28
drag, startPoint x: 526, startPoint y: 140, endPoint x: 439, endPoint y: 139, distance: 87.4
click at [439, 139] on p "DUPLICATE Hear It Straight from the Experts" at bounding box center [725, 145] width 578 height 21
click at [442, 142] on strong "Hear It Straight from the Experts" at bounding box center [561, 145] width 244 height 20
click at [162, 536] on link "Add Question" at bounding box center [173, 544] width 234 height 48
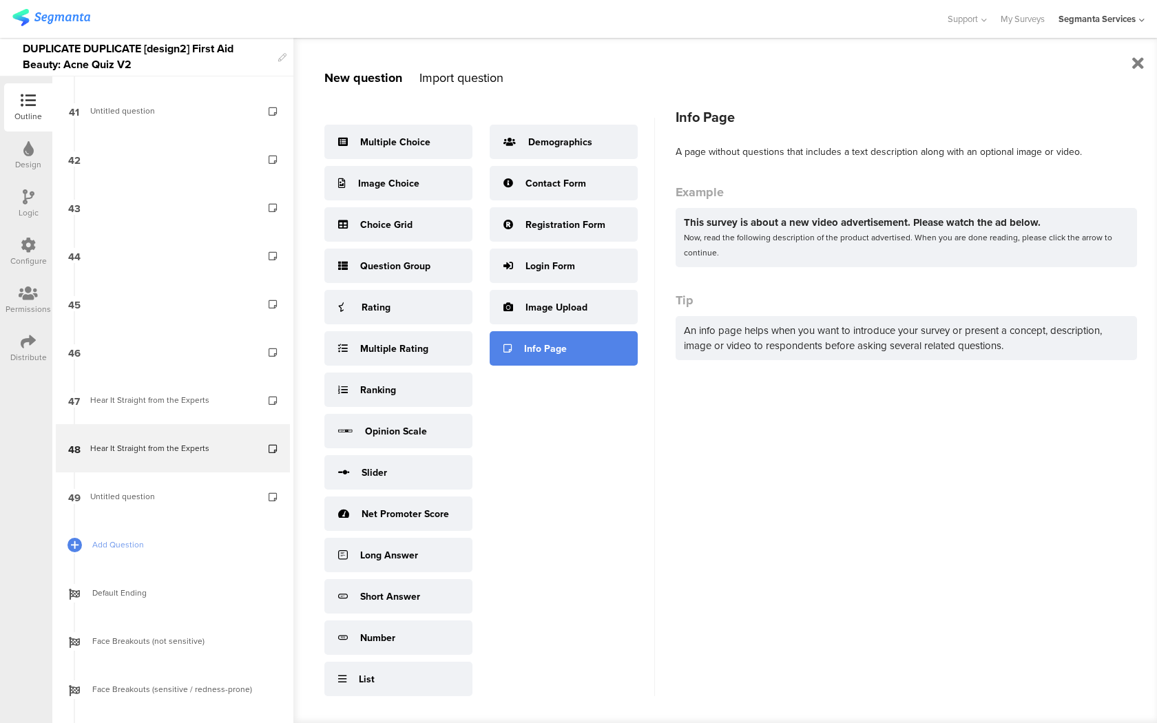
click at [509, 343] on div at bounding box center [507, 348] width 8 height 14
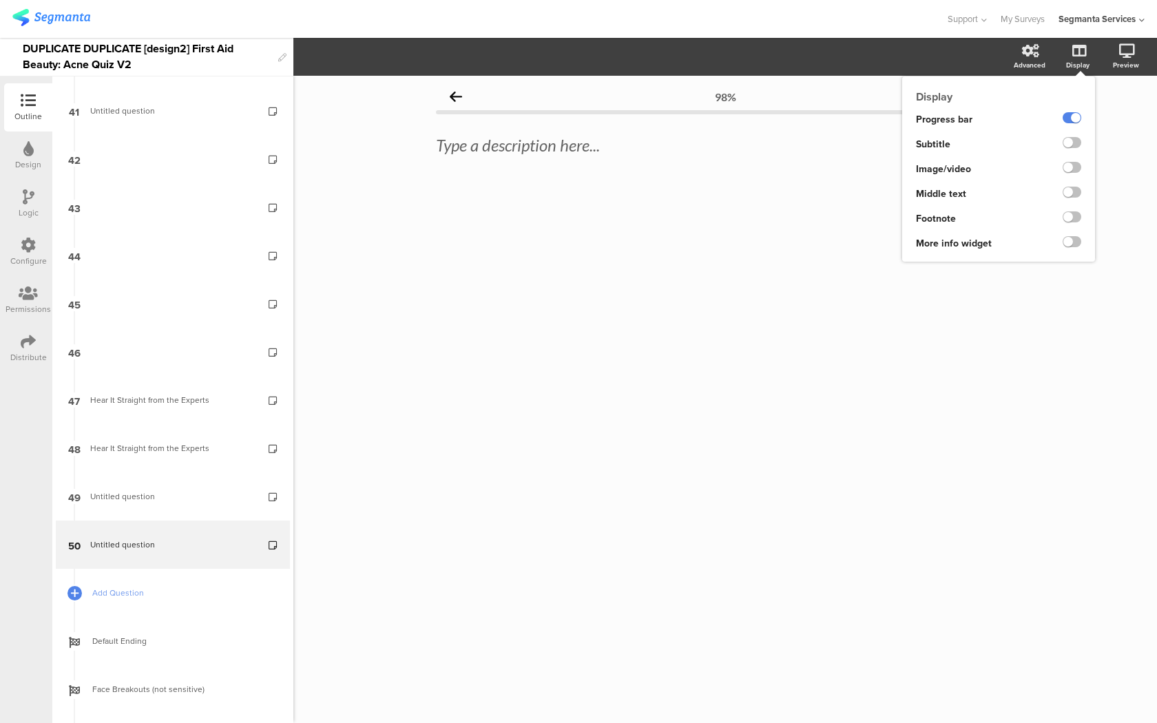
click at [1066, 173] on ng-transclude at bounding box center [1071, 169] width 19 height 16
click at [1066, 169] on label at bounding box center [1071, 167] width 19 height 11
click at [0, 0] on input "checkbox" at bounding box center [0, 0] width 0 height 0
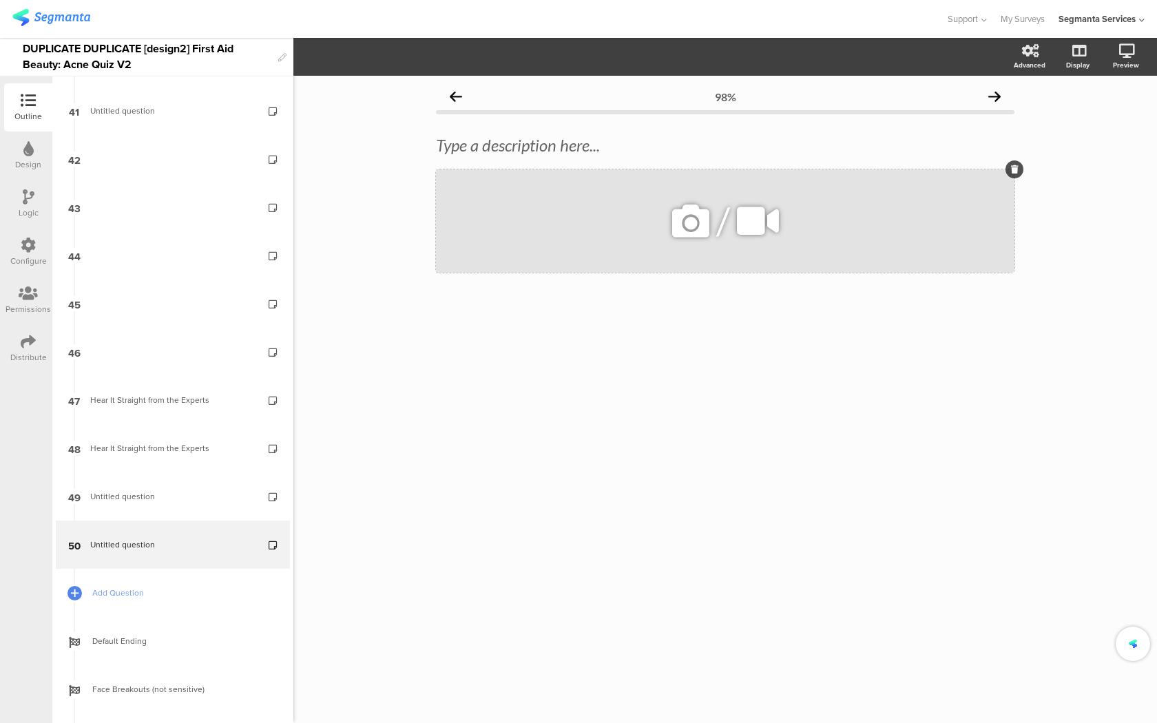
click at [689, 227] on icon at bounding box center [690, 221] width 47 height 47
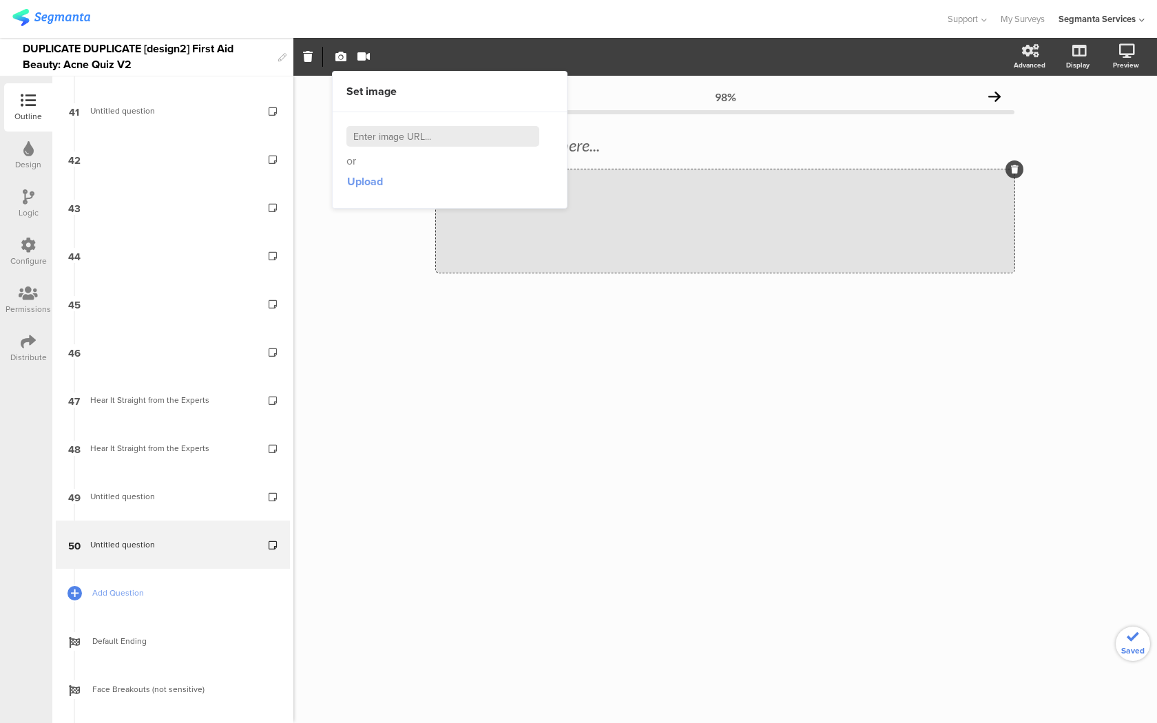
click at [364, 173] on span "Upload" at bounding box center [365, 181] width 36 height 16
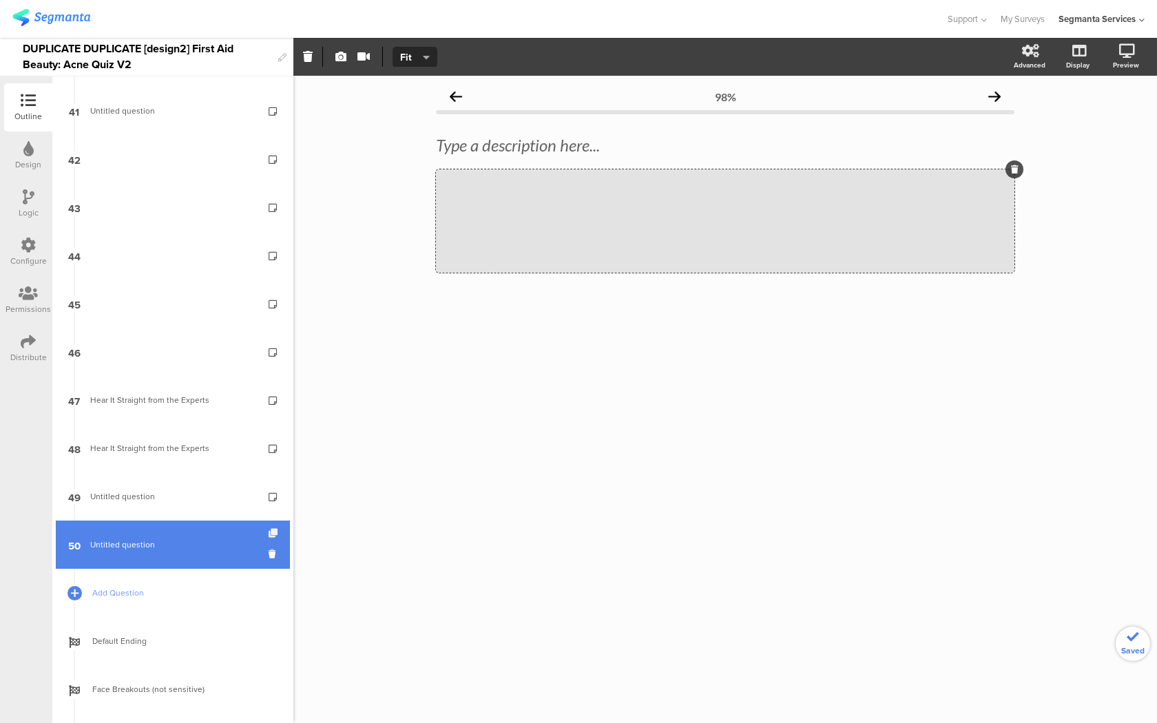
click at [272, 533] on icon at bounding box center [274, 533] width 12 height 9
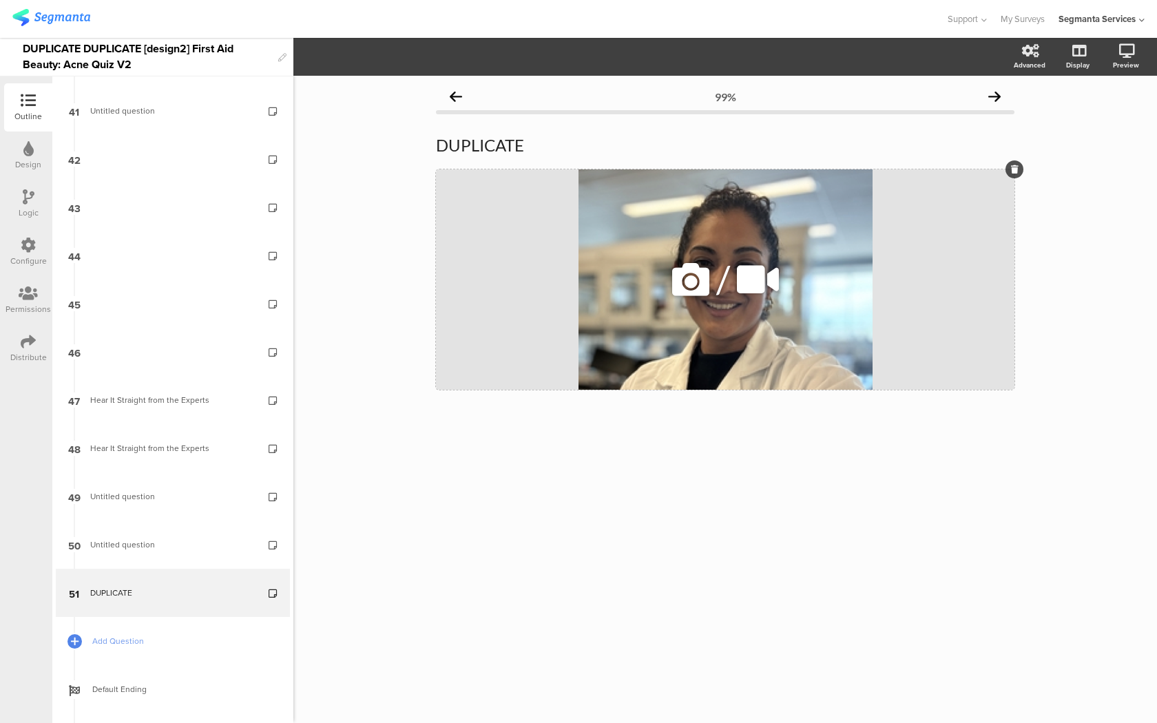
click at [589, 312] on div "/" at bounding box center [725, 279] width 578 height 220
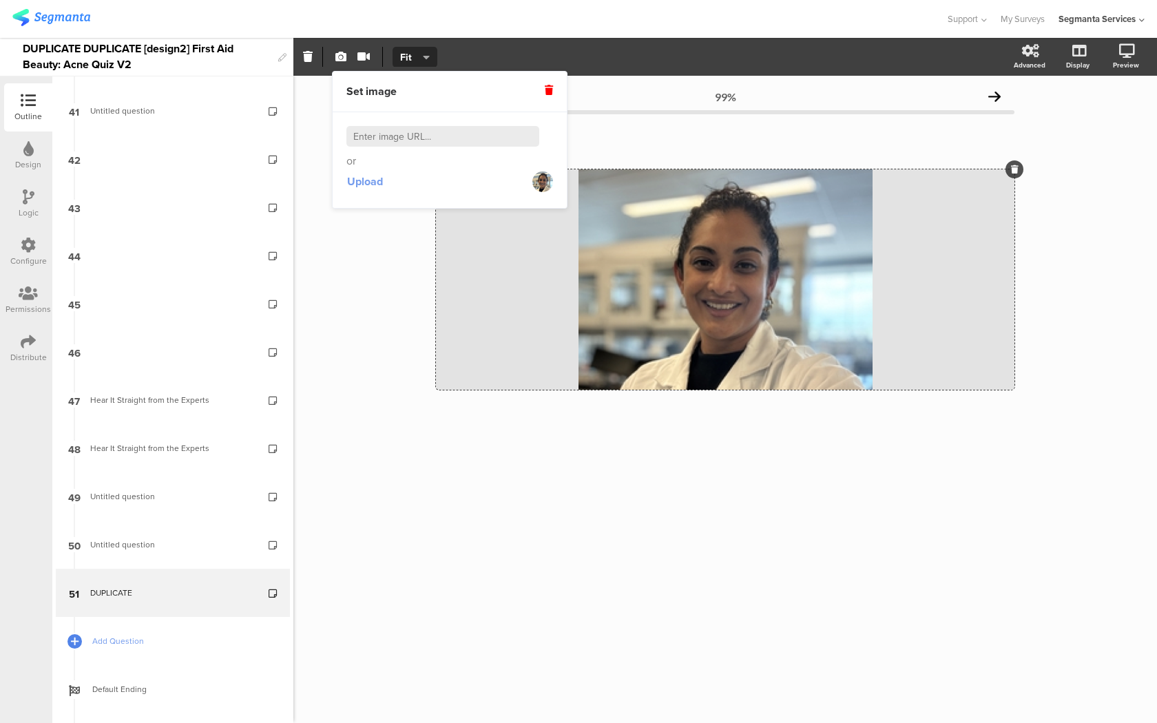
click at [350, 188] on span "Upload" at bounding box center [365, 181] width 36 height 16
click at [423, 60] on icon "button" at bounding box center [426, 57] width 7 height 11
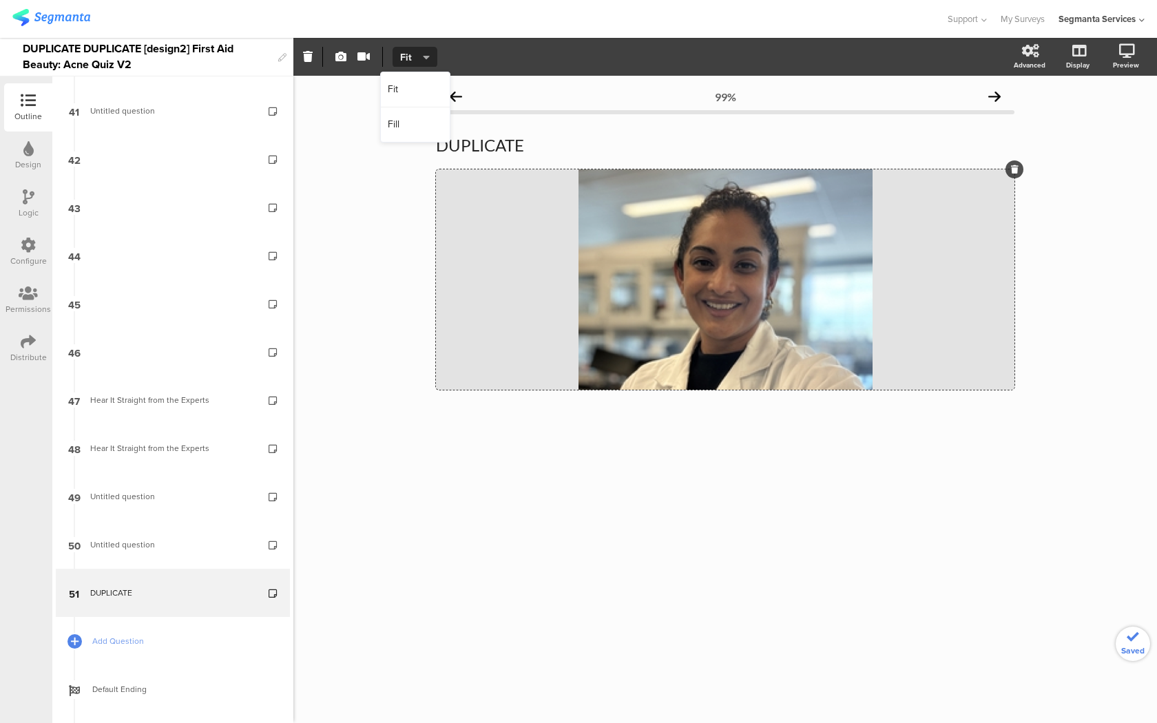
click at [423, 60] on icon "button" at bounding box center [426, 57] width 7 height 11
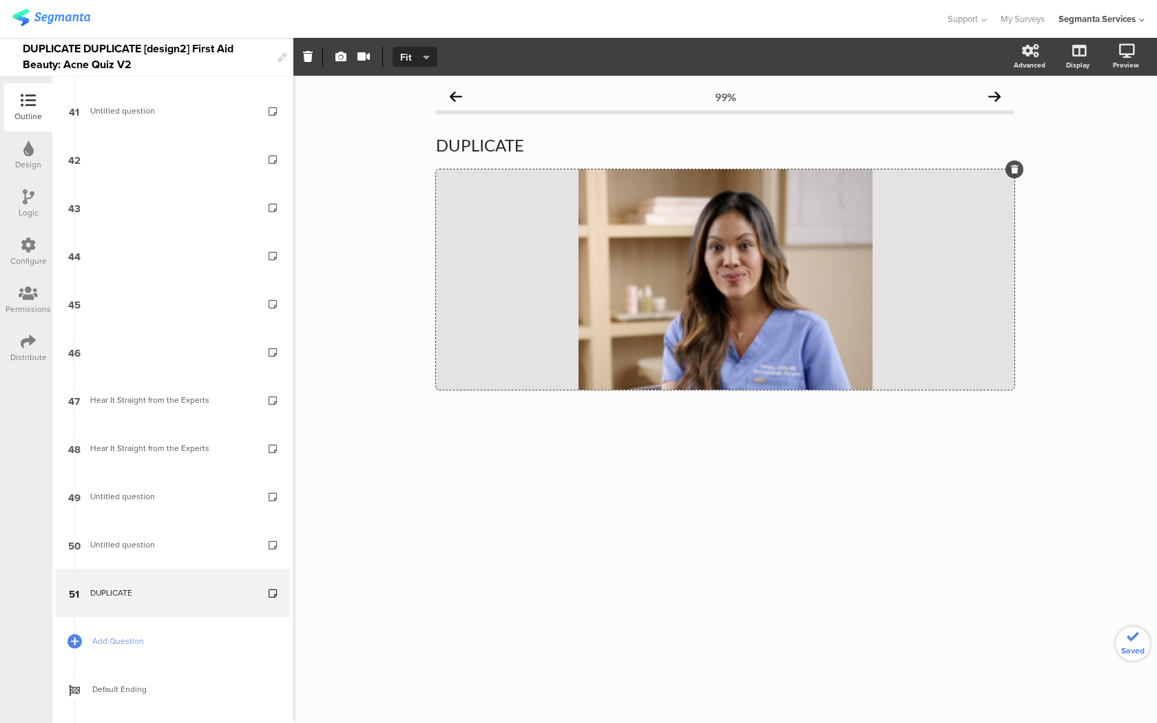
click at [419, 61] on span "Fit" at bounding box center [412, 57] width 25 height 14
click at [419, 120] on div "Fill" at bounding box center [415, 124] width 69 height 34
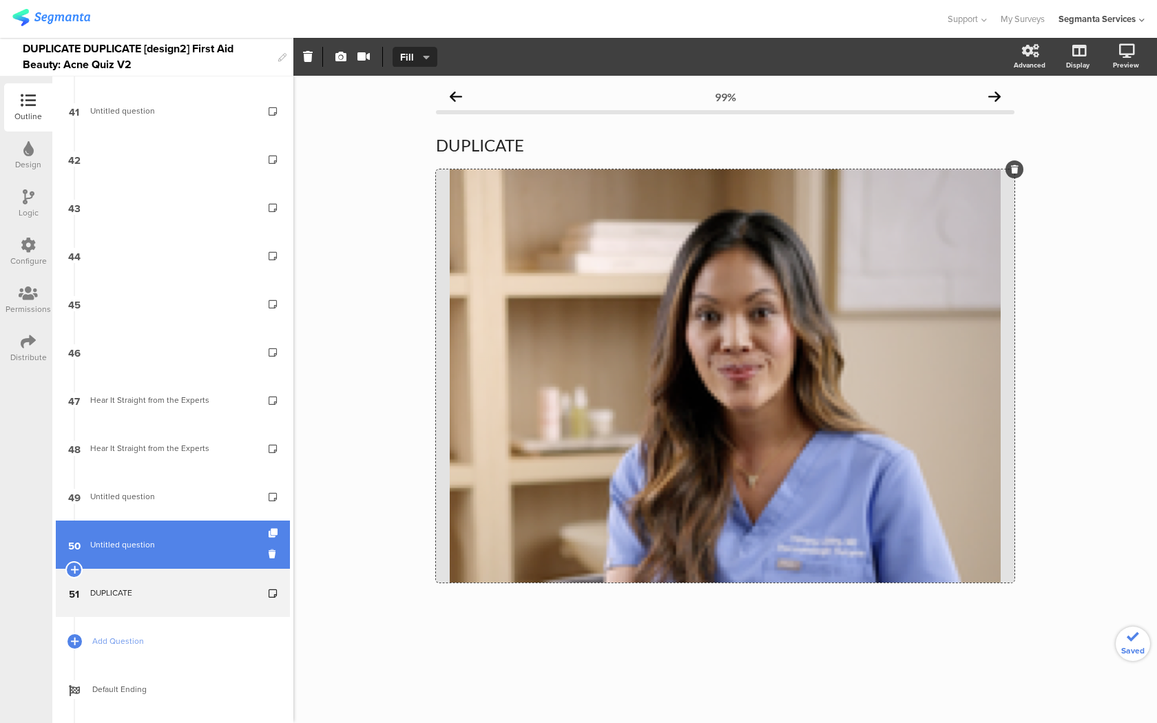
click at [247, 553] on link "50 Untitled question" at bounding box center [173, 544] width 234 height 48
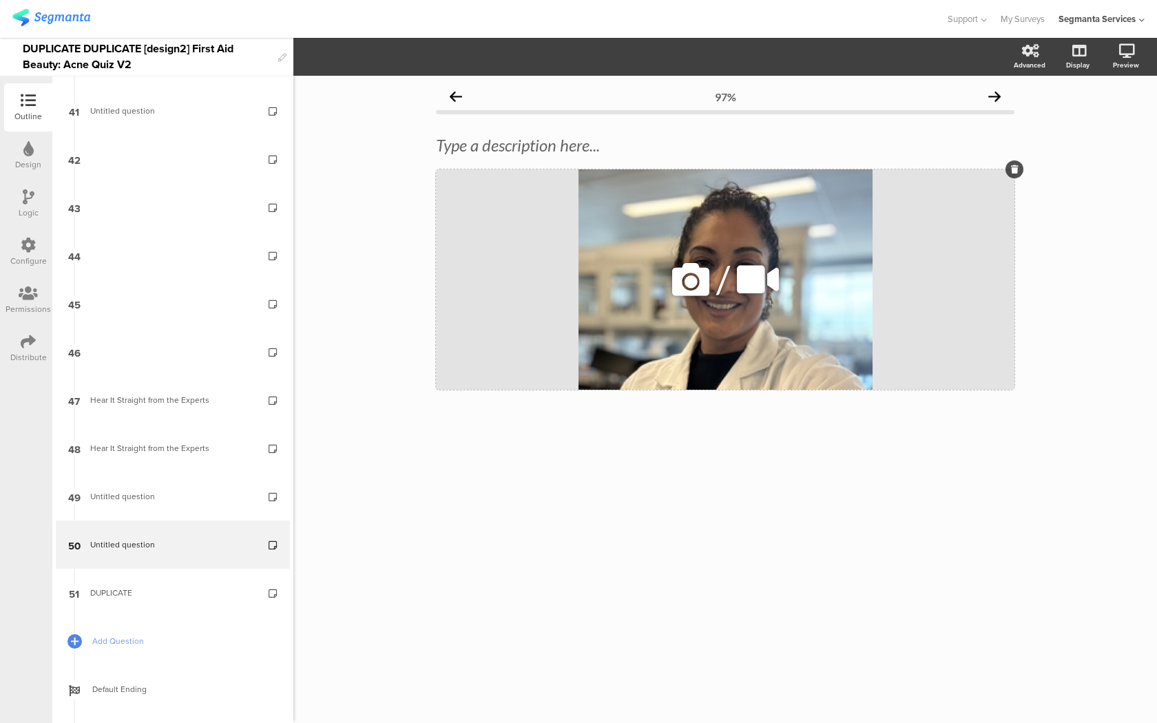
click at [505, 251] on div "/" at bounding box center [725, 279] width 578 height 220
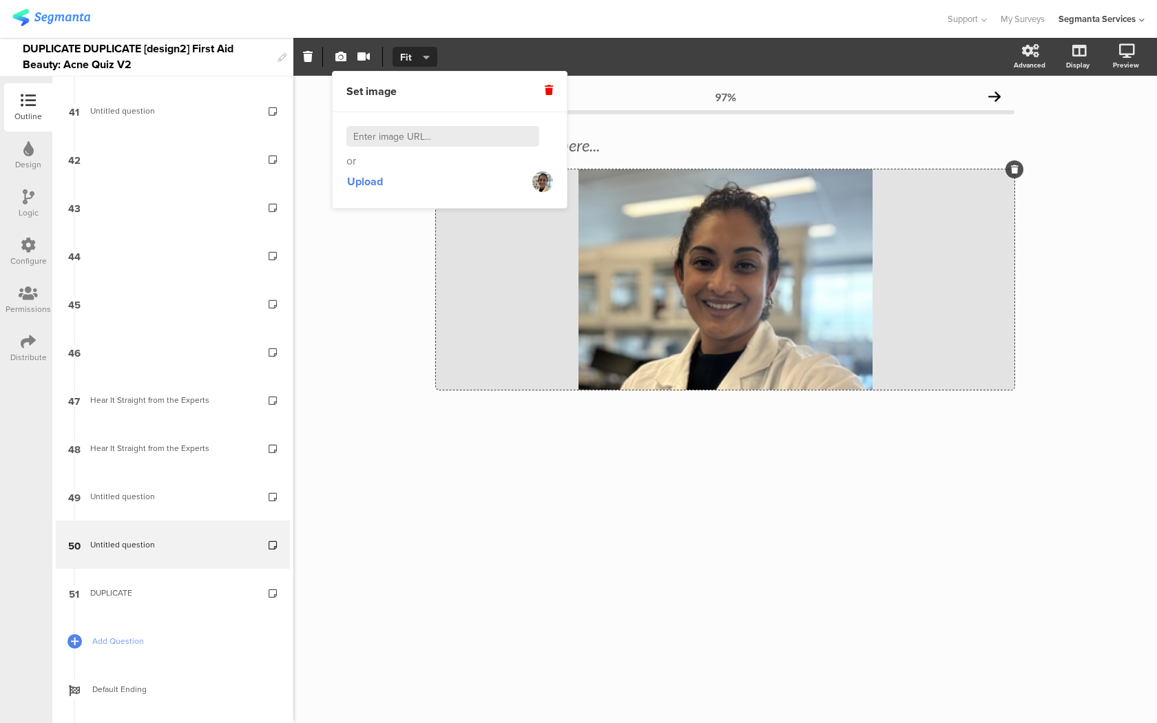
click at [412, 59] on span "Fit" at bounding box center [412, 57] width 25 height 14
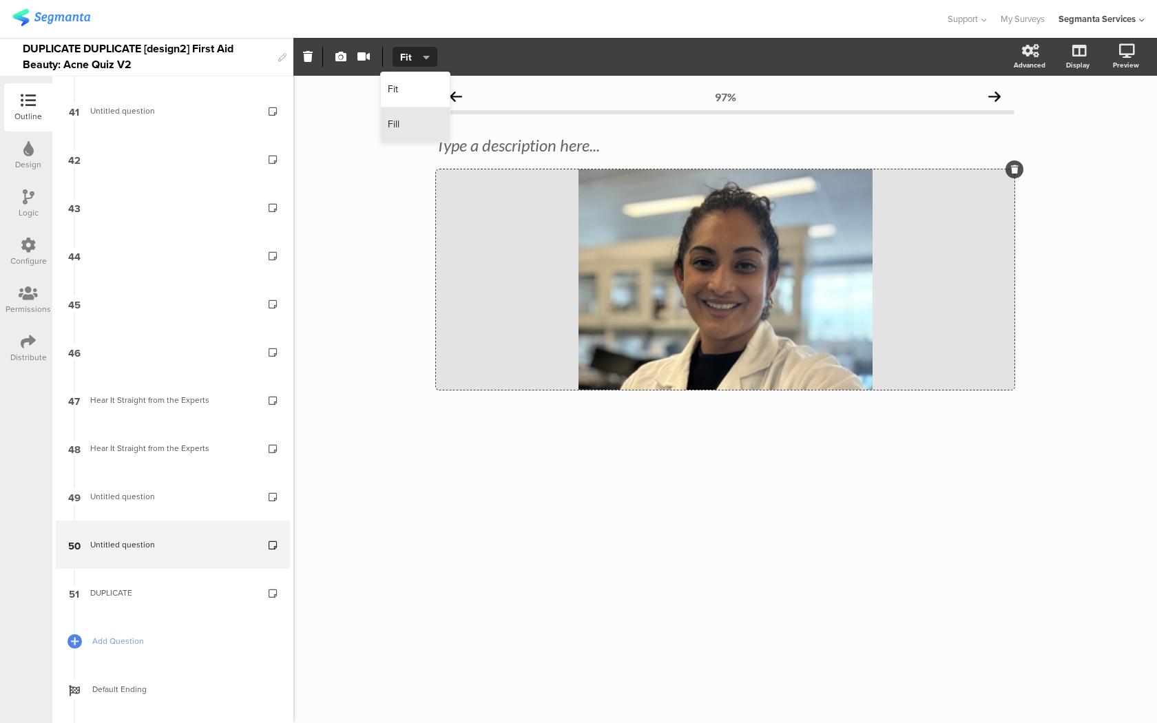
click at [419, 128] on div "Fill" at bounding box center [415, 124] width 69 height 34
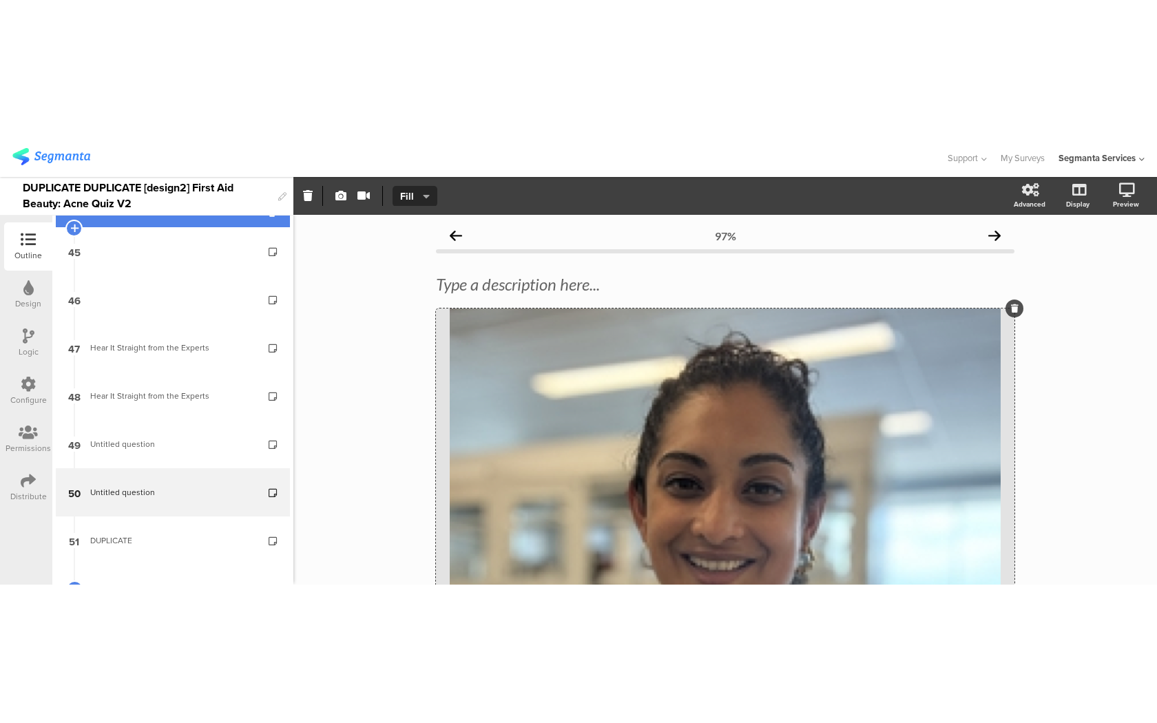
scroll to position [2378, 0]
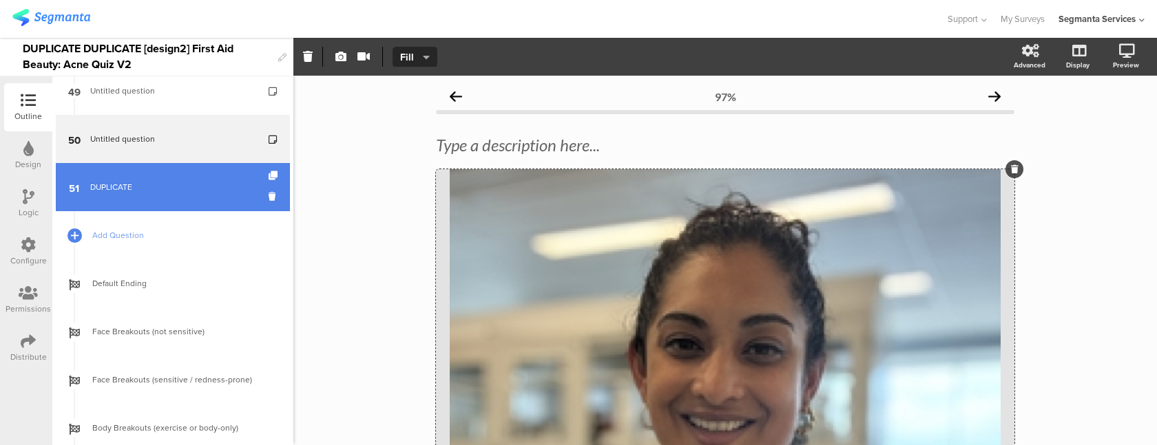
click at [215, 181] on div "DUPLICATE" at bounding box center [172, 187] width 165 height 14
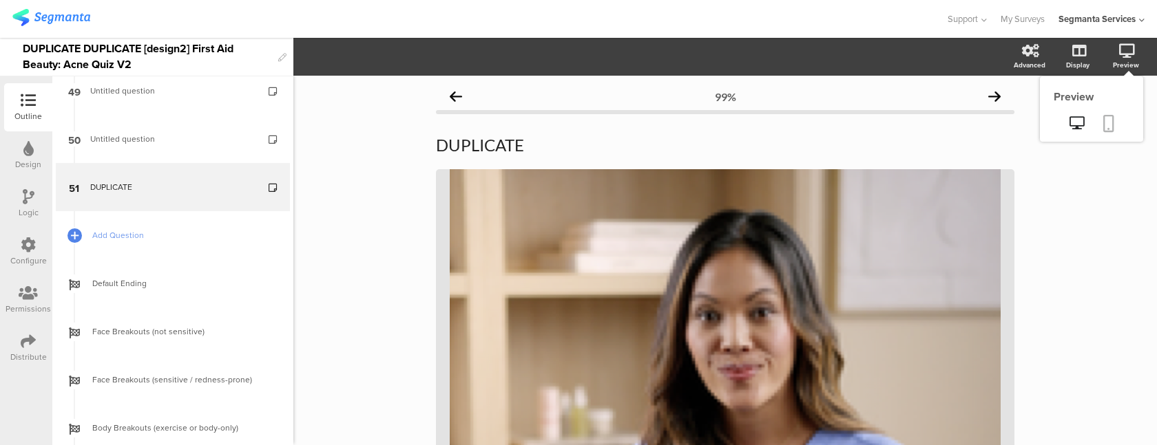
click at [1110, 118] on icon at bounding box center [1108, 123] width 11 height 17
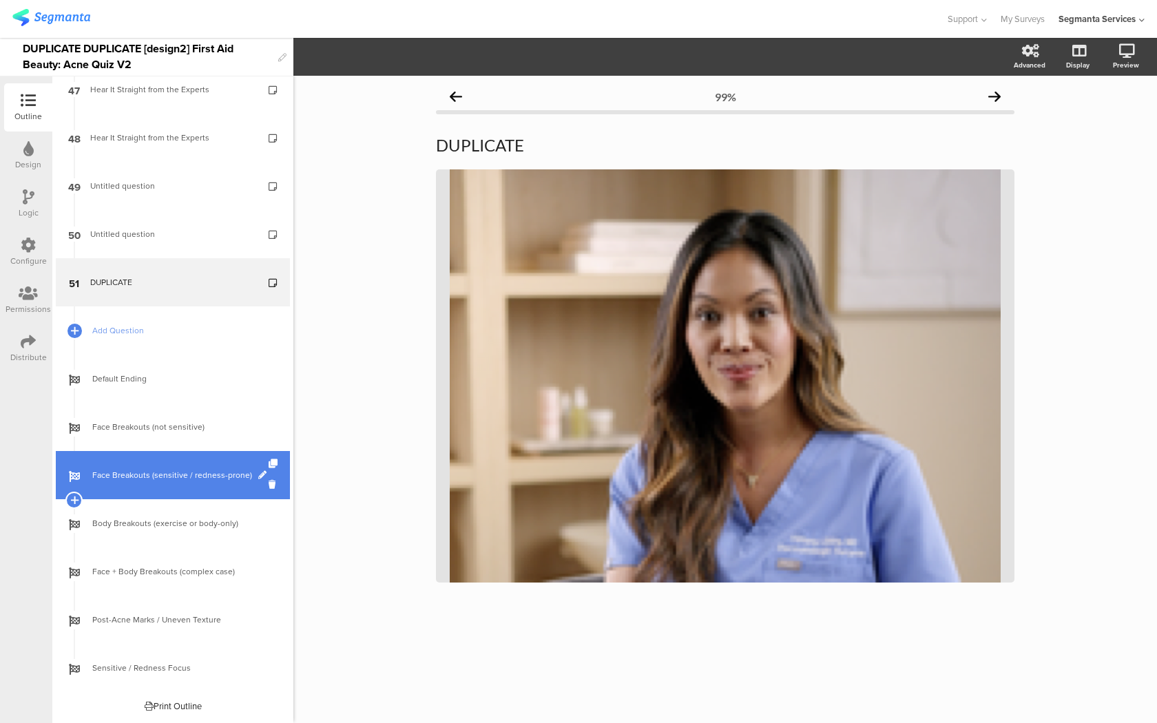
scroll to position [2152, 0]
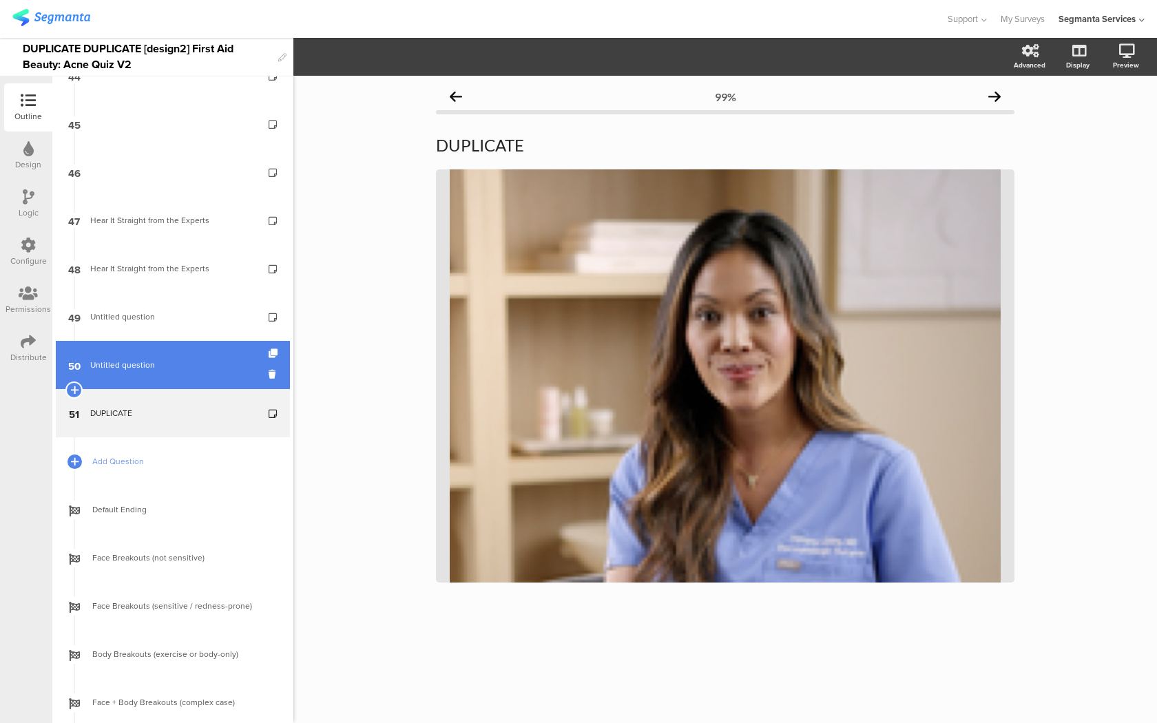
click at [164, 349] on link "50 Untitled question" at bounding box center [173, 365] width 234 height 48
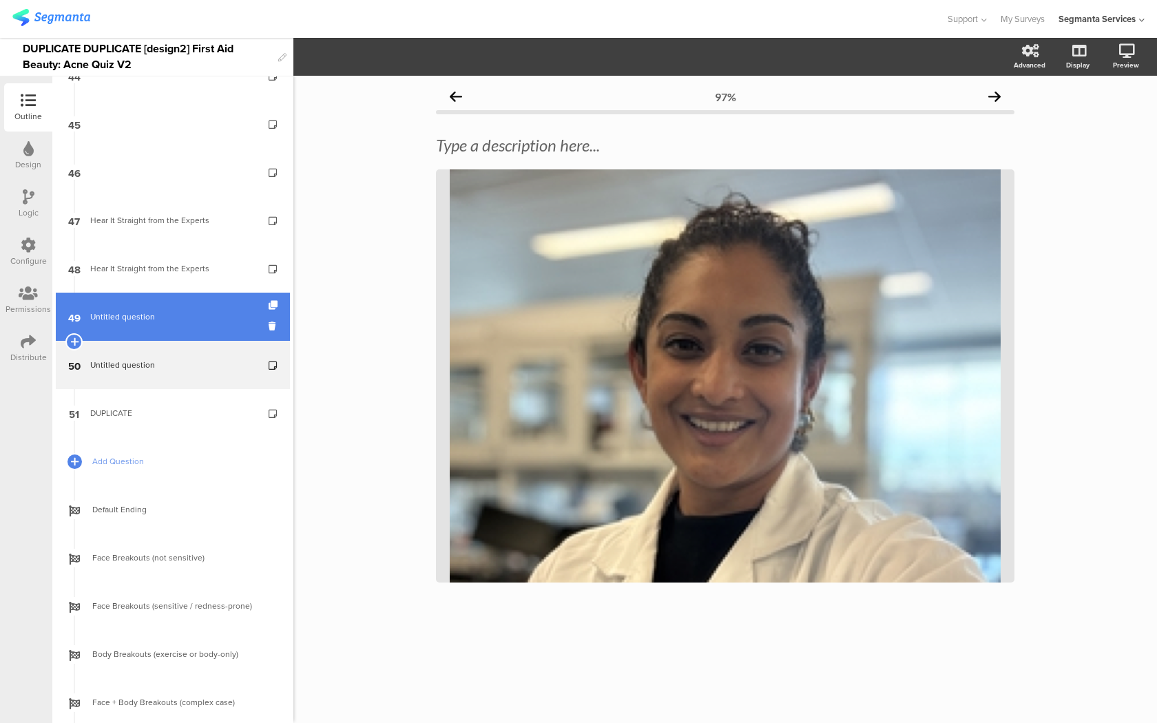
click at [171, 321] on span "Untitled question" at bounding box center [172, 317] width 165 height 14
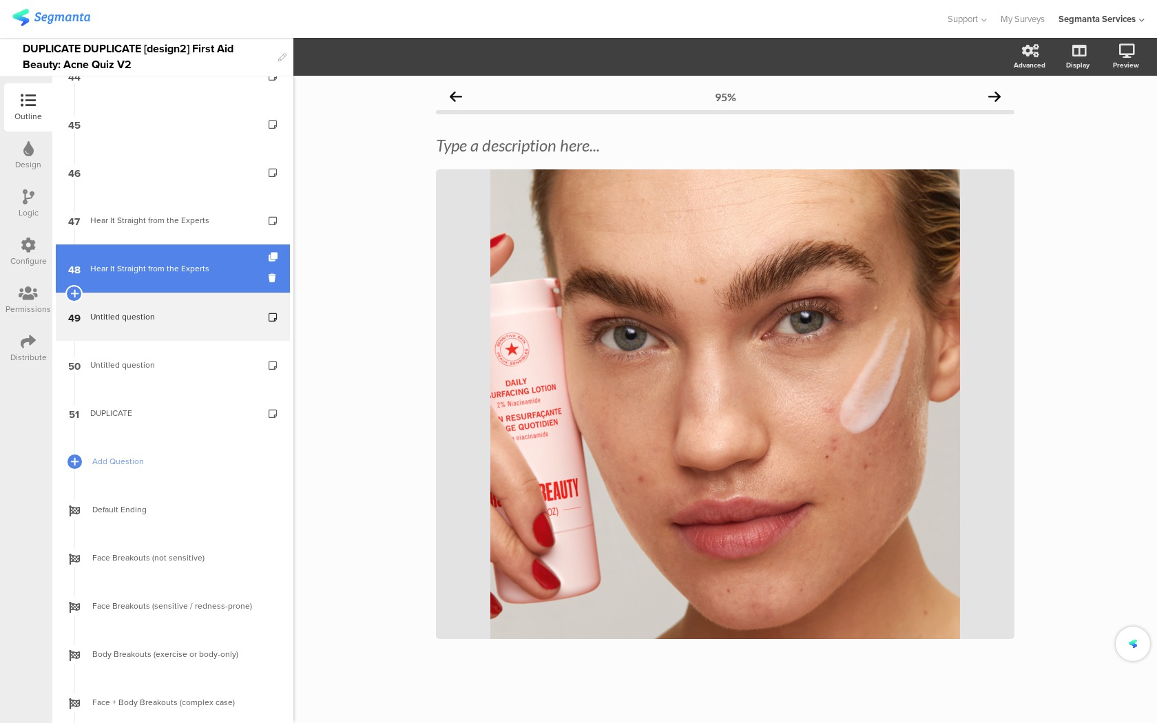
click at [176, 285] on link "48 Hear It Straight from the Experts" at bounding box center [173, 268] width 234 height 48
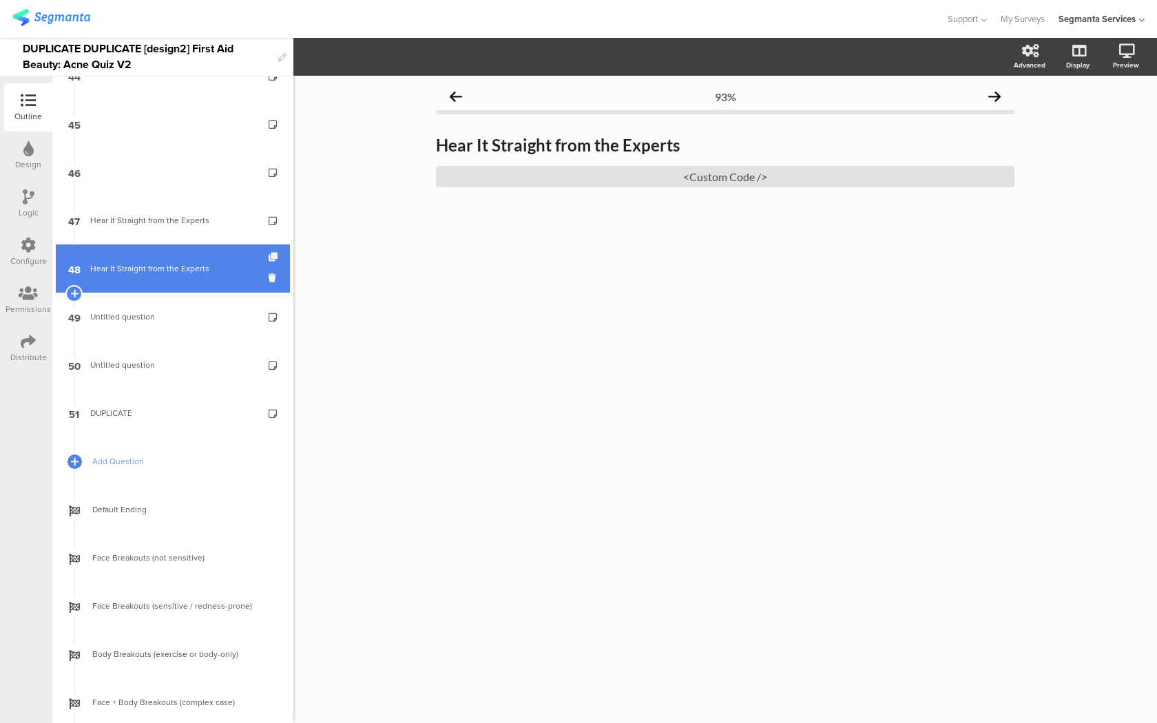
click at [273, 259] on icon at bounding box center [274, 257] width 12 height 9
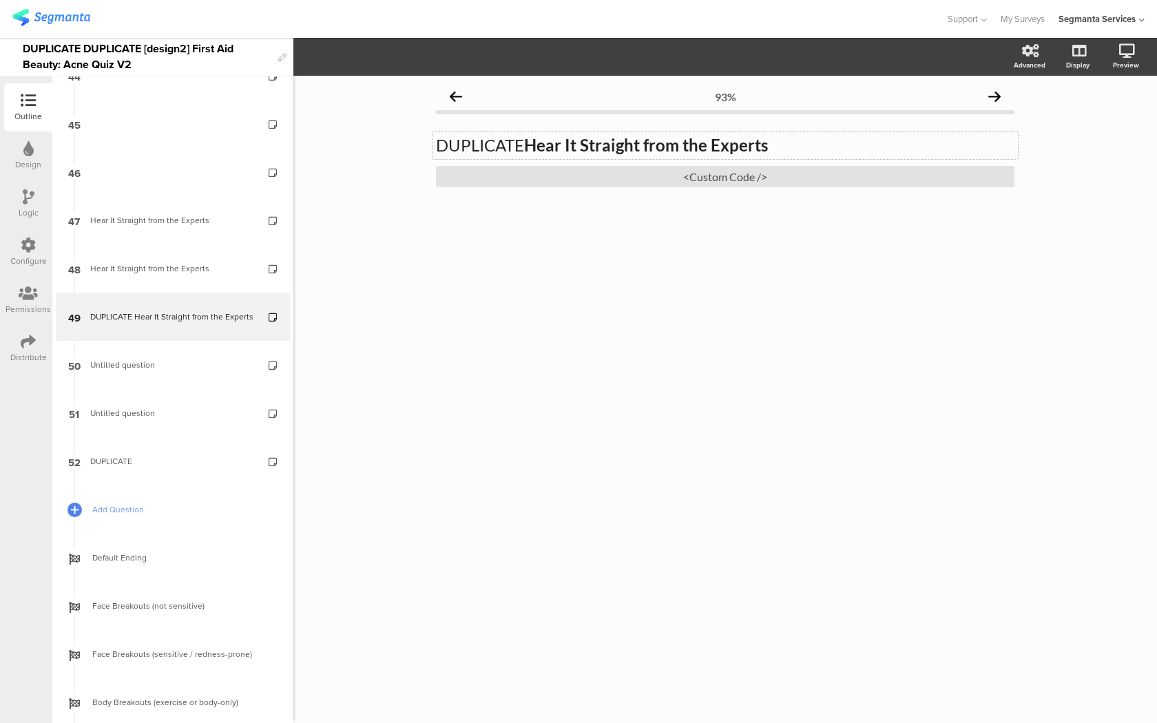
click at [555, 153] on strong "Hear It Straight from the Experts" at bounding box center [646, 145] width 244 height 20
drag, startPoint x: 527, startPoint y: 148, endPoint x: 415, endPoint y: 148, distance: 112.2
click at [415, 148] on div "93% DUPLICATE Hear It Straight from the Experts DUPLICATE Hear It Straight from…" at bounding box center [724, 399] width 863 height 647
click at [501, 171] on div "<Custom Code />" at bounding box center [725, 176] width 578 height 21
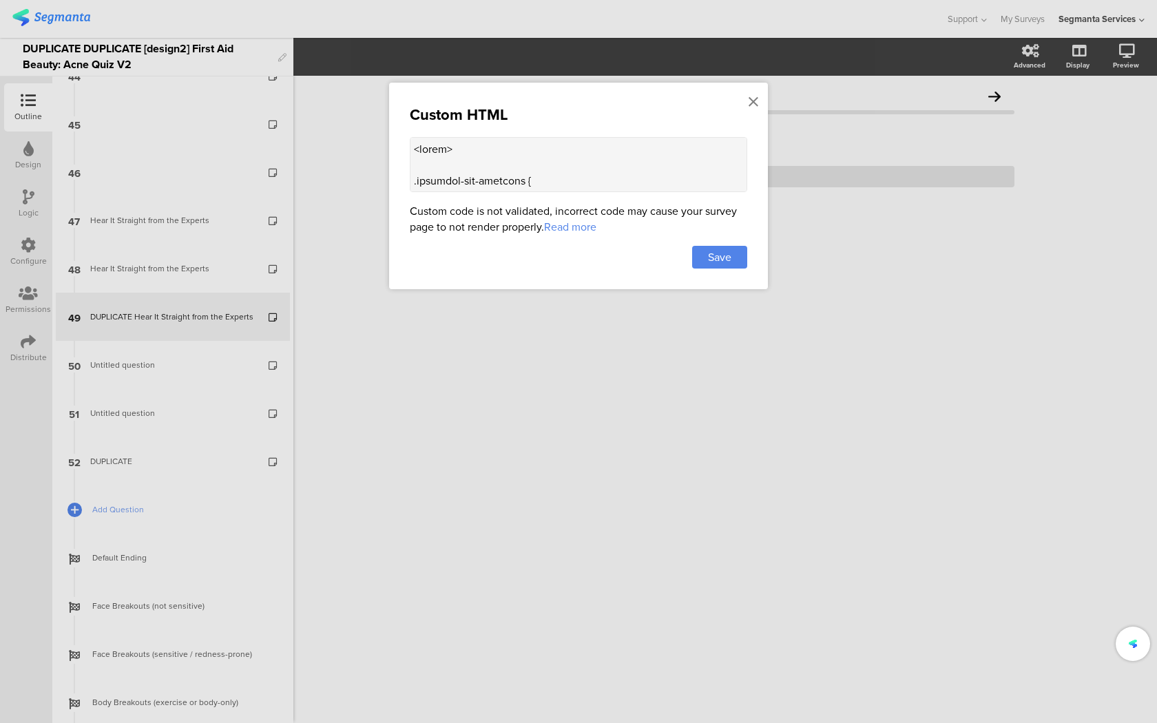
click at [498, 171] on textarea at bounding box center [578, 164] width 337 height 55
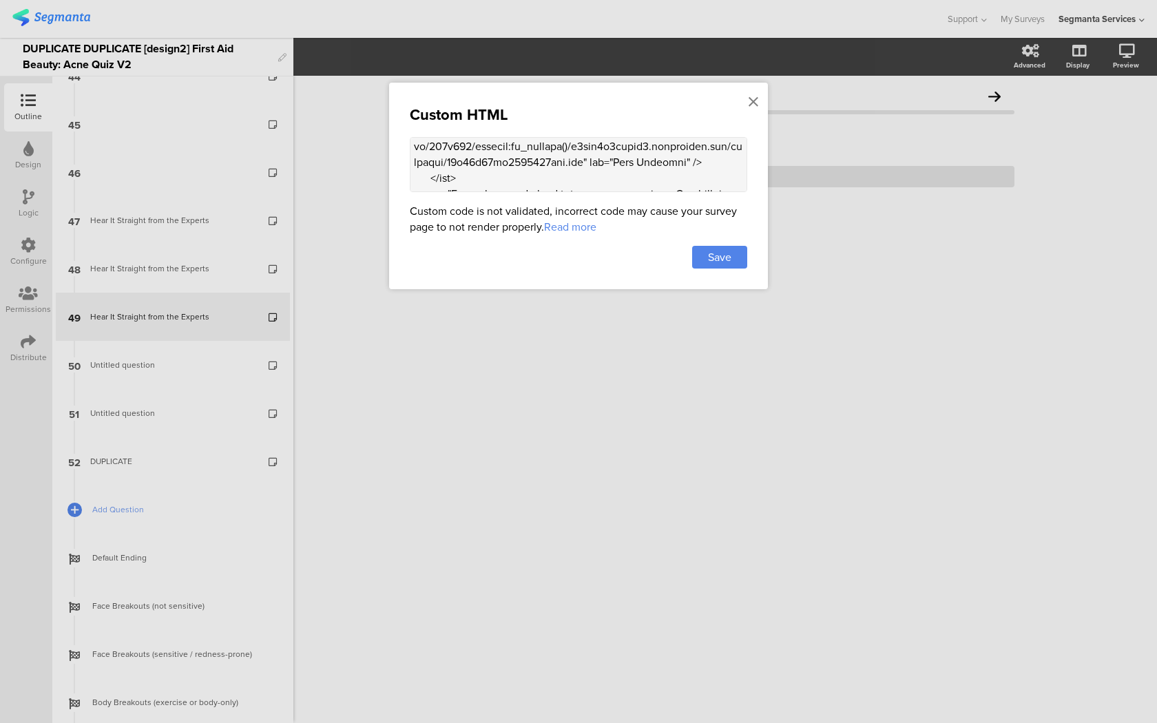
scroll to position [1440, 0]
drag, startPoint x: 411, startPoint y: 160, endPoint x: 443, endPoint y: 434, distance: 276.5
click at [443, 434] on div "Custom HTML Custom code is not validated, incorrect code may cause your survey …" at bounding box center [578, 361] width 1157 height 723
paste textarea "/loremip:do_sitamet()/conse%0A%1E%2Se9doe4t6incid5.utlaboreet.dol%6Magnaaliq%3E…"
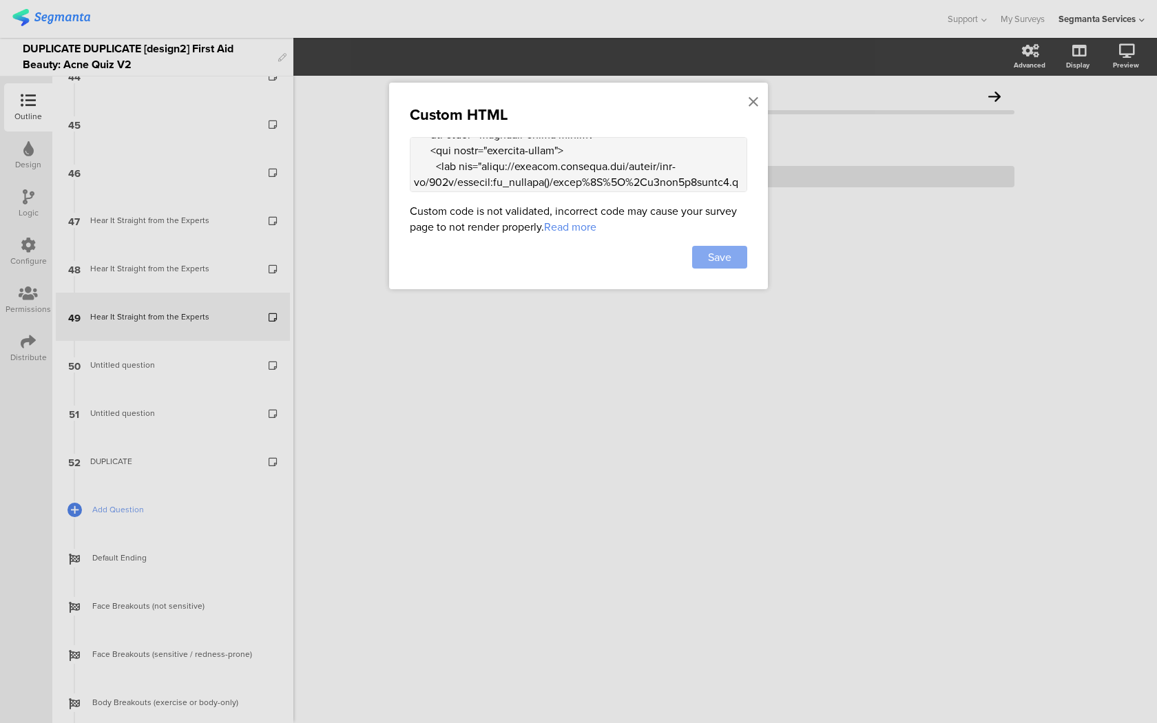
type textarea "<style> .progress-bar-segments { display: none !important; } .animated-router-v…"
click at [724, 265] on span "Save" at bounding box center [719, 257] width 23 height 16
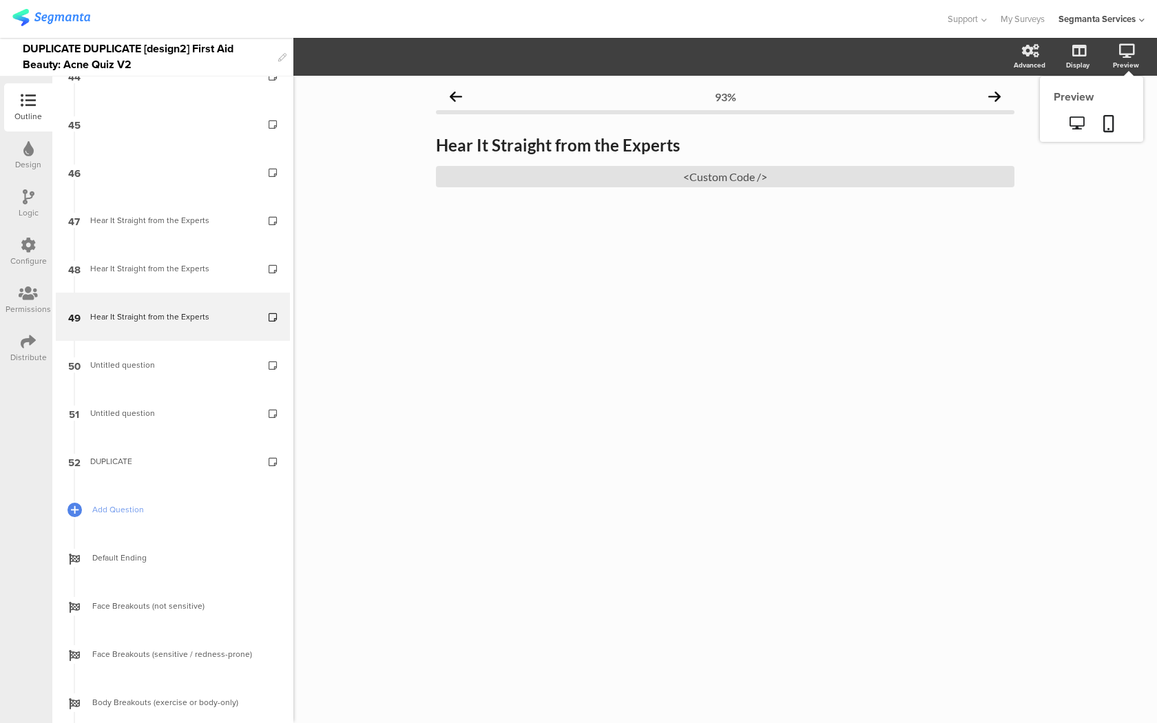
click at [1108, 110] on sg-preview-menu at bounding box center [1091, 124] width 103 height 34
click at [1108, 120] on icon at bounding box center [1108, 123] width 11 height 17
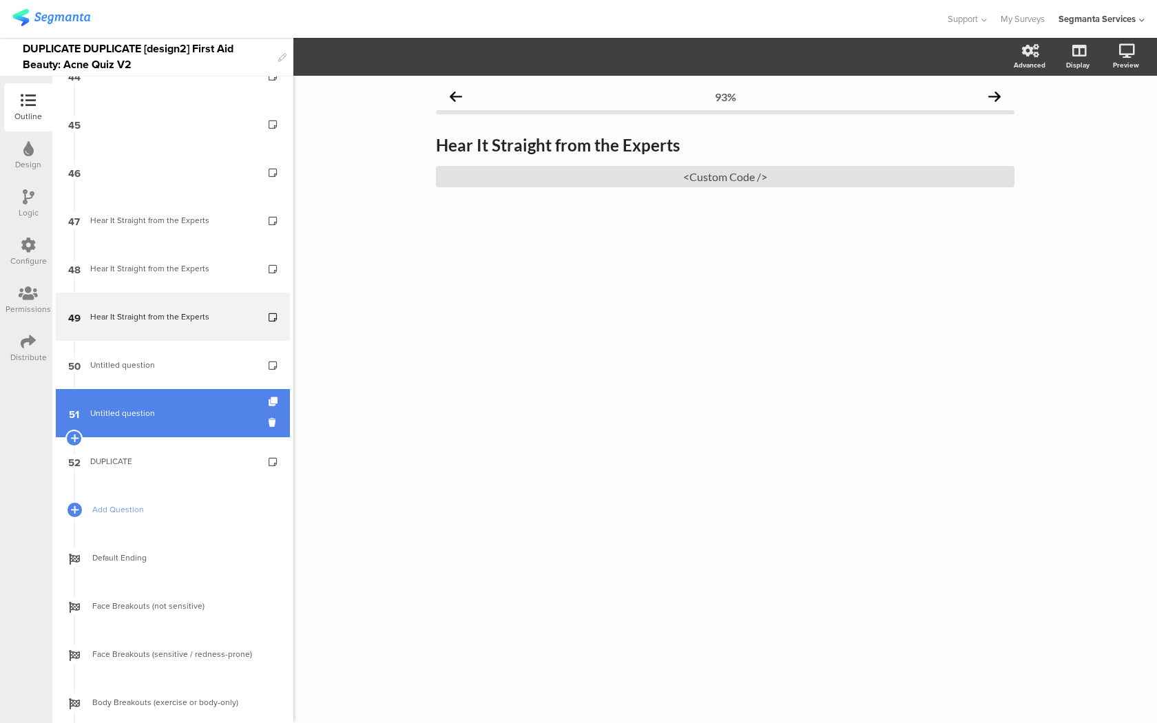
click at [160, 417] on span "Untitled question" at bounding box center [172, 413] width 165 height 14
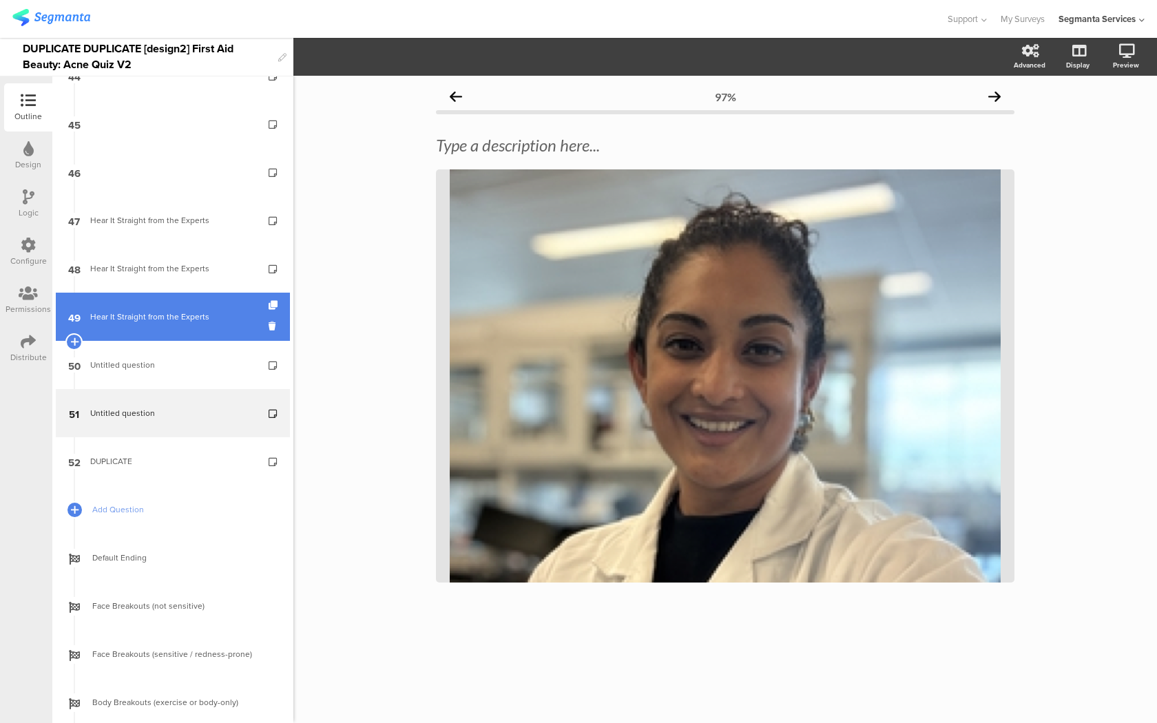
click at [257, 315] on link "49 Hear It Straight from the Experts" at bounding box center [173, 317] width 234 height 48
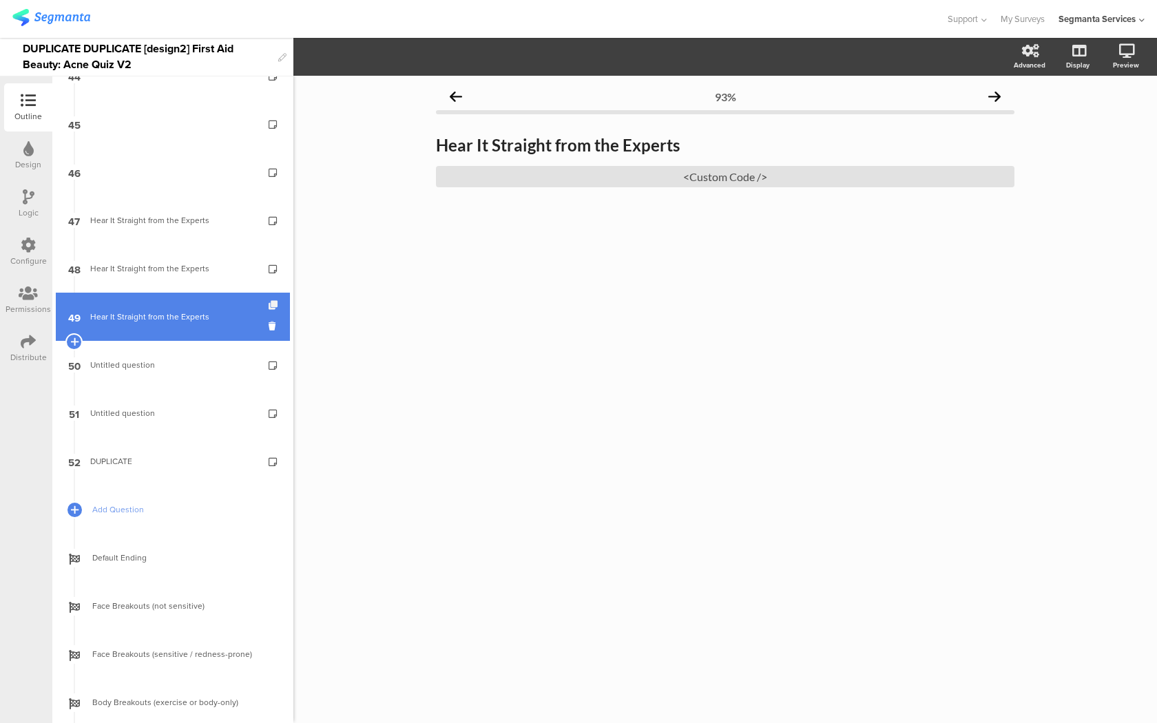
click at [273, 306] on icon at bounding box center [274, 305] width 12 height 9
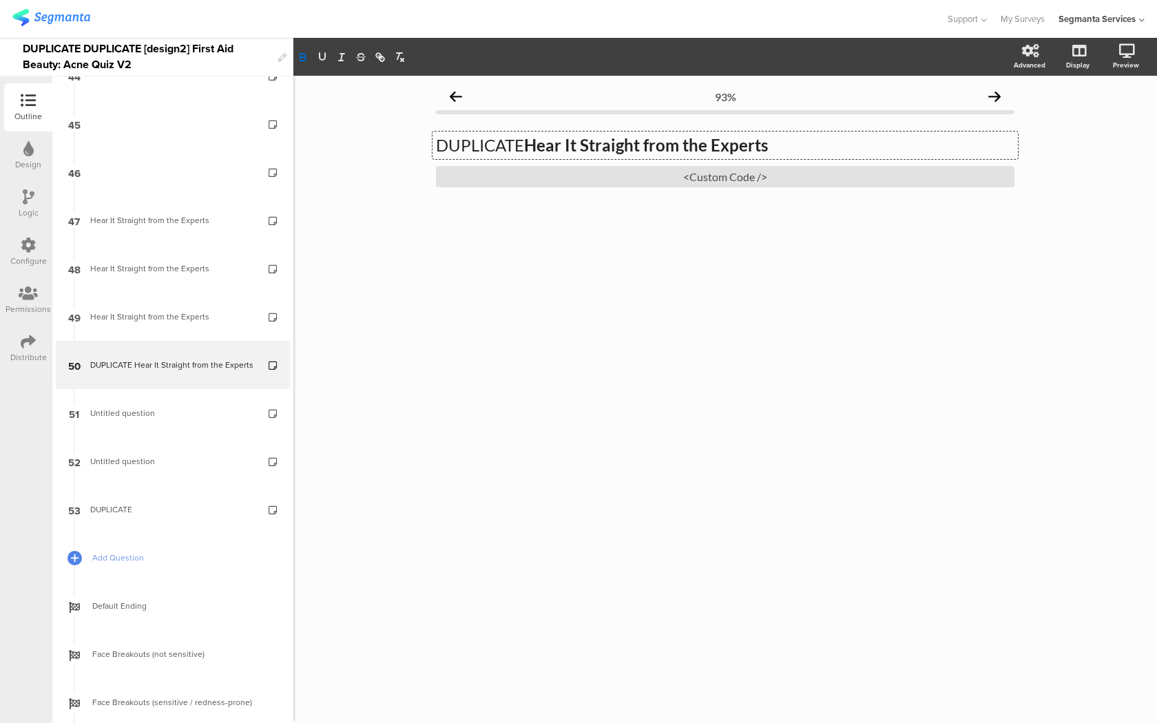
click at [552, 143] on div "DUPLICATE Hear It Straight from the Experts DUPLICATE Hear It Straight from the…" at bounding box center [724, 145] width 585 height 28
drag, startPoint x: 529, startPoint y: 143, endPoint x: 381, endPoint y: 143, distance: 148.7
click at [381, 143] on div "93% DUPLICATE Hear It Straight from the Experts DUPLICATE Hear It Straight from…" at bounding box center [724, 399] width 863 height 647
click at [571, 185] on div "<Custom Code />" at bounding box center [725, 176] width 578 height 21
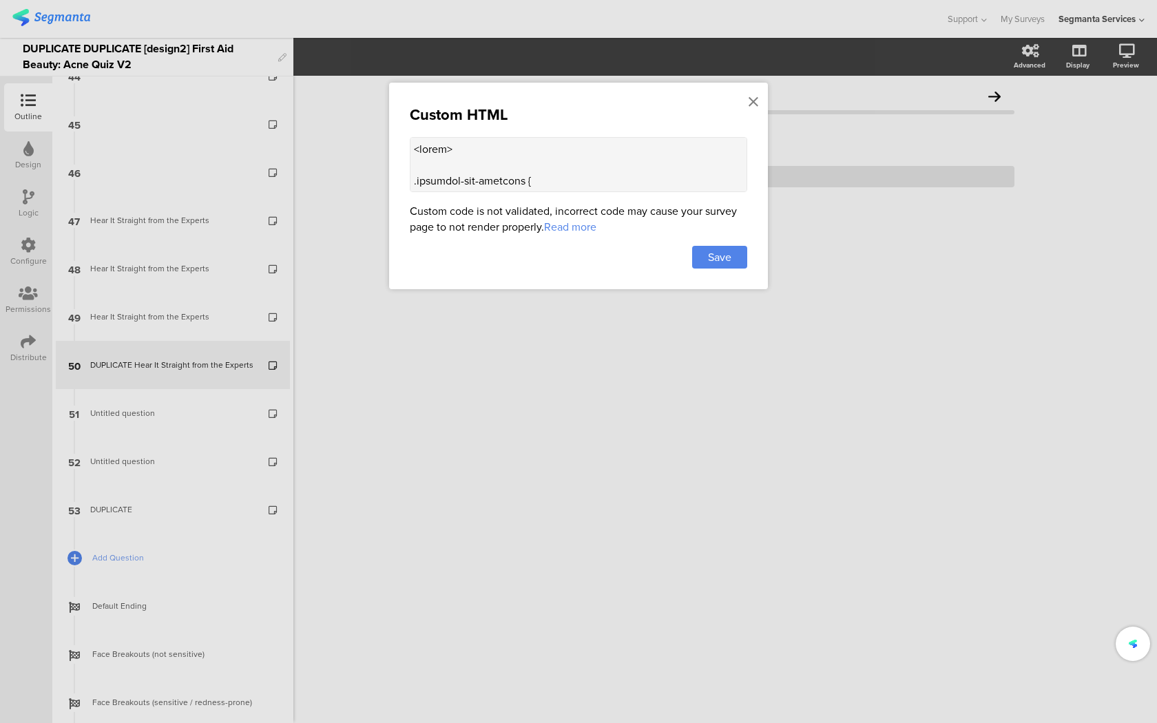
click at [542, 174] on textarea at bounding box center [578, 164] width 337 height 55
paste textarea "div class="carousel-container"> <div class="carousel"> <div class="carousel-sli…"
click at [555, 169] on textarea at bounding box center [578, 164] width 337 height 55
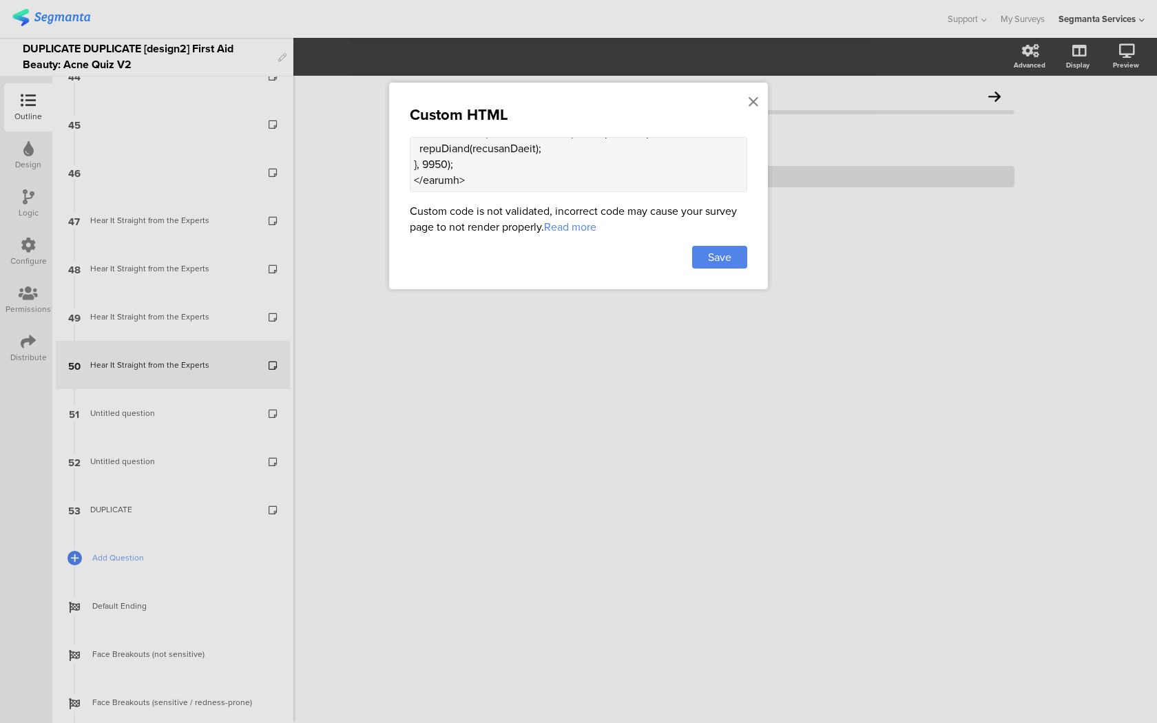
drag, startPoint x: 412, startPoint y: 151, endPoint x: 437, endPoint y: 319, distance: 169.1
click at [437, 319] on div "Custom HTML Custom code is not validated, incorrect code may cause your survey …" at bounding box center [578, 361] width 1157 height 723
paste textarea
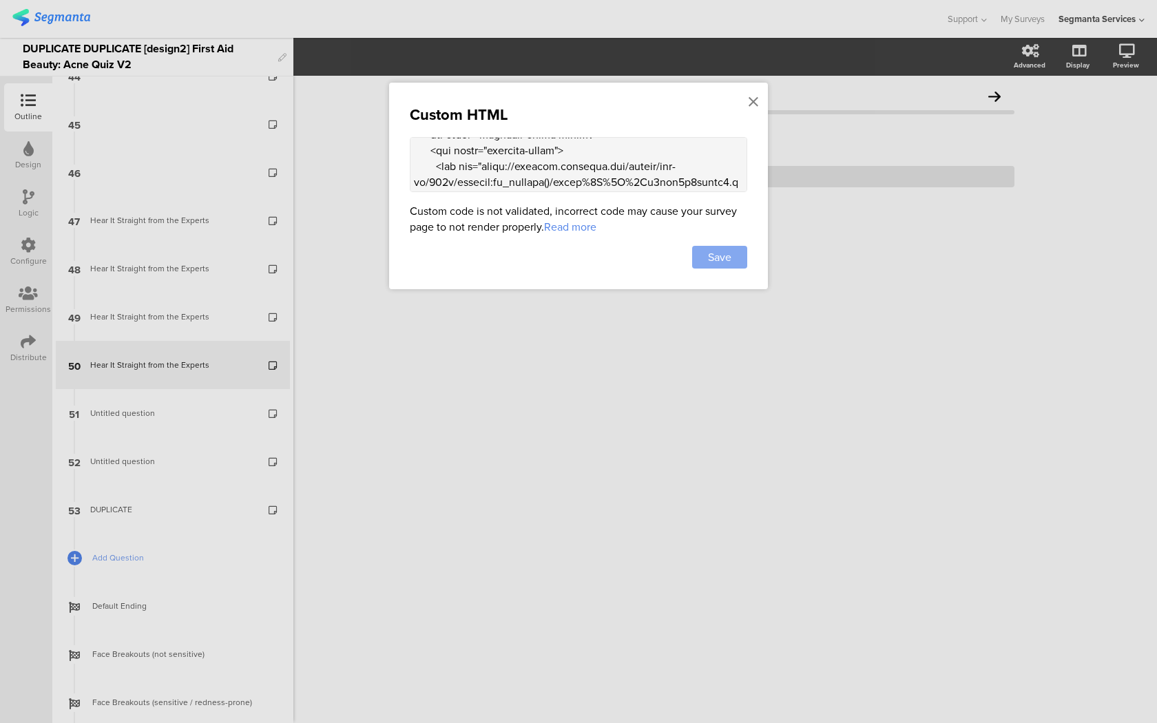
type textarea "<style> .progress-bar-segments { display: none !important; } .animated-router-v…"
click at [735, 268] on div "Save" at bounding box center [719, 257] width 55 height 23
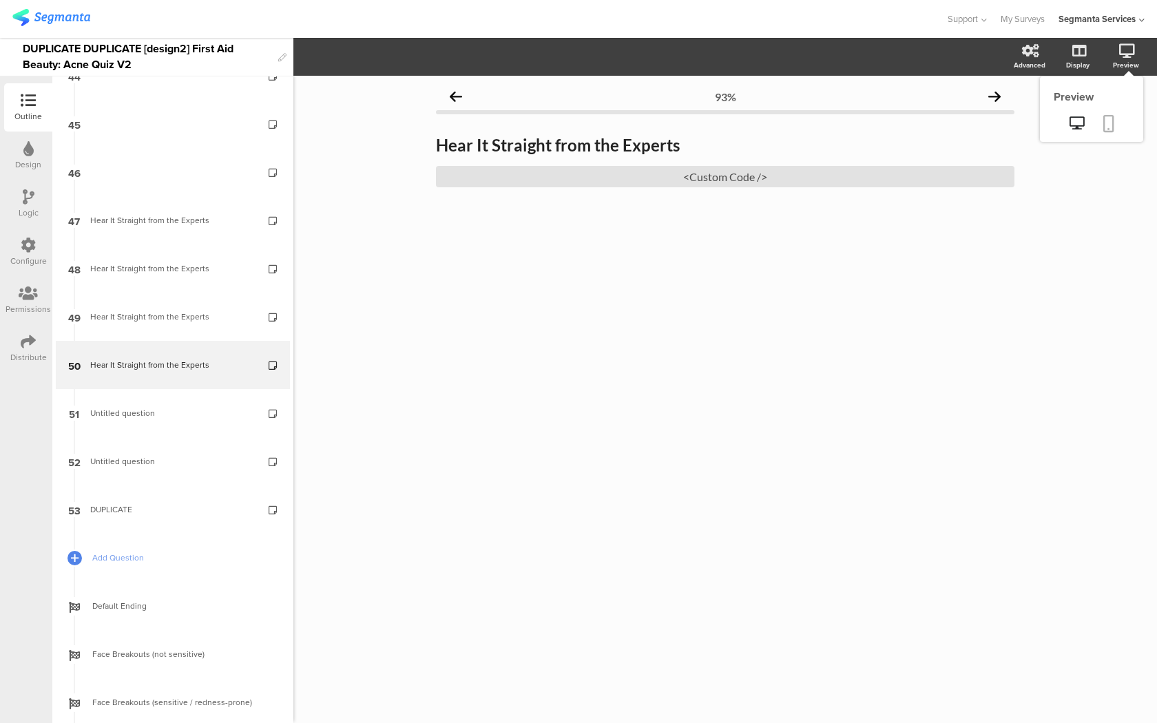
click at [1099, 122] on link at bounding box center [1108, 125] width 30 height 26
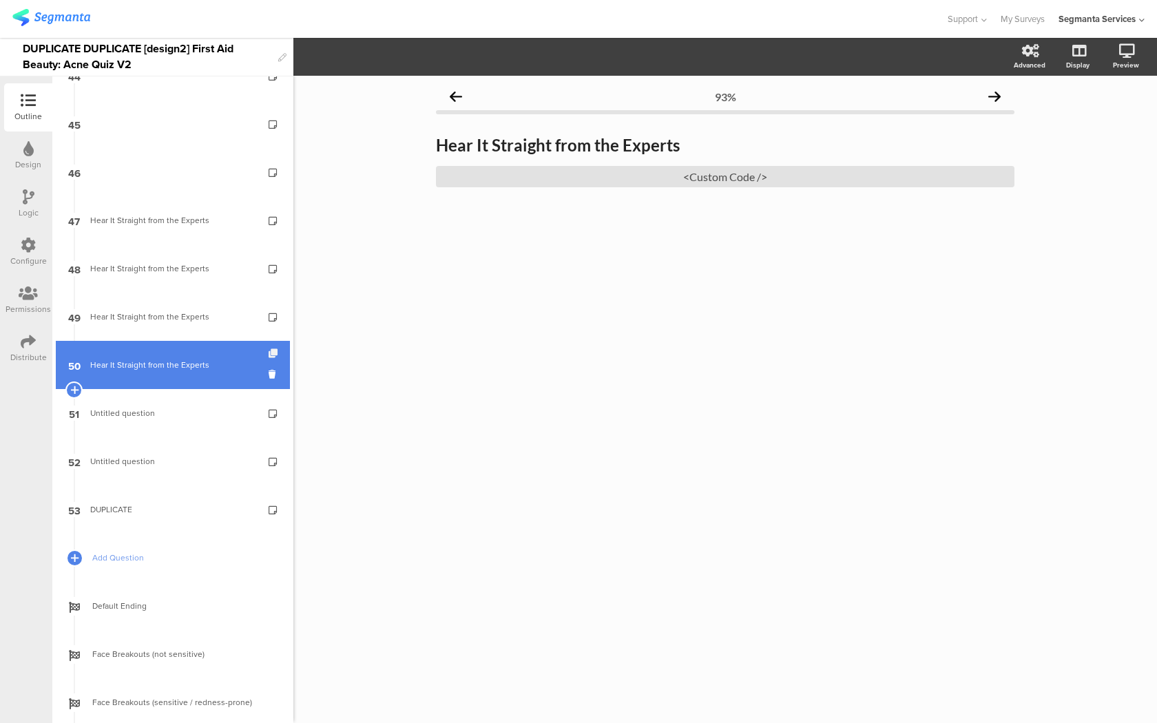
click at [273, 353] on icon at bounding box center [274, 353] width 12 height 9
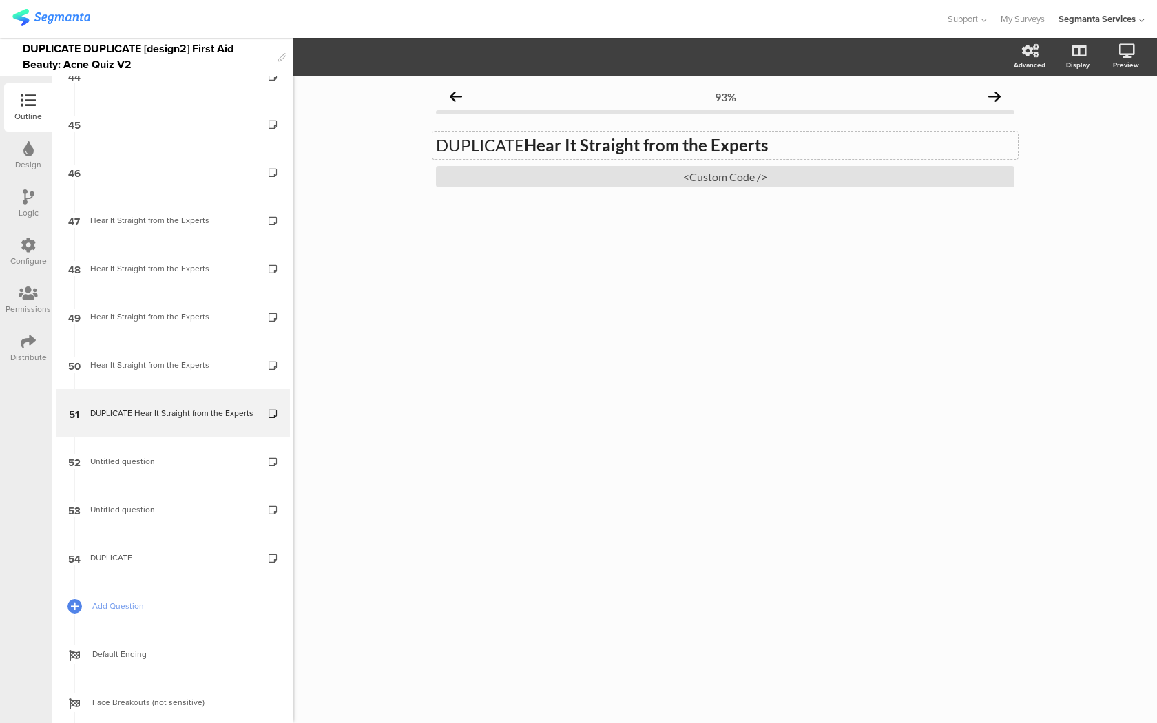
click at [513, 136] on div "DUPLICATE Hear It Straight from the Experts DUPLICATE Hear It Straight from the…" at bounding box center [724, 145] width 585 height 28
drag, startPoint x: 531, startPoint y: 142, endPoint x: 412, endPoint y: 142, distance: 119.1
click at [412, 142] on div "93% DUPLICATE Hear It Straight from the Experts DUPLICATE Hear It Straight from…" at bounding box center [724, 399] width 863 height 647
click at [538, 173] on div "<Custom Code />" at bounding box center [725, 176] width 578 height 21
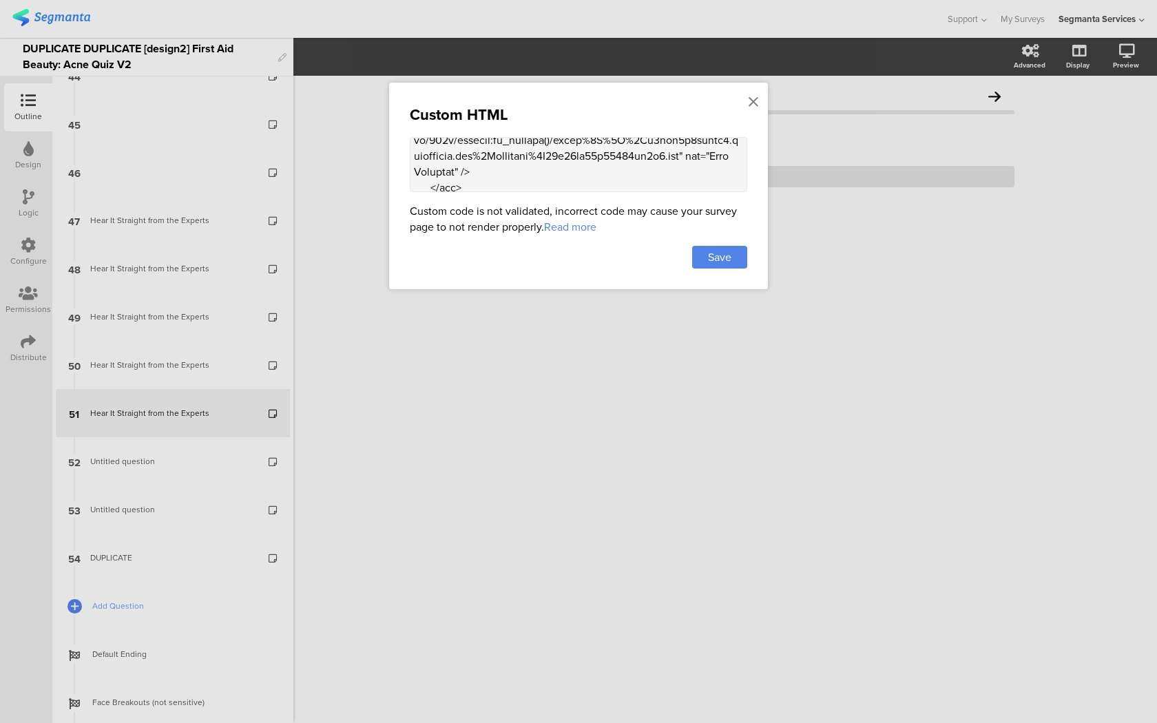
scroll to position [1446, 0]
drag, startPoint x: 414, startPoint y: 158, endPoint x: 445, endPoint y: 372, distance: 216.3
click at [445, 372] on div "Custom HTML Custom code is not validated, incorrect code may cause your survey …" at bounding box center [578, 361] width 1157 height 723
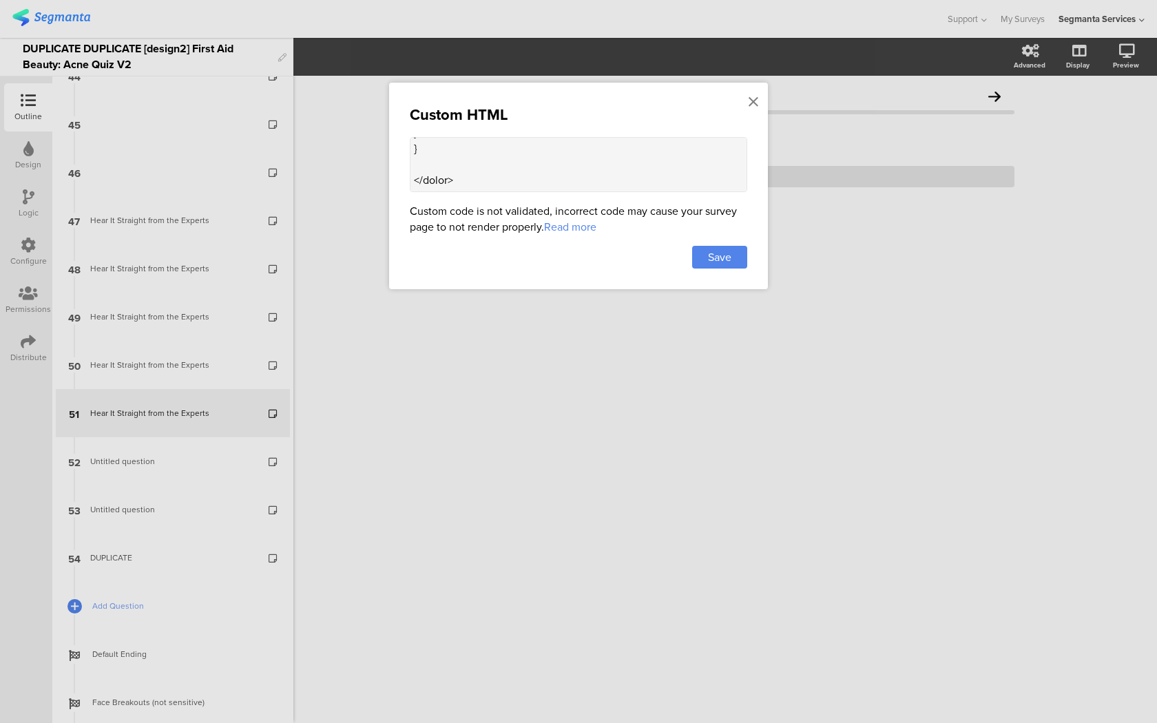
paste textarea "<div class="carousel-container"> <div class="carousel"> <div class="carousel-sl…"
type textarea "<style> .progress-bar-segments { display: none !important; } .animated-router-v…"
click at [708, 257] on span "Save" at bounding box center [719, 257] width 23 height 16
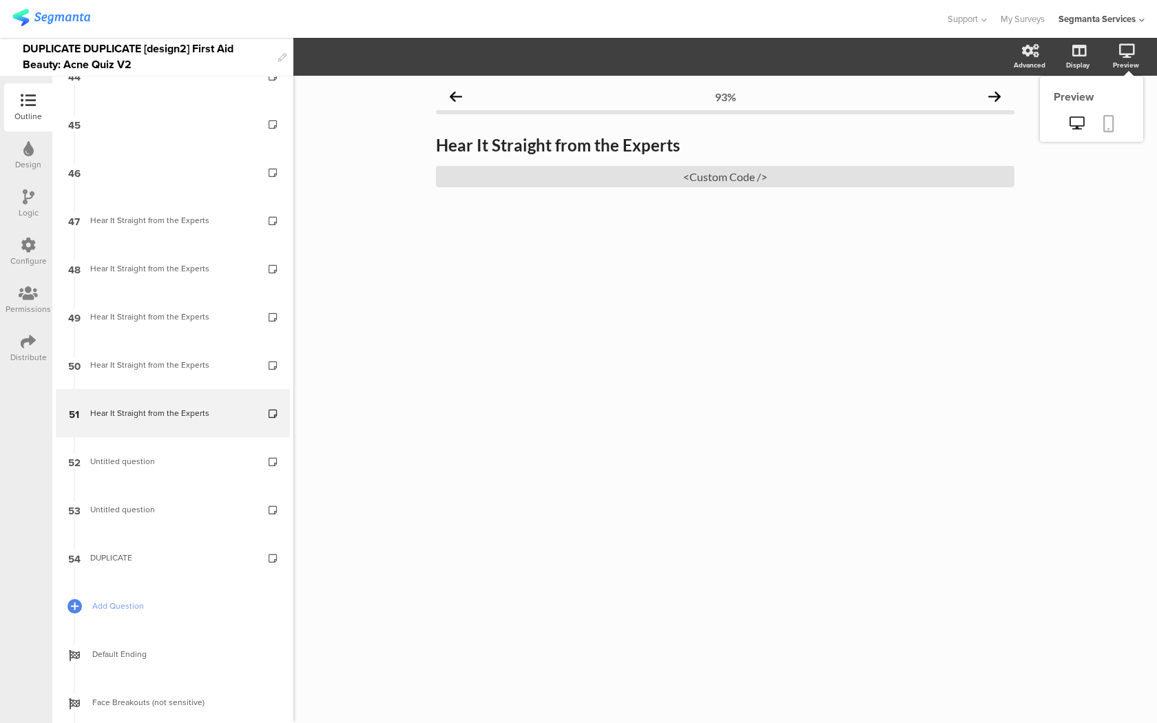
click at [1105, 121] on icon at bounding box center [1108, 123] width 11 height 17
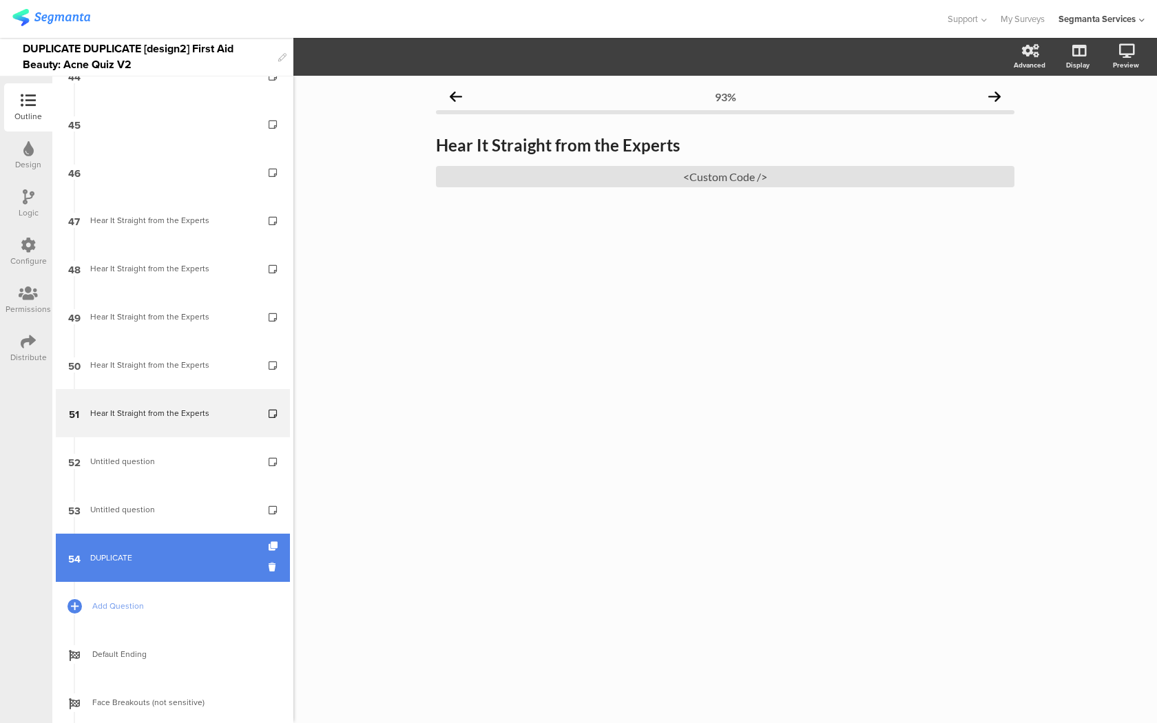
click at [175, 559] on div "DUPLICATE" at bounding box center [172, 558] width 165 height 14
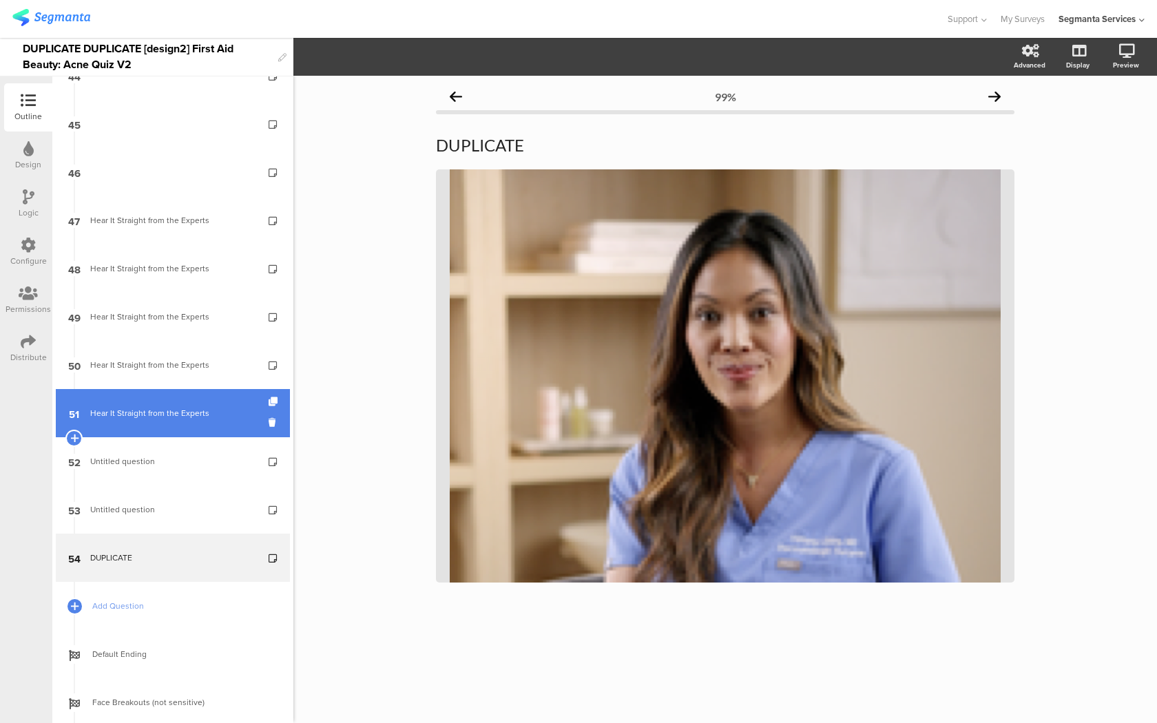
click at [178, 435] on link "51 Hear It Straight from the Experts" at bounding box center [173, 413] width 234 height 48
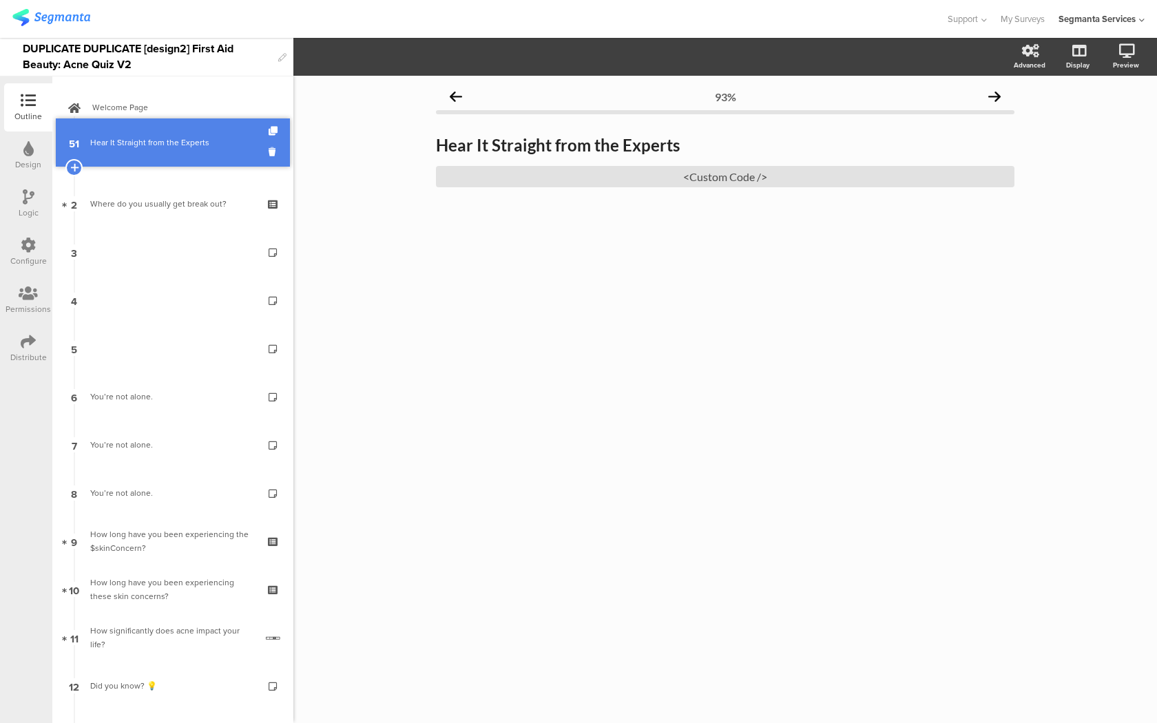
drag, startPoint x: 161, startPoint y: 419, endPoint x: 208, endPoint y: 149, distance: 274.6
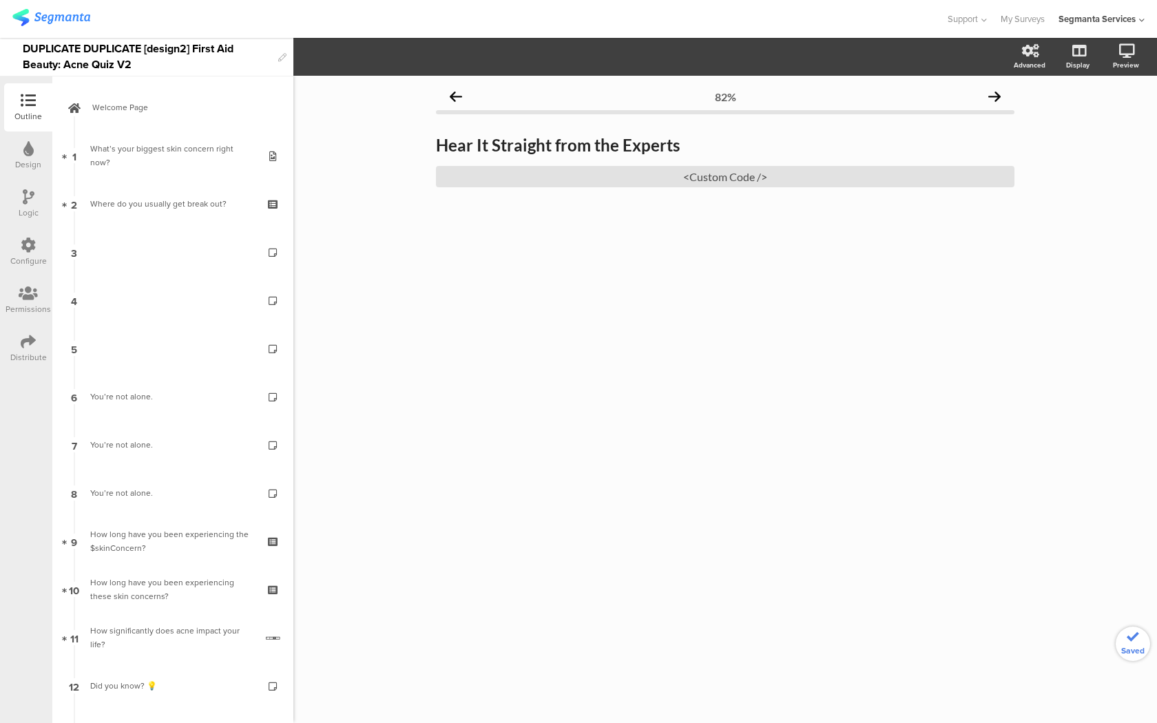
click at [19, 350] on div "Distribute" at bounding box center [28, 348] width 48 height 48
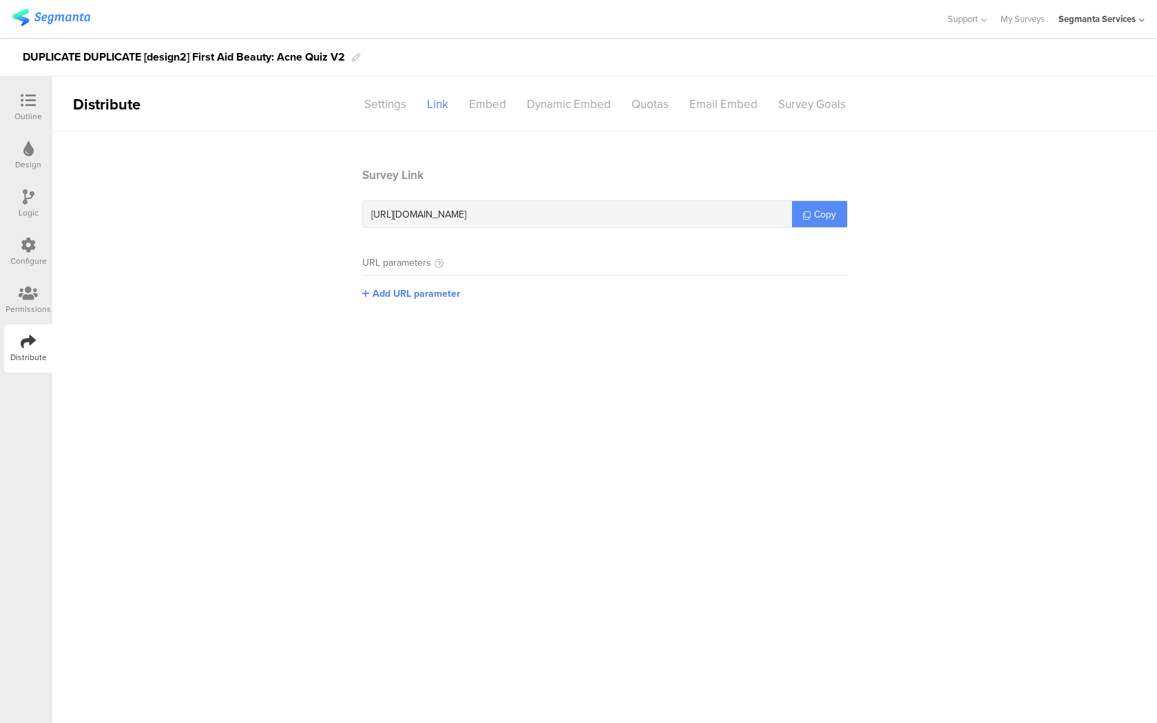
click at [828, 204] on link "Copy" at bounding box center [819, 214] width 55 height 26
drag, startPoint x: 50, startPoint y: 105, endPoint x: 33, endPoint y: 101, distance: 17.7
click at [50, 105] on div "Outline" at bounding box center [28, 107] width 48 height 48
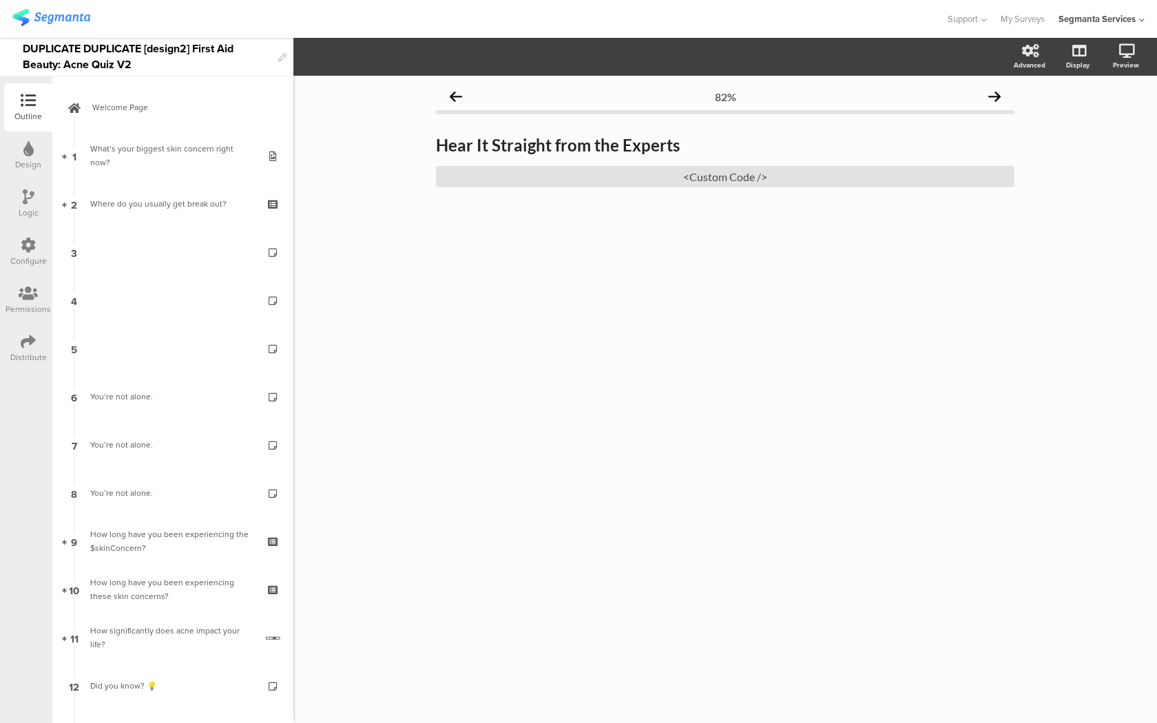
click at [33, 101] on icon at bounding box center [28, 100] width 15 height 15
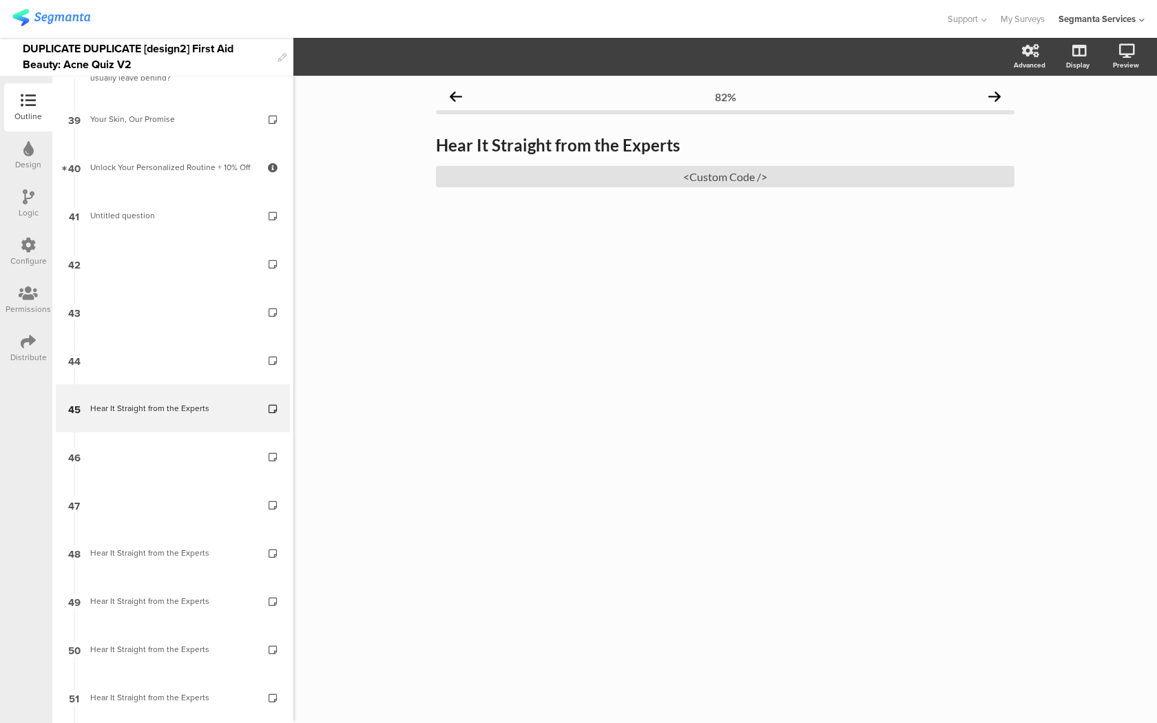
scroll to position [1876, 0]
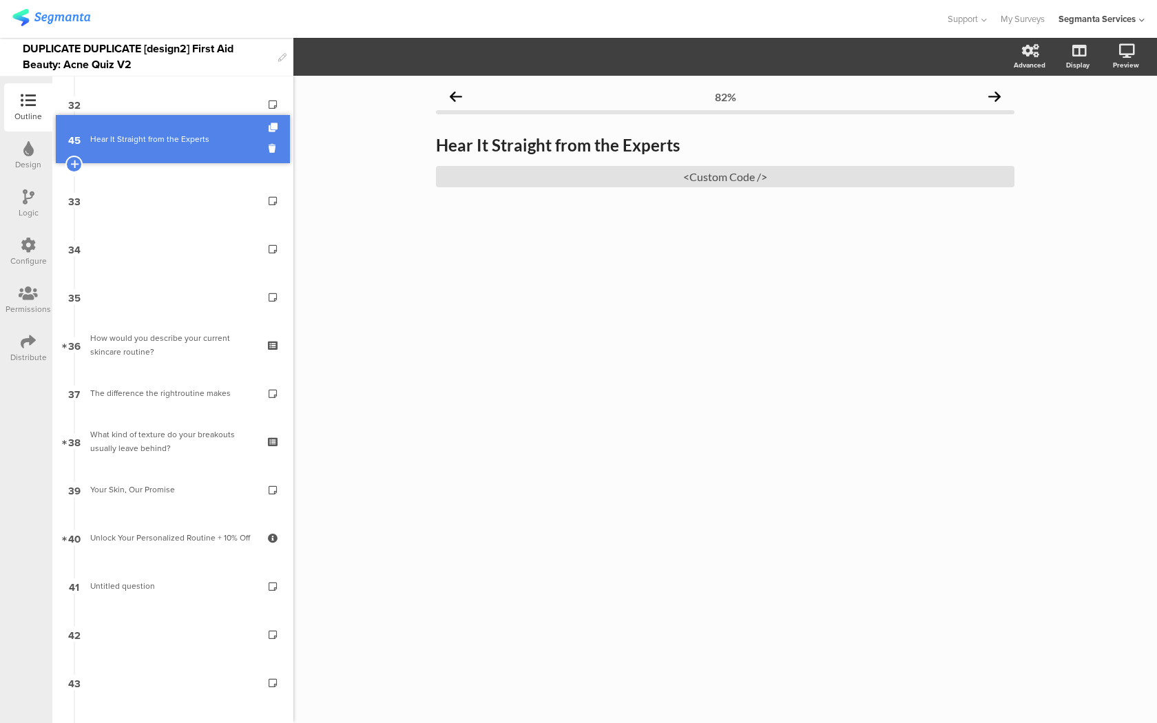
drag, startPoint x: 160, startPoint y: 390, endPoint x: 169, endPoint y: 128, distance: 262.5
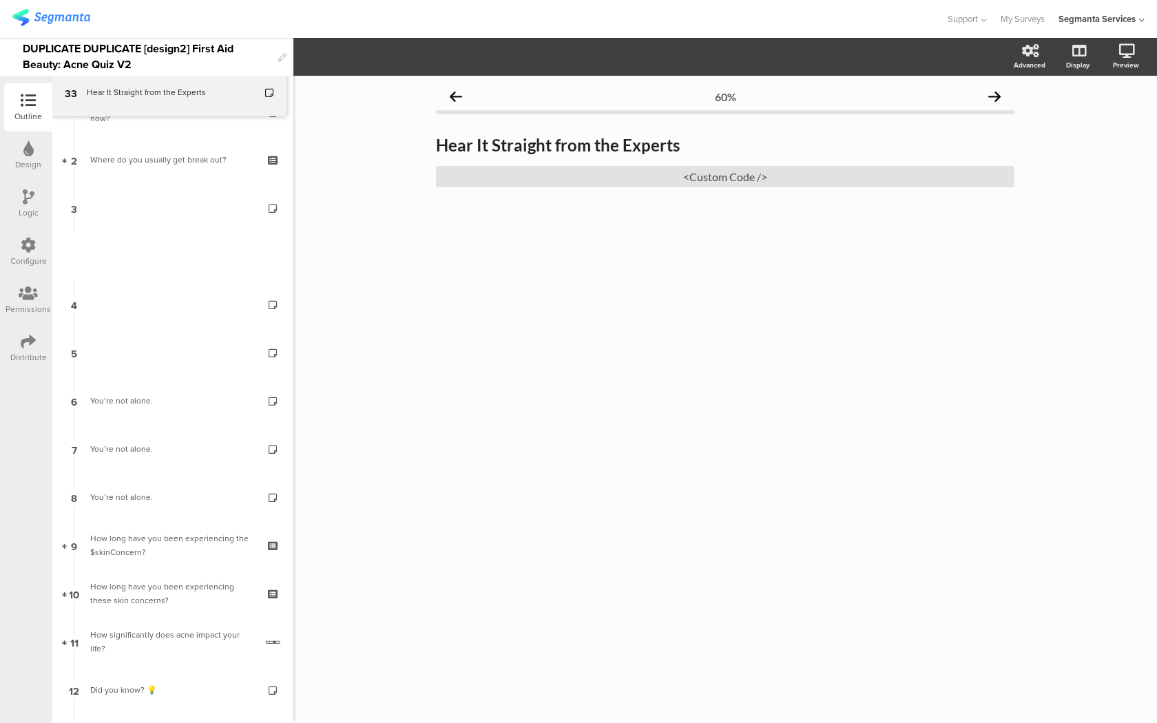
scroll to position [0, 0]
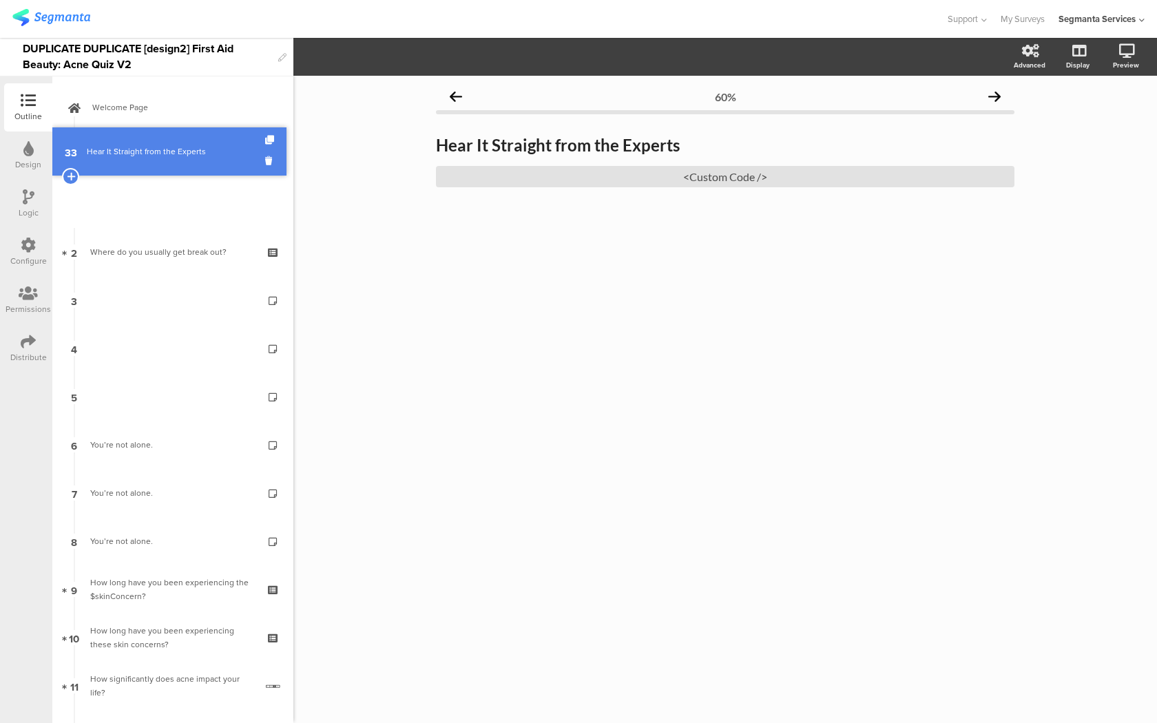
drag, startPoint x: 117, startPoint y: 403, endPoint x: 161, endPoint y: 140, distance: 266.7
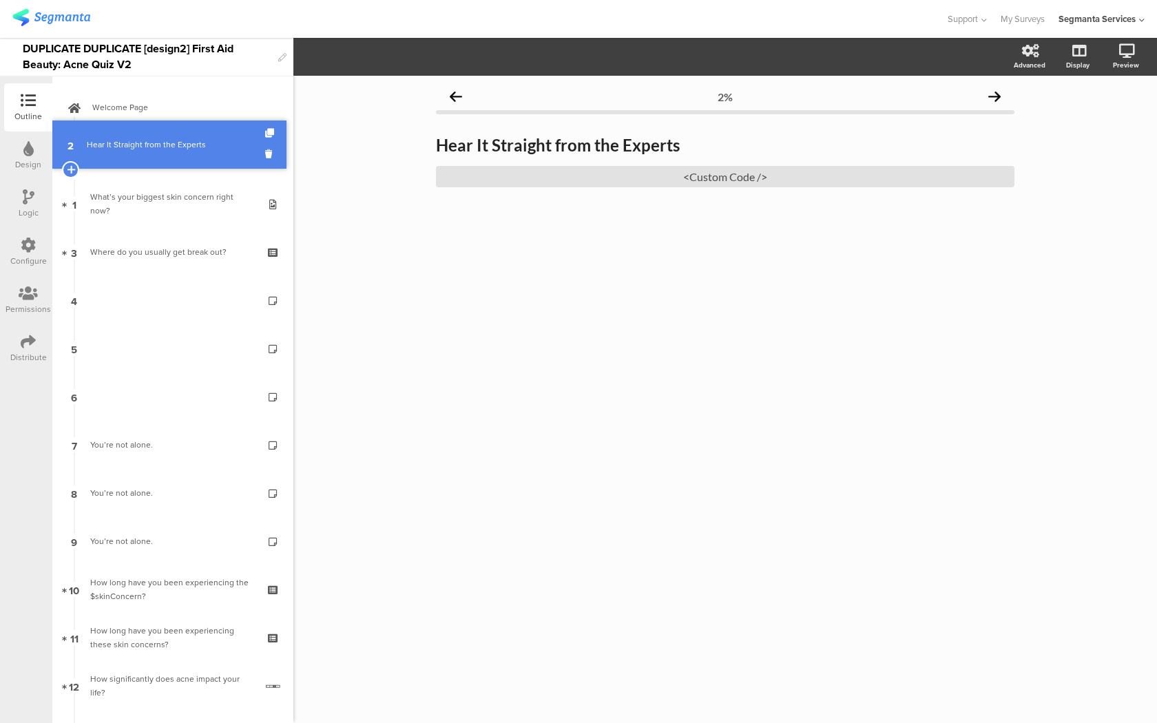
drag, startPoint x: 149, startPoint y: 195, endPoint x: 147, endPoint y: 136, distance: 59.2
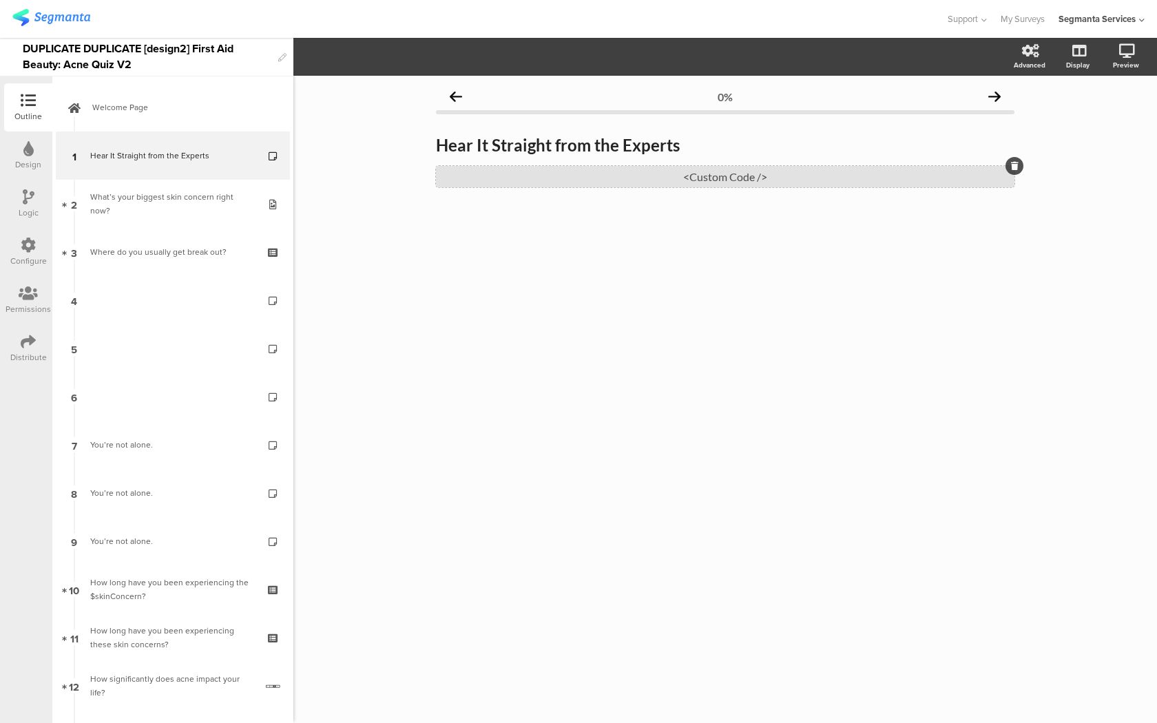
click at [483, 182] on div "<Custom Code />" at bounding box center [725, 176] width 578 height 21
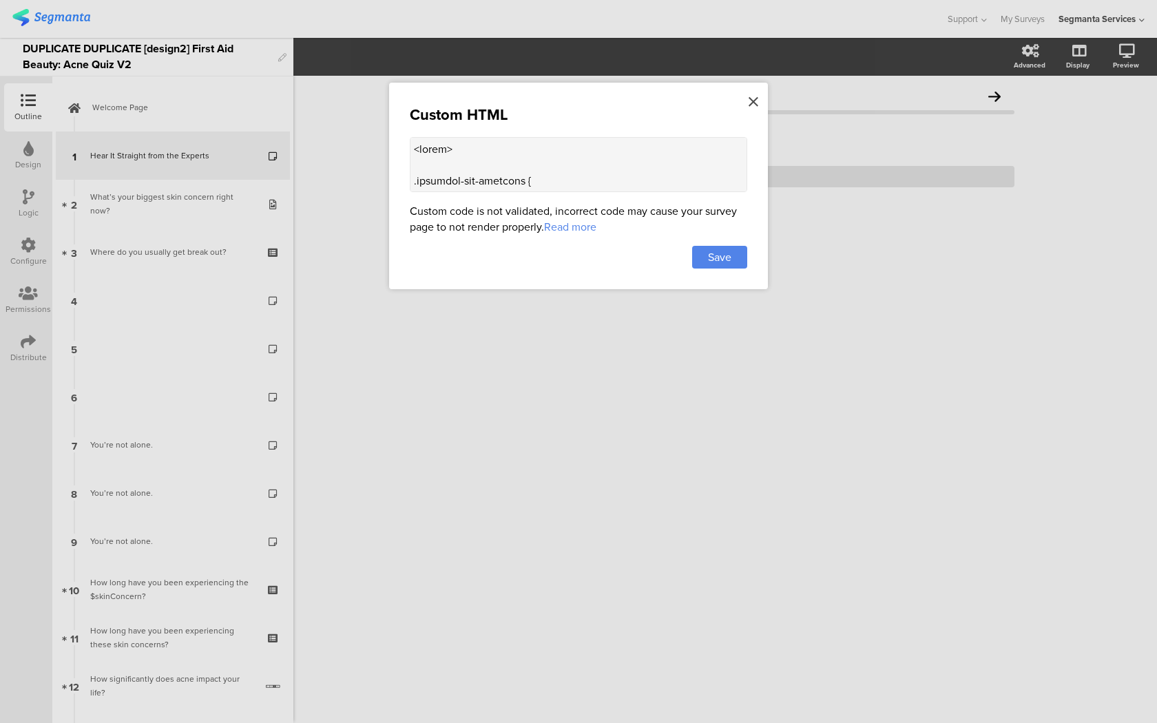
click at [758, 99] on div at bounding box center [753, 101] width 12 height 25
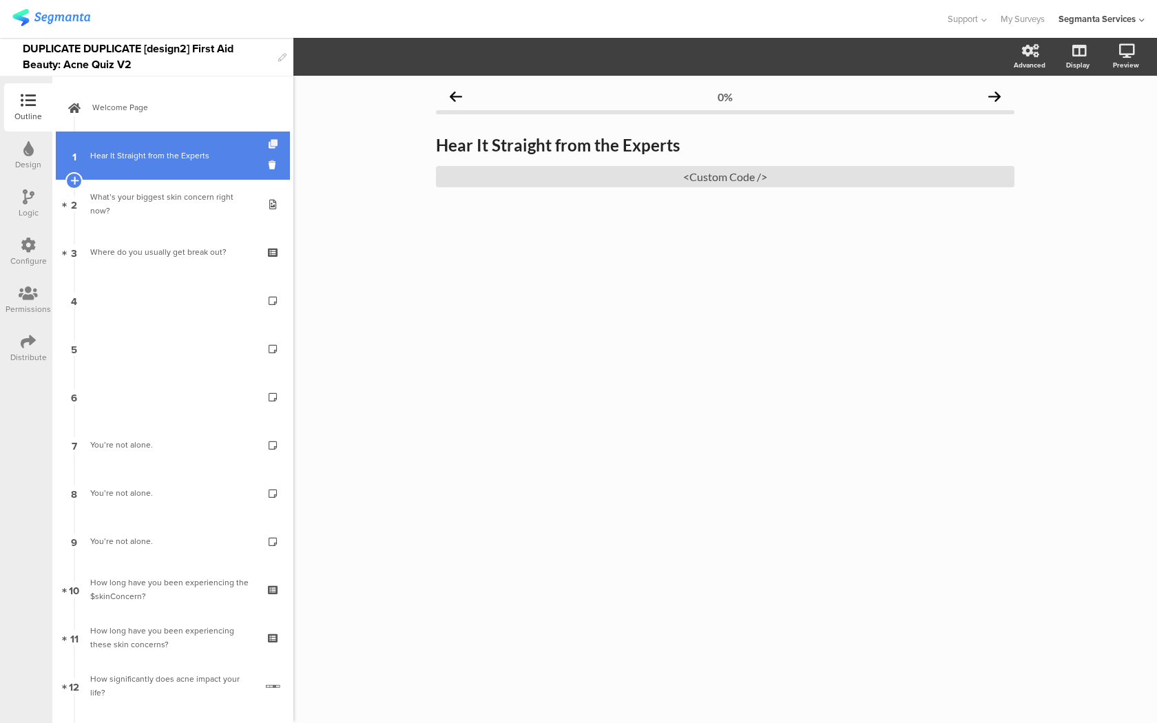
click at [273, 146] on icon at bounding box center [274, 144] width 12 height 9
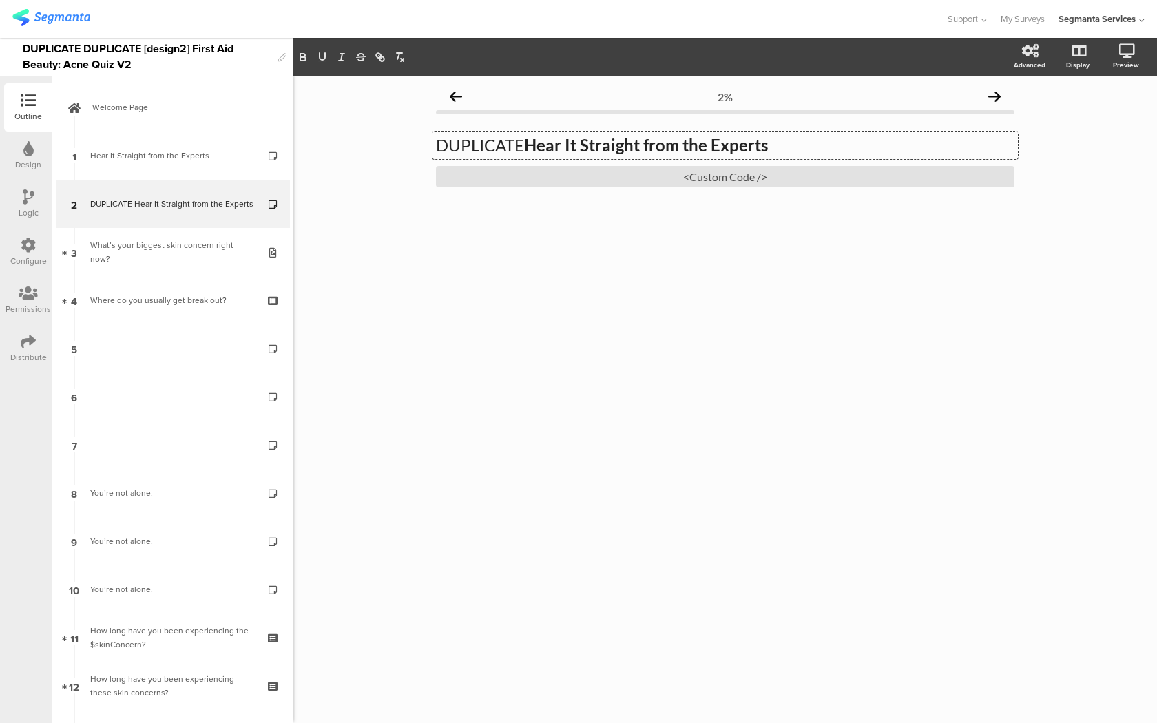
drag, startPoint x: 526, startPoint y: 145, endPoint x: 410, endPoint y: 141, distance: 116.4
click at [410, 141] on div "2% DUPLICATE Hear It Straight from the Experts DUPLICATE Hear It Straight from …" at bounding box center [724, 399] width 863 height 647
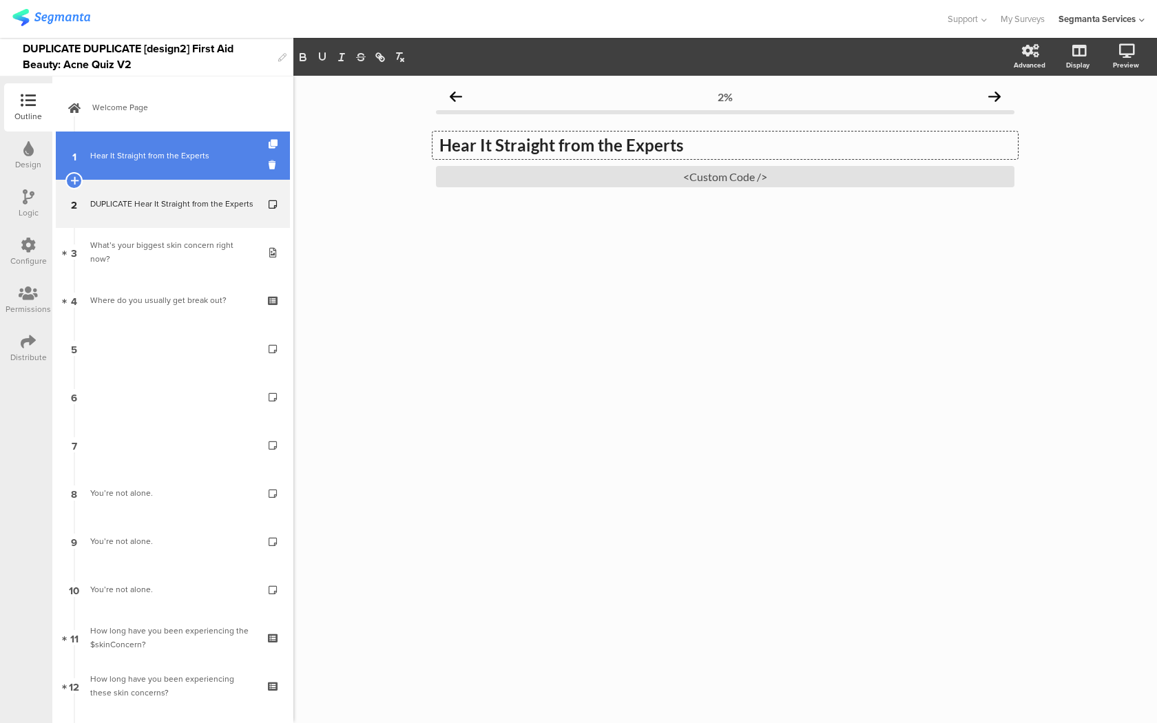
click at [242, 156] on div "Hear It Straight from the Experts" at bounding box center [172, 156] width 165 height 14
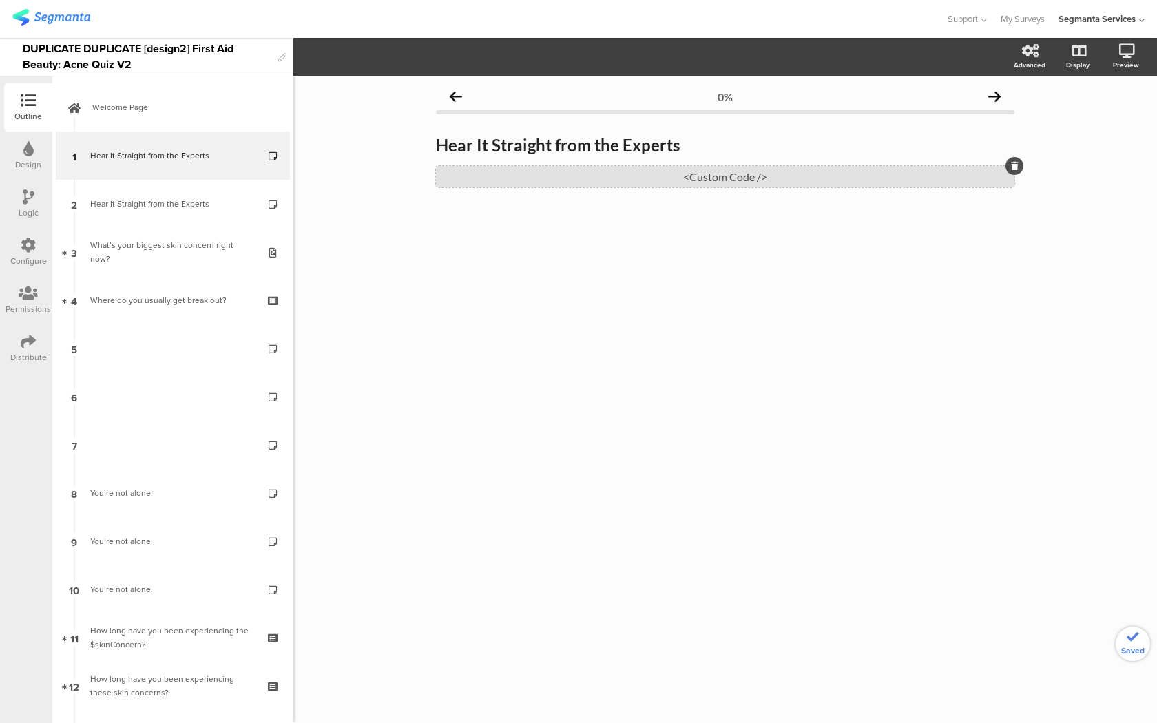
click at [531, 173] on div "<Custom Code />" at bounding box center [725, 176] width 578 height 21
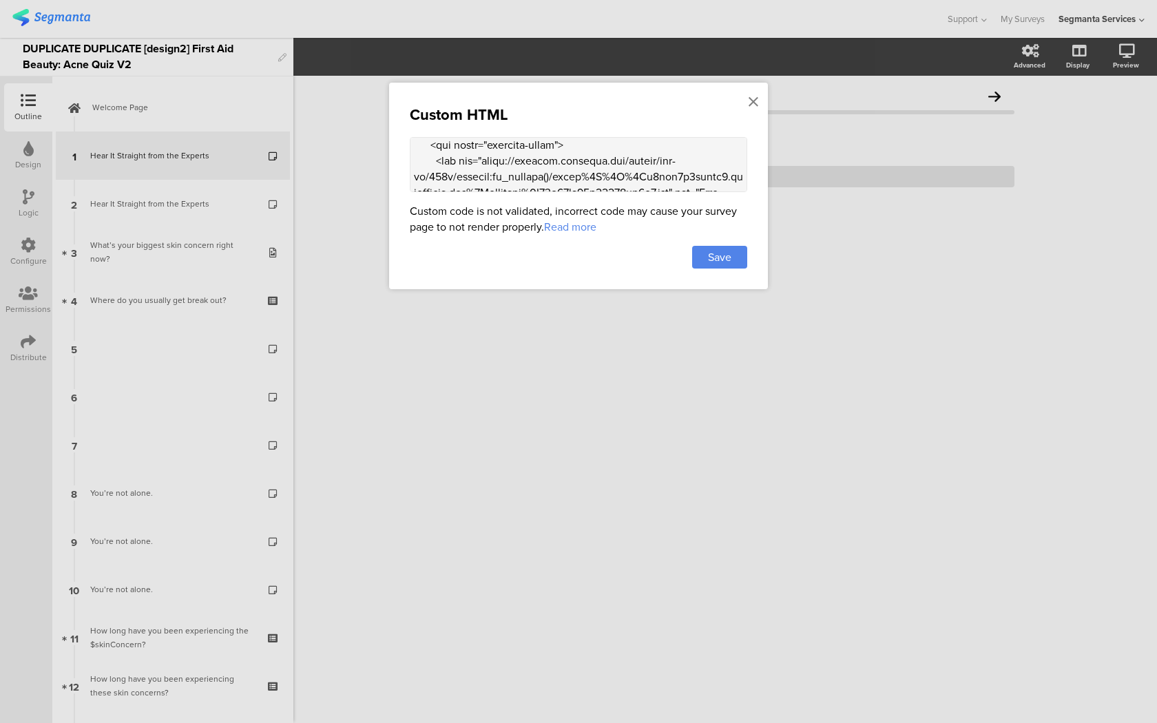
scroll to position [1429, 0]
drag, startPoint x: 412, startPoint y: 171, endPoint x: 444, endPoint y: 299, distance: 132.1
click at [444, 299] on div "Custom HTML Custom code is not validated, incorrect code may cause your survey …" at bounding box center [578, 361] width 1157 height 723
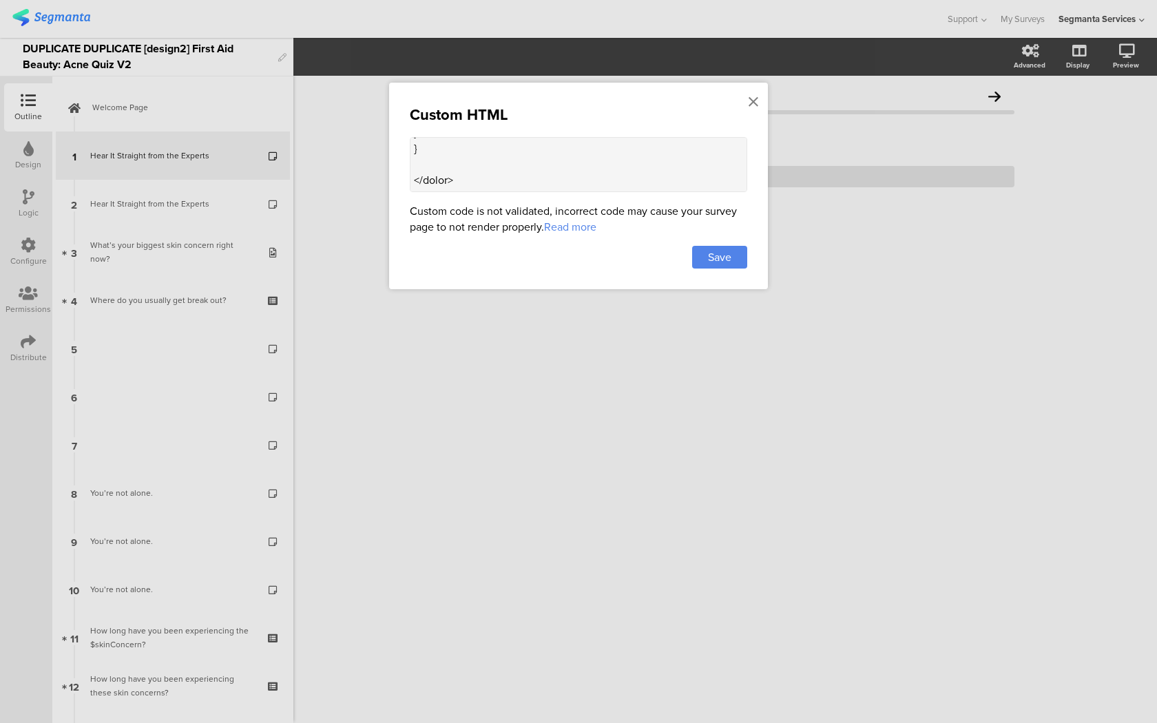
paste textarea "<style> .carousel-pagination { margin-top: 15px; display: flex; justify-content…"
type textarea "<style> .progress-bar-segments { display: none !important; } .animated-router-v…"
click at [741, 260] on div "Save" at bounding box center [719, 257] width 55 height 23
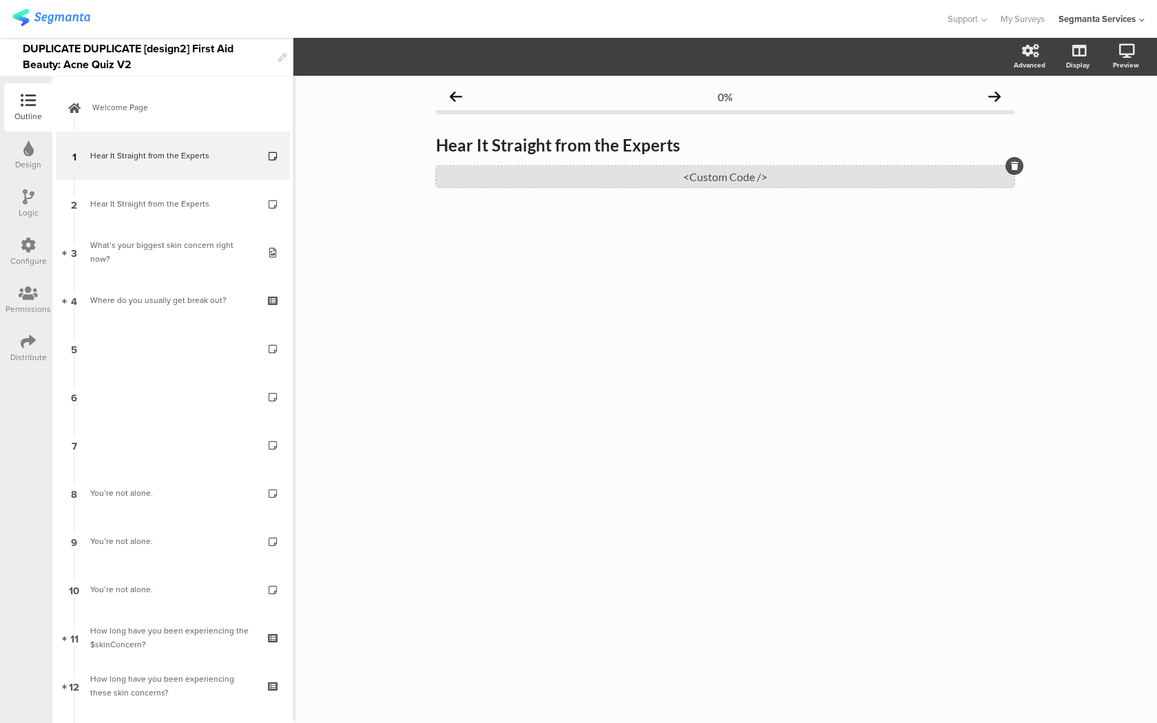
click at [548, 186] on div "<Custom Code />" at bounding box center [725, 176] width 578 height 21
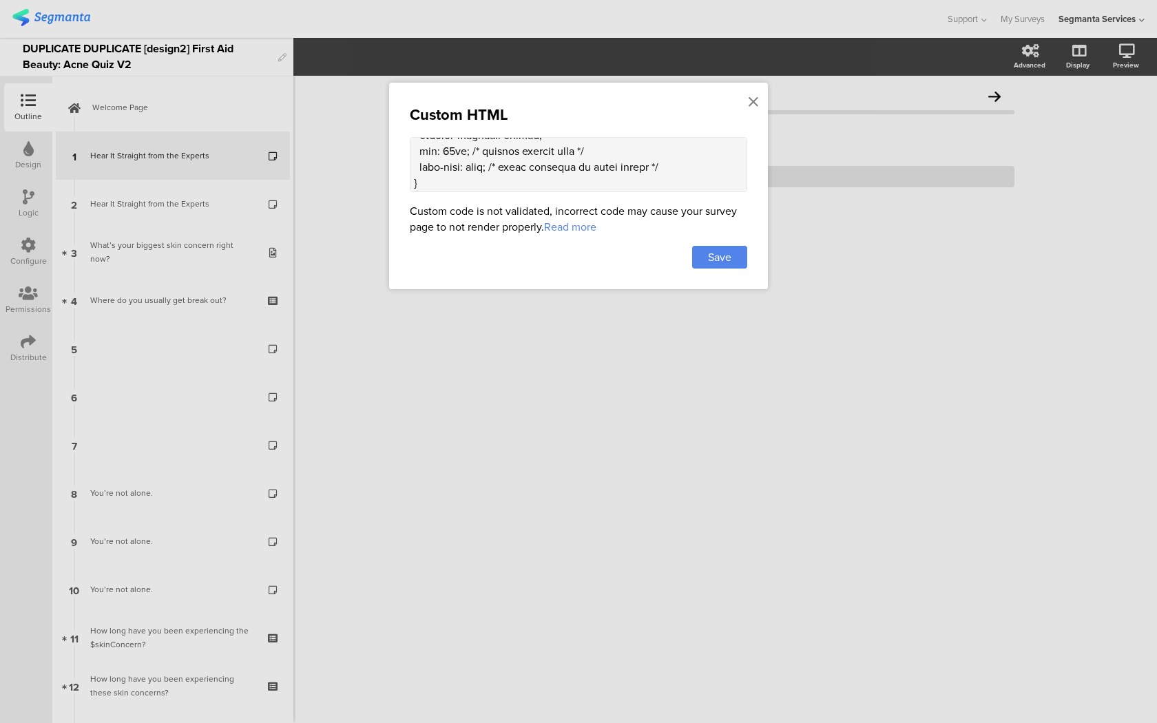
scroll to position [1443, 0]
drag, startPoint x: 419, startPoint y: 145, endPoint x: 419, endPoint y: 448, distance: 302.9
click at [419, 448] on div "Custom HTML Custom code is not validated, incorrect code may cause your survey …" at bounding box center [578, 361] width 1157 height 723
paste textarea "<div class="carousel-container"> <div class="carousel"> <div class="carousel-sl…"
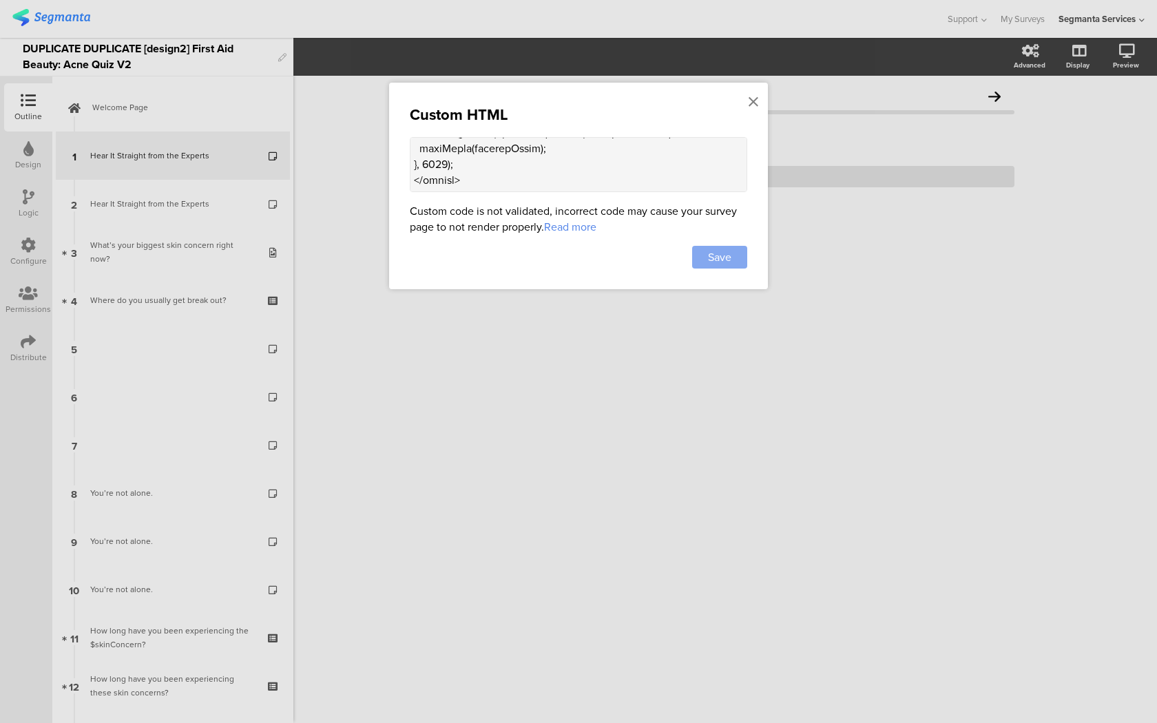
type textarea "<style> .progress-bar-segments { display: none !important; } .animated-router-v…"
click at [726, 258] on span "Save" at bounding box center [719, 257] width 23 height 16
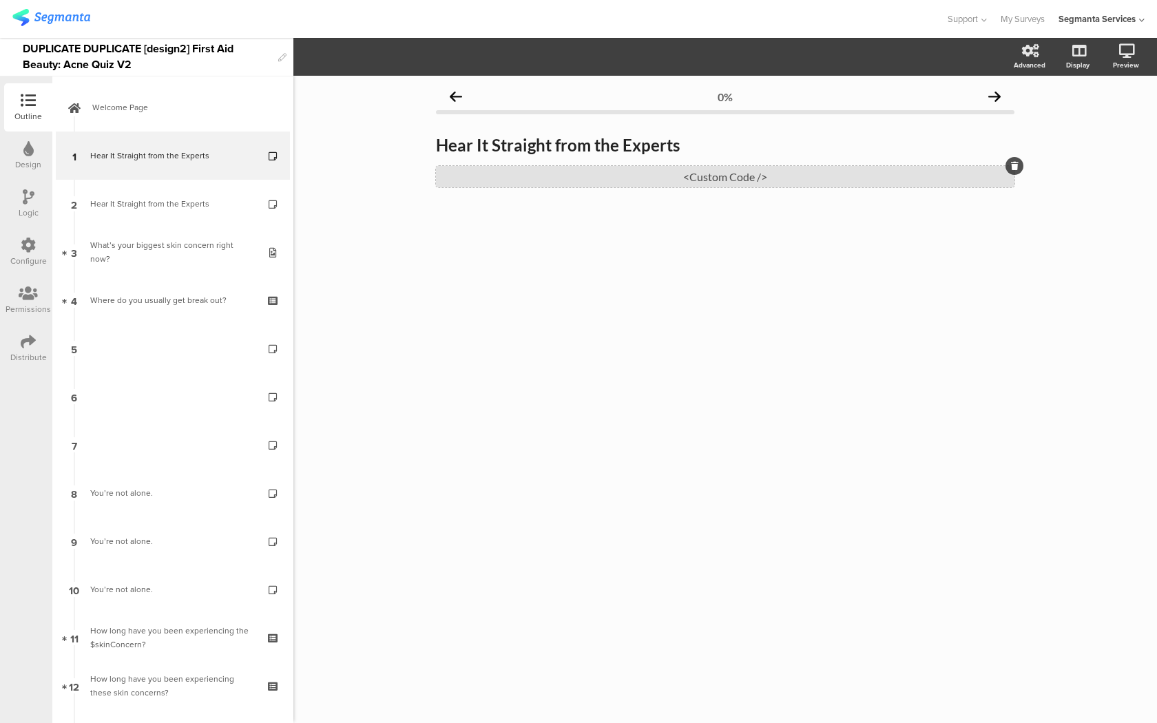
click at [533, 182] on div "<Custom Code />" at bounding box center [725, 176] width 578 height 21
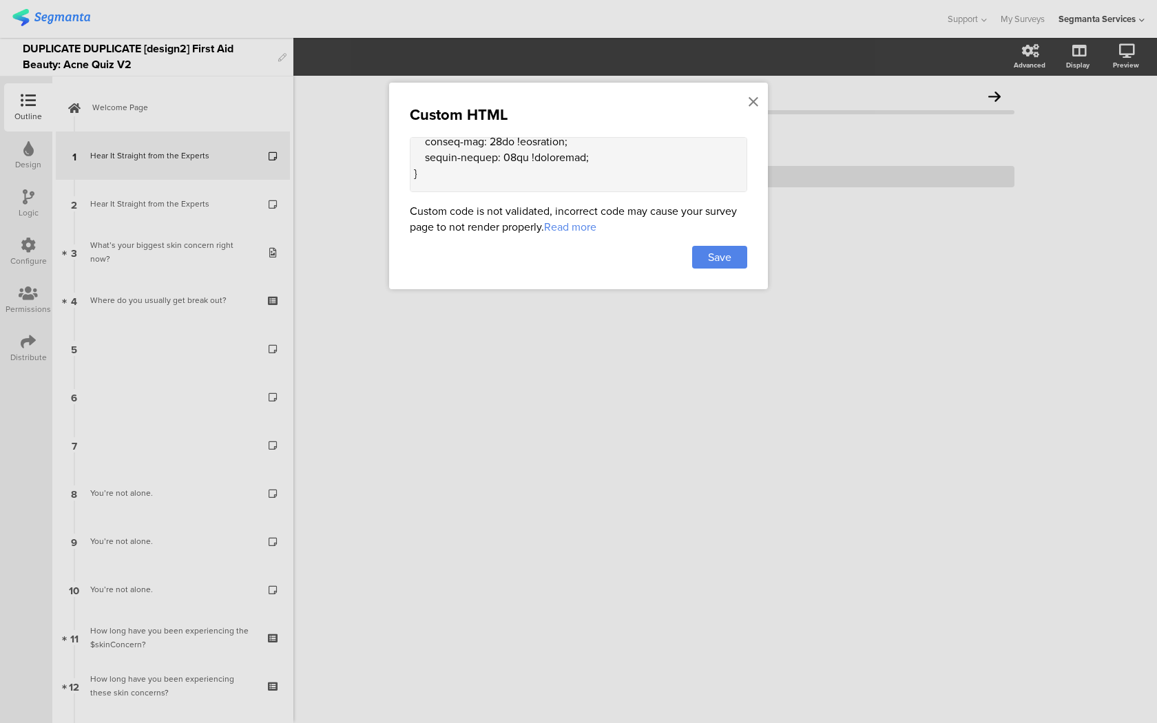
scroll to position [690, 0]
click at [760, 101] on div "Custom HTML Custom code is not validated, incorrect code may cause your survey …" at bounding box center [578, 186] width 379 height 207
click at [750, 101] on icon at bounding box center [753, 101] width 10 height 15
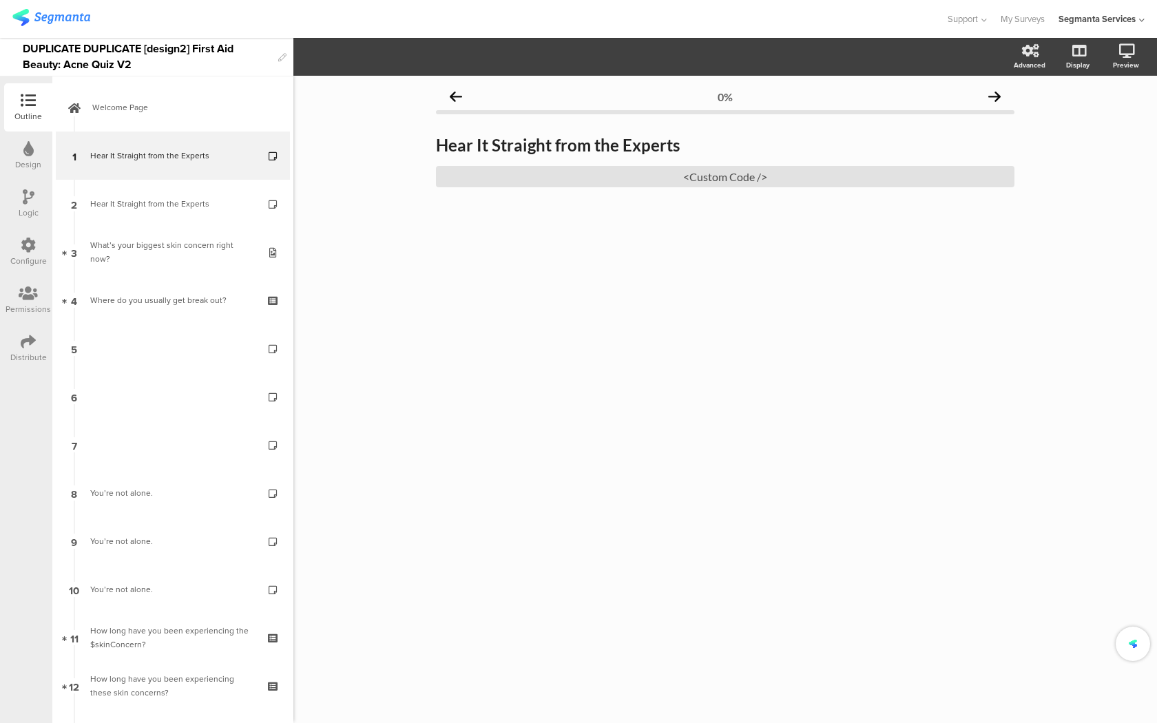
click at [273, 144] on icon at bounding box center [274, 144] width 12 height 9
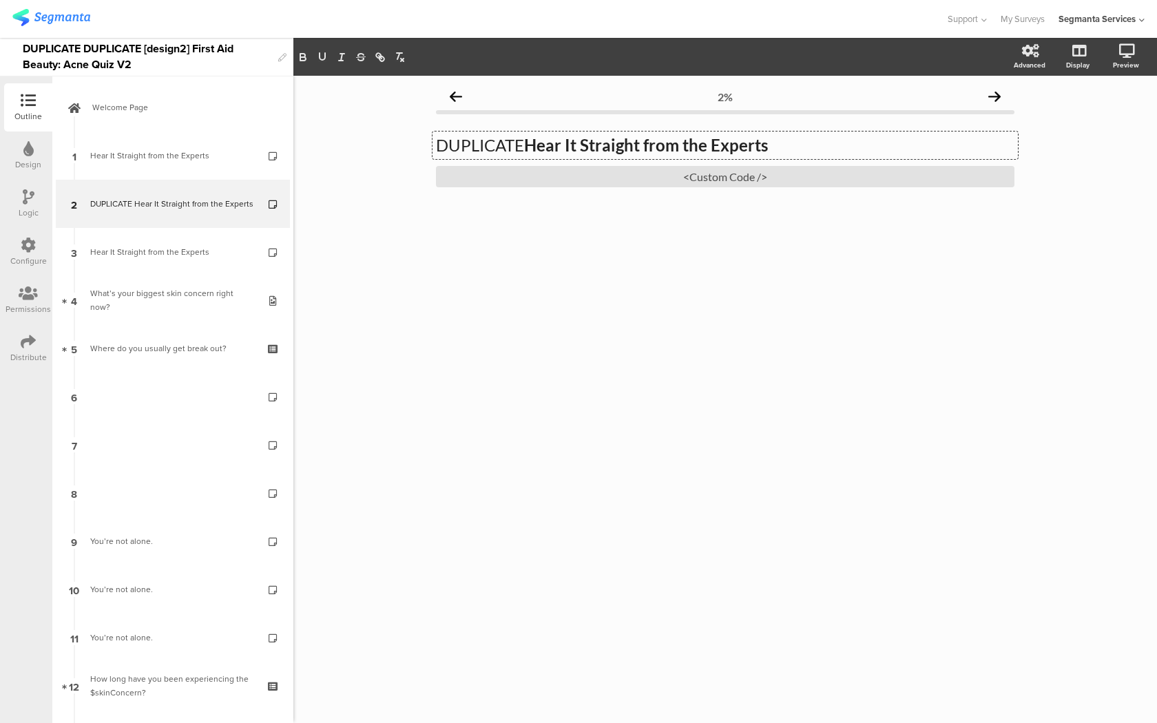
drag, startPoint x: 527, startPoint y: 142, endPoint x: 437, endPoint y: 139, distance: 90.2
click at [437, 139] on div "DUPLICATE Hear It Straight from the Experts DUPLICATE Hear It Straight from the…" at bounding box center [724, 145] width 585 height 28
click at [488, 170] on div "<Custom Code />" at bounding box center [725, 176] width 578 height 21
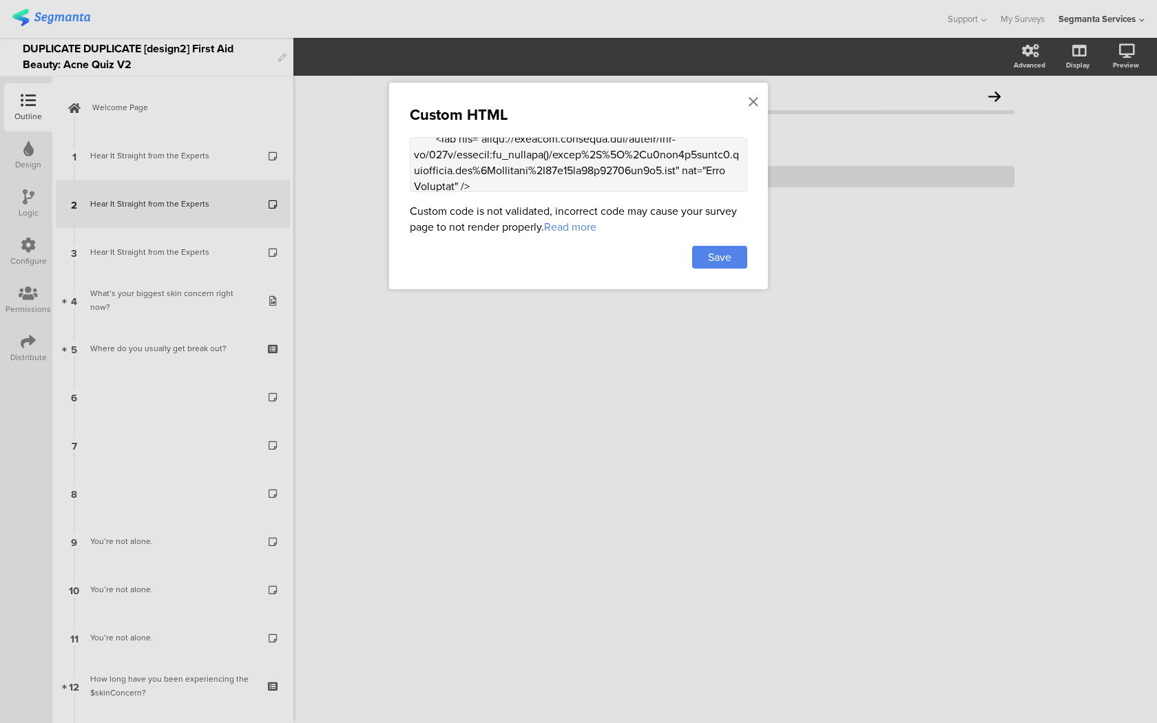
scroll to position [1424, 0]
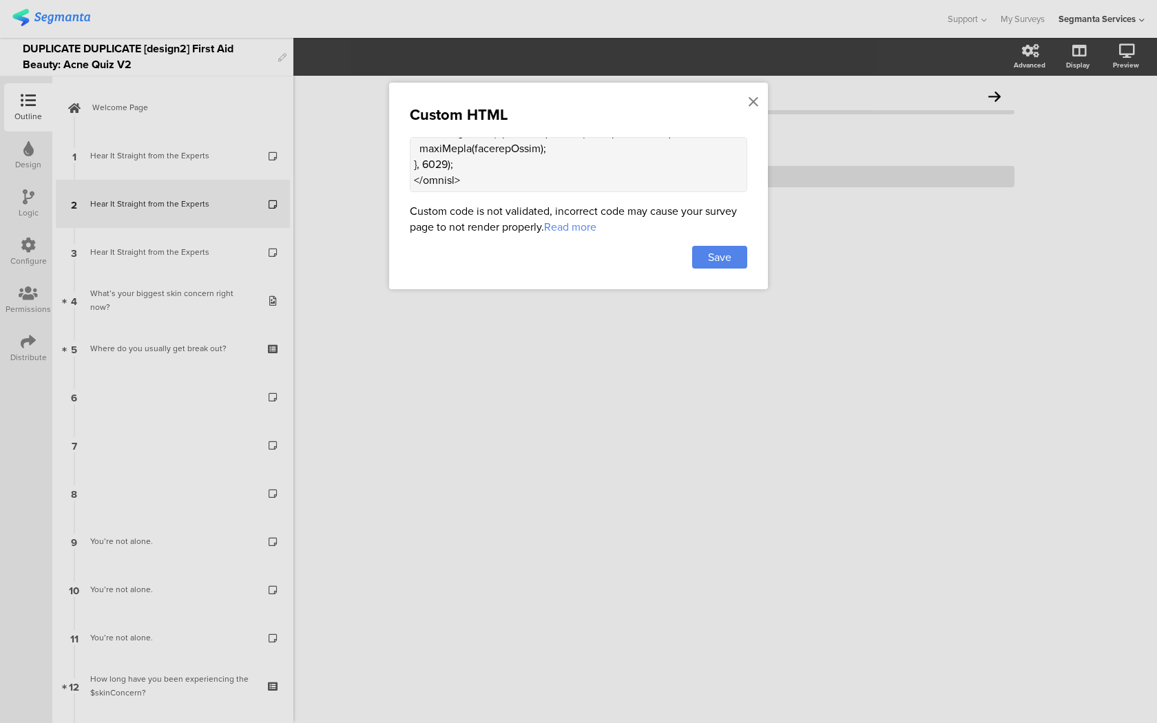
drag, startPoint x: 413, startPoint y: 146, endPoint x: 415, endPoint y: 418, distance: 271.9
click at [415, 418] on div "Custom HTML Custom code is not validated, incorrect code may cause your survey …" at bounding box center [578, 361] width 1157 height 723
paste textarea "<div class="carousel-container"> <div class="carousel"> <div class="carousel-sl…"
type textarea "<style> .progress-bar-segments { display: none !important; } .animated-router-v…"
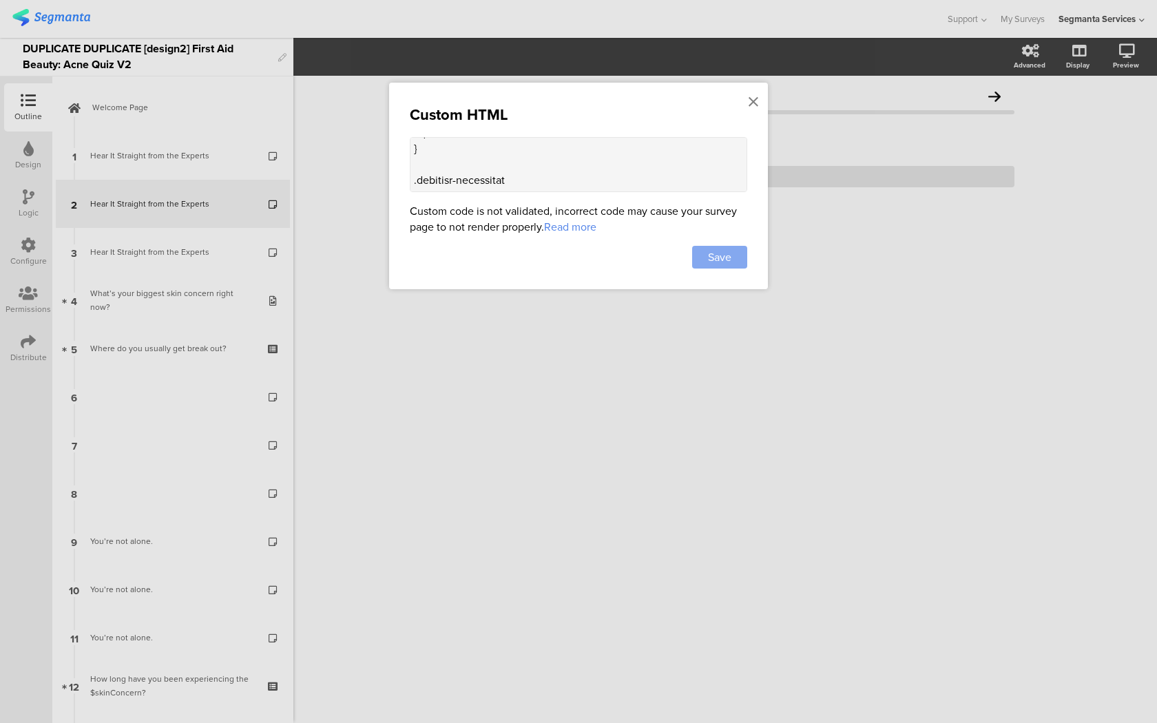
click at [733, 255] on div "Save" at bounding box center [719, 257] width 55 height 23
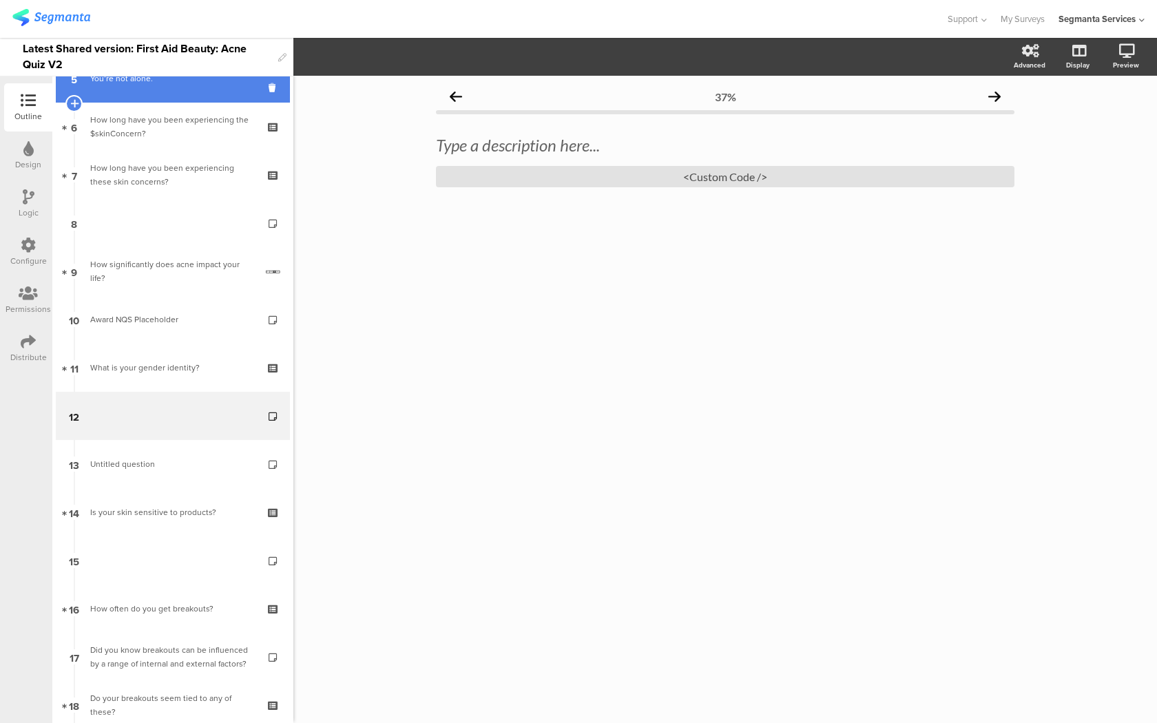
scroll to position [286, 0]
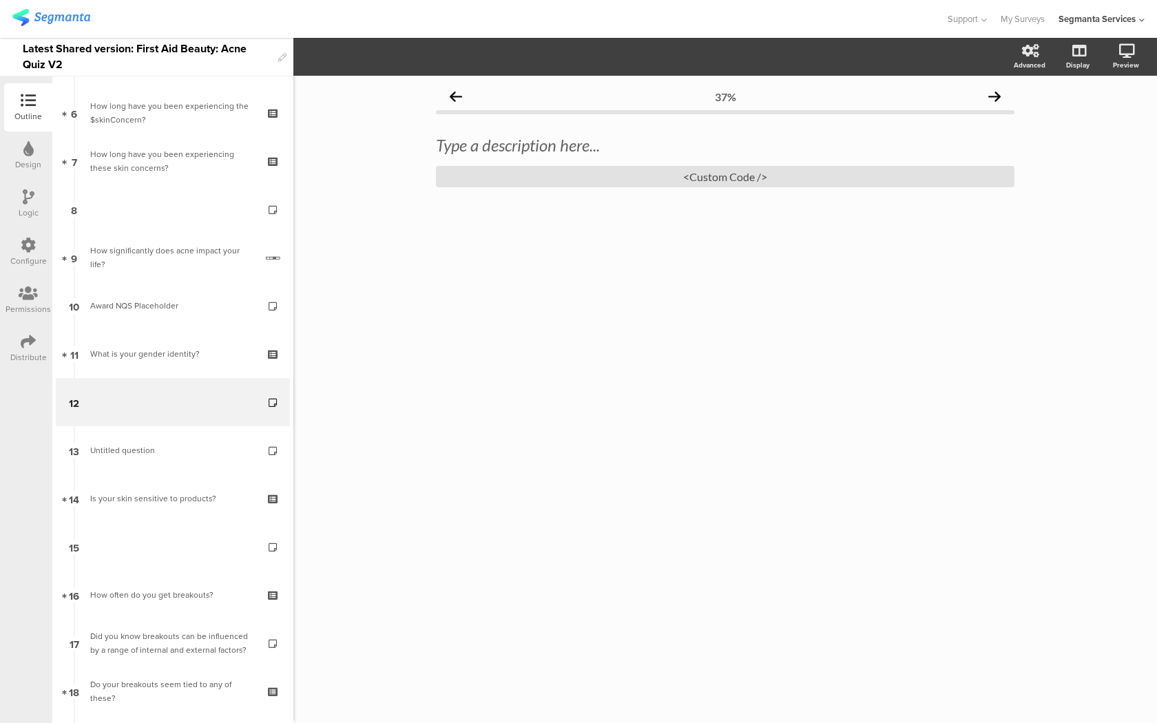
scroll to position [286, 0]
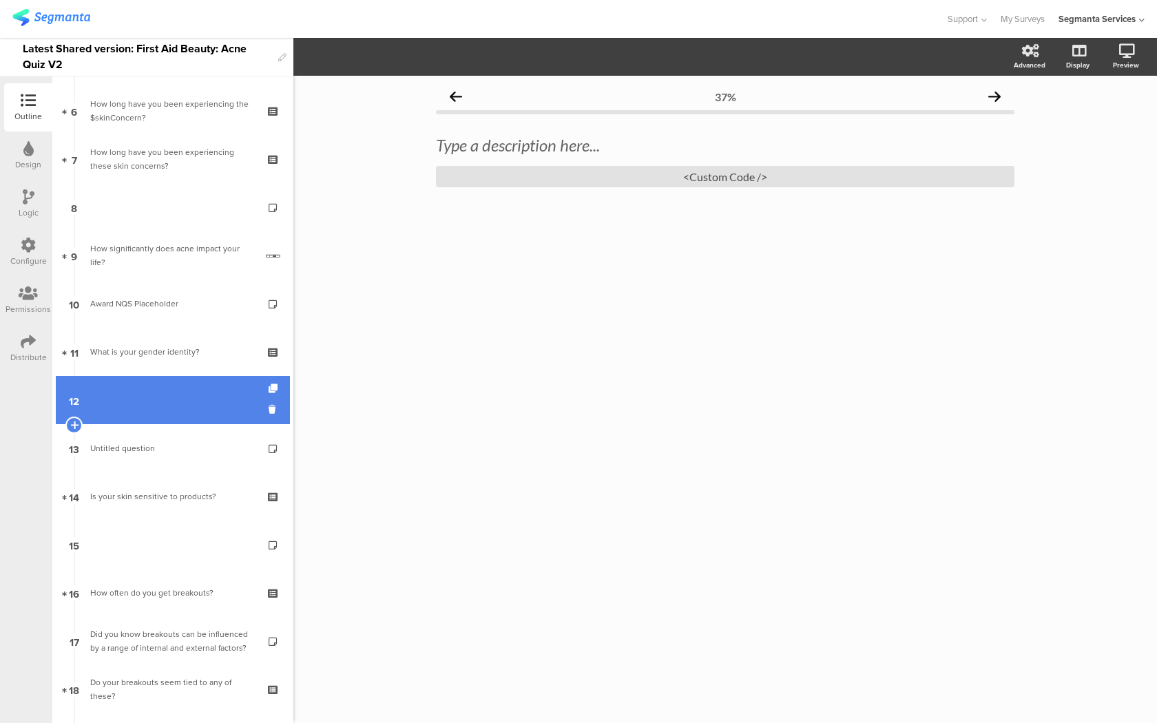
click at [149, 403] on link "12" at bounding box center [173, 400] width 234 height 48
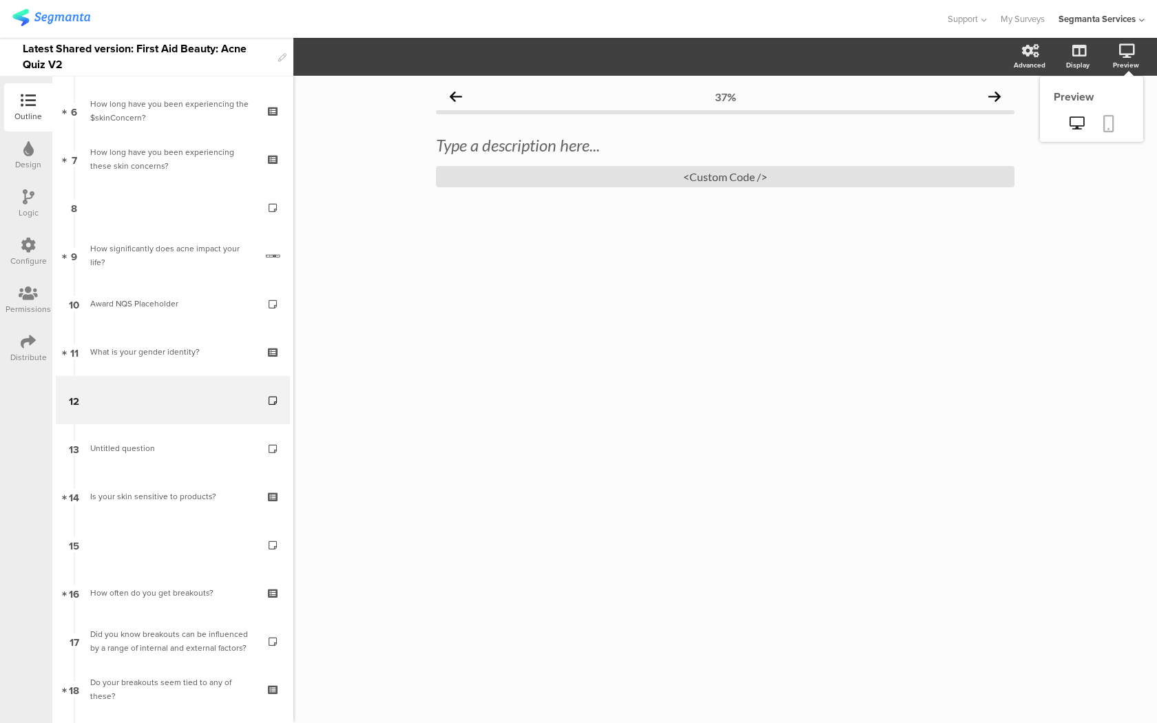
click at [1102, 116] on link at bounding box center [1108, 125] width 30 height 26
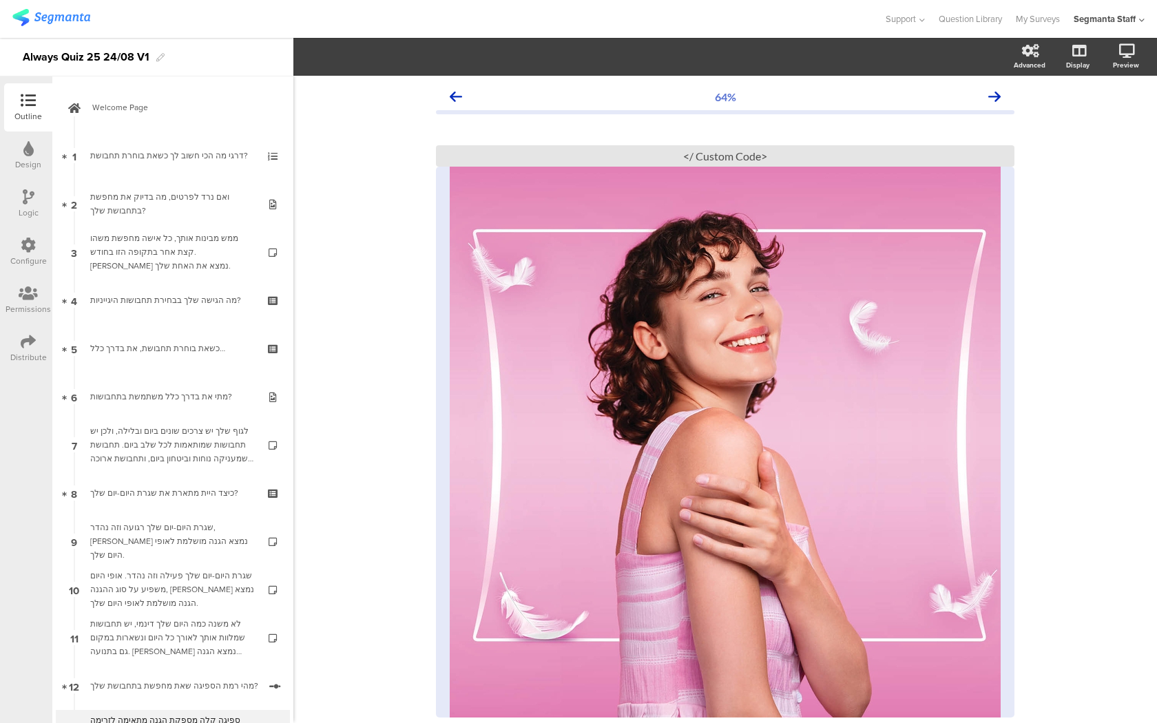
scroll to position [334, 0]
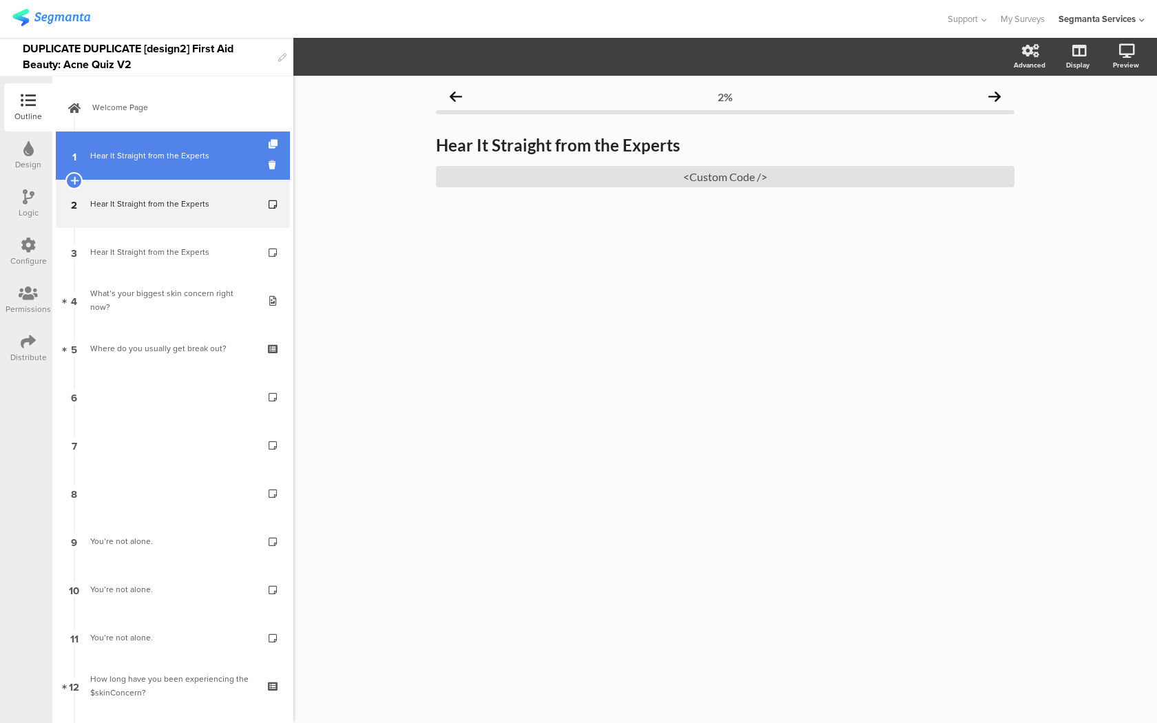
click at [127, 155] on div "Hear It Straight from the Experts" at bounding box center [172, 156] width 165 height 14
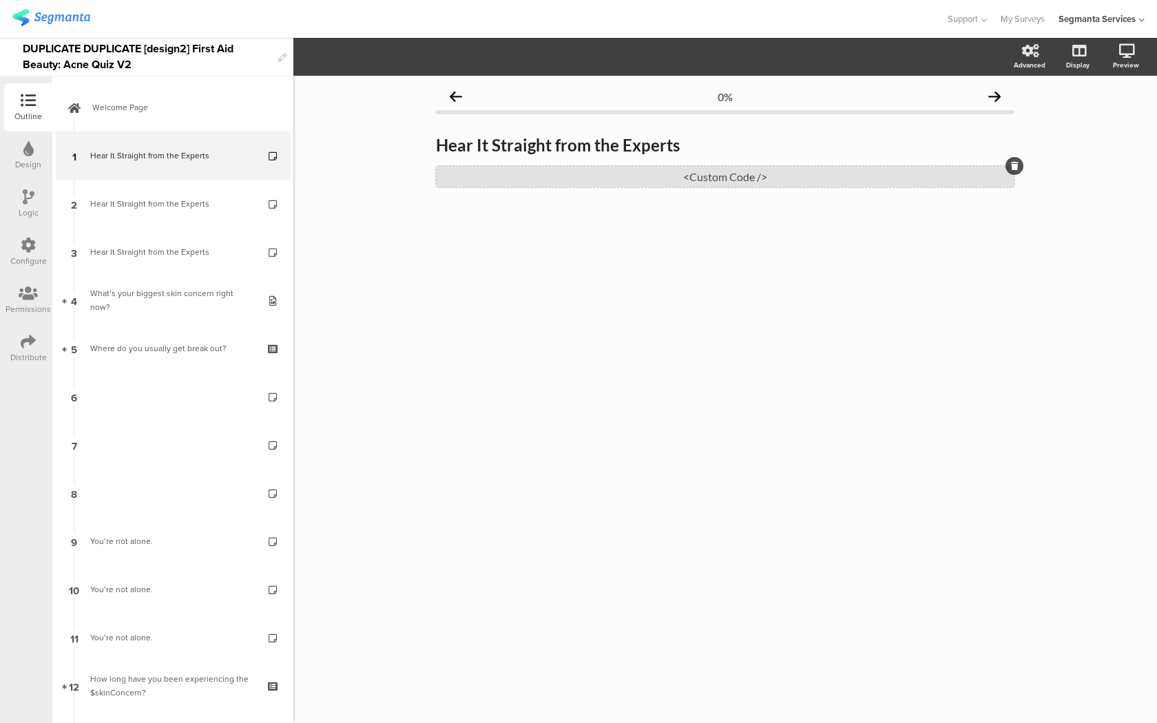
click at [483, 178] on div "<Custom Code />" at bounding box center [725, 176] width 578 height 21
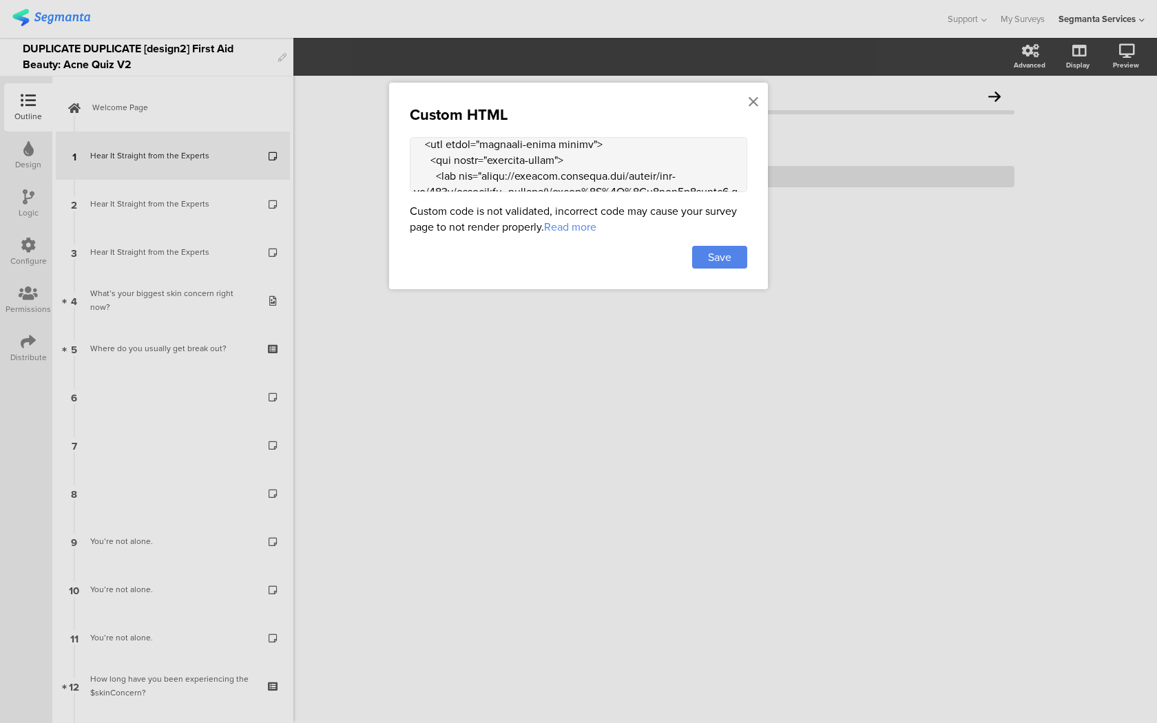
scroll to position [1379, 0]
drag, startPoint x: 412, startPoint y: 182, endPoint x: 410, endPoint y: 370, distance: 188.0
click at [410, 370] on div "Custom HTML Custom code is not validated, incorrect code may cause your survey …" at bounding box center [578, 361] width 1157 height 723
paste textarea "<div class="carousel-container"> <div class="carousel"> <div class="carousel-sl…"
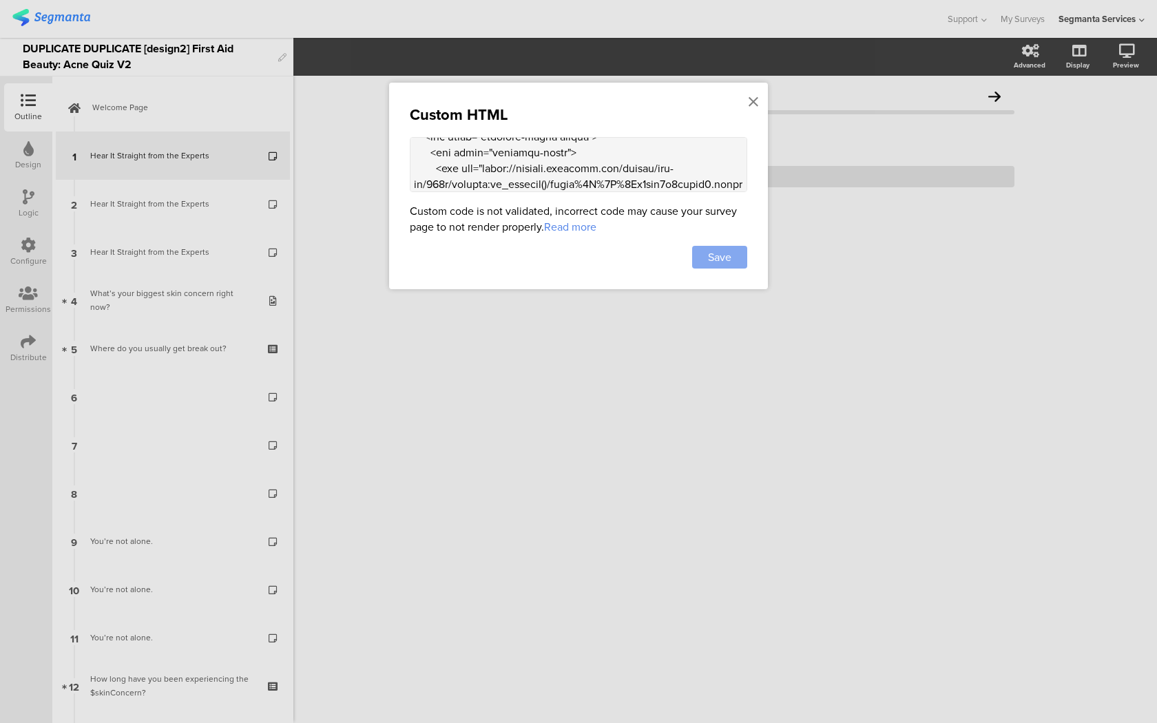
type textarea "<style> .progress-bar-segments { display: none !important; } .animated-router-v…"
click at [708, 255] on span "Save" at bounding box center [719, 257] width 23 height 16
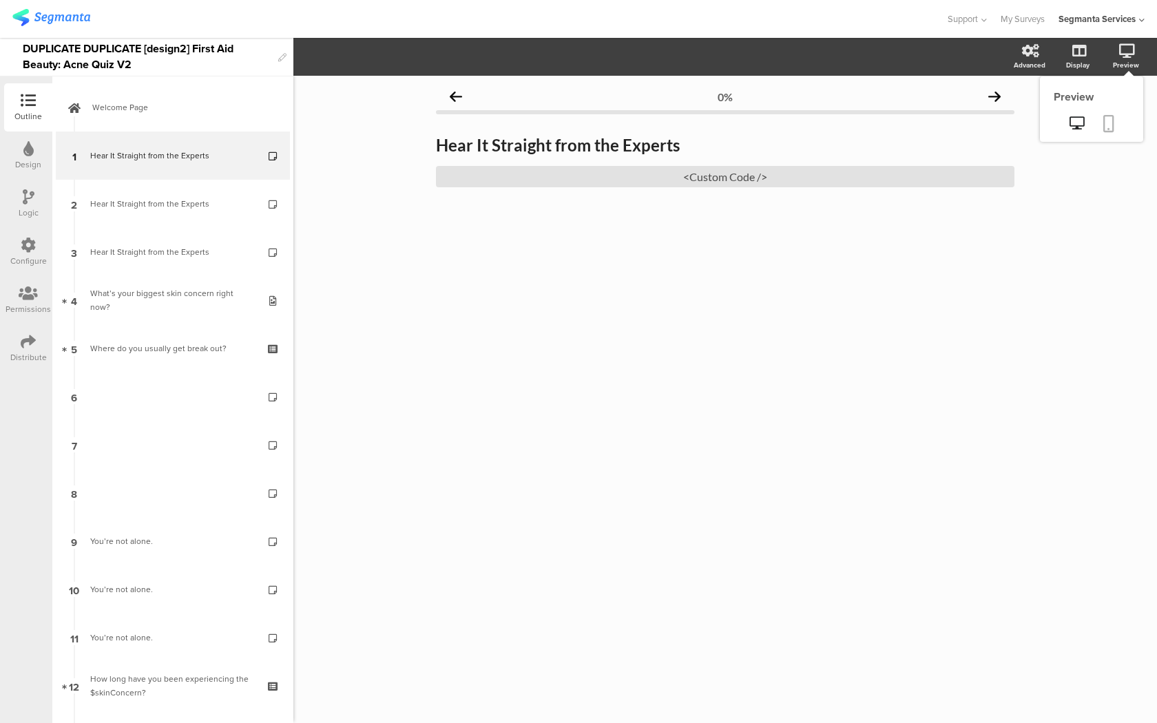
click at [1110, 113] on link at bounding box center [1108, 125] width 30 height 26
click at [502, 189] on div "Hear It Straight from the Experts Hear It Straight from the Experts <Custom Cod…" at bounding box center [725, 161] width 578 height 80
click at [501, 179] on div "<Custom Code />" at bounding box center [725, 176] width 578 height 21
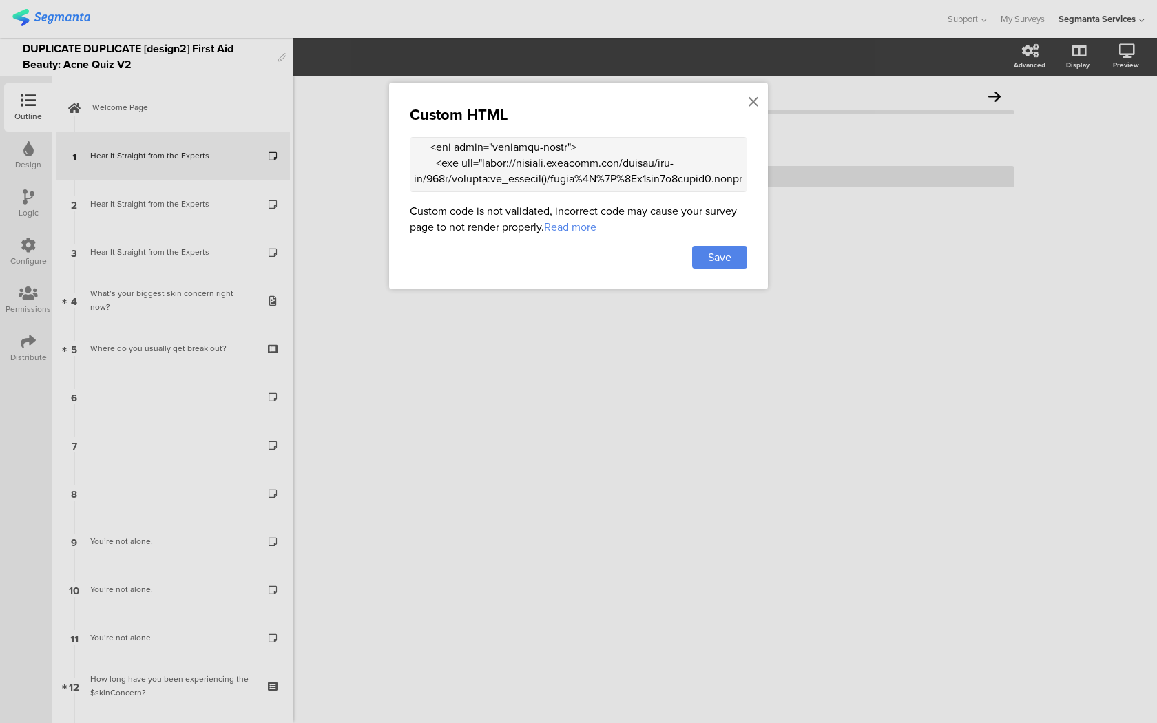
scroll to position [1378, 0]
click at [430, 162] on textarea at bounding box center [578, 164] width 337 height 55
drag, startPoint x: 423, startPoint y: 170, endPoint x: 394, endPoint y: 478, distance: 309.0
click at [394, 478] on div "Custom HTML Custom code is not validated, incorrect code may cause your survey …" at bounding box center [578, 361] width 1157 height 723
paste textarea "<div class="carousel-container"> <div class="carousel"> <div class="carousel-sl…"
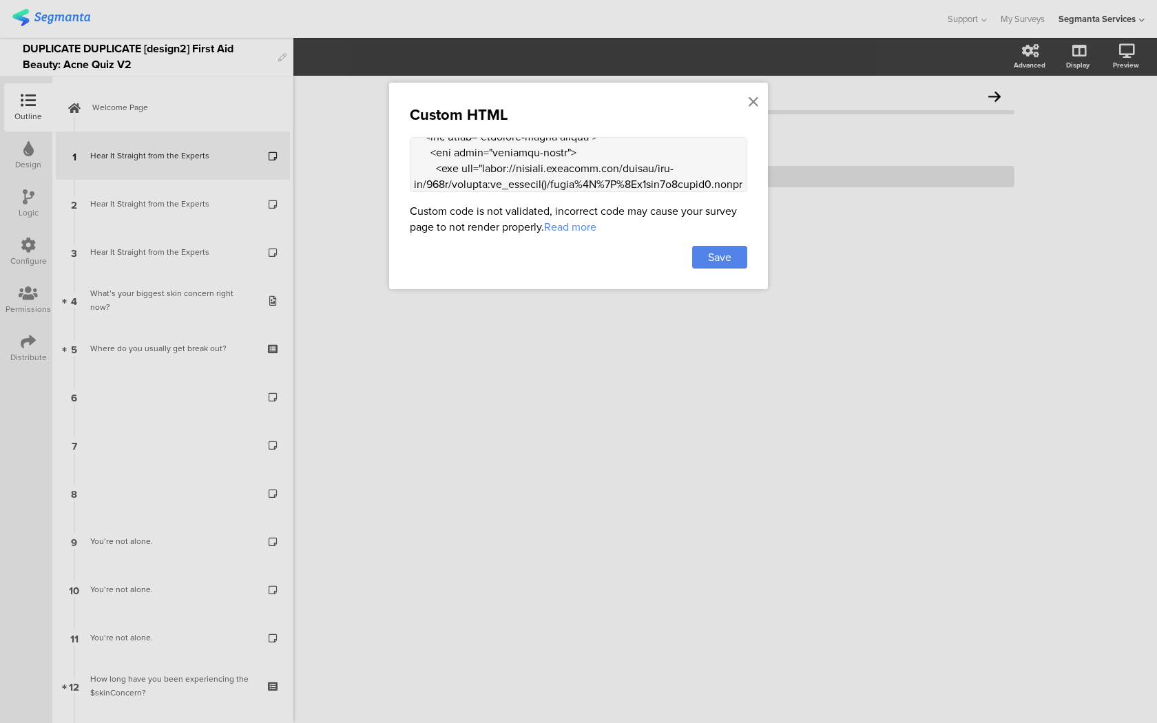
scroll to position [4527, 0]
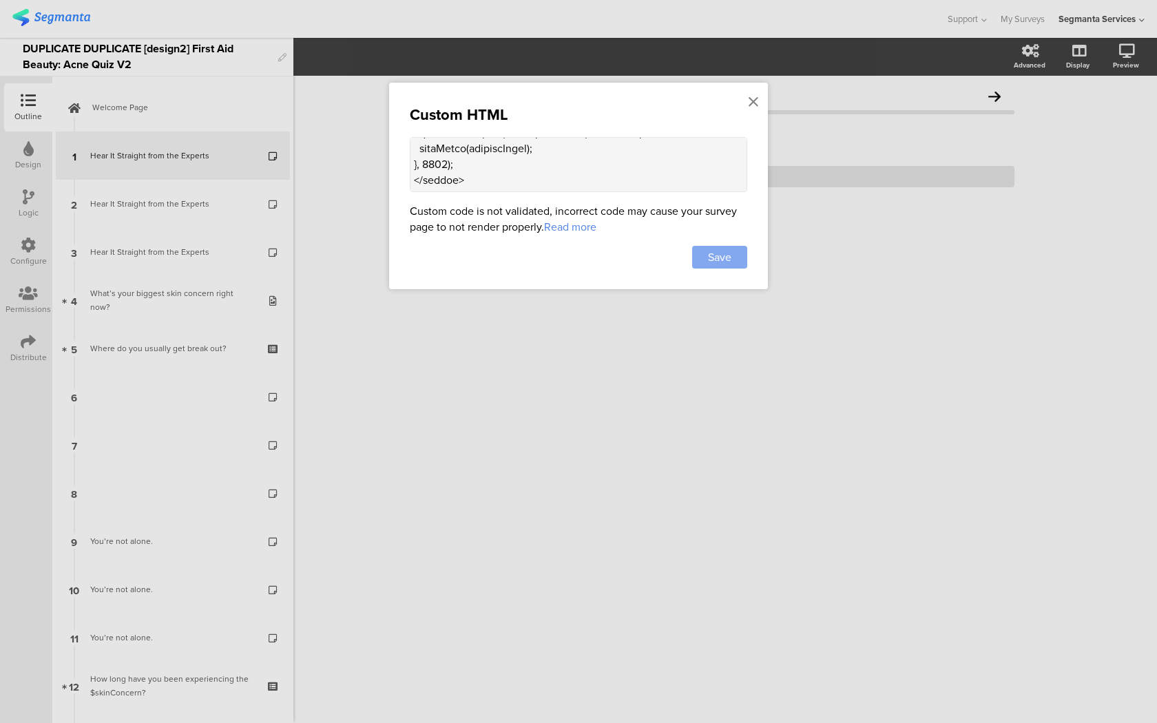
type textarea "<style> .progress-bar-segments { display: none !important; } .animated-router-v…"
click at [720, 253] on span "Save" at bounding box center [719, 257] width 23 height 16
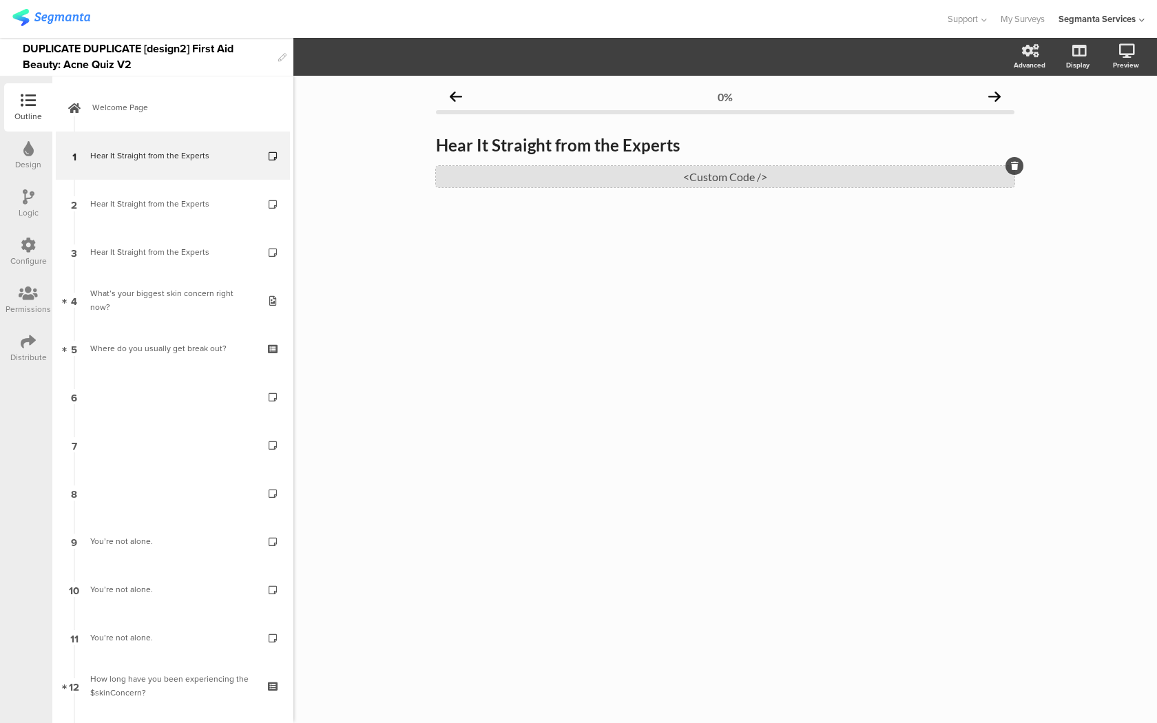
click at [638, 181] on div "<Custom Code />" at bounding box center [725, 176] width 578 height 21
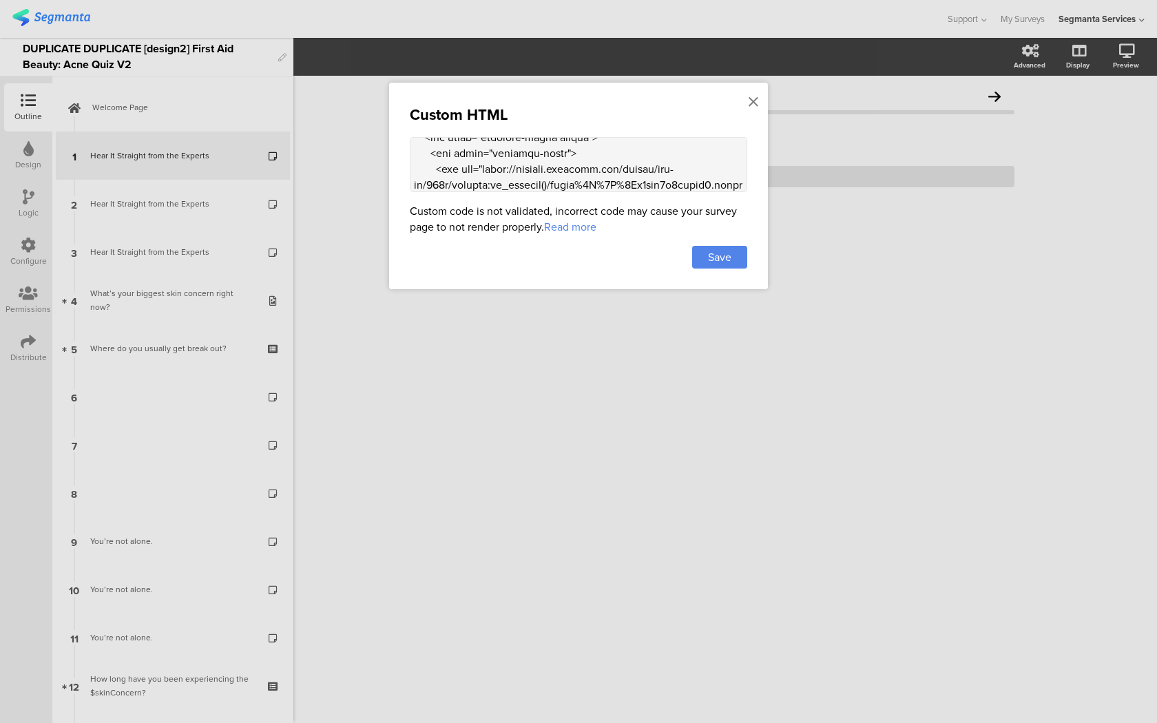
scroll to position [1373, 0]
click at [432, 163] on textarea at bounding box center [578, 164] width 337 height 55
drag, startPoint x: 416, startPoint y: 183, endPoint x: 396, endPoint y: 533, distance: 350.3
click at [396, 533] on div "Custom HTML Custom code is not validated, incorrect code may cause your survey …" at bounding box center [578, 361] width 1157 height 723
click at [485, 184] on textarea at bounding box center [578, 164] width 337 height 55
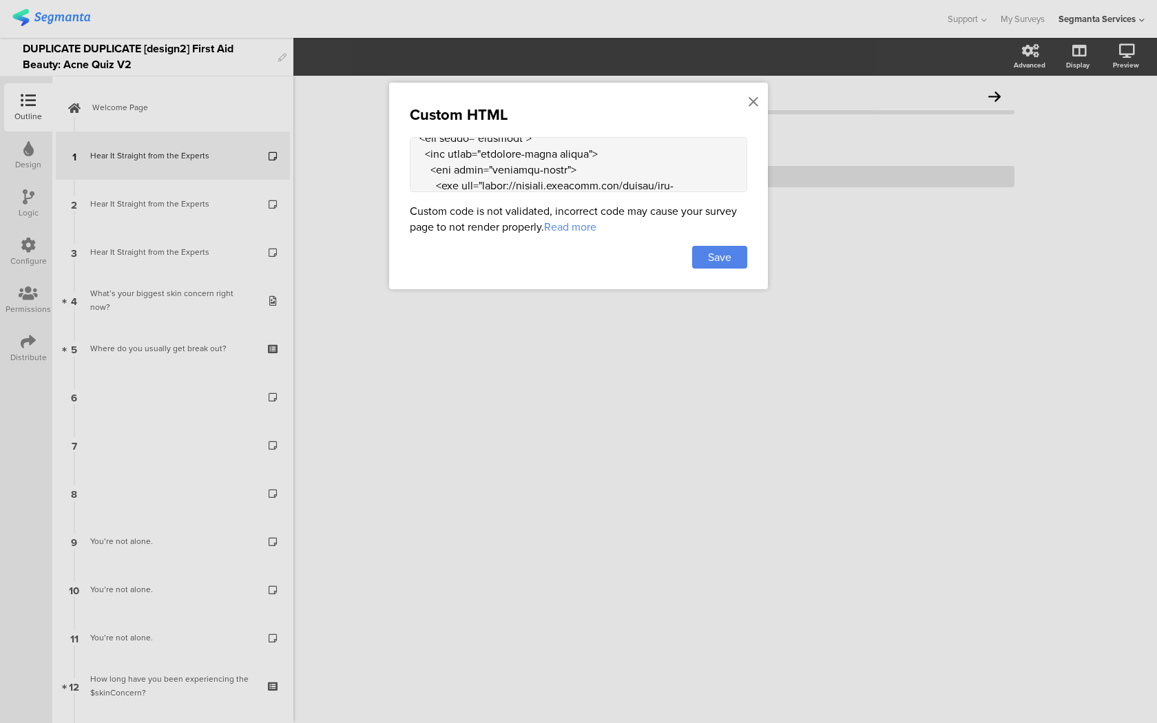
drag, startPoint x: 431, startPoint y: 180, endPoint x: 479, endPoint y: 365, distance: 191.4
click at [479, 365] on div "Custom HTML Custom code is not validated, incorrect code may cause your survey …" at bounding box center [578, 361] width 1157 height 723
click at [489, 166] on textarea at bounding box center [578, 164] width 337 height 55
drag, startPoint x: 415, startPoint y: 149, endPoint x: 462, endPoint y: 331, distance: 187.7
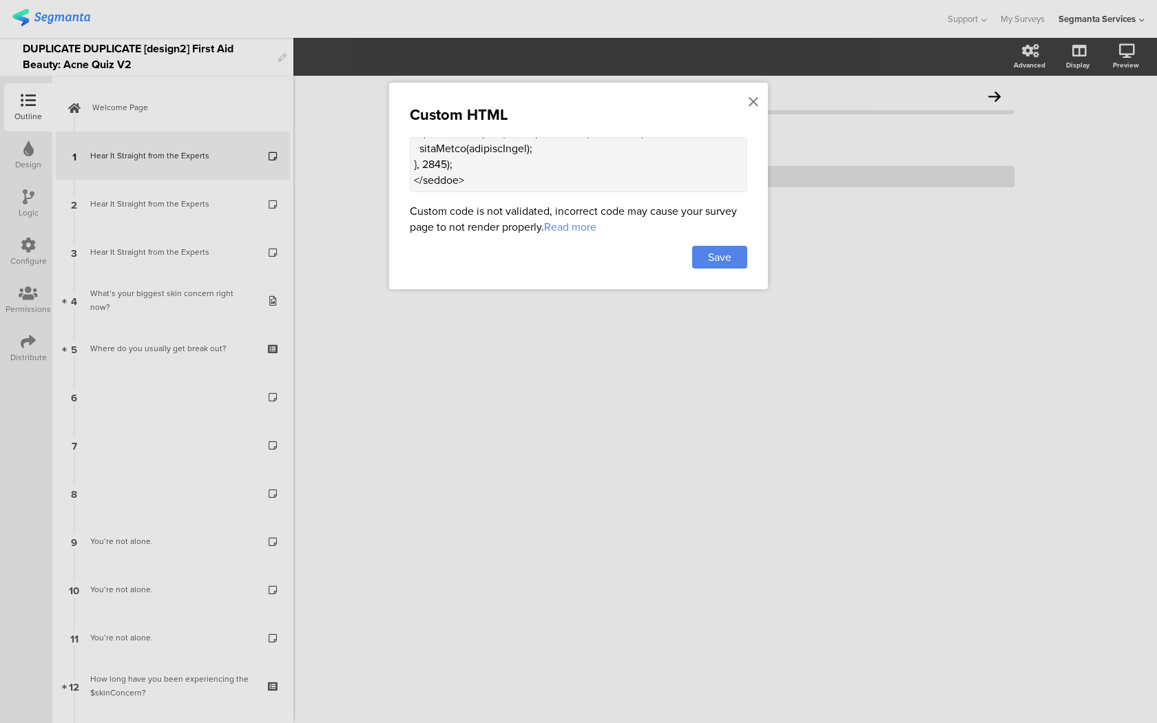
click at [462, 331] on div "Custom HTML Custom code is not validated, incorrect code may cause your survey …" at bounding box center [578, 361] width 1157 height 723
paste textarea "<div class="carousel-container"> <div class="carousel"> <div class="carousel-sl…"
type textarea "<style> .progress-bar-segments { display: none !important; } .animated-router-v…"
click at [717, 253] on span "Save" at bounding box center [719, 257] width 23 height 16
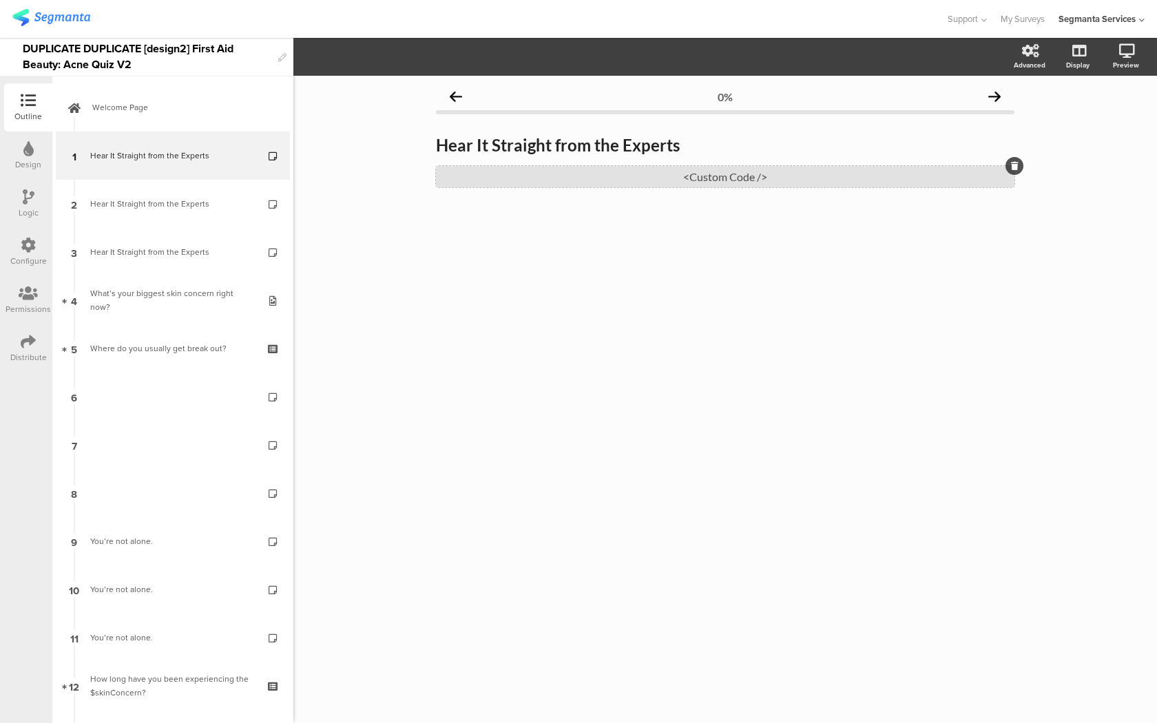
click at [587, 169] on div "<Custom Code />" at bounding box center [725, 176] width 578 height 21
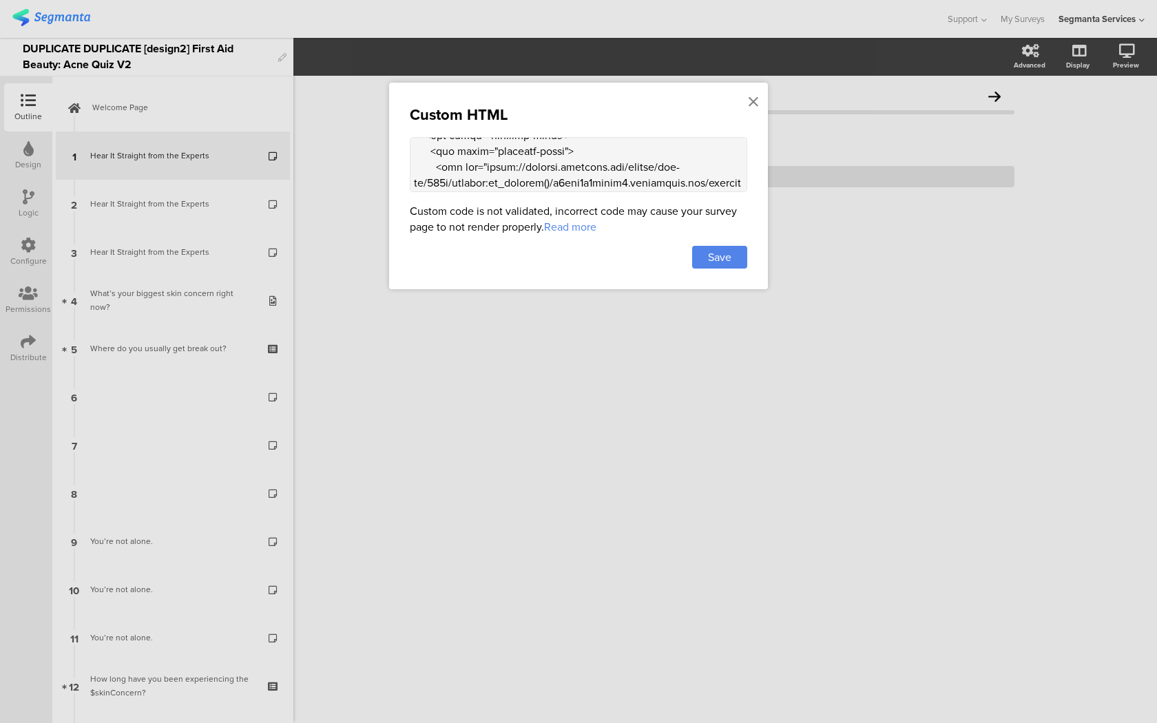
scroll to position [1791, 0]
click at [745, 103] on div "Custom HTML Custom code is not validated, incorrect code may cause your survey …" at bounding box center [578, 186] width 379 height 207
click at [748, 103] on icon at bounding box center [753, 101] width 10 height 15
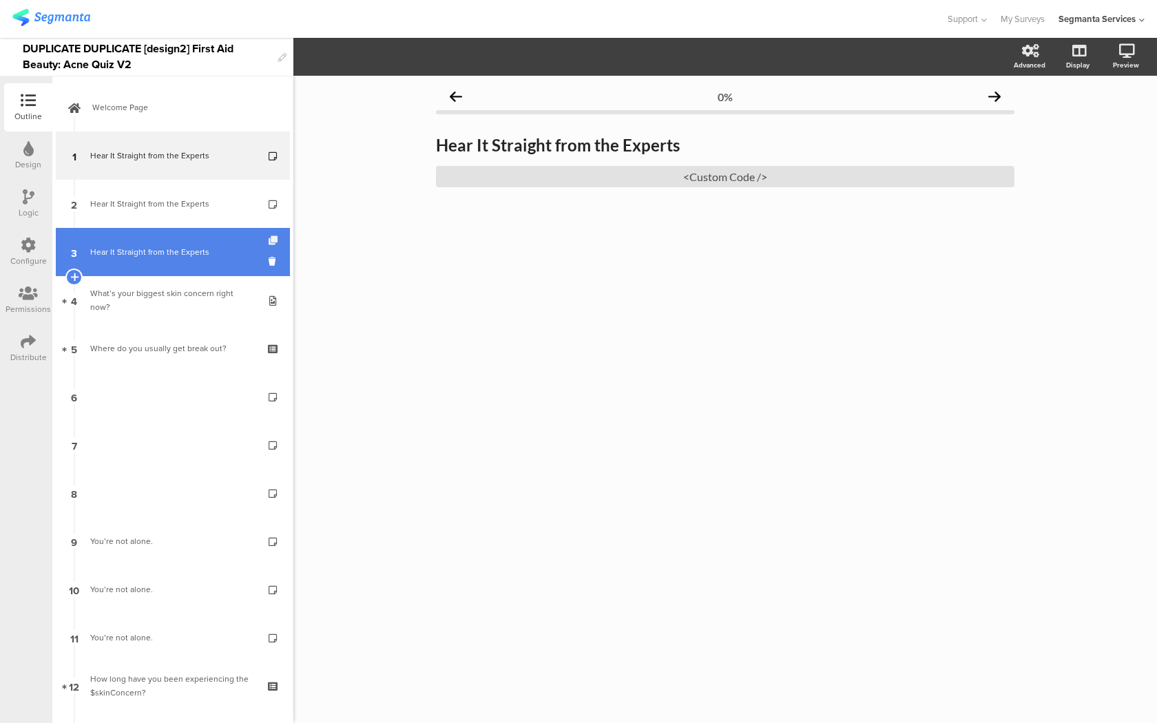
click at [268, 244] on icon at bounding box center [274, 240] width 12 height 9
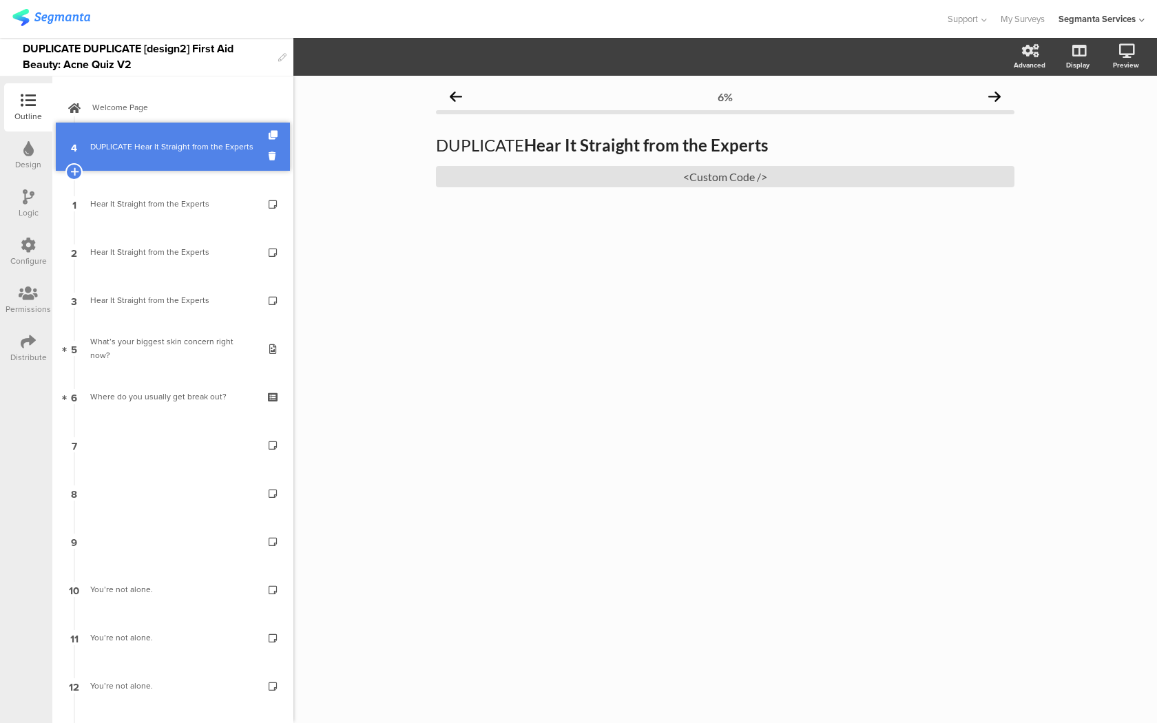
drag, startPoint x: 227, startPoint y: 297, endPoint x: 231, endPoint y: 145, distance: 152.9
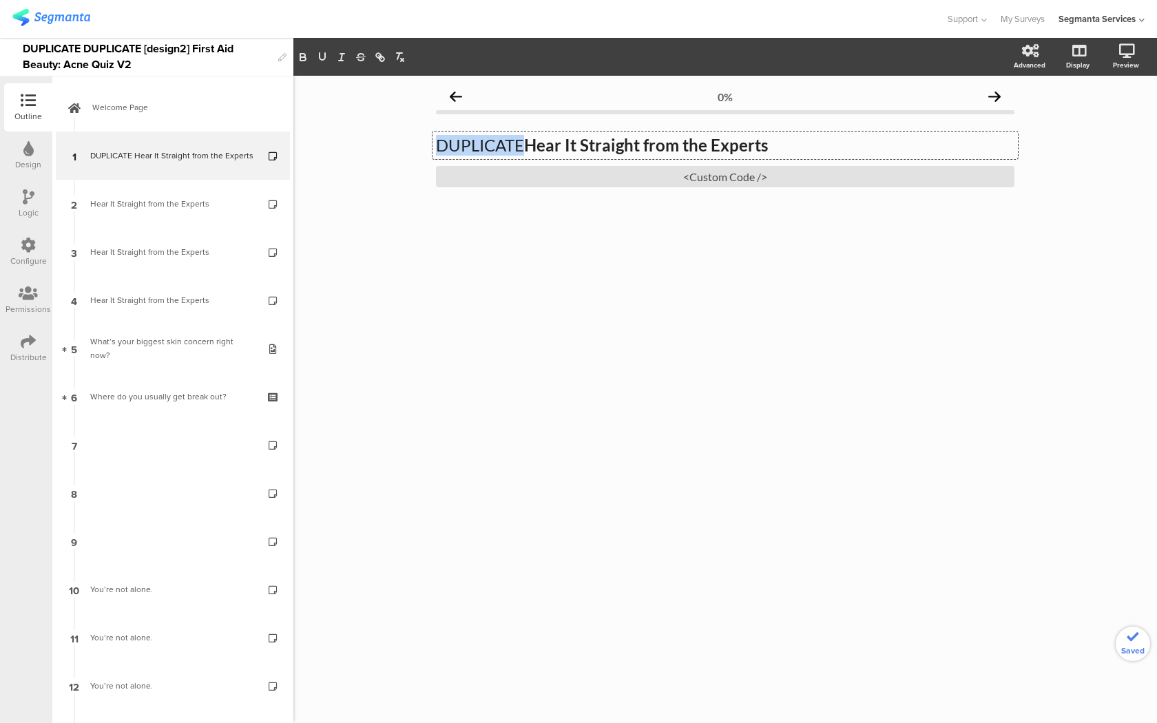
drag, startPoint x: 523, startPoint y: 147, endPoint x: 417, endPoint y: 144, distance: 106.1
click at [417, 144] on div "0% DUPLICATE Hear It Straight from the Experts DUPLICATE Hear It Straight from …" at bounding box center [724, 399] width 863 height 647
click at [463, 174] on div "<Custom Code />" at bounding box center [725, 176] width 578 height 21
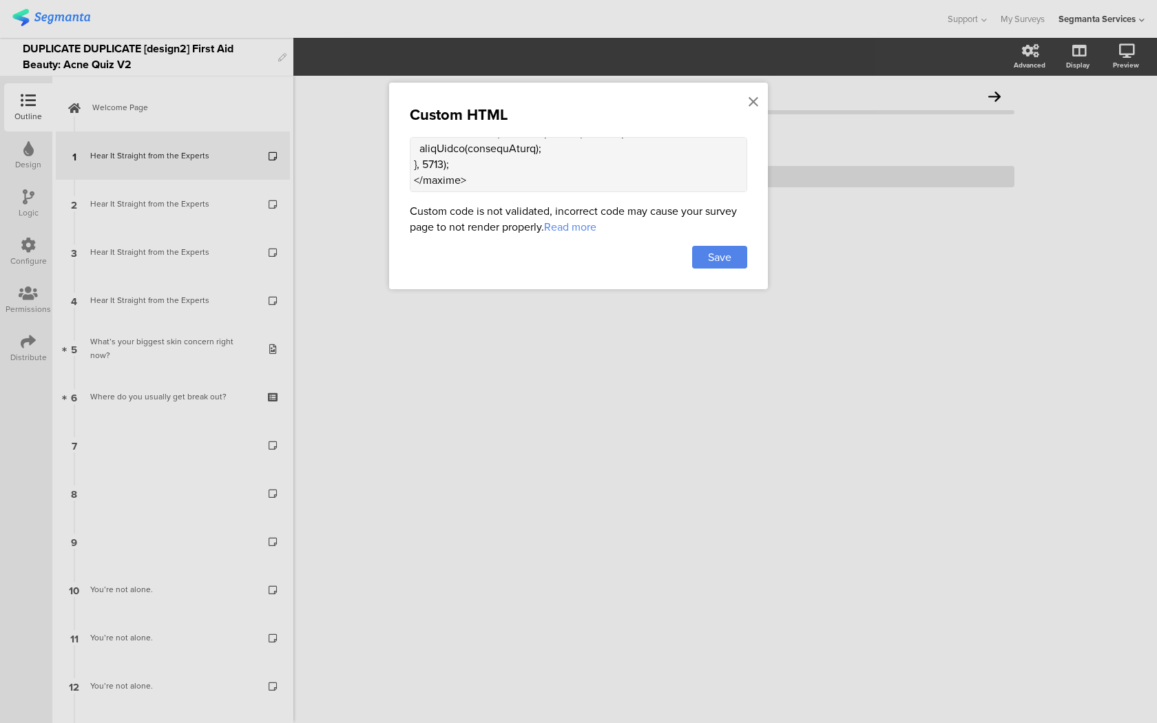
drag, startPoint x: 415, startPoint y: 149, endPoint x: 486, endPoint y: 371, distance: 232.7
click at [486, 371] on div "Custom HTML Custom code is not validated, incorrect code may cause your survey …" at bounding box center [578, 361] width 1157 height 723
paste textarea "<div class="carousel-container"> <div class="carousel"> <div class="carousel-sl…"
type textarea "<style> .progress-bar-segments { display: none !important; } .animated-router-v…"
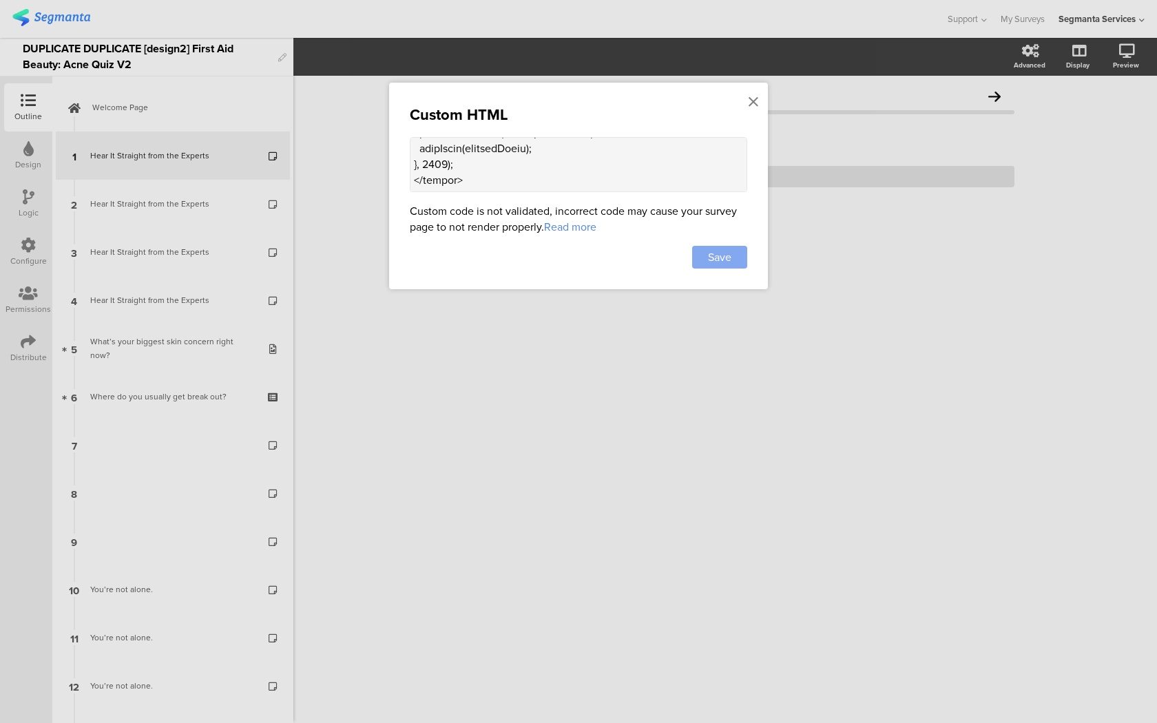
click at [733, 260] on div "Save" at bounding box center [719, 257] width 55 height 23
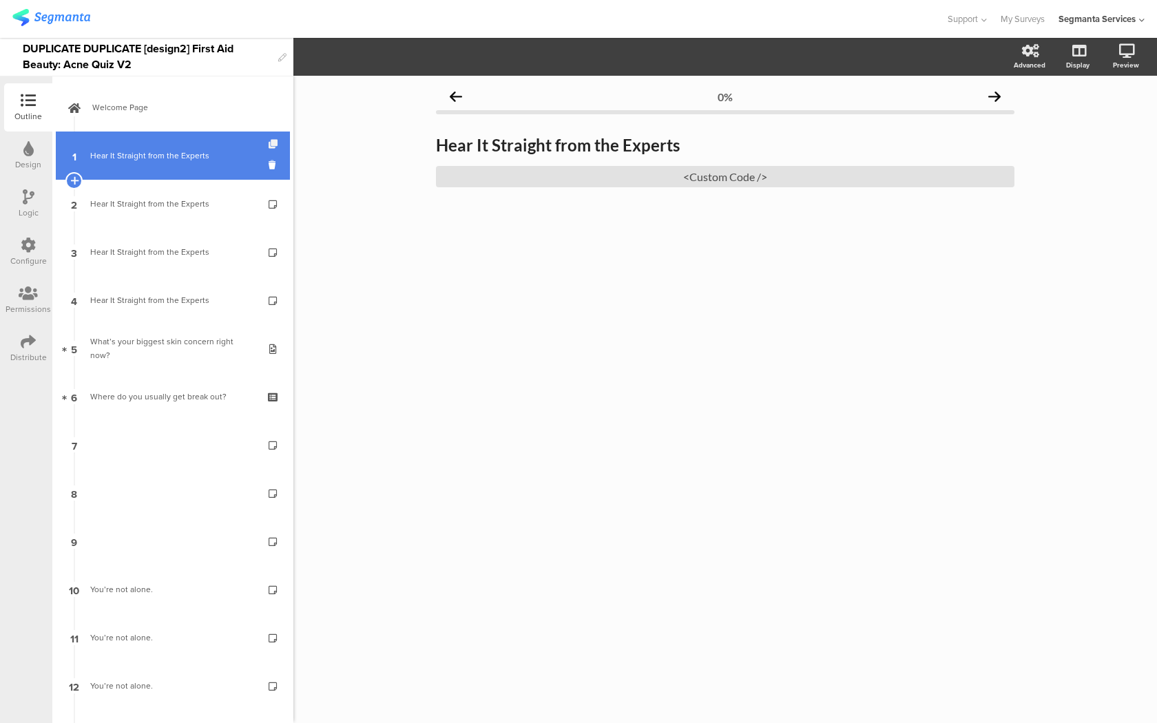
click at [270, 145] on icon at bounding box center [274, 144] width 12 height 9
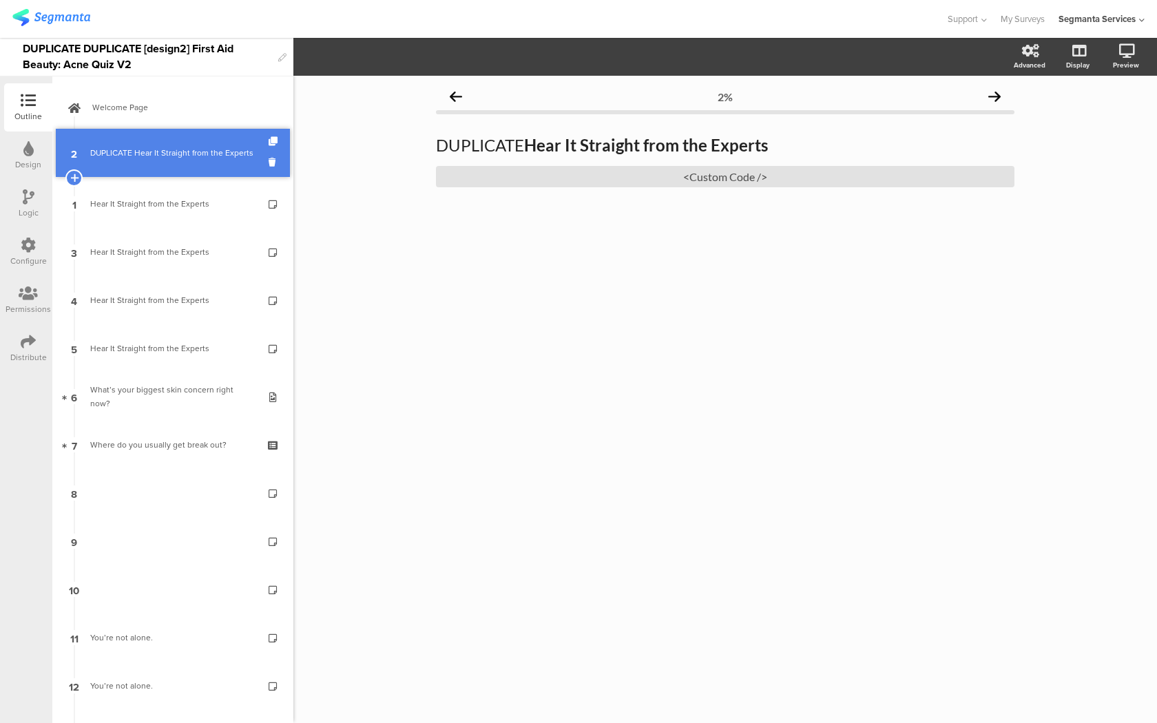
drag, startPoint x: 231, startPoint y: 202, endPoint x: 230, endPoint y: 151, distance: 51.6
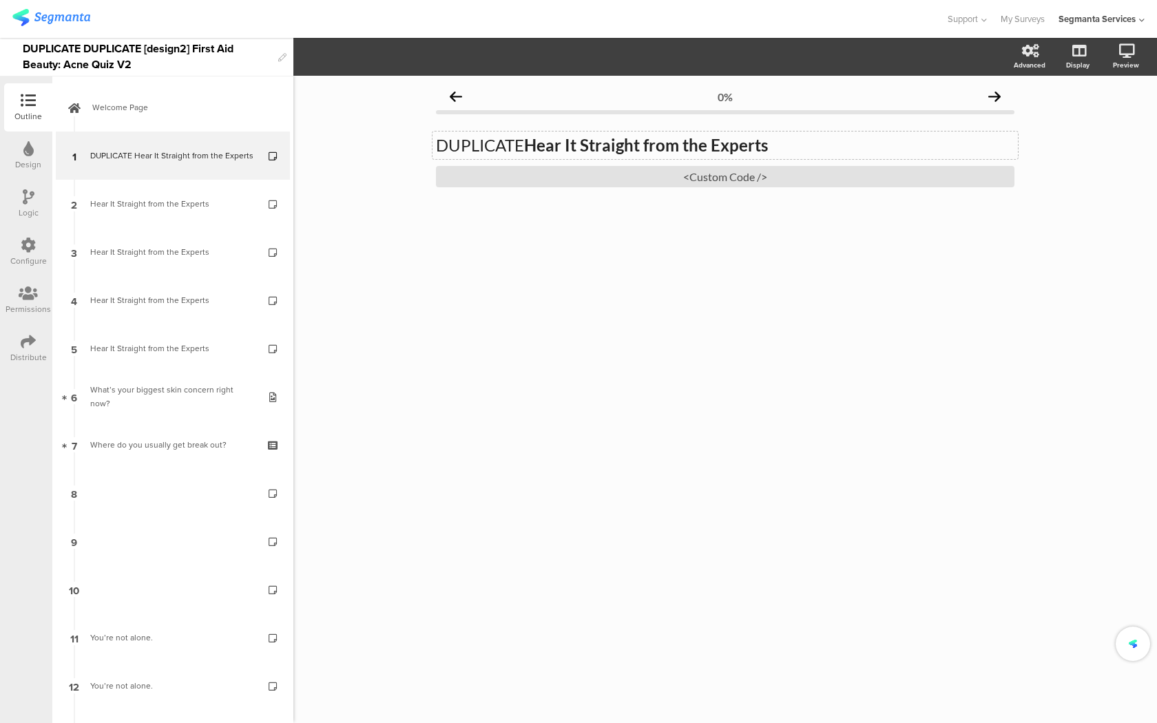
click at [580, 141] on strong "Hear It Straight from the Experts" at bounding box center [646, 145] width 244 height 20
drag, startPoint x: 527, startPoint y: 146, endPoint x: 364, endPoint y: 130, distance: 163.9
click at [364, 130] on div "0% DUPLICATE Hear It Straight from the Experts DUPLICATE Hear It Straight from …" at bounding box center [724, 399] width 863 height 647
click at [594, 185] on div "<Custom Code />" at bounding box center [725, 176] width 578 height 21
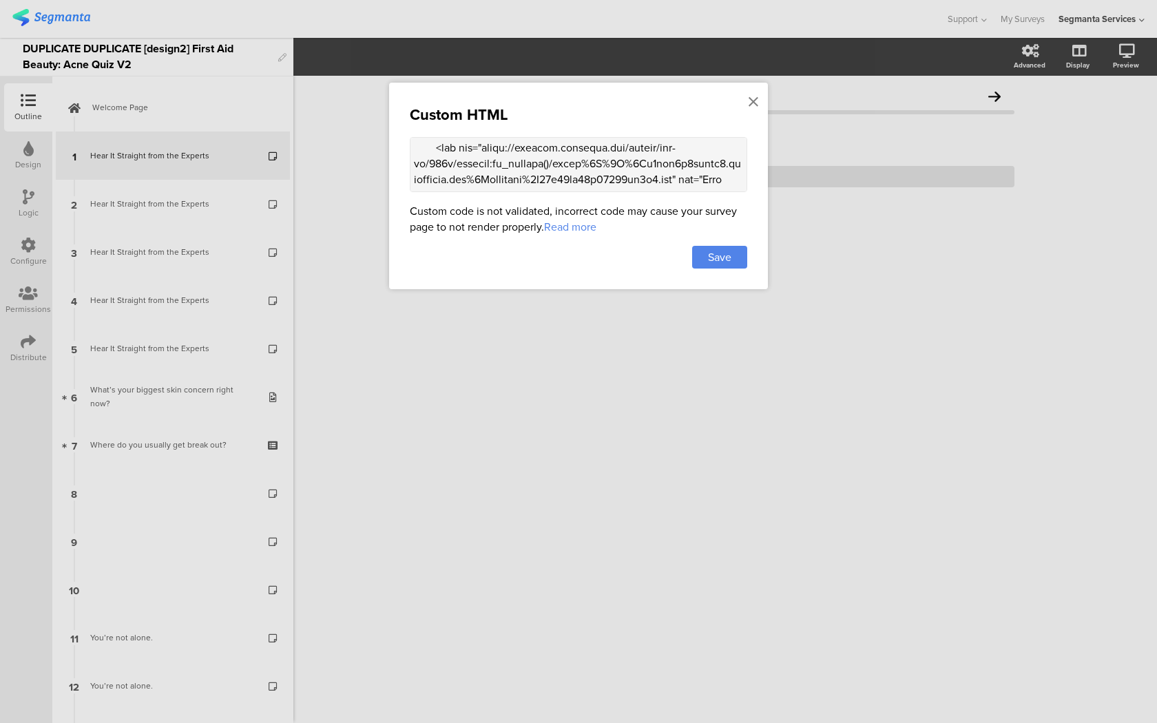
scroll to position [1422, 0]
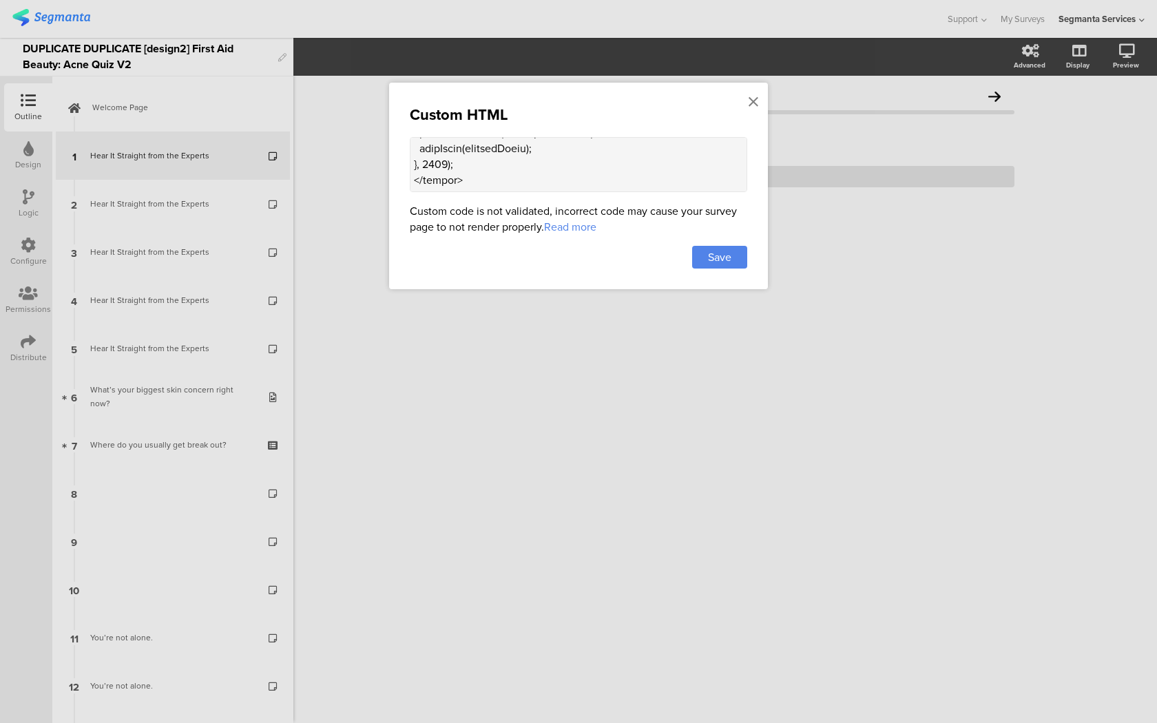
drag, startPoint x: 414, startPoint y: 178, endPoint x: 451, endPoint y: 350, distance: 175.9
click at [451, 350] on div "Custom HTML Custom code is not validated, incorrect code may cause your survey …" at bounding box center [578, 361] width 1157 height 723
paste textarea "<div class="carousel-container"> <div class="carousel"> <div class="carousel-sl…"
type textarea "<style> .progress-bar-segments { display: none !important; } .animated-router-v…"
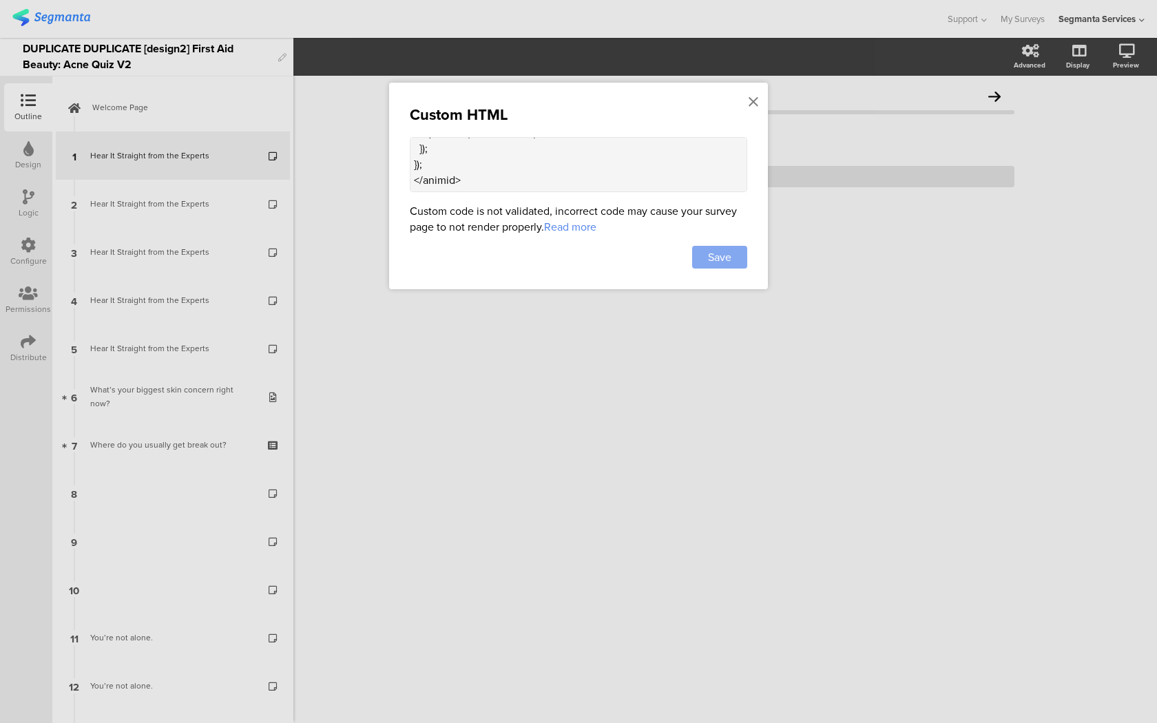
click at [709, 258] on span "Save" at bounding box center [719, 257] width 23 height 16
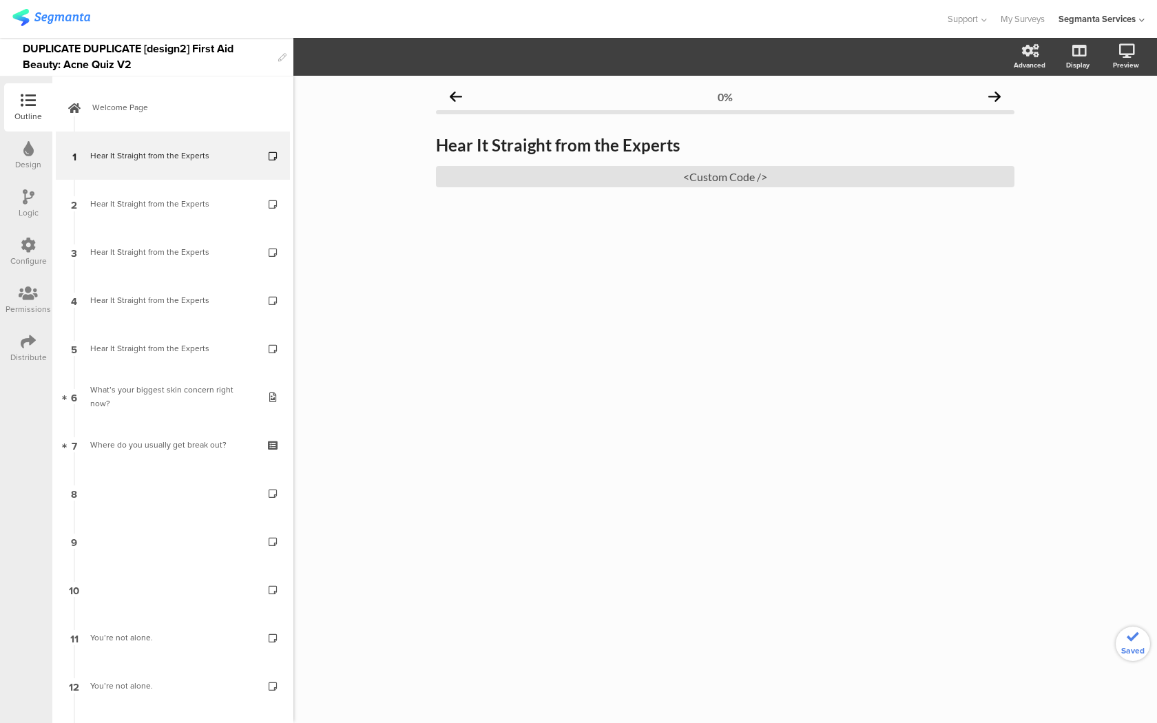
click at [271, 143] on icon at bounding box center [274, 144] width 12 height 9
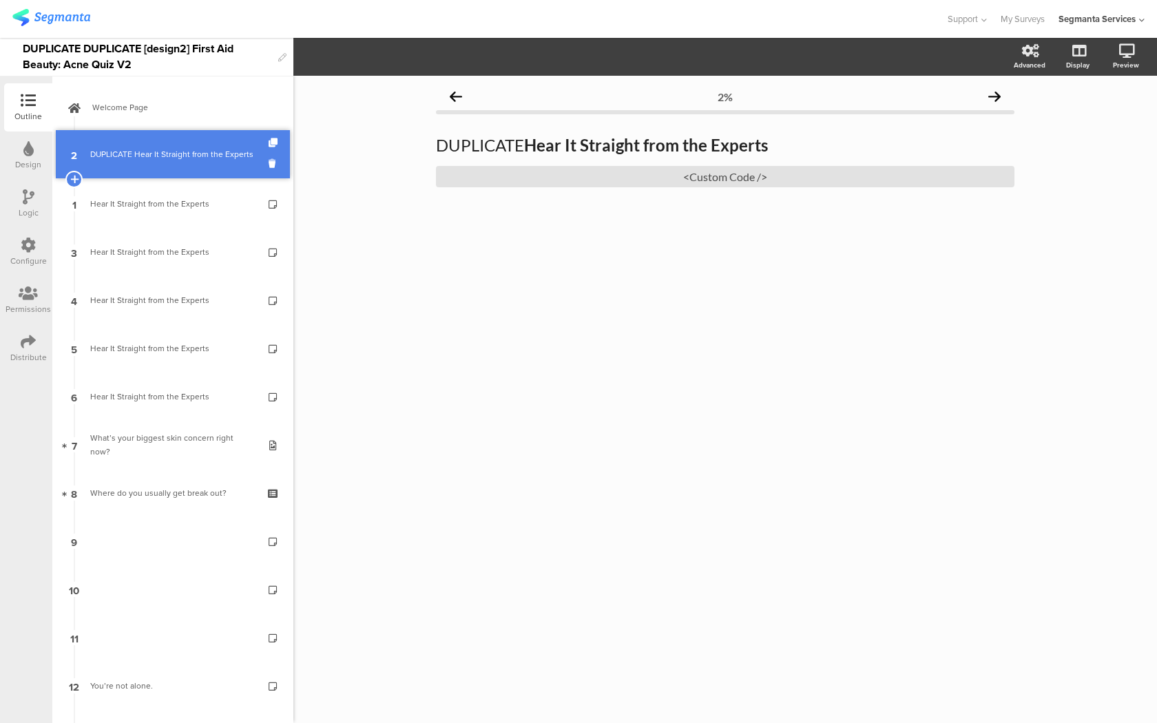
drag, startPoint x: 216, startPoint y: 202, endPoint x: 215, endPoint y: 149, distance: 53.0
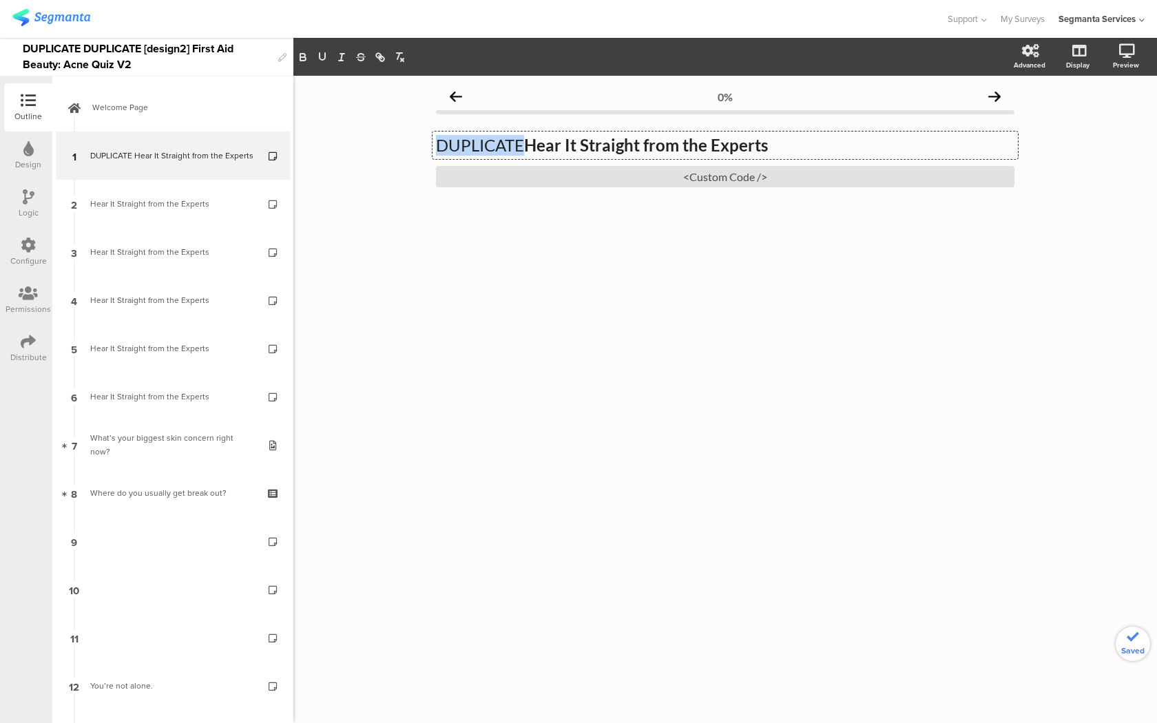
drag, startPoint x: 524, startPoint y: 143, endPoint x: 432, endPoint y: 136, distance: 91.8
click at [432, 136] on div "DUPLICATE Hear It Straight from the Experts DUPLICATE Hear It Straight from the…" at bounding box center [724, 145] width 585 height 28
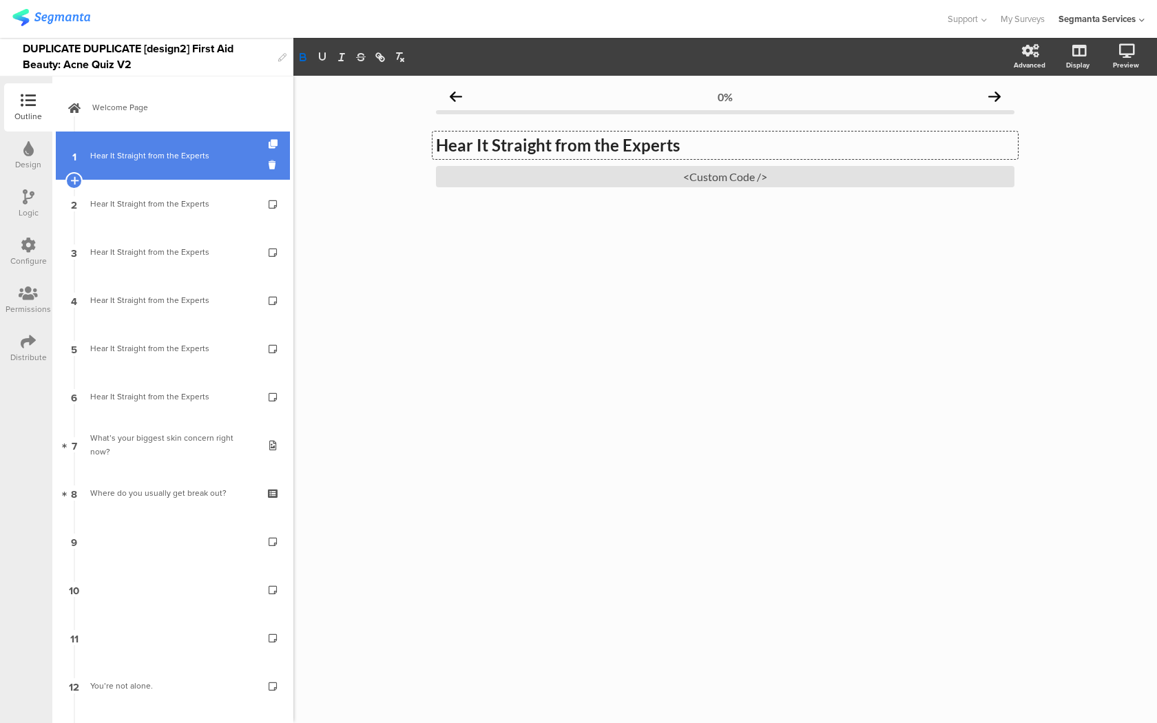
click at [215, 143] on link "1 Hear It Straight from the Experts" at bounding box center [173, 155] width 234 height 48
click at [170, 159] on div "Hear It Straight from the Experts" at bounding box center [172, 156] width 165 height 14
click at [272, 144] on icon at bounding box center [274, 144] width 12 height 9
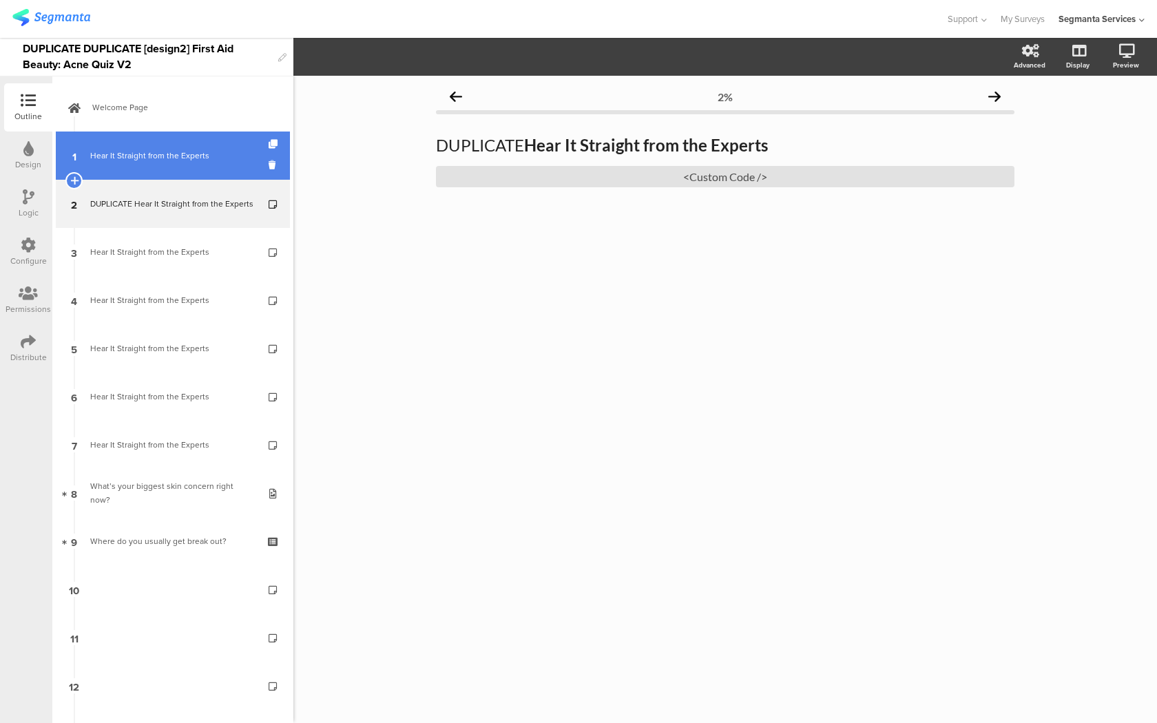
click at [211, 165] on link "1 Hear It Straight from the Experts" at bounding box center [173, 155] width 234 height 48
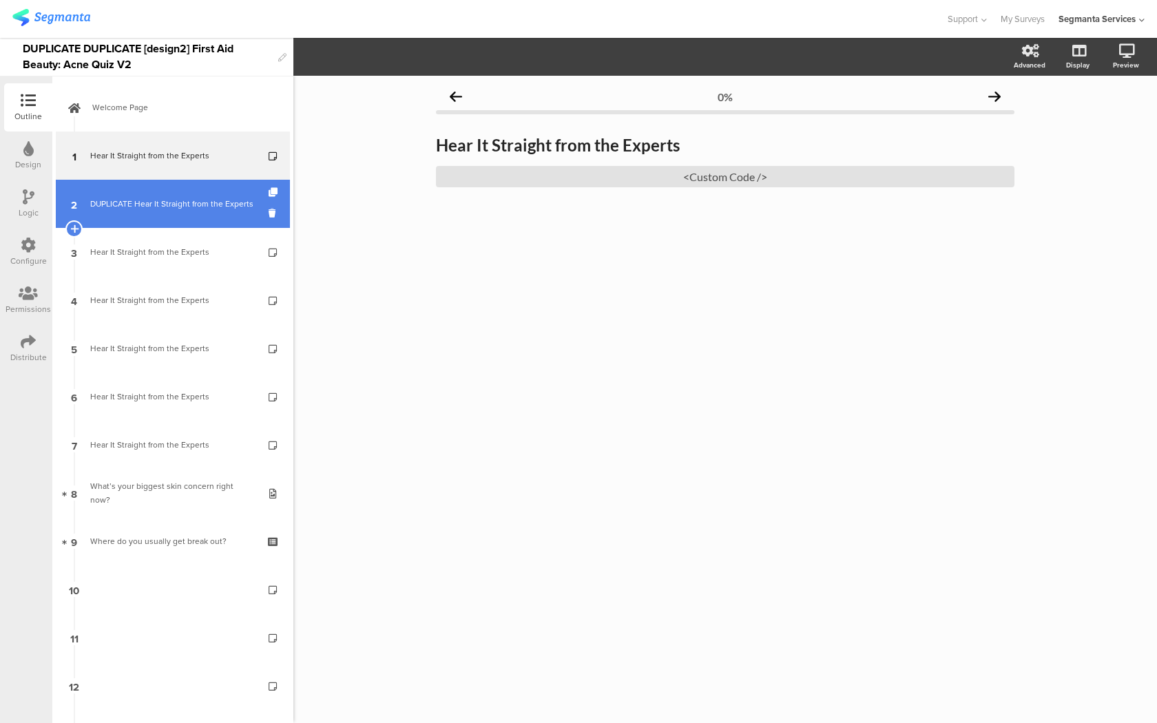
click at [203, 202] on div "DUPLICATE Hear It Straight from the Experts" at bounding box center [172, 204] width 165 height 14
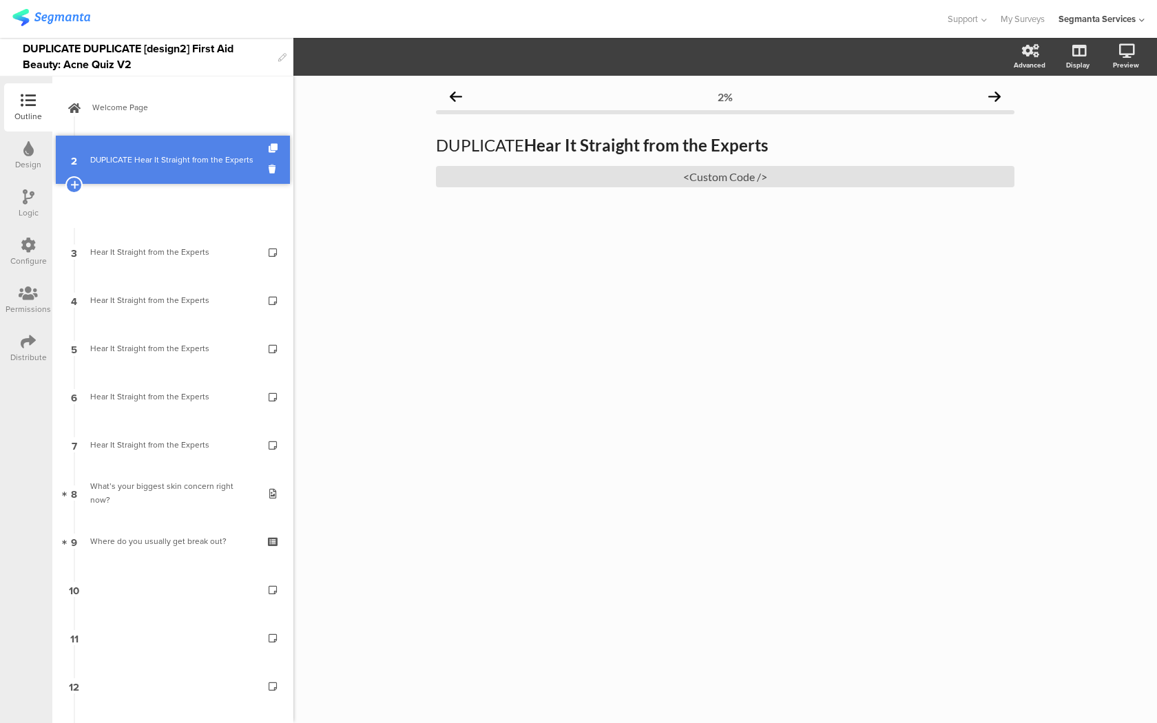
drag, startPoint x: 197, startPoint y: 206, endPoint x: 197, endPoint y: 162, distance: 44.1
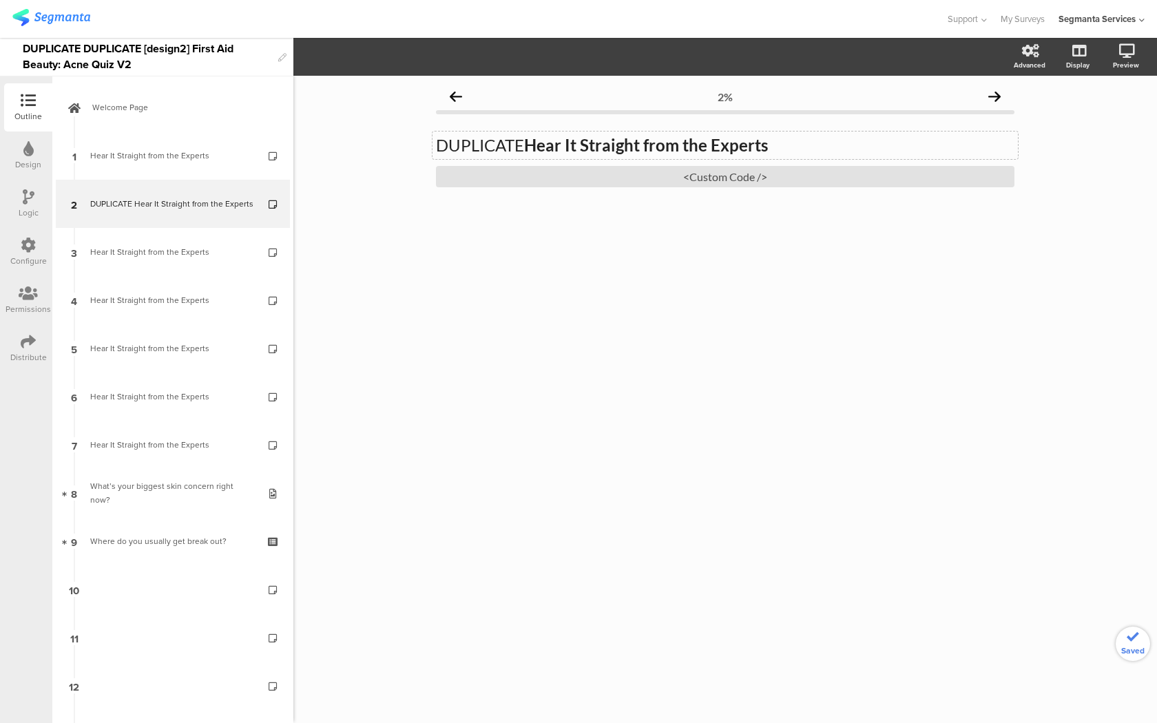
click at [447, 143] on p "DUPLICATE Hear It Straight from the Experts" at bounding box center [725, 145] width 578 height 21
drag, startPoint x: 528, startPoint y: 140, endPoint x: 432, endPoint y: 134, distance: 95.9
click at [432, 134] on div "DUPLICATE Hear It Straight from the Experts DUPLICATE Hear It Straight from the…" at bounding box center [724, 145] width 585 height 28
click at [565, 185] on div "<Custom Code />" at bounding box center [725, 176] width 578 height 21
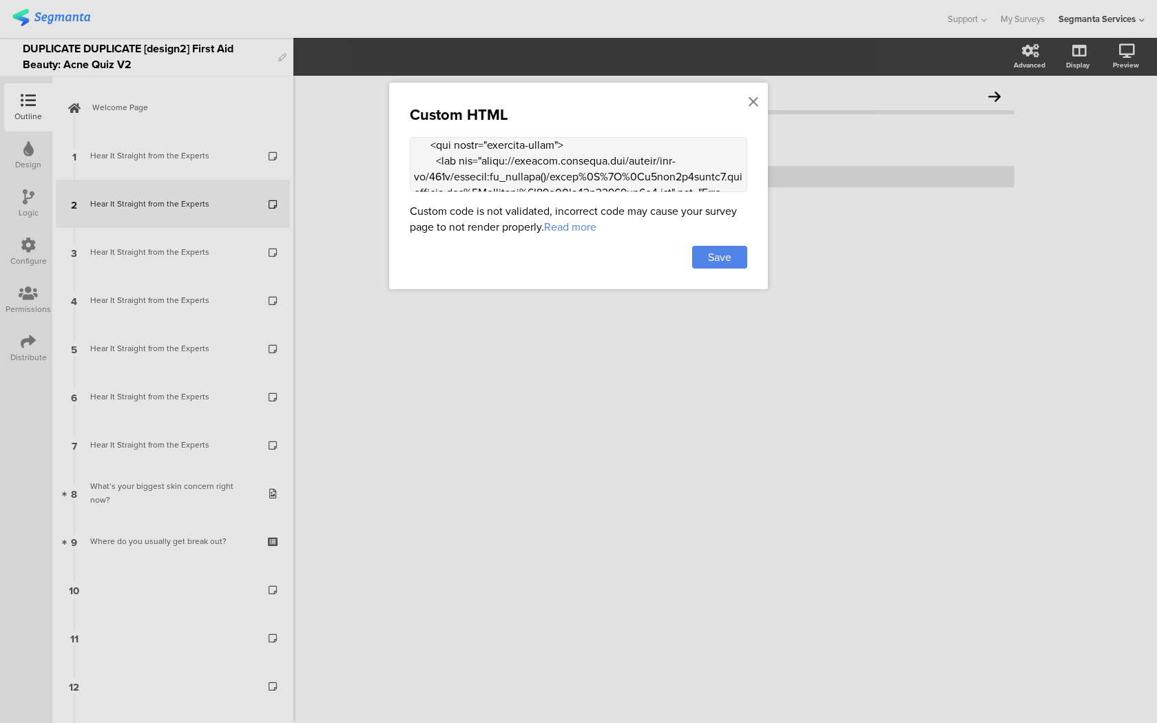
scroll to position [1432, 0]
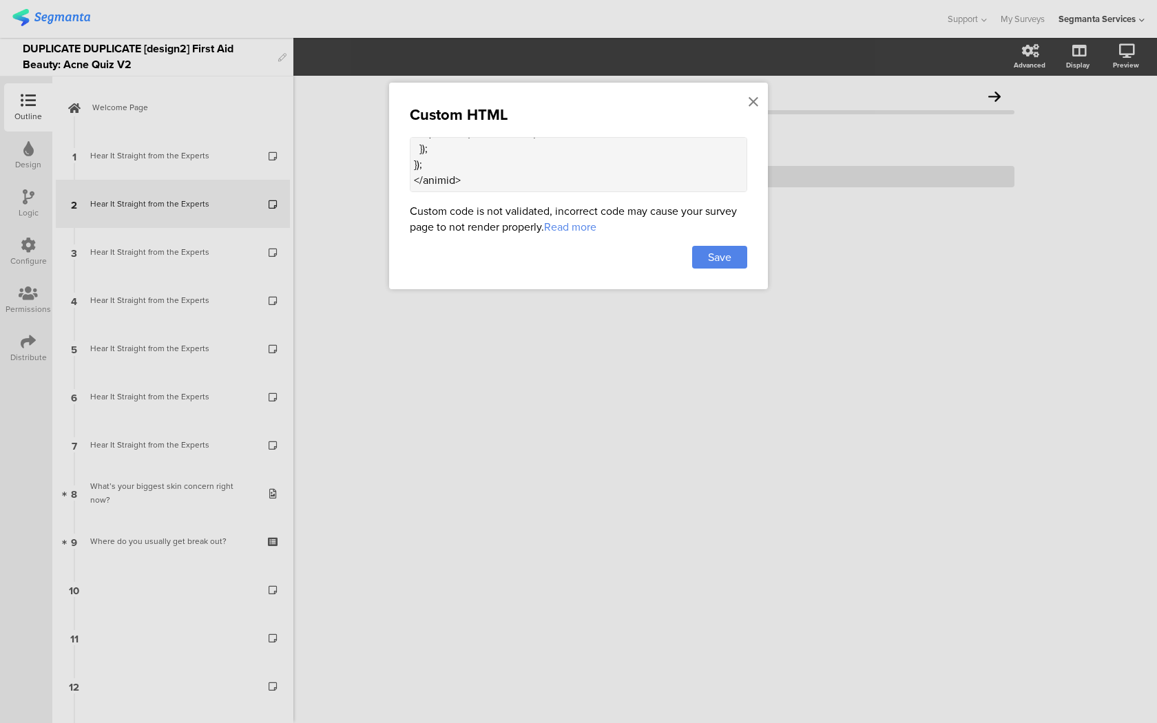
drag, startPoint x: 412, startPoint y: 170, endPoint x: 425, endPoint y: 436, distance: 266.7
click at [425, 436] on div "Custom HTML Custom code is not validated, incorrect code may cause your survey …" at bounding box center [578, 361] width 1157 height 723
paste textarea "<div class="carousel-container"> <div class="carousel"> <div class="carousel-sl…"
type textarea "<style> .progress-bar-segments { display: none !important; } .animated-router-v…"
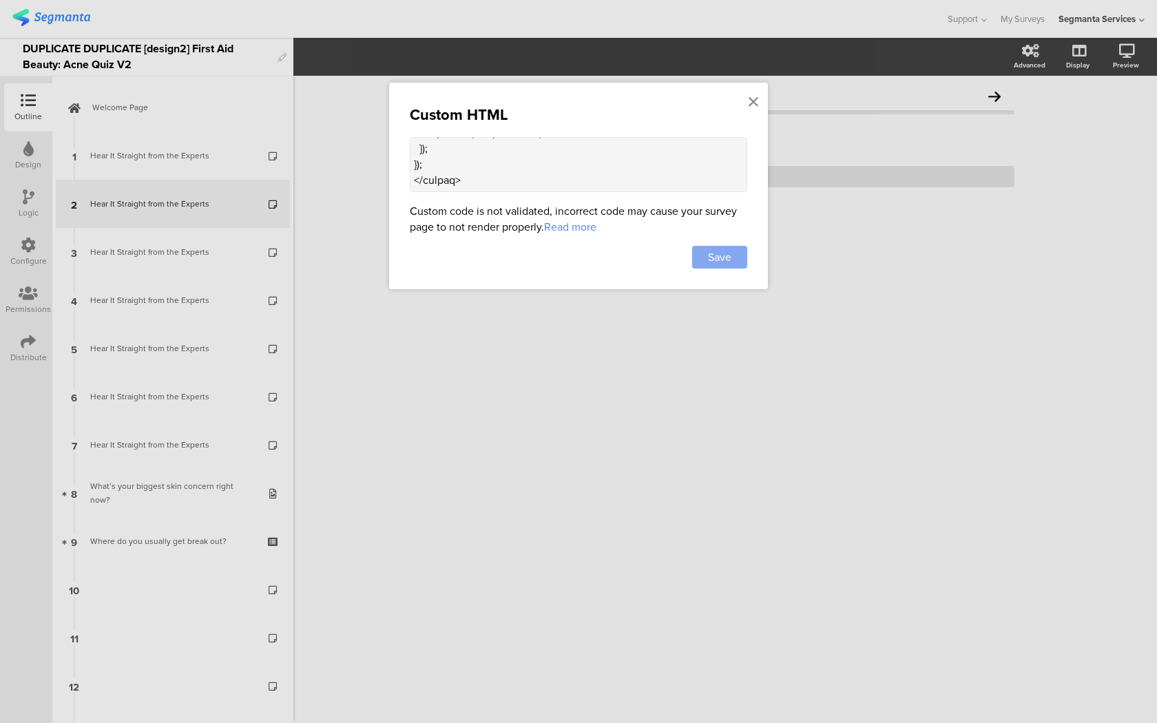
click at [734, 251] on div "Save" at bounding box center [719, 257] width 55 height 23
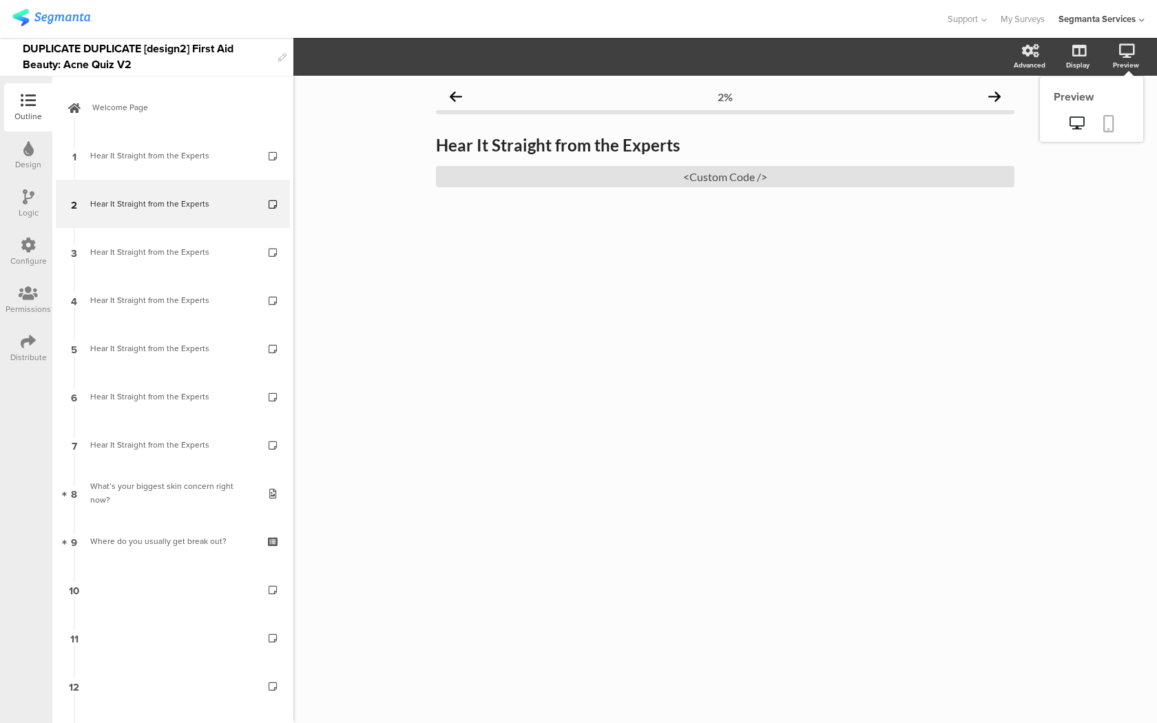
click at [1107, 117] on icon at bounding box center [1108, 123] width 11 height 17
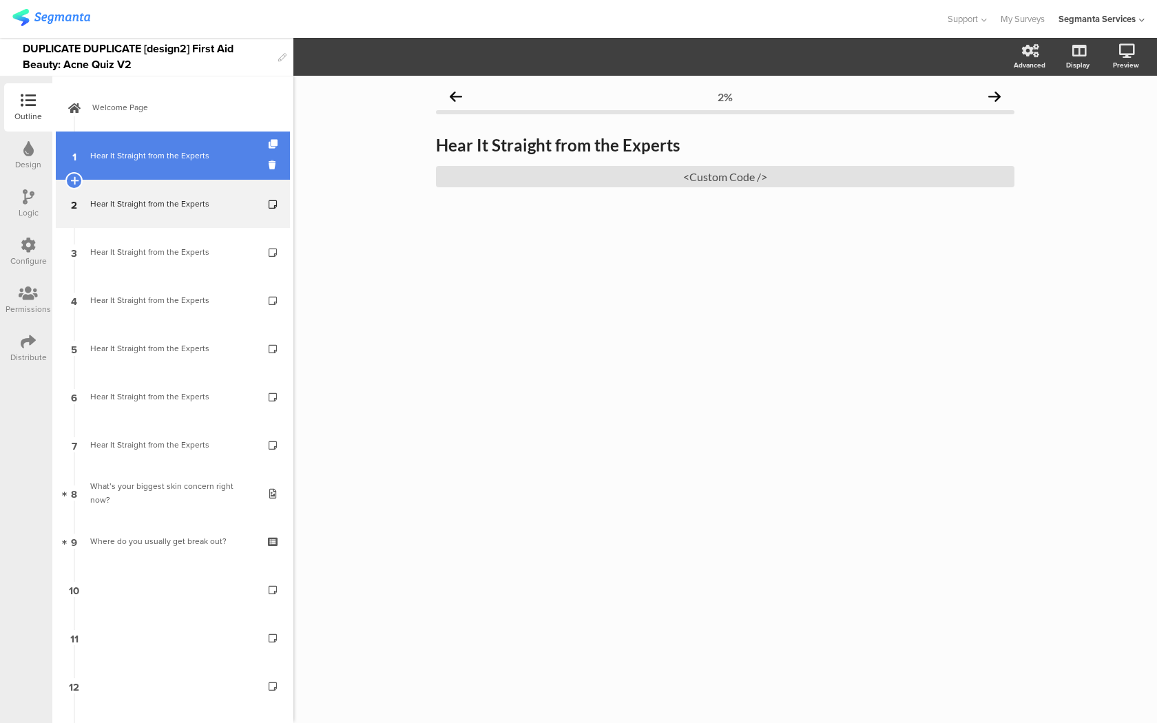
click at [250, 142] on link "1 Hear It Straight from the Experts" at bounding box center [173, 155] width 234 height 48
click at [273, 147] on icon at bounding box center [274, 144] width 12 height 9
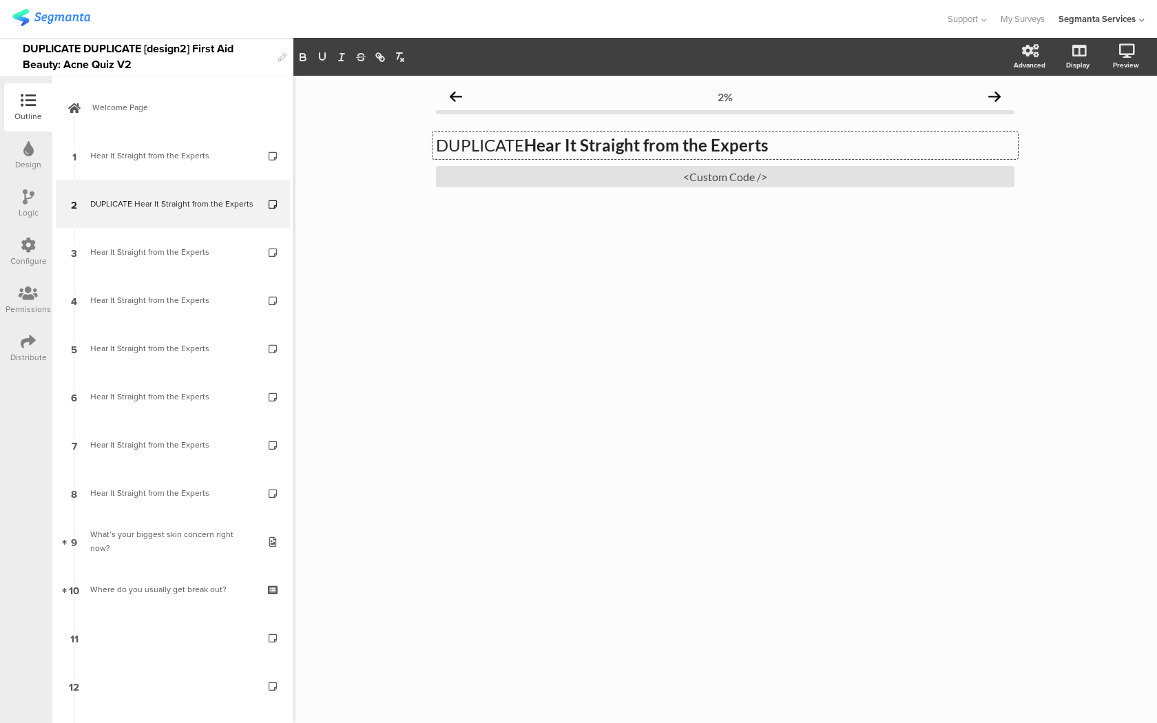
drag, startPoint x: 527, startPoint y: 140, endPoint x: 430, endPoint y: 138, distance: 97.1
click at [430, 138] on div "2% DUPLICATE Hear It Straight from the Experts DUPLICATE Hear It Straight from …" at bounding box center [725, 173] width 606 height 194
click at [528, 184] on div "<Custom Code />" at bounding box center [725, 176] width 578 height 21
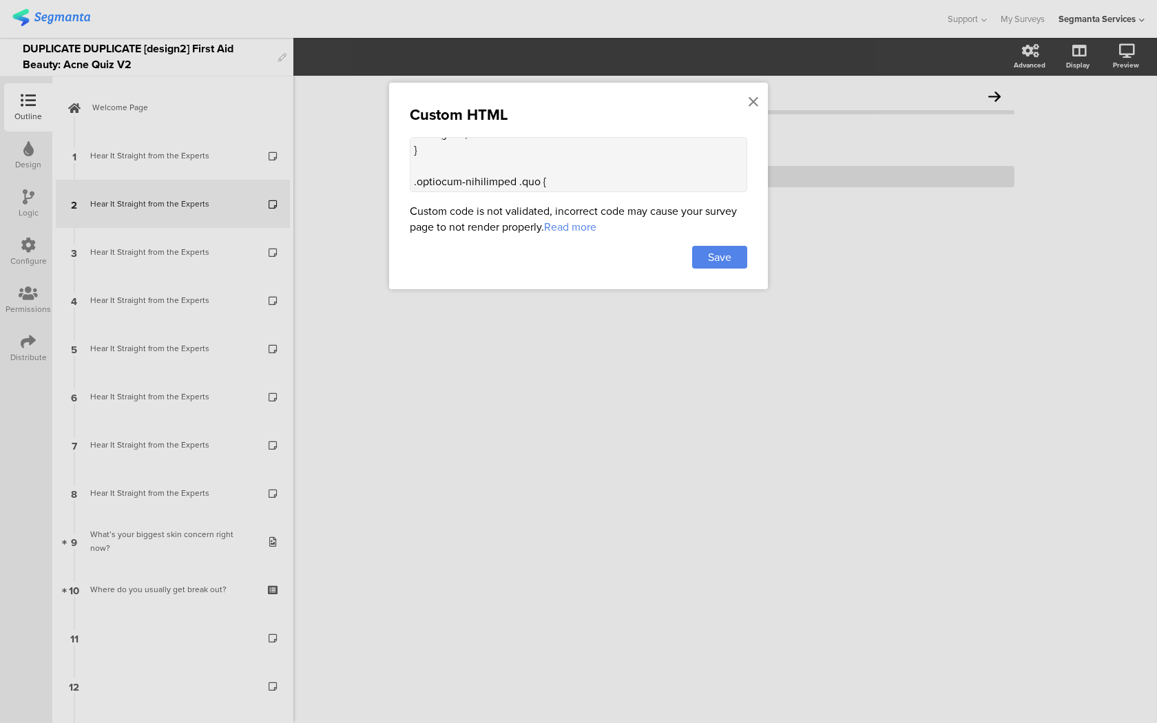
scroll to position [4877, 0]
drag, startPoint x: 412, startPoint y: 164, endPoint x: 487, endPoint y: 359, distance: 209.4
click at [487, 359] on div "Custom HTML Custom code is not validated, incorrect code may cause your survey …" at bounding box center [578, 361] width 1157 height 723
paste textarea "-card"> <div class="carousel"> <div class="carousel-slide active"> <div class="…"
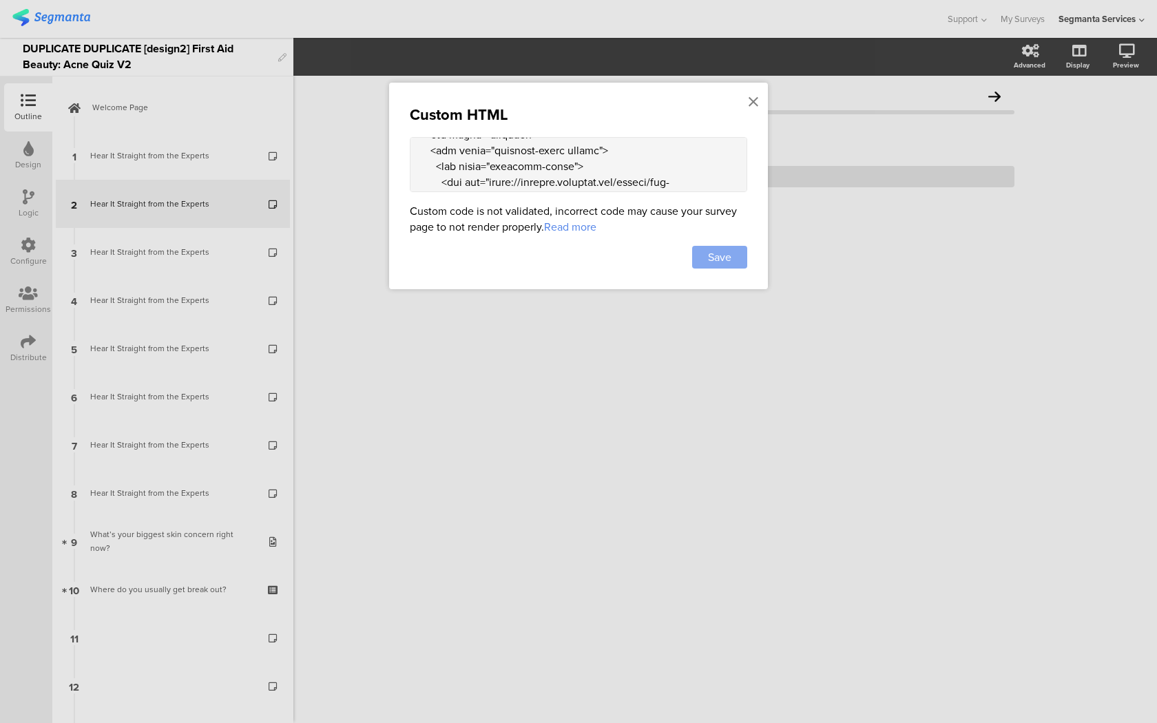
type textarea "<style> .progress-bar-segments { display: none !important; } .animated-router-v…"
click at [734, 262] on div "Save" at bounding box center [719, 257] width 55 height 23
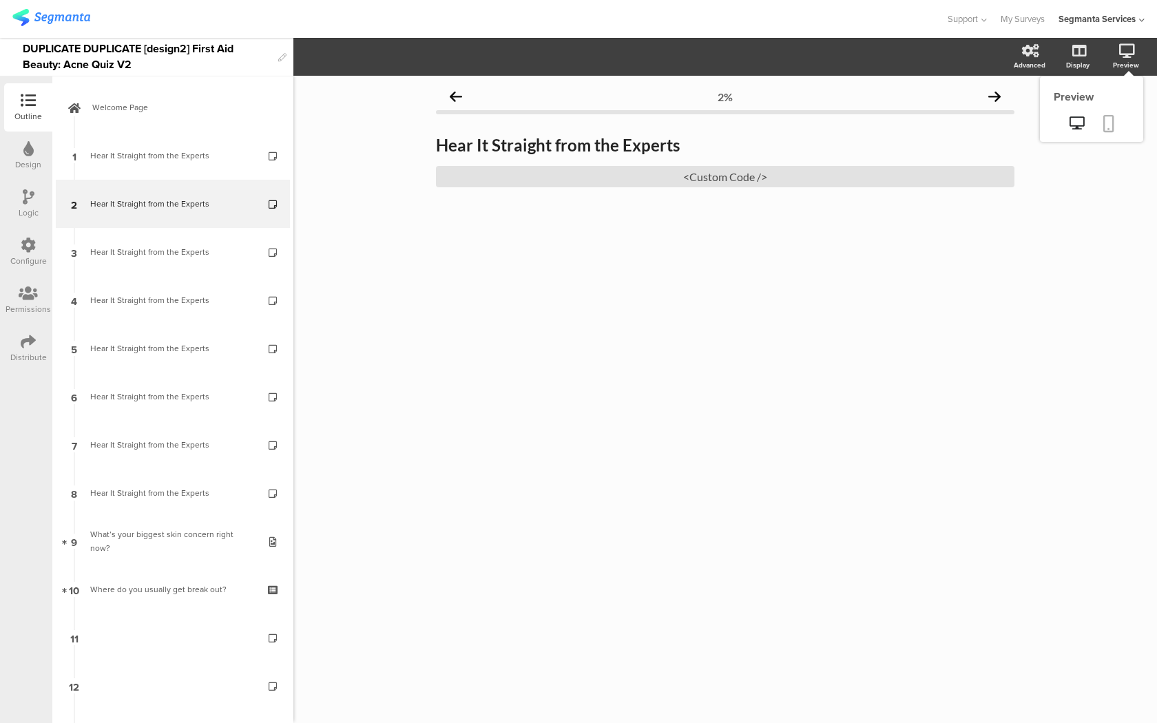
click at [1109, 118] on icon at bounding box center [1108, 123] width 11 height 17
click at [1115, 123] on link at bounding box center [1108, 125] width 30 height 26
click at [1113, 109] on sg-preview-menu at bounding box center [1091, 124] width 103 height 34
click at [1113, 119] on icon at bounding box center [1108, 123] width 11 height 17
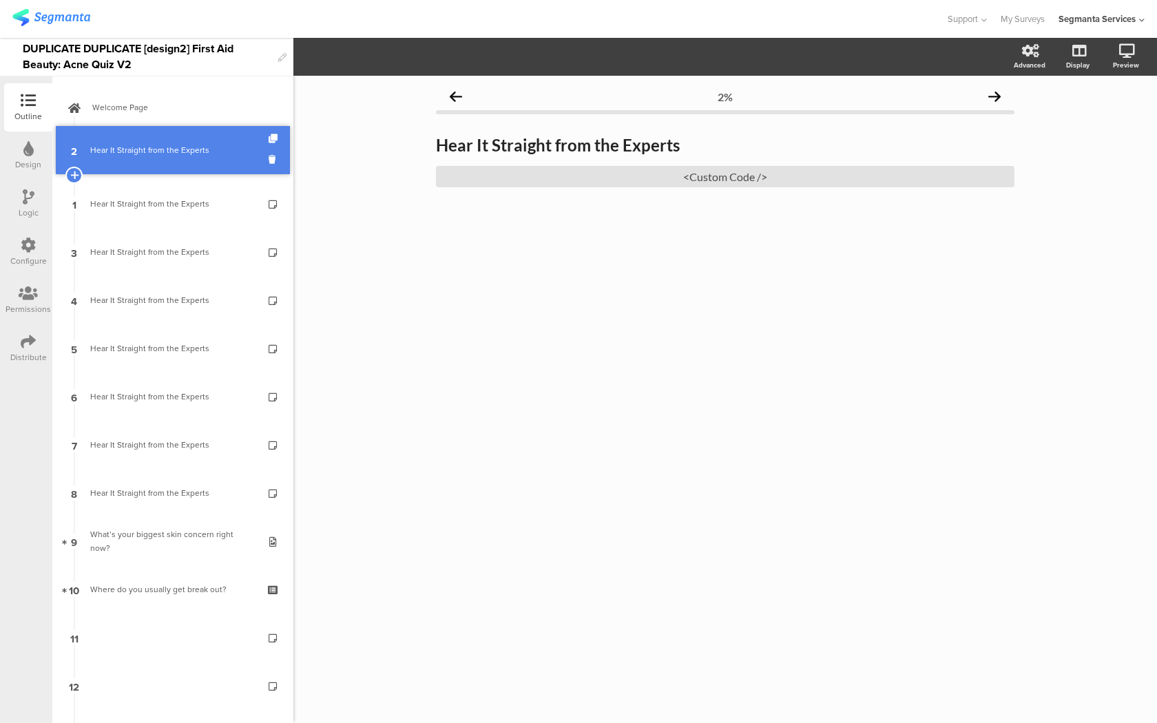
drag, startPoint x: 215, startPoint y: 195, endPoint x: 215, endPoint y: 141, distance: 53.7
click at [204, 154] on div "Hear It Straight from the Experts" at bounding box center [172, 156] width 165 height 14
click at [275, 142] on icon at bounding box center [274, 144] width 12 height 9
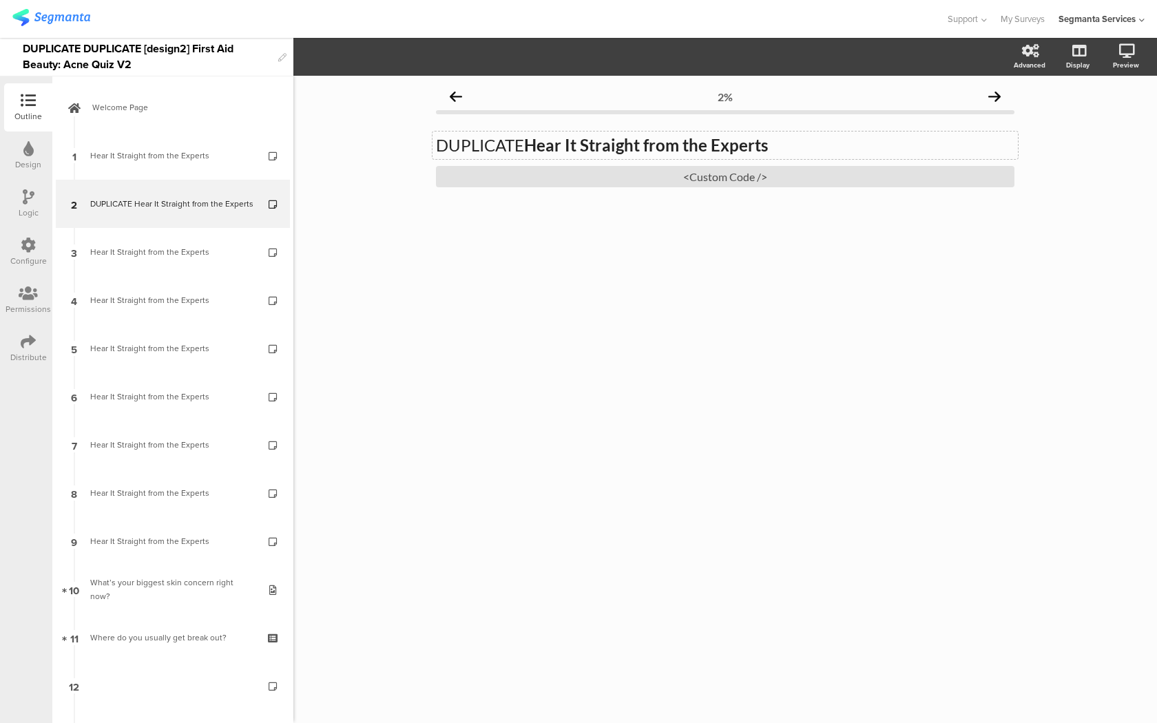
click at [546, 144] on strong "Hear It Straight from the Experts" at bounding box center [646, 145] width 244 height 20
drag, startPoint x: 528, startPoint y: 145, endPoint x: 403, endPoint y: 136, distance: 124.9
click at [403, 136] on div "2% DUPLICATE Hear It Straight from the Experts DUPLICATE Hear It Straight from …" at bounding box center [724, 399] width 863 height 647
click at [546, 180] on div "<Custom Code />" at bounding box center [725, 176] width 578 height 21
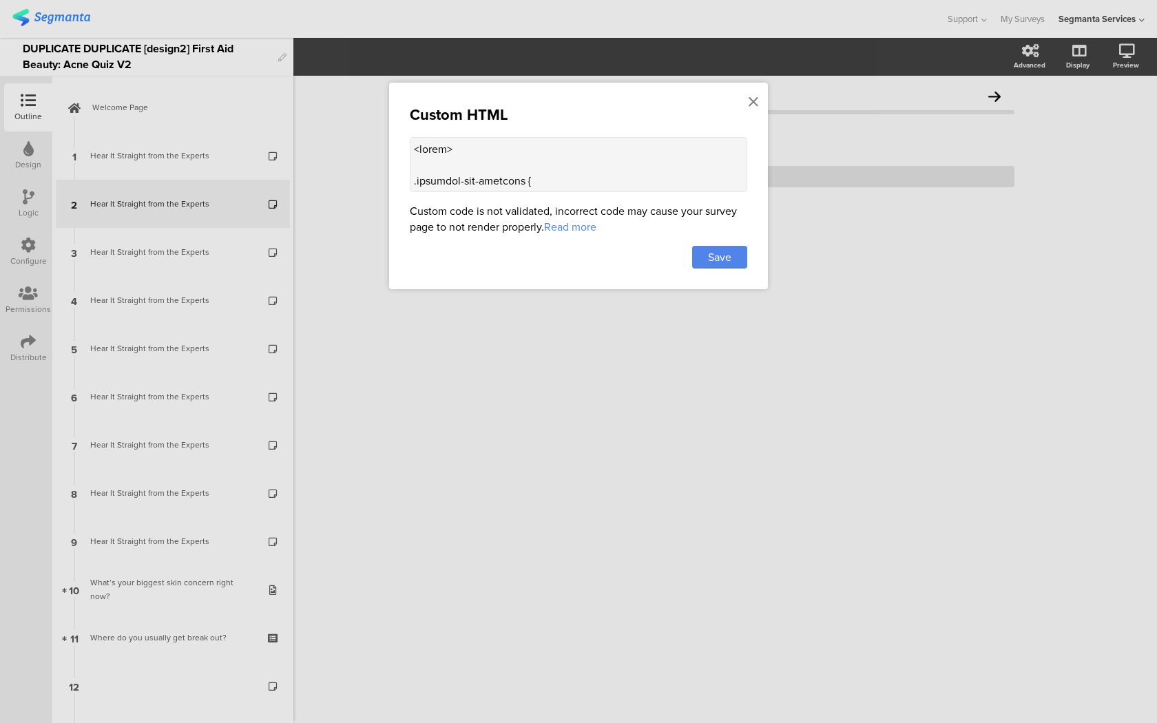
click at [531, 165] on textarea at bounding box center [578, 164] width 337 height 55
drag, startPoint x: 414, startPoint y: 173, endPoint x: 455, endPoint y: 423, distance: 252.6
click at [455, 423] on div "Custom HTML Custom code is not validated, incorrect code may cause your survey …" at bounding box center [578, 361] width 1157 height 723
paste textarea "<div class="carousel-container"> <div class="carousel-card"> <div class="carous…"
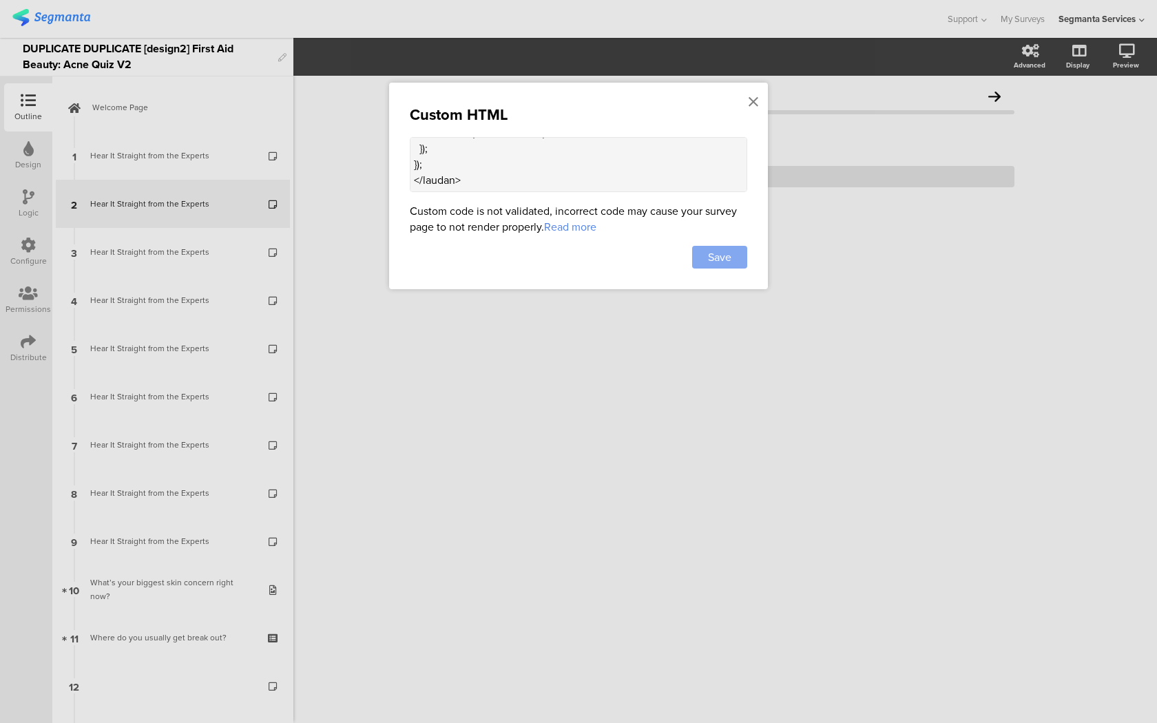
type textarea "<style> .progress-bar-segments { display: none !important; } .animated-router-v…"
click at [719, 263] on span "Save" at bounding box center [719, 257] width 23 height 16
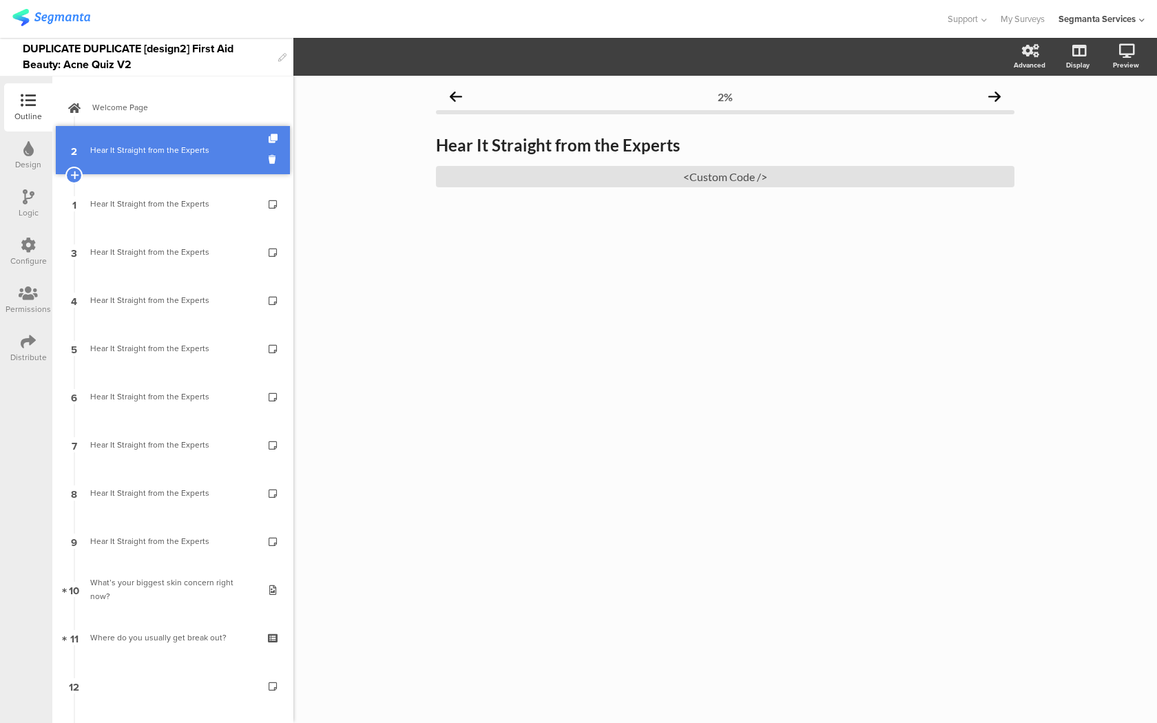
drag, startPoint x: 235, startPoint y: 204, endPoint x: 235, endPoint y: 150, distance: 53.7
click at [275, 146] on icon at bounding box center [274, 144] width 12 height 9
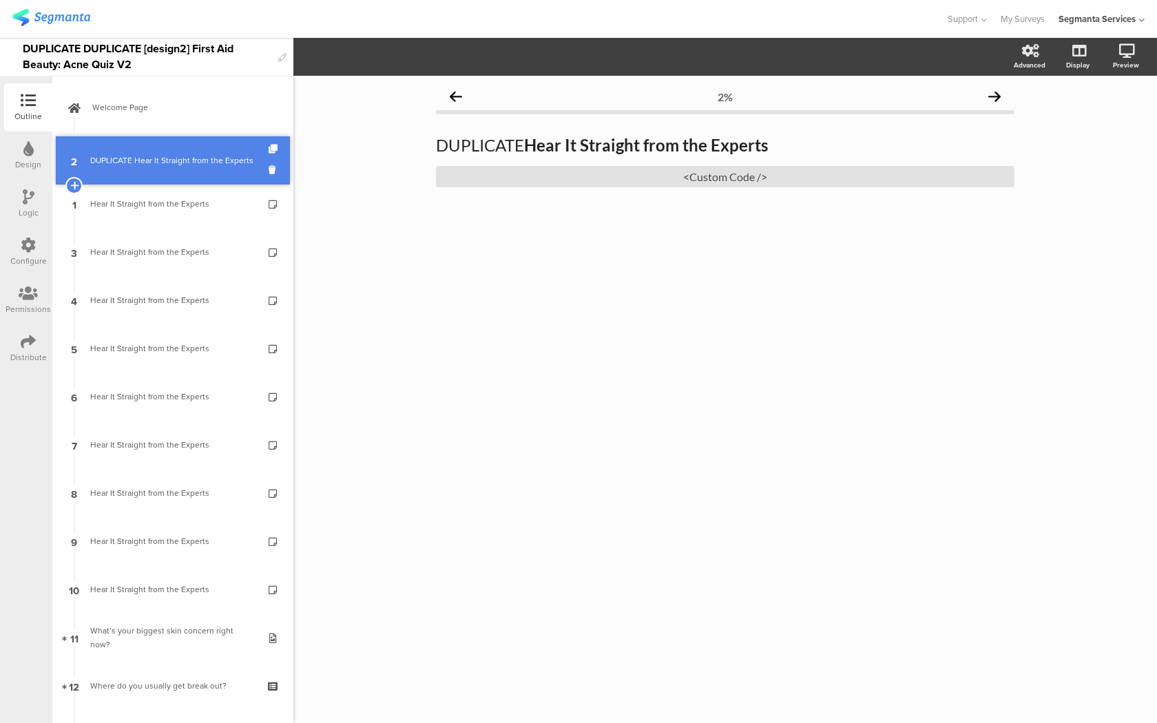
drag, startPoint x: 233, startPoint y: 191, endPoint x: 233, endPoint y: 148, distance: 43.4
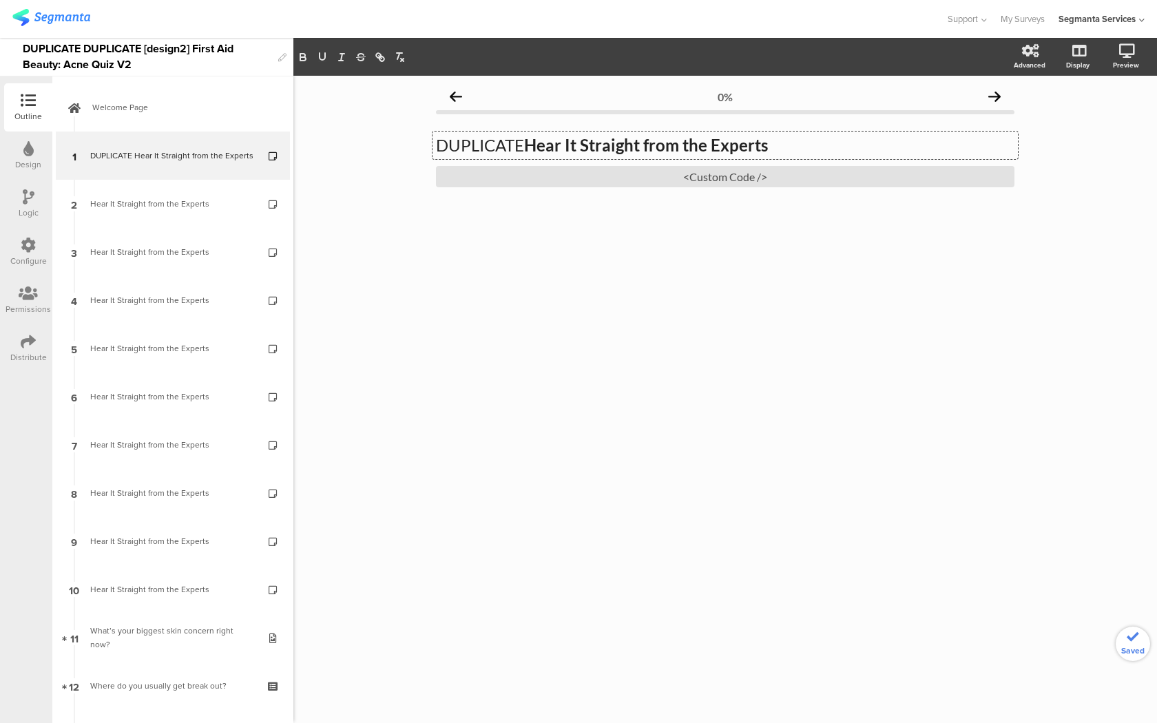
drag, startPoint x: 527, startPoint y: 145, endPoint x: 452, endPoint y: 143, distance: 75.1
click at [452, 143] on div "DUPLICATE Hear It Straight from the Experts DUPLICATE Hear It Straight from the…" at bounding box center [724, 145] width 585 height 28
click at [1108, 118] on icon at bounding box center [1108, 123] width 11 height 17
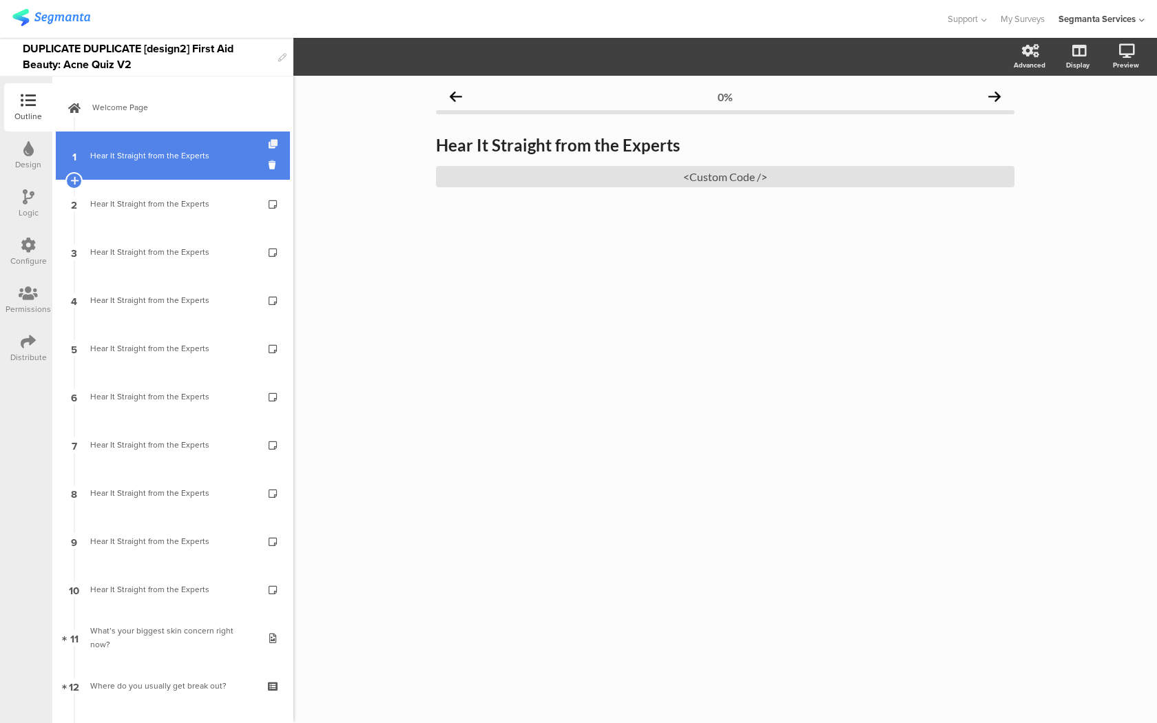
click at [270, 142] on icon at bounding box center [274, 144] width 12 height 9
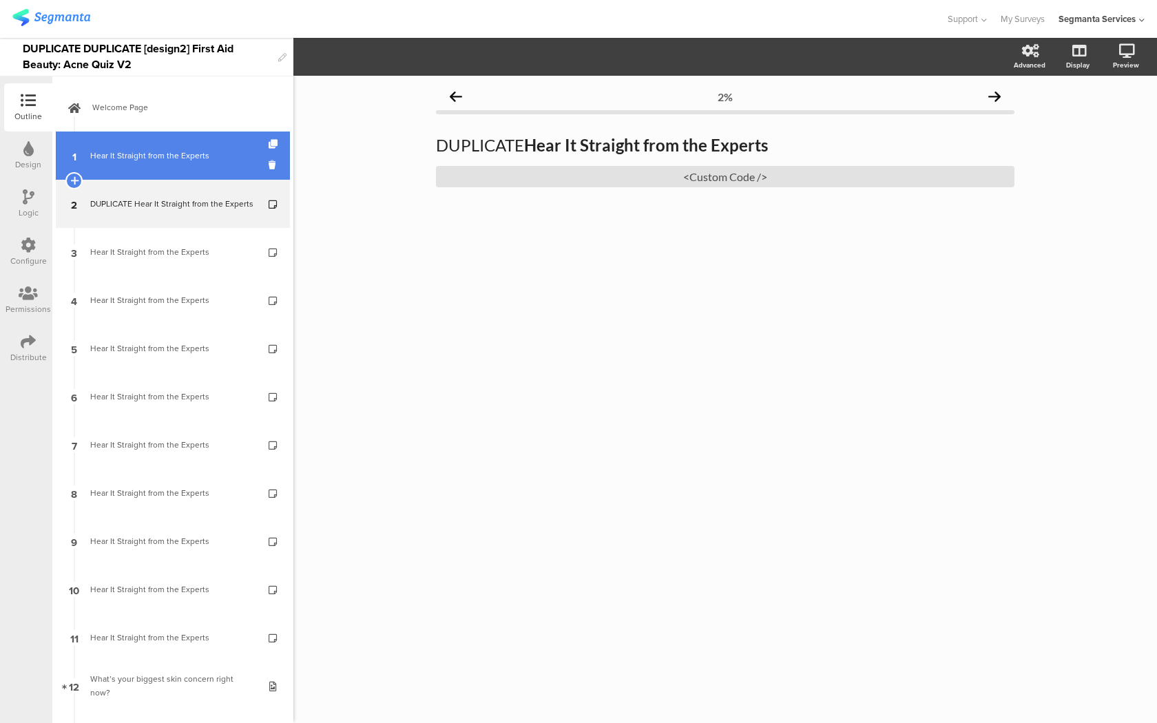
click at [244, 154] on div "Hear It Straight from the Experts" at bounding box center [172, 156] width 165 height 14
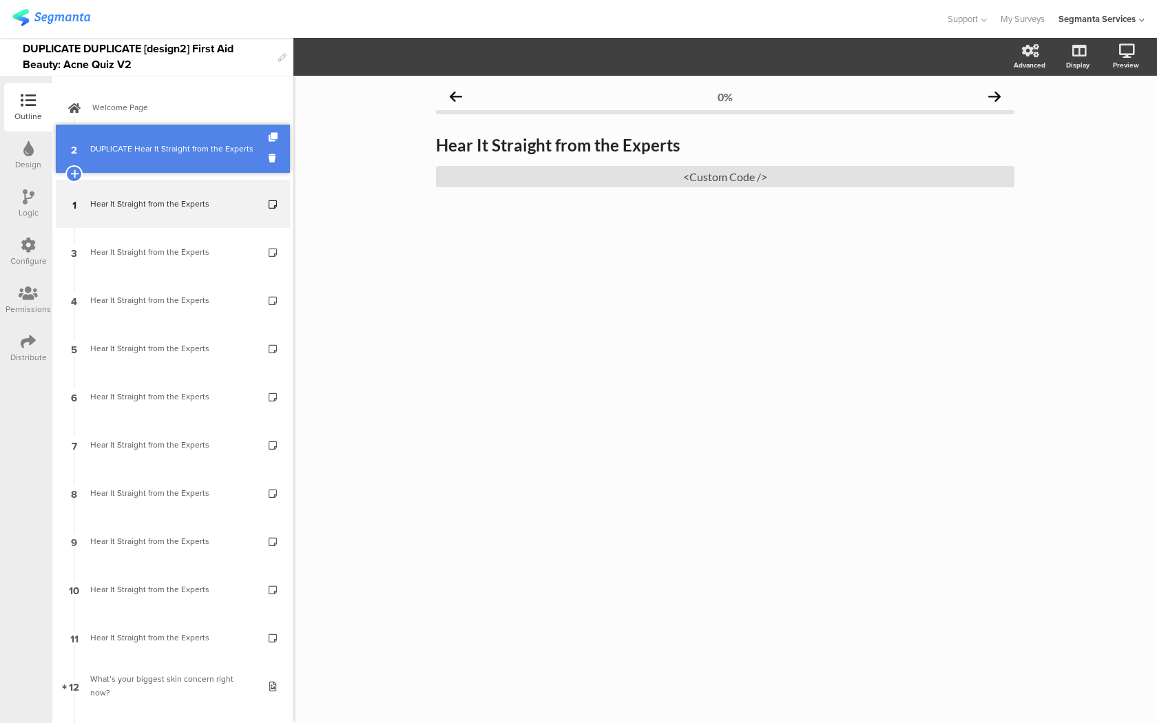
drag, startPoint x: 222, startPoint y: 198, endPoint x: 219, endPoint y: 146, distance: 51.7
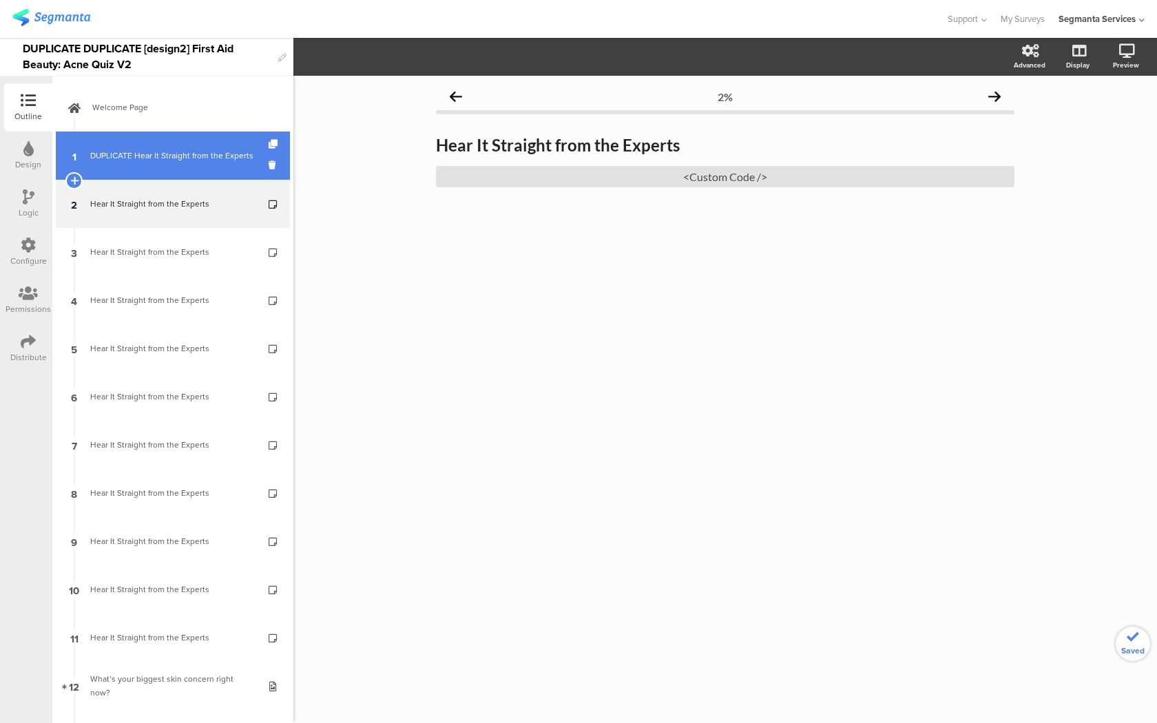
click at [222, 162] on link "1 DUPLICATE Hear It Straight from the Experts" at bounding box center [173, 155] width 234 height 48
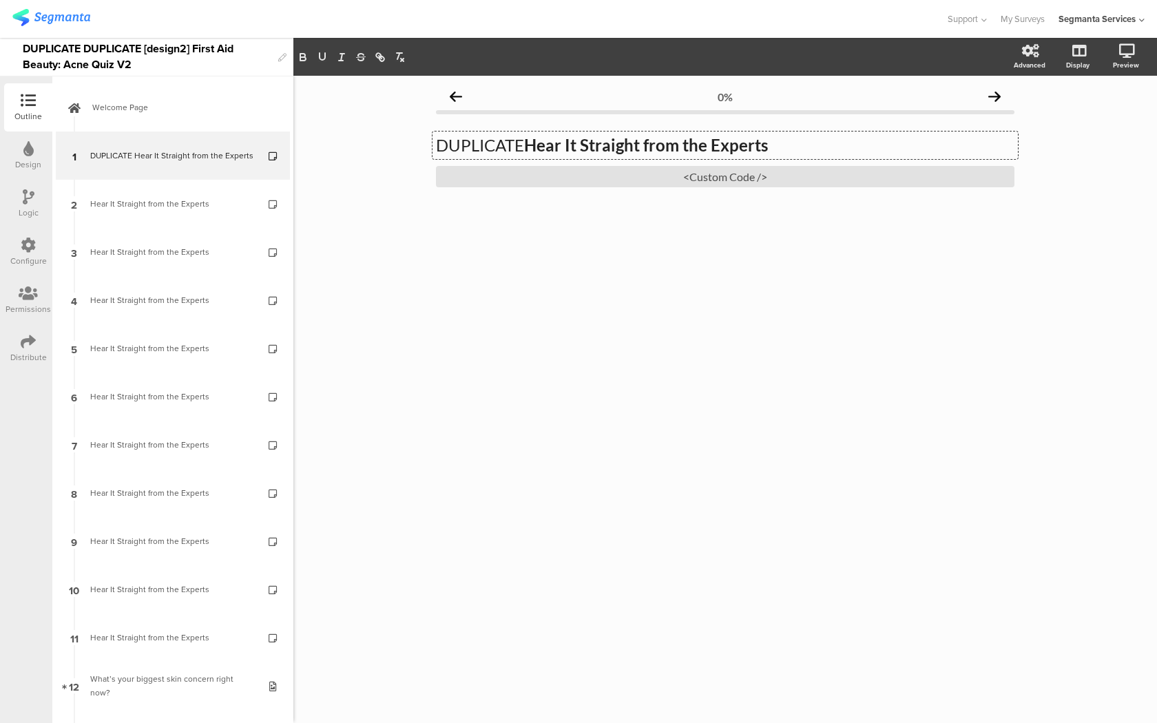
drag, startPoint x: 528, startPoint y: 142, endPoint x: 389, endPoint y: 141, distance: 139.1
click at [389, 141] on div "0% DUPLICATE Hear It Straight from the Experts DUPLICATE Hear It Straight from …" at bounding box center [724, 399] width 863 height 647
click at [642, 175] on div "<Custom Code />" at bounding box center [725, 176] width 578 height 21
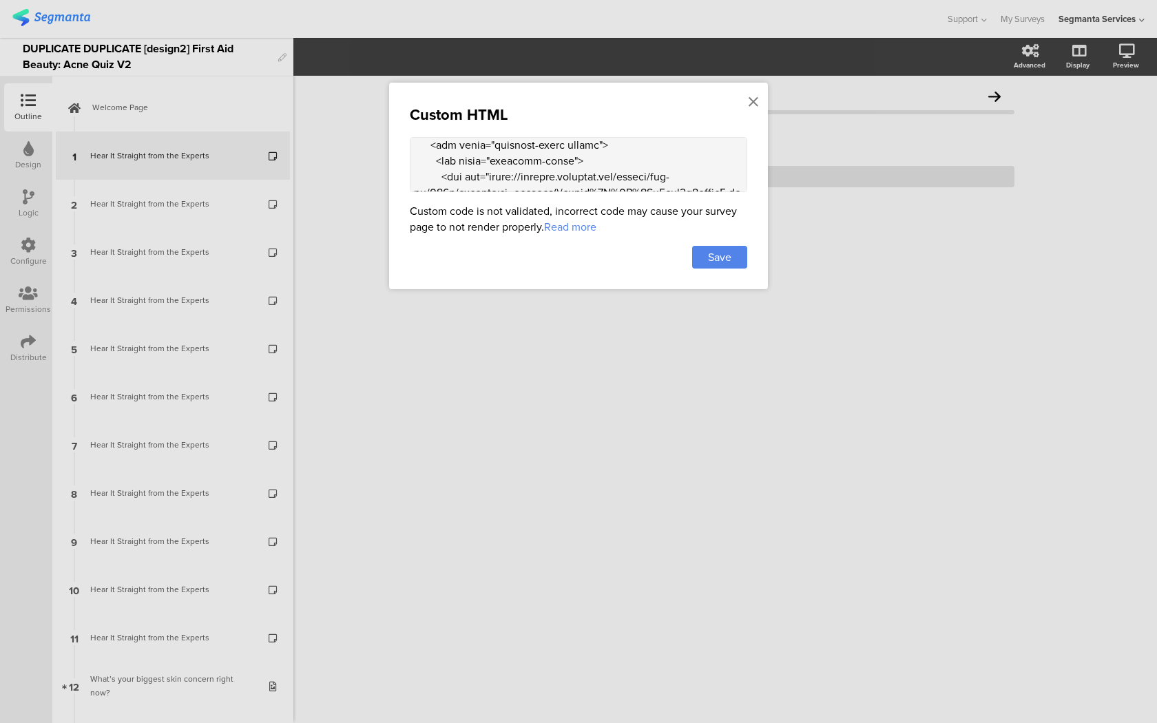
scroll to position [1434, 0]
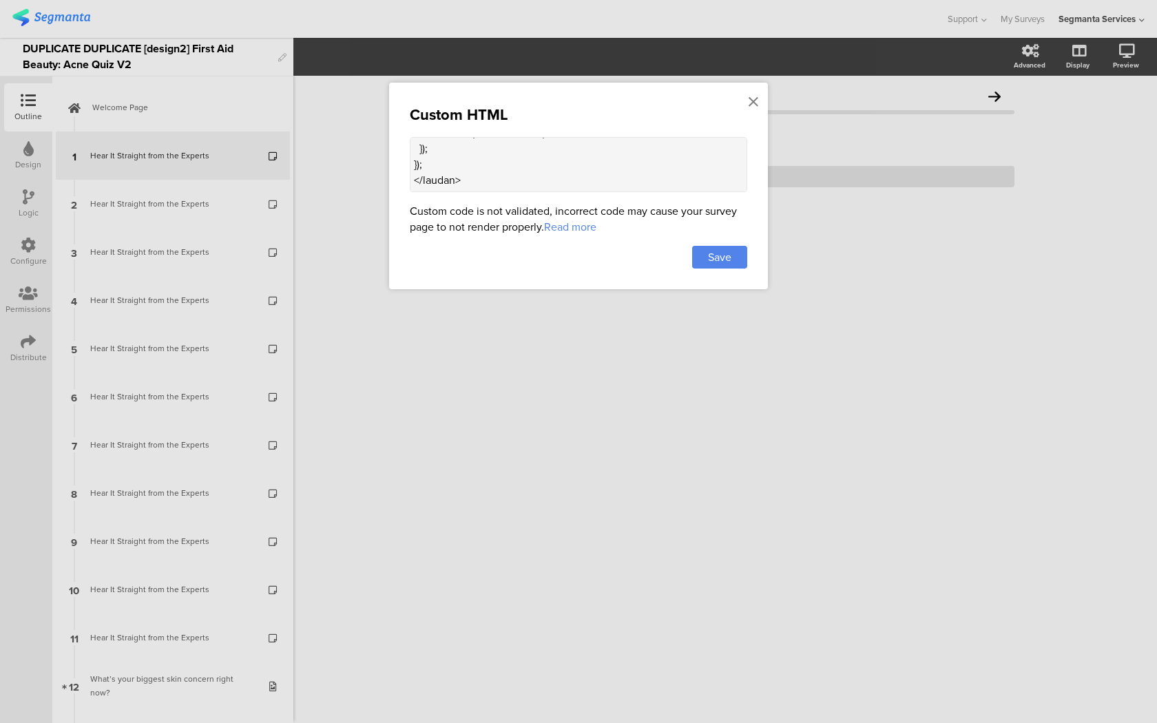
drag, startPoint x: 414, startPoint y: 167, endPoint x: 471, endPoint y: 440, distance: 278.6
click at [471, 440] on div "Custom HTML Custom code is not validated, incorrect code may cause your survey …" at bounding box center [578, 361] width 1157 height 723
paste textarea "<div class="carousel-container"> <div class="carousel-card"> <div class="carous…"
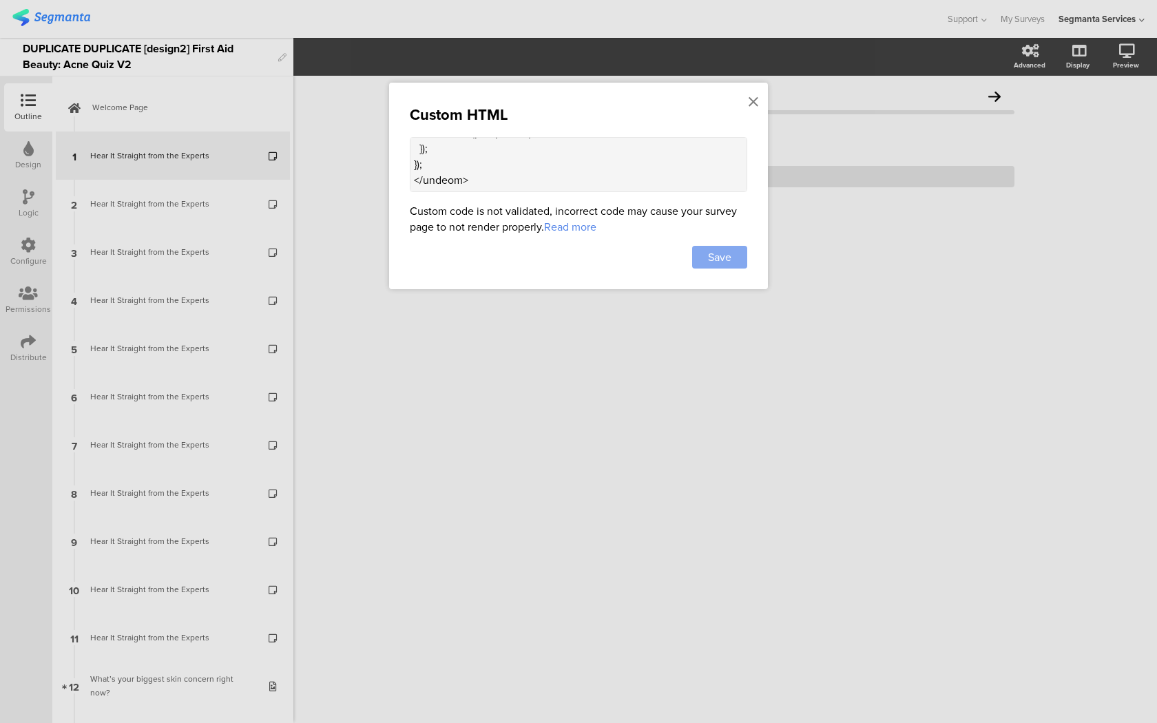
type textarea "<style> .progress-bar-segments { display: none !important; } .animated-router-v…"
click at [739, 257] on div "Save" at bounding box center [719, 257] width 55 height 23
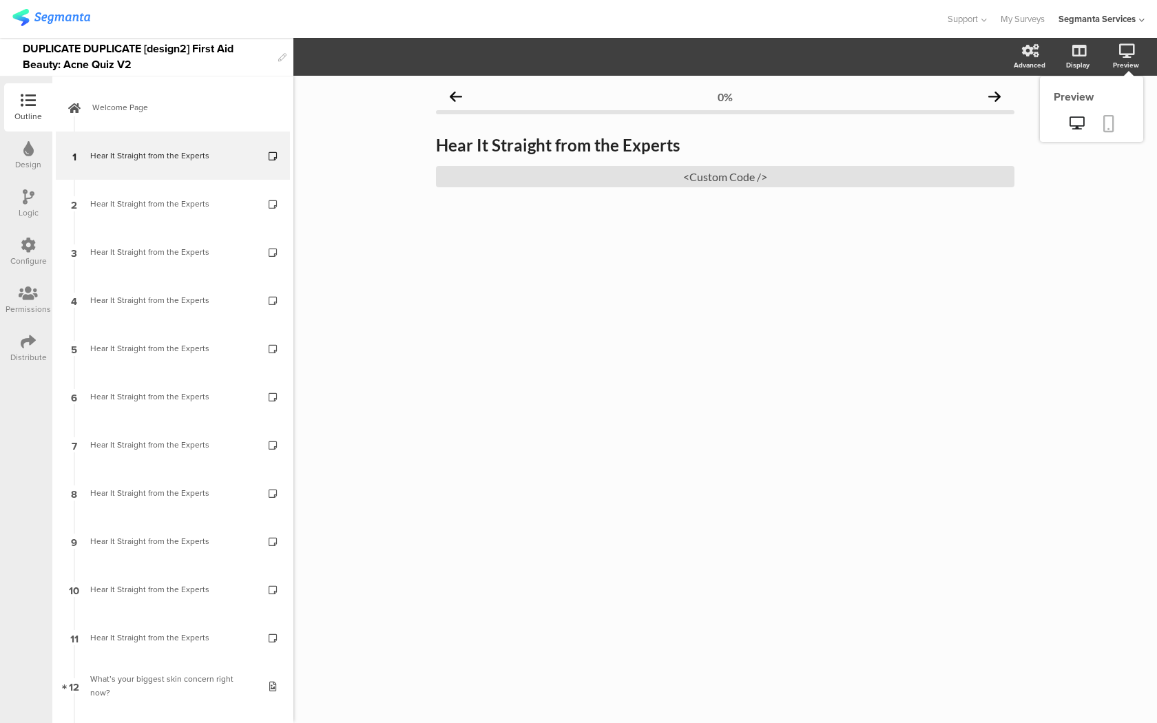
click at [1113, 124] on icon at bounding box center [1108, 123] width 11 height 17
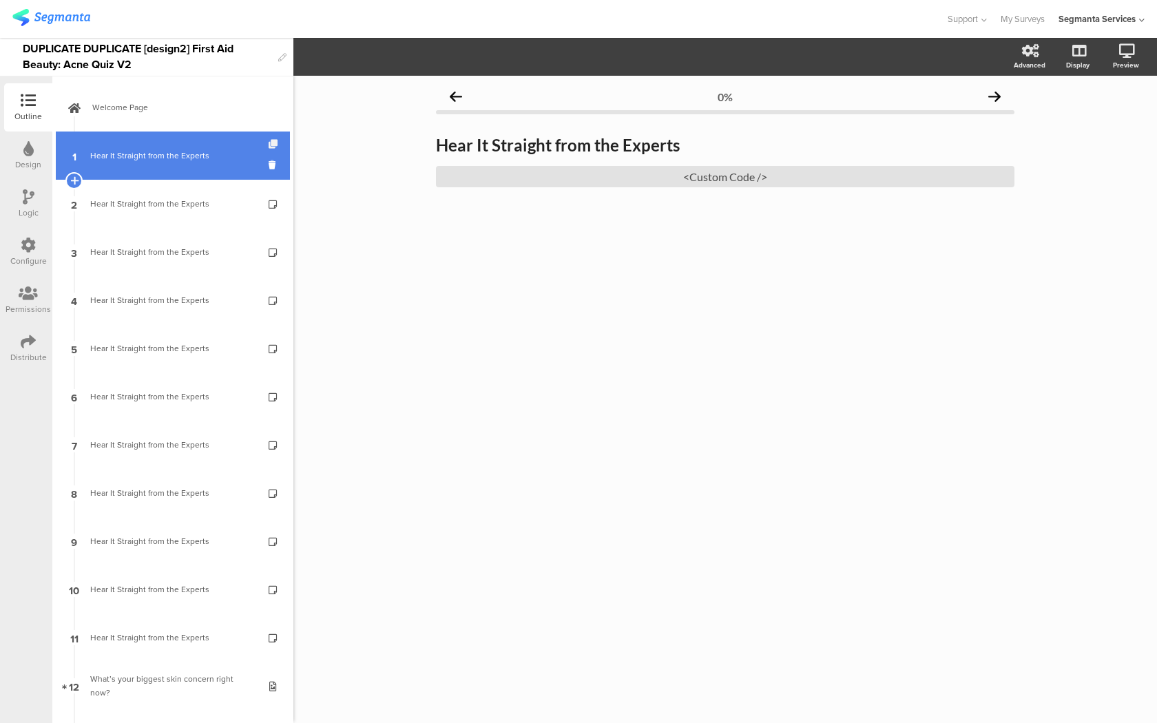
click at [275, 144] on icon at bounding box center [274, 144] width 12 height 9
drag, startPoint x: 209, startPoint y: 209, endPoint x: 209, endPoint y: 161, distance: 48.2
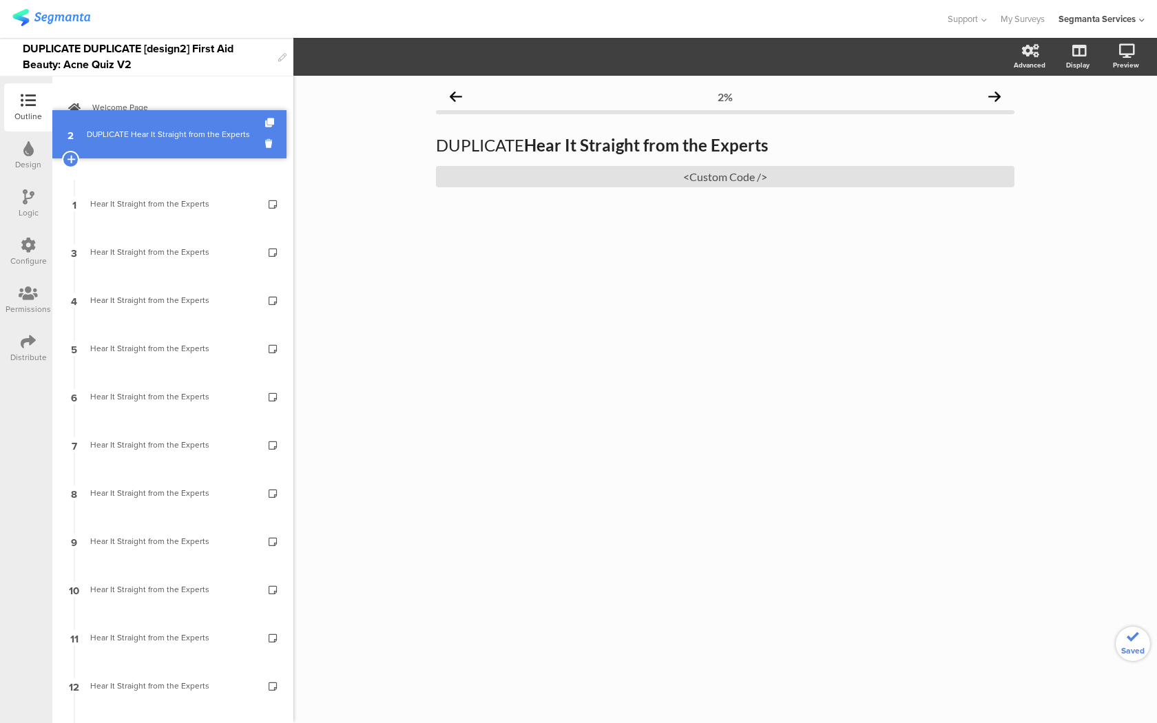
drag, startPoint x: 217, startPoint y: 185, endPoint x: 222, endPoint y: 114, distance: 70.4
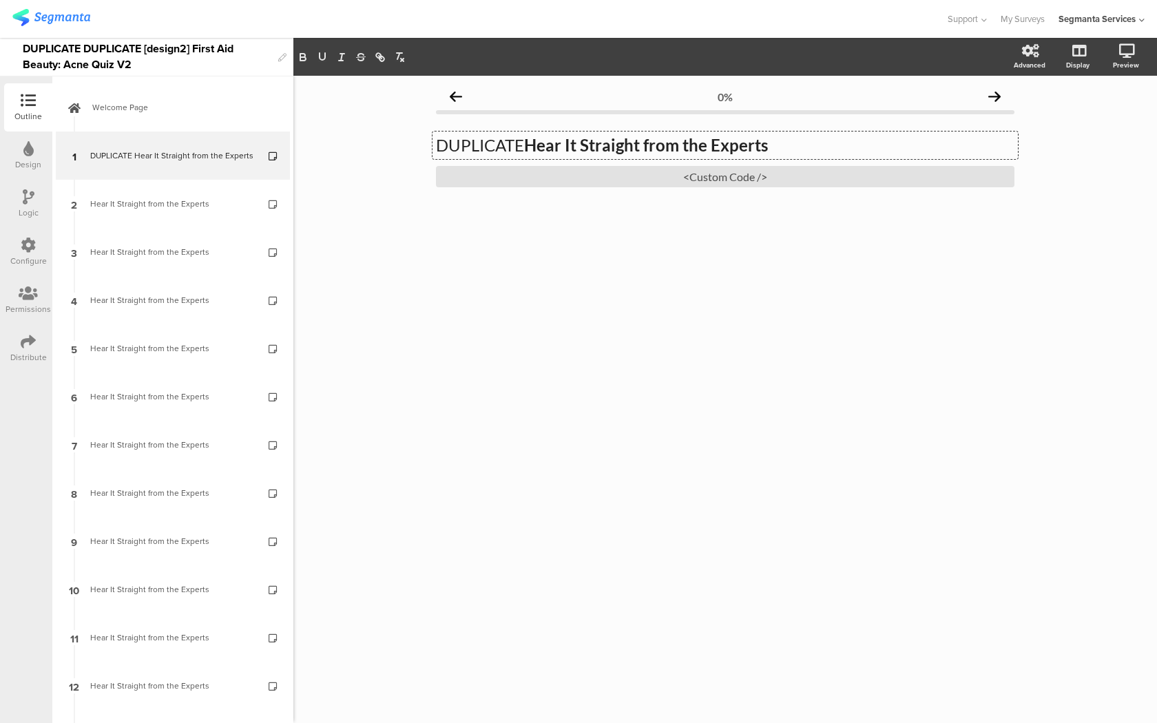
drag, startPoint x: 529, startPoint y: 147, endPoint x: 412, endPoint y: 145, distance: 116.4
click at [412, 145] on div "0% DUPLICATE Hear It Straight from the Experts DUPLICATE Hear It Straight from …" at bounding box center [724, 399] width 863 height 647
click at [597, 176] on div "<Custom Code />" at bounding box center [725, 176] width 578 height 21
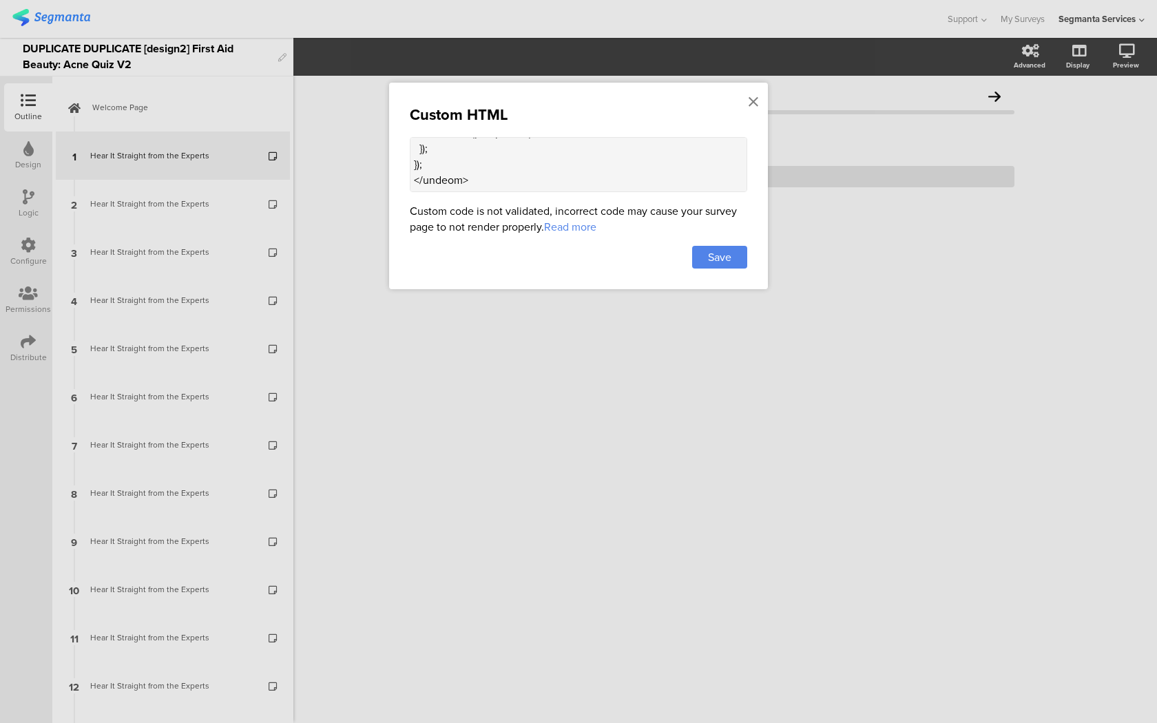
drag, startPoint x: 414, startPoint y: 166, endPoint x: 450, endPoint y: 454, distance: 290.0
click at [450, 454] on div "Custom HTML Custom code is not validated, incorrect code may cause your survey …" at bounding box center [578, 361] width 1157 height 723
paste textarea "<div class="carousel-container"> <div class="carousel-card"> <div class="carous…"
type textarea "<style> .progress-bar-segments { display: none !important; } .animated-router-v…"
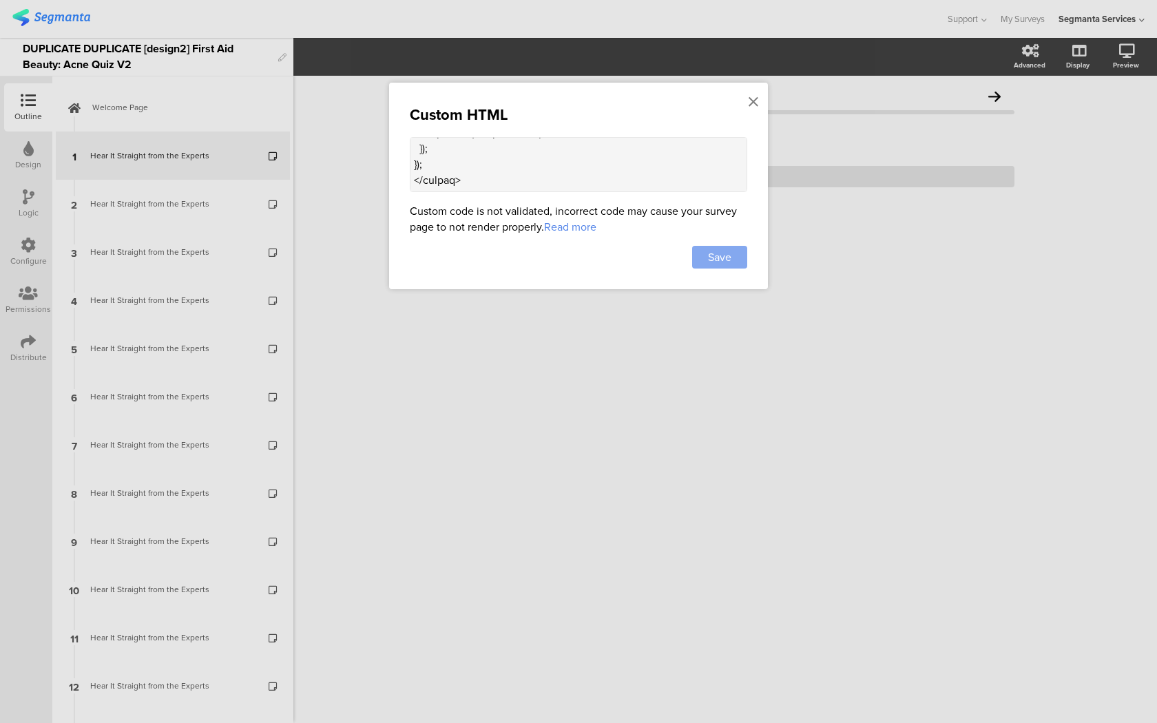
click at [730, 254] on span "Save" at bounding box center [719, 257] width 23 height 16
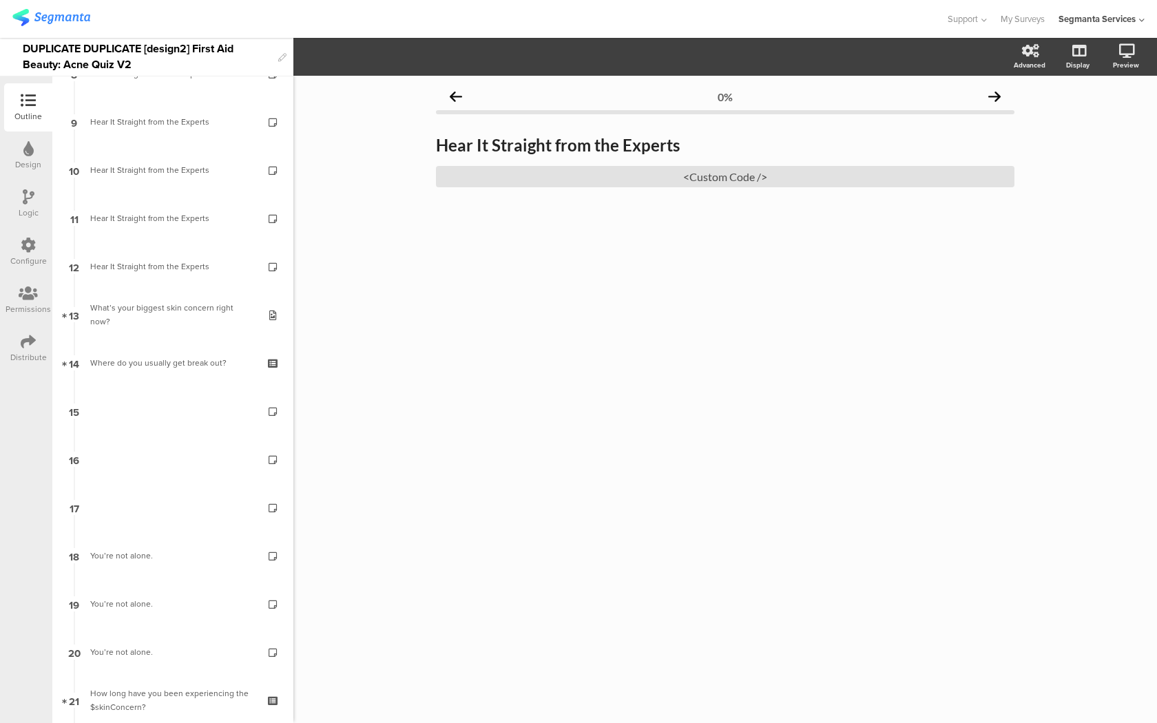
scroll to position [718, 0]
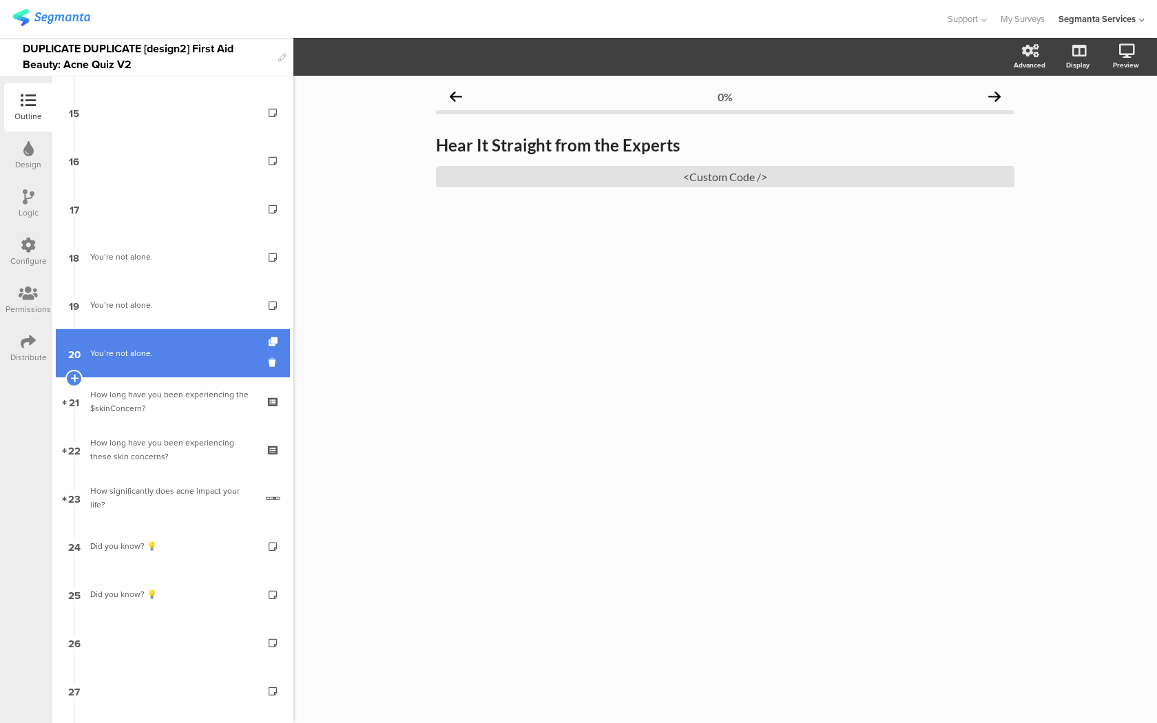
click at [158, 332] on link "20 You’re not alone." at bounding box center [173, 353] width 234 height 48
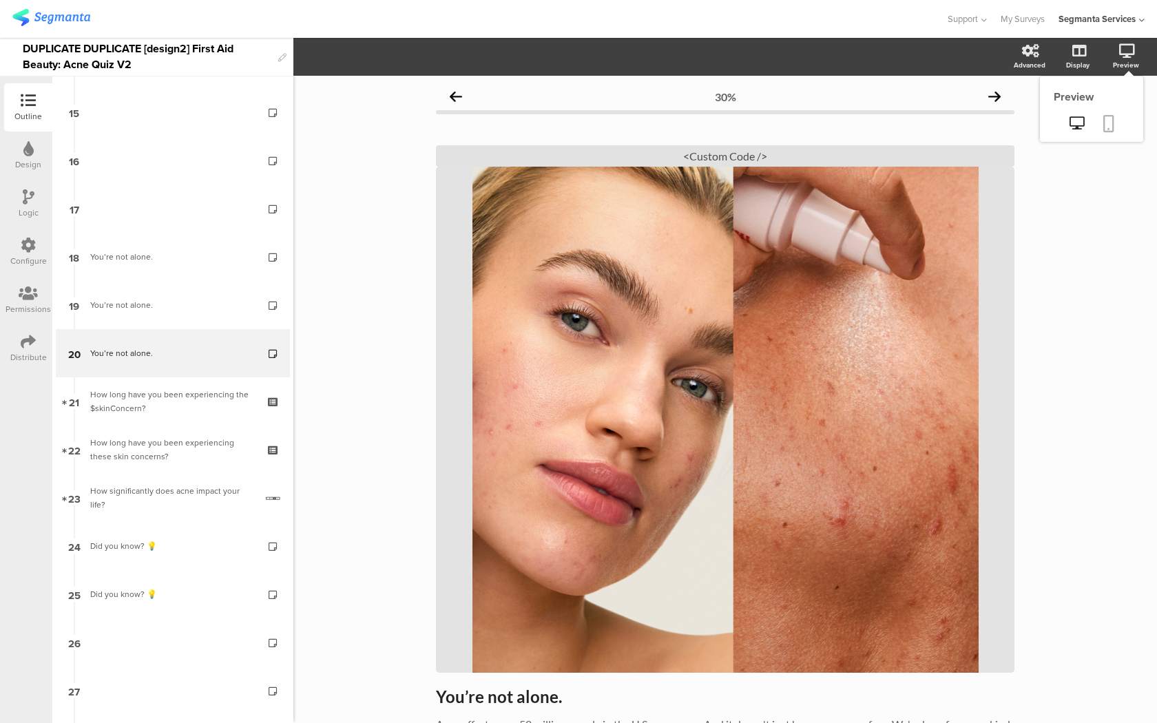
click at [1116, 112] on link at bounding box center [1108, 125] width 30 height 26
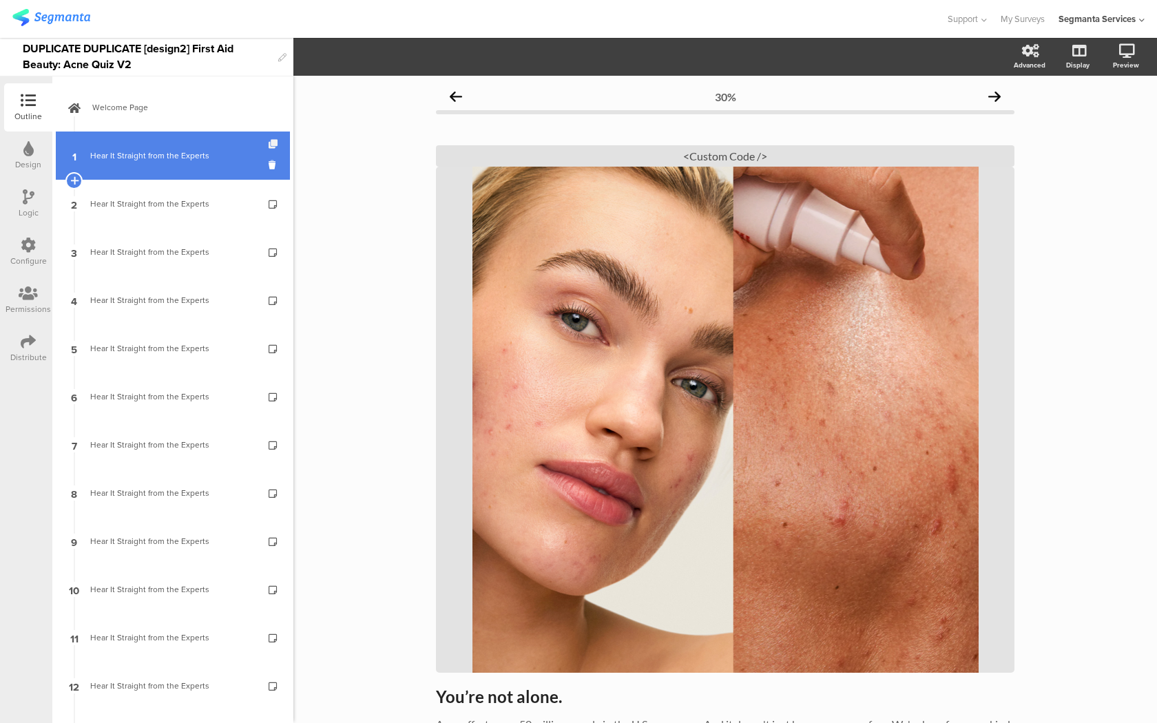
click at [271, 147] on icon at bounding box center [274, 144] width 12 height 9
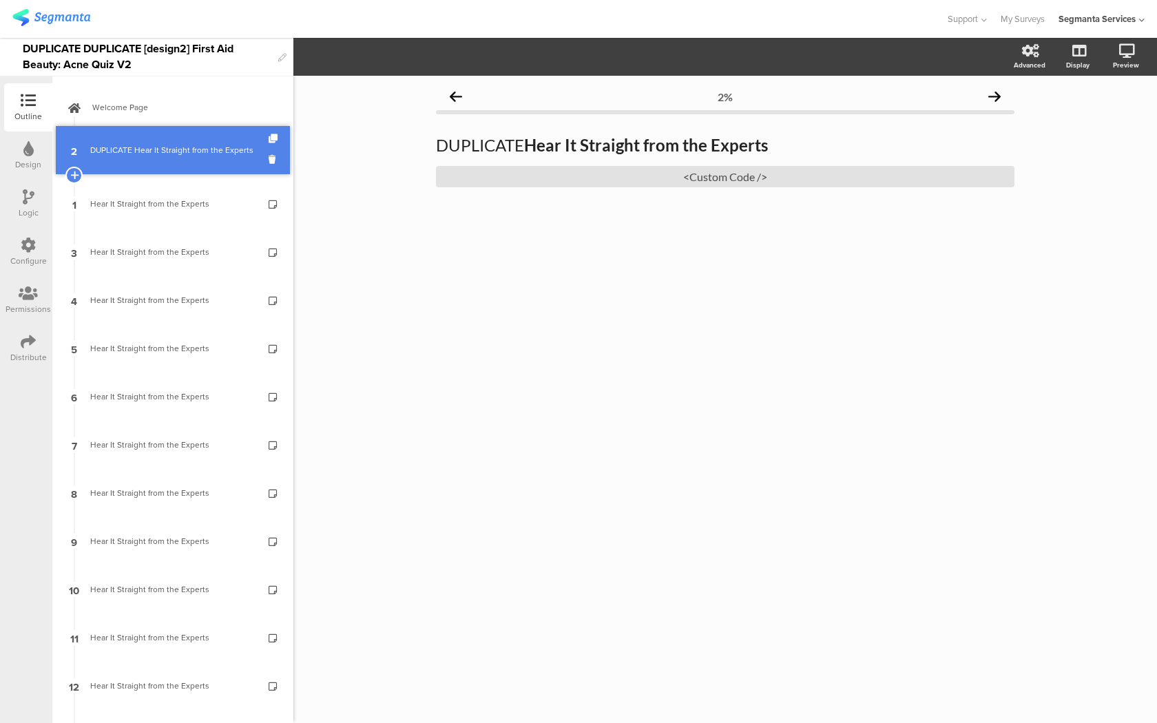
drag, startPoint x: 124, startPoint y: 202, endPoint x: 124, endPoint y: 147, distance: 55.1
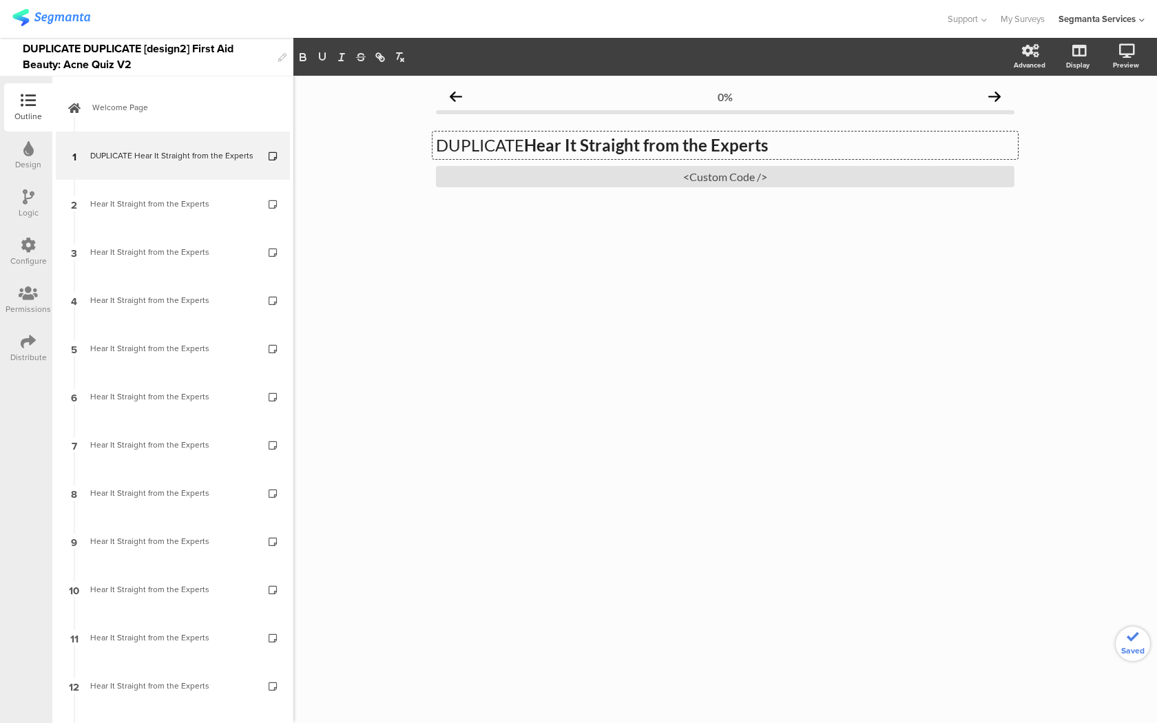
drag, startPoint x: 529, startPoint y: 140, endPoint x: 438, endPoint y: 138, distance: 91.6
click at [438, 138] on div "DUPLICATE Hear It Straight from the Experts DUPLICATE Hear It Straight from the…" at bounding box center [724, 145] width 585 height 28
click at [520, 177] on div "<Custom Code />" at bounding box center [725, 176] width 578 height 21
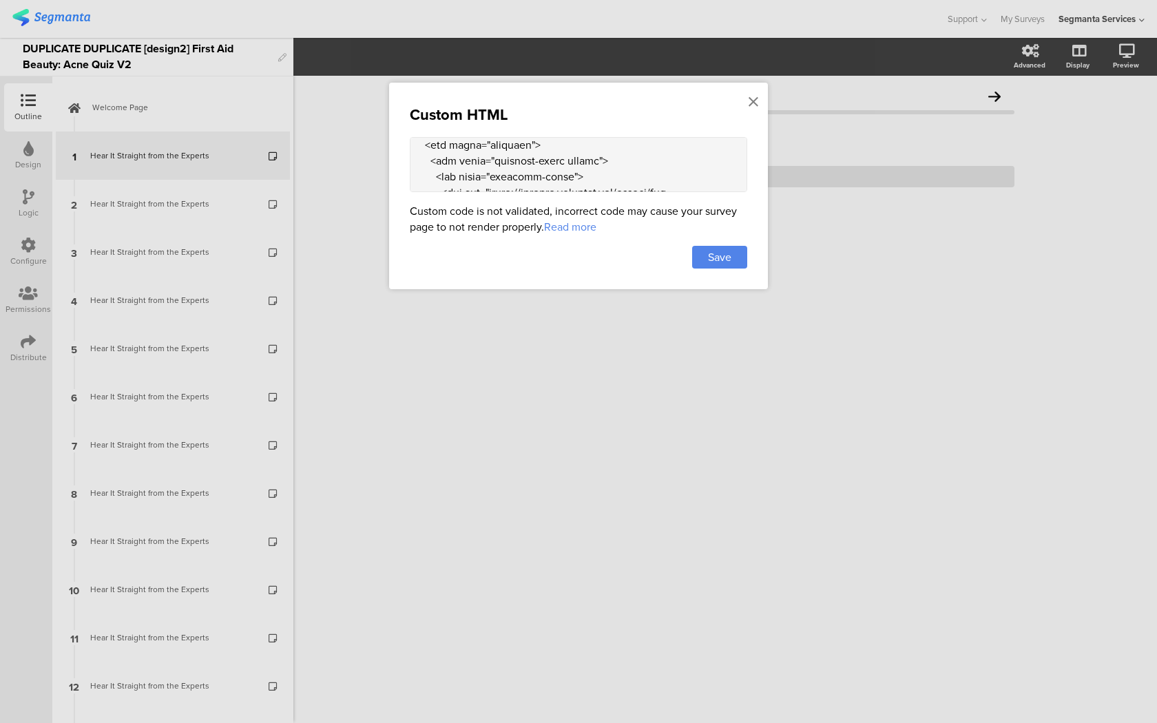
scroll to position [1405, 0]
click at [415, 161] on textarea at bounding box center [578, 164] width 337 height 55
drag, startPoint x: 415, startPoint y: 165, endPoint x: 462, endPoint y: 463, distance: 301.8
click at [462, 463] on div "Custom HTML Custom code is not validated, incorrect code may cause your survey …" at bounding box center [578, 361] width 1157 height 723
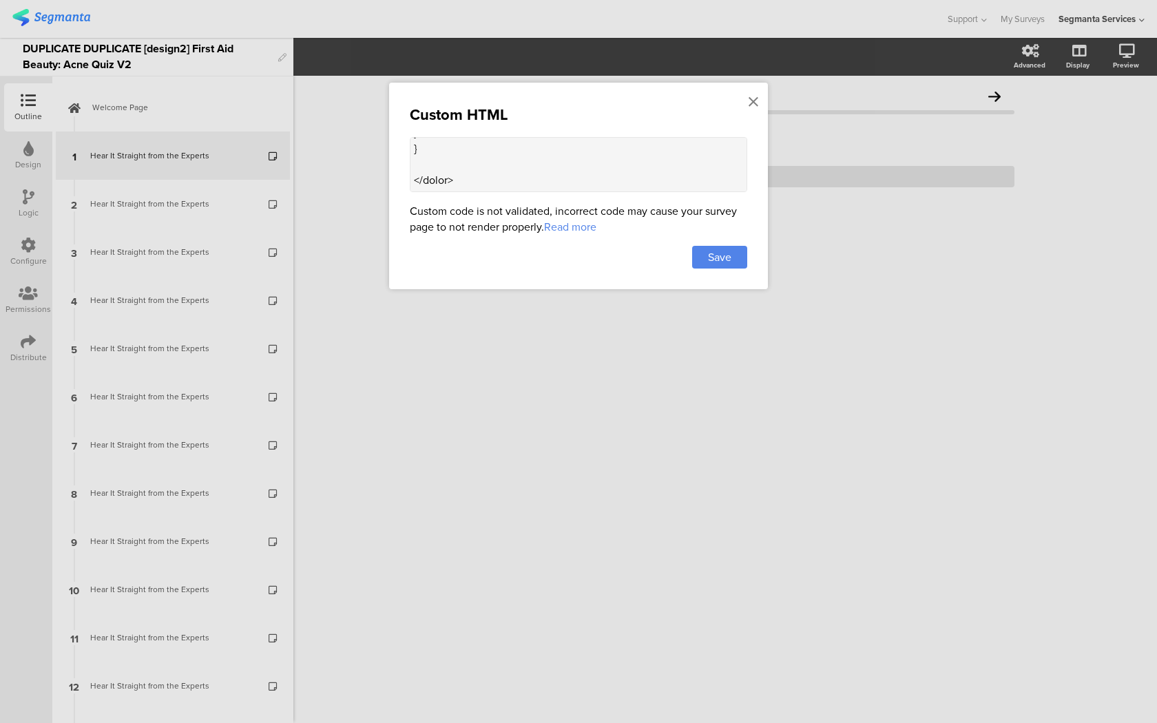
paste textarea "<div class="carousel-container"> <div class="carousel-card"> <div class="carous…"
type textarea "<style> .progress-bar-segments { display: none !important; } .animated-router-v…"
click at [722, 262] on span "Save" at bounding box center [719, 257] width 23 height 16
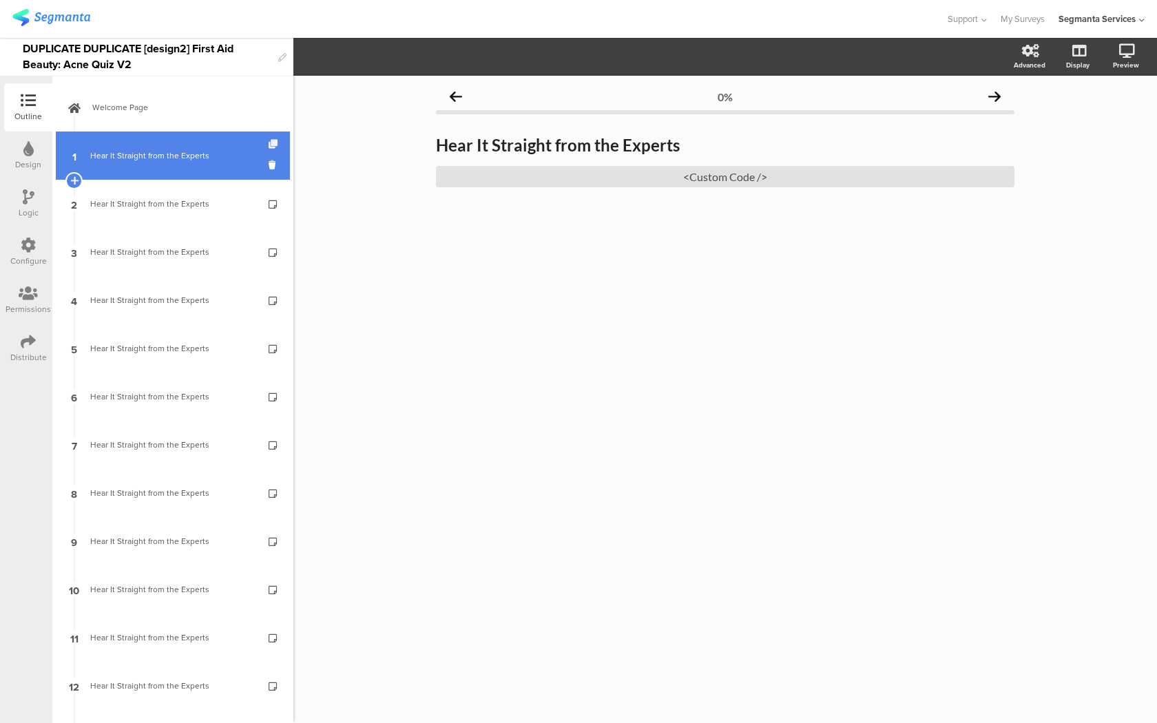
click at [270, 144] on icon at bounding box center [274, 144] width 12 height 9
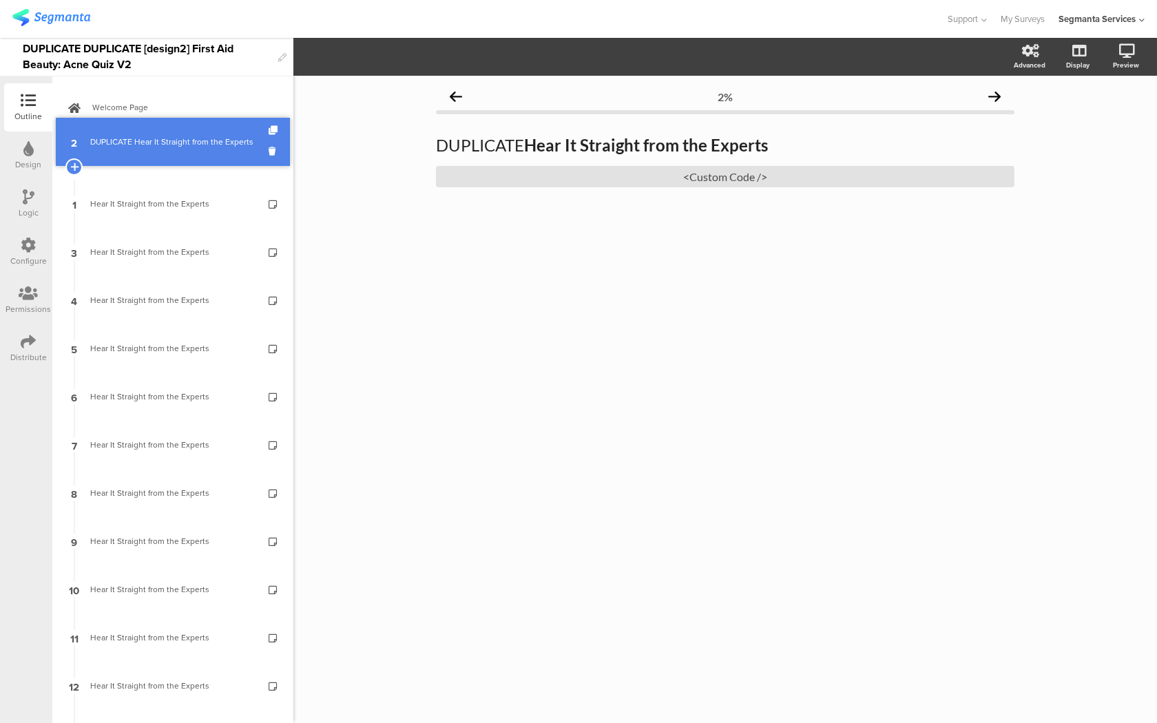
drag, startPoint x: 218, startPoint y: 207, endPoint x: 217, endPoint y: 149, distance: 57.8
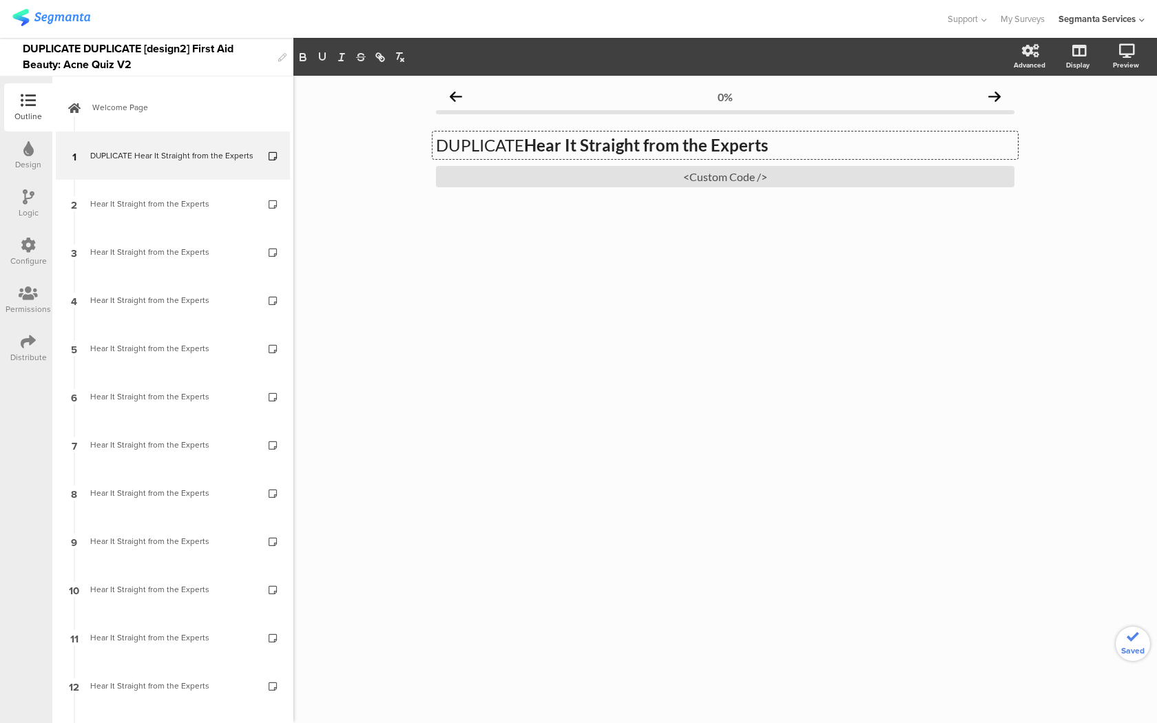
drag, startPoint x: 530, startPoint y: 146, endPoint x: 427, endPoint y: 146, distance: 103.3
click at [427, 146] on div "0% DUPLICATE Hear It Straight from the Experts DUPLICATE Hear It Straight from …" at bounding box center [725, 173] width 606 height 194
click at [463, 185] on div "<Custom Code />" at bounding box center [725, 176] width 578 height 21
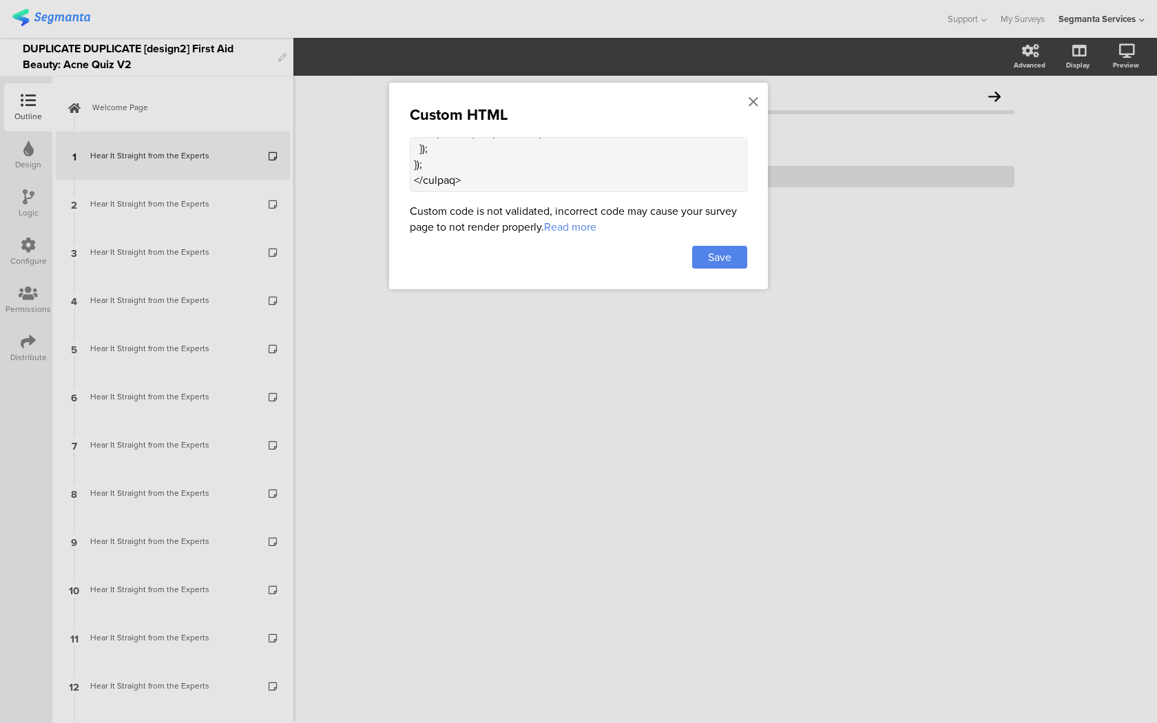
drag, startPoint x: 412, startPoint y: 169, endPoint x: 527, endPoint y: 413, distance: 269.8
click at [527, 413] on div "Custom HTML Custom code is not validated, incorrect code may cause your survey …" at bounding box center [578, 361] width 1157 height 723
paste textarea "<div class="carousel-container"> <div class="carousel-card"> <div class="carous…"
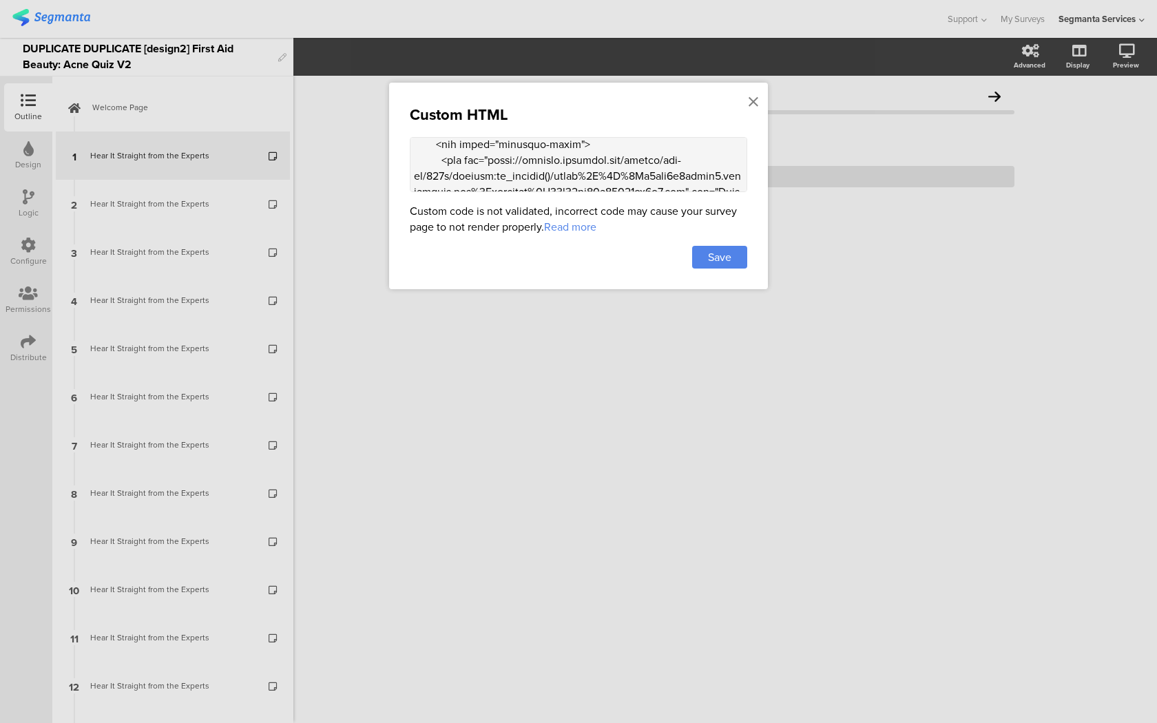
scroll to position [5898, 0]
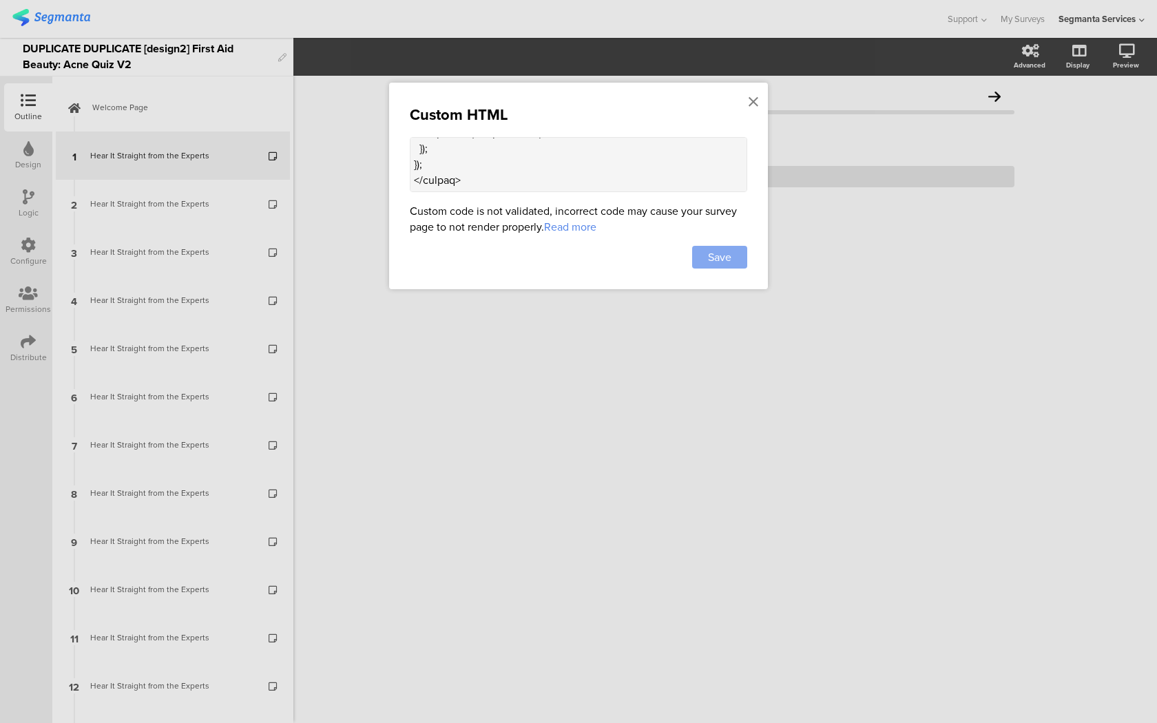
type textarea "<style> .progress-bar-segments { display: none !important; } .animated-router-v…"
click at [732, 255] on div "Save" at bounding box center [719, 257] width 55 height 23
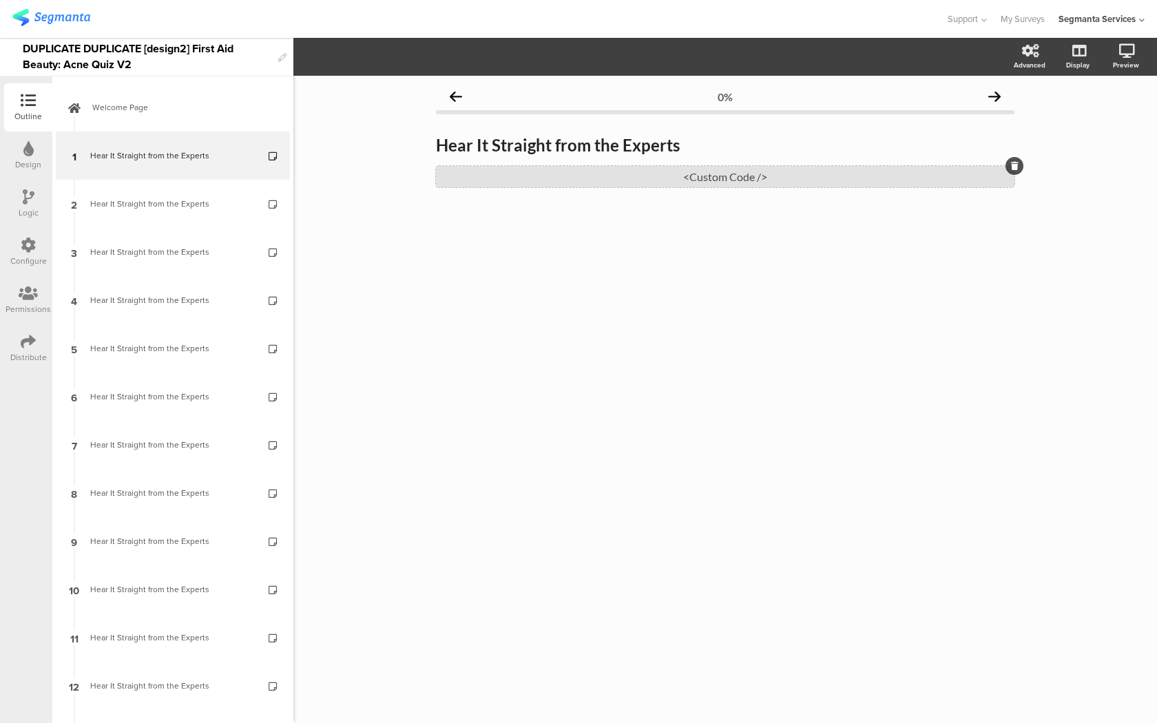
click at [799, 173] on div "<Custom Code />" at bounding box center [725, 176] width 578 height 21
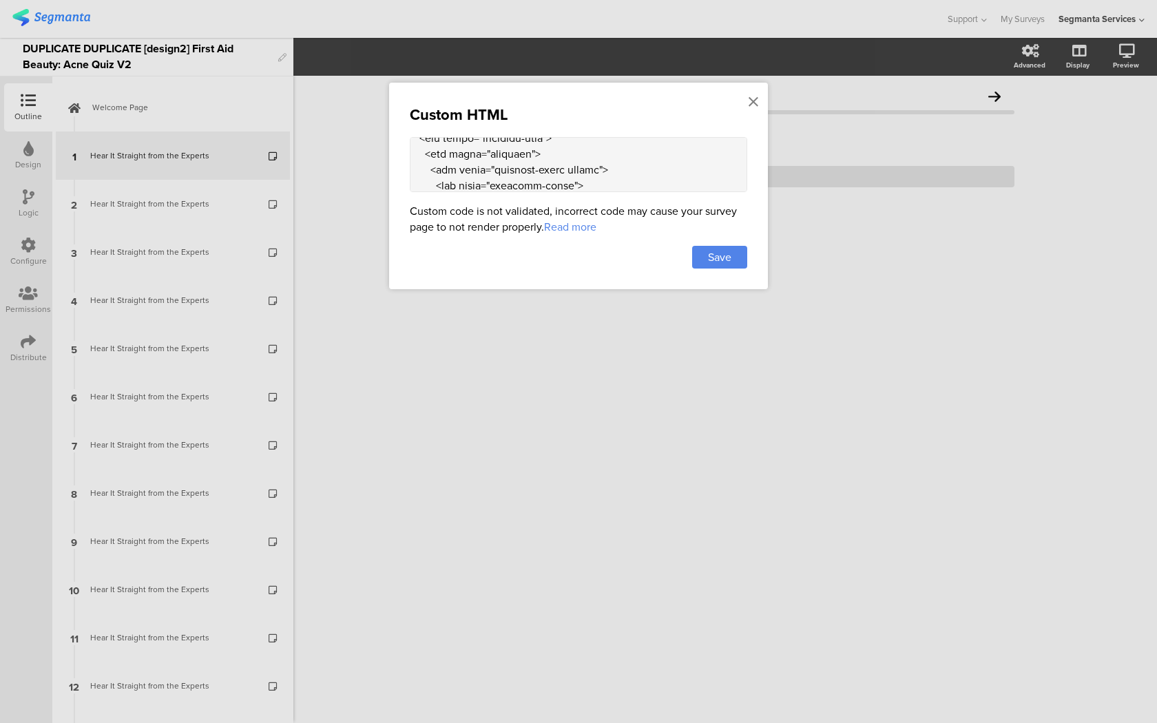
scroll to position [1417, 0]
drag, startPoint x: 414, startPoint y: 185, endPoint x: 501, endPoint y: 423, distance: 254.4
click at [501, 423] on div "Custom HTML Custom code is not validated, incorrect code may cause your survey …" at bounding box center [578, 361] width 1157 height 723
click at [476, 196] on div "Custom HTML Custom code is not validated, incorrect code may cause your survey …" at bounding box center [578, 186] width 379 height 207
drag, startPoint x: 430, startPoint y: 167, endPoint x: 494, endPoint y: 425, distance: 266.2
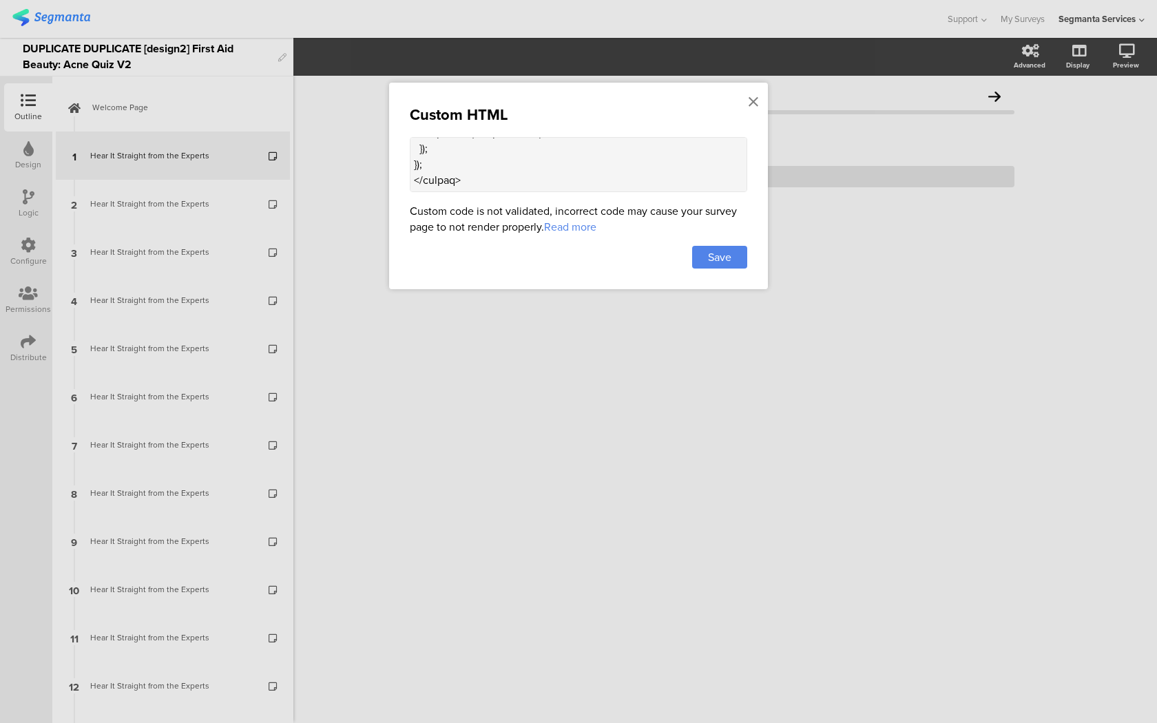
click at [494, 425] on div "Custom HTML Custom code is not validated, incorrect code may cause your survey …" at bounding box center [578, 361] width 1157 height 723
paste textarea "<div class="carousel-container"> <div class="carousel-card"> <div class="carous…"
type textarea "<style> .progress-bar-segments { display: none !important; } .animated-router-v…"
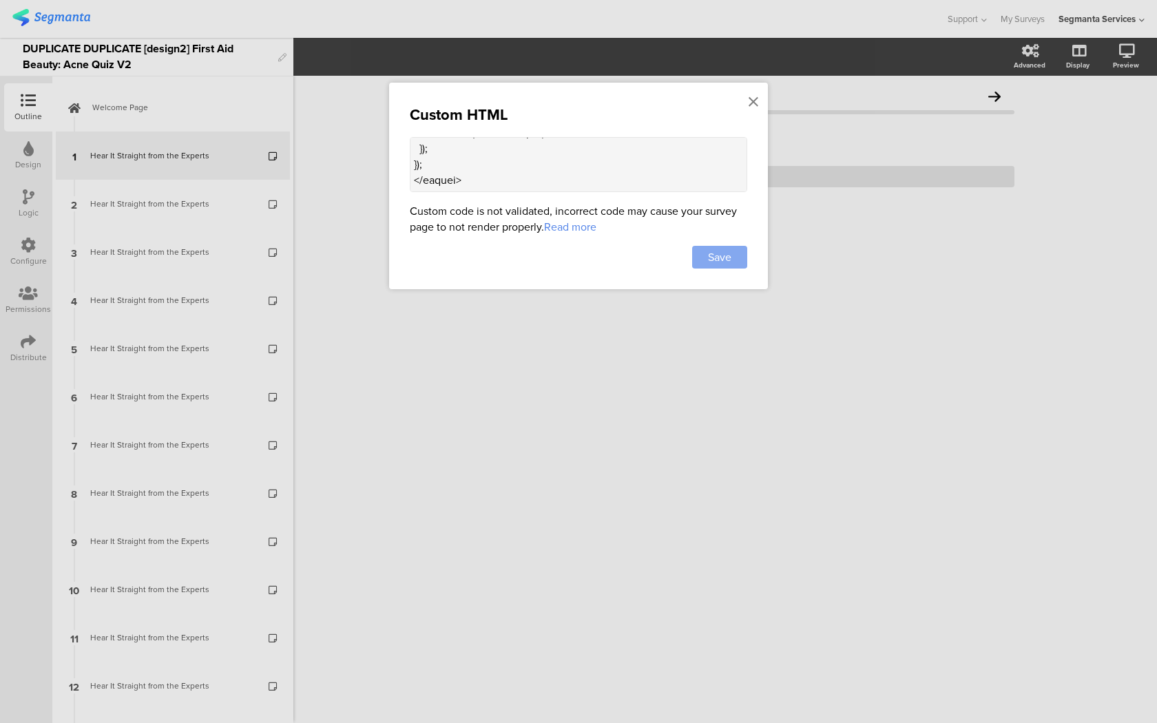
click at [712, 255] on span "Save" at bounding box center [719, 257] width 23 height 16
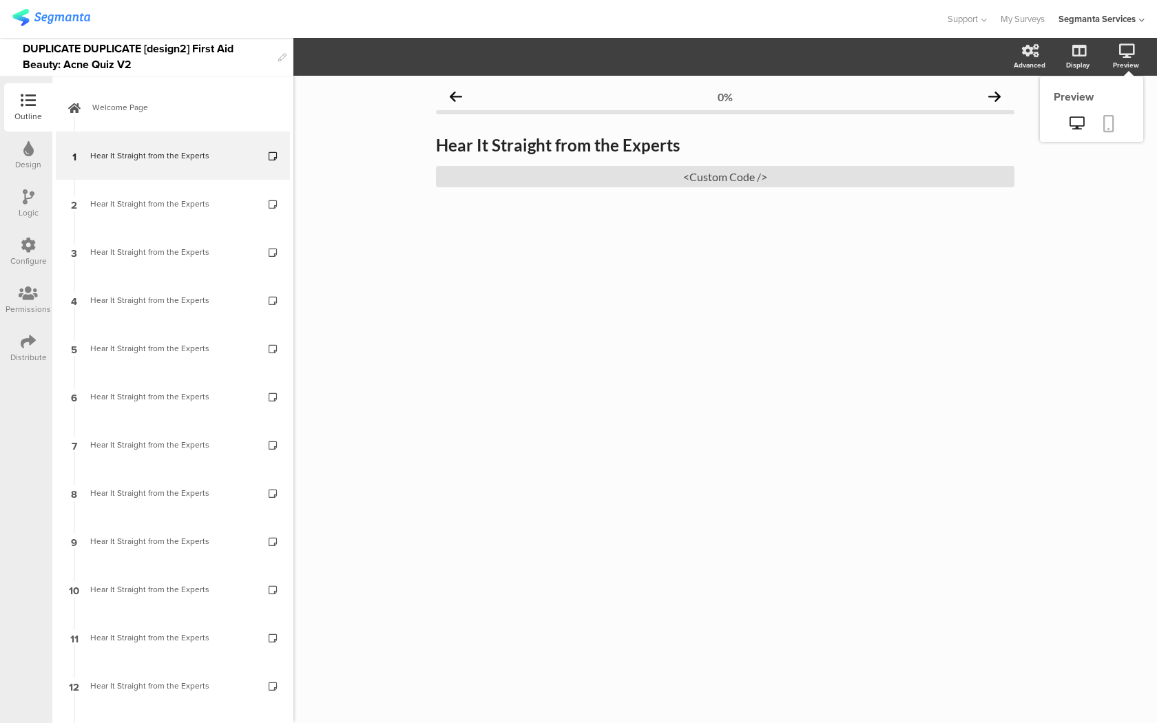
click at [1113, 117] on icon at bounding box center [1108, 123] width 11 height 17
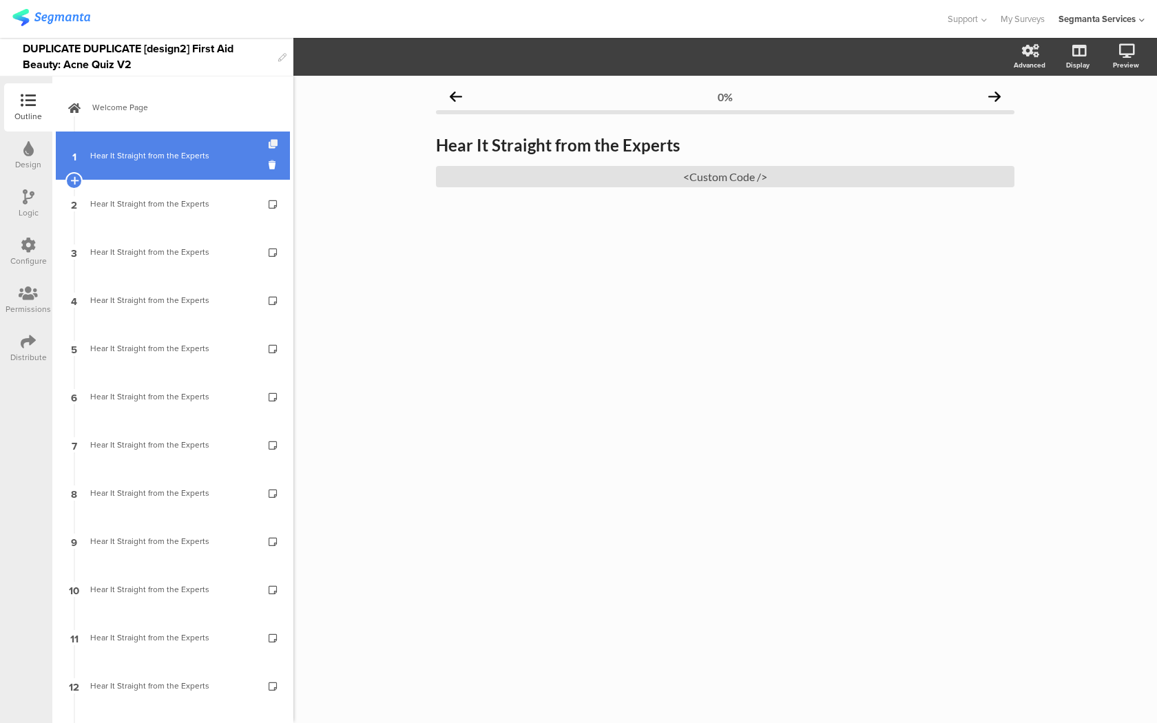
click at [271, 141] on icon at bounding box center [274, 144] width 12 height 9
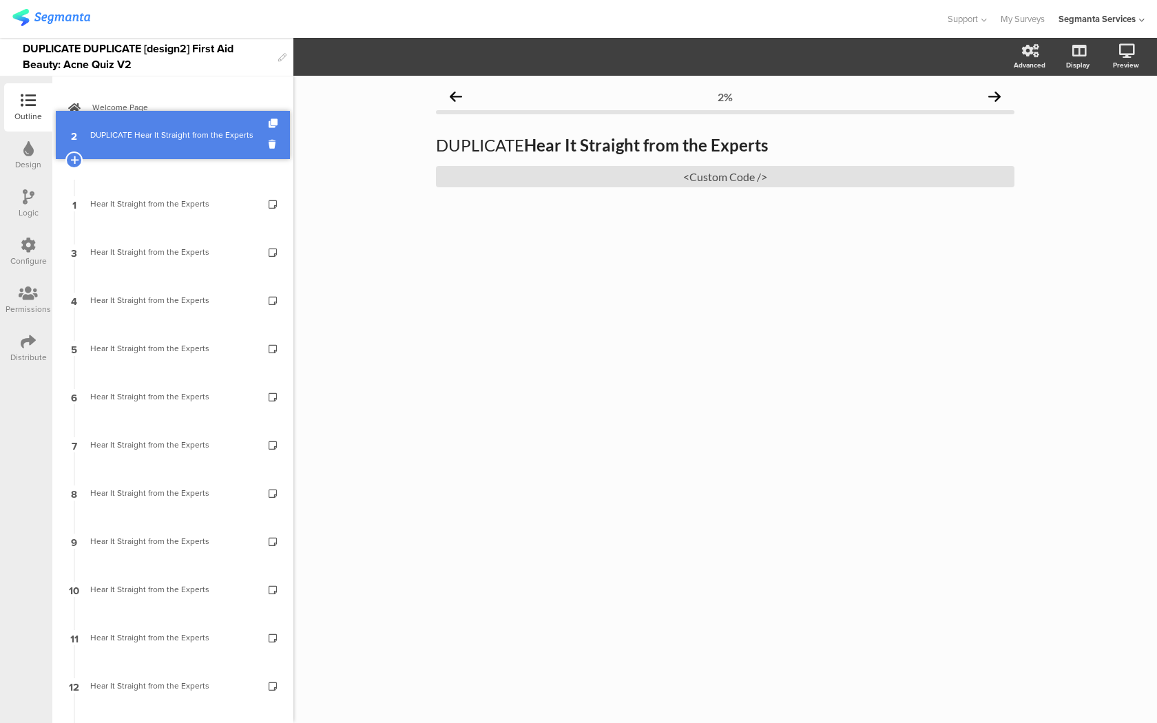
drag, startPoint x: 176, startPoint y: 207, endPoint x: 176, endPoint y: 138, distance: 68.8
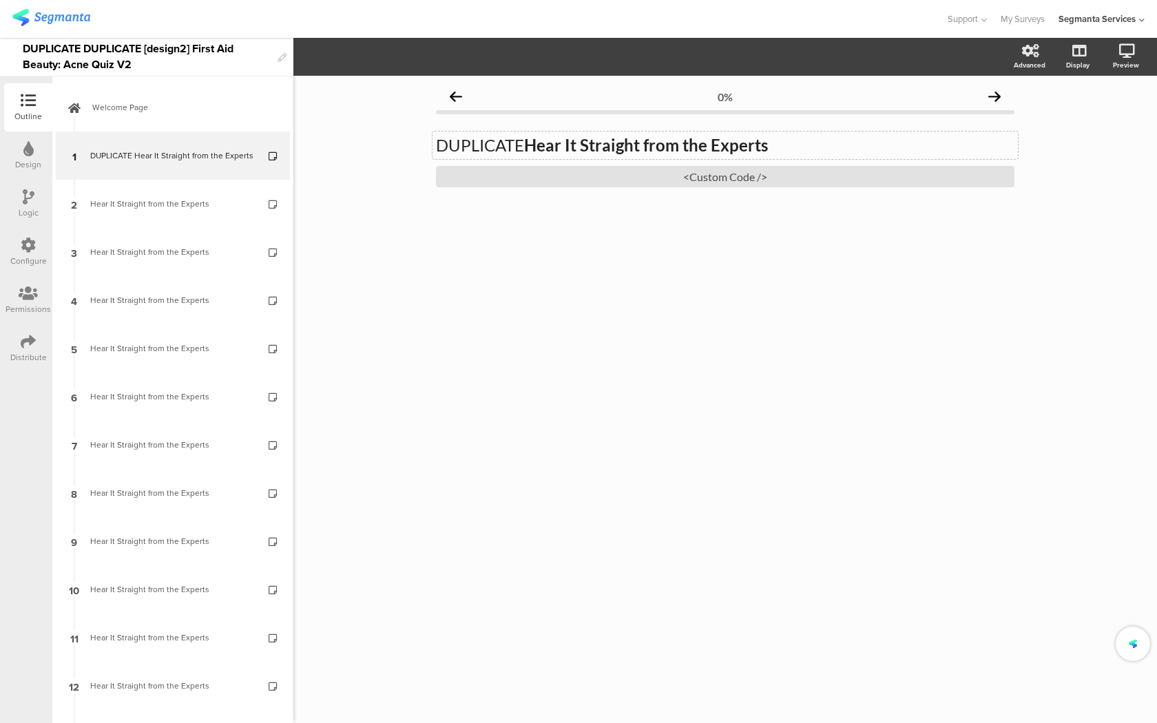
click at [527, 144] on p "DUPLICATE Hear It Straight from the Experts" at bounding box center [725, 145] width 578 height 21
drag, startPoint x: 527, startPoint y: 144, endPoint x: 408, endPoint y: 143, distance: 119.1
click at [408, 143] on div "0% DUPLICATE Hear It Straight from the Experts DUPLICATE Hear It Straight from …" at bounding box center [724, 399] width 863 height 647
click at [546, 131] on div "DUPLICATE Hear It Straight from the Experts DUPLICATE Hear It Straight from the…" at bounding box center [724, 145] width 585 height 28
drag, startPoint x: 527, startPoint y: 145, endPoint x: 415, endPoint y: 143, distance: 111.5
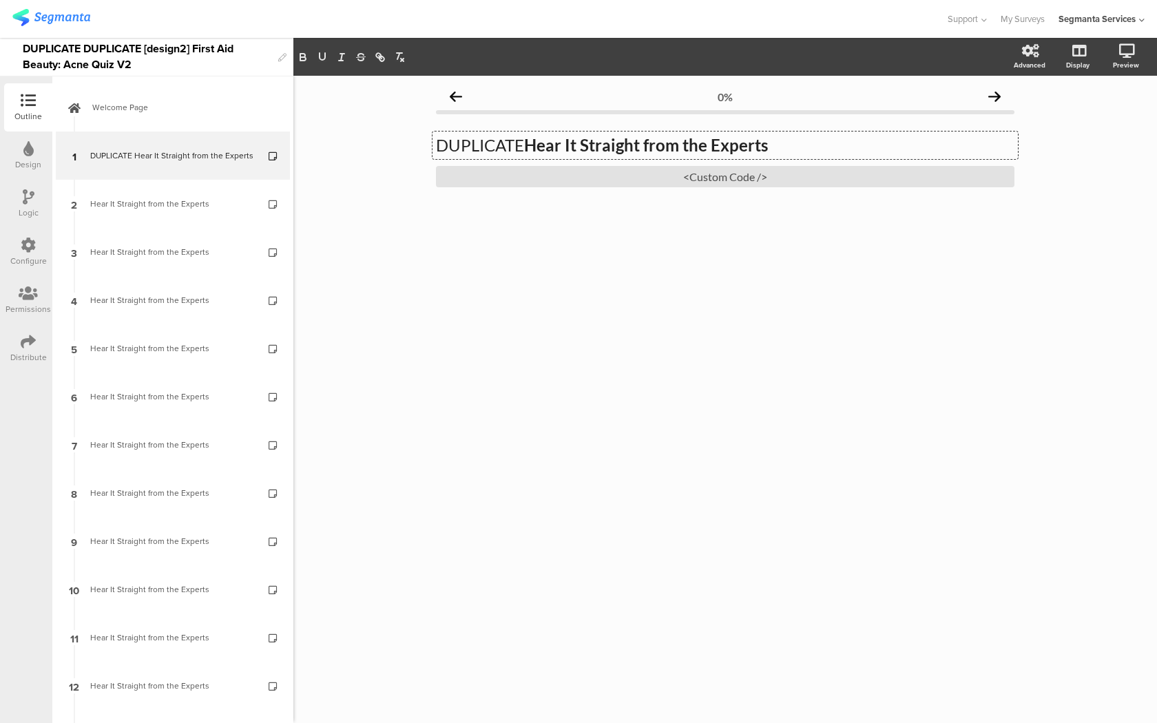
click at [415, 143] on div "0% DUPLICATE Hear It Straight from the Experts DUPLICATE Hear It Straight from …" at bounding box center [724, 399] width 863 height 647
click at [476, 174] on div "<Custom Code />" at bounding box center [725, 176] width 578 height 21
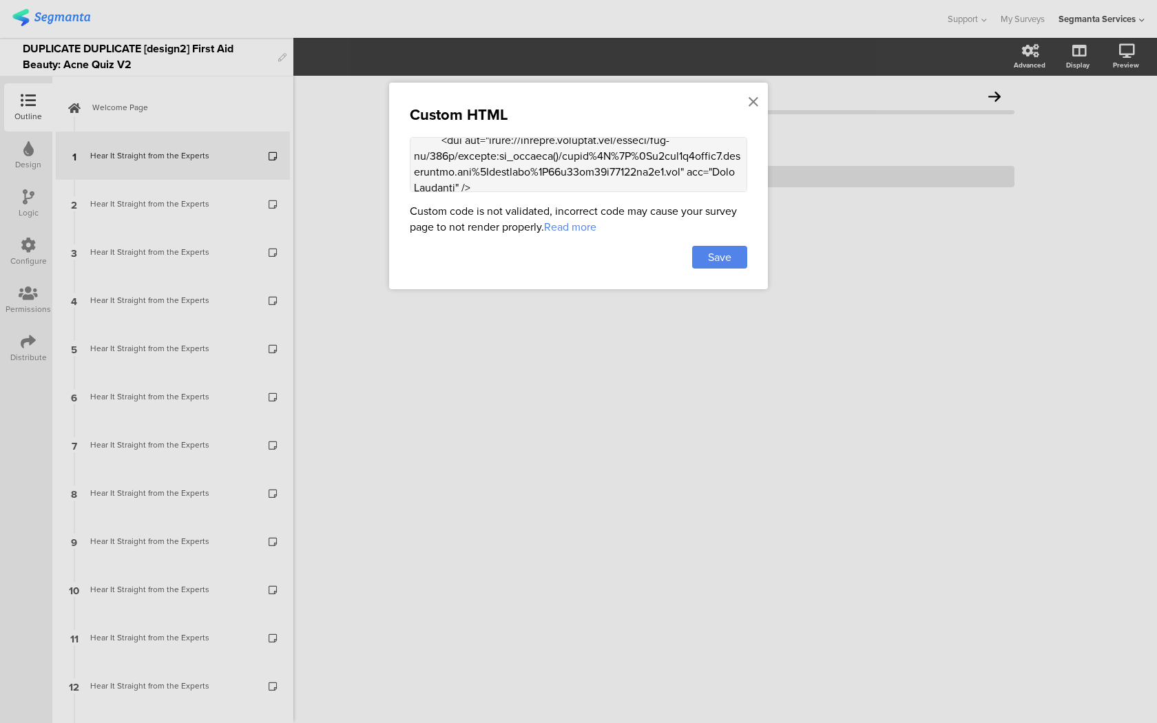
scroll to position [1455, 0]
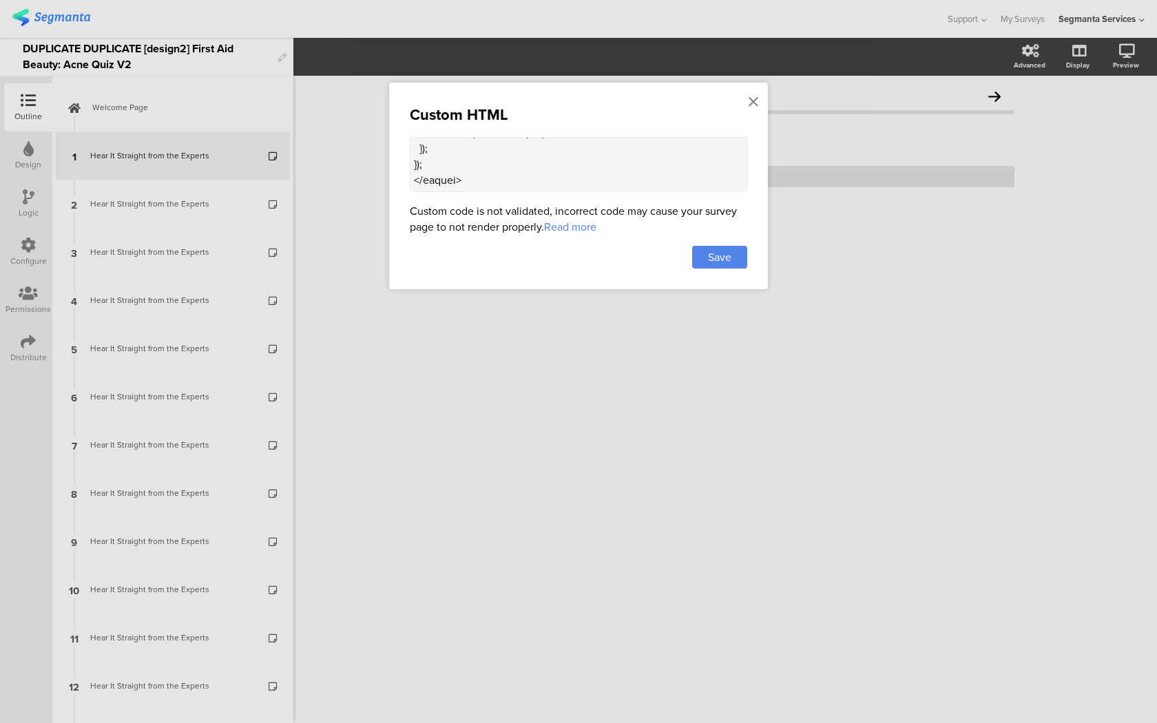
drag, startPoint x: 413, startPoint y: 146, endPoint x: 470, endPoint y: 406, distance: 265.8
click at [470, 406] on div "Custom HTML Custom code is not validated, incorrect code may cause your survey …" at bounding box center [578, 361] width 1157 height 723
paste textarea "<div class="carousel-container"> <div class="carousel-card"> <div class="carous…"
type textarea "<style> .progress-bar-segments { display: none !important; } .animated-router-v…"
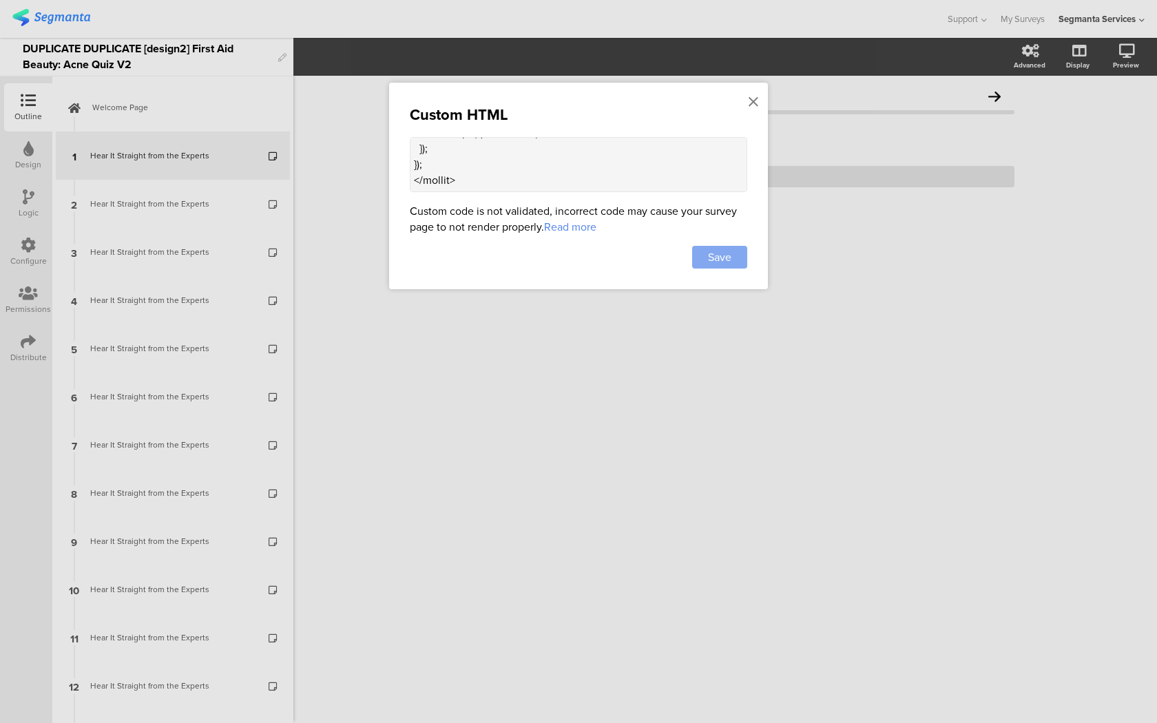
click at [728, 260] on span "Save" at bounding box center [719, 257] width 23 height 16
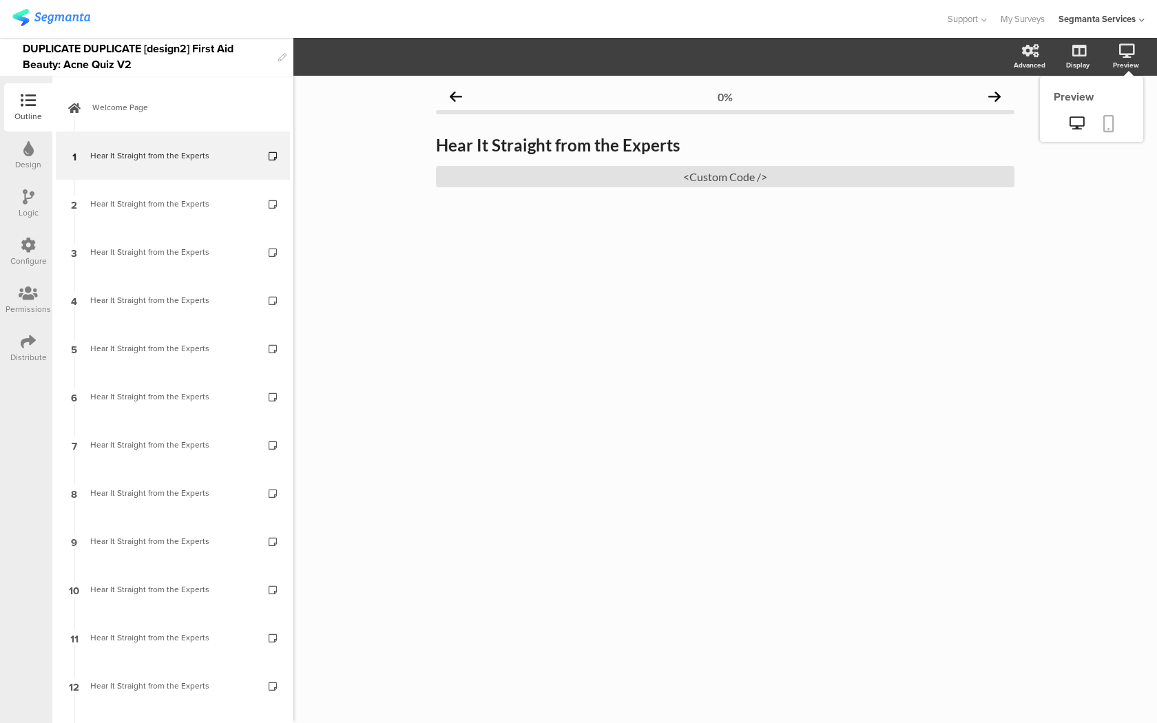
click at [1113, 120] on icon at bounding box center [1108, 123] width 11 height 17
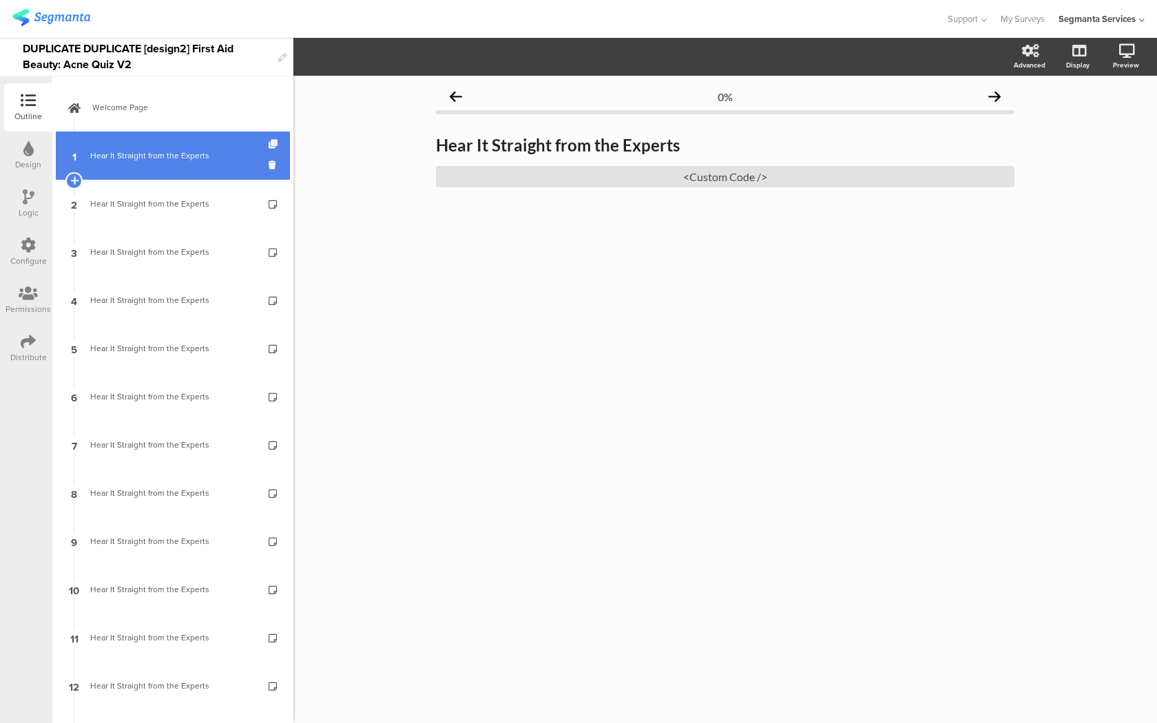
click at [271, 145] on icon at bounding box center [274, 144] width 12 height 9
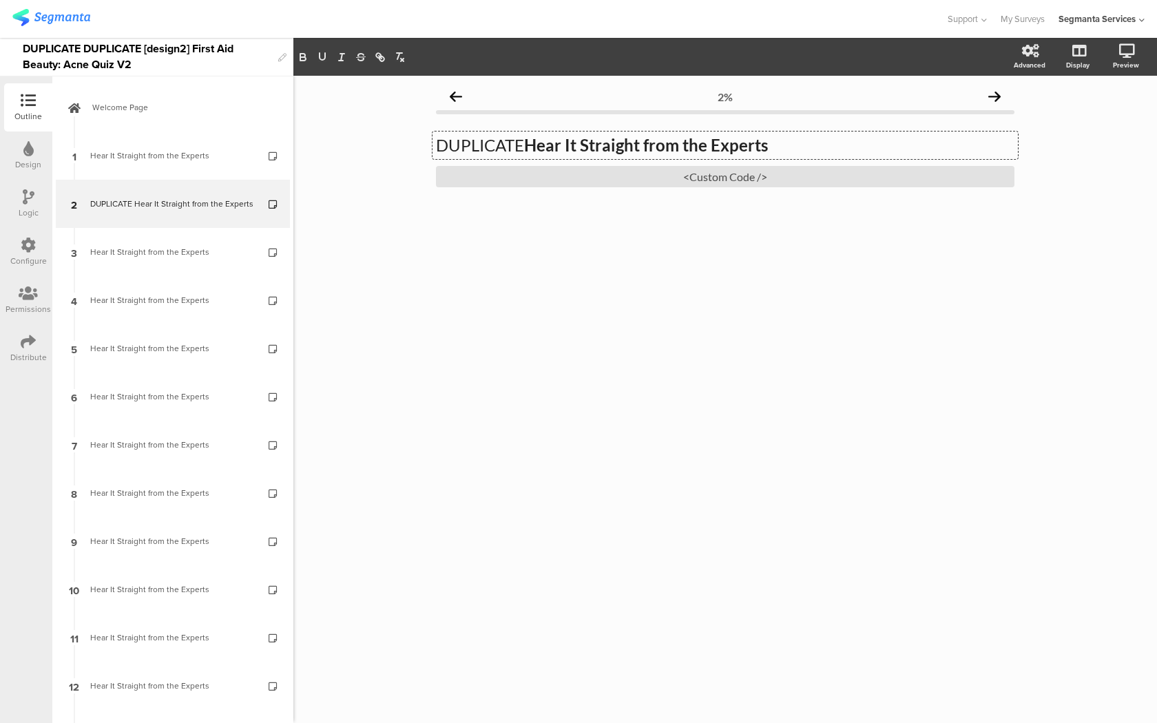
drag, startPoint x: 528, startPoint y: 147, endPoint x: 448, endPoint y: 147, distance: 79.9
click at [448, 147] on div "DUPLICATE Hear It Straight from the Experts DUPLICATE Hear It Straight from the…" at bounding box center [724, 145] width 585 height 28
click at [601, 175] on div "<Custom Code />" at bounding box center [725, 176] width 578 height 21
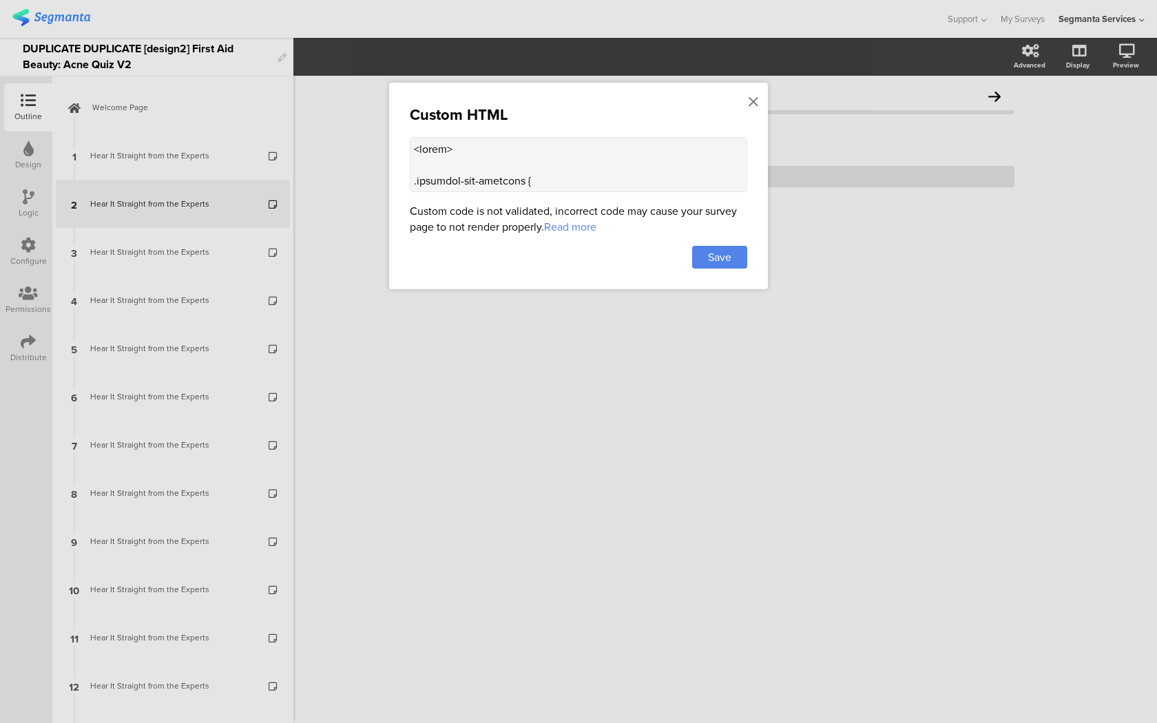
click at [220, 200] on div at bounding box center [578, 361] width 1157 height 723
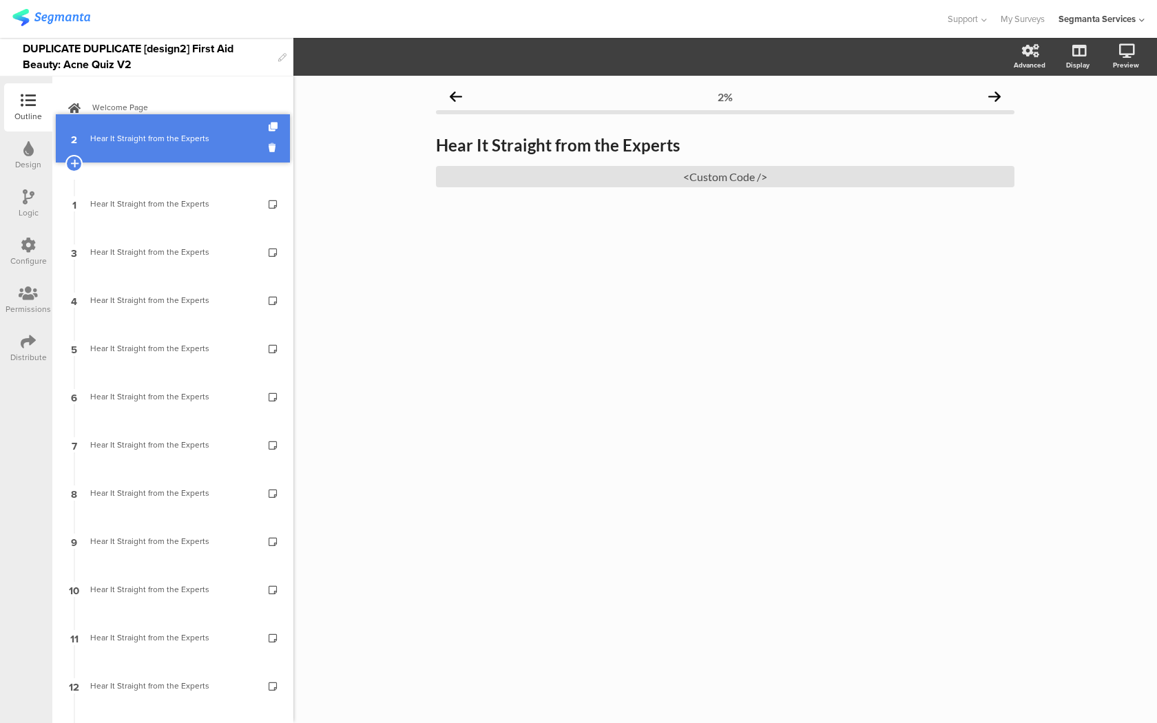
drag, startPoint x: 204, startPoint y: 200, endPoint x: 204, endPoint y: 136, distance: 64.7
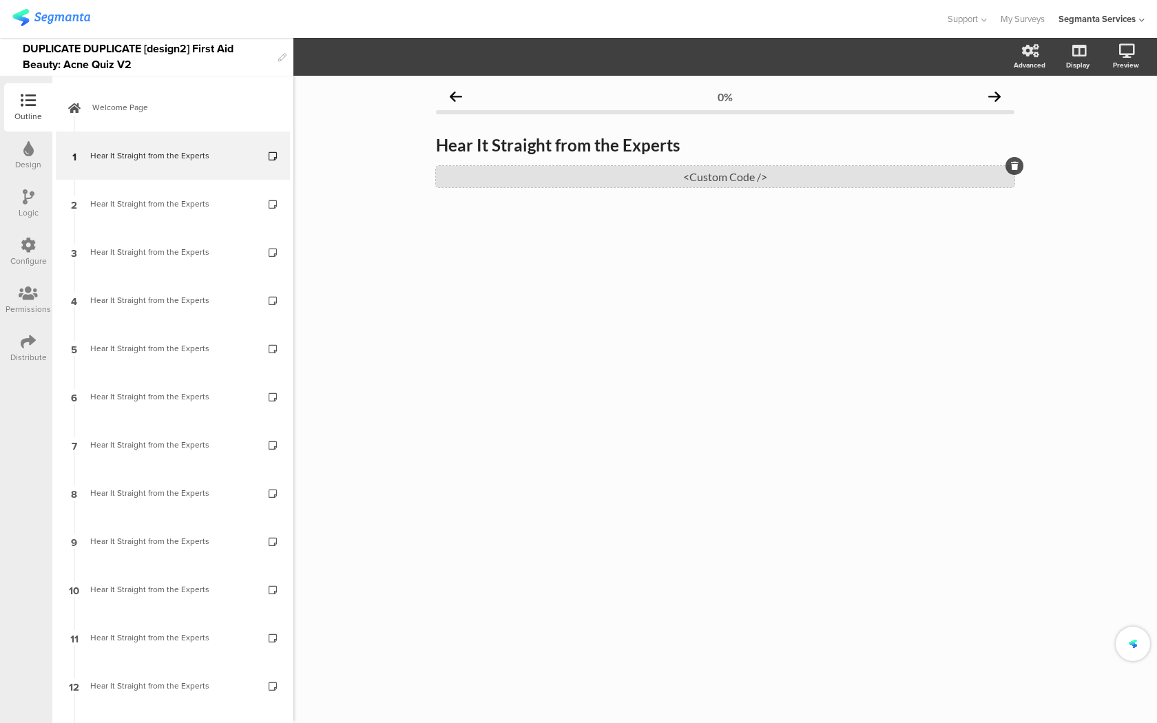
click at [506, 178] on div "<Custom Code />" at bounding box center [725, 176] width 578 height 21
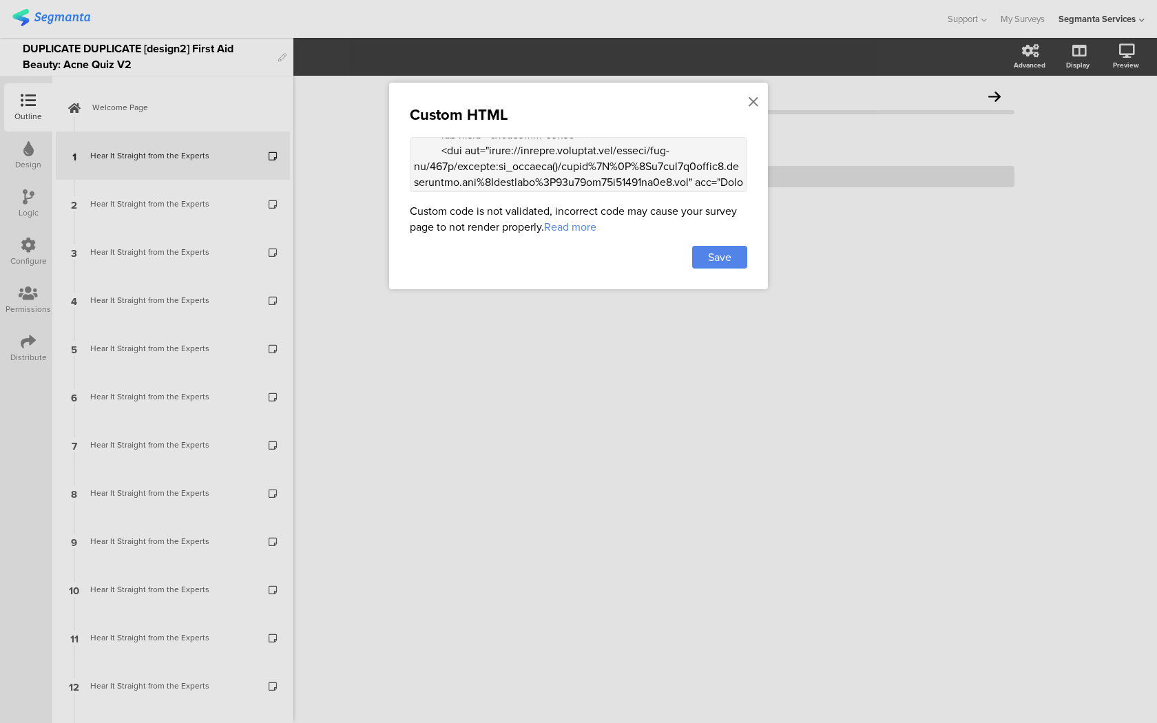
scroll to position [1455, 0]
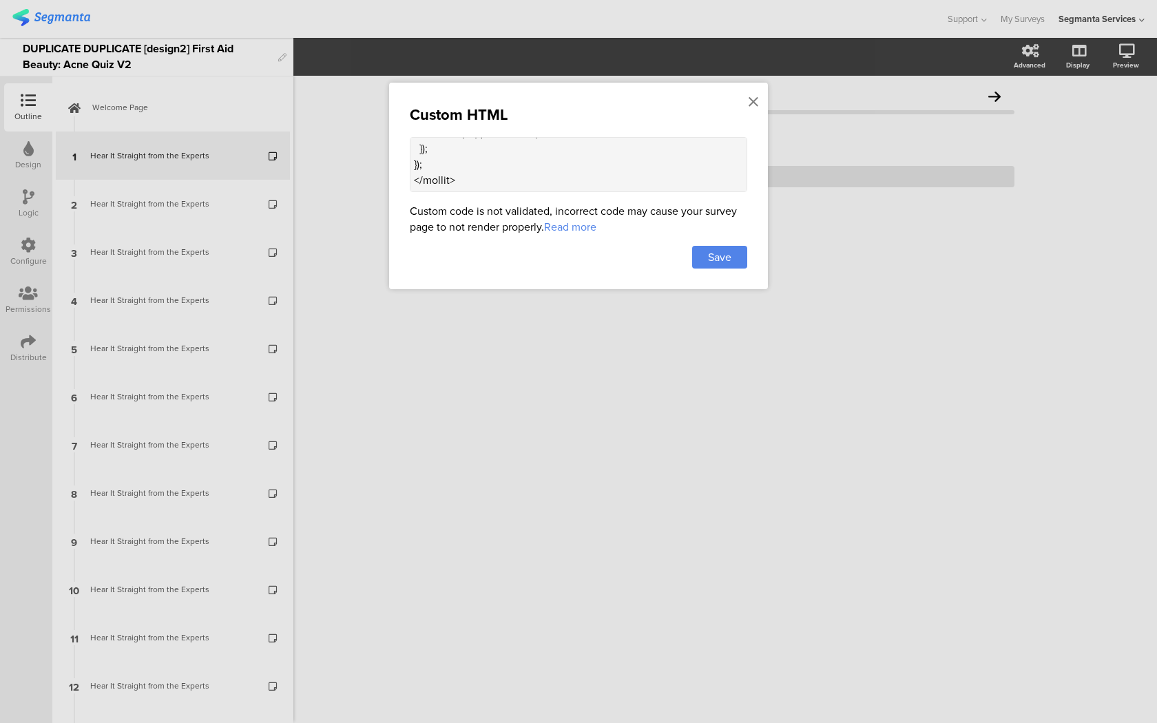
drag, startPoint x: 414, startPoint y: 150, endPoint x: 461, endPoint y: 380, distance: 234.8
click at [461, 380] on div "Custom HTML Custom code is not validated, incorrect code may cause your survey …" at bounding box center [578, 361] width 1157 height 723
paste textarea "<div class="carousel-container"> <div class="carousel-card"> <div class="carous…"
type textarea "<style> .progress-bar-segments { display: none !important; } .animated-router-v…"
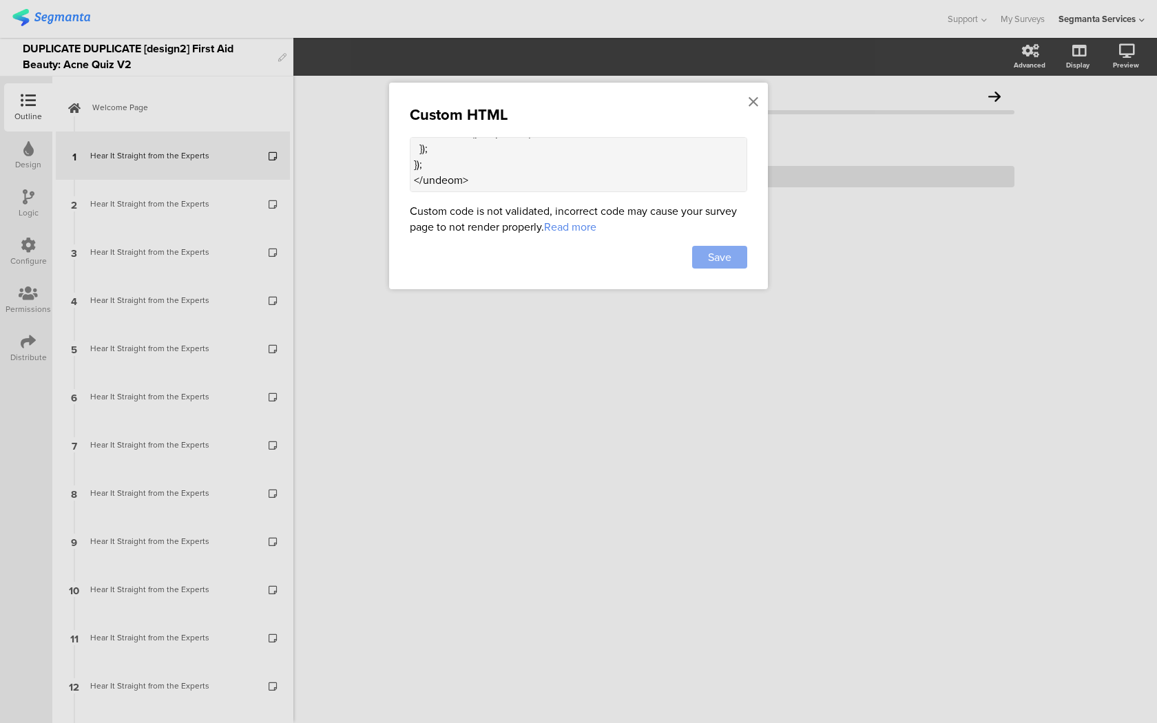
click at [720, 264] on span "Save" at bounding box center [719, 257] width 23 height 16
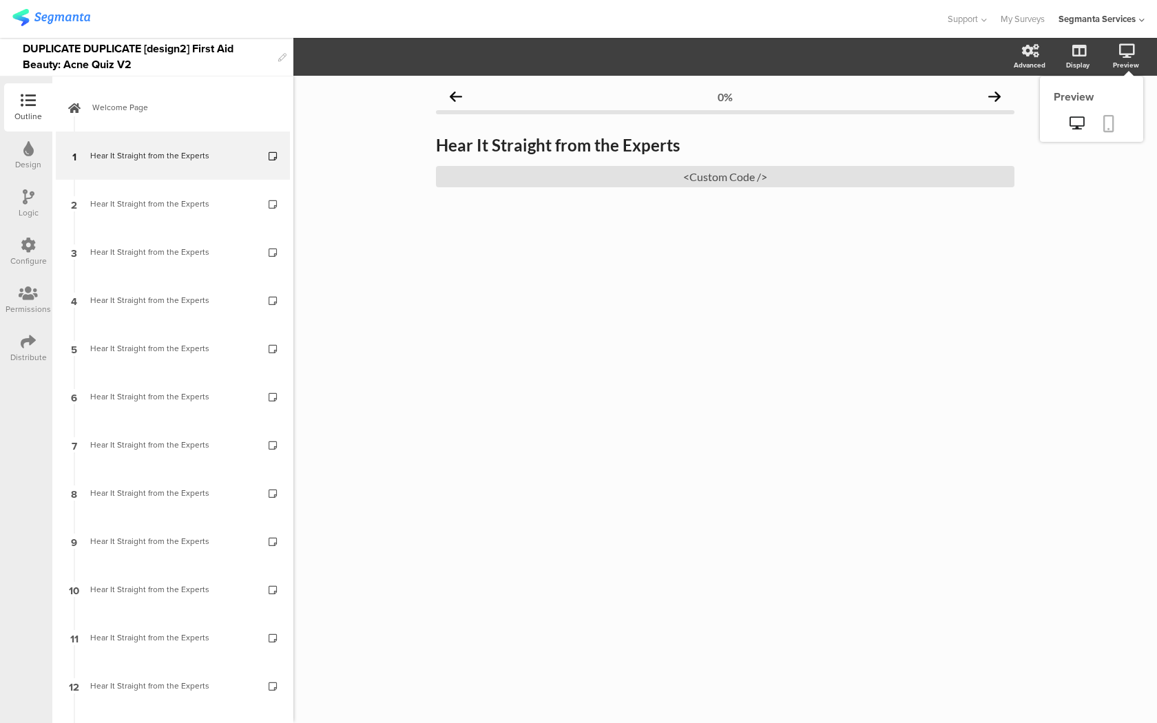
click at [1114, 127] on link at bounding box center [1108, 125] width 30 height 26
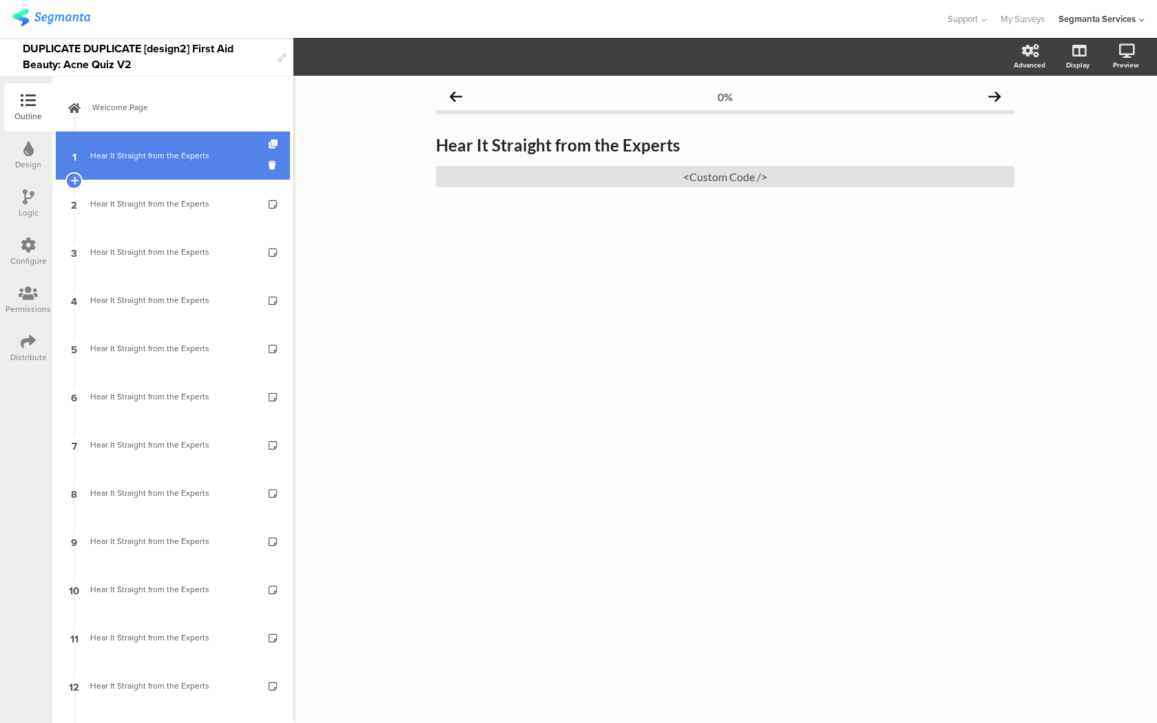
click at [273, 141] on icon at bounding box center [274, 144] width 12 height 9
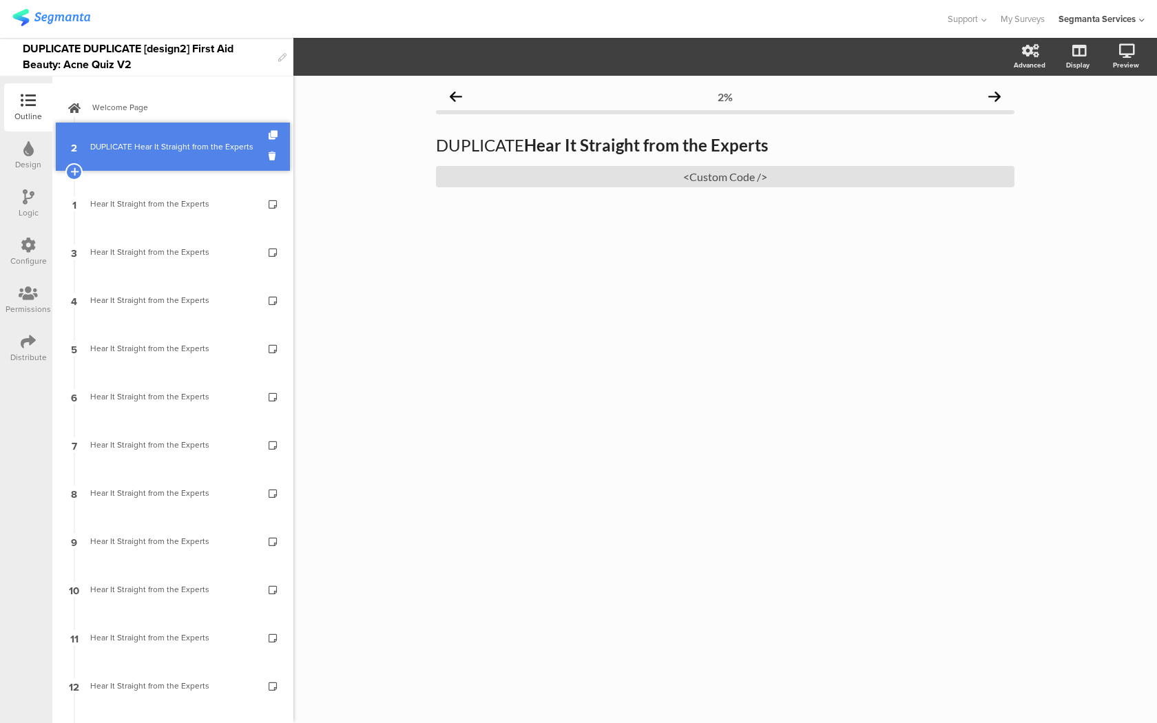
drag, startPoint x: 212, startPoint y: 209, endPoint x: 212, endPoint y: 152, distance: 57.1
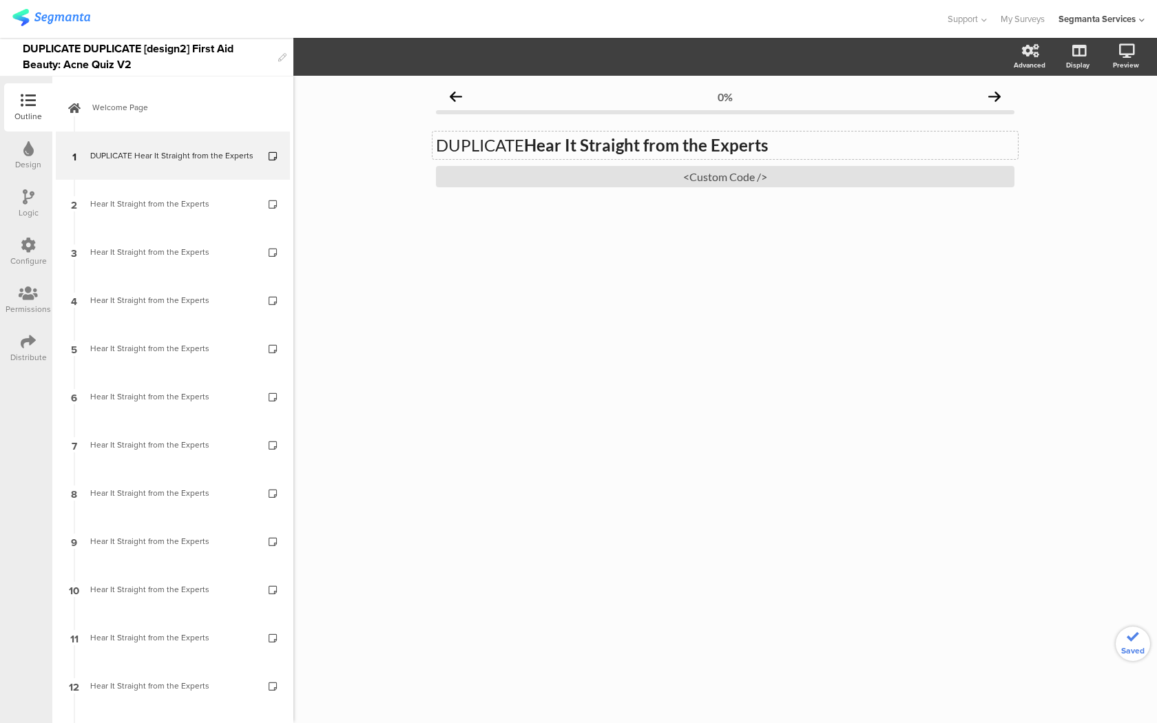
click at [508, 144] on div "DUPLICATE Hear It Straight from the Experts DUPLICATE Hear It Straight from the…" at bounding box center [724, 145] width 585 height 28
drag, startPoint x: 529, startPoint y: 144, endPoint x: 425, endPoint y: 141, distance: 104.7
click at [425, 141] on div "0% DUPLICATE Hear It Straight from the Experts DUPLICATE Hear It Straight from …" at bounding box center [725, 173] width 606 height 194
click at [539, 180] on div "<Custom Code />" at bounding box center [725, 176] width 578 height 21
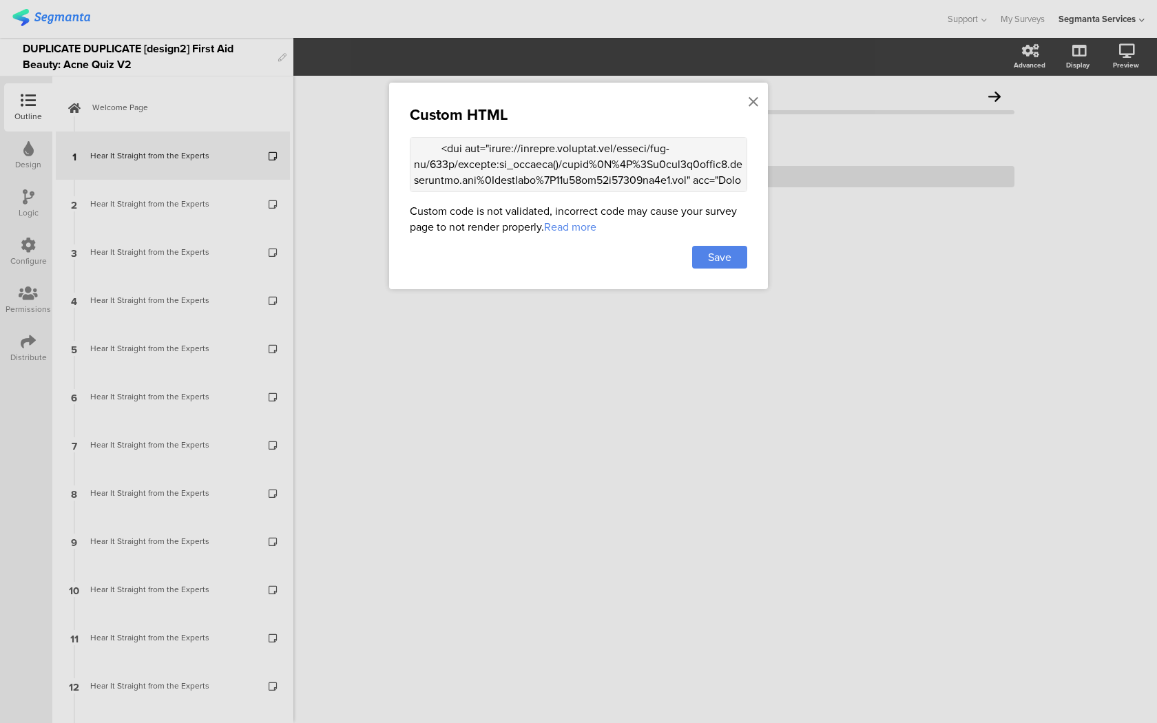
scroll to position [1440, 0]
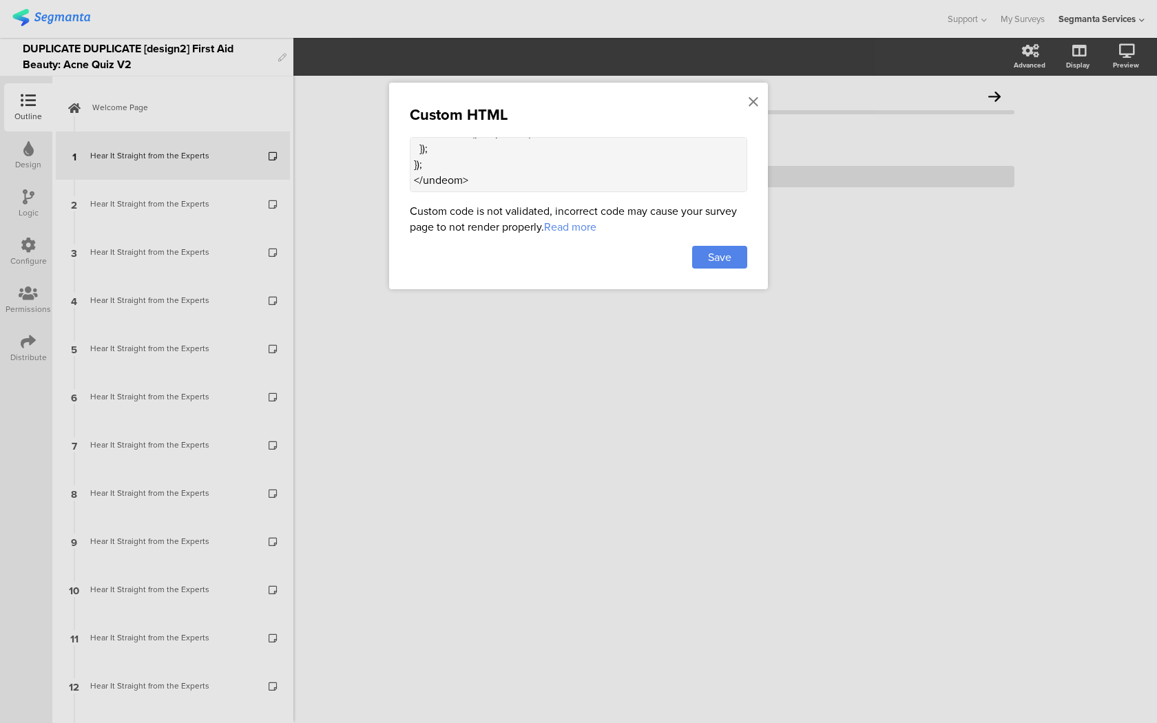
drag, startPoint x: 413, startPoint y: 161, endPoint x: 473, endPoint y: 434, distance: 279.8
click at [473, 434] on div "Custom HTML Custom code is not validated, incorrect code may cause your survey …" at bounding box center [578, 361] width 1157 height 723
paste textarea "<div class="carousel-container"> <div class="carousel-card"> <div class="carous…"
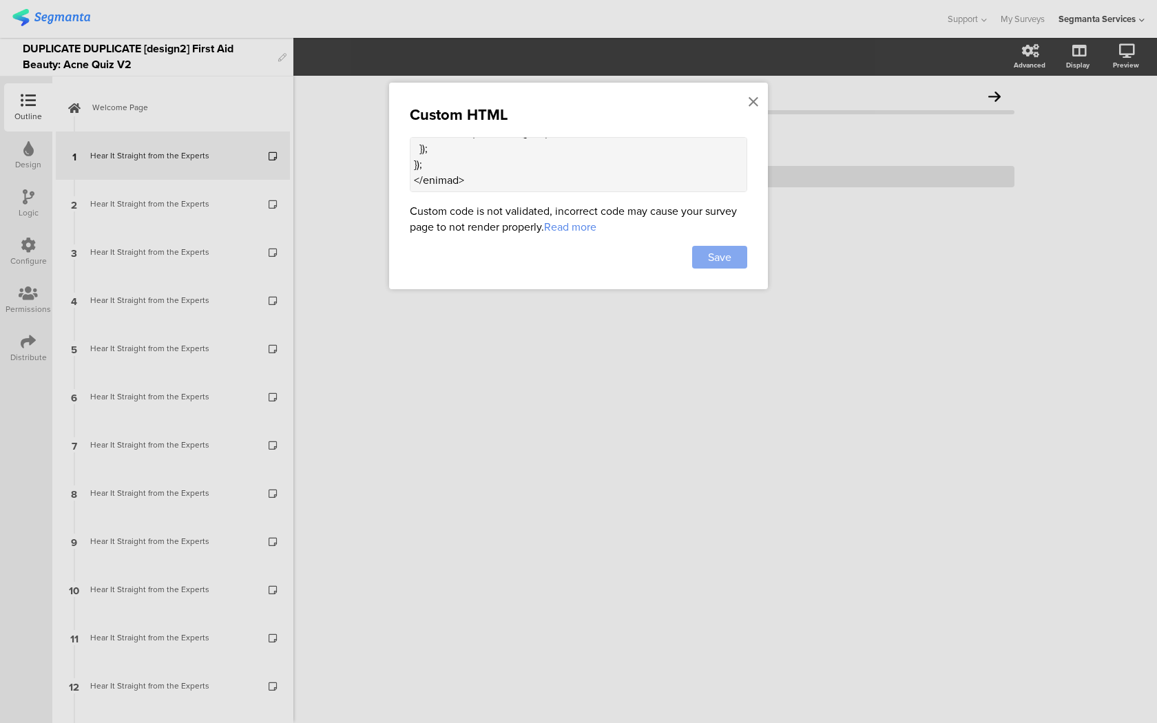
type textarea "<style> .progress-bar-segments { display: none !important; } .animated-router-v…"
click at [723, 265] on span "Save" at bounding box center [719, 257] width 23 height 16
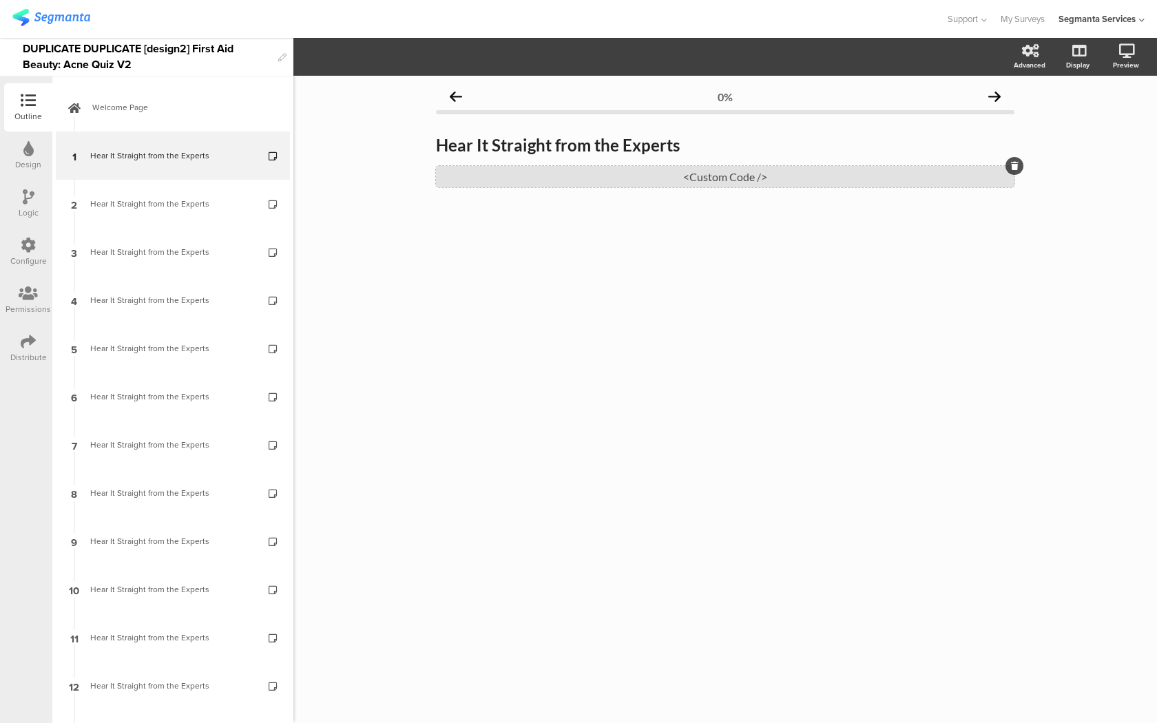
click at [506, 185] on div "<Custom Code />" at bounding box center [725, 176] width 578 height 21
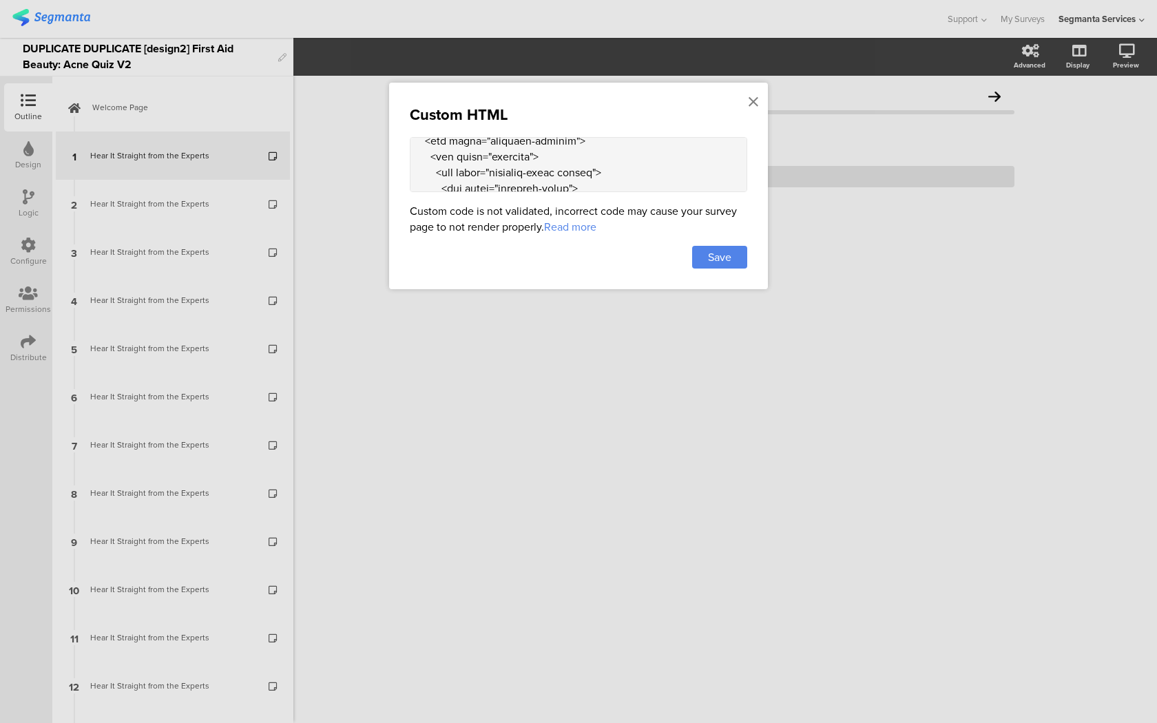
scroll to position [1416, 0]
drag, startPoint x: 413, startPoint y: 187, endPoint x: 448, endPoint y: 333, distance: 149.4
click at [448, 342] on div "Custom HTML Custom code is not validated, incorrect code may cause your survey …" at bounding box center [578, 361] width 1157 height 723
click at [432, 189] on textarea at bounding box center [578, 164] width 337 height 55
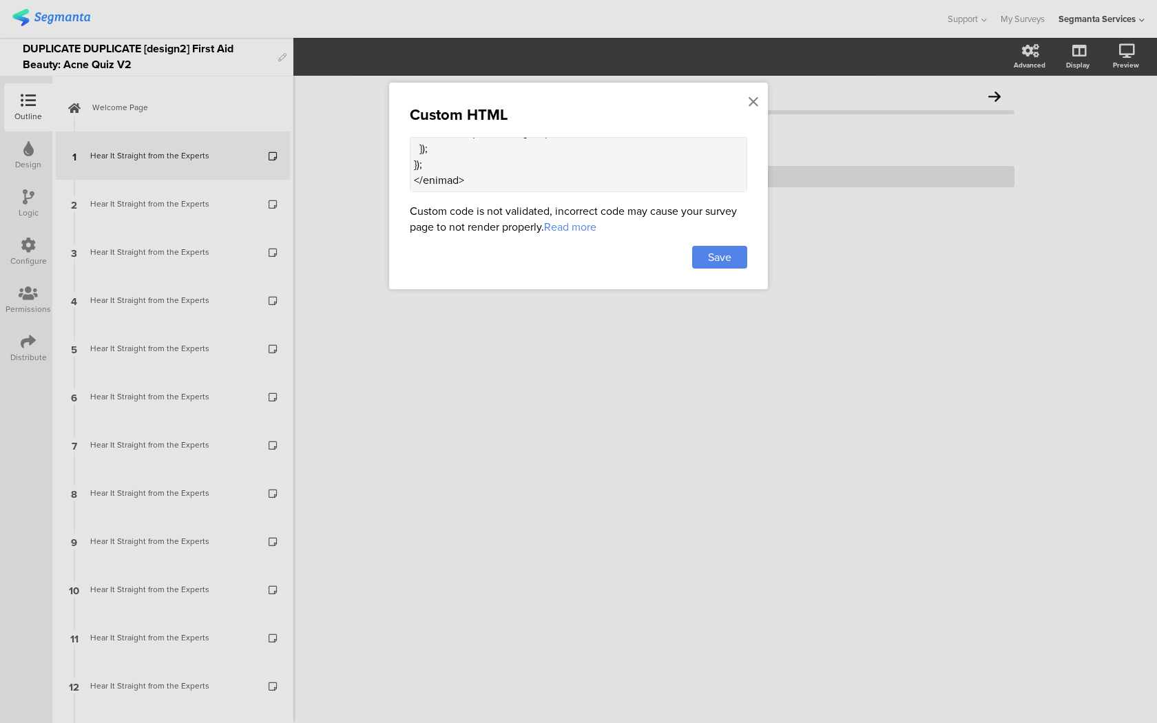
drag, startPoint x: 421, startPoint y: 174, endPoint x: 449, endPoint y: 339, distance: 166.8
click at [449, 339] on div "Custom HTML Custom code is not validated, incorrect code may cause your survey …" at bounding box center [578, 361] width 1157 height 723
paste textarea "<div class="carousel-container"> <div class="carousel-card"> <div class="carous…"
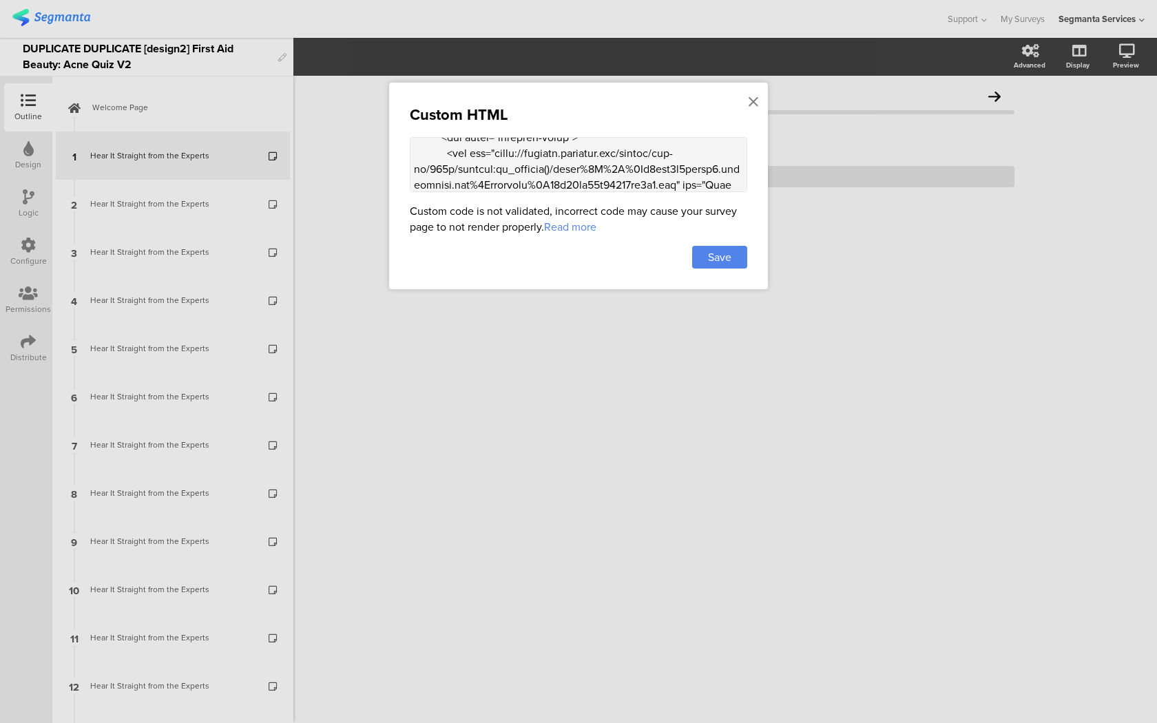
scroll to position [1477, 0]
type textarea "<style> .progress-bar-segments { display: none !important; } .animated-router-v…"
click at [713, 253] on span "Save" at bounding box center [719, 257] width 23 height 16
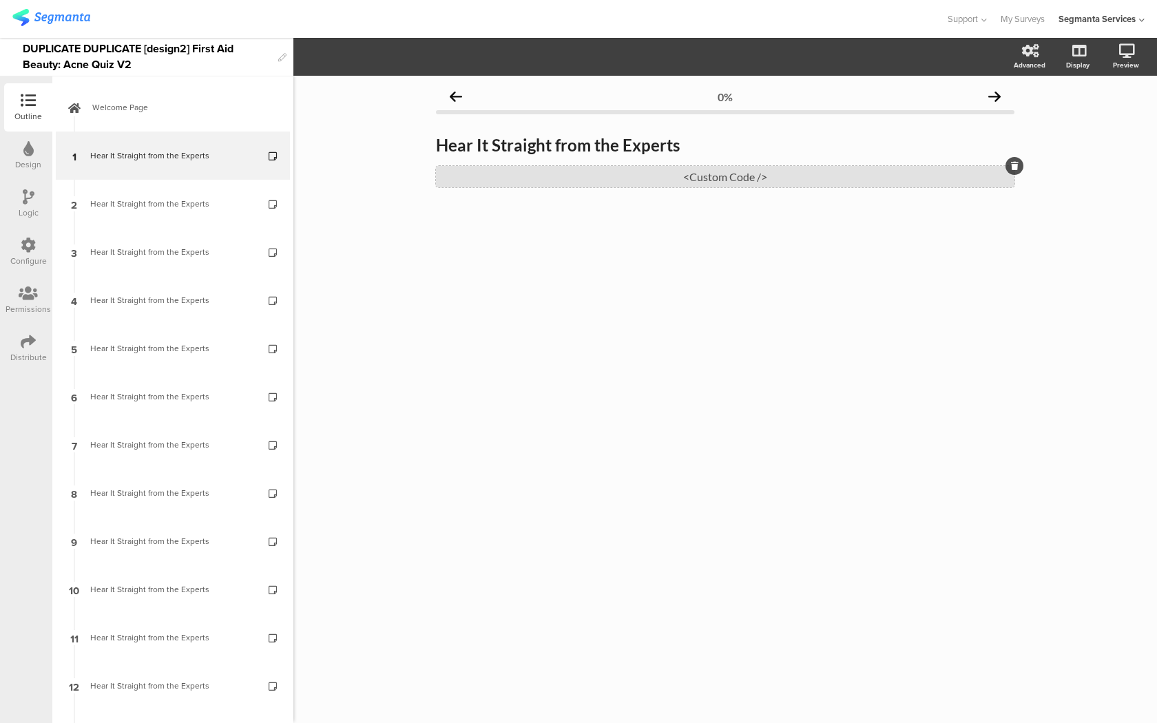
click at [583, 173] on div "<Custom Code />" at bounding box center [725, 176] width 578 height 21
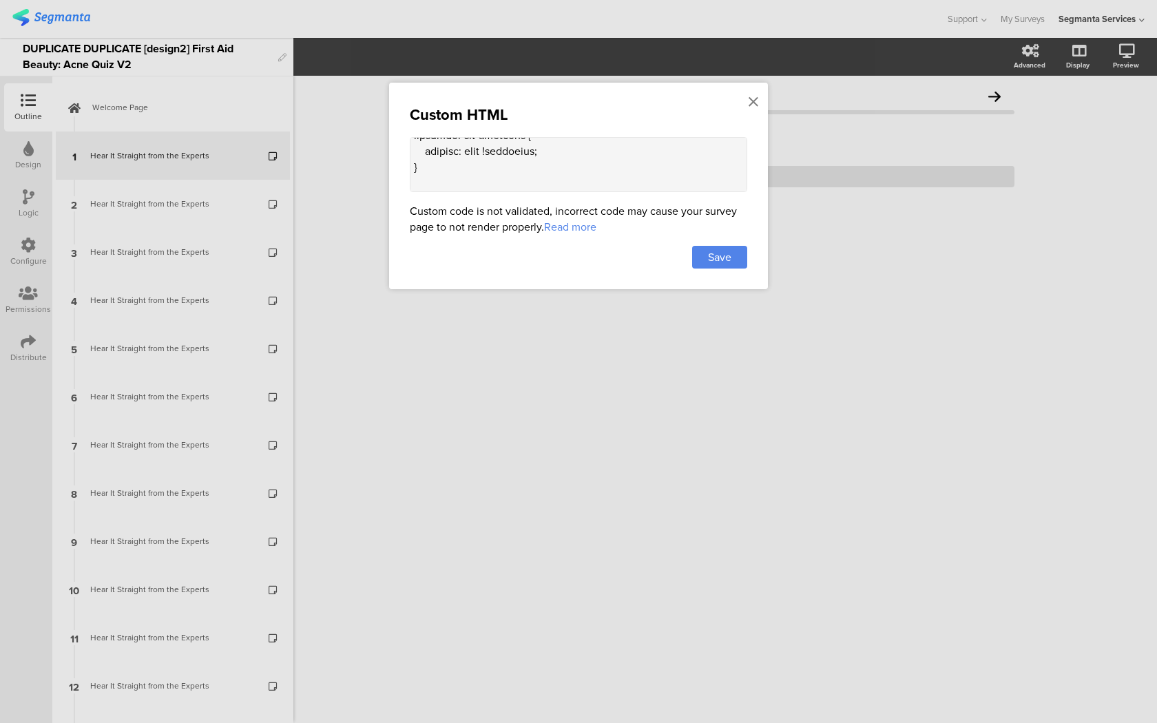
scroll to position [0, 0]
drag, startPoint x: 412, startPoint y: 169, endPoint x: 440, endPoint y: 407, distance: 239.1
click at [440, 407] on div "Custom HTML Custom code is not validated, incorrect code may cause your survey …" at bounding box center [578, 361] width 1157 height 723
paste textarea "<div class="carousel-container"> <div class="carousel-card"> <div class="carous…"
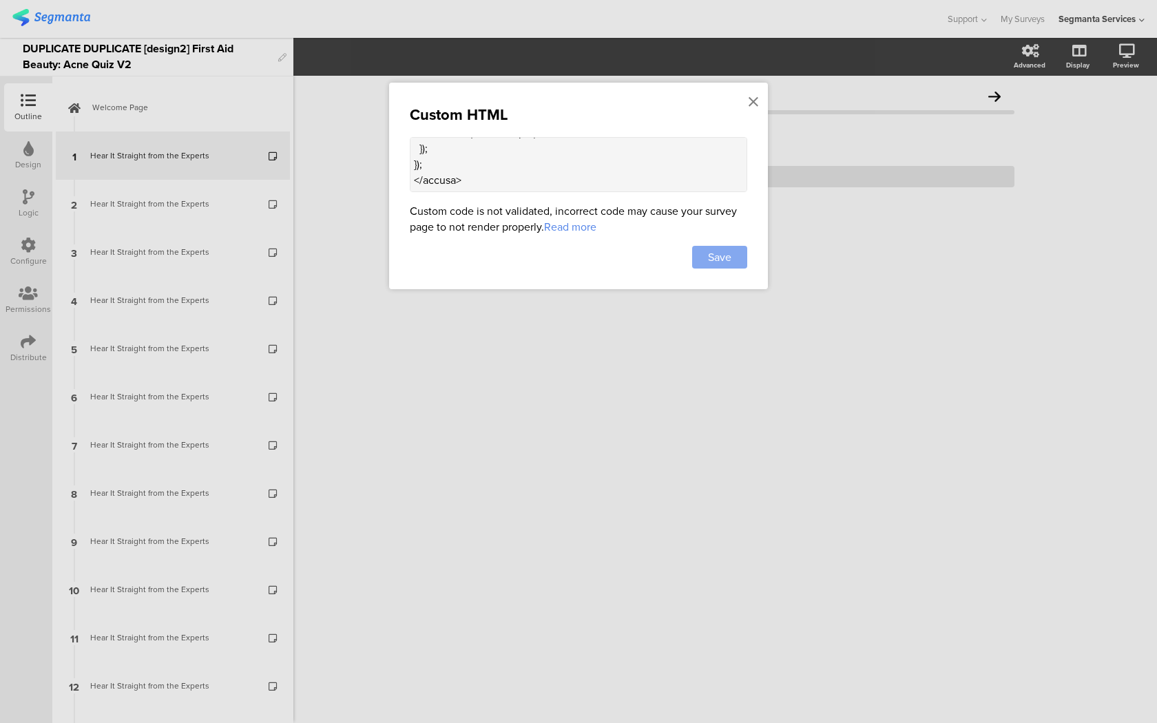
type textarea "<style> .progress-bar-segments { display: none !important; } .animated-router-v…"
click at [728, 266] on div "Save" at bounding box center [719, 257] width 55 height 23
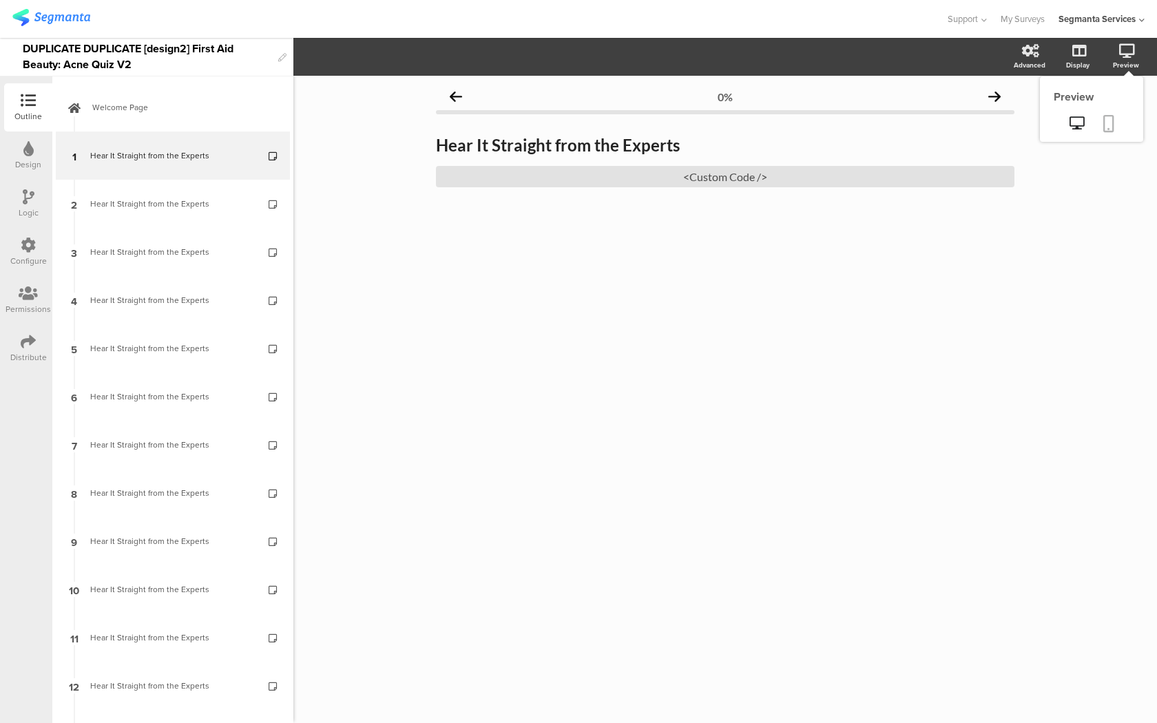
click at [1110, 134] on link at bounding box center [1108, 125] width 30 height 26
click at [512, 178] on div "<Custom Code />" at bounding box center [725, 176] width 578 height 21
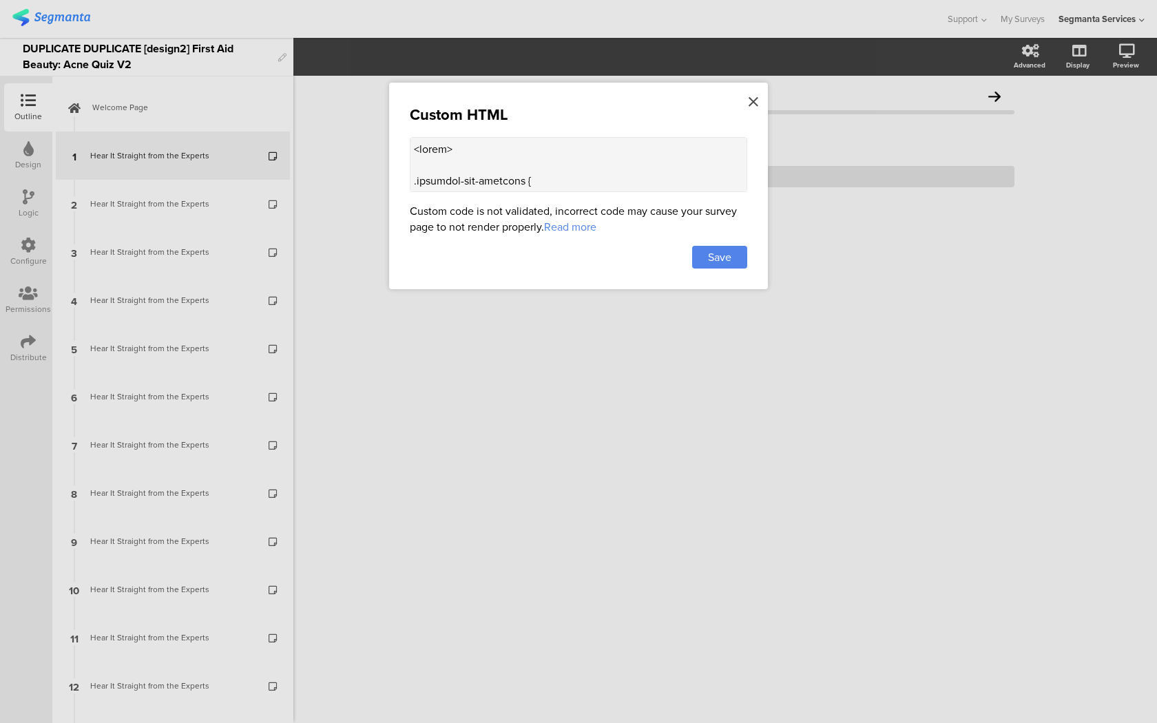
click at [749, 99] on icon at bounding box center [753, 101] width 10 height 15
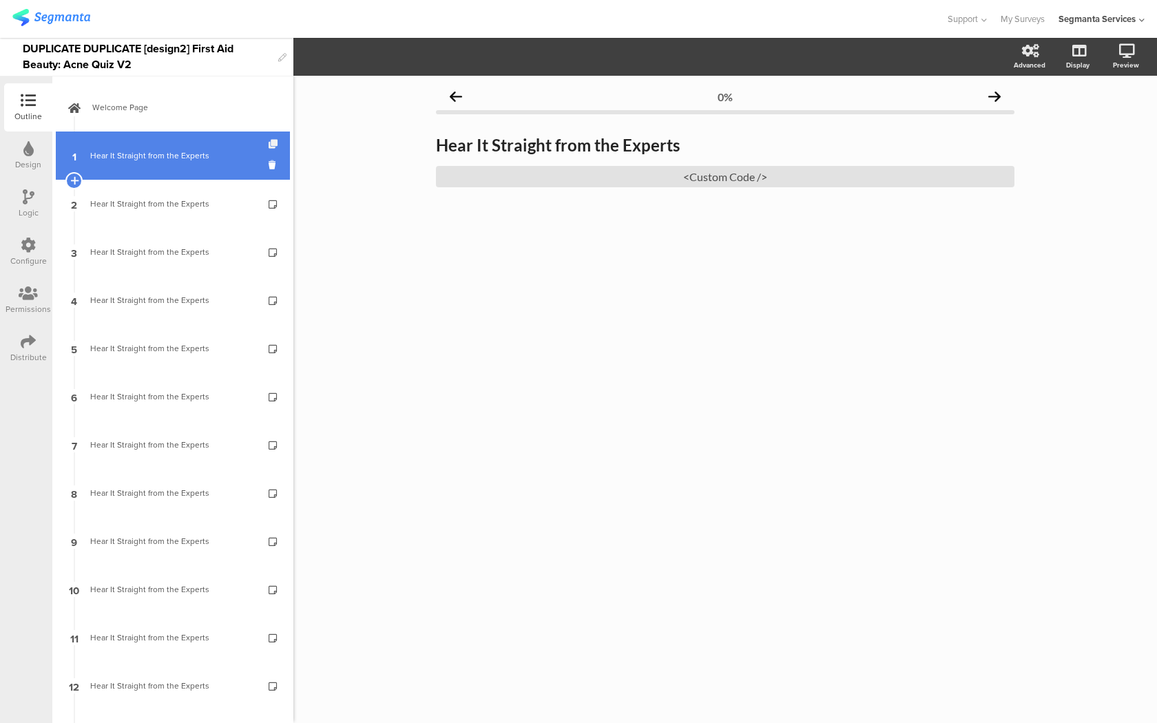
click at [271, 143] on icon at bounding box center [274, 144] width 12 height 9
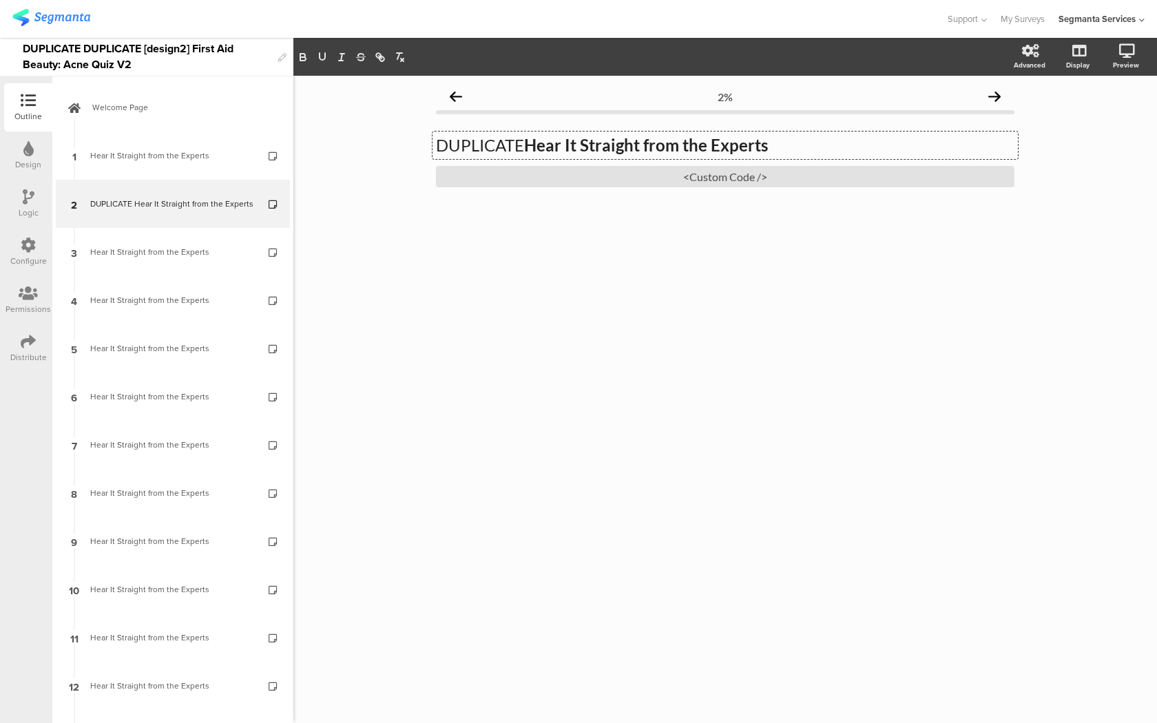
drag, startPoint x: 529, startPoint y: 143, endPoint x: 459, endPoint y: 143, distance: 69.5
click at [459, 143] on div "DUPLICATE Hear It Straight from the Experts DUPLICATE Hear It Straight from the…" at bounding box center [724, 145] width 585 height 28
click at [492, 180] on div "<Custom Code />" at bounding box center [725, 176] width 578 height 21
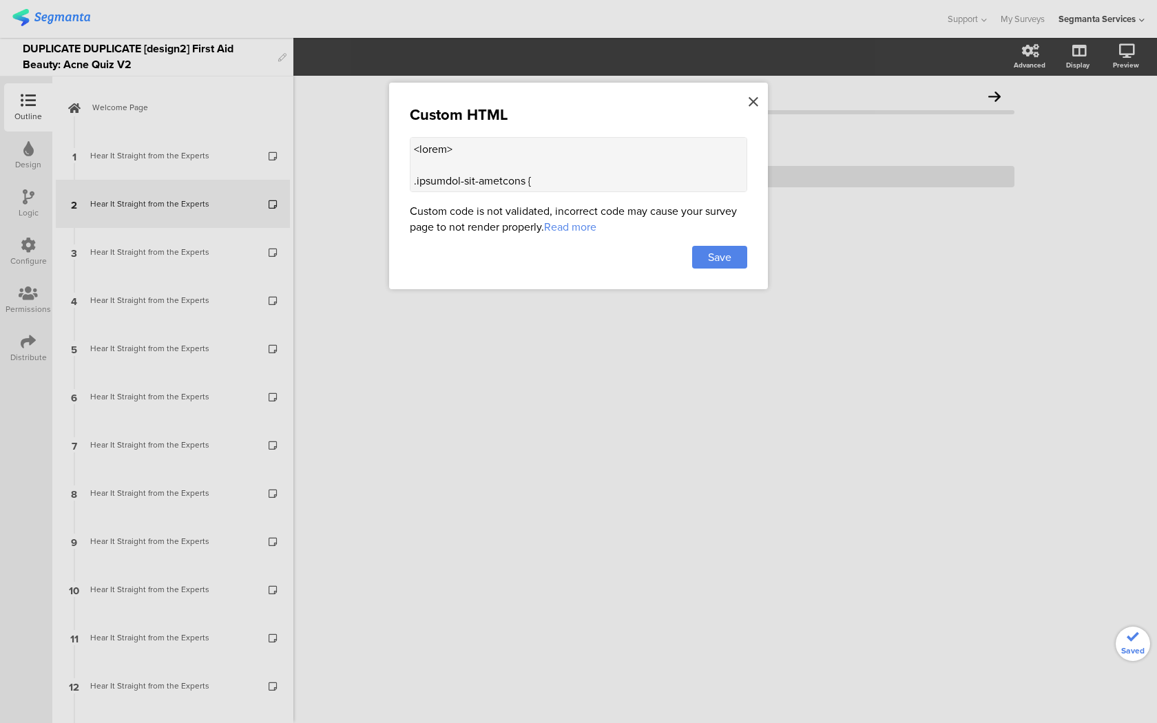
click at [754, 99] on icon at bounding box center [753, 101] width 10 height 15
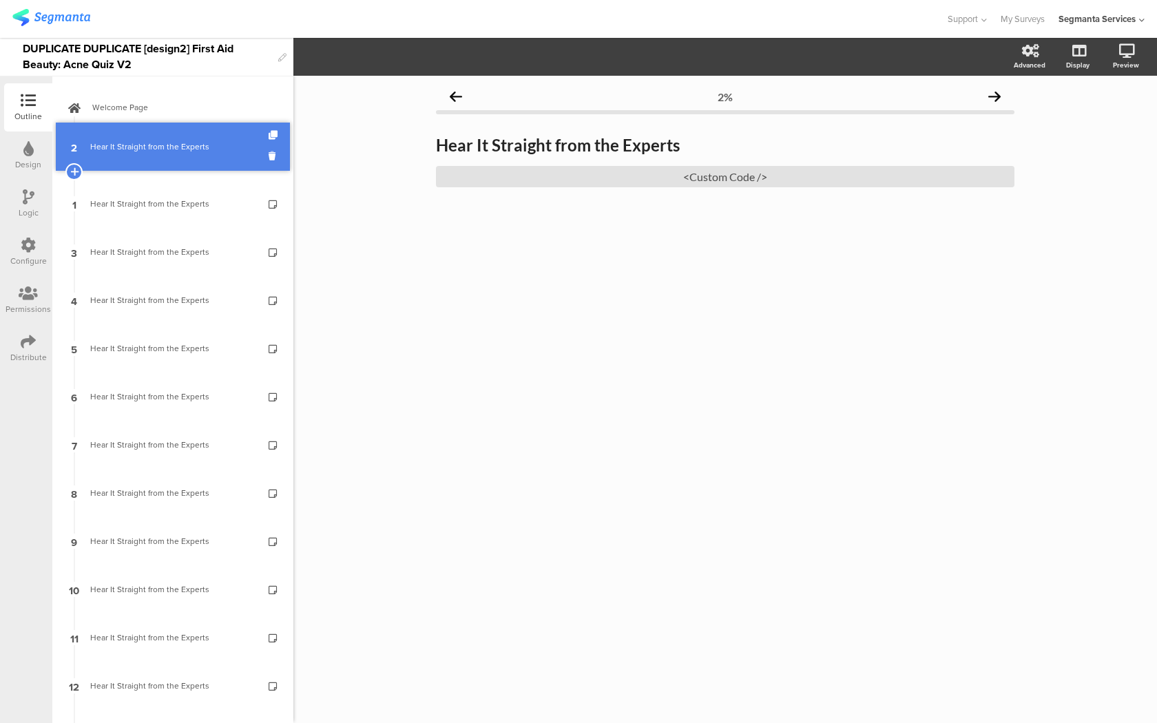
drag, startPoint x: 190, startPoint y: 195, endPoint x: 190, endPoint y: 138, distance: 57.1
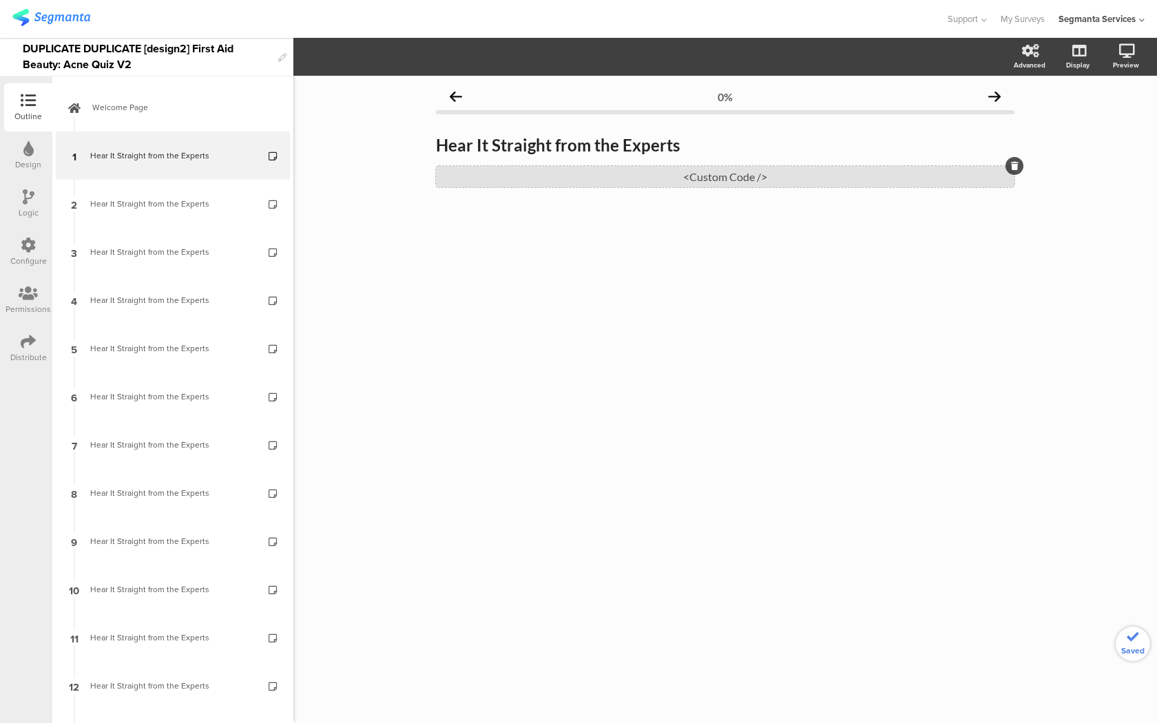
click at [487, 172] on div "<Custom Code />" at bounding box center [725, 176] width 578 height 21
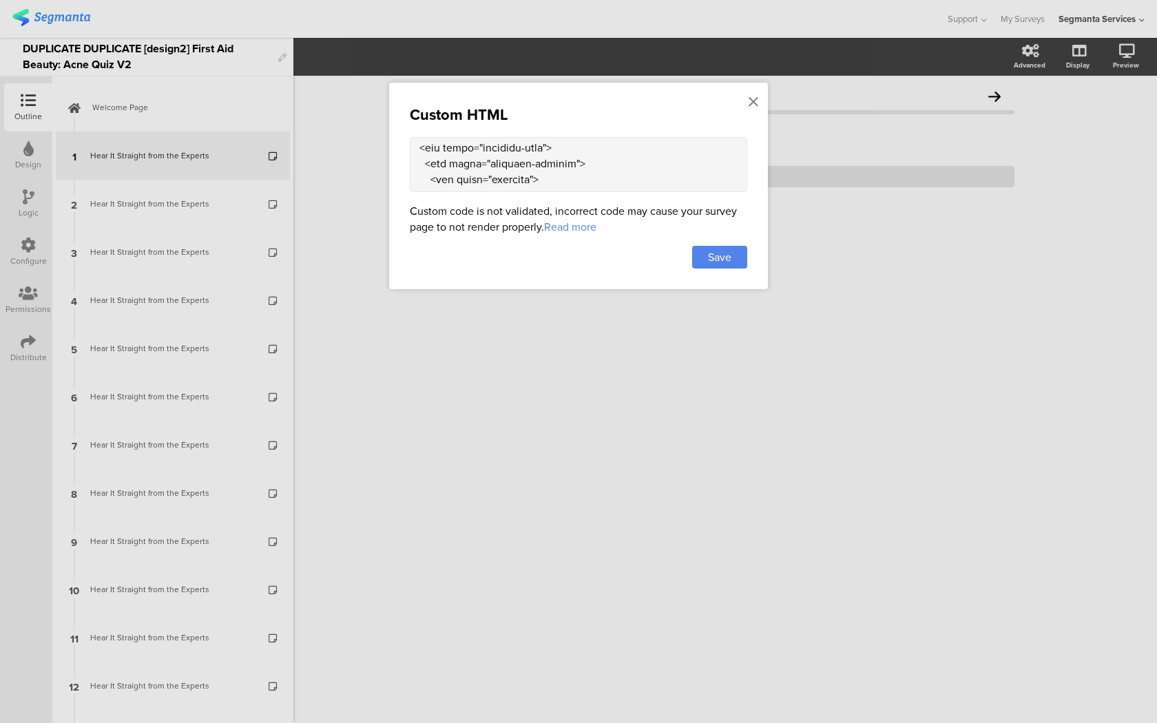
scroll to position [1432, 0]
drag, startPoint x: 414, startPoint y: 169, endPoint x: 470, endPoint y: 345, distance: 184.0
click at [470, 345] on div "Custom HTML Custom code is not validated, incorrect code may cause your survey …" at bounding box center [578, 361] width 1157 height 723
paste textarea "<div class="carousel-container"> <div class="carousel-card"> <div class="carous…"
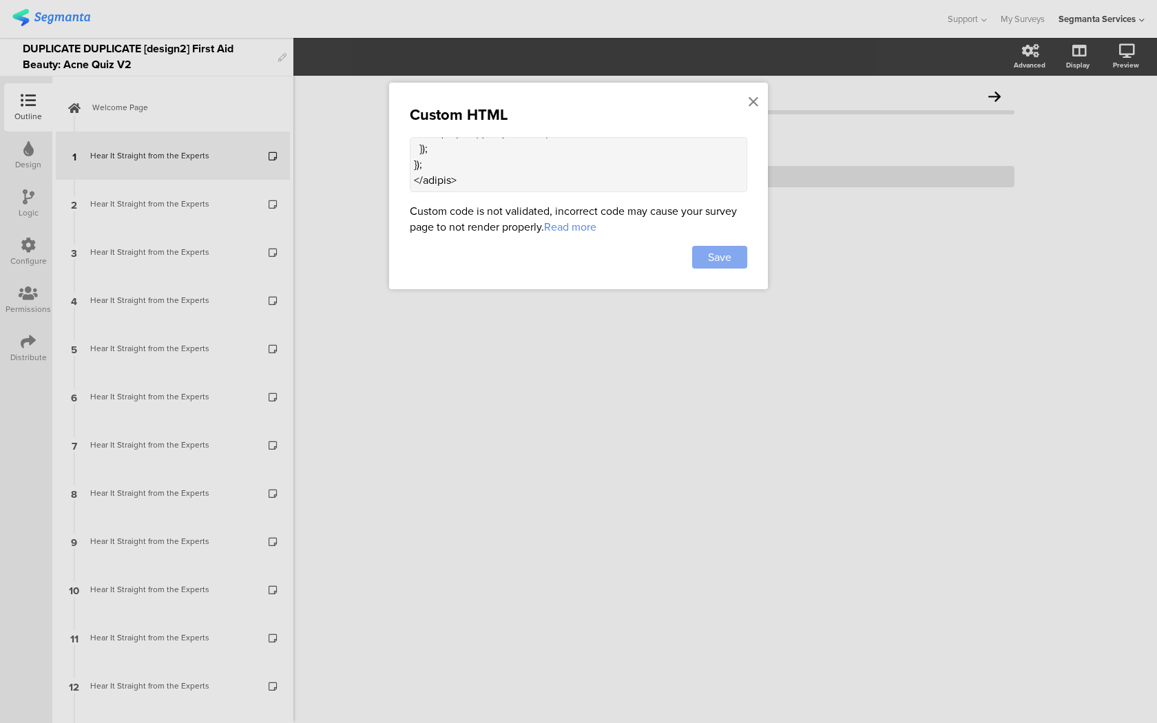
type textarea "<style> .progress-bar-segments { display: none !important; } .animated-router-v…"
click at [724, 258] on span "Save" at bounding box center [719, 257] width 23 height 16
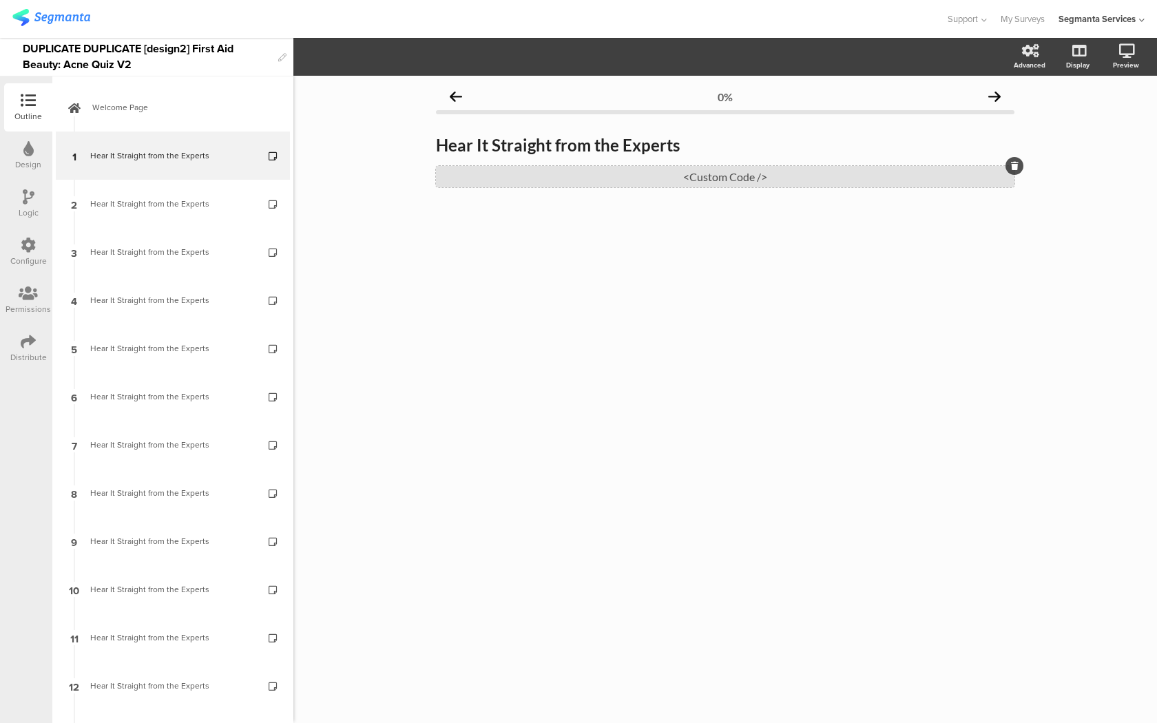
click at [474, 177] on div "<Custom Code />" at bounding box center [725, 176] width 578 height 21
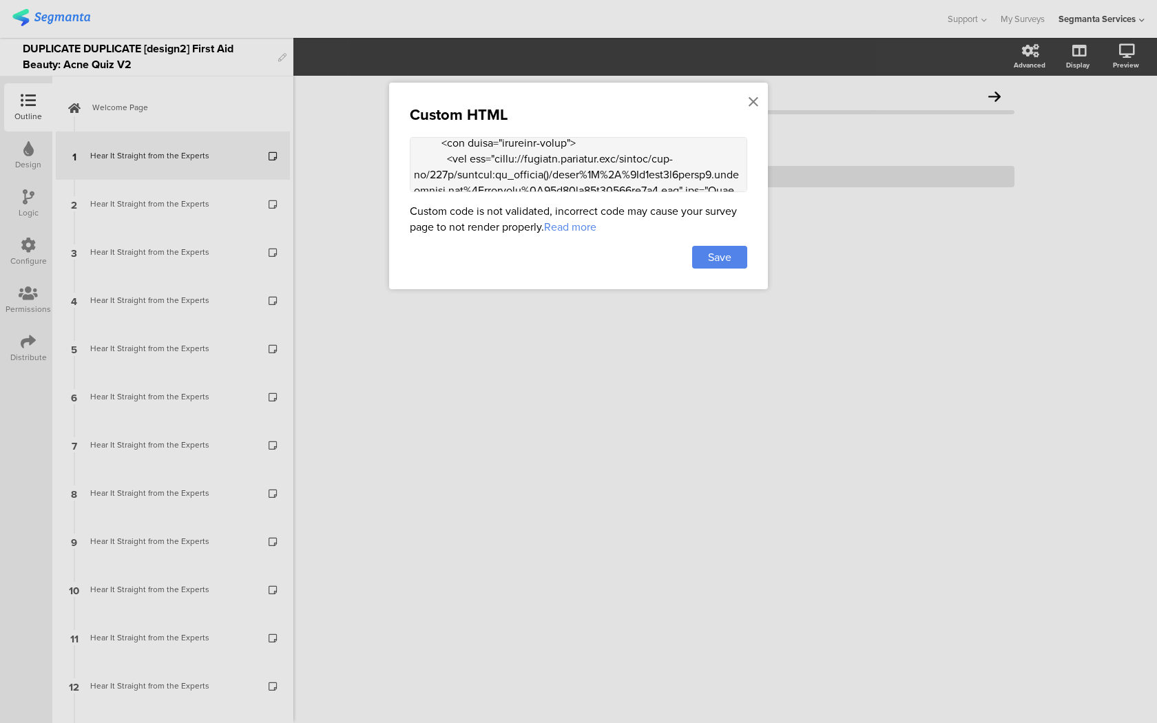
scroll to position [1443, 0]
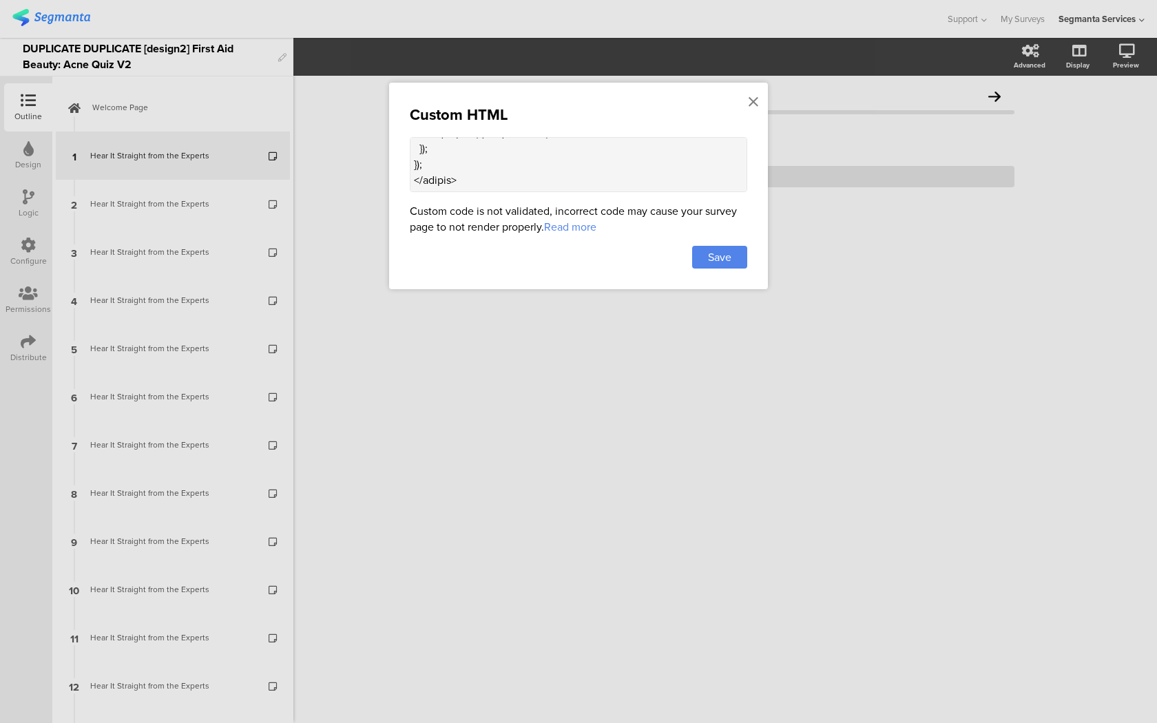
drag, startPoint x: 413, startPoint y: 161, endPoint x: 528, endPoint y: 387, distance: 253.4
click at [528, 387] on div "Custom HTML Custom code is not validated, incorrect code may cause your survey …" at bounding box center [578, 361] width 1157 height 723
paste textarea "<div class="carousel-container"> <div class="carousel-card"> <div class="carous…"
type textarea "<style> .progress-bar-segments { display: none !important; } .animated-router-v…"
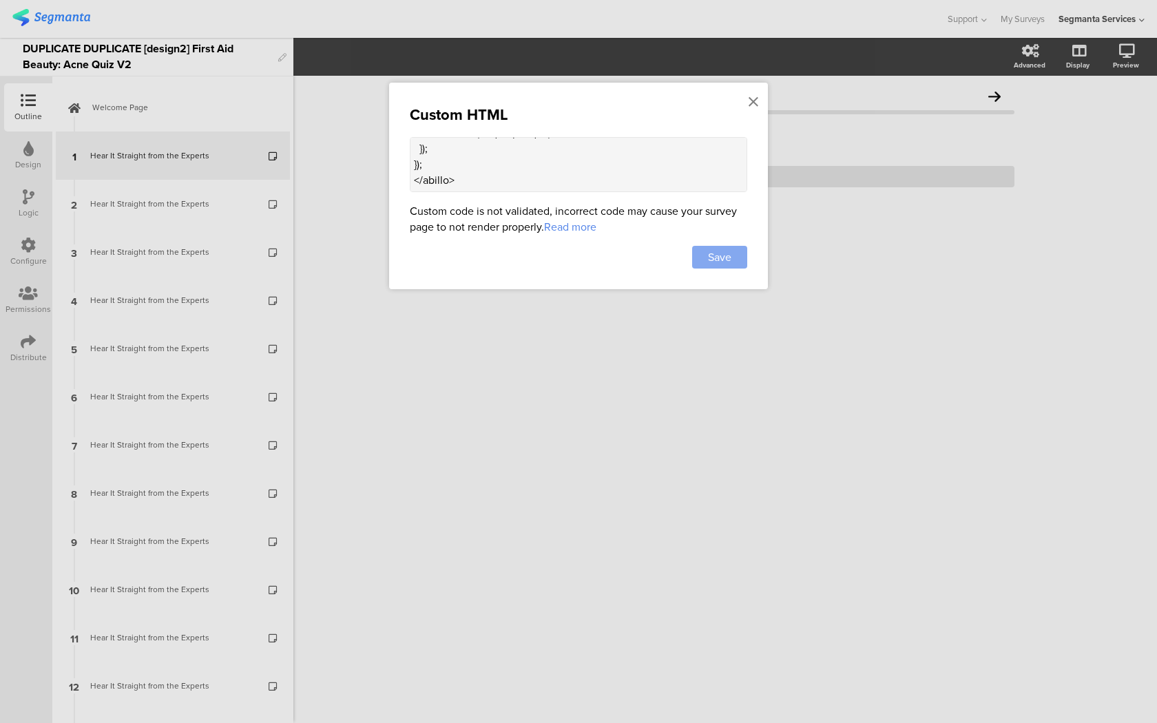
click at [697, 255] on div "Save" at bounding box center [719, 257] width 55 height 23
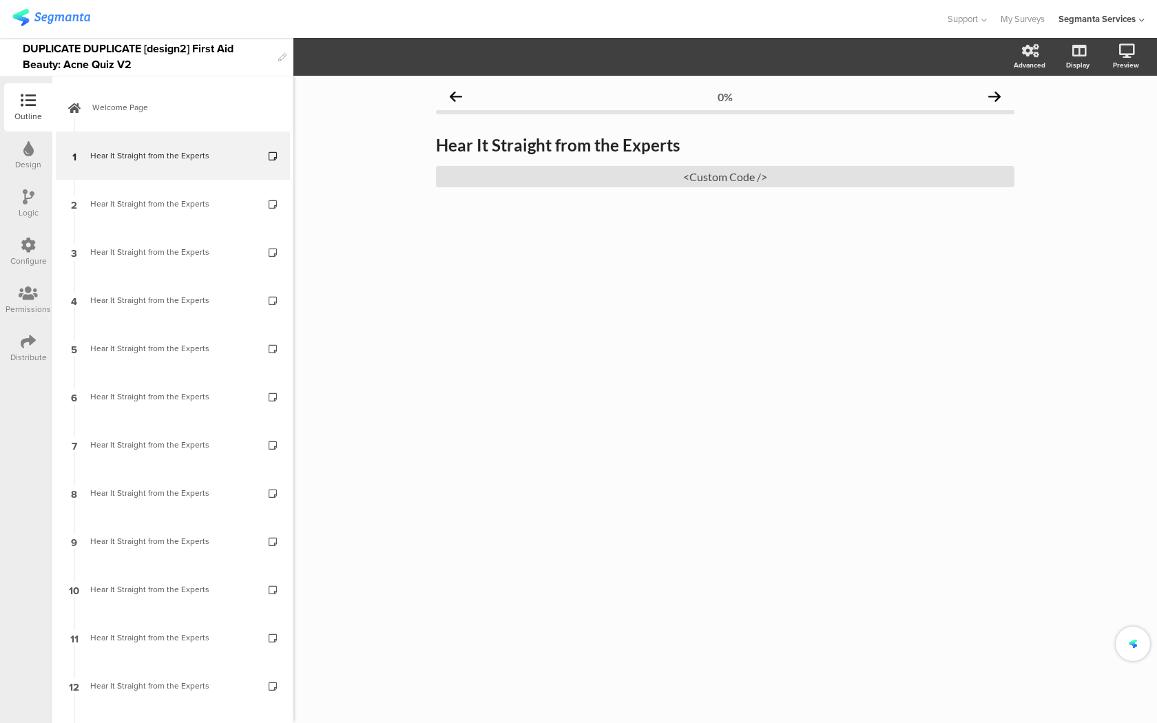
click at [273, 143] on icon at bounding box center [274, 144] width 12 height 9
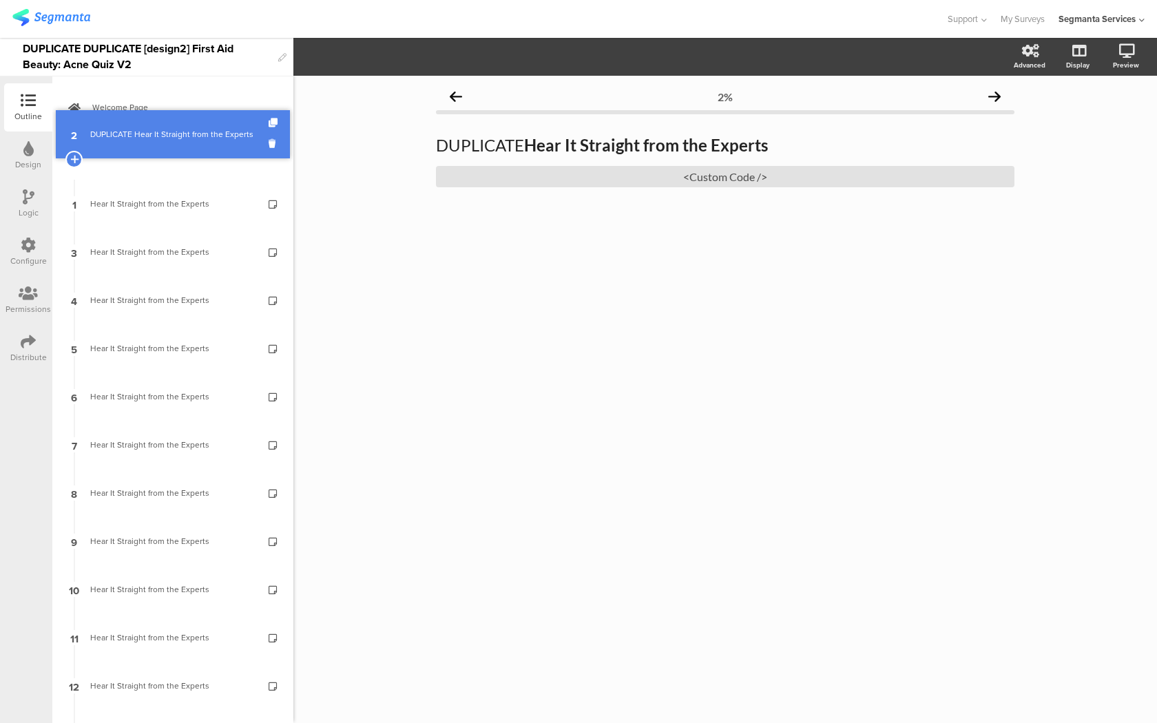
drag, startPoint x: 175, startPoint y: 206, endPoint x: 178, endPoint y: 139, distance: 66.8
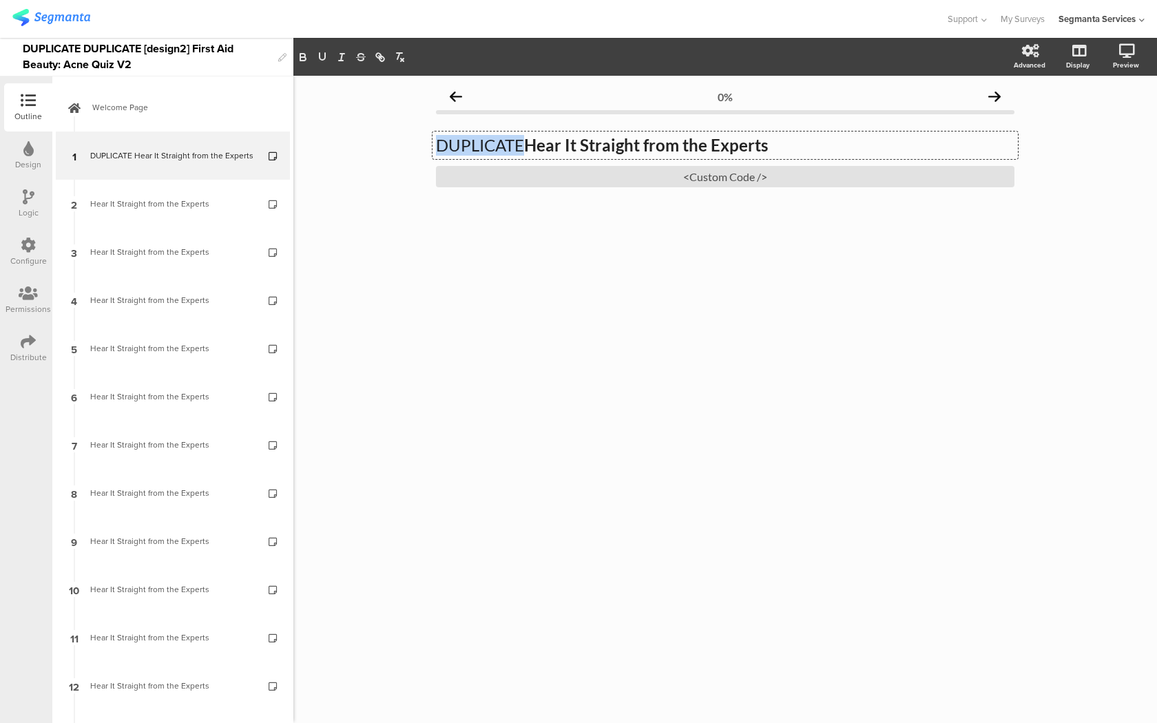
drag, startPoint x: 526, startPoint y: 146, endPoint x: 439, endPoint y: 143, distance: 87.5
click at [439, 143] on div "DUPLICATE Hear It Straight from the Experts DUPLICATE Hear It Straight from the…" at bounding box center [724, 145] width 585 height 28
click at [497, 173] on div "<Custom Code />" at bounding box center [725, 176] width 578 height 21
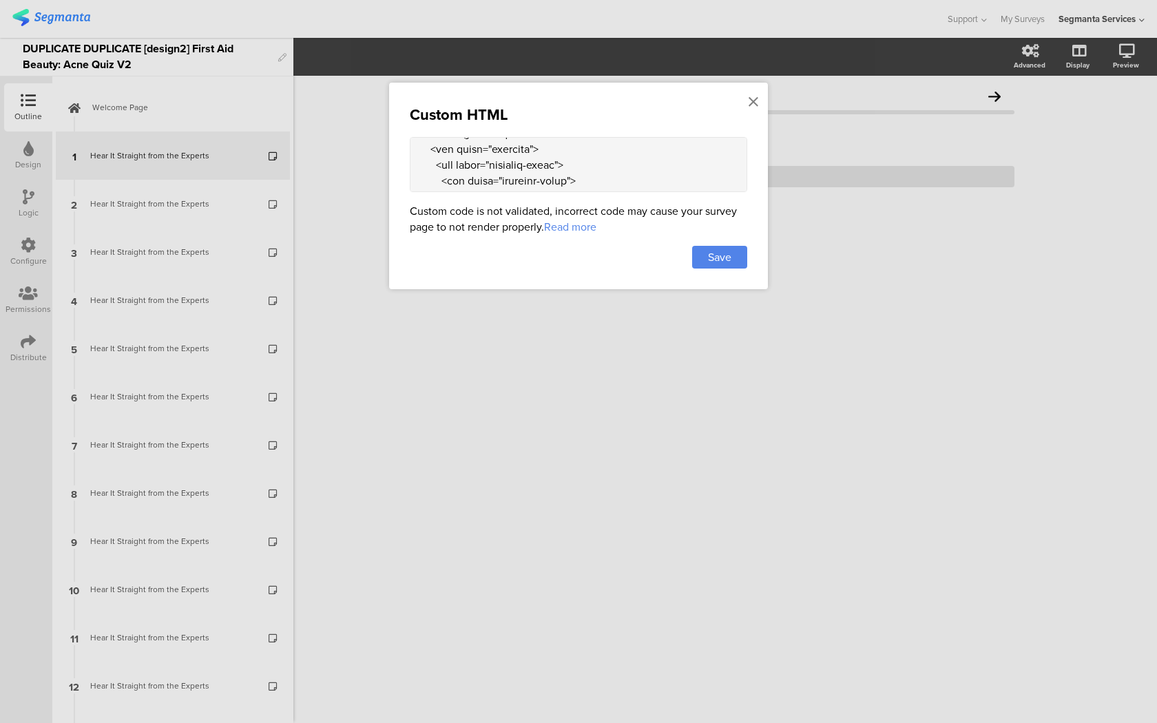
scroll to position [1424, 0]
drag, startPoint x: 414, startPoint y: 176, endPoint x: 465, endPoint y: 445, distance: 274.0
click at [465, 445] on div "Custom HTML Custom code is not validated, incorrect code may cause your survey …" at bounding box center [578, 361] width 1157 height 723
click at [461, 181] on textarea at bounding box center [578, 164] width 337 height 55
drag, startPoint x: 419, startPoint y: 160, endPoint x: 429, endPoint y: 412, distance: 252.2
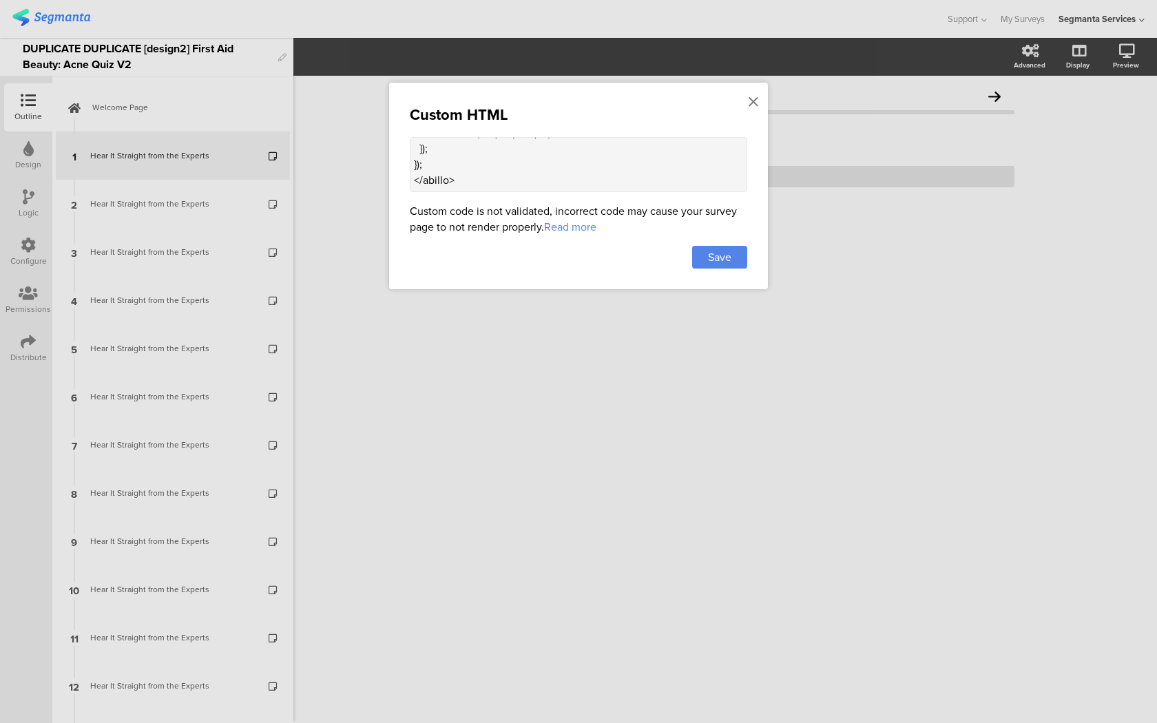
click at [429, 412] on div "Custom HTML Custom code is not validated, incorrect code may cause your survey …" at bounding box center [578, 361] width 1157 height 723
paste textarea "<script> let startX = 0; let isDragging = false; carousel.addEventListener('tou…"
type textarea "<style> .progress-bar-segments { display: none !important; } .animated-router-v…"
click at [731, 258] on span "Save" at bounding box center [719, 257] width 23 height 16
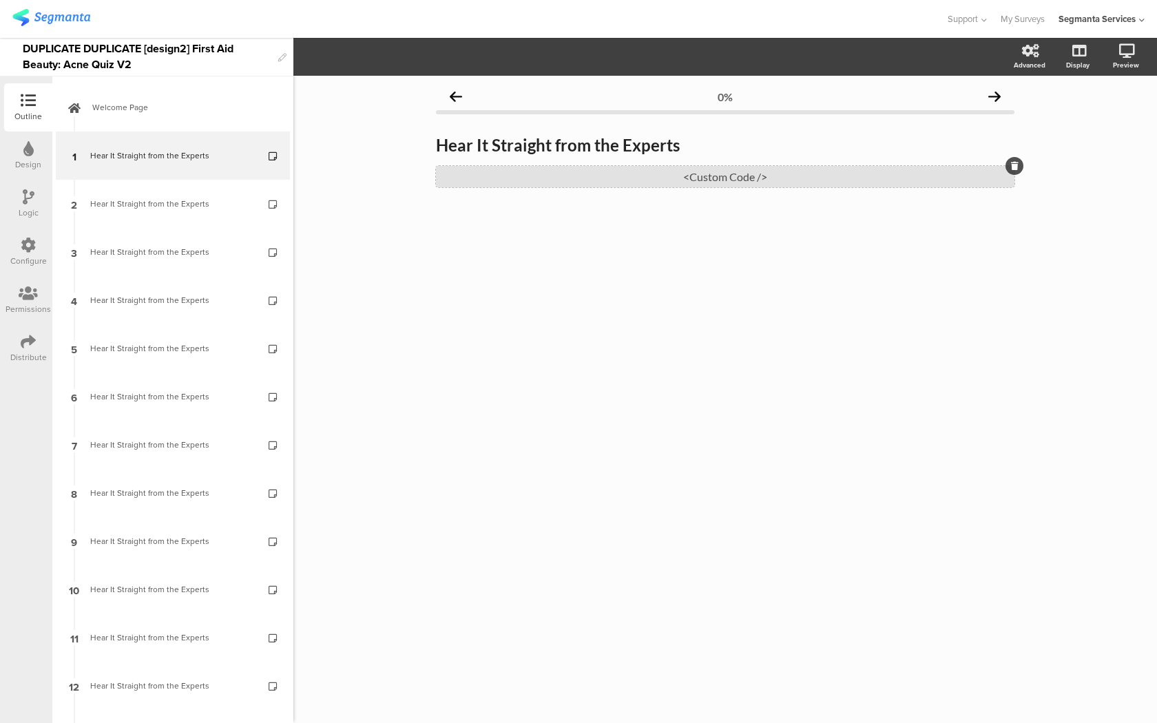
click at [718, 179] on div "<Custom Code />" at bounding box center [725, 176] width 578 height 21
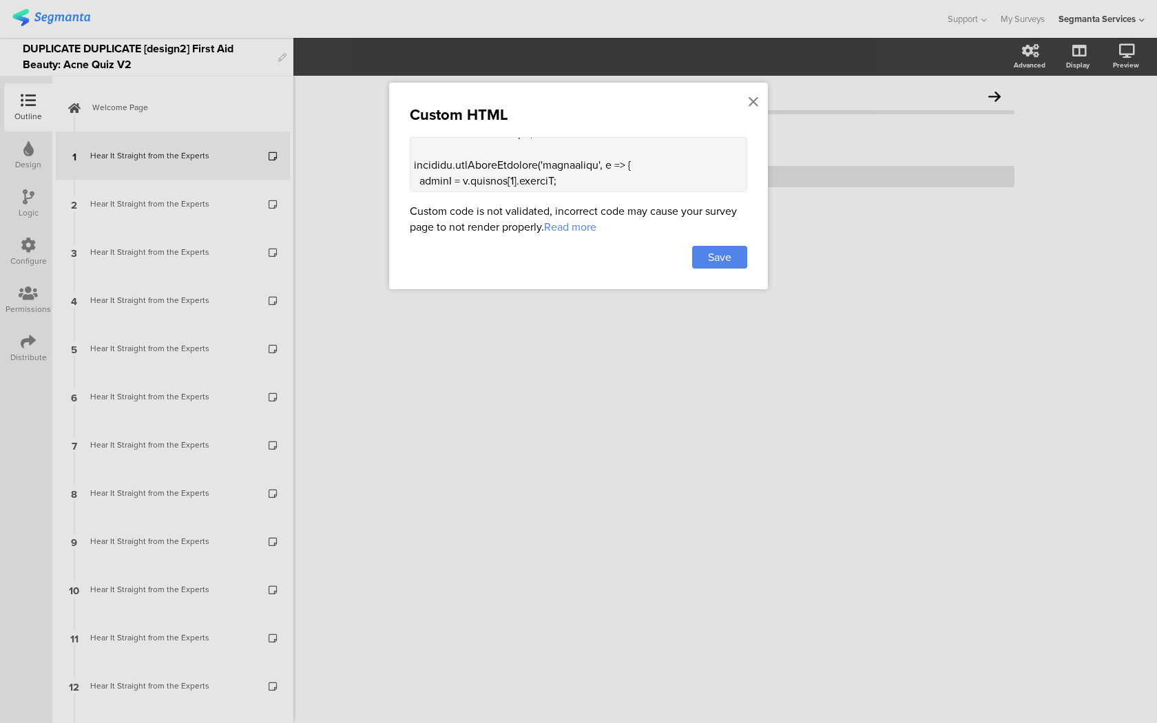
scroll to position [1903, 0]
drag, startPoint x: 414, startPoint y: 175, endPoint x: 478, endPoint y: 347, distance: 183.4
click at [478, 347] on div "Custom HTML Custom code is not validated, incorrect code may cause your survey …" at bounding box center [578, 361] width 1157 height 723
paste textarea "<div class="carousel-container"> <div class="carousel-card"> <div class="carous…"
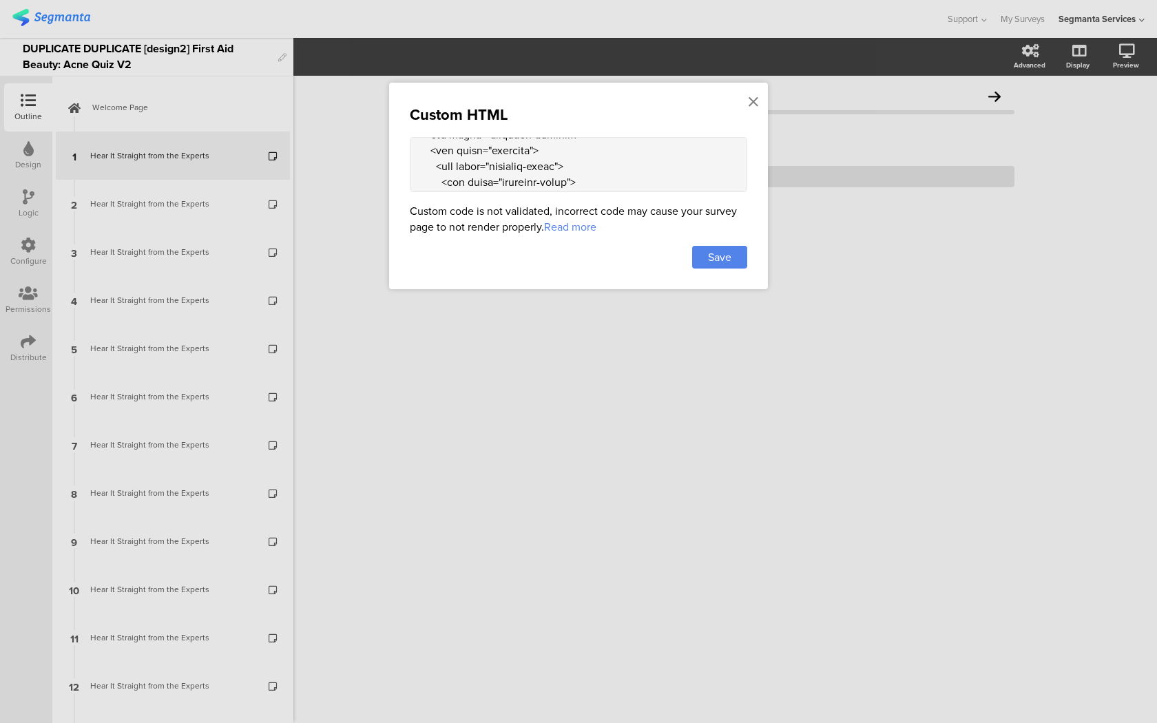
scroll to position [5204, 0]
type textarea "<style> .progress-bar-segments { display: none !important; } .animated-router-v…"
click at [713, 251] on span "Save" at bounding box center [719, 257] width 23 height 16
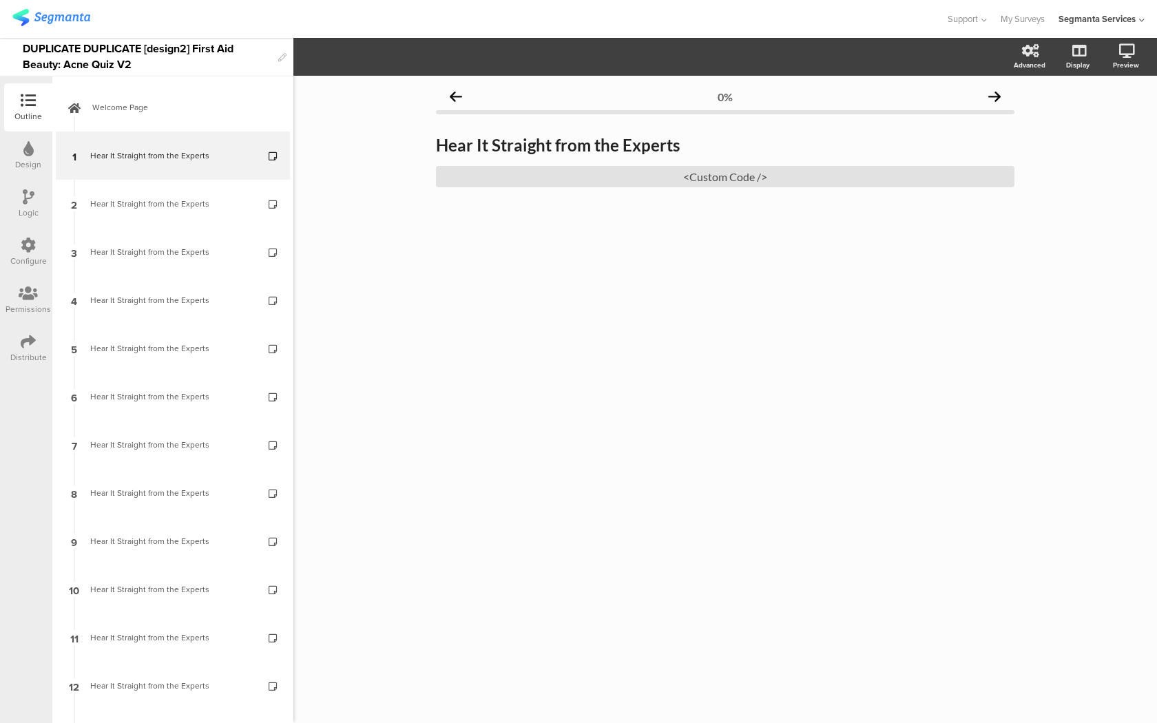
click at [17, 356] on div "Distribute" at bounding box center [28, 357] width 36 height 12
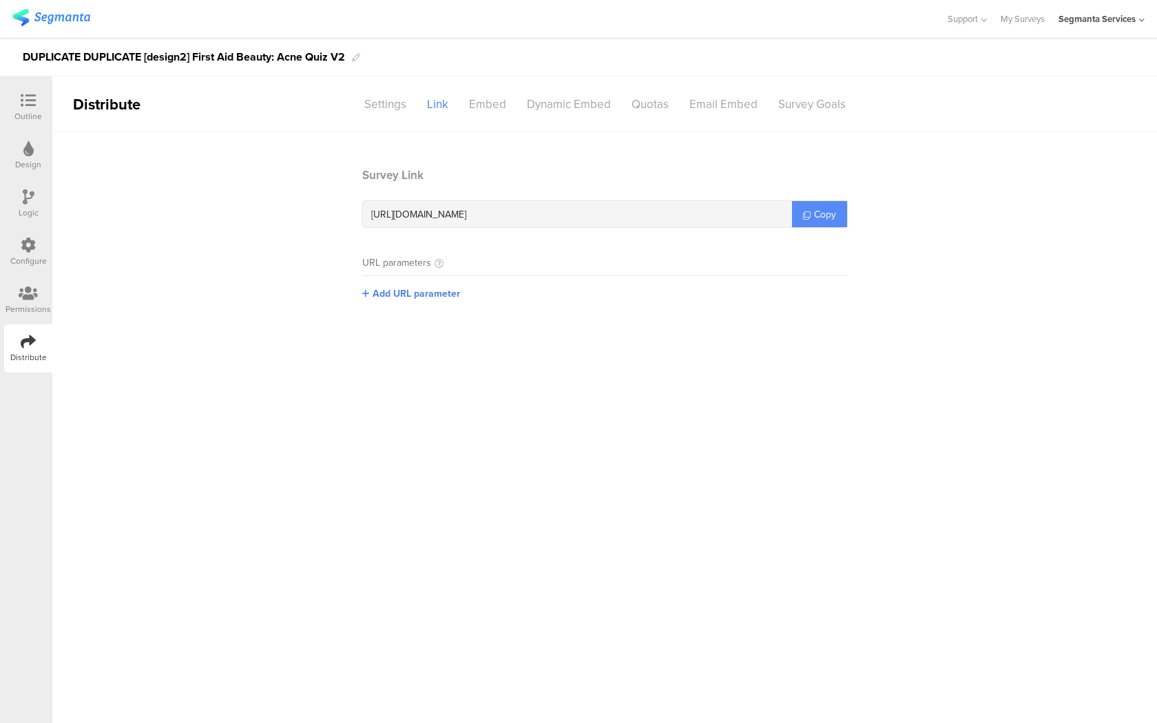
click at [829, 219] on span "Copy" at bounding box center [825, 214] width 22 height 14
